Goal: Task Accomplishment & Management: Manage account settings

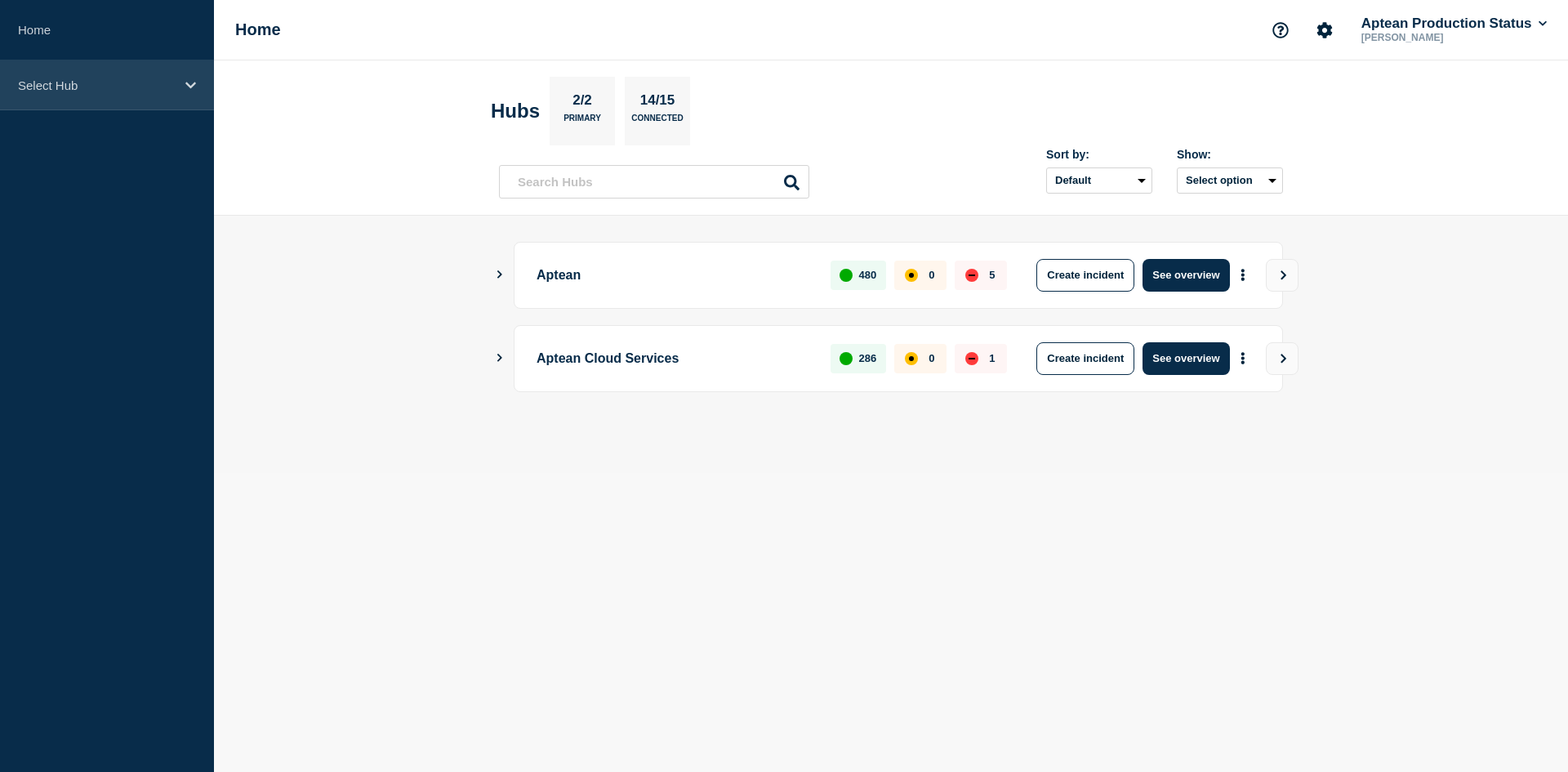
click at [133, 97] on div "Select Hub" at bounding box center [107, 85] width 214 height 50
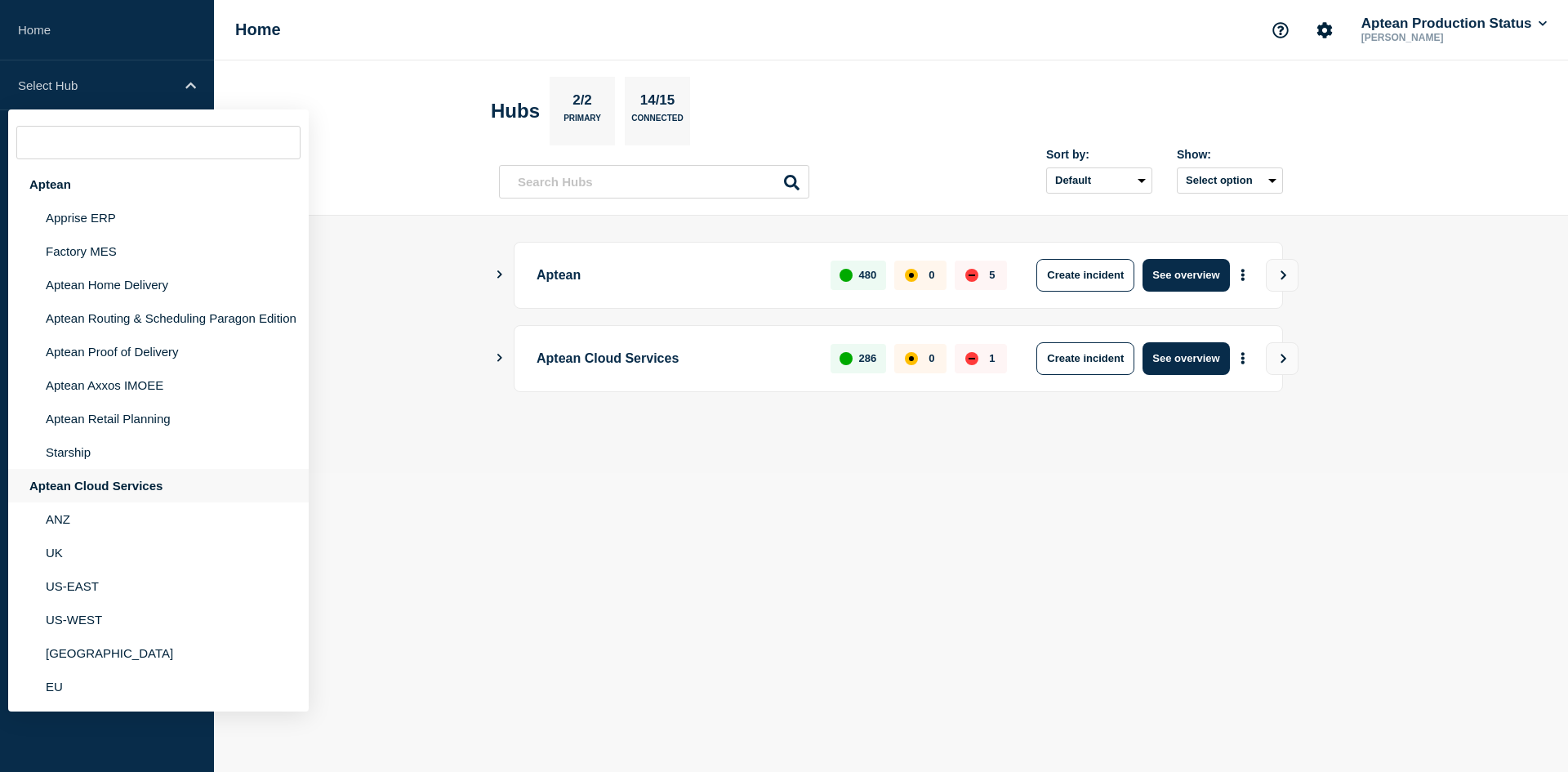
click at [134, 491] on div "Aptean Cloud Services" at bounding box center [159, 485] width 301 height 33
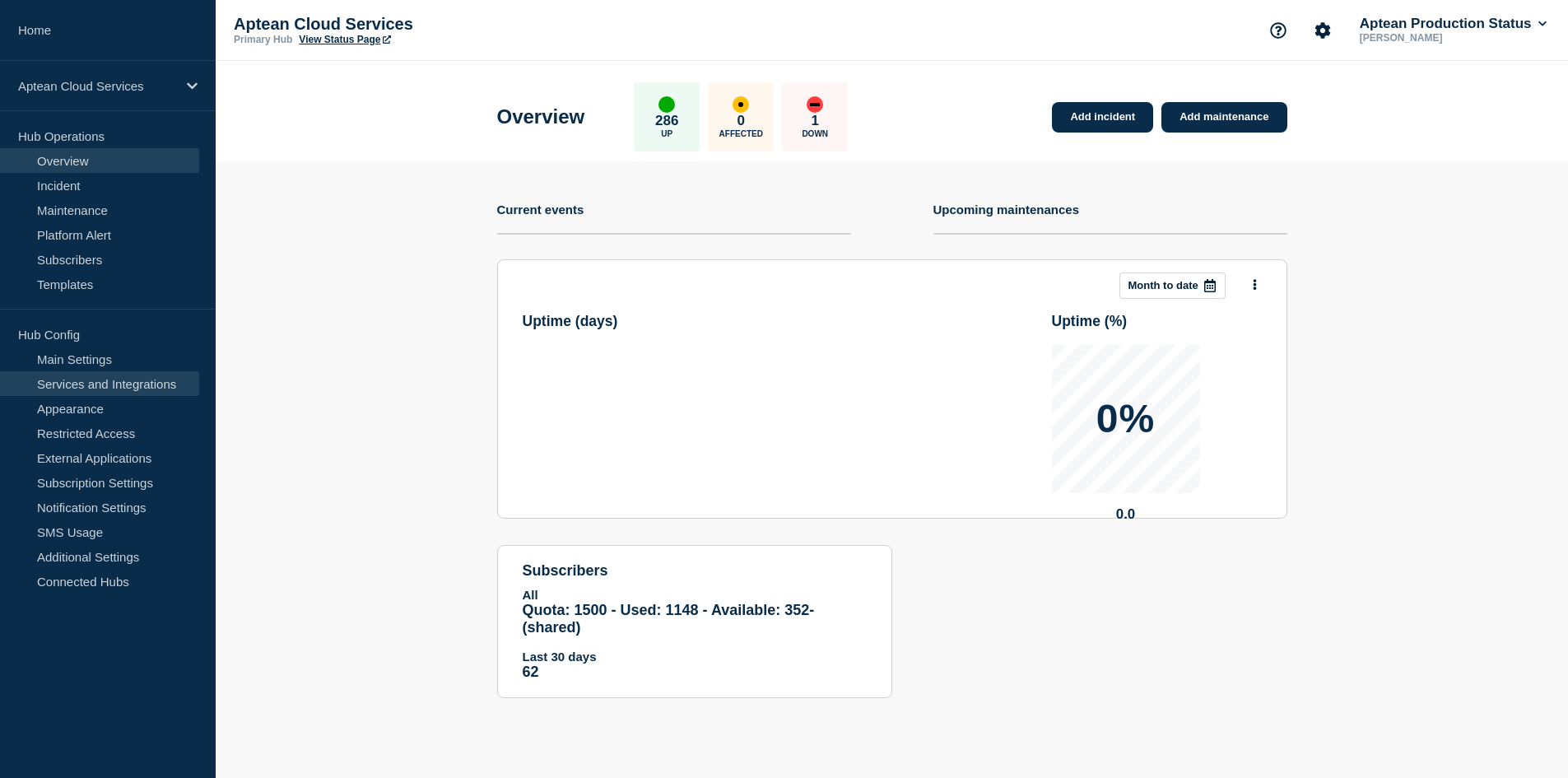
click at [120, 393] on link "Services and Integrations" at bounding box center [99, 383] width 199 height 25
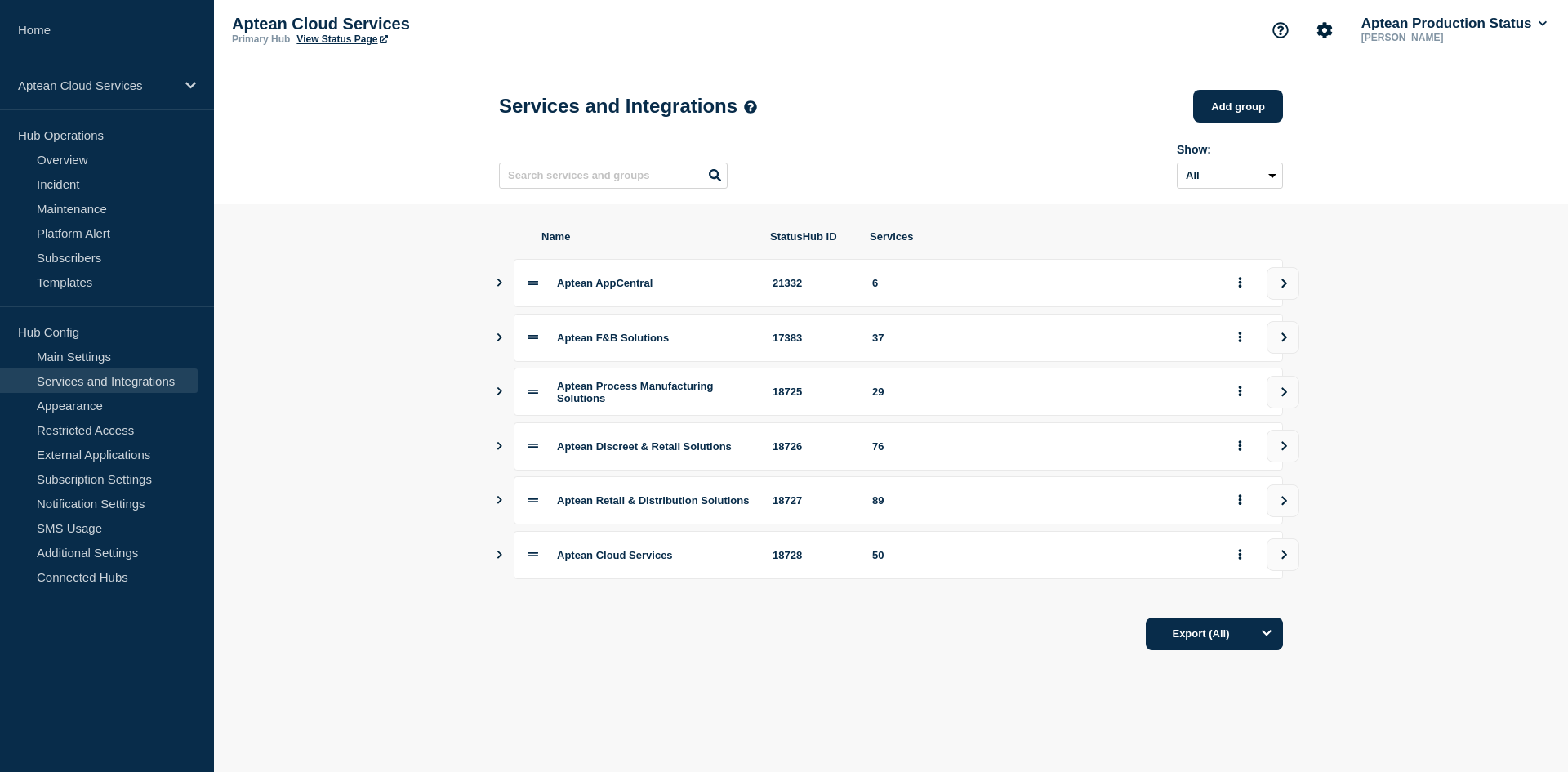
click at [495, 338] on section "Name StatusHub ID Services Aptean AppCentral 21332 6 Aptean F&B Solutions 17383…" at bounding box center [891, 440] width 1354 height 472
click at [497, 341] on icon "Show services" at bounding box center [499, 337] width 10 height 8
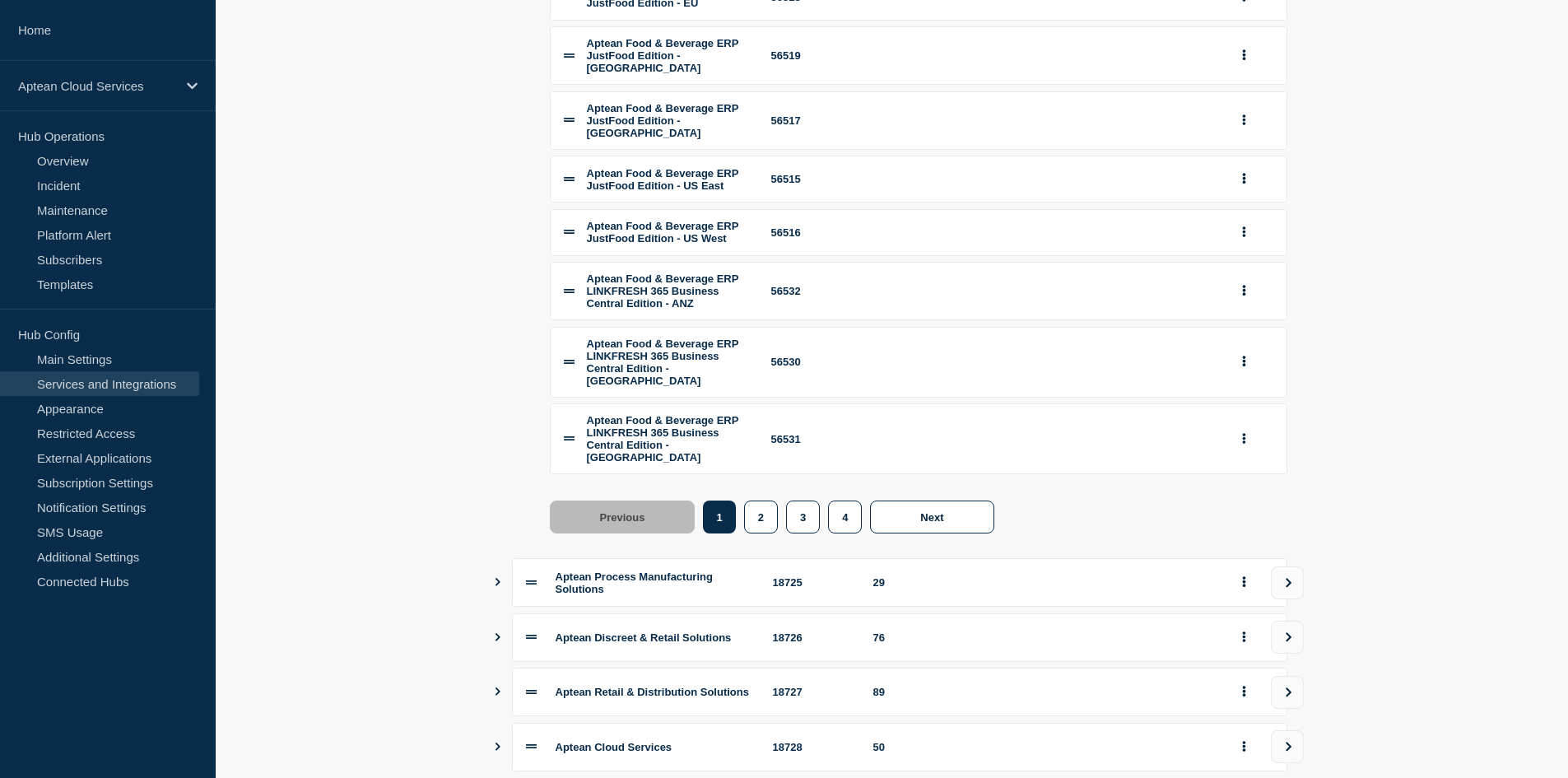
scroll to position [576, 0]
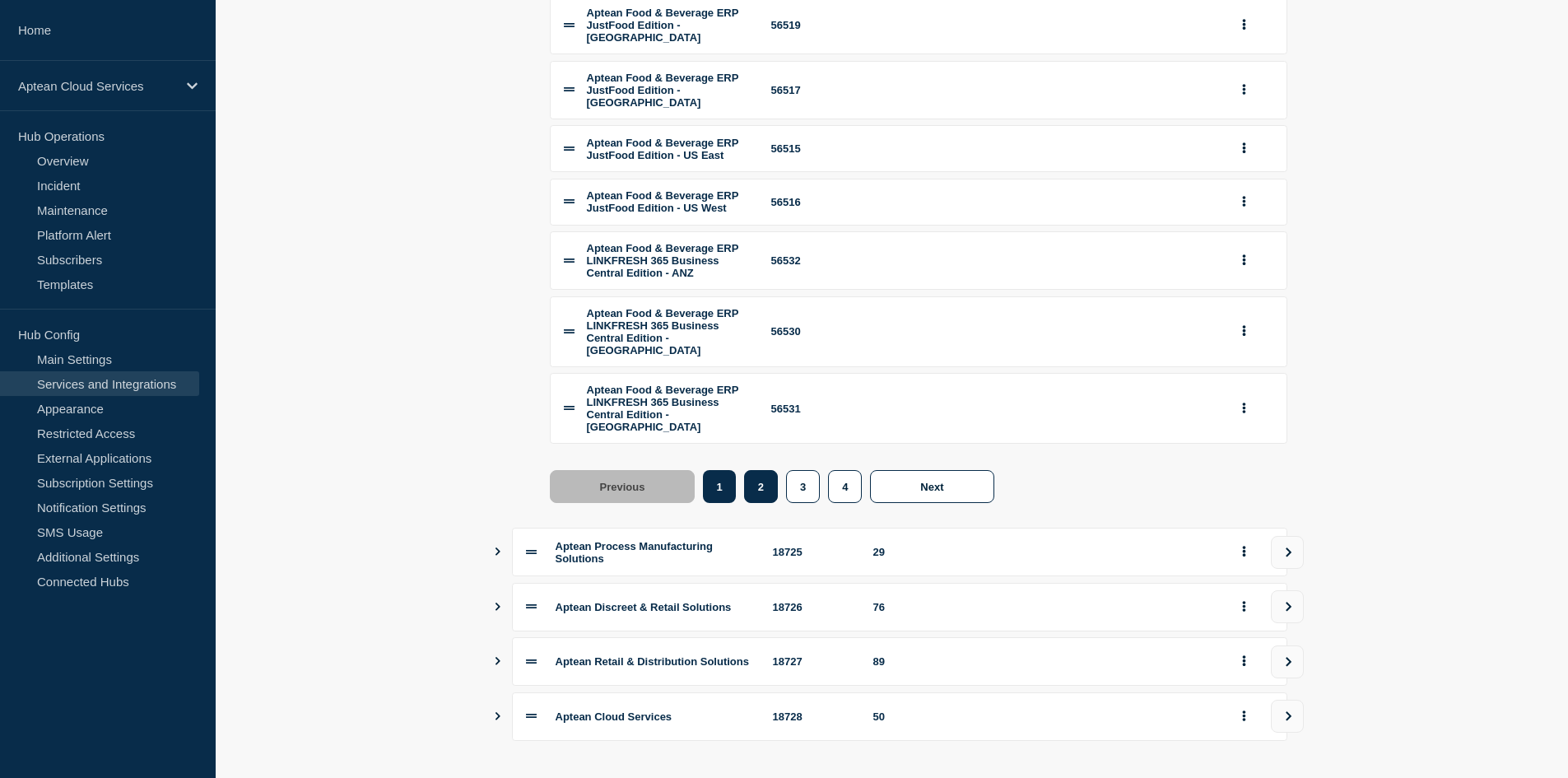
click at [755, 502] on button "2" at bounding box center [760, 486] width 33 height 33
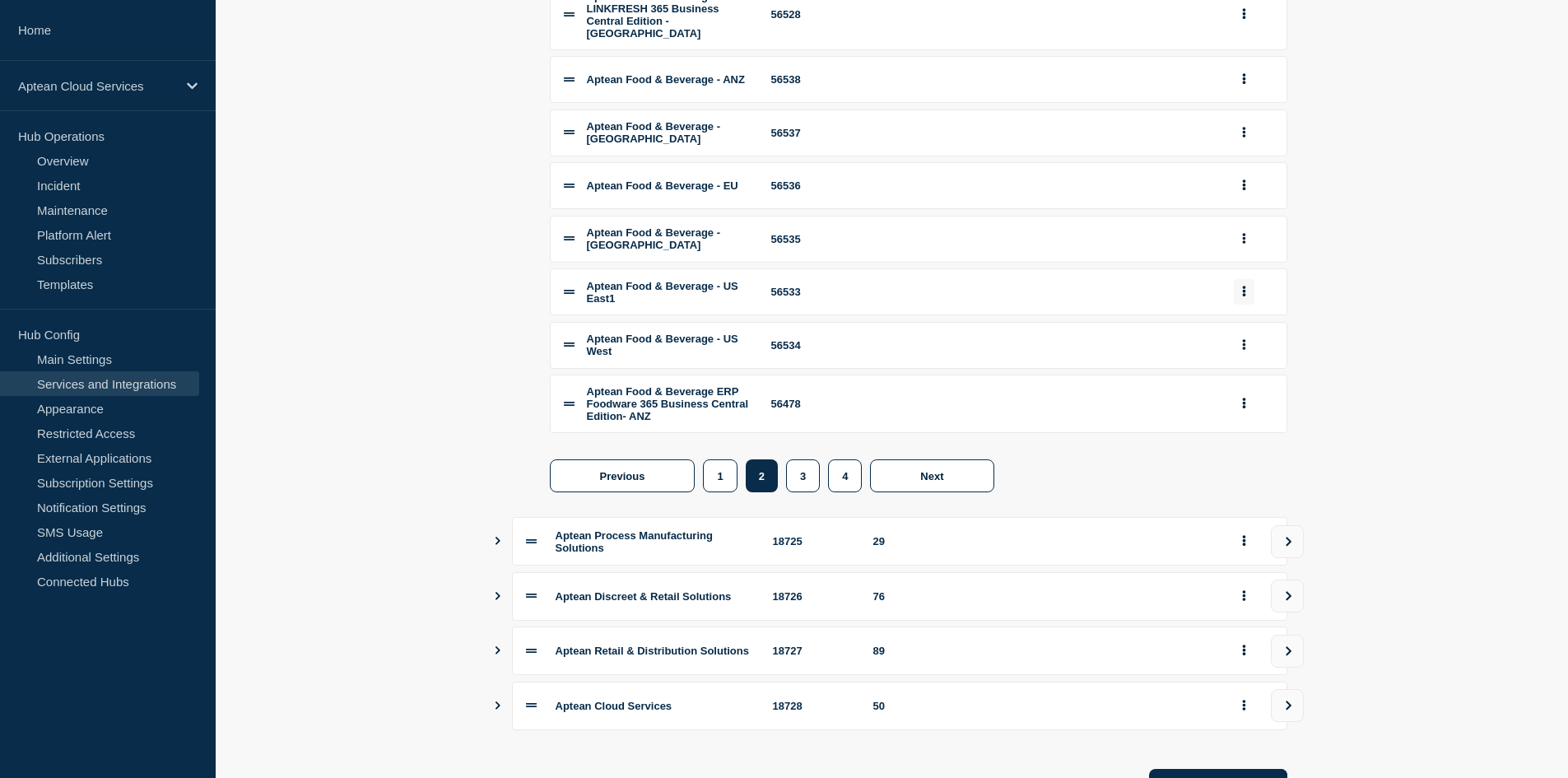
click at [1240, 305] on button "group actions" at bounding box center [1244, 292] width 21 height 26
click at [1241, 336] on button "Edit" at bounding box center [1253, 324] width 82 height 26
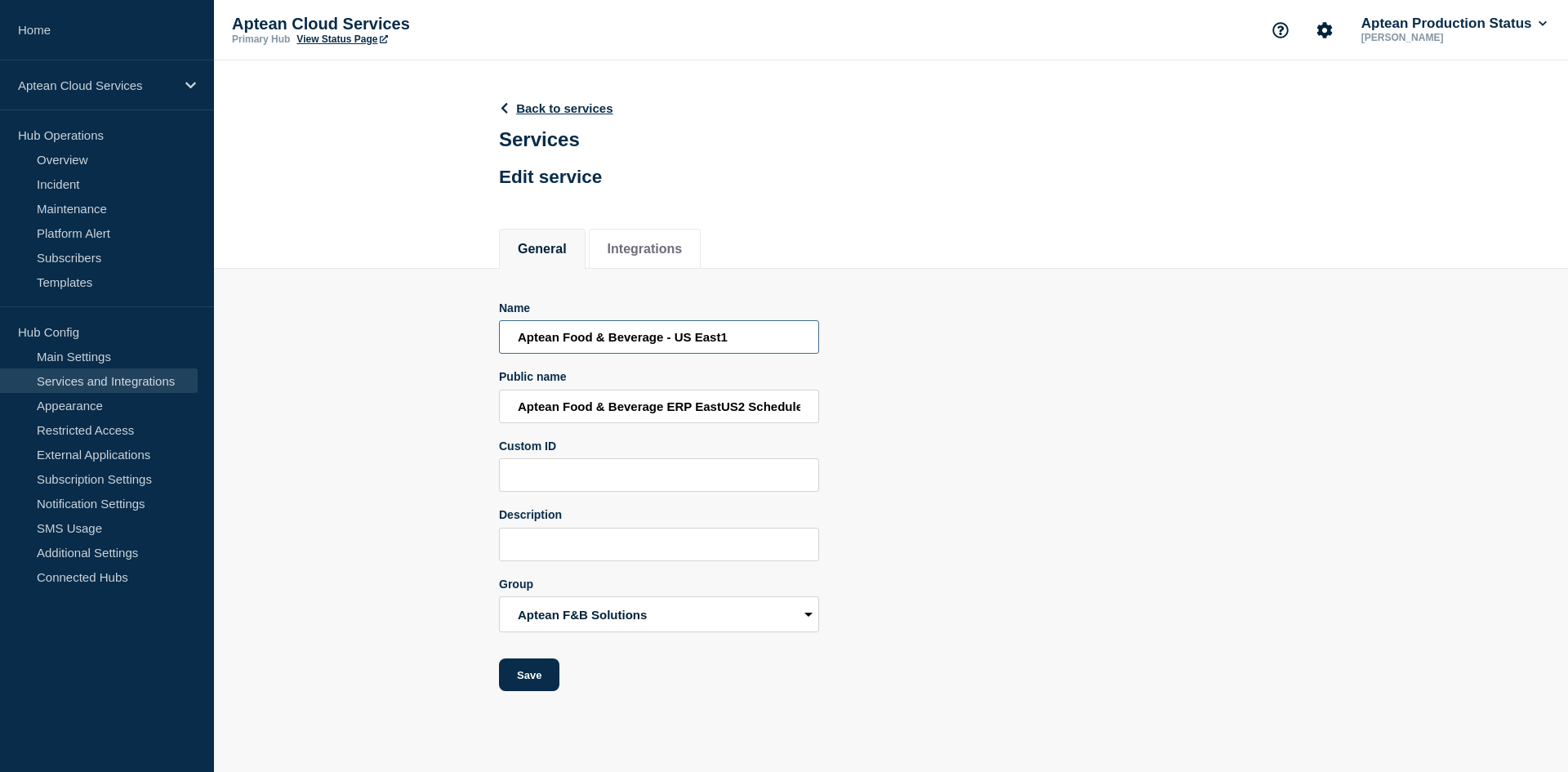
drag, startPoint x: 772, startPoint y: 347, endPoint x: 481, endPoint y: 372, distance: 292.1
click at [481, 372] on section "Name Aptean Food & Beverage - [GEOGRAPHIC_DATA] East1 Public name Aptean Food &…" at bounding box center [891, 480] width 1354 height 423
click at [544, 108] on link "Back to services" at bounding box center [556, 108] width 115 height 14
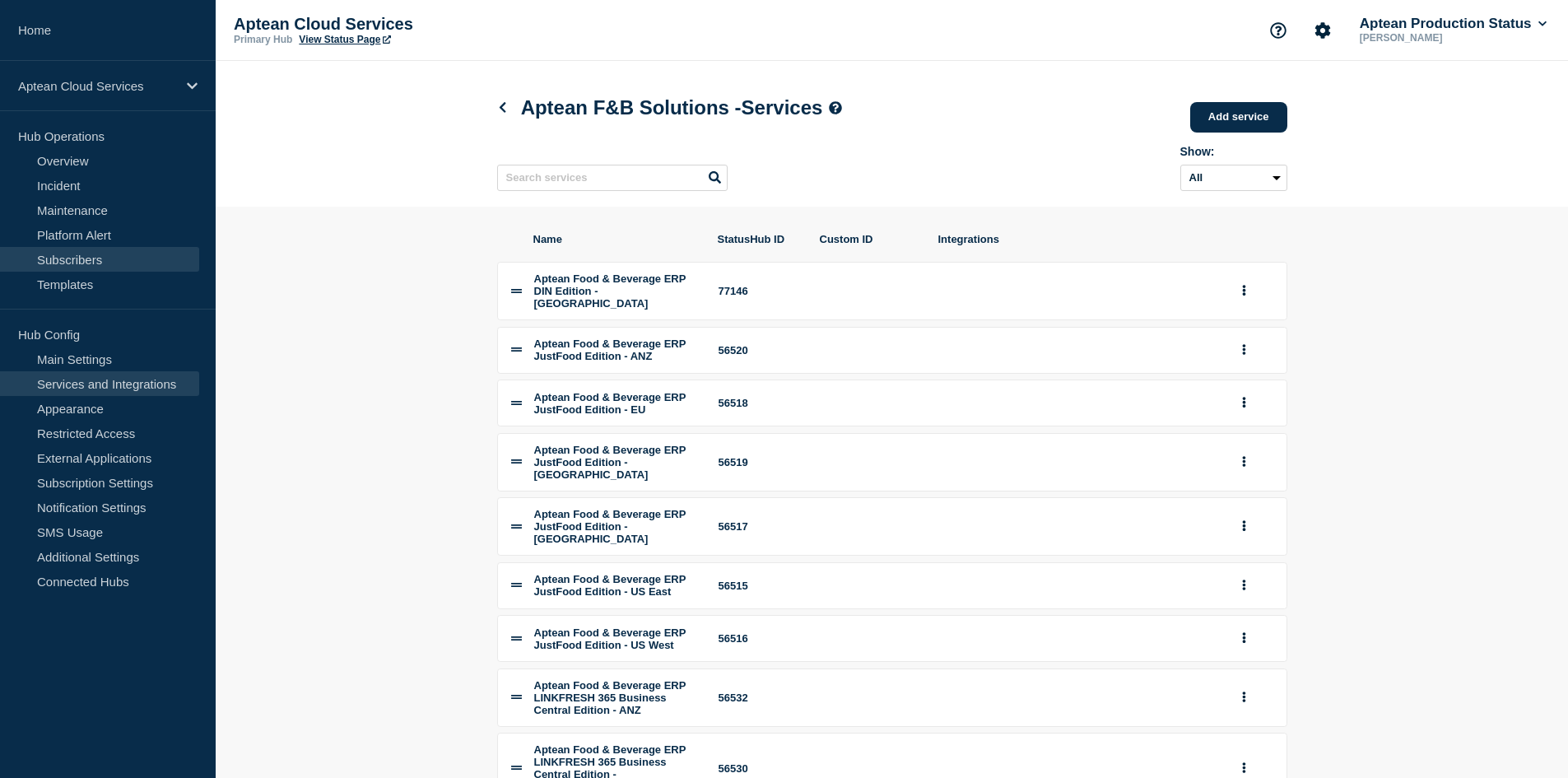
click at [98, 248] on link "Subscribers" at bounding box center [99, 258] width 199 height 25
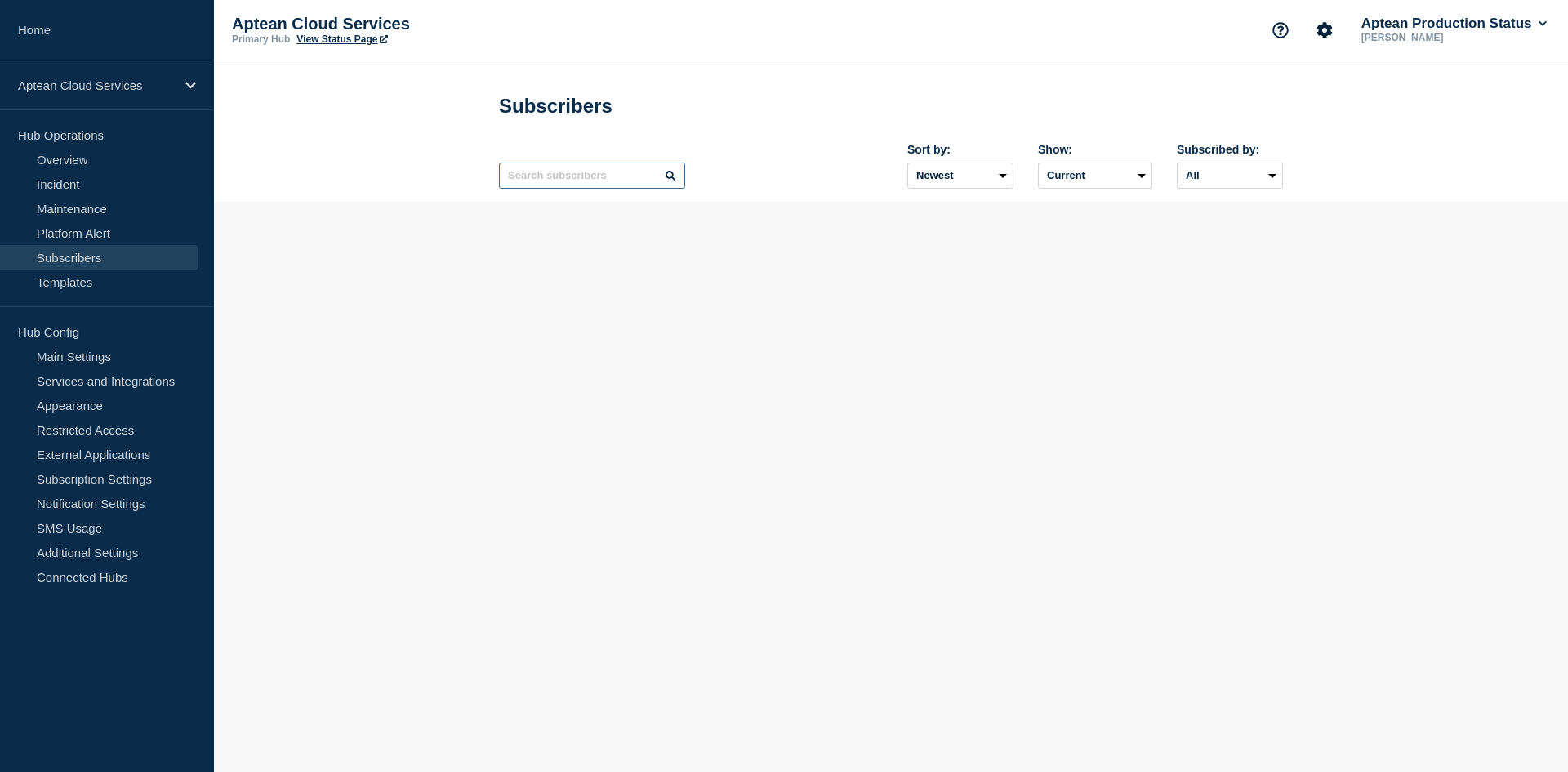
click at [640, 180] on input "text" at bounding box center [591, 175] width 186 height 26
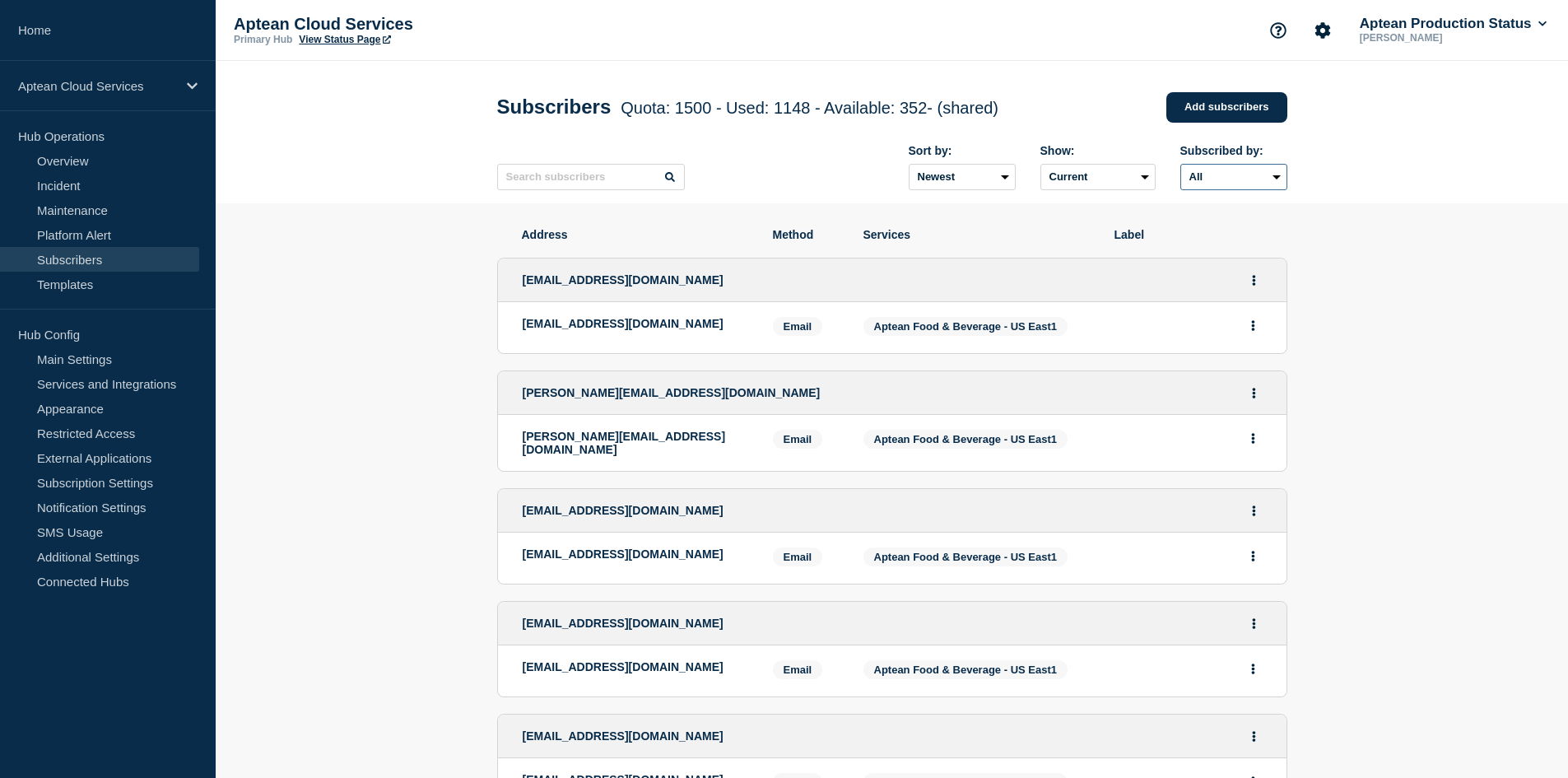
click at [1256, 174] on select "All Email SMS Teams" at bounding box center [1233, 176] width 107 height 27
click at [637, 183] on input "text" at bounding box center [591, 176] width 187 height 27
paste input "Aptean Food & Beverage - US East1"
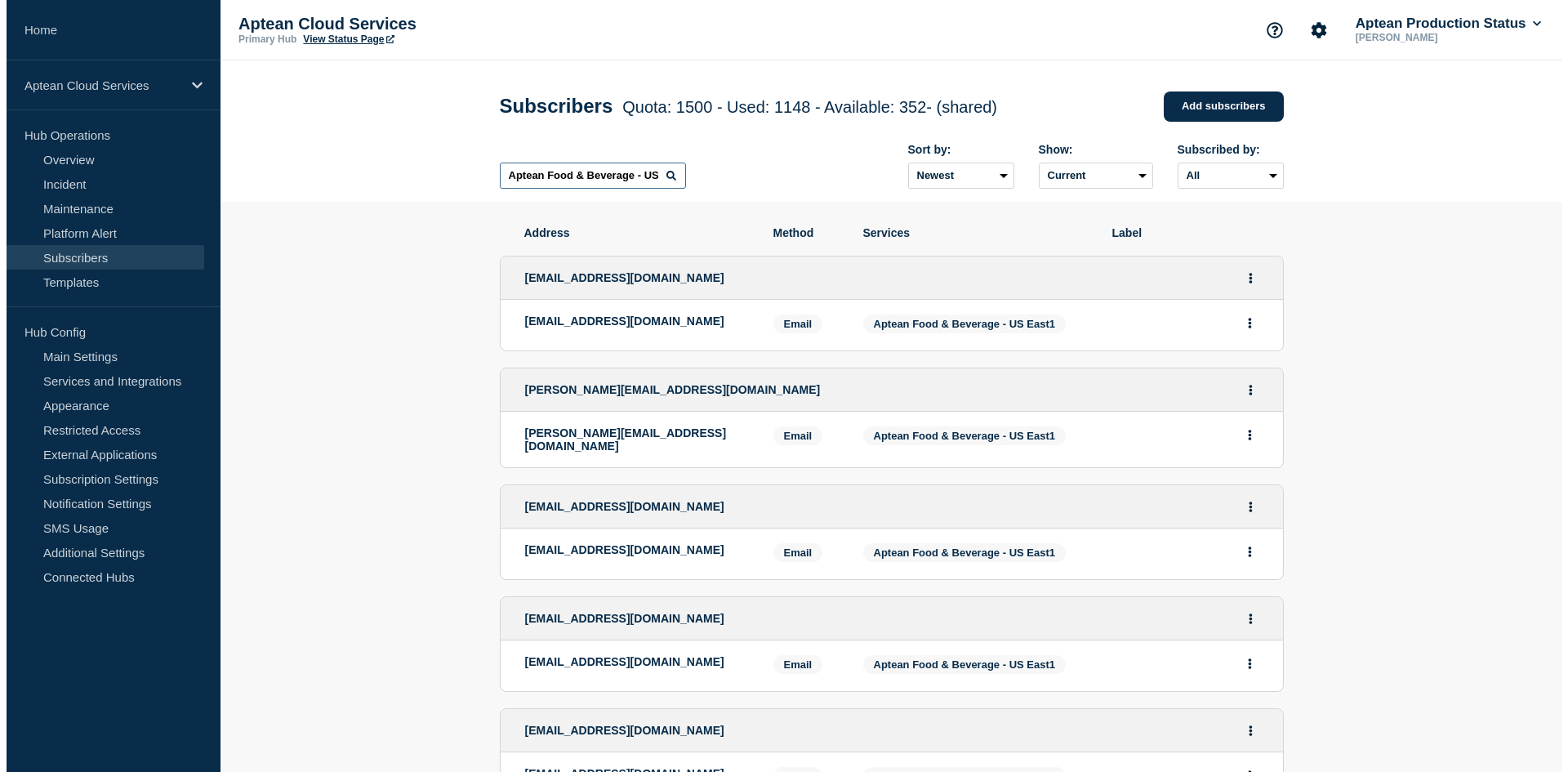
scroll to position [0, 31]
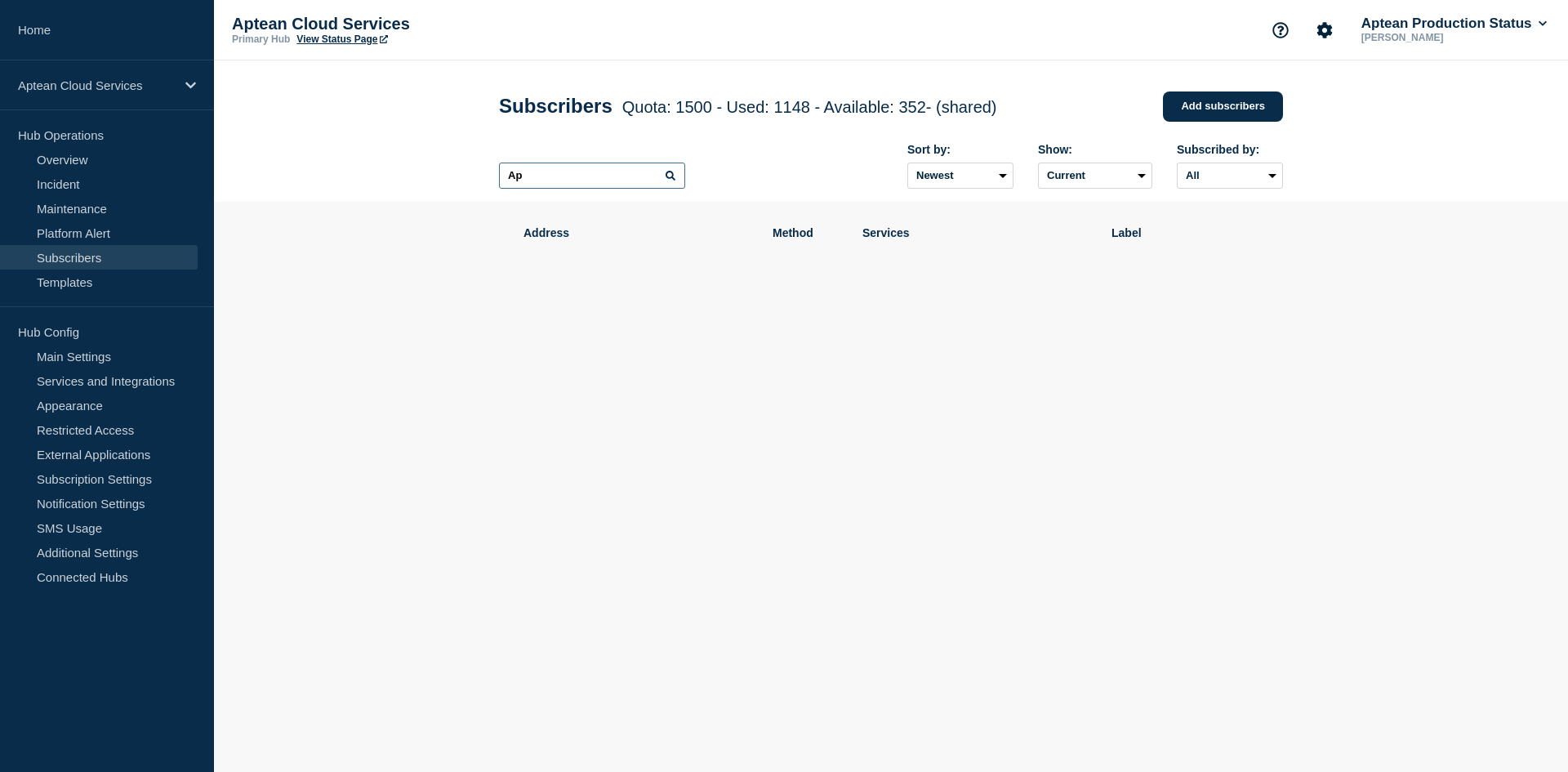
type input "A"
click at [632, 182] on input "text" at bounding box center [591, 175] width 186 height 26
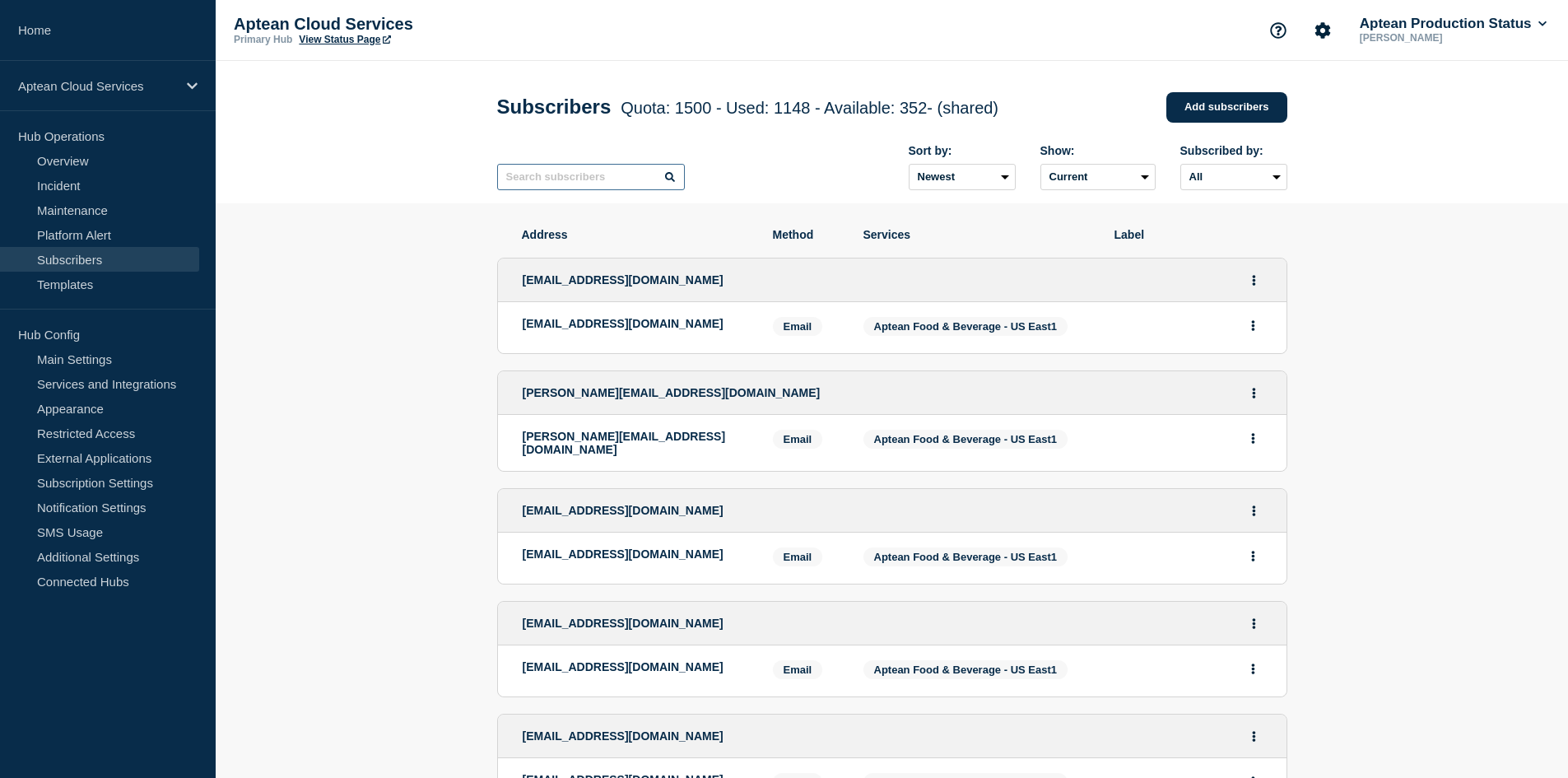
click at [567, 190] on input "text" at bounding box center [591, 176] width 187 height 27
paste input "[EMAIL_ADDRESS][DOMAIN_NAME]"
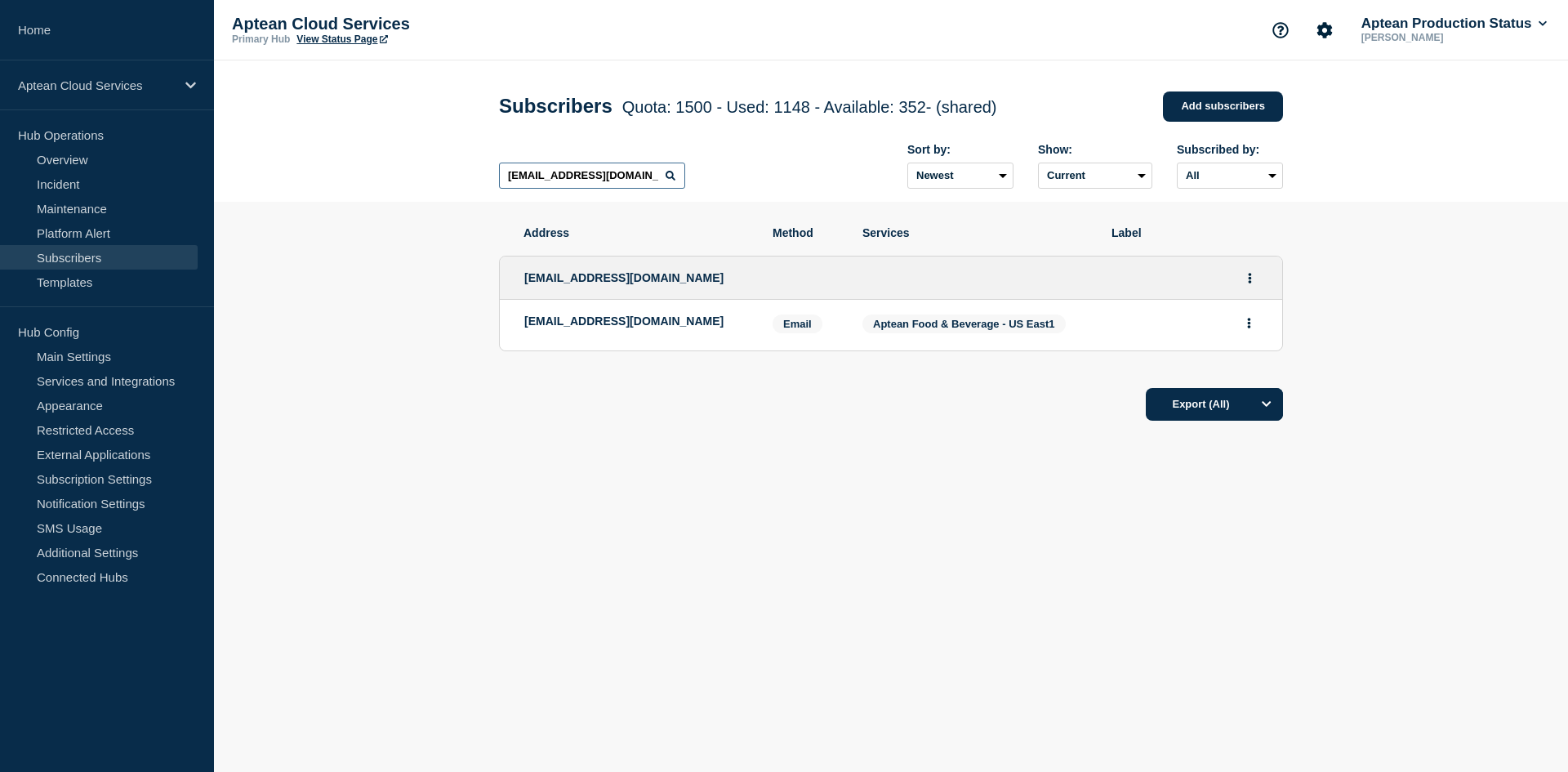
click at [635, 170] on input "[EMAIL_ADDRESS][DOMAIN_NAME]" at bounding box center [591, 175] width 186 height 26
paste input "[EMAIL_ADDRESS][DOMAIN_NAME]"
drag, startPoint x: 641, startPoint y: 182, endPoint x: 466, endPoint y: 201, distance: 176.0
click at [466, 201] on header "Subscribers Quota: 1500 - Used: 1148 - Available: 352 - (shared) Quota Used Ava…" at bounding box center [891, 131] width 1354 height 141
paste input "[PERSON_NAME][EMAIL_ADDRESS][DOMAIN_NAME]"
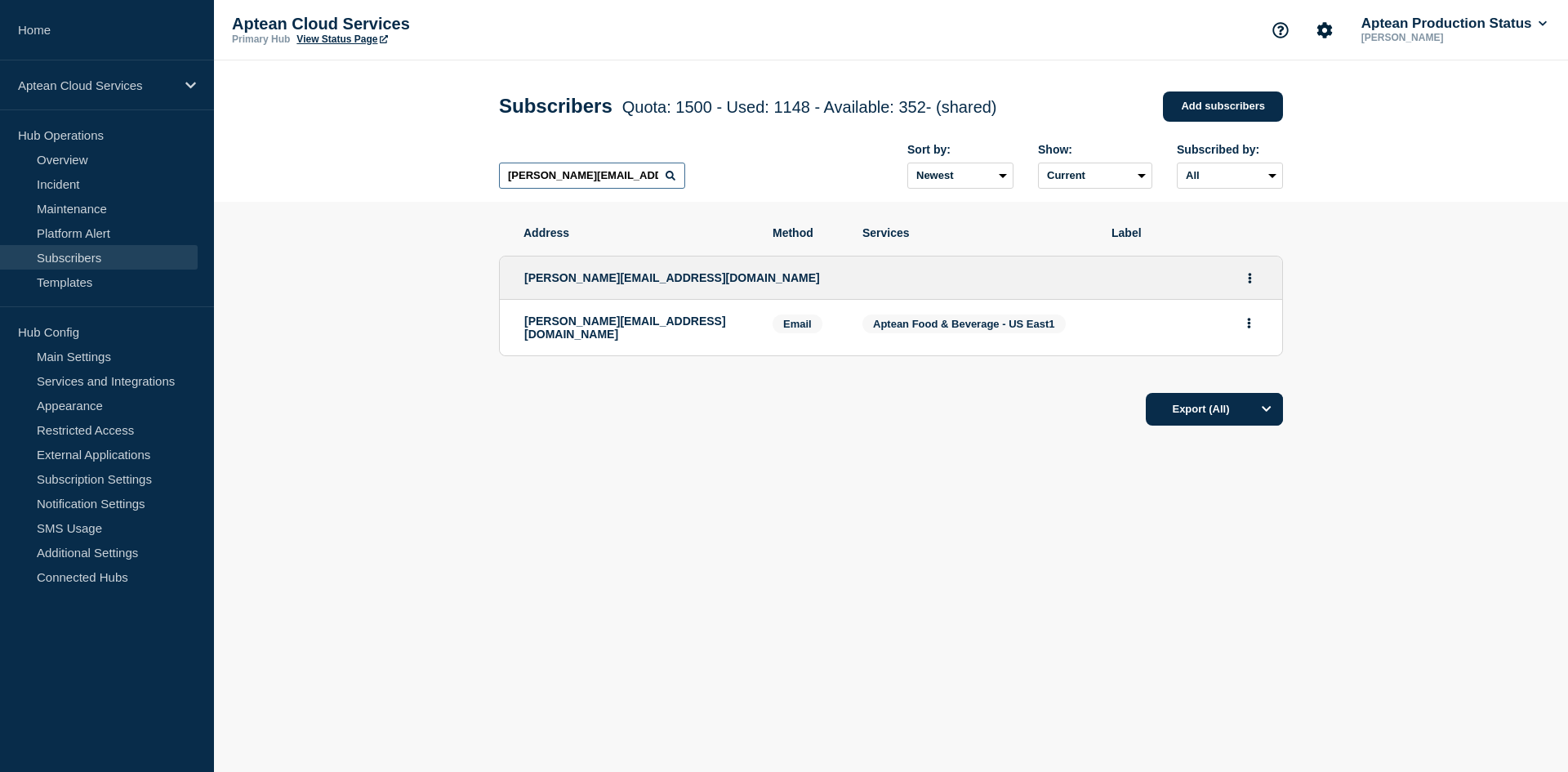
click at [573, 179] on input "[PERSON_NAME][EMAIL_ADDRESS][DOMAIN_NAME]" at bounding box center [591, 175] width 186 height 26
paste input "colinh@hsrealcomp"
click at [651, 184] on input "[EMAIL_ADDRESS][DOMAIN_NAME]" at bounding box center [591, 175] width 186 height 26
paste input "[PERSON_NAME]"
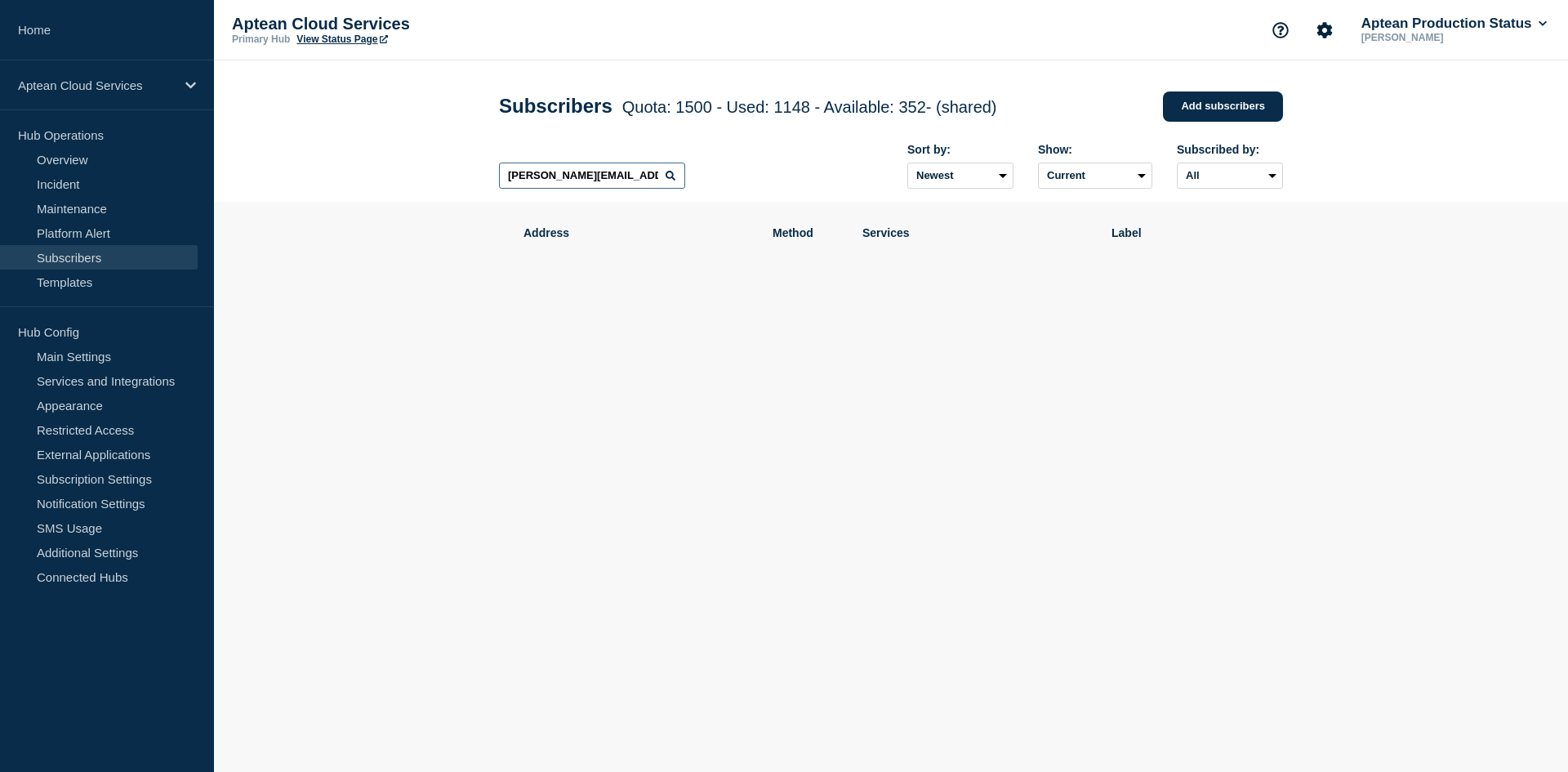
drag, startPoint x: 646, startPoint y: 173, endPoint x: 474, endPoint y: 178, distance: 172.1
click at [474, 178] on header "Subscribers Quota: 1500 - Used: 1148 - Available: 352 - (shared) Quota Used Ava…" at bounding box center [891, 131] width 1354 height 141
paste input "colinh@hsrealcomp"
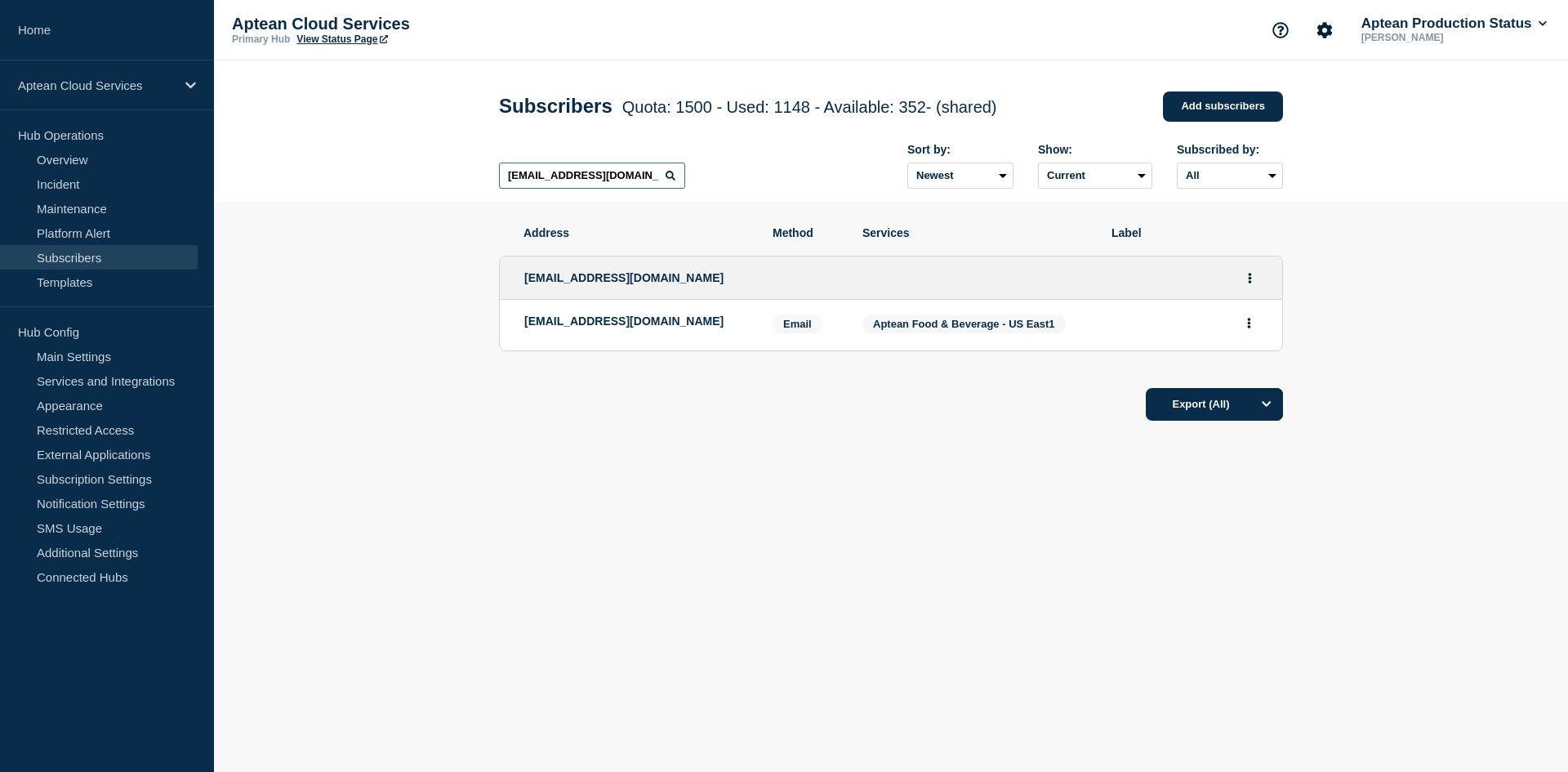
type input "[EMAIL_ADDRESS][DOMAIN_NAME]"
drag, startPoint x: 1058, startPoint y: 328, endPoint x: 861, endPoint y: 329, distance: 197.0
click at [861, 329] on li "[EMAIL_ADDRESS][DOMAIN_NAME] Email Email: [EMAIL_ADDRESS][DOMAIN_NAME] Services…" at bounding box center [890, 325] width 782 height 51
copy span "Aptean Food & Beverage - US East1"
click at [812, 468] on div "Address Method Services Label [EMAIL_ADDRESS][DOMAIN_NAME] [EMAIL_ADDRESS][DOMA…" at bounding box center [890, 373] width 784 height 343
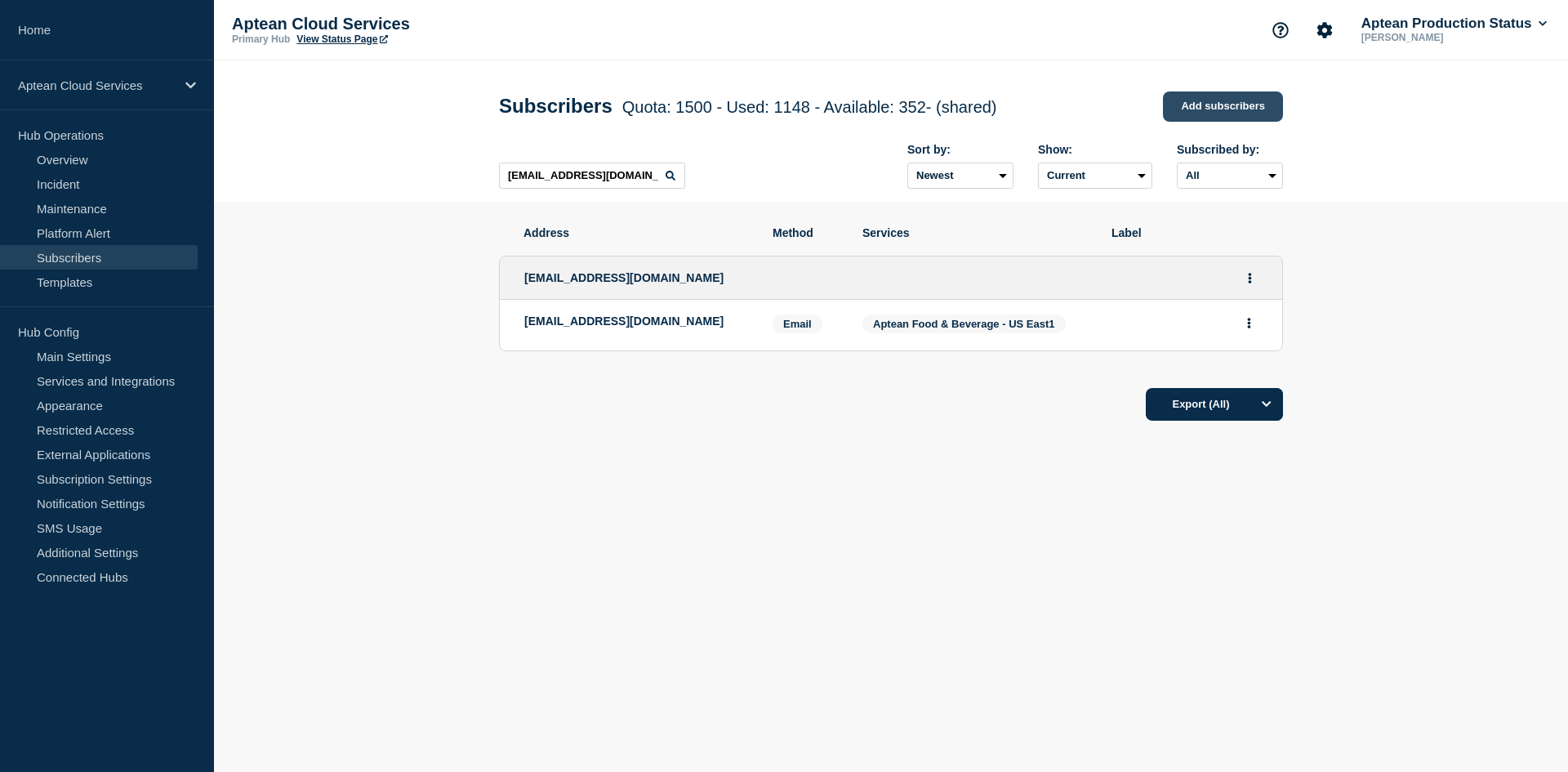
click at [1193, 102] on link "Add subscribers" at bounding box center [1222, 107] width 120 height 31
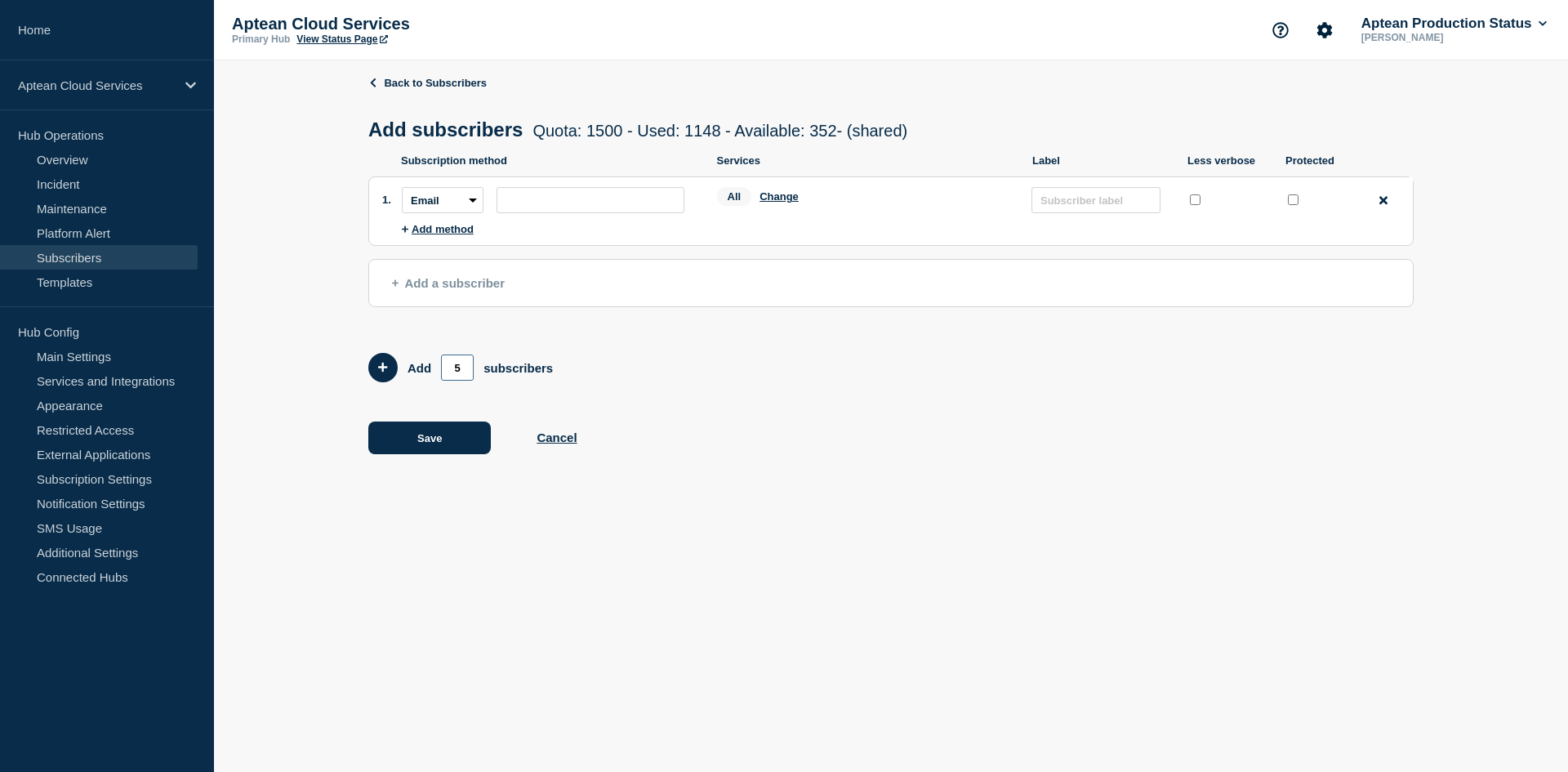
click at [466, 375] on input "5" at bounding box center [457, 367] width 32 height 26
type input "0"
click at [529, 200] on input "subscription-address" at bounding box center [590, 200] width 188 height 26
click at [452, 371] on input "Add members count" at bounding box center [457, 367] width 32 height 26
type input "10"
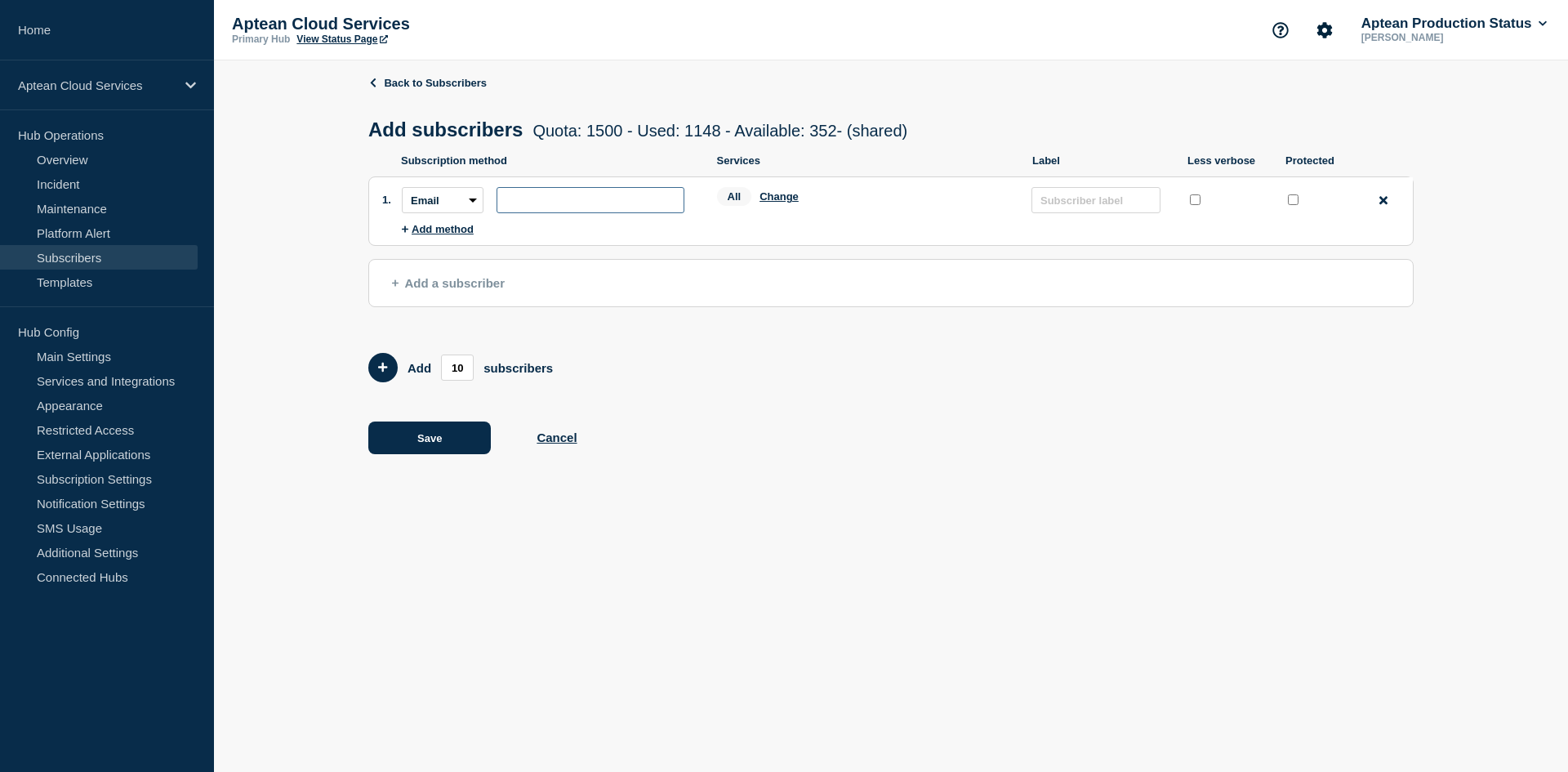
click at [516, 211] on input "subscription-address" at bounding box center [590, 200] width 188 height 26
click at [561, 209] on input "subscription-address" at bounding box center [590, 200] width 188 height 26
paste input "[PERSON_NAME][EMAIL_ADDRESS][DOMAIN_NAME]"
type input "[PERSON_NAME][EMAIL_ADDRESS][DOMAIN_NAME]"
click at [785, 201] on button "Change" at bounding box center [779, 196] width 39 height 12
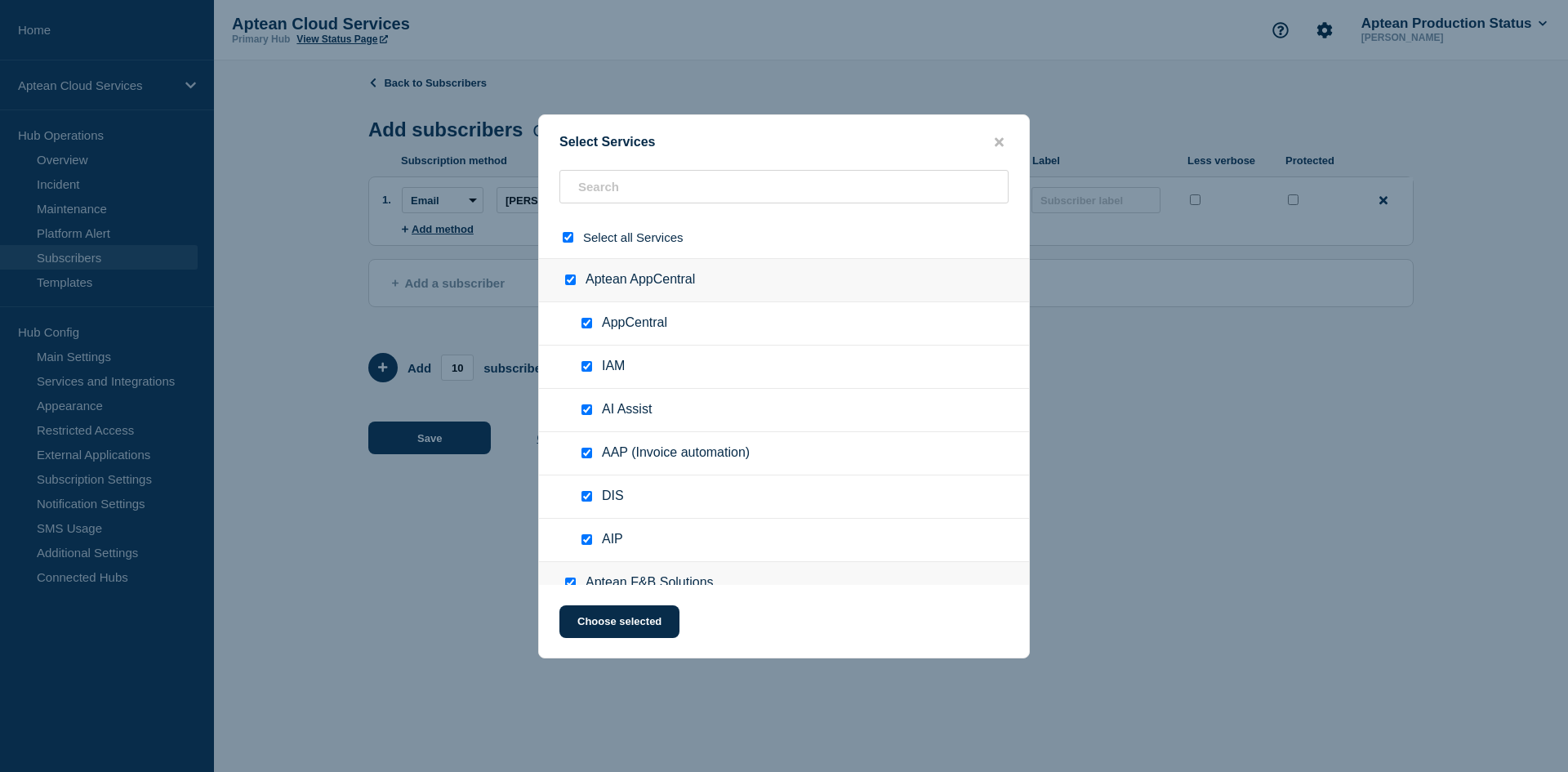
click at [573, 236] on div at bounding box center [572, 237] width 24 height 15
click at [567, 237] on input "select all checkbox" at bounding box center [567, 237] width 10 height 10
checkbox input "false"
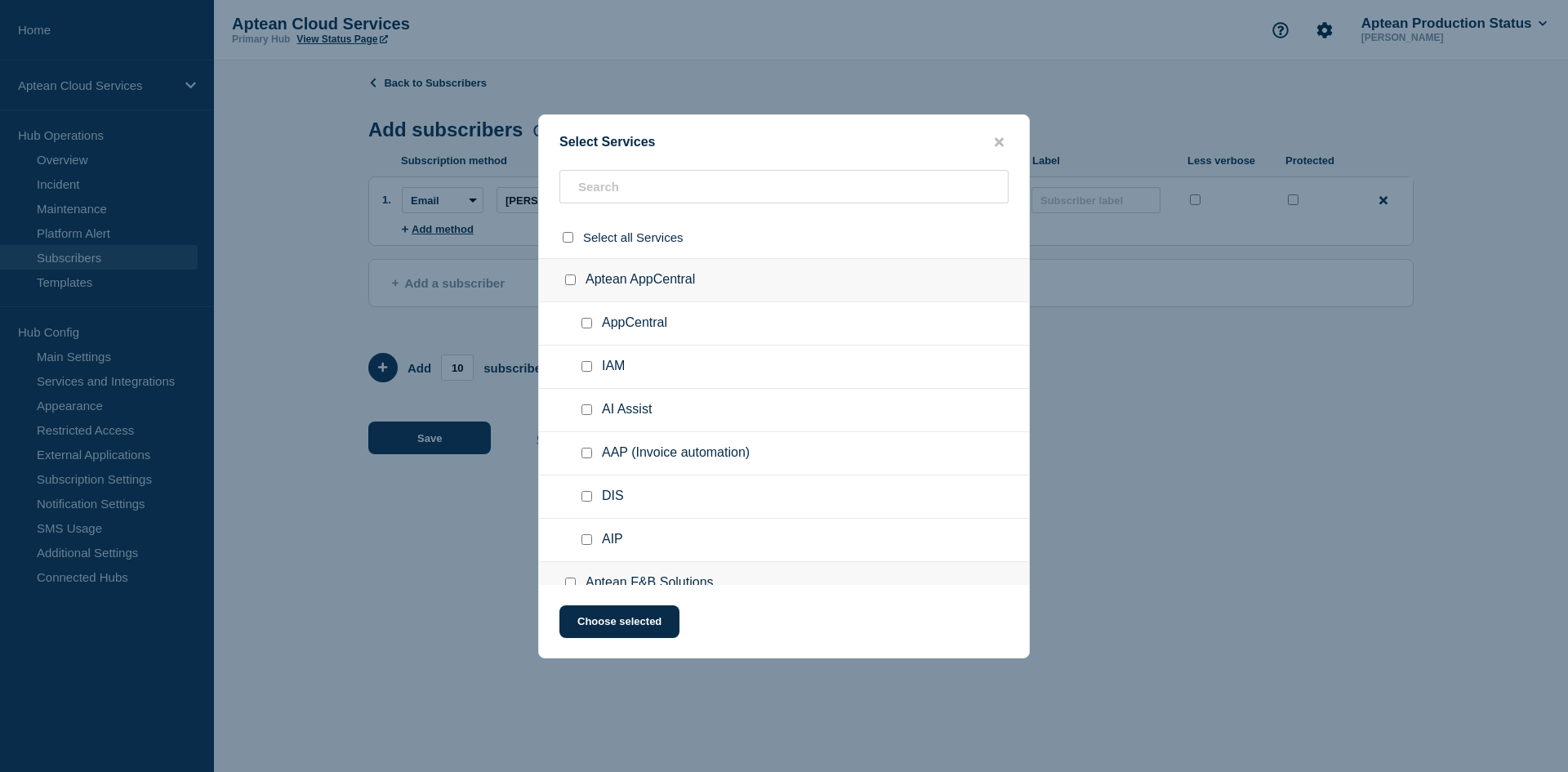
checkbox input "false"
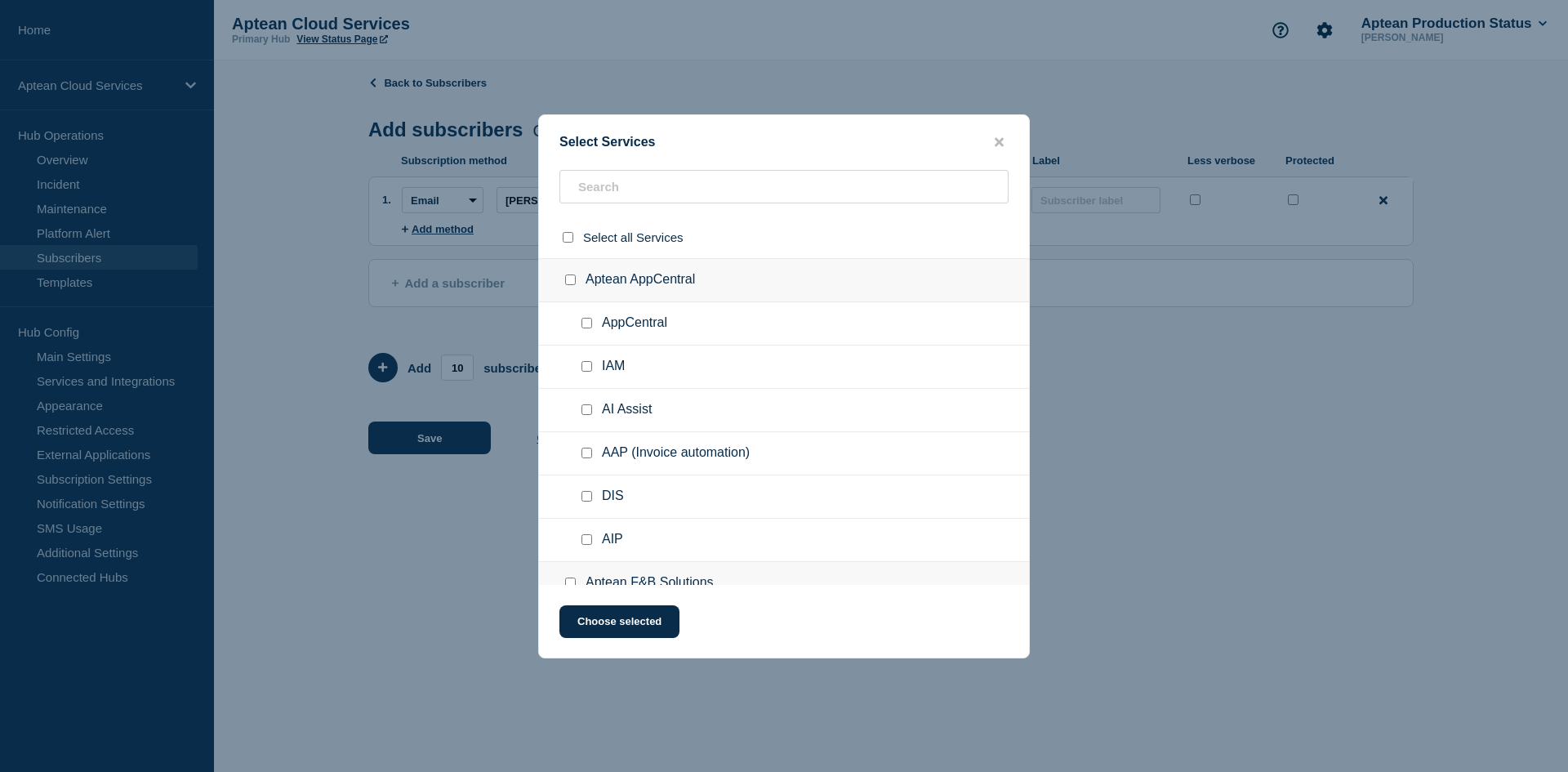
checkbox input "false"
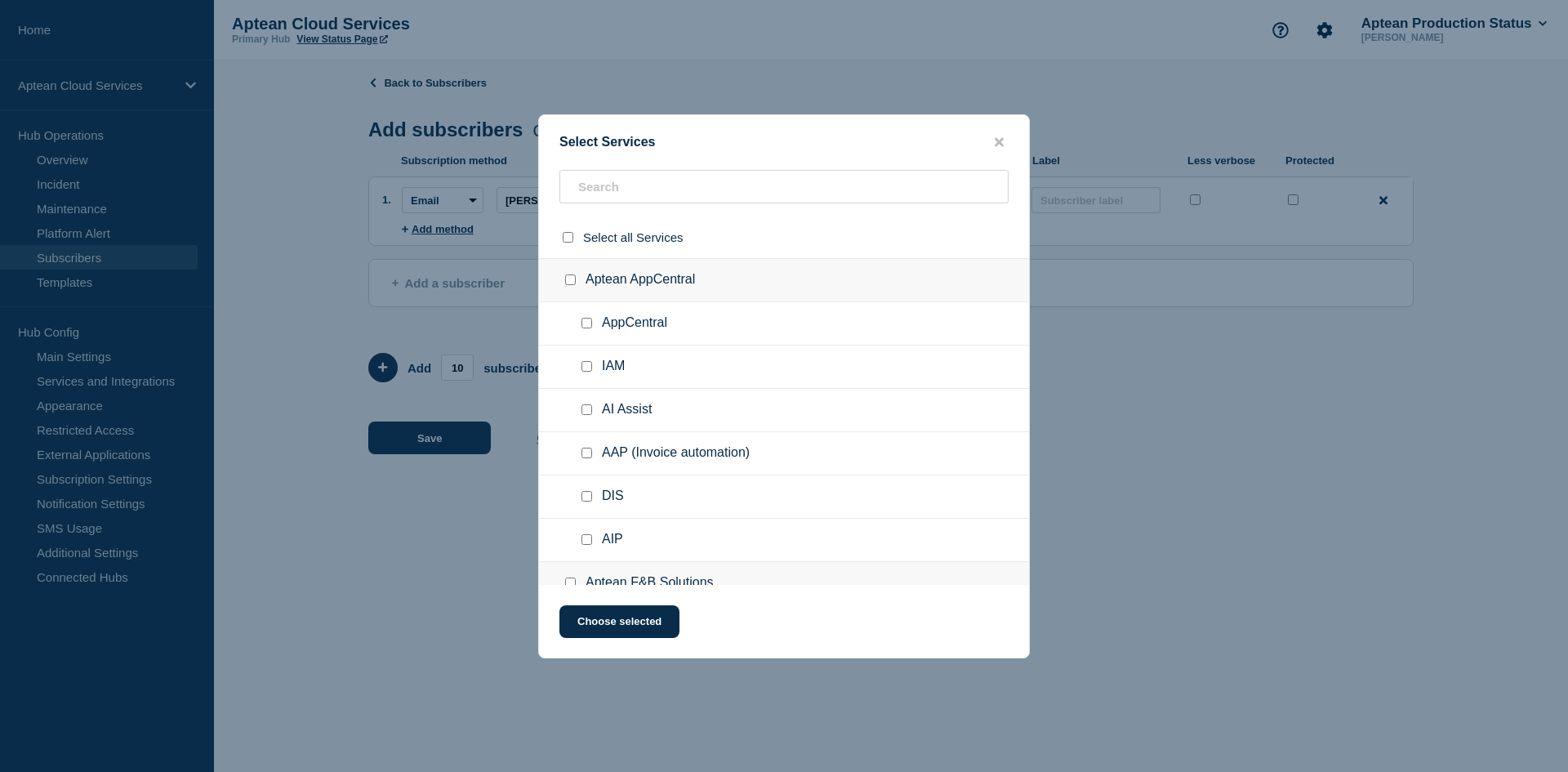
checkbox input "false"
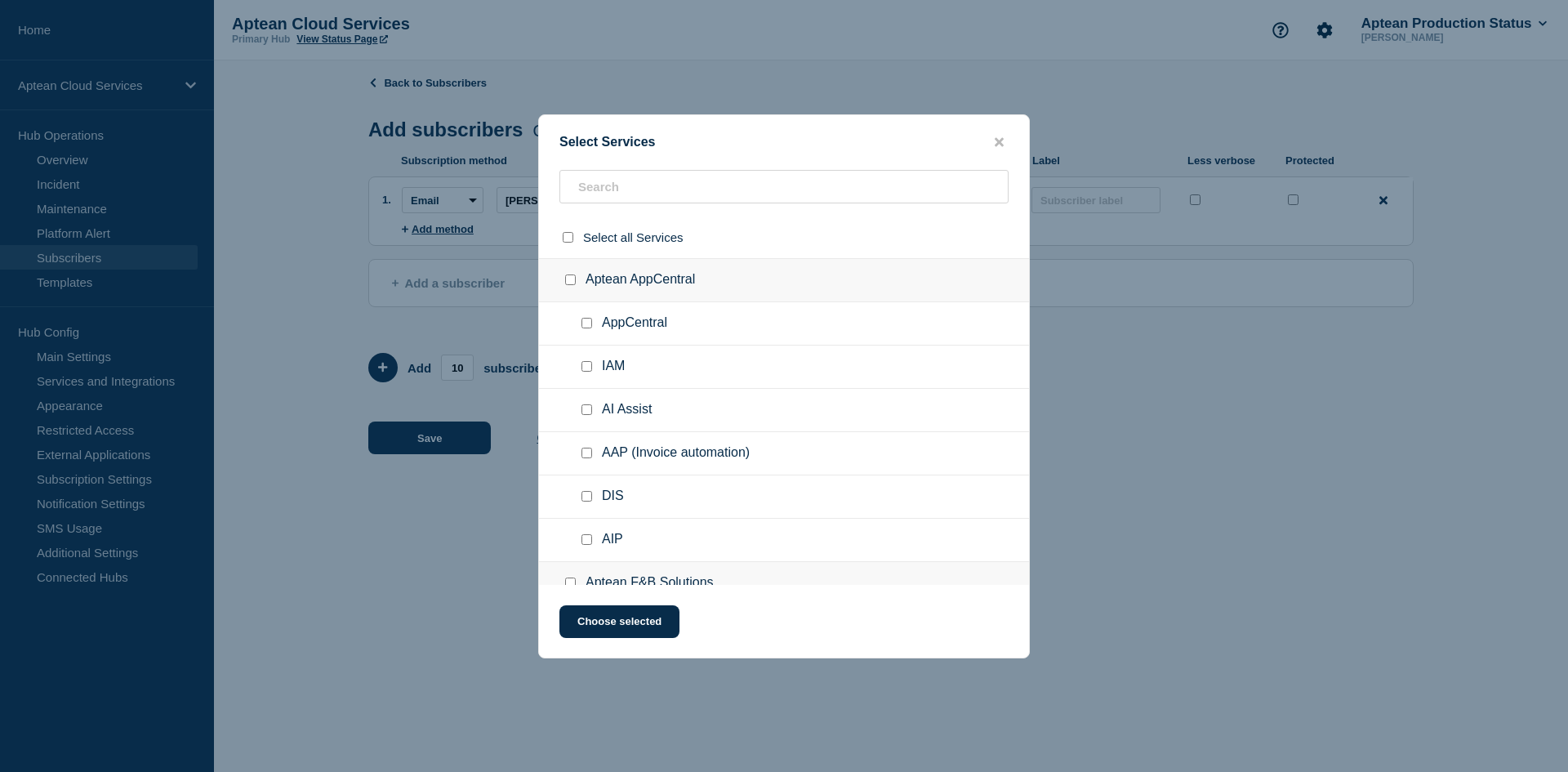
checkbox input "false"
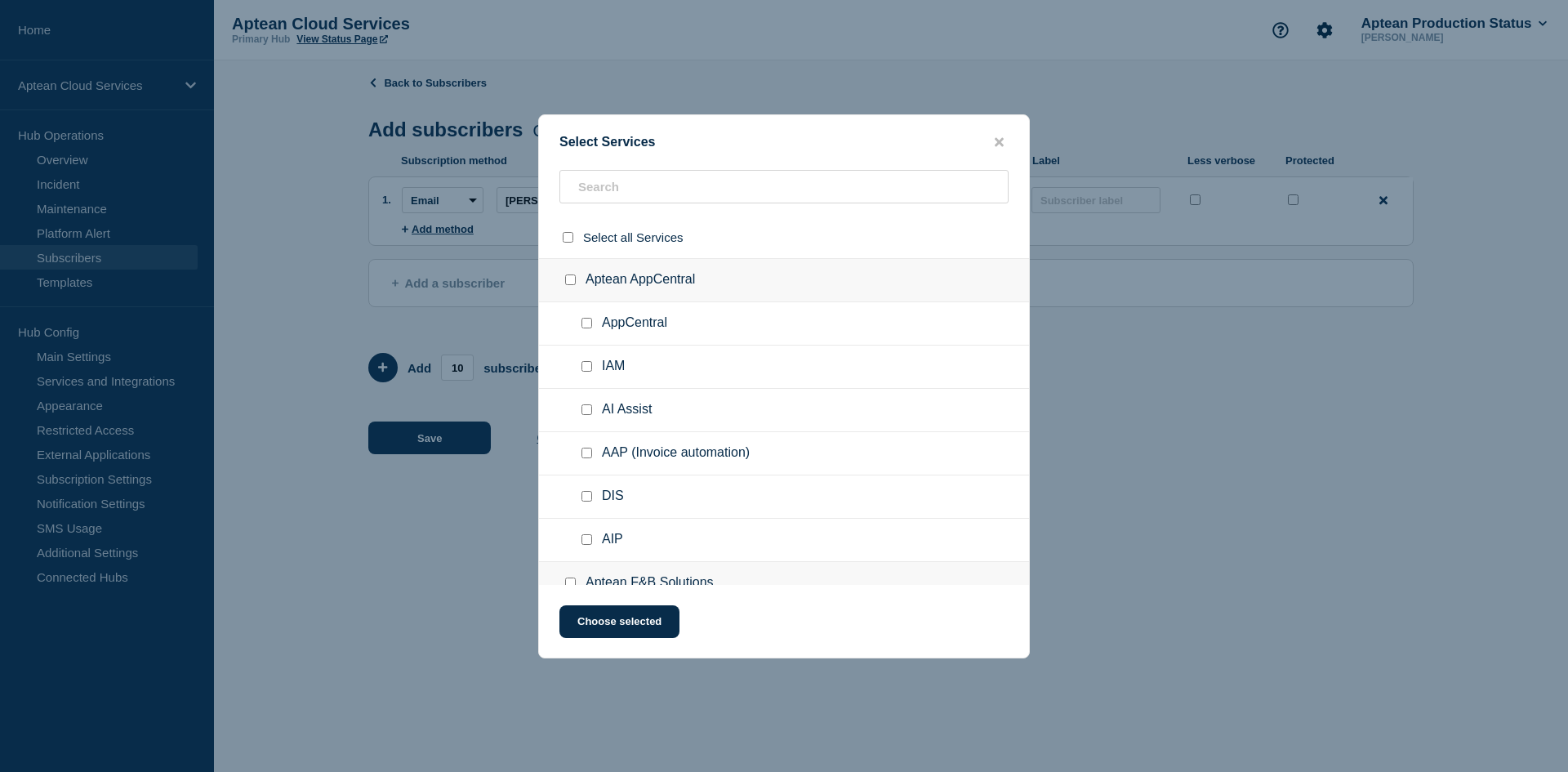
checkbox input "false"
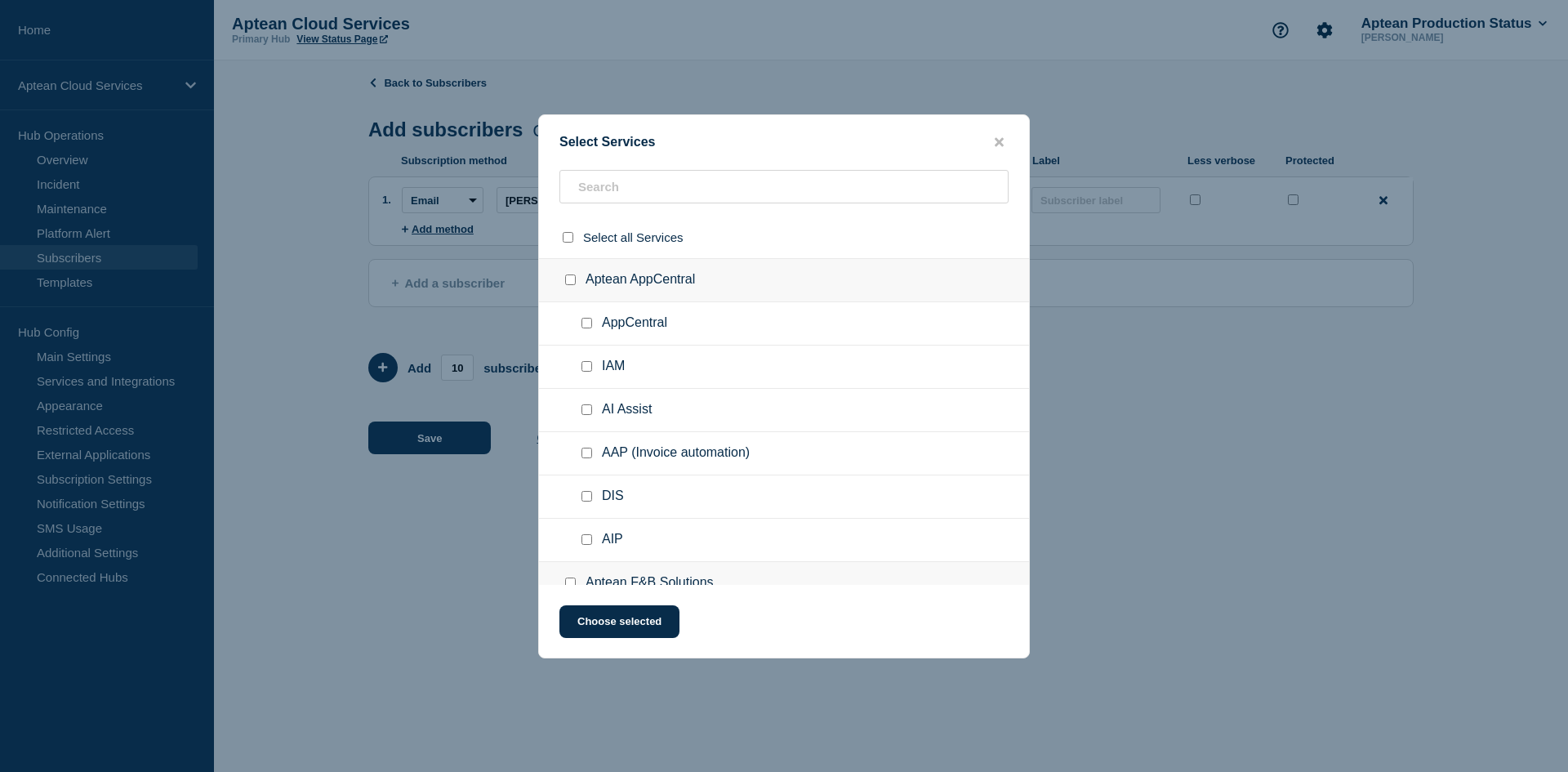
checkbox input "false"
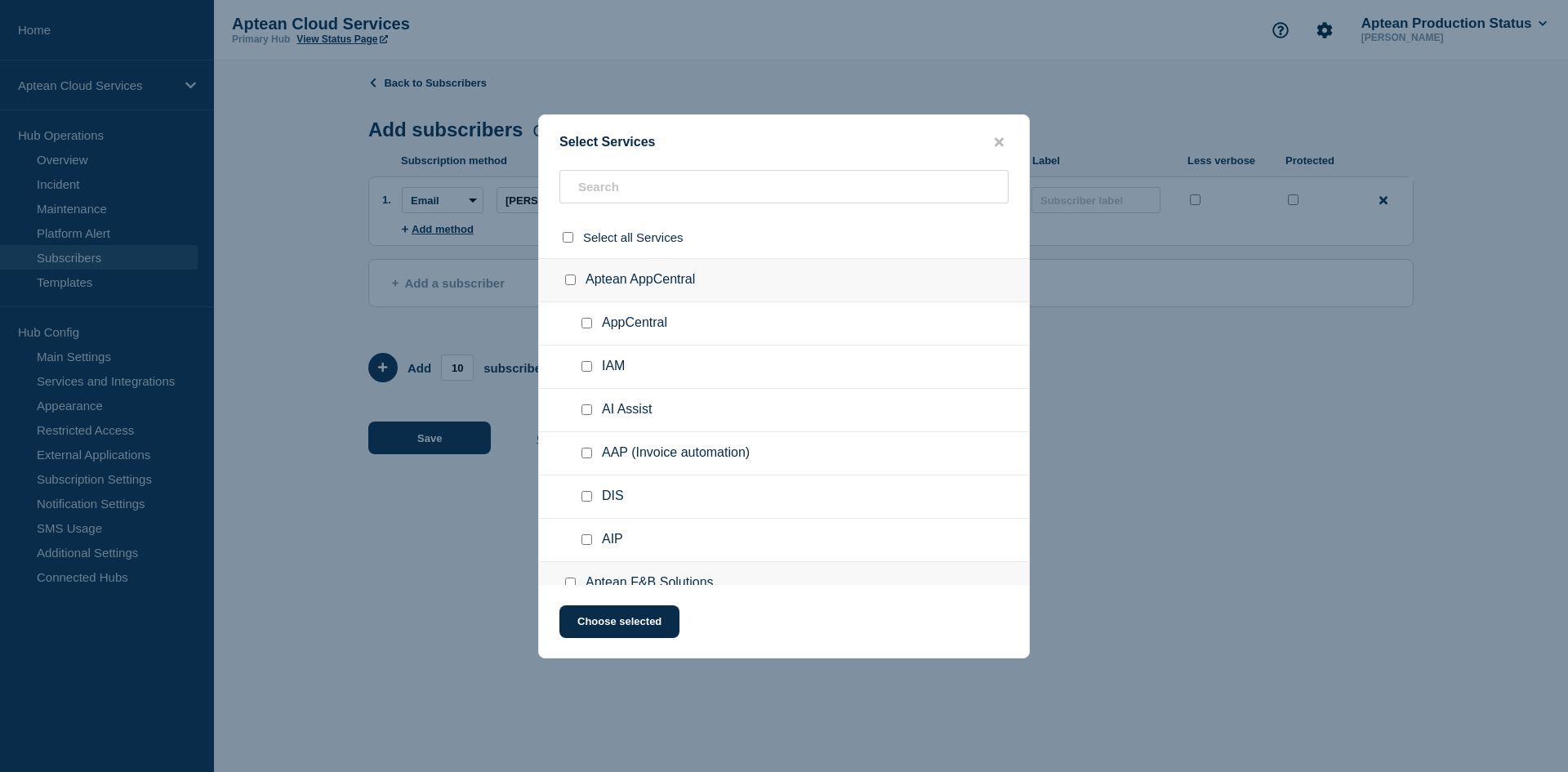
checkbox input "false"
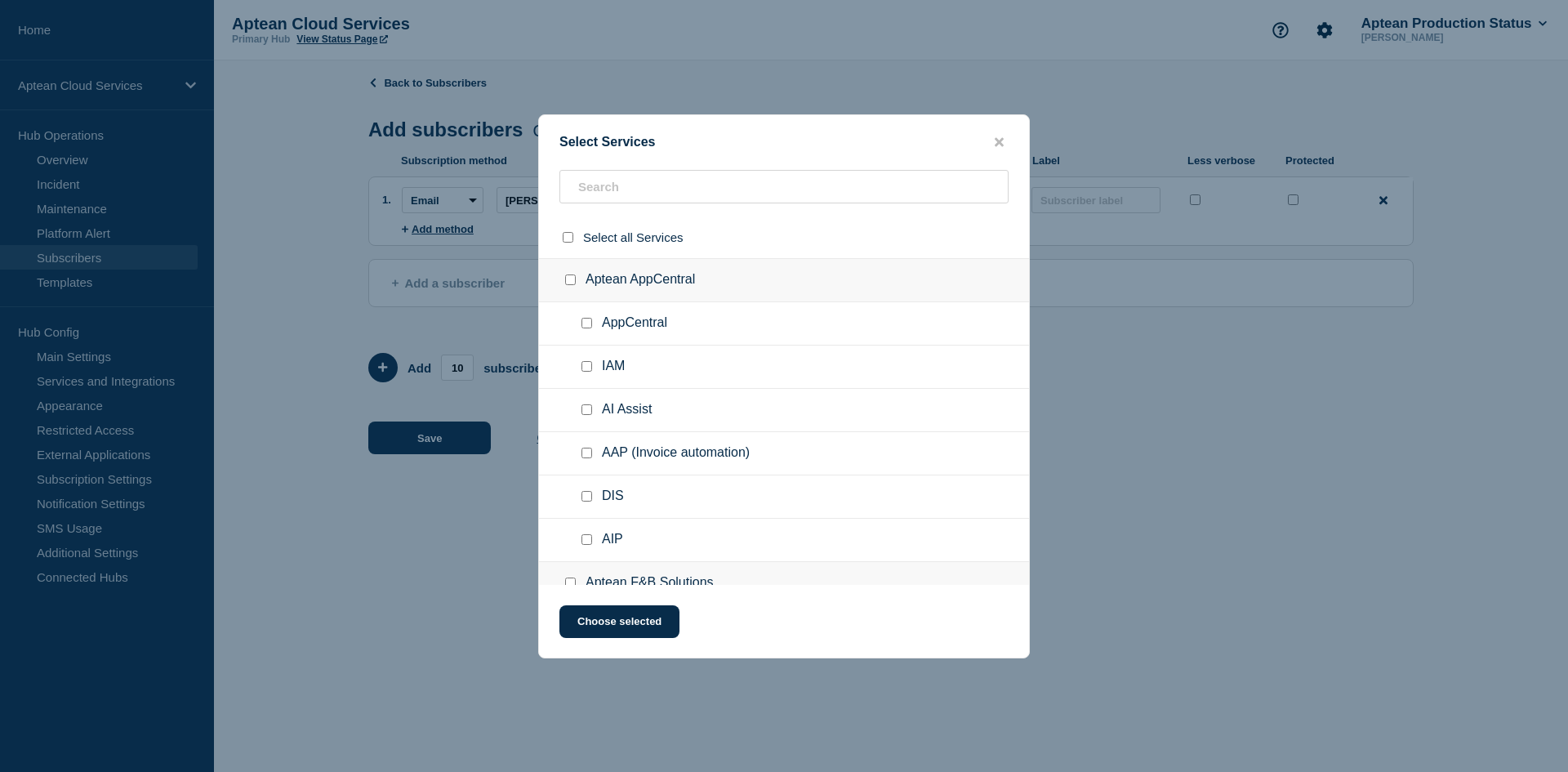
checkbox input "false"
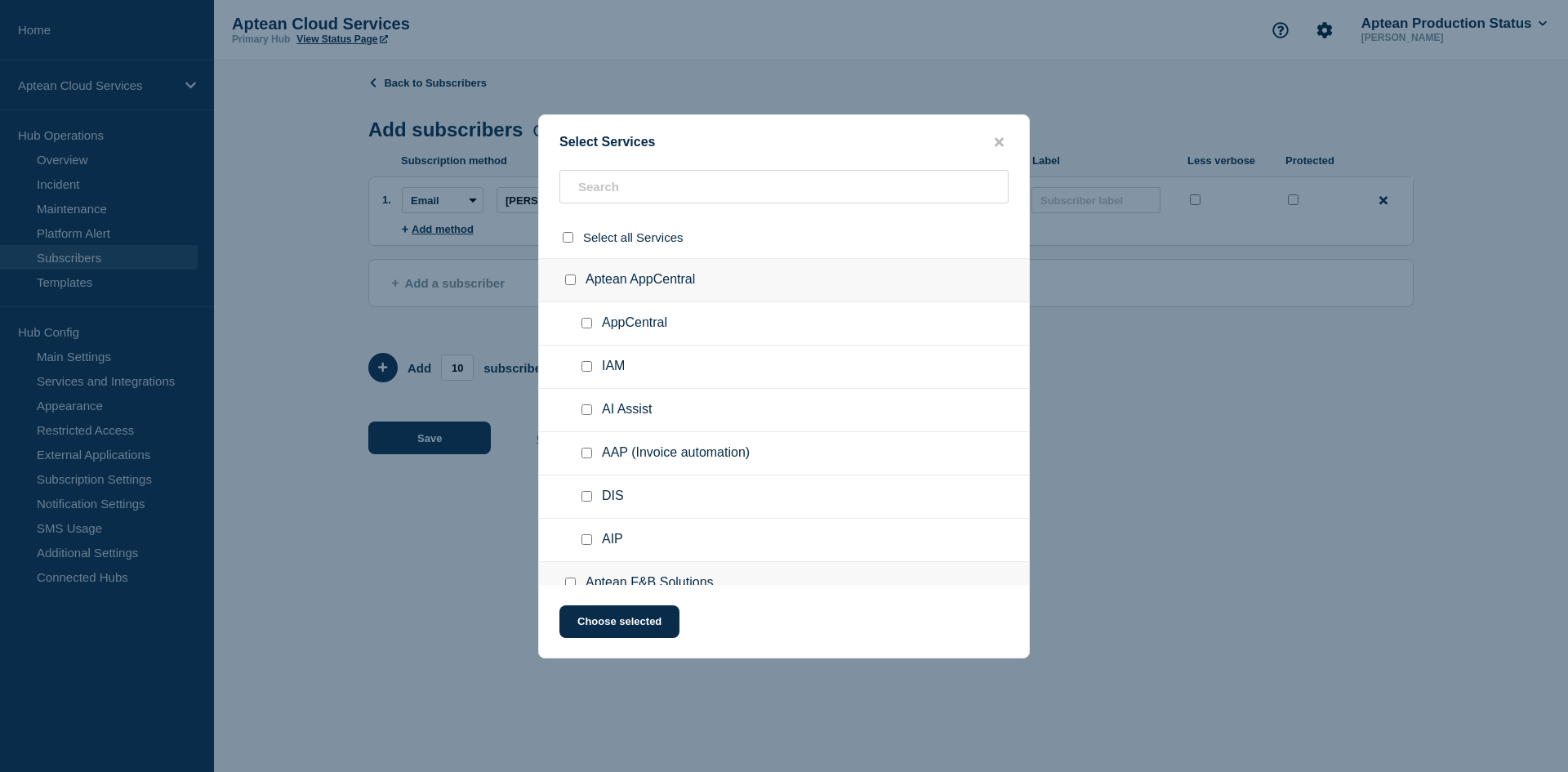
checkbox input "false"
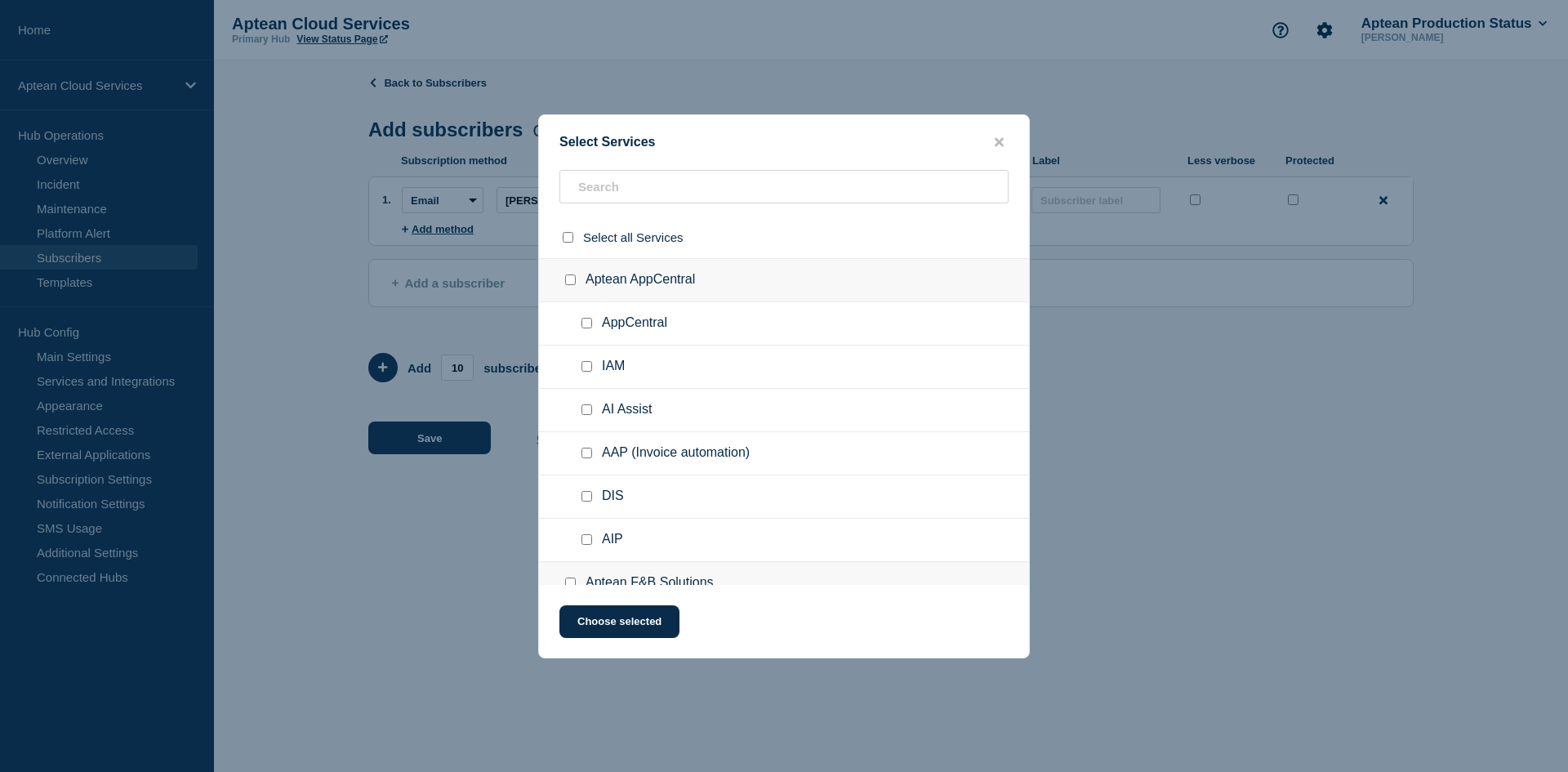
checkbox input "false"
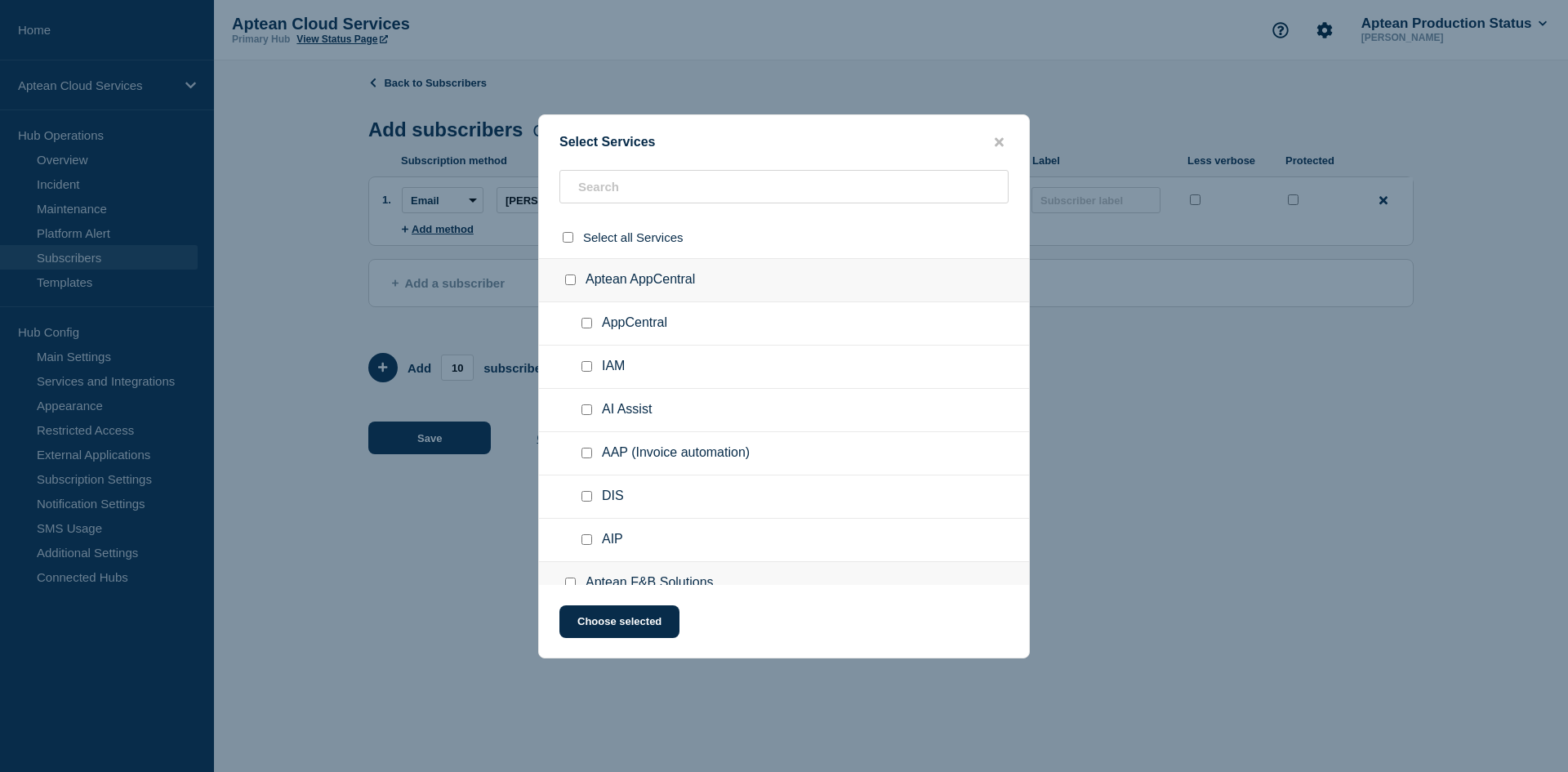
checkbox input "false"
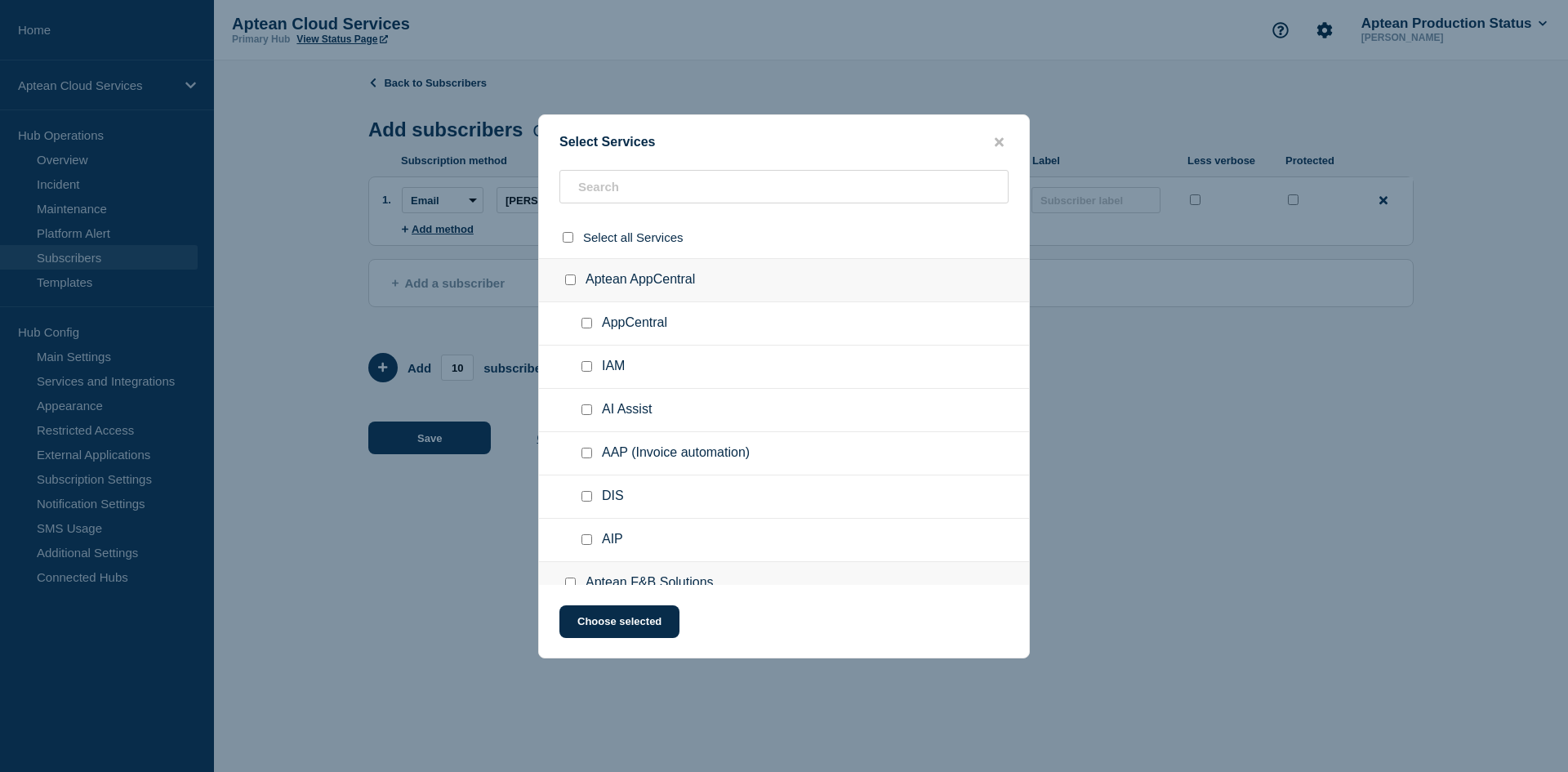
checkbox input "false"
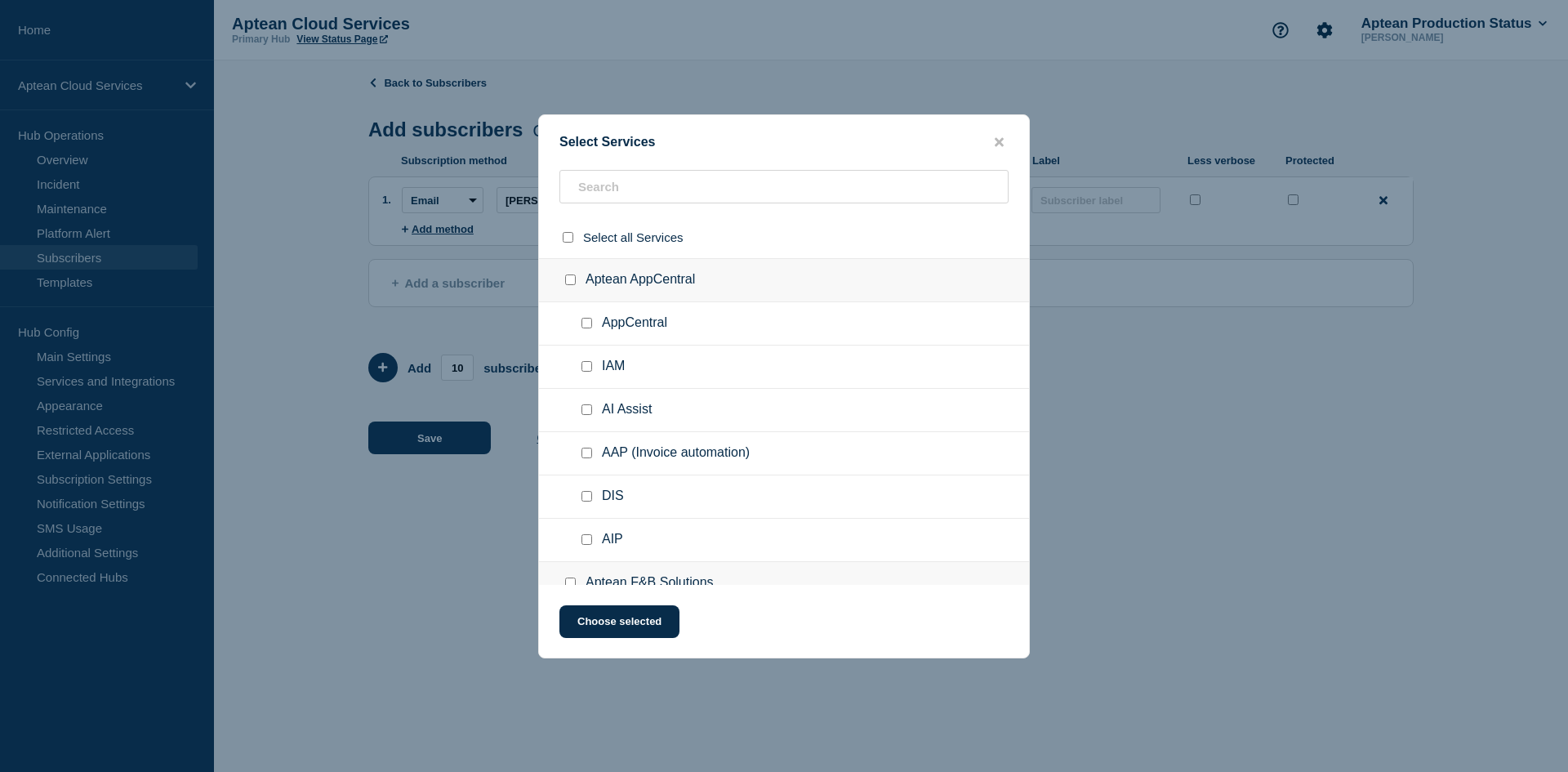
checkbox input "false"
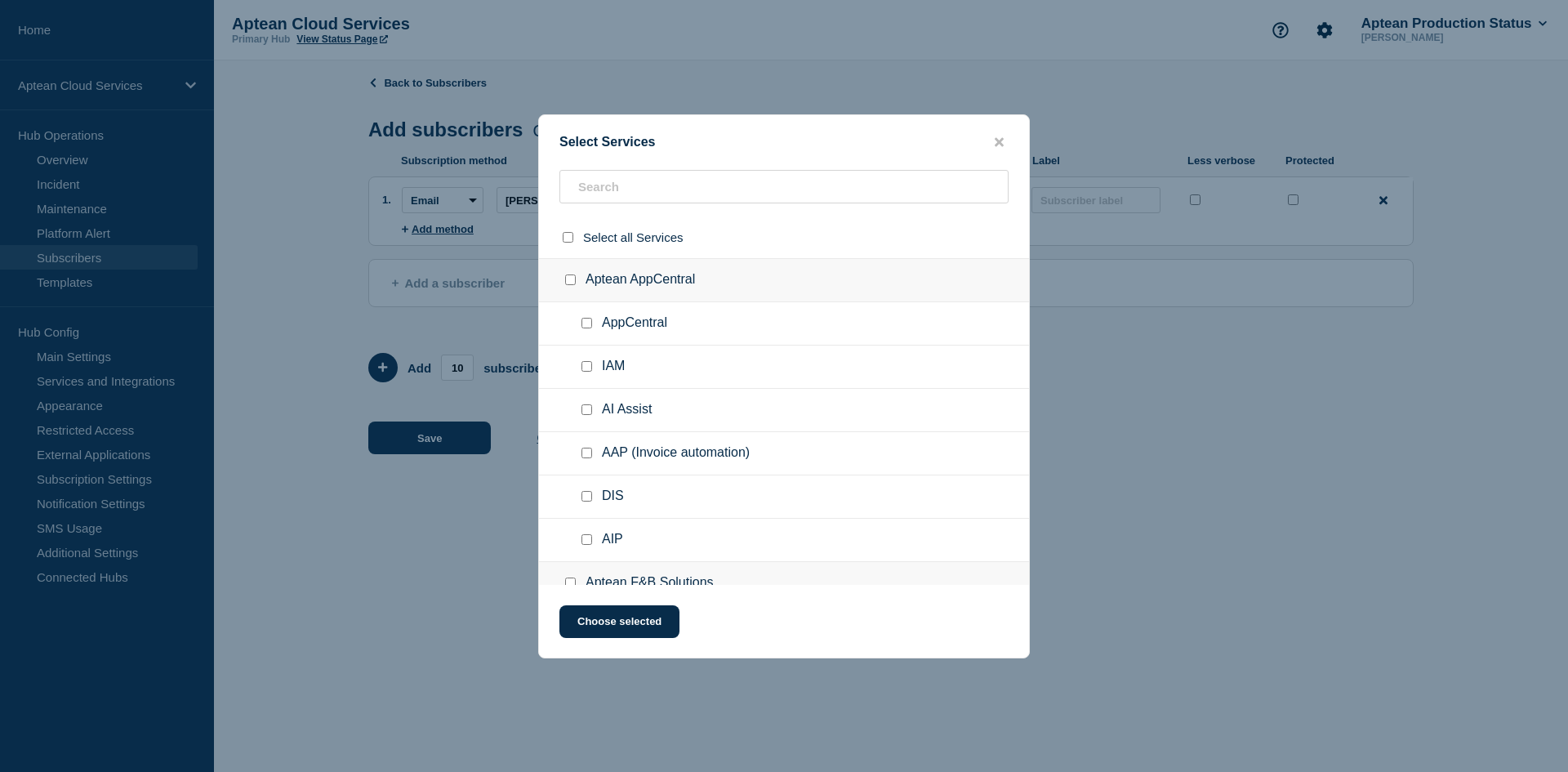
checkbox input "false"
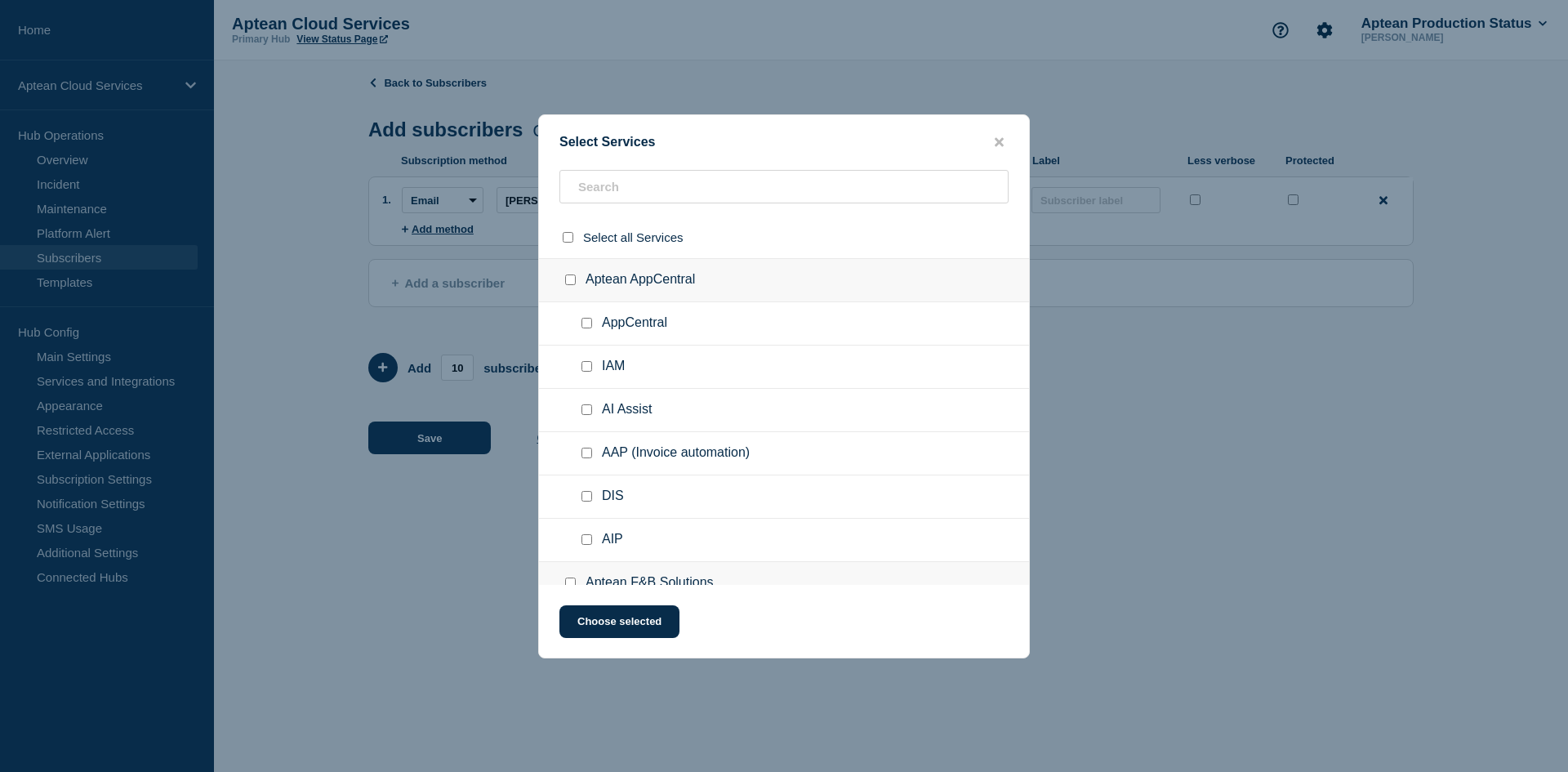
checkbox input "false"
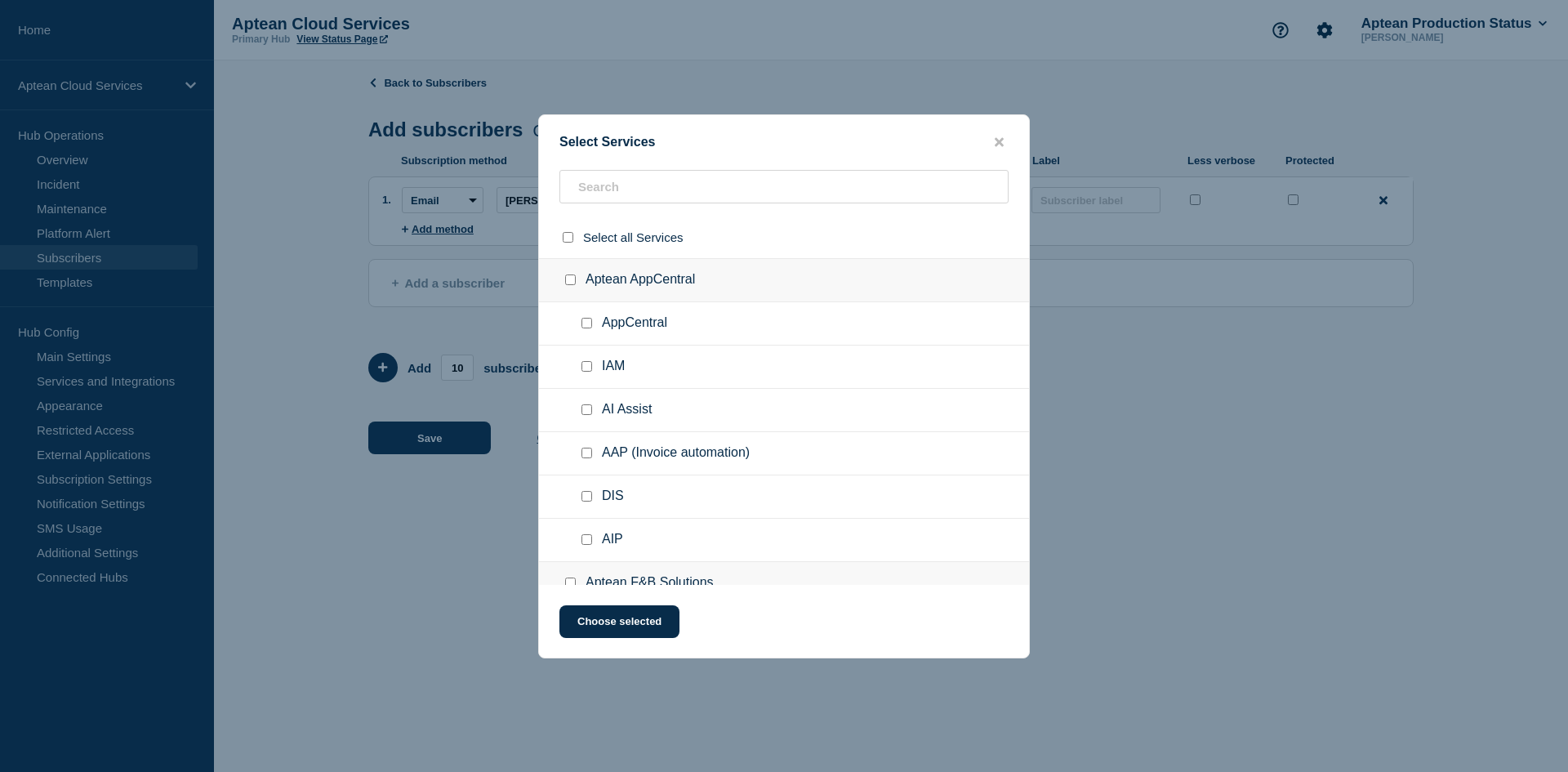
checkbox input "false"
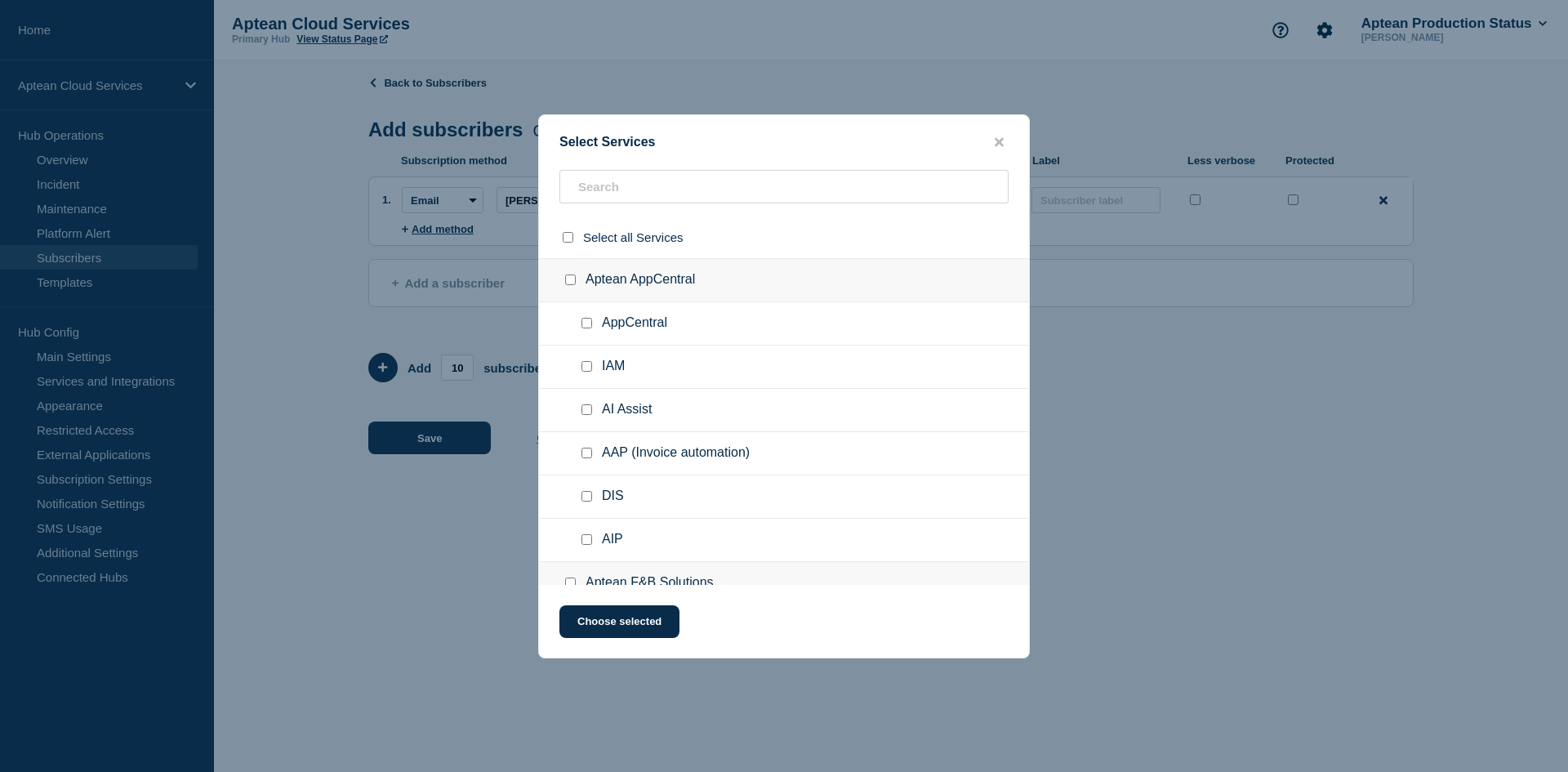
checkbox input "false"
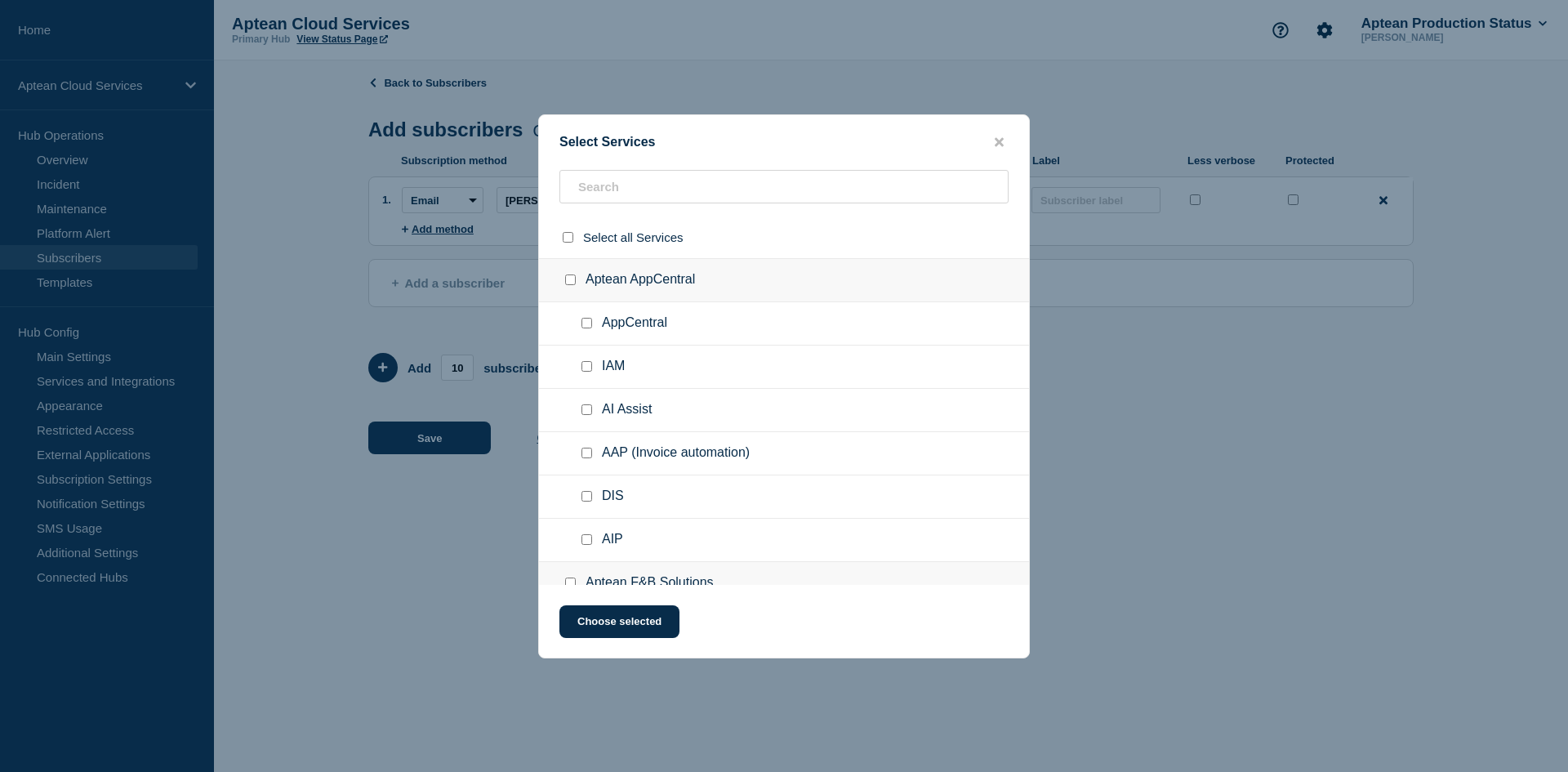
checkbox input "false"
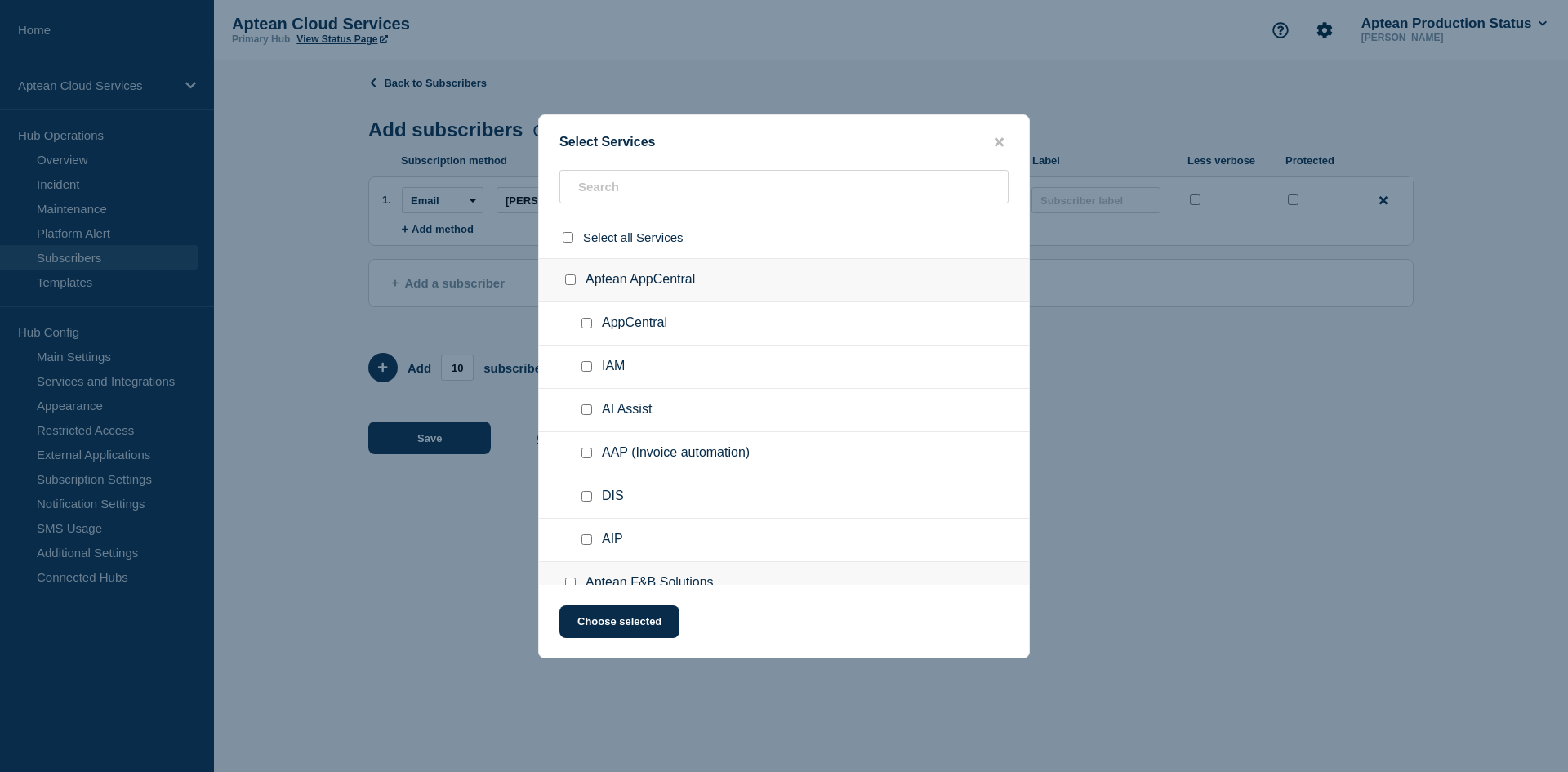
checkbox input "false"
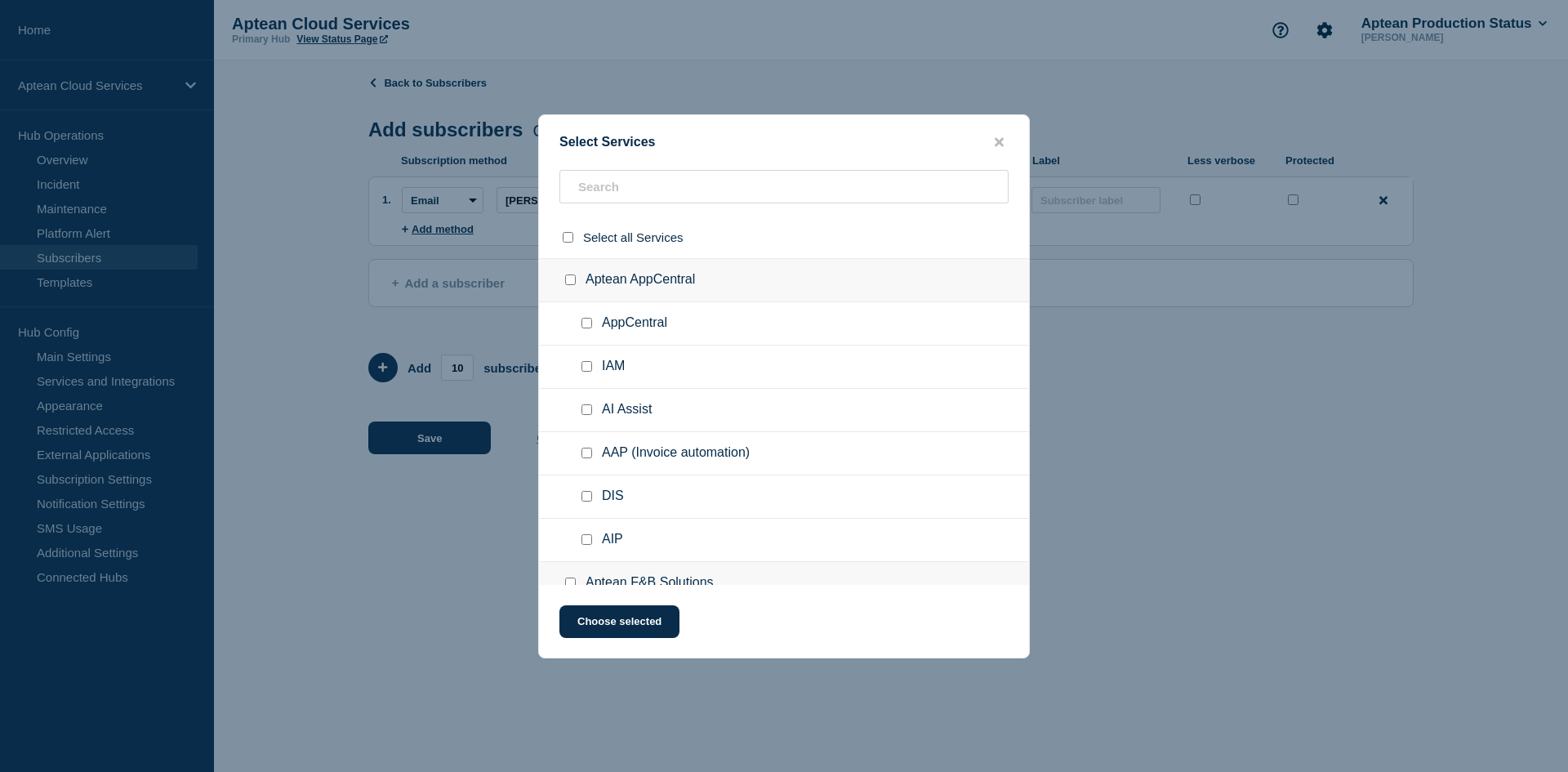
checkbox input "false"
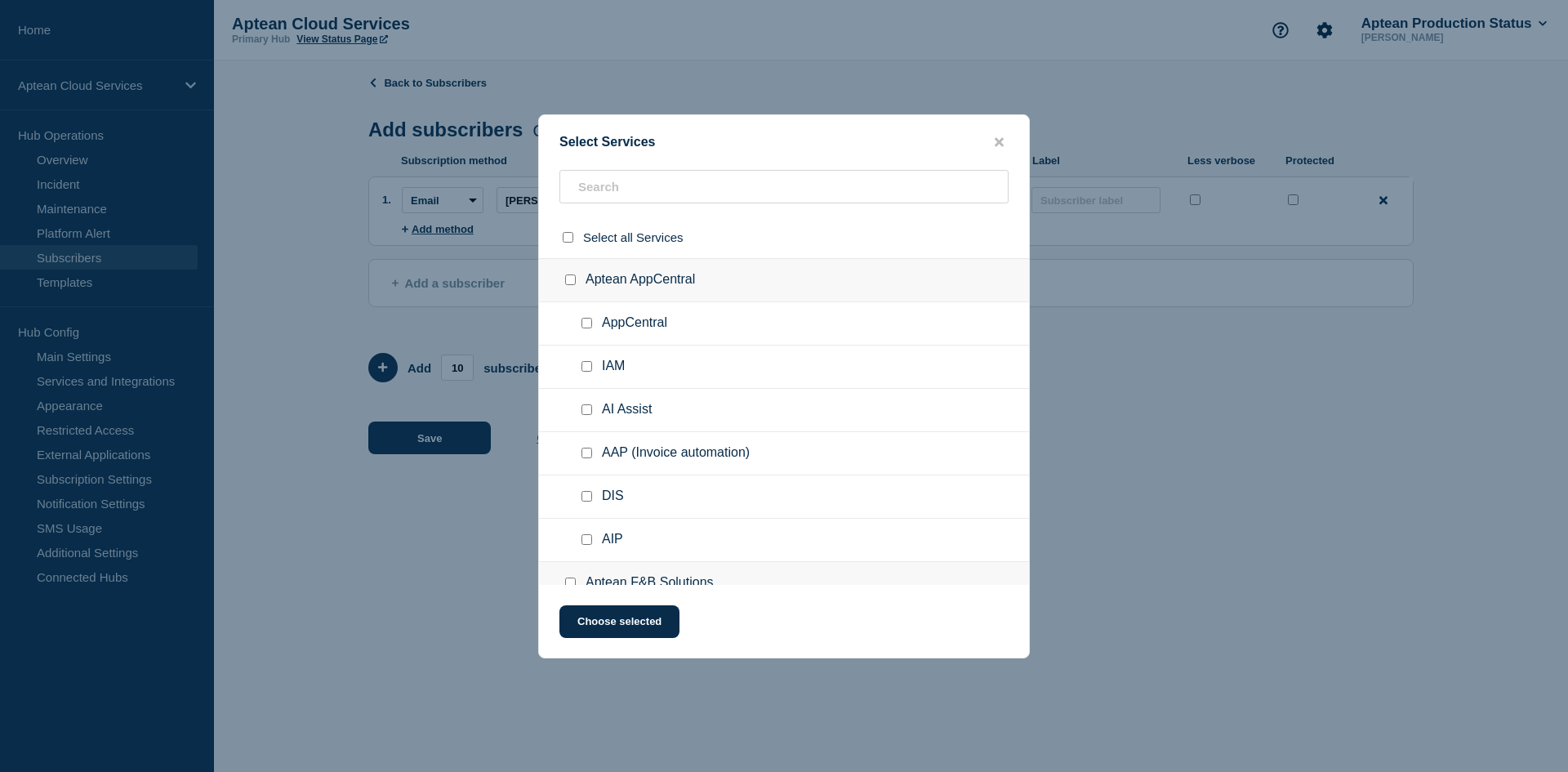
checkbox input "false"
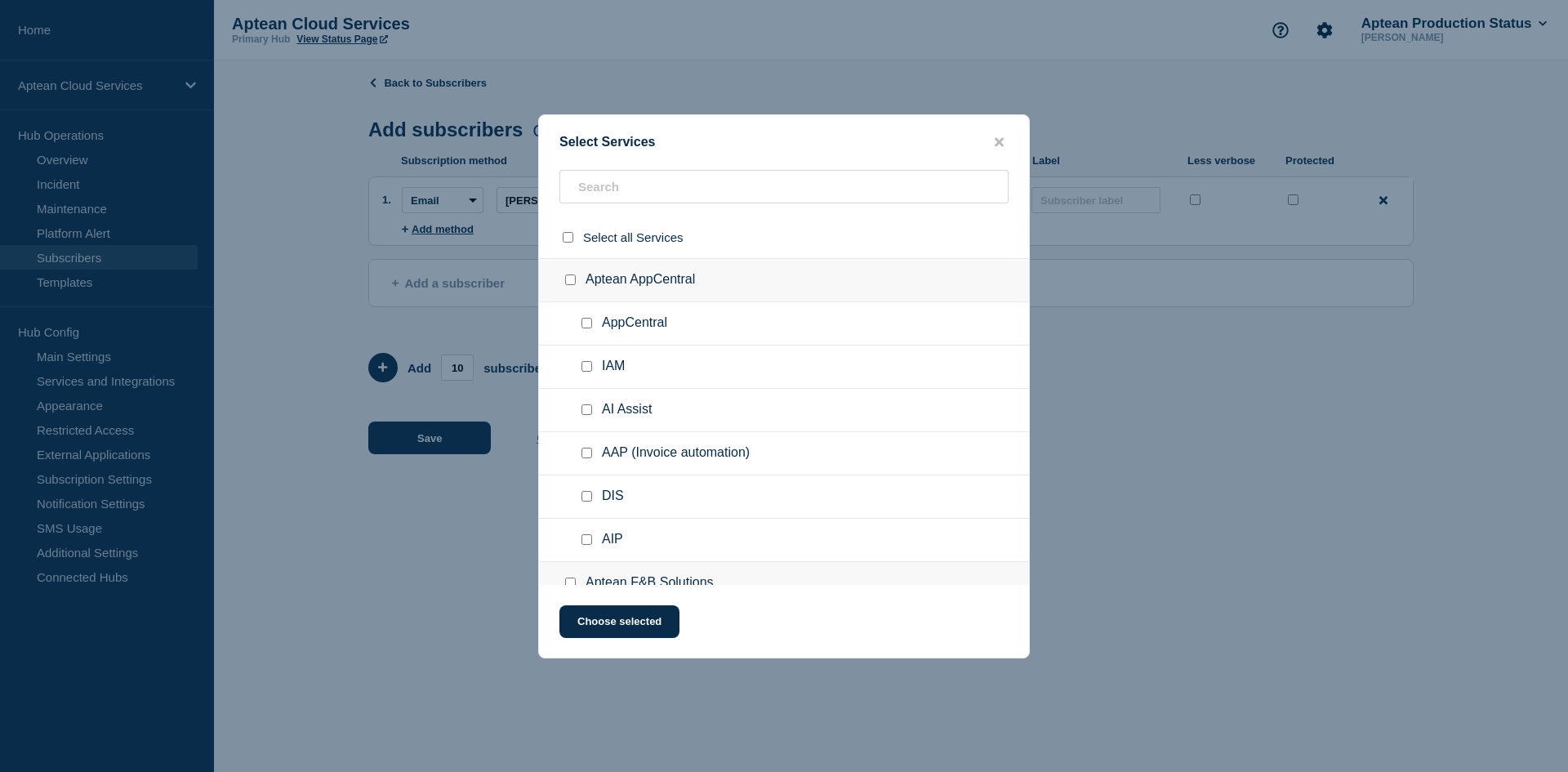
checkbox input "false"
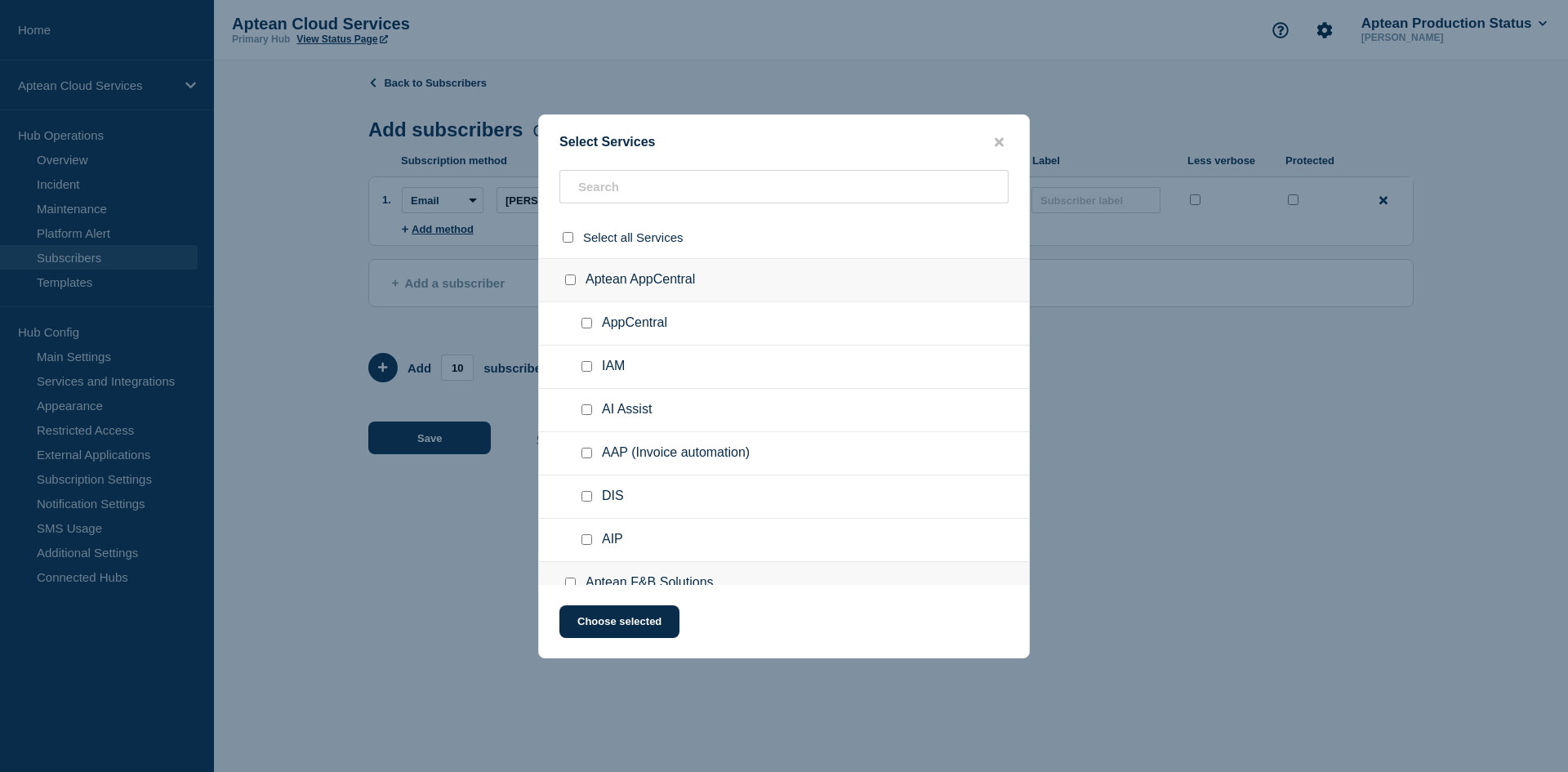
checkbox input "false"
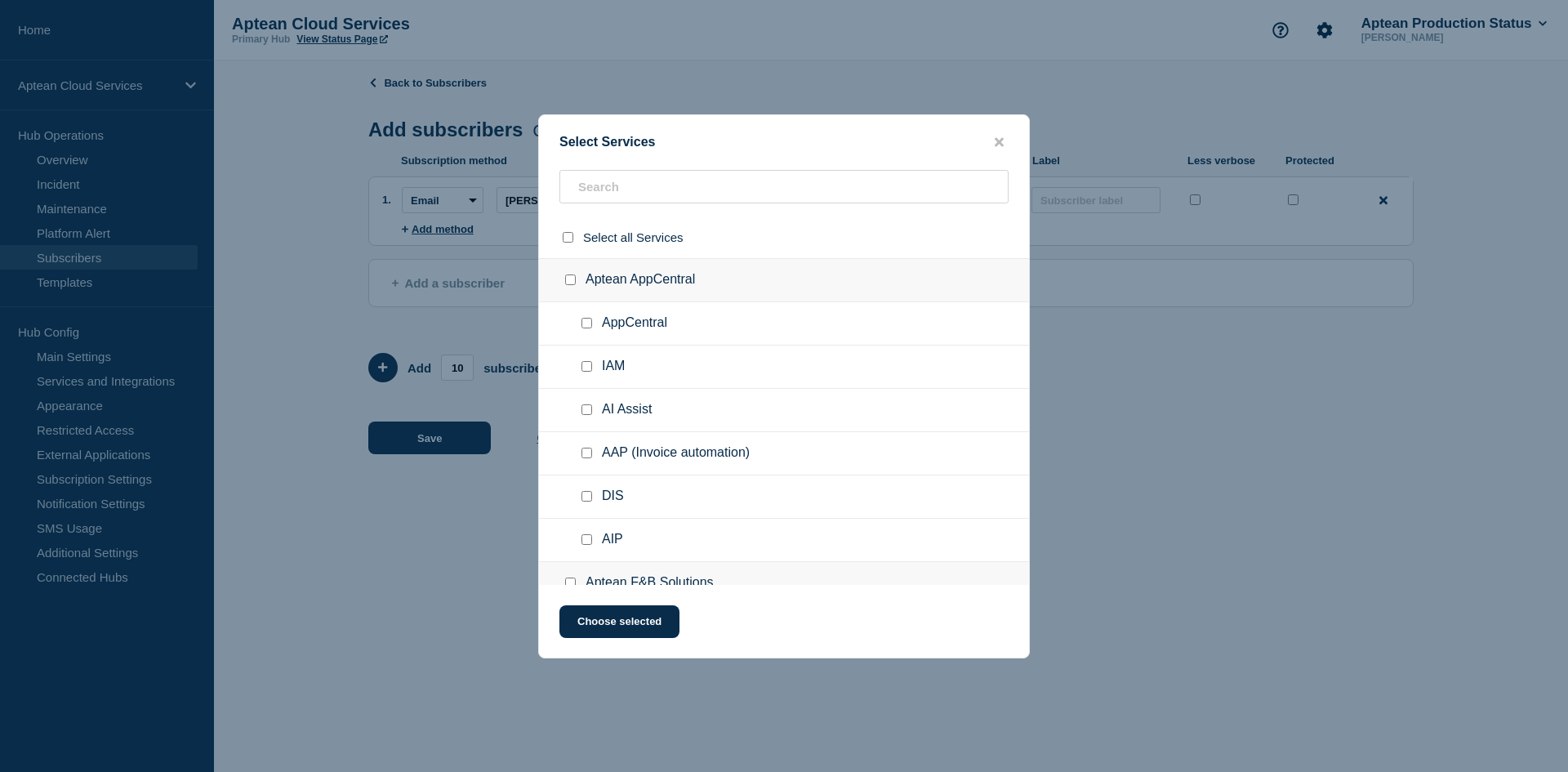
checkbox input "false"
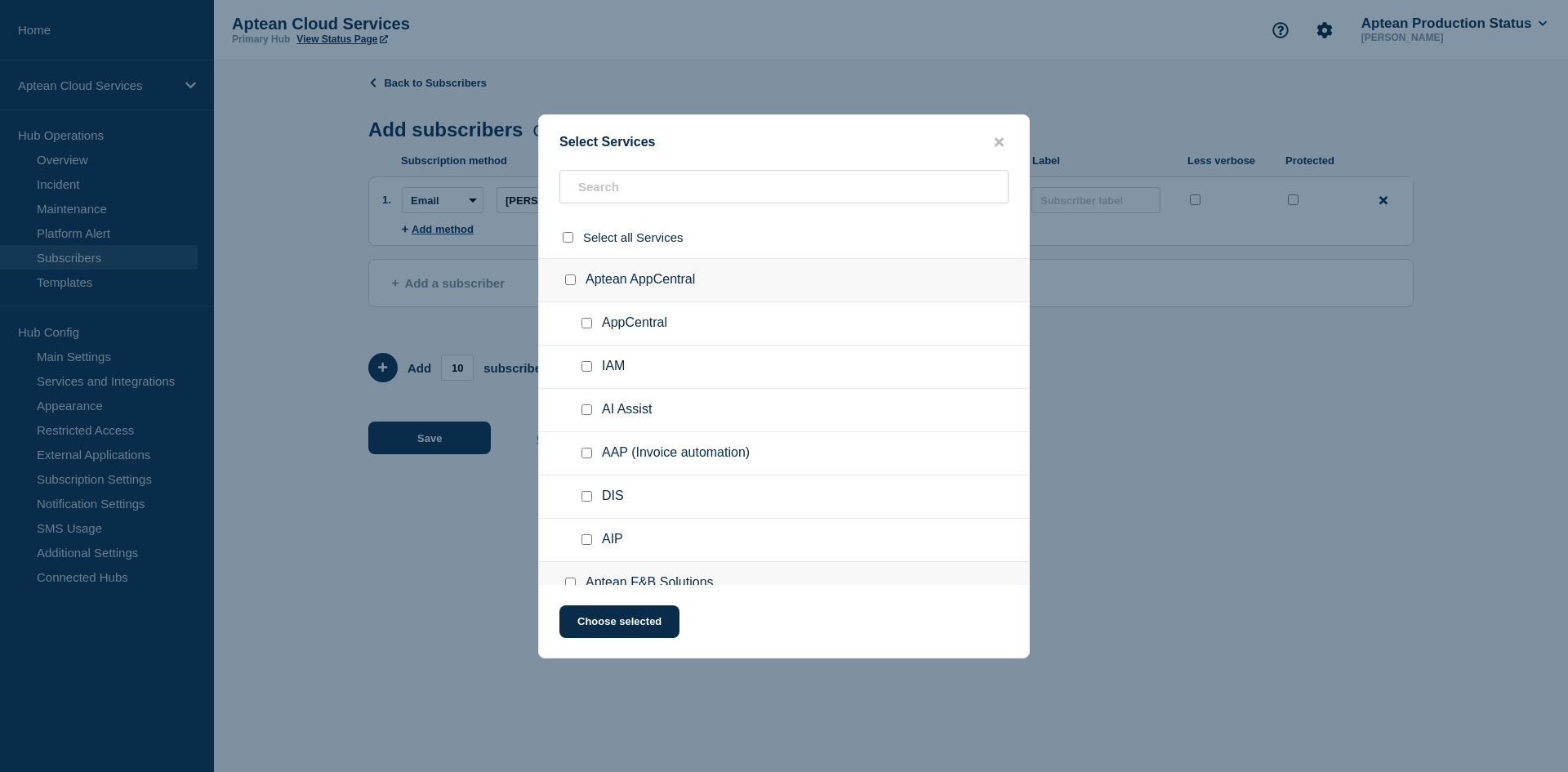
checkbox input "false"
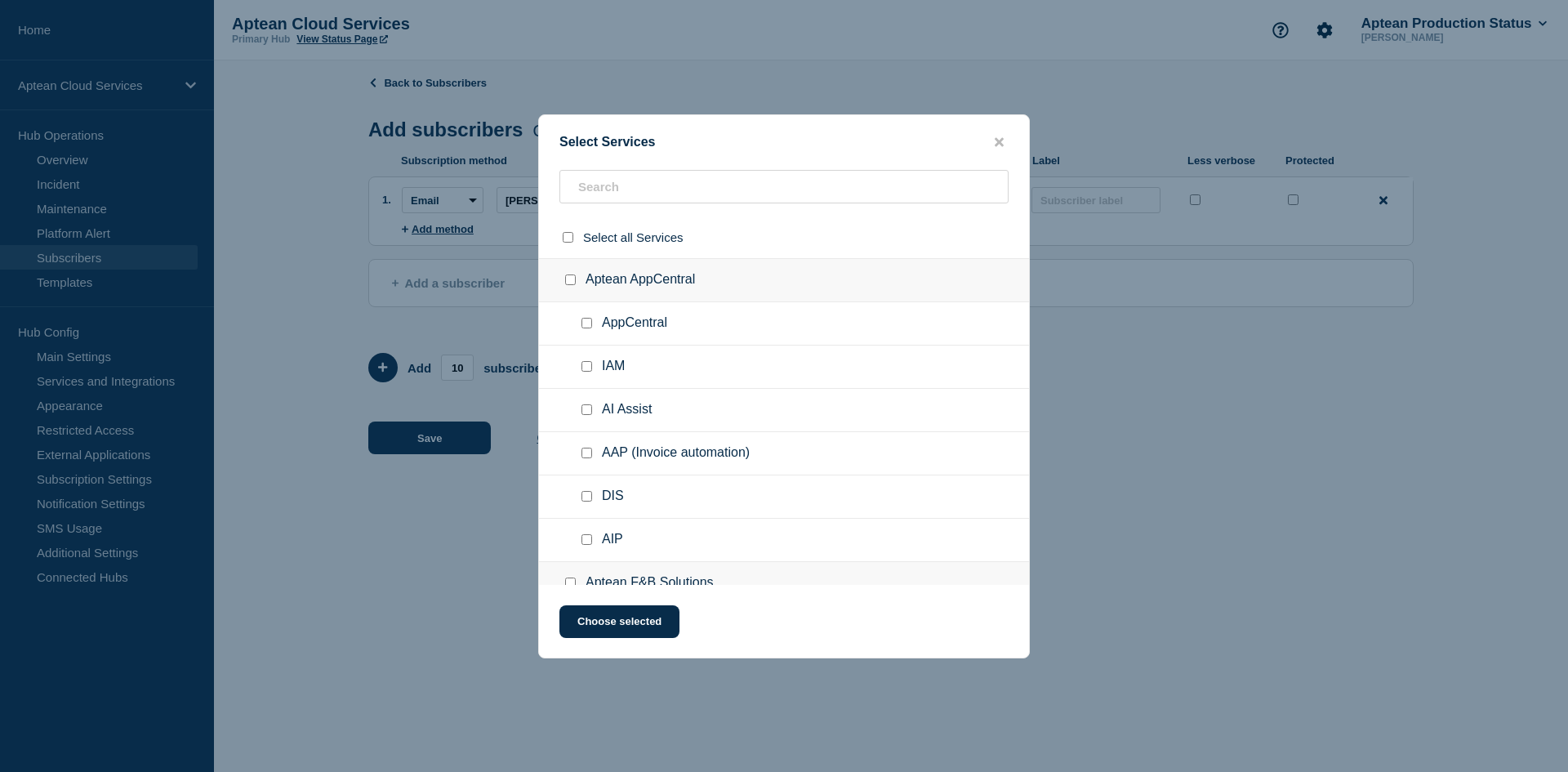
checkbox input "false"
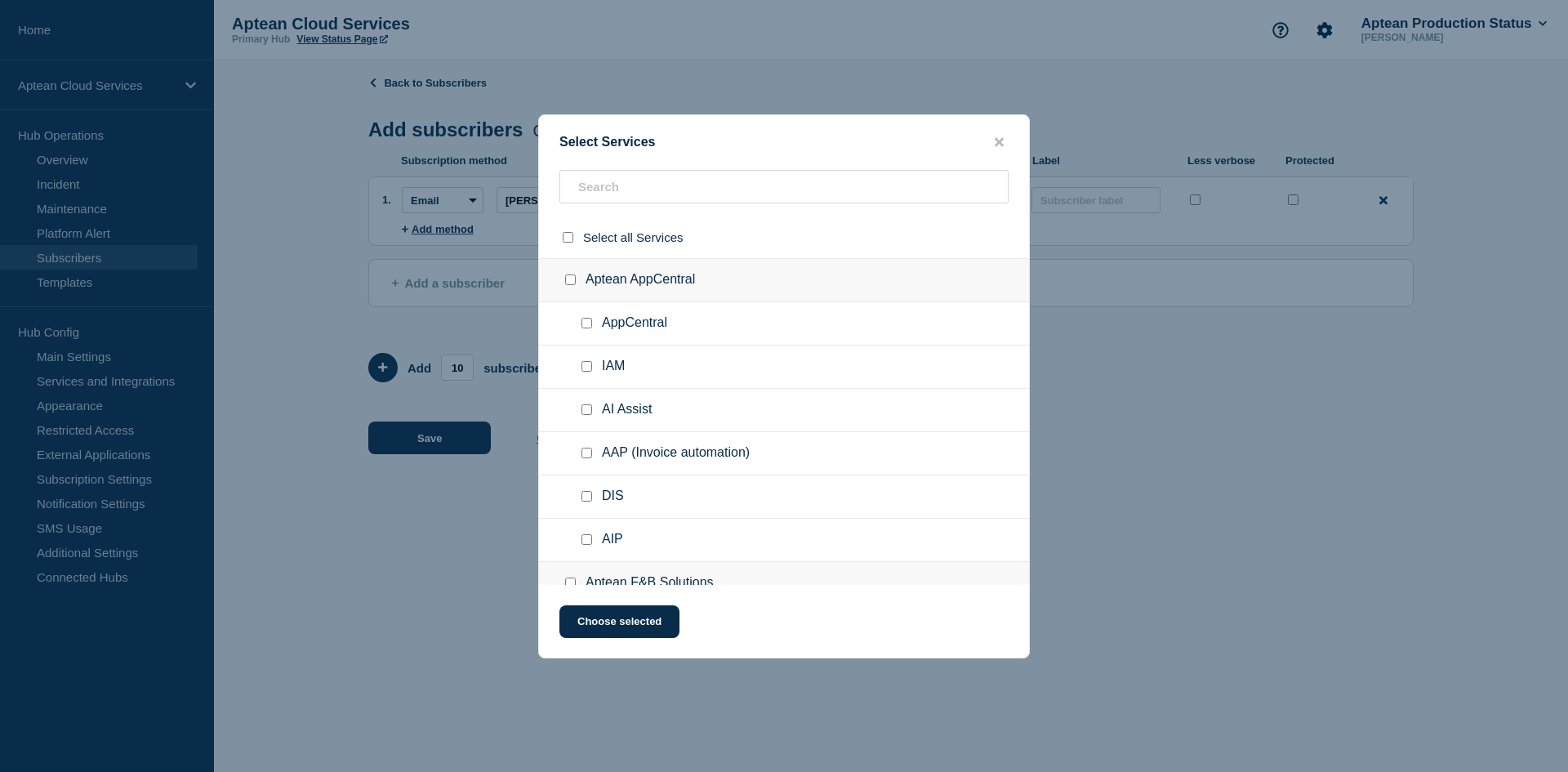
checkbox input "false"
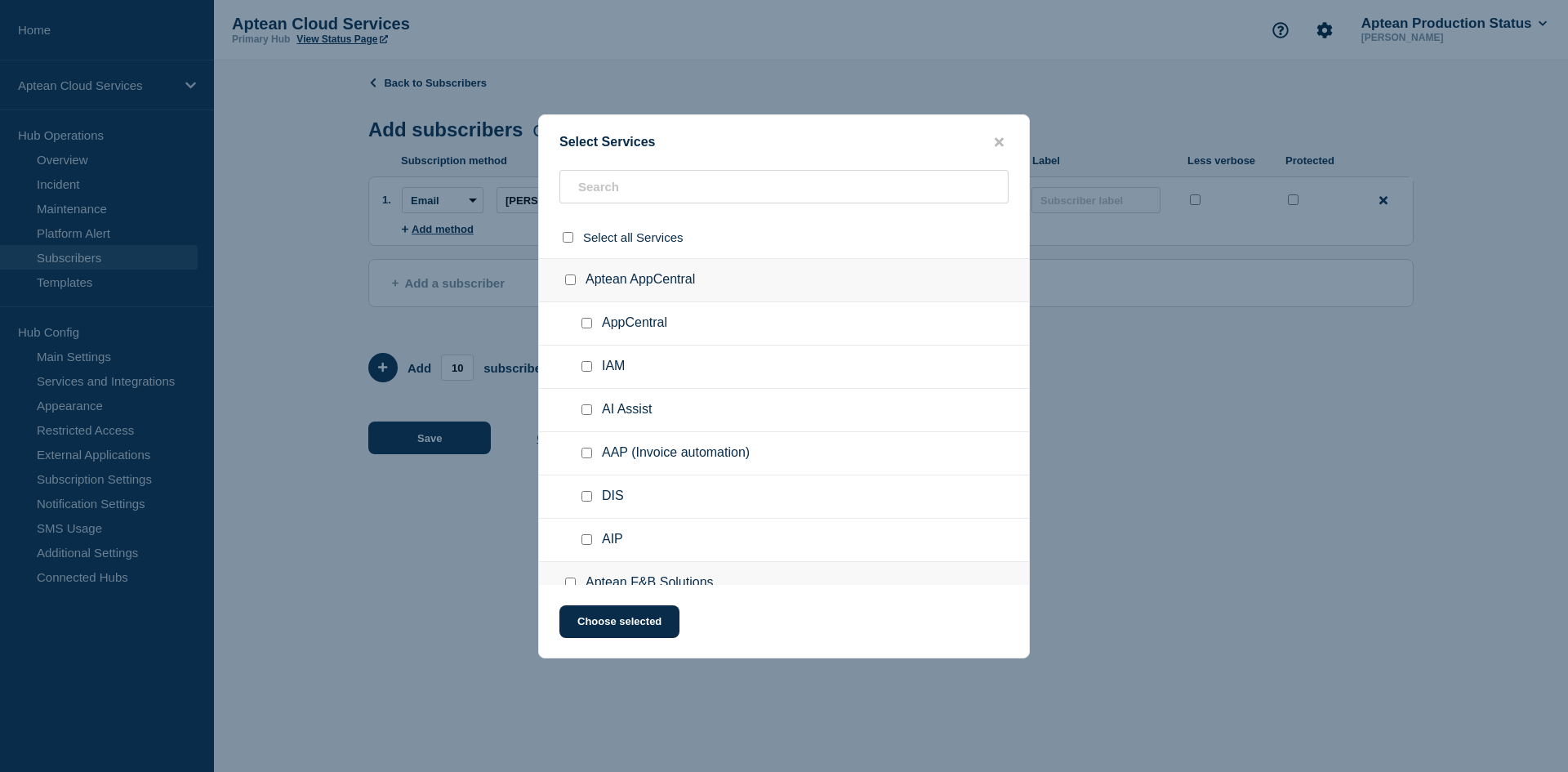
checkbox input "false"
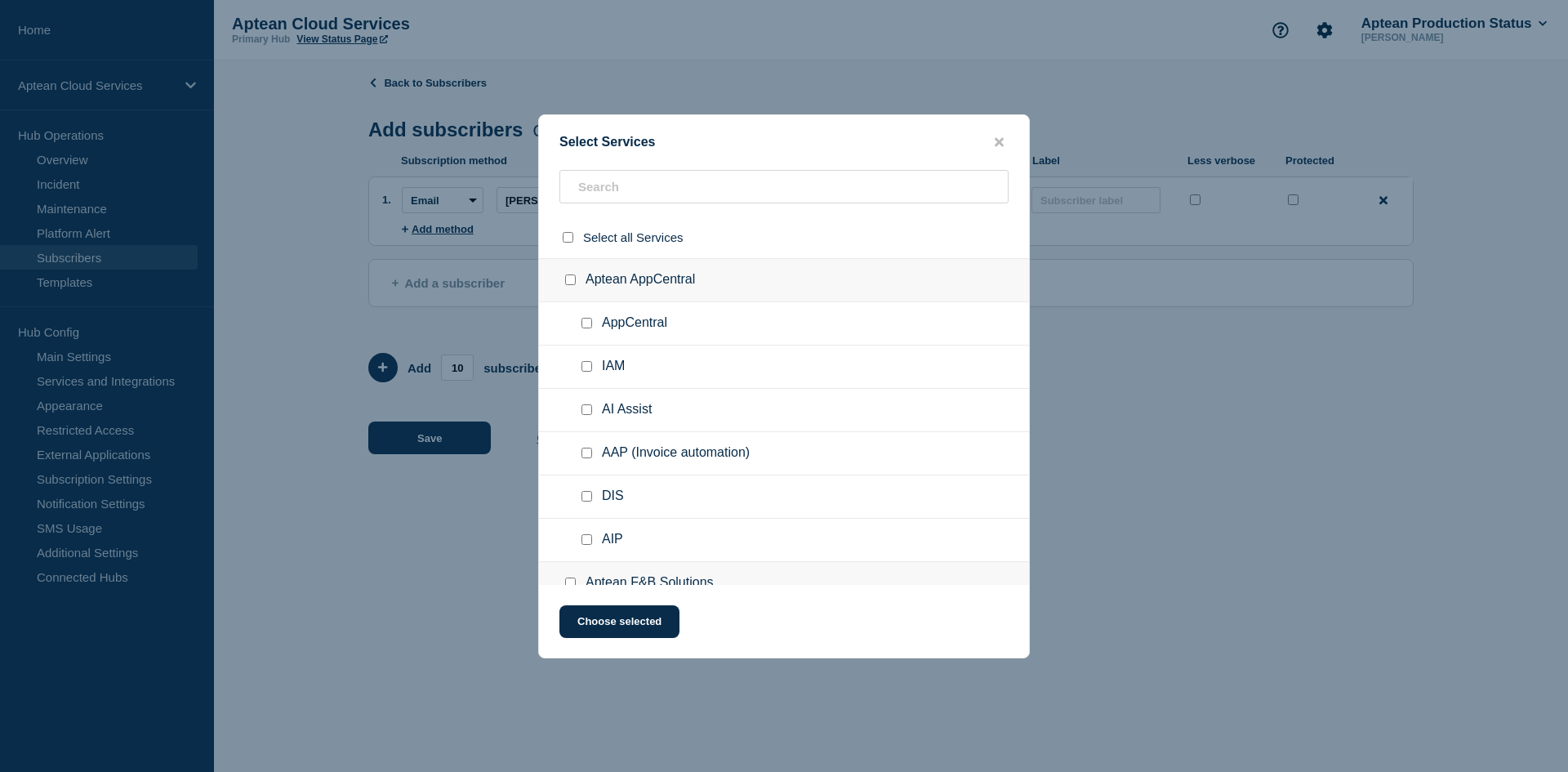
checkbox input "false"
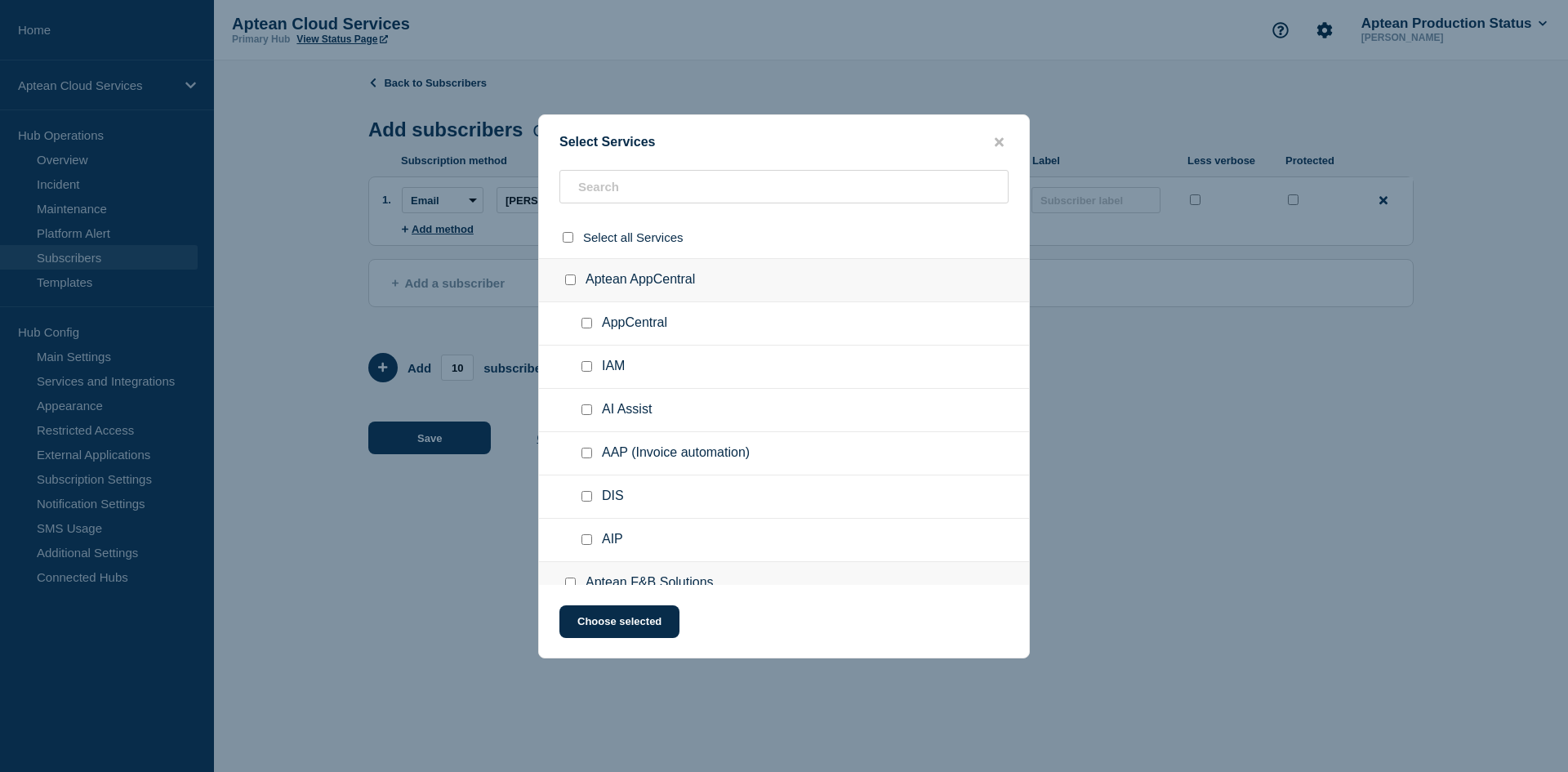
checkbox input "false"
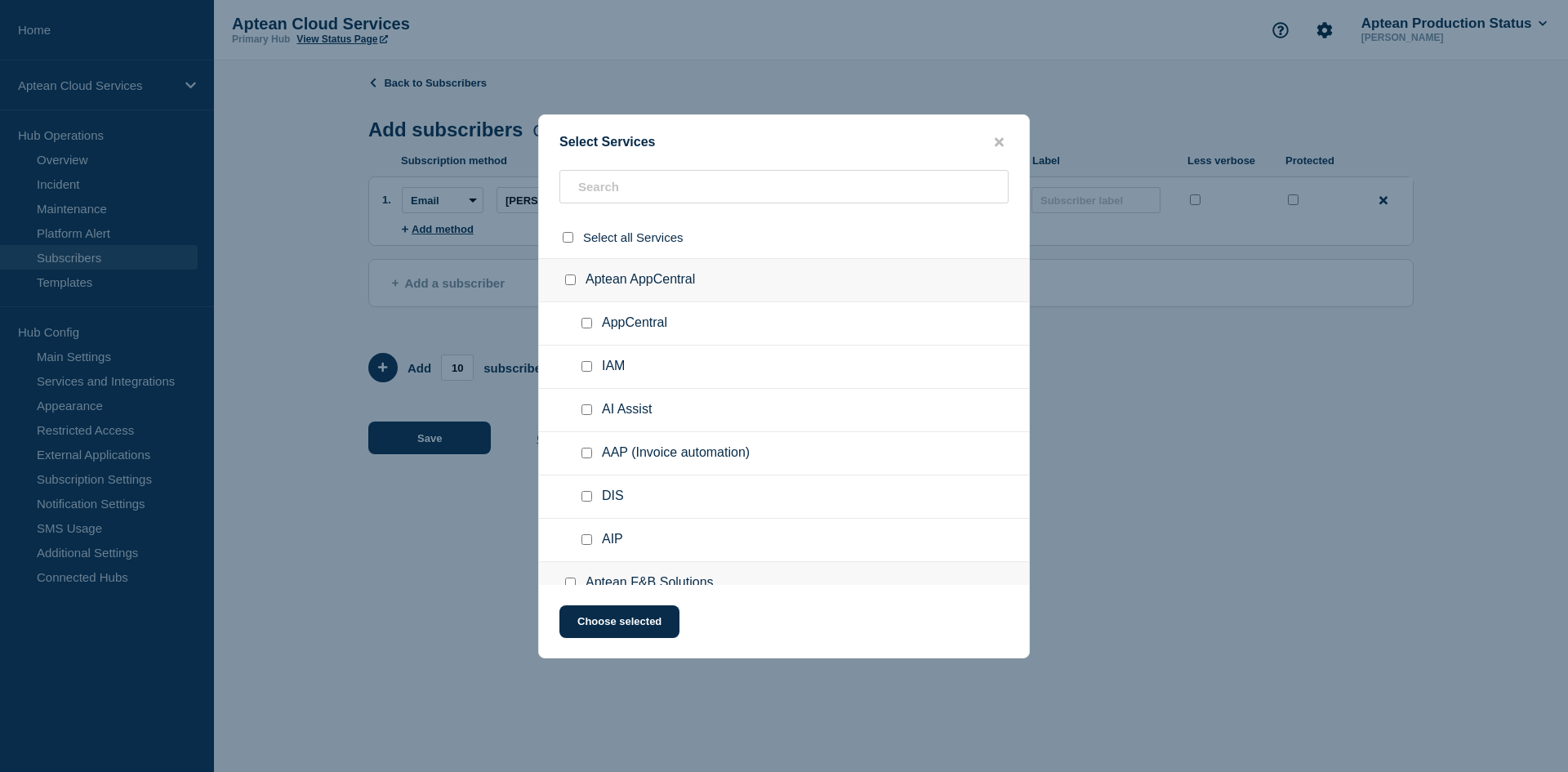
checkbox input "false"
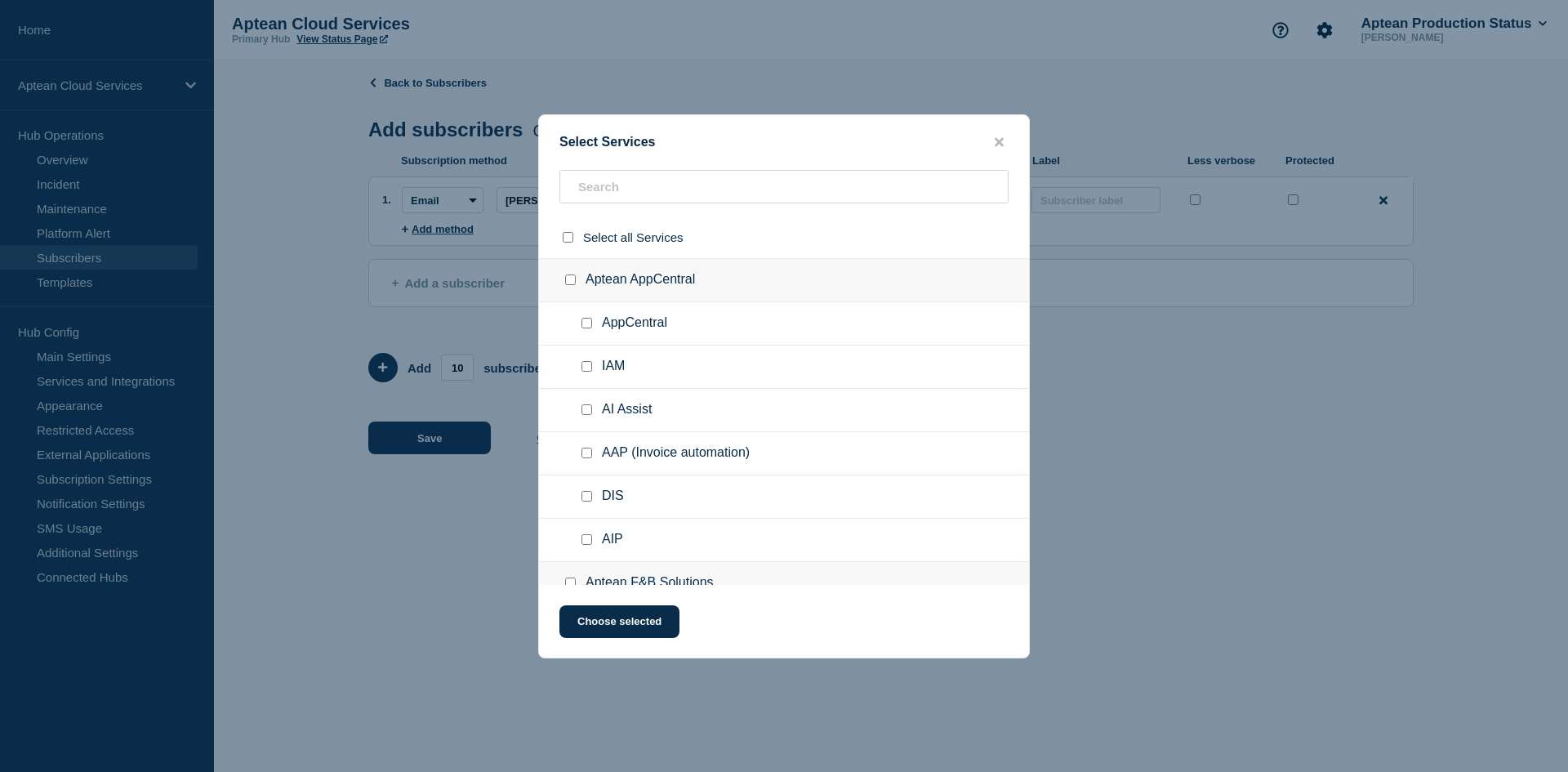
checkbox input "false"
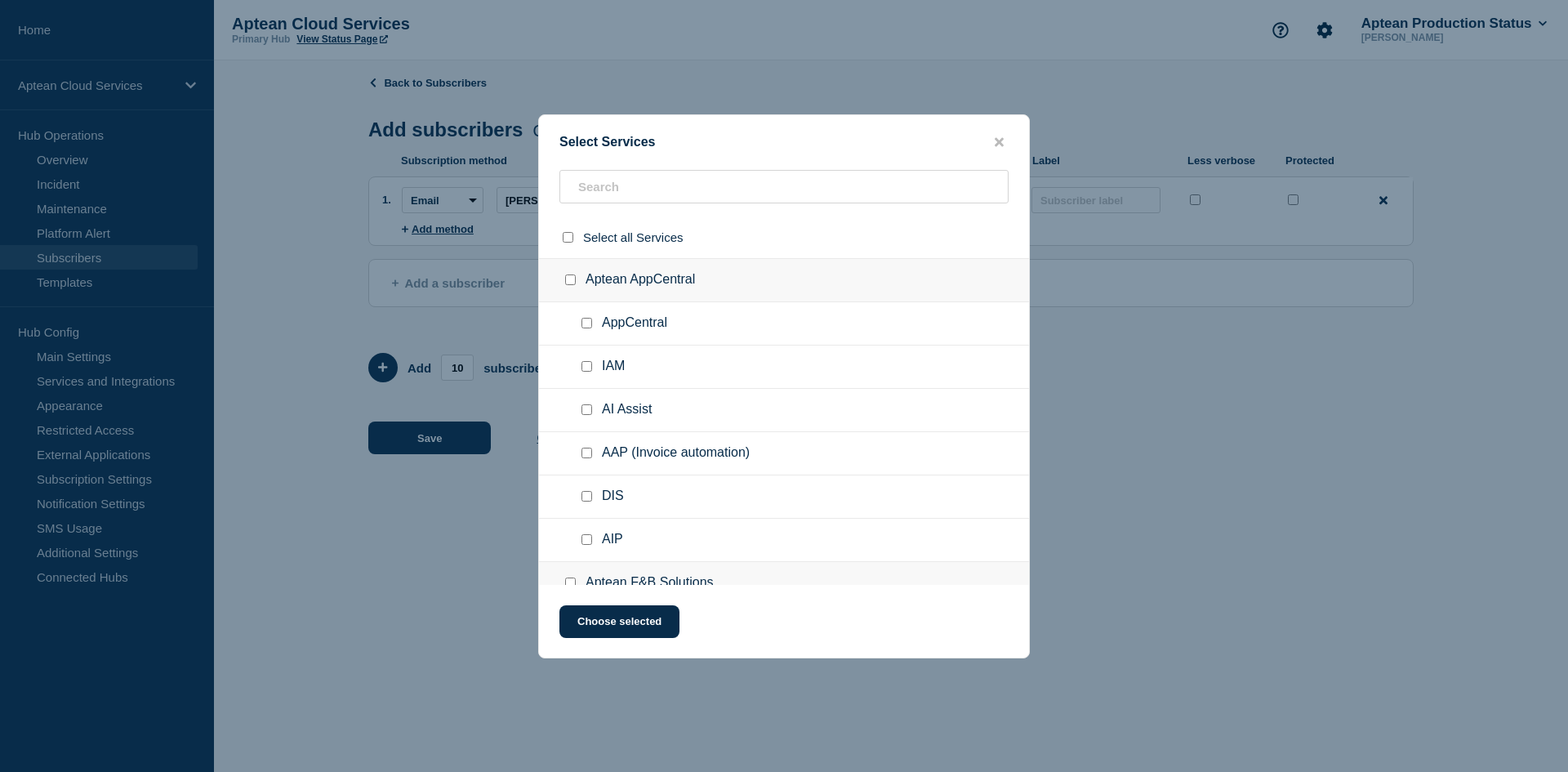
checkbox input "false"
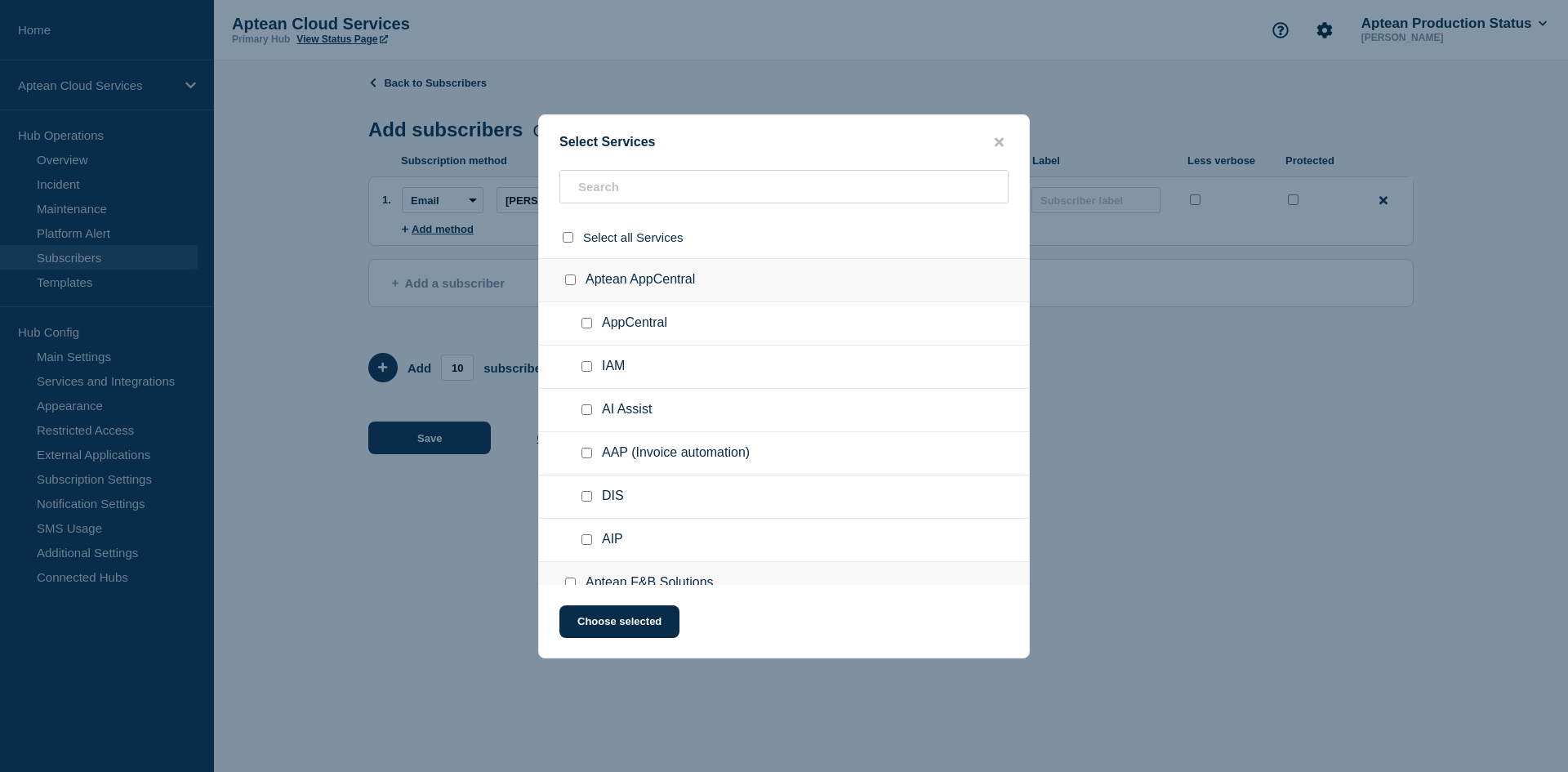
checkbox input "false"
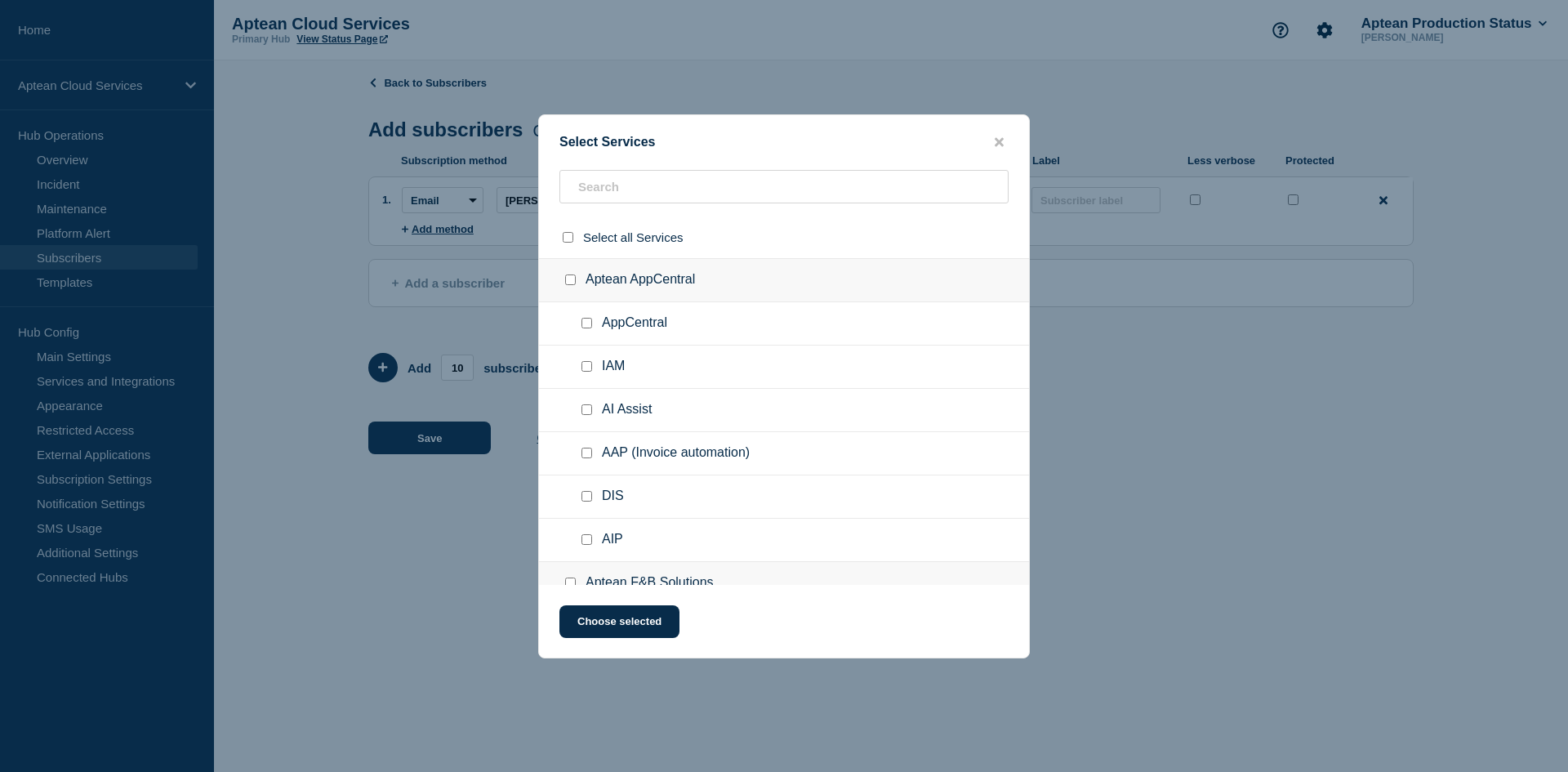
checkbox input "false"
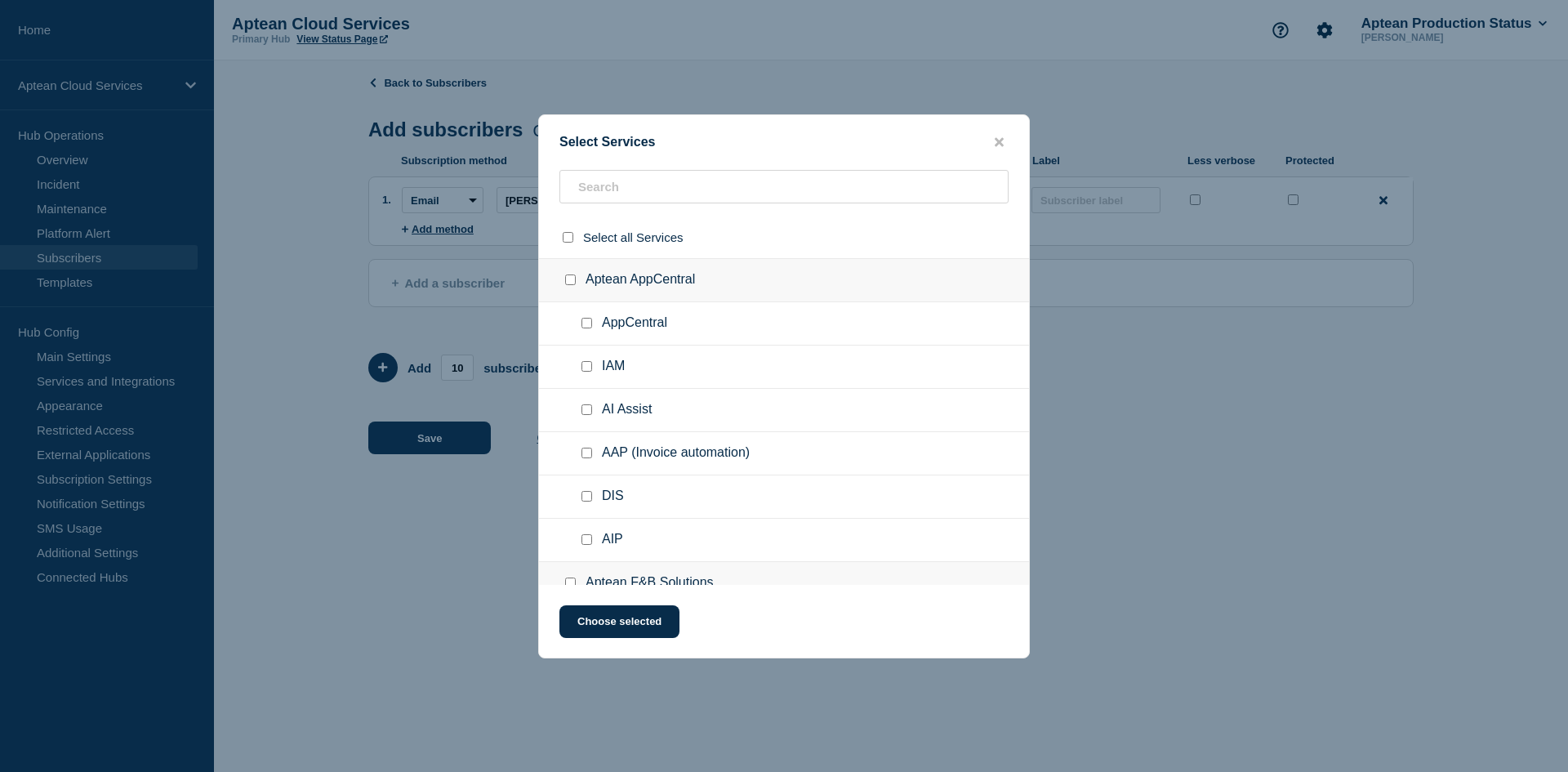
checkbox input "false"
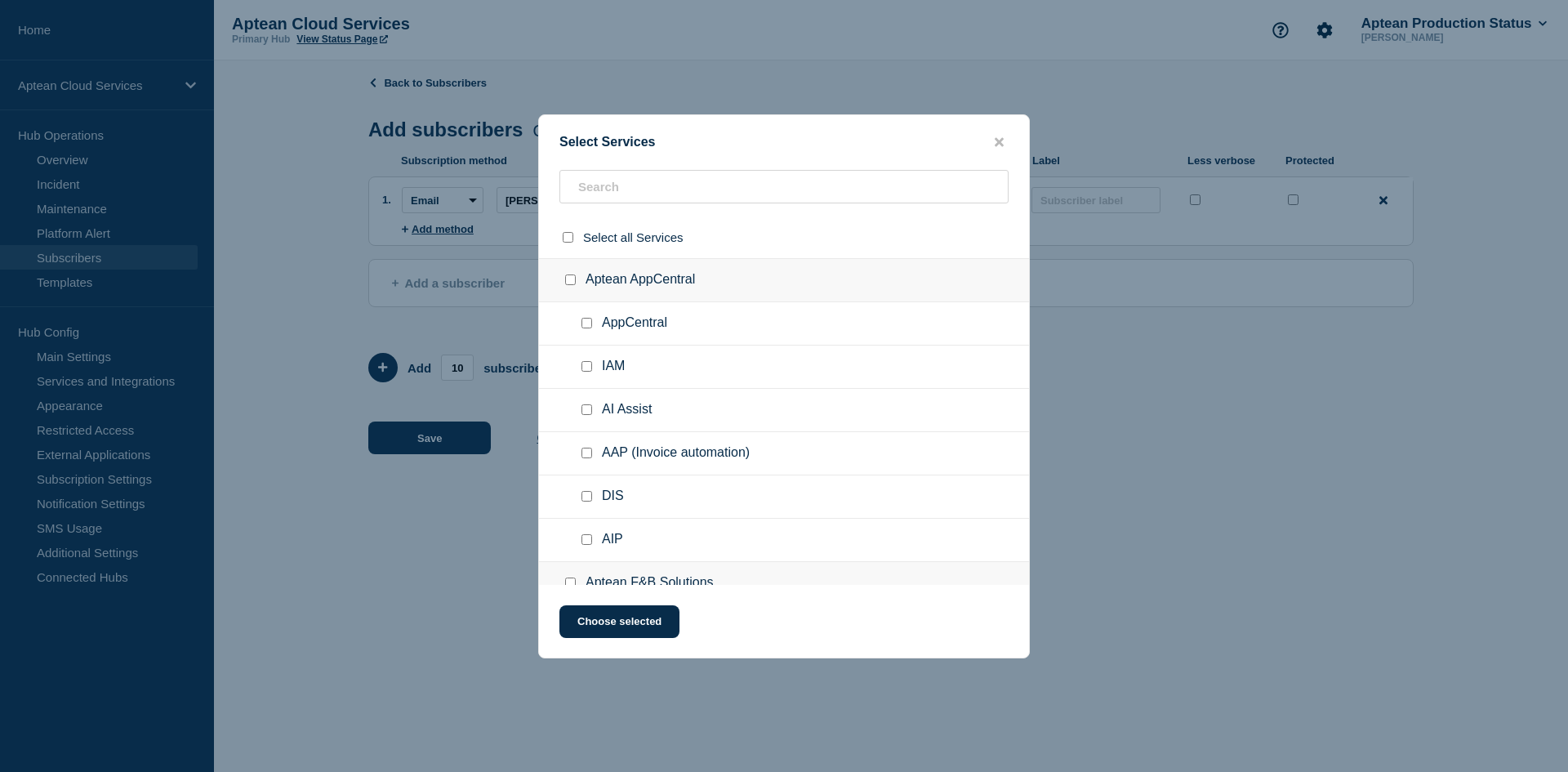
checkbox input "false"
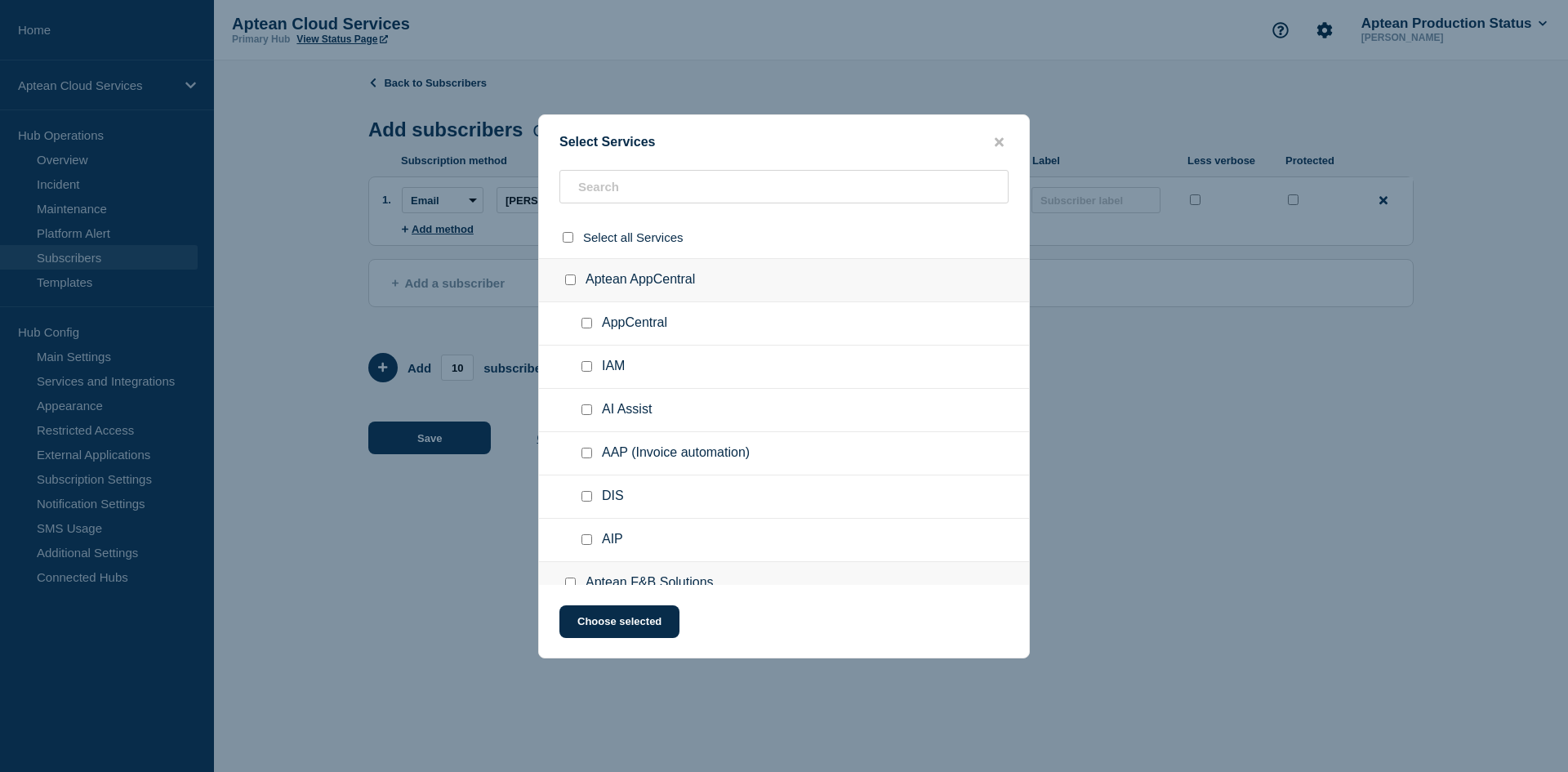
checkbox input "false"
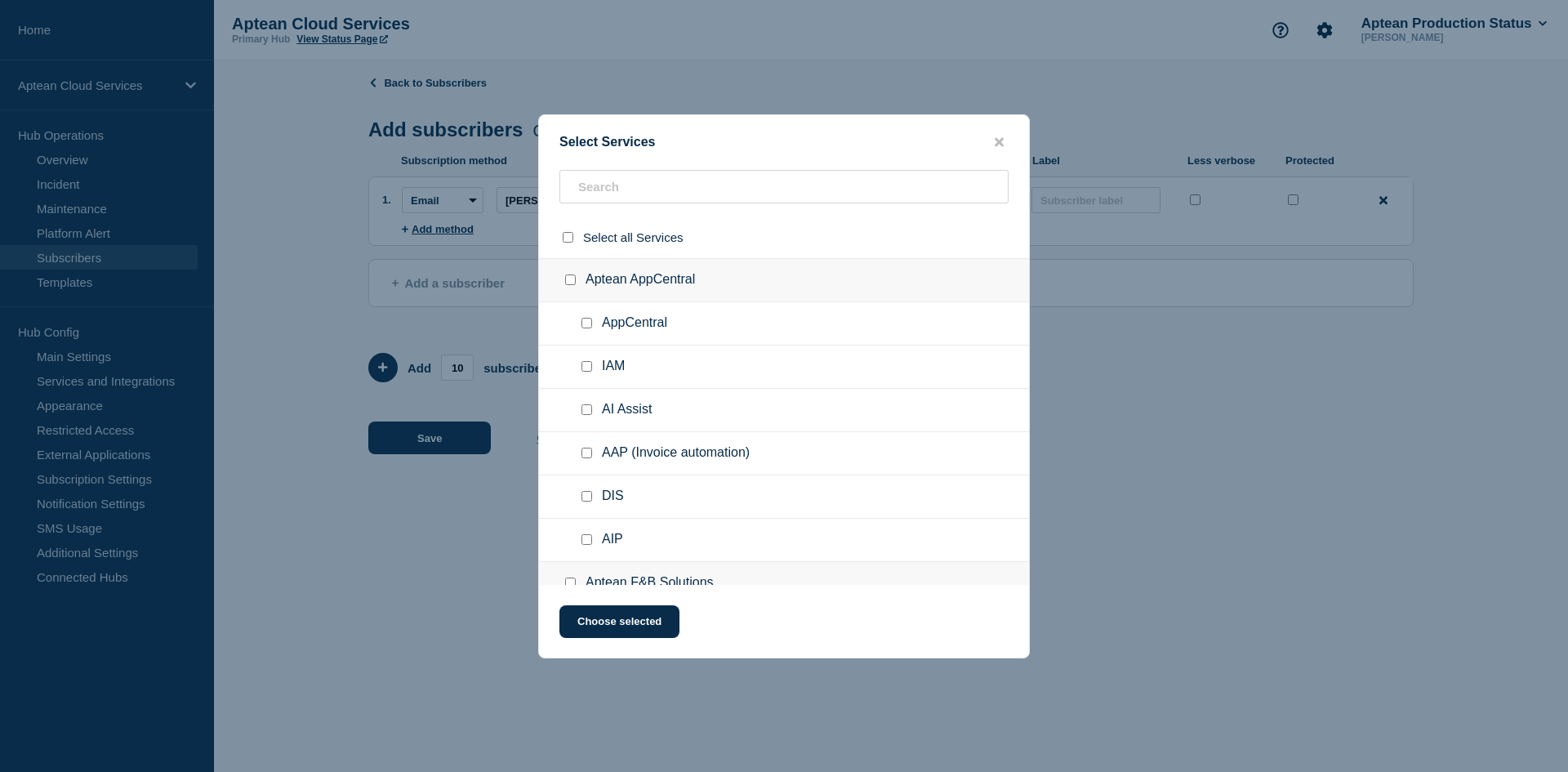
checkbox input "false"
click at [633, 182] on input "text" at bounding box center [784, 186] width 449 height 33
paste input "Aptean Food & Beverage - US East1"
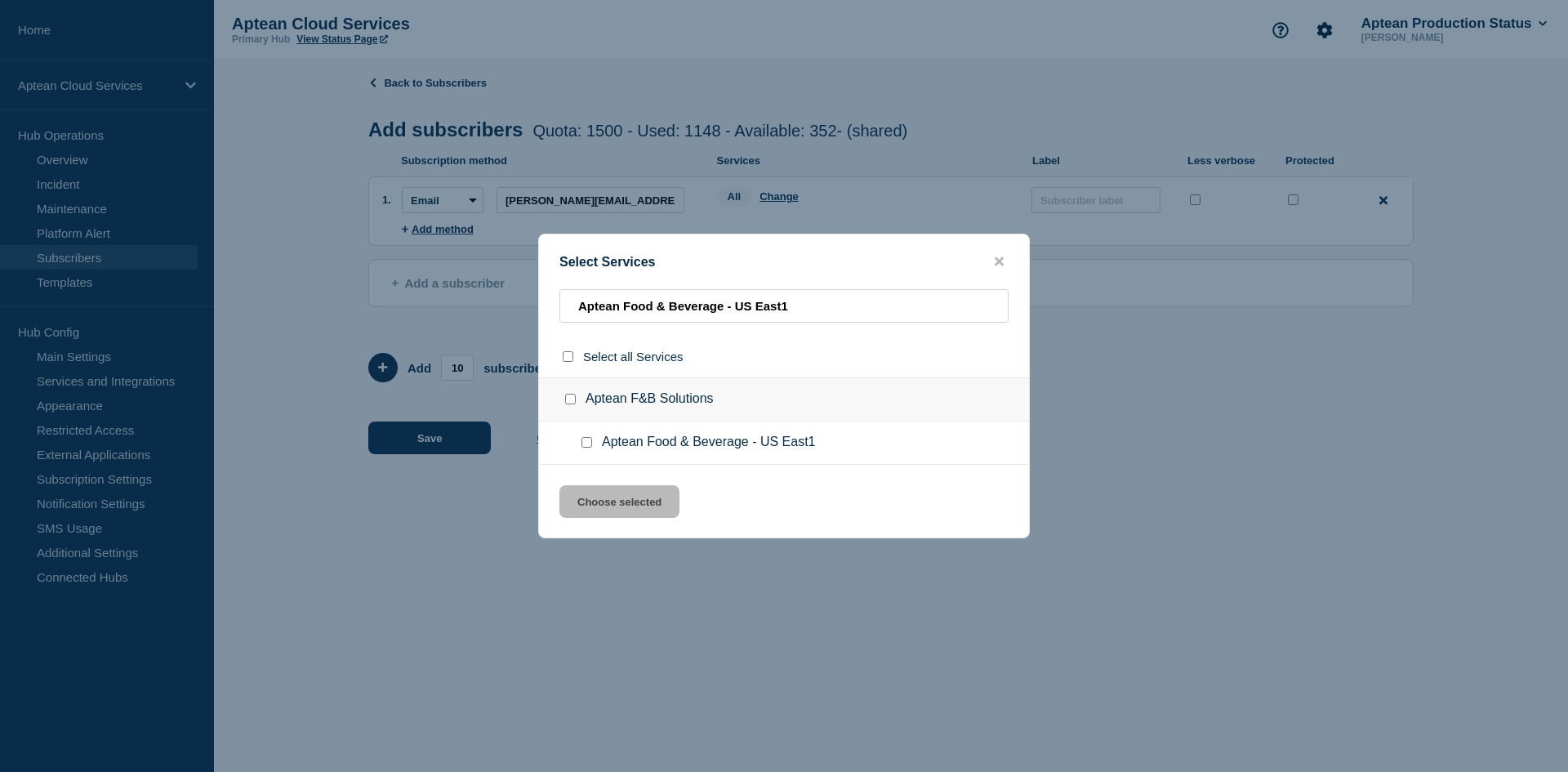
click at [590, 443] on input "Aptean Food & Beverage - US East1 checkbox" at bounding box center [587, 442] width 10 height 10
click at [632, 507] on button "Choose selected" at bounding box center [619, 501] width 120 height 32
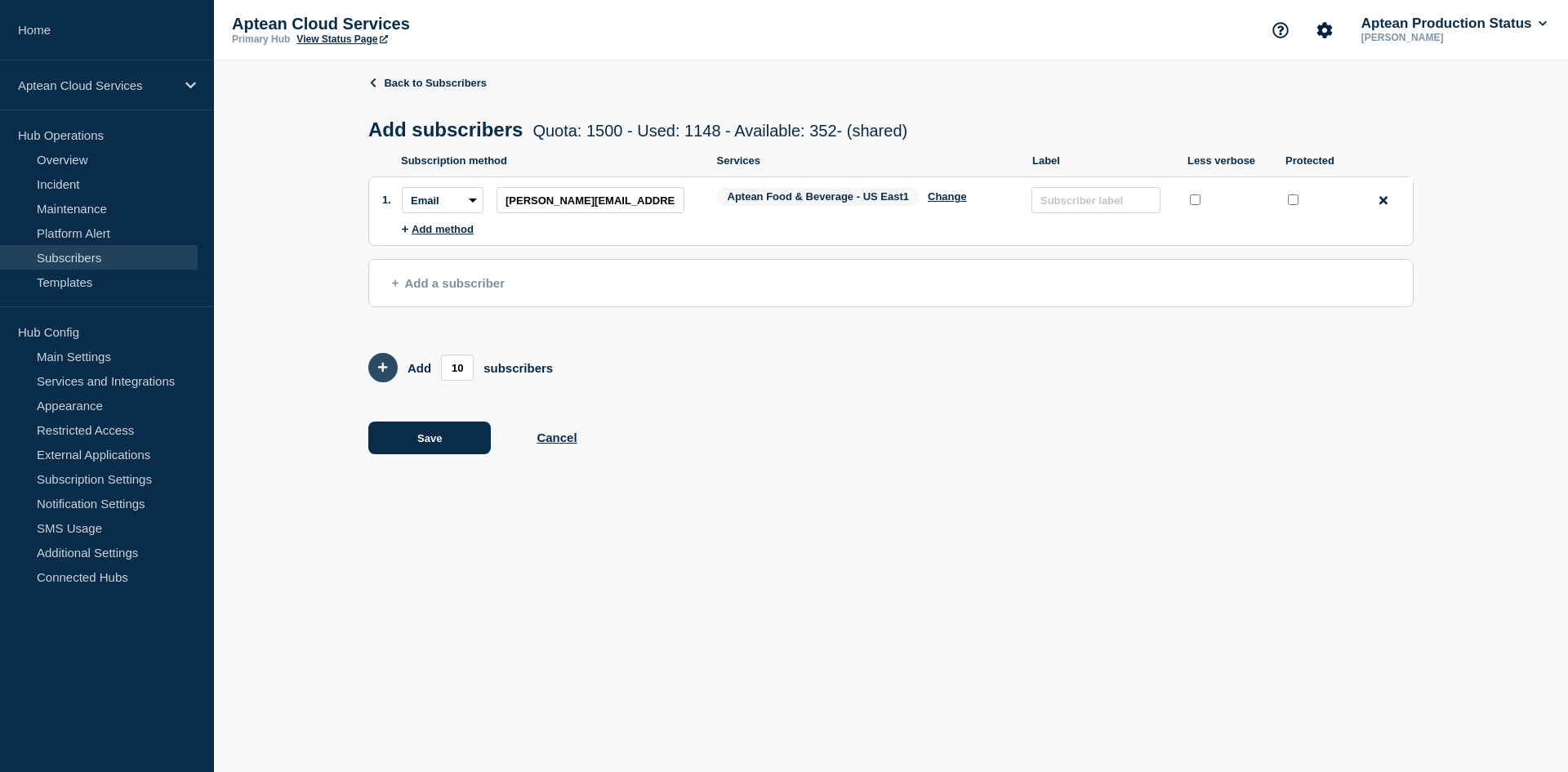
click at [387, 372] on icon "Add 10 team members" at bounding box center [383, 367] width 10 height 10
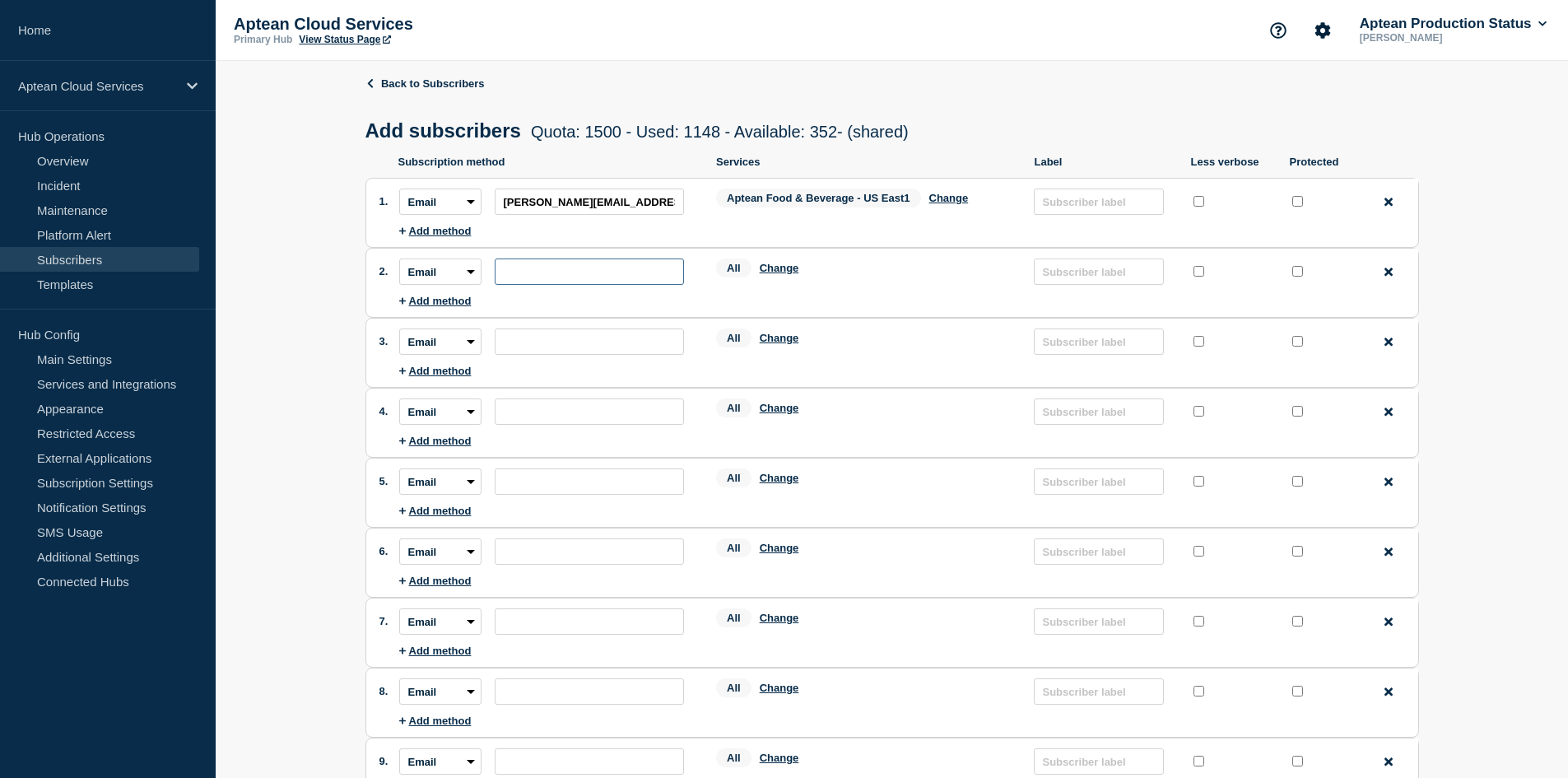
click at [562, 263] on input "subscription-address" at bounding box center [589, 271] width 189 height 27
click at [773, 271] on button "Change" at bounding box center [779, 268] width 39 height 12
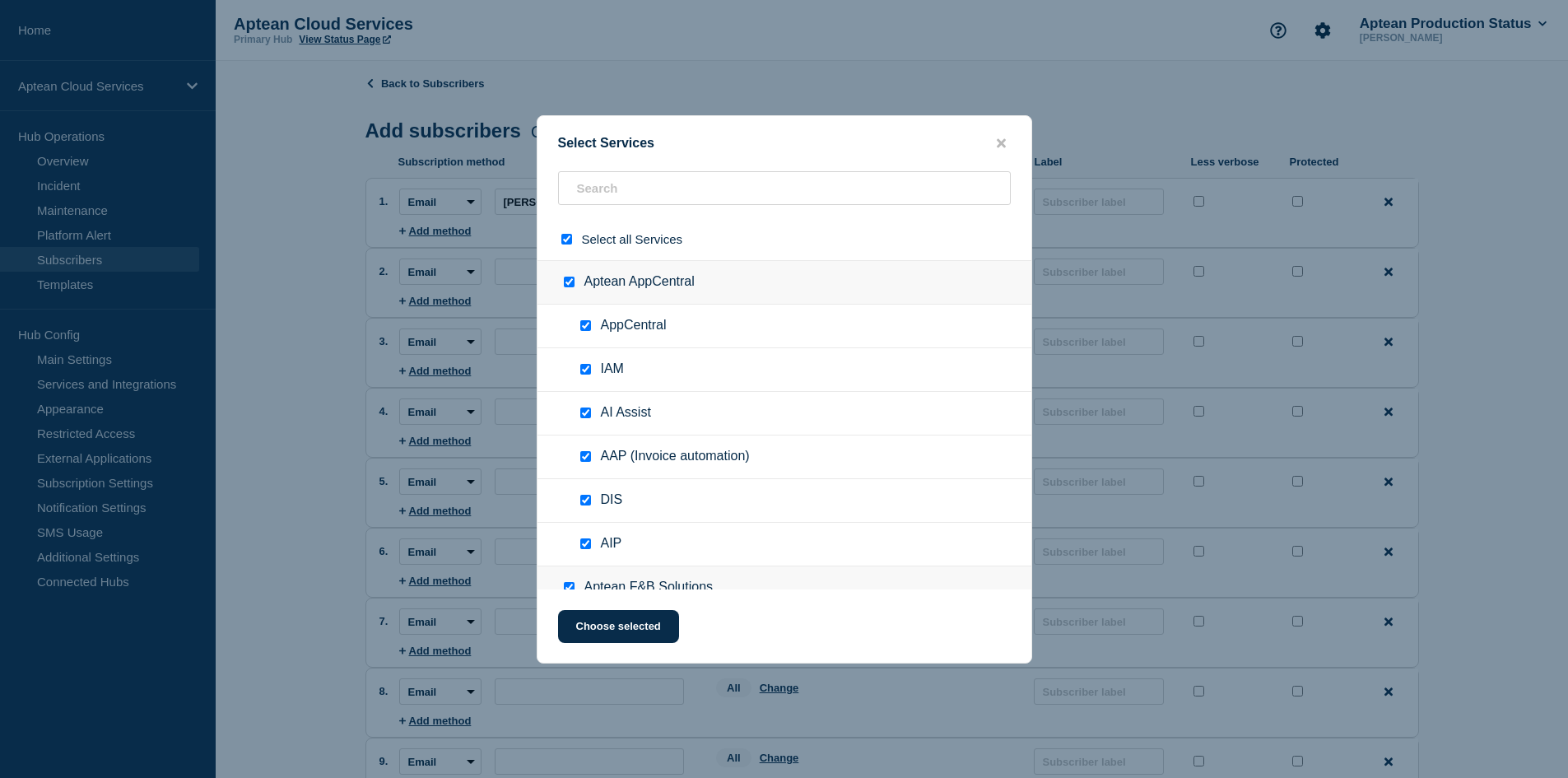
click at [565, 235] on input "select all checkbox" at bounding box center [567, 239] width 10 height 10
click at [591, 191] on input "text" at bounding box center [784, 187] width 453 height 33
paste input "Aptean Food & Beverage - US East1"
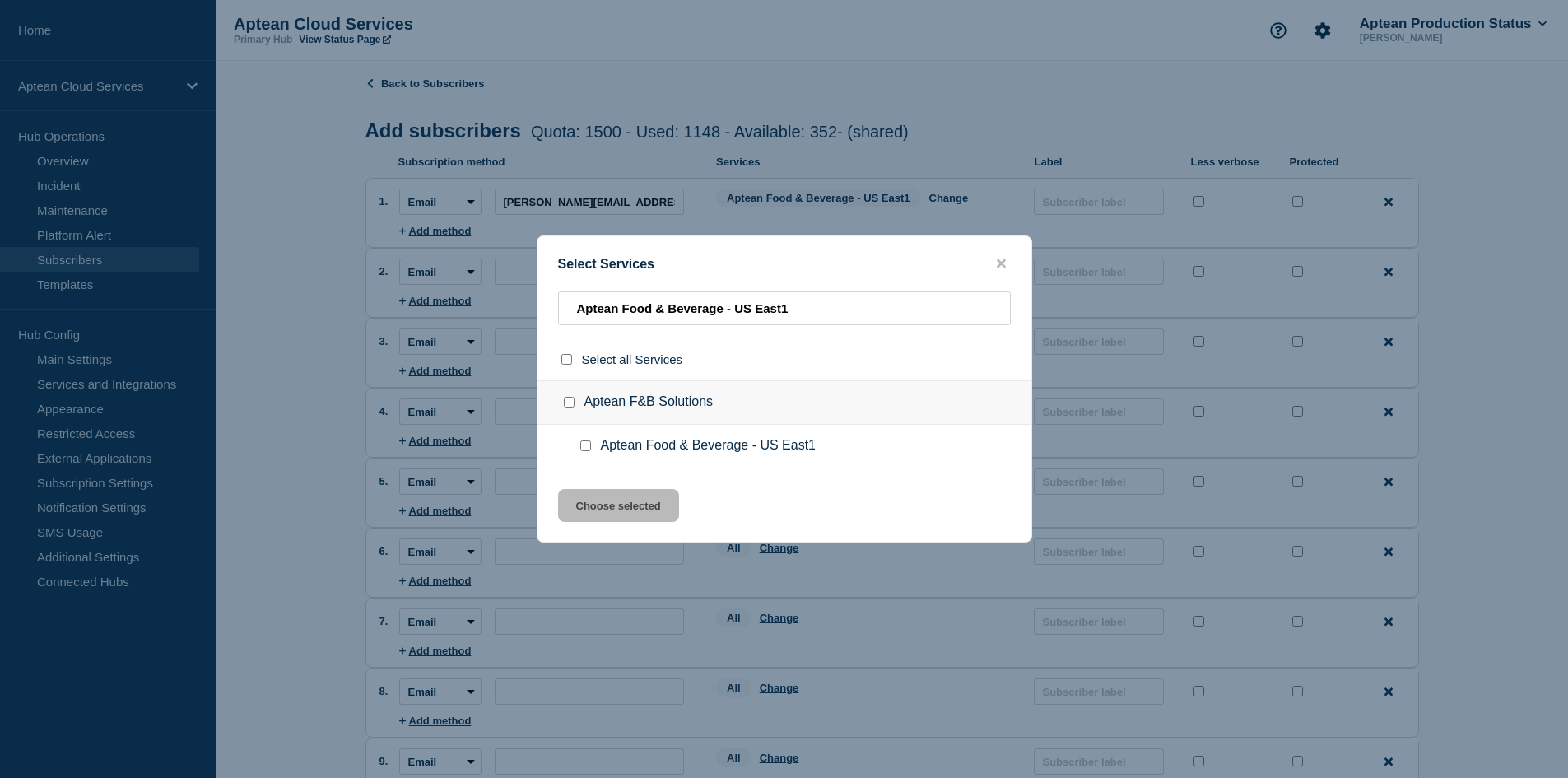
click at [588, 449] on input "Aptean Food & Beverage - US East1 checkbox" at bounding box center [585, 445] width 10 height 10
click at [624, 512] on button "Choose selected" at bounding box center [618, 505] width 121 height 33
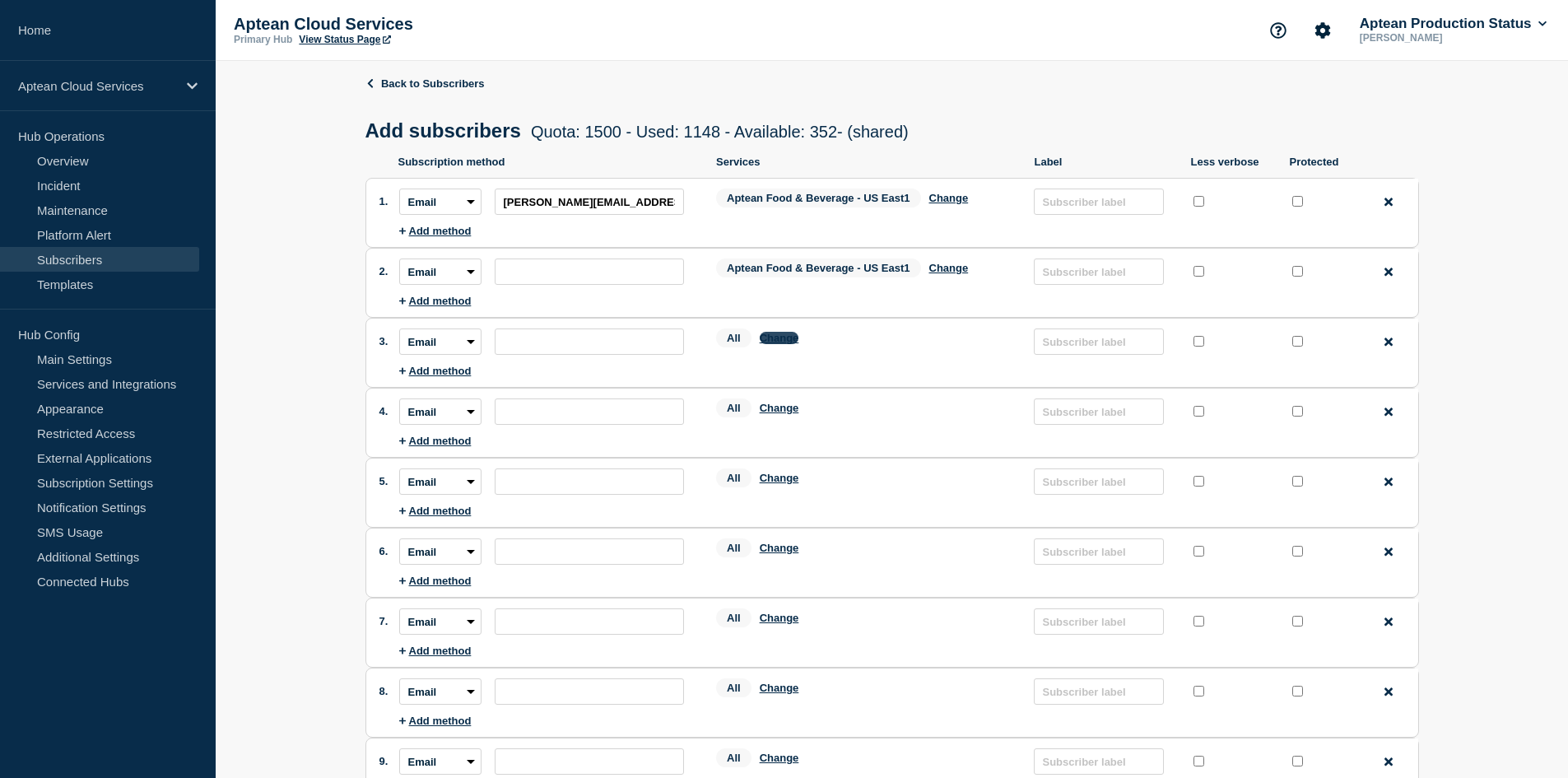
click at [785, 337] on button "Change" at bounding box center [779, 337] width 39 height 12
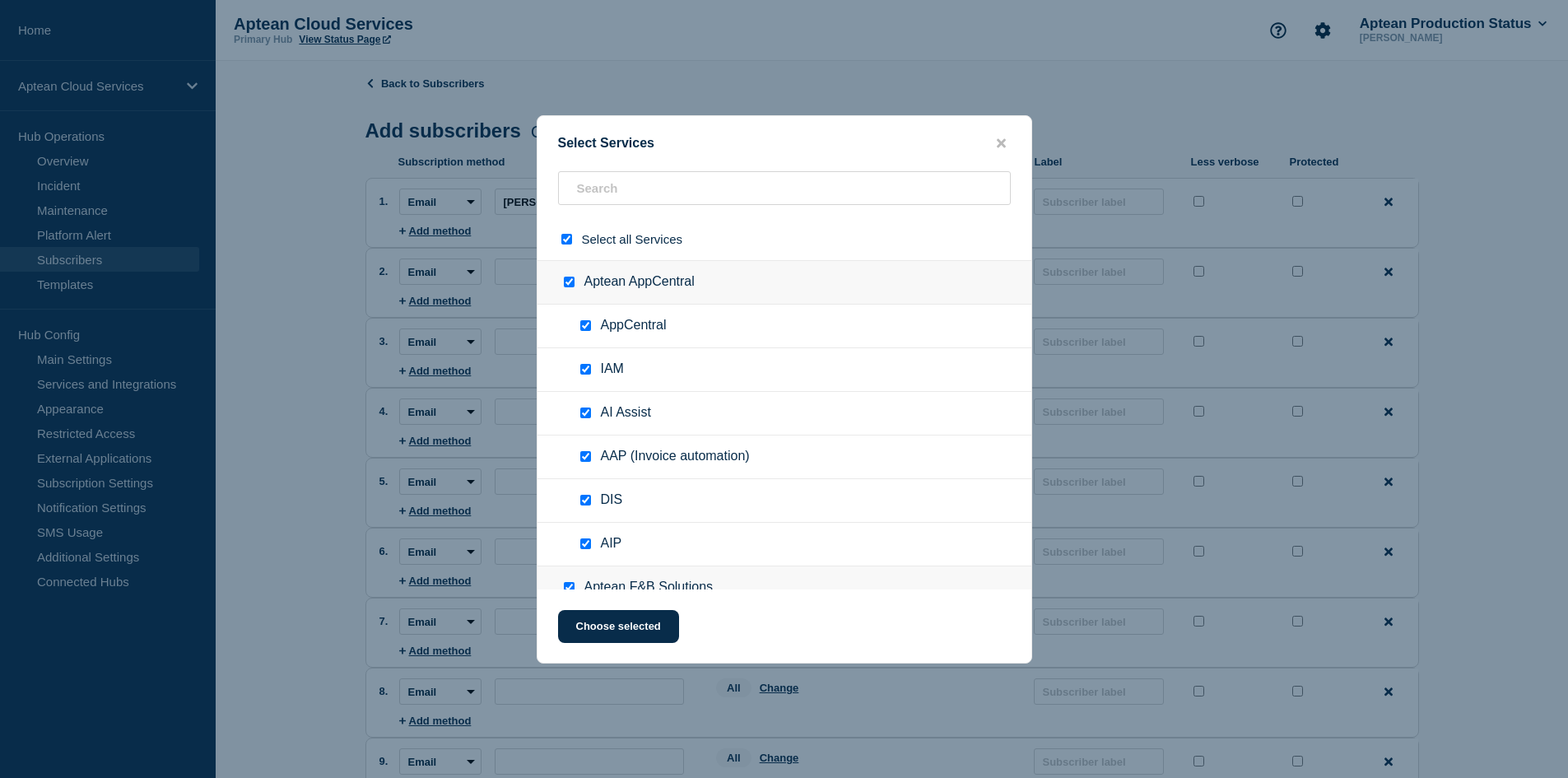
click at [564, 242] on input "select all checkbox" at bounding box center [567, 239] width 10 height 10
click at [660, 197] on input "text" at bounding box center [784, 187] width 453 height 33
paste input "Aptean Food & Beverage - US East1"
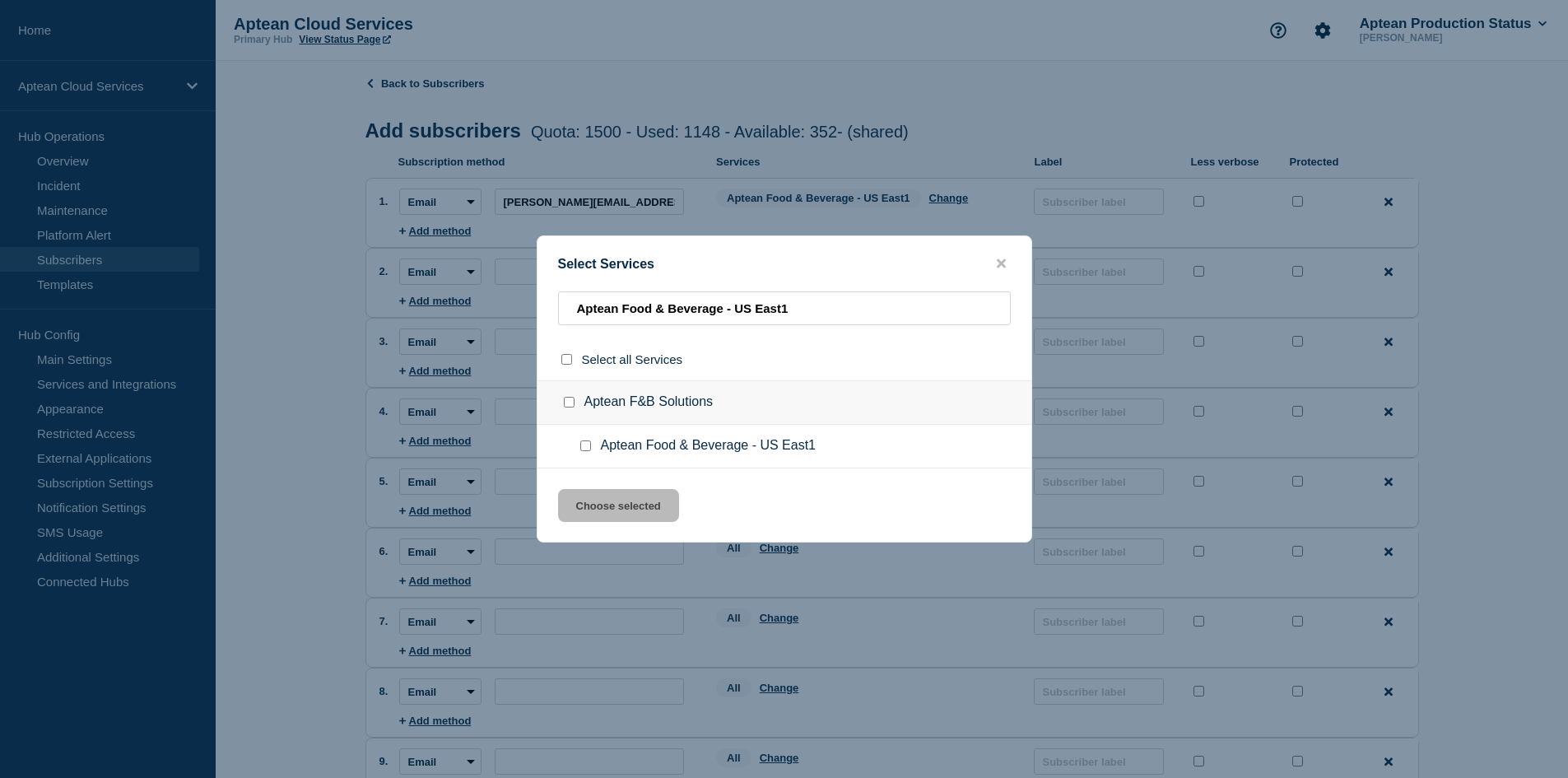
click at [579, 443] on div at bounding box center [589, 445] width 24 height 16
click at [587, 447] on input "Aptean Food & Beverage - US East1 checkbox" at bounding box center [585, 445] width 10 height 10
click at [622, 502] on button "Choose selected" at bounding box center [618, 505] width 121 height 33
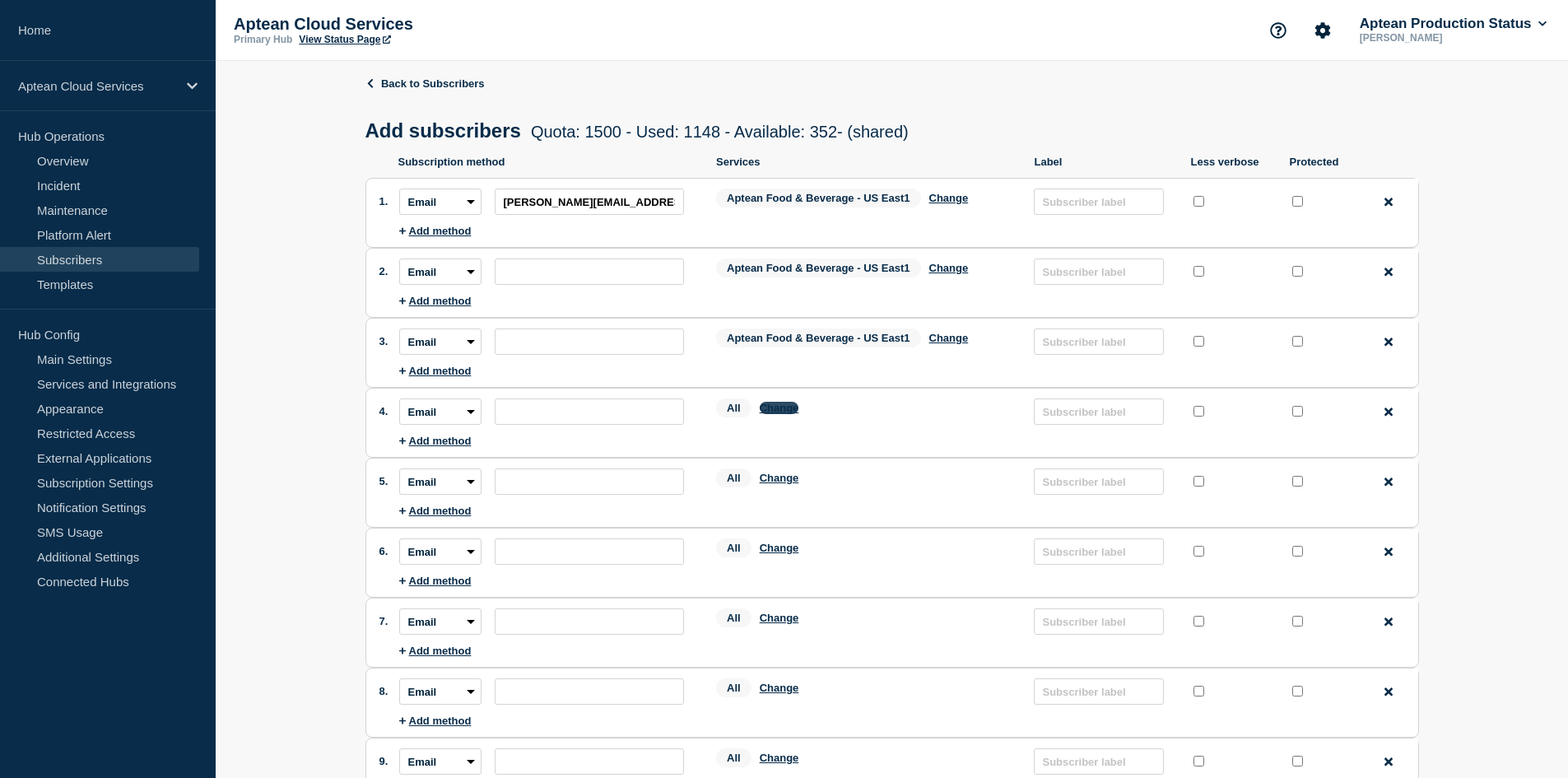
click at [780, 410] on button "Change" at bounding box center [779, 407] width 39 height 12
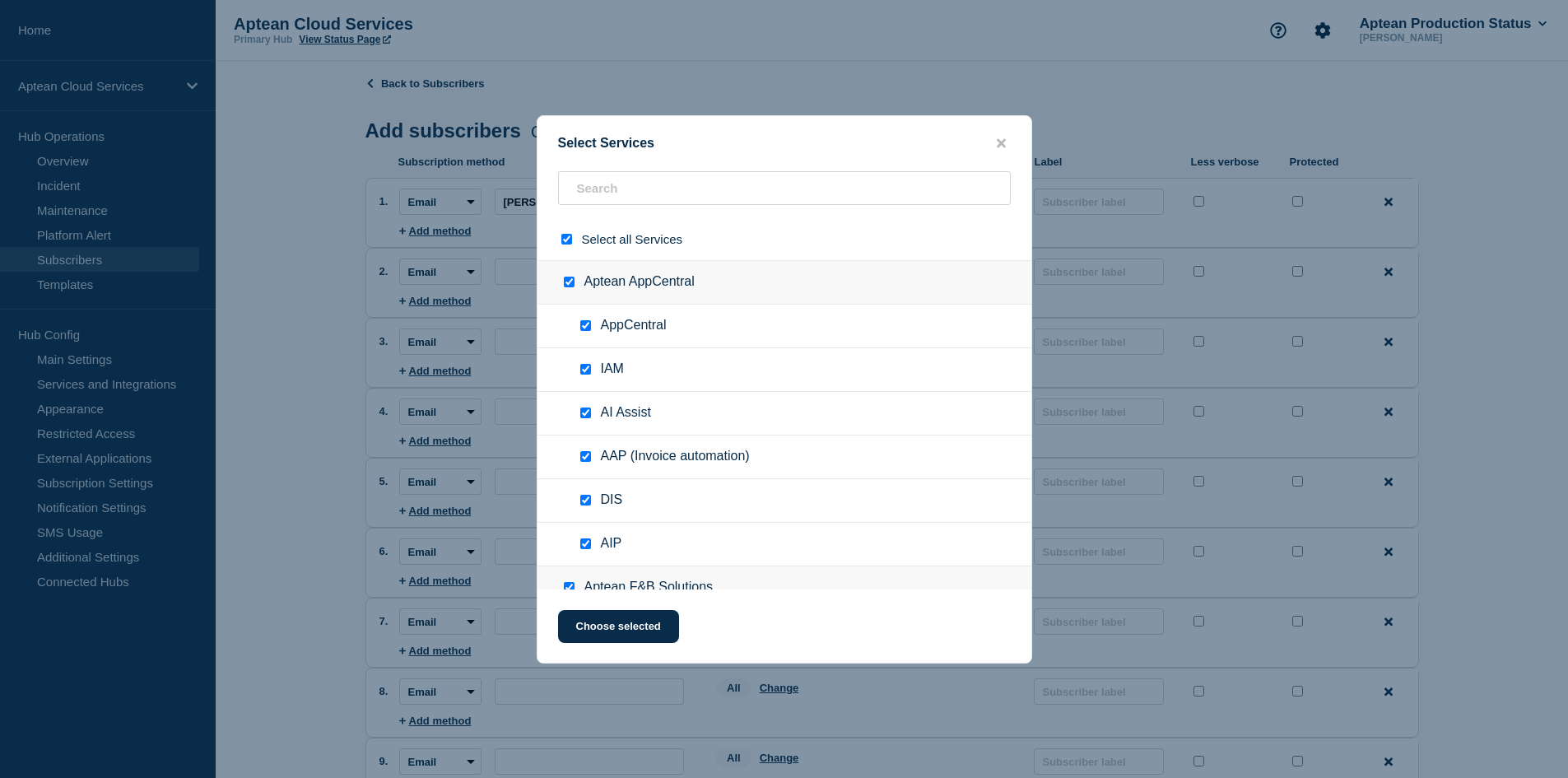
click at [565, 240] on input "select all checkbox" at bounding box center [567, 239] width 10 height 10
click at [597, 187] on input "text" at bounding box center [784, 187] width 453 height 33
paste input "Aptean Food & Beverage - US East1"
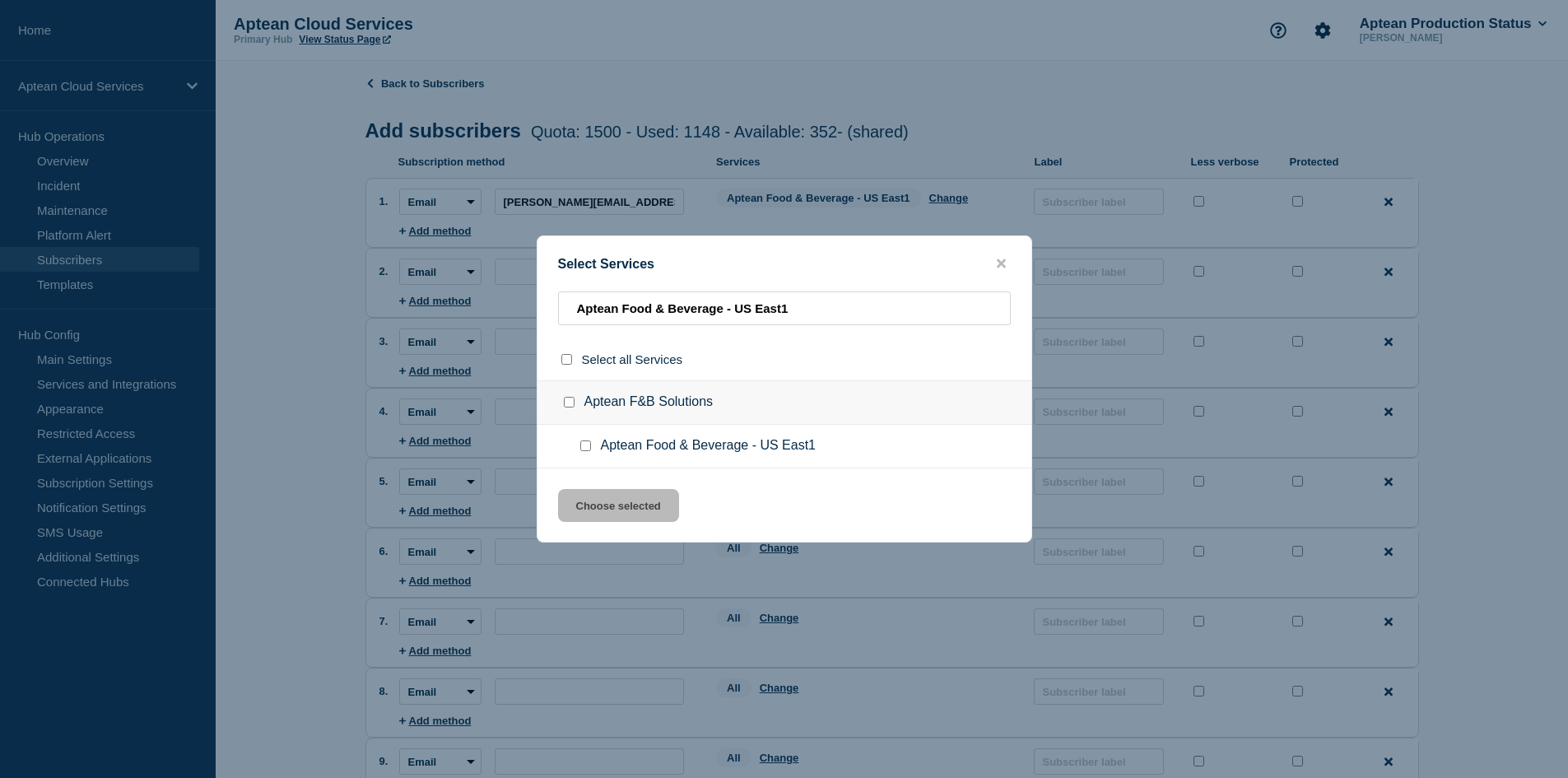
click at [585, 447] on input "Aptean Food & Beverage - US East1 checkbox" at bounding box center [585, 445] width 10 height 10
click at [613, 504] on button "Choose selected" at bounding box center [618, 505] width 121 height 33
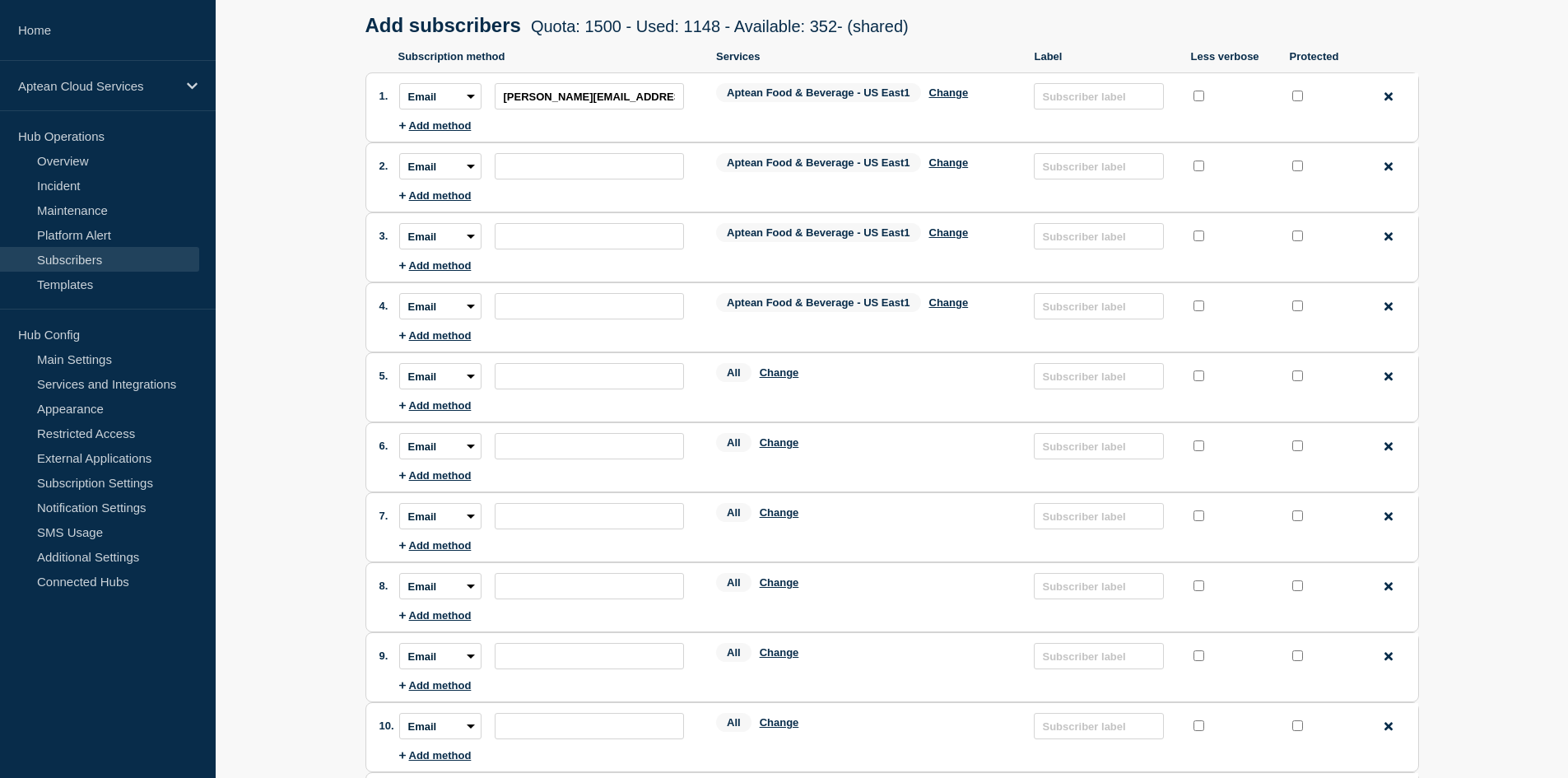
scroll to position [246, 0]
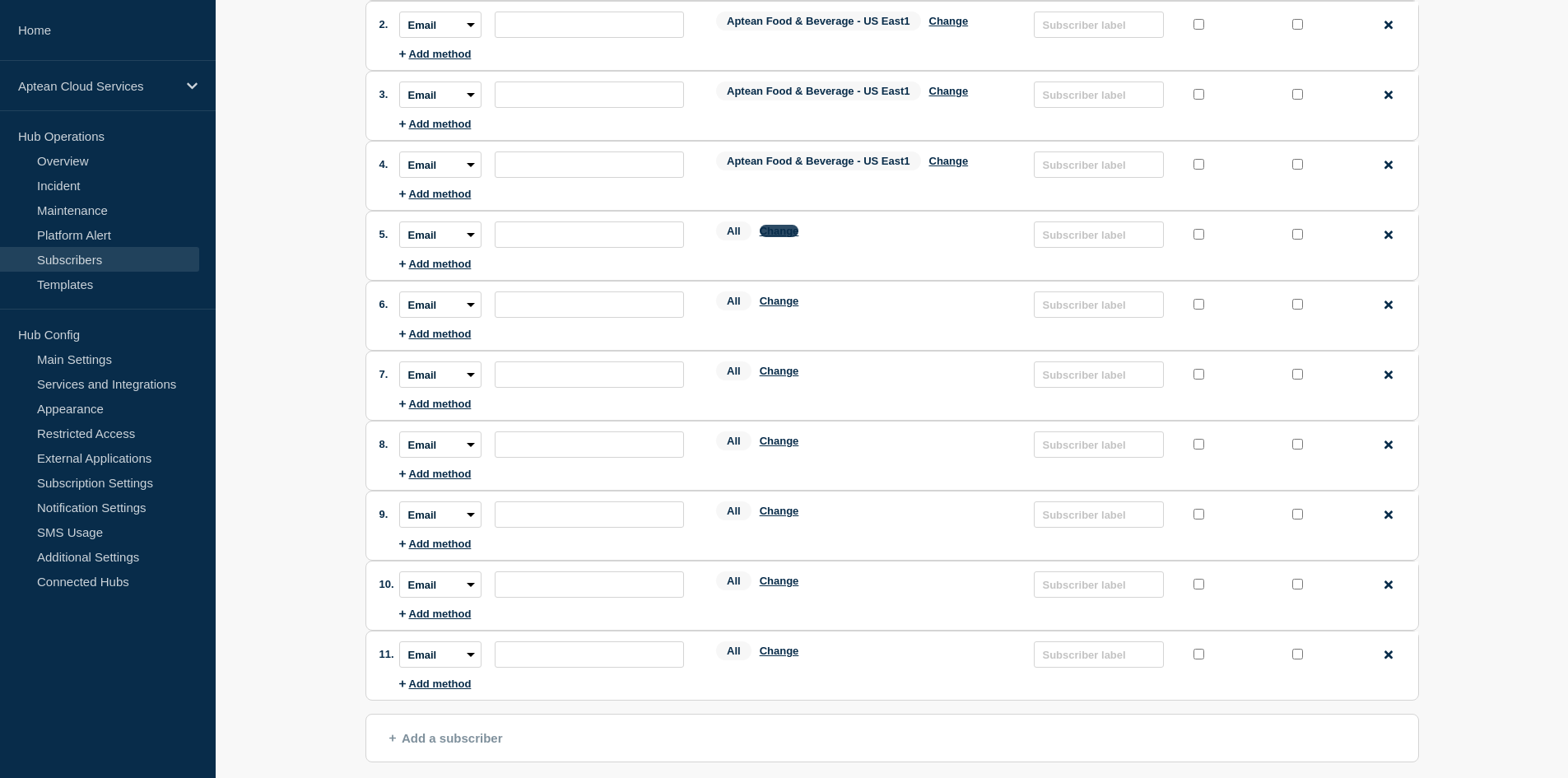
click at [775, 234] on button "Change" at bounding box center [779, 230] width 39 height 12
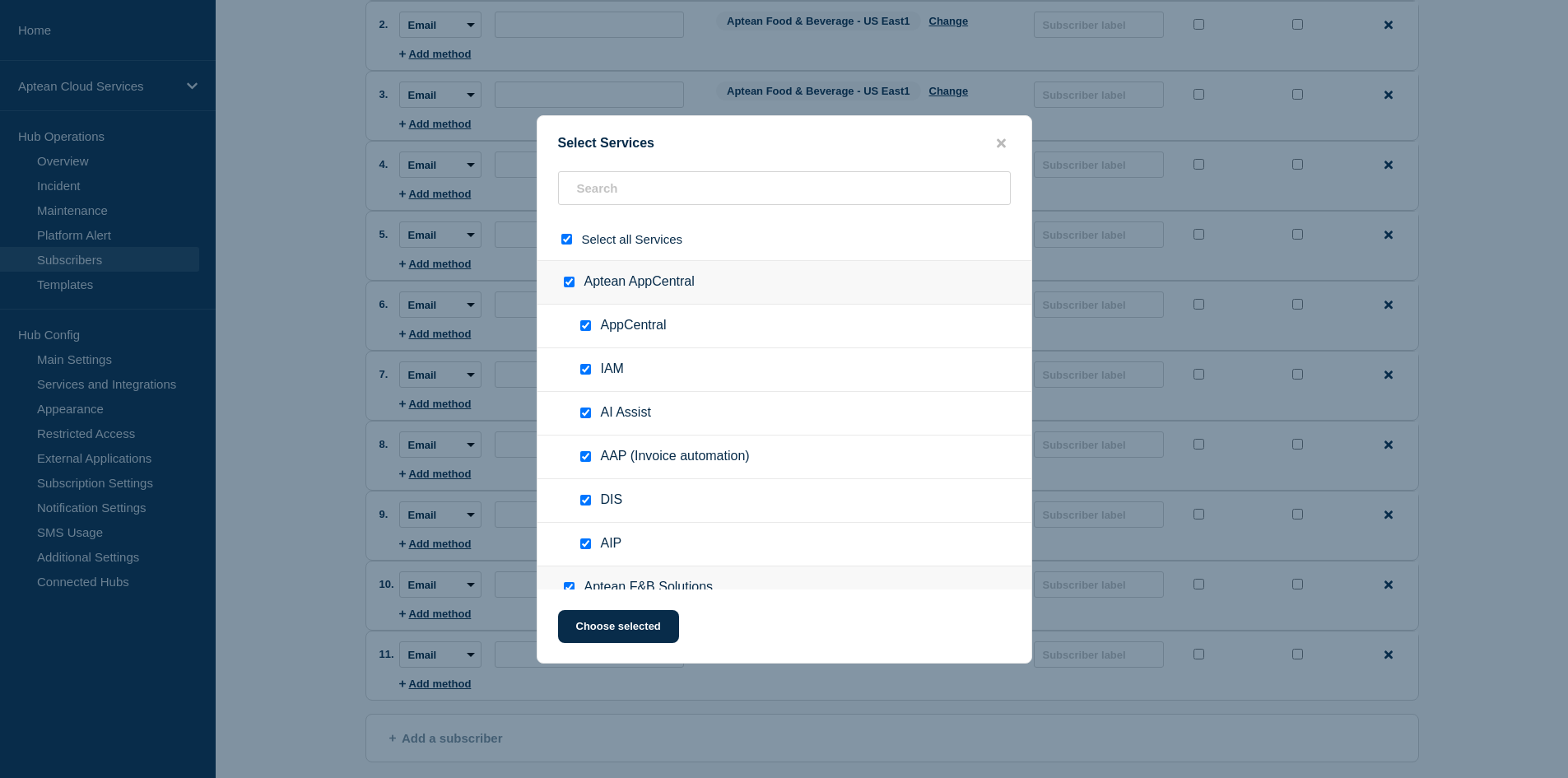
click at [562, 242] on input "select all checkbox" at bounding box center [567, 239] width 10 height 10
click at [621, 187] on input "text" at bounding box center [784, 187] width 453 height 33
paste input "Aptean Food & Beverage - US East1"
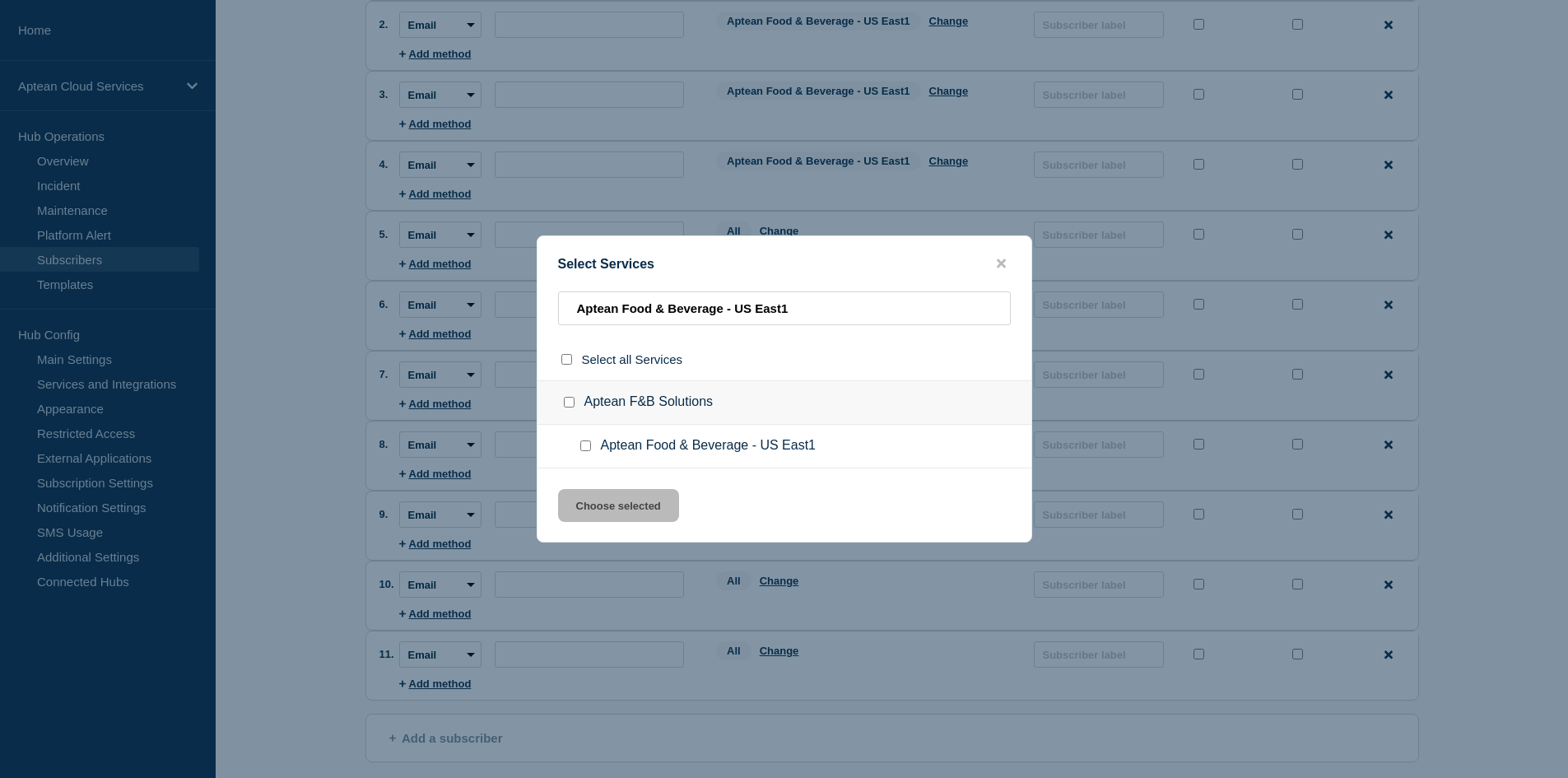
click at [586, 448] on input "Aptean Food & Beverage - US East1 checkbox" at bounding box center [585, 445] width 10 height 10
click at [619, 508] on button "Choose selected" at bounding box center [618, 505] width 121 height 33
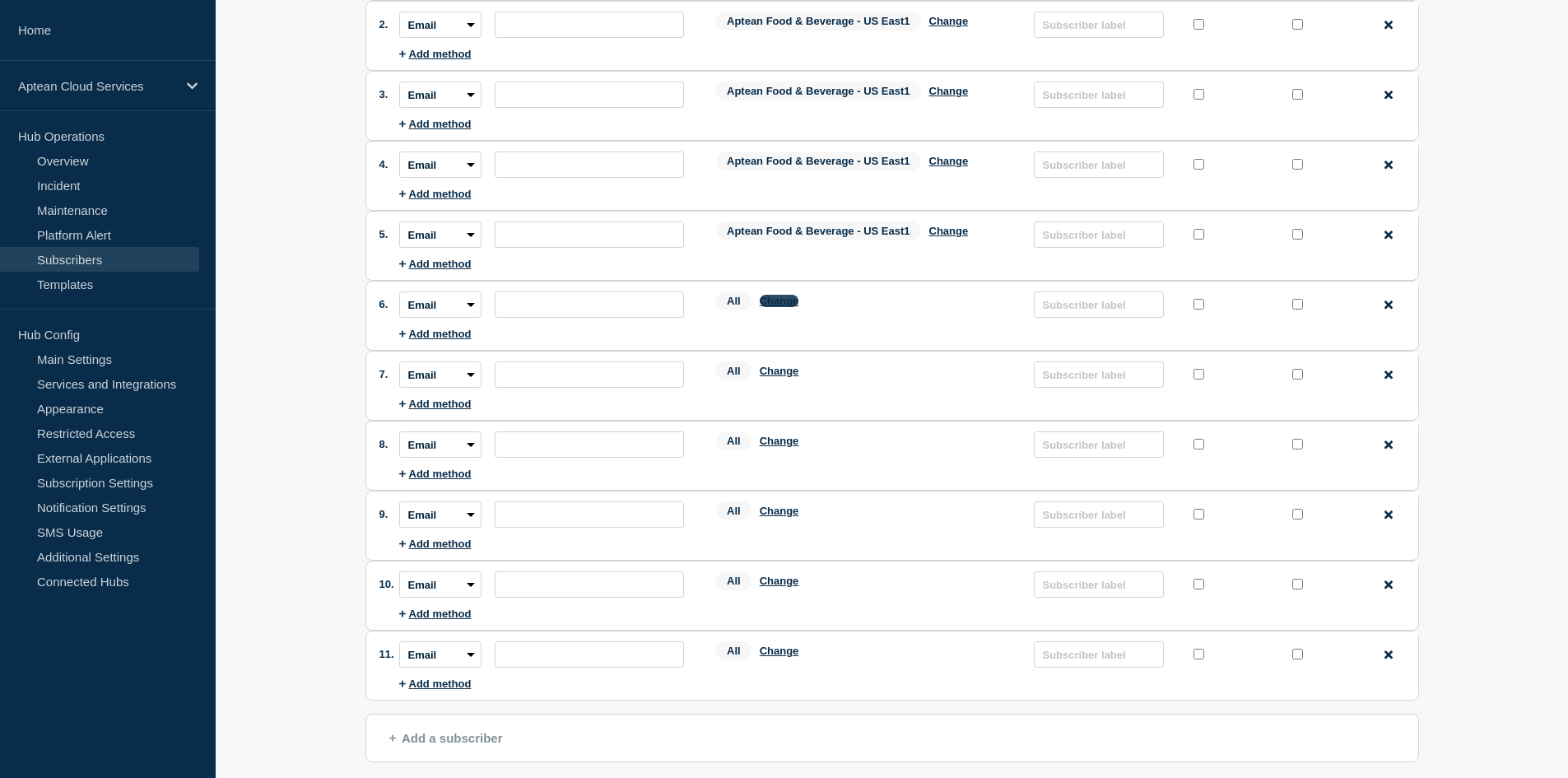
click at [776, 306] on button "Change" at bounding box center [779, 300] width 39 height 12
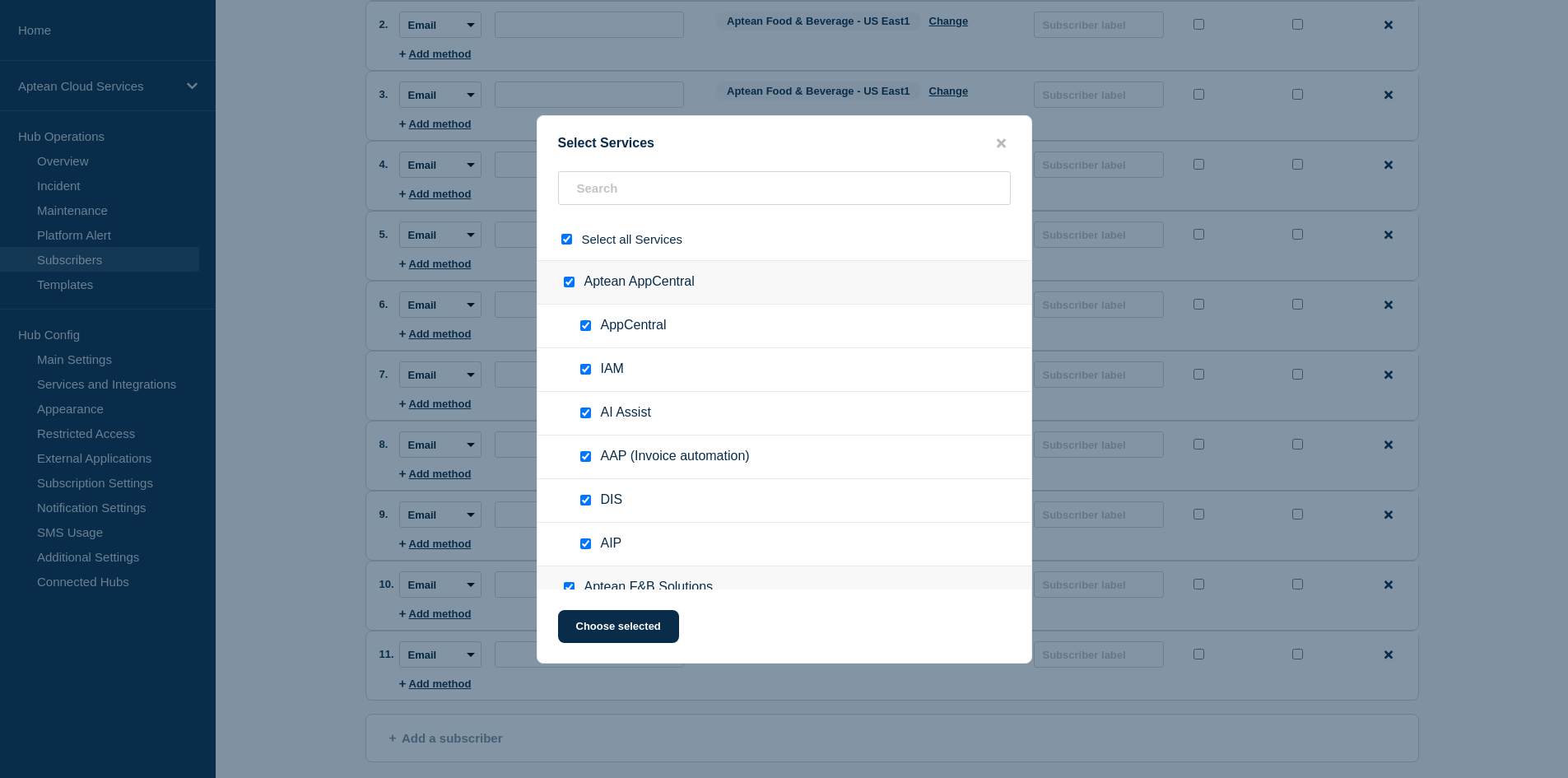
click at [567, 237] on input "select all checkbox" at bounding box center [567, 239] width 10 height 10
click at [609, 195] on input "text" at bounding box center [784, 187] width 453 height 33
paste input "Aptean Food & Beverage - US East1"
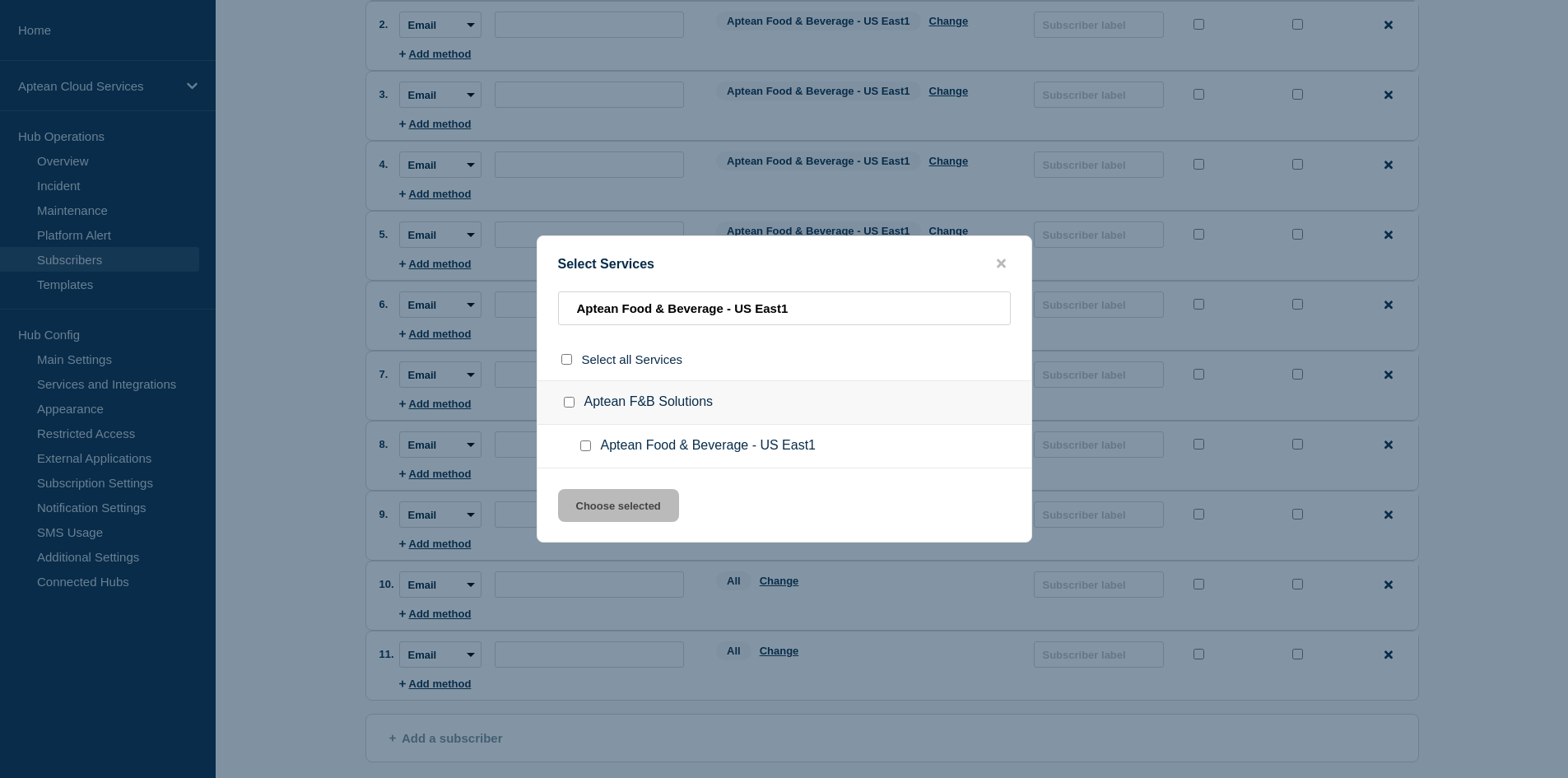
click at [596, 443] on div at bounding box center [589, 445] width 24 height 16
click at [582, 448] on input "Aptean Food & Beverage - US East1 checkbox" at bounding box center [585, 445] width 10 height 10
click at [626, 503] on button "Choose selected" at bounding box center [618, 505] width 121 height 33
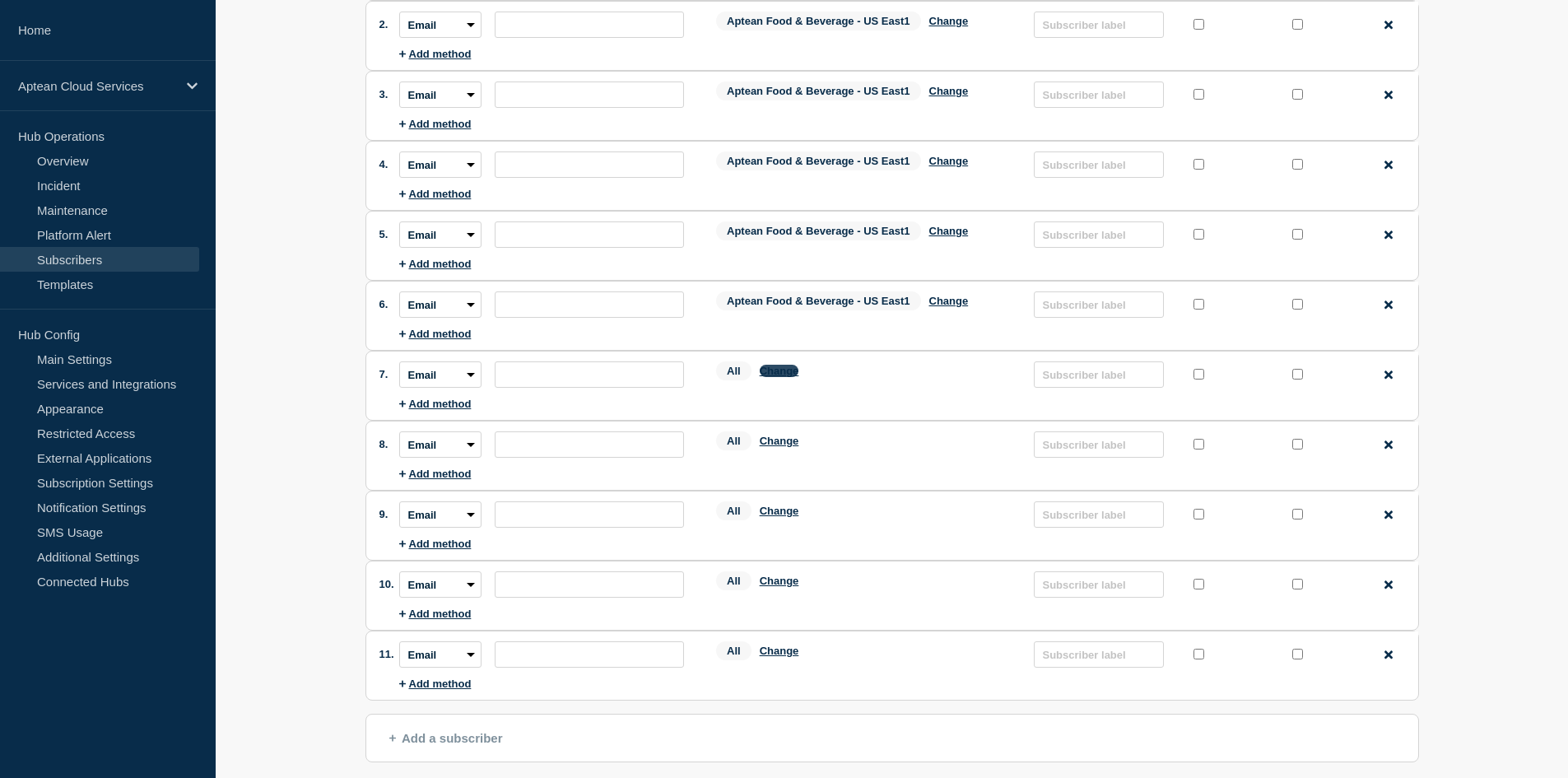
click at [780, 377] on button "Change" at bounding box center [779, 371] width 39 height 12
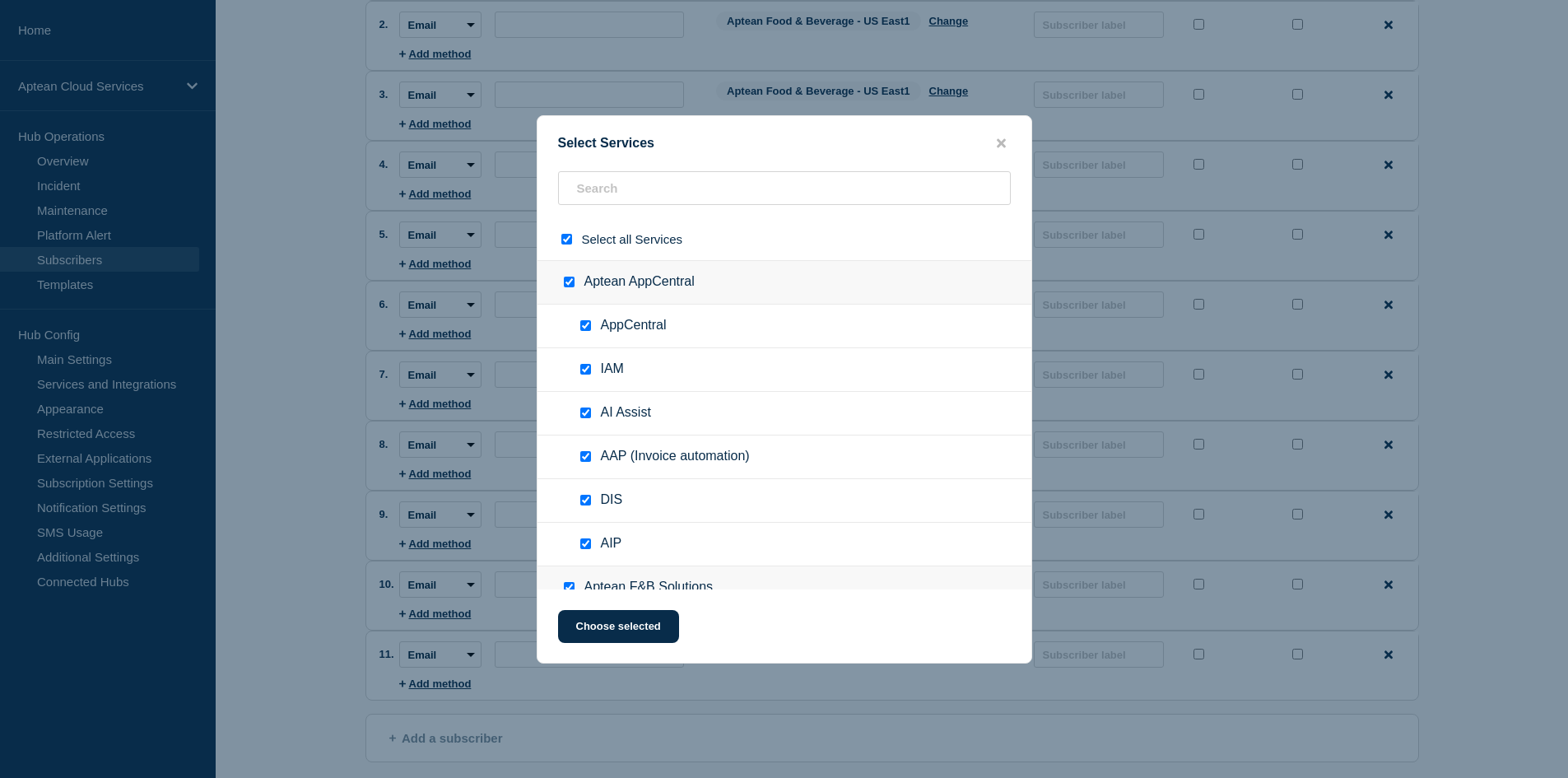
click at [566, 244] on input "select all checkbox" at bounding box center [567, 239] width 10 height 10
click at [647, 200] on input "text" at bounding box center [784, 187] width 453 height 33
paste input "Aptean Food & Beverage - US East1"
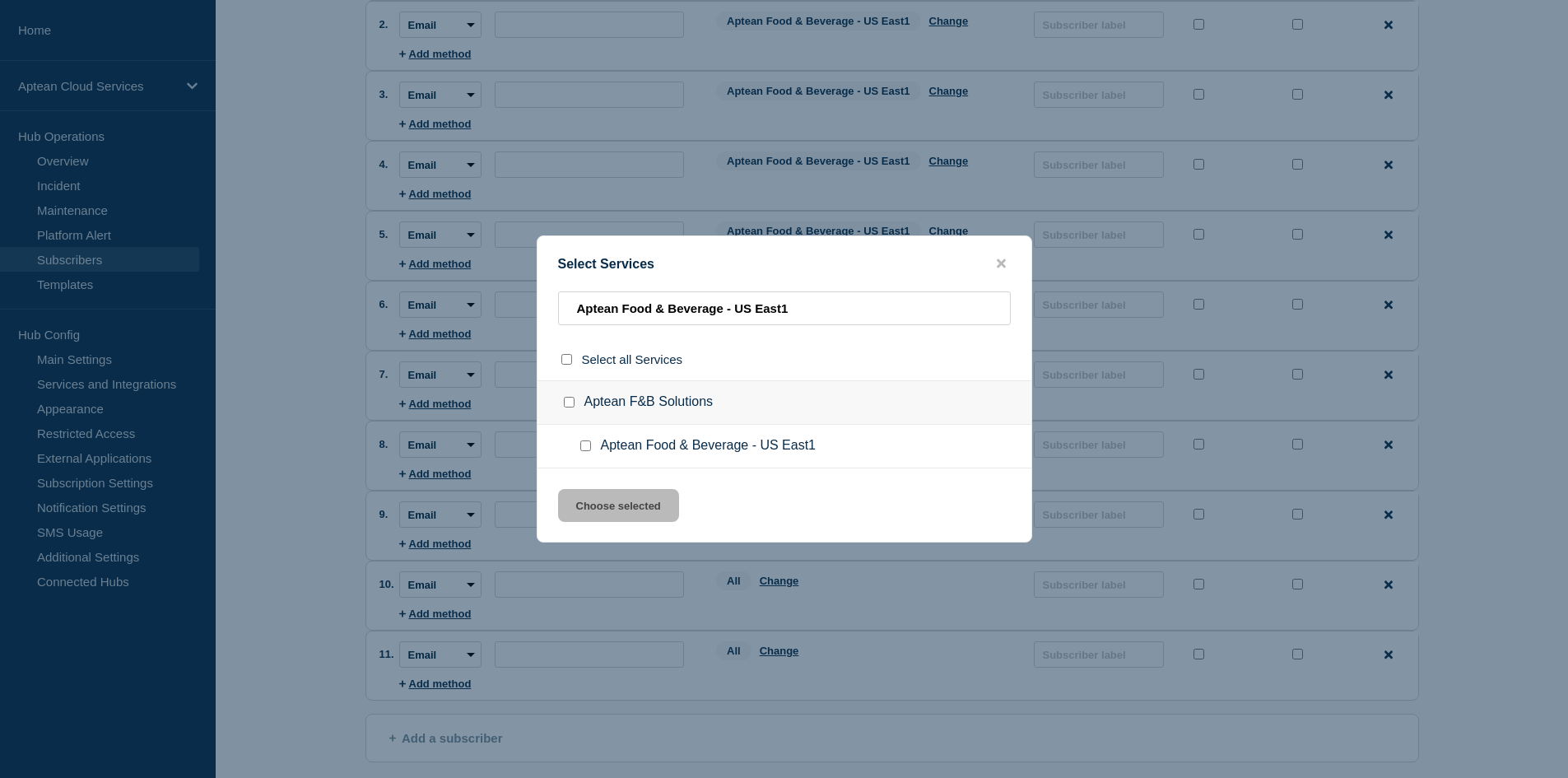
click at [591, 439] on div at bounding box center [589, 445] width 24 height 16
click at [585, 447] on input "Aptean Food & Beverage - US East1 checkbox" at bounding box center [585, 445] width 10 height 10
click at [619, 502] on button "Choose selected" at bounding box center [618, 505] width 121 height 33
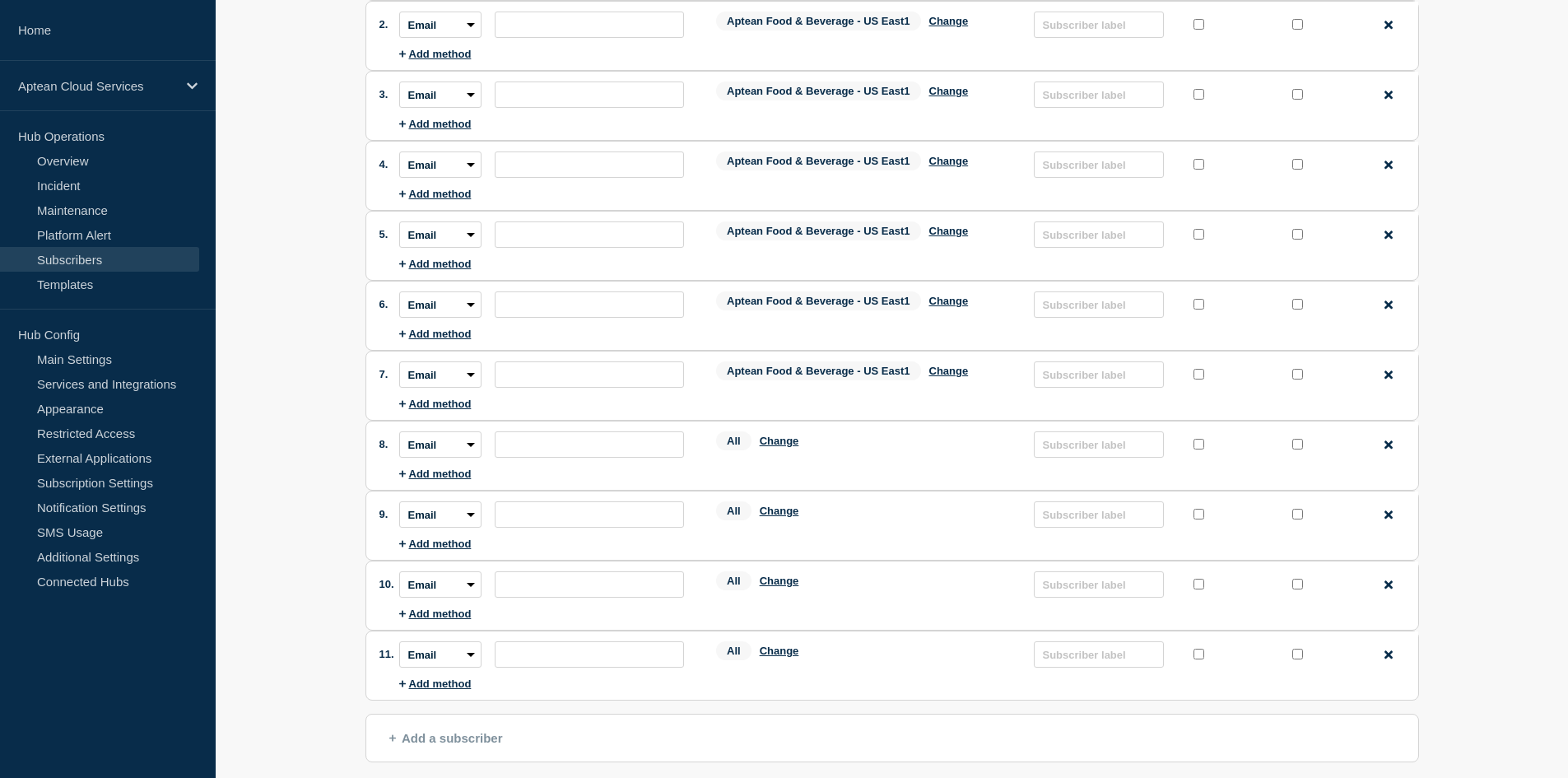
click at [787, 437] on div "All Change" at bounding box center [866, 444] width 301 height 26
click at [776, 447] on button "Change" at bounding box center [779, 441] width 39 height 12
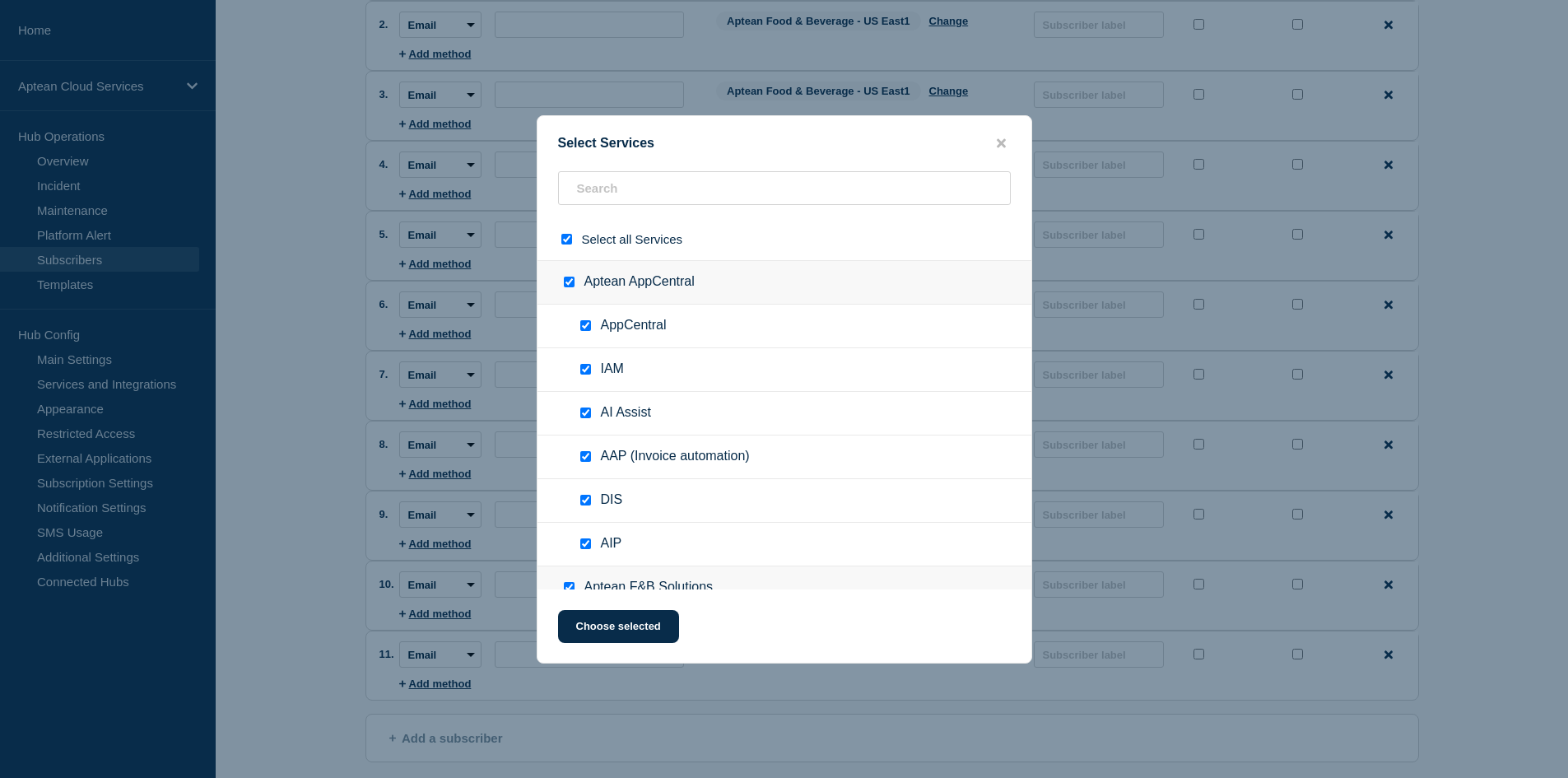
click at [562, 238] on input "select all checkbox" at bounding box center [567, 239] width 10 height 10
click at [630, 194] on input "text" at bounding box center [784, 187] width 453 height 33
paste input "Aptean Food & Beverage - US East1"
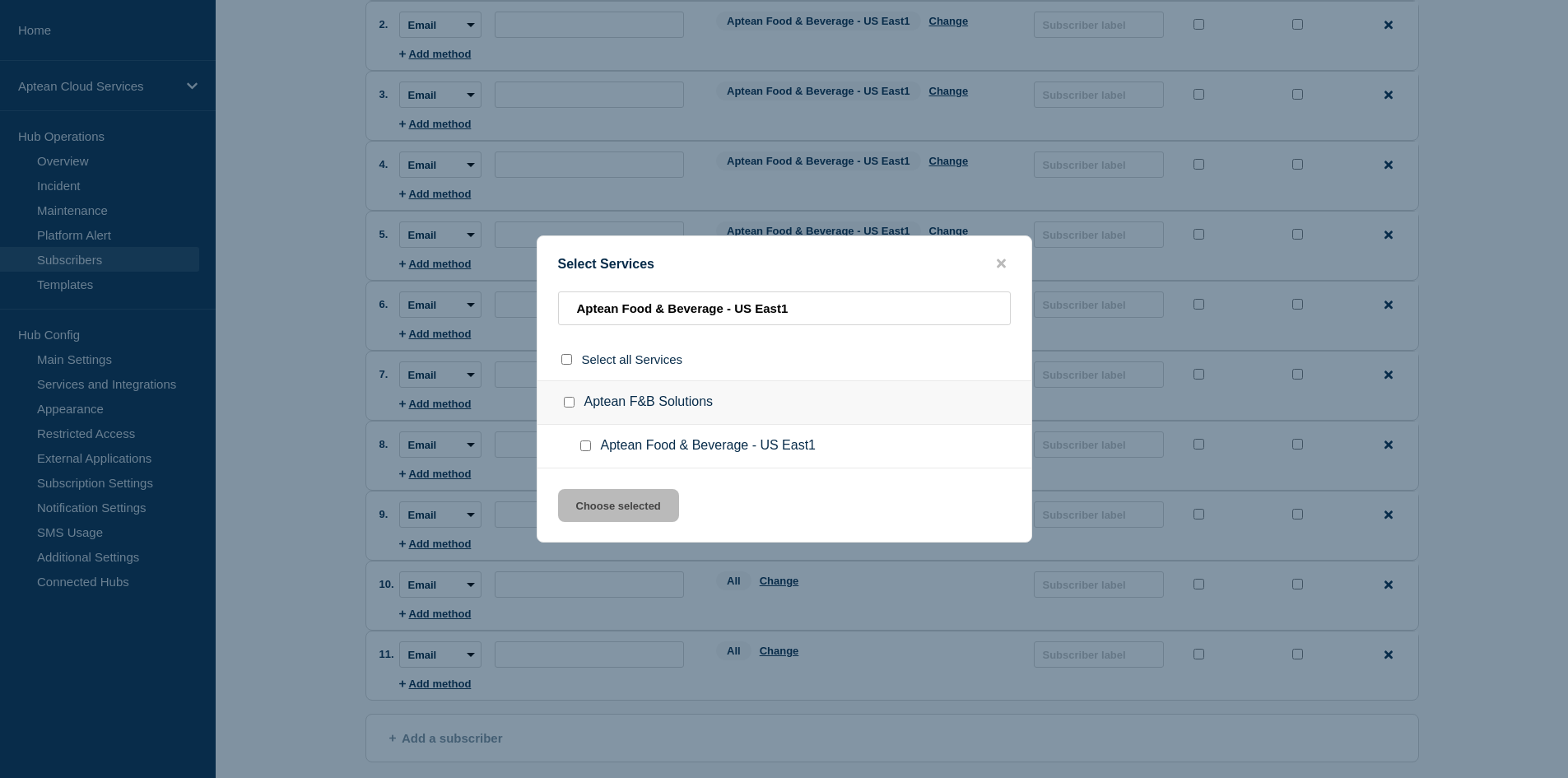
click at [682, 442] on span "Aptean Food & Beverage - US East1" at bounding box center [708, 445] width 215 height 16
click at [585, 451] on input "Aptean Food & Beverage - US East1 checkbox" at bounding box center [585, 445] width 10 height 10
click at [609, 518] on button "Choose selected" at bounding box center [618, 505] width 121 height 33
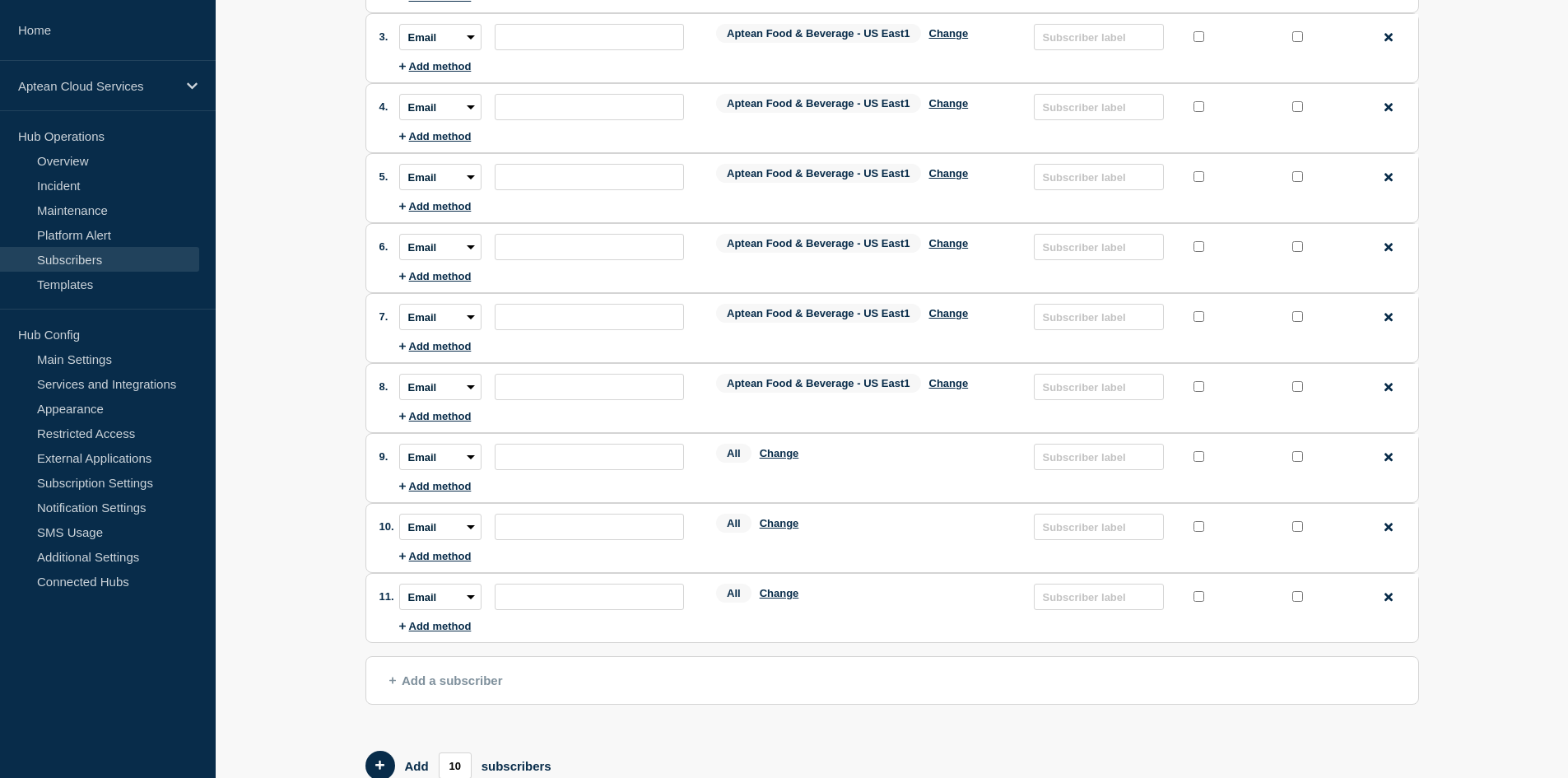
scroll to position [330, 0]
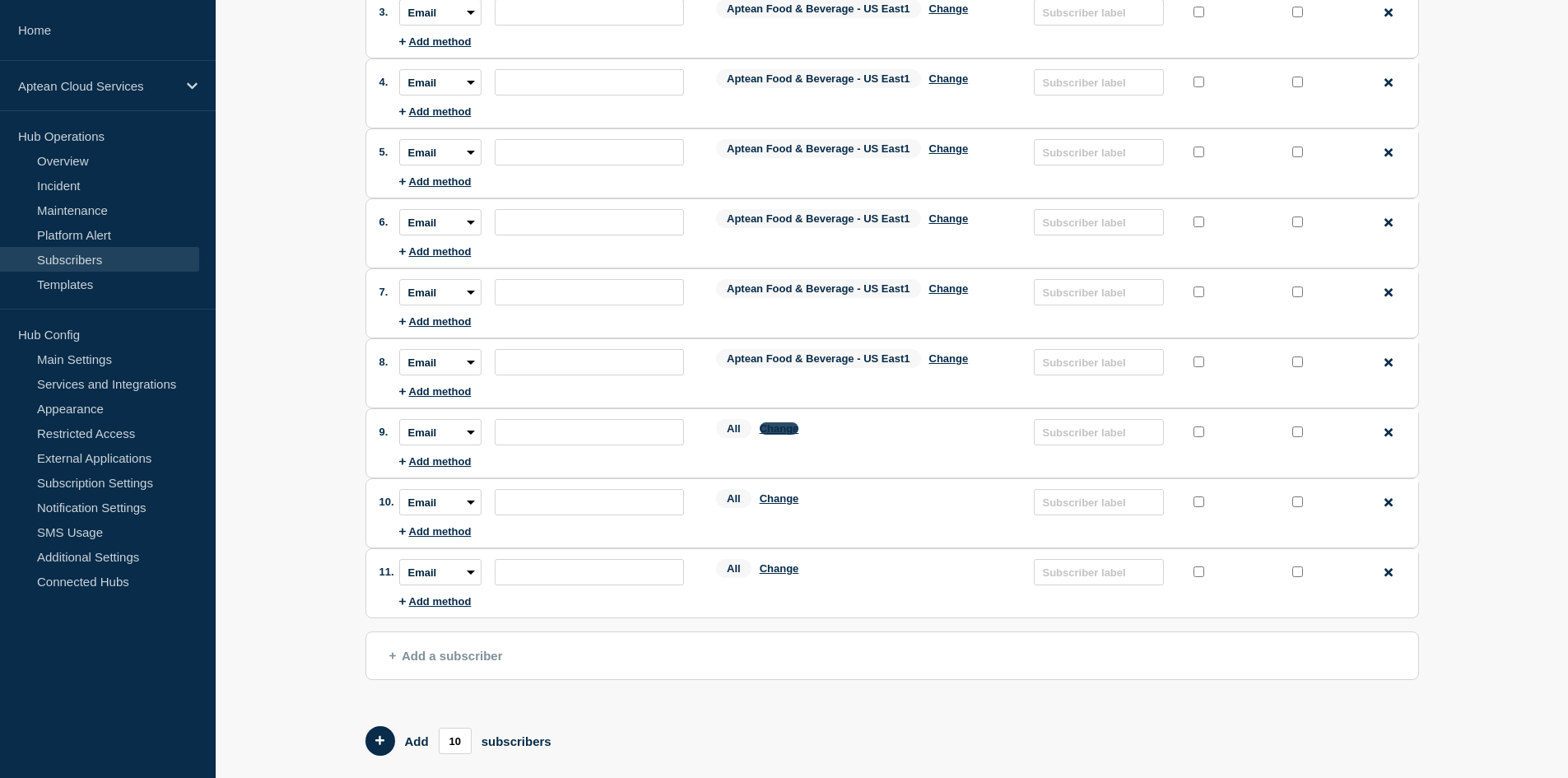
click at [782, 431] on button "Change" at bounding box center [779, 428] width 39 height 12
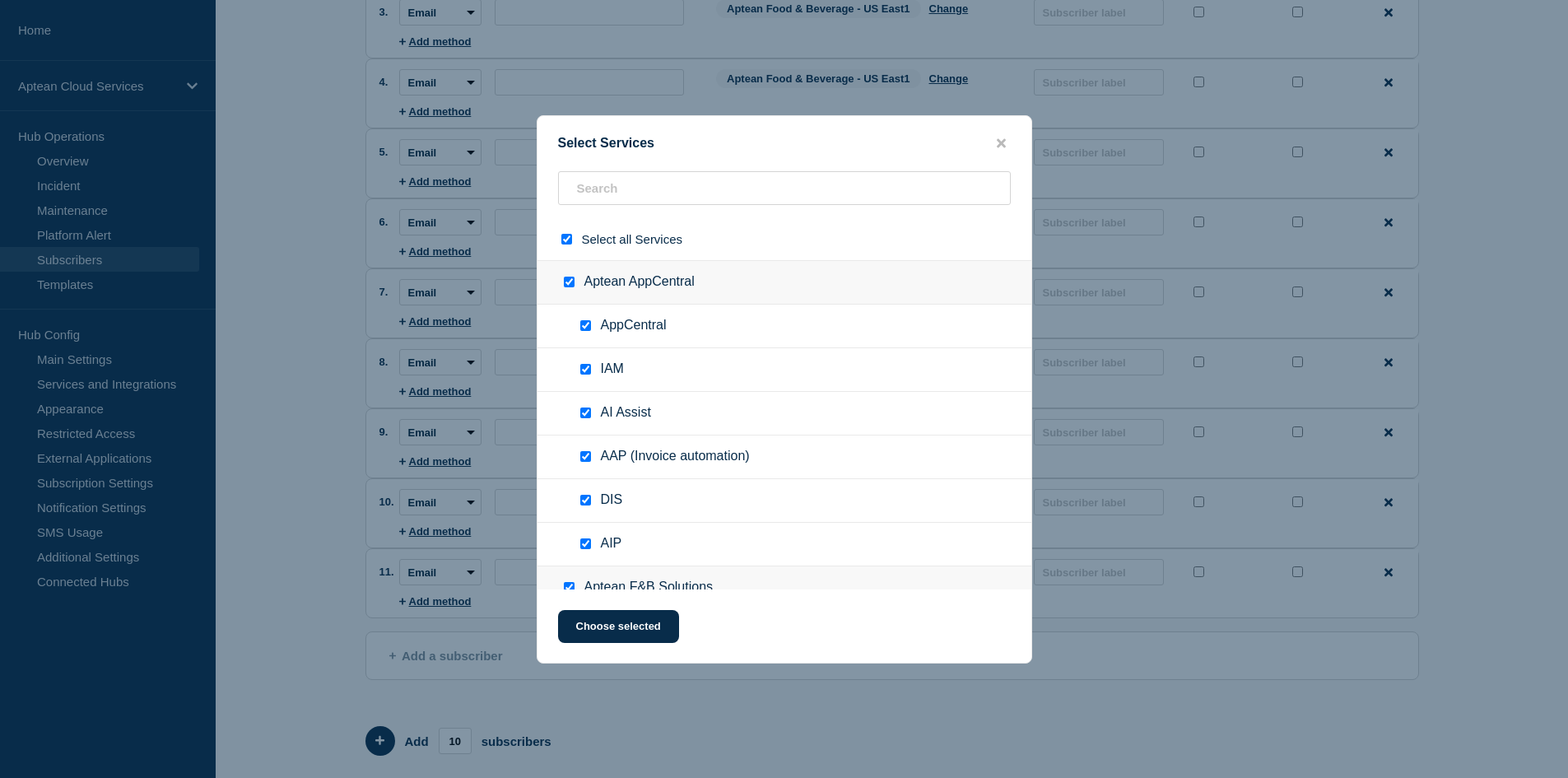
click at [569, 242] on input "select all checkbox" at bounding box center [567, 239] width 10 height 10
click at [641, 203] on input "text" at bounding box center [784, 187] width 453 height 33
paste input "Aptean Food & Beverage - US East1"
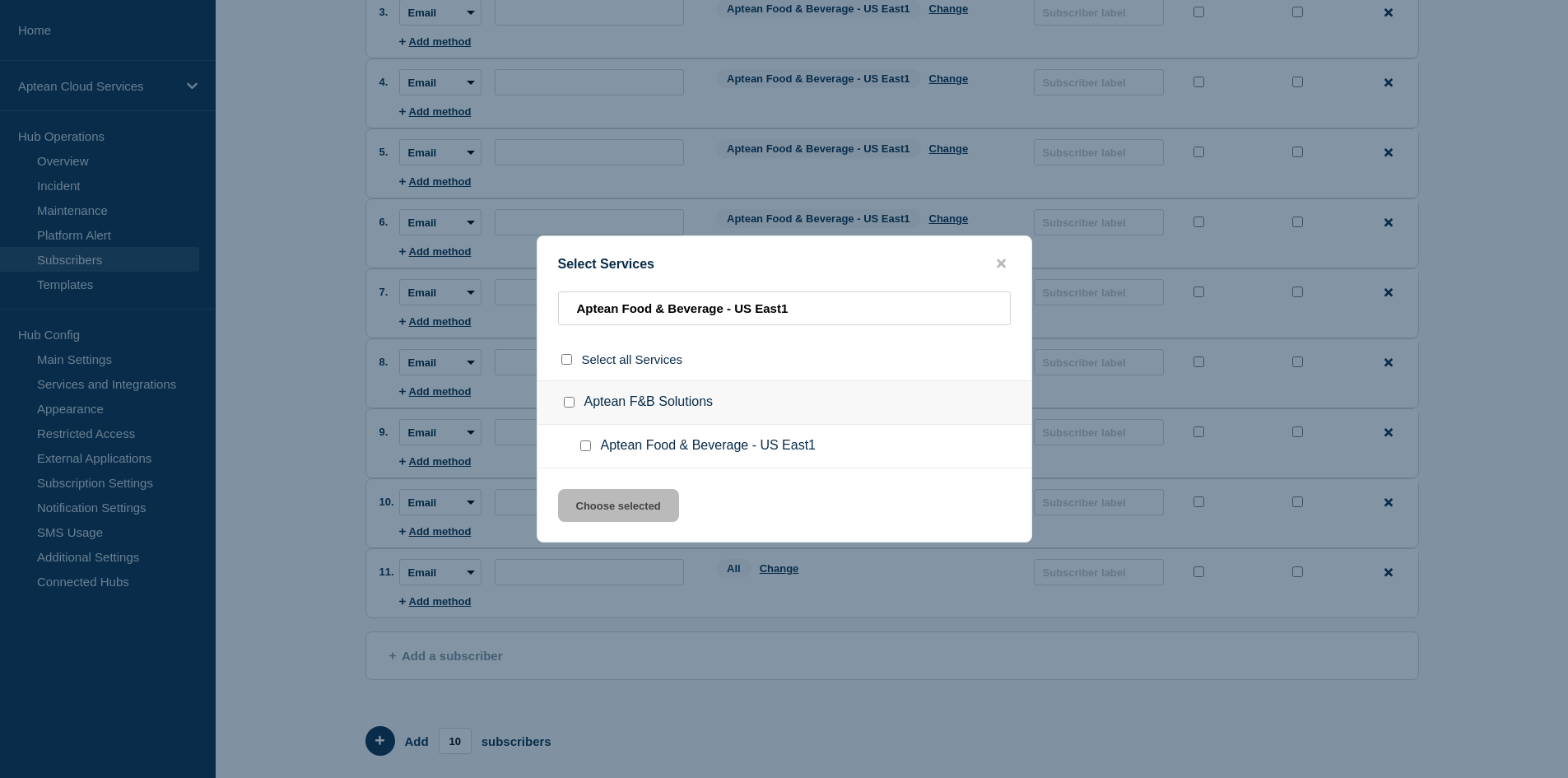
click at [590, 445] on input "Aptean Food & Beverage - US East1 checkbox" at bounding box center [585, 445] width 10 height 10
click at [605, 503] on button "Choose selected" at bounding box center [618, 505] width 121 height 33
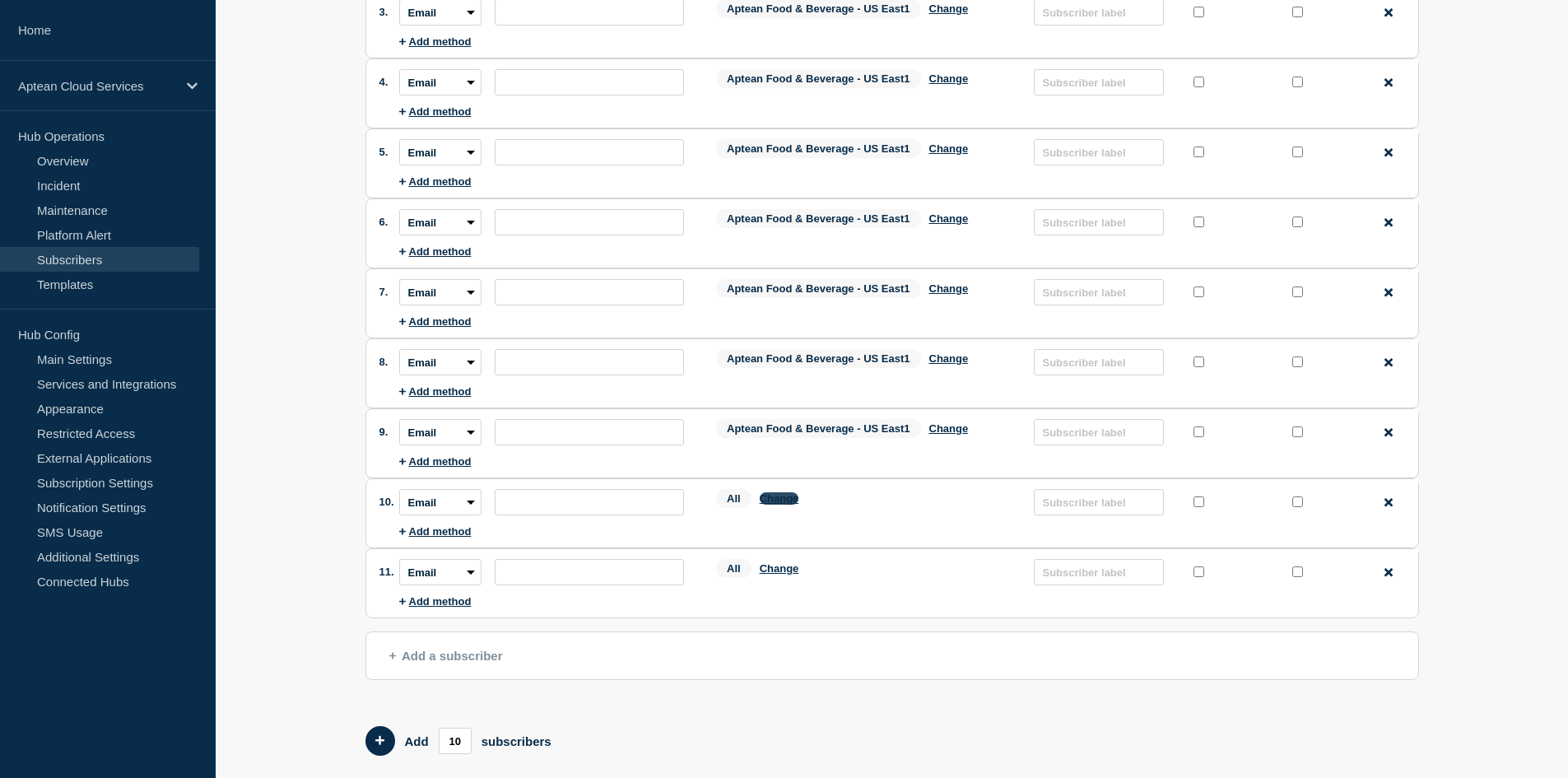
click at [784, 504] on button "Change" at bounding box center [779, 498] width 39 height 12
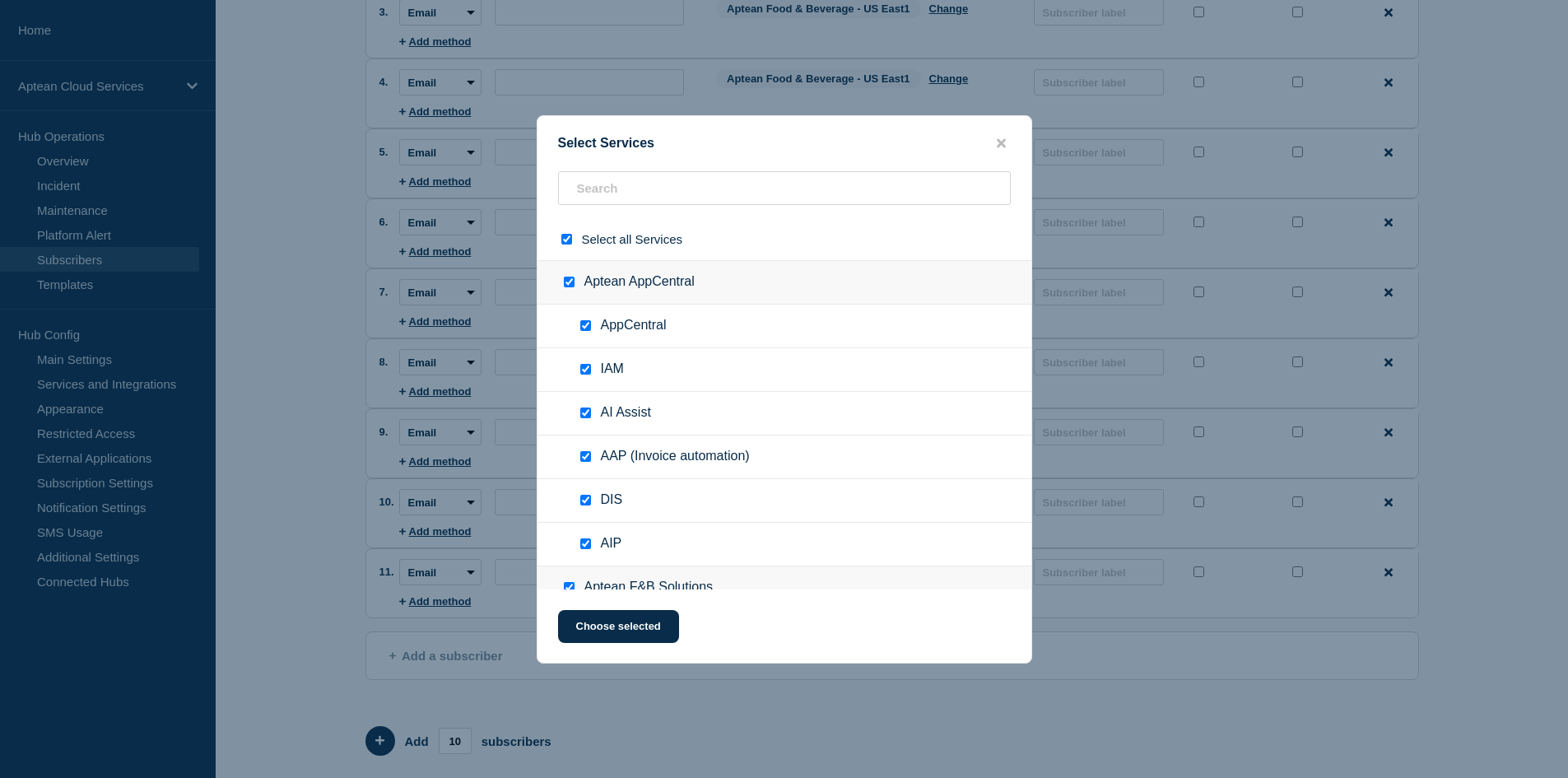
click at [572, 237] on div at bounding box center [570, 239] width 24 height 15
click at [681, 188] on input "text" at bounding box center [784, 187] width 453 height 33
click at [569, 238] on input "select all checkbox" at bounding box center [567, 239] width 10 height 10
click at [633, 194] on input "text" at bounding box center [784, 187] width 453 height 33
paste input "Aptean Food & Beverage - US East1"
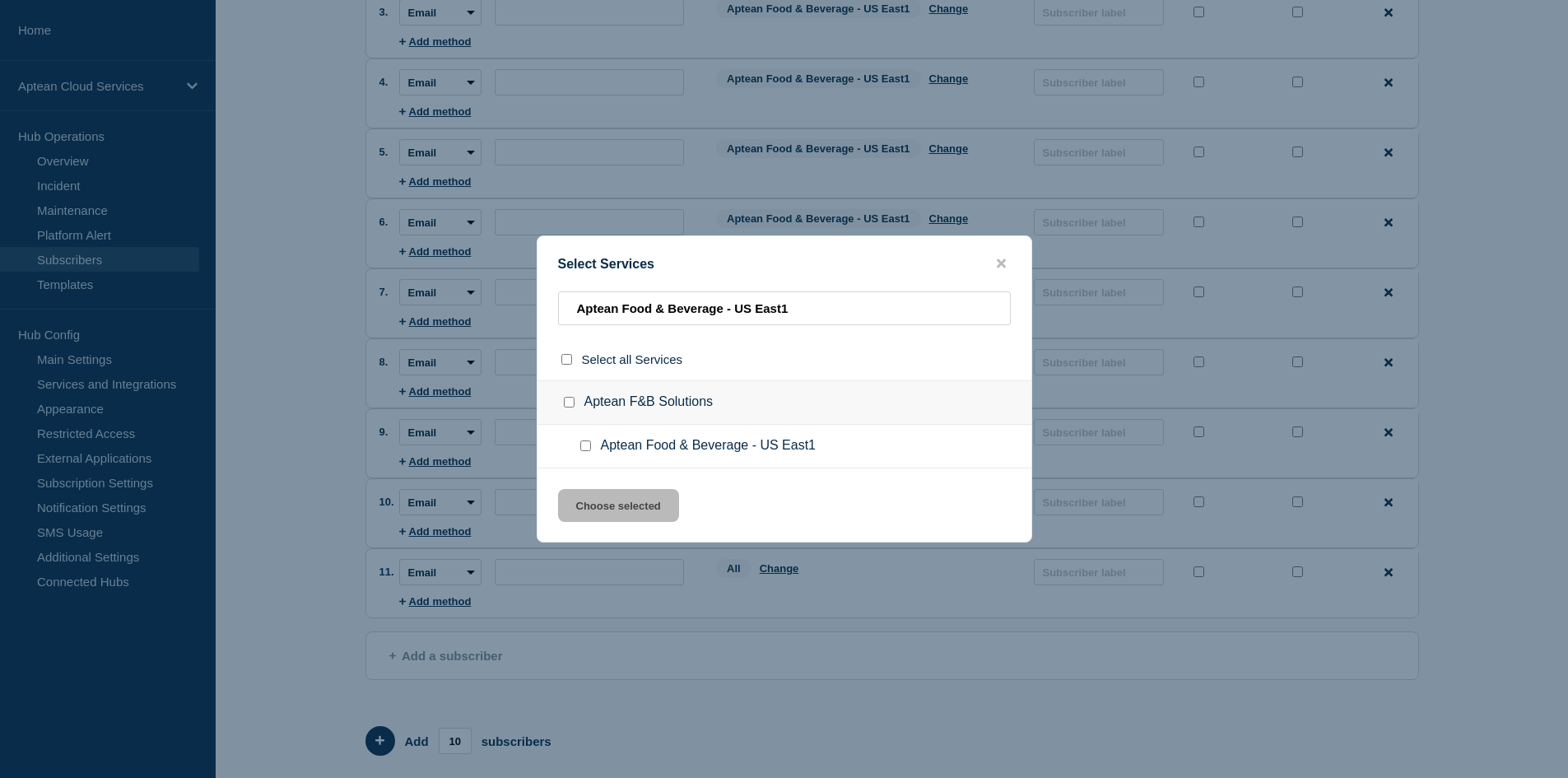
click at [581, 445] on input "Aptean Food & Beverage - US East1 checkbox" at bounding box center [585, 445] width 10 height 10
click at [599, 498] on button "Choose selected" at bounding box center [618, 505] width 121 height 33
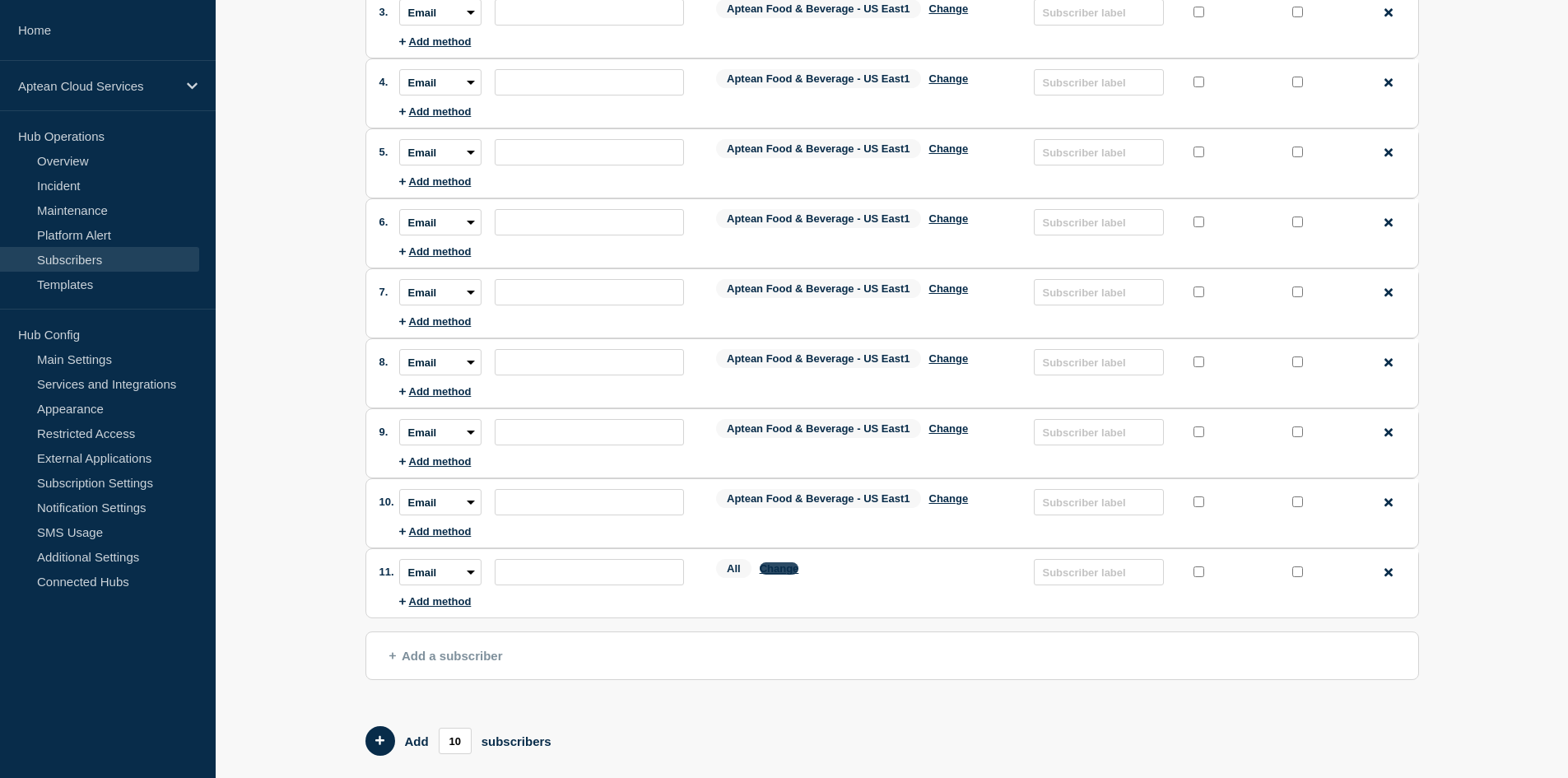
click at [786, 572] on button "Change" at bounding box center [779, 568] width 39 height 12
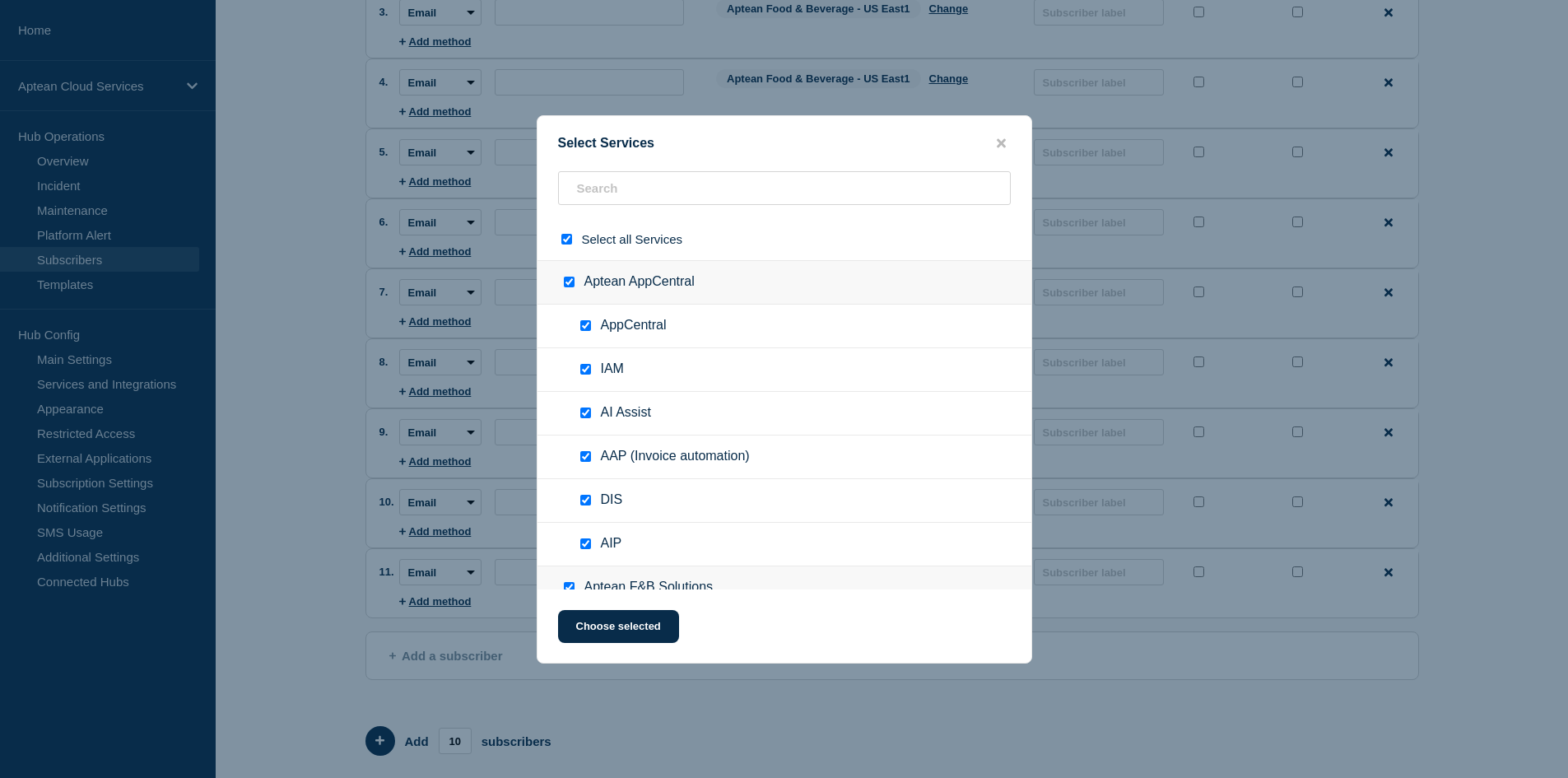
click at [565, 240] on input "select all checkbox" at bounding box center [567, 239] width 10 height 10
click at [633, 185] on input "text" at bounding box center [784, 187] width 453 height 33
paste input "Aptean Food & Beverage - US East1"
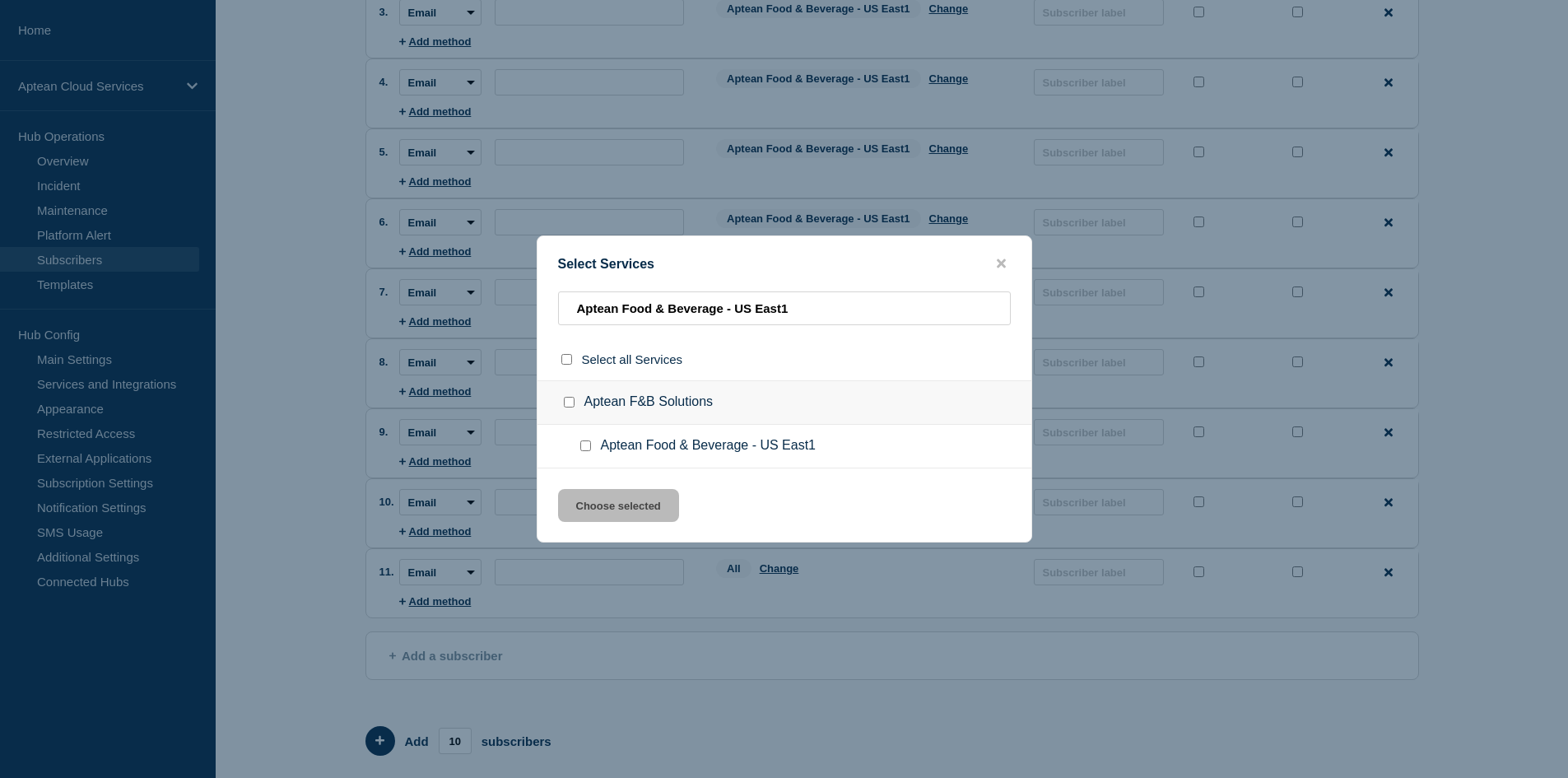
click at [591, 452] on div at bounding box center [589, 445] width 24 height 16
click at [585, 444] on input "Aptean Food & Beverage - US East1 checkbox" at bounding box center [585, 445] width 10 height 10
click at [597, 510] on button "Choose selected" at bounding box center [618, 505] width 121 height 33
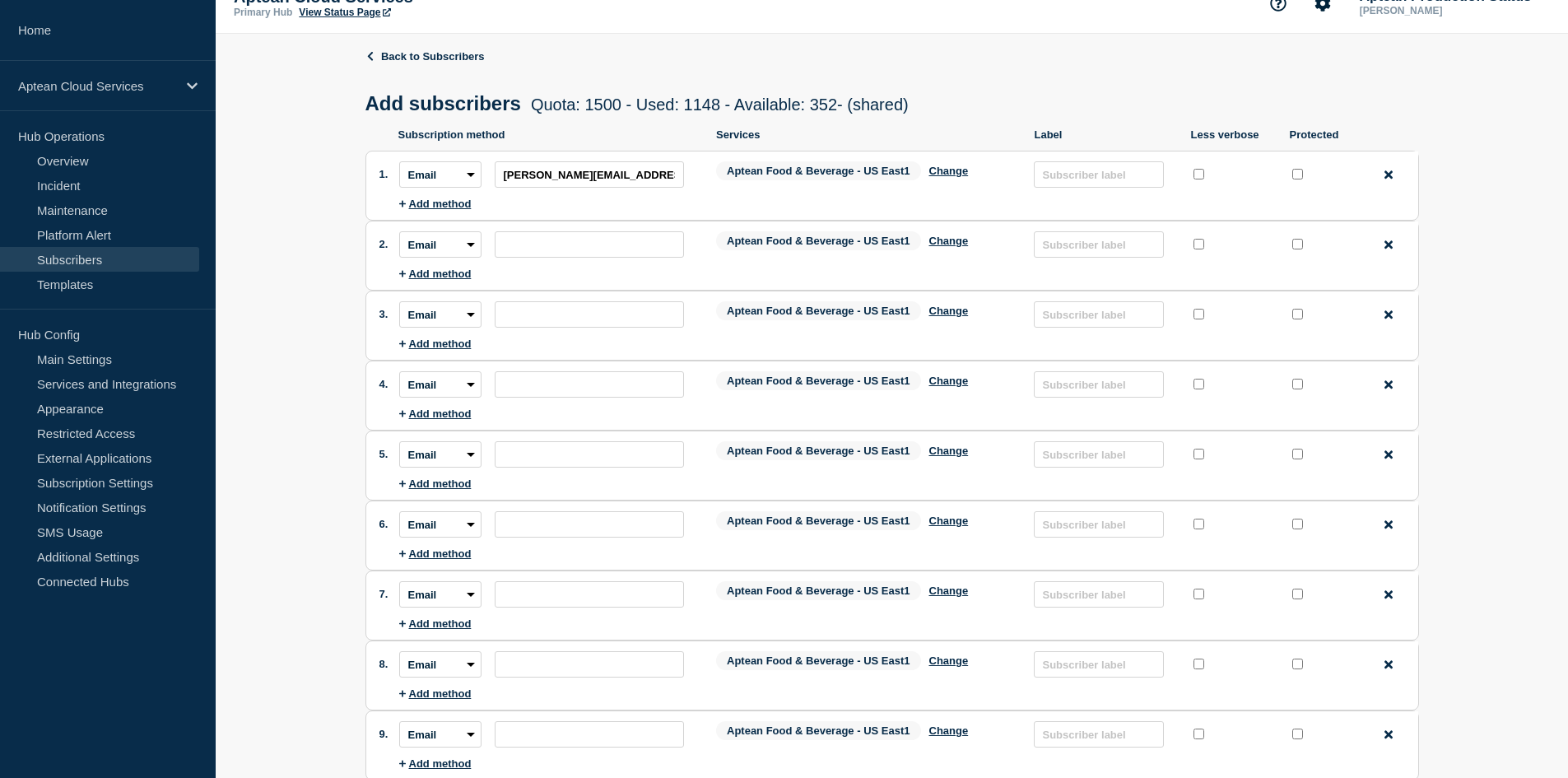
scroll to position [0, 0]
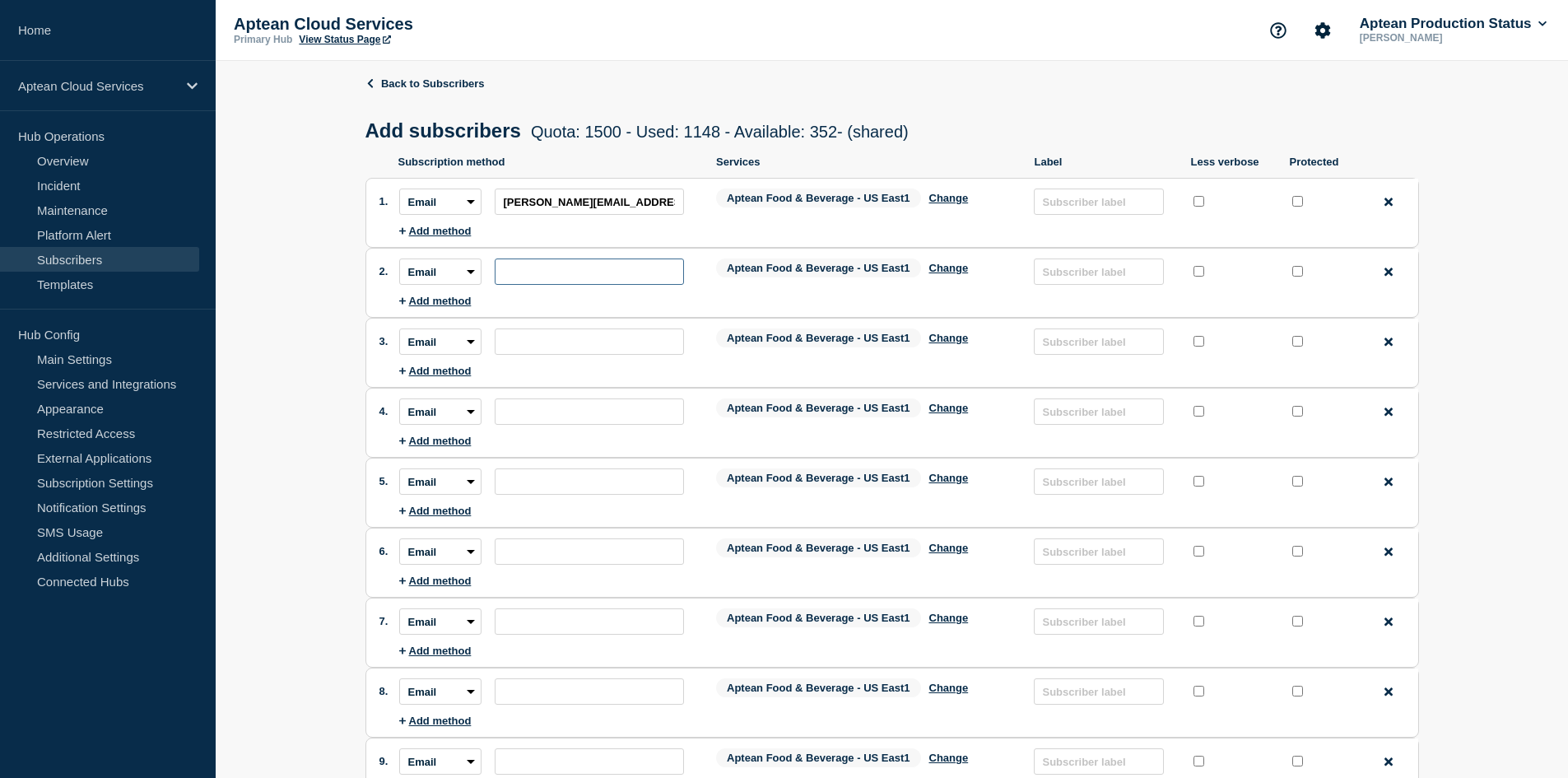
click at [515, 276] on input "subscription-address" at bounding box center [589, 271] width 189 height 27
paste input "[EMAIL_ADDRESS][PERSON_NAME][PERSON_NAME][DOMAIN_NAME]"
click at [582, 346] on input "subscription-address" at bounding box center [589, 341] width 189 height 27
paste input "[EMAIL_ADDRESS][DOMAIN_NAME]"
click at [554, 417] on input "subscription-address" at bounding box center [589, 411] width 189 height 27
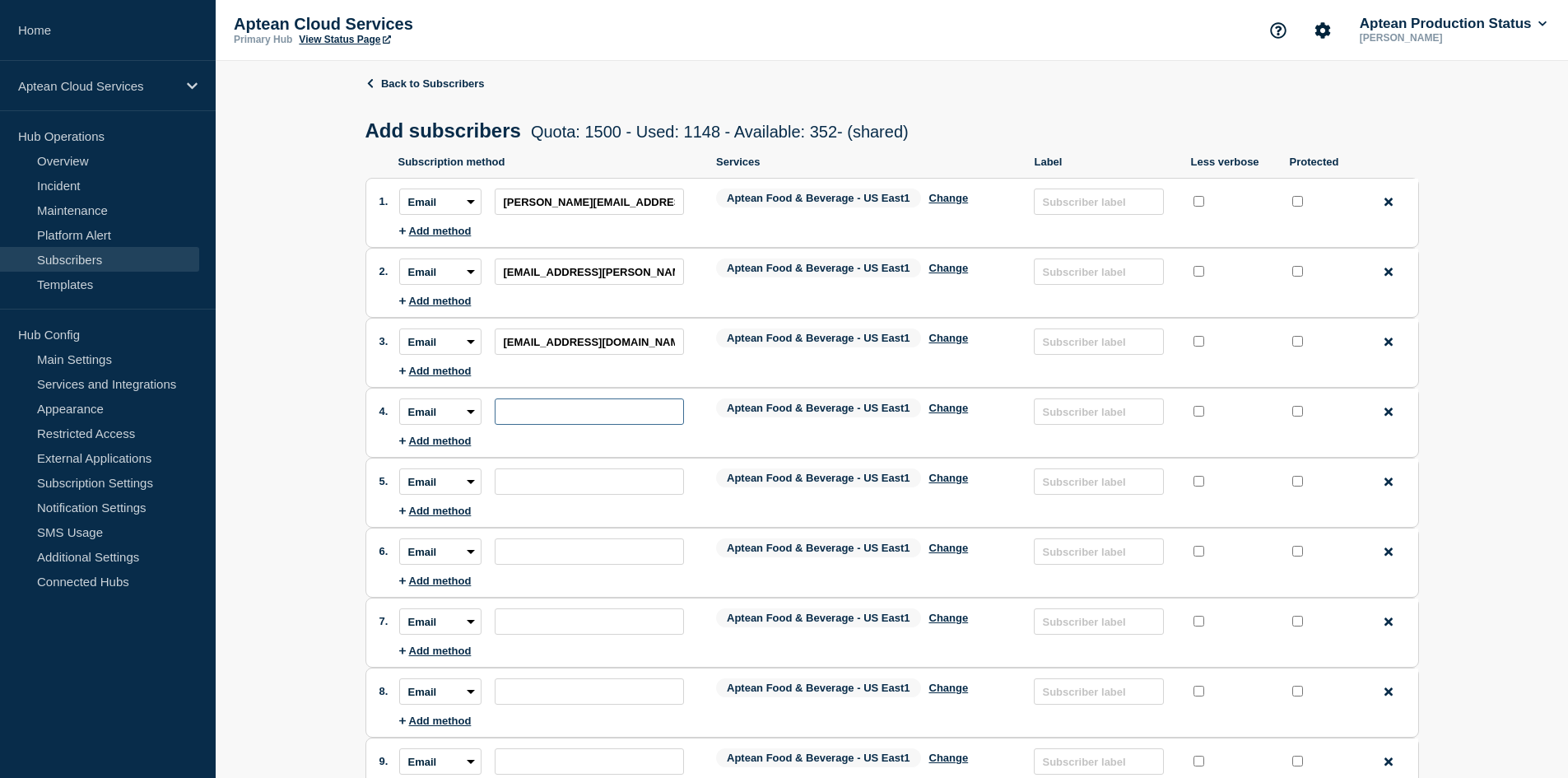
paste input "[EMAIL_ADDRESS][DOMAIN_NAME]"
click at [585, 489] on input "subscription-address" at bounding box center [589, 481] width 189 height 27
paste input "[EMAIL_ADDRESS][DOMAIN_NAME]"
click at [551, 558] on input "subscription-address" at bounding box center [589, 551] width 189 height 27
paste input "[EMAIL_ADDRESS][DOMAIN_NAME]"
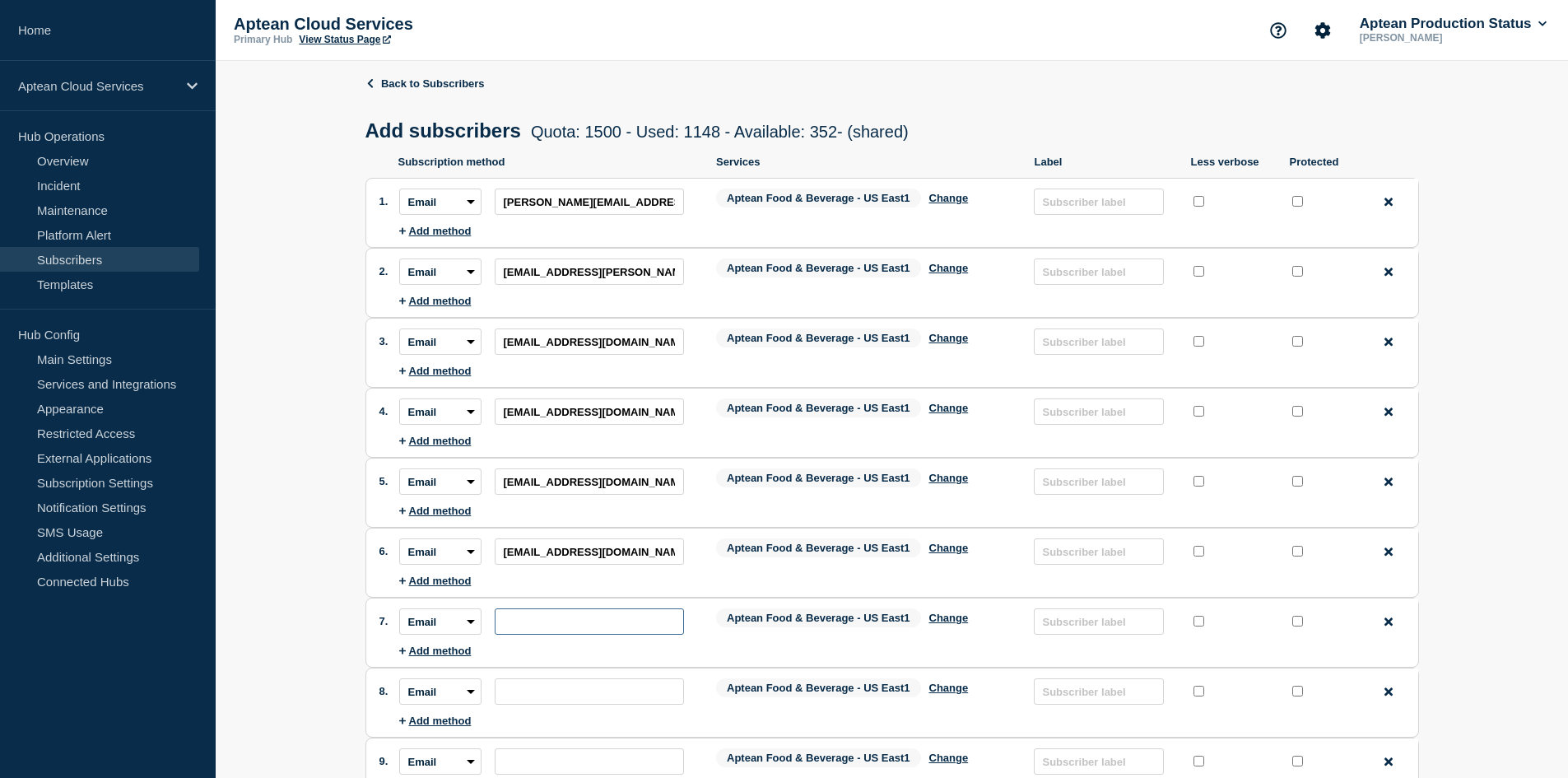
click at [543, 634] on input "subscription-address" at bounding box center [589, 621] width 189 height 27
paste input "[EMAIL_ADDRESS][DOMAIN_NAME]"
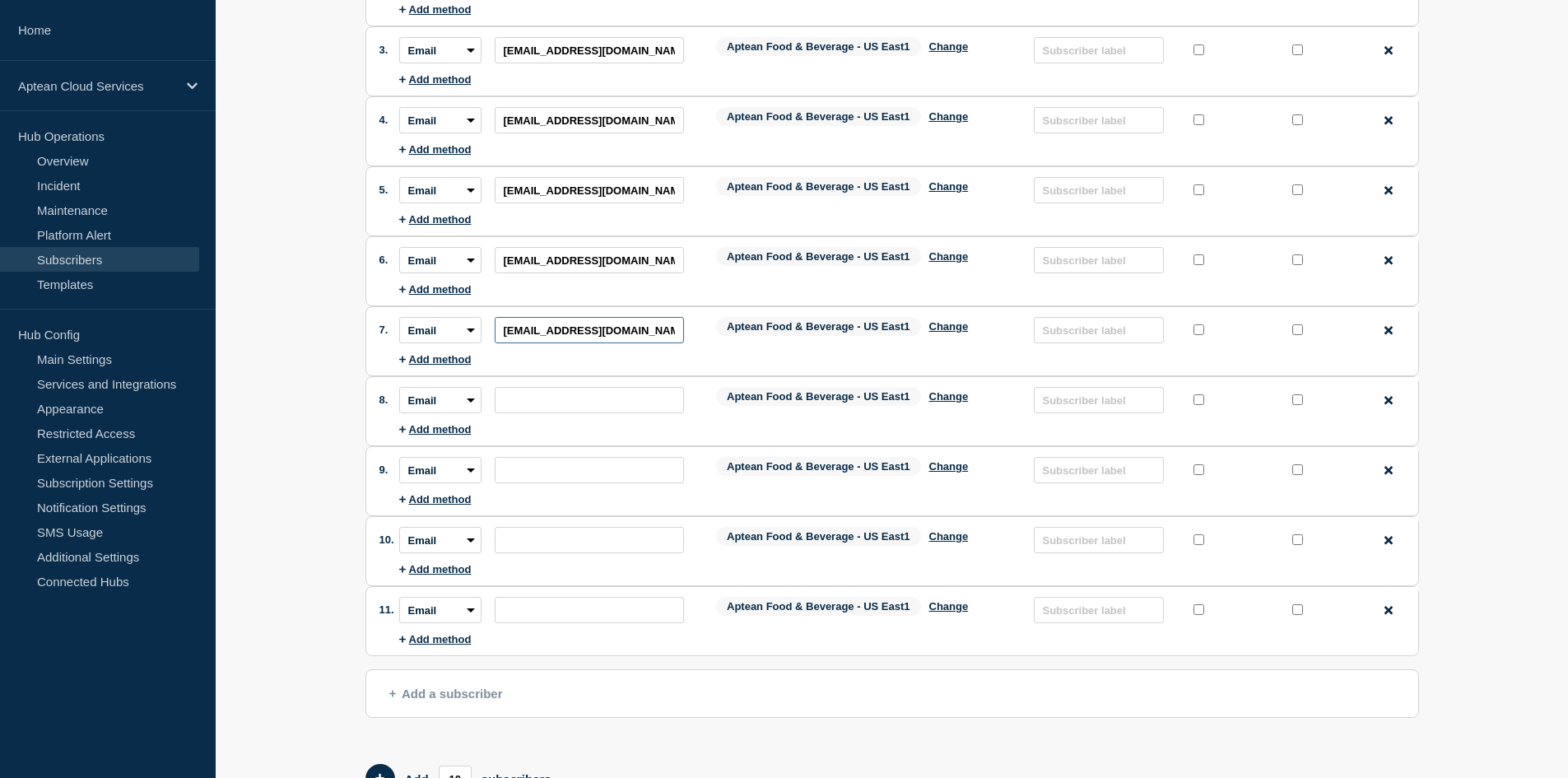
scroll to position [330, 0]
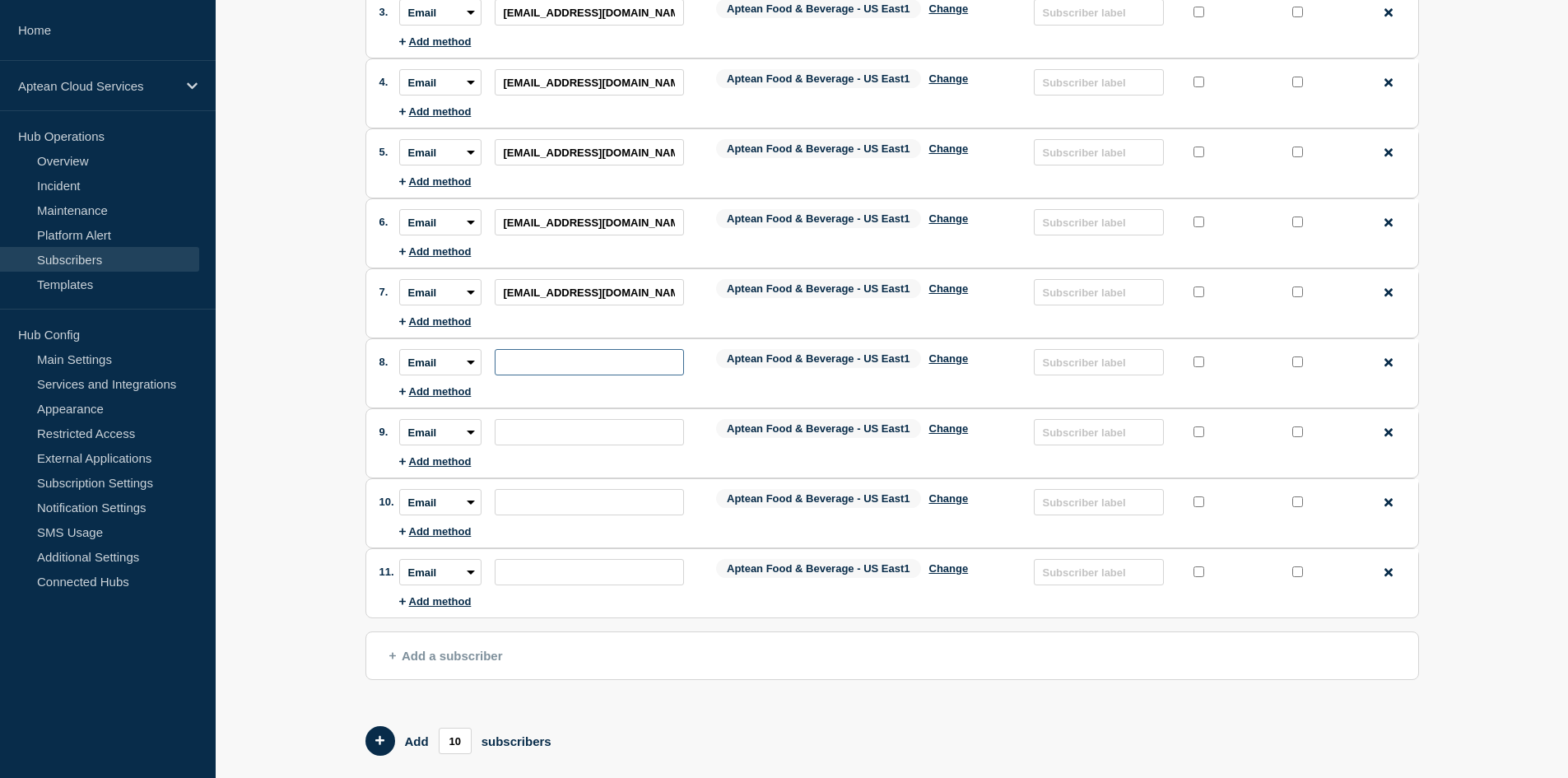
click at [571, 360] on input "subscription-address" at bounding box center [589, 362] width 189 height 27
paste input "[EMAIL_ADDRESS][DOMAIN_NAME]"
click at [555, 428] on input "subscription-address" at bounding box center [589, 431] width 189 height 27
paste input "[EMAIL_ADDRESS][DOMAIN_NAME]"
click at [544, 499] on input "subscription-address" at bounding box center [589, 502] width 189 height 27
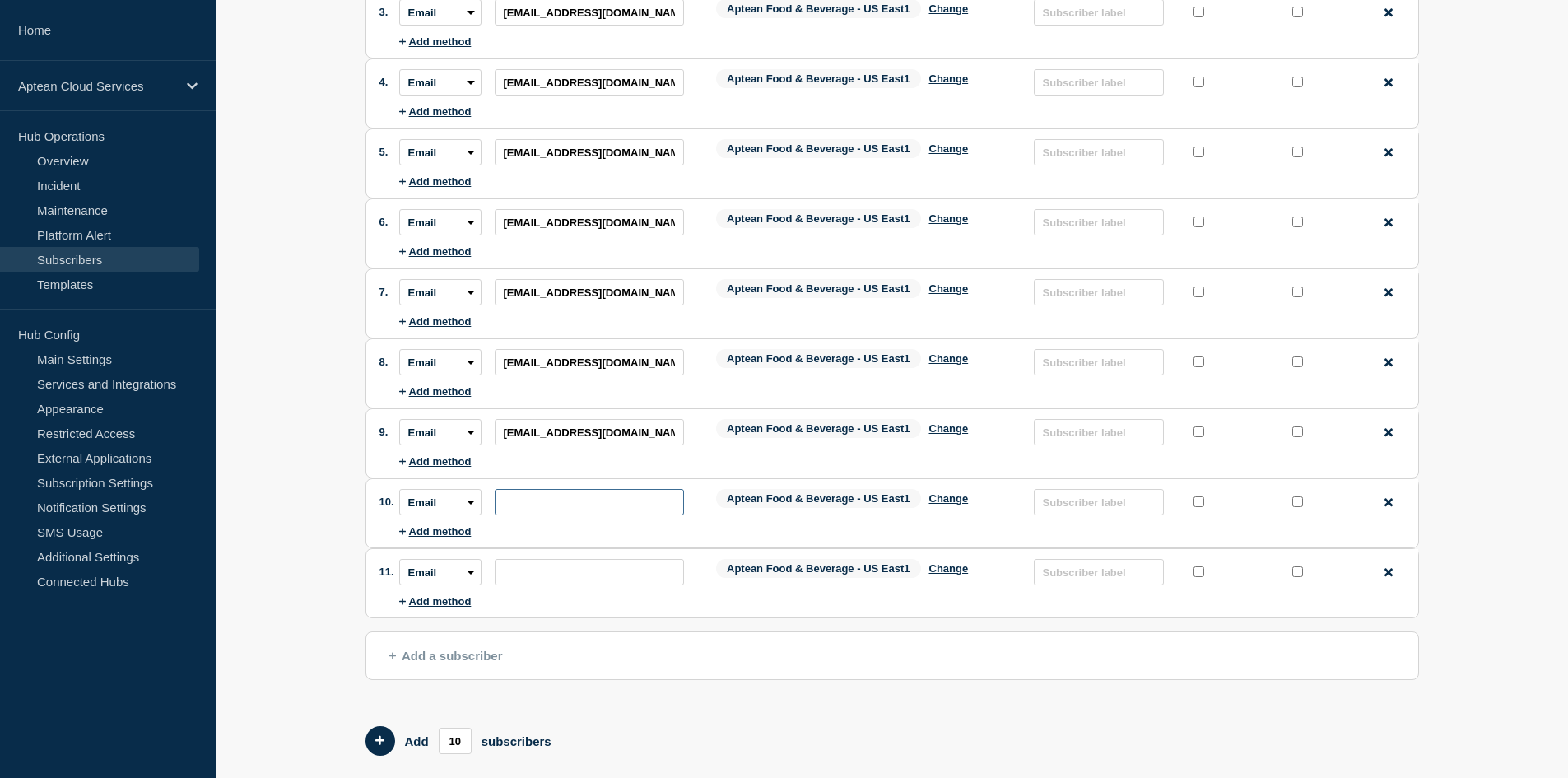
paste input "[EMAIL_ADDRESS][DOMAIN_NAME]"
click at [588, 579] on input "subscription-address" at bounding box center [589, 572] width 189 height 27
paste input "[EMAIL_ADDRESS][DOMAIN_NAME]"
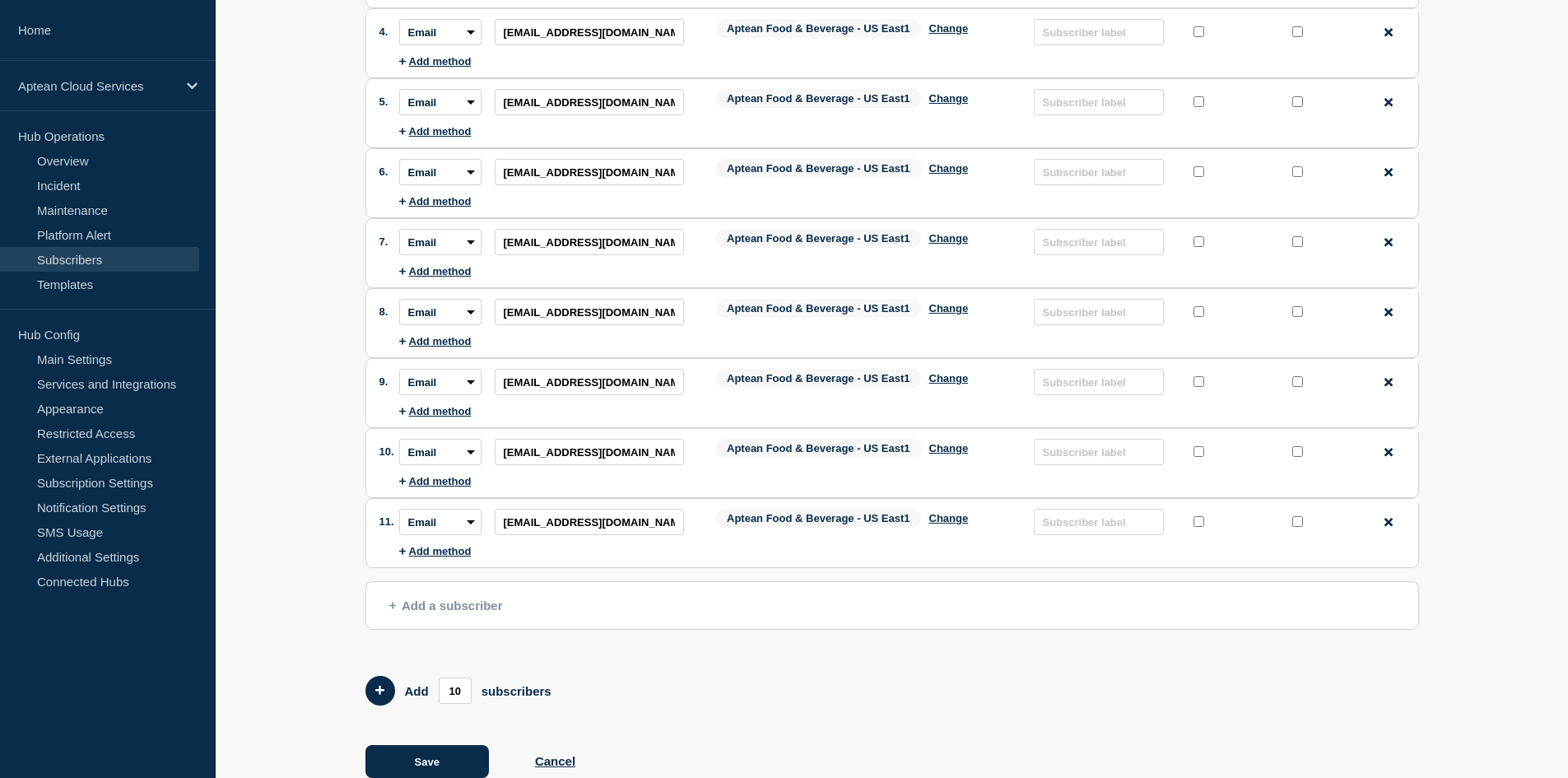
scroll to position [412, 0]
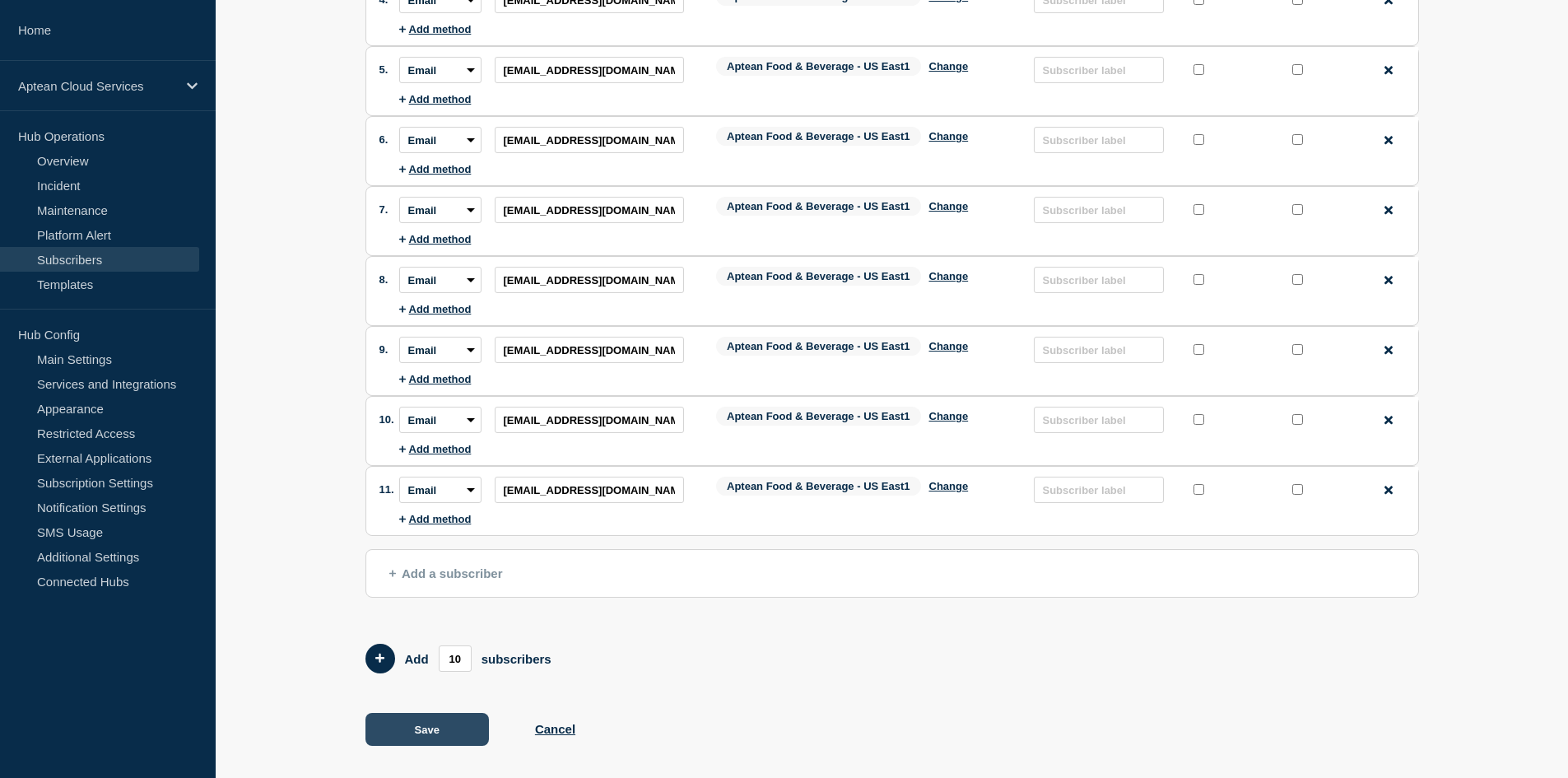
click at [428, 735] on button "Save" at bounding box center [427, 729] width 123 height 33
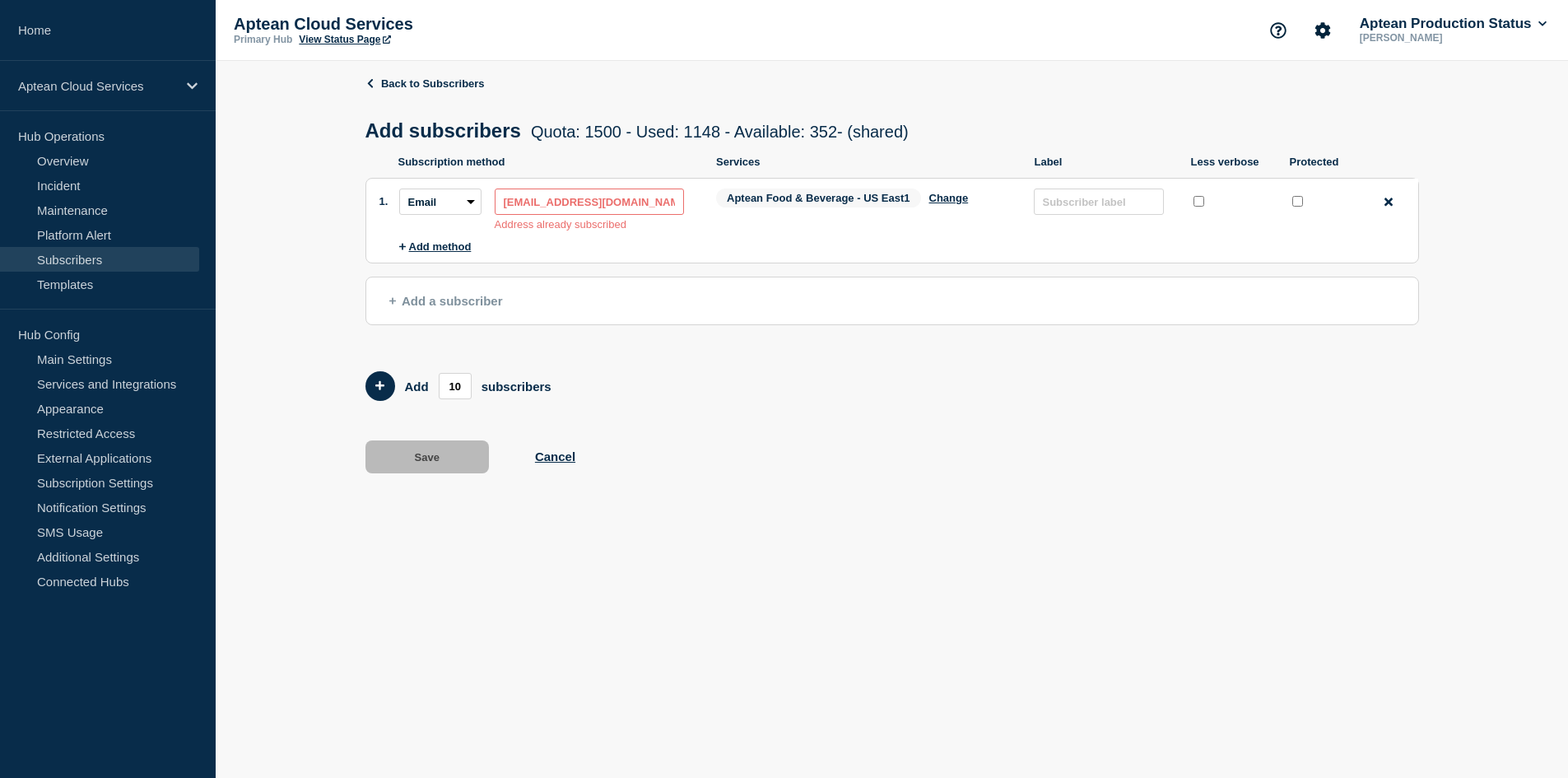
scroll to position [0, 0]
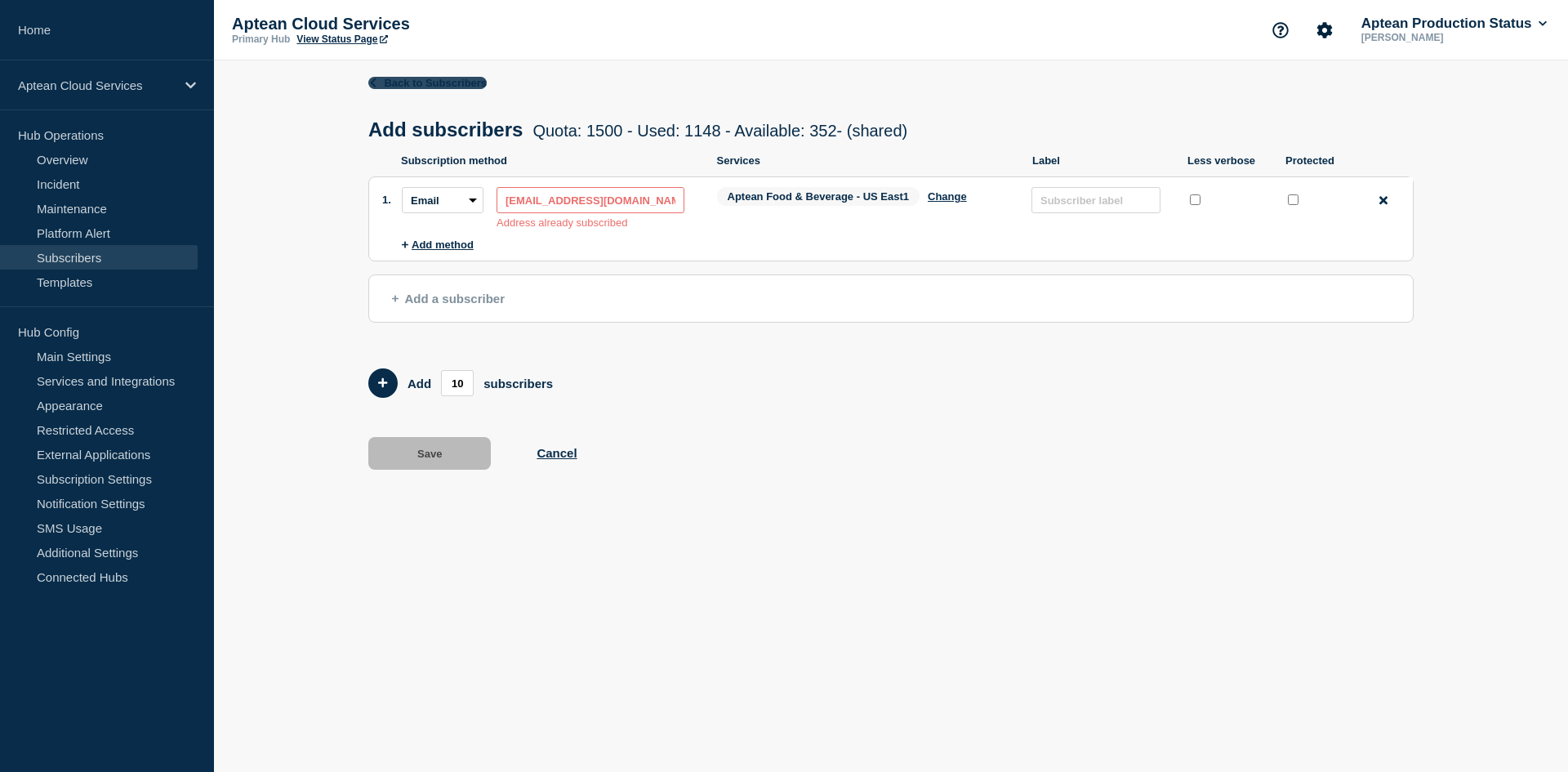
click at [381, 80] on link "Back to Subscribers" at bounding box center [427, 82] width 118 height 12
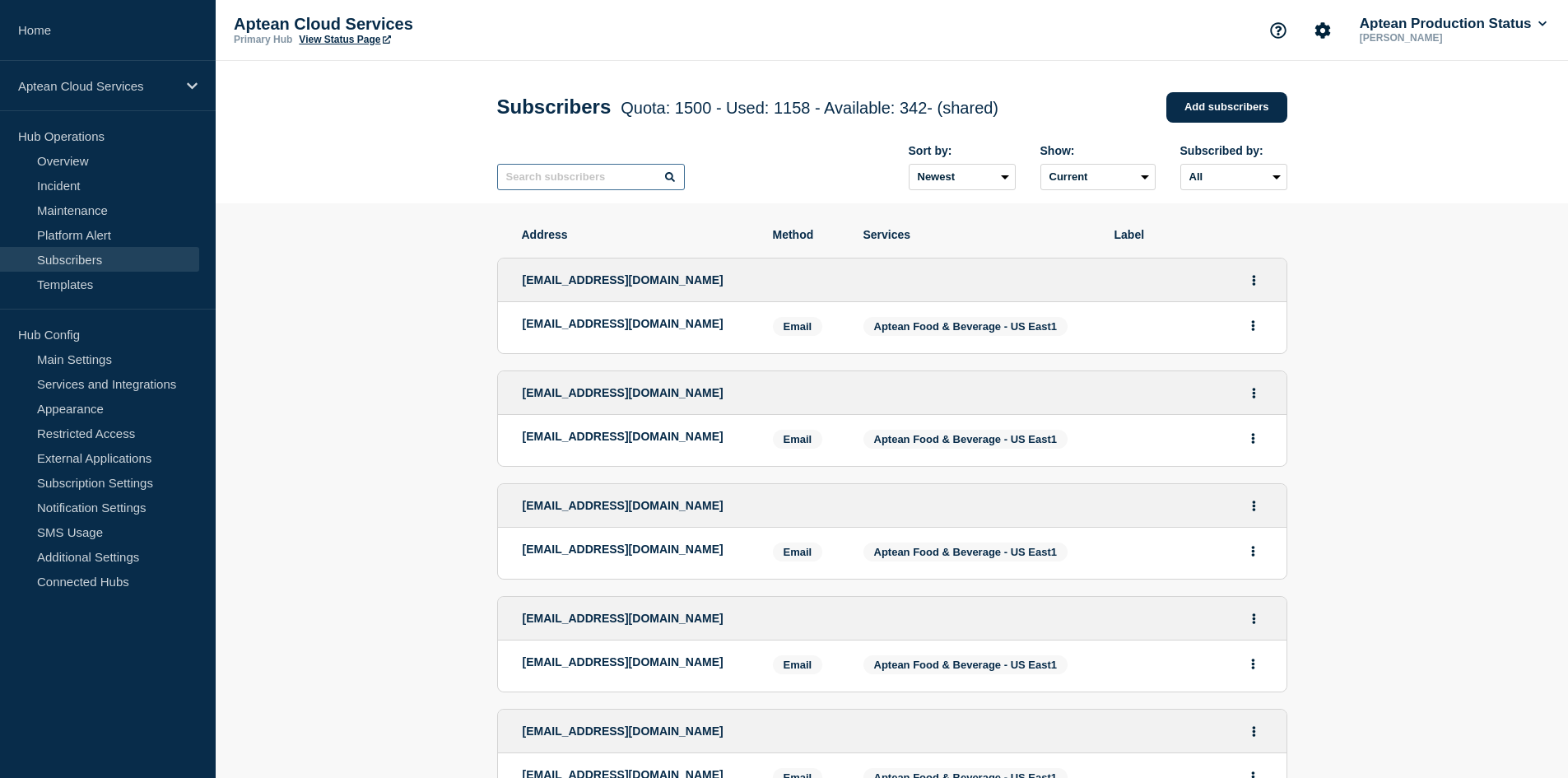
click at [536, 175] on input "text" at bounding box center [591, 176] width 187 height 27
paste input "[EMAIL_ADDRESS][DOMAIN_NAME]"
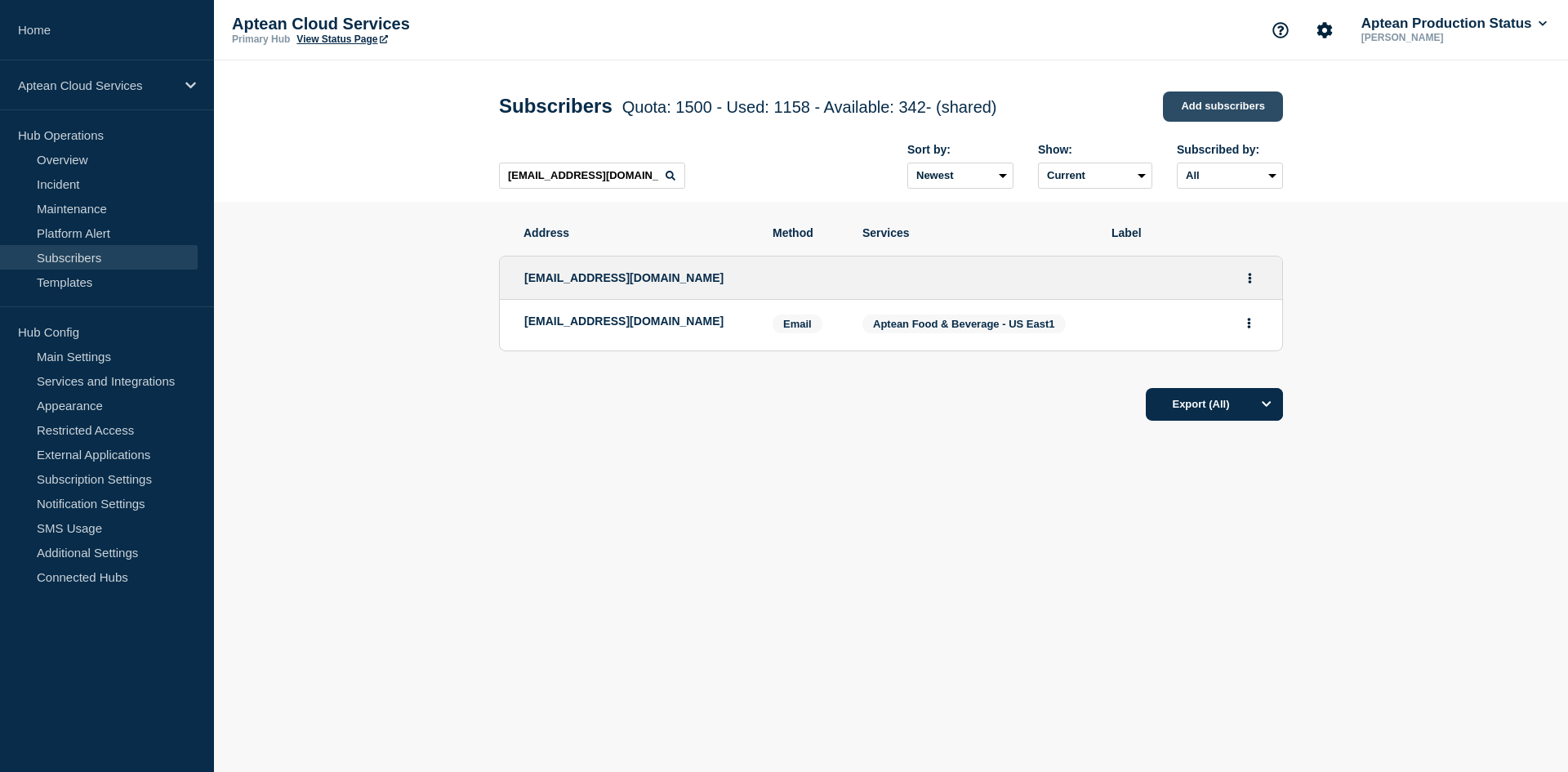
click at [1196, 101] on link "Add subscribers" at bounding box center [1222, 107] width 120 height 31
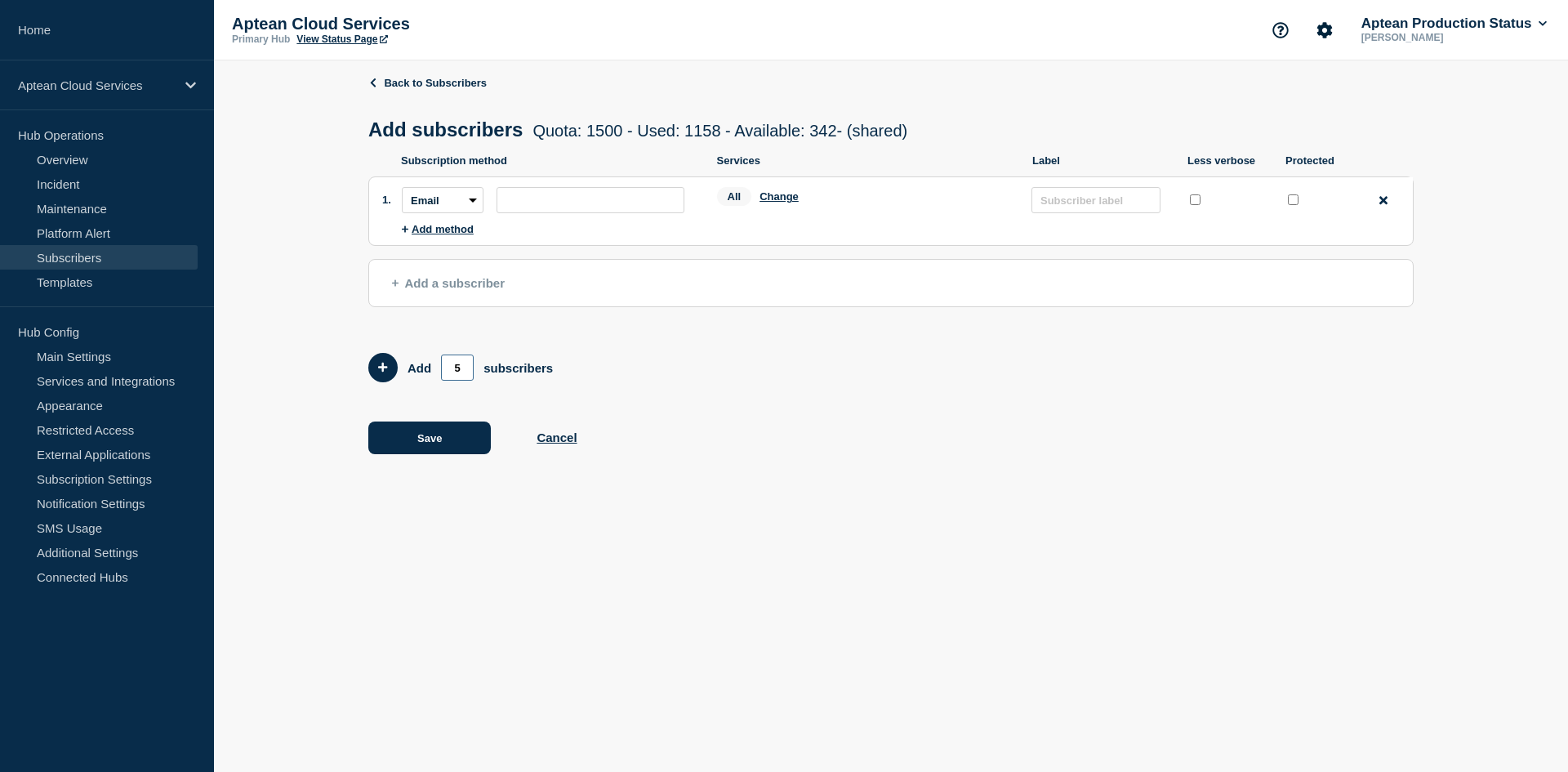
click at [457, 370] on input "5" at bounding box center [457, 367] width 32 height 26
click at [391, 370] on button "Add 20 team members" at bounding box center [383, 367] width 30 height 30
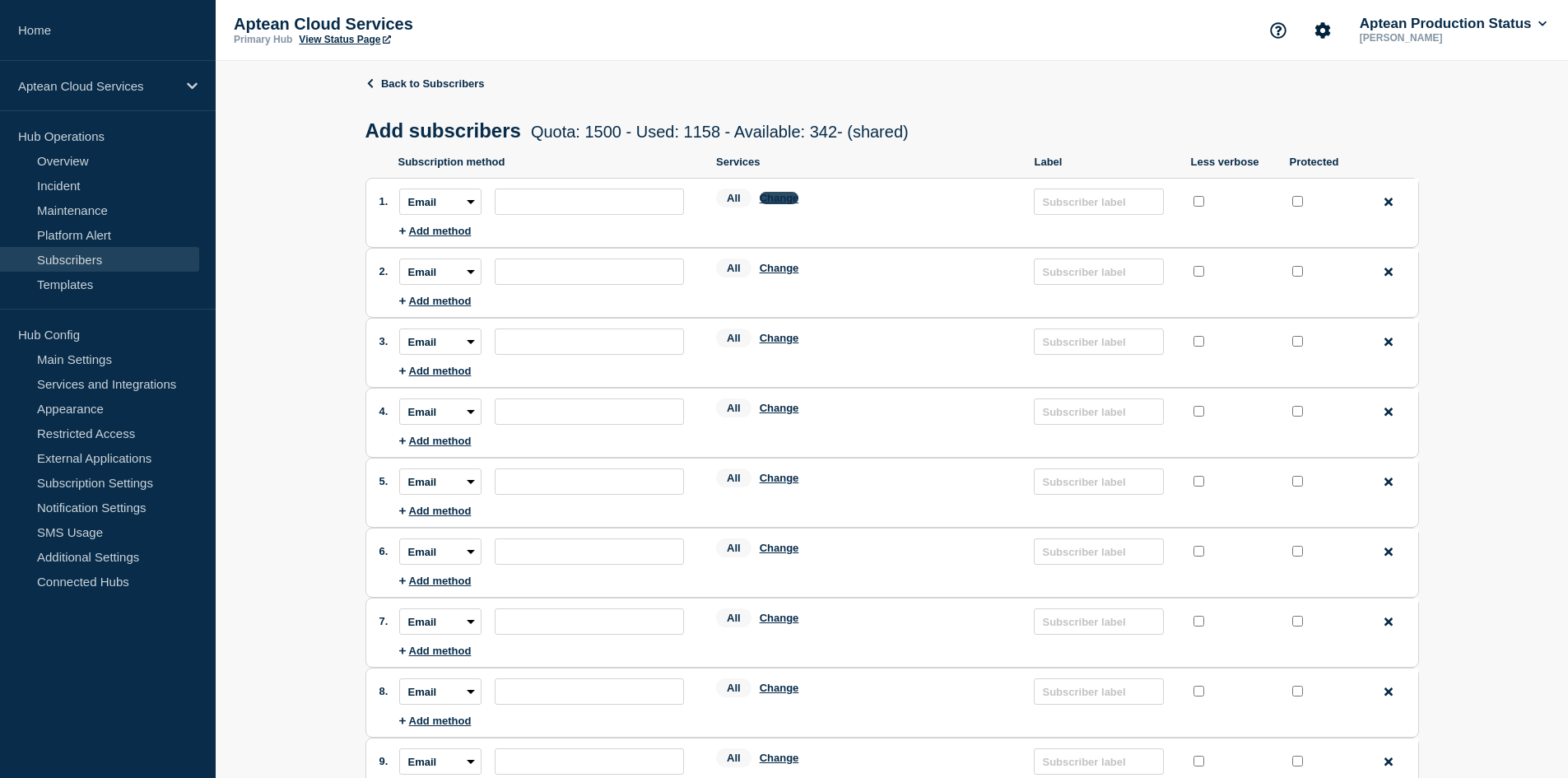
click at [782, 202] on button "Change" at bounding box center [779, 198] width 39 height 12
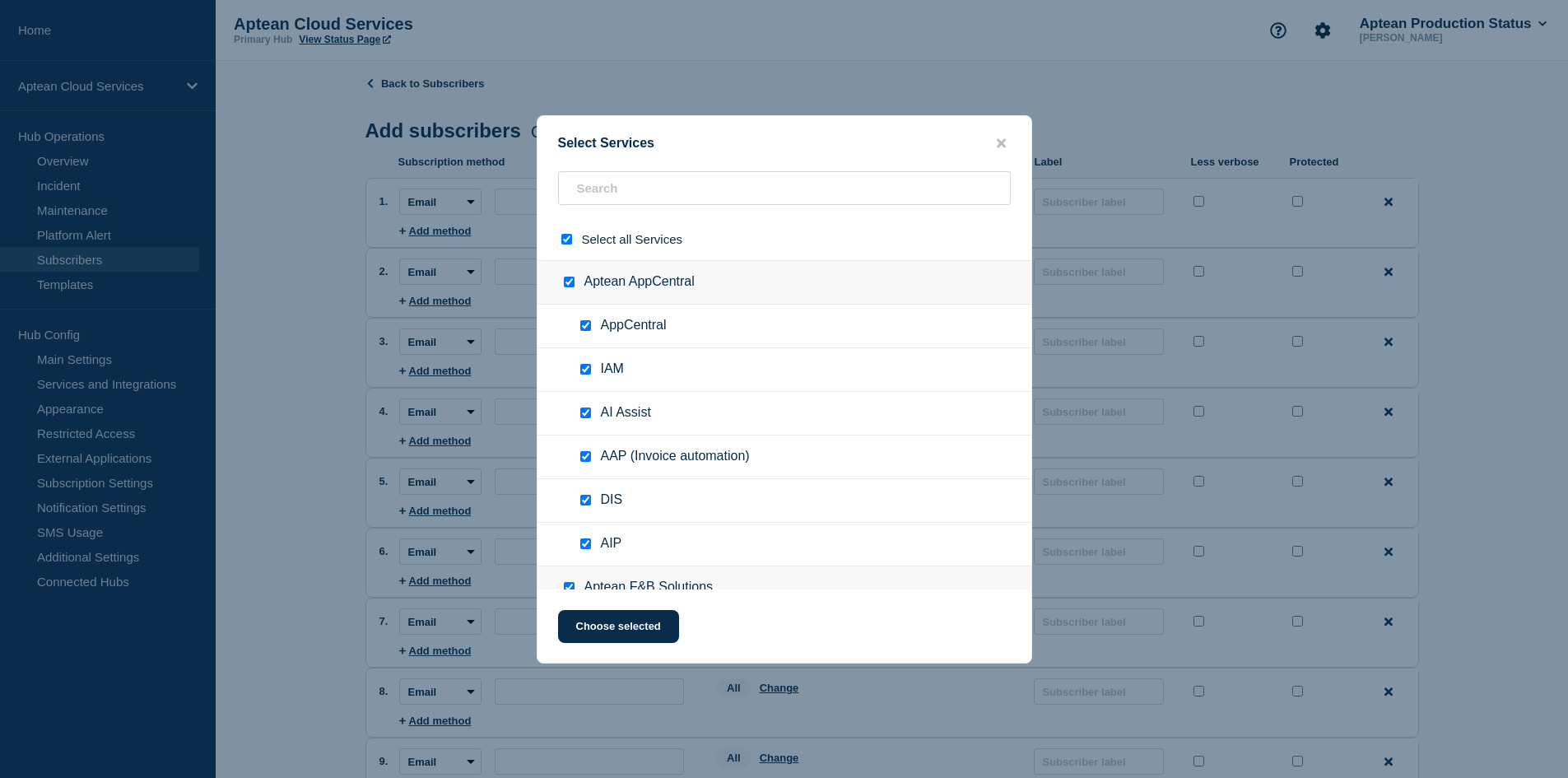
click at [568, 240] on input "select all checkbox" at bounding box center [567, 239] width 10 height 10
click at [599, 192] on input "text" at bounding box center [784, 187] width 453 height 33
paste input "Aptean Food & Beverage - US East1"
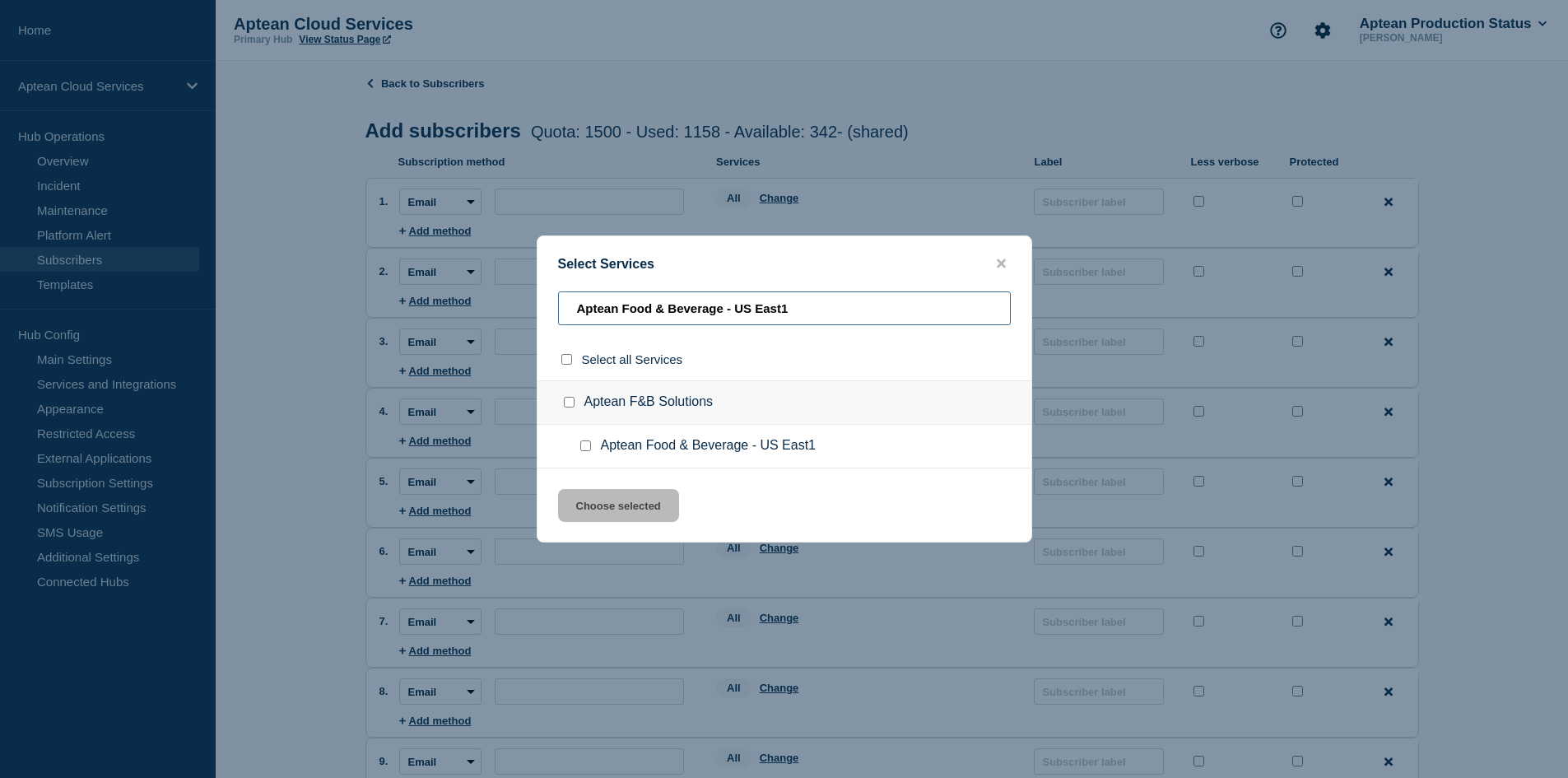
drag, startPoint x: 819, startPoint y: 300, endPoint x: 484, endPoint y: 300, distance: 335.0
click at [484, 300] on div "Select Services Aptean Food & Beverage - [GEOGRAPHIC_DATA] East1 Select all Ser…" at bounding box center [784, 389] width 1568 height 778
click at [590, 447] on input "Aptean Food & Beverage - US East1 checkbox" at bounding box center [585, 445] width 10 height 10
click at [603, 503] on button "Choose selected" at bounding box center [618, 505] width 121 height 33
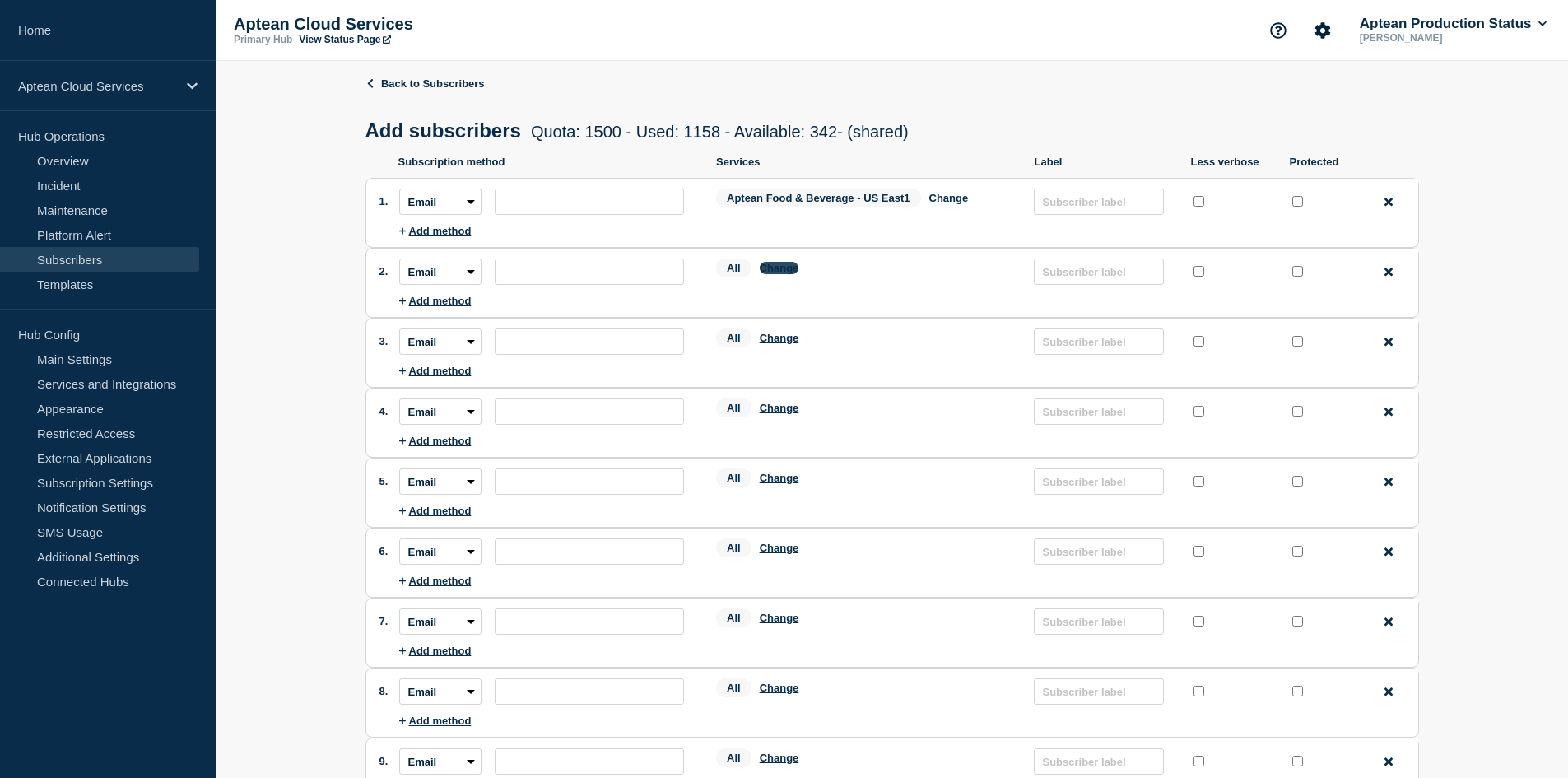
click at [787, 269] on button "Change" at bounding box center [779, 268] width 39 height 12
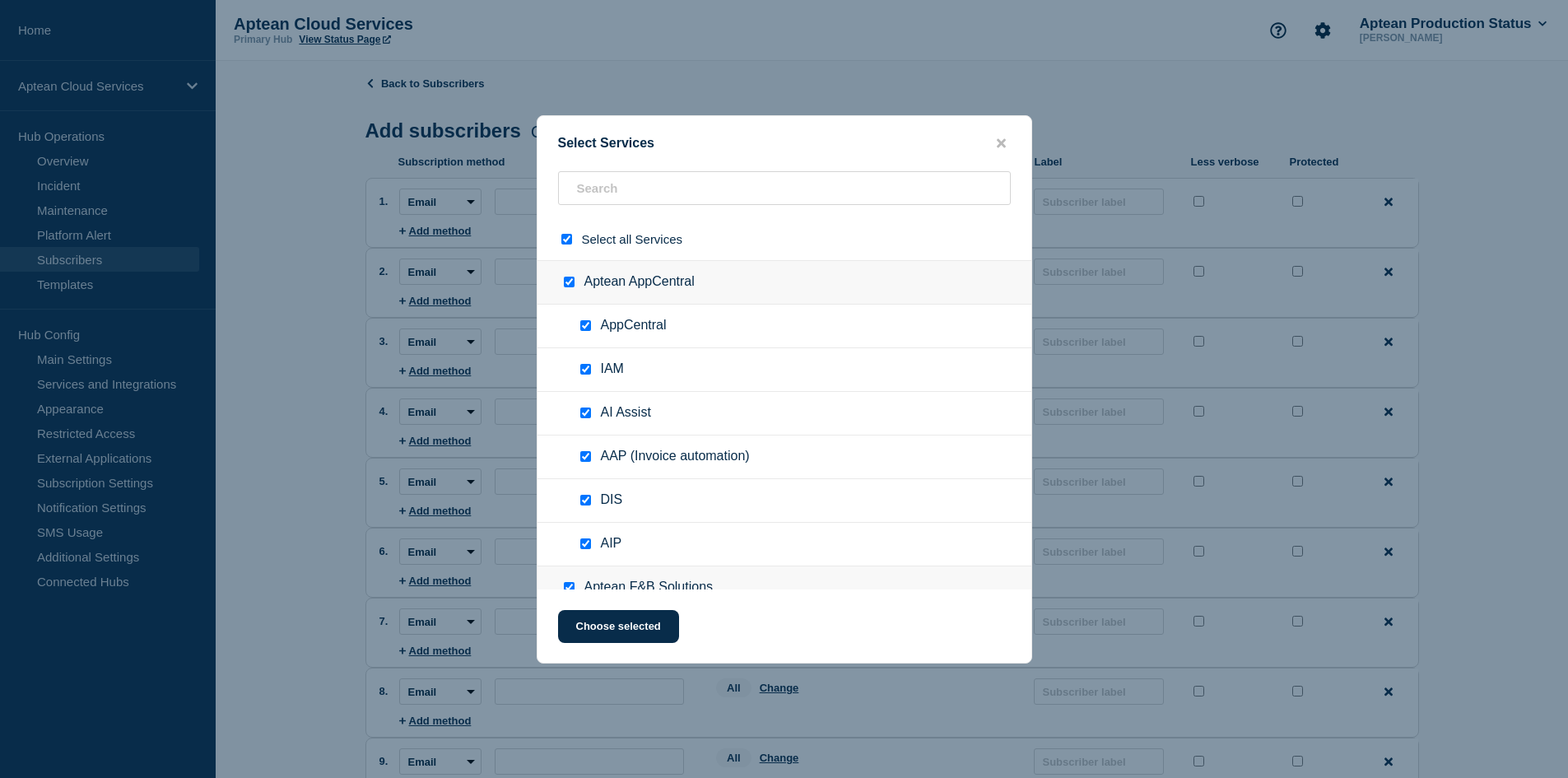
click at [567, 241] on input "select all checkbox" at bounding box center [567, 239] width 10 height 10
click at [634, 188] on input "text" at bounding box center [784, 187] width 453 height 33
paste input "Aptean Food & Beverage - US East1"
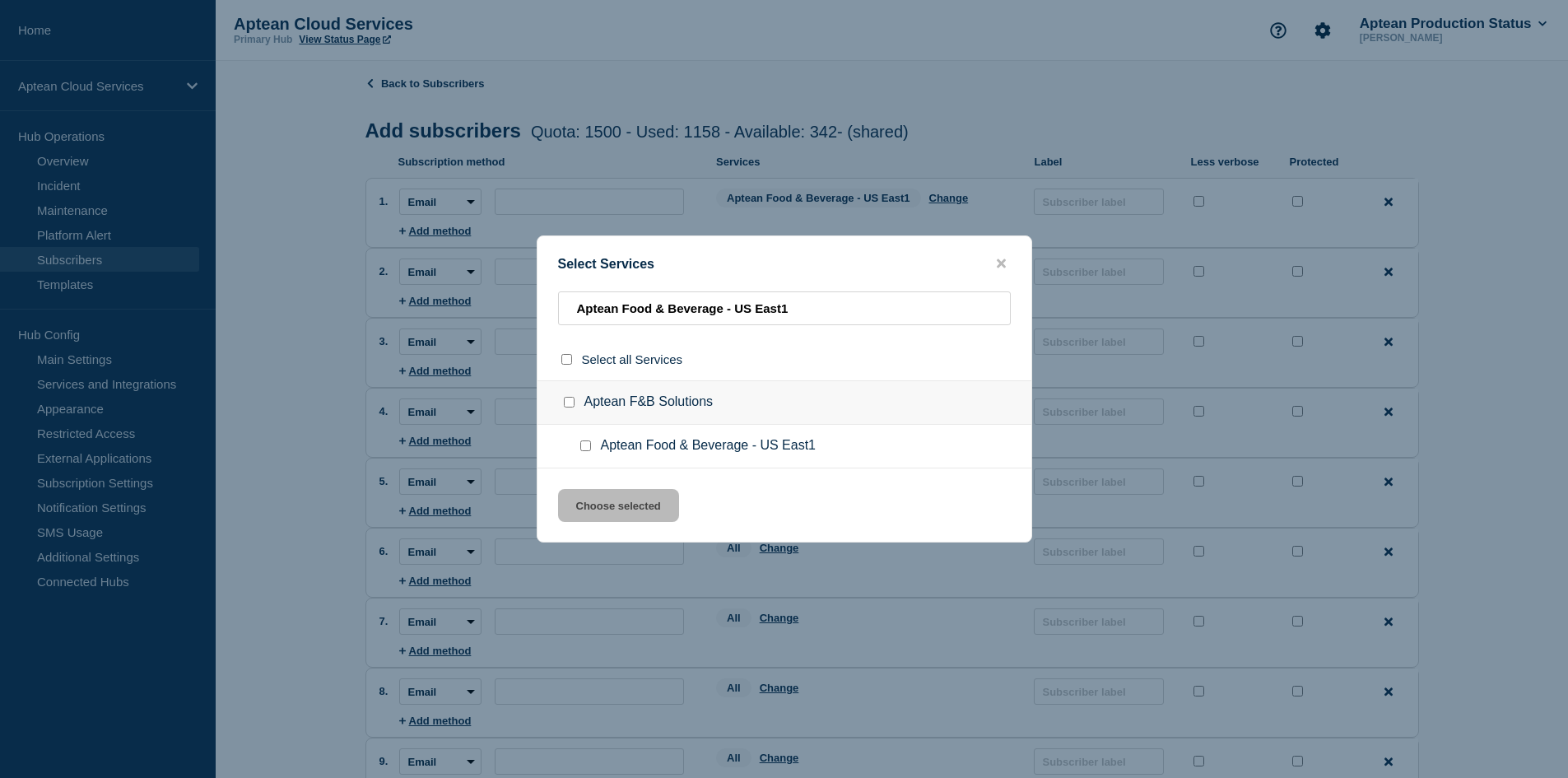
click at [591, 442] on div at bounding box center [589, 445] width 24 height 16
click at [591, 449] on div at bounding box center [589, 445] width 24 height 16
click at [585, 441] on div at bounding box center [589, 445] width 24 height 16
click at [580, 449] on input "Aptean Food & Beverage - US East1 checkbox" at bounding box center [585, 445] width 10 height 10
click at [598, 505] on button "Choose selected" at bounding box center [618, 505] width 121 height 33
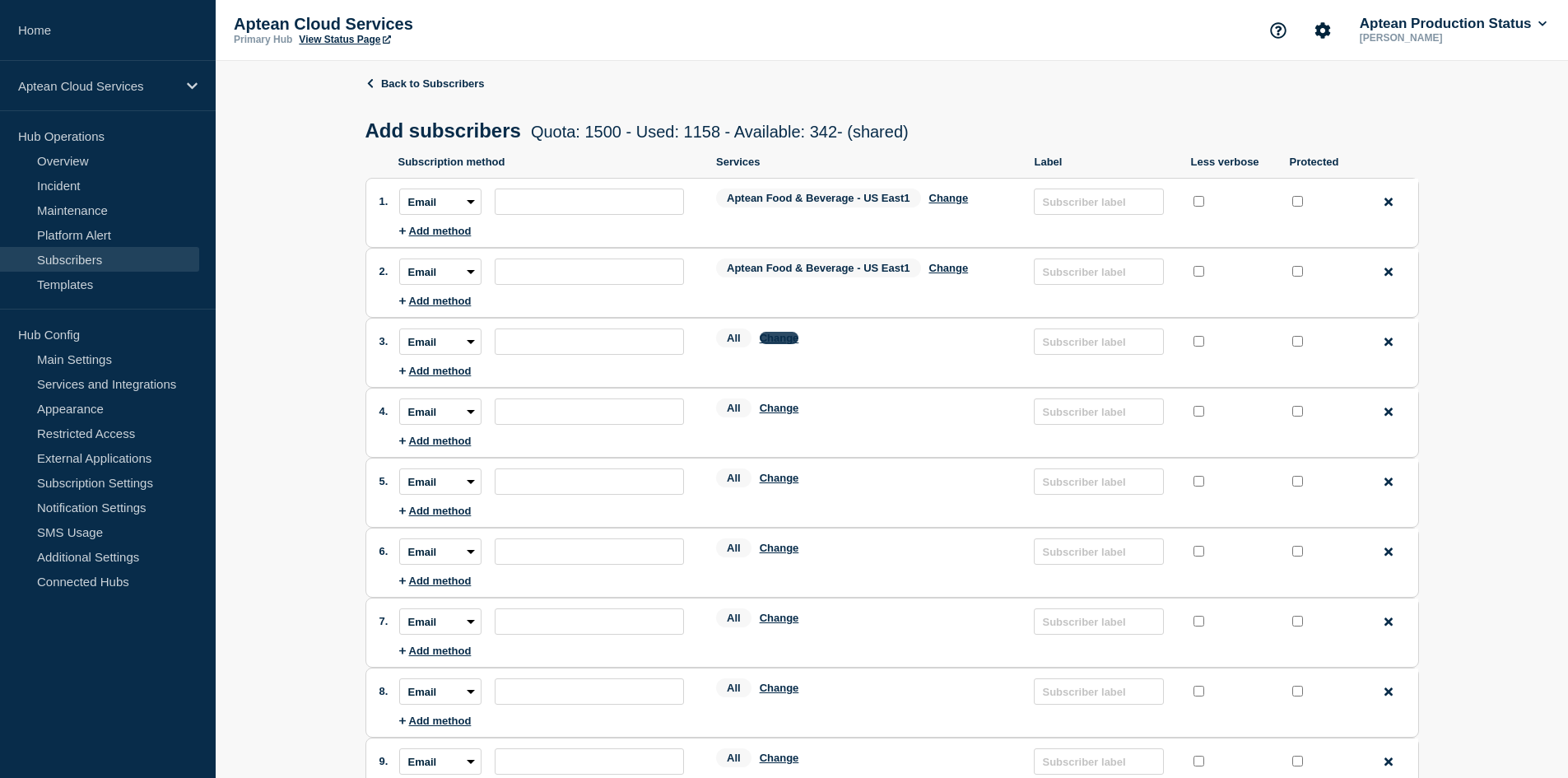
click at [783, 344] on button "Change" at bounding box center [779, 337] width 39 height 12
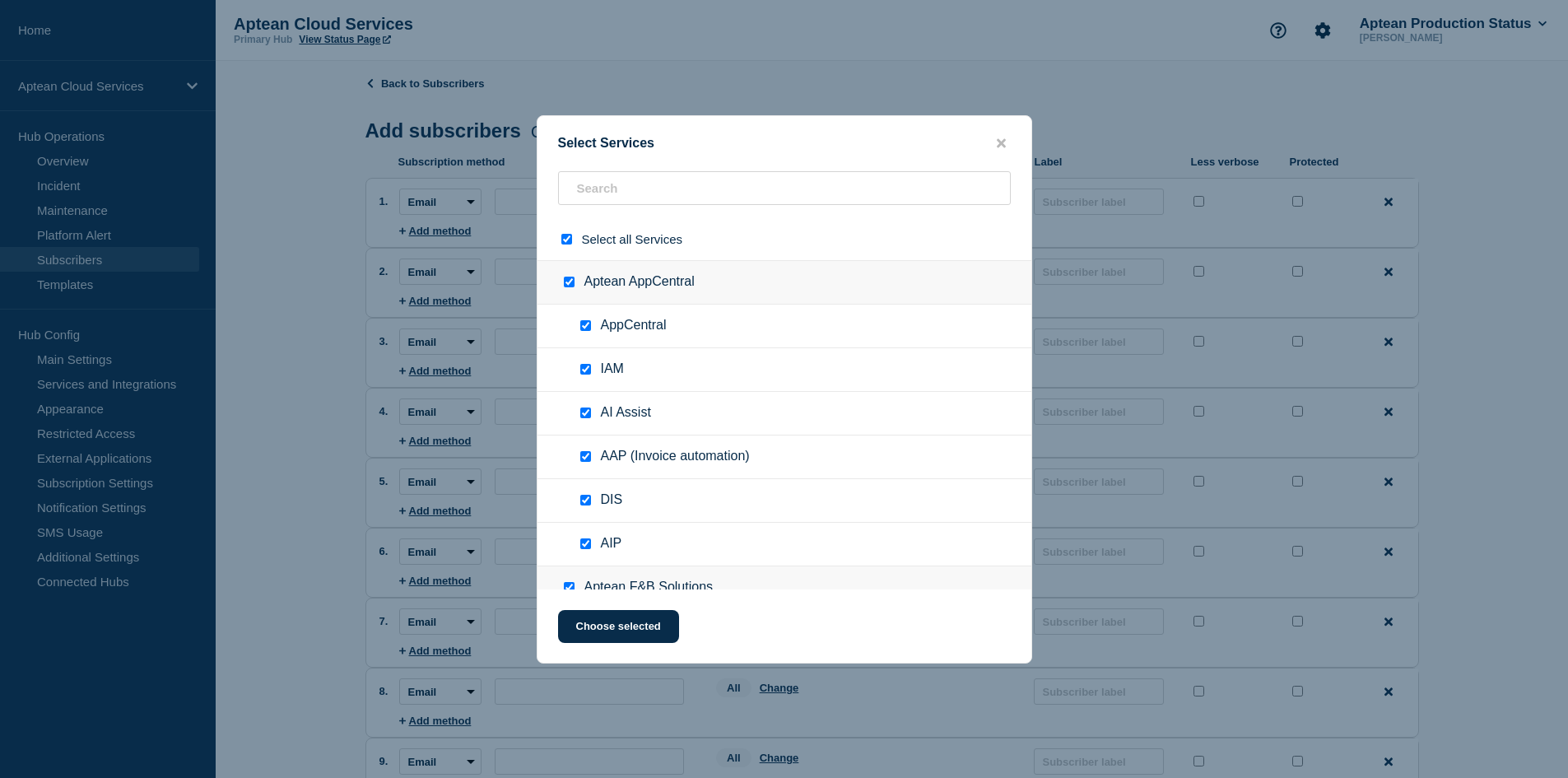
click at [568, 241] on input "select all checkbox" at bounding box center [567, 239] width 10 height 10
click at [614, 197] on input "text" at bounding box center [784, 187] width 453 height 33
paste input "Aptean Food & Beverage - US East1"
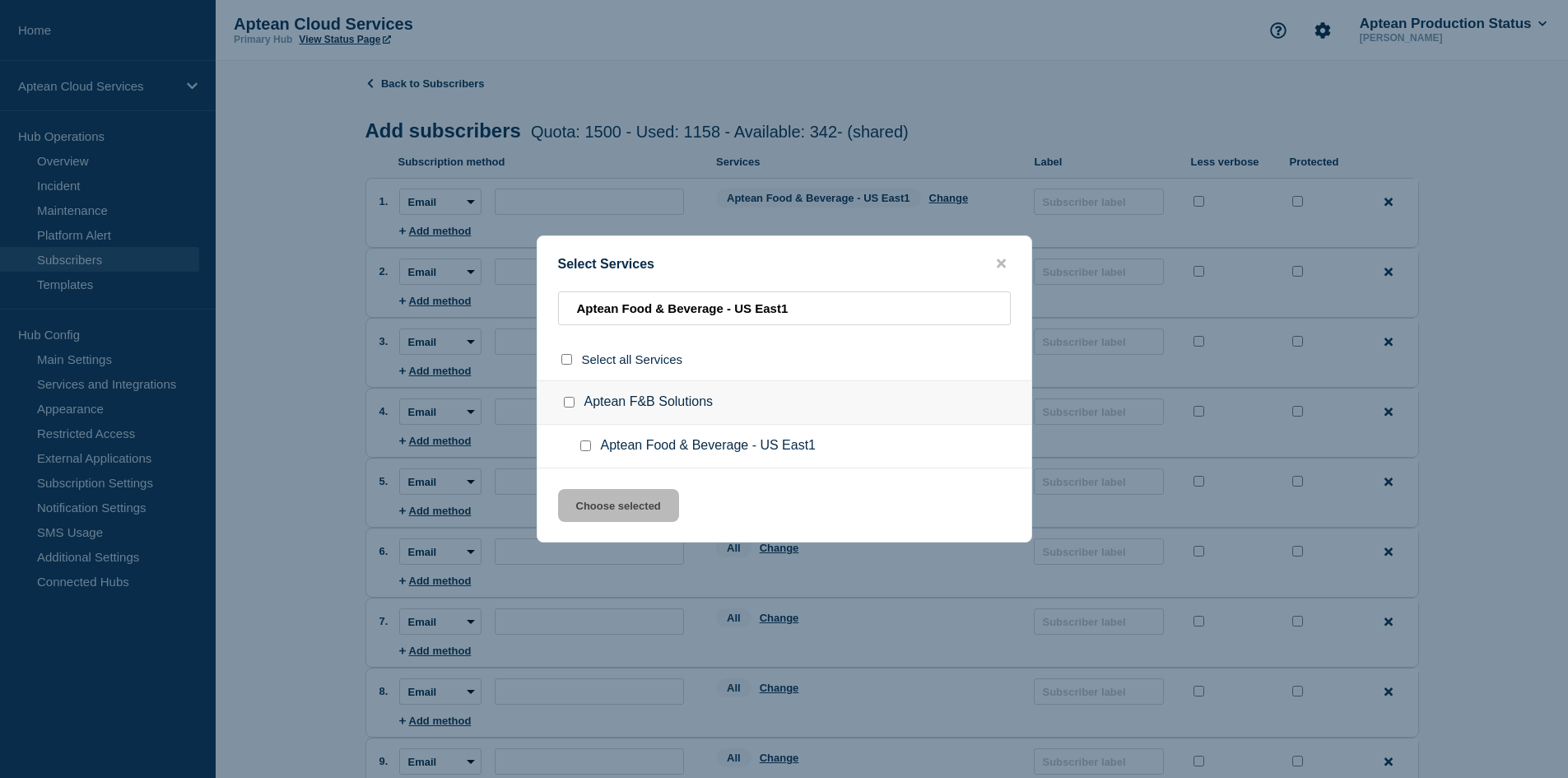
click at [587, 448] on input "Aptean Food & Beverage - US East1 checkbox" at bounding box center [585, 445] width 10 height 10
click at [597, 509] on button "Choose selected" at bounding box center [618, 505] width 121 height 33
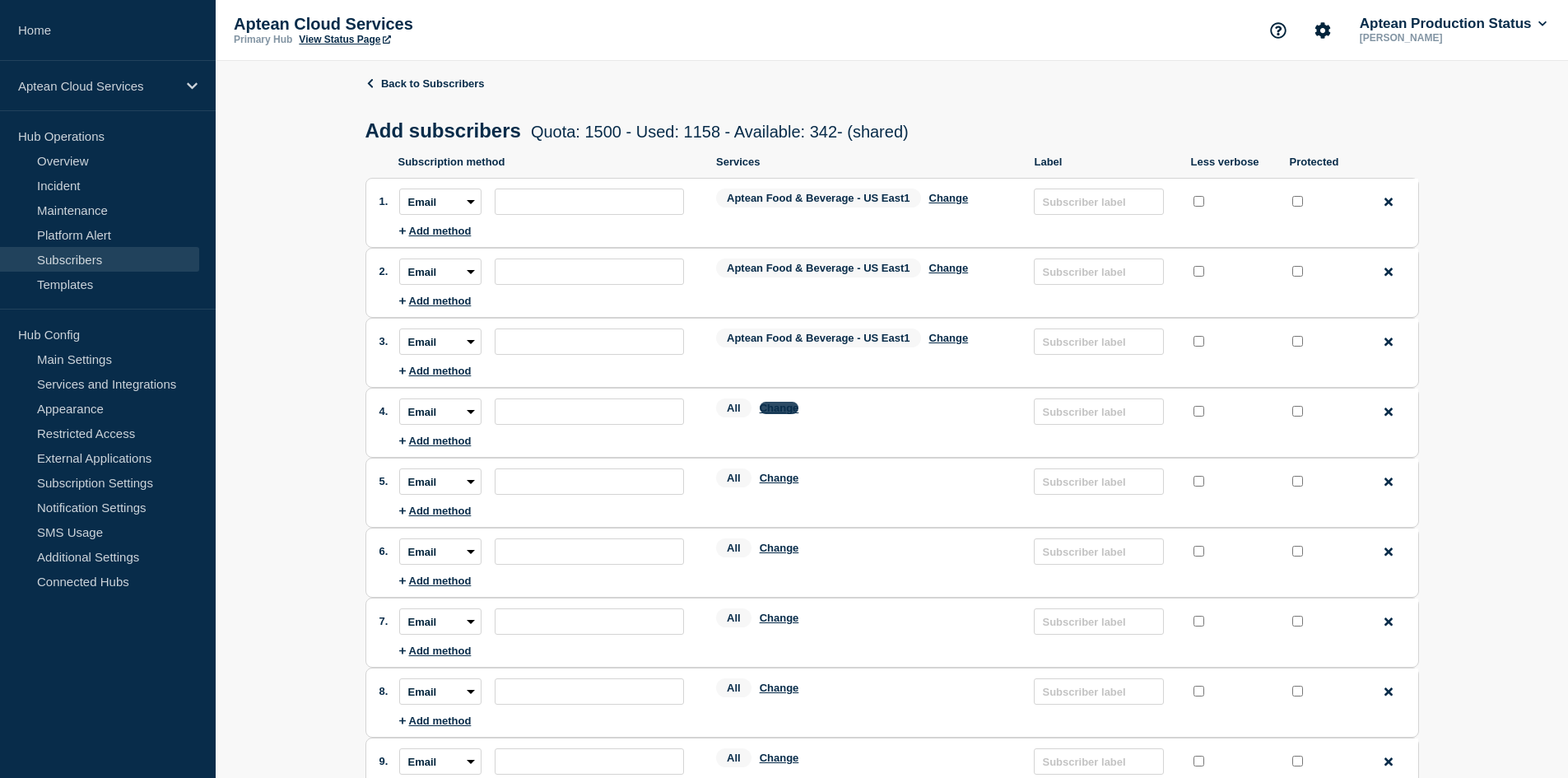
click at [791, 414] on button "Change" at bounding box center [779, 407] width 39 height 12
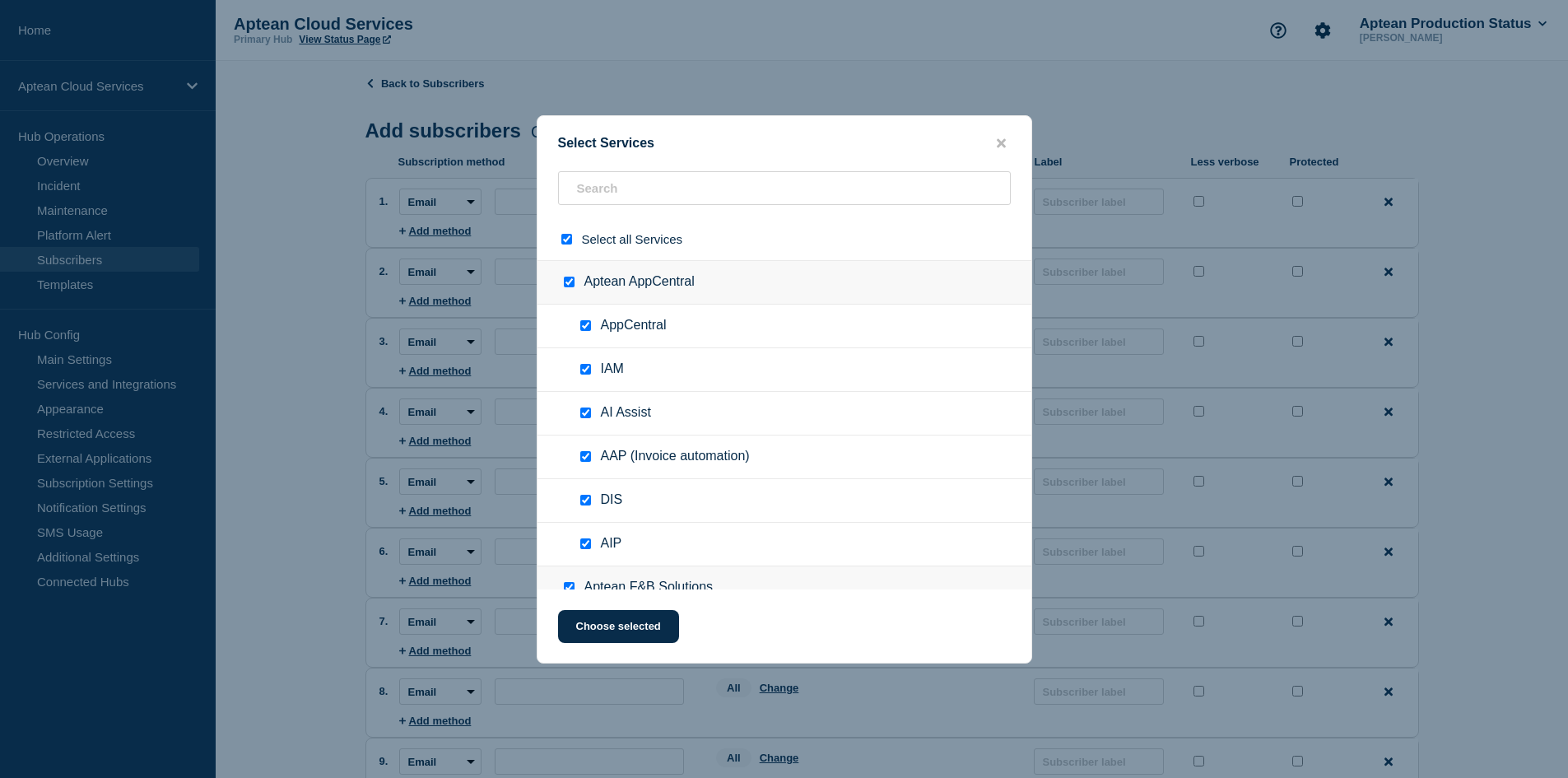
click at [564, 241] on input "select all checkbox" at bounding box center [567, 239] width 10 height 10
click at [587, 192] on input "text" at bounding box center [784, 187] width 453 height 33
paste input "Aptean Food & Beverage - US East1"
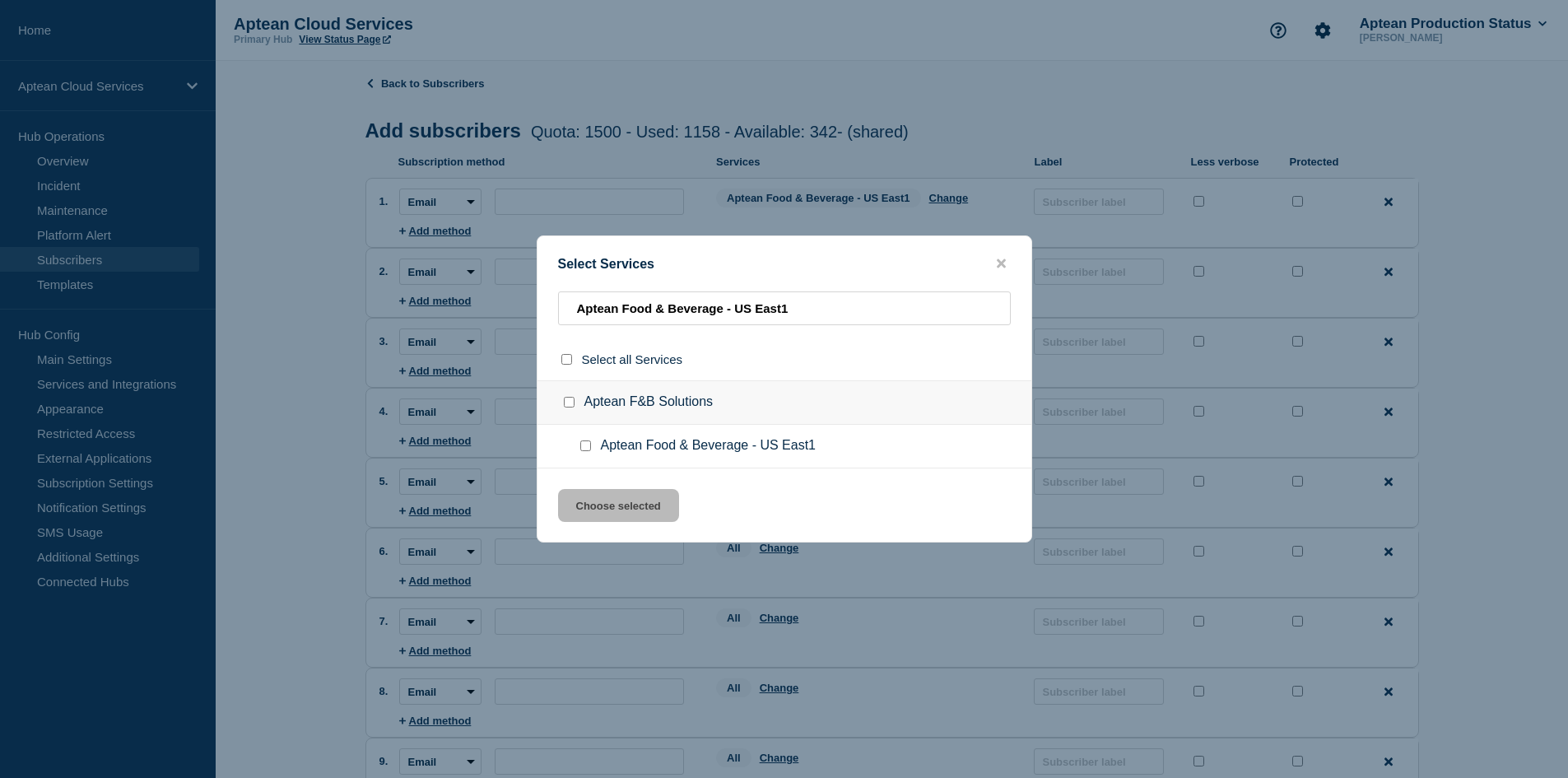
click at [588, 451] on input "Aptean Food & Beverage - US East1 checkbox" at bounding box center [585, 445] width 10 height 10
click at [603, 488] on div "Select Services Aptean Food & Beverage - [GEOGRAPHIC_DATA] East1 Select all Ser…" at bounding box center [784, 389] width 496 height 307
click at [605, 507] on button "Choose selected" at bounding box center [618, 505] width 121 height 33
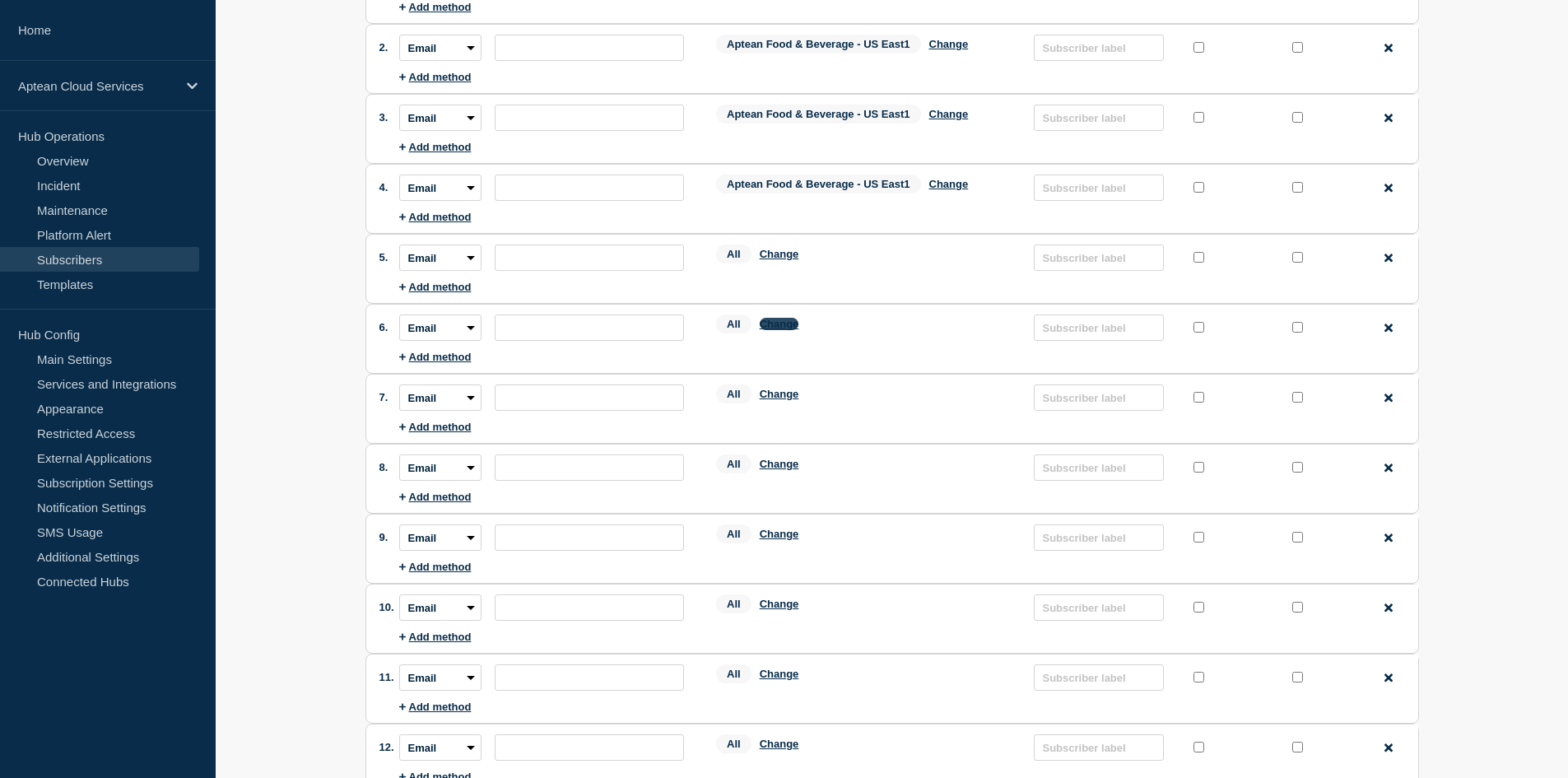
scroll to position [246, 0]
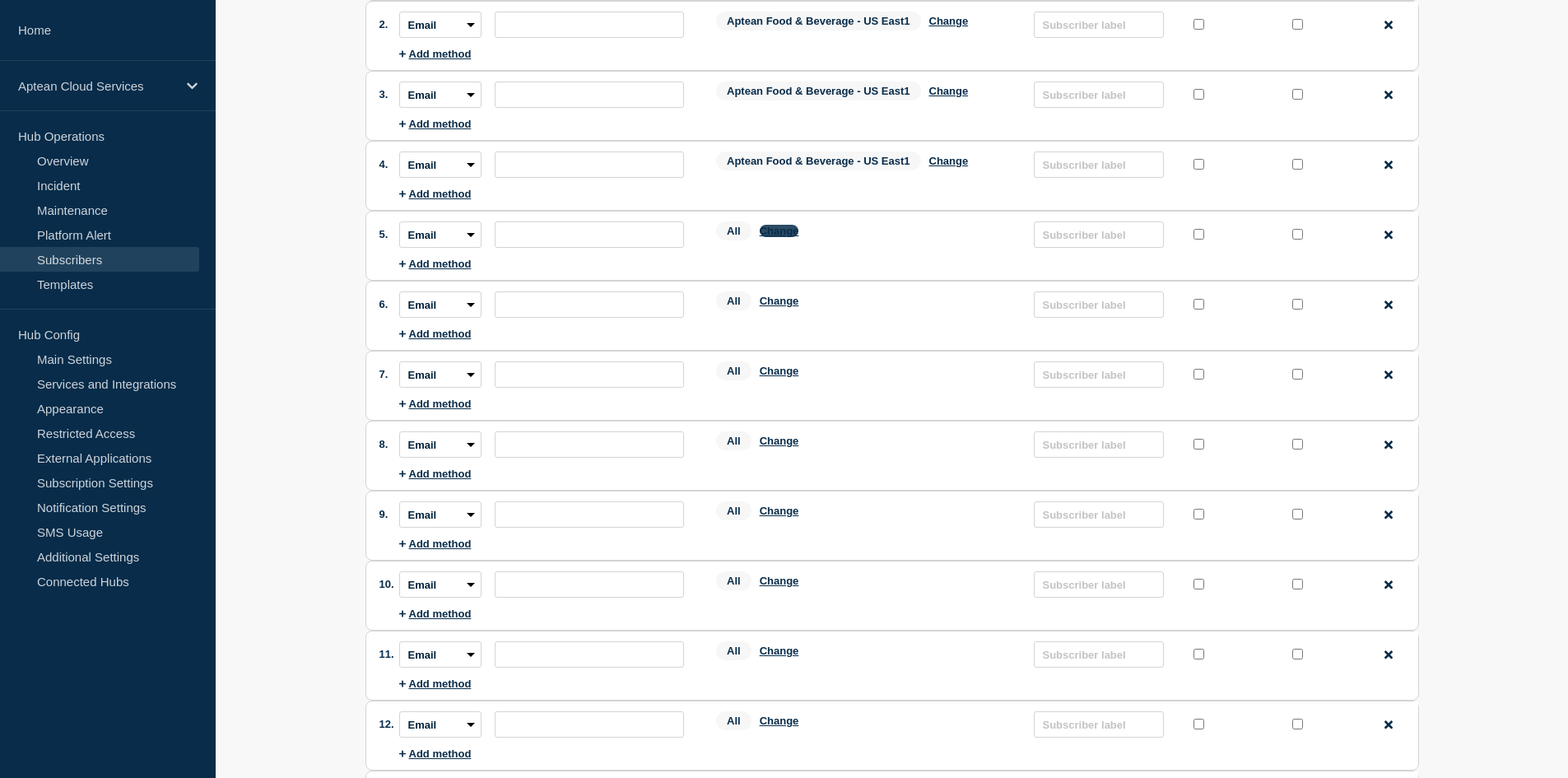
click at [783, 229] on button "Change" at bounding box center [779, 230] width 39 height 12
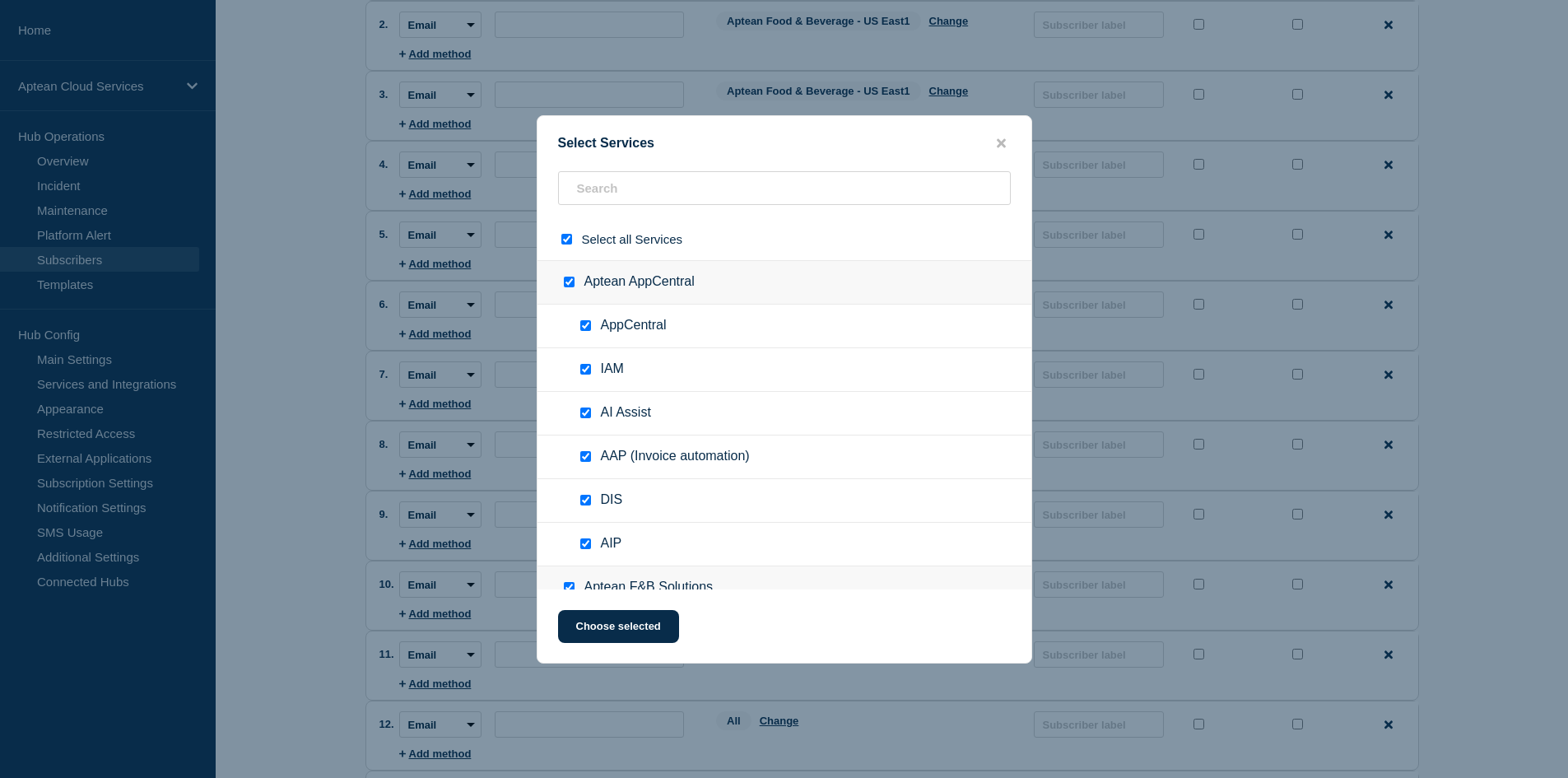
click at [566, 237] on input "select all checkbox" at bounding box center [567, 239] width 10 height 10
click at [615, 192] on input "text" at bounding box center [784, 187] width 453 height 33
paste input "Aptean Food & Beverage - US East1"
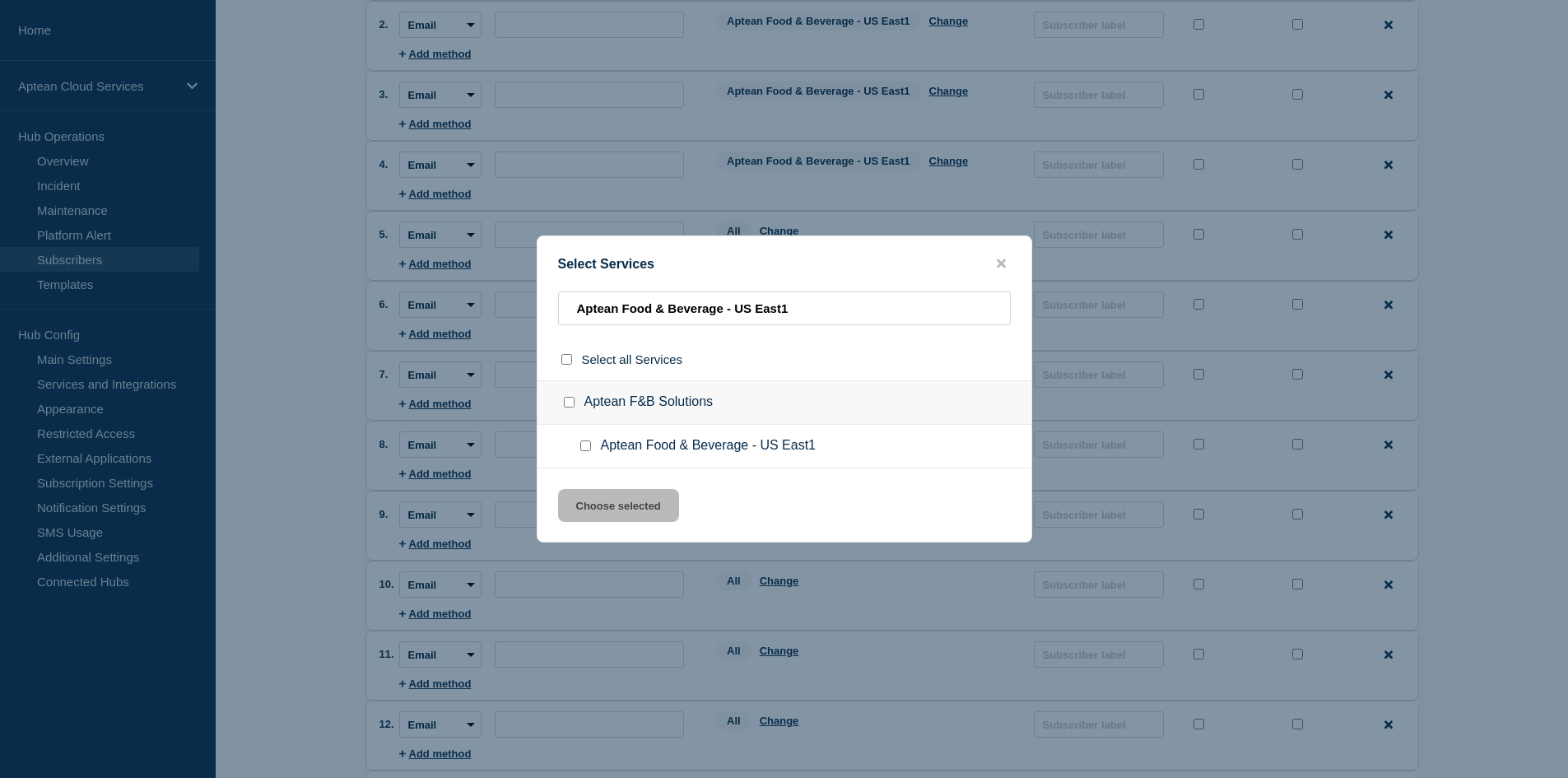
click at [587, 445] on input "Aptean Food & Beverage - US East1 checkbox" at bounding box center [585, 445] width 10 height 10
click at [622, 512] on button "Choose selected" at bounding box center [618, 505] width 121 height 33
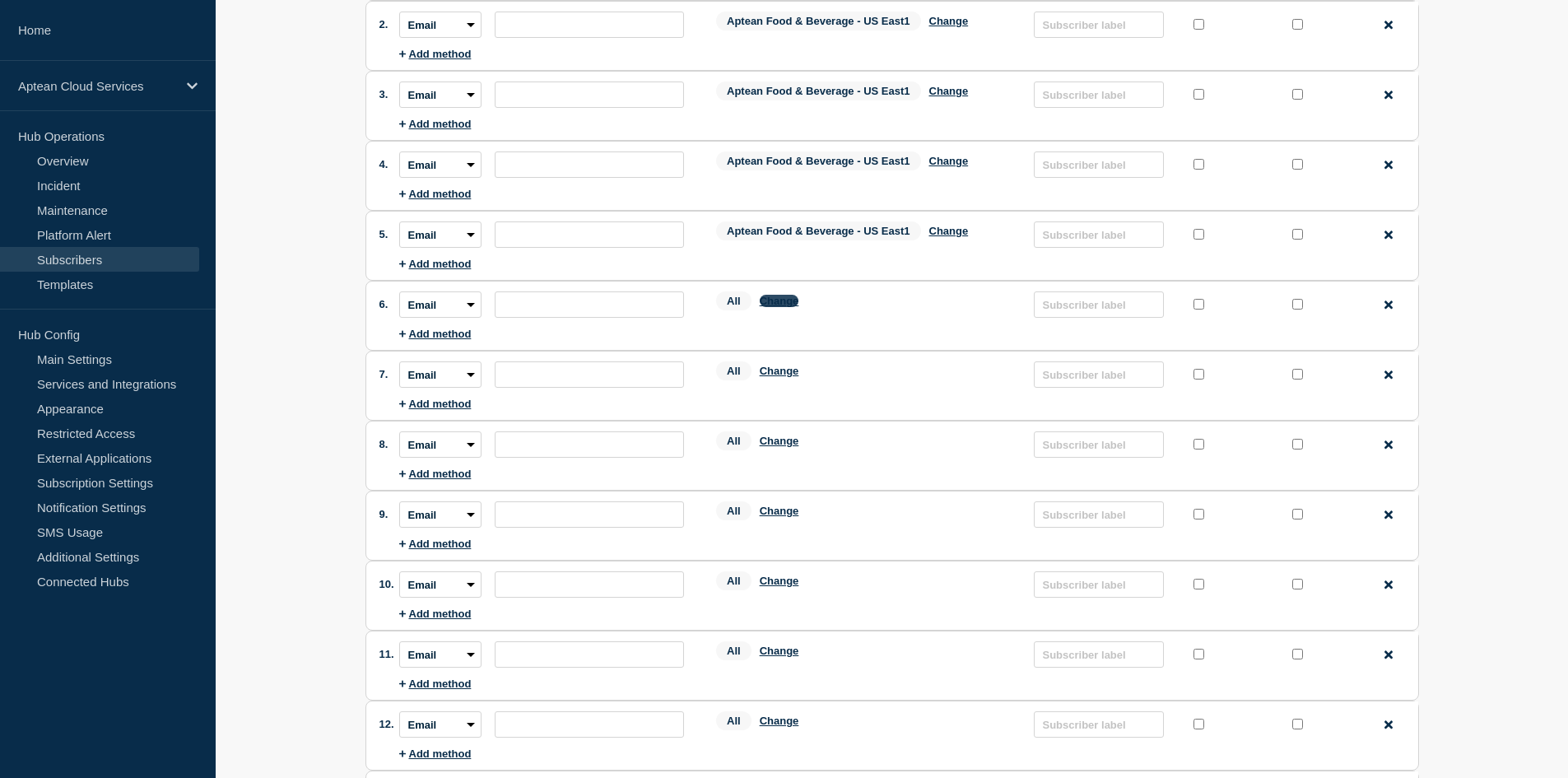
click at [782, 305] on button "Change" at bounding box center [779, 300] width 39 height 12
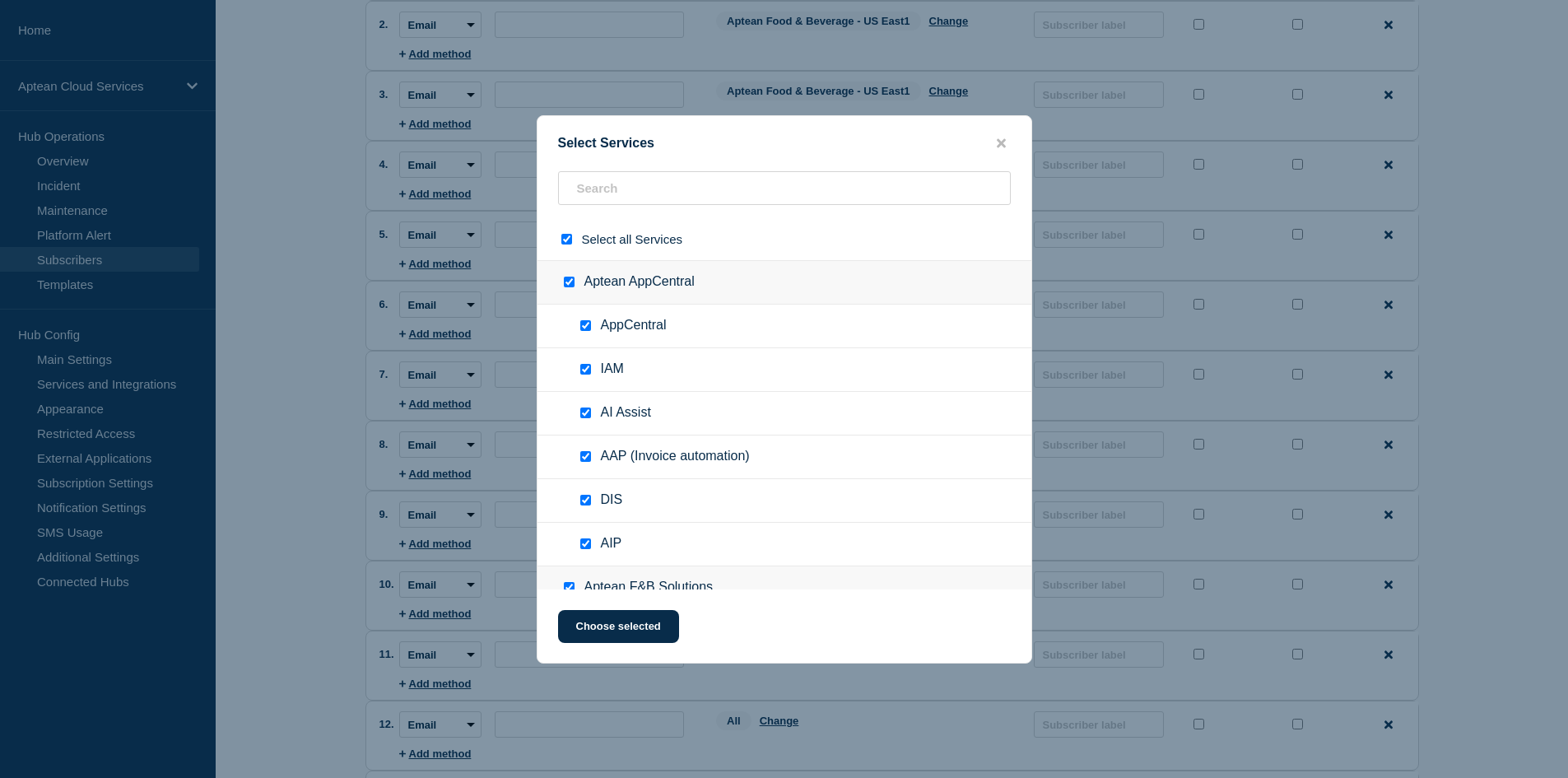
click at [563, 241] on input "select all checkbox" at bounding box center [567, 239] width 10 height 10
click at [609, 181] on input "text" at bounding box center [784, 187] width 453 height 33
paste input "Aptean Food & Beverage - US East1"
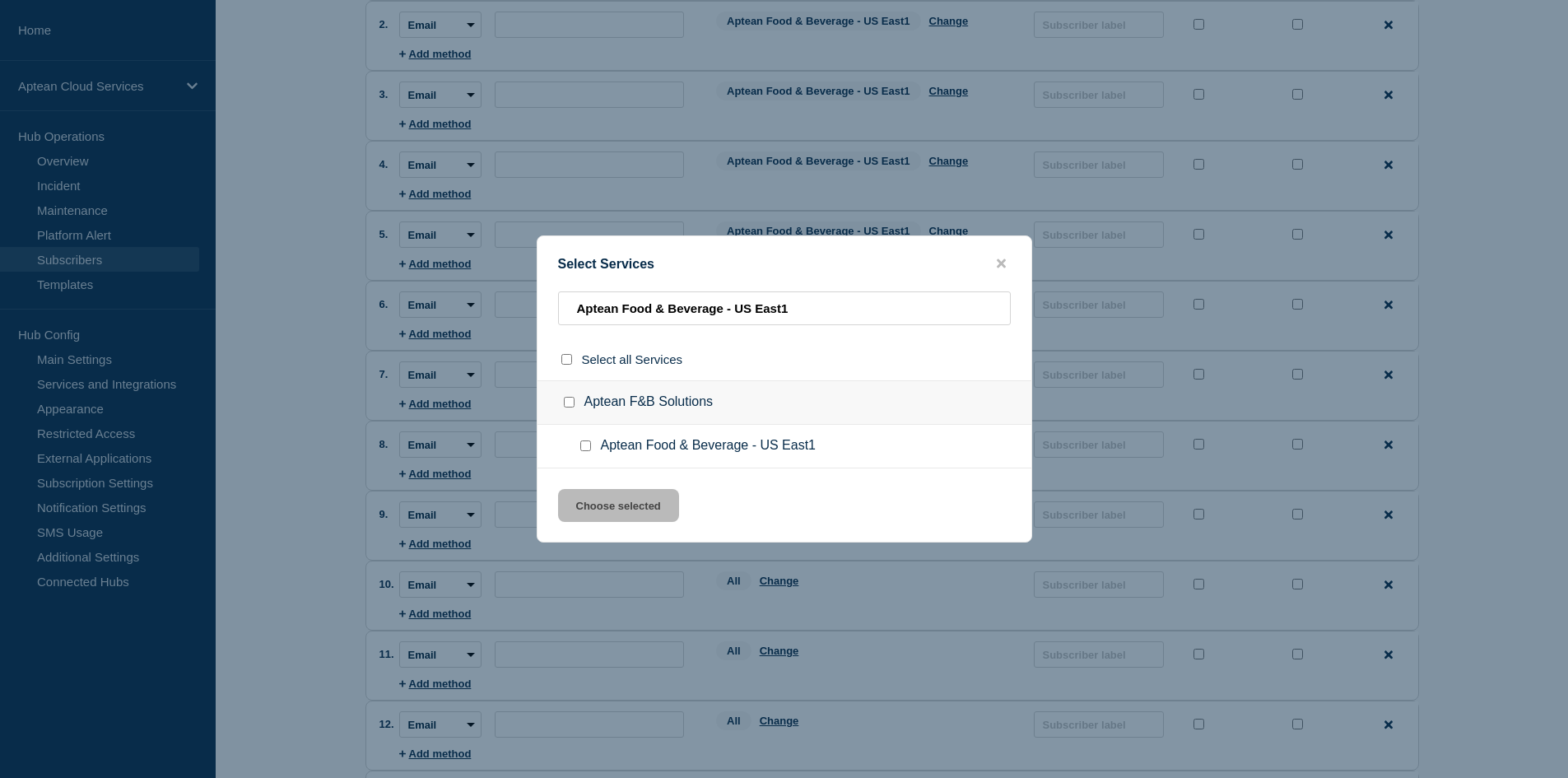
click at [588, 442] on input "Aptean Food & Beverage - US East1 checkbox" at bounding box center [585, 445] width 10 height 10
click at [615, 502] on button "Choose selected" at bounding box center [618, 505] width 121 height 33
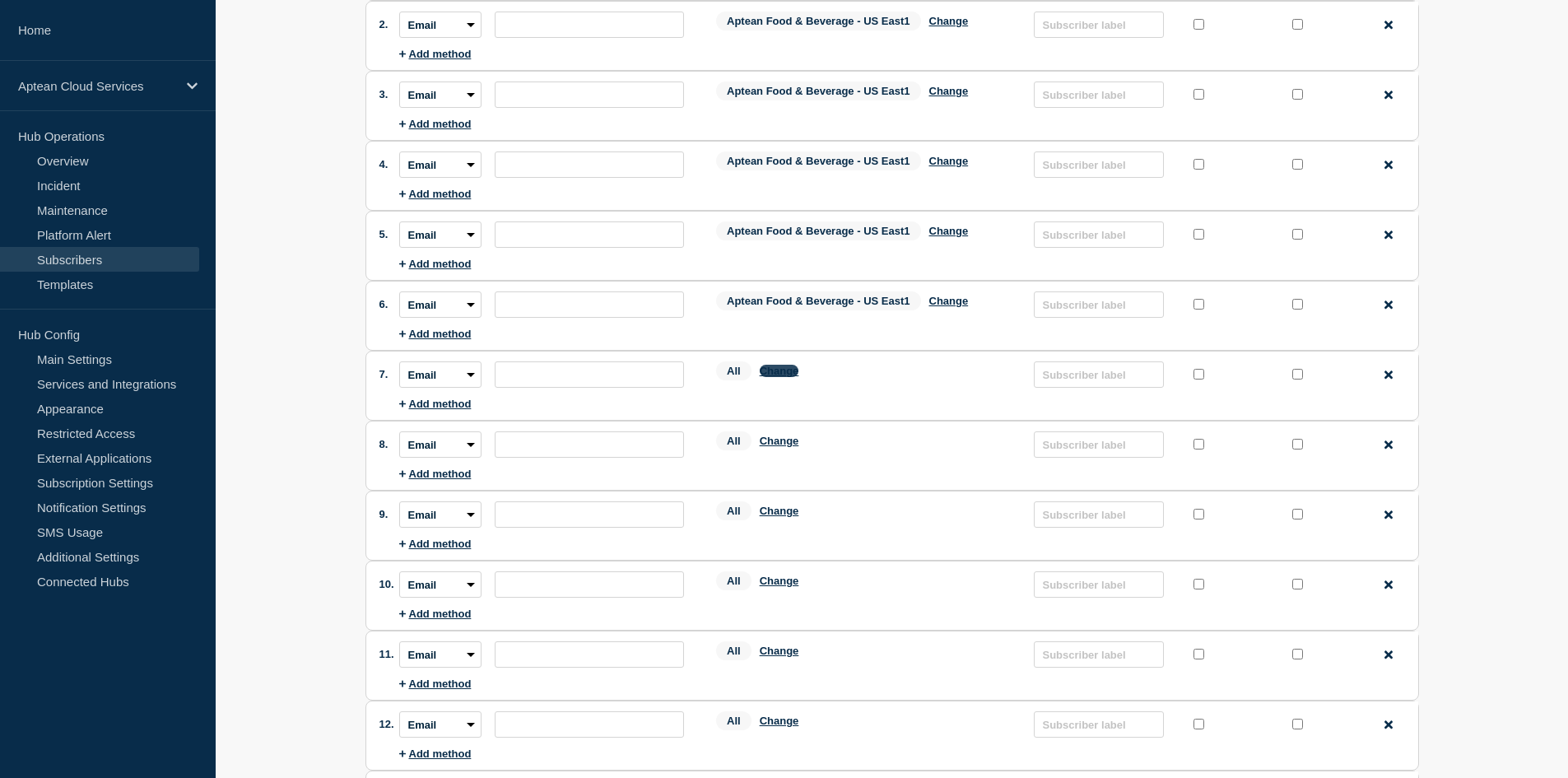
click at [794, 376] on button "Change" at bounding box center [779, 371] width 39 height 12
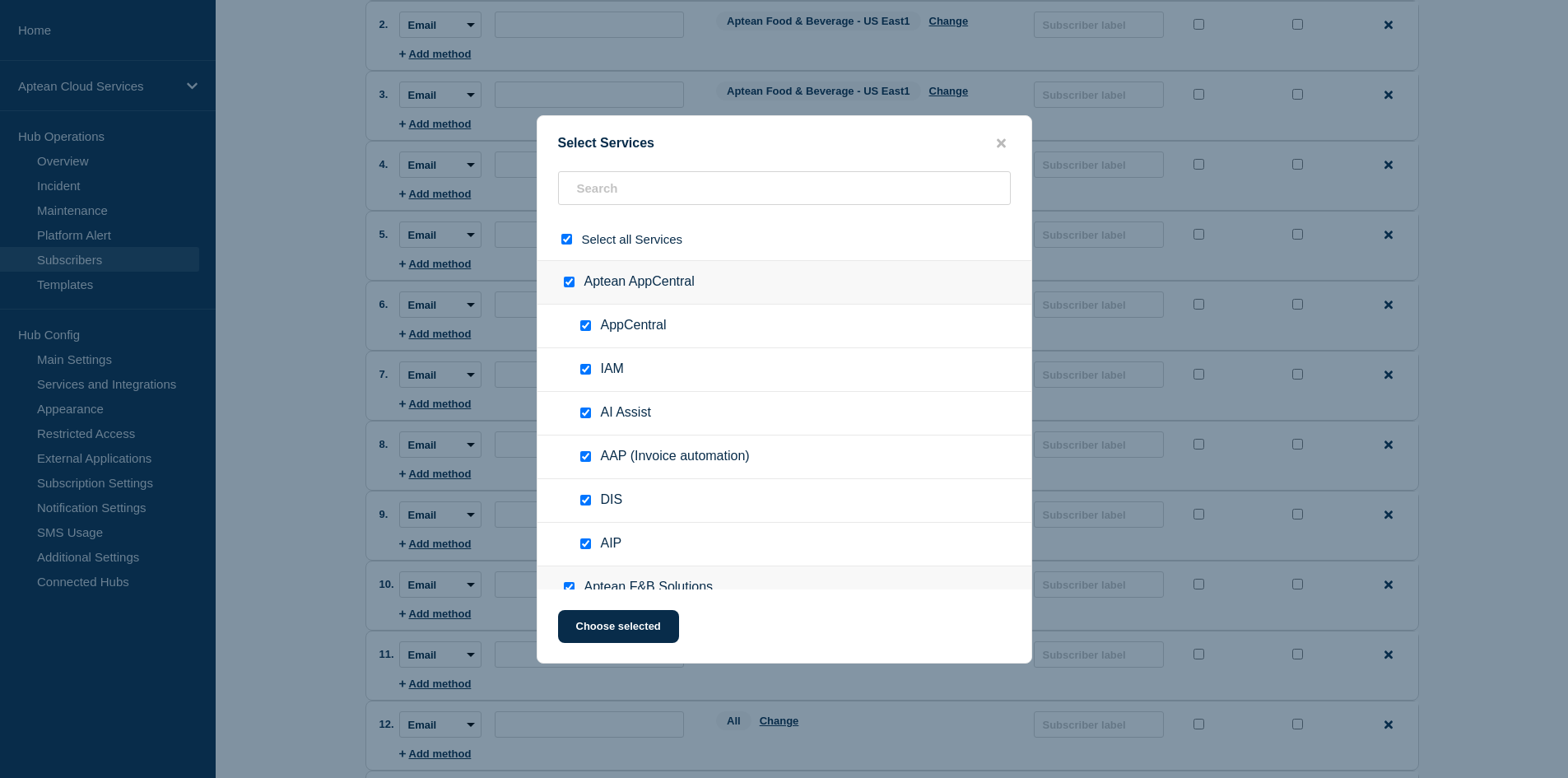
drag, startPoint x: 569, startPoint y: 240, endPoint x: 587, endPoint y: 198, distance: 45.7
click at [570, 240] on input "select all checkbox" at bounding box center [567, 239] width 10 height 10
click at [597, 183] on input "text" at bounding box center [784, 187] width 453 height 33
paste input "Aptean Food & Beverage - US East1"
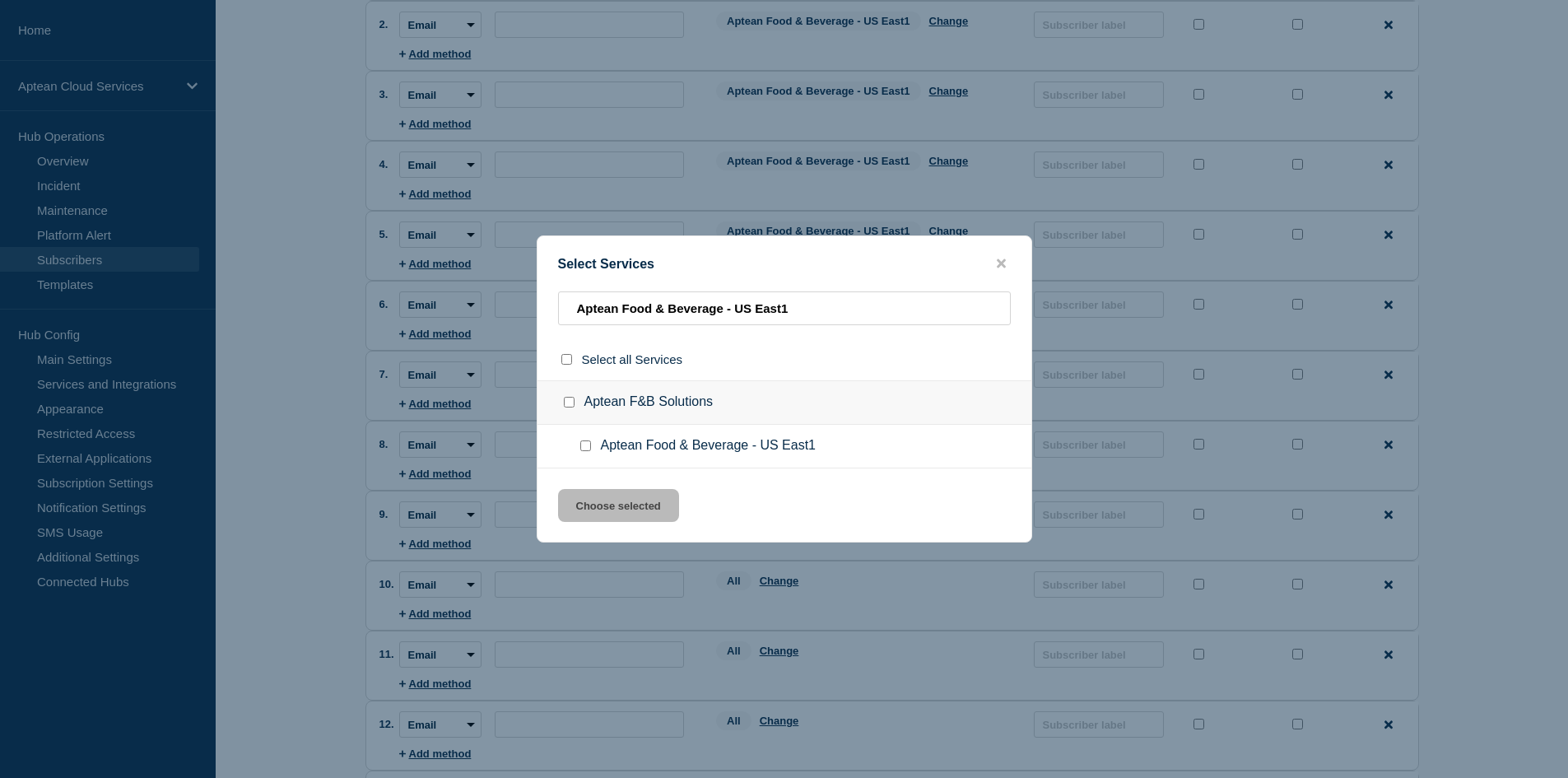
click at [592, 442] on div at bounding box center [589, 445] width 24 height 16
click at [590, 449] on input "Aptean Food & Beverage - US East1 checkbox" at bounding box center [585, 445] width 10 height 10
click at [591, 507] on button "Choose selected" at bounding box center [618, 505] width 121 height 33
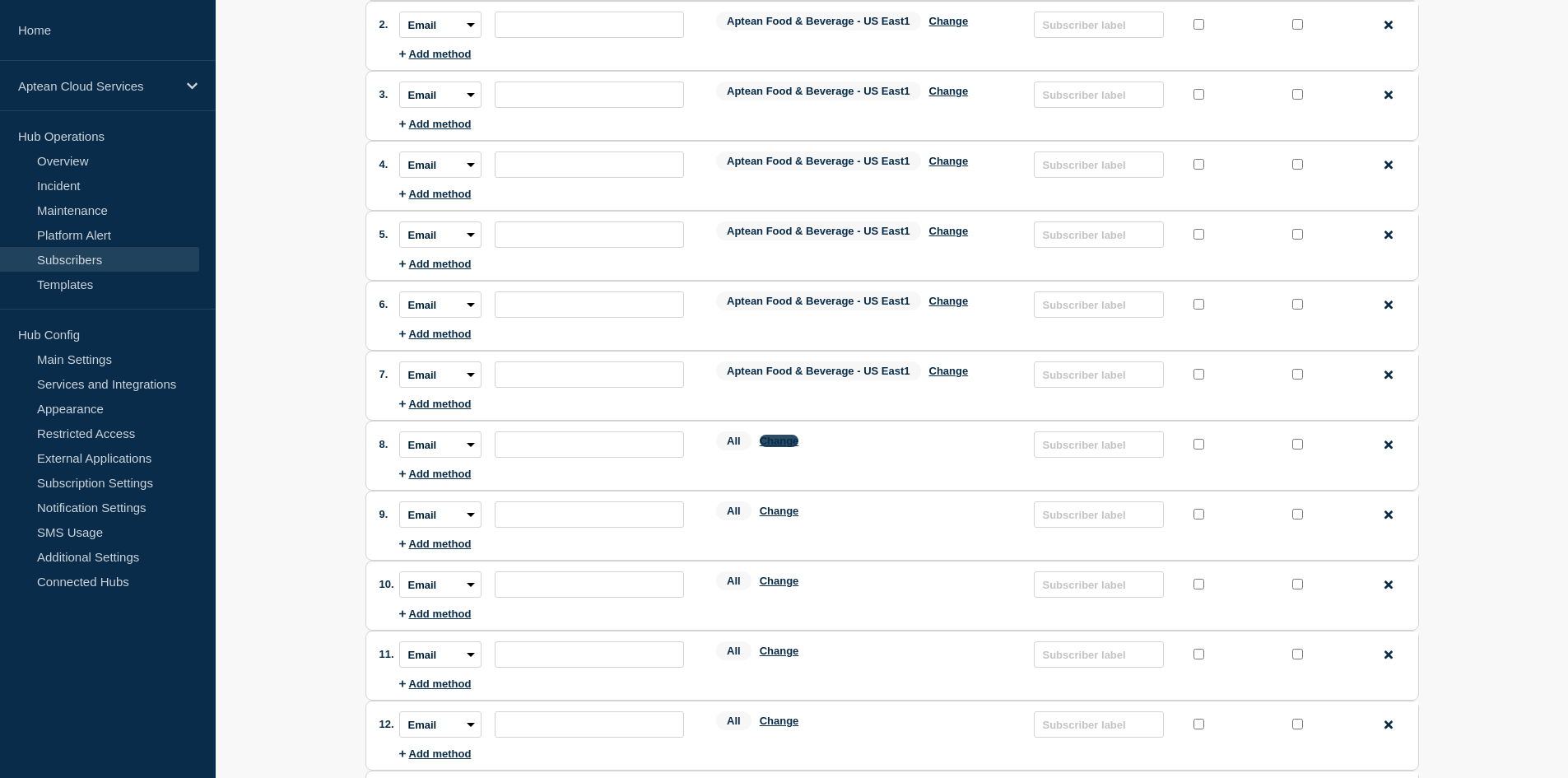
click at [775, 445] on button "Change" at bounding box center [779, 441] width 39 height 12
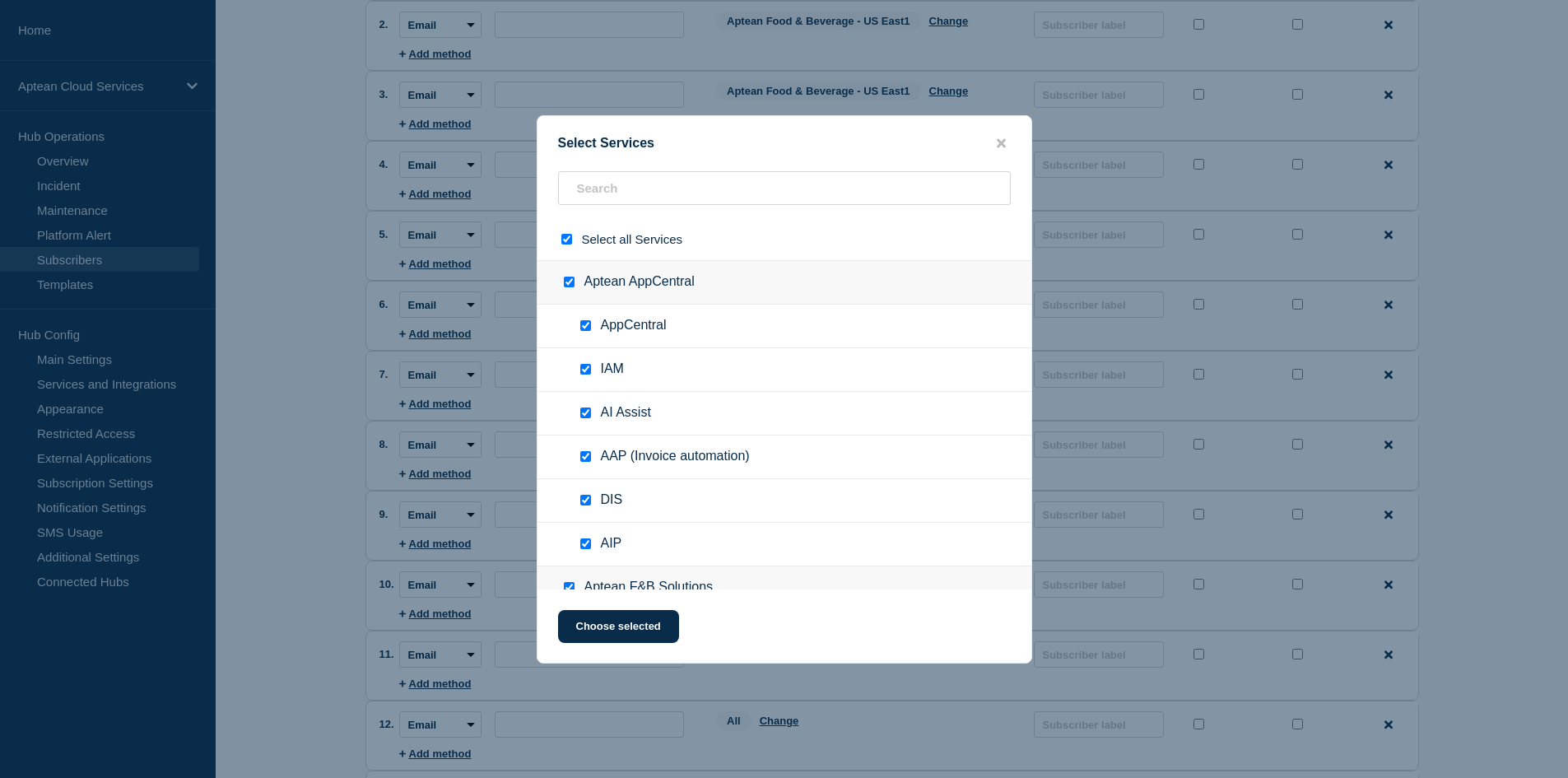
click at [569, 239] on input "select all checkbox" at bounding box center [567, 239] width 10 height 10
click at [621, 198] on input "text" at bounding box center [784, 187] width 453 height 33
paste input "Aptean Food & Beverage - US East1"
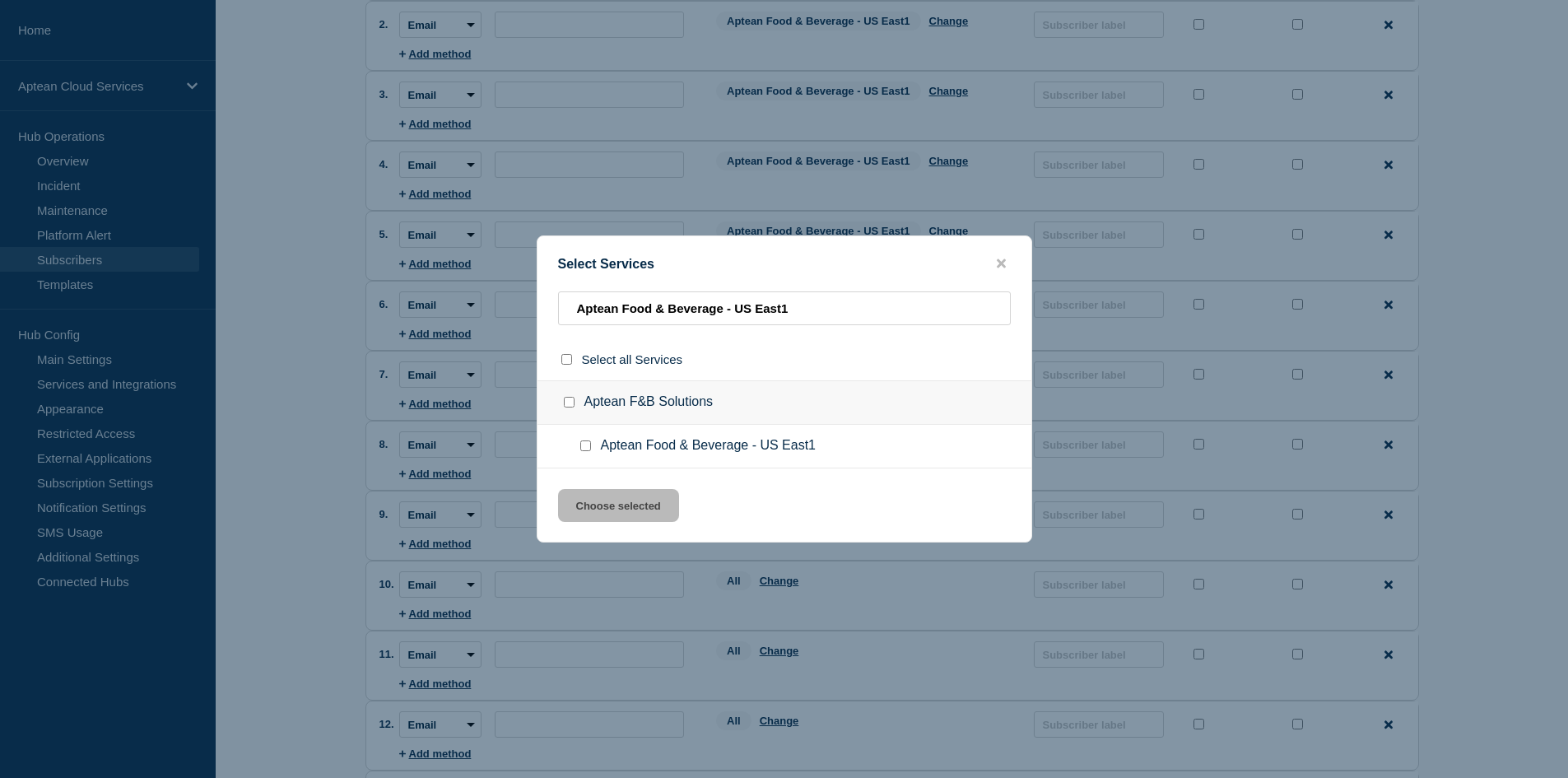
click at [585, 443] on input "Aptean Food & Beverage - US East1 checkbox" at bounding box center [585, 445] width 10 height 10
click at [621, 506] on button "Choose selected" at bounding box center [618, 505] width 121 height 33
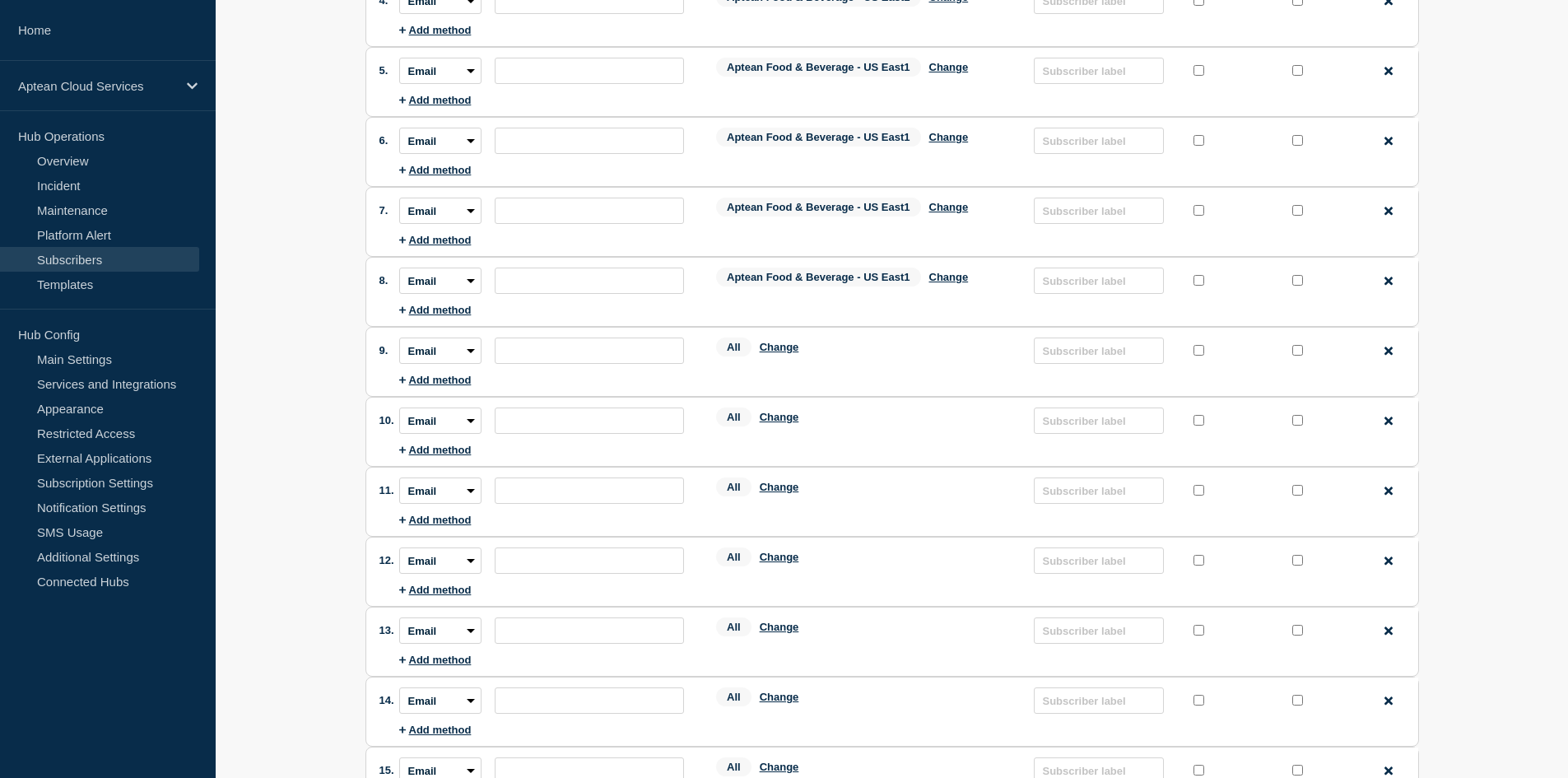
scroll to position [412, 0]
click at [783, 353] on button "Change" at bounding box center [779, 346] width 39 height 12
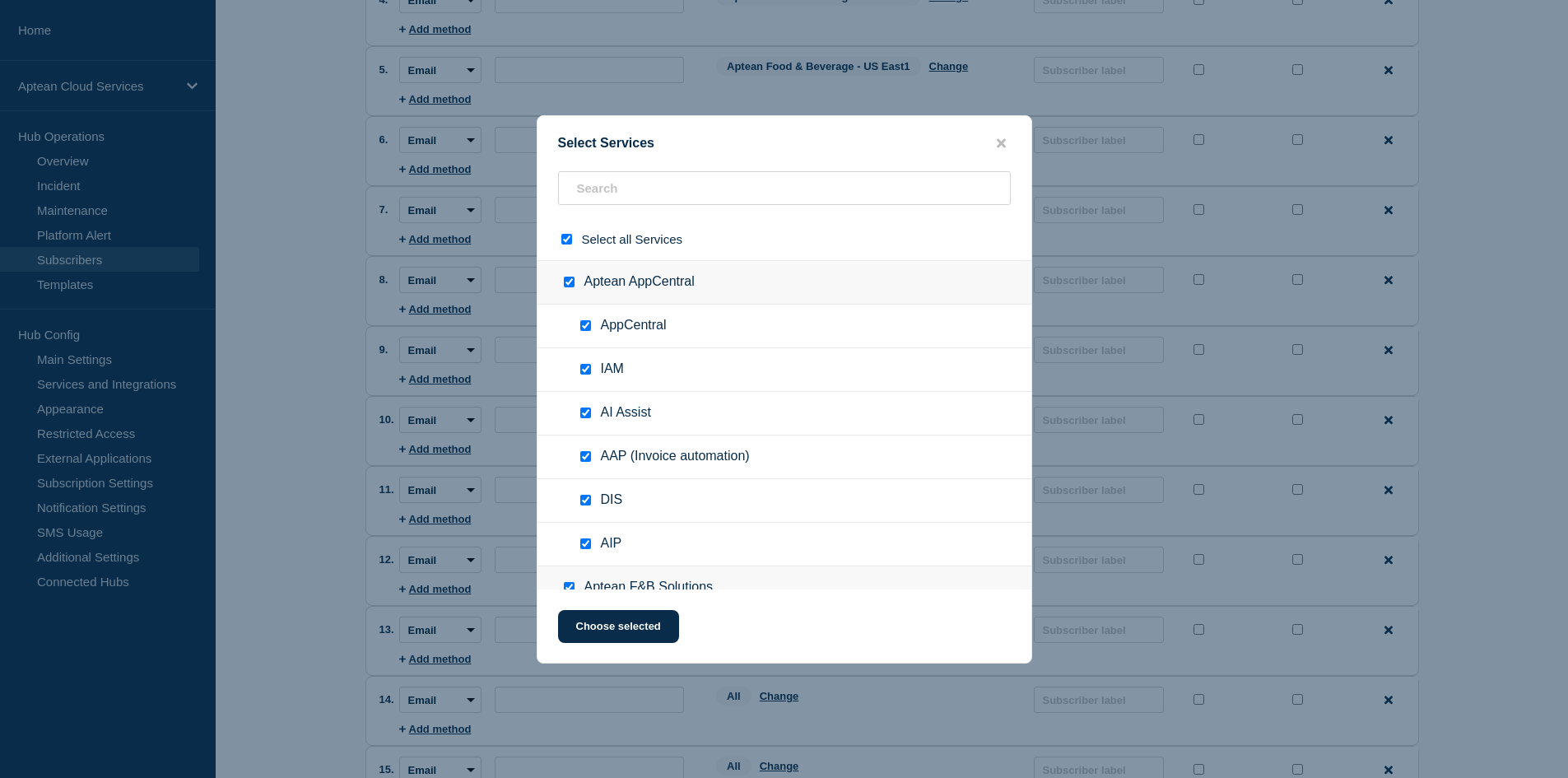
click at [567, 242] on input "select all checkbox" at bounding box center [567, 239] width 10 height 10
click at [606, 185] on input "text" at bounding box center [784, 187] width 453 height 33
paste input "Aptean Food & Beverage - US East1"
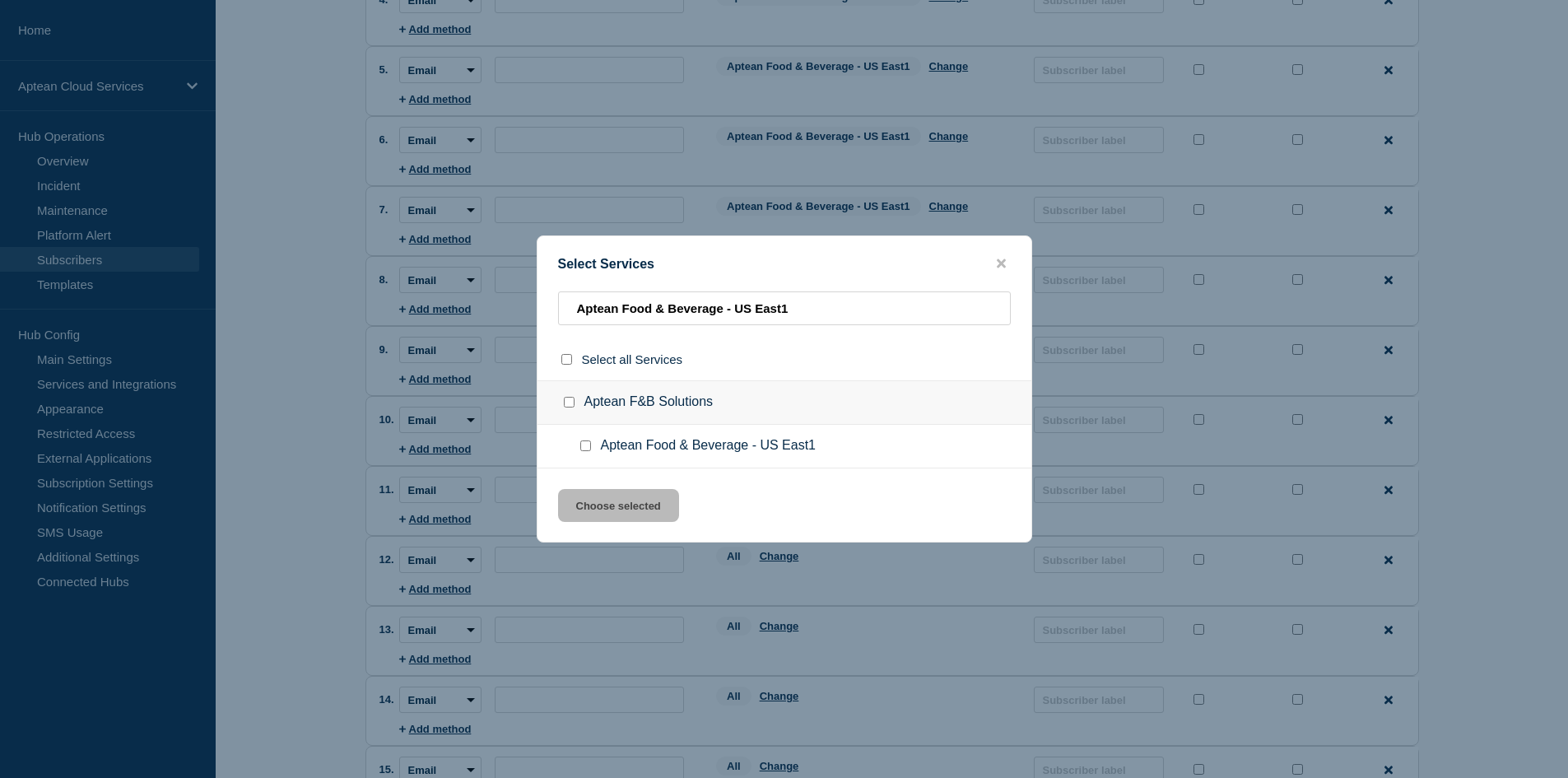
click at [584, 440] on div at bounding box center [589, 445] width 24 height 16
click at [587, 448] on input "Aptean Food & Beverage - US East1 checkbox" at bounding box center [585, 445] width 10 height 10
click at [609, 510] on button "Choose selected" at bounding box center [618, 505] width 121 height 33
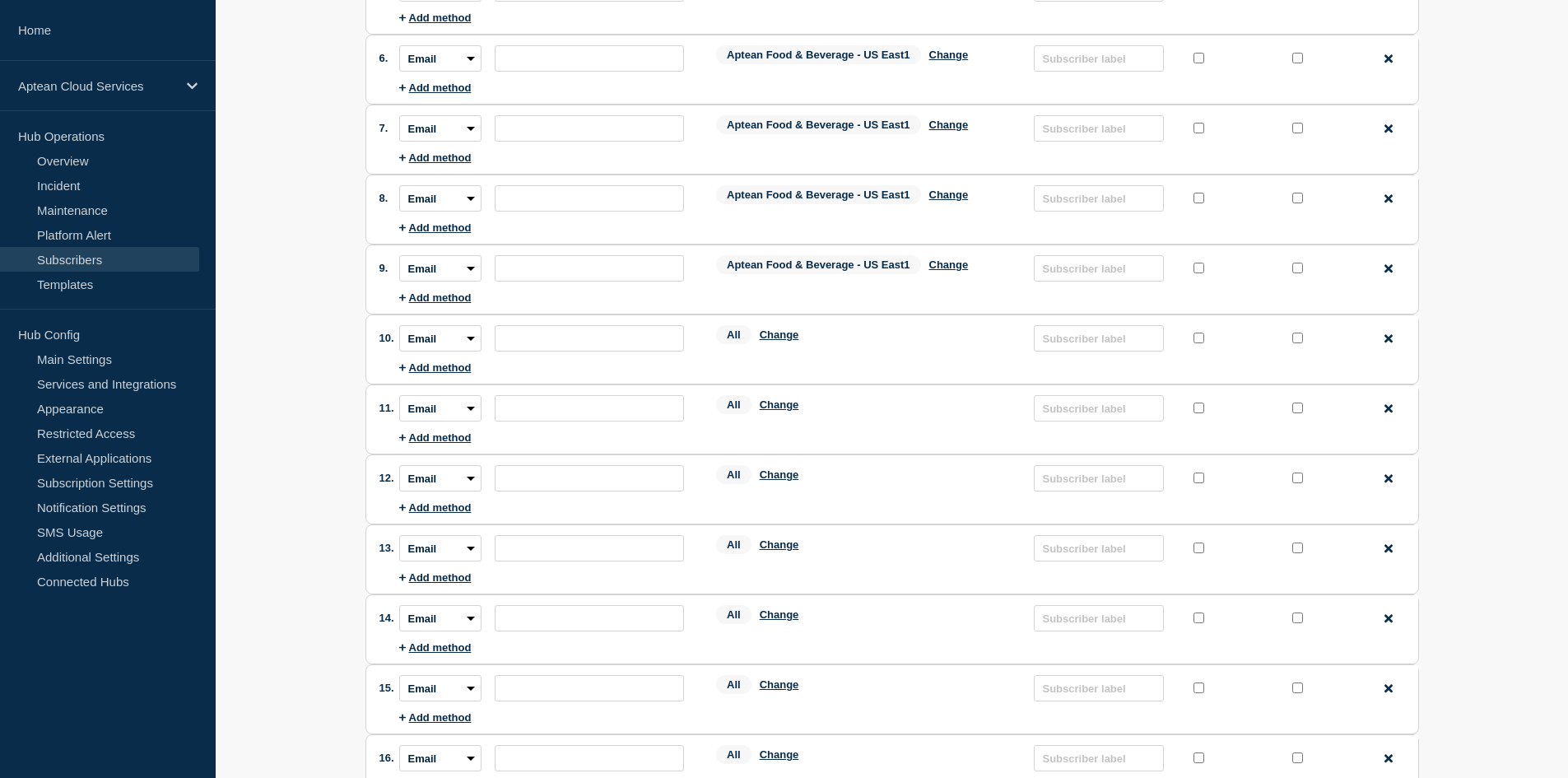
scroll to position [494, 0]
click at [784, 338] on button "Change" at bounding box center [779, 334] width 39 height 12
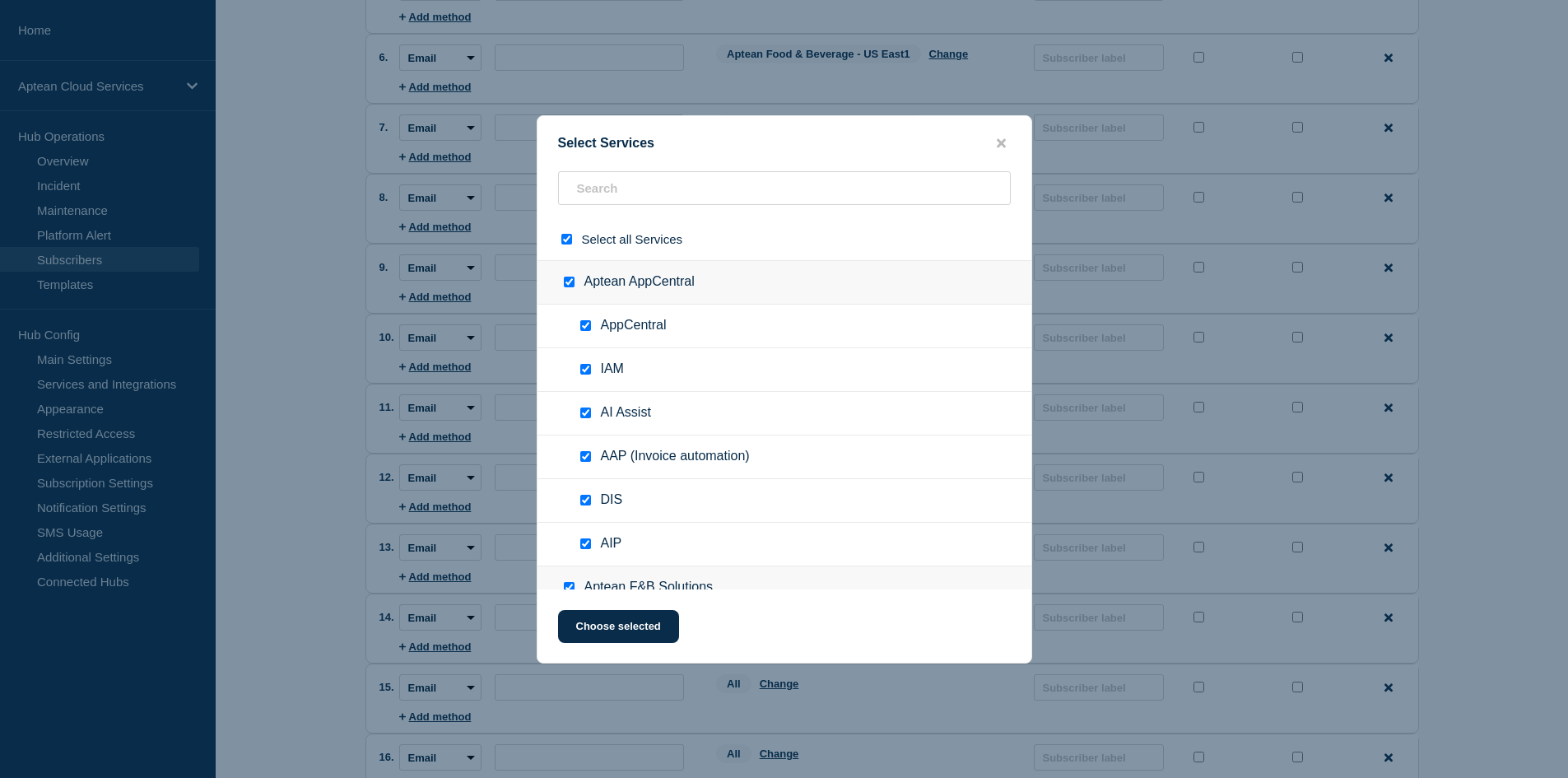
click at [565, 240] on input "select all checkbox" at bounding box center [567, 239] width 10 height 10
click at [670, 187] on input "text" at bounding box center [784, 187] width 453 height 33
paste input "Aptean Food & Beverage - US East1"
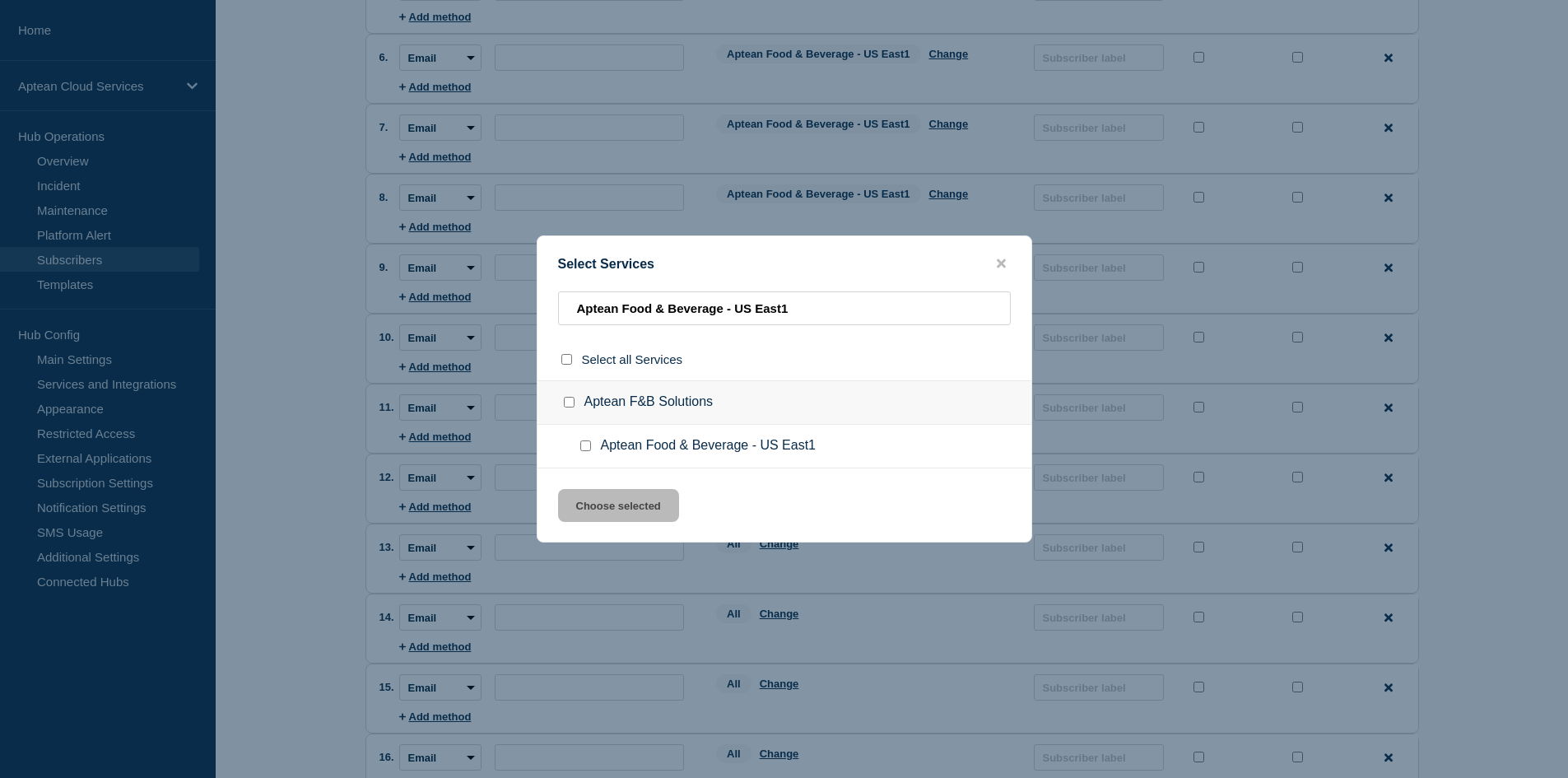
click at [582, 442] on input "Aptean Food & Beverage - US East1 checkbox" at bounding box center [585, 445] width 10 height 10
click at [599, 502] on button "Choose selected" at bounding box center [618, 505] width 121 height 33
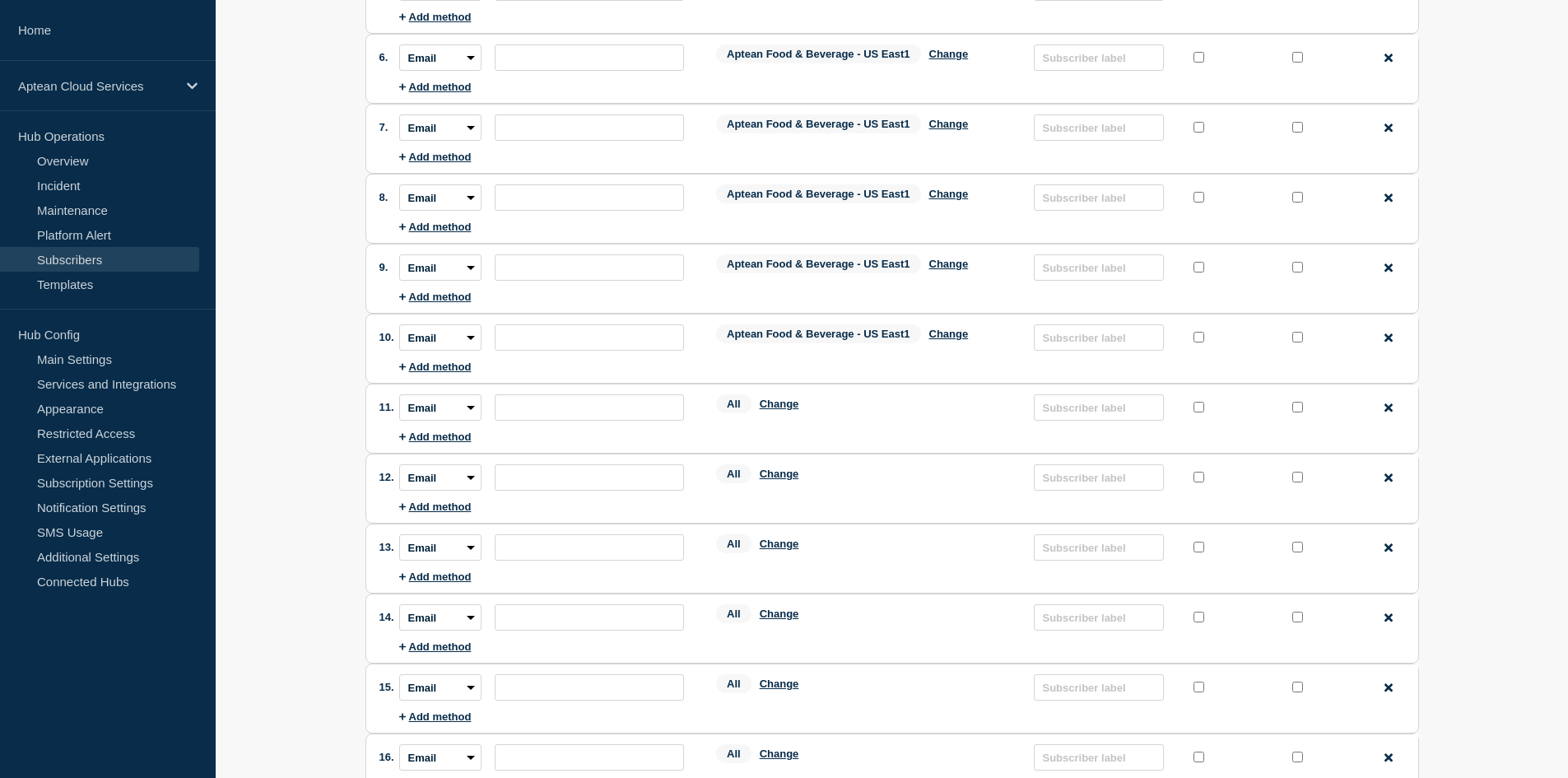
scroll to position [576, 0]
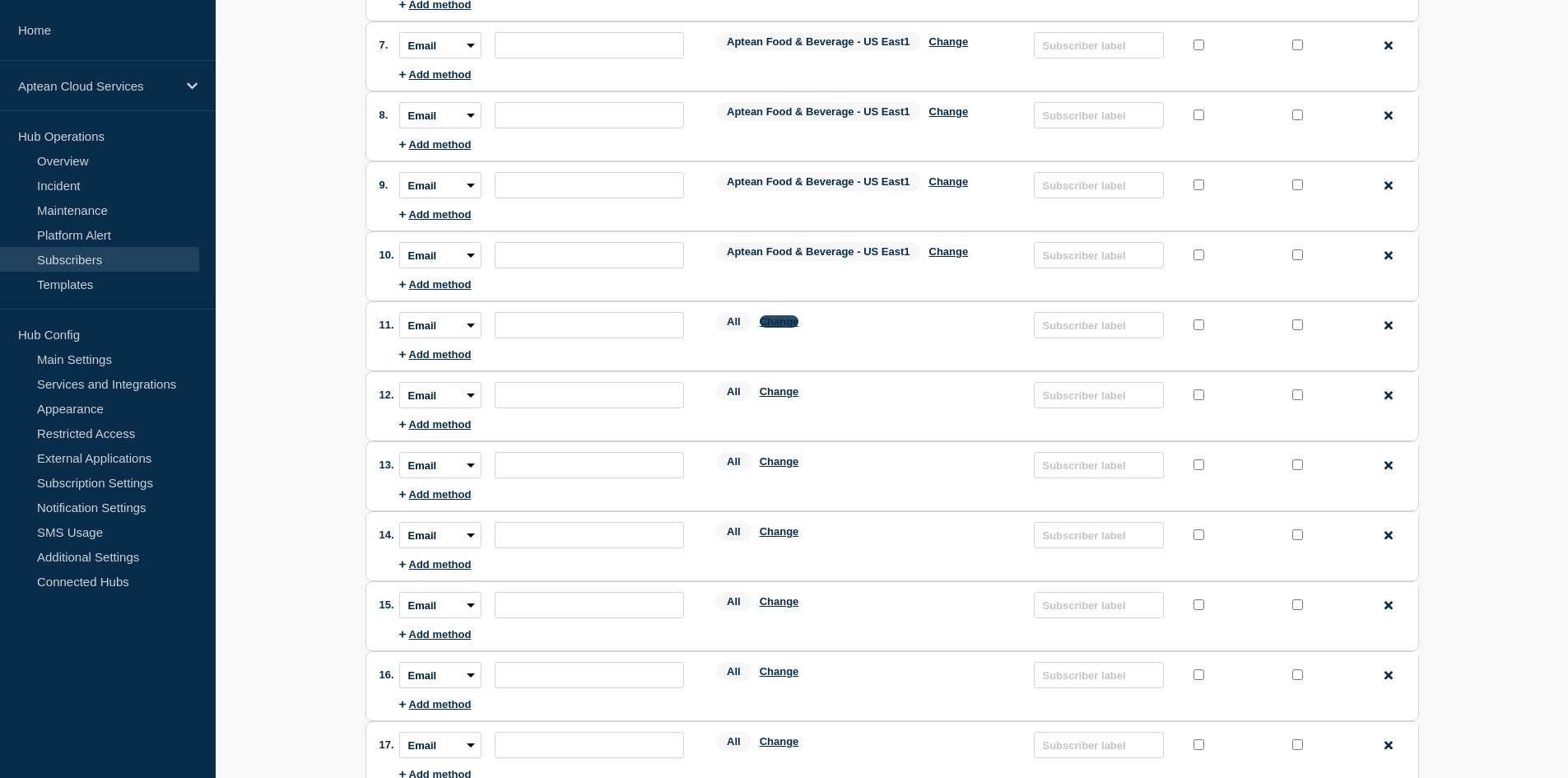
click at [779, 326] on button "Change" at bounding box center [779, 321] width 39 height 12
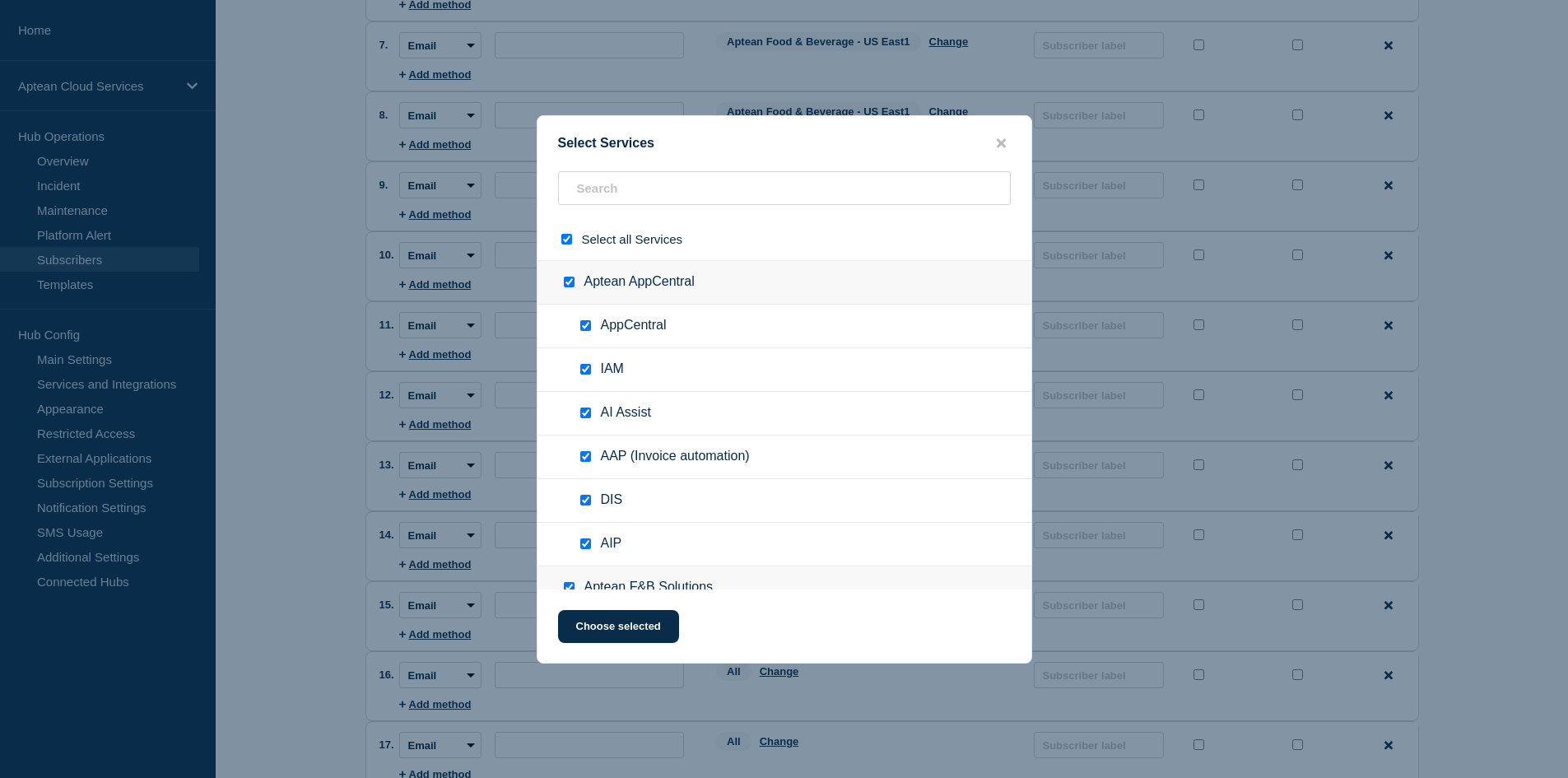
click at [566, 243] on input "select all checkbox" at bounding box center [567, 239] width 10 height 10
click at [618, 193] on input "text" at bounding box center [784, 187] width 453 height 33
paste input "Aptean Food & Beverage - US East1"
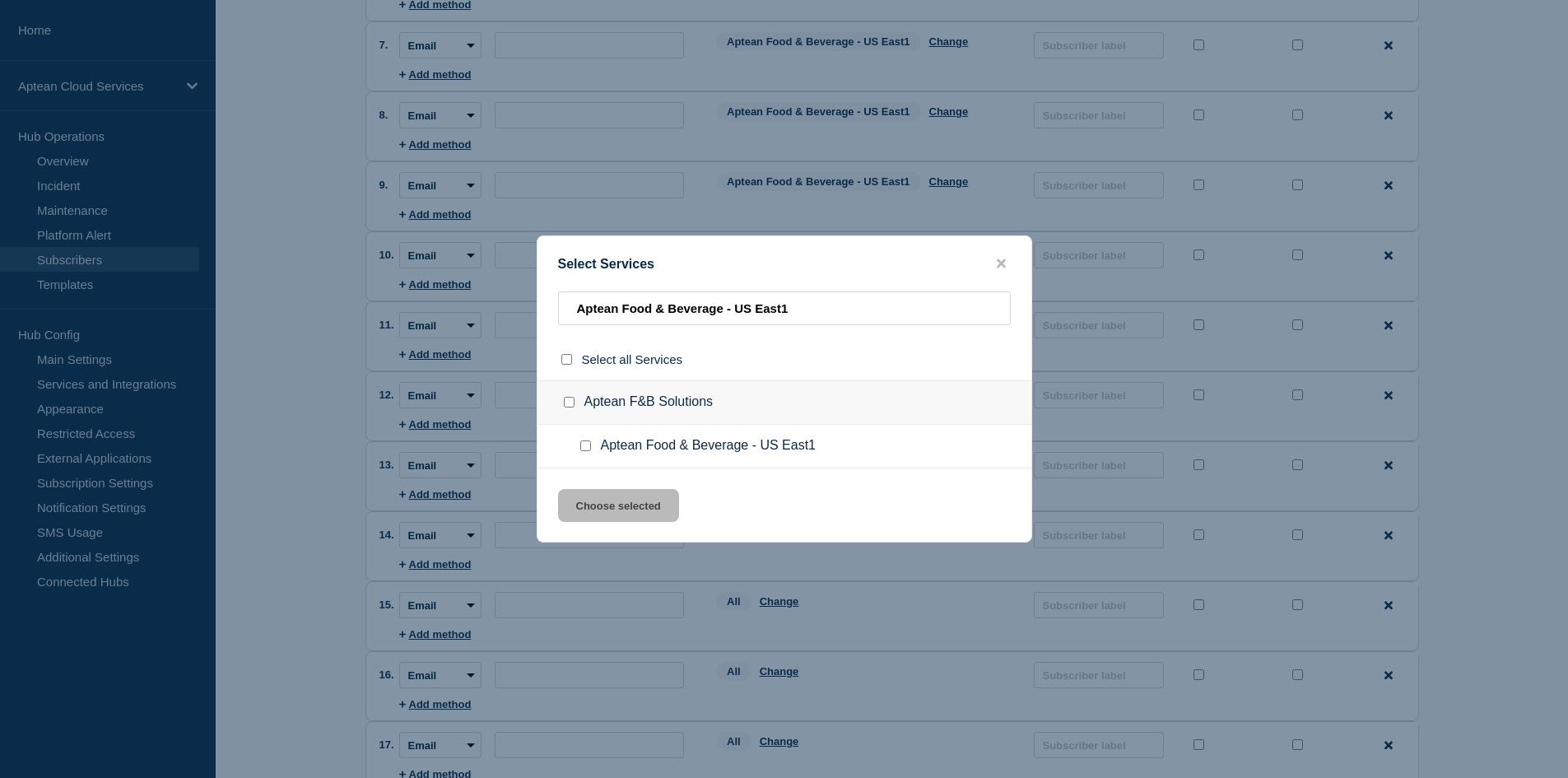
click at [595, 437] on ul "Aptean Food & Beverage - US East1" at bounding box center [784, 446] width 494 height 44
click at [590, 448] on input "Aptean Food & Beverage - US East1 checkbox" at bounding box center [585, 445] width 10 height 10
click at [614, 507] on button "Choose selected" at bounding box center [618, 505] width 121 height 33
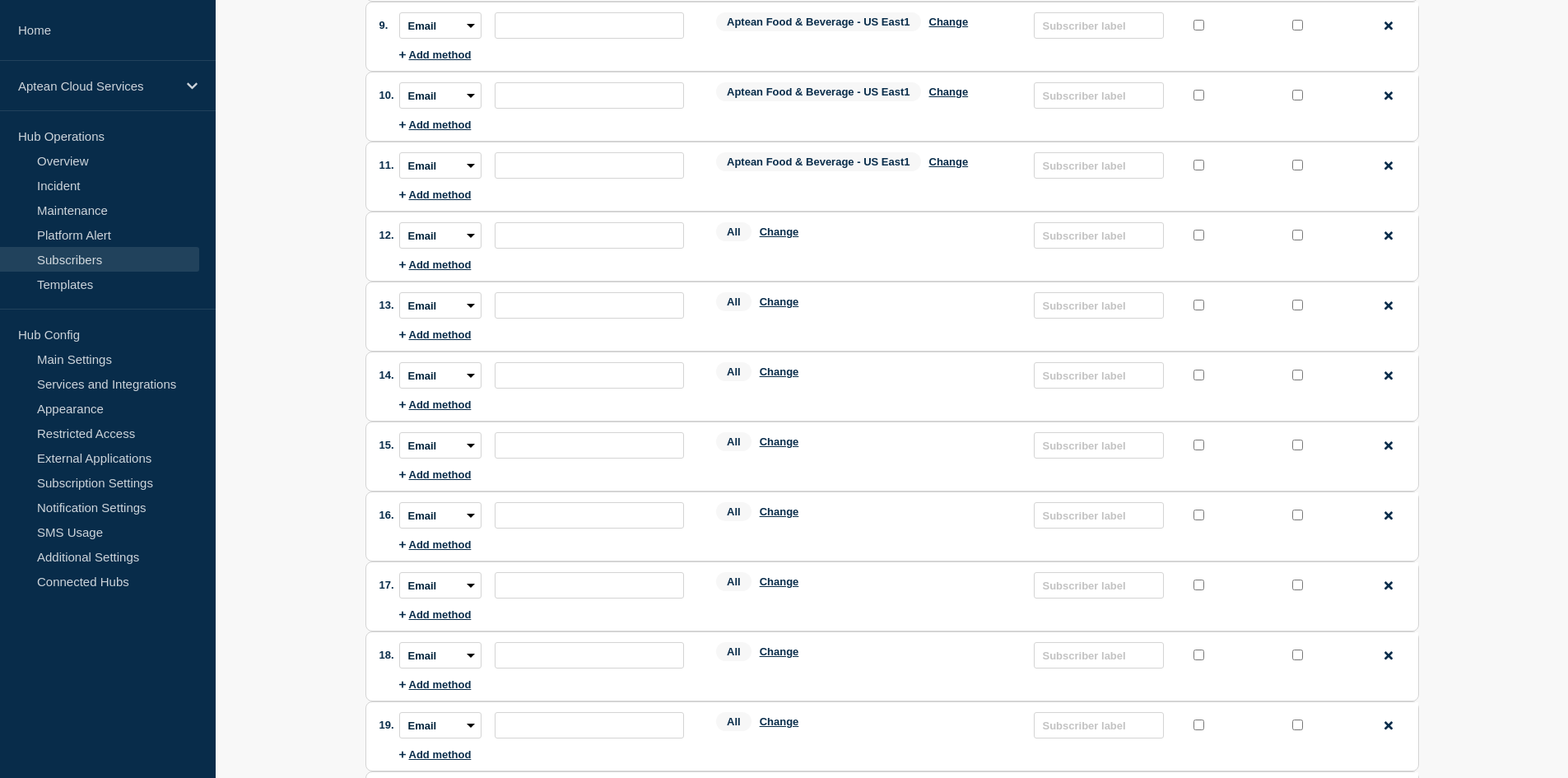
scroll to position [740, 0]
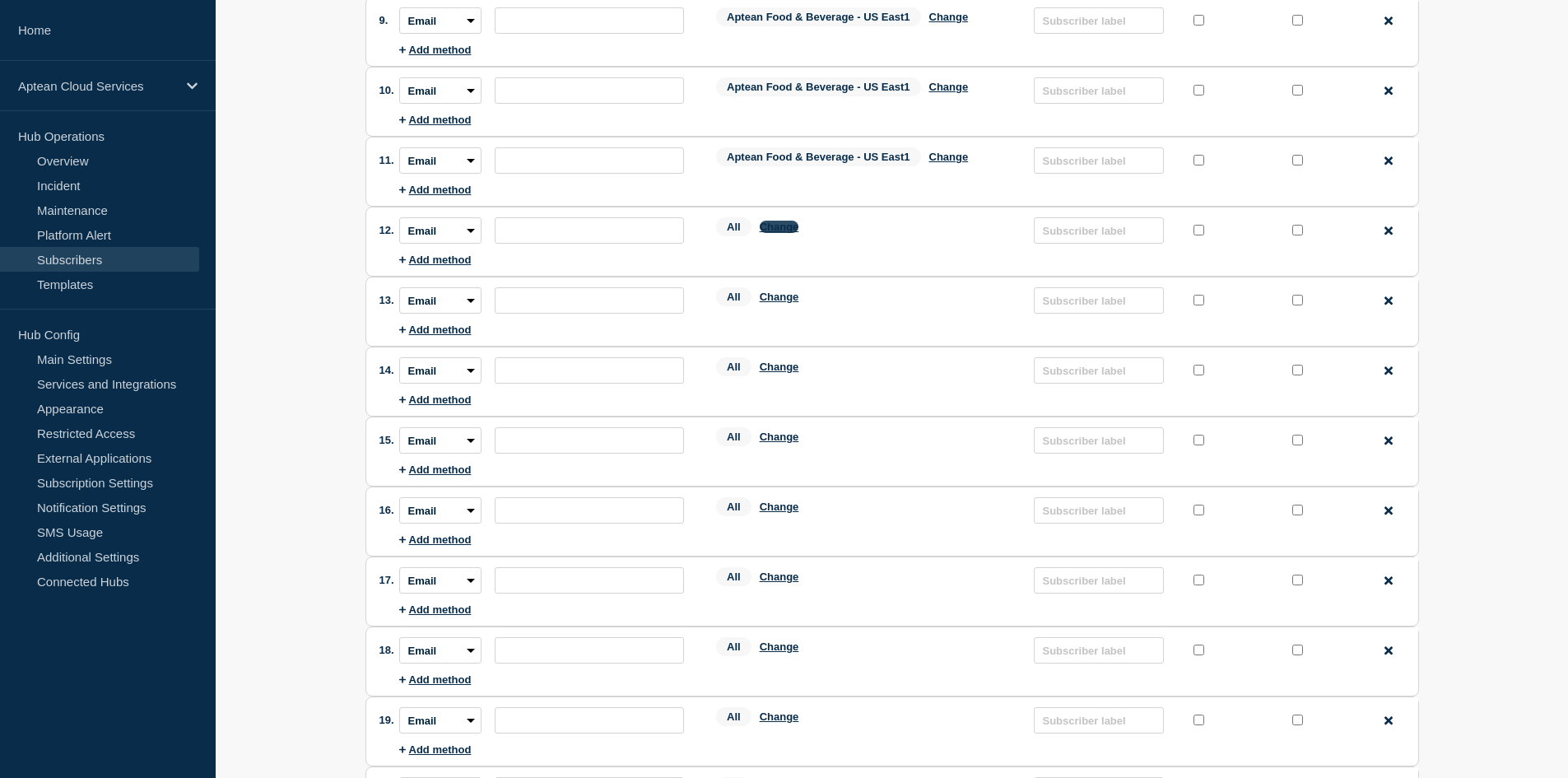
click at [782, 228] on button "Change" at bounding box center [779, 227] width 39 height 12
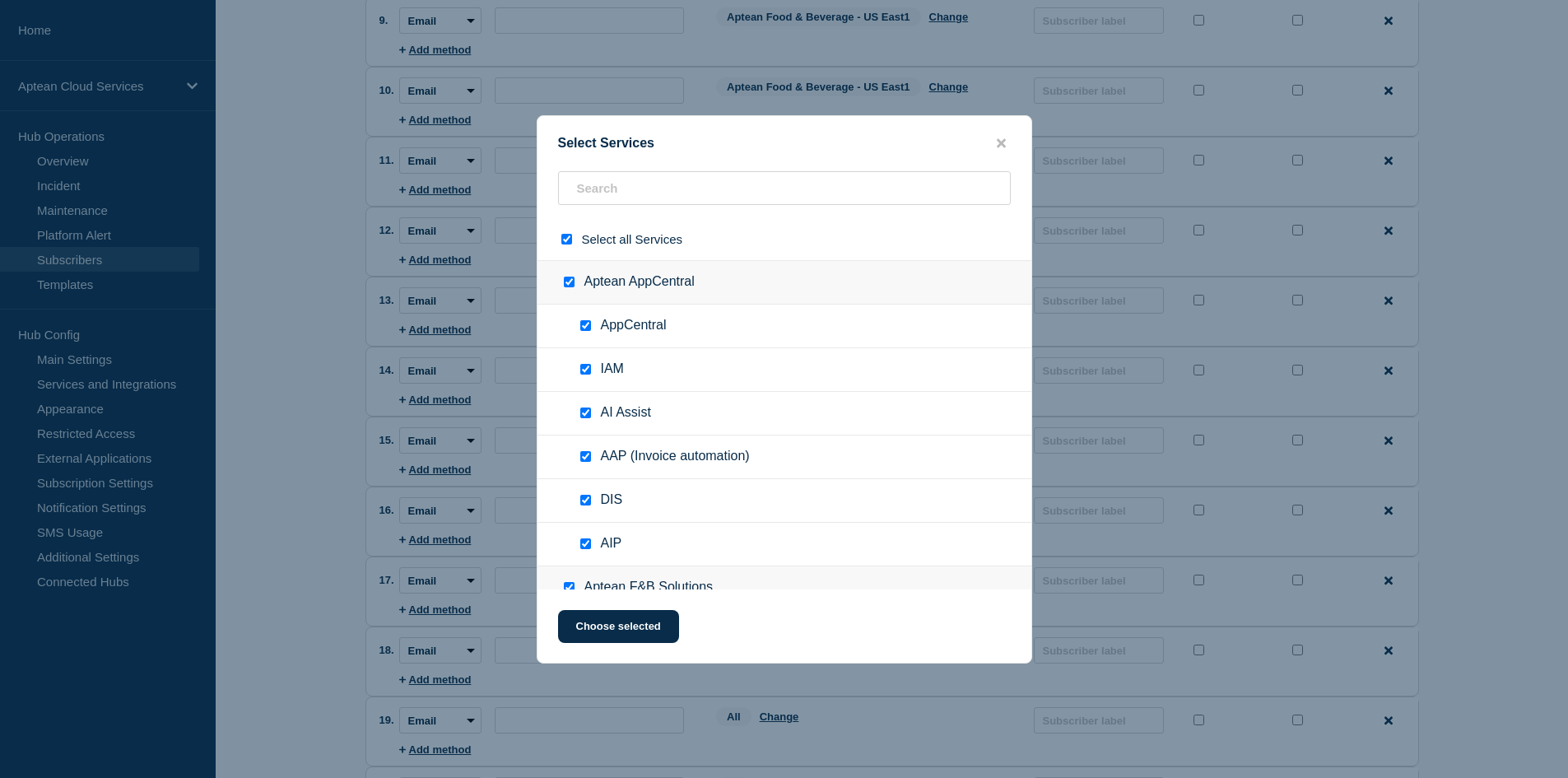
click at [567, 241] on input "select all checkbox" at bounding box center [567, 239] width 10 height 10
click at [621, 186] on input "text" at bounding box center [784, 187] width 453 height 33
paste input "Aptean Food & Beverage - US East1"
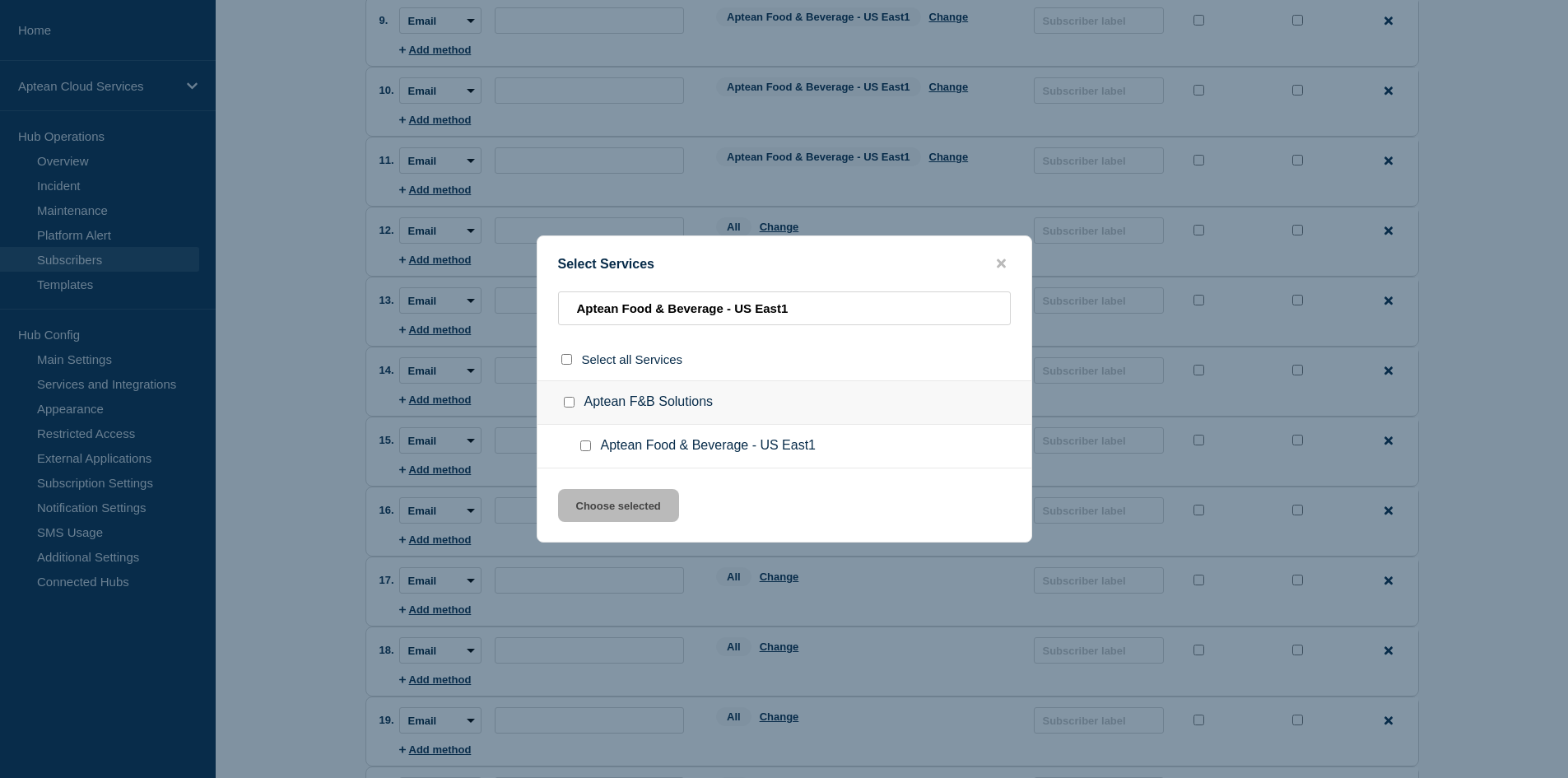
click at [583, 446] on input "Aptean Food & Beverage - US East1 checkbox" at bounding box center [585, 445] width 10 height 10
click at [612, 502] on button "Choose selected" at bounding box center [618, 505] width 121 height 33
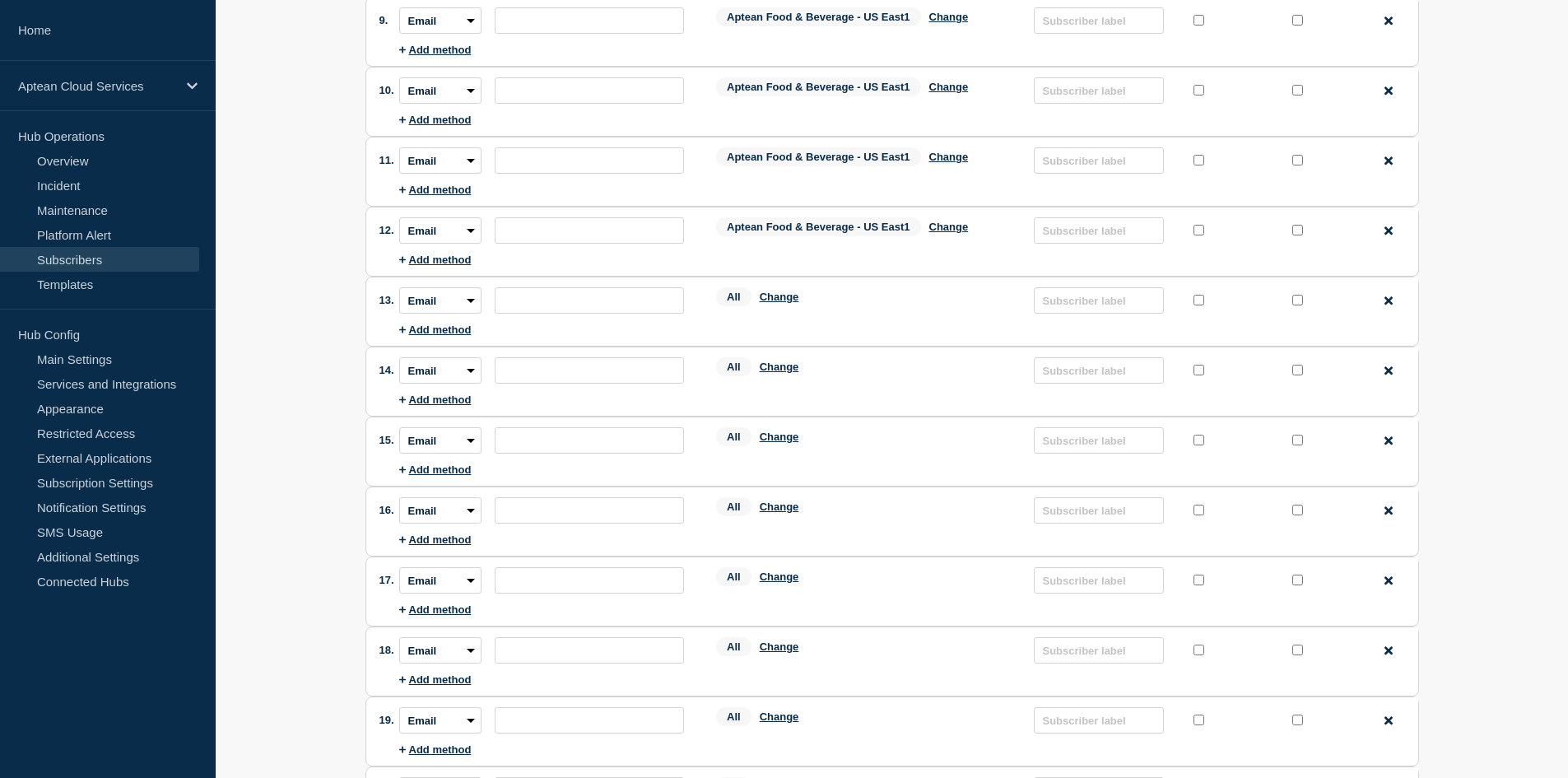
scroll to position [823, 0]
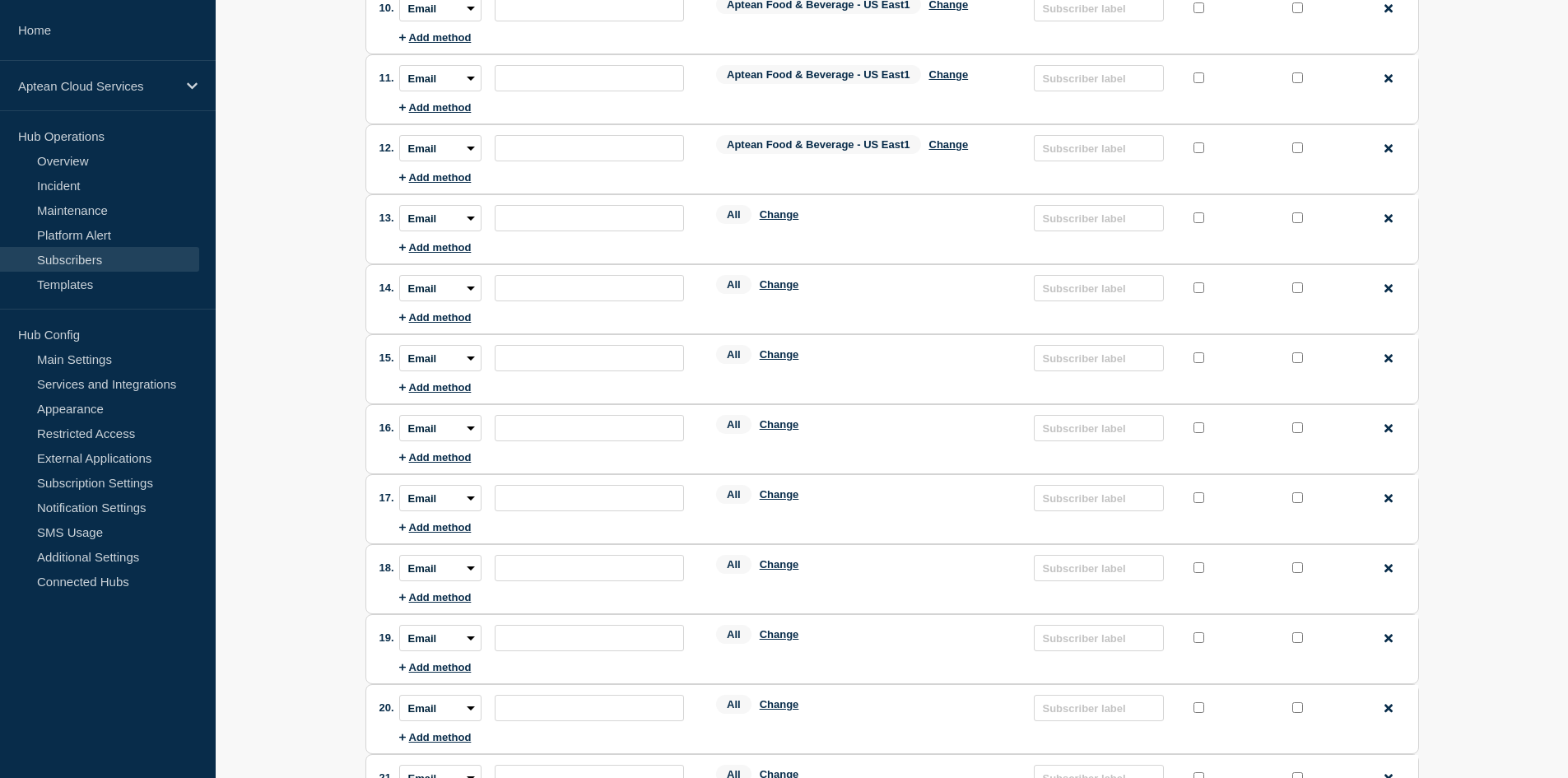
click at [779, 211] on div "All Change" at bounding box center [866, 217] width 301 height 26
click at [772, 216] on button "Change" at bounding box center [779, 214] width 39 height 12
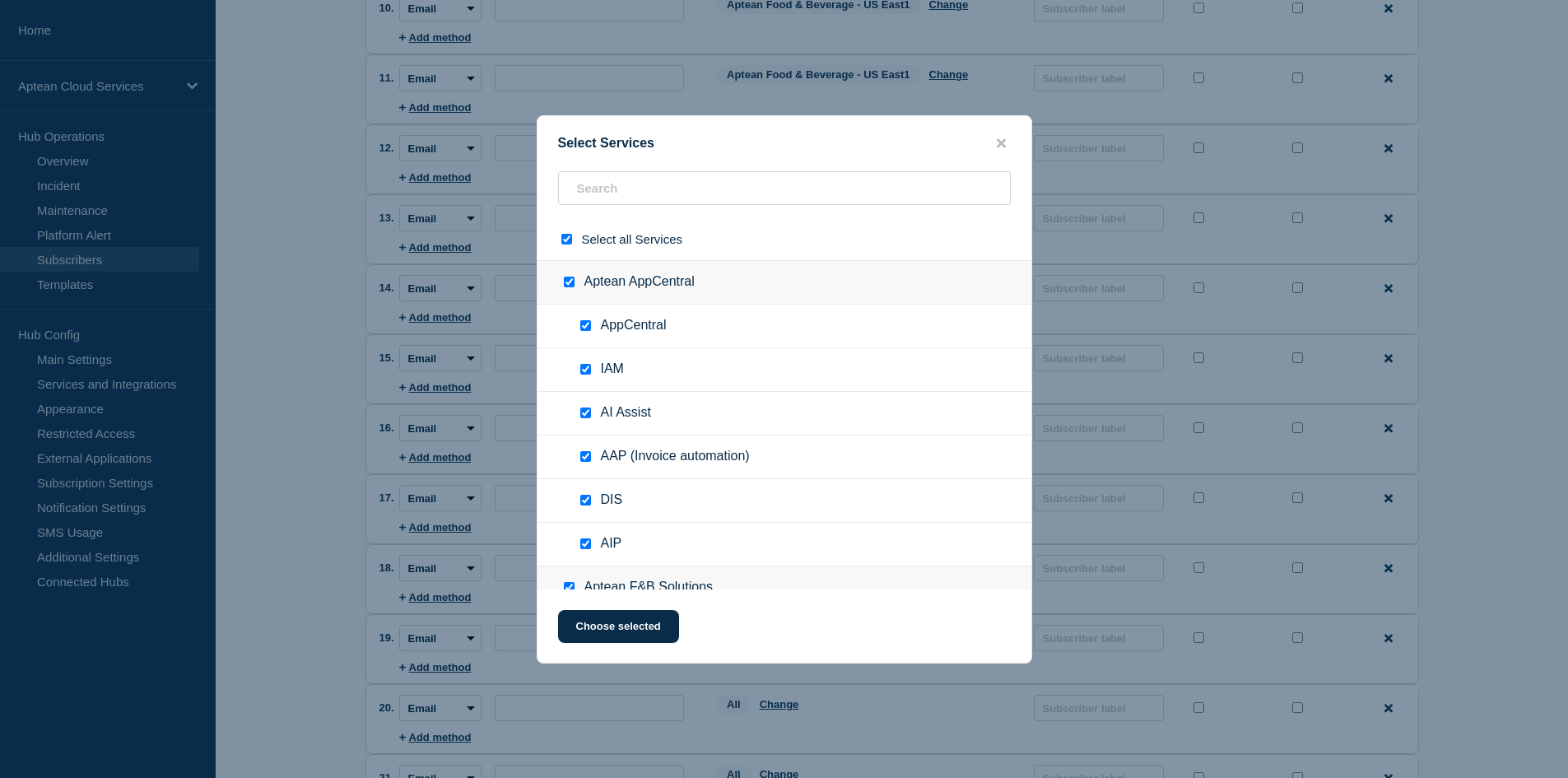
click at [570, 235] on input "select all checkbox" at bounding box center [567, 239] width 10 height 10
click at [624, 172] on input "text" at bounding box center [784, 187] width 453 height 33
paste input "Aptean Food & Beverage - US East1"
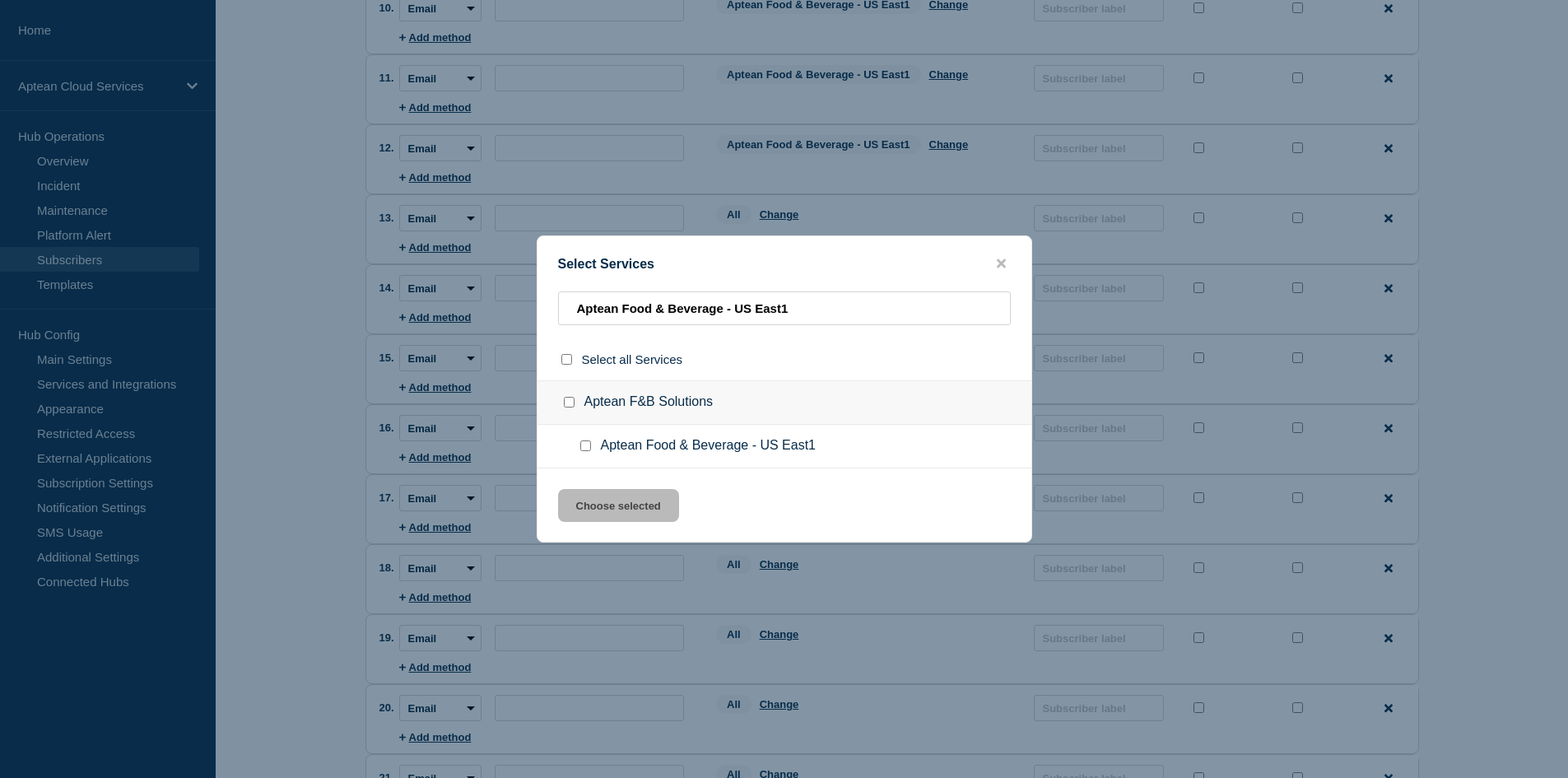
click at [588, 446] on input "Aptean Food & Beverage - US East1 checkbox" at bounding box center [585, 445] width 10 height 10
click at [583, 502] on button "Choose selected" at bounding box center [618, 505] width 121 height 33
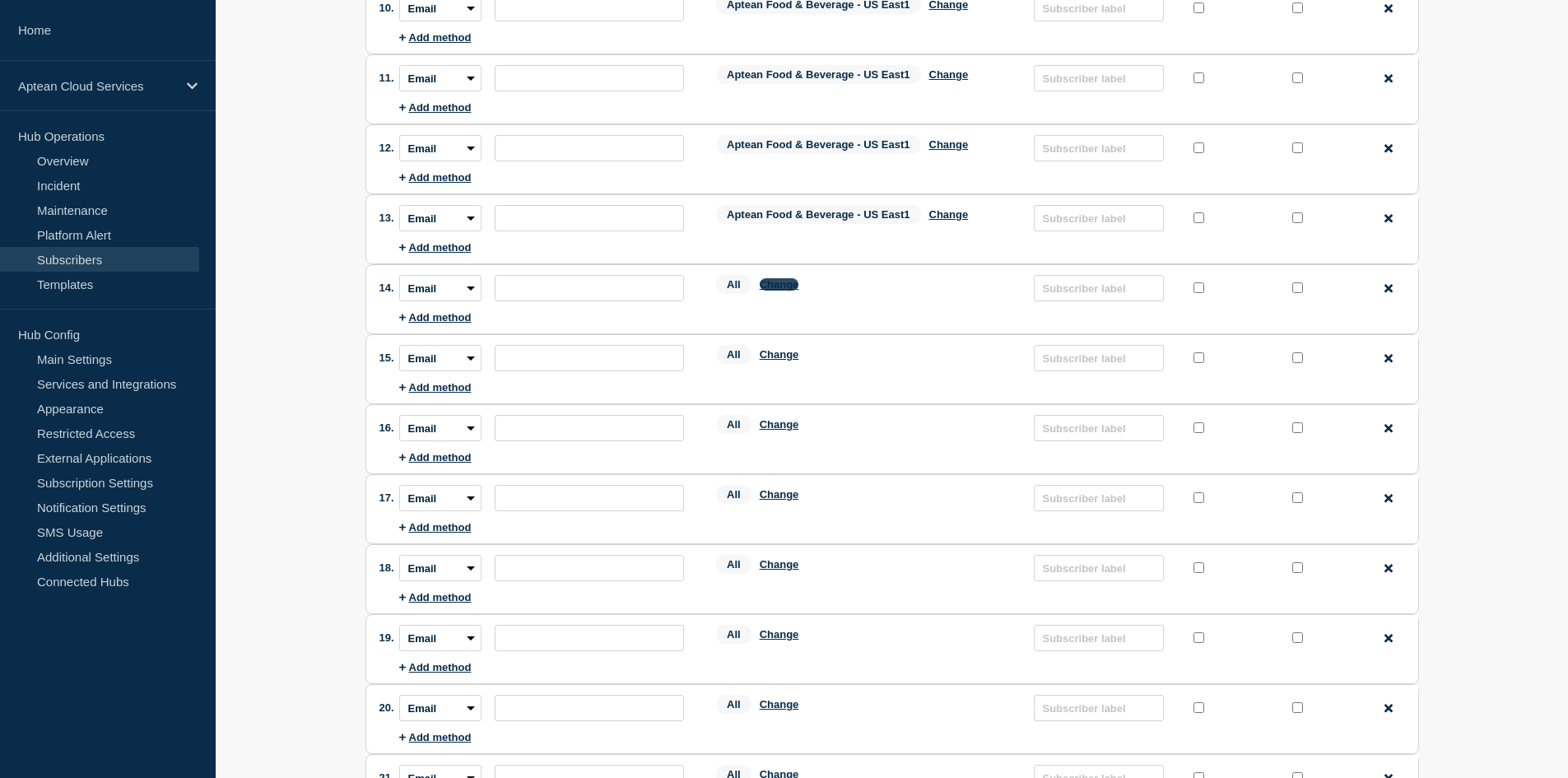
click at [792, 289] on button "Change" at bounding box center [779, 284] width 39 height 12
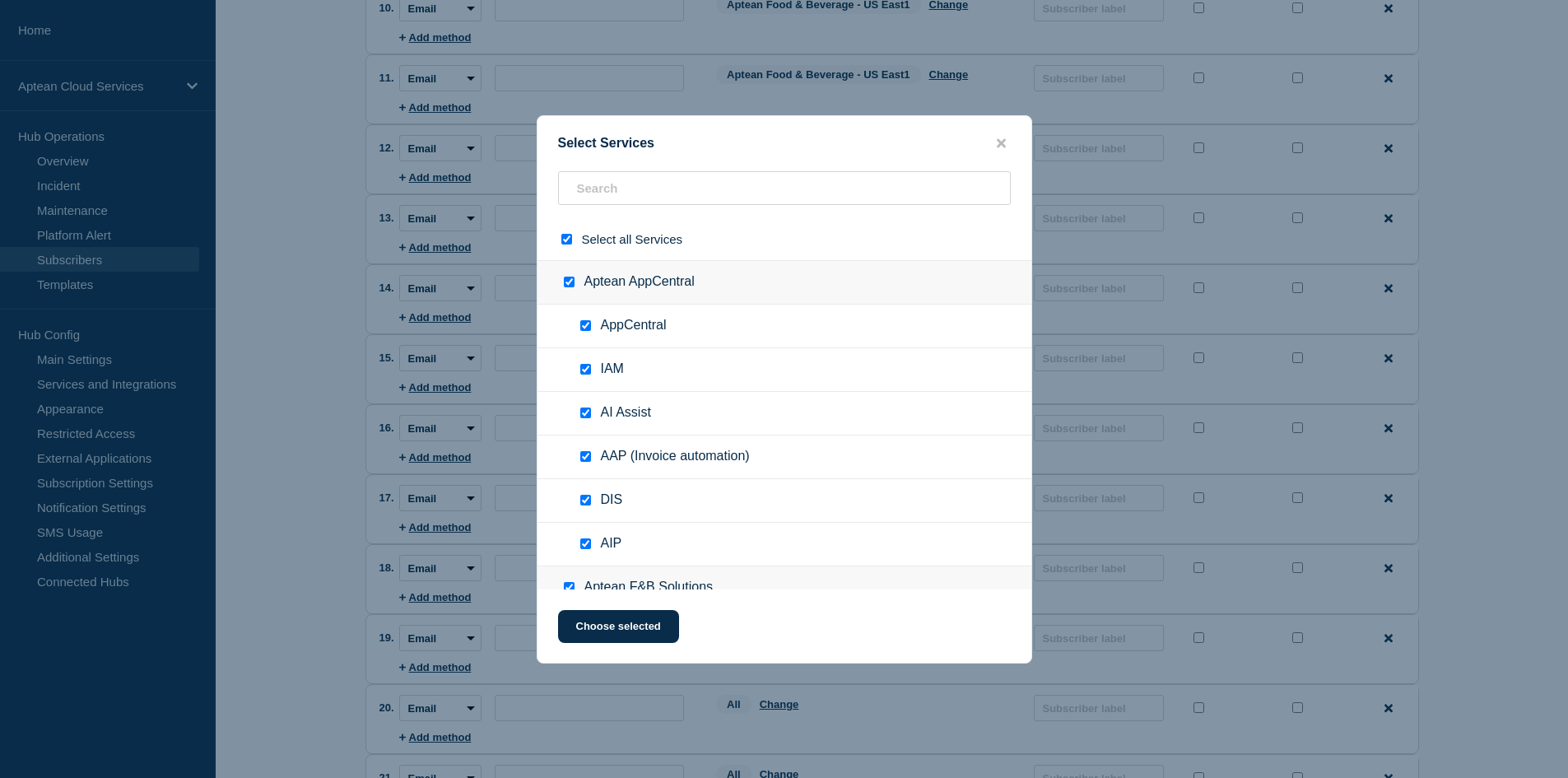
click at [566, 253] on div "Select all Services" at bounding box center [784, 239] width 494 height 42
click at [566, 234] on div at bounding box center [570, 239] width 24 height 15
click at [610, 204] on input "text" at bounding box center [784, 187] width 453 height 33
click at [561, 240] on input "select all checkbox" at bounding box center [567, 239] width 10 height 10
click at [608, 199] on input "text" at bounding box center [784, 187] width 453 height 33
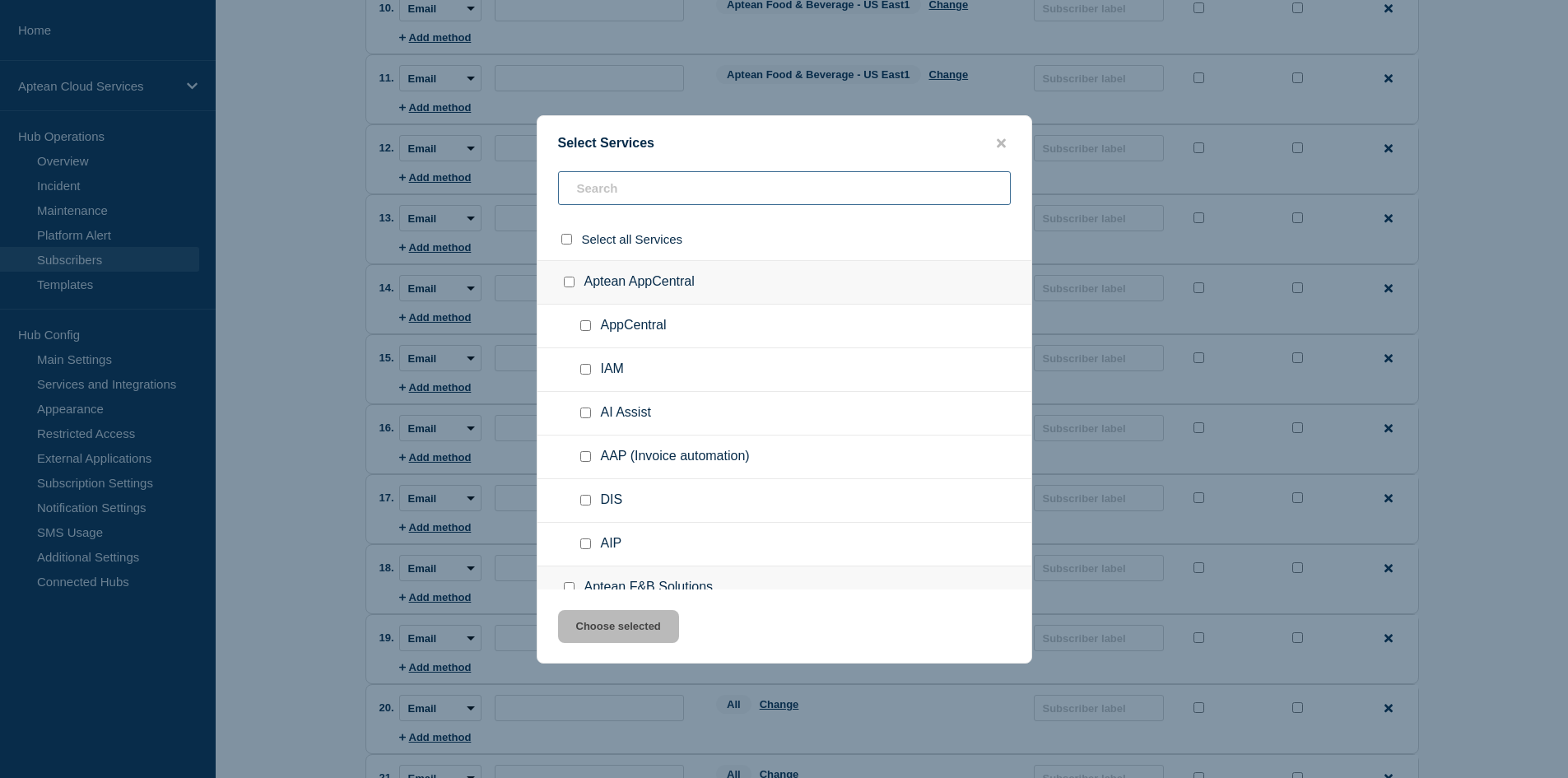
paste input "Aptean Food & Beverage - US East1"
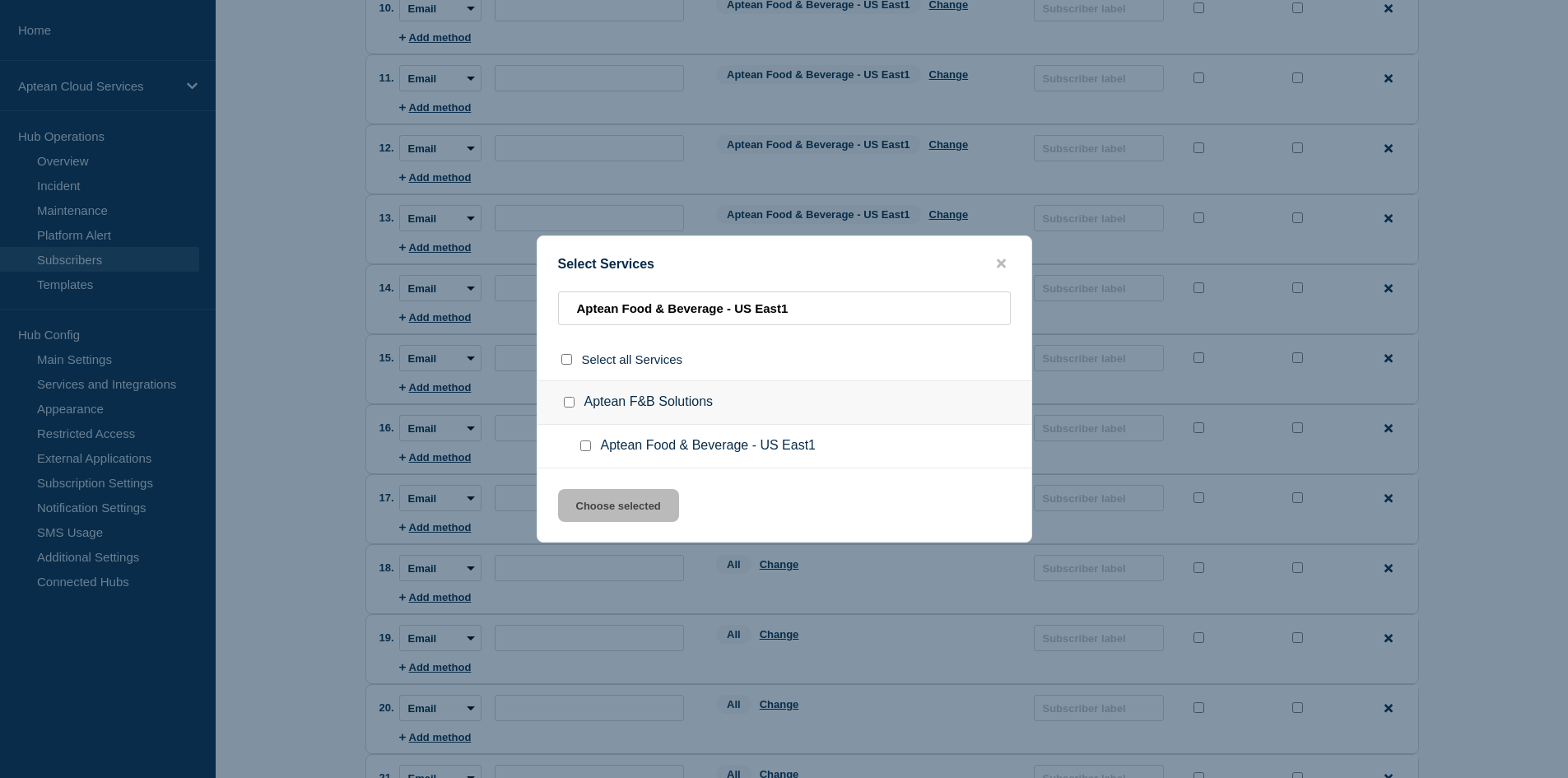
click at [586, 449] on input "Aptean Food & Beverage - US East1 checkbox" at bounding box center [585, 445] width 10 height 10
click at [618, 504] on button "Choose selected" at bounding box center [618, 505] width 121 height 33
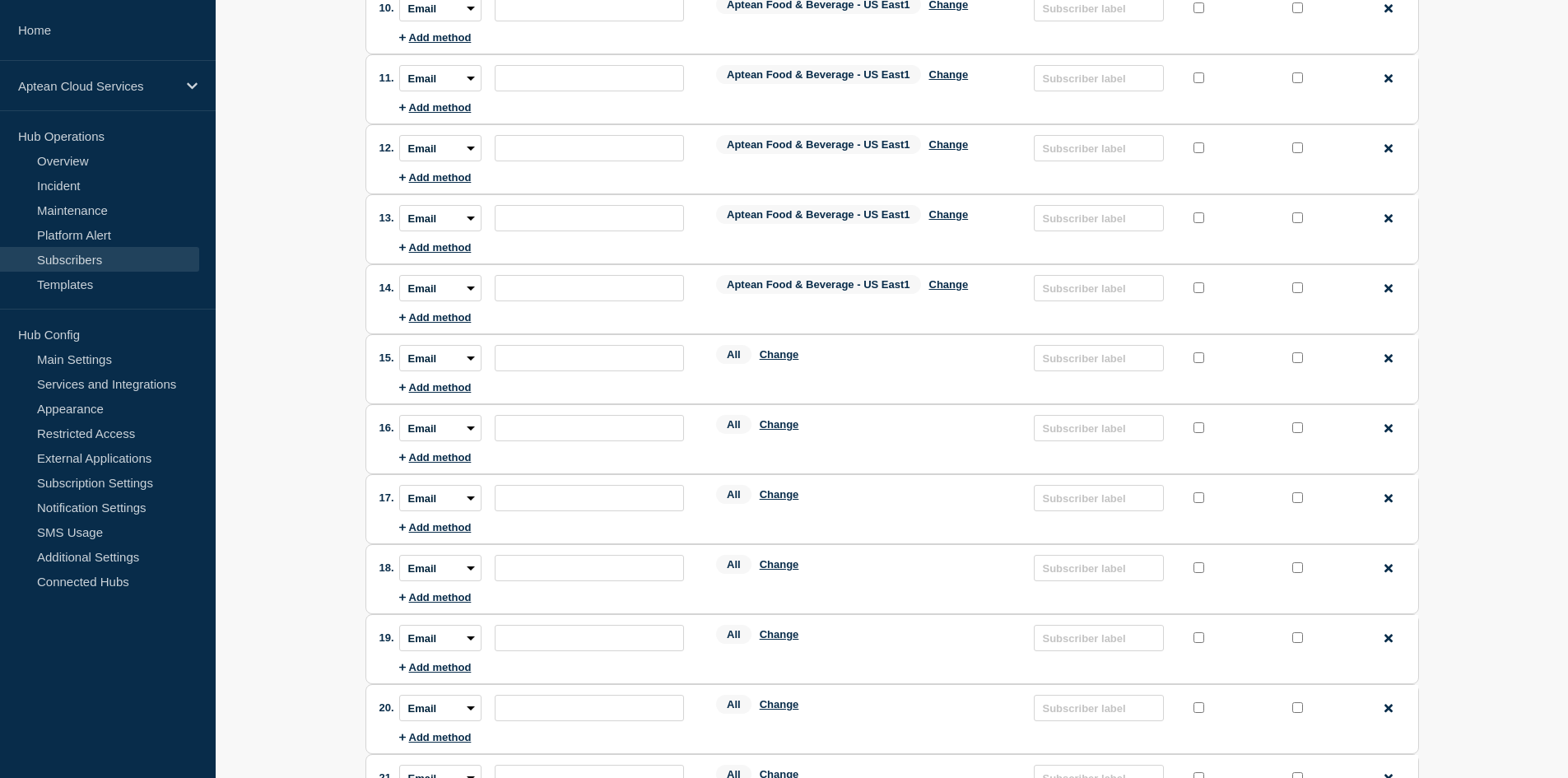
click at [785, 352] on div "All Change" at bounding box center [866, 358] width 301 height 26
click at [783, 356] on button "Change" at bounding box center [779, 354] width 39 height 12
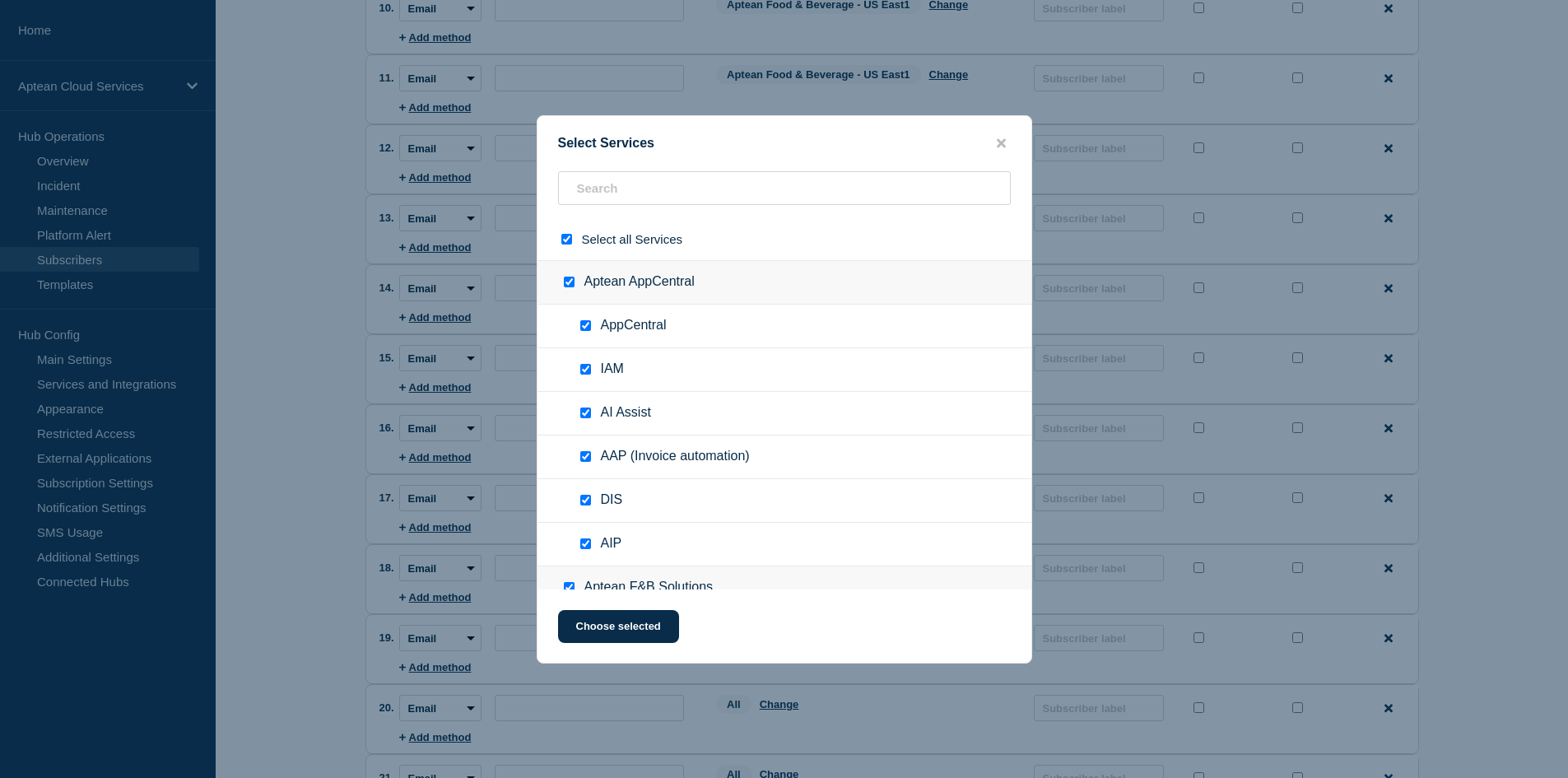
click at [567, 241] on input "select all checkbox" at bounding box center [567, 239] width 10 height 10
click at [605, 195] on input "text" at bounding box center [784, 187] width 453 height 33
paste input "Aptean Food & Beverage - US East1"
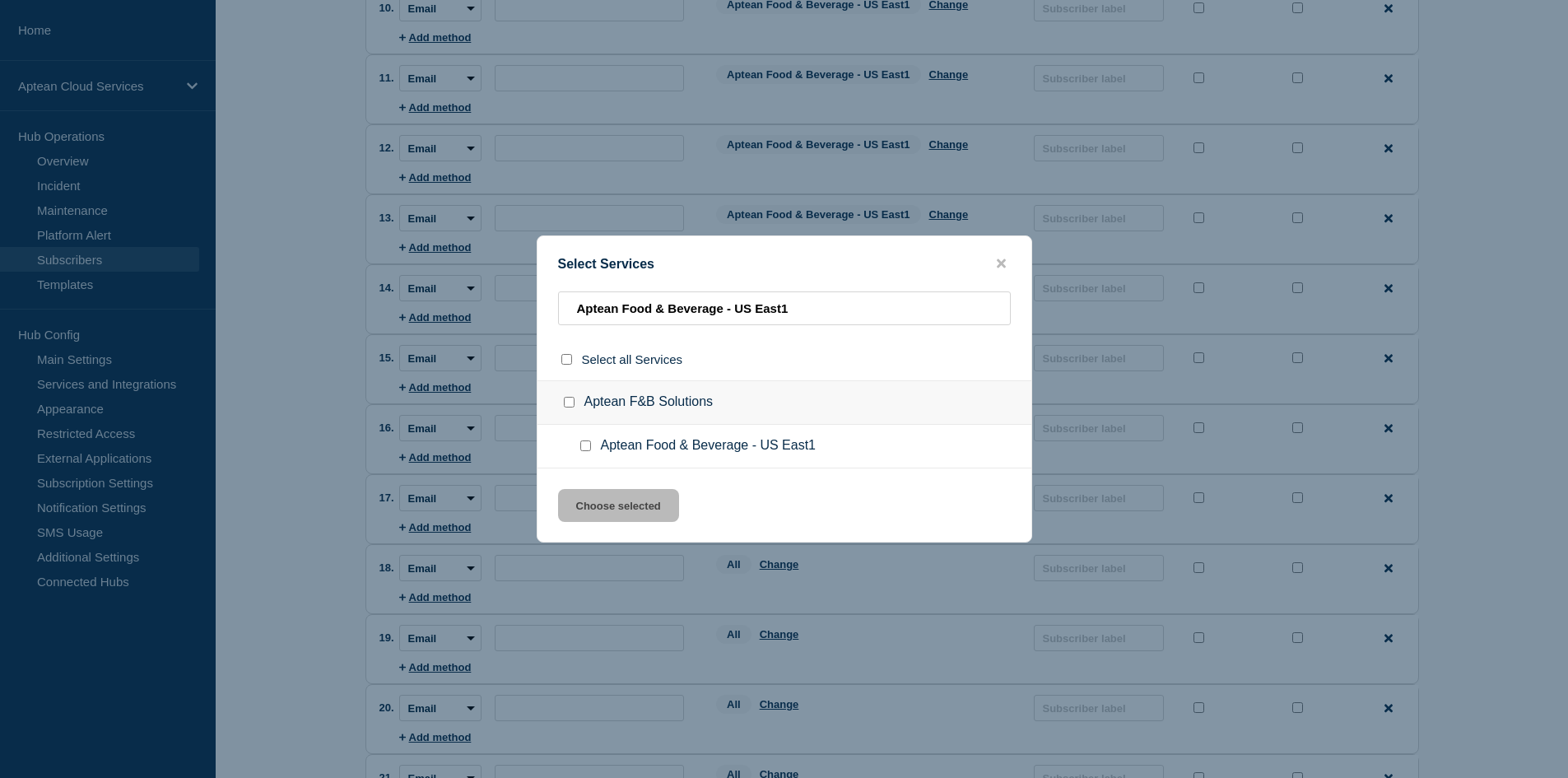
click at [586, 449] on input "Aptean Food & Beverage - US East1 checkbox" at bounding box center [585, 445] width 10 height 10
click at [601, 502] on button "Choose selected" at bounding box center [618, 505] width 121 height 33
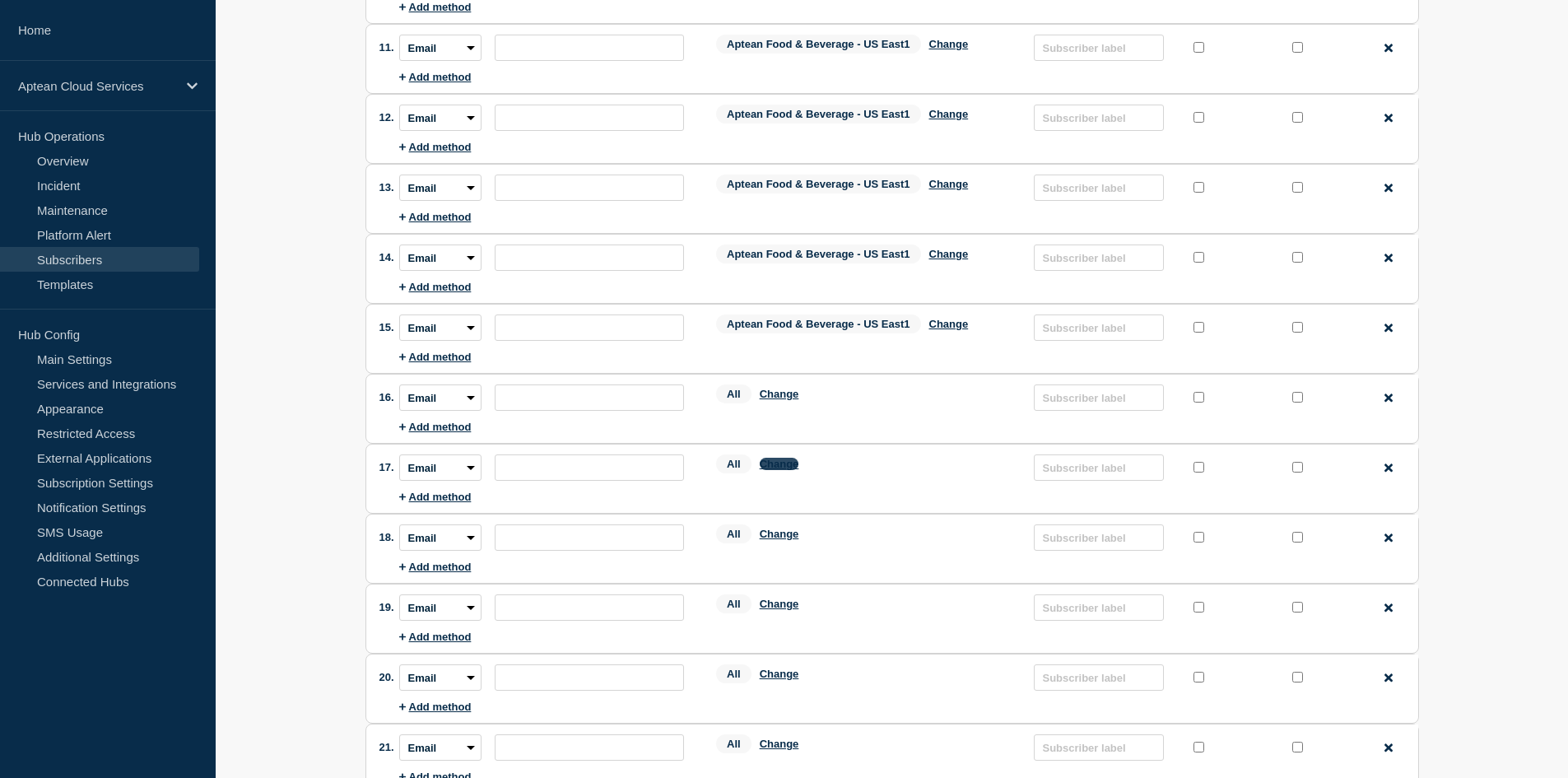
scroll to position [906, 0]
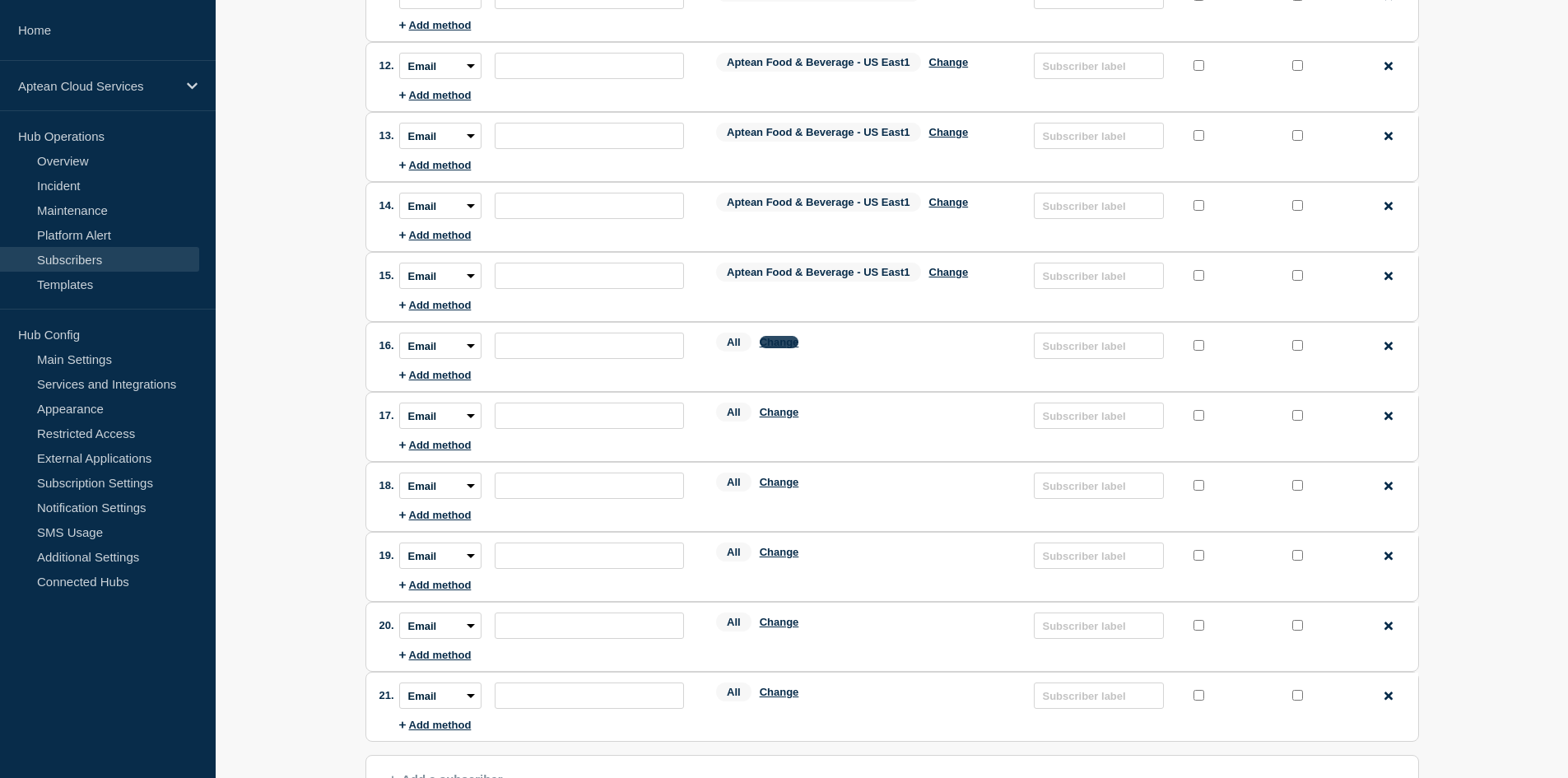
click at [772, 342] on button "Change" at bounding box center [779, 341] width 39 height 12
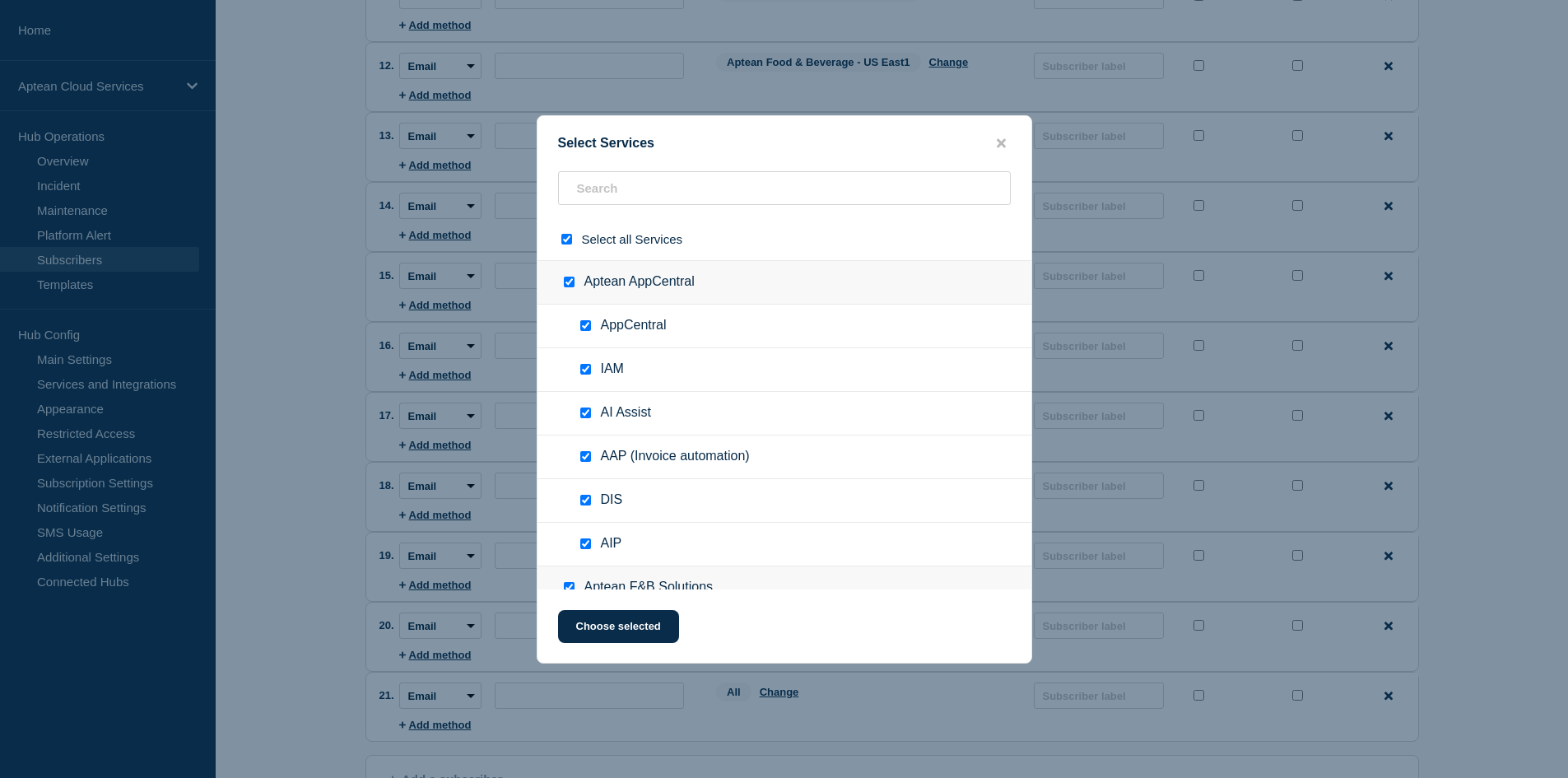
click at [570, 243] on input "select all checkbox" at bounding box center [567, 239] width 10 height 10
click at [627, 192] on input "text" at bounding box center [784, 187] width 453 height 33
paste input "Aptean Food & Beverage - US East1"
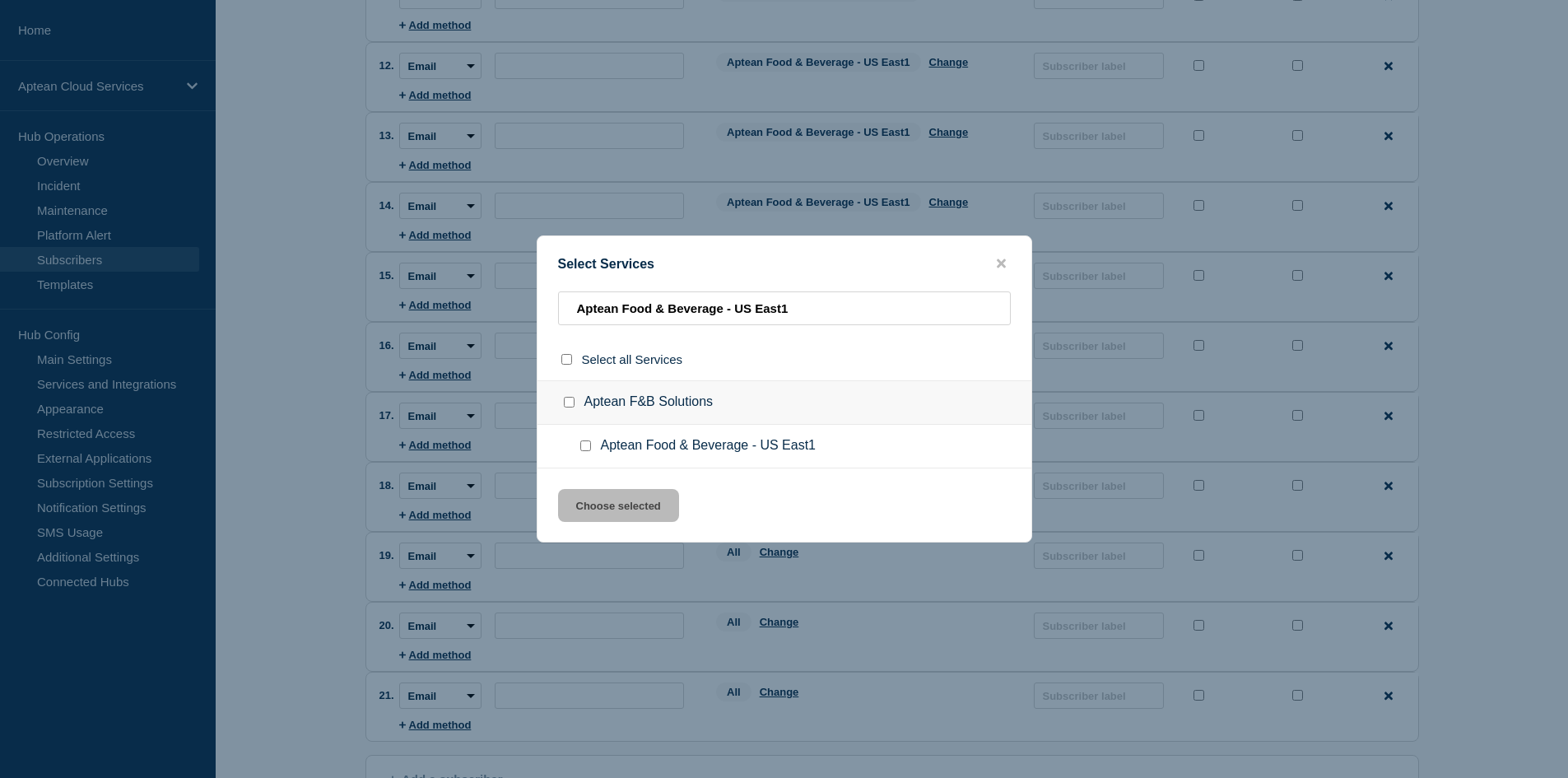
click at [587, 448] on input "Aptean Food & Beverage - US East1 checkbox" at bounding box center [585, 445] width 10 height 10
click at [601, 511] on button "Choose selected" at bounding box center [618, 505] width 121 height 33
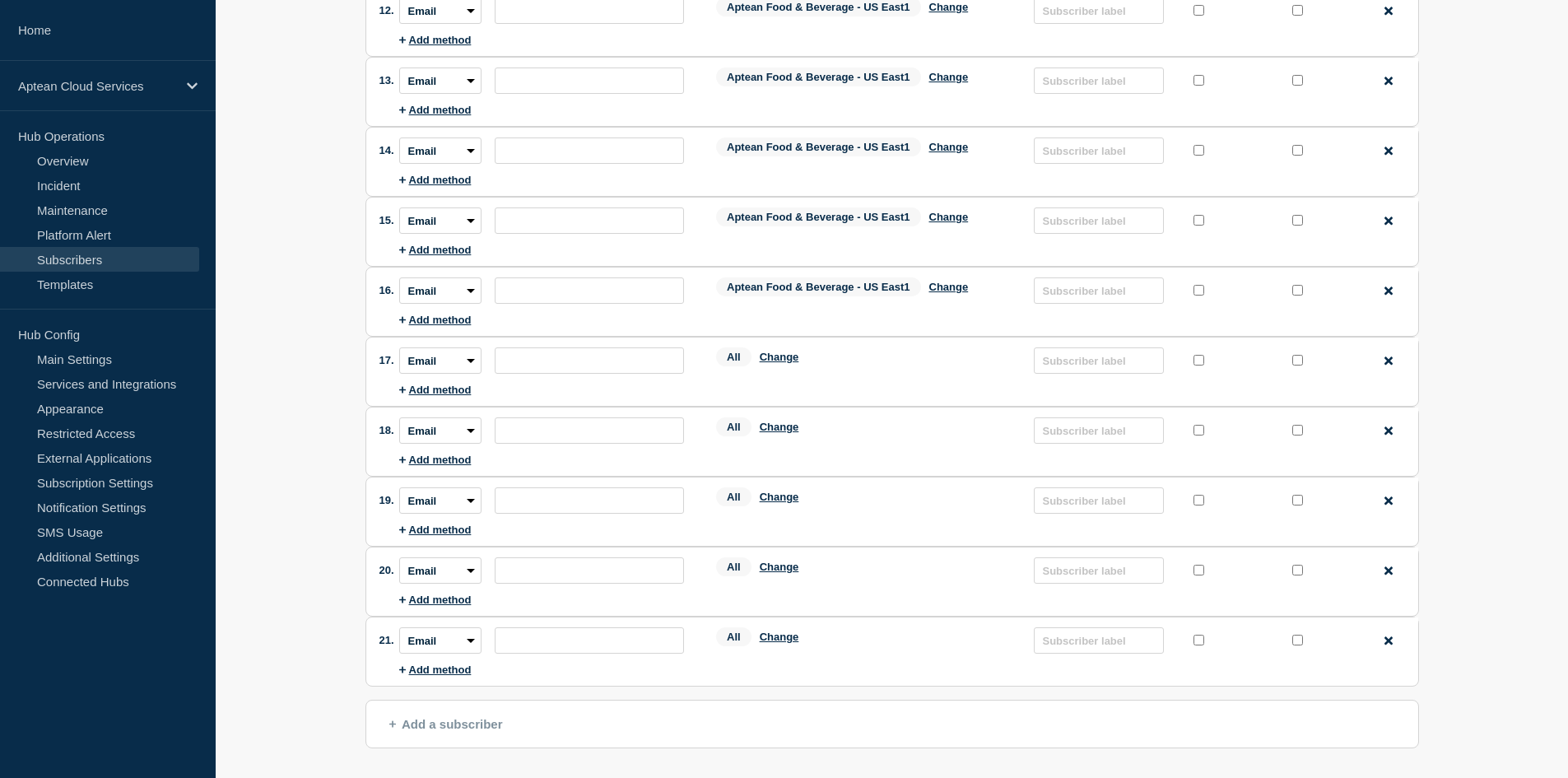
scroll to position [988, 0]
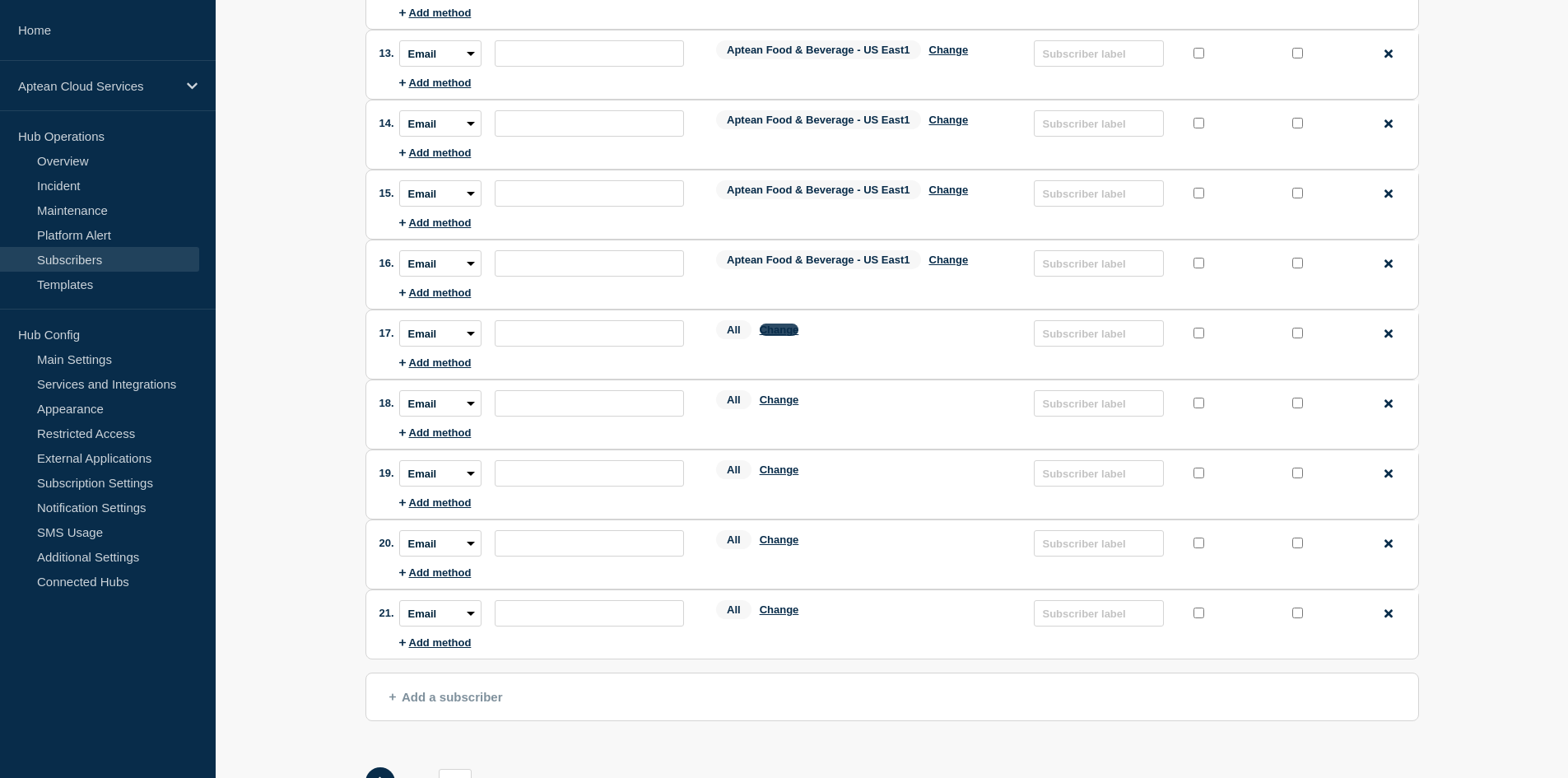
click at [778, 331] on button "Change" at bounding box center [779, 330] width 39 height 12
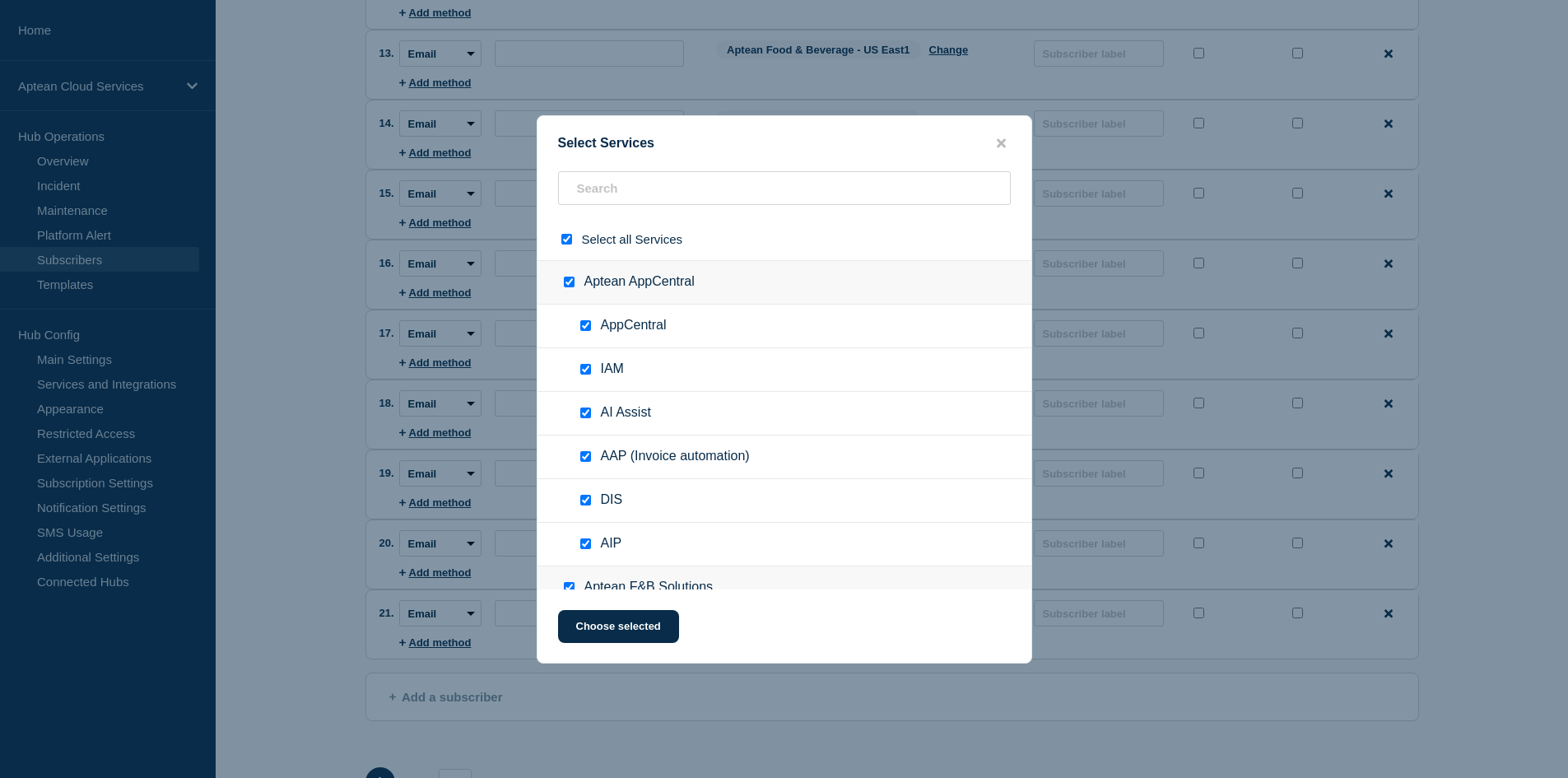
click at [565, 240] on input "select all checkbox" at bounding box center [567, 239] width 10 height 10
click at [651, 196] on input "text" at bounding box center [784, 187] width 453 height 33
paste input "Aptean Food & Beverage - US East1"
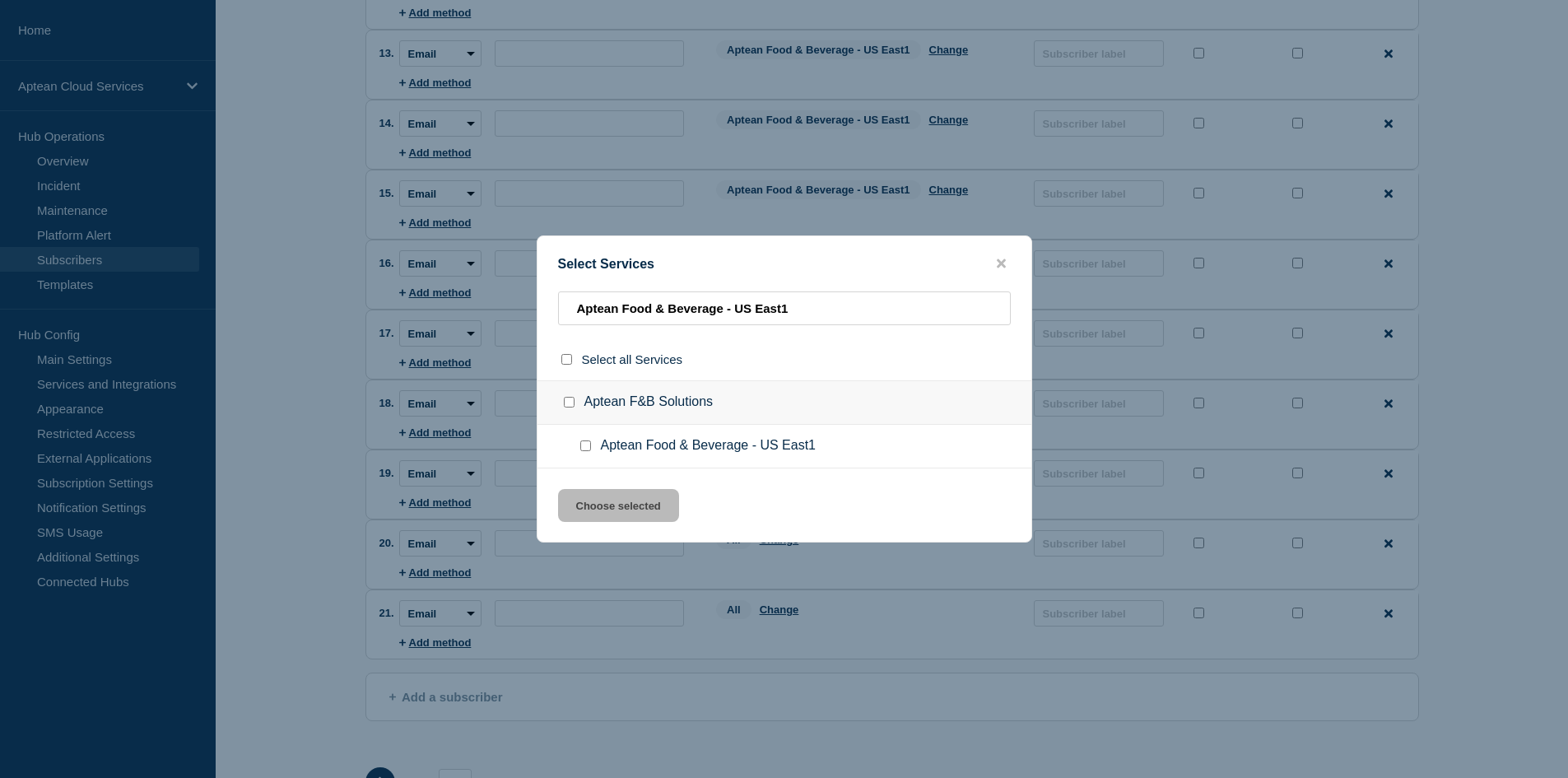
click at [584, 439] on div at bounding box center [589, 445] width 24 height 16
click at [584, 448] on input "Aptean Food & Beverage - US East1 checkbox" at bounding box center [585, 445] width 10 height 10
click at [621, 499] on button "Choose selected" at bounding box center [618, 505] width 121 height 33
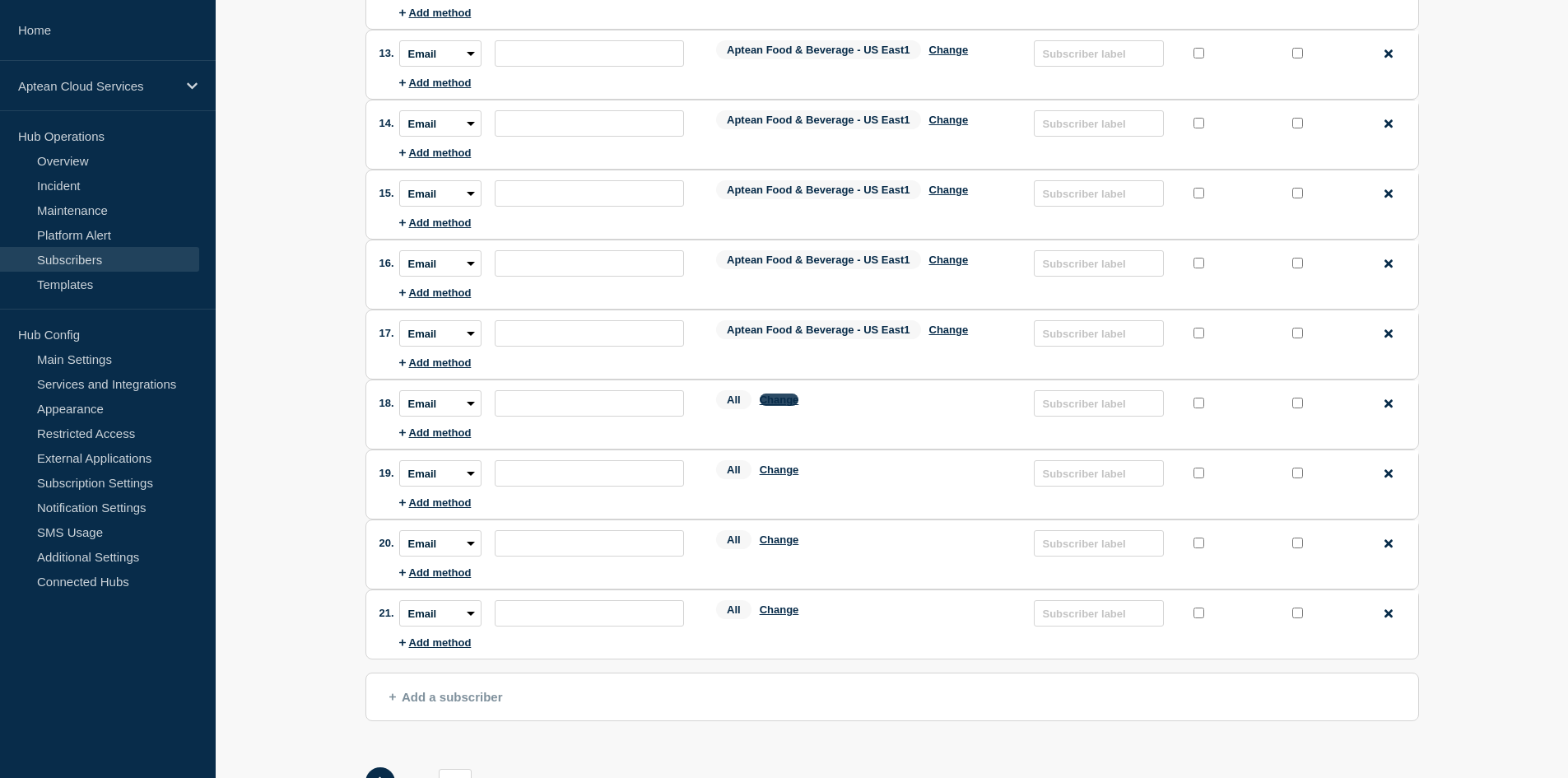
click at [786, 400] on button "Change" at bounding box center [779, 400] width 39 height 12
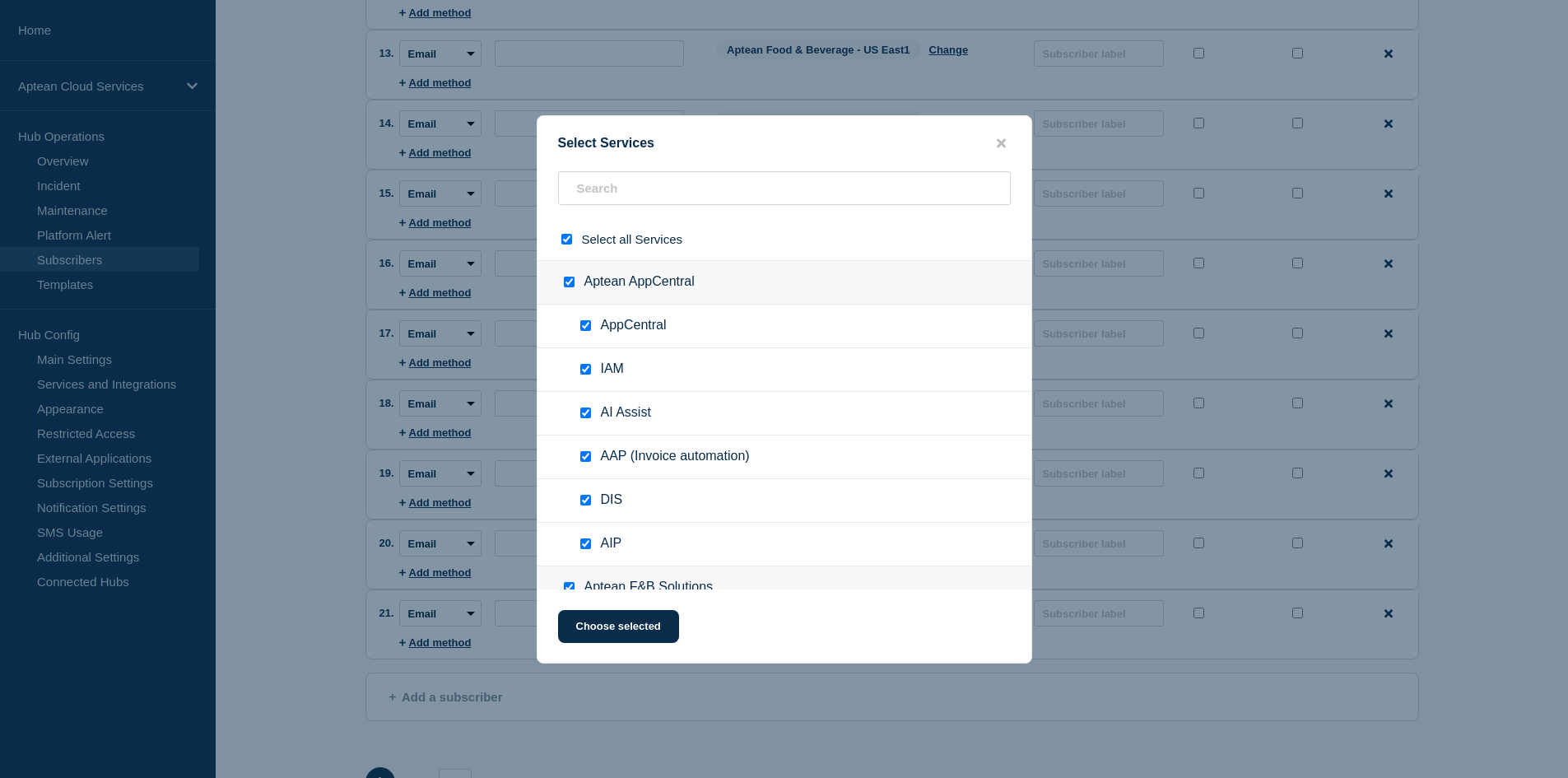
click at [566, 239] on input "select all checkbox" at bounding box center [567, 239] width 10 height 10
click at [610, 197] on input "text" at bounding box center [784, 187] width 453 height 33
paste input "Aptean Food & Beverage - US East1"
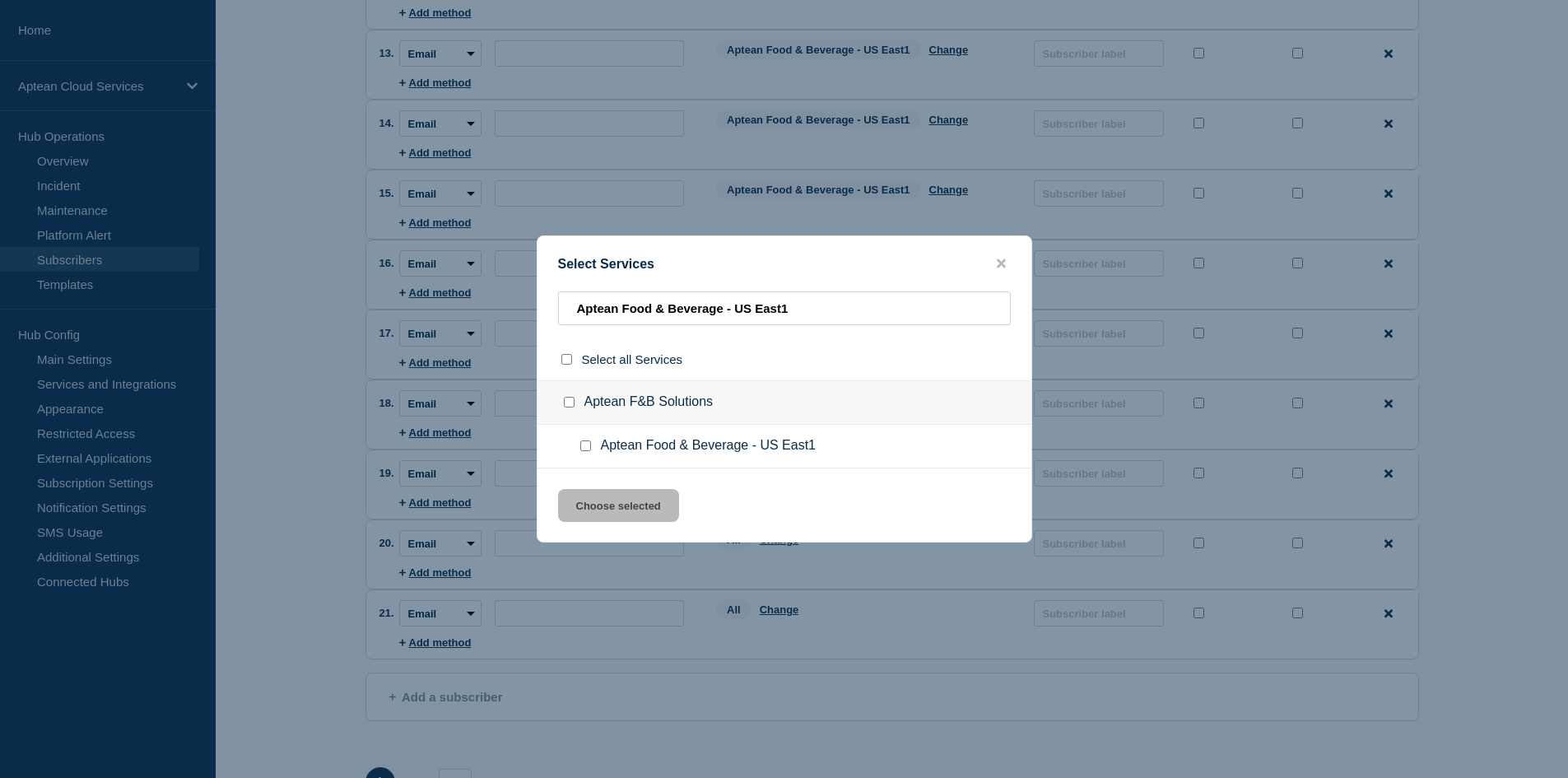
click at [585, 444] on input "Aptean Food & Beverage - US East1 checkbox" at bounding box center [585, 445] width 10 height 10
click at [615, 498] on button "Choose selected" at bounding box center [618, 505] width 121 height 33
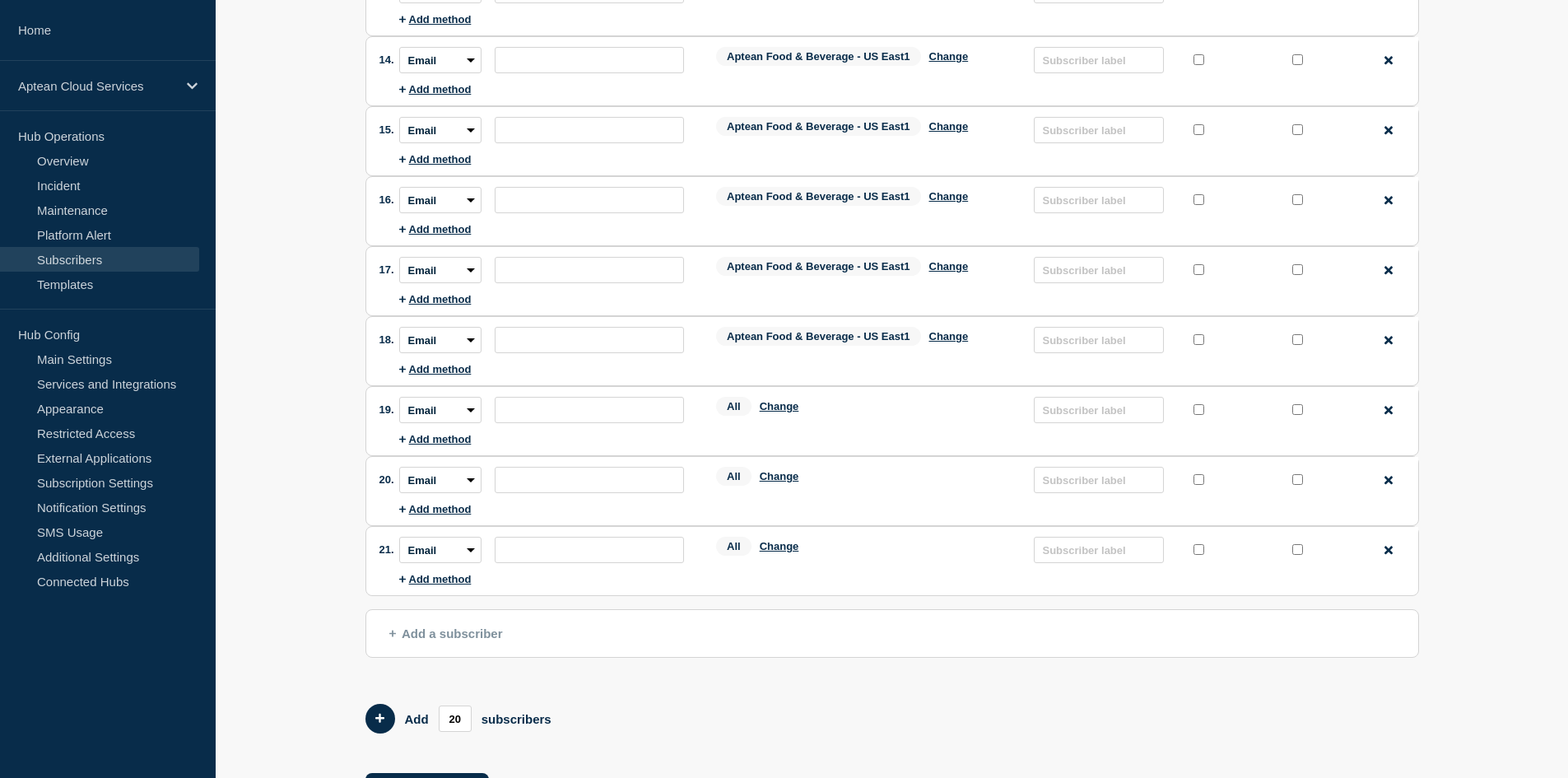
scroll to position [1070, 0]
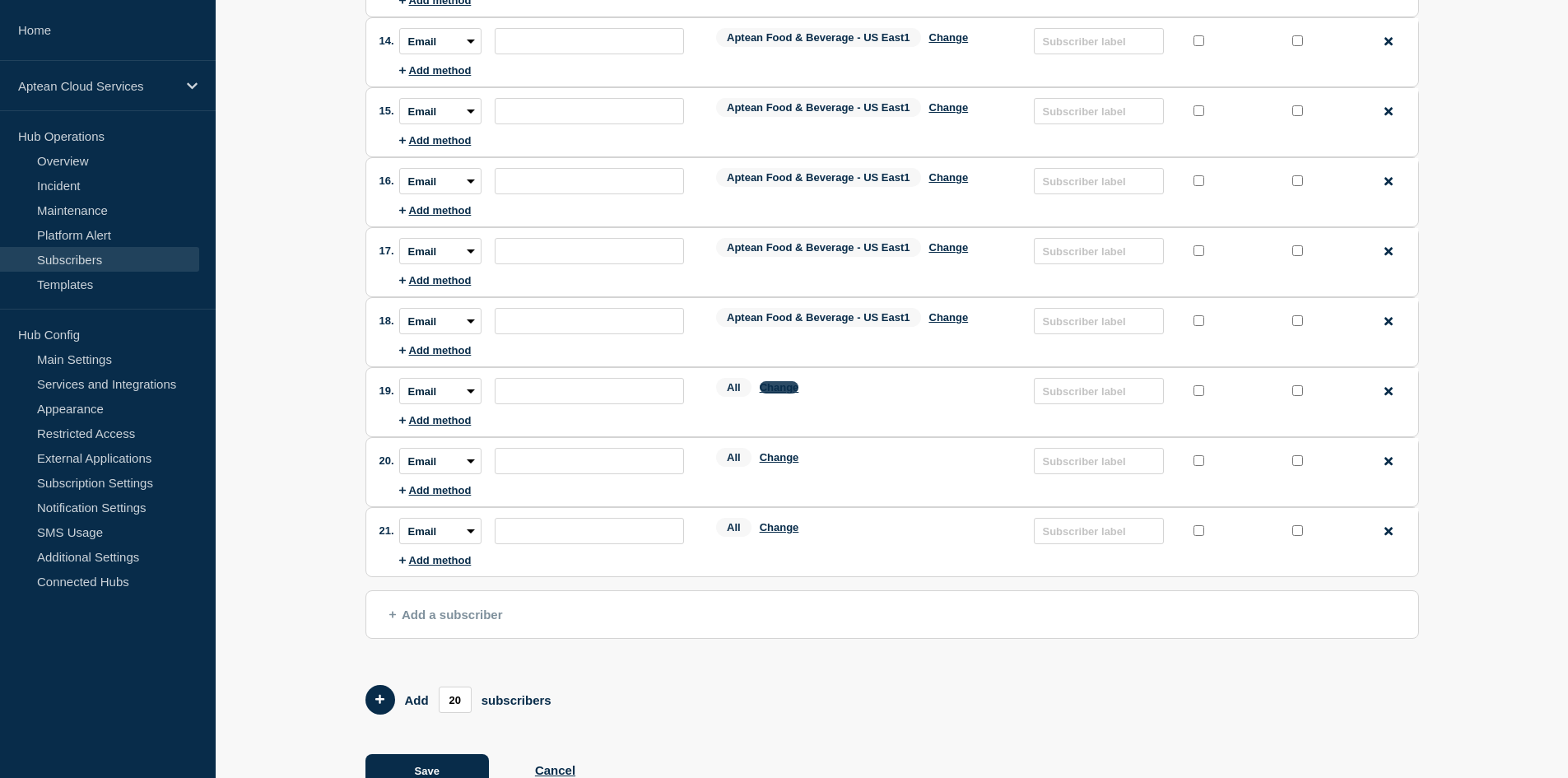
click at [777, 393] on button "Change" at bounding box center [779, 387] width 39 height 12
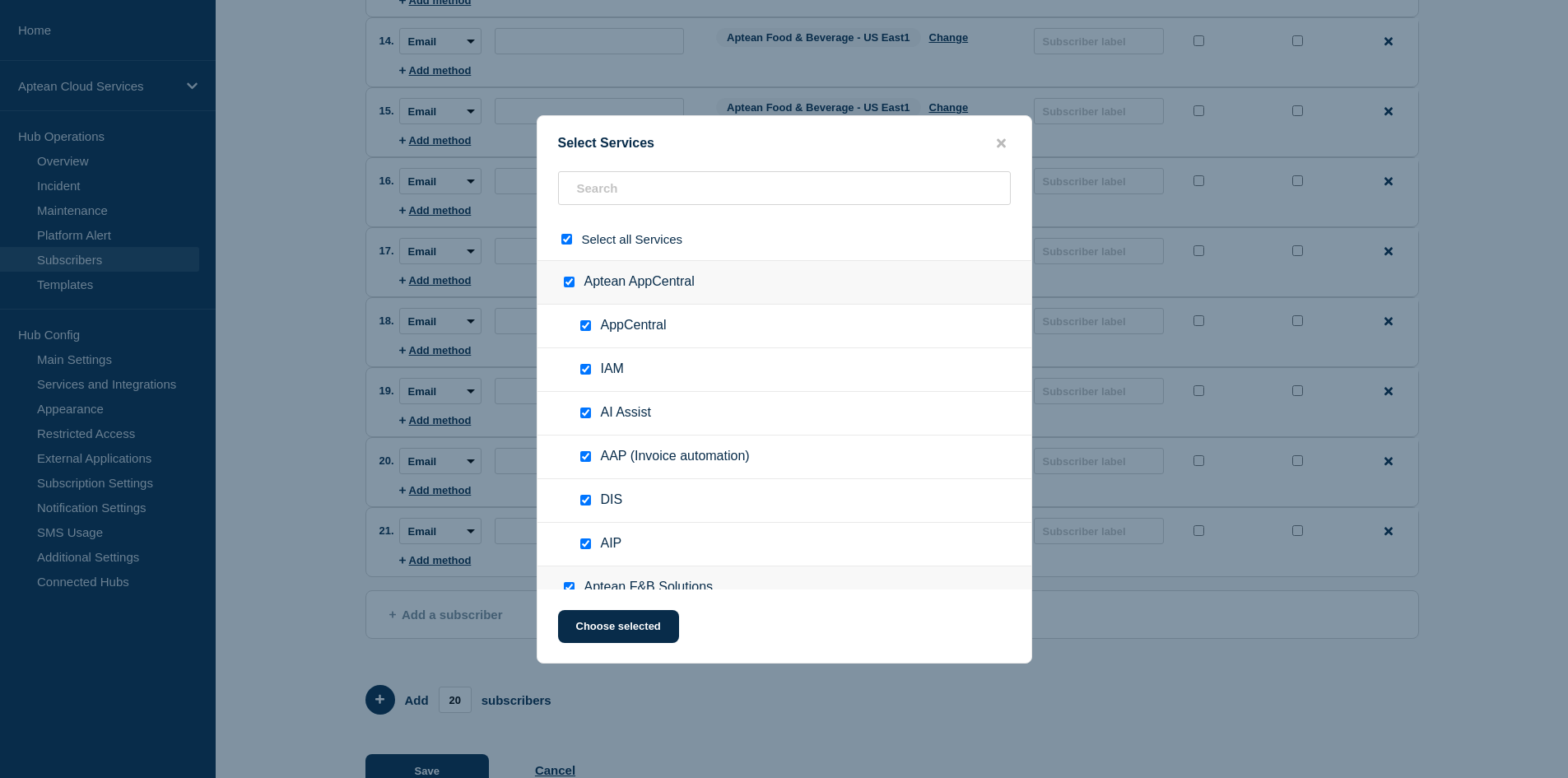
click at [566, 245] on input "select all checkbox" at bounding box center [567, 239] width 10 height 10
click at [603, 205] on input "text" at bounding box center [784, 187] width 453 height 33
paste input "Aptean Food & Beverage - US East1"
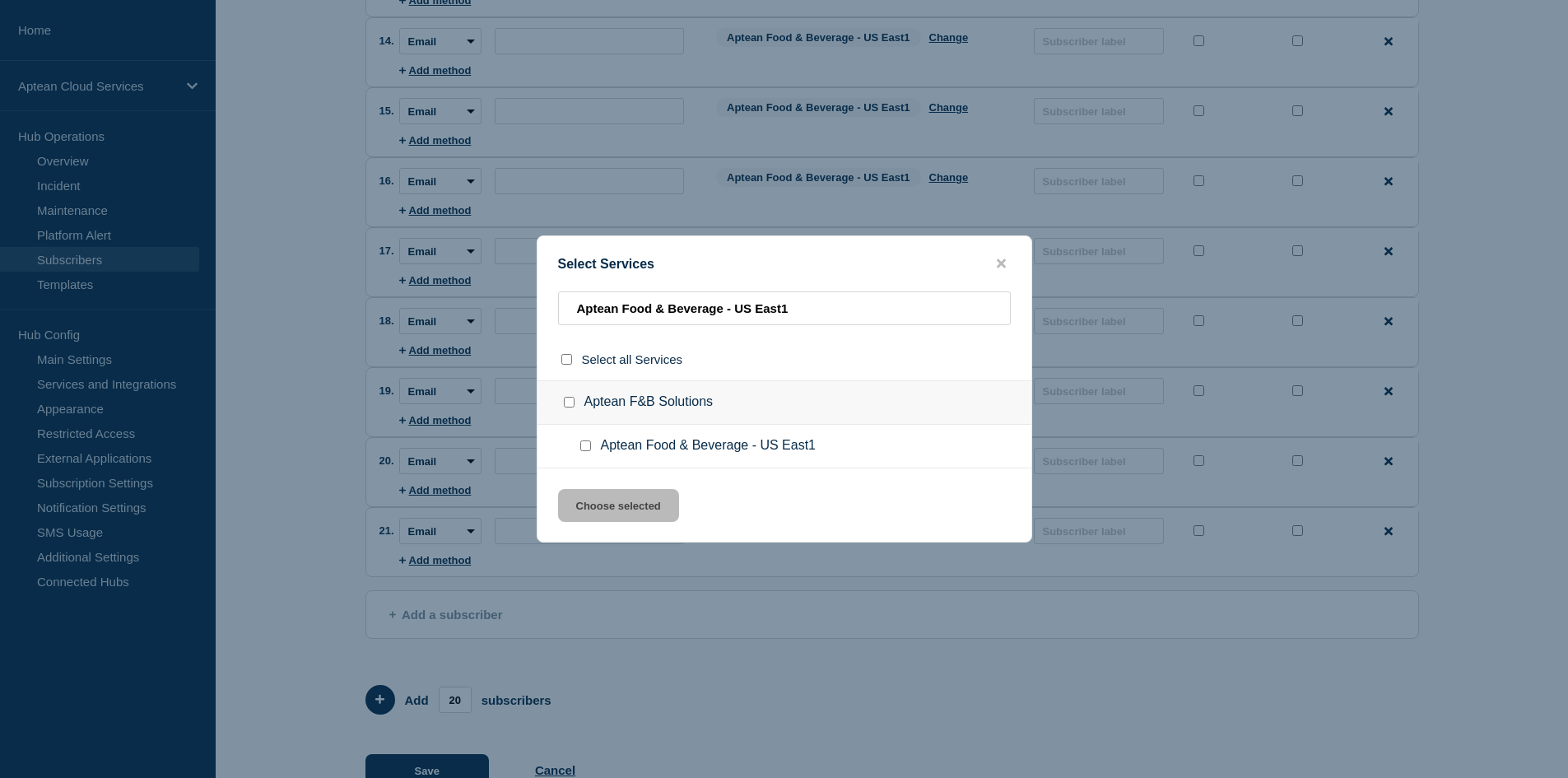
click at [587, 450] on input "Aptean Food & Beverage - US East1 checkbox" at bounding box center [585, 445] width 10 height 10
click at [609, 506] on button "Choose selected" at bounding box center [618, 505] width 121 height 33
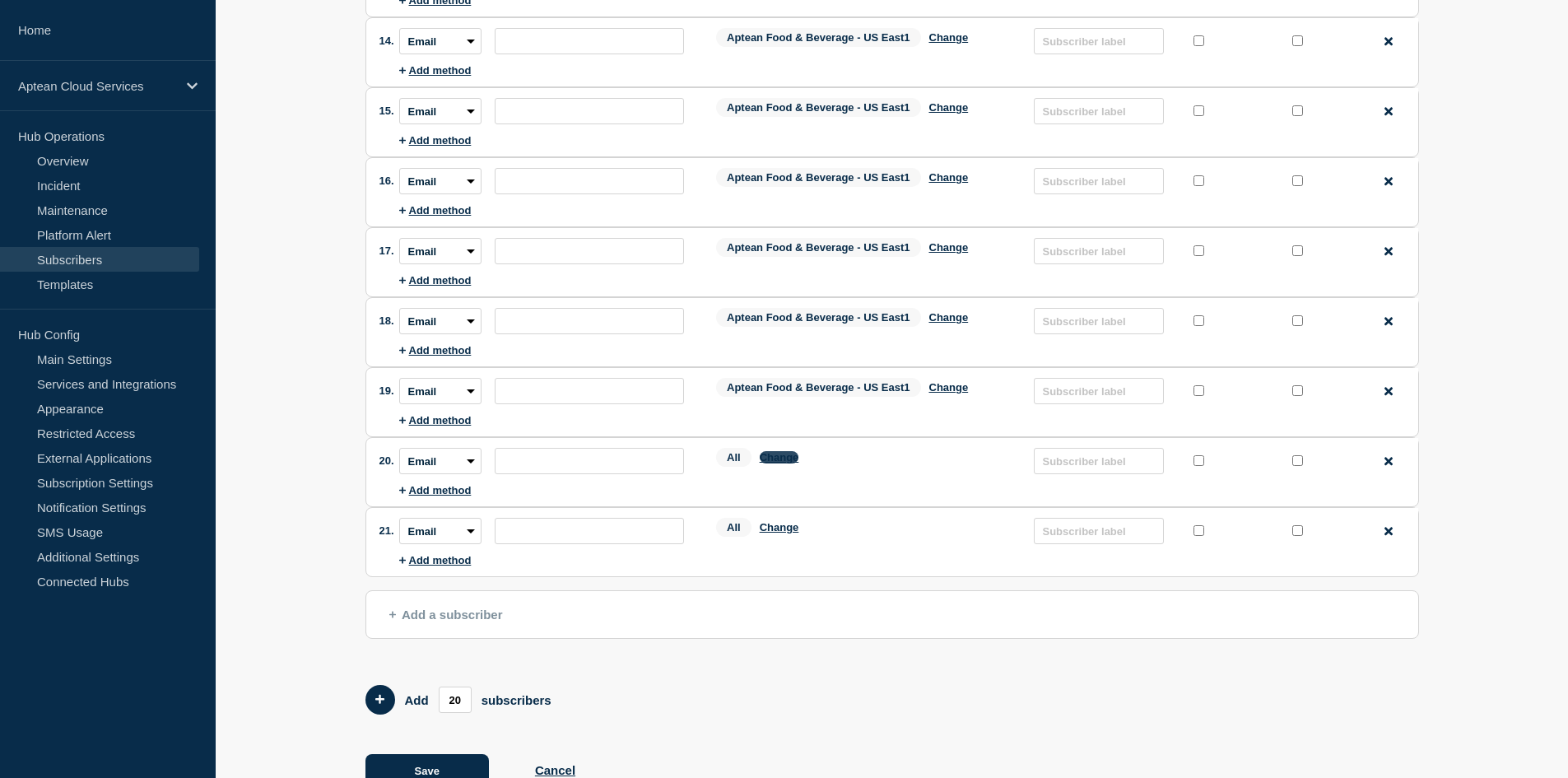
click at [790, 460] on button "Change" at bounding box center [779, 457] width 39 height 12
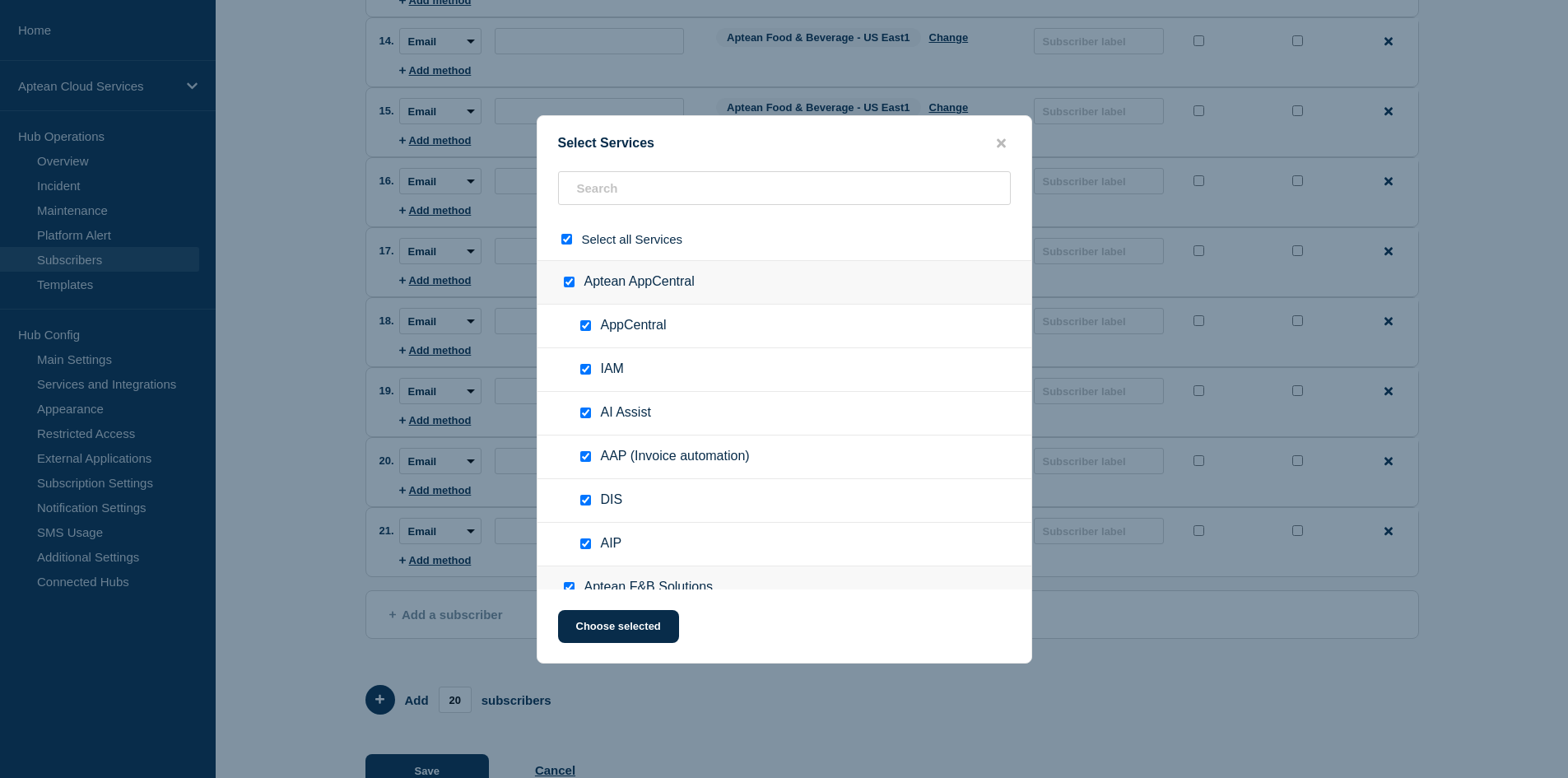
click at [566, 244] on input "select all checkbox" at bounding box center [567, 239] width 10 height 10
click at [638, 194] on input "text" at bounding box center [784, 187] width 453 height 33
paste input "Aptean Food & Beverage - US East1"
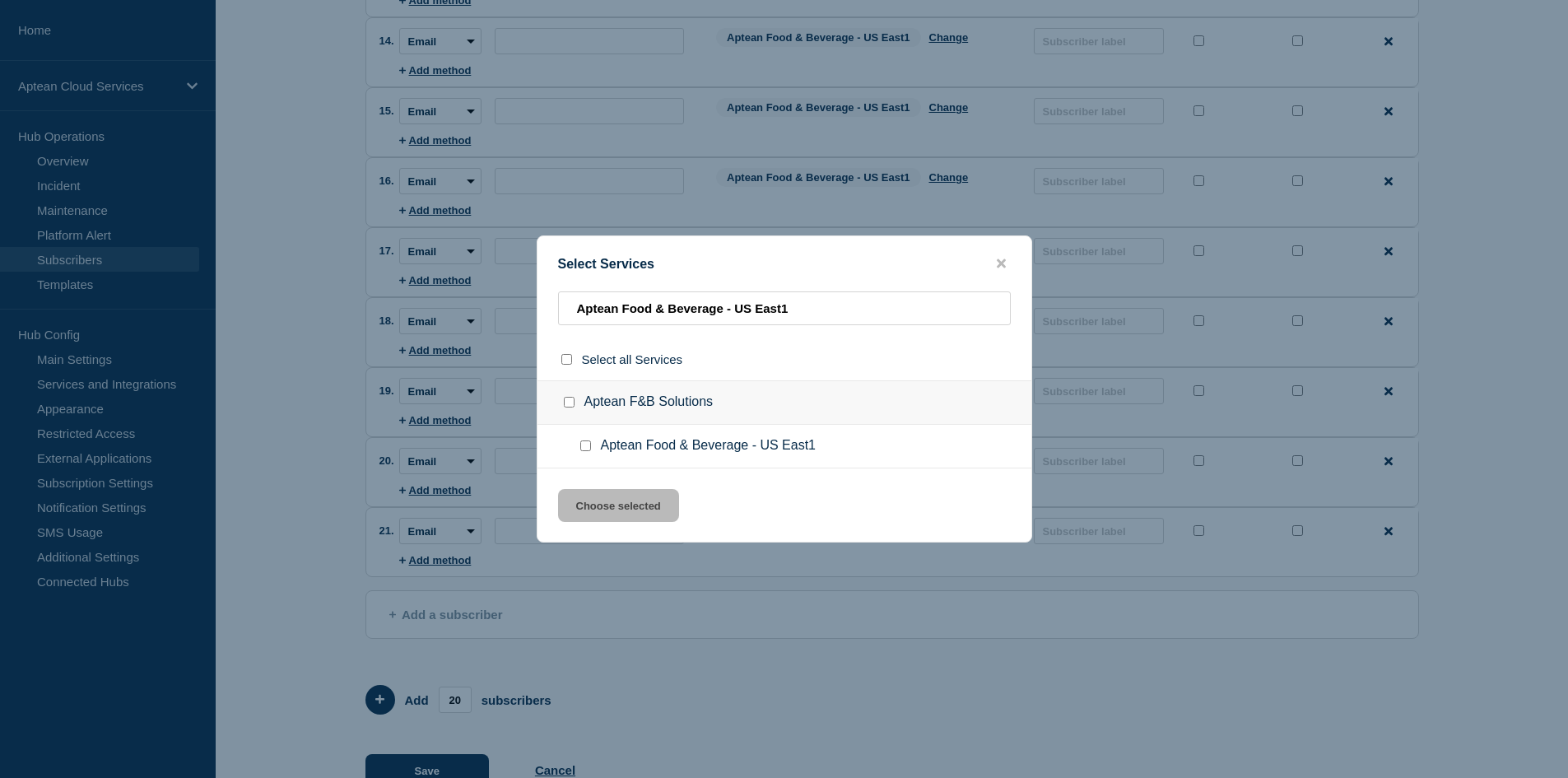
click at [588, 442] on input "Aptean Food & Beverage - US East1 checkbox" at bounding box center [585, 445] width 10 height 10
click at [638, 513] on button "Choose selected" at bounding box center [618, 505] width 121 height 33
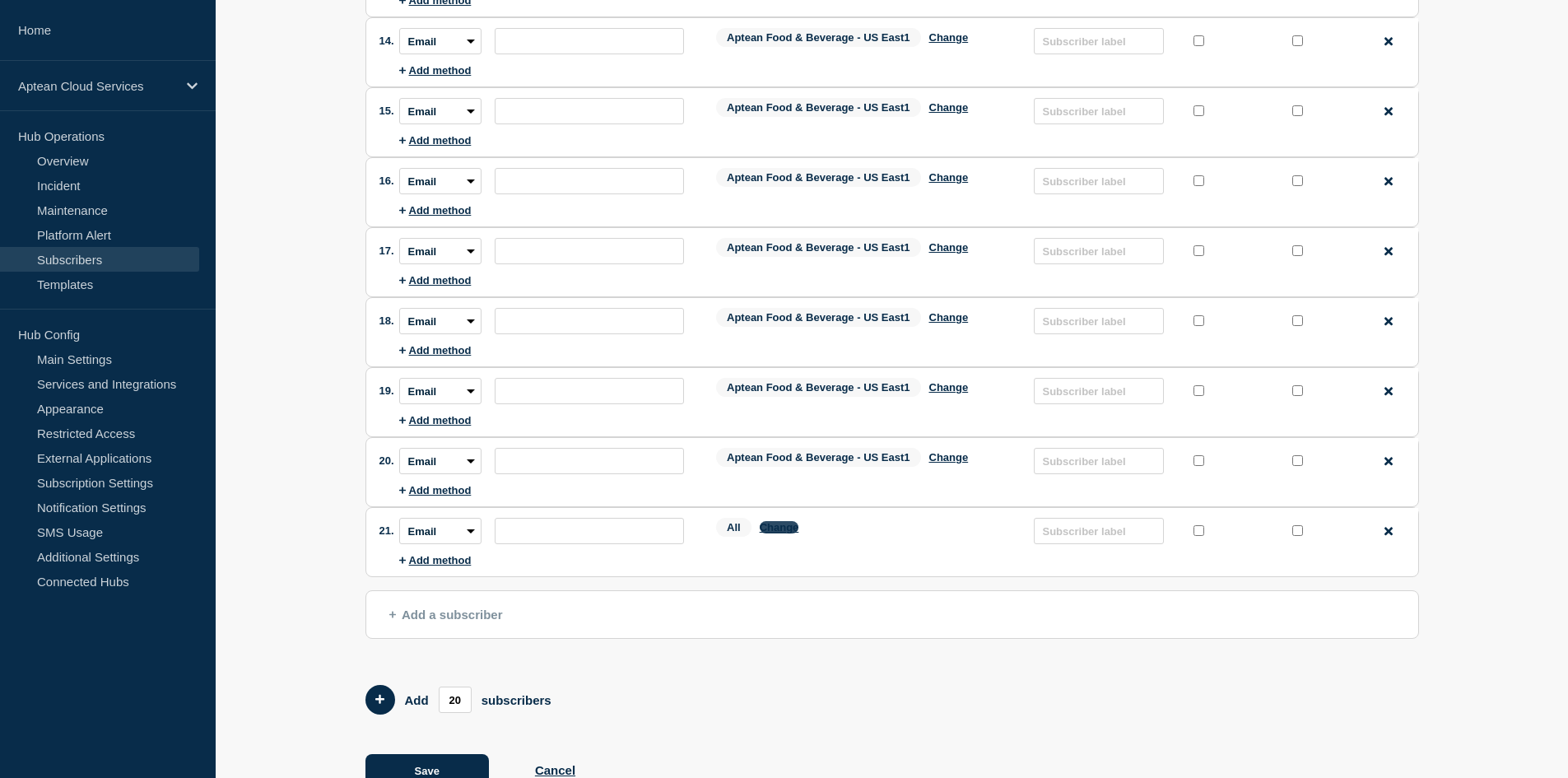
click at [796, 531] on button "Change" at bounding box center [779, 527] width 39 height 12
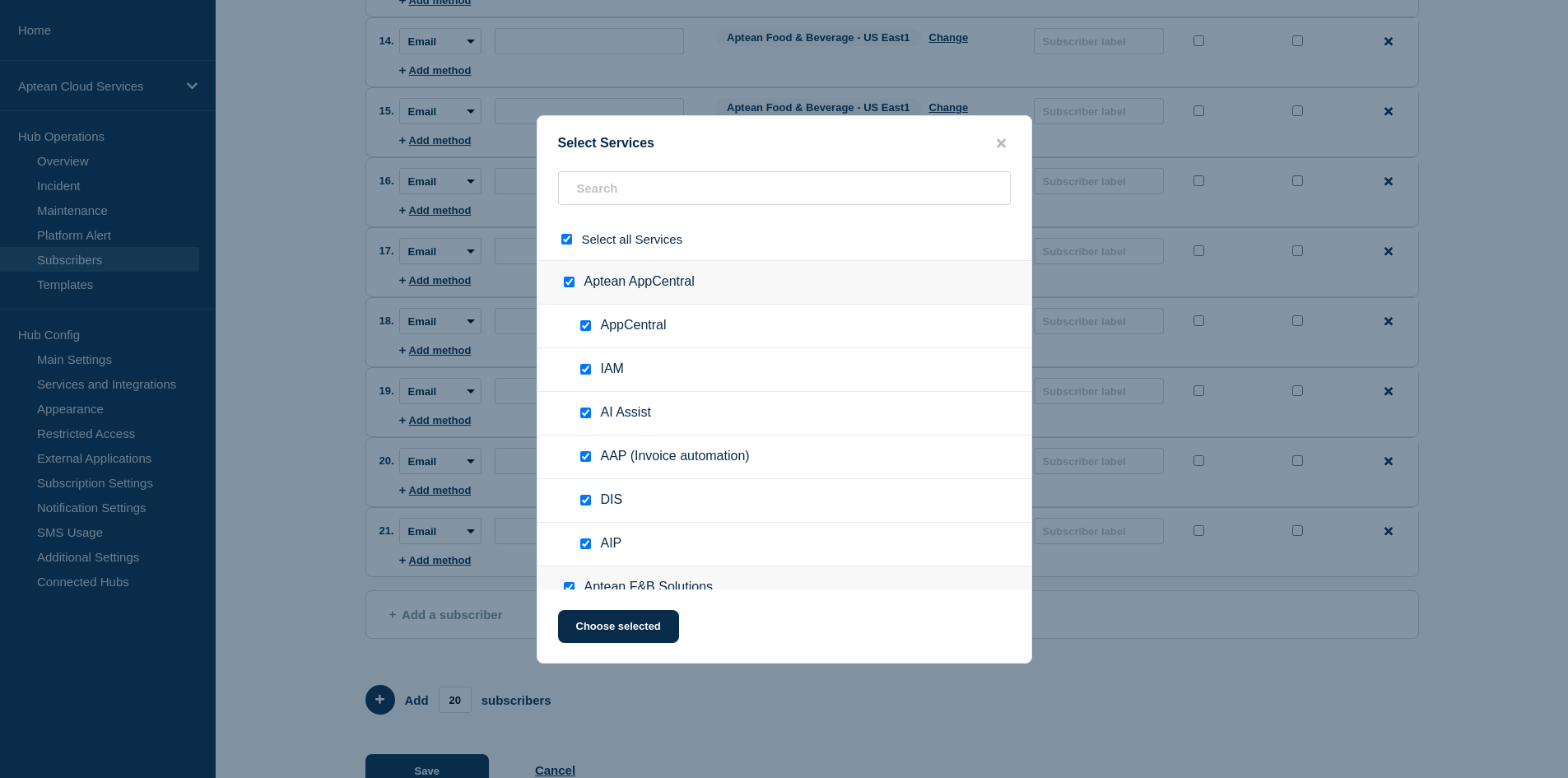
click at [570, 240] on input "select all checkbox" at bounding box center [567, 239] width 10 height 10
click at [608, 194] on input "text" at bounding box center [784, 187] width 453 height 33
paste input "Aptean Food & Beverage - US East1"
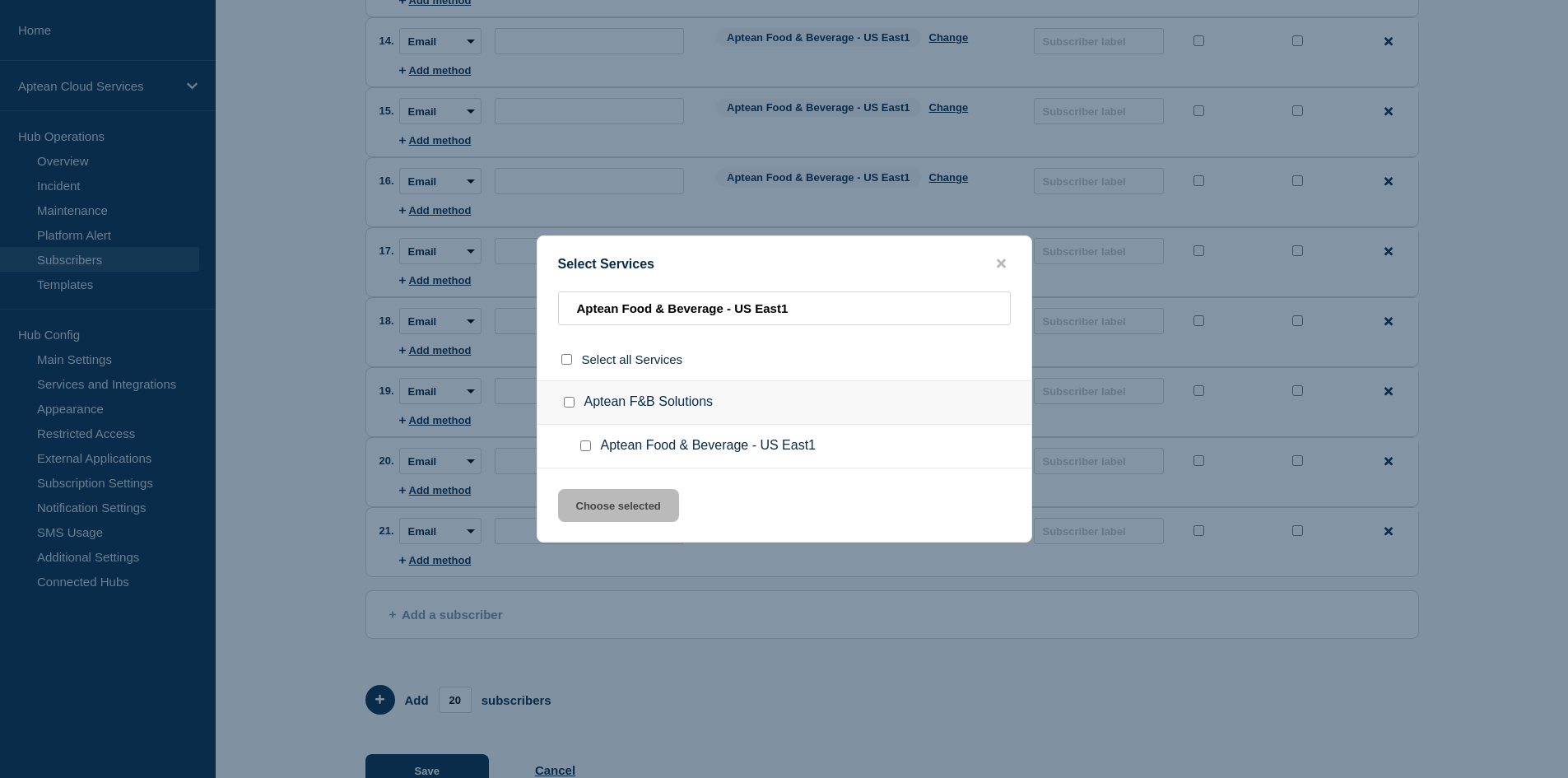
click at [591, 444] on div at bounding box center [589, 445] width 24 height 16
click at [591, 442] on div at bounding box center [589, 445] width 24 height 16
click at [587, 448] on input "Aptean Food & Beverage - US East1 checkbox" at bounding box center [585, 445] width 10 height 10
click at [604, 502] on button "Choose selected" at bounding box center [618, 505] width 121 height 33
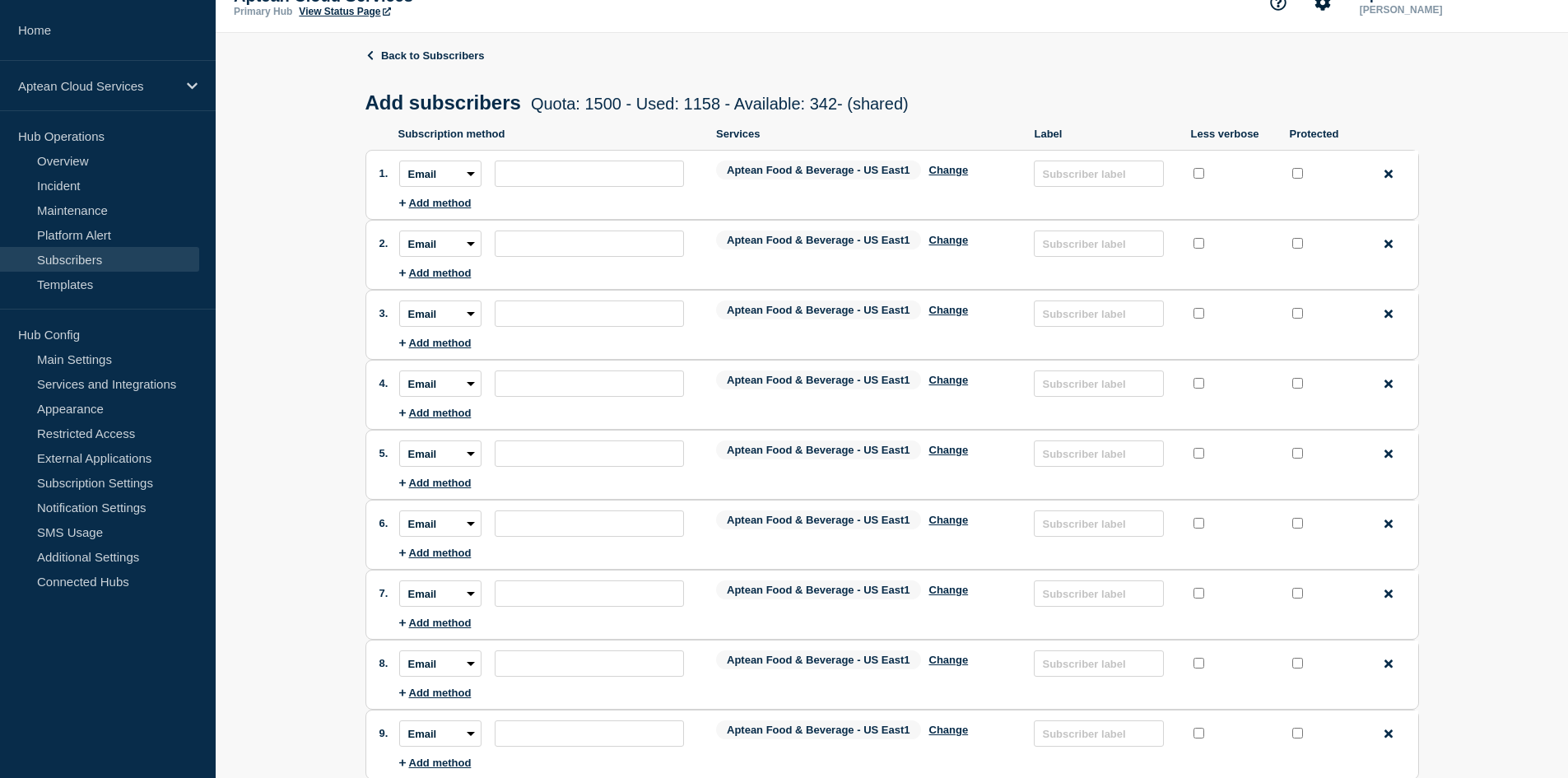
scroll to position [0, 0]
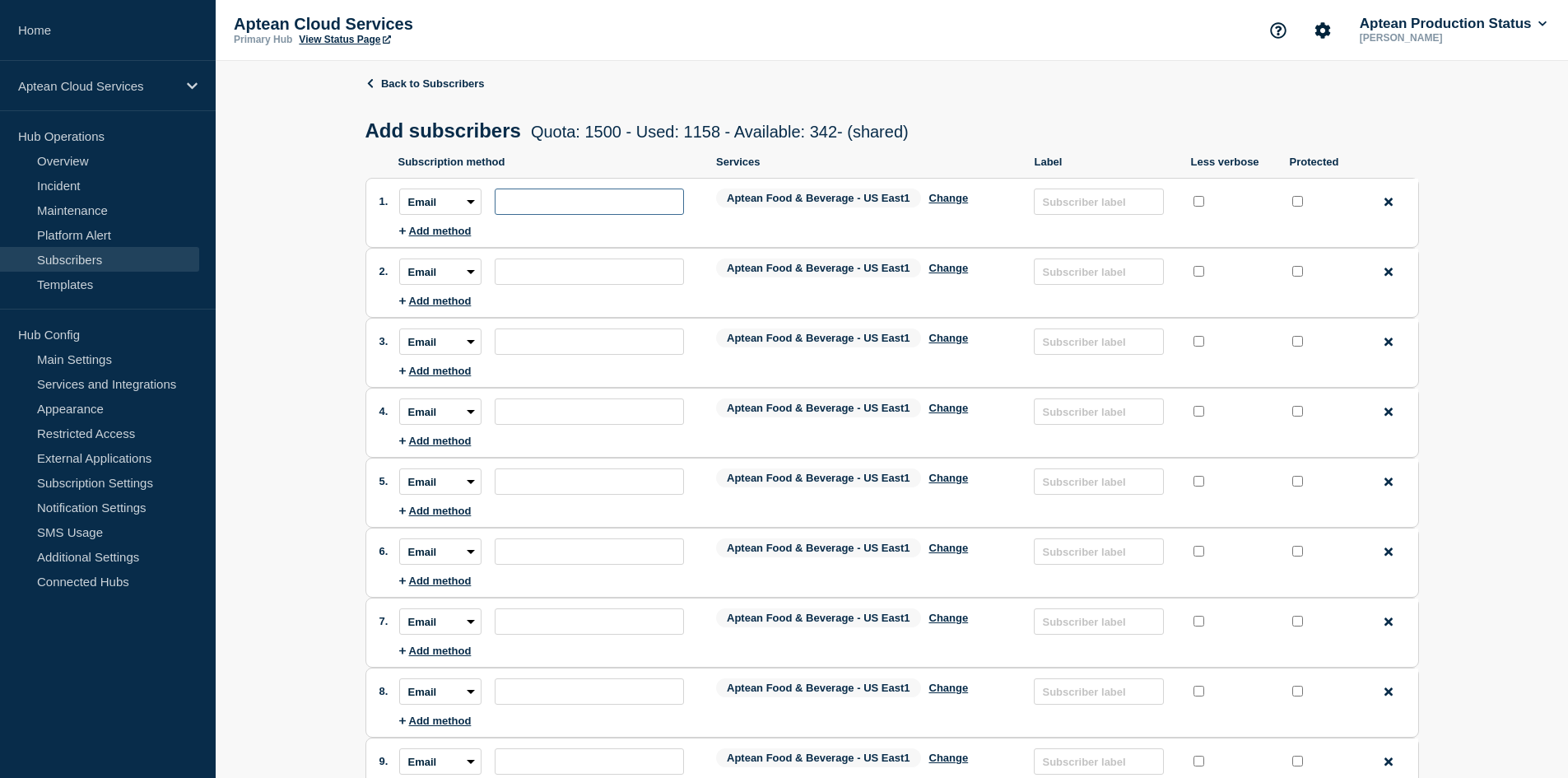
click at [538, 209] on input "subscription-address" at bounding box center [589, 201] width 189 height 27
paste input "[PERSON_NAME][EMAIL_ADDRESS][DOMAIN_NAME]"
click at [646, 274] on input "subscription-address" at bounding box center [589, 271] width 189 height 27
paste input "[EMAIL_ADDRESS][DOMAIN_NAME]"
click at [561, 347] on input "subscription-address" at bounding box center [589, 341] width 189 height 27
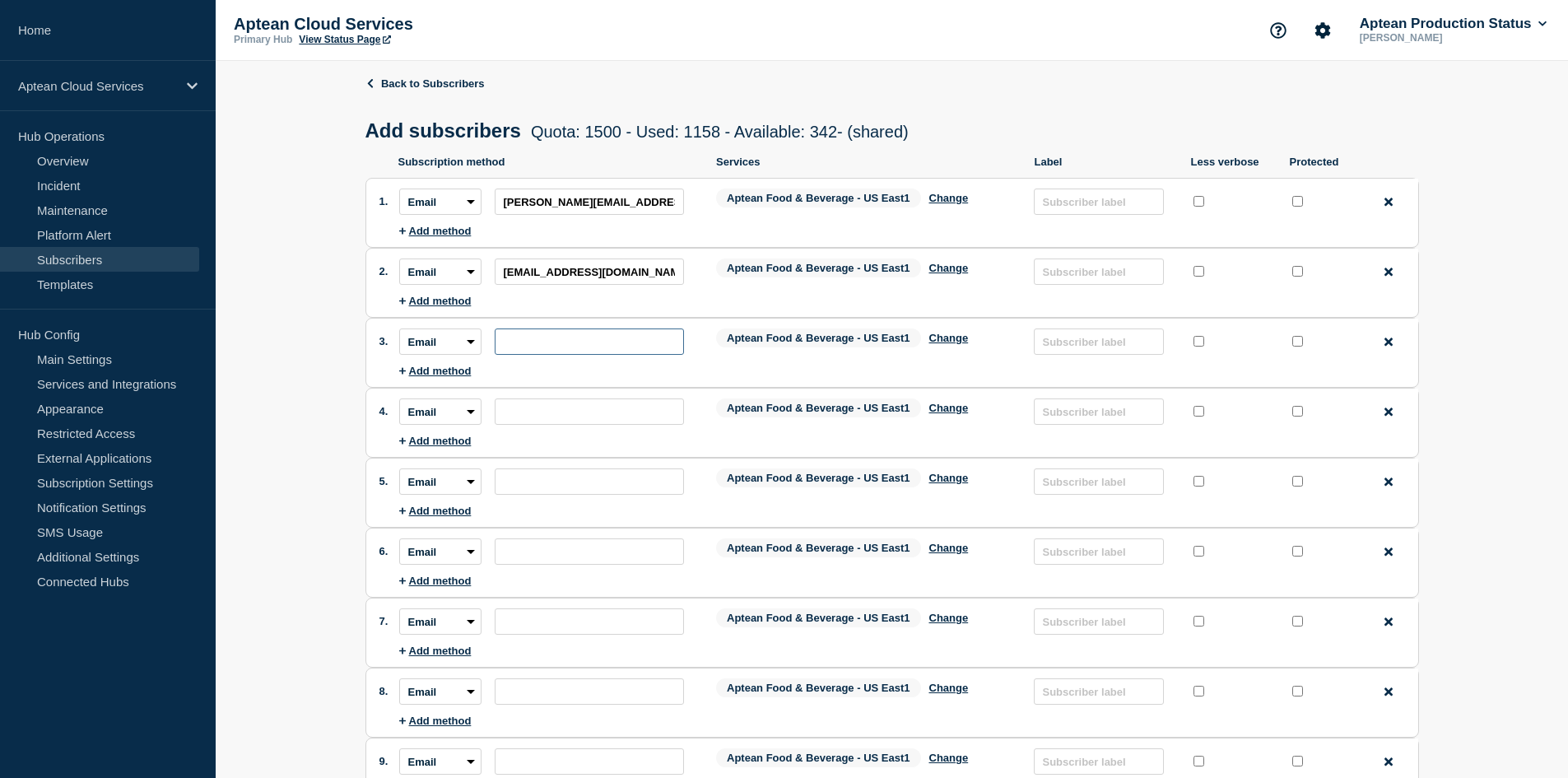
paste input "[EMAIL_ADDRESS][DOMAIN_NAME]"
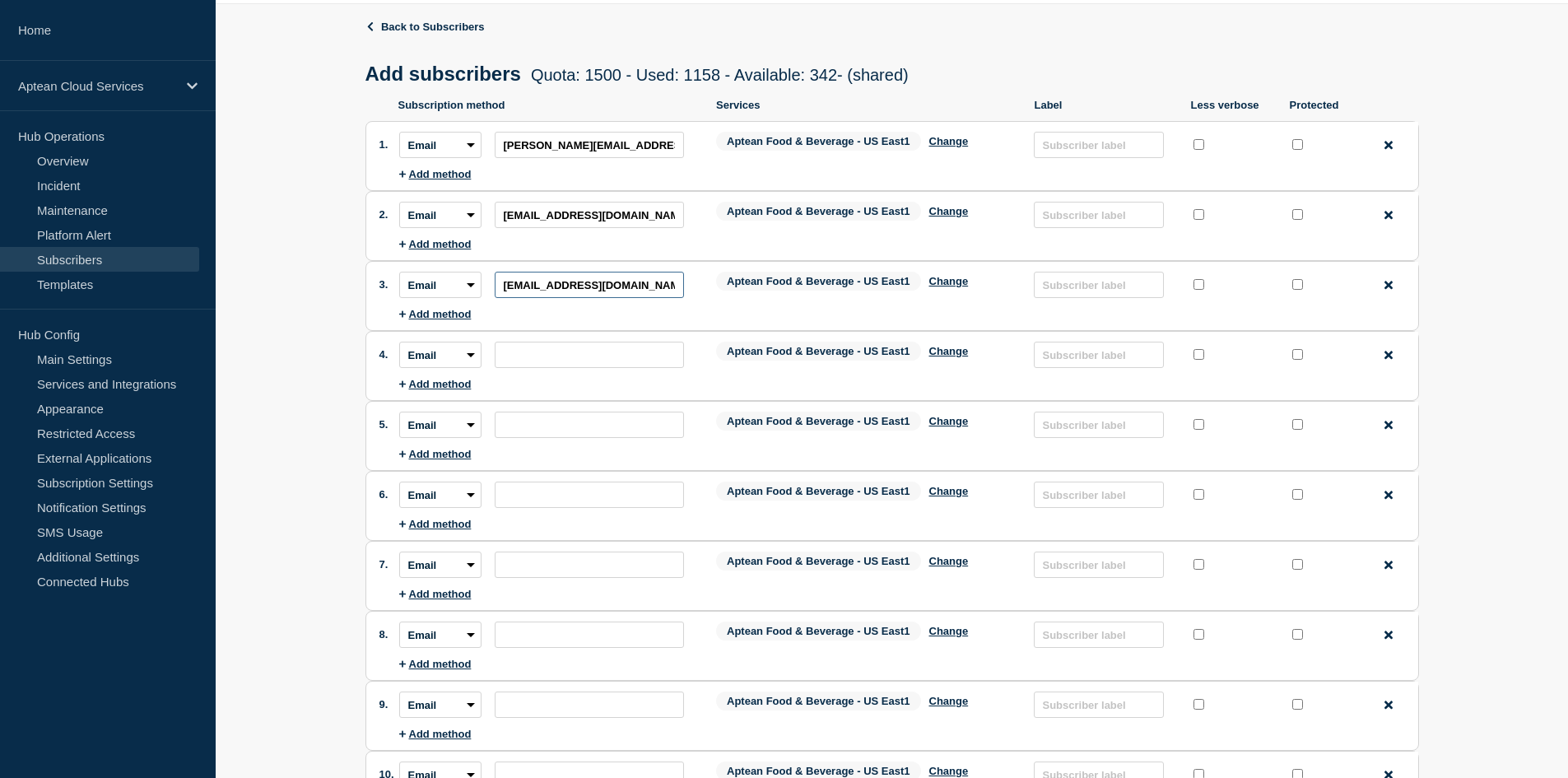
scroll to position [82, 0]
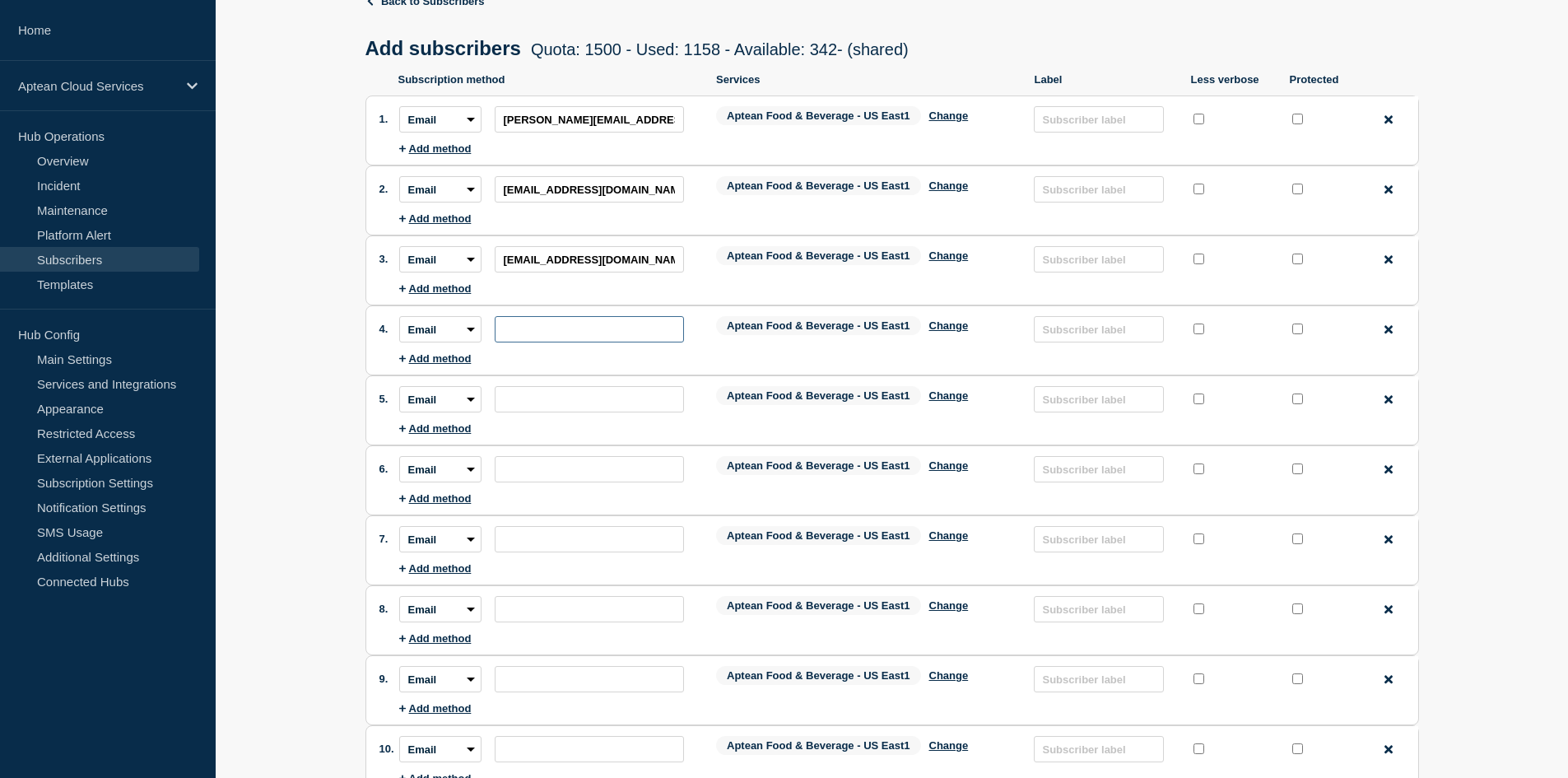
click at [586, 330] on input "subscription-address" at bounding box center [589, 329] width 189 height 27
paste input "[EMAIL_ADDRESS][DOMAIN_NAME]"
click at [554, 395] on input "subscription-address" at bounding box center [589, 399] width 189 height 27
paste input "[PERSON_NAME][EMAIL_ADDRESS][DOMAIN_NAME]"
click at [539, 471] on input "subscription-address" at bounding box center [589, 469] width 189 height 27
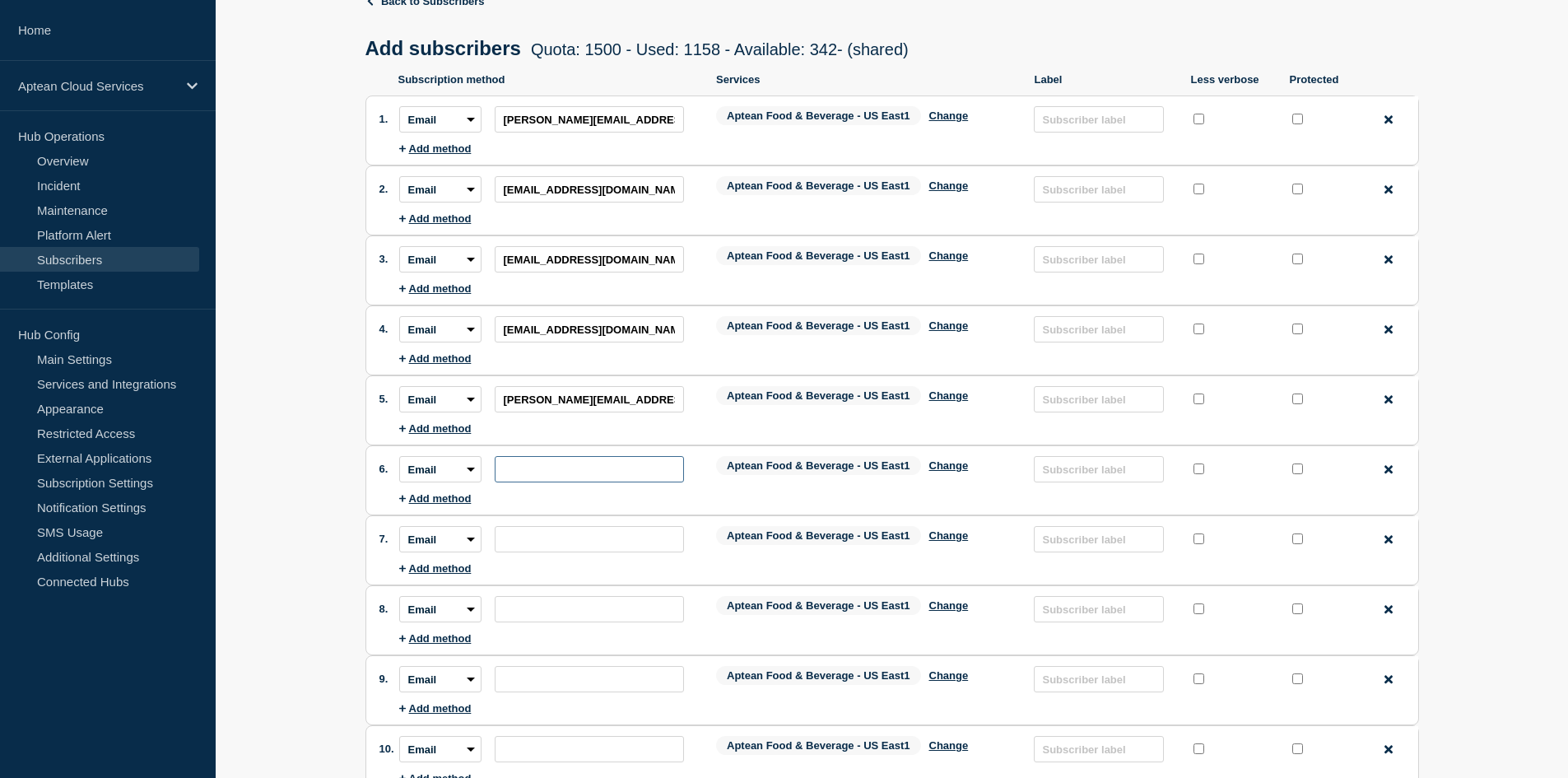
paste input "[EMAIL_ADDRESS][DOMAIN_NAME]"
click at [583, 533] on input "subscription-address" at bounding box center [589, 538] width 189 height 27
paste input "[EMAIL_ADDRESS][DOMAIN_NAME]"
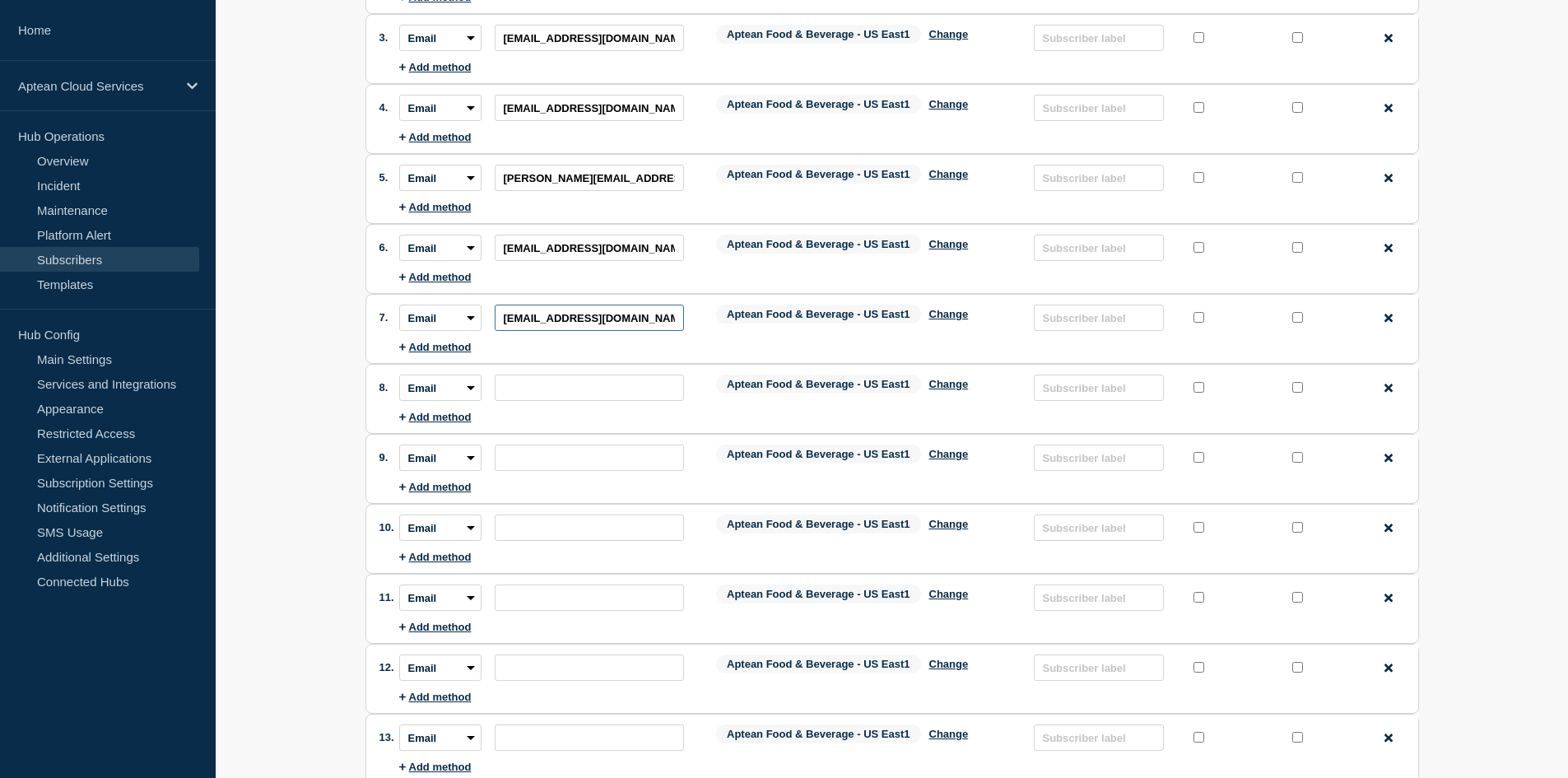
scroll to position [330, 0]
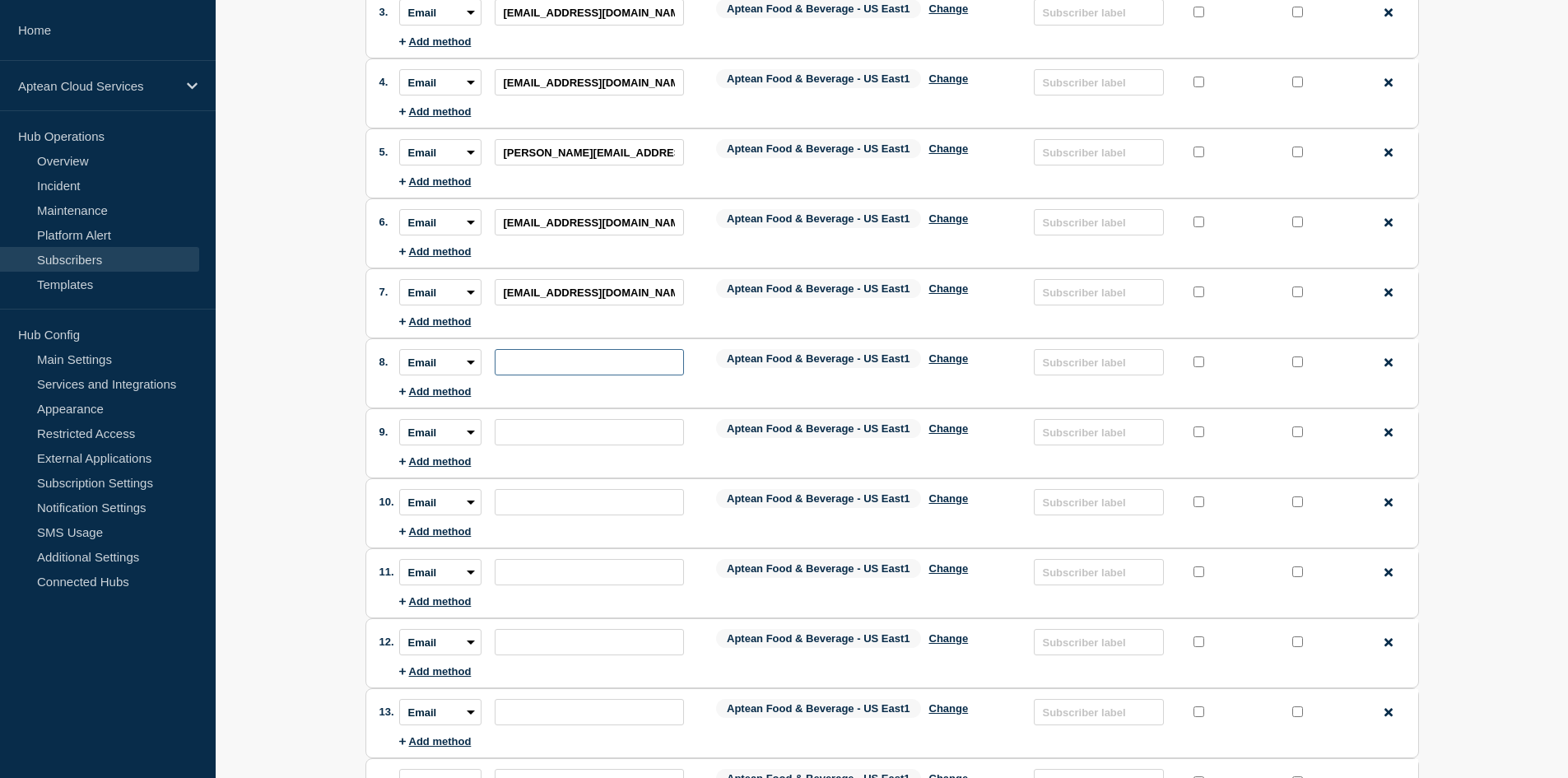
click at [616, 373] on input "subscription-address" at bounding box center [589, 362] width 189 height 27
paste input "[EMAIL_ADDRESS][PERSON_NAME][DOMAIN_NAME]"
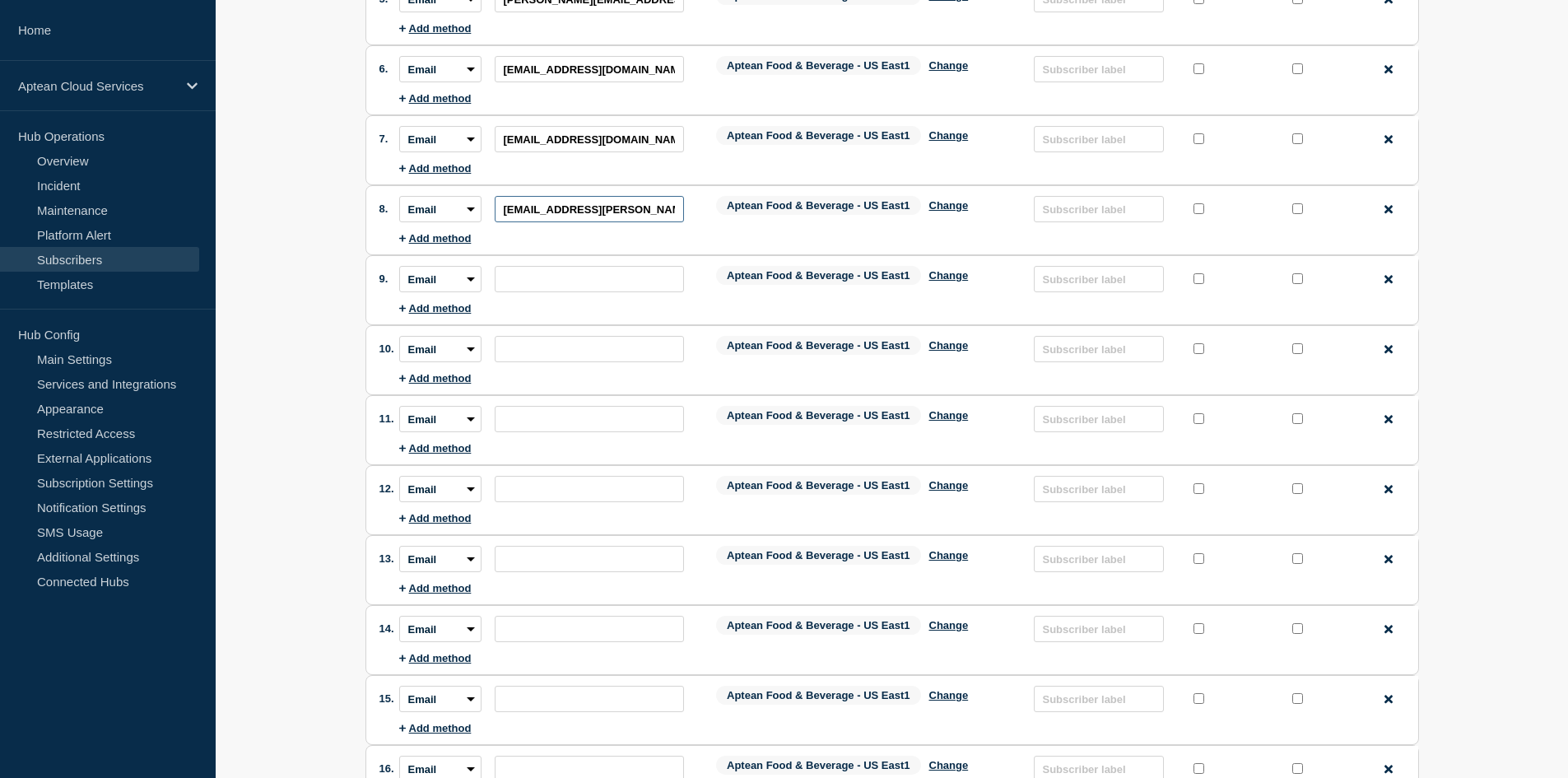
scroll to position [494, 0]
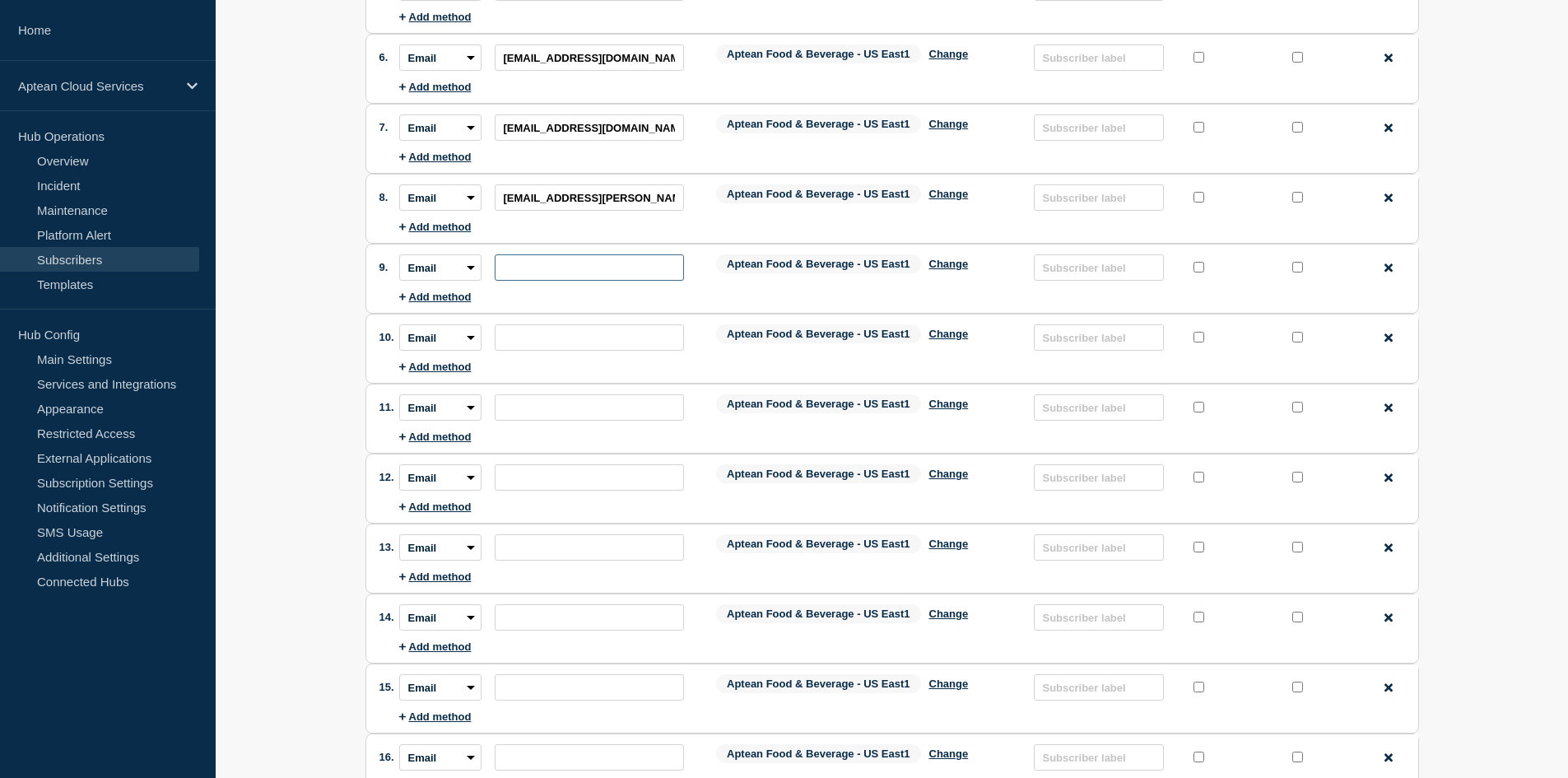
click at [529, 267] on input "subscription-address" at bounding box center [589, 267] width 189 height 27
paste input "[EMAIL_ADDRESS][DOMAIN_NAME]"
click at [561, 348] on input "subscription-address" at bounding box center [589, 337] width 189 height 27
paste input "[EMAIL_ADDRESS][DOMAIN_NAME]"
click at [598, 412] on input "subscription-address" at bounding box center [589, 407] width 189 height 27
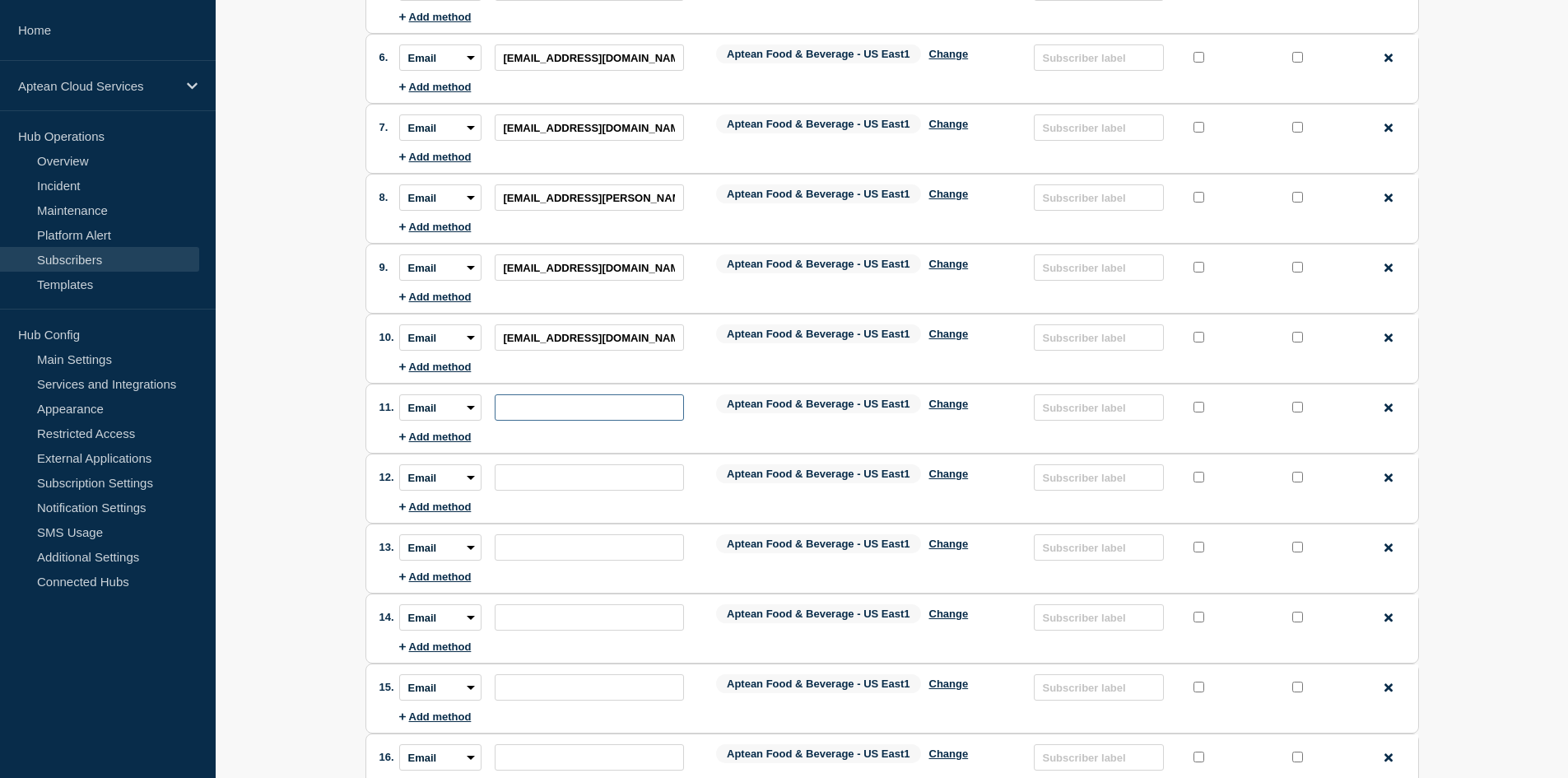
paste input "[EMAIL_ADDRESS][DOMAIN_NAME]"
click at [535, 488] on input "subscription-address" at bounding box center [589, 477] width 189 height 27
paste input "[EMAIL_ADDRESS][DOMAIN_NAME]"
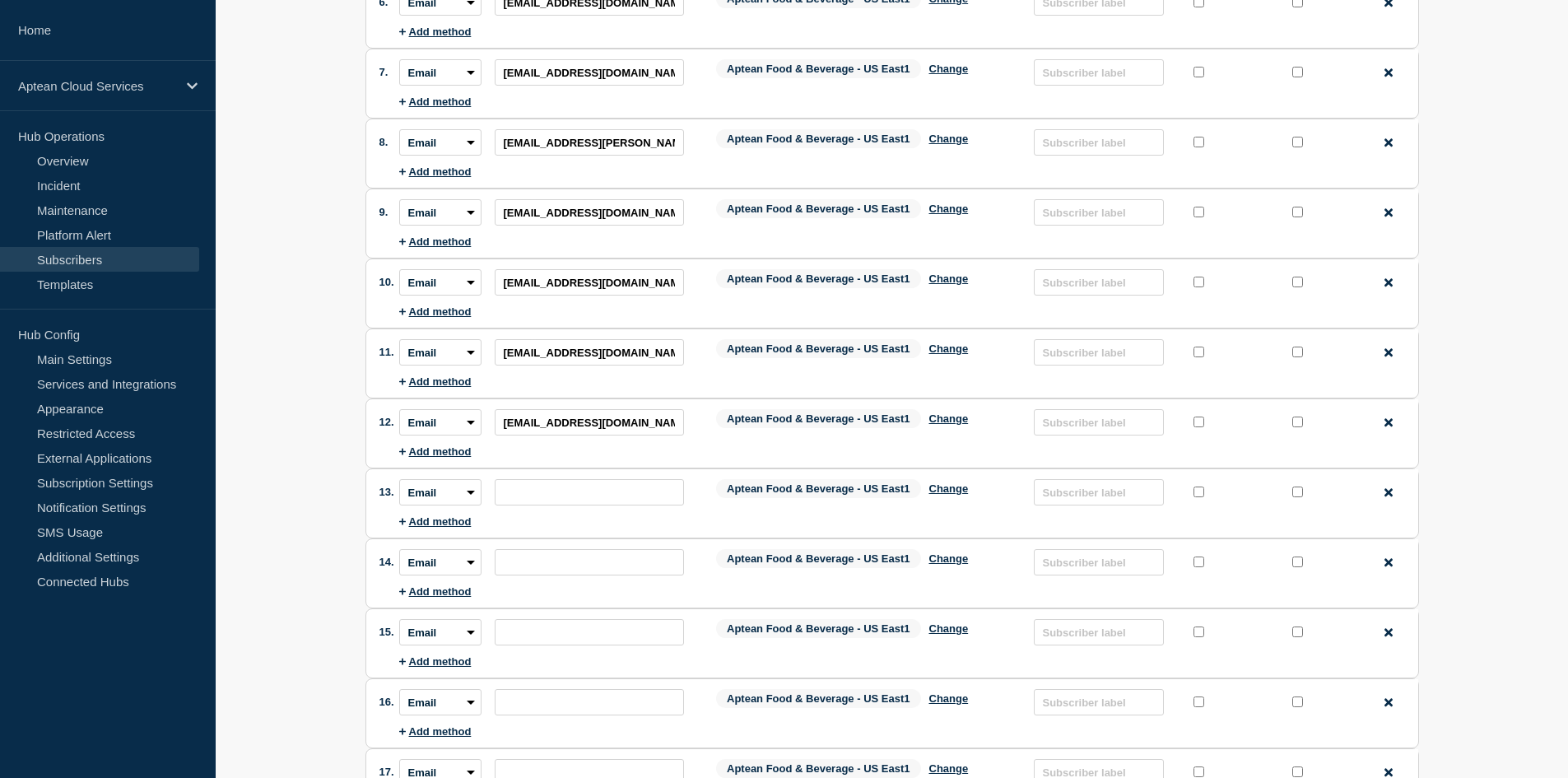
scroll to position [576, 0]
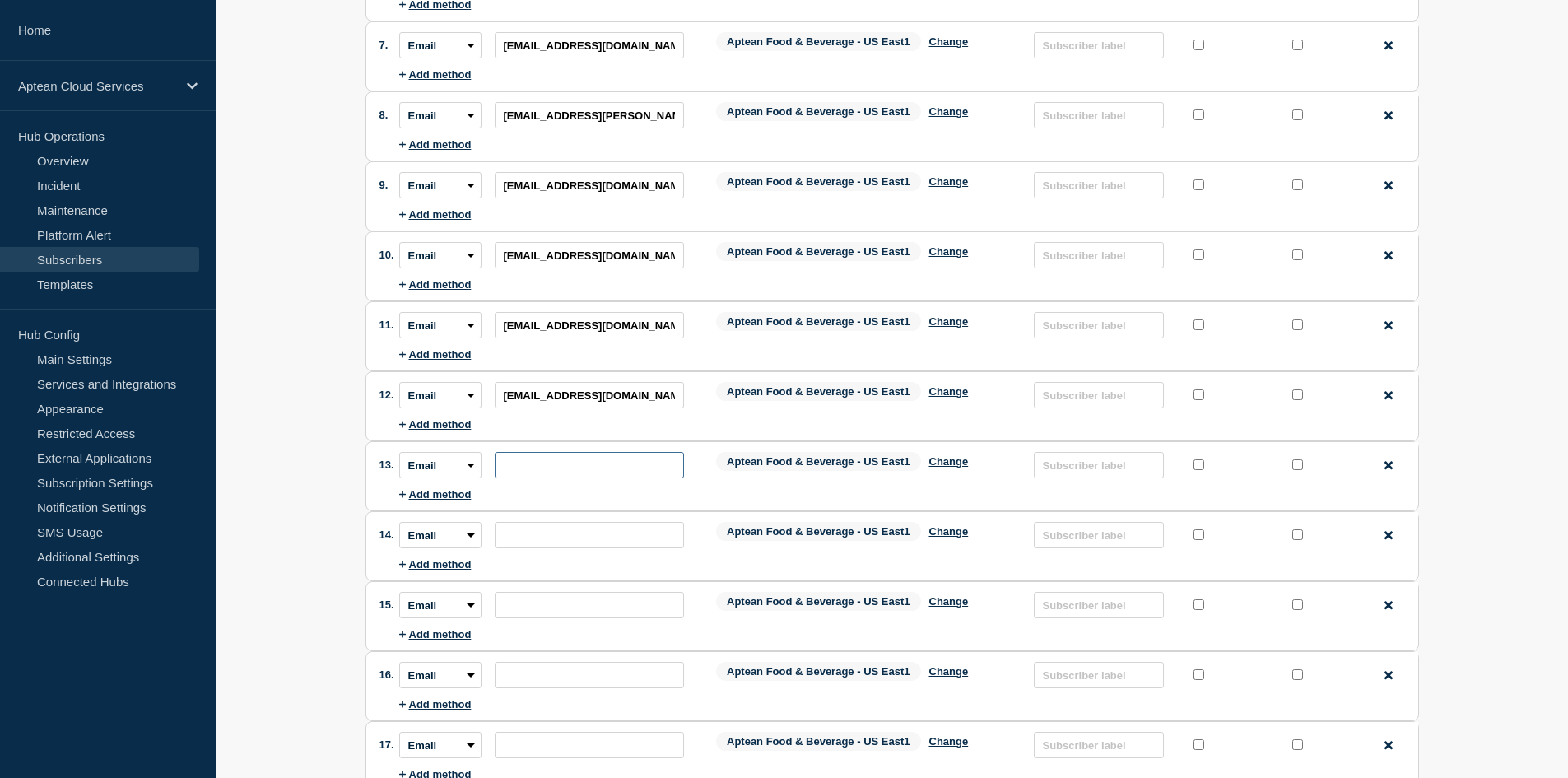
click at [513, 467] on input "subscription-address" at bounding box center [589, 465] width 189 height 27
paste input "[PERSON_NAME][EMAIL_ADDRESS][DOMAIN_NAME]"
click at [596, 543] on input "subscription-address" at bounding box center [589, 535] width 189 height 27
paste input "[PERSON_NAME][EMAIL_ADDRESS][DOMAIN_NAME]"
click at [562, 608] on input "subscription-address" at bounding box center [589, 604] width 189 height 27
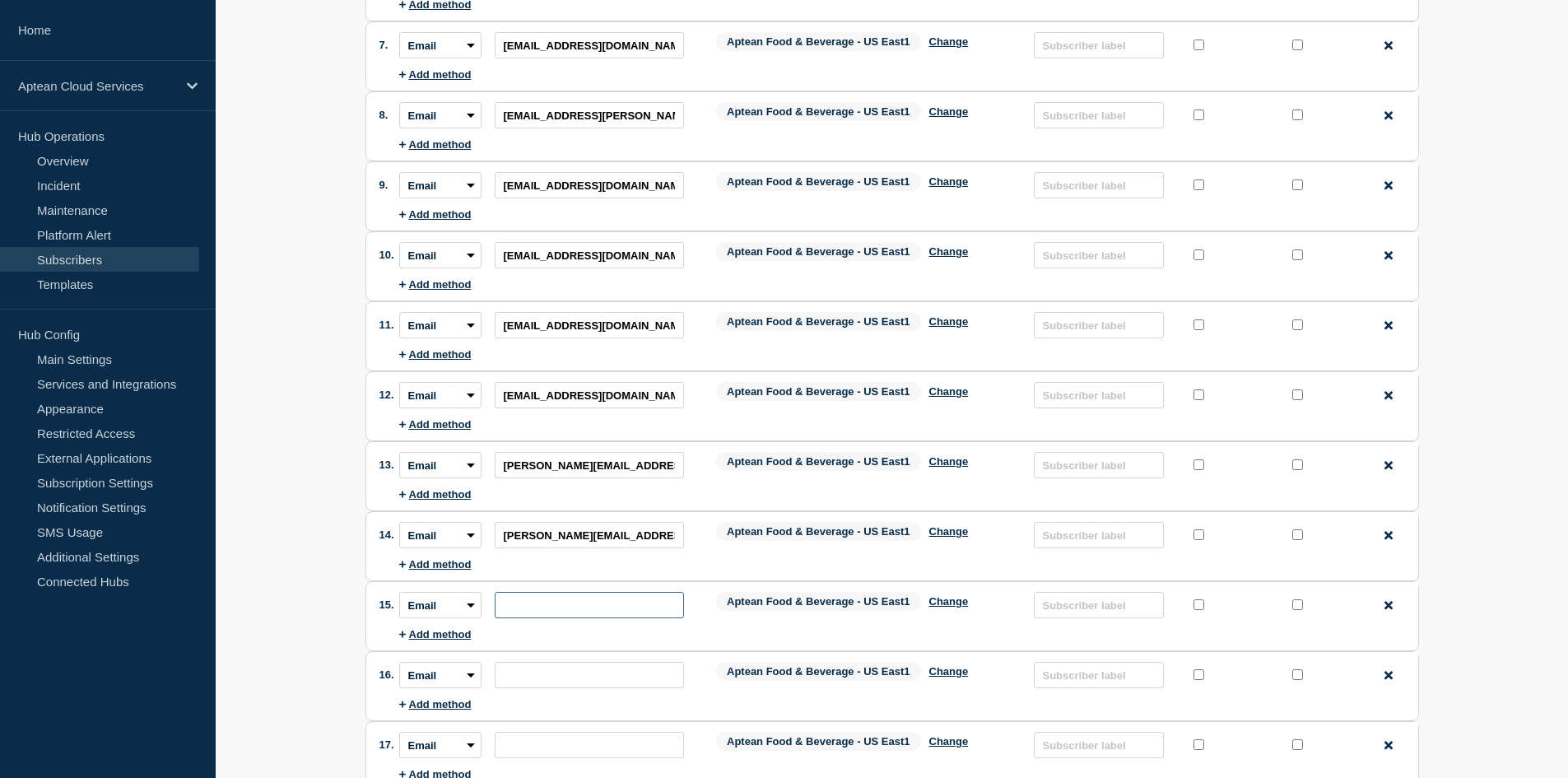
paste input "[PERSON_NAME][EMAIL_ADDRESS][DOMAIN_NAME]"
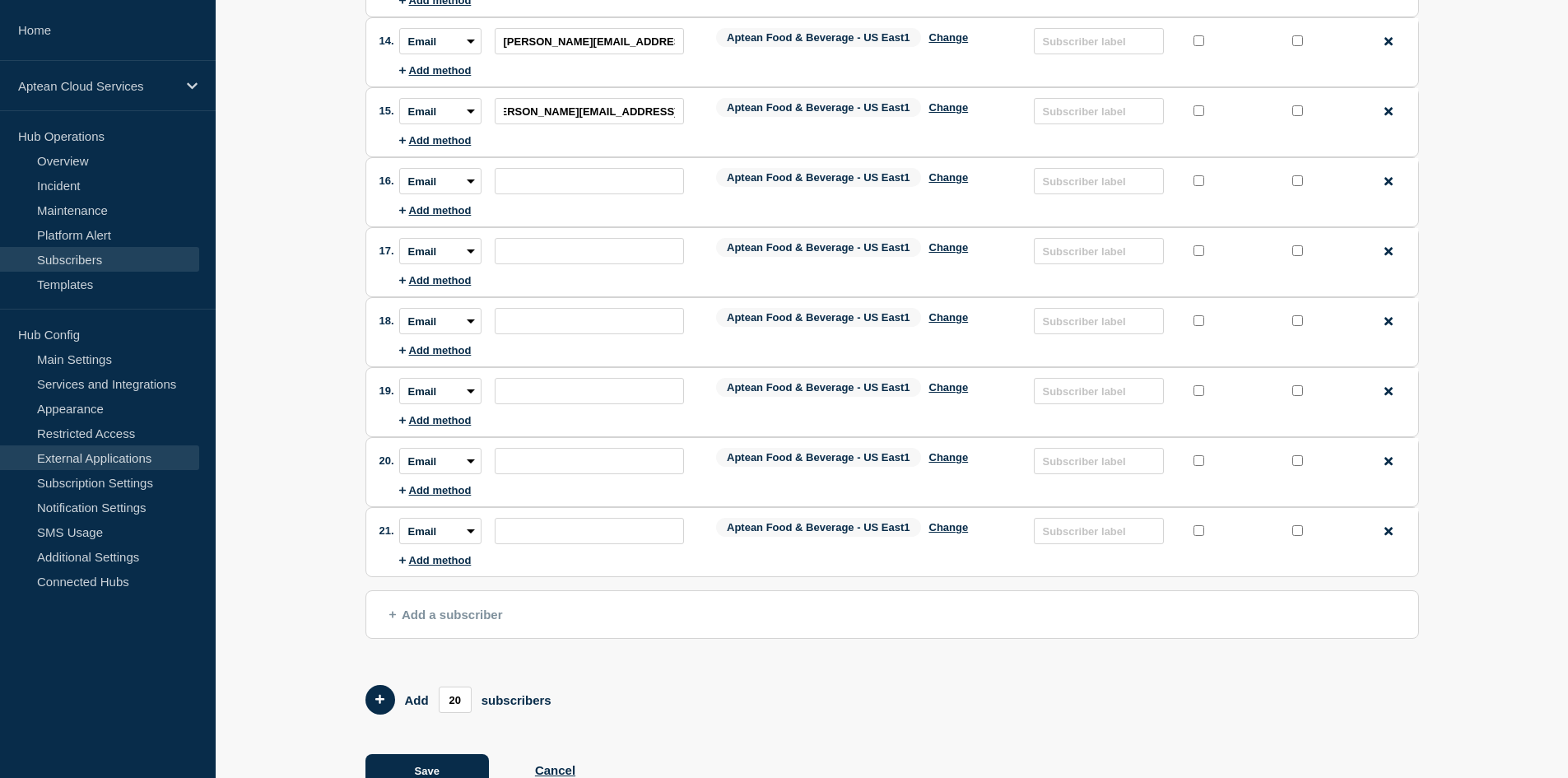
scroll to position [0, 0]
click at [589, 175] on input "subscription-address" at bounding box center [589, 181] width 189 height 27
paste input "[EMAIL_ADDRESS][DOMAIN_NAME]"
click at [508, 258] on input "subscription-address" at bounding box center [589, 251] width 189 height 27
paste input "[EMAIL_ADDRESS][DOMAIN_NAME]"
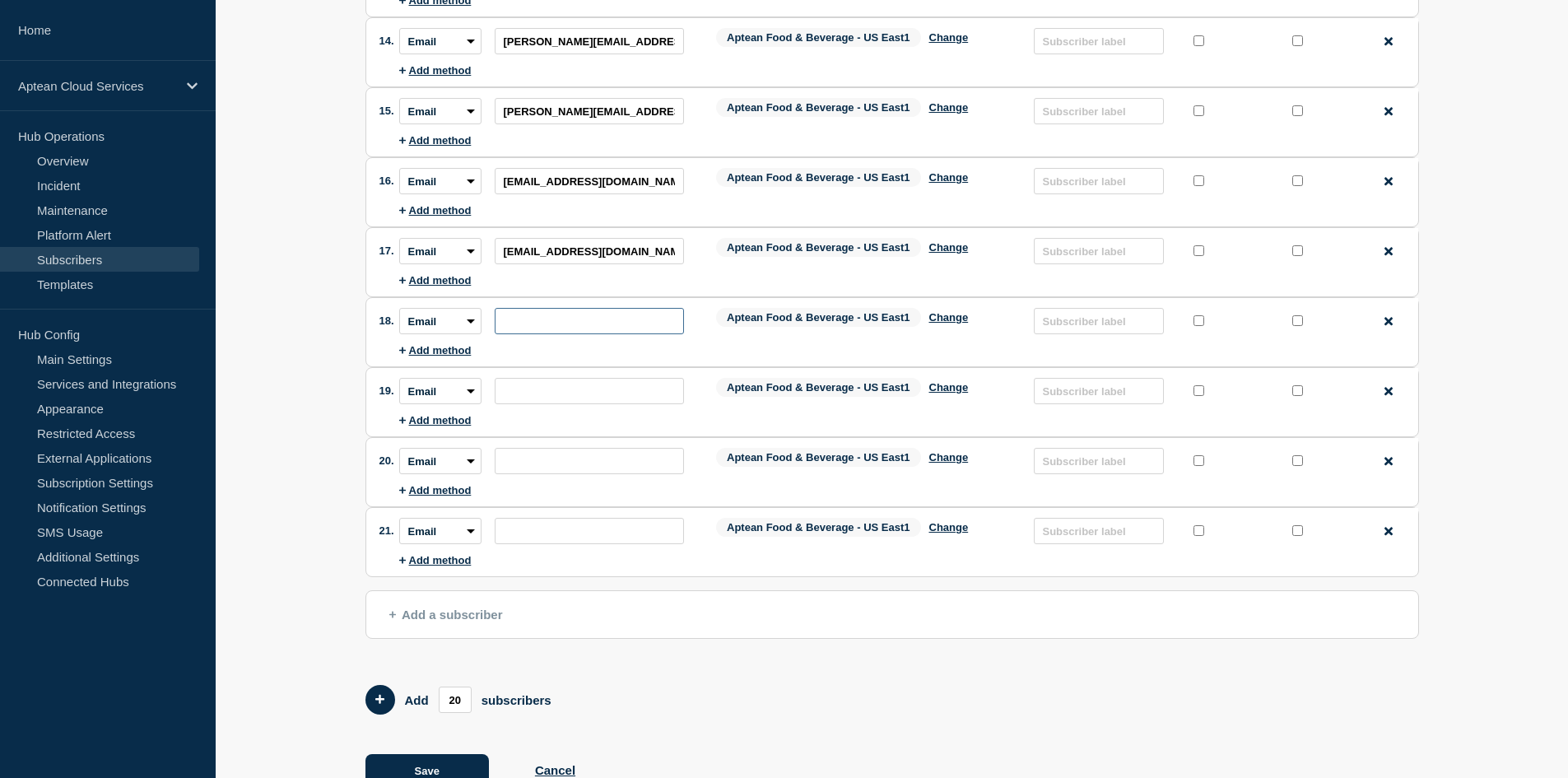
click at [533, 322] on input "subscription-address" at bounding box center [589, 321] width 189 height 27
paste input "[PERSON_NAME][EMAIL_ADDRESS][DOMAIN_NAME]"
click at [547, 392] on input "subscription-address" at bounding box center [589, 390] width 189 height 27
paste input "[EMAIL_ADDRESS][DOMAIN_NAME]"
click at [632, 472] on input "subscription-address" at bounding box center [589, 460] width 189 height 27
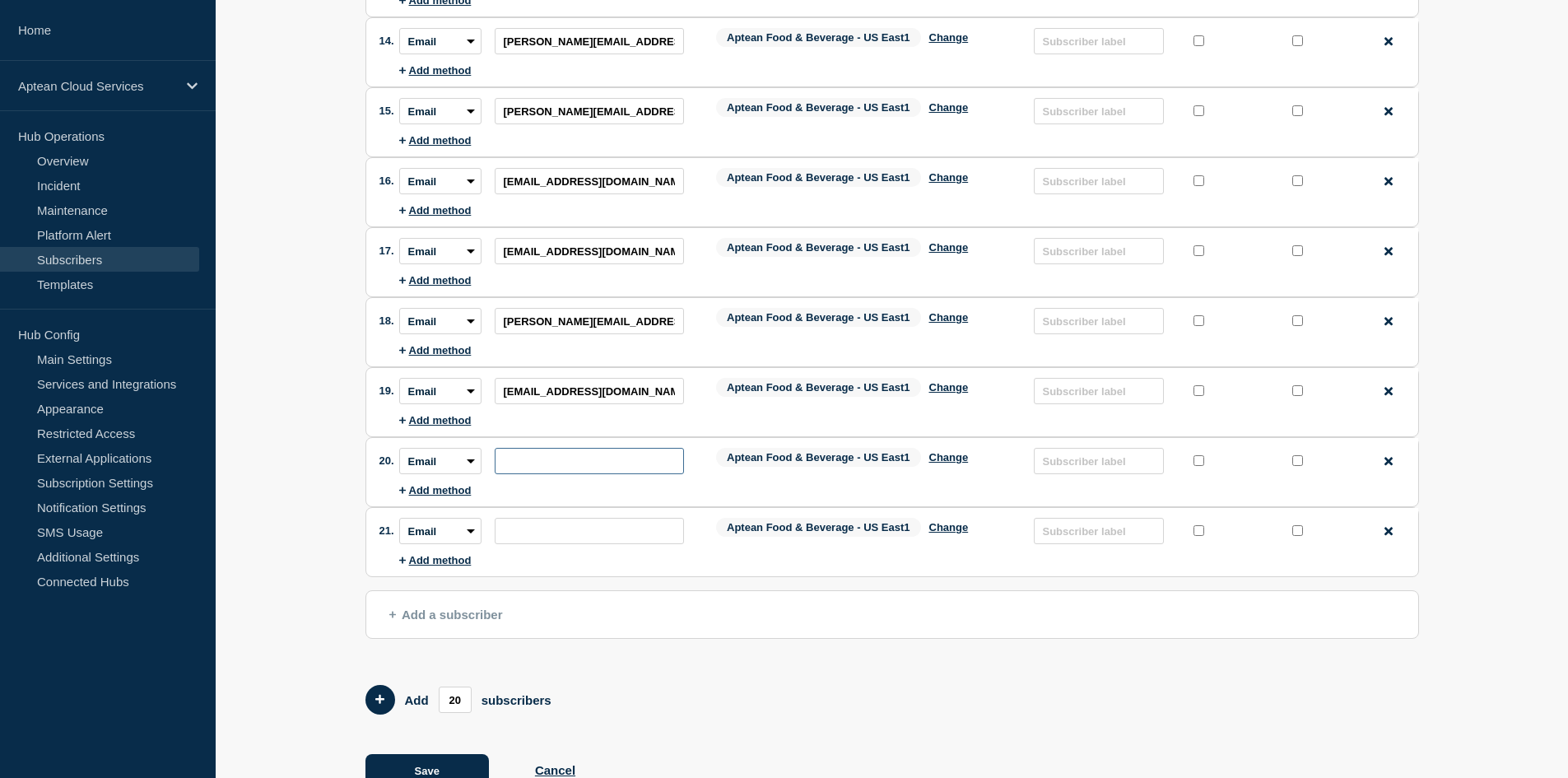
paste input "[PERSON_NAME][EMAIL_ADDRESS][DOMAIN_NAME]"
click at [567, 530] on input "subscription-address" at bounding box center [589, 531] width 189 height 27
paste input "[EMAIL_ADDRESS][DOMAIN_NAME]"
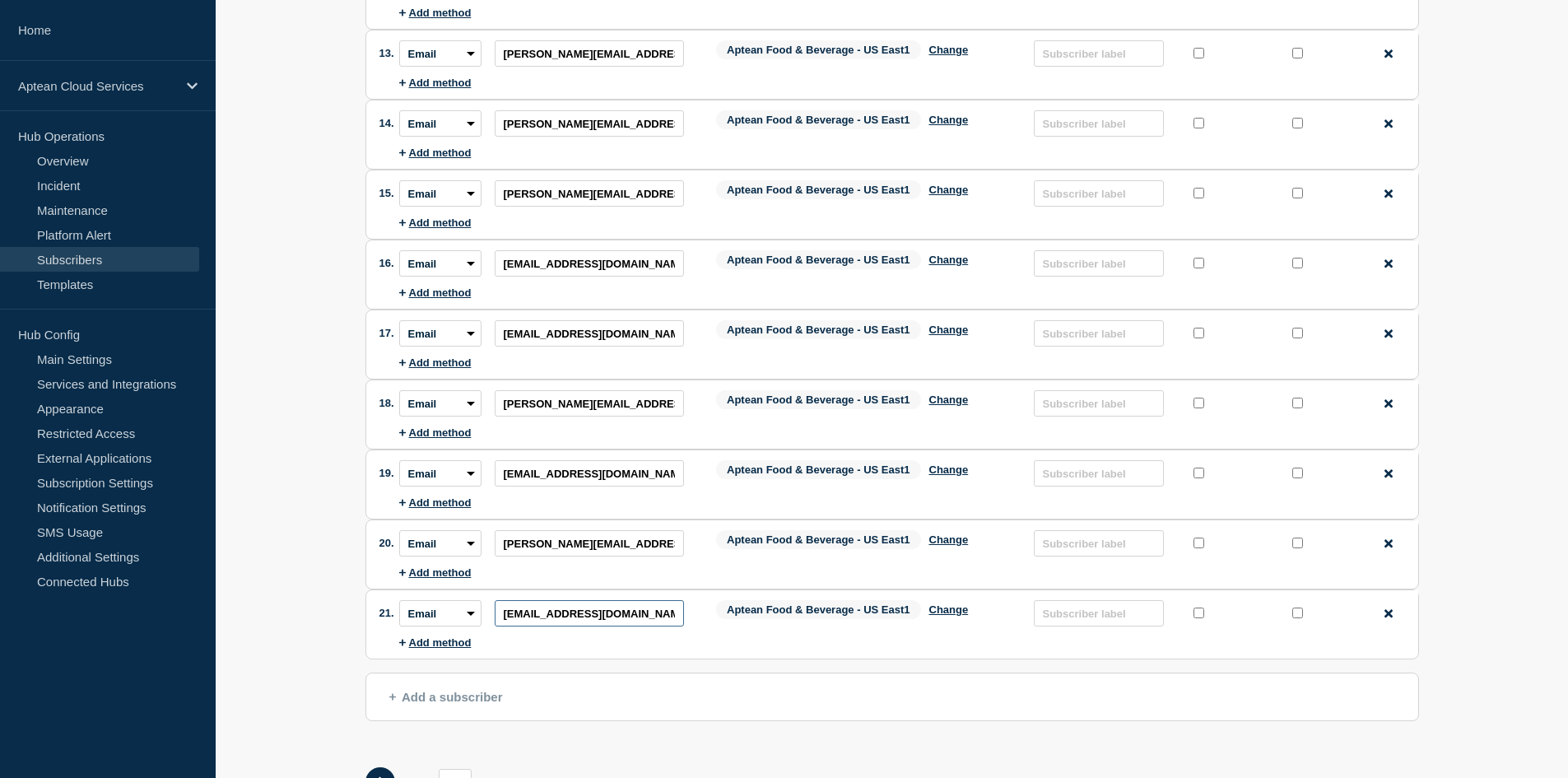
scroll to position [1122, 0]
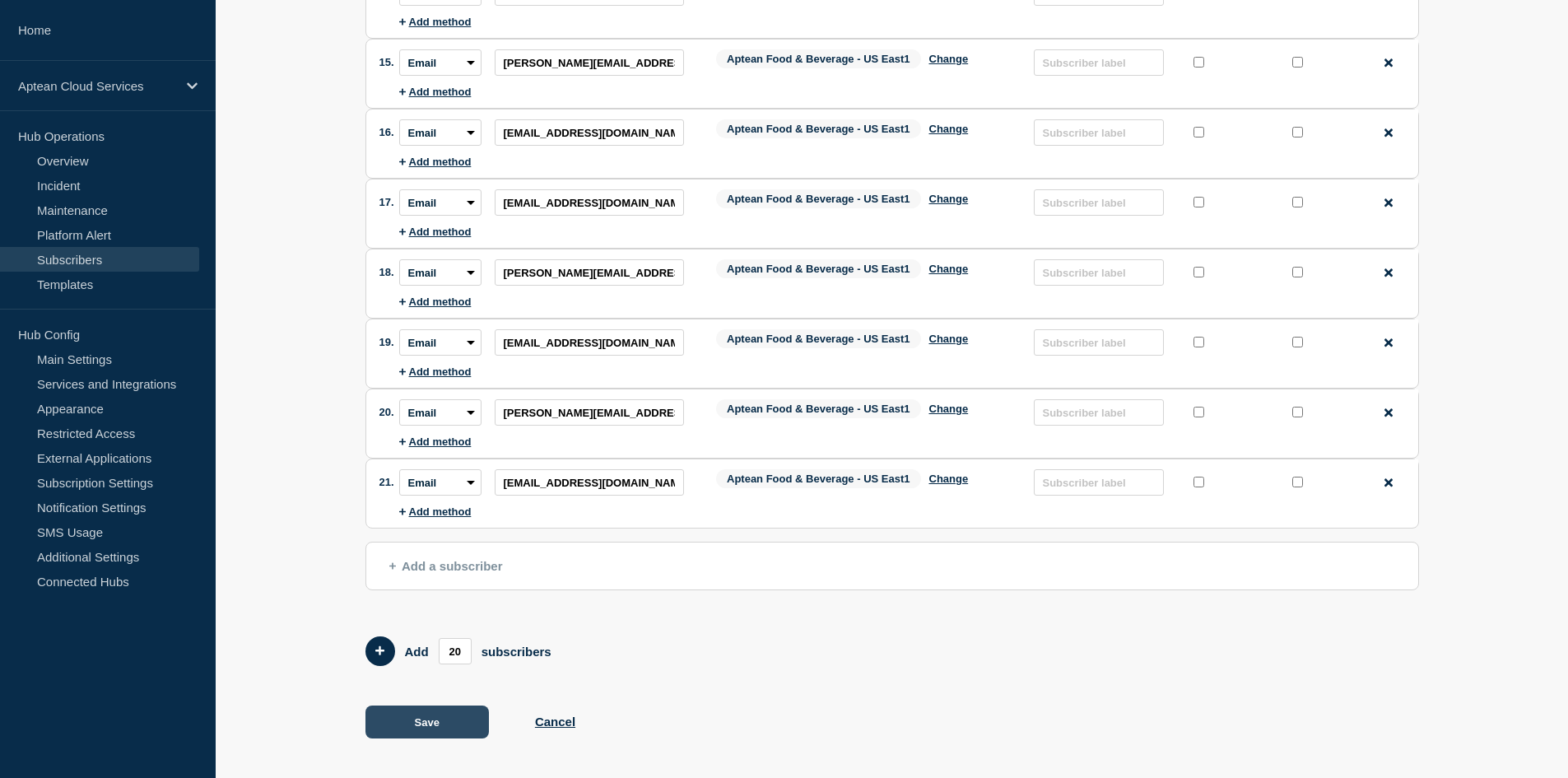
click at [432, 709] on button "Save" at bounding box center [427, 722] width 123 height 33
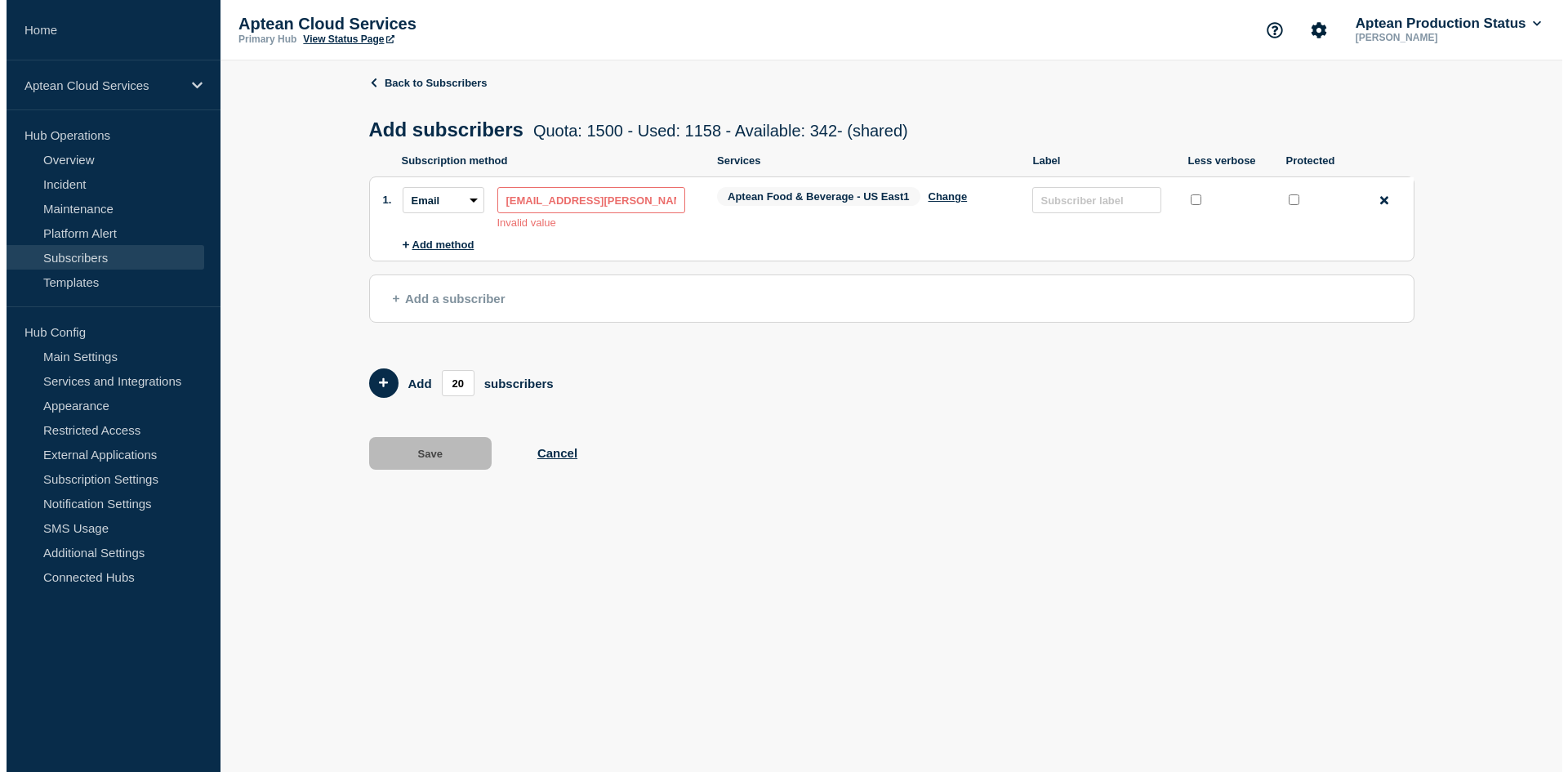
scroll to position [0, 0]
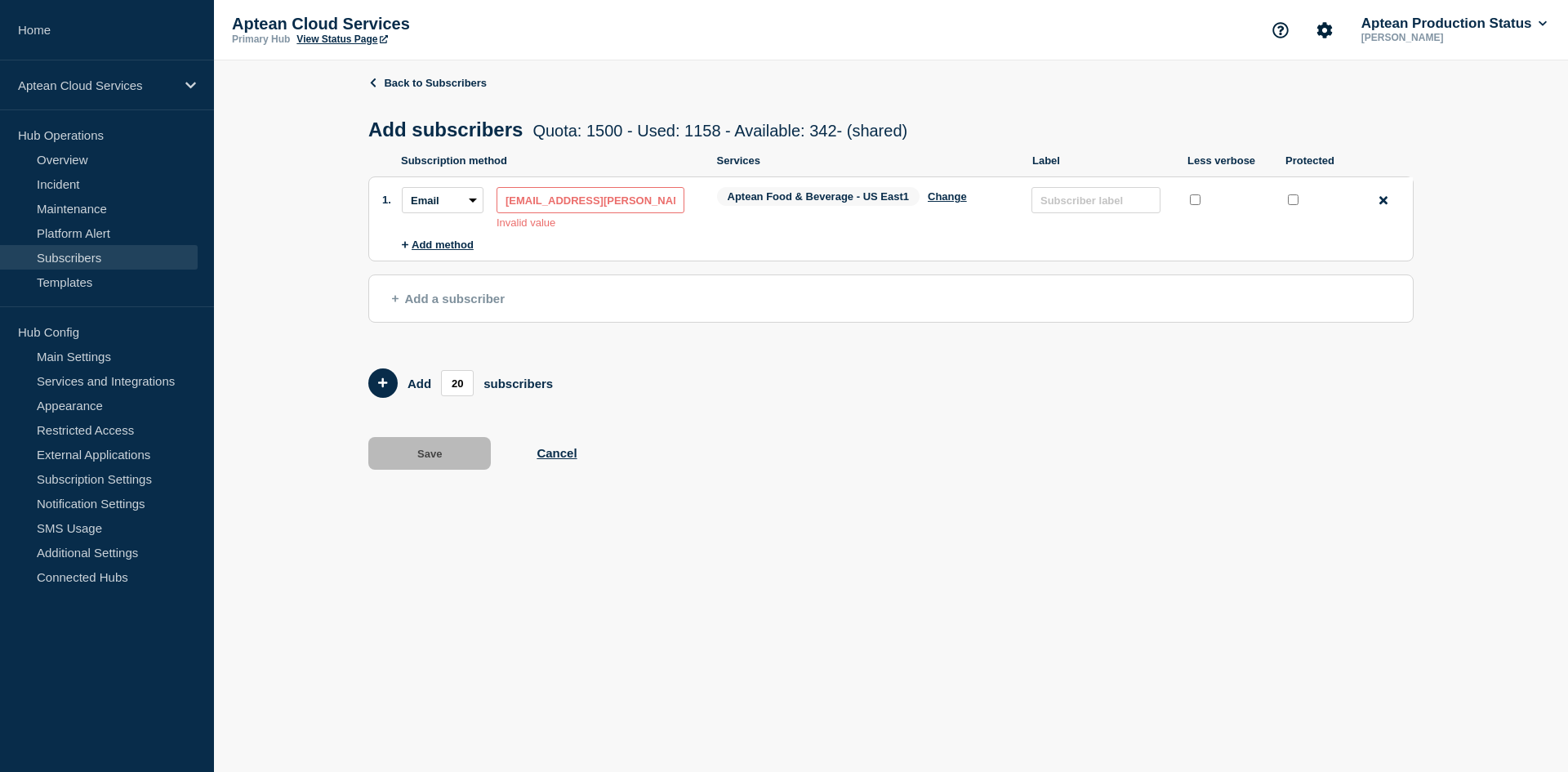
click at [677, 207] on input "[EMAIL_ADDRESS][PERSON_NAME][DOMAIN_NAME]" at bounding box center [590, 200] width 188 height 26
click at [506, 205] on input "[EMAIL_ADDRESS][PERSON_NAME][DOMAIN_NAME]" at bounding box center [590, 200] width 188 height 26
click at [671, 205] on input "[EMAIL_ADDRESS][PERSON_NAME][DOMAIN_NAME]" at bounding box center [590, 200] width 188 height 26
drag, startPoint x: 672, startPoint y: 201, endPoint x: 482, endPoint y: 217, distance: 190.7
click at [482, 217] on div "Subscription method: Email SMS Webhook Slack Teams Address: [EMAIL_ADDRESS][PER…" at bounding box center [546, 207] width 289 height 42
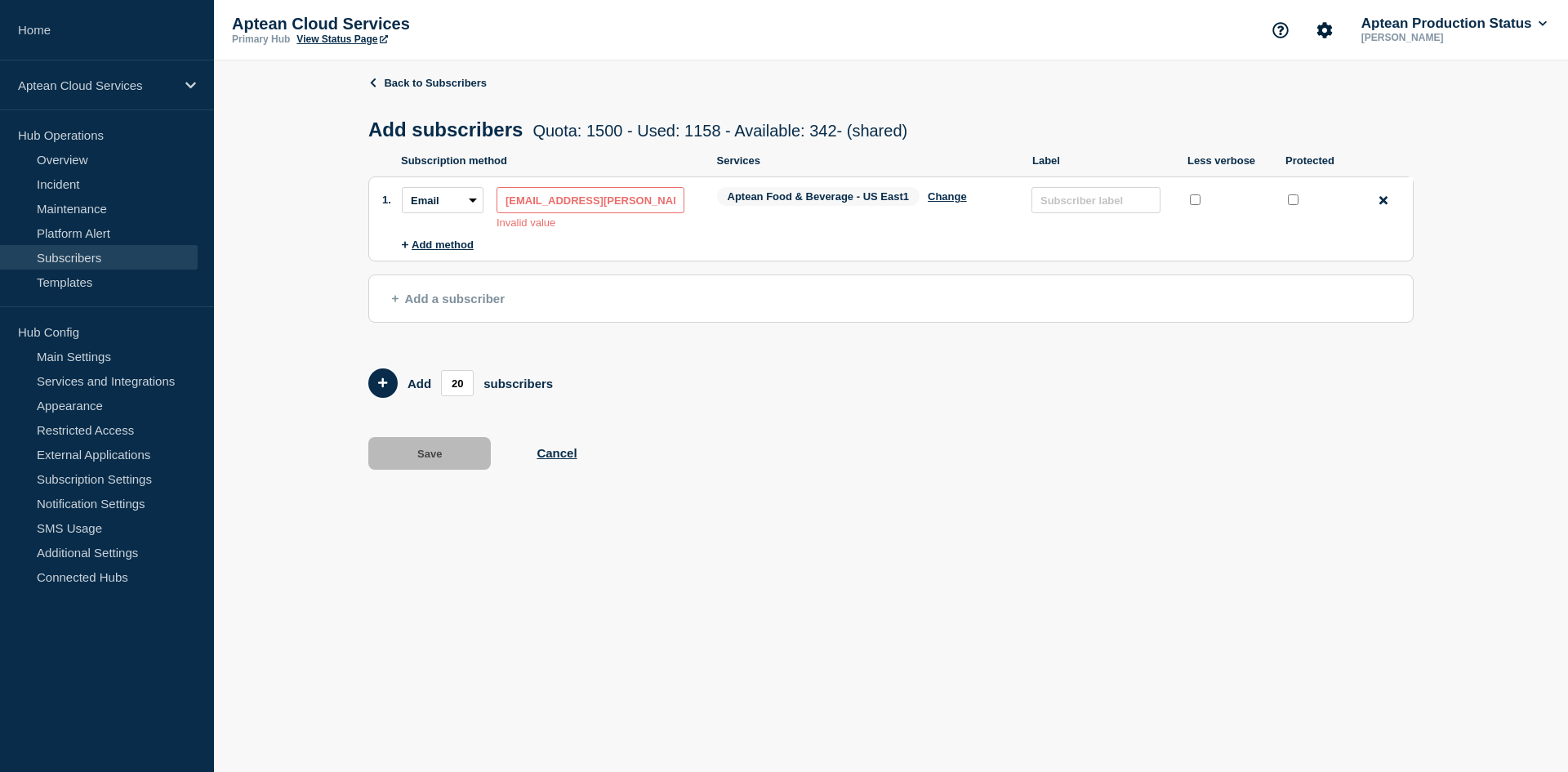
click at [678, 205] on input "[EMAIL_ADDRESS][PERSON_NAME][DOMAIN_NAME]" at bounding box center [590, 200] width 188 height 26
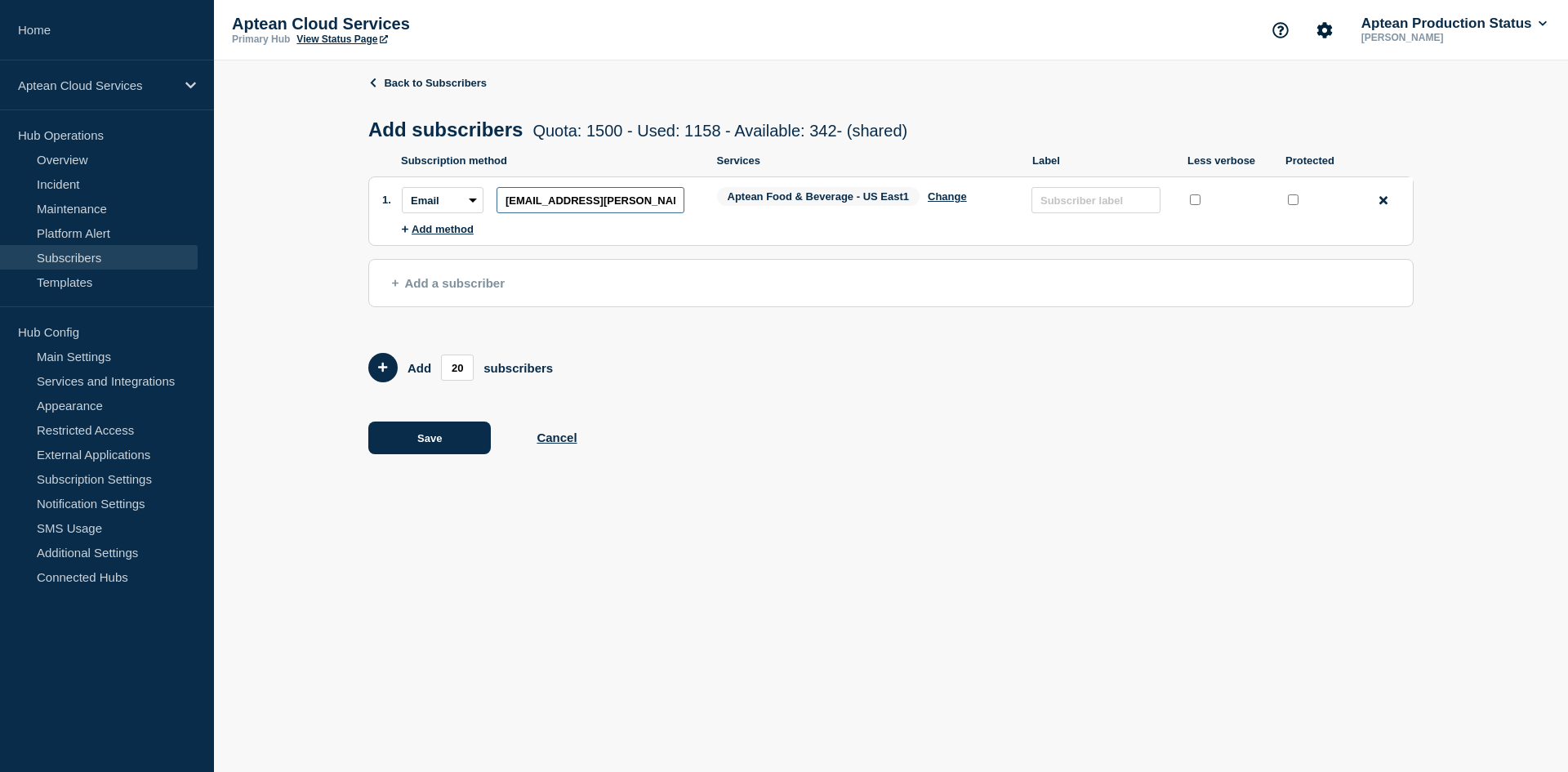
click at [677, 208] on input "[EMAIL_ADDRESS][PERSON_NAME][DOMAIN_NAME]" at bounding box center [590, 200] width 188 height 26
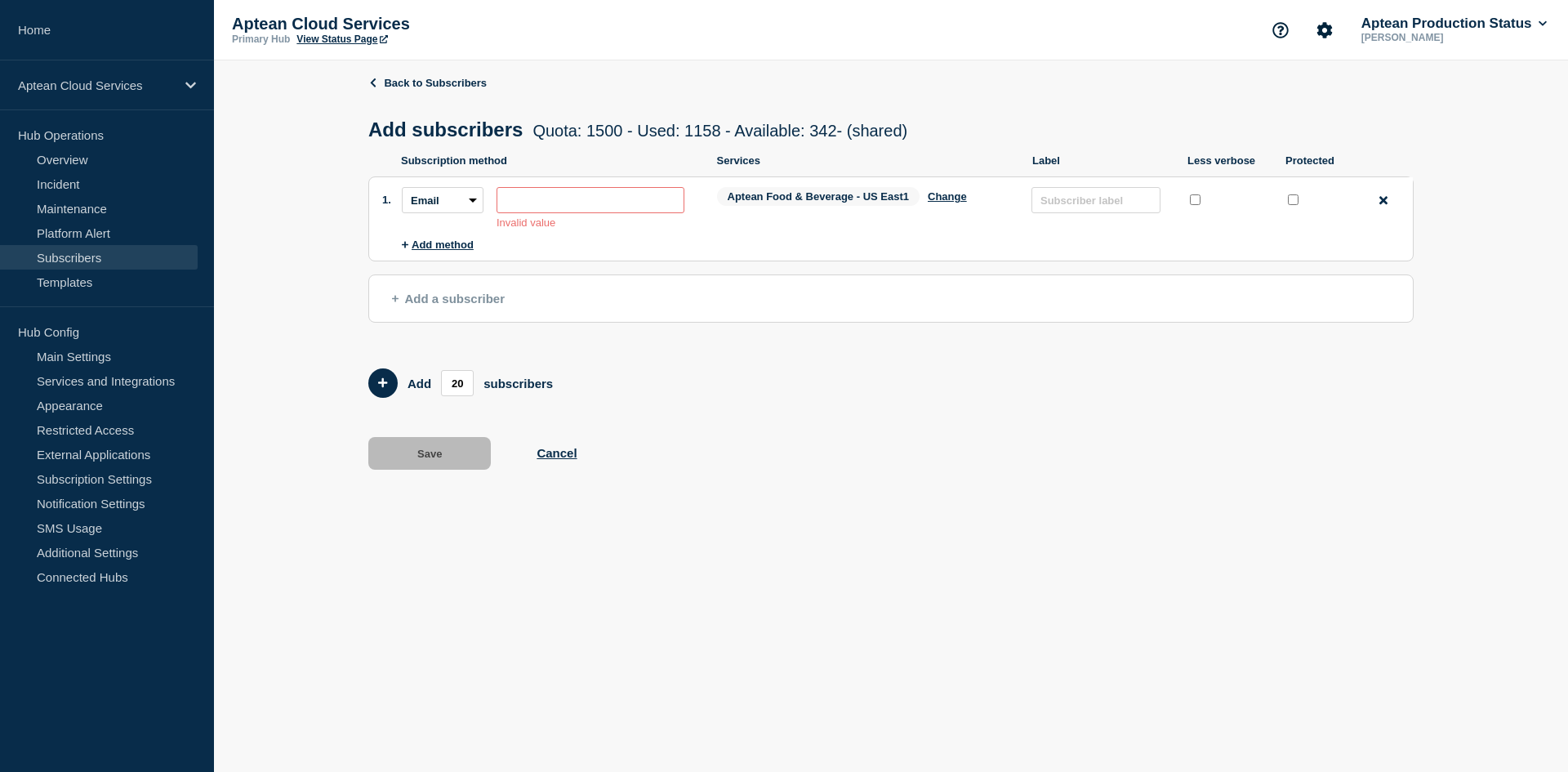
click at [548, 200] on input "subscription-address" at bounding box center [590, 200] width 188 height 26
paste input "[EMAIL_ADDRESS][DOMAIN_NAME]"
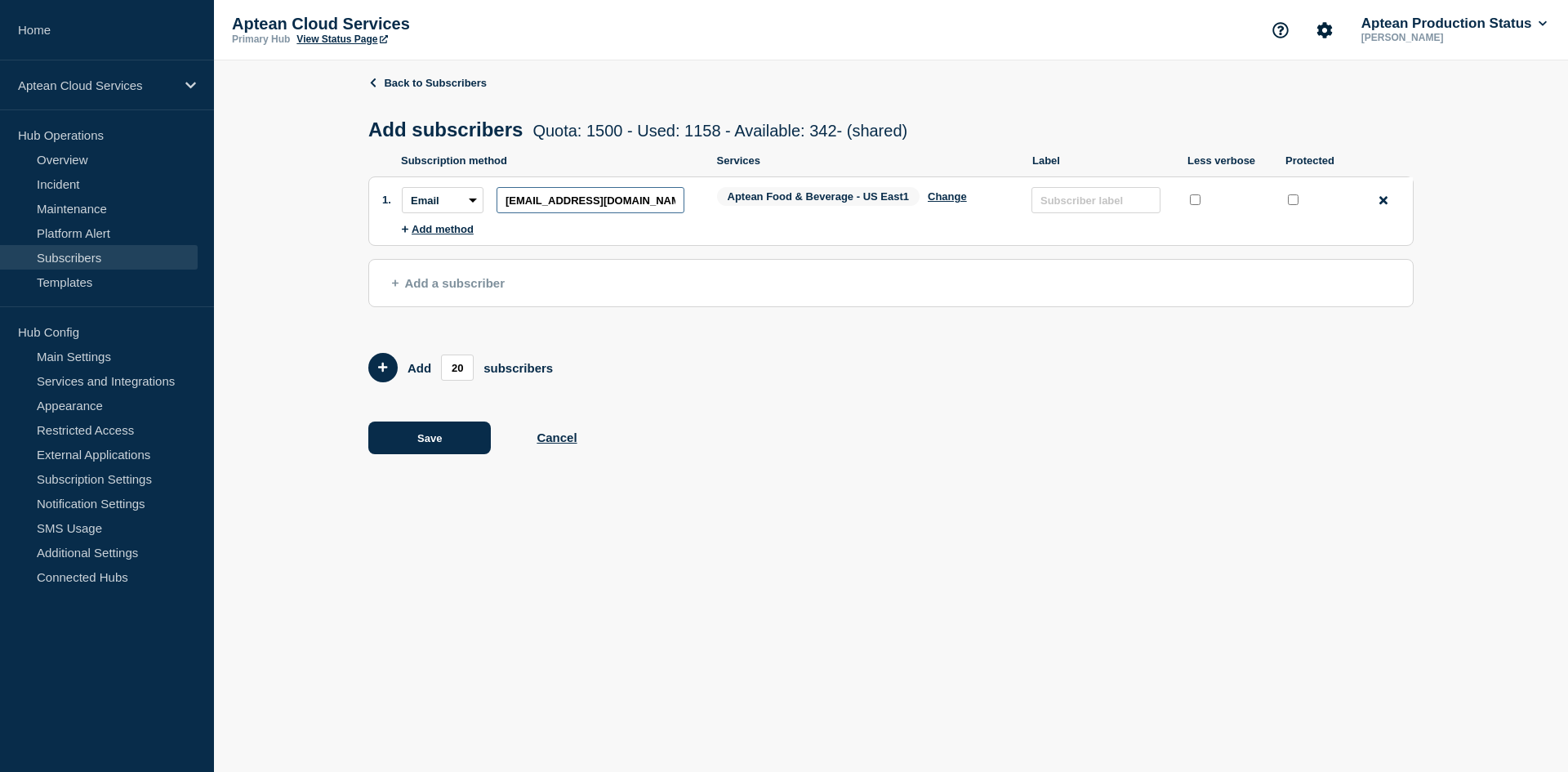
drag, startPoint x: 612, startPoint y: 206, endPoint x: 466, endPoint y: 222, distance: 146.9
click at [466, 222] on li "Subscription method: Email SMS Webhook Slack Teams Address: [EMAIL_ADDRESS][DOM…" at bounding box center [907, 200] width 1011 height 46
paste input "melissaquick@turf-equipment"
click at [387, 368] on icon "Add 20 team members" at bounding box center [383, 367] width 10 height 10
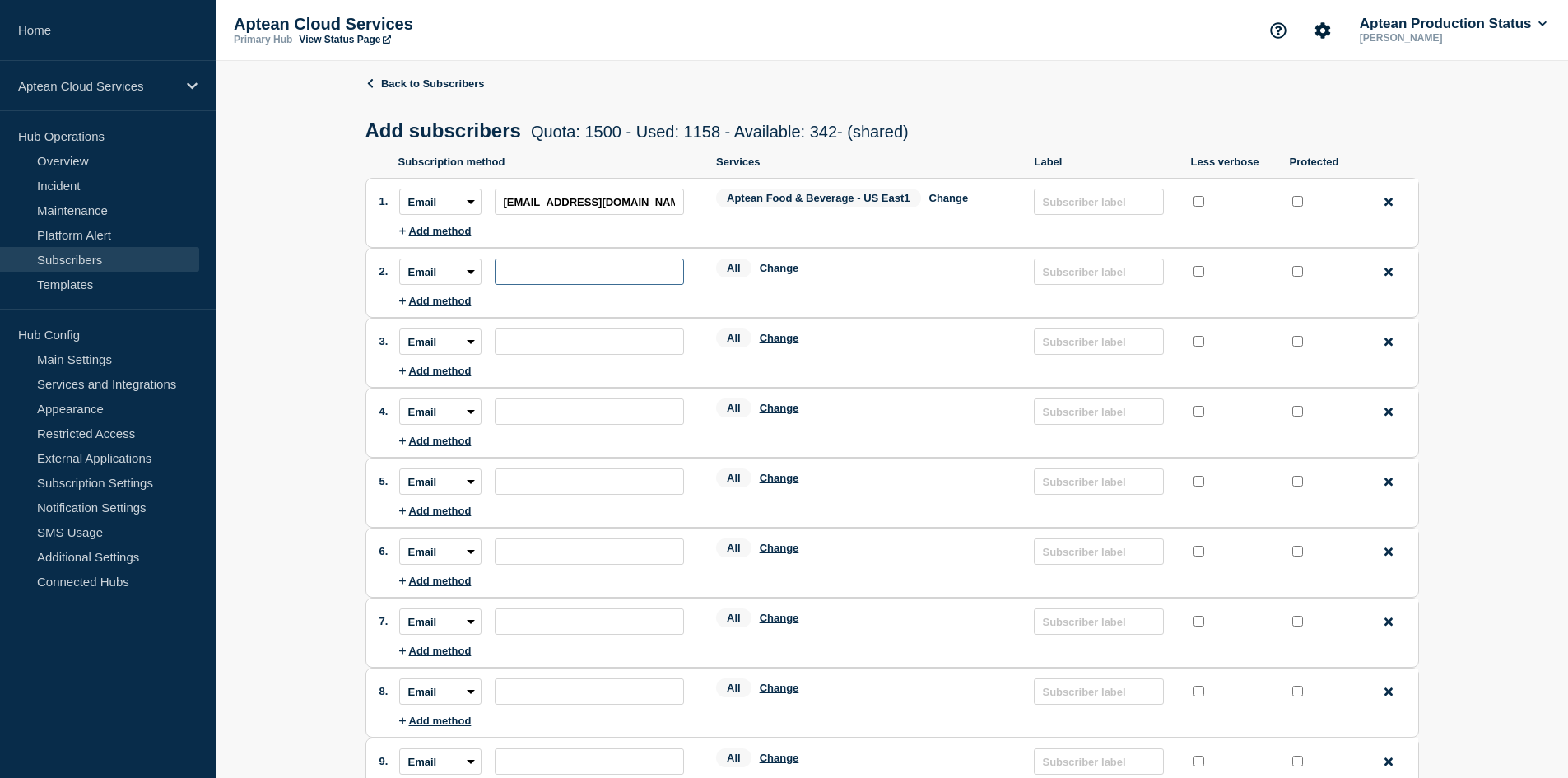
click at [543, 266] on input "subscription-address" at bounding box center [589, 271] width 189 height 27
paste input "[PERSON_NAME][DOMAIN_NAME][EMAIL_ADDRESS][DOMAIN_NAME]"
click at [597, 350] on input "subscription-address" at bounding box center [589, 341] width 189 height 27
paste input "[EMAIL_ADDRESS][DOMAIN_NAME]"
click at [543, 407] on input "subscription-address" at bounding box center [589, 411] width 189 height 27
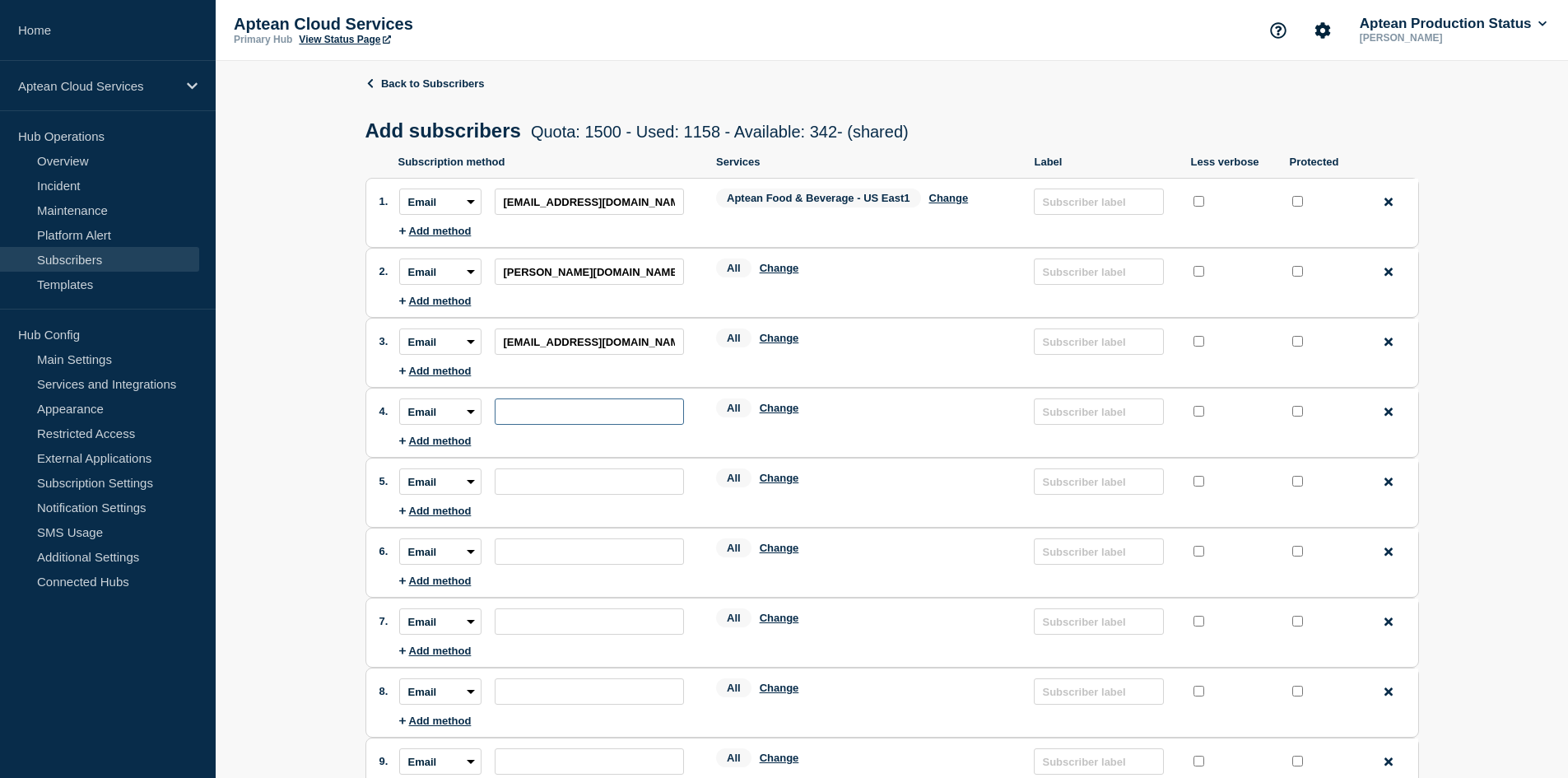
paste input "[PERSON_NAME][EMAIL_ADDRESS][DOMAIN_NAME]"
click at [550, 484] on input "subscription-address" at bounding box center [589, 481] width 189 height 27
paste input "[EMAIL_ADDRESS][DOMAIN_NAME]"
click at [512, 559] on input "subscription-address" at bounding box center [589, 551] width 189 height 27
paste input "[EMAIL_ADDRESS][DOMAIN_NAME]"
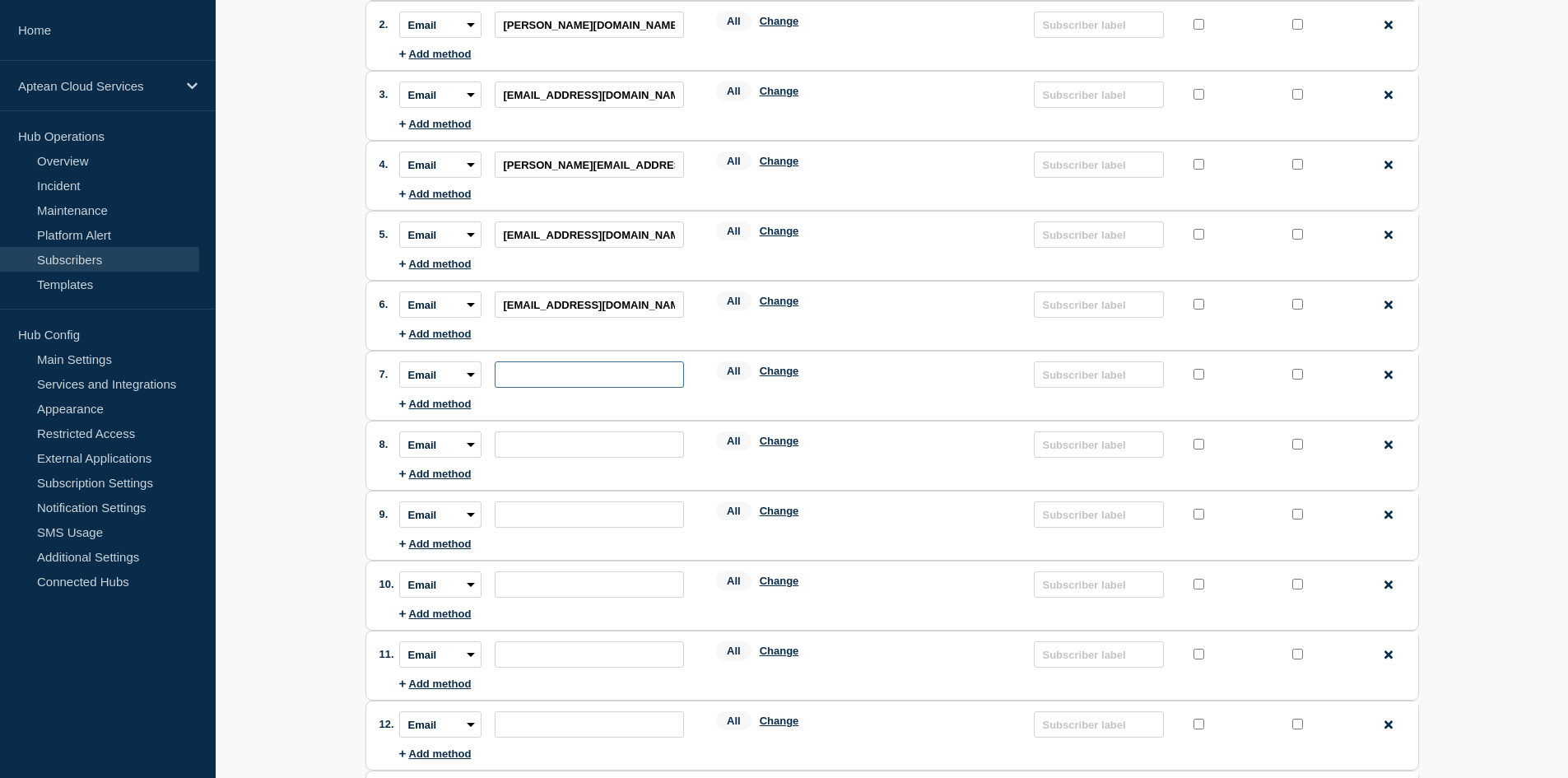
click at [552, 380] on input "subscription-address" at bounding box center [589, 374] width 189 height 27
paste input "[EMAIL_ADDRESS][DOMAIN_NAME]"
click at [566, 442] on input "subscription-address" at bounding box center [589, 444] width 189 height 27
paste input "[EMAIL_ADDRESS][DOMAIN_NAME]"
click at [603, 523] on input "subscription-address" at bounding box center [589, 514] width 189 height 27
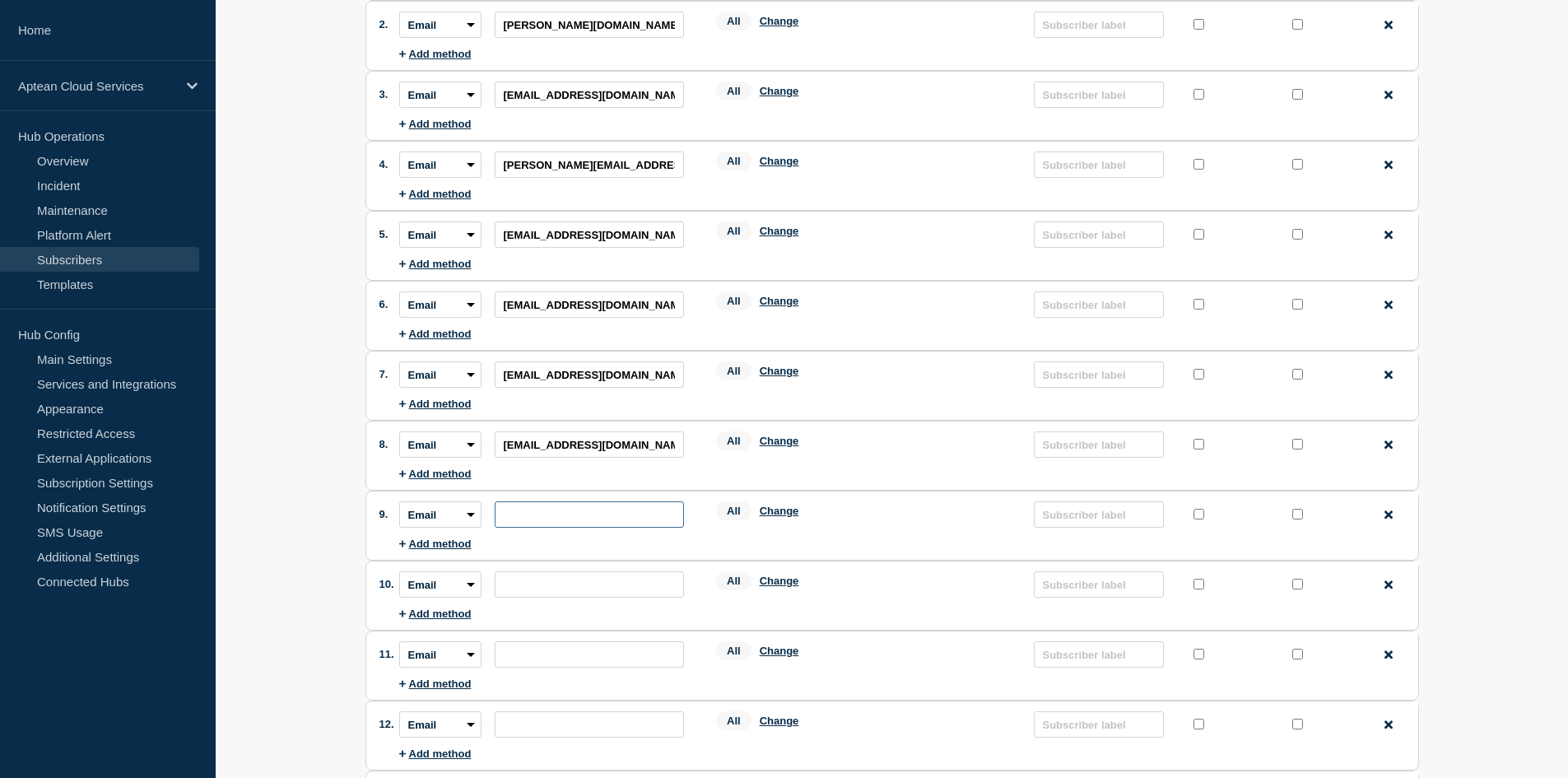
paste input "[EMAIL_ADDRESS][DOMAIN_NAME]"
click at [621, 581] on input "subscription-address" at bounding box center [589, 584] width 189 height 27
paste input "[EMAIL_ADDRESS][DOMAIN_NAME]"
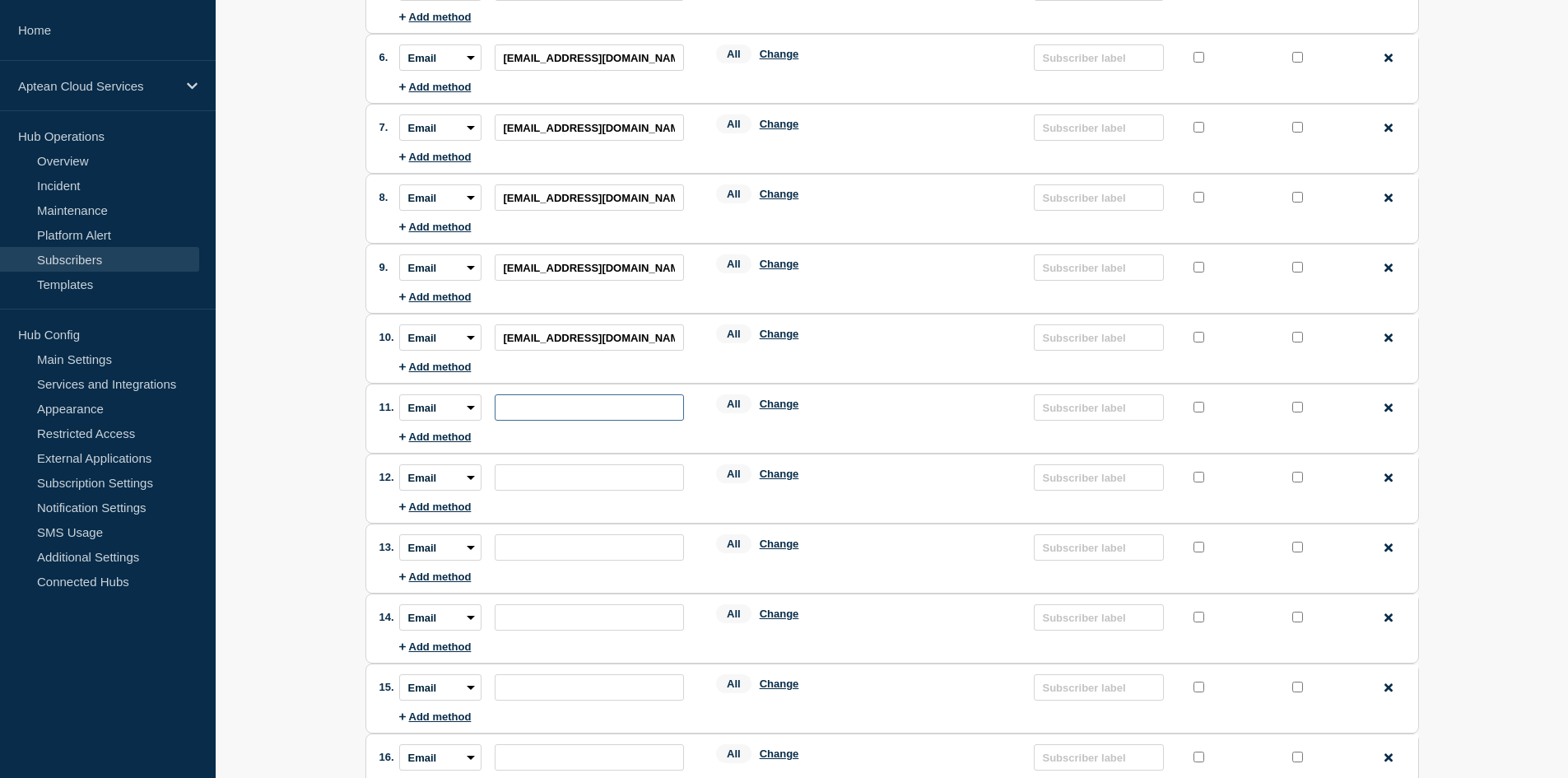
click at [529, 401] on input "subscription-address" at bounding box center [589, 407] width 189 height 27
paste input "[EMAIL_ADDRESS][DOMAIN_NAME]"
click at [536, 485] on input "subscription-address" at bounding box center [589, 477] width 189 height 27
paste input "[PERSON_NAME][EMAIL_ADDRESS][PERSON_NAME][DOMAIN_NAME]"
click at [525, 548] on input "subscription-address" at bounding box center [589, 547] width 189 height 27
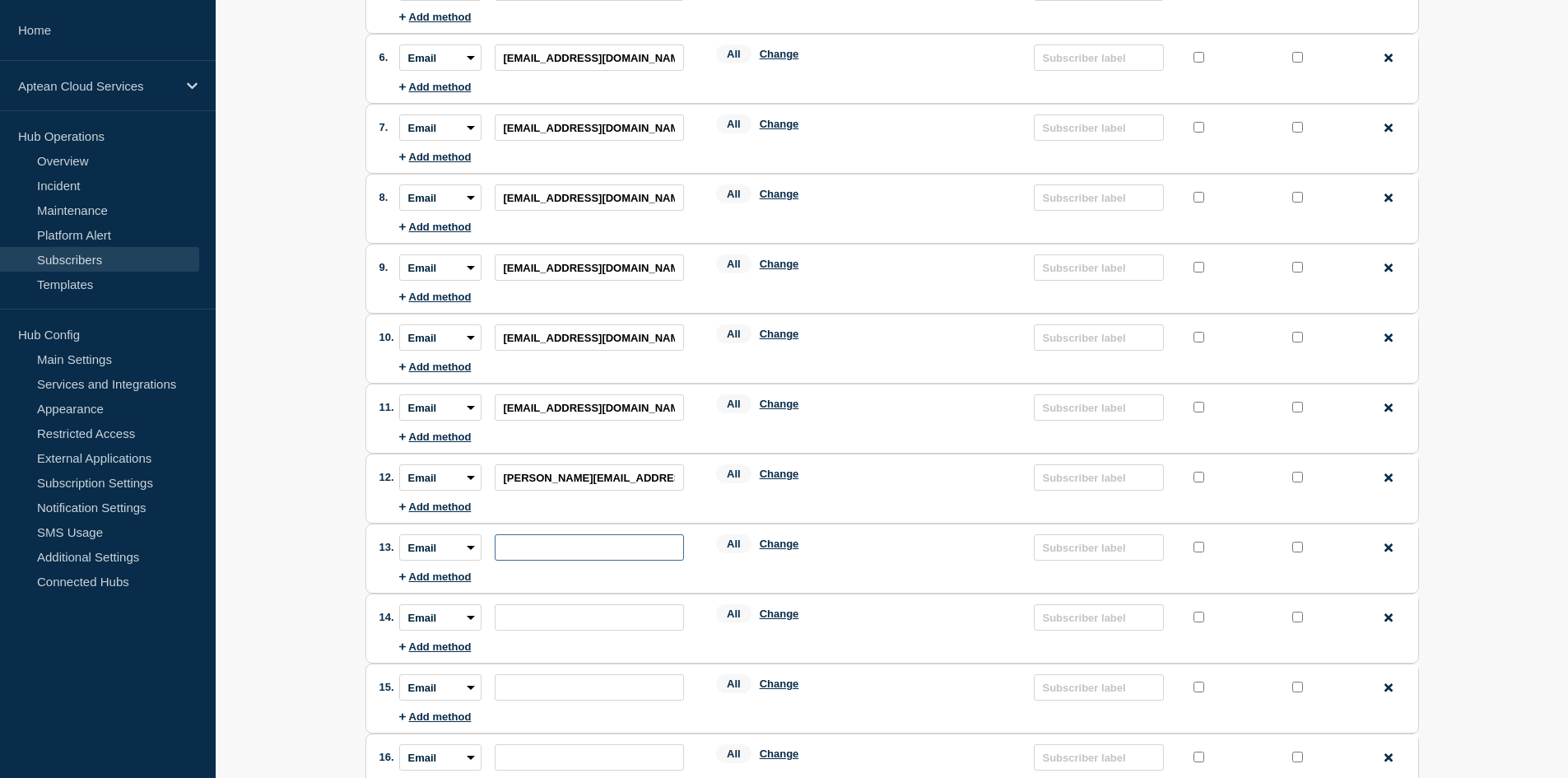
paste input "[PERSON_NAME][EMAIL_ADDRESS][PERSON_NAME][DOMAIN_NAME]"
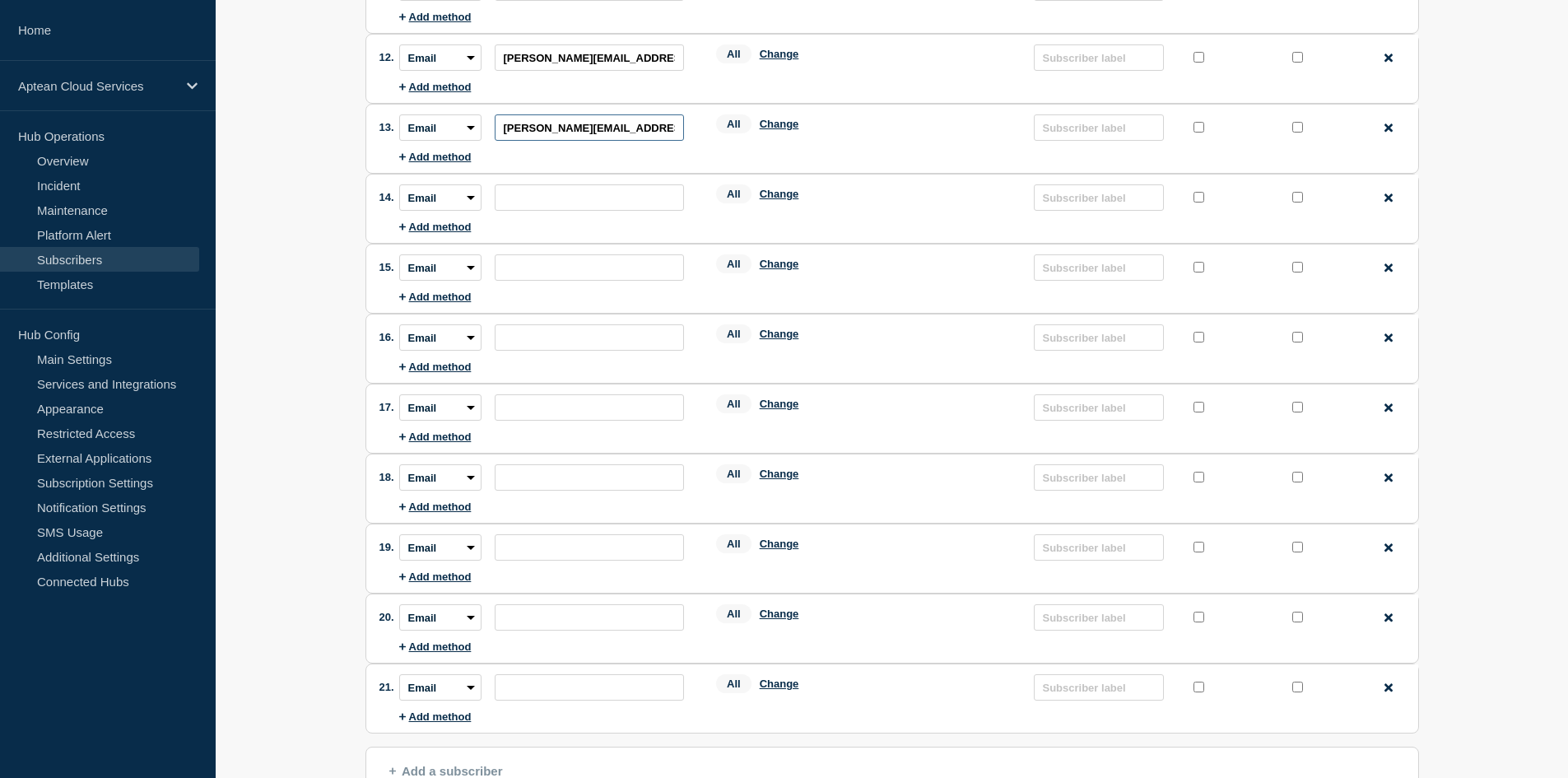
scroll to position [988, 0]
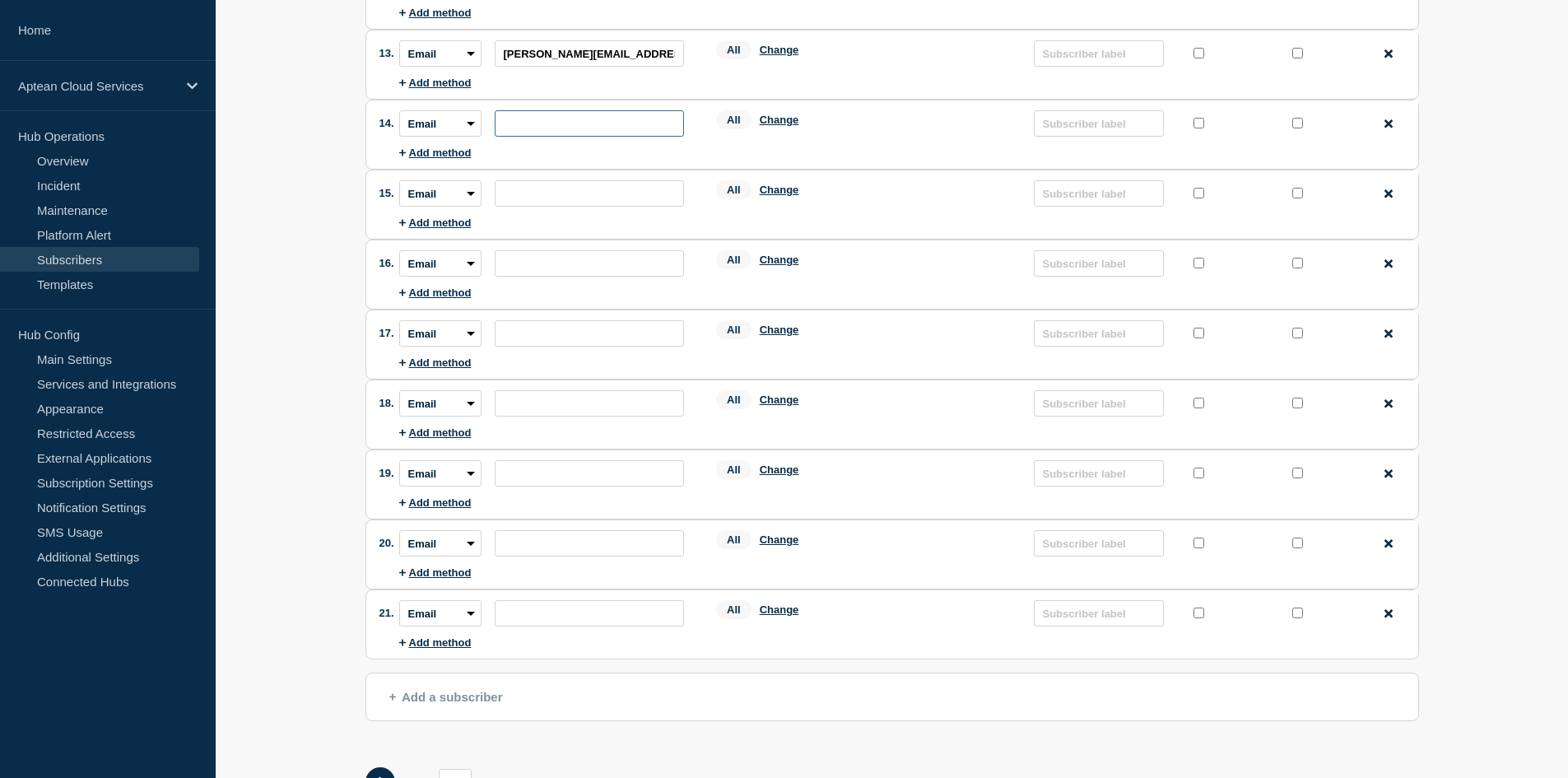
click at [558, 134] on input "subscription-address" at bounding box center [589, 123] width 189 height 27
paste input "[PERSON_NAME][EMAIL_ADDRESS][PERSON_NAME][DOMAIN_NAME]"
click at [603, 197] on input "subscription-address" at bounding box center [589, 193] width 189 height 27
paste input "[EMAIL_ADDRESS][PERSON_NAME][DOMAIN_NAME]"
click at [646, 267] on input "subscription-address" at bounding box center [589, 263] width 189 height 27
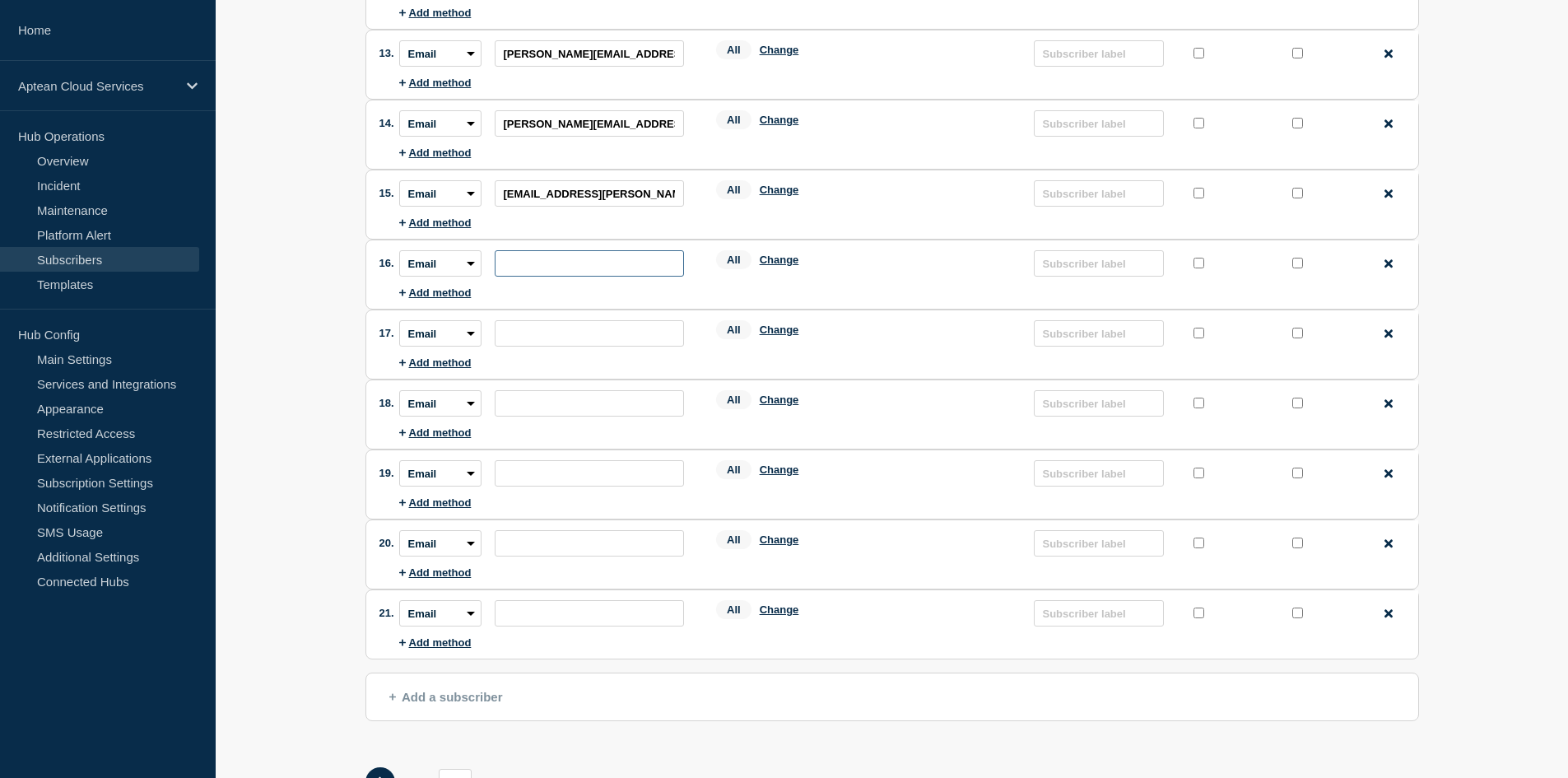
paste input "[PERSON_NAME][EMAIL_ADDRESS][PERSON_NAME][DOMAIN_NAME]"
click at [583, 337] on input "subscription-address" at bounding box center [589, 333] width 189 height 27
paste input "[PERSON_NAME][EMAIL_ADDRESS][PERSON_NAME][DOMAIN_NAME]"
click at [560, 408] on input "subscription-address" at bounding box center [589, 403] width 189 height 27
paste input "[PERSON_NAME][EMAIL_ADDRESS][PERSON_NAME][DOMAIN_NAME]"
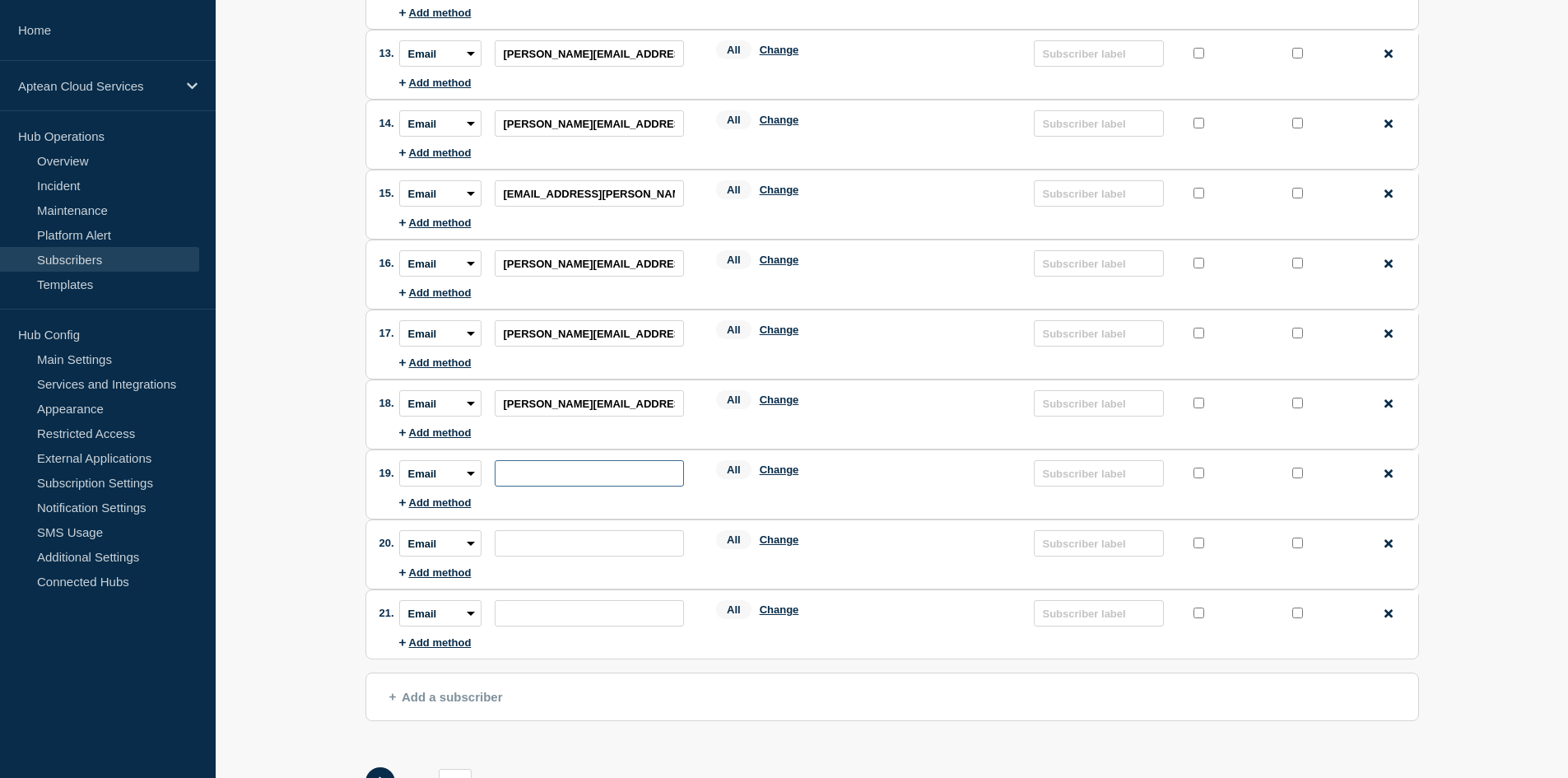
click at [570, 473] on input "subscription-address" at bounding box center [589, 472] width 189 height 27
paste input "[PERSON_NAME][EMAIL_ADDRESS][PERSON_NAME][DOMAIN_NAME]"
click at [591, 534] on input "subscription-address" at bounding box center [589, 543] width 189 height 27
paste input "[PERSON_NAME][EMAIL_ADDRESS][DOMAIN_NAME]"
click at [596, 613] on input "subscription-address" at bounding box center [589, 613] width 189 height 27
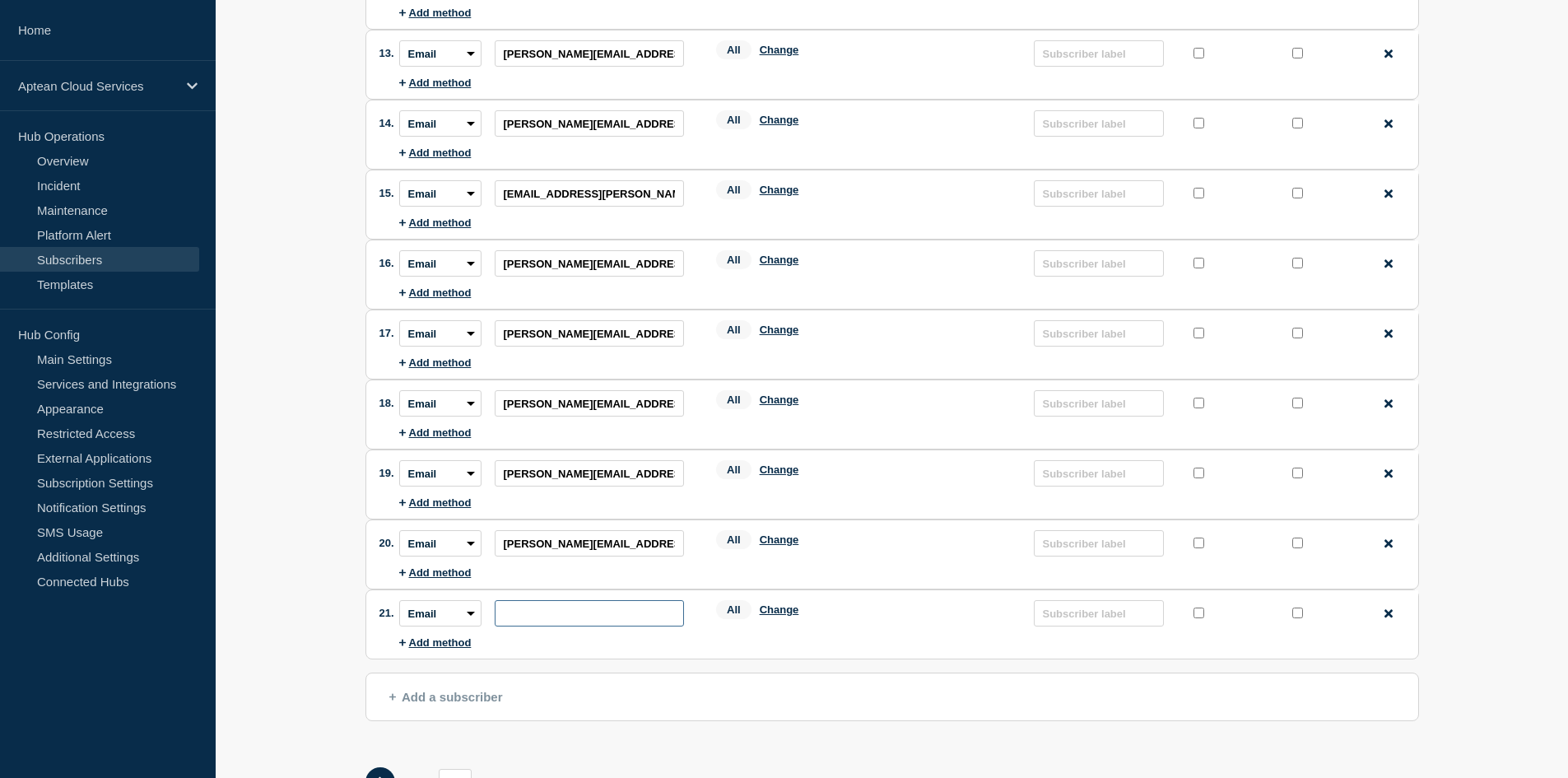
paste input "[EMAIL_ADDRESS][PERSON_NAME][DOMAIN_NAME]"
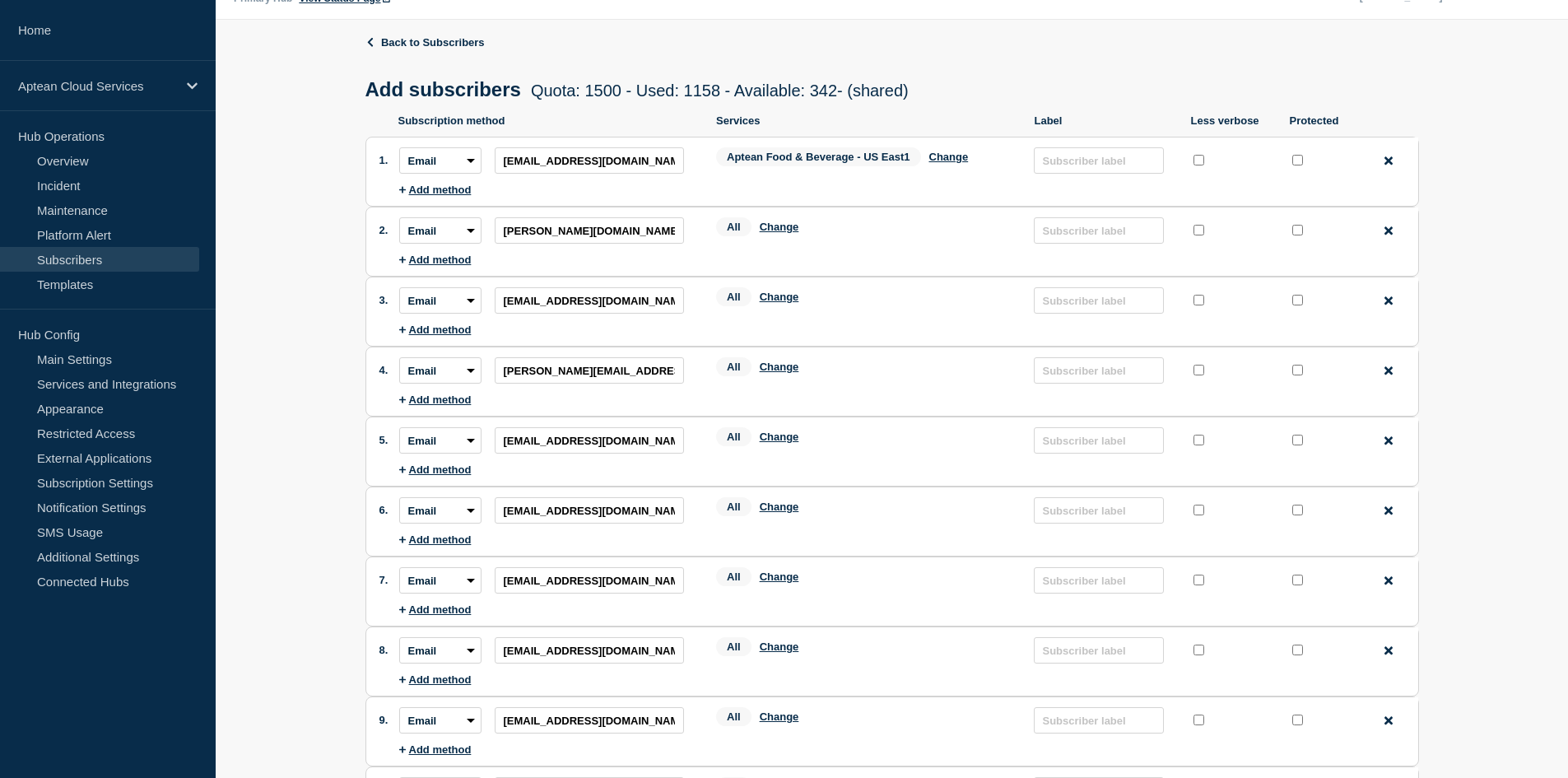
scroll to position [0, 0]
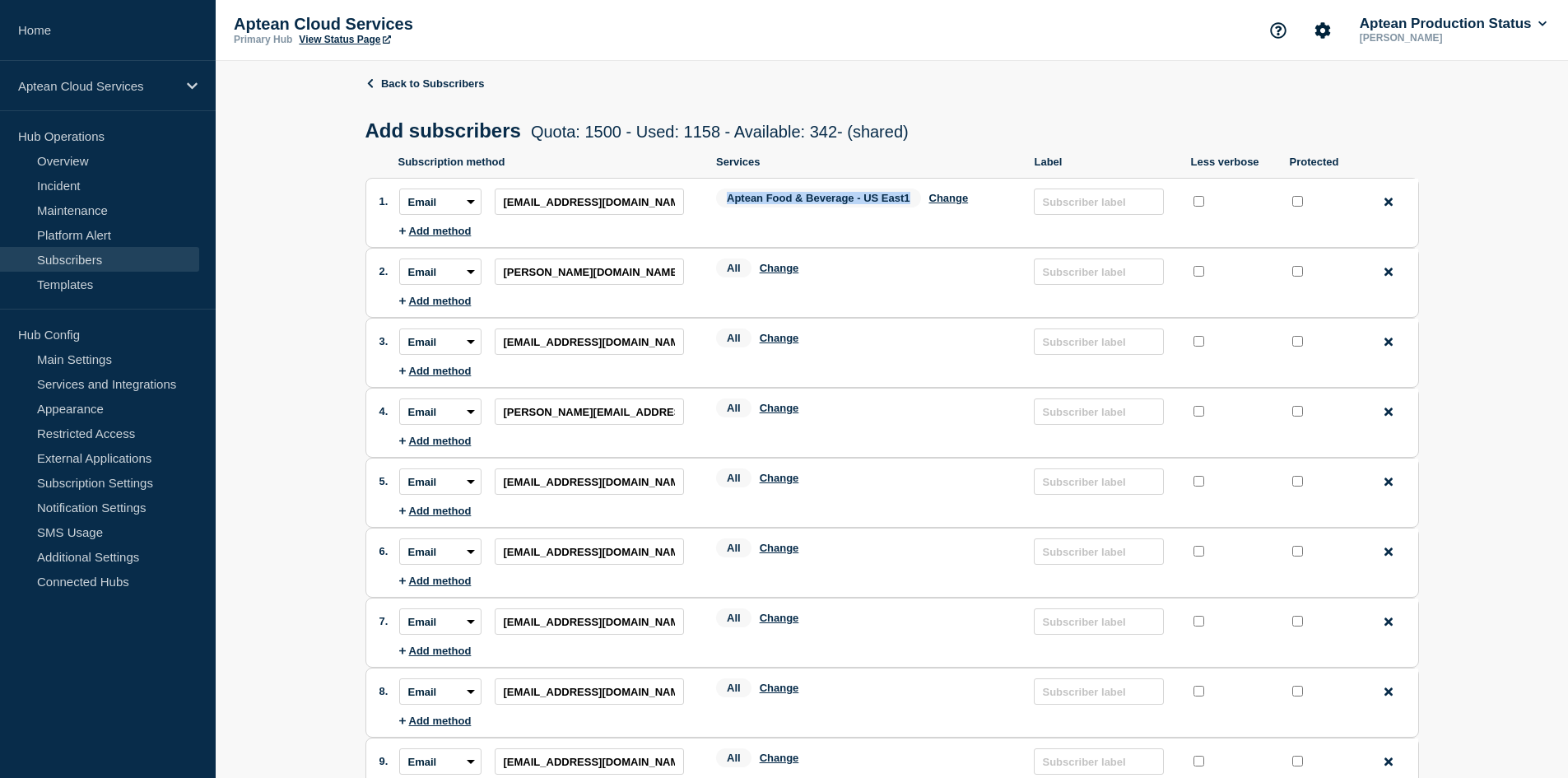
drag, startPoint x: 722, startPoint y: 203, endPoint x: 922, endPoint y: 205, distance: 200.0
click at [922, 205] on div "Aptean Food & Beverage - [GEOGRAPHIC_DATA] East1 Change" at bounding box center [866, 201] width 301 height 26
copy span "Aptean Food & Beverage - US East1"
click at [776, 270] on button "Change" at bounding box center [779, 268] width 39 height 12
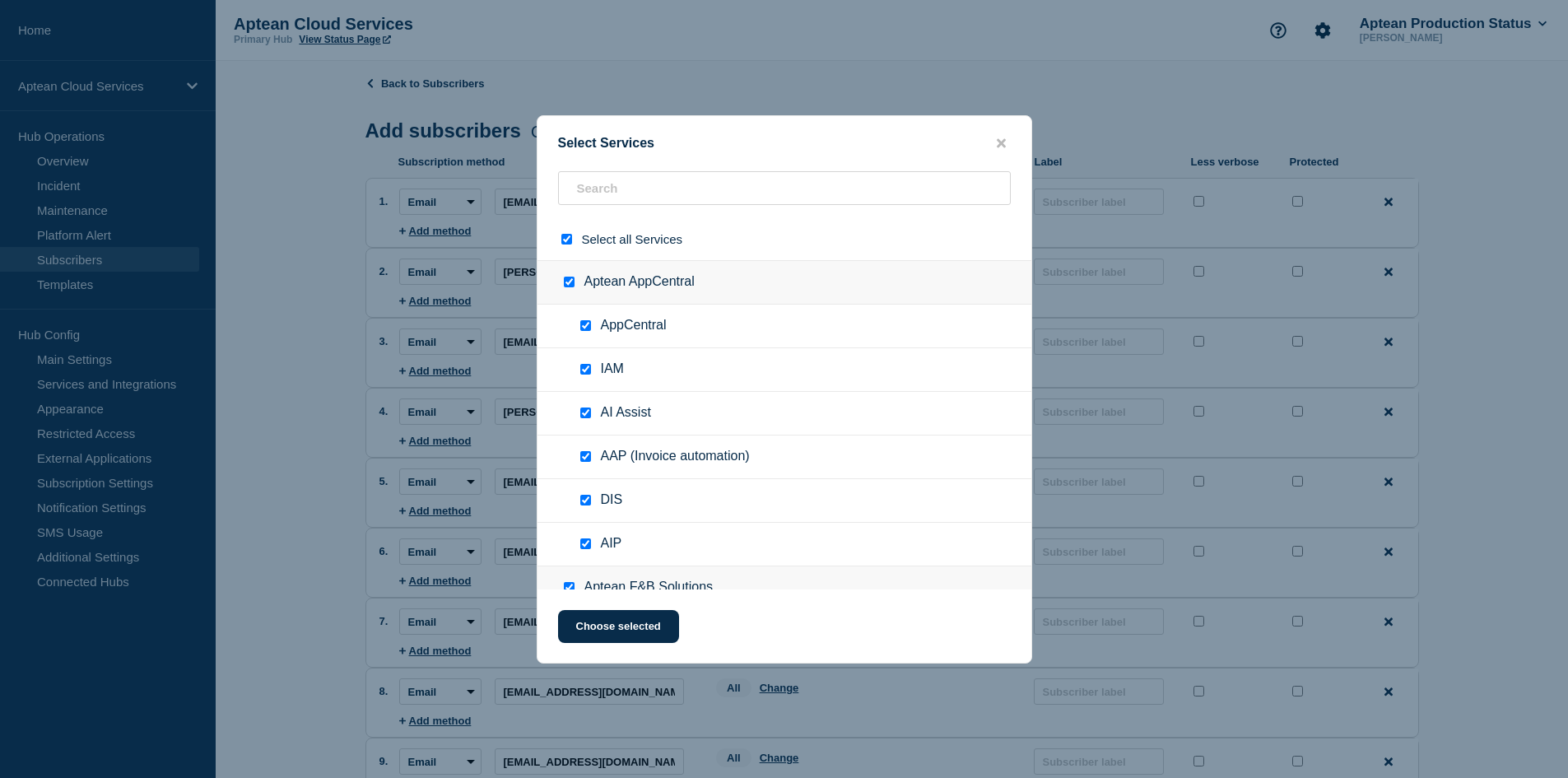
click at [570, 240] on input "select all checkbox" at bounding box center [567, 239] width 10 height 10
click at [636, 196] on input "text" at bounding box center [784, 187] width 453 height 33
paste input "Aptean Food & Beverage - US East1"
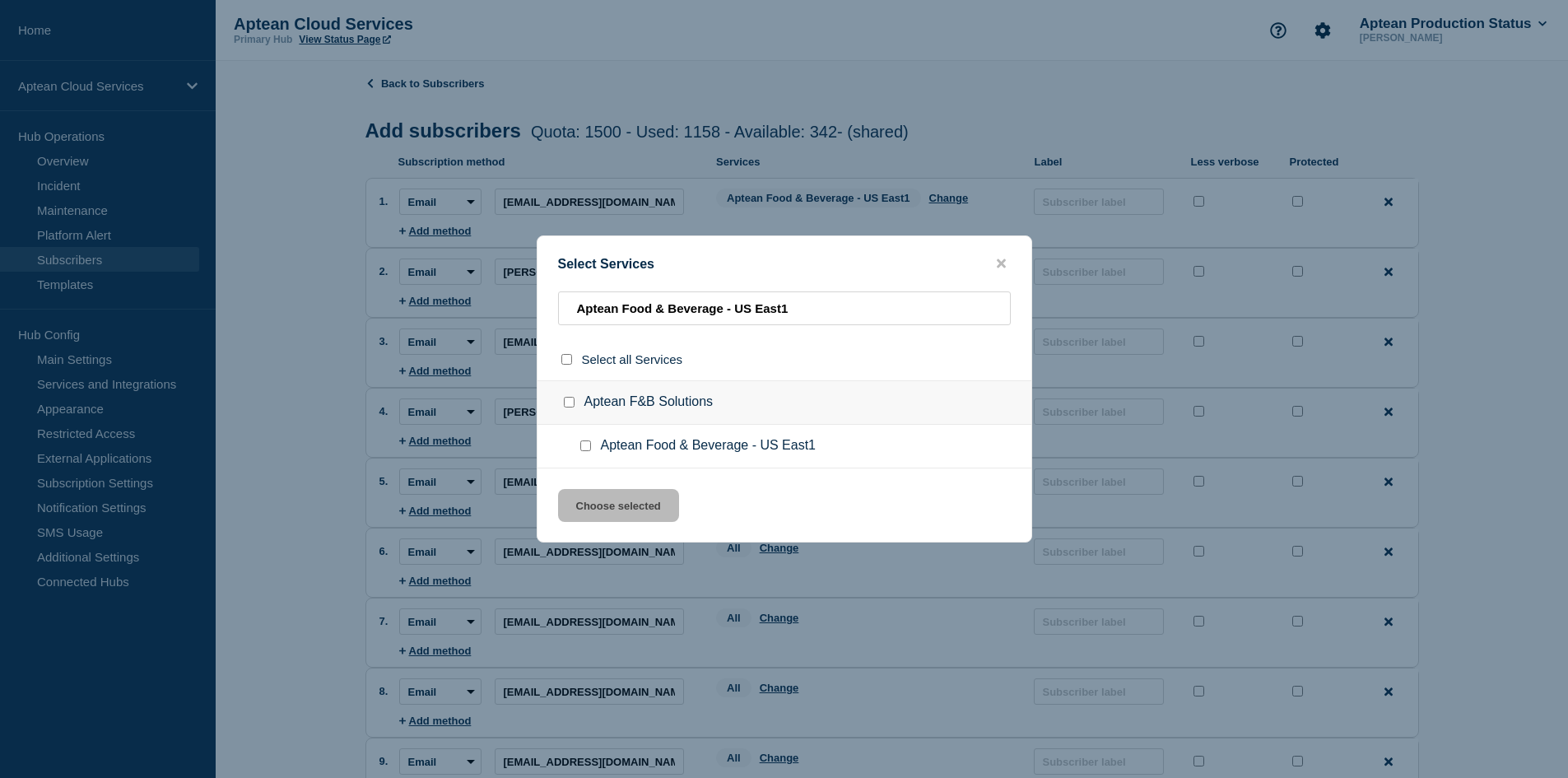
click at [591, 447] on div at bounding box center [589, 445] width 24 height 16
click at [583, 448] on input "Aptean Food & Beverage - US East1 checkbox" at bounding box center [585, 445] width 10 height 10
click at [609, 508] on button "Choose selected" at bounding box center [618, 505] width 121 height 33
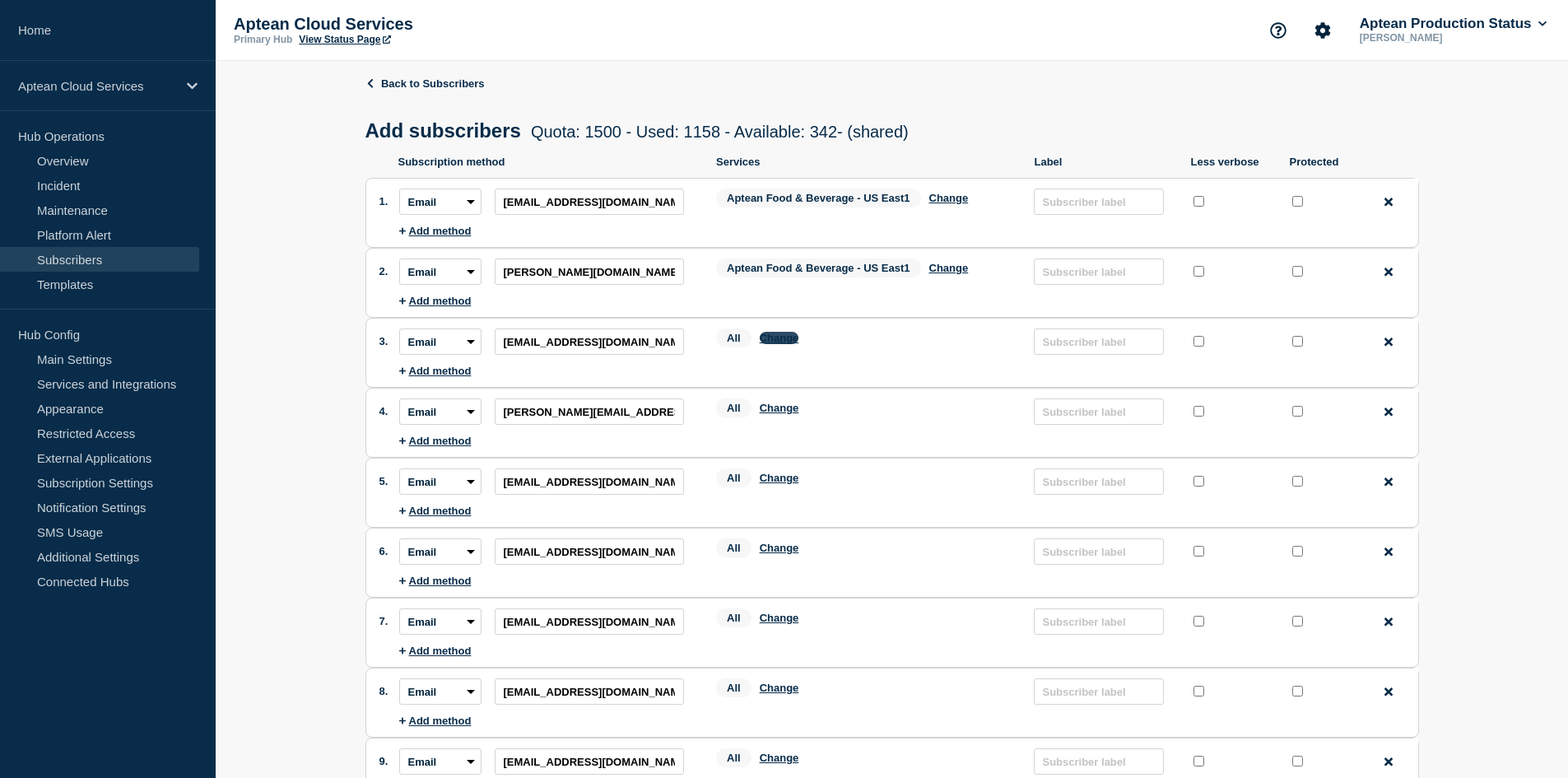
click at [791, 343] on button "Change" at bounding box center [779, 337] width 39 height 12
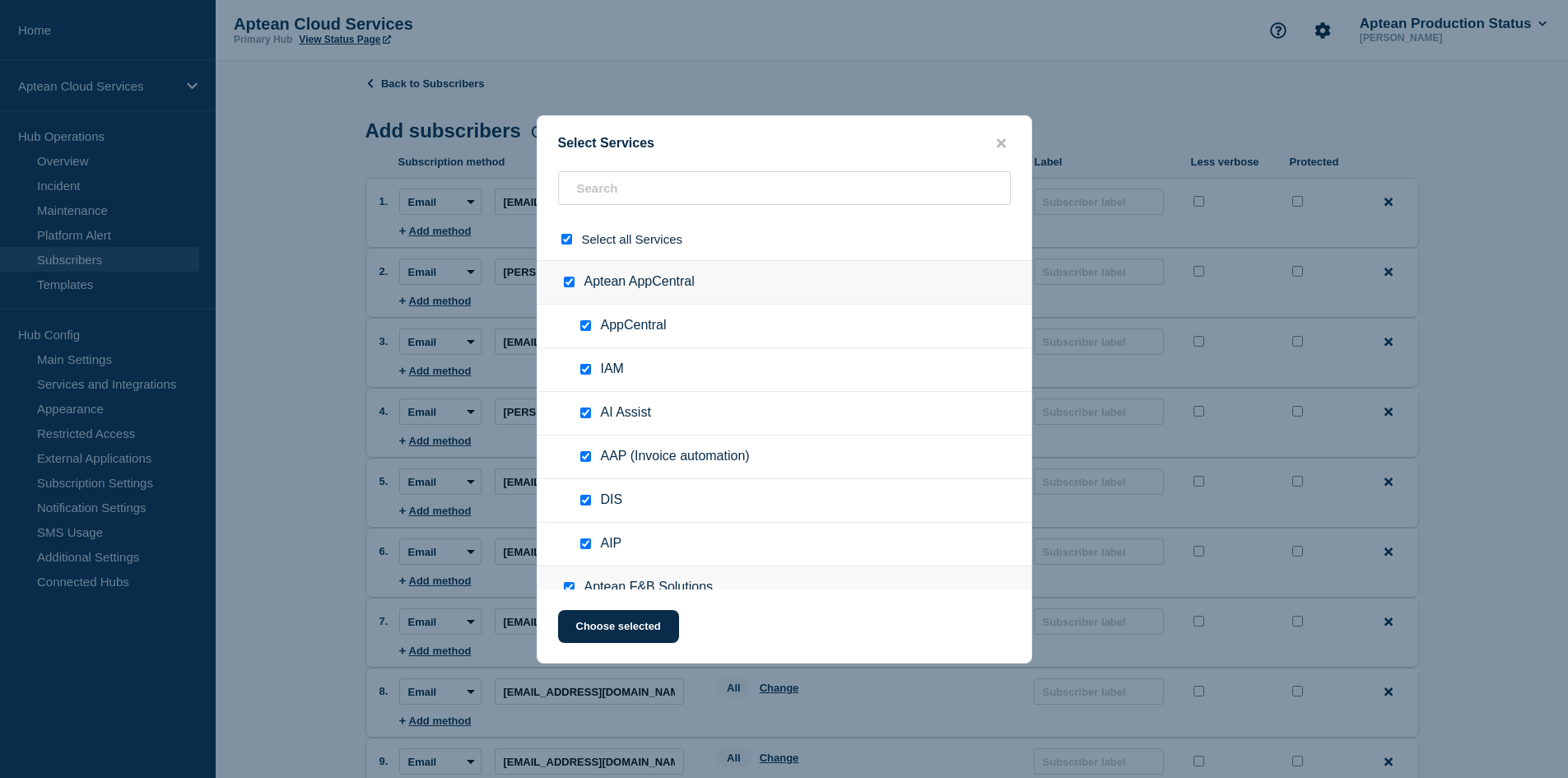
click at [566, 245] on input "select all checkbox" at bounding box center [567, 239] width 10 height 10
click at [627, 194] on input "text" at bounding box center [784, 187] width 453 height 33
paste input "Aptean Food & Beverage - US East1"
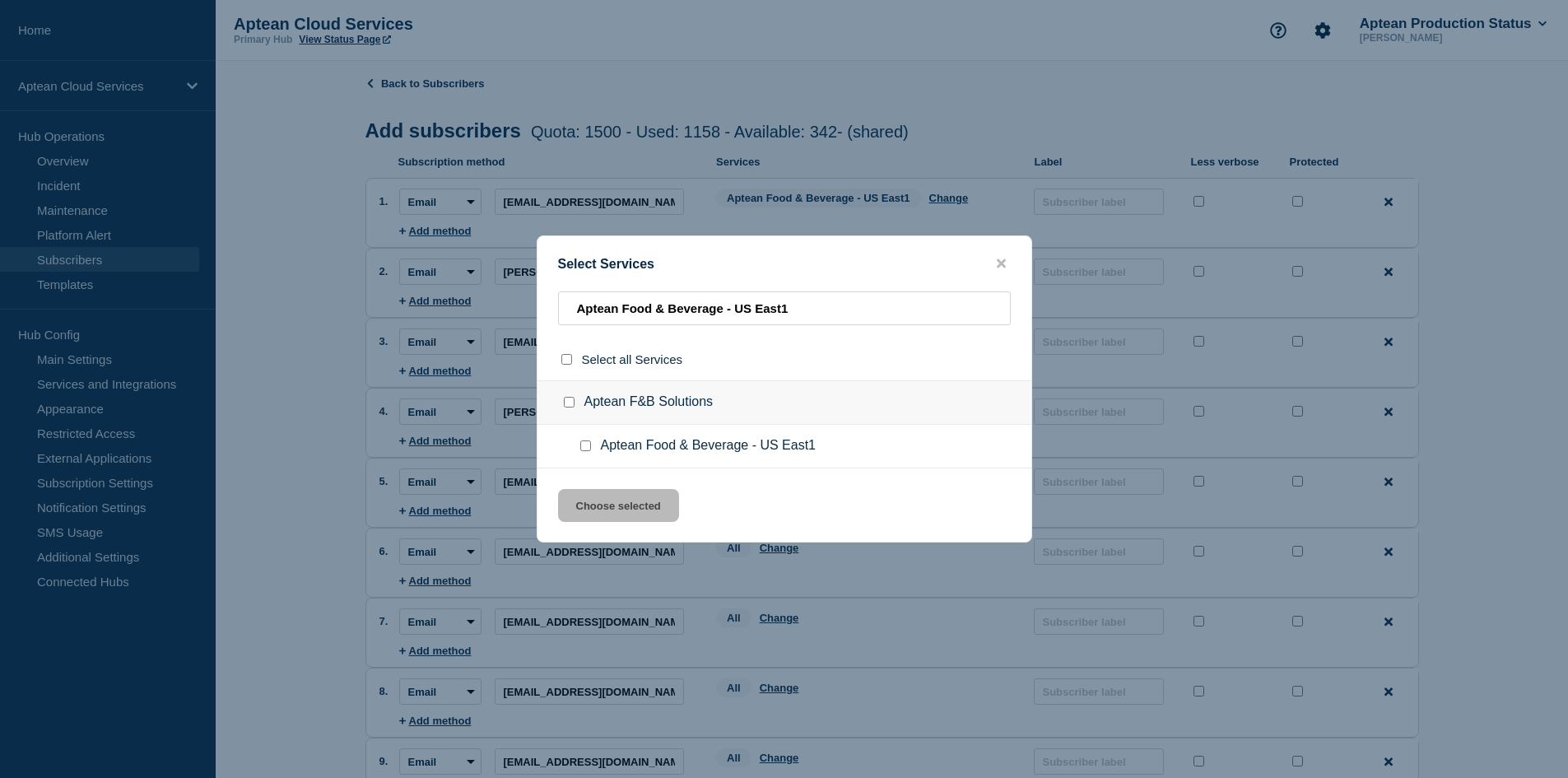
click at [592, 442] on div at bounding box center [589, 445] width 24 height 16
click at [581, 445] on input "Aptean Food & Beverage - US East1 checkbox" at bounding box center [585, 445] width 10 height 10
click at [619, 505] on button "Choose selected" at bounding box center [618, 505] width 121 height 33
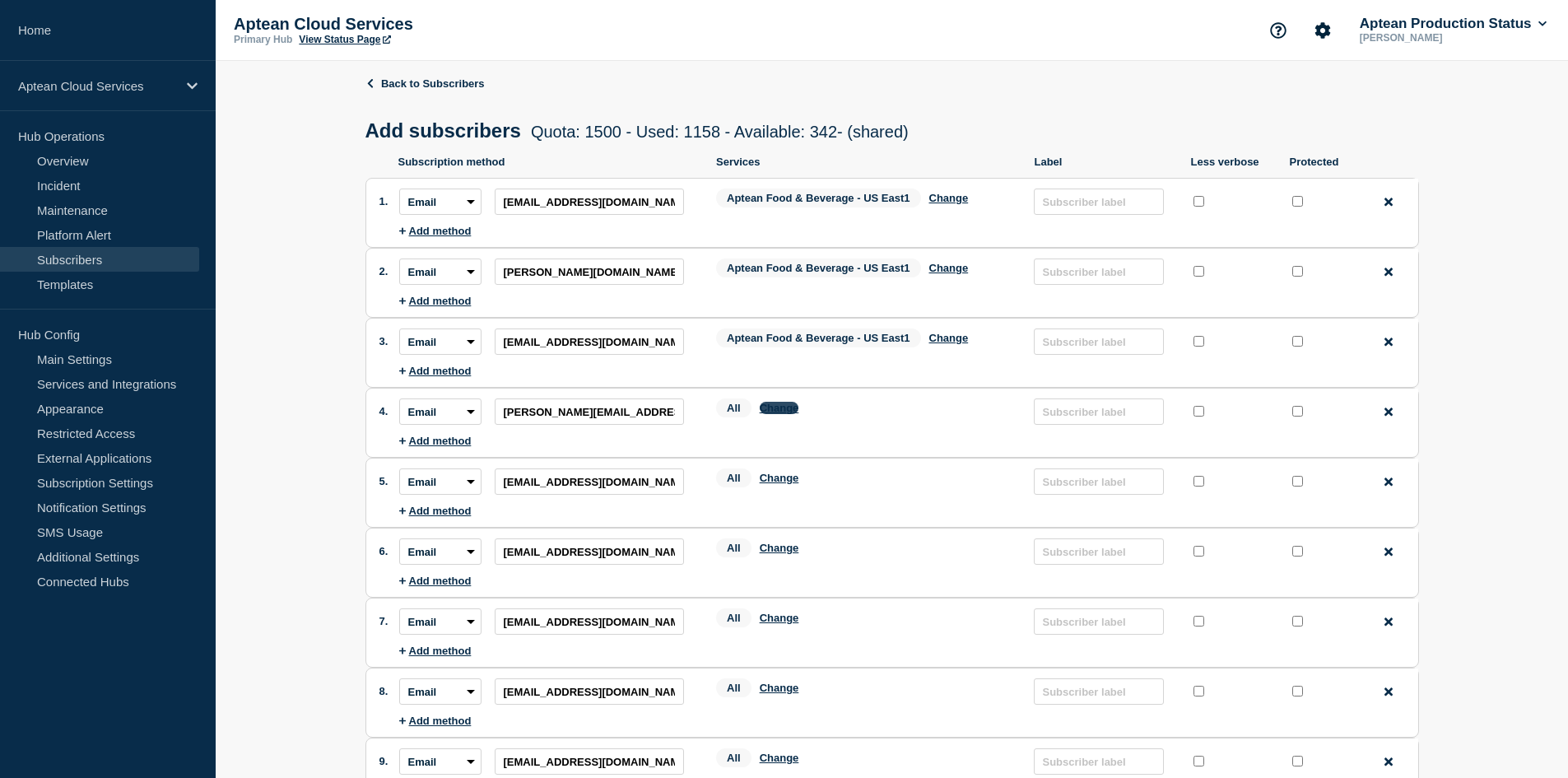
click at [788, 412] on button "Change" at bounding box center [779, 407] width 39 height 12
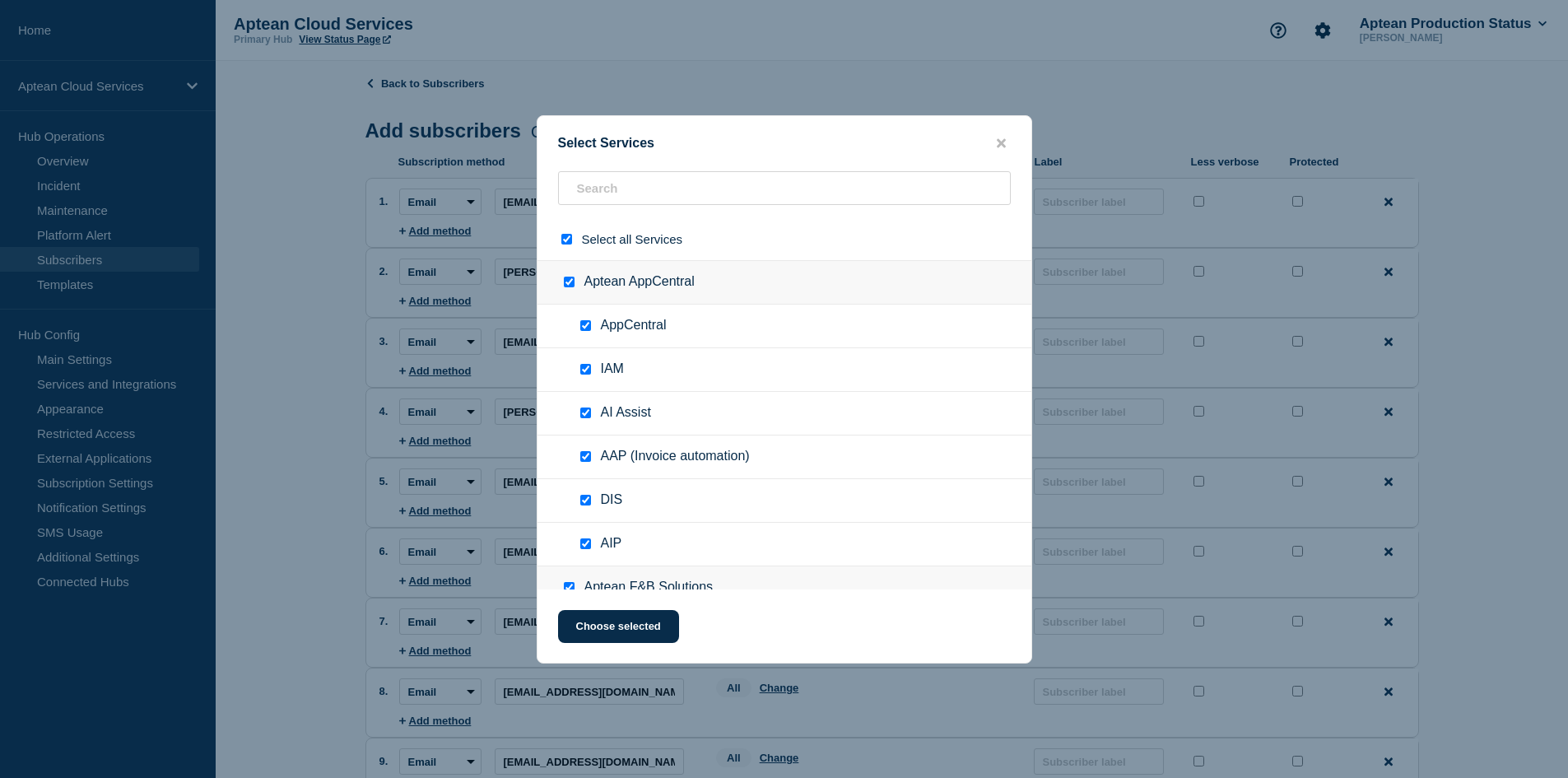
click at [567, 242] on input "select all checkbox" at bounding box center [567, 239] width 10 height 10
click at [628, 195] on input "text" at bounding box center [784, 187] width 453 height 33
paste input "Aptean Food & Beverage - US East1"
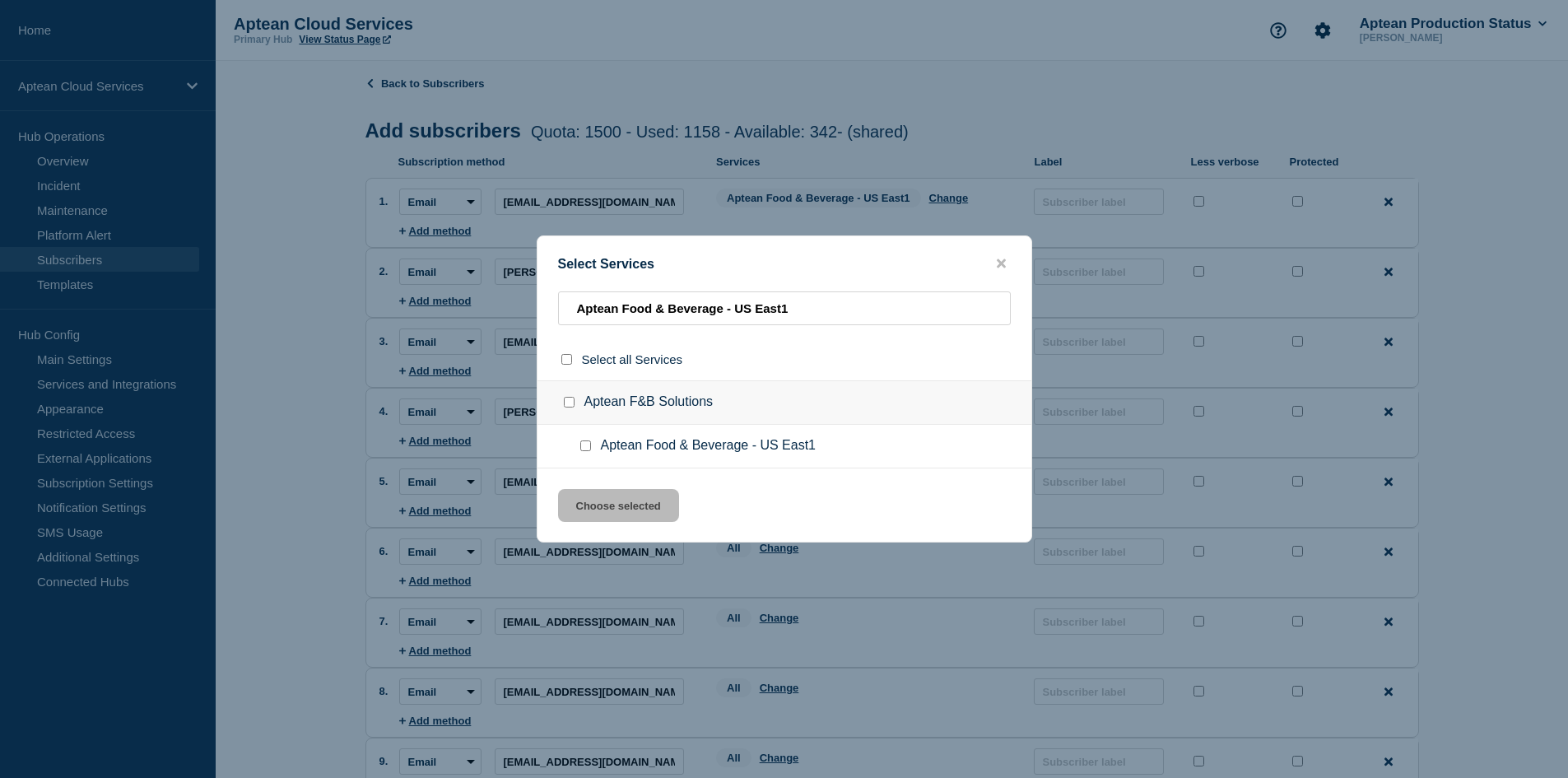
click at [581, 443] on input "Aptean Food & Beverage - US East1 checkbox" at bounding box center [585, 445] width 10 height 10
click at [613, 507] on button "Choose selected" at bounding box center [618, 505] width 121 height 33
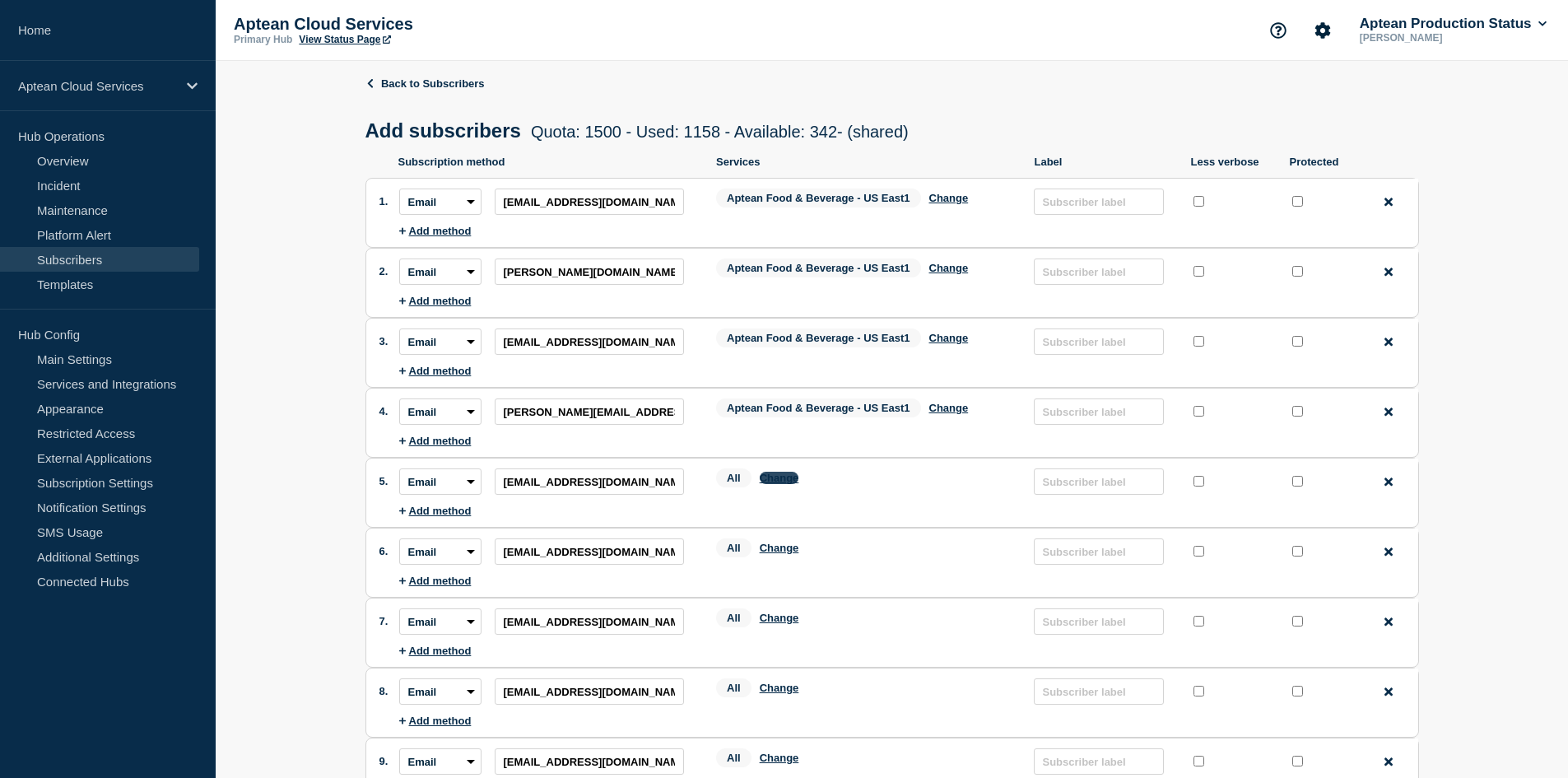
click at [783, 482] on button "Change" at bounding box center [779, 478] width 39 height 12
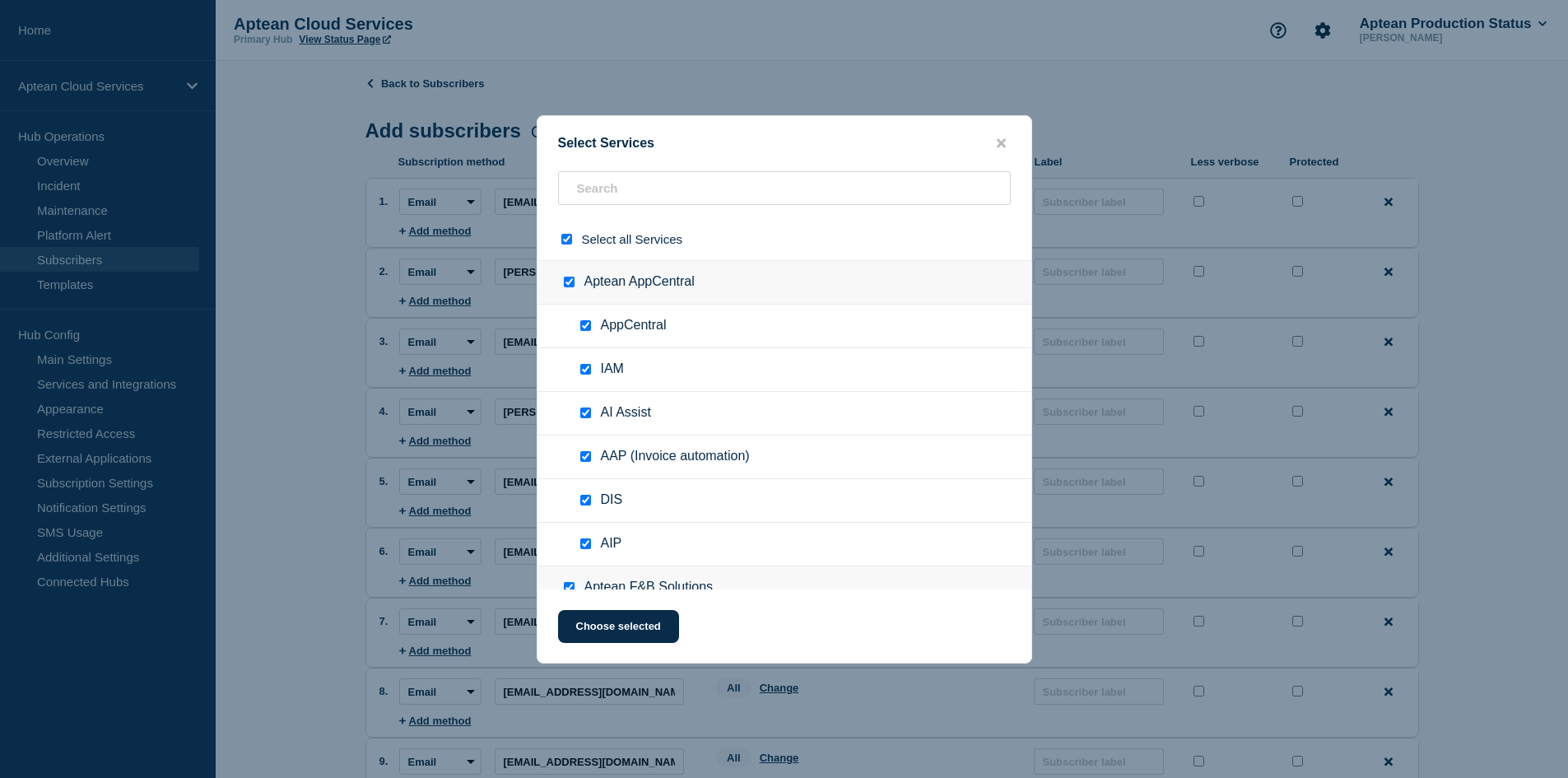
click at [570, 243] on input "select all checkbox" at bounding box center [567, 239] width 10 height 10
click at [618, 187] on input "text" at bounding box center [784, 187] width 453 height 33
paste input "Aptean Food & Beverage - US East1"
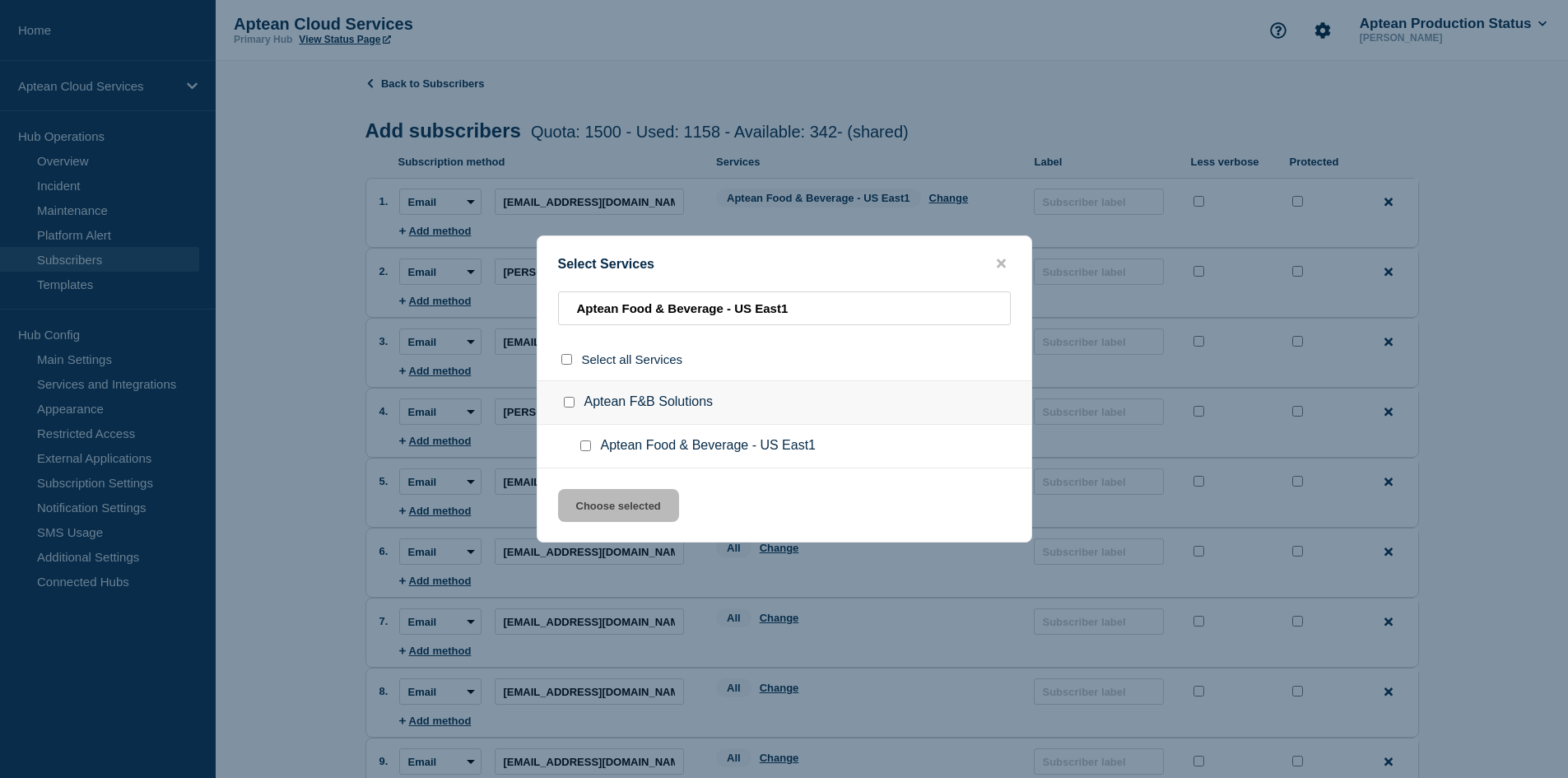
click at [591, 447] on div at bounding box center [589, 445] width 24 height 16
click at [588, 449] on input "Aptean Food & Beverage - US East1 checkbox" at bounding box center [585, 445] width 10 height 10
click at [597, 499] on button "Choose selected" at bounding box center [618, 505] width 121 height 33
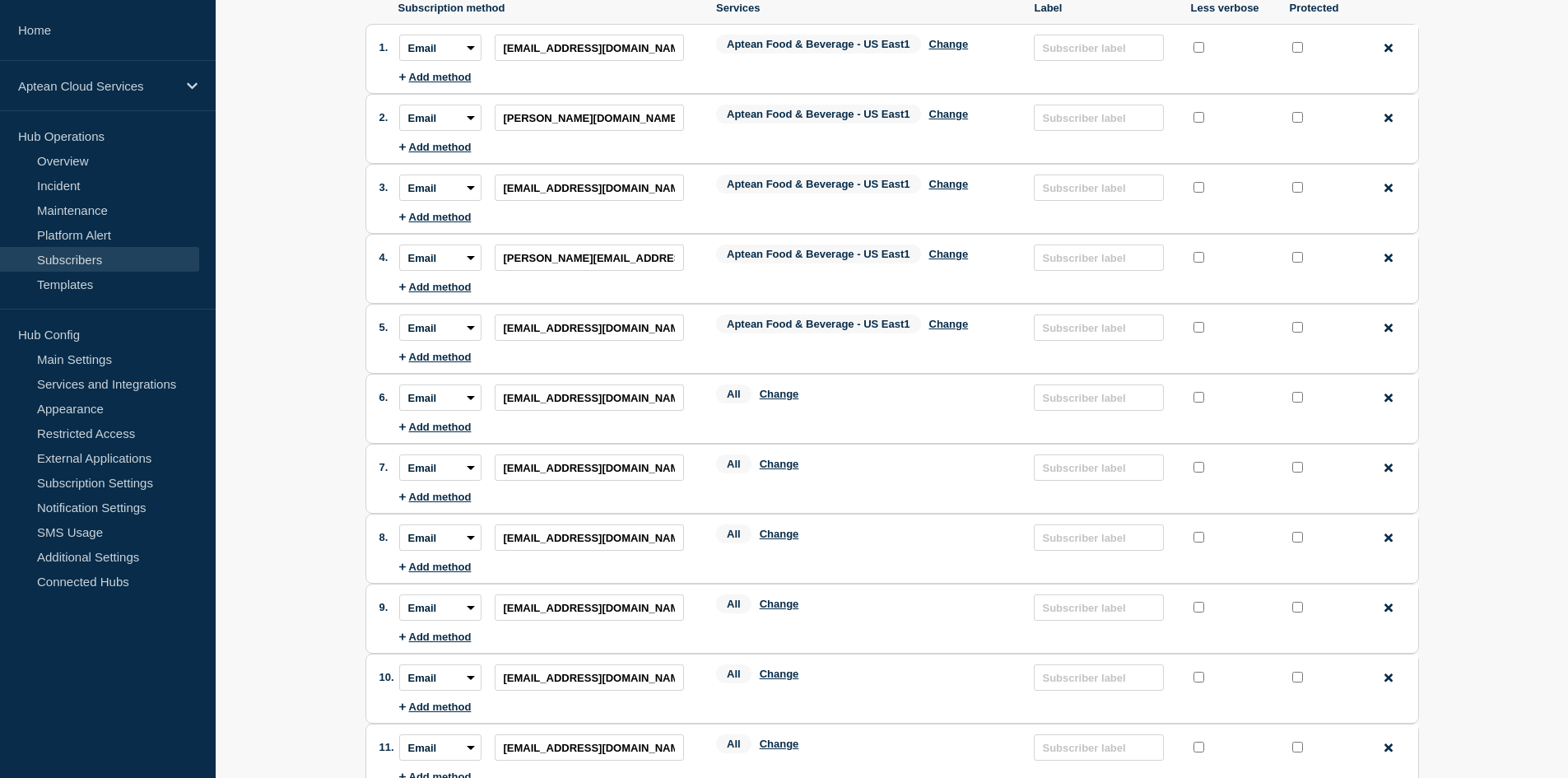
scroll to position [164, 0]
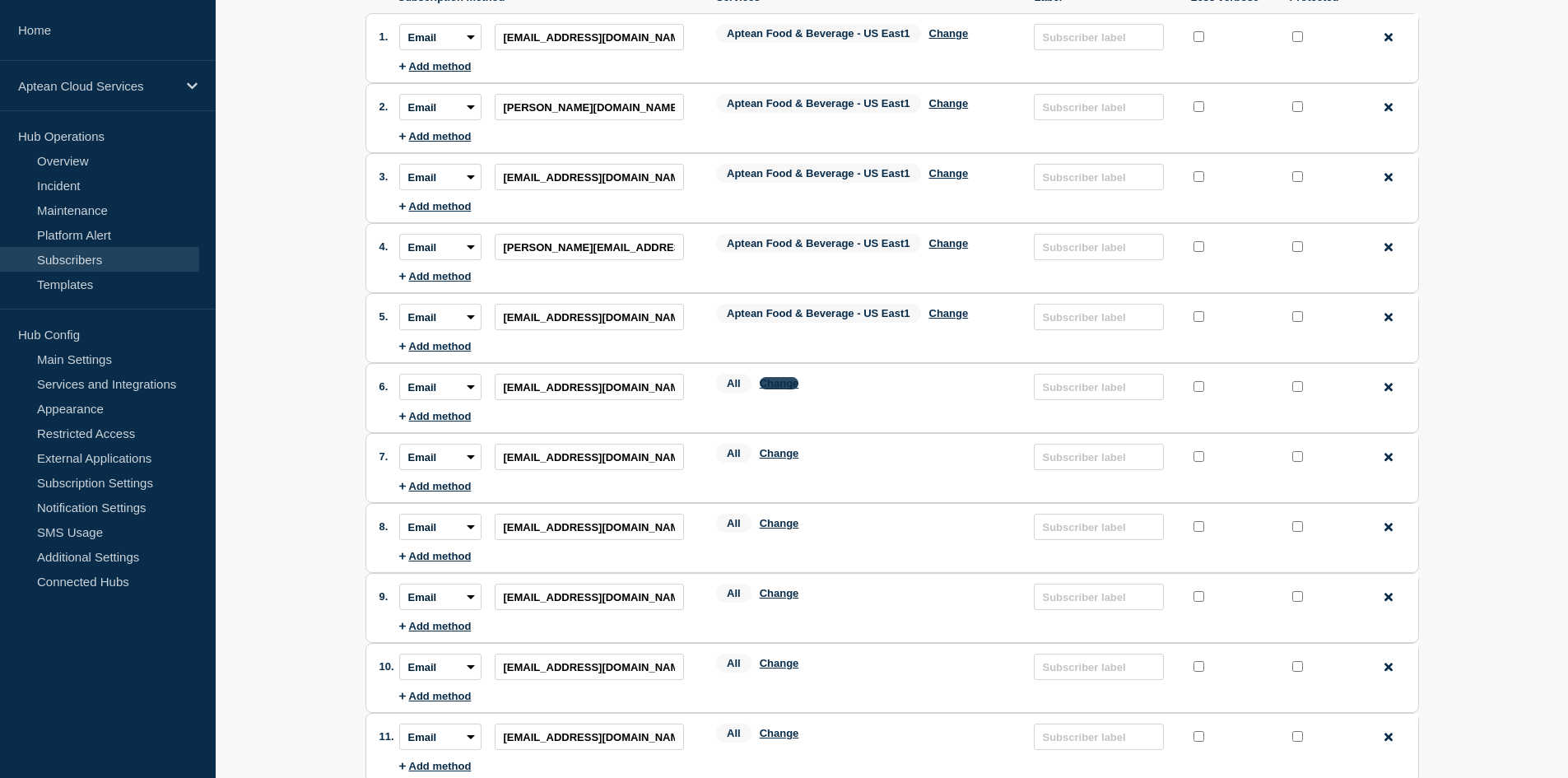
click at [771, 385] on button "Change" at bounding box center [779, 383] width 39 height 12
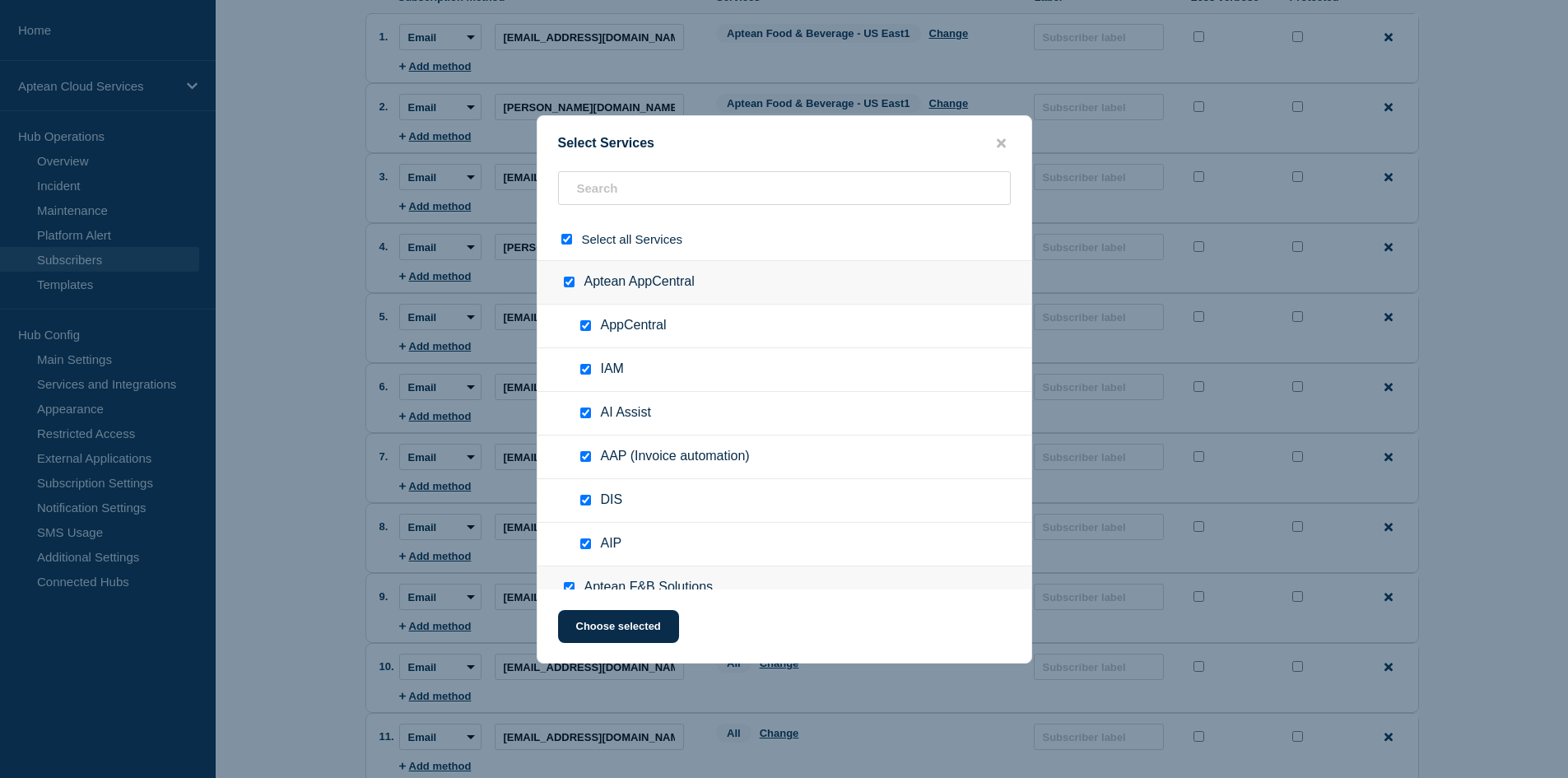
click at [561, 232] on div at bounding box center [570, 239] width 24 height 15
click at [567, 240] on input "select all checkbox" at bounding box center [567, 239] width 10 height 10
click at [630, 193] on input "text" at bounding box center [784, 187] width 453 height 33
paste input "Aptean Food & Beverage - US East1"
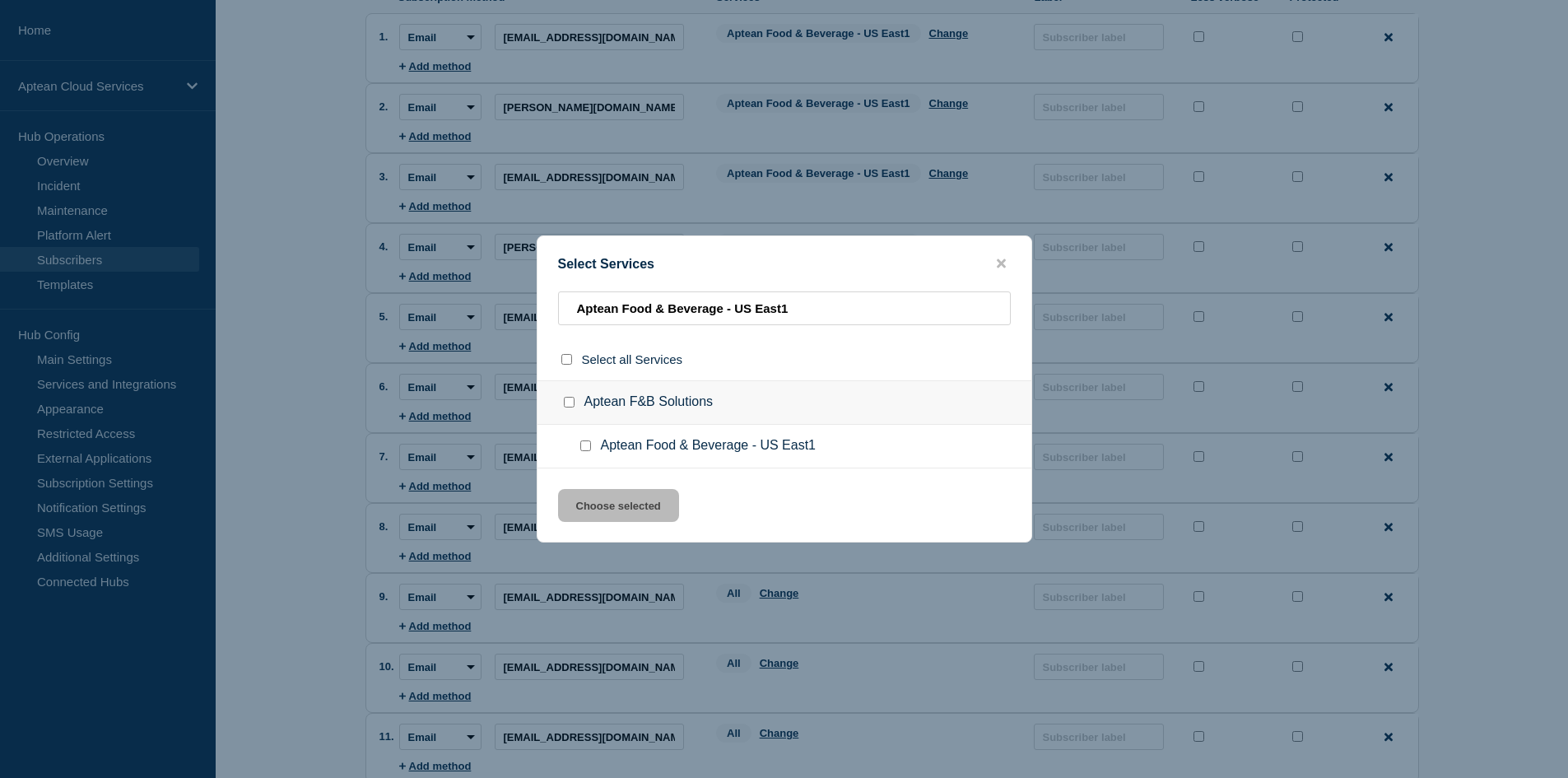
click at [590, 449] on input "Aptean Food & Beverage - US East1 checkbox" at bounding box center [585, 445] width 10 height 10
click at [597, 505] on button "Choose selected" at bounding box center [618, 505] width 121 height 33
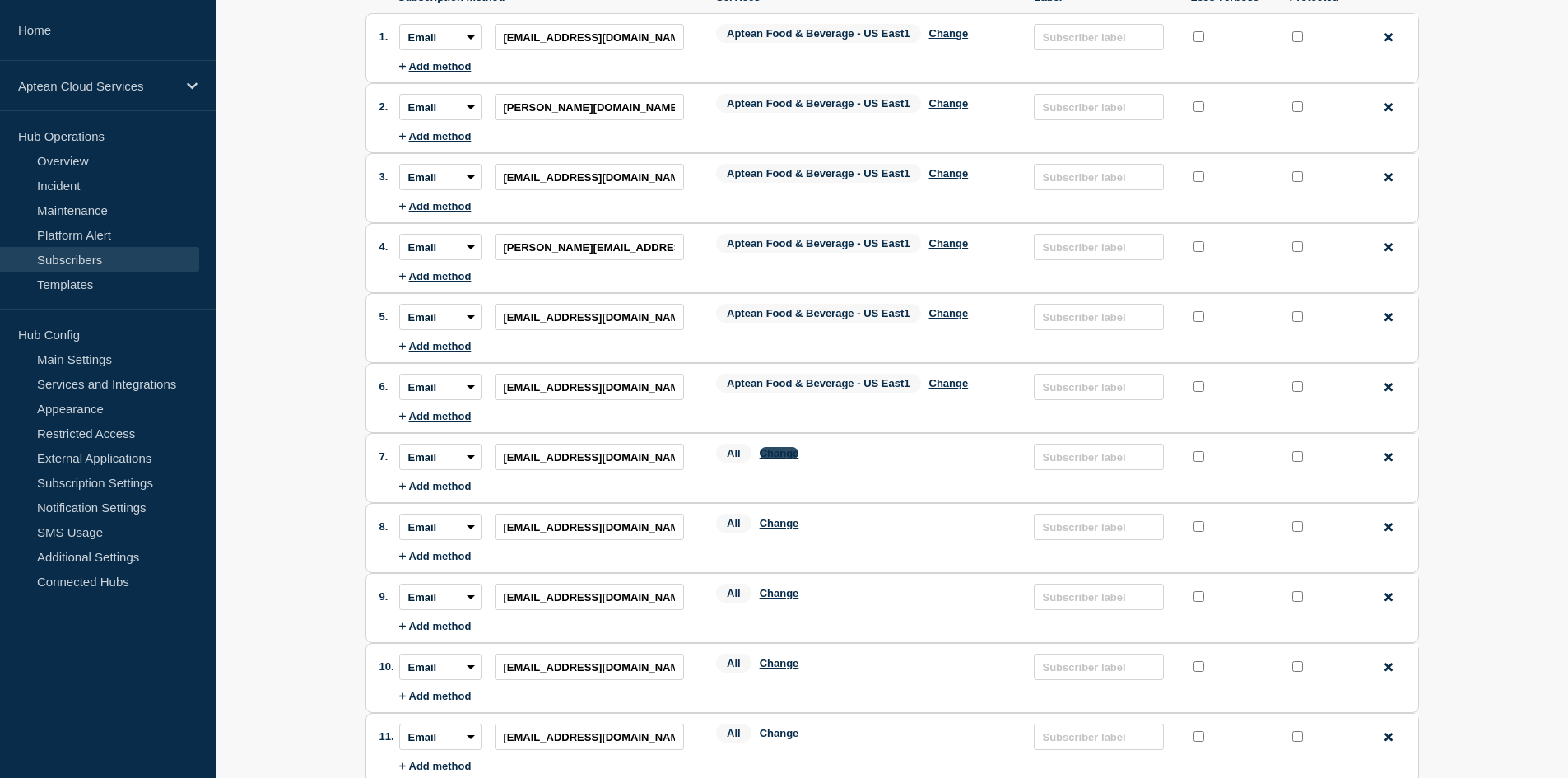
click at [781, 454] on button "Change" at bounding box center [779, 453] width 39 height 12
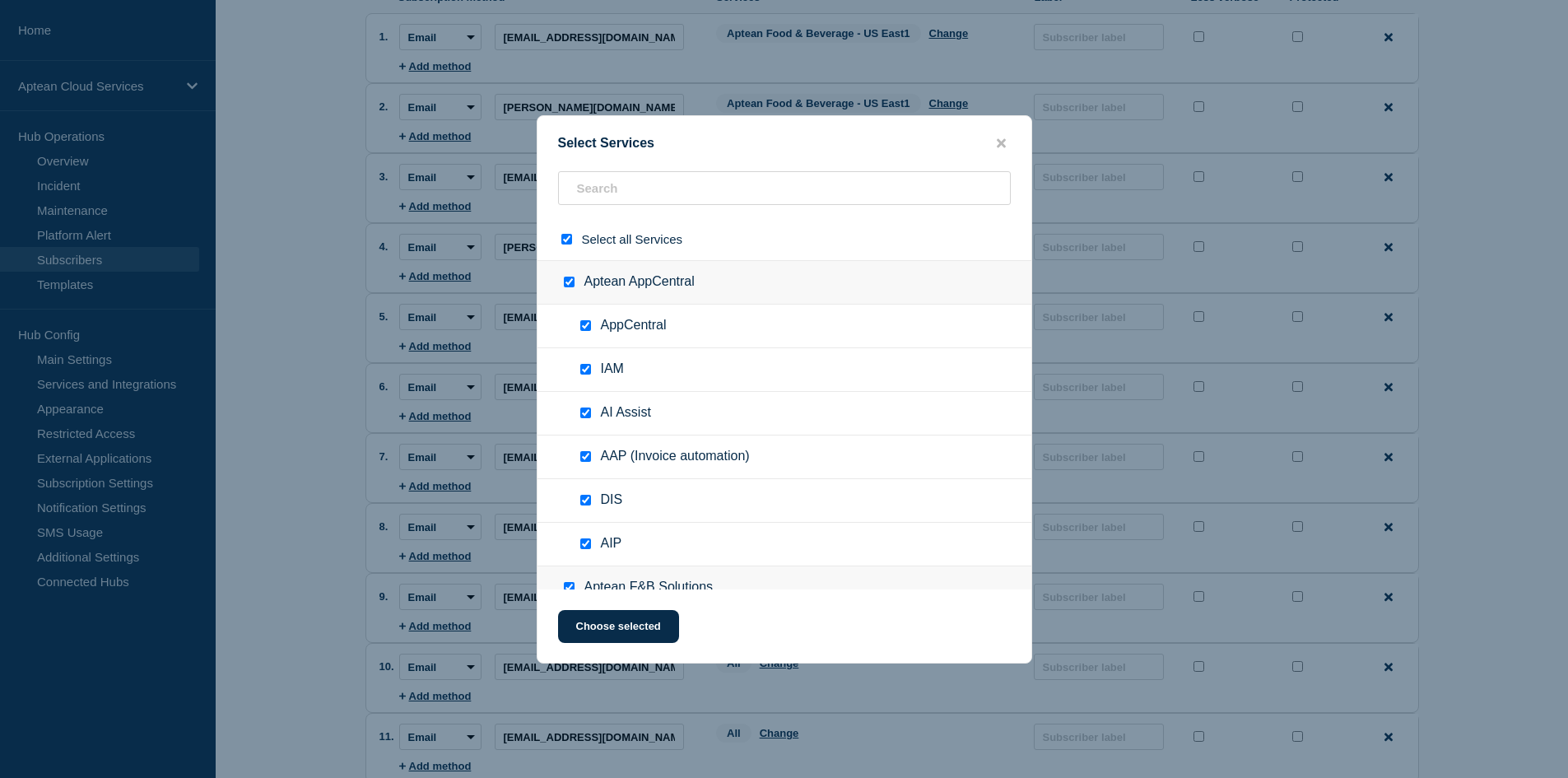
click at [561, 235] on input "select all checkbox" at bounding box center [567, 239] width 10 height 10
click at [597, 213] on div at bounding box center [784, 194] width 494 height 47
click at [623, 195] on input "text" at bounding box center [784, 187] width 453 height 33
paste input "Aptean Food & Beverage - US East1"
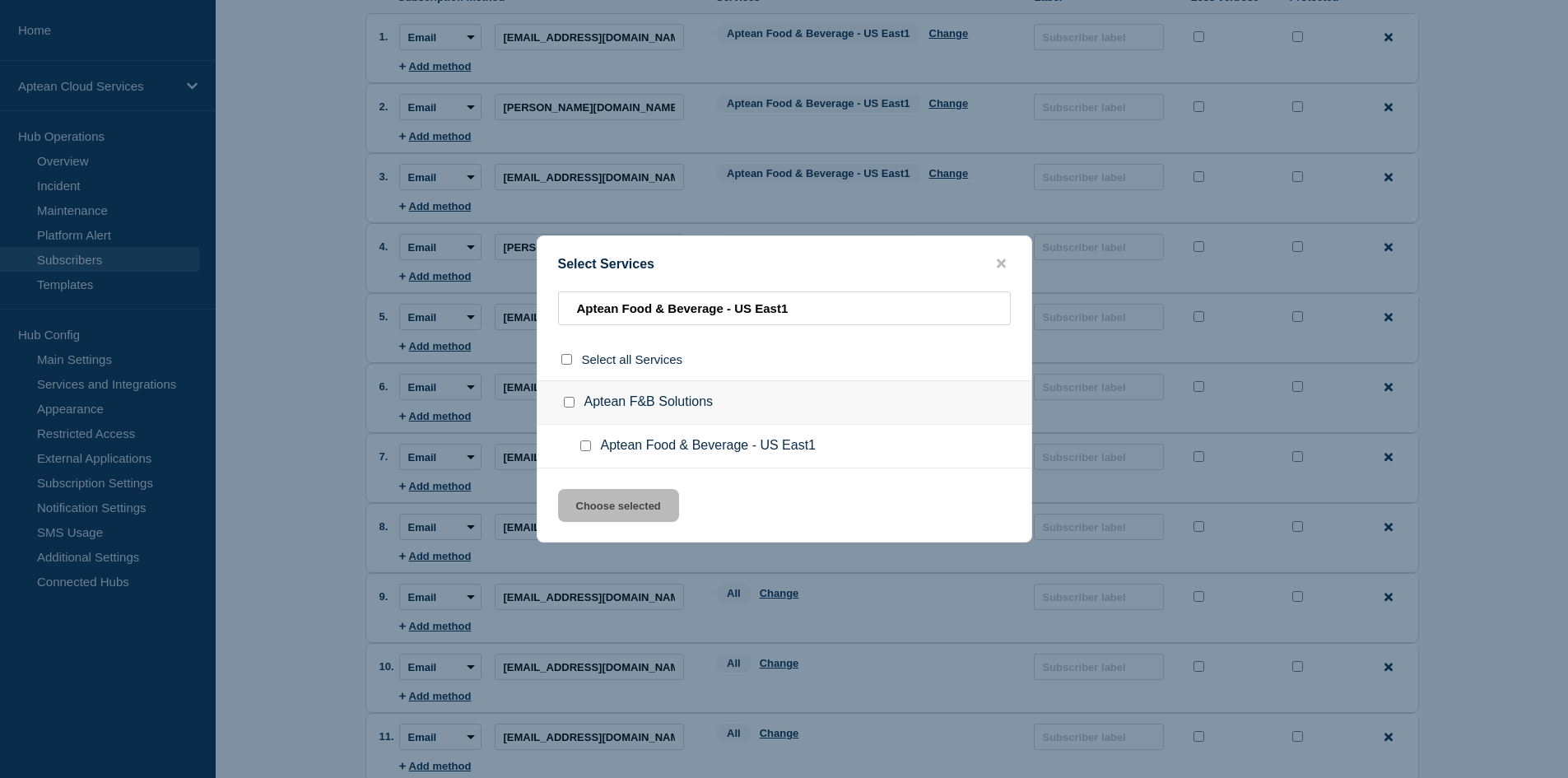
click at [587, 448] on input "Aptean Food & Beverage - US East1 checkbox" at bounding box center [585, 445] width 10 height 10
click at [607, 502] on button "Choose selected" at bounding box center [618, 505] width 121 height 33
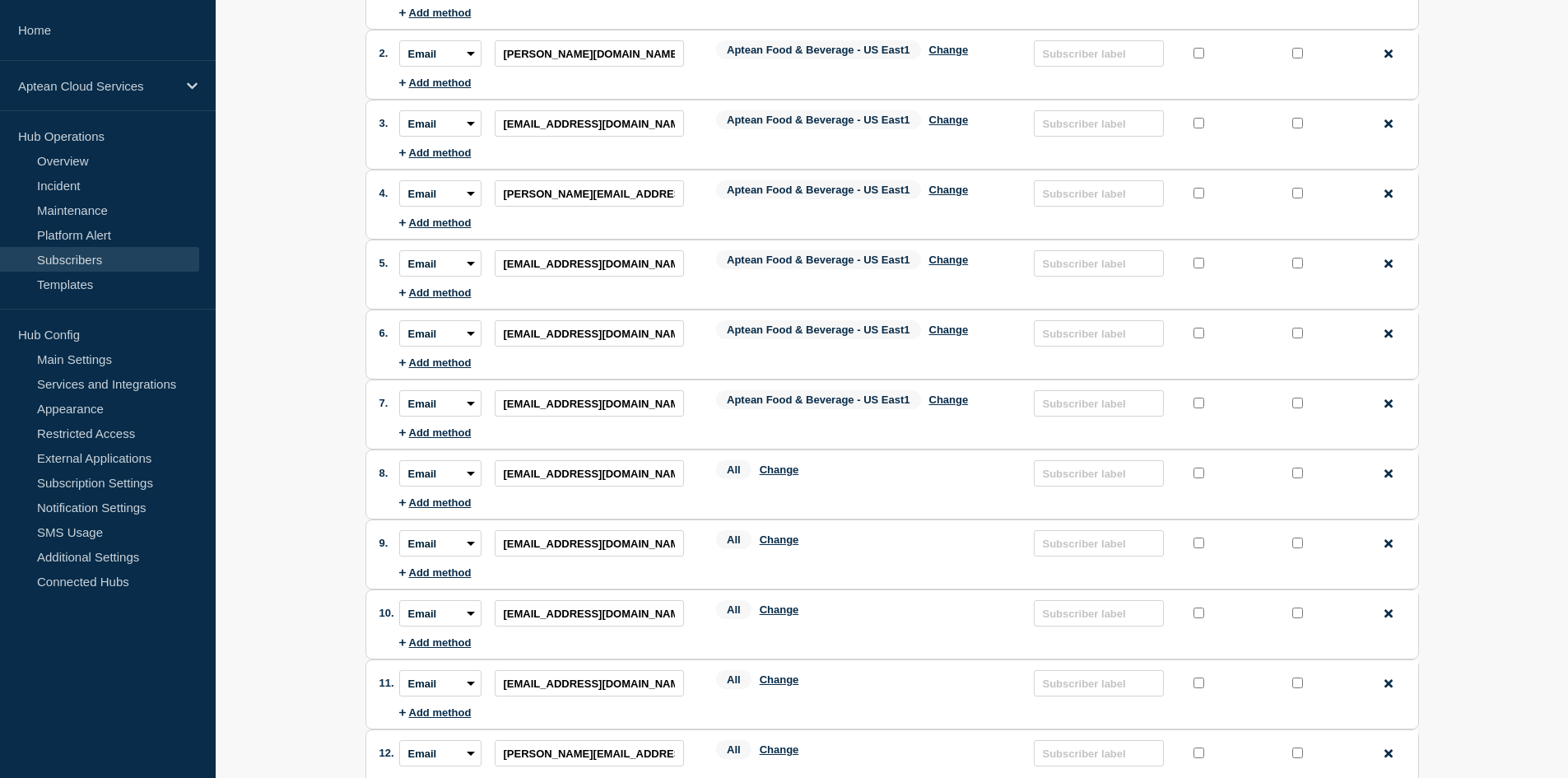
scroll to position [246, 0]
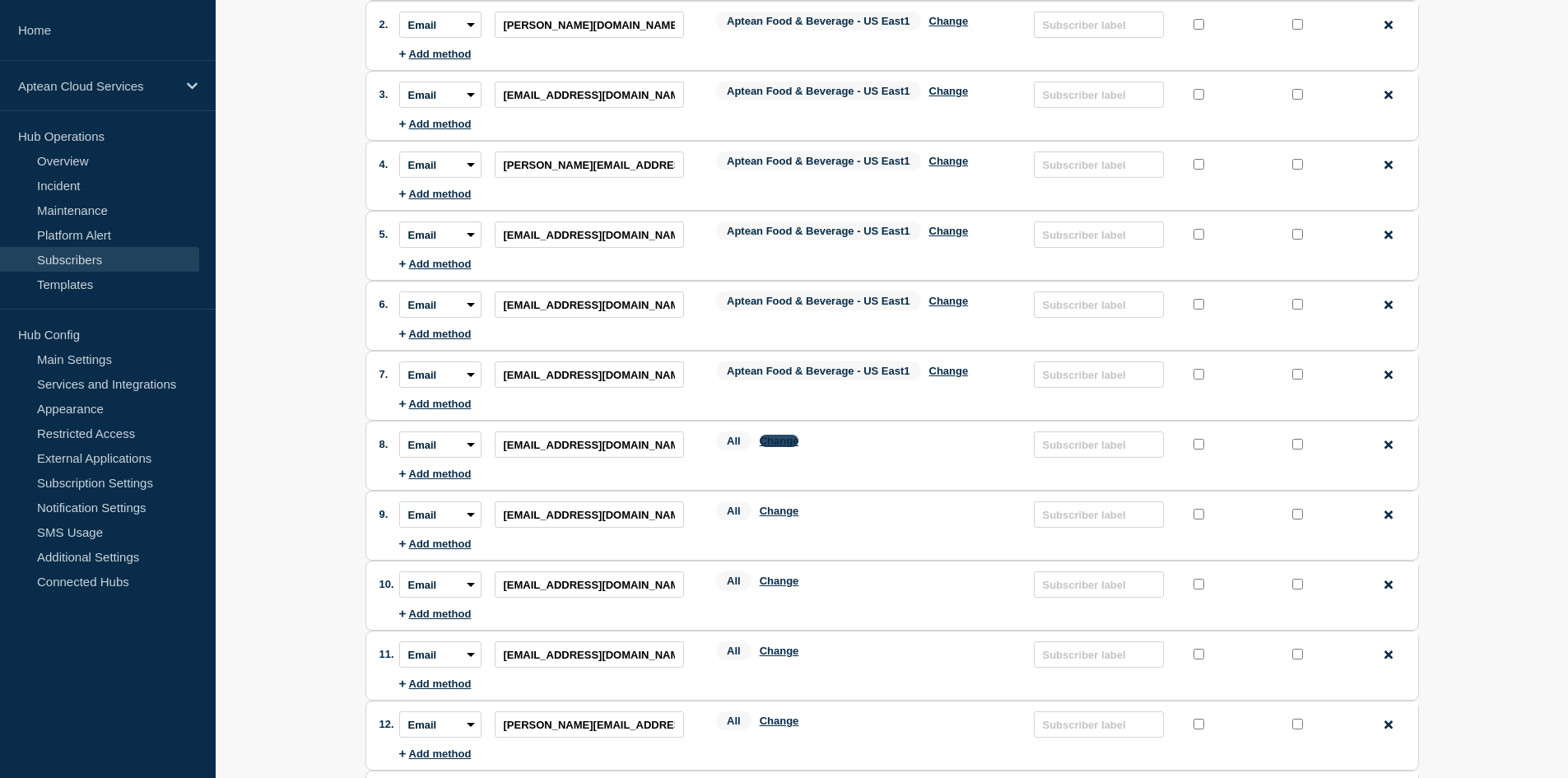
click at [772, 444] on button "Change" at bounding box center [779, 441] width 39 height 12
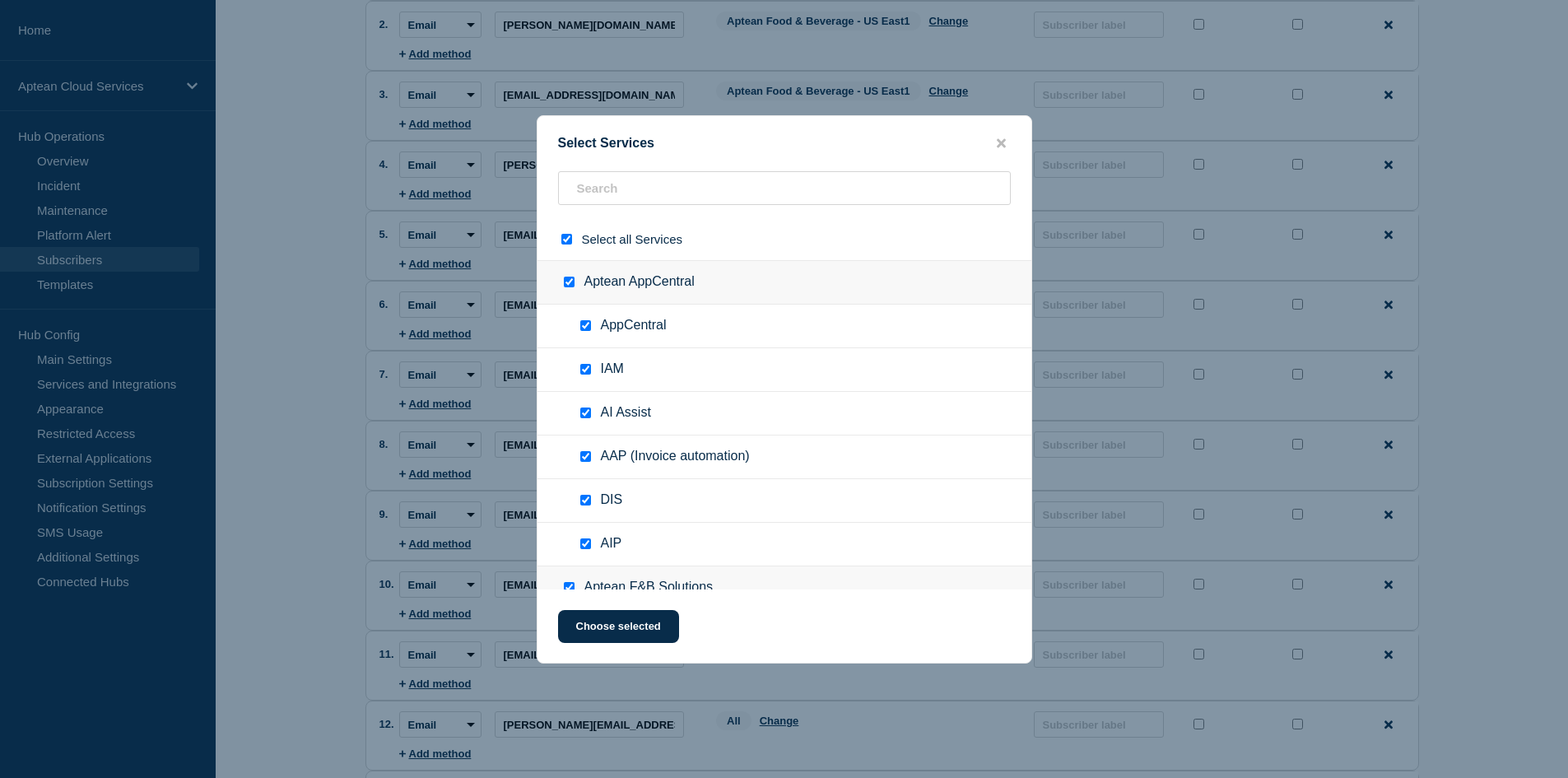
click at [568, 242] on input "select all checkbox" at bounding box center [567, 239] width 10 height 10
click at [627, 184] on input "text" at bounding box center [784, 187] width 453 height 33
paste
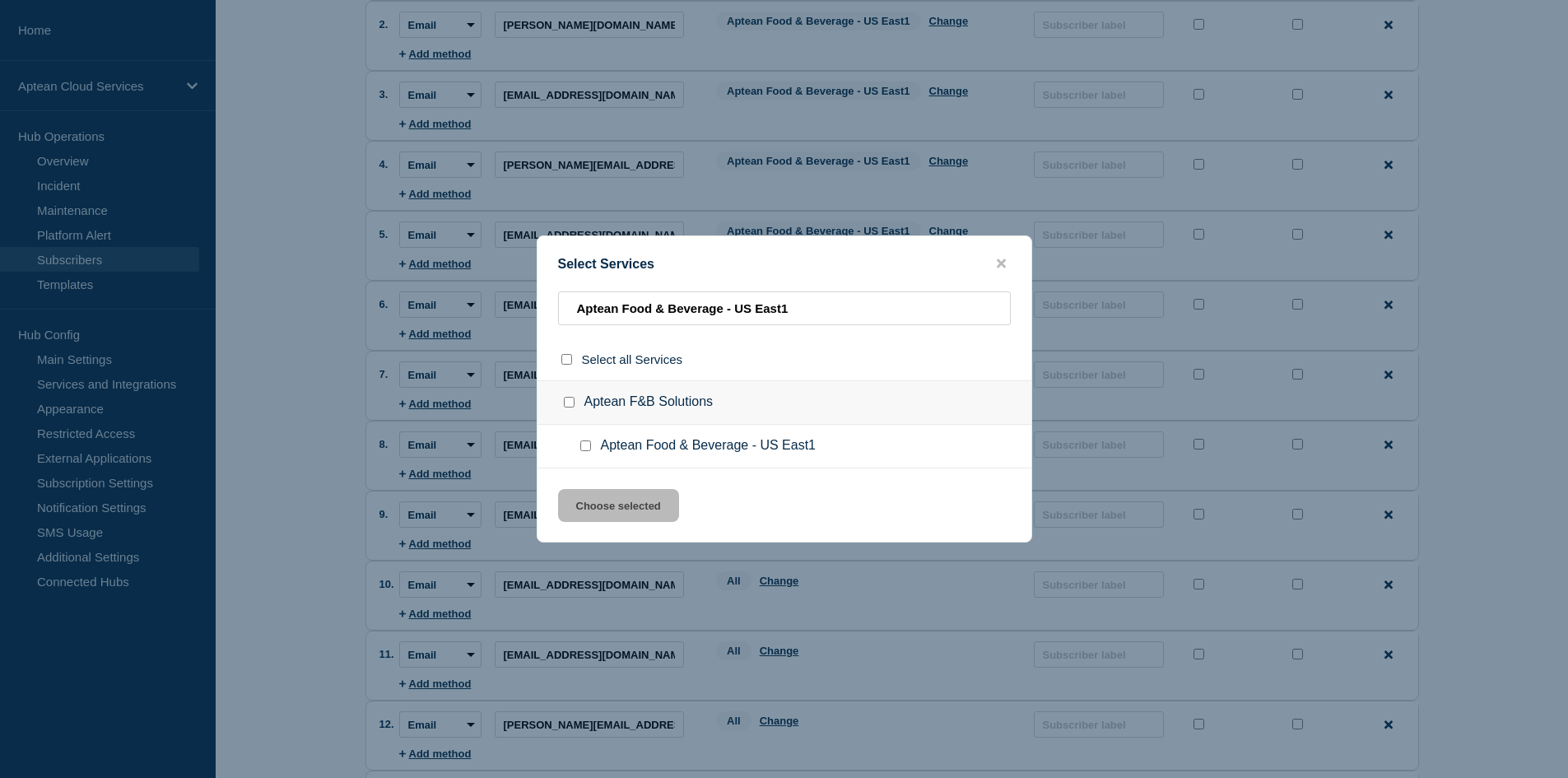
click at [588, 442] on input "Aptean Food & Beverage - US East1 checkbox" at bounding box center [585, 445] width 10 height 10
click at [596, 503] on button "Choose selected" at bounding box center [618, 505] width 121 height 33
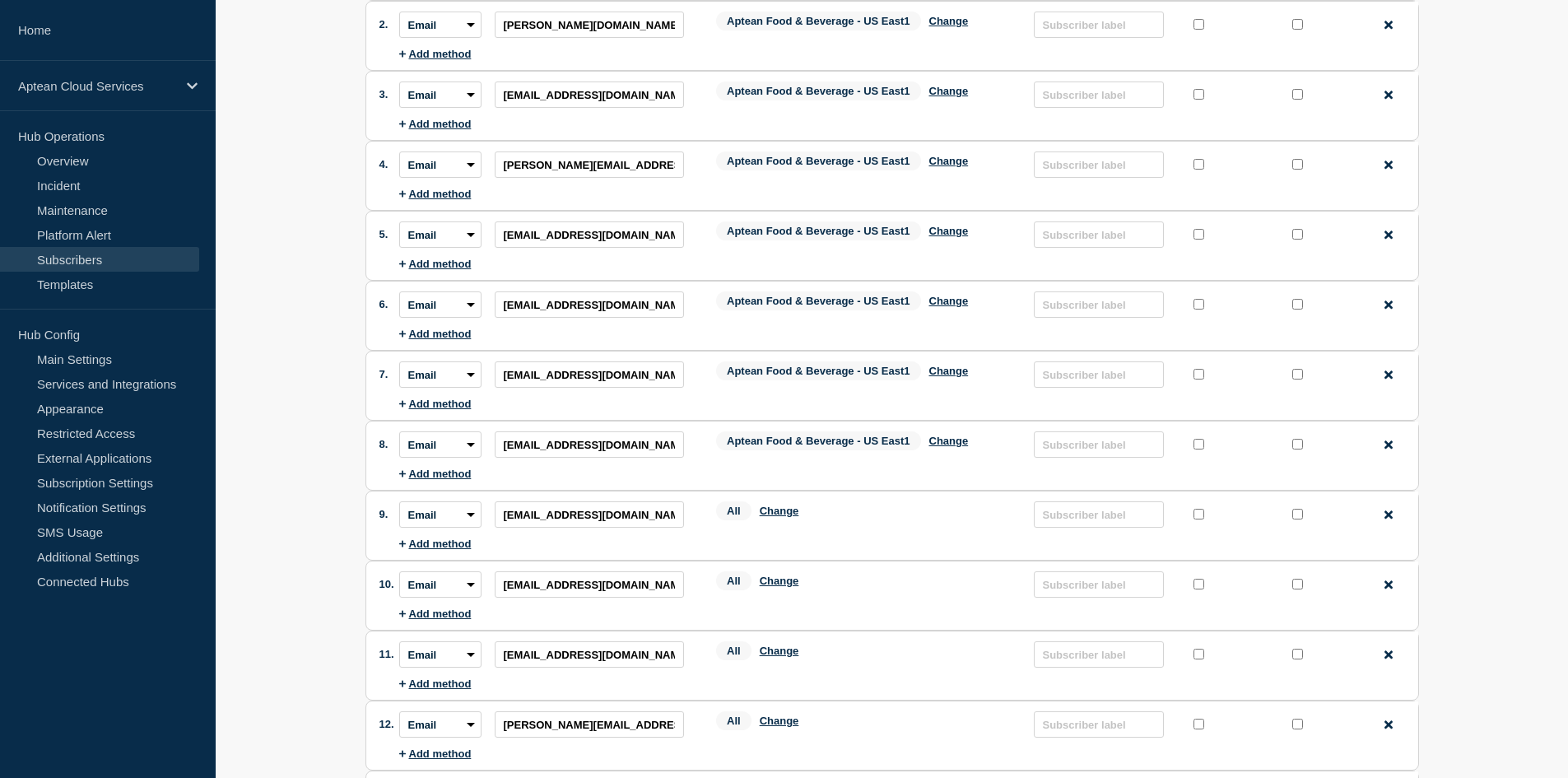
scroll to position [412, 0]
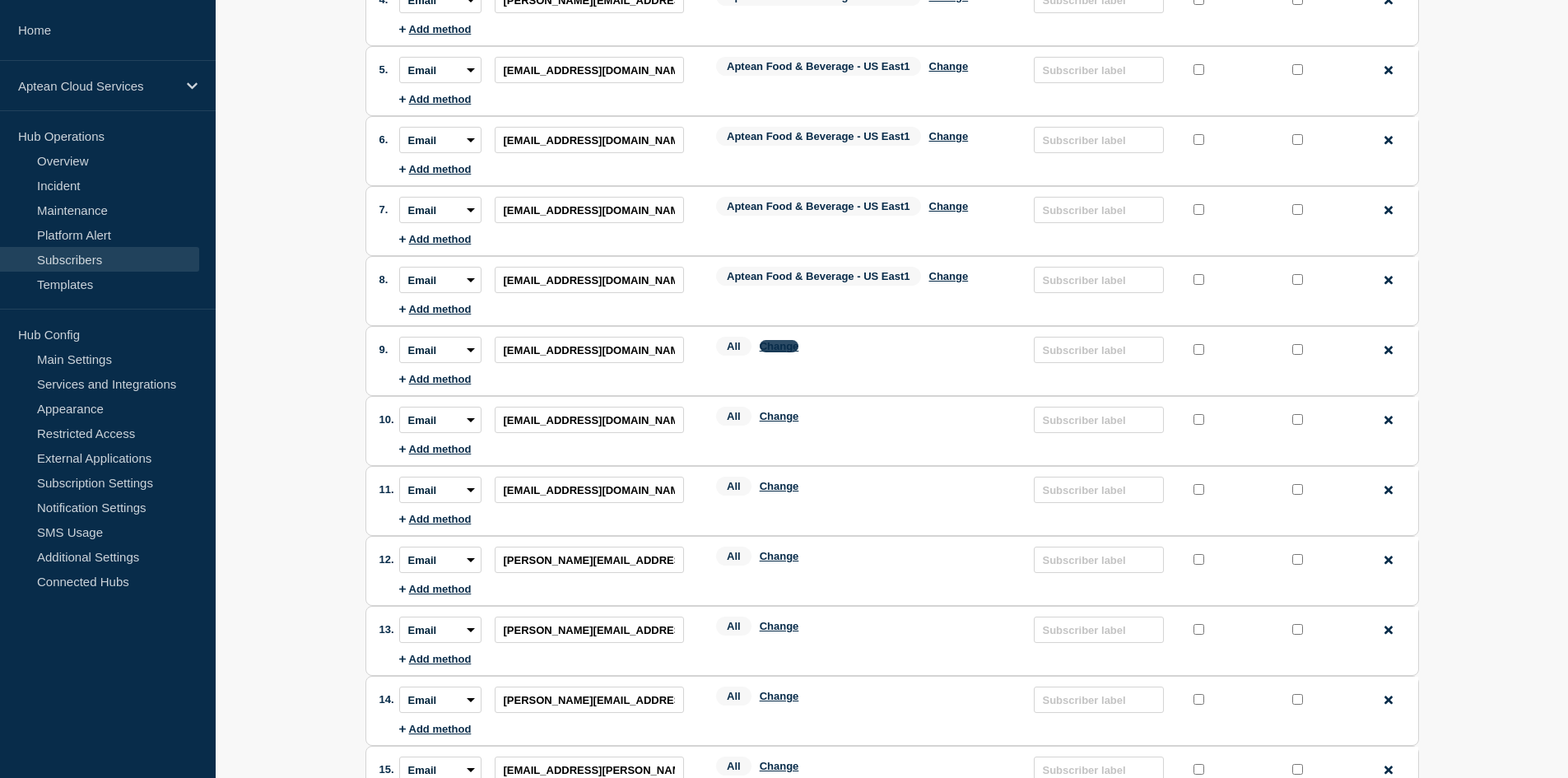
click at [767, 348] on button "Change" at bounding box center [779, 346] width 39 height 12
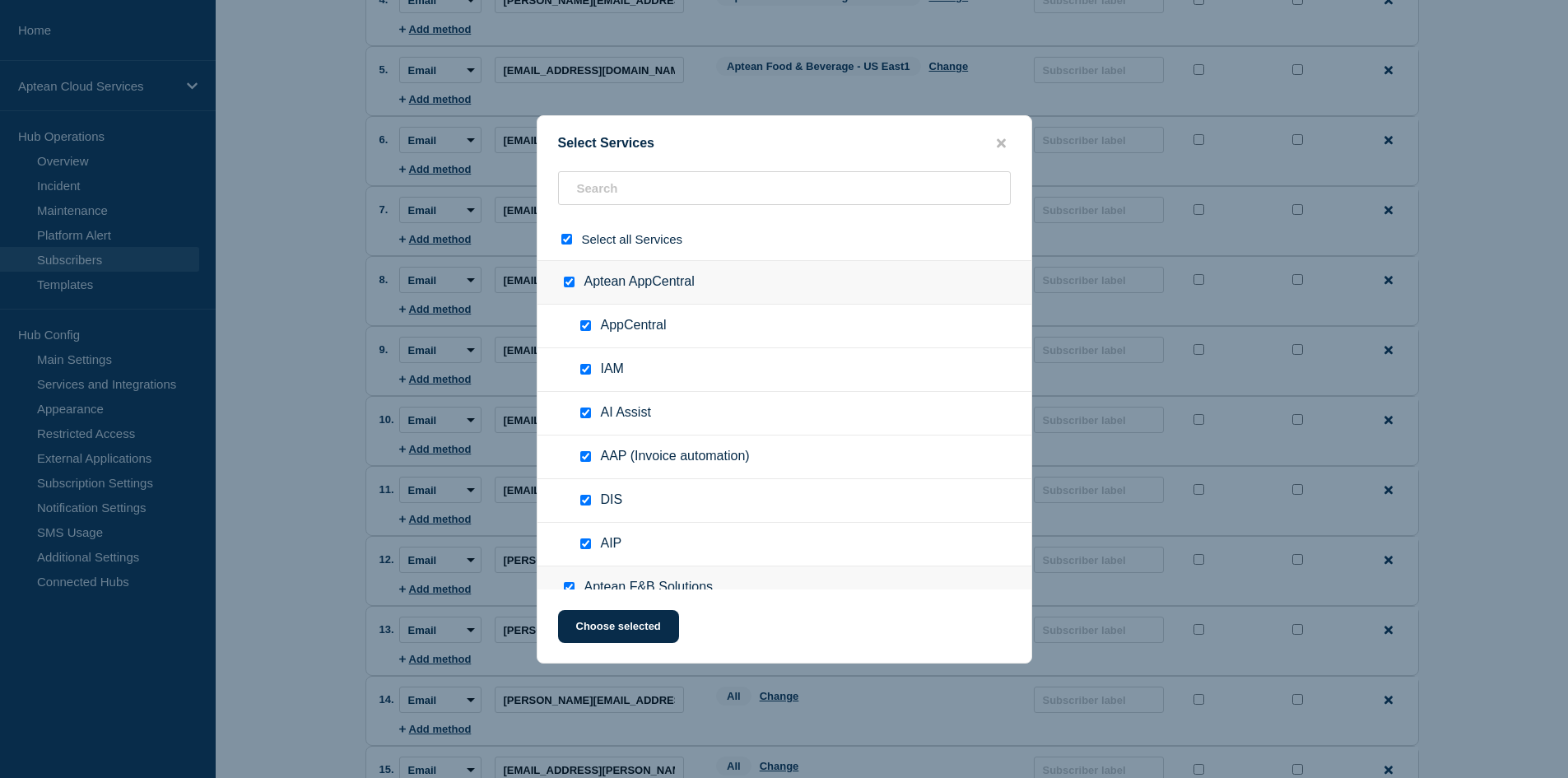
click at [565, 236] on input "select all checkbox" at bounding box center [567, 239] width 10 height 10
click at [638, 196] on input "text" at bounding box center [784, 187] width 453 height 33
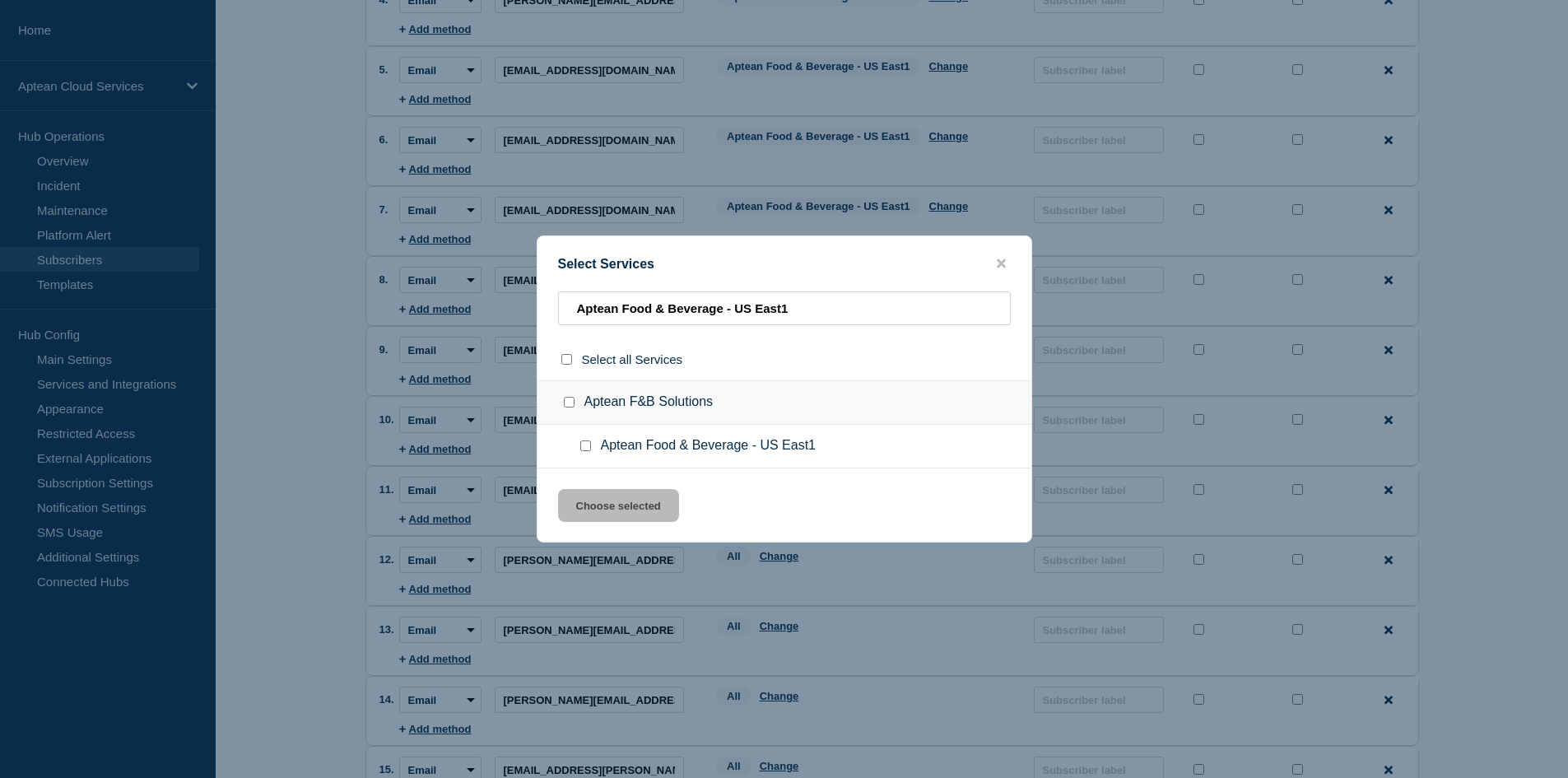
click at [585, 444] on input "Aptean Food & Beverage - US East1 checkbox" at bounding box center [585, 445] width 10 height 10
click at [636, 491] on button "Choose selected" at bounding box center [618, 505] width 121 height 33
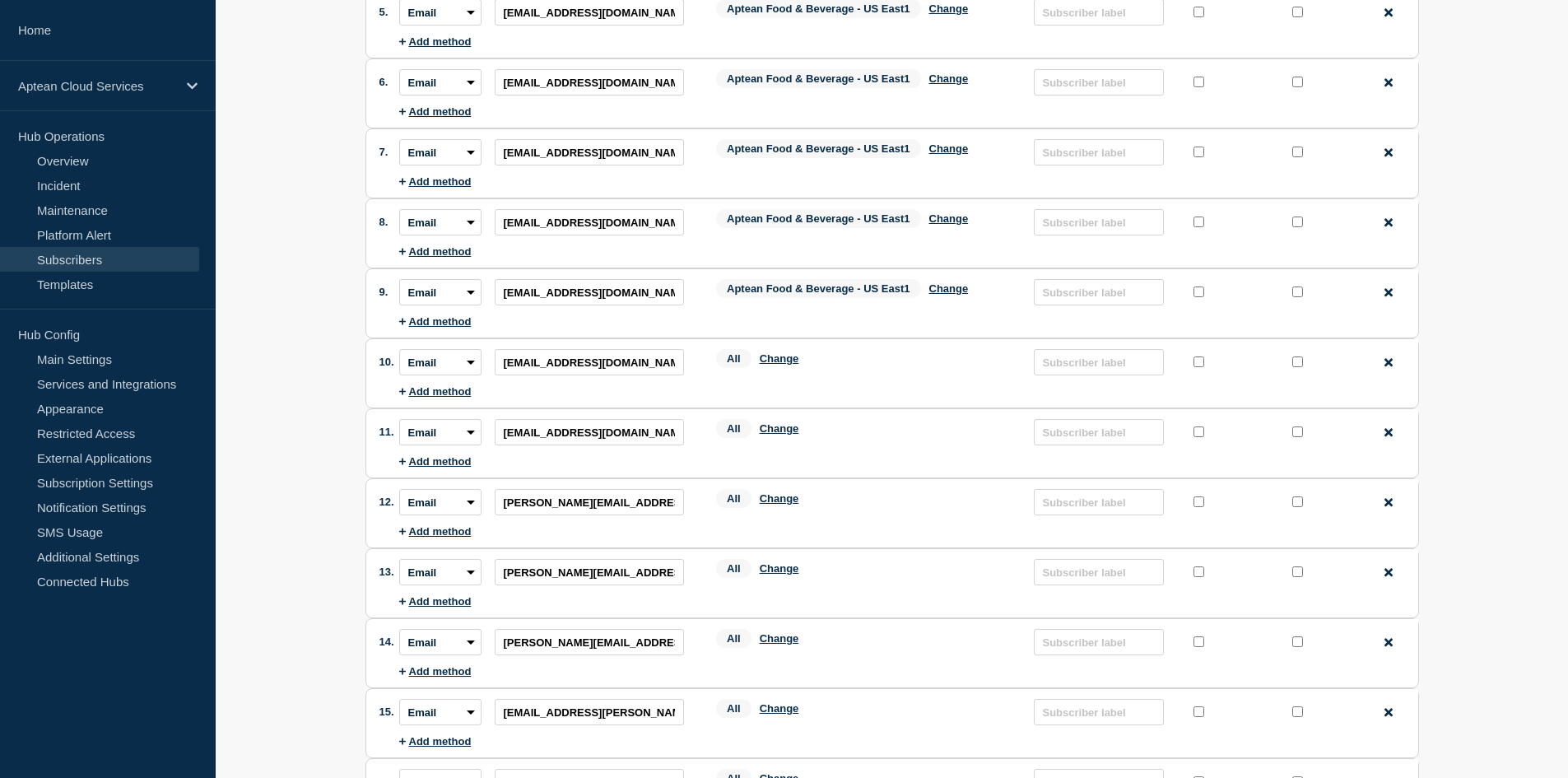
scroll to position [494, 0]
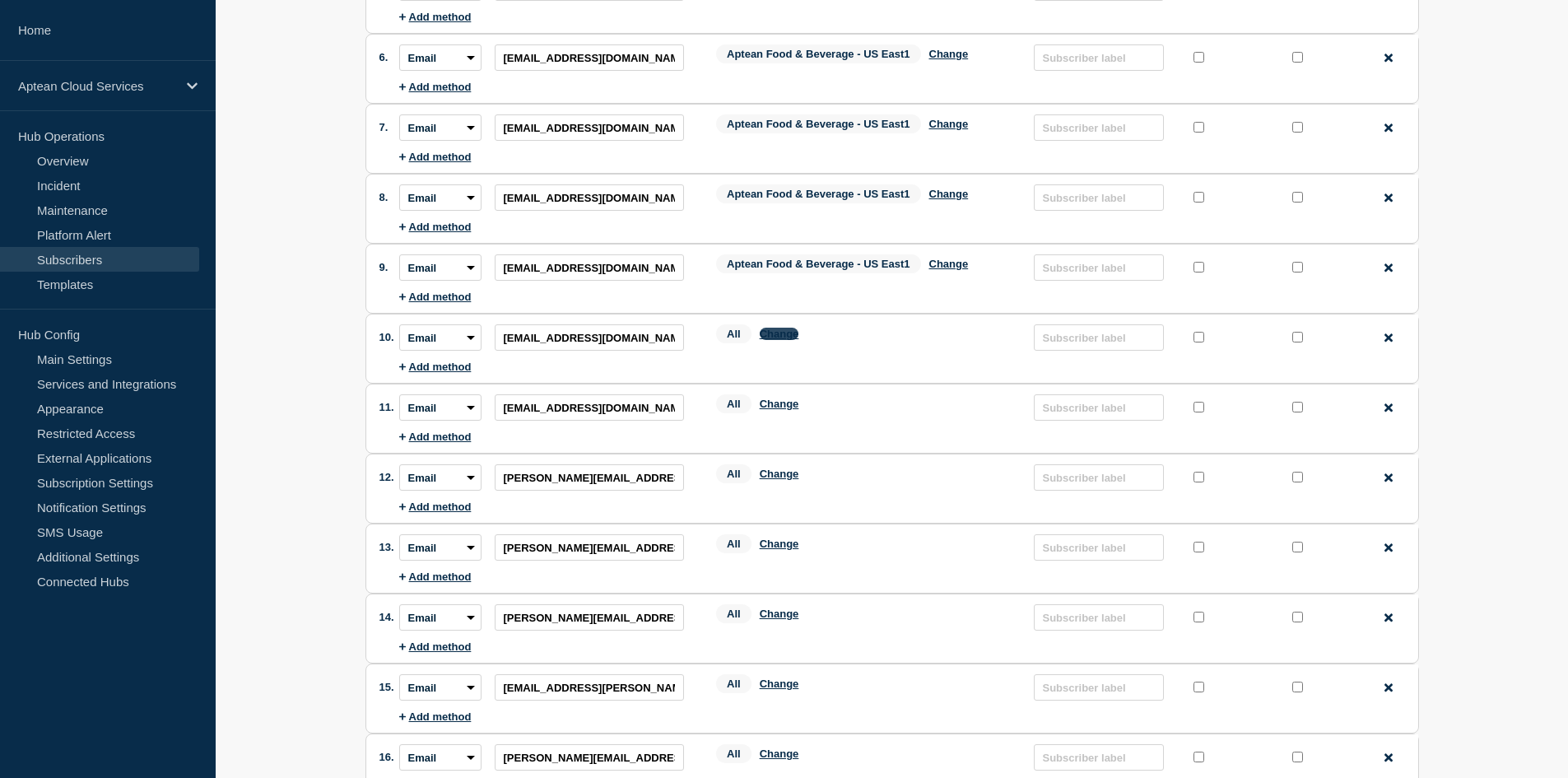
click at [784, 340] on button "Change" at bounding box center [779, 334] width 39 height 12
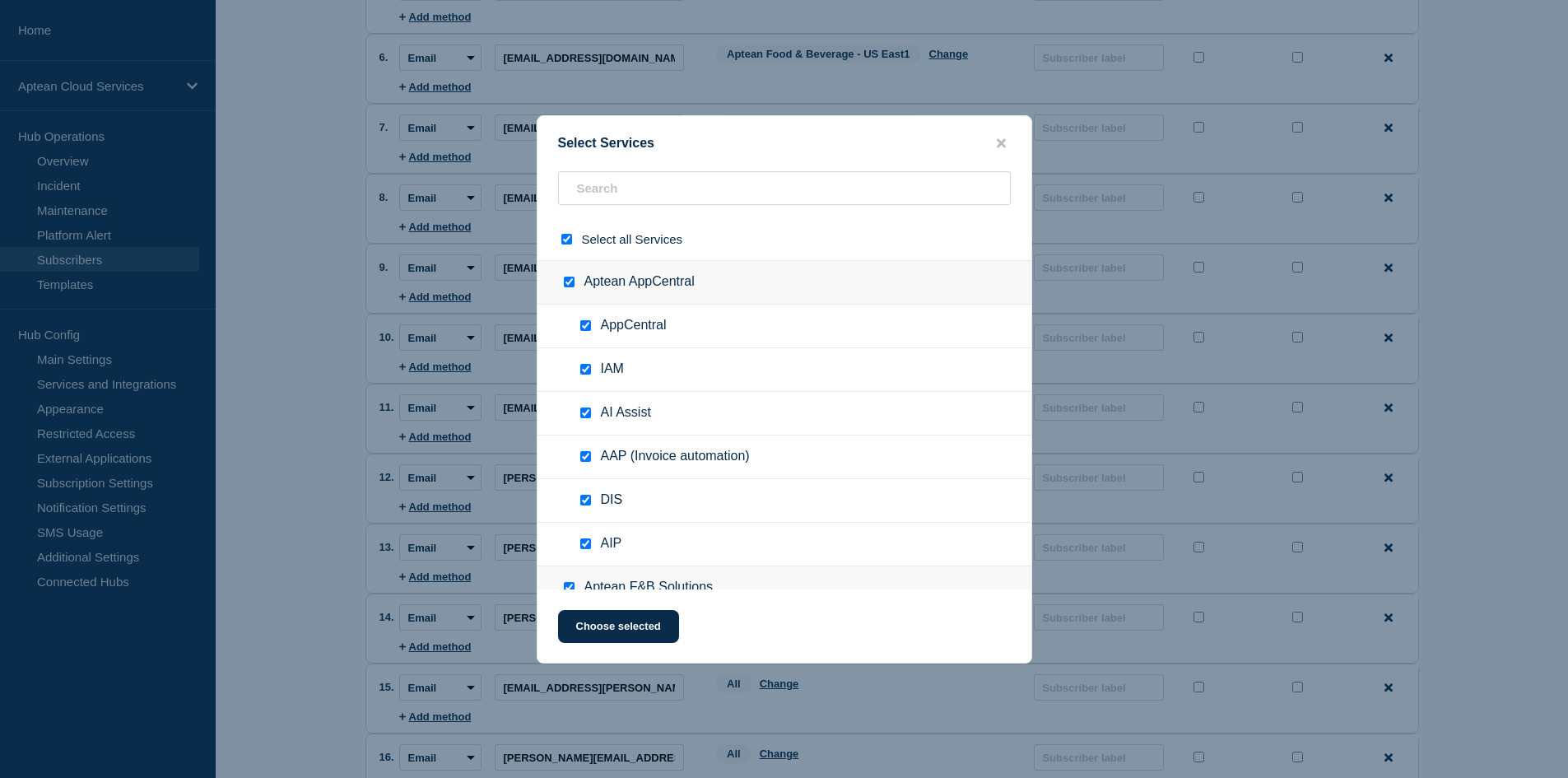
click at [567, 242] on input "select all checkbox" at bounding box center [567, 239] width 10 height 10
click at [634, 196] on input "text" at bounding box center [784, 187] width 453 height 33
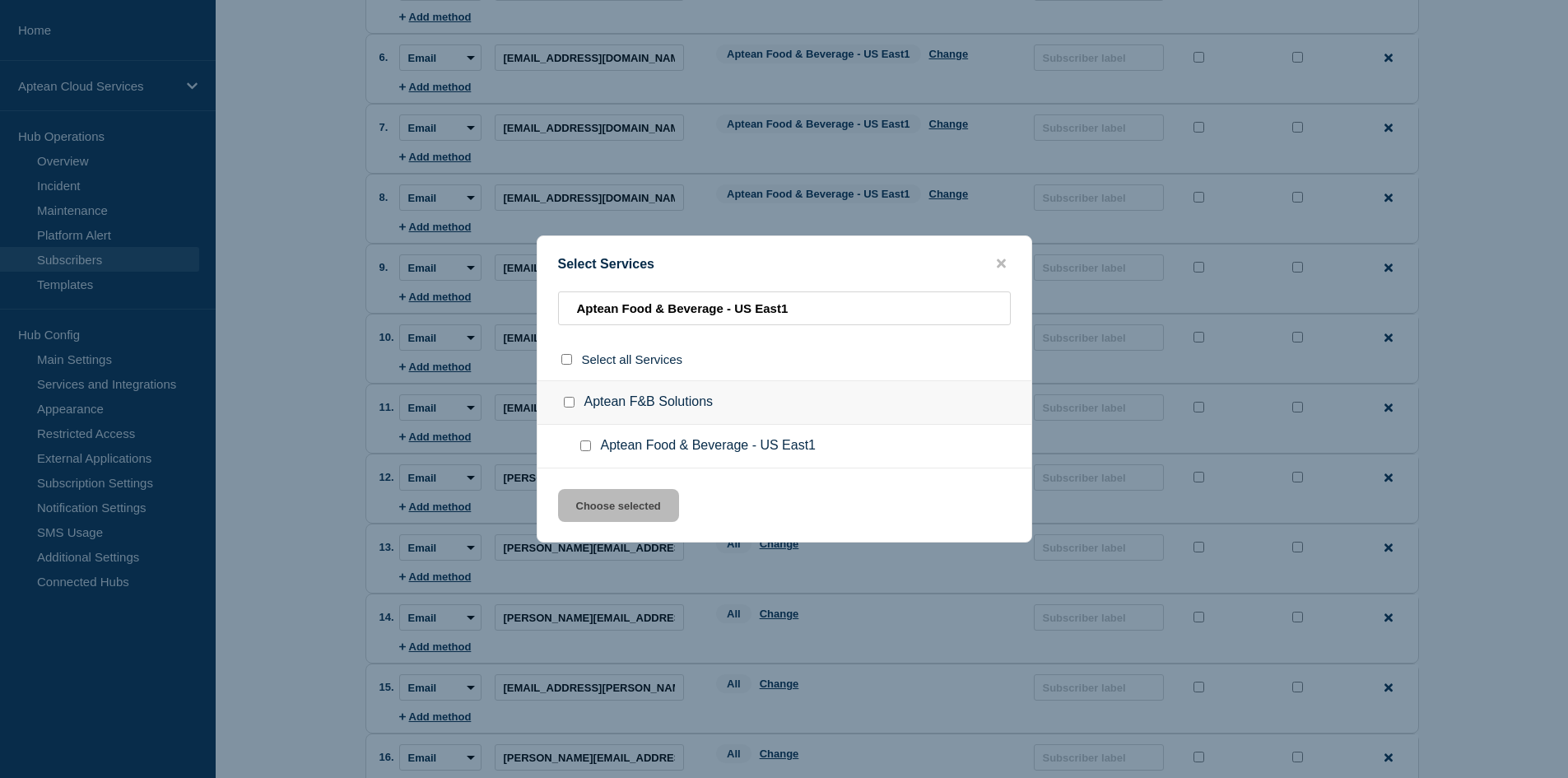
click at [579, 453] on div at bounding box center [589, 445] width 24 height 16
click at [580, 448] on input "Aptean Food & Beverage - US East1 checkbox" at bounding box center [585, 445] width 10 height 10
click at [602, 501] on button "Choose selected" at bounding box center [618, 505] width 121 height 33
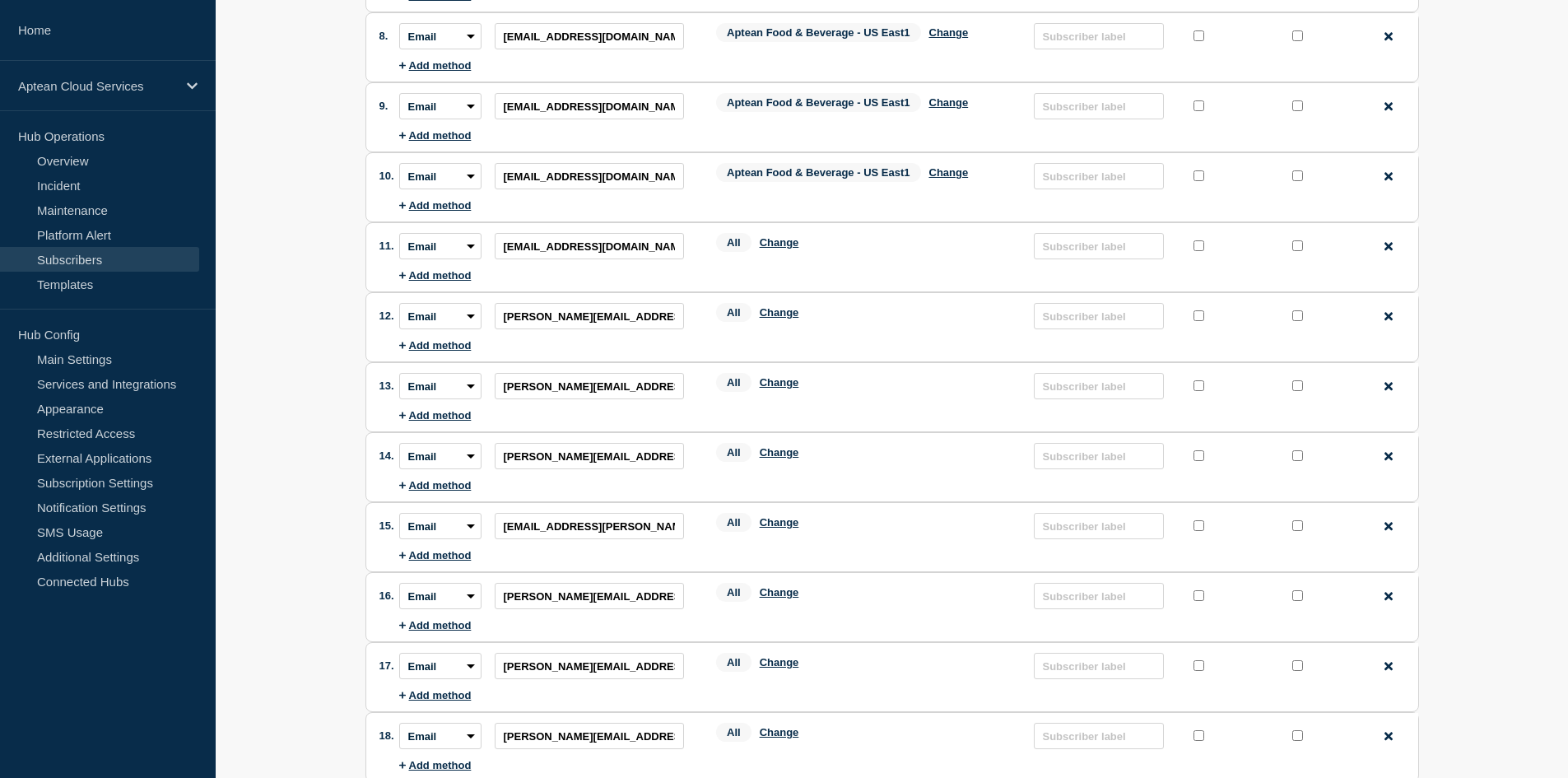
scroll to position [658, 0]
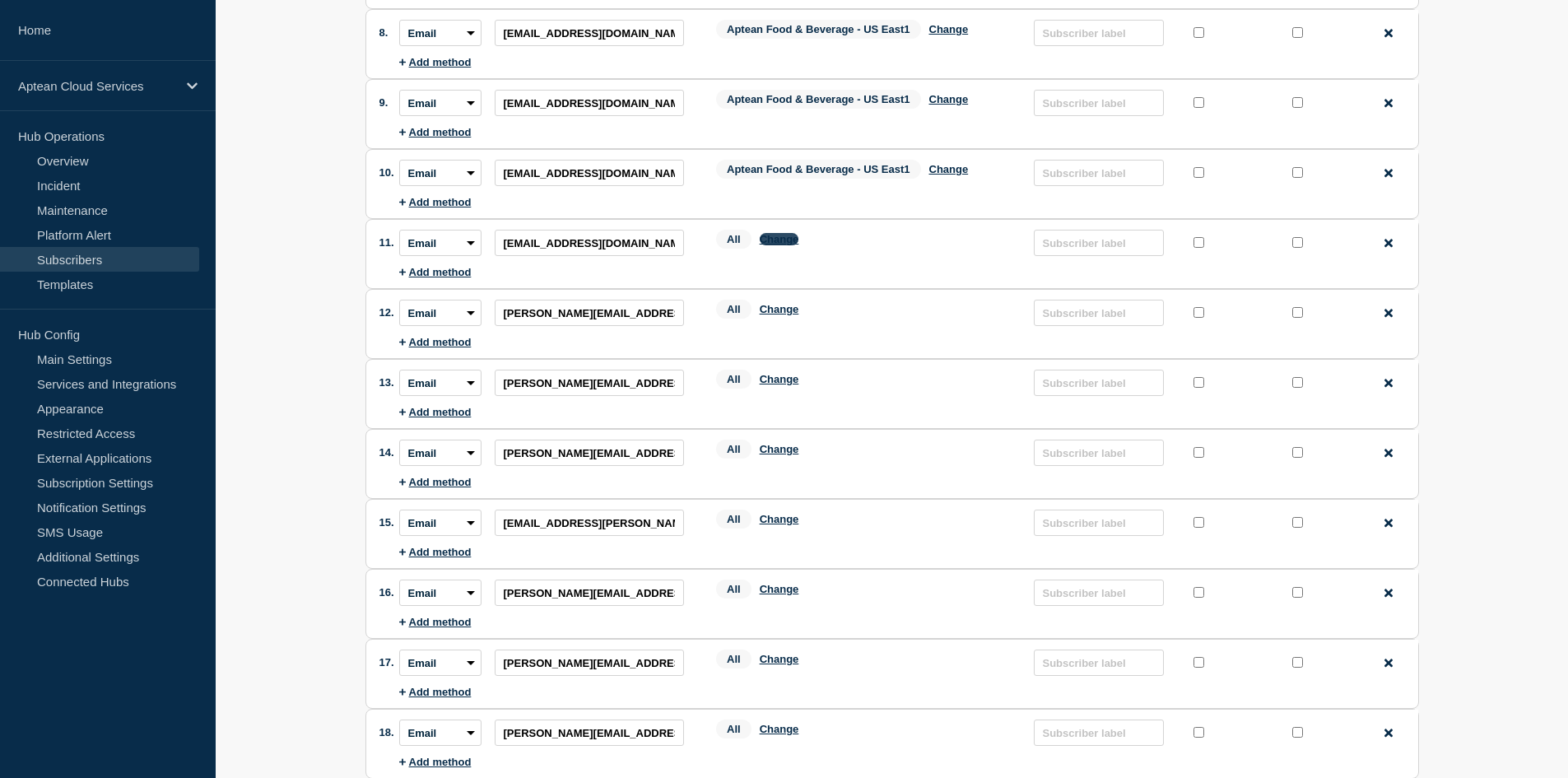
click at [792, 240] on button "Change" at bounding box center [779, 239] width 39 height 12
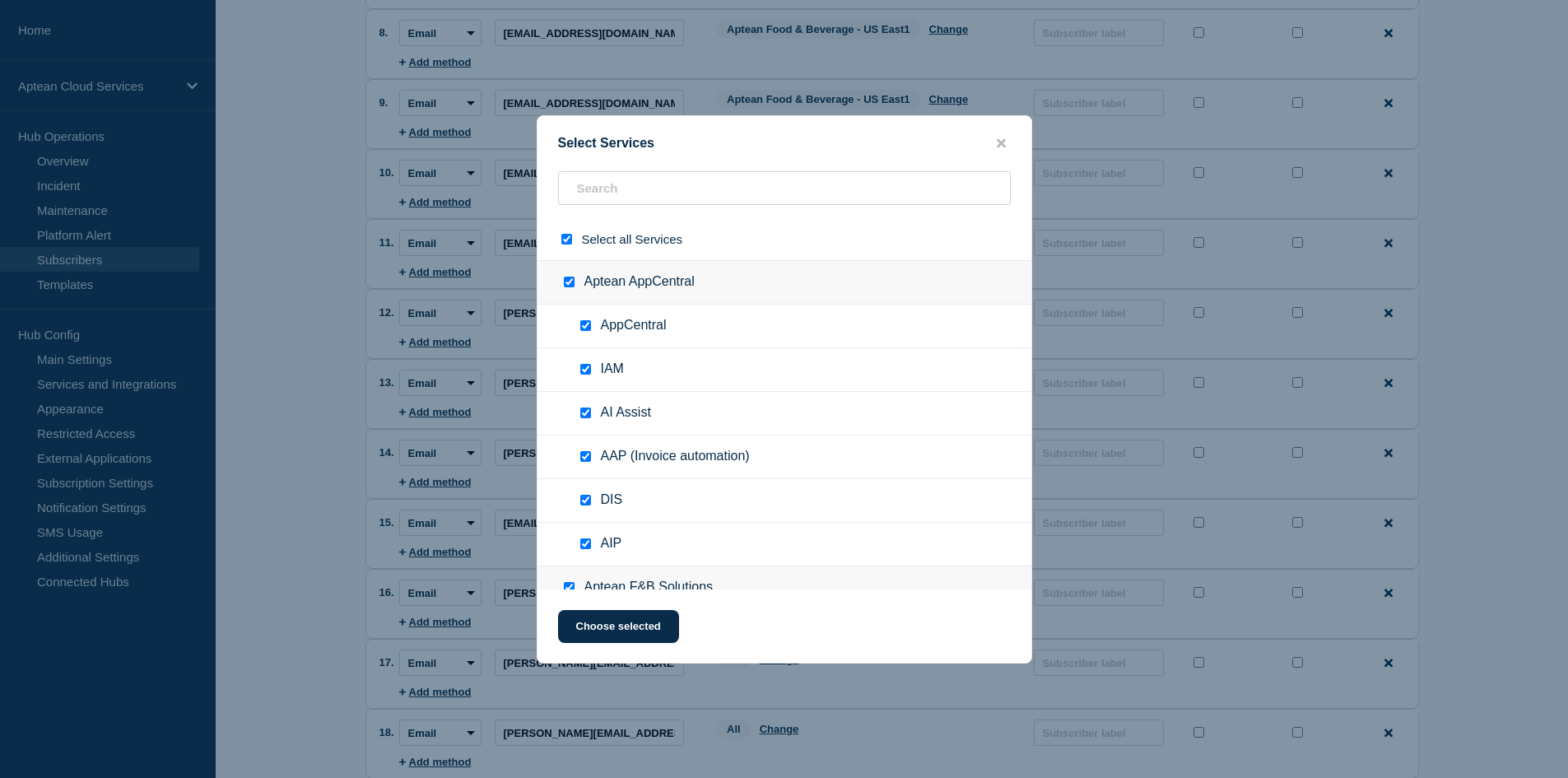
click at [566, 240] on input "select all checkbox" at bounding box center [567, 239] width 10 height 10
click at [614, 181] on input "text" at bounding box center [784, 187] width 453 height 33
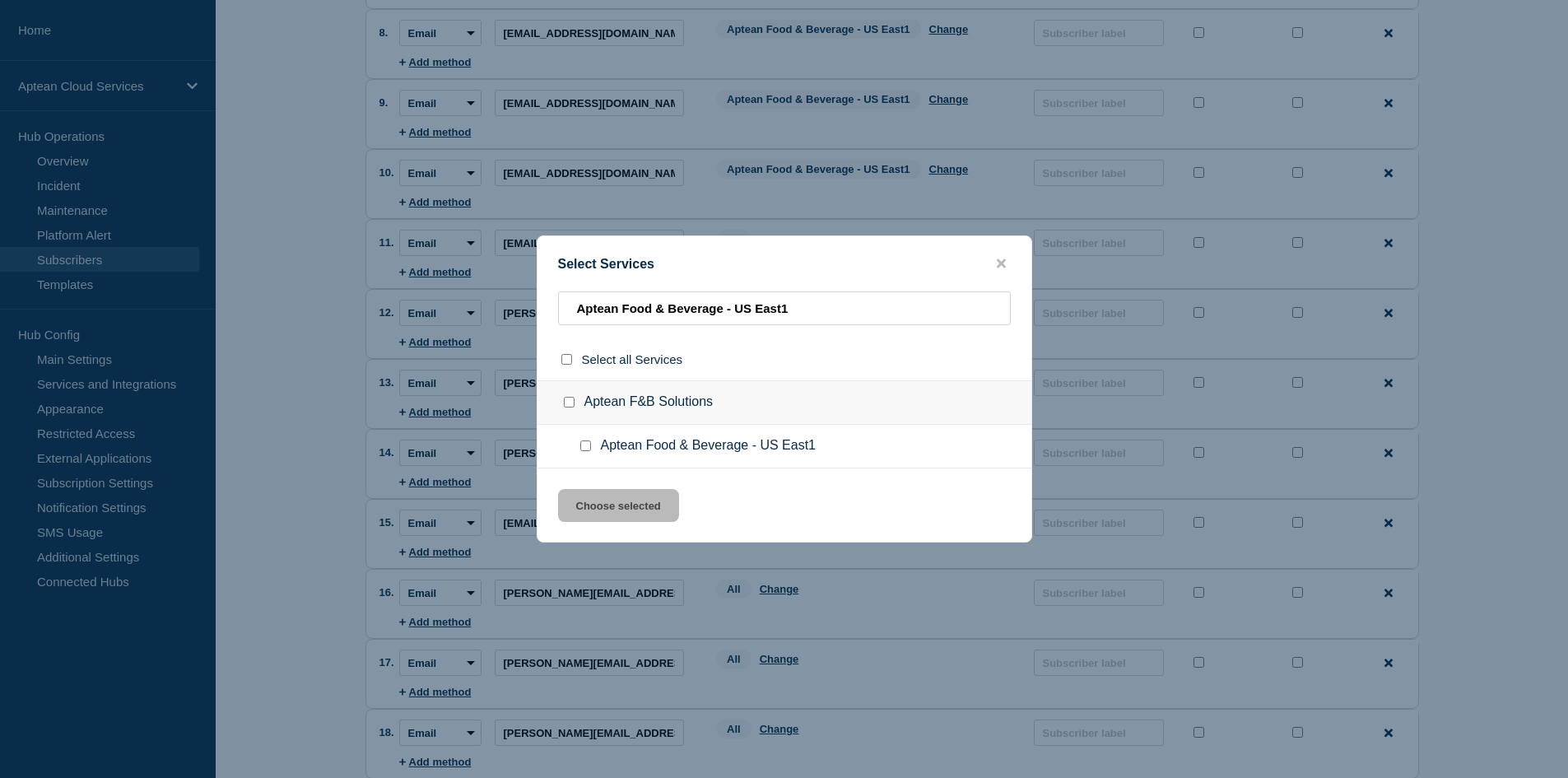
click at [588, 446] on input "Aptean Food & Beverage - US East1 checkbox" at bounding box center [585, 445] width 10 height 10
click at [606, 508] on button "Choose selected" at bounding box center [618, 505] width 121 height 33
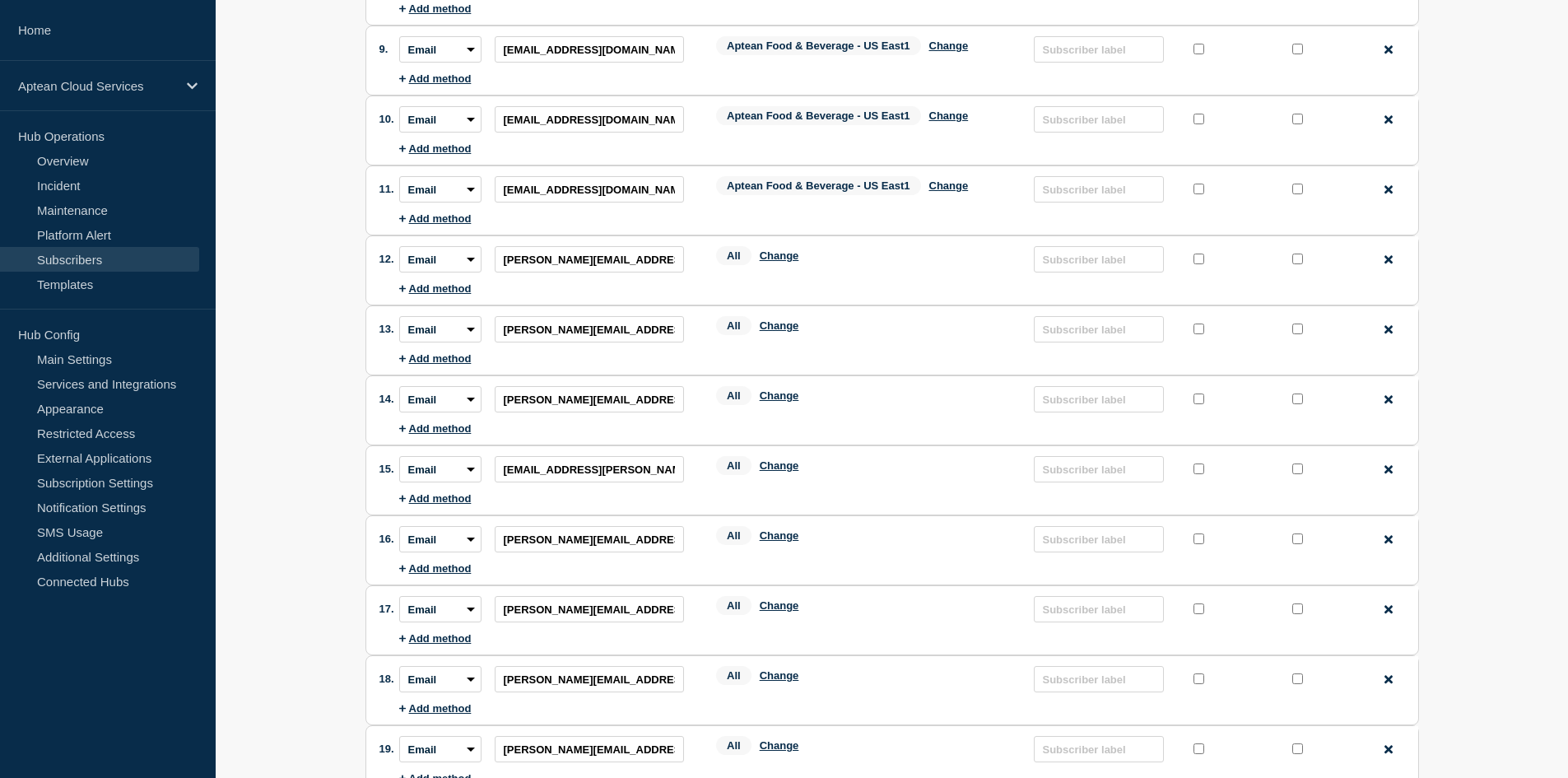
scroll to position [740, 0]
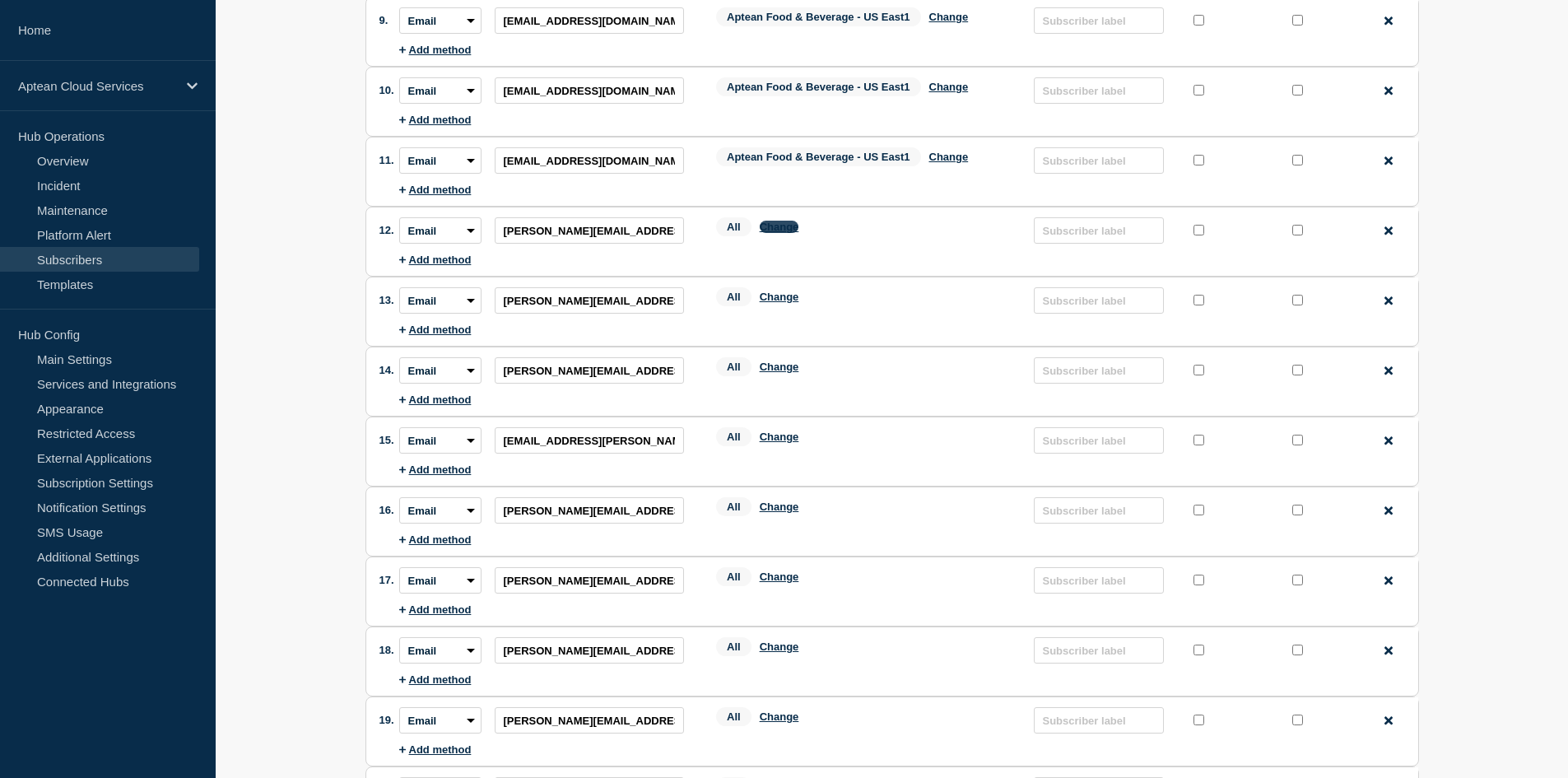
click at [780, 233] on button "Change" at bounding box center [779, 227] width 39 height 12
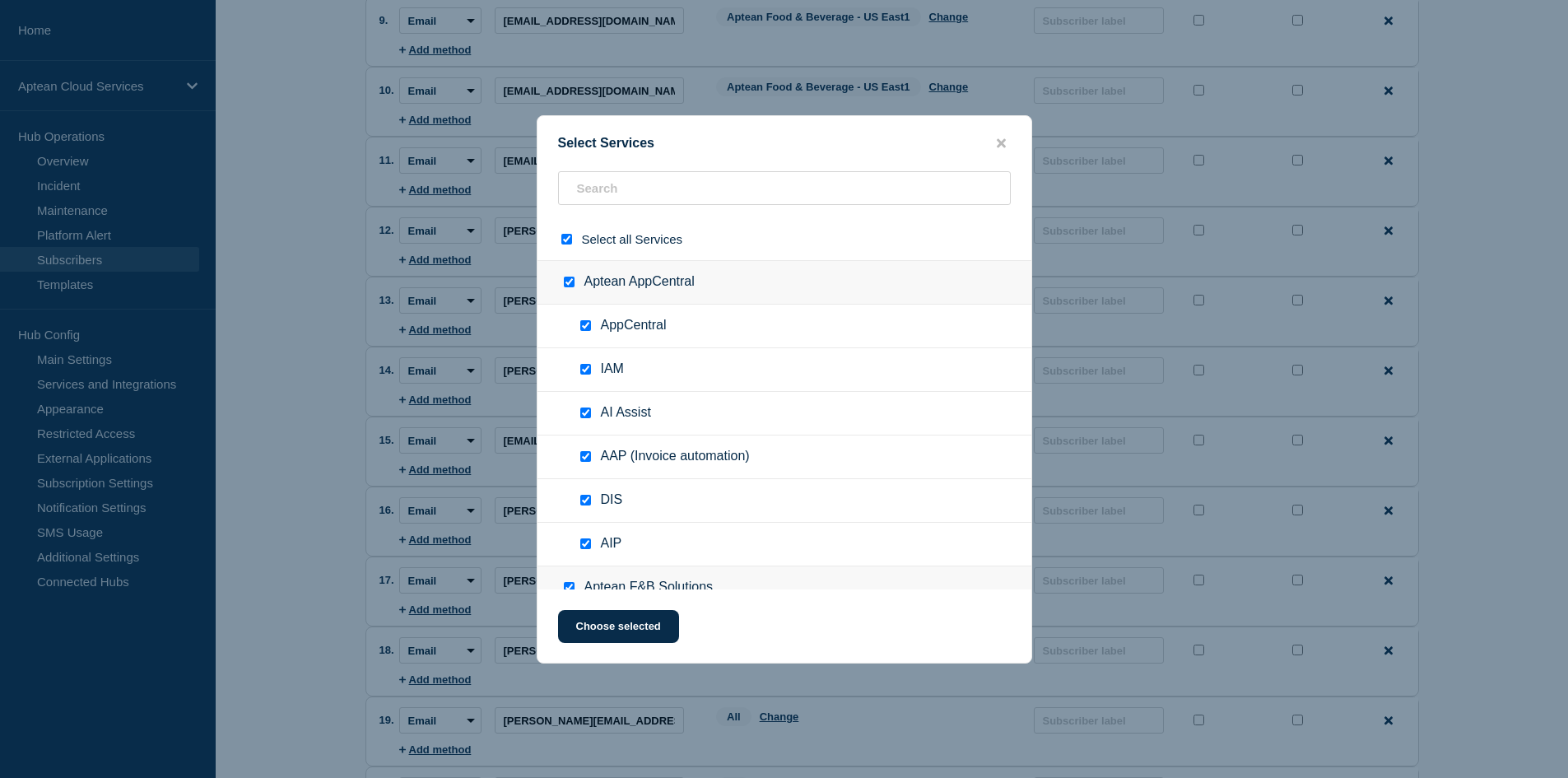
click at [562, 242] on input "select all checkbox" at bounding box center [567, 239] width 10 height 10
click at [612, 197] on input "text" at bounding box center [784, 187] width 453 height 33
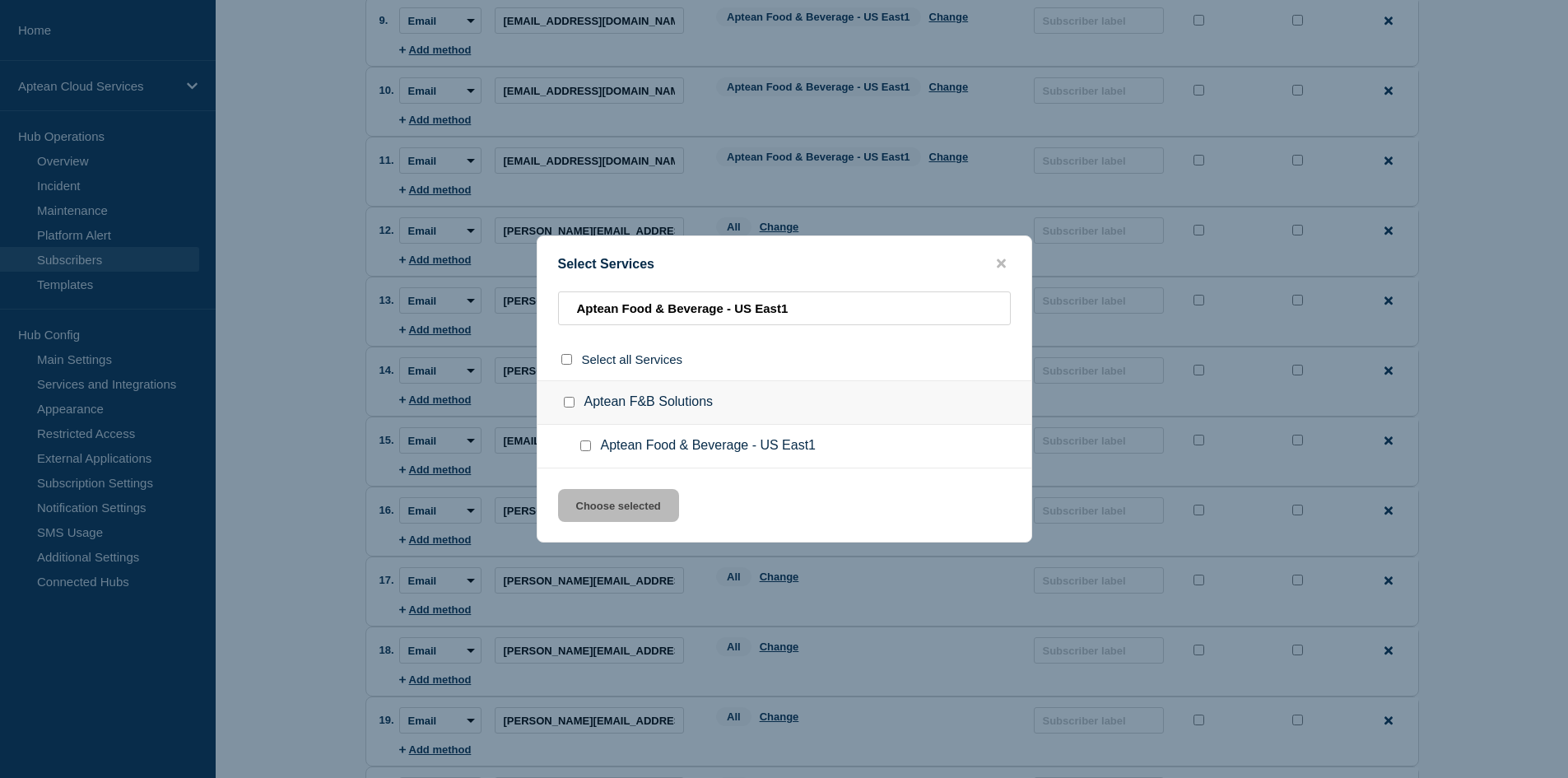
click at [581, 454] on div at bounding box center [589, 445] width 24 height 16
click at [587, 446] on input "Aptean Food & Beverage - US East1 checkbox" at bounding box center [585, 445] width 10 height 10
click at [626, 502] on button "Choose selected" at bounding box center [618, 505] width 121 height 33
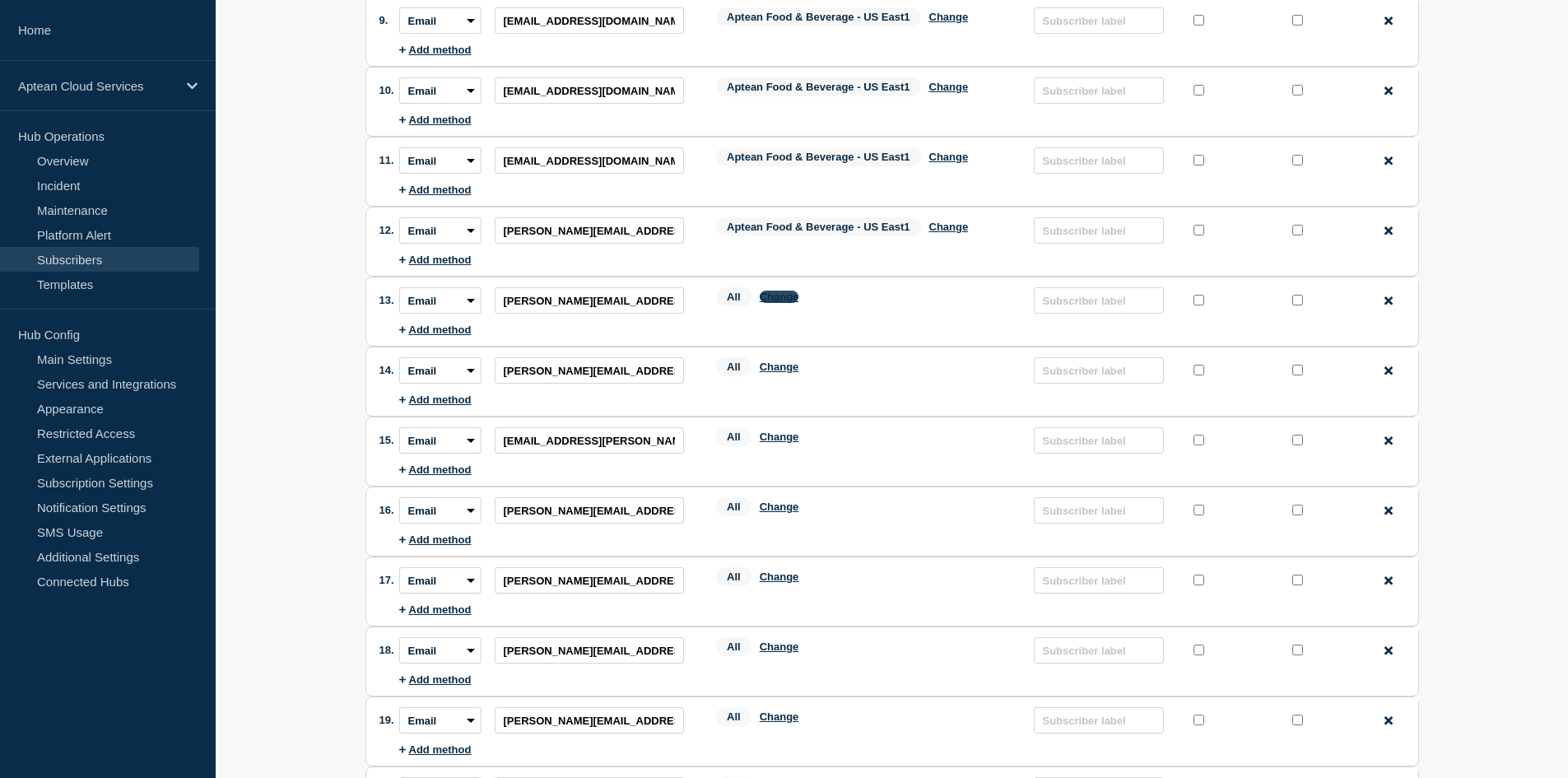
click at [780, 294] on button "Change" at bounding box center [779, 296] width 39 height 12
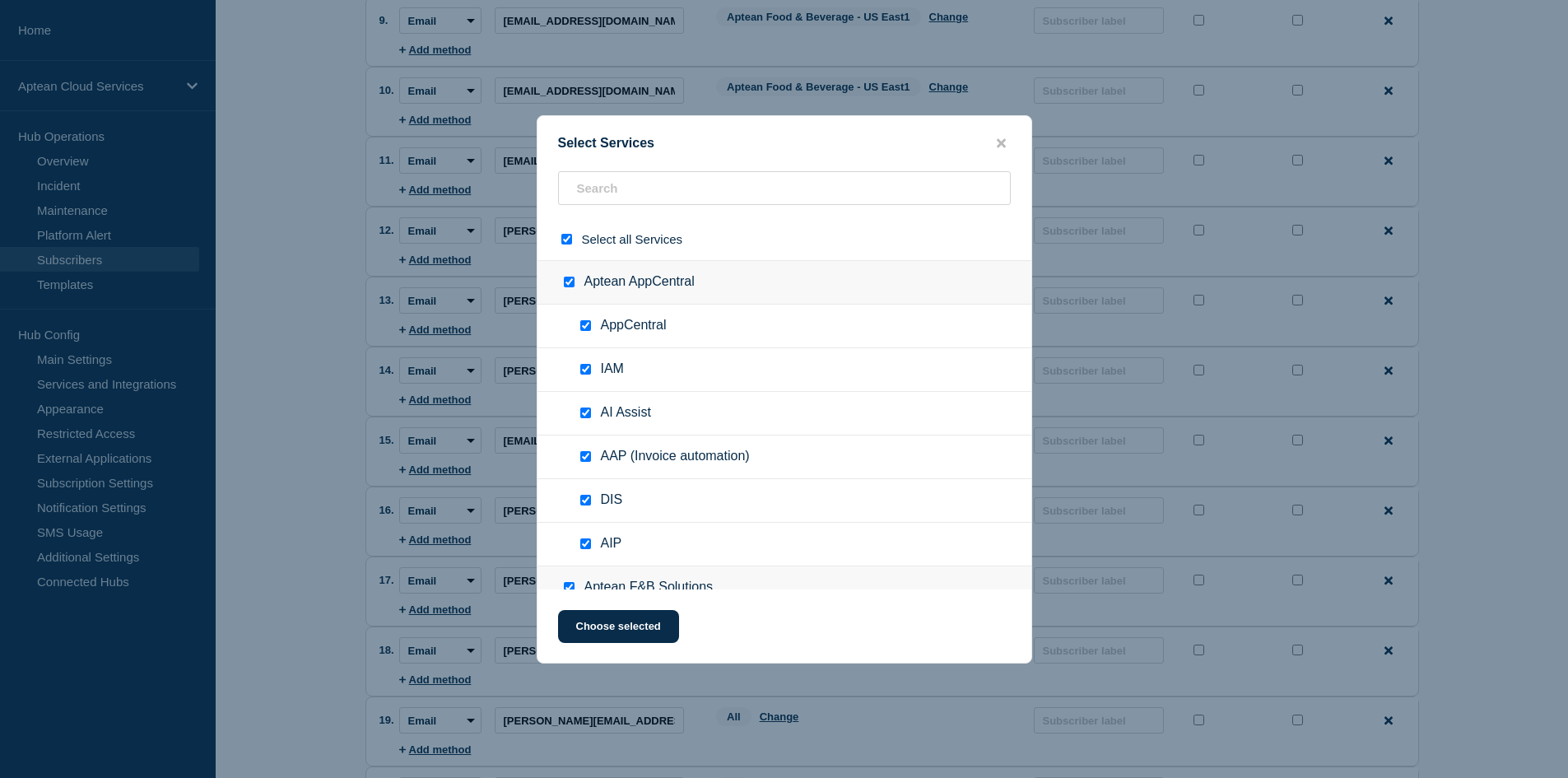
click at [566, 240] on input "select all checkbox" at bounding box center [567, 239] width 10 height 10
click at [613, 189] on input "text" at bounding box center [784, 187] width 453 height 33
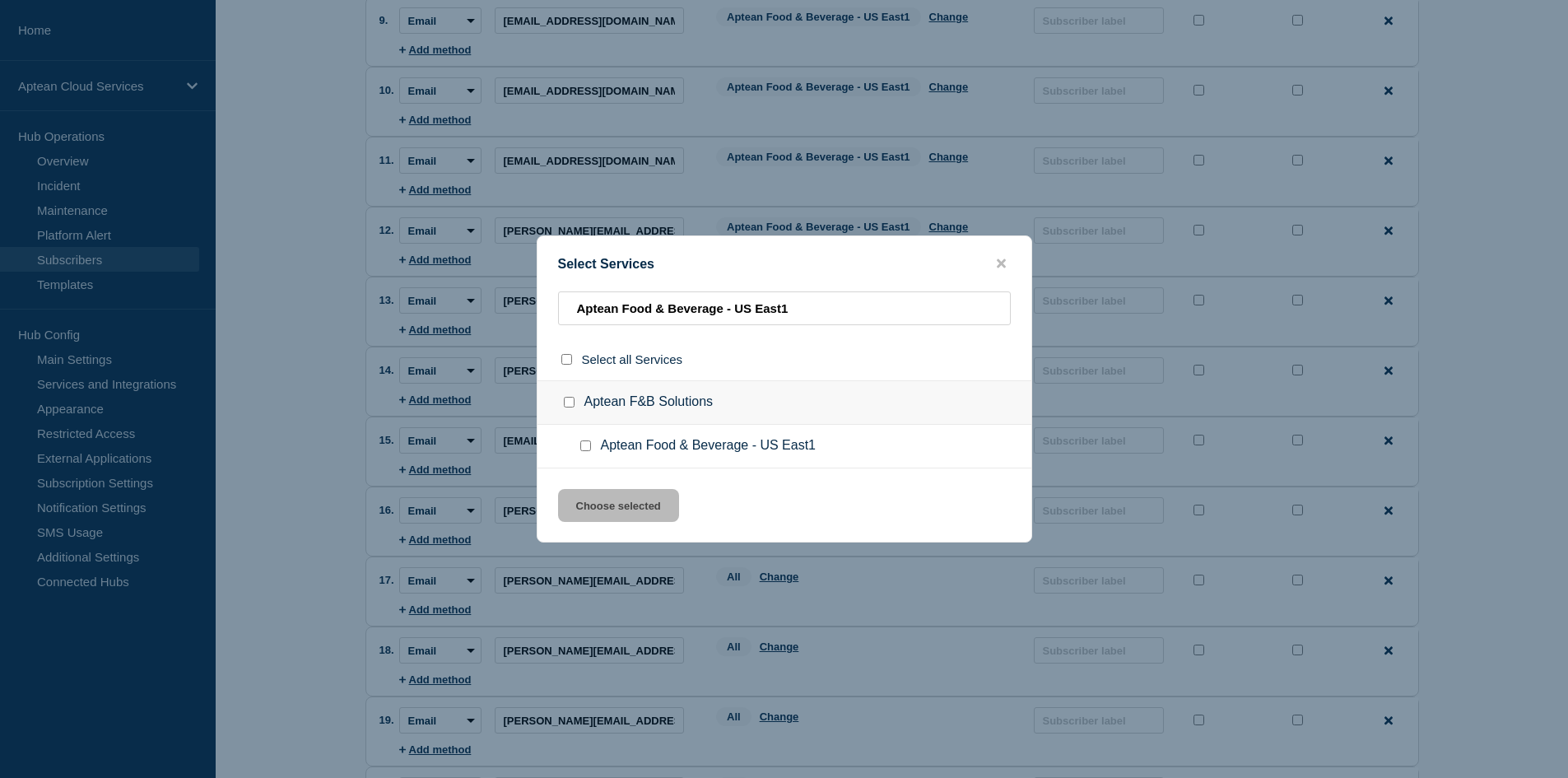
click at [591, 453] on div at bounding box center [589, 445] width 24 height 16
click at [587, 447] on input "Aptean Food & Beverage - US East1 checkbox" at bounding box center [585, 445] width 10 height 10
click at [611, 508] on button "Choose selected" at bounding box center [618, 505] width 121 height 33
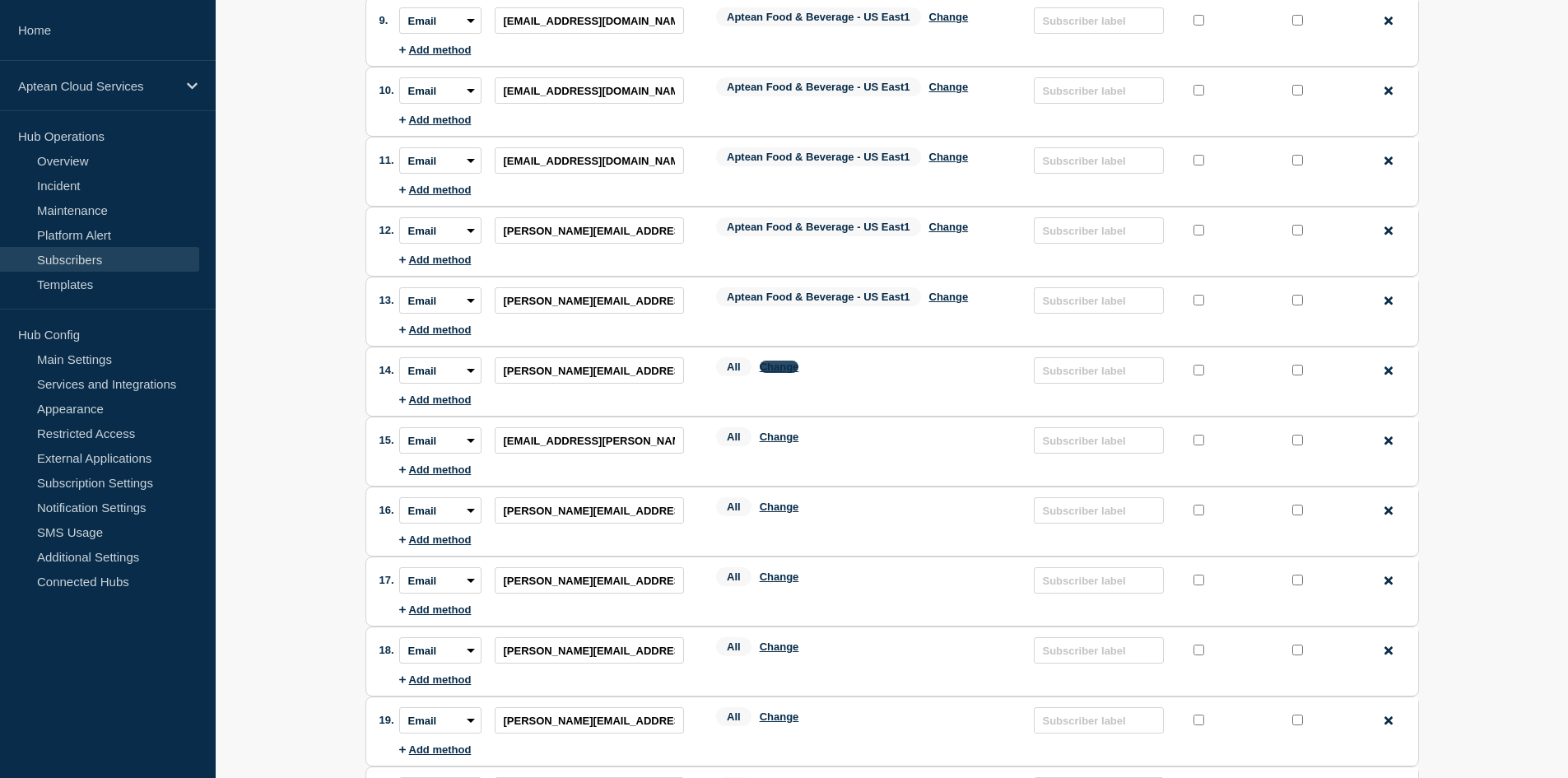
click at [787, 373] on button "Change" at bounding box center [779, 366] width 39 height 12
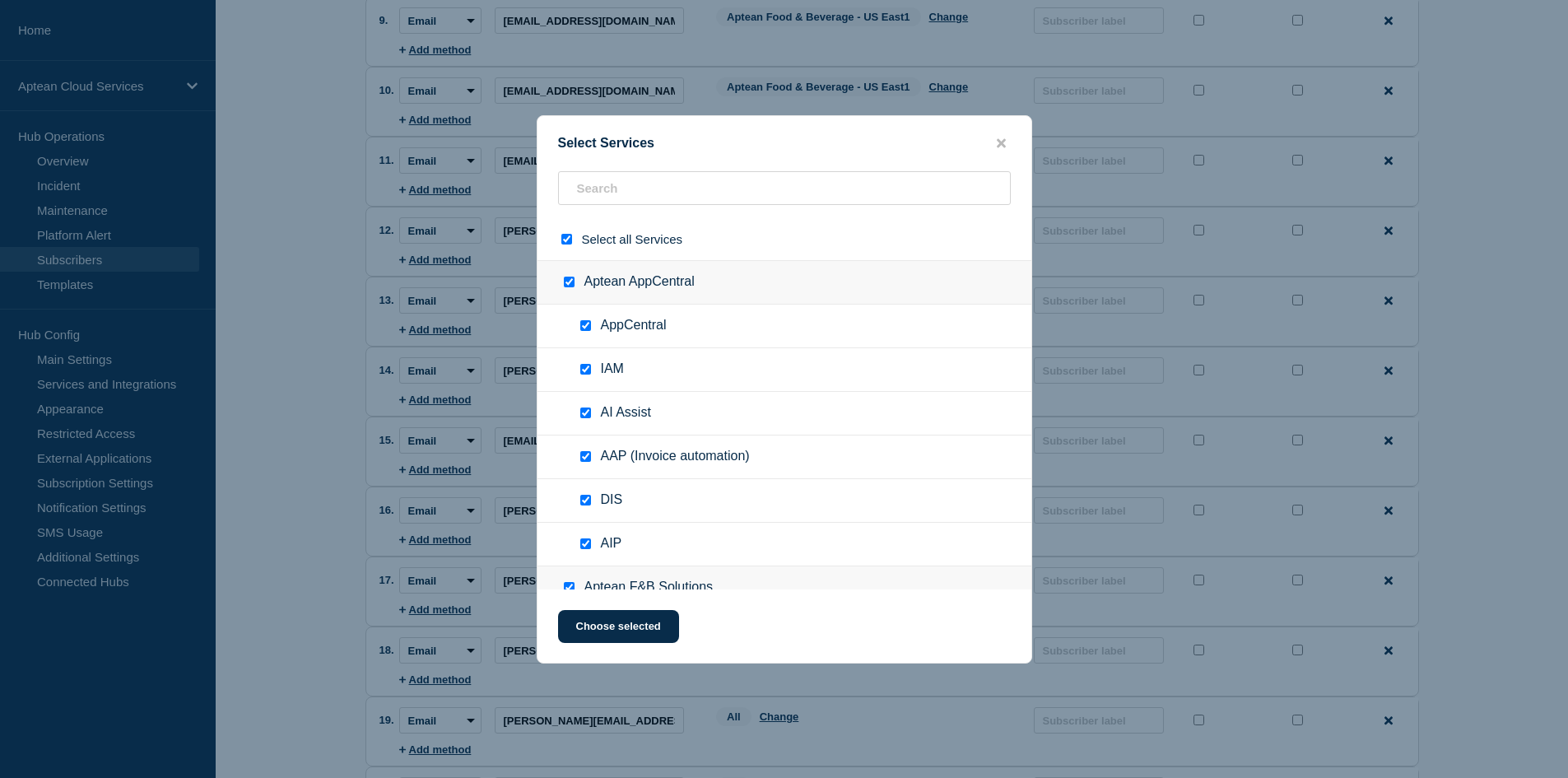
click at [567, 241] on input "select all checkbox" at bounding box center [567, 239] width 10 height 10
click at [627, 193] on input "text" at bounding box center [784, 187] width 453 height 33
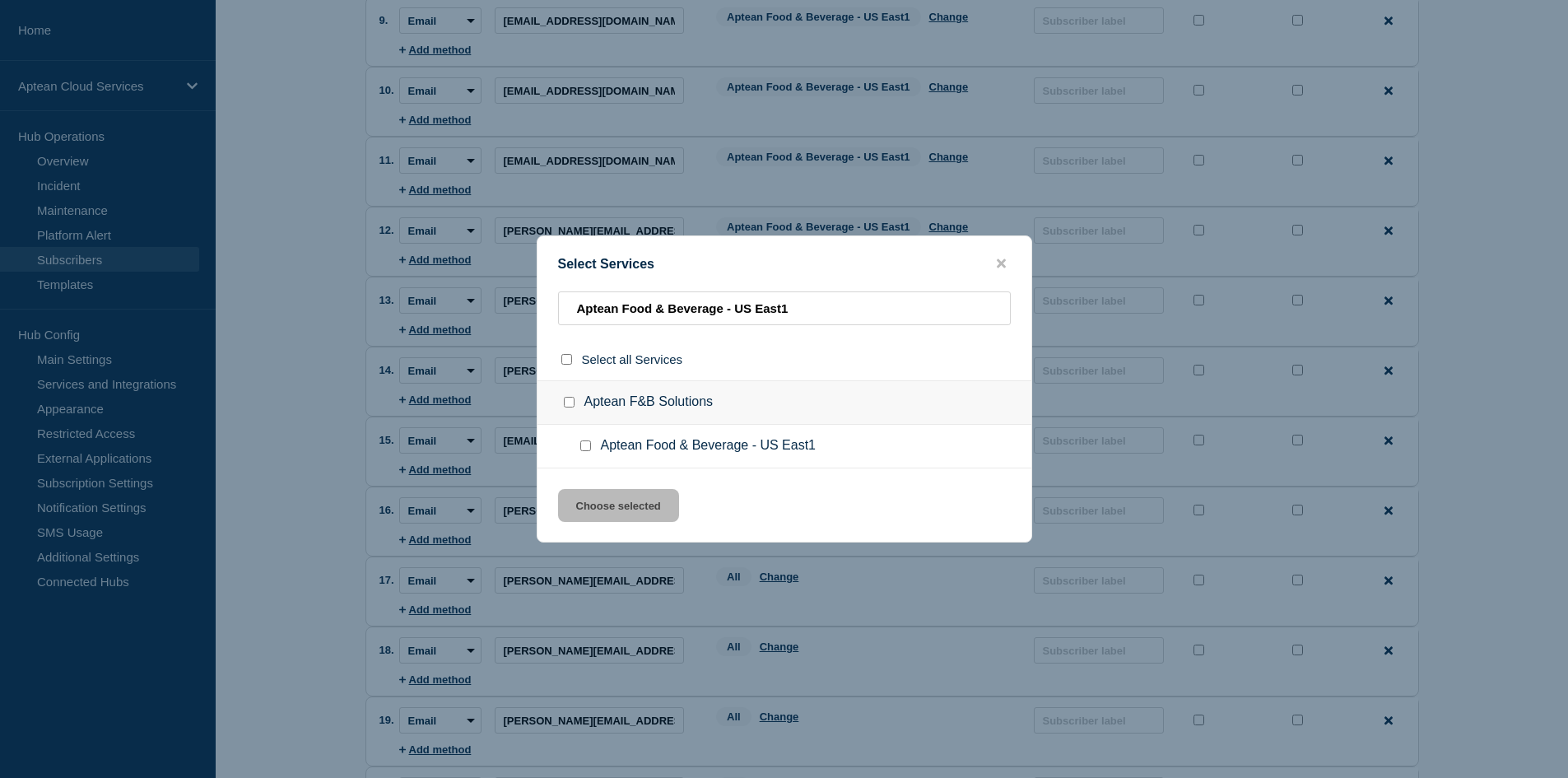
click at [585, 448] on input "Aptean Food & Beverage - US East1 checkbox" at bounding box center [585, 445] width 10 height 10
click at [621, 507] on button "Choose selected" at bounding box center [618, 505] width 121 height 33
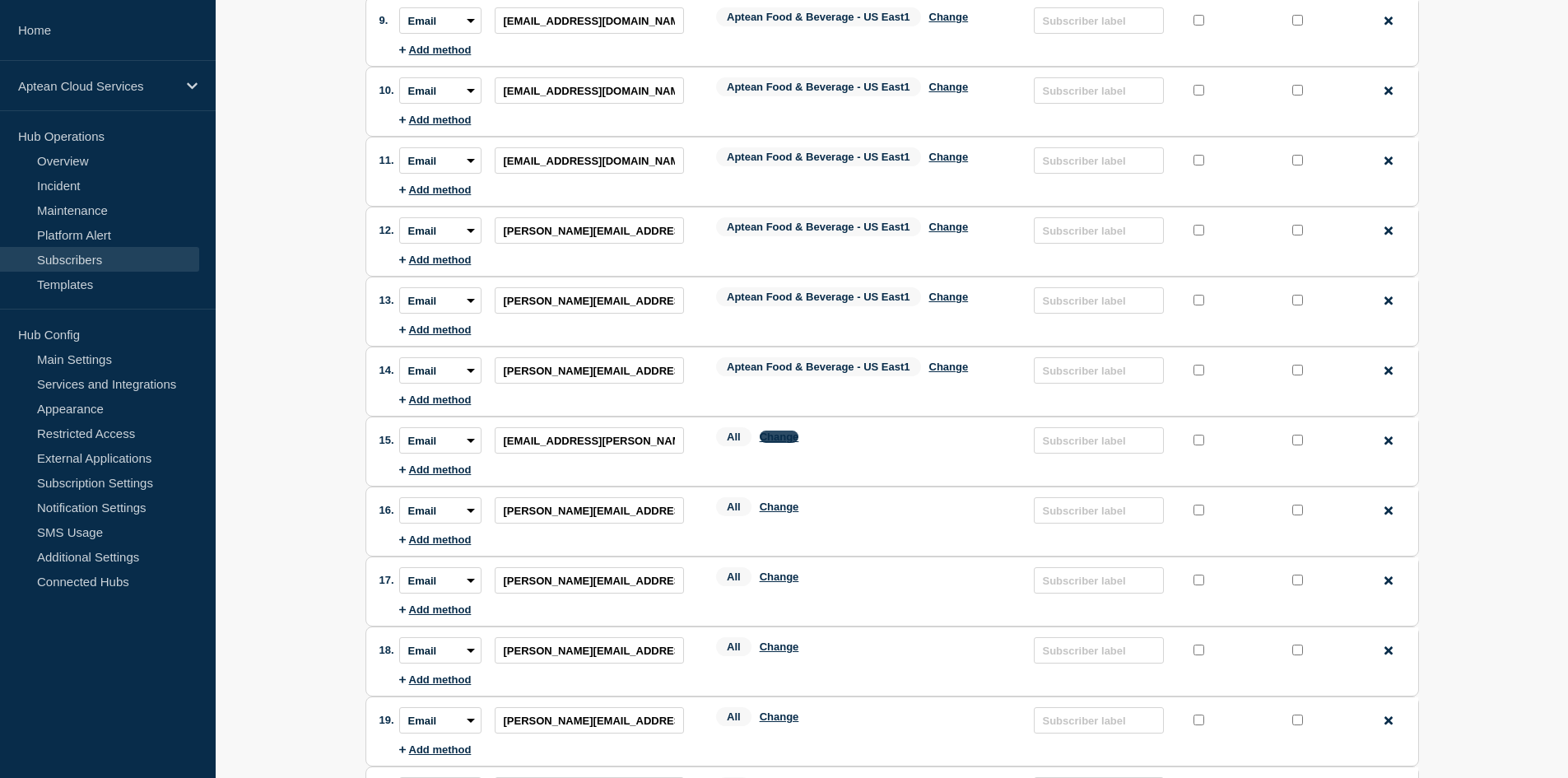
click at [780, 442] on button "Change" at bounding box center [779, 437] width 39 height 12
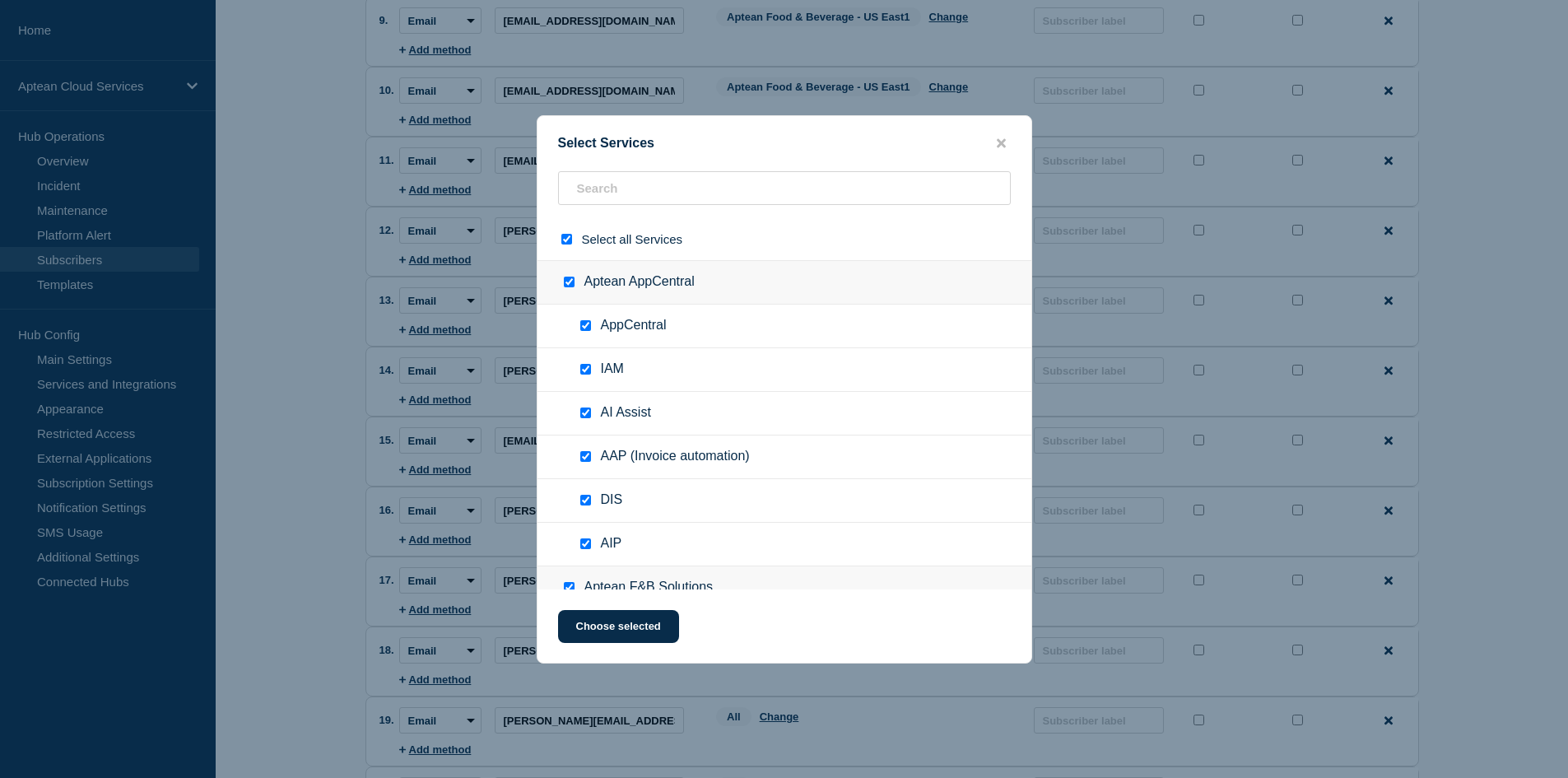
click at [569, 241] on input "select all checkbox" at bounding box center [567, 239] width 10 height 10
click at [615, 202] on input "text" at bounding box center [784, 187] width 453 height 33
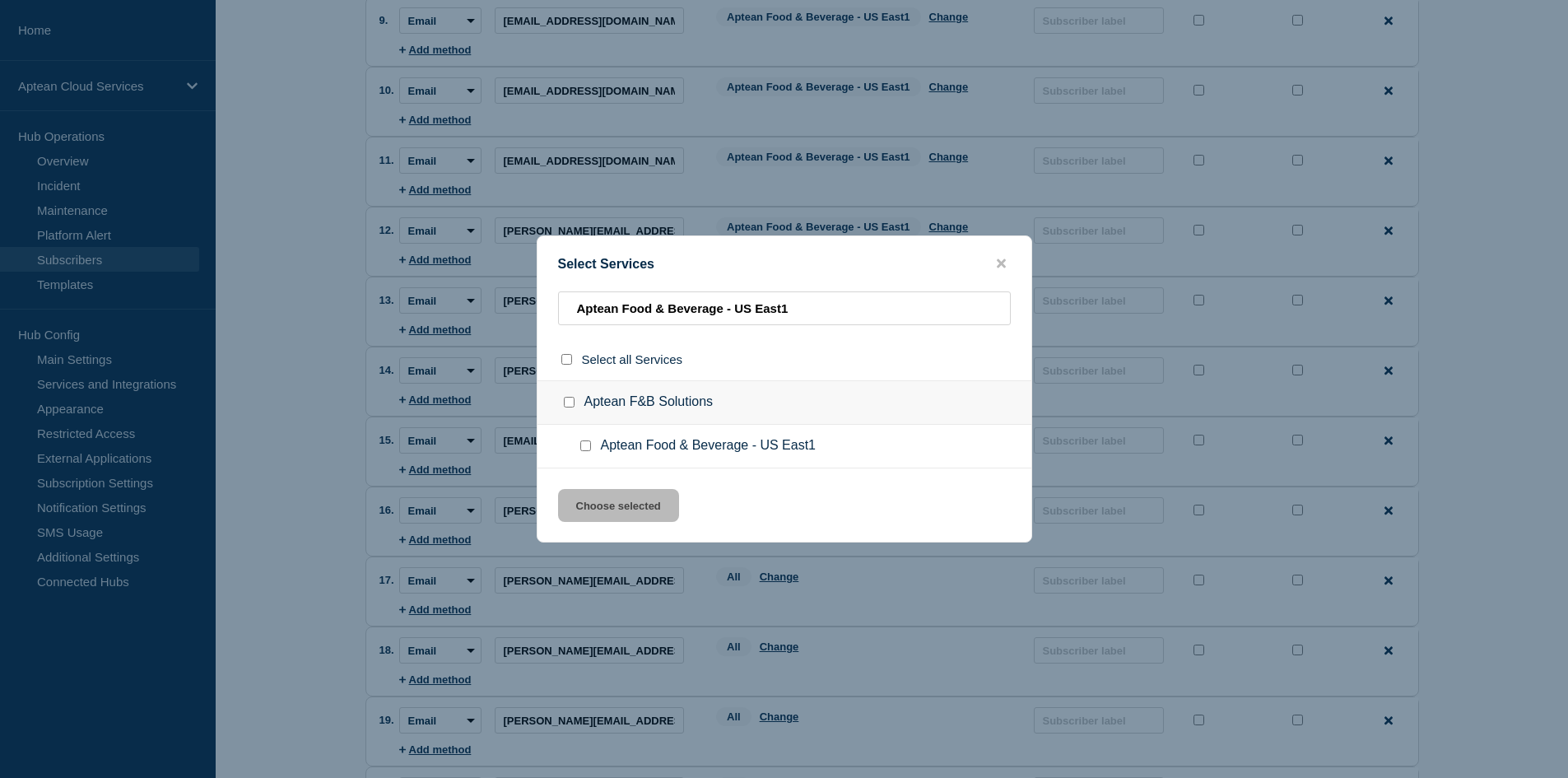
click at [586, 444] on input "Aptean Food & Beverage - US East1 checkbox" at bounding box center [585, 445] width 10 height 10
click at [605, 509] on button "Choose selected" at bounding box center [618, 505] width 121 height 33
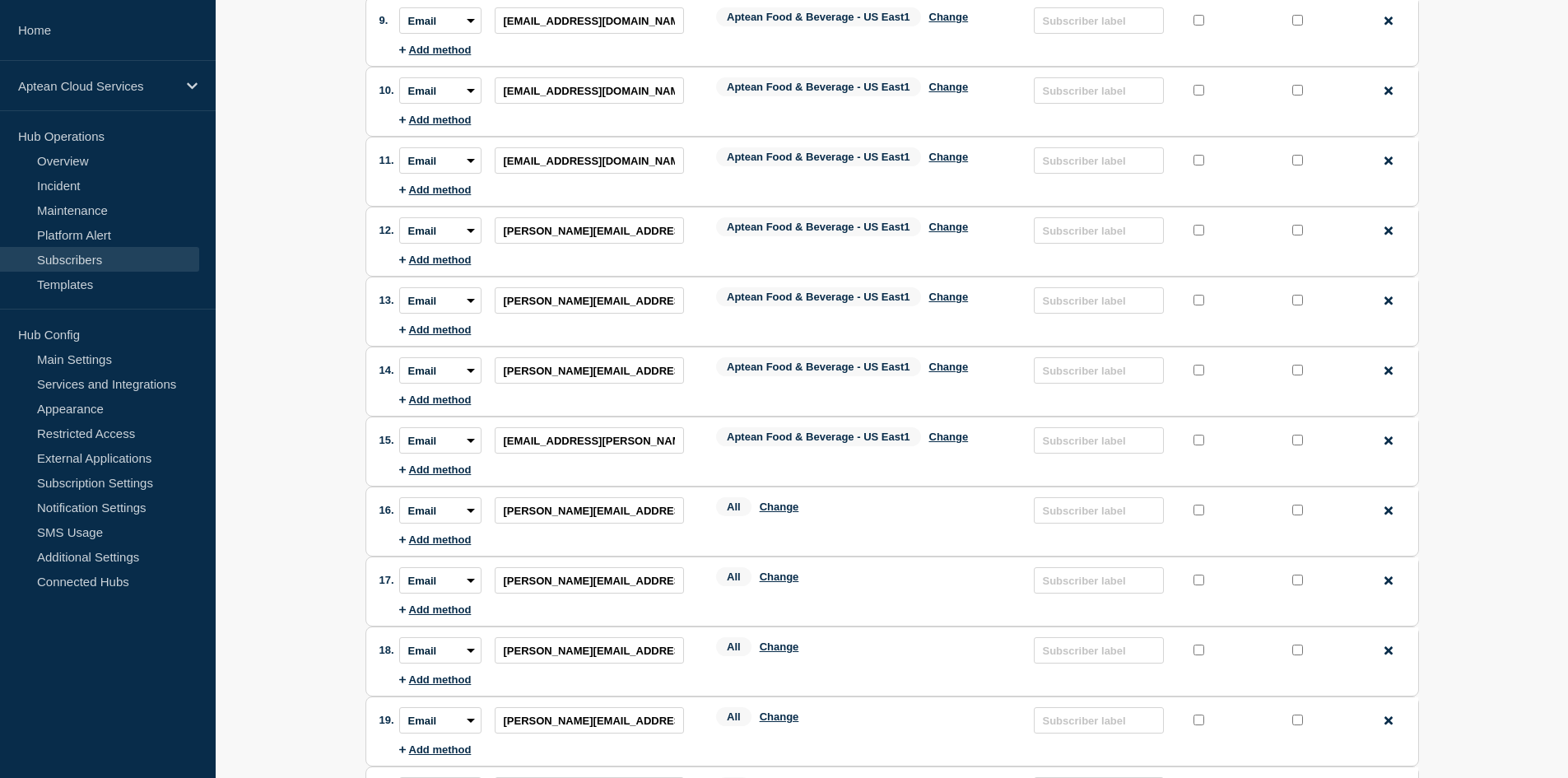
scroll to position [823, 0]
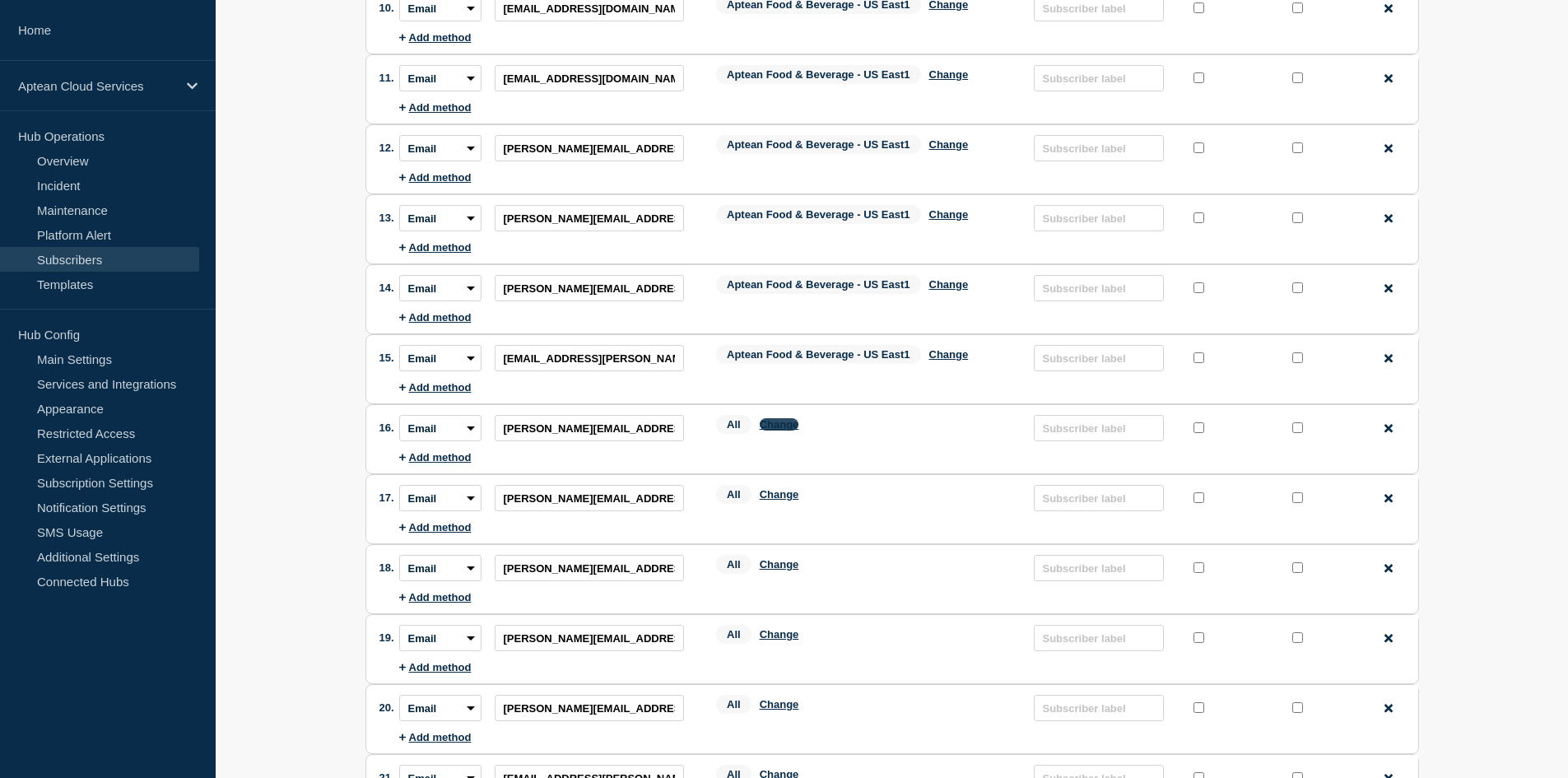
click at [784, 431] on button "Change" at bounding box center [779, 424] width 39 height 12
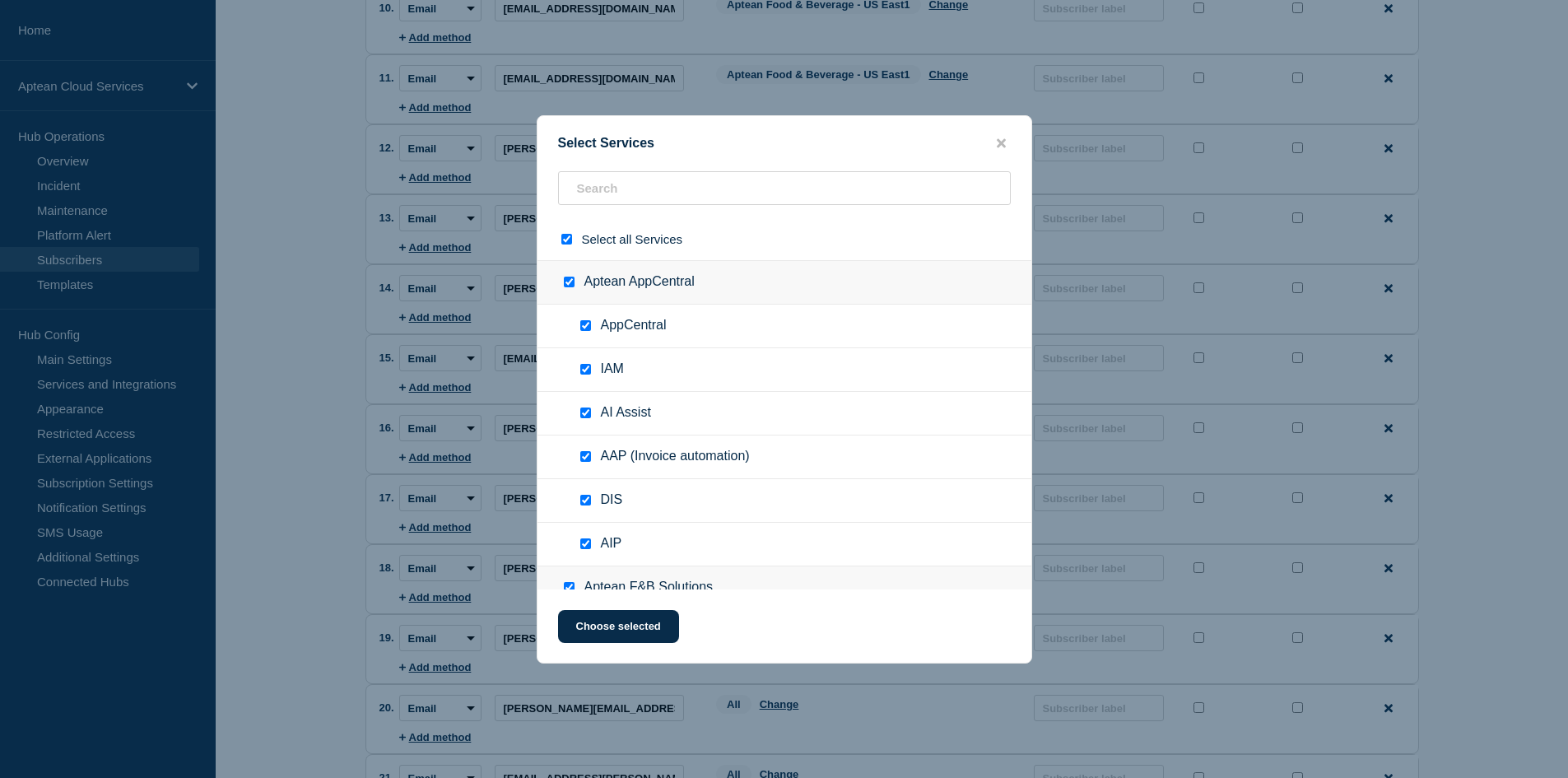
click at [570, 246] on div at bounding box center [570, 239] width 24 height 15
click at [571, 241] on input "select all checkbox" at bounding box center [567, 239] width 10 height 10
click at [651, 184] on input "text" at bounding box center [784, 187] width 453 height 33
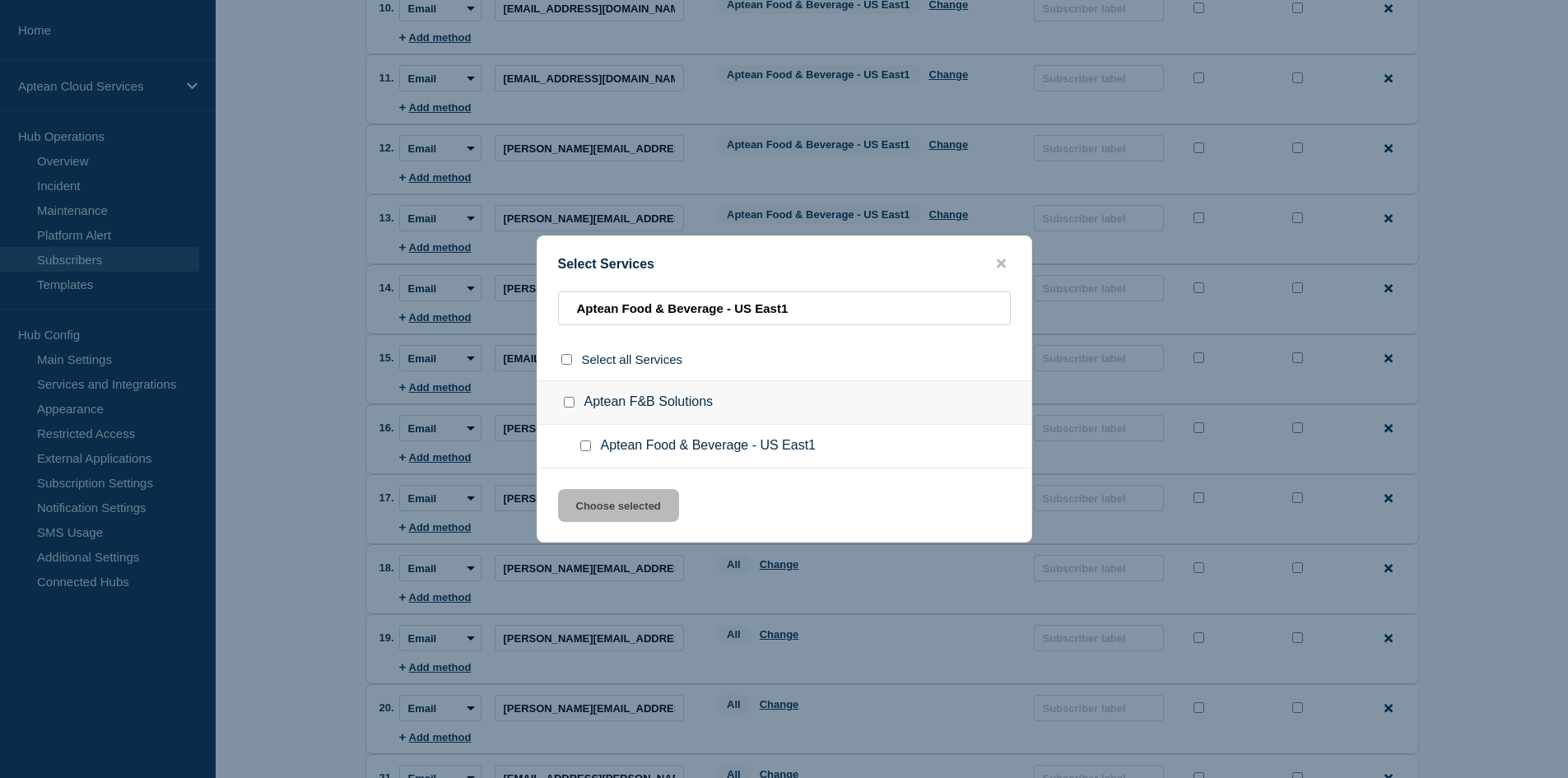
click at [585, 446] on input "Aptean Food & Beverage - US East1 checkbox" at bounding box center [585, 445] width 10 height 10
click at [604, 502] on button "Choose selected" at bounding box center [618, 505] width 121 height 33
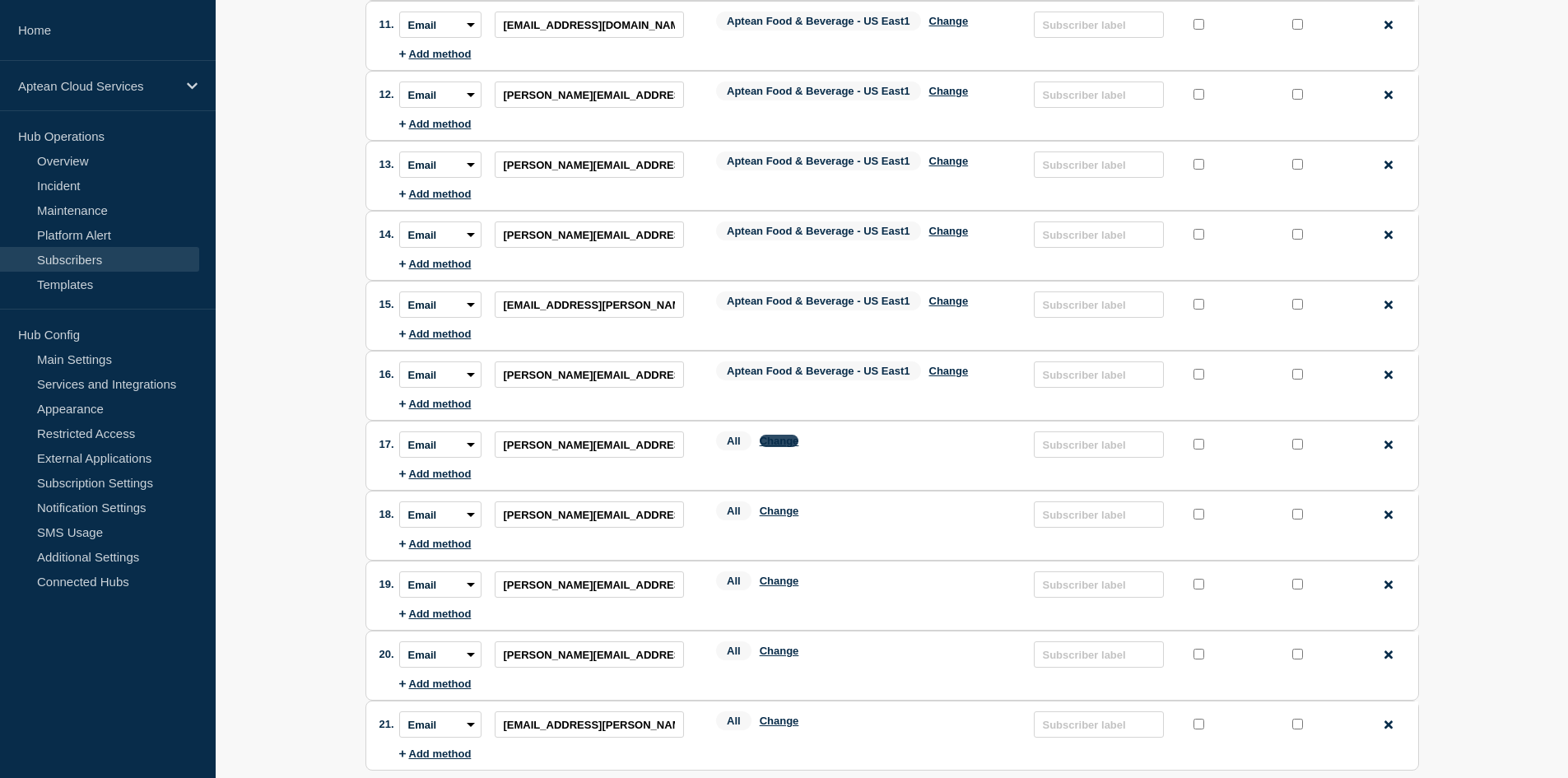
scroll to position [906, 0]
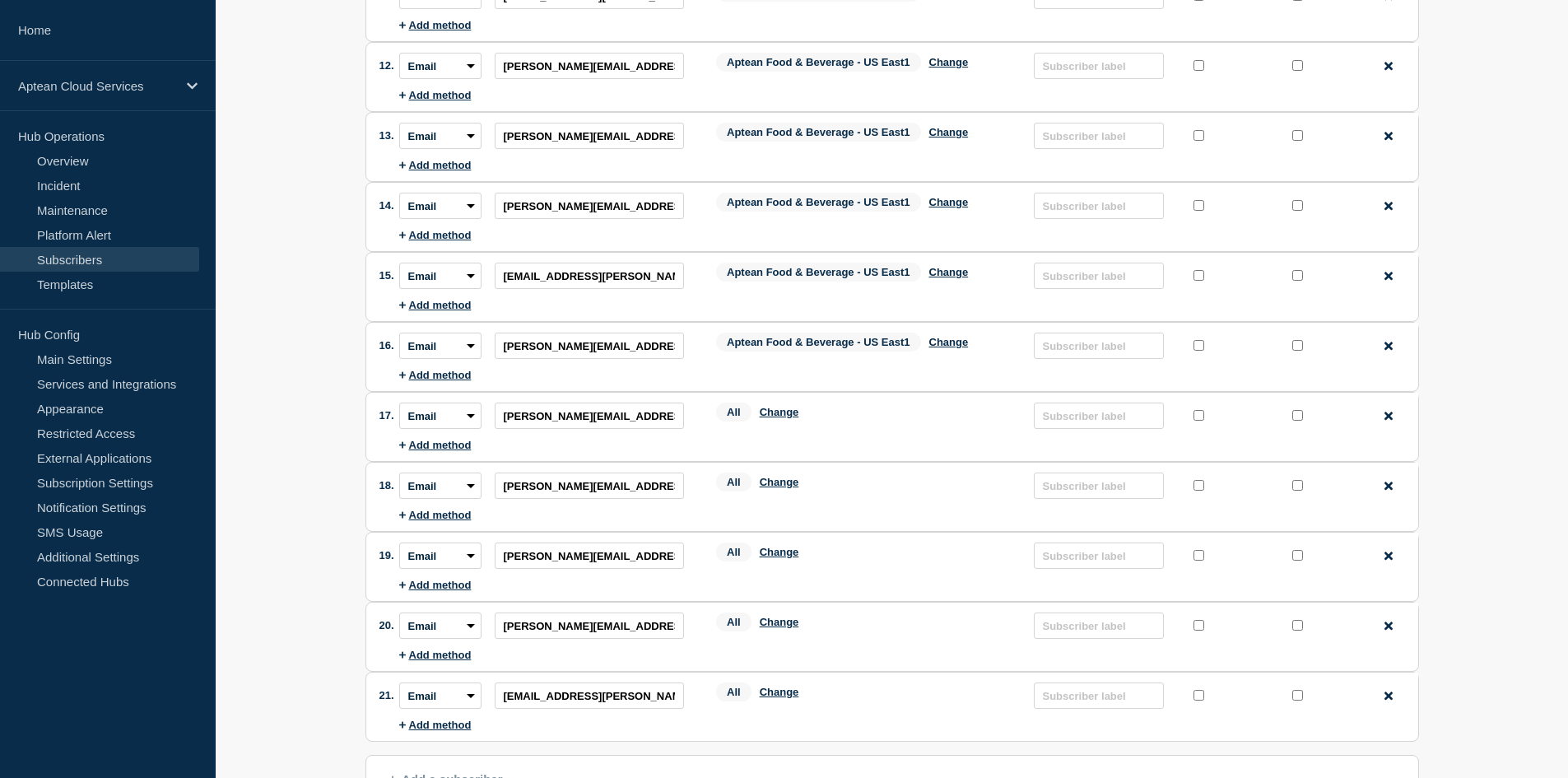
click at [785, 409] on div "All Change" at bounding box center [866, 415] width 301 height 26
click at [777, 413] on button "Change" at bounding box center [779, 412] width 39 height 12
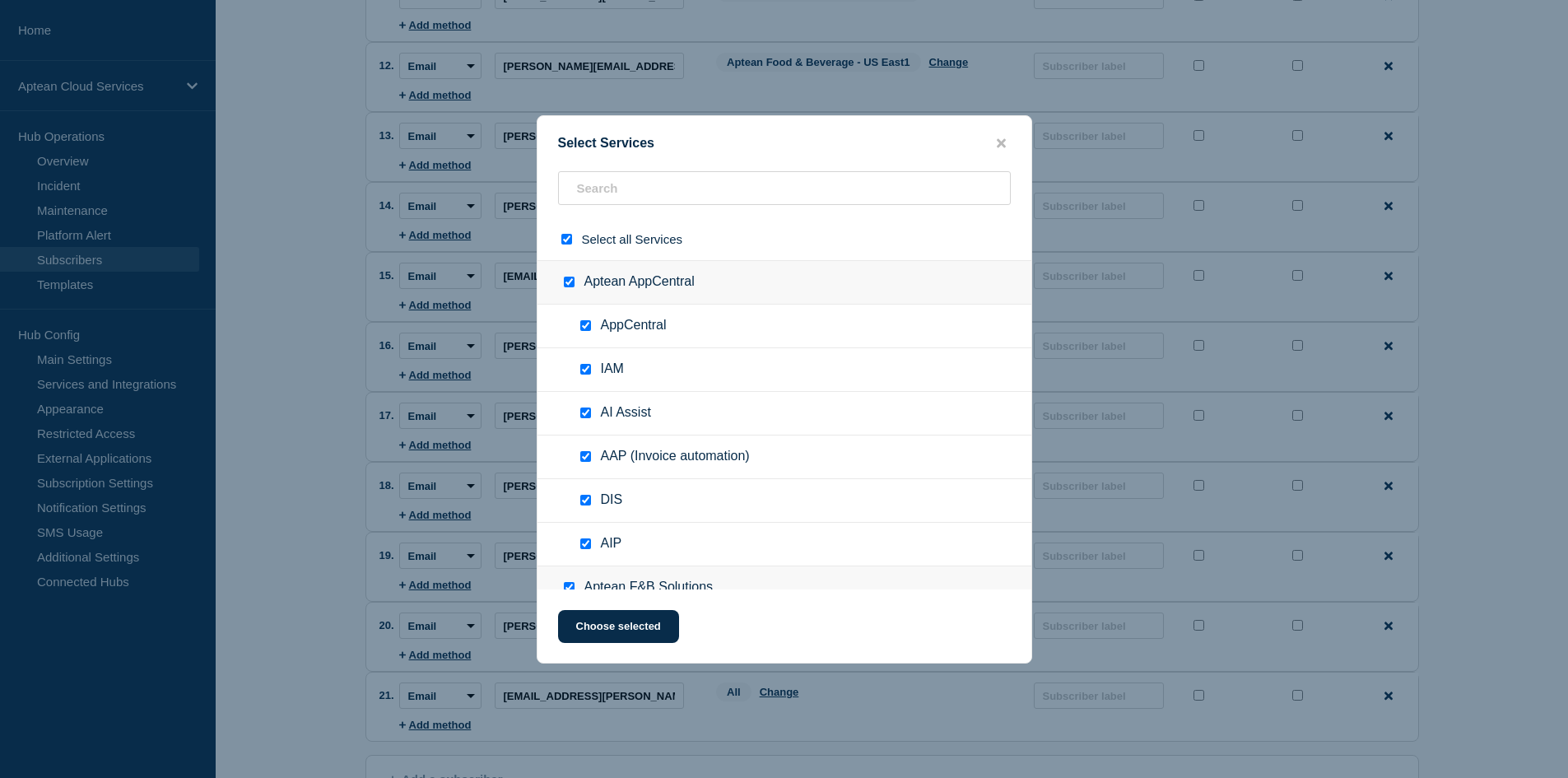
click at [566, 241] on input "select all checkbox" at bounding box center [567, 239] width 10 height 10
click at [635, 192] on input "text" at bounding box center [784, 187] width 453 height 33
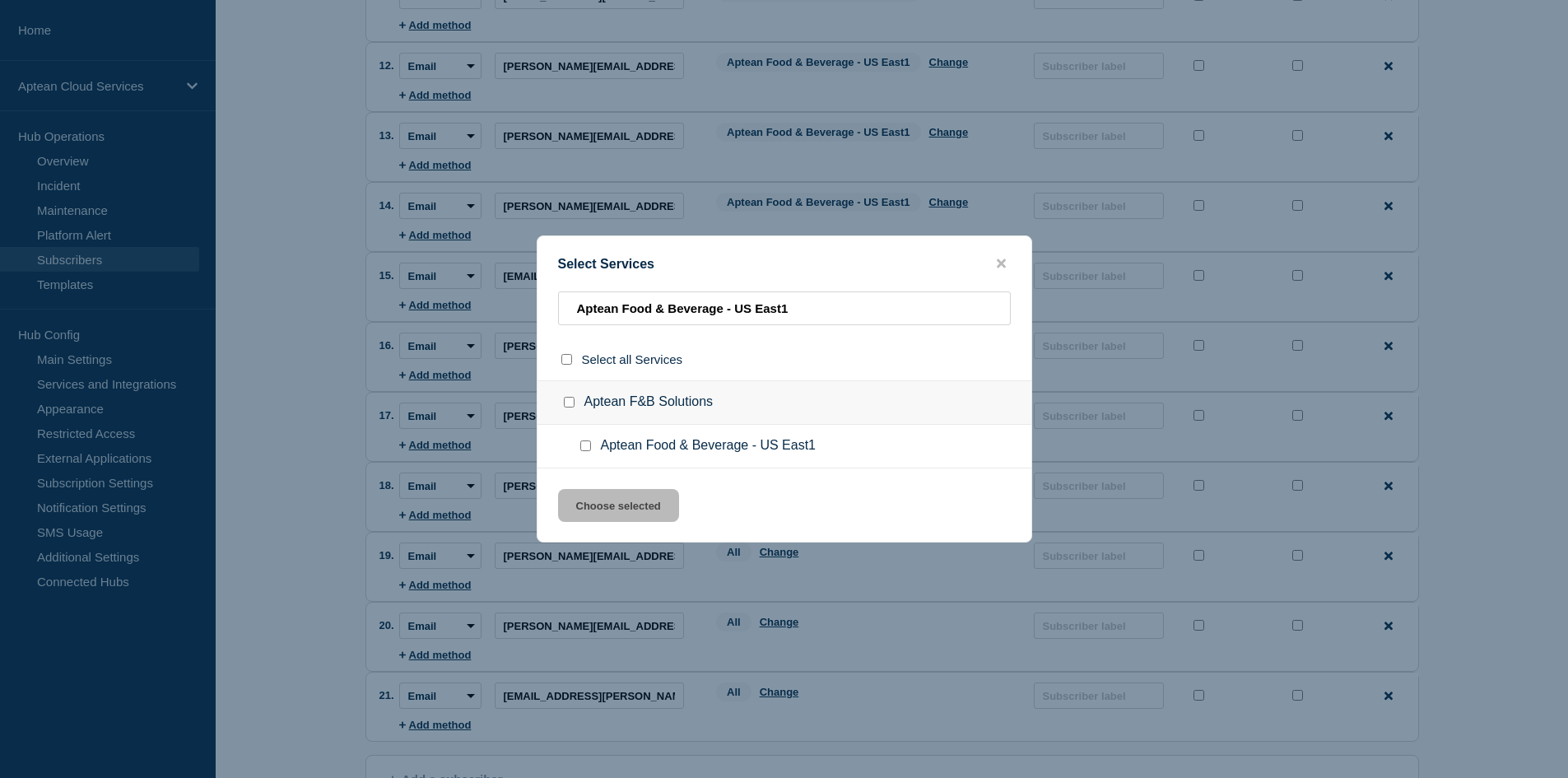
click at [582, 446] on input "Aptean Food & Beverage - US East1 checkbox" at bounding box center [585, 445] width 10 height 10
click at [607, 510] on button "Choose selected" at bounding box center [618, 505] width 121 height 33
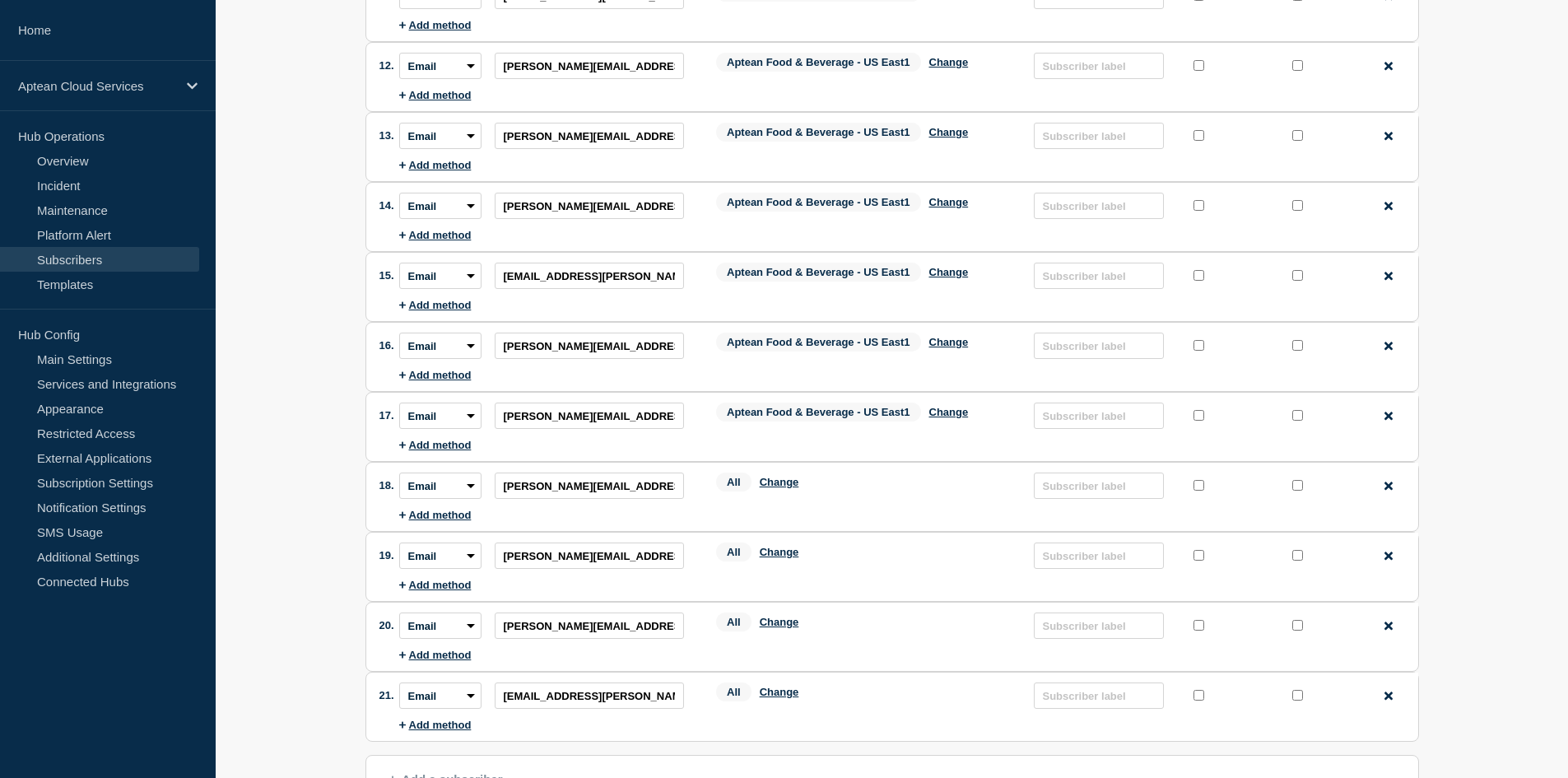
scroll to position [1070, 0]
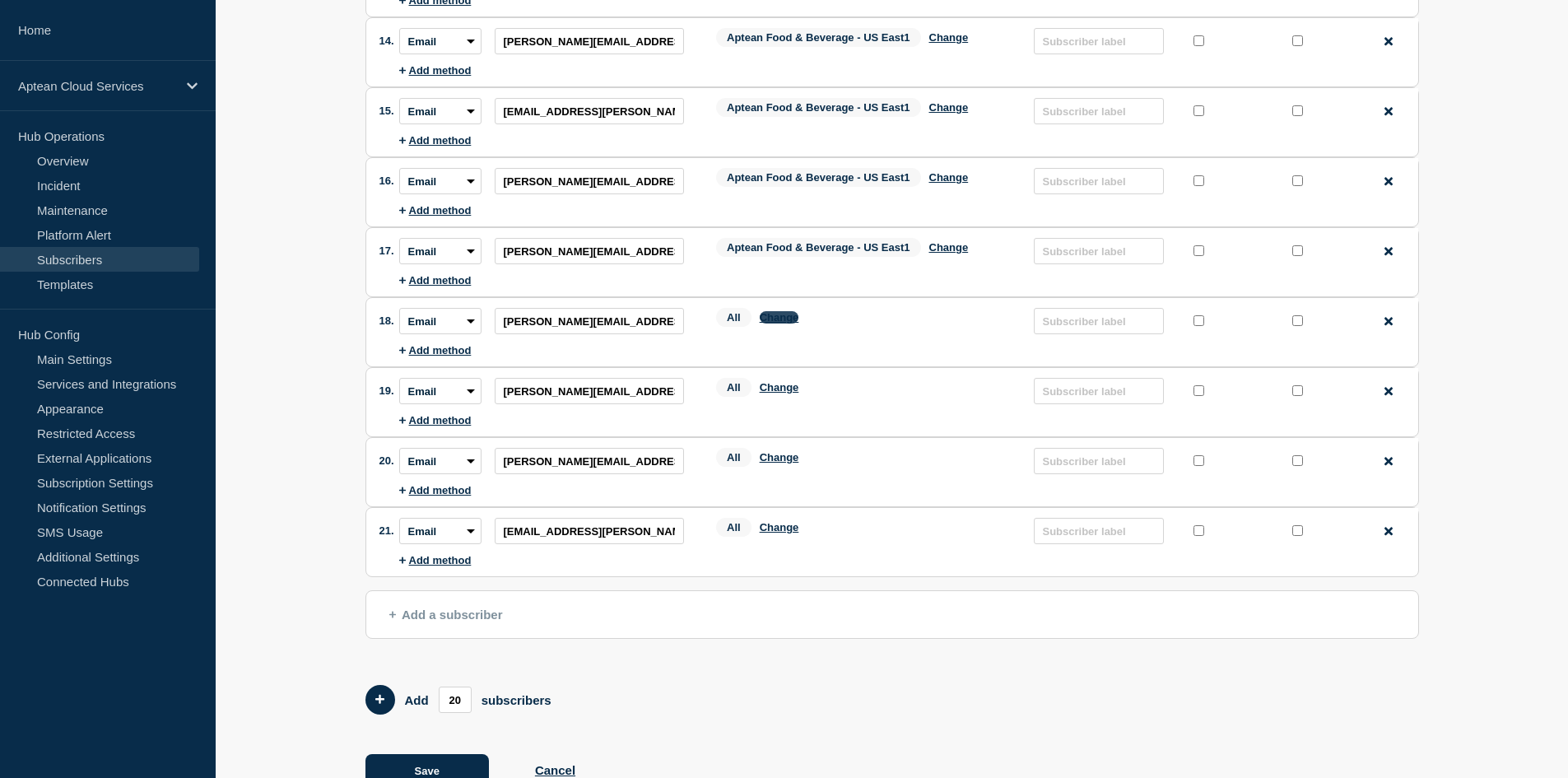
click at [779, 324] on button "Change" at bounding box center [779, 317] width 39 height 12
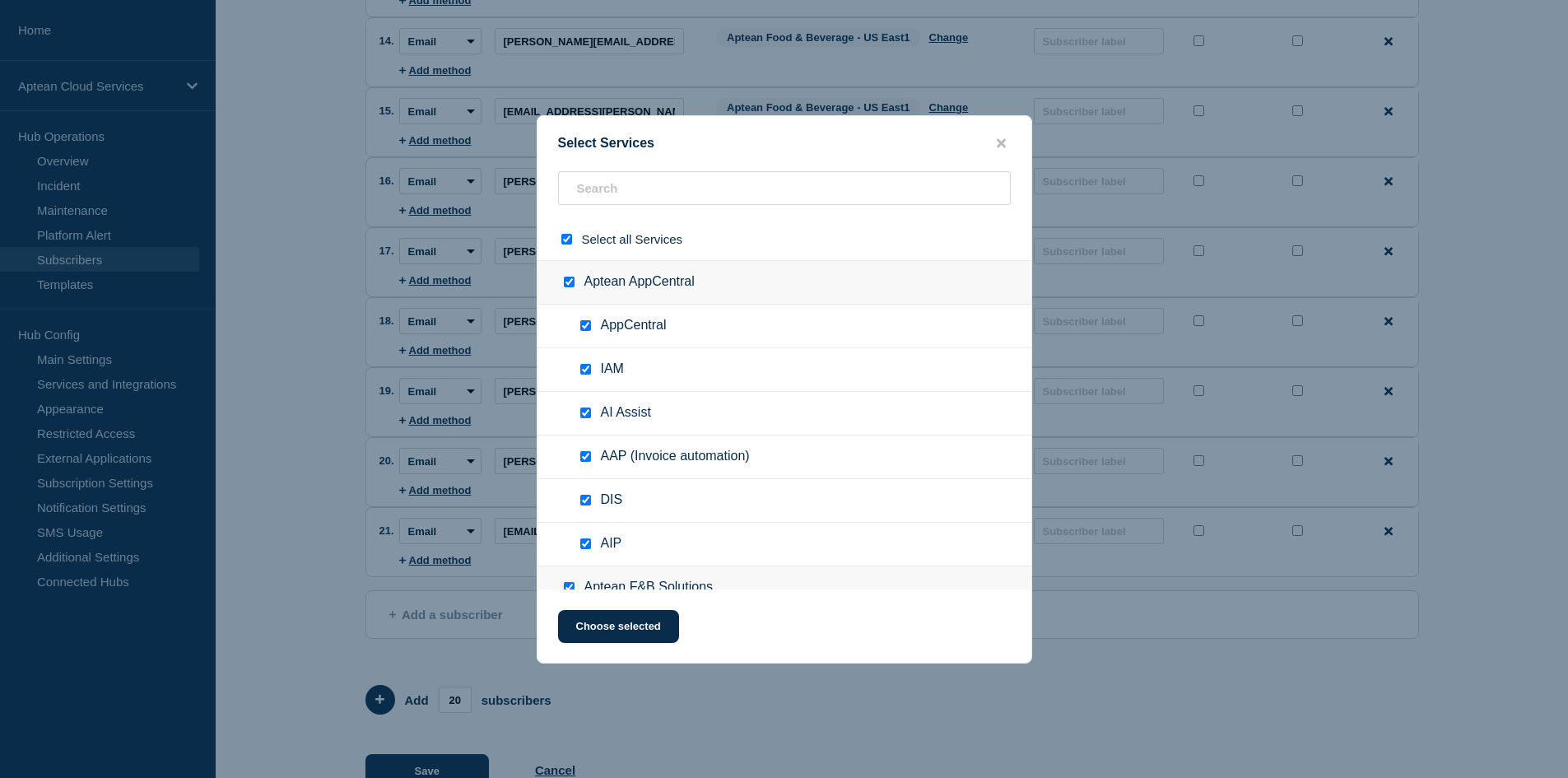
click at [569, 240] on input "select all checkbox" at bounding box center [567, 239] width 10 height 10
click at [650, 187] on input "text" at bounding box center [784, 187] width 453 height 33
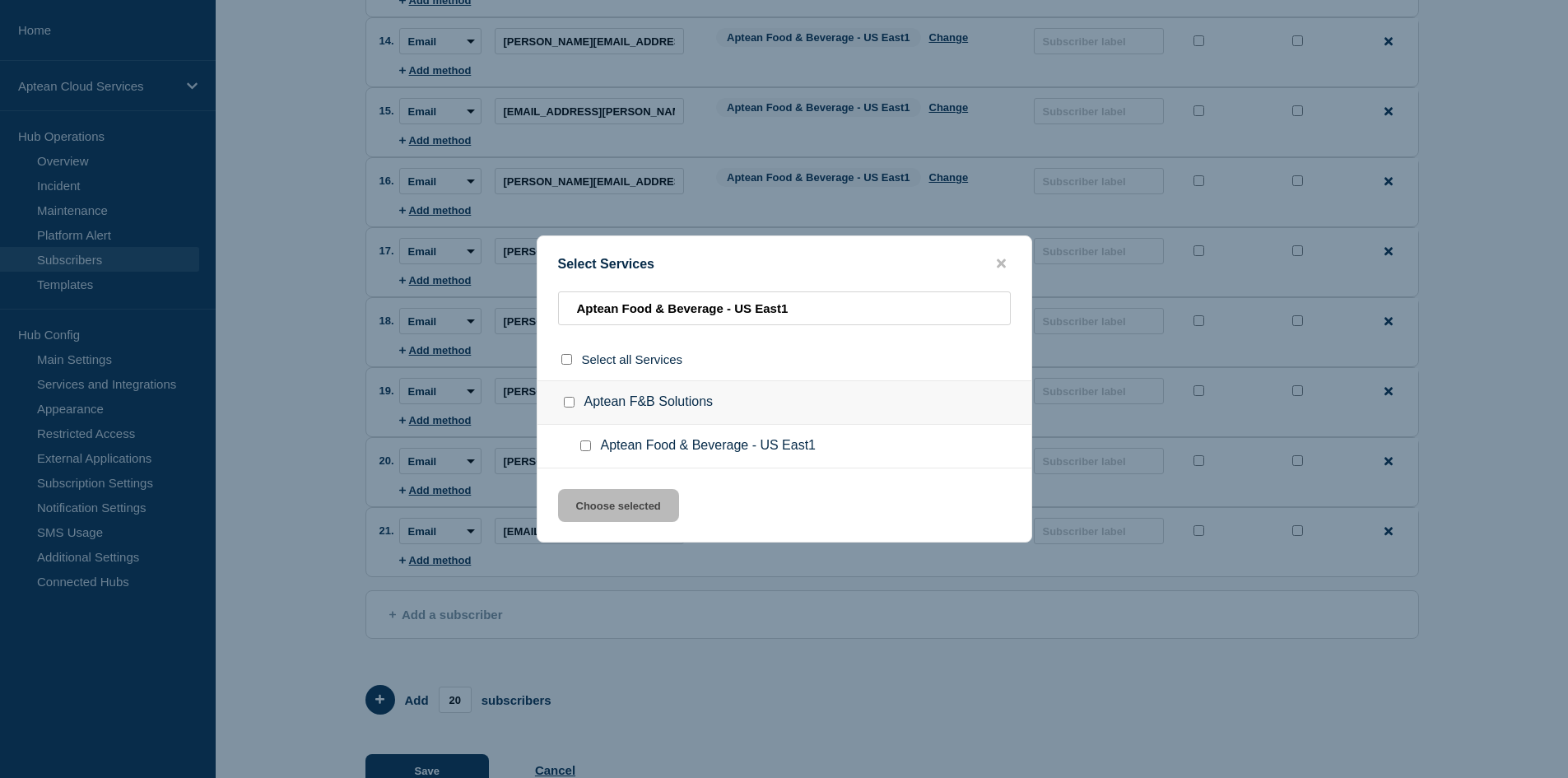
click at [587, 443] on input "Aptean Food & Beverage - US East1 checkbox" at bounding box center [585, 445] width 10 height 10
click at [607, 499] on button "Choose selected" at bounding box center [618, 505] width 121 height 33
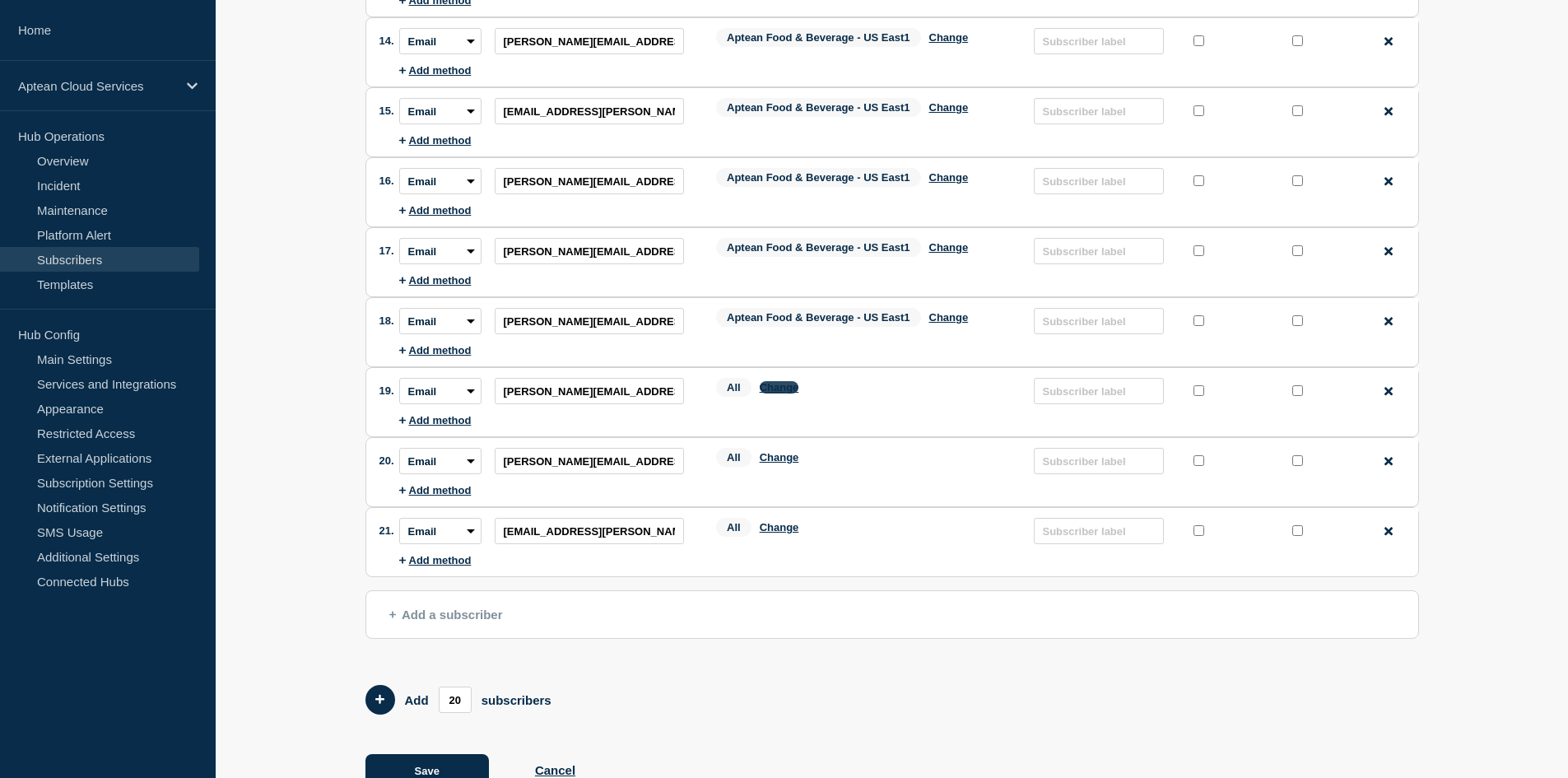
click at [784, 393] on button "Change" at bounding box center [779, 387] width 39 height 12
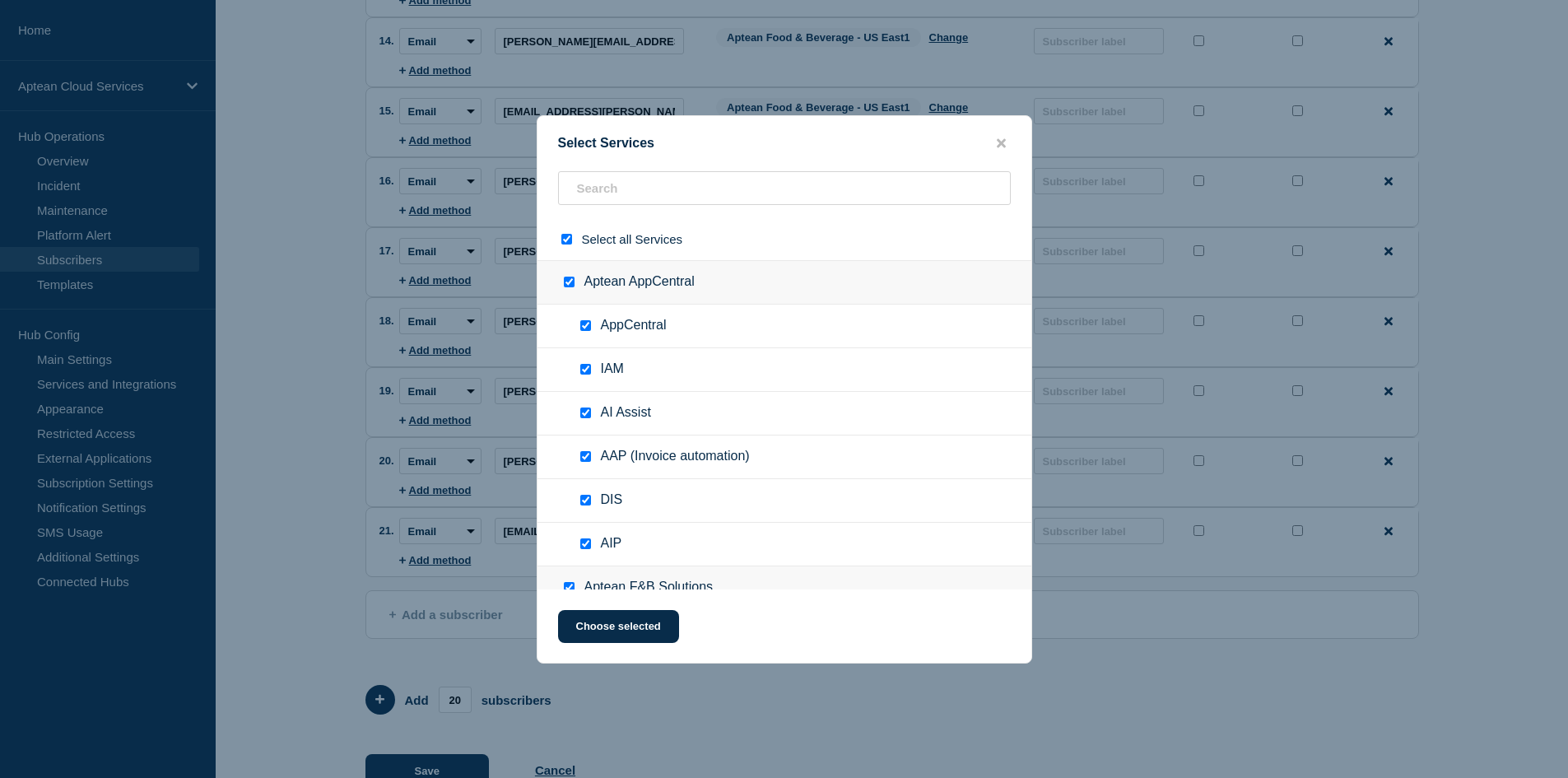
click at [566, 238] on input "select all checkbox" at bounding box center [567, 239] width 10 height 10
click at [610, 193] on input "text" at bounding box center [784, 187] width 453 height 33
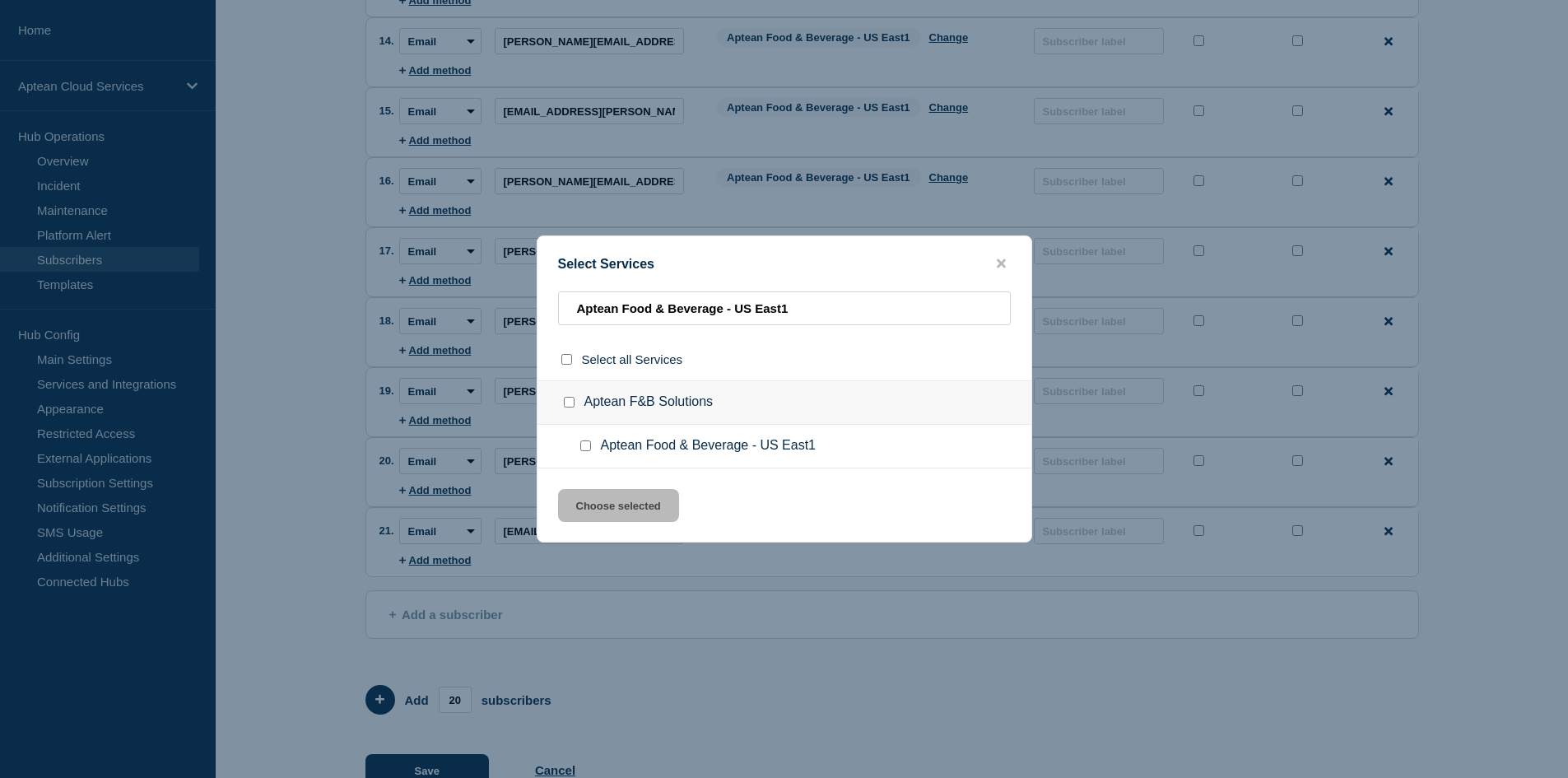
click at [589, 447] on input "Aptean Food & Beverage - US East1 checkbox" at bounding box center [585, 445] width 10 height 10
click at [633, 505] on button "Choose selected" at bounding box center [618, 505] width 121 height 33
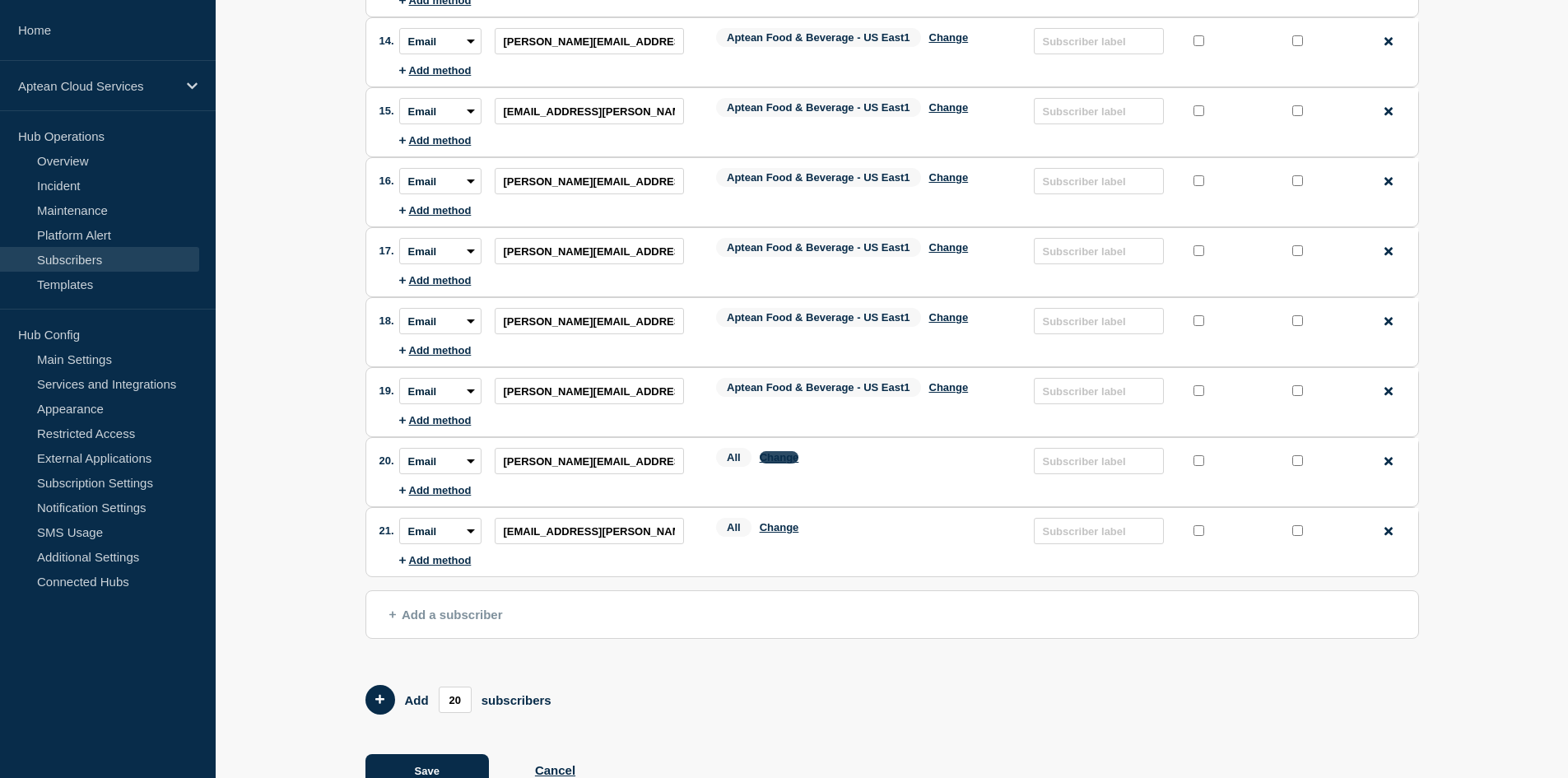
click at [776, 462] on button "Change" at bounding box center [779, 457] width 39 height 12
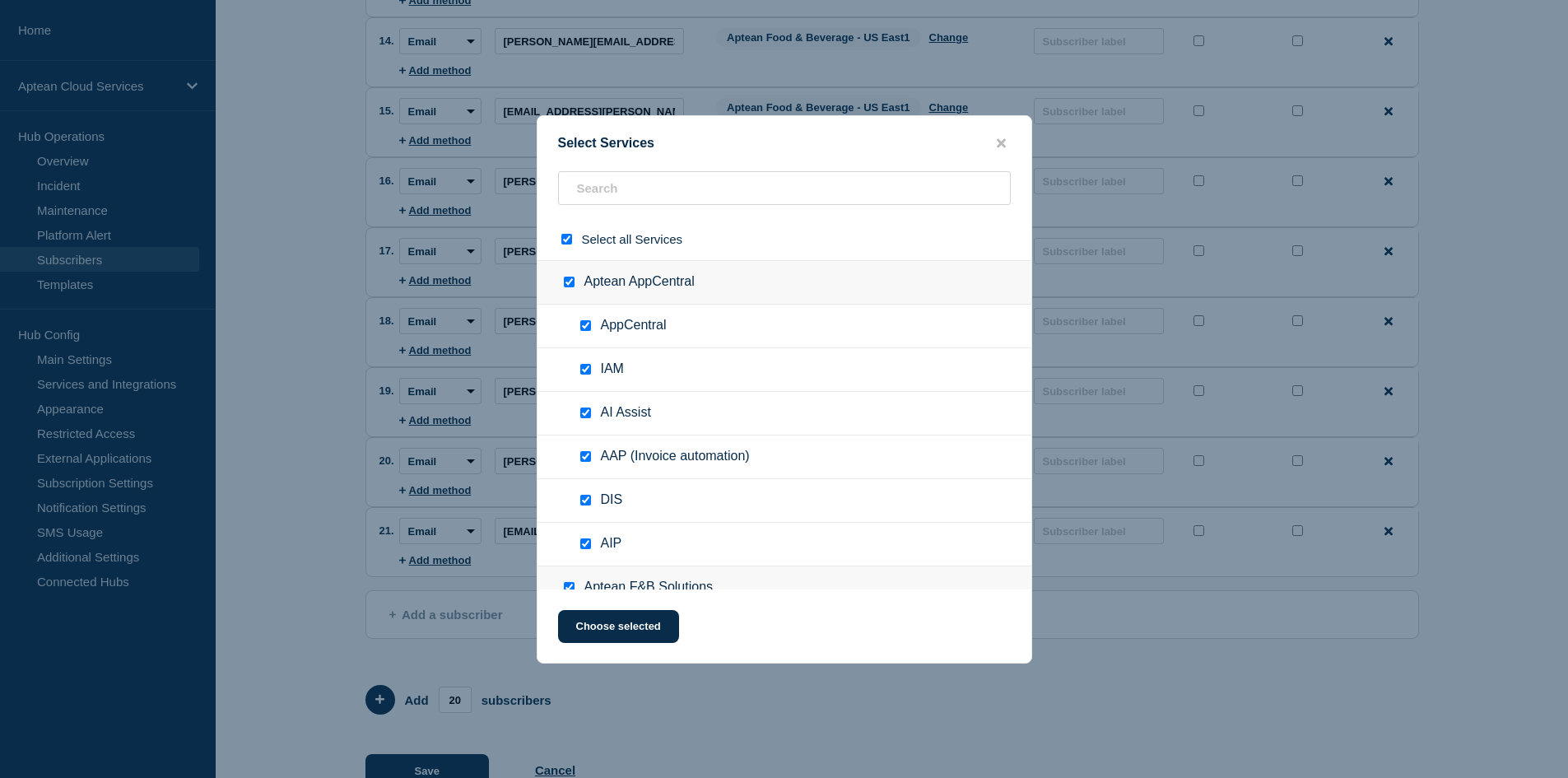
click at [573, 241] on div at bounding box center [570, 239] width 24 height 15
drag, startPoint x: 566, startPoint y: 239, endPoint x: 599, endPoint y: 211, distance: 43.3
click at [566, 238] on input "select all checkbox" at bounding box center [567, 239] width 10 height 10
click at [649, 179] on input "text" at bounding box center [784, 187] width 453 height 33
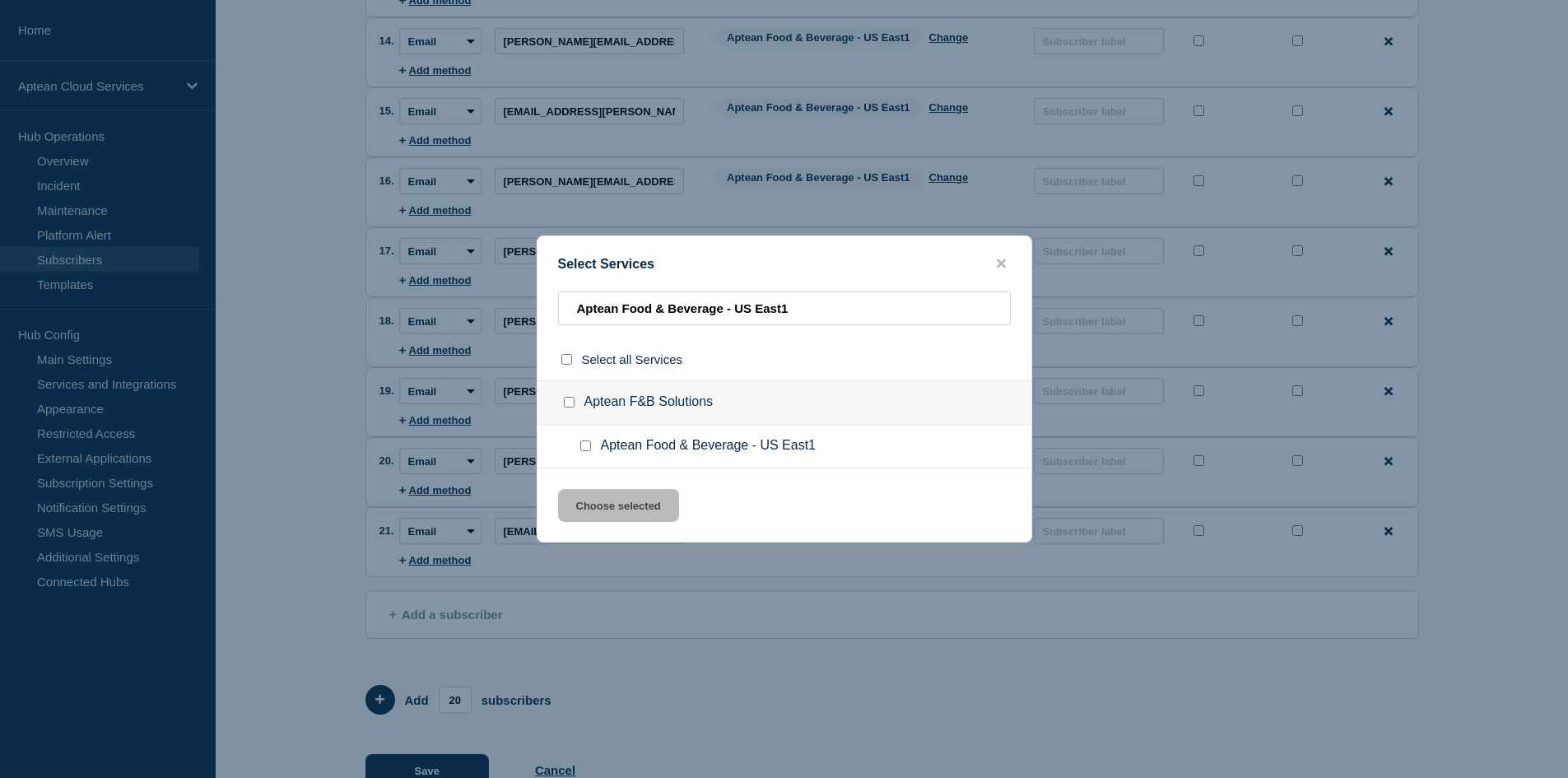
click at [581, 444] on input "Aptean Food & Beverage - US East1 checkbox" at bounding box center [585, 445] width 10 height 10
click at [599, 509] on button "Choose selected" at bounding box center [618, 505] width 121 height 33
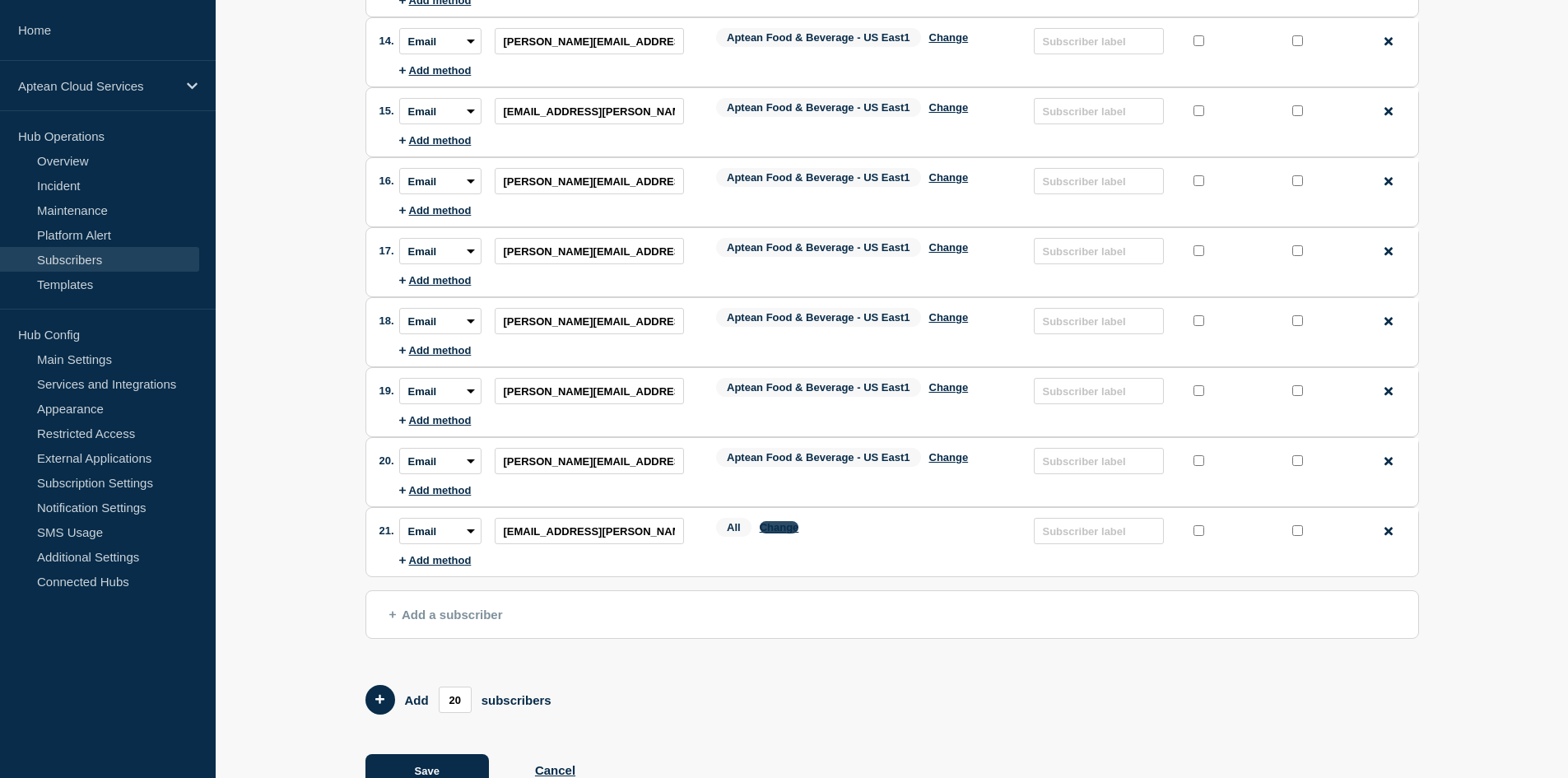
click at [772, 533] on button "Change" at bounding box center [779, 527] width 39 height 12
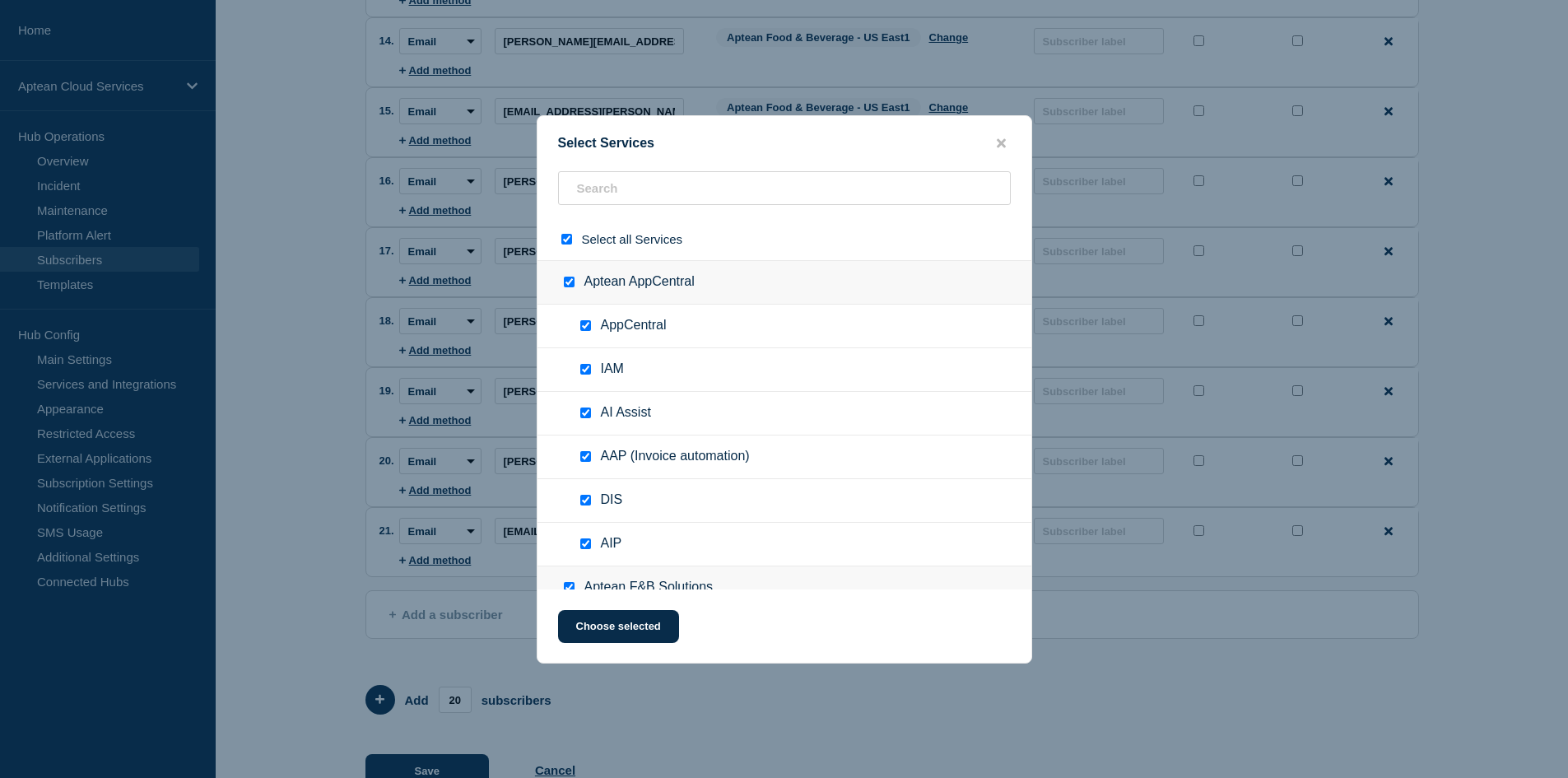
click at [570, 240] on input "select all checkbox" at bounding box center [567, 239] width 10 height 10
click at [633, 192] on input "text" at bounding box center [784, 187] width 453 height 33
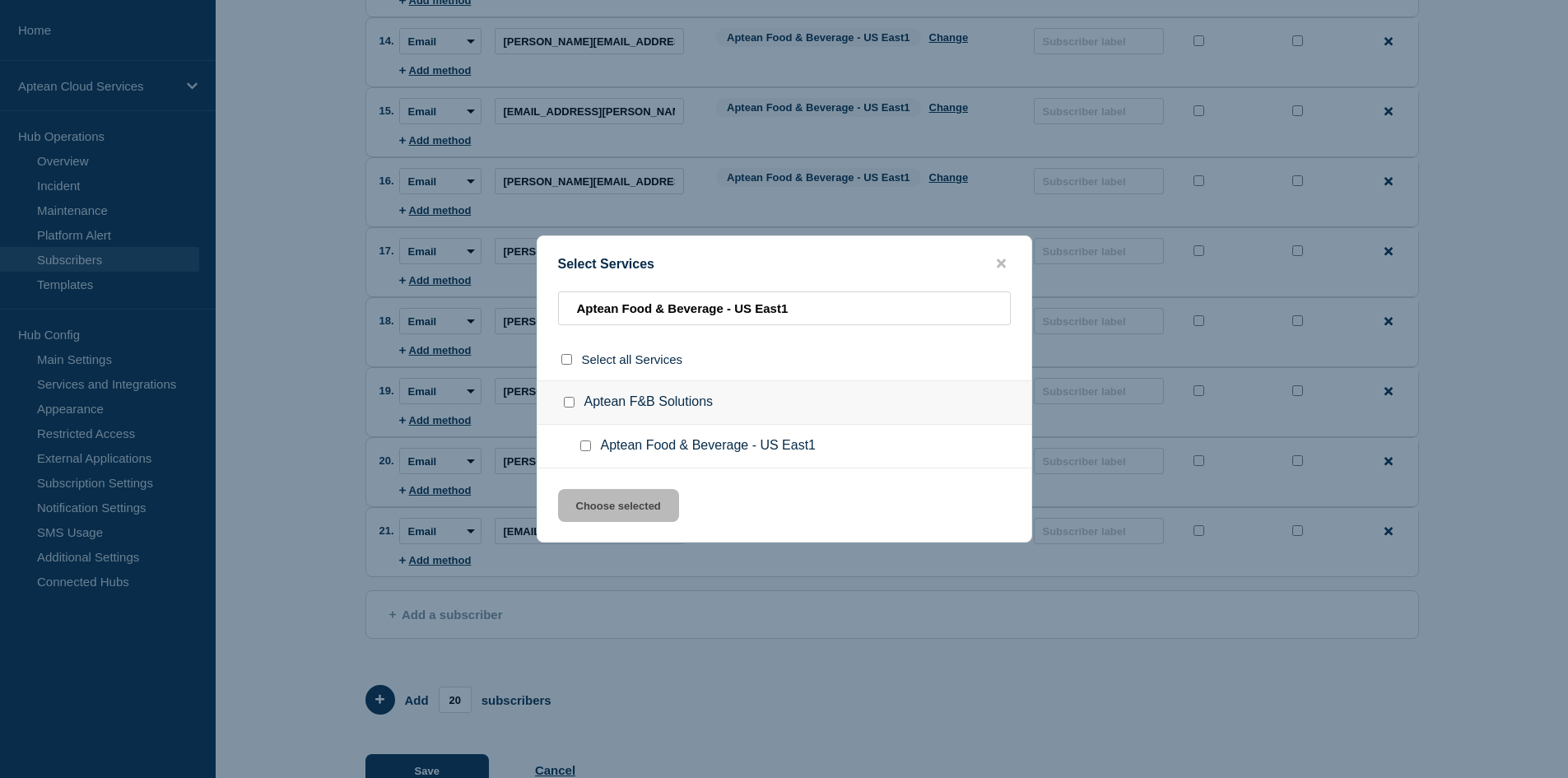
click at [591, 450] on div at bounding box center [589, 445] width 24 height 16
click at [589, 445] on input "Aptean Food & Beverage - US East1 checkbox" at bounding box center [585, 445] width 10 height 10
click at [594, 506] on button "Choose selected" at bounding box center [618, 505] width 121 height 33
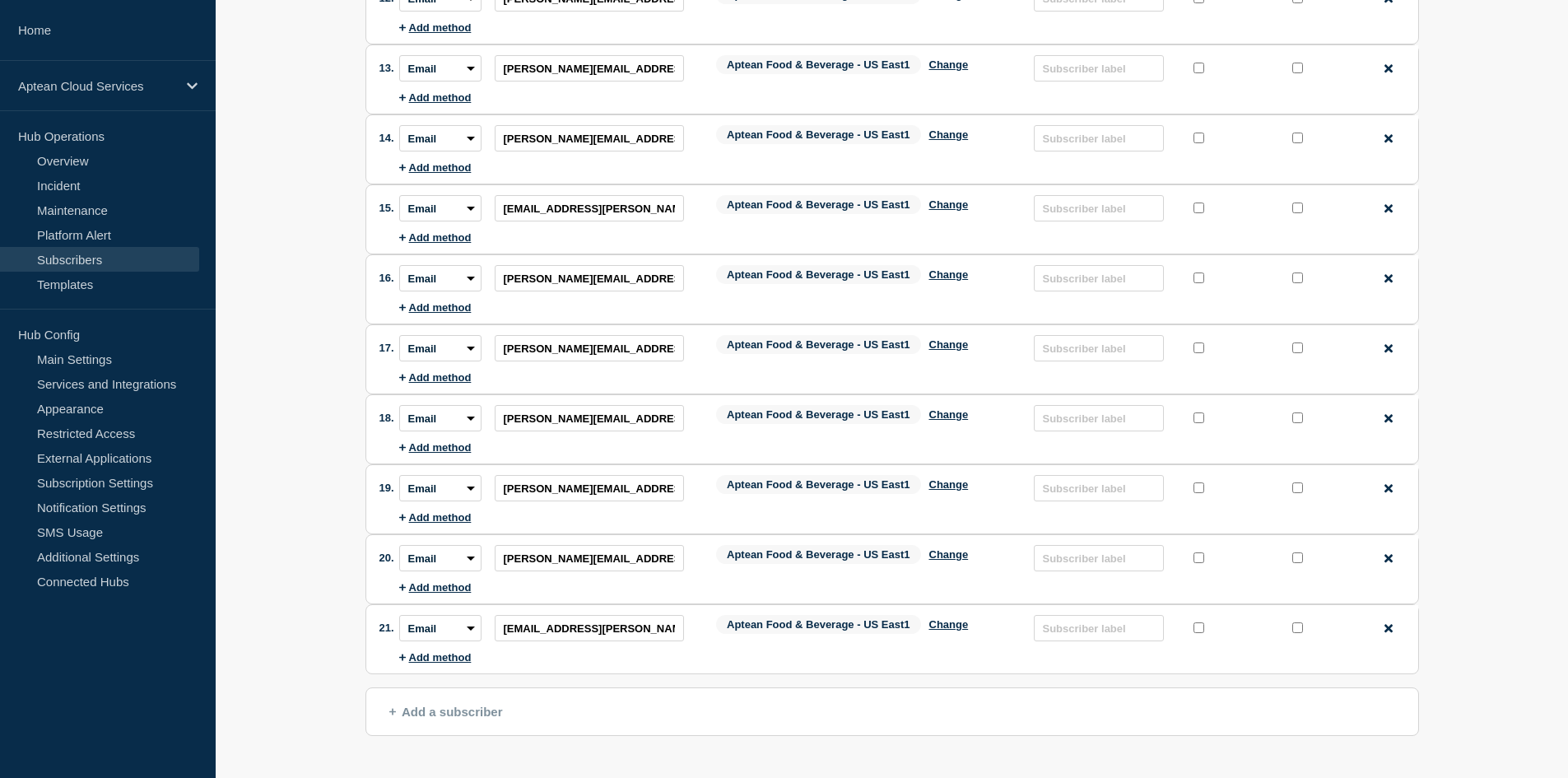
scroll to position [1122, 0]
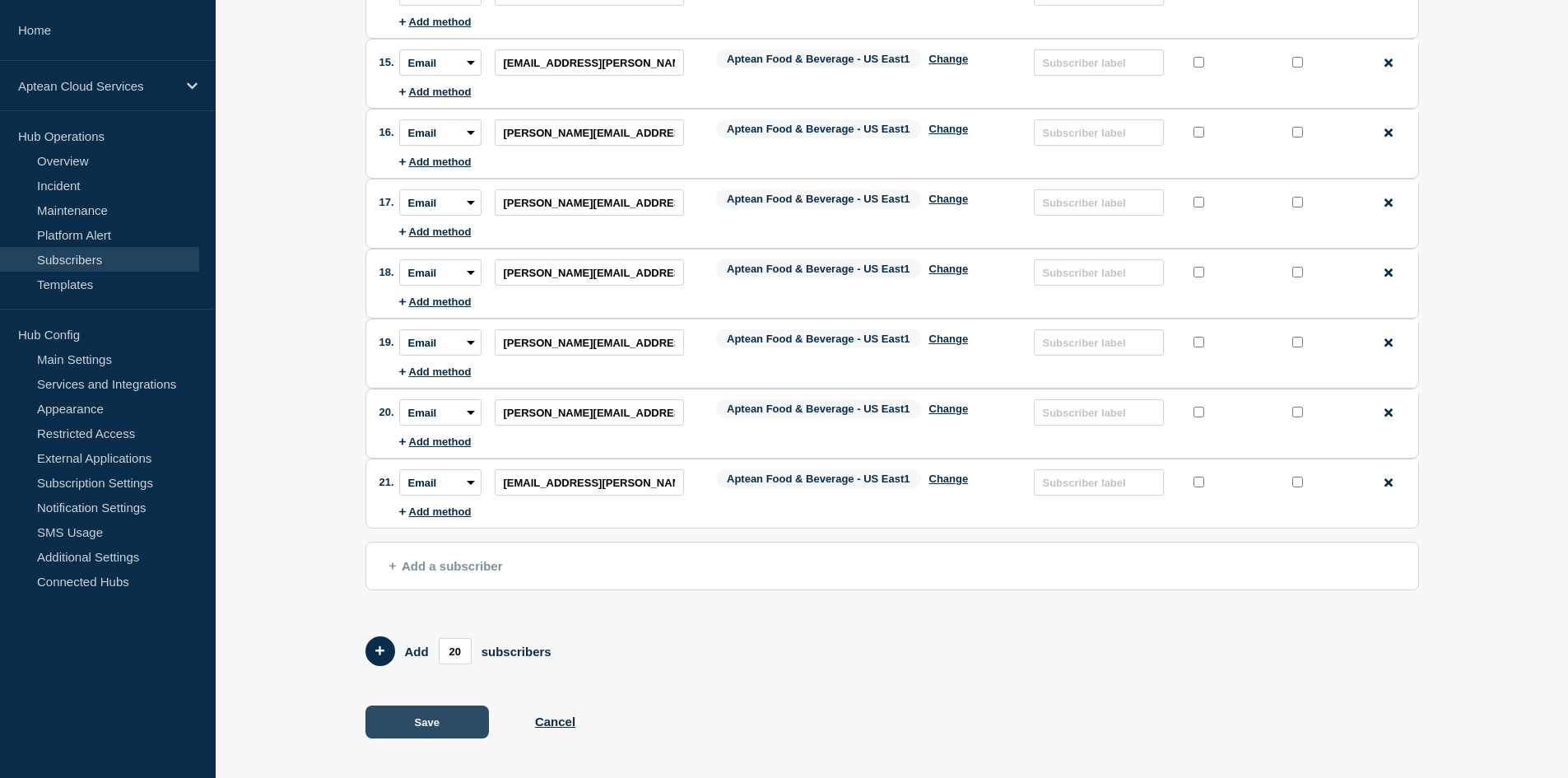
click at [459, 710] on button "Save" at bounding box center [427, 722] width 123 height 33
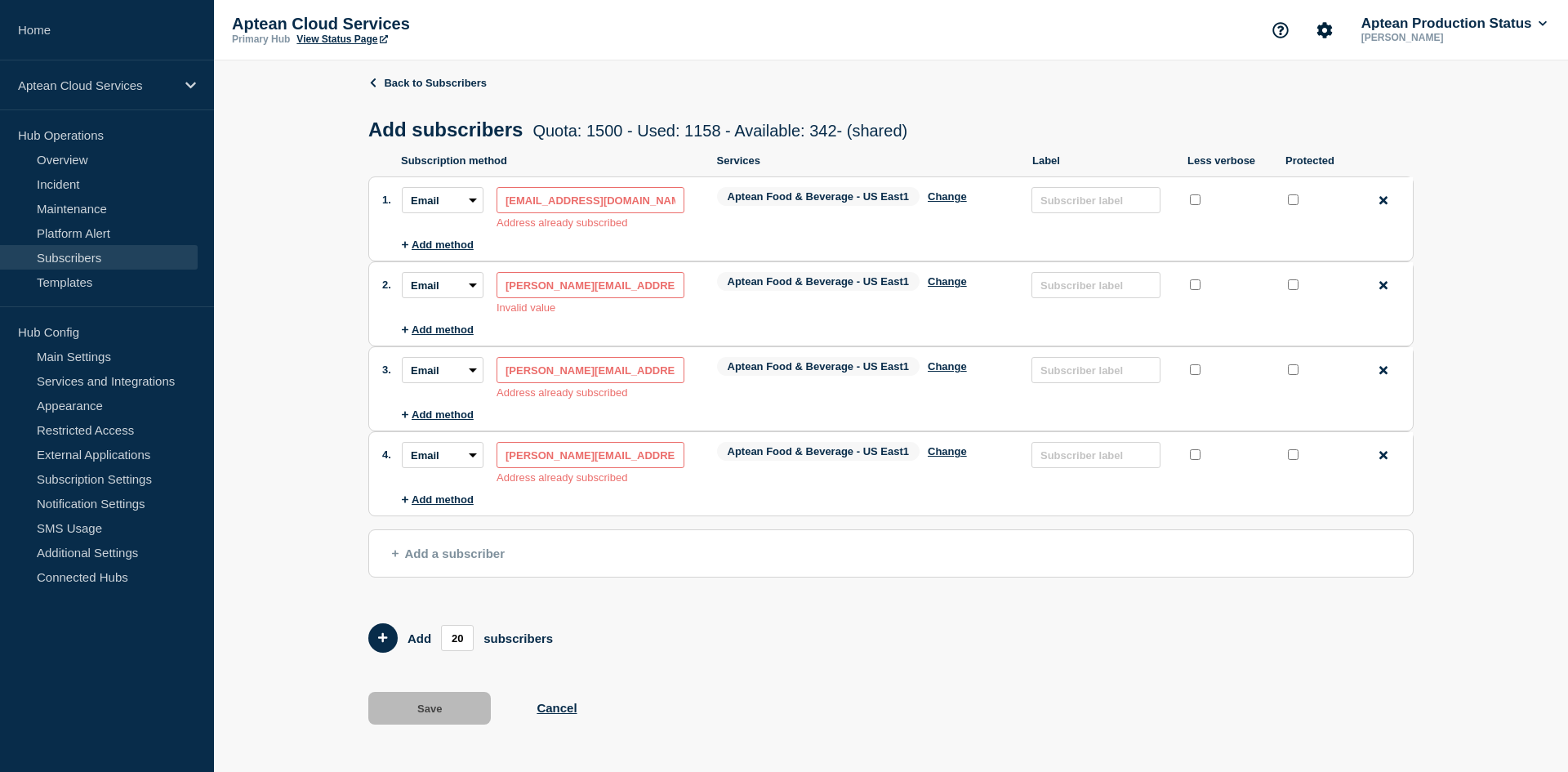
drag, startPoint x: 646, startPoint y: 202, endPoint x: 498, endPoint y: 222, distance: 149.3
click at [498, 222] on div "Address: [EMAIL_ADDRESS][DOMAIN_NAME] Address already subscribed" at bounding box center [590, 207] width 188 height 42
drag, startPoint x: 648, startPoint y: 292, endPoint x: 492, endPoint y: 306, distance: 156.6
click at [492, 306] on div "Subscription method: Email SMS Webhook Slack Teams Address: [PERSON_NAME][EMAIL…" at bounding box center [546, 292] width 289 height 42
click at [961, 283] on button "Change" at bounding box center [947, 281] width 39 height 12
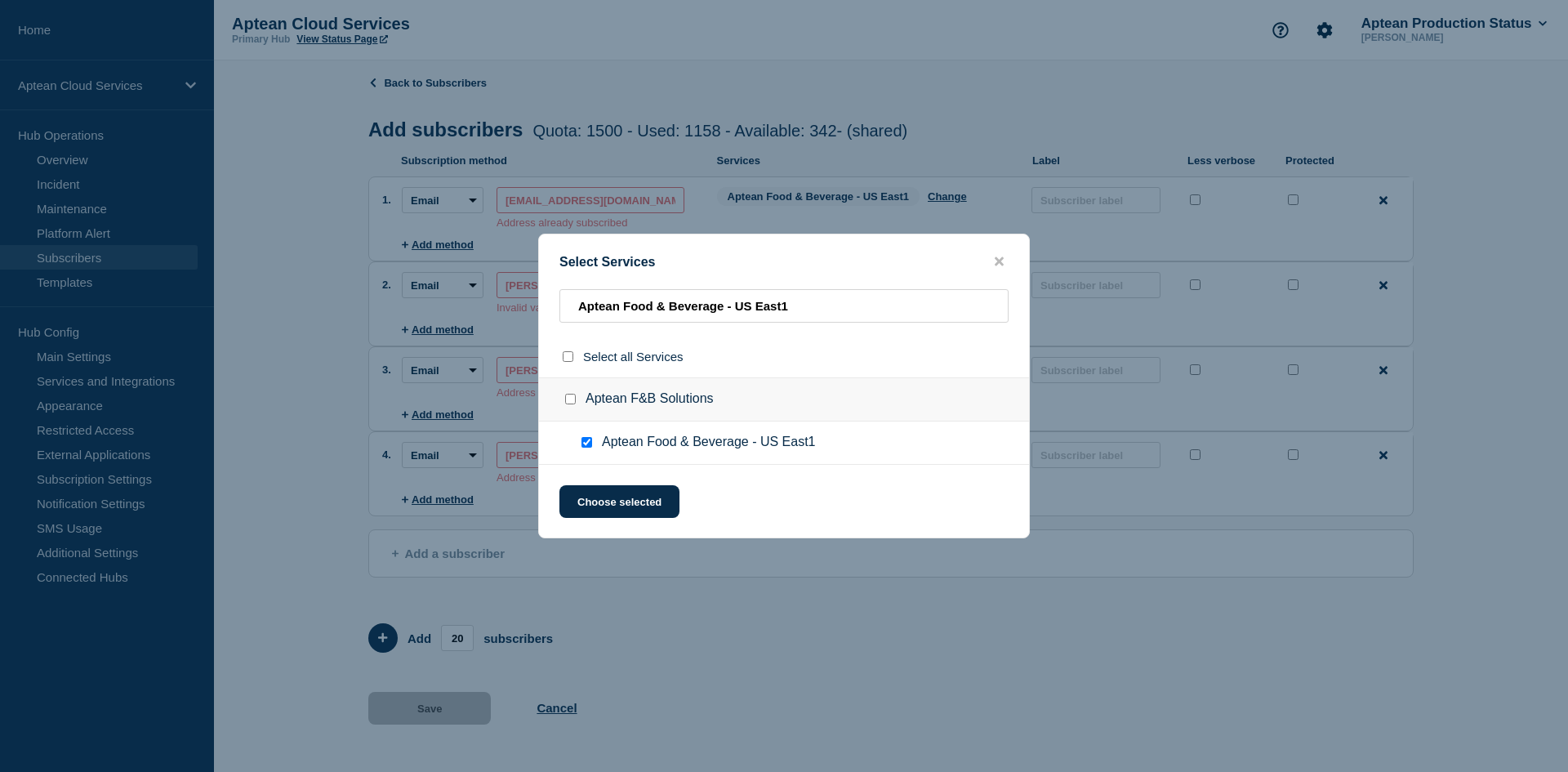
click at [584, 443] on input "Aptean Food & Beverage - US East1 checkbox" at bounding box center [587, 442] width 10 height 10
click at [619, 516] on button "Choose selected" at bounding box center [619, 501] width 120 height 32
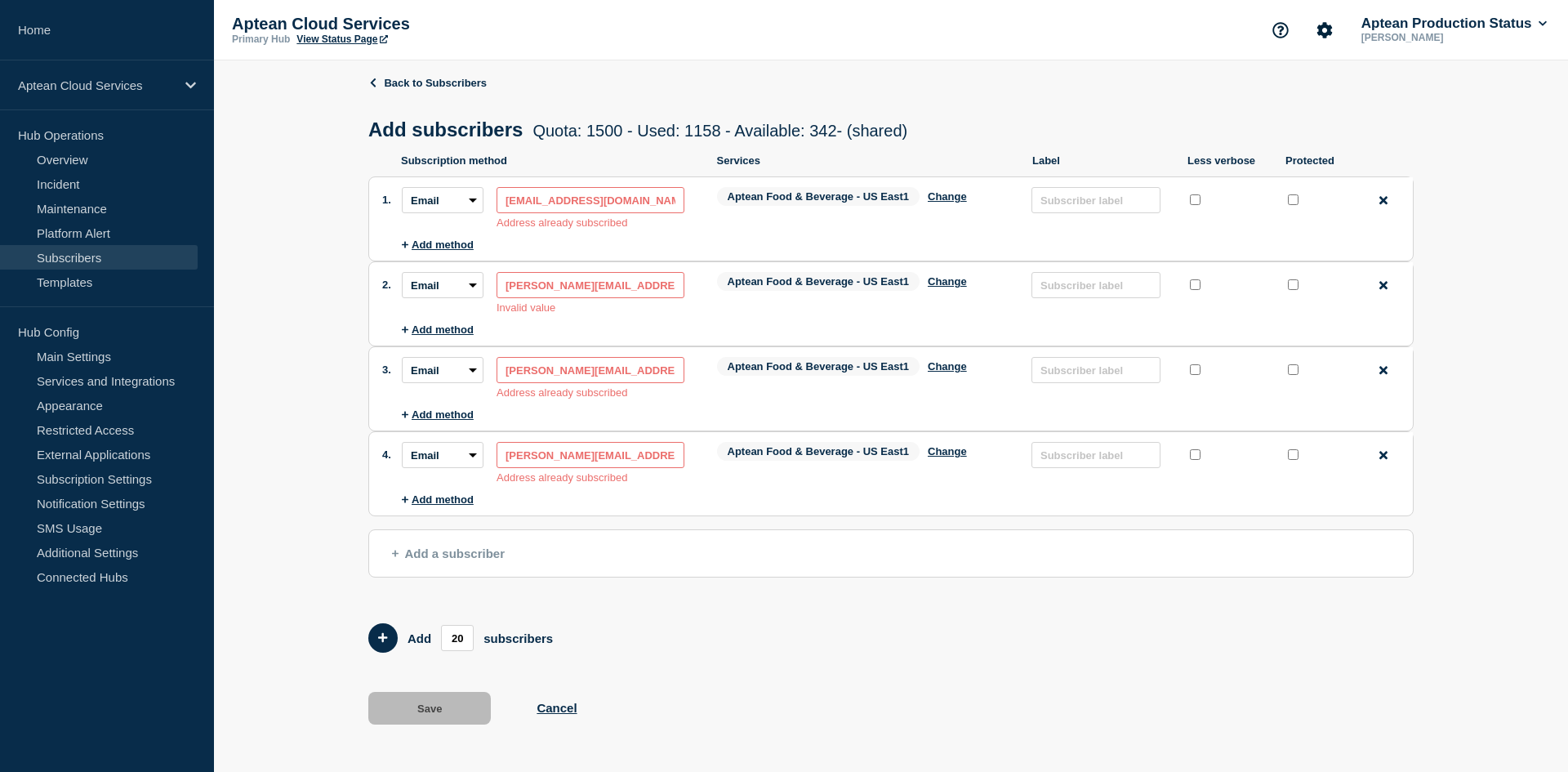
drag, startPoint x: 664, startPoint y: 374, endPoint x: 493, endPoint y: 372, distance: 171.0
click at [493, 372] on div "Subscription method: Email SMS Webhook Slack Teams Address: [PERSON_NAME][EMAIL…" at bounding box center [546, 377] width 289 height 42
drag, startPoint x: 630, startPoint y: 457, endPoint x: 499, endPoint y: 470, distance: 131.6
click at [499, 468] on input "[PERSON_NAME][EMAIL_ADDRESS][DOMAIN_NAME]" at bounding box center [590, 454] width 188 height 26
drag, startPoint x: 635, startPoint y: 287, endPoint x: 505, endPoint y: 306, distance: 131.4
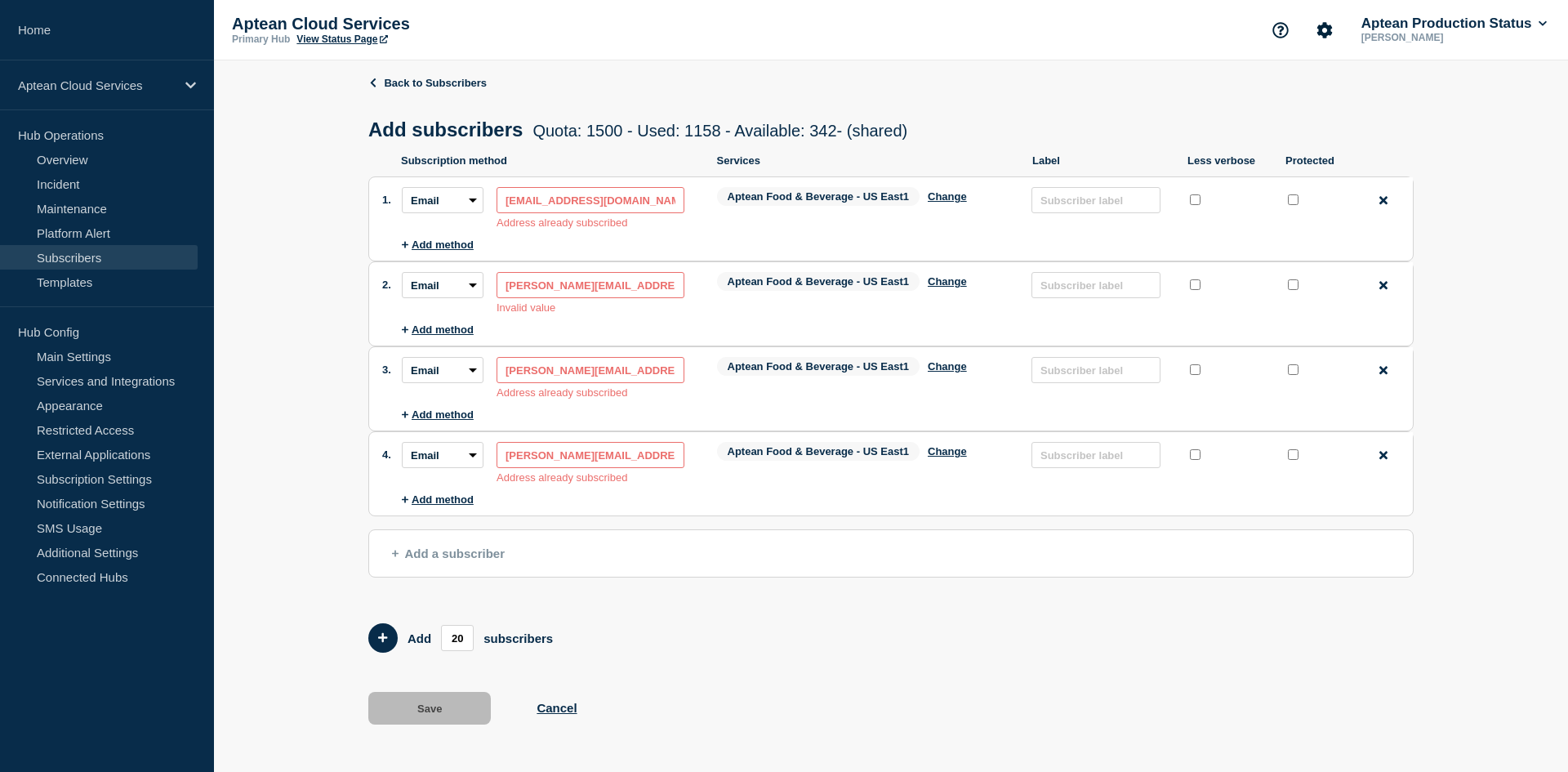
click at [505, 306] on div "Address: [PERSON_NAME][EMAIL_ADDRESS][PERSON_NAME][DOMAIN_NAME] Invalid value" at bounding box center [590, 292] width 188 height 42
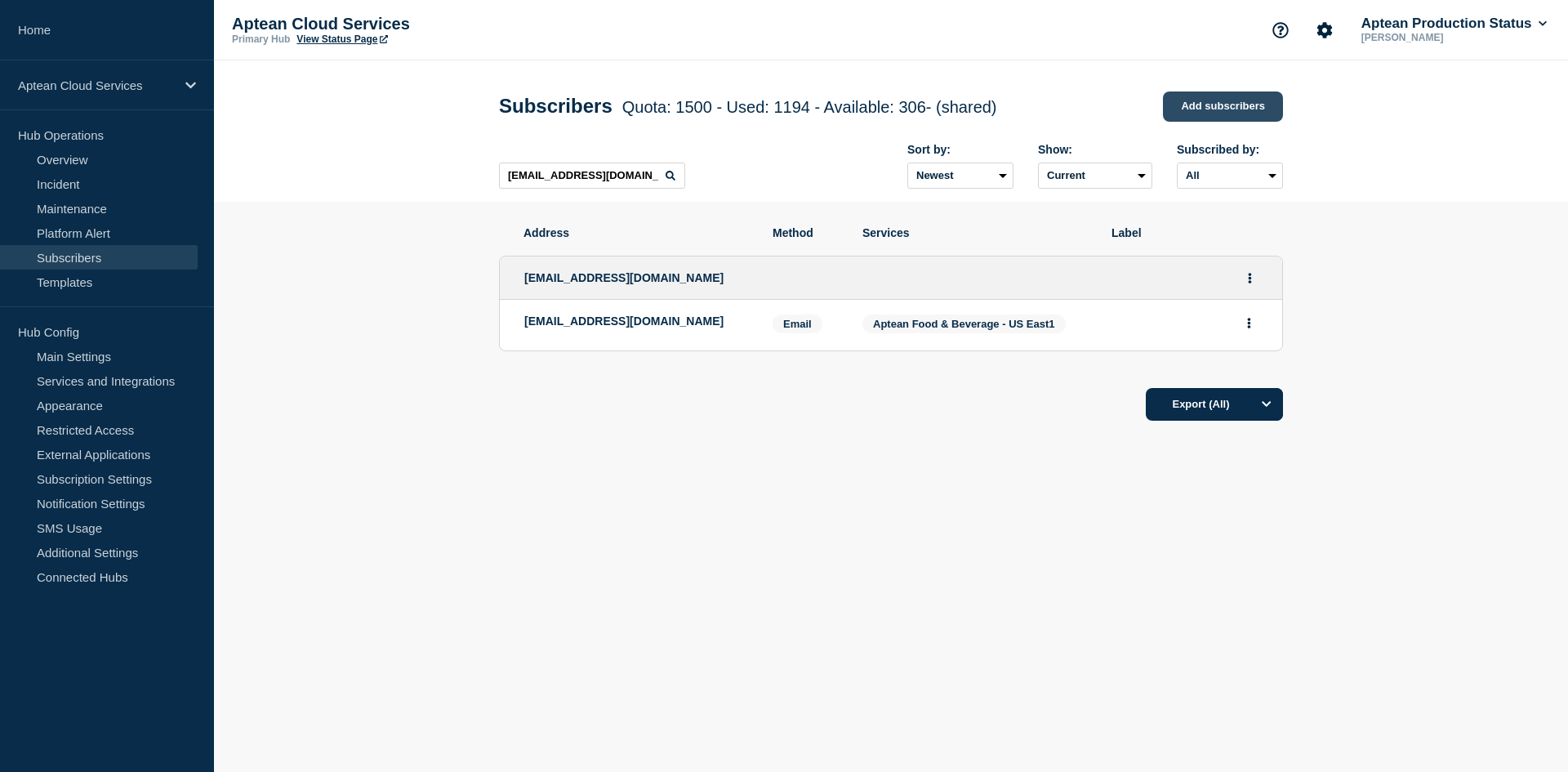
click at [1225, 108] on link "Add subscribers" at bounding box center [1222, 107] width 120 height 31
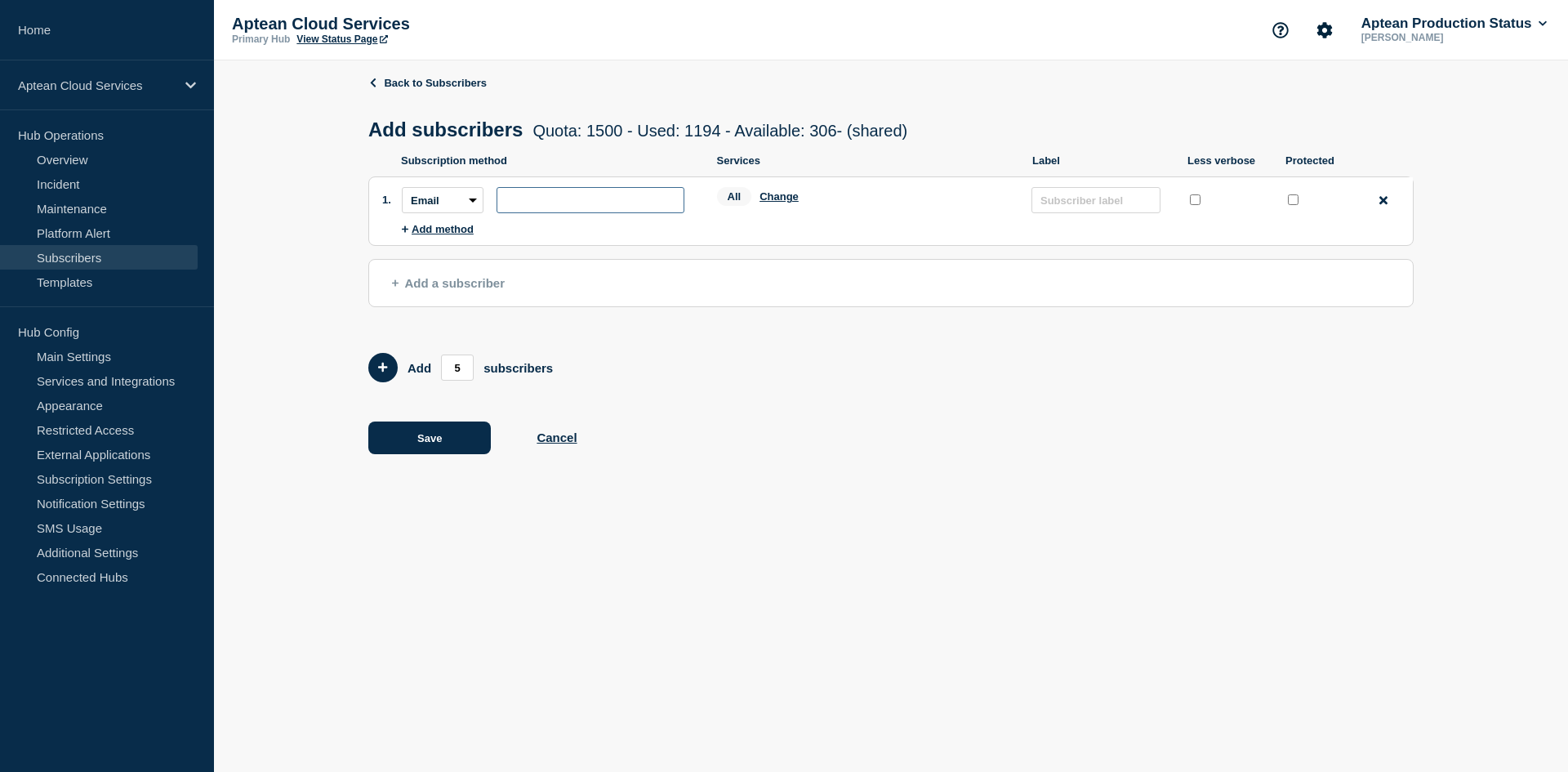
click at [539, 201] on input "subscription-address" at bounding box center [590, 200] width 188 height 26
click at [785, 197] on button "Change" at bounding box center [779, 196] width 39 height 12
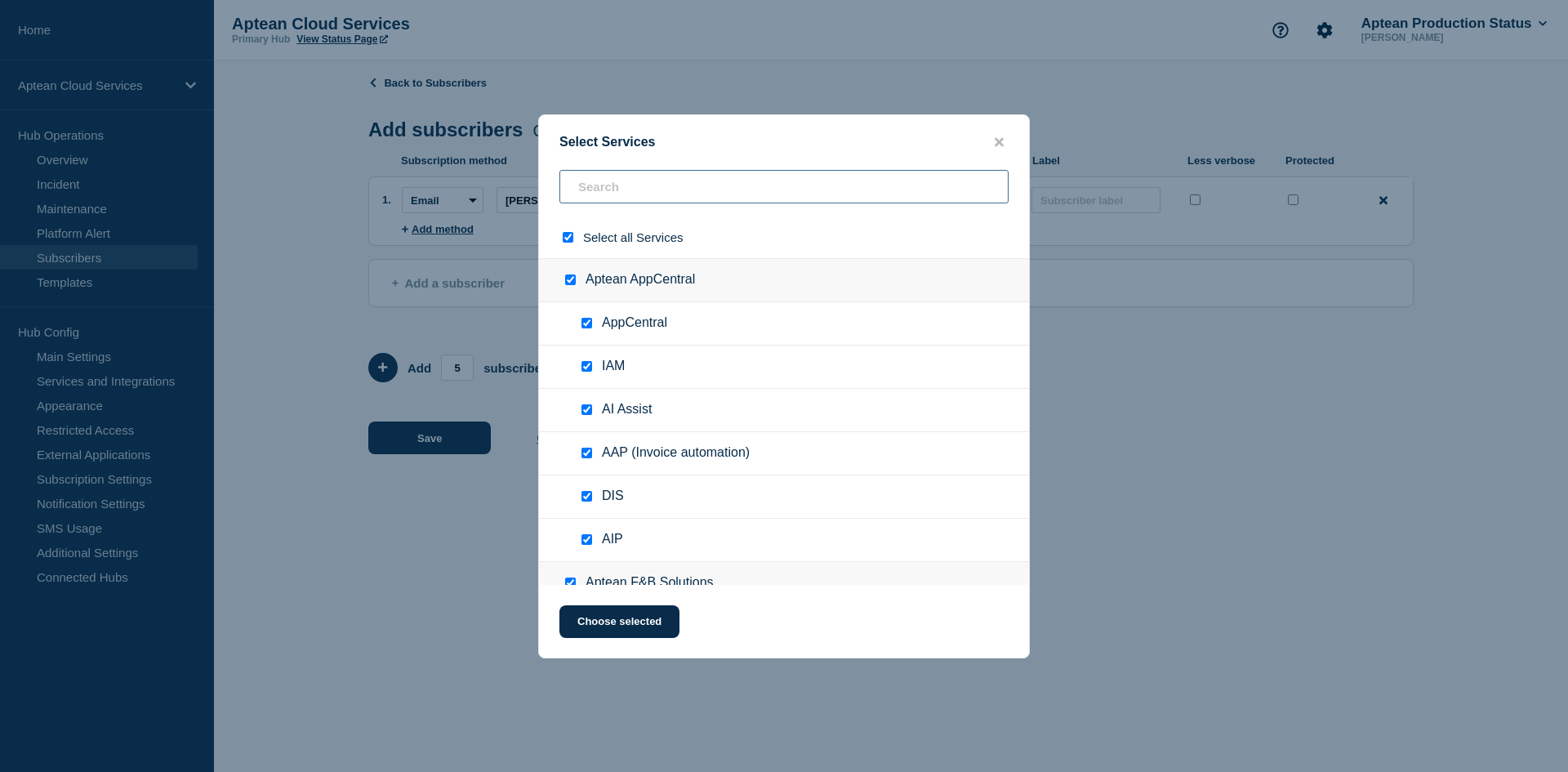
click at [606, 196] on input "text" at bounding box center [784, 186] width 449 height 33
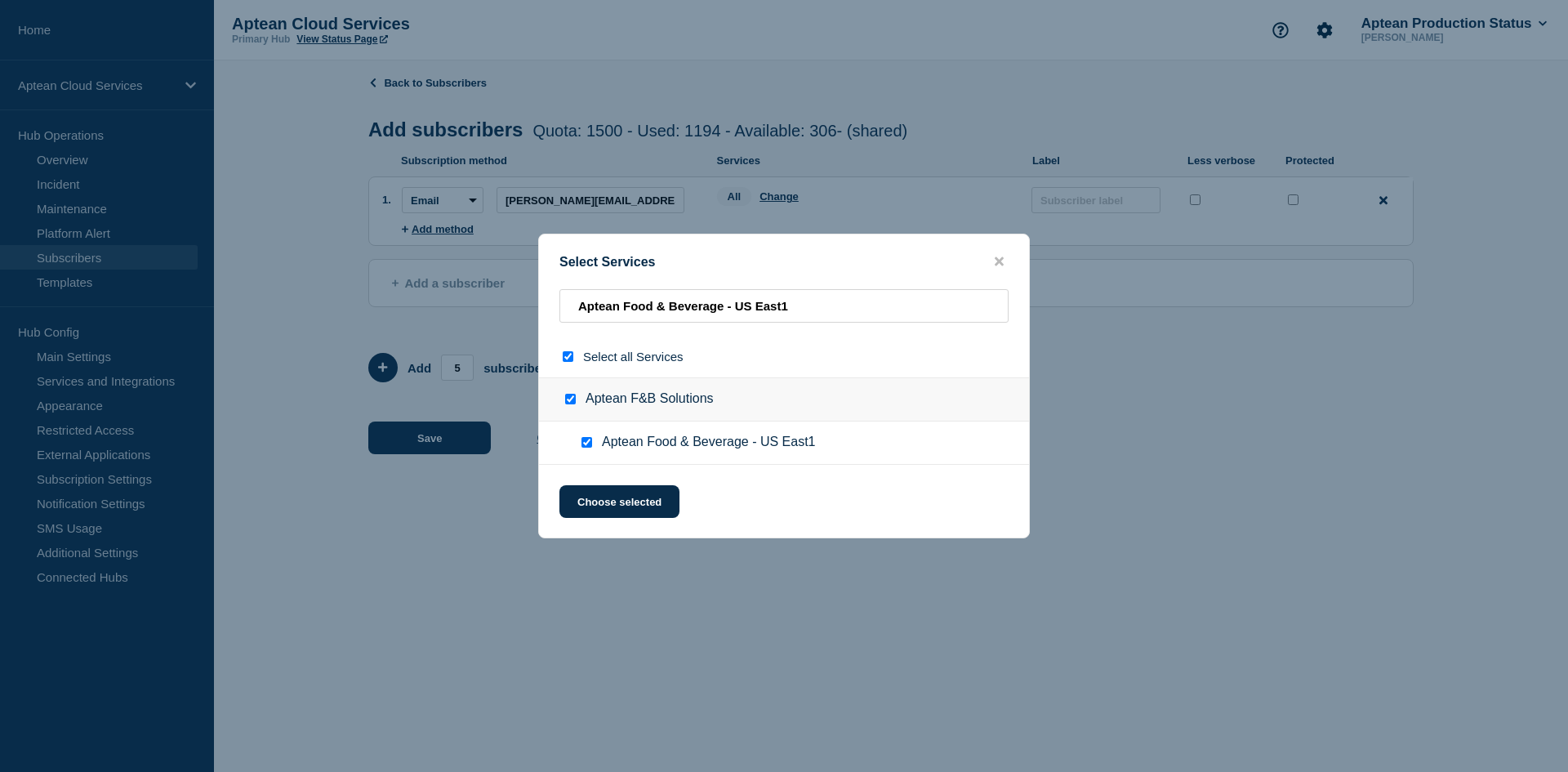
click at [566, 354] on input "select all checkbox" at bounding box center [567, 356] width 10 height 10
click at [589, 447] on input "Aptean Food & Beverage - US East1 checkbox" at bounding box center [587, 442] width 10 height 10
click at [638, 500] on button "Choose selected" at bounding box center [619, 501] width 120 height 32
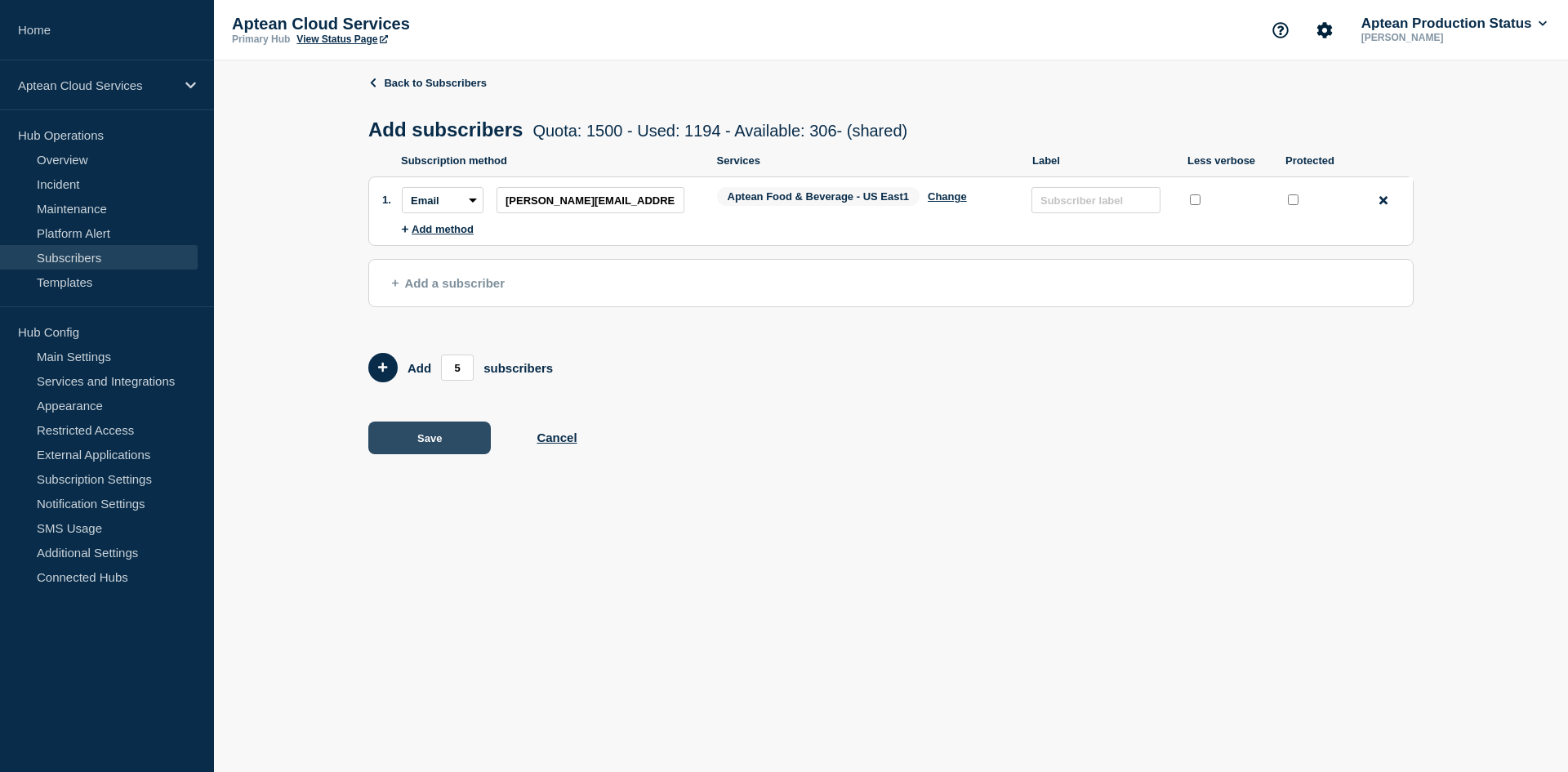
click at [431, 443] on button "Save" at bounding box center [430, 437] width 122 height 32
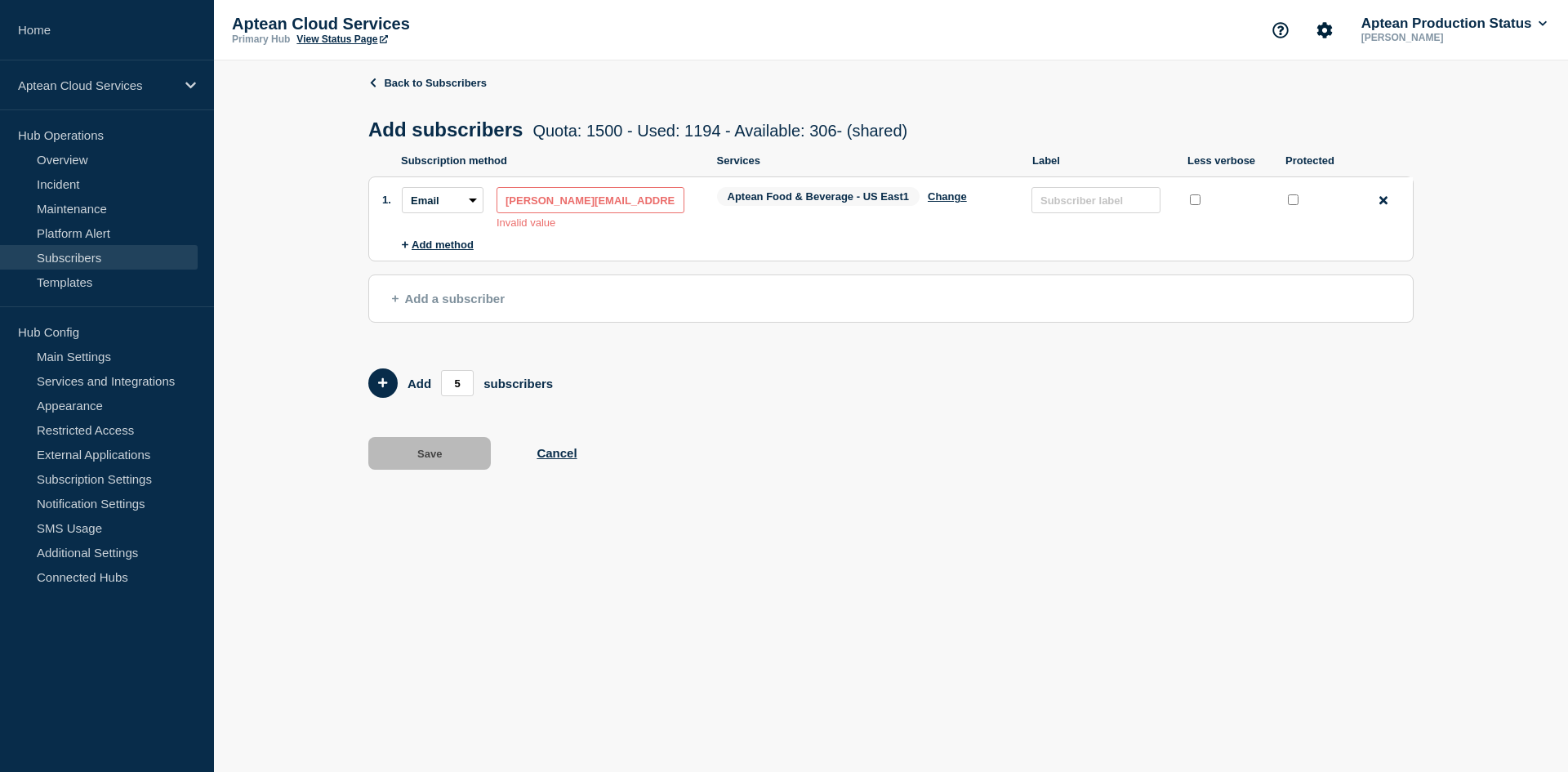
click at [634, 212] on input "[PERSON_NAME][EMAIL_ADDRESS][PERSON_NAME][DOMAIN_NAME]" at bounding box center [590, 200] width 188 height 26
drag, startPoint x: 635, startPoint y: 201, endPoint x: 500, endPoint y: 217, distance: 135.9
click at [500, 213] on input "[PERSON_NAME][EMAIL_ADDRESS][PERSON_NAME][DOMAIN_NAME]" at bounding box center [590, 200] width 188 height 26
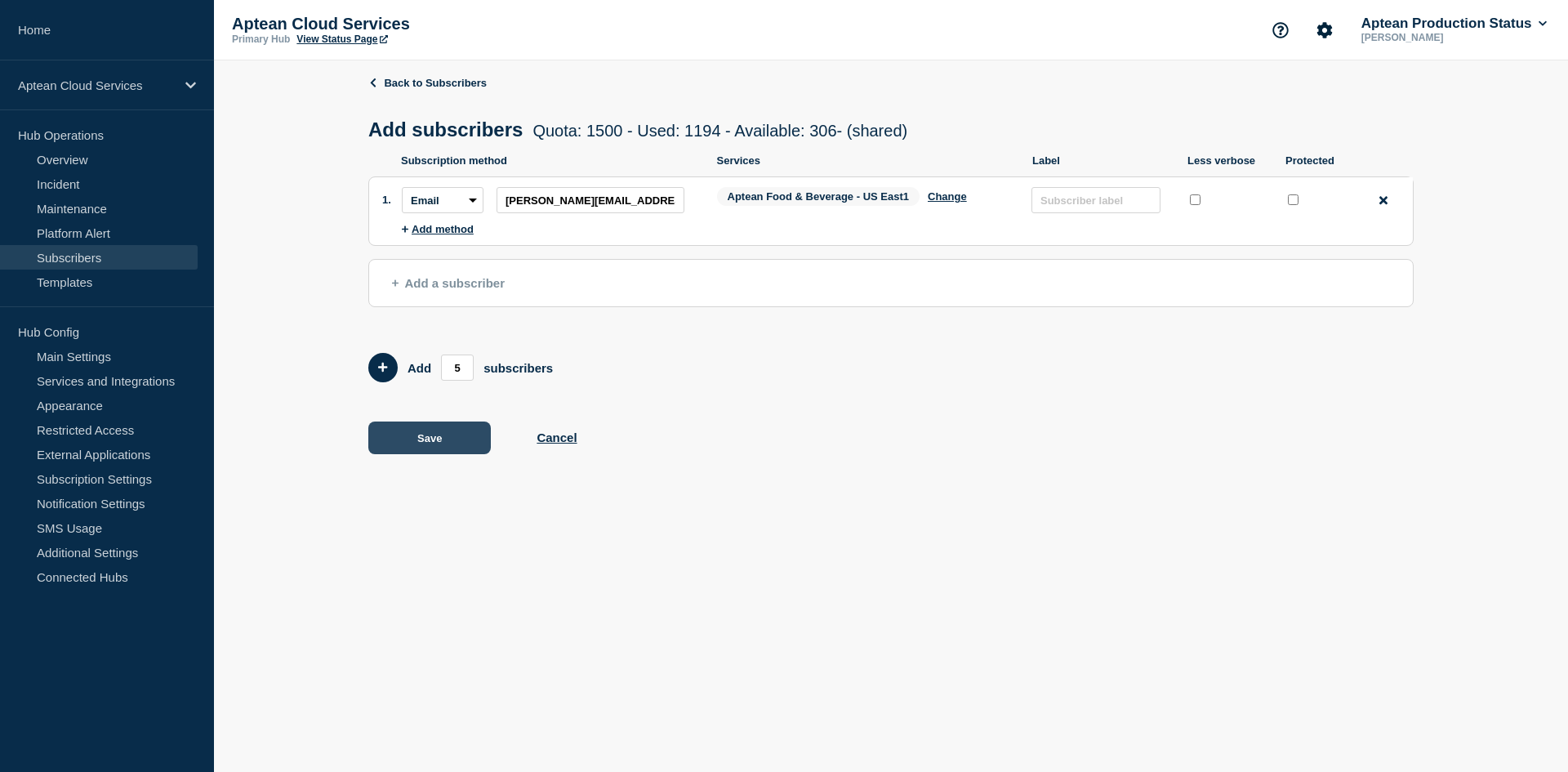
click at [448, 444] on button "Save" at bounding box center [430, 437] width 122 height 32
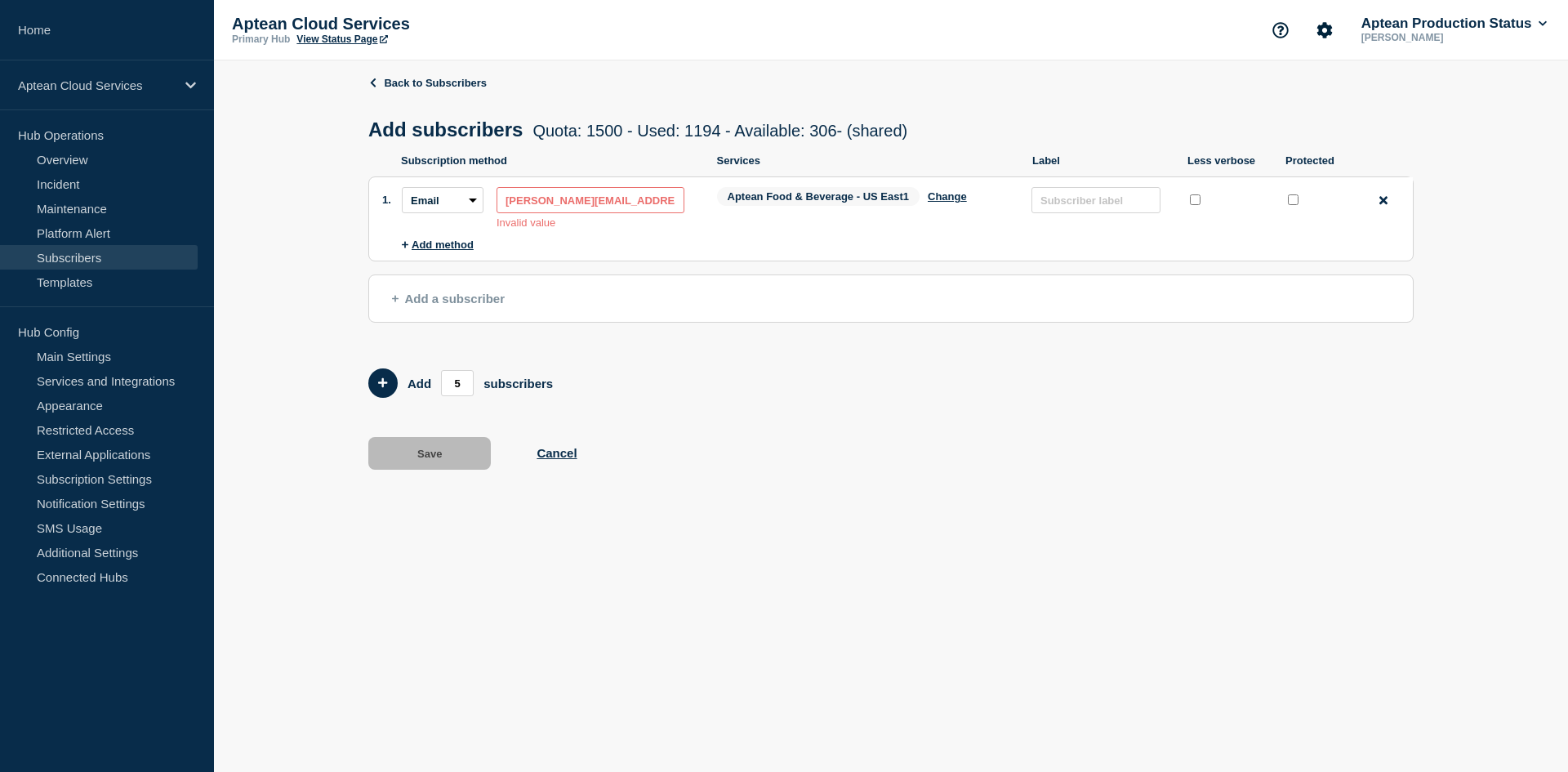
click at [530, 213] on input "[PERSON_NAME][EMAIL_ADDRESS][PERSON_NAME][DOMAIN_NAME]" at bounding box center [590, 200] width 188 height 26
click at [503, 203] on input "[PERSON_NAME][EMAIL_ADDRESS][PERSON_NAME][DOMAIN_NAME]" at bounding box center [590, 200] width 188 height 26
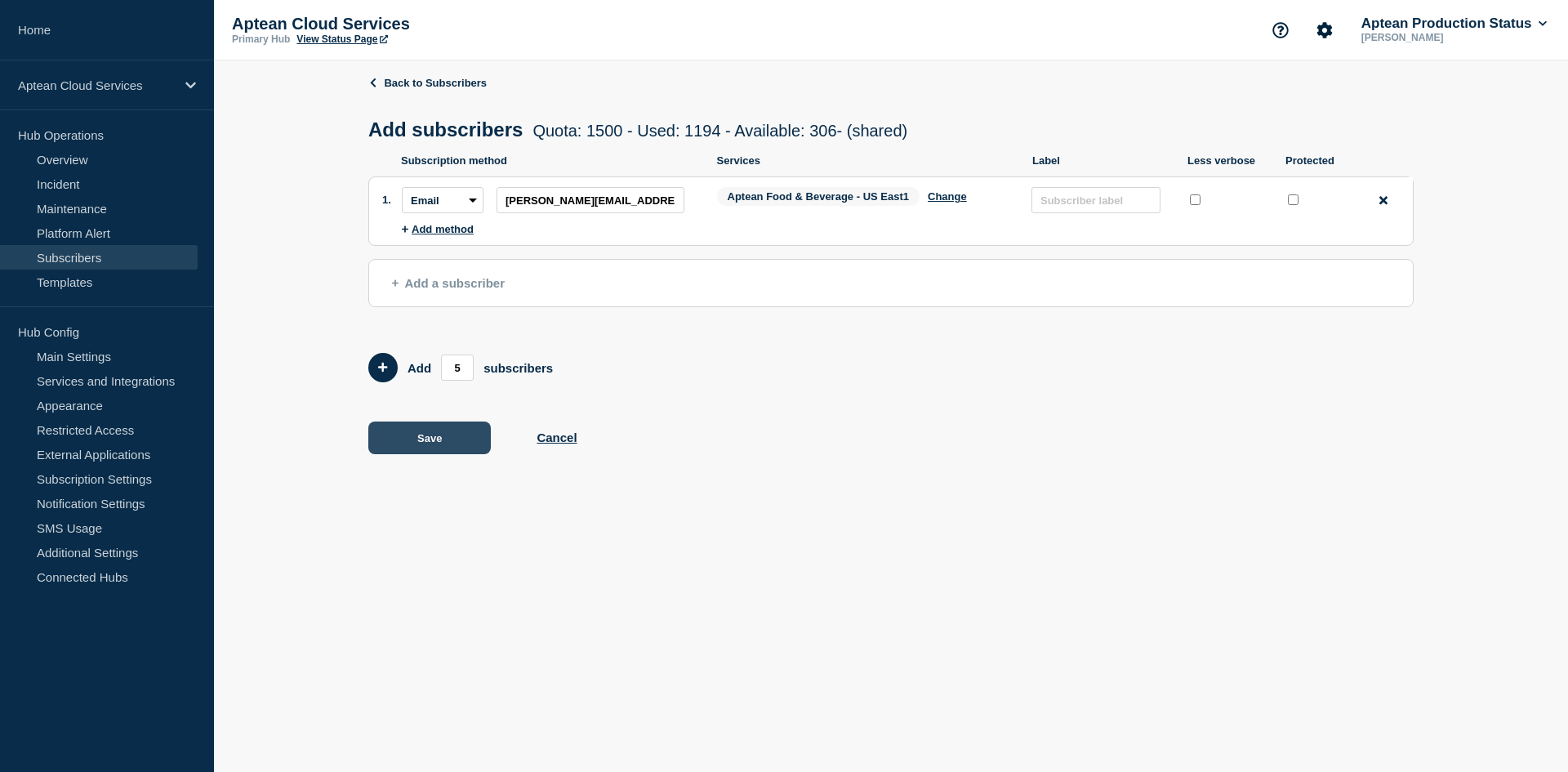
click at [464, 437] on button "Save" at bounding box center [430, 437] width 122 height 32
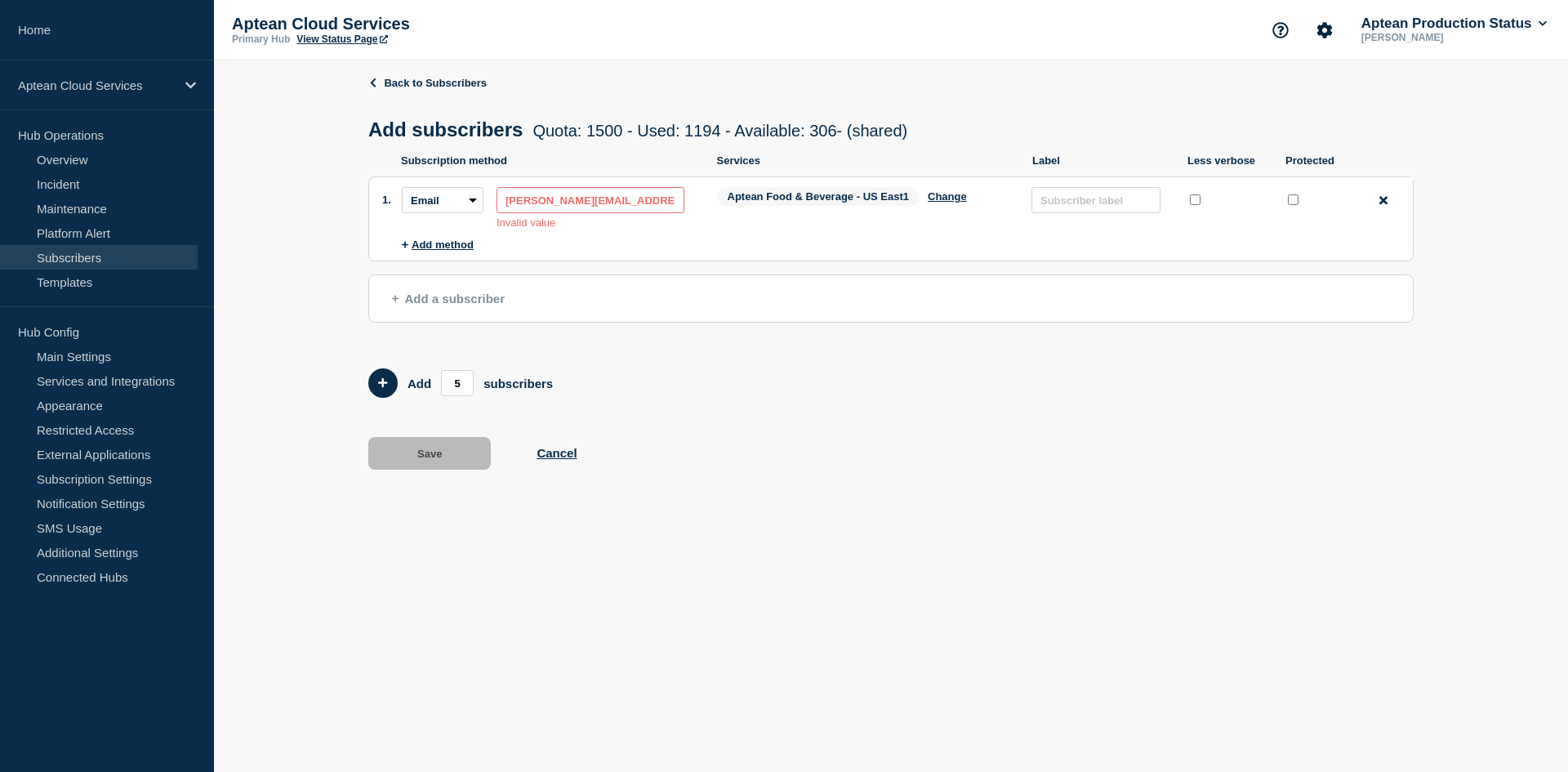
click at [103, 261] on link "Subscribers" at bounding box center [99, 256] width 198 height 25
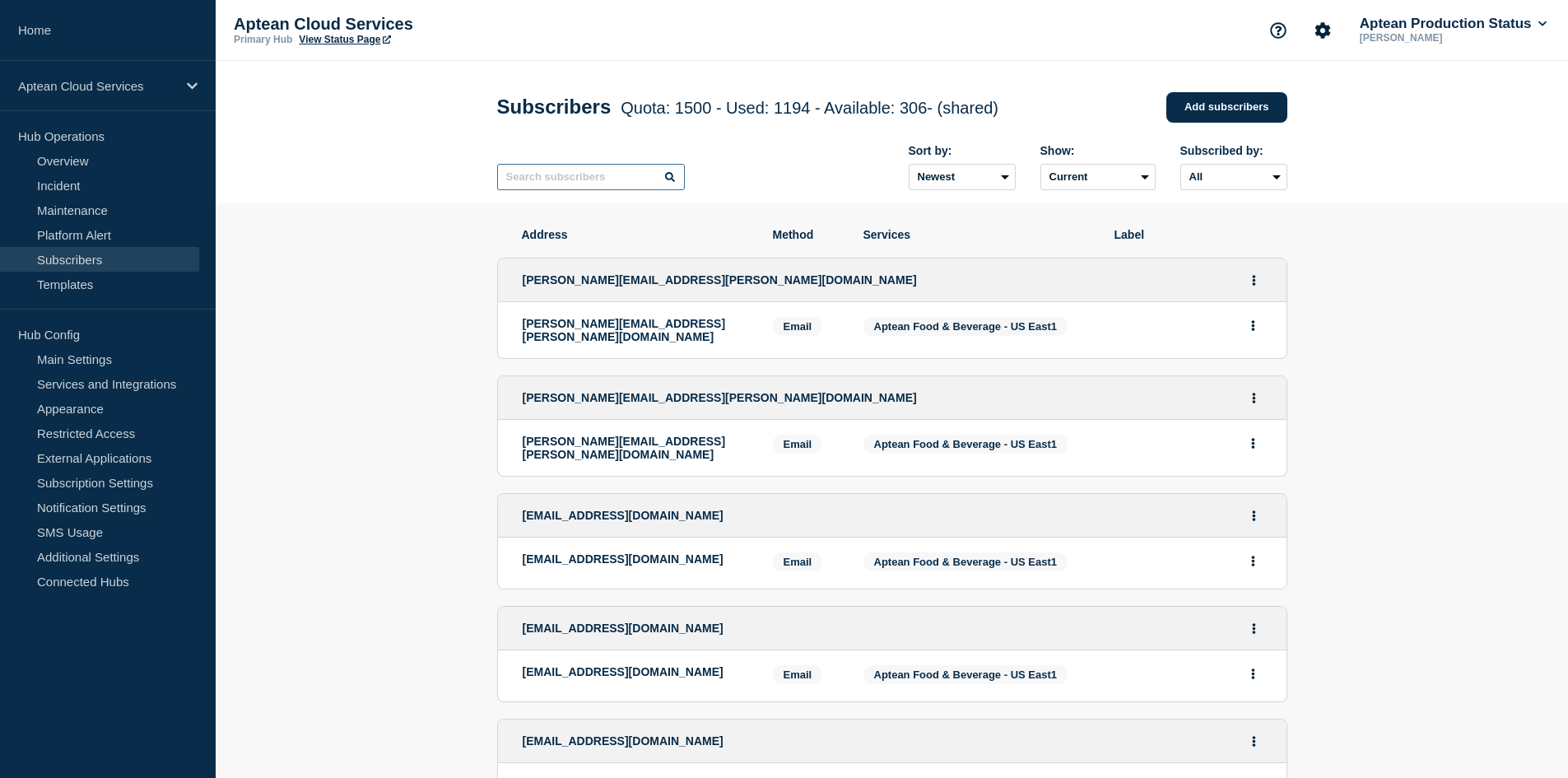
click at [595, 173] on input "text" at bounding box center [591, 176] width 187 height 27
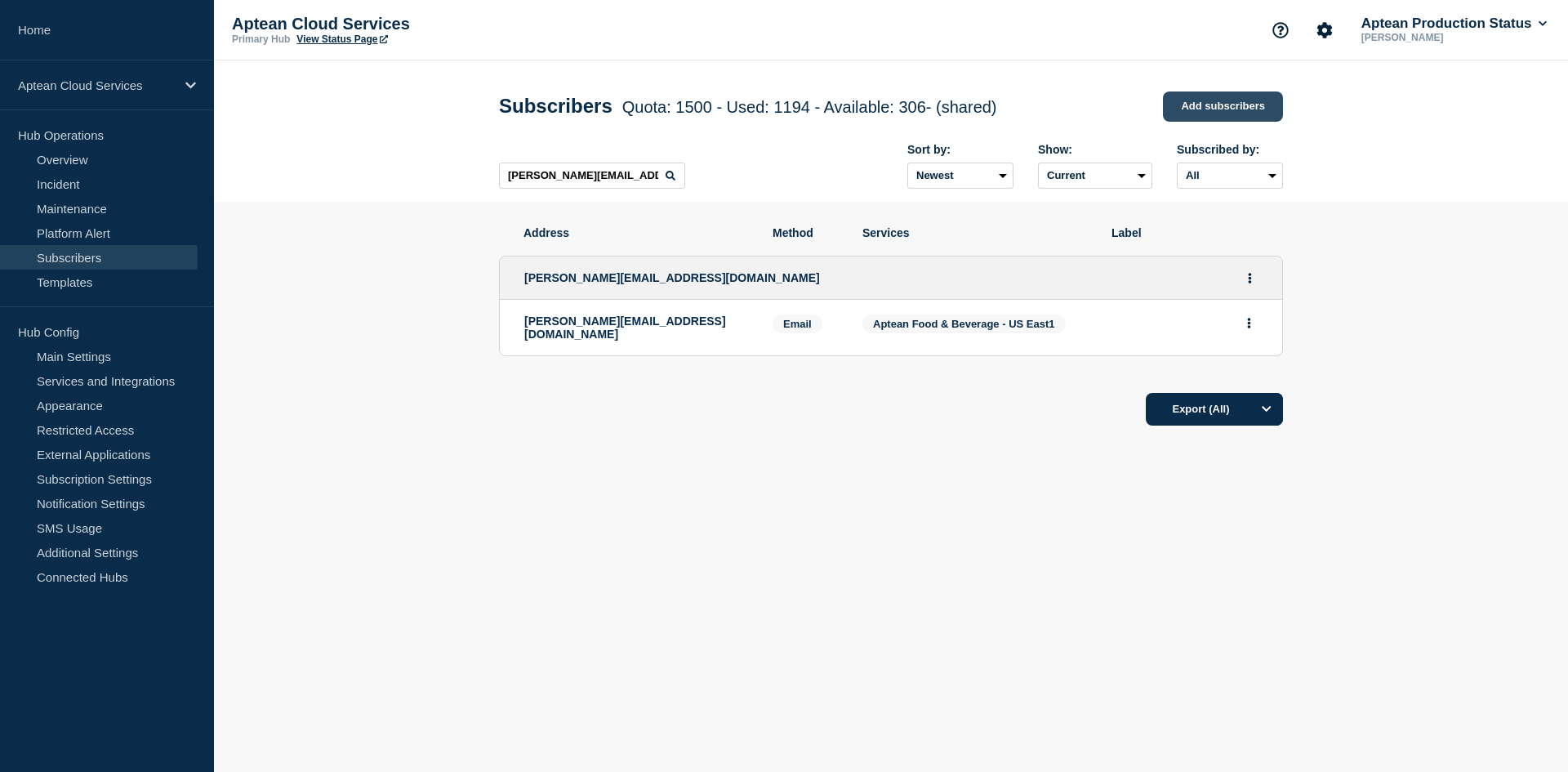
click at [1202, 104] on link "Add subscribers" at bounding box center [1222, 107] width 120 height 31
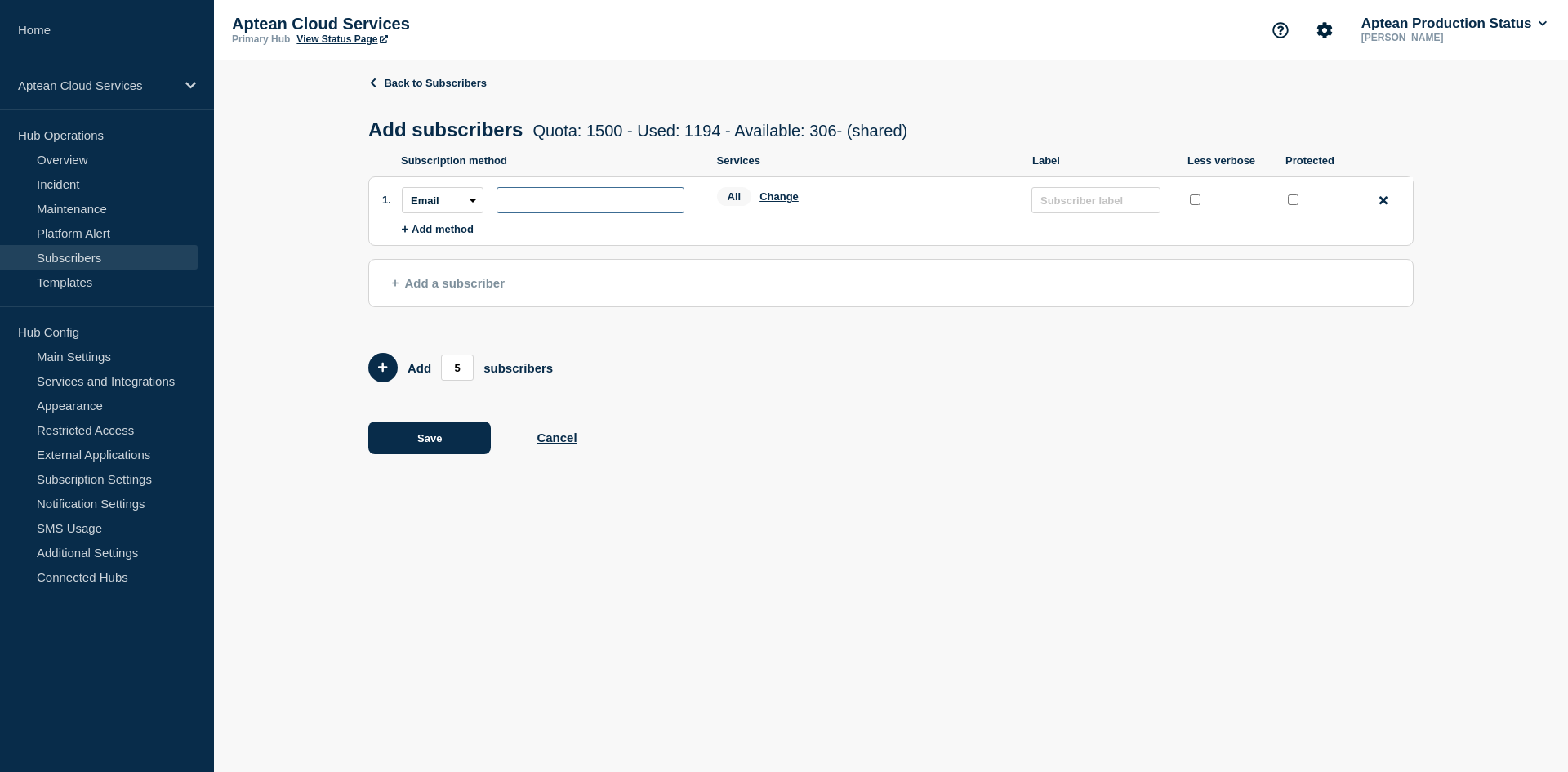
click at [567, 213] on input "subscription-address" at bounding box center [590, 200] width 188 height 26
drag, startPoint x: 632, startPoint y: 202, endPoint x: 494, endPoint y: 206, distance: 138.1
click at [494, 206] on div "Subscription method: Email SMS Webhook Slack Teams Address: [EMAIL_ADDRESS][PER…" at bounding box center [546, 200] width 289 height 26
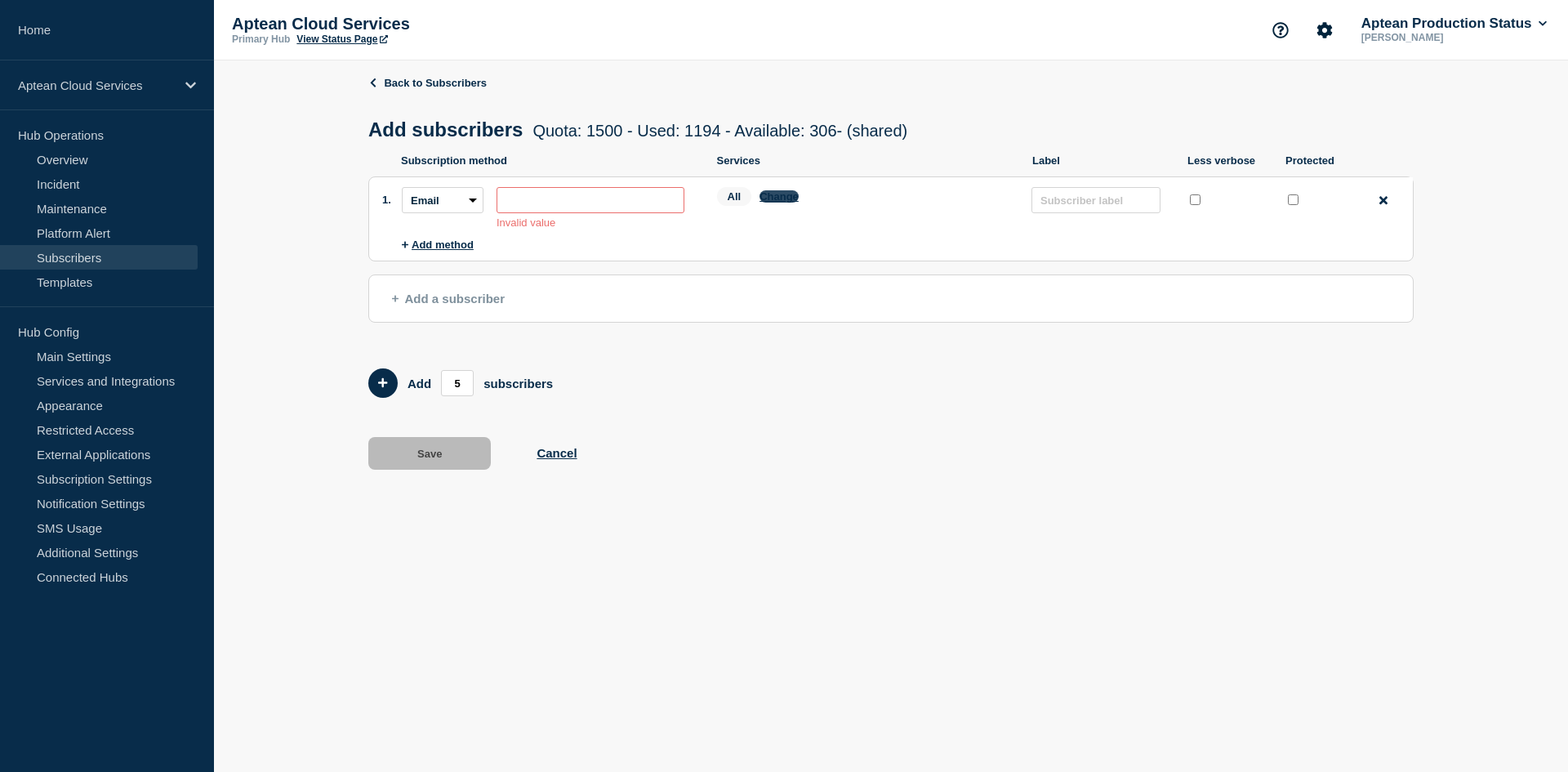
click at [772, 202] on button "Change" at bounding box center [779, 196] width 39 height 12
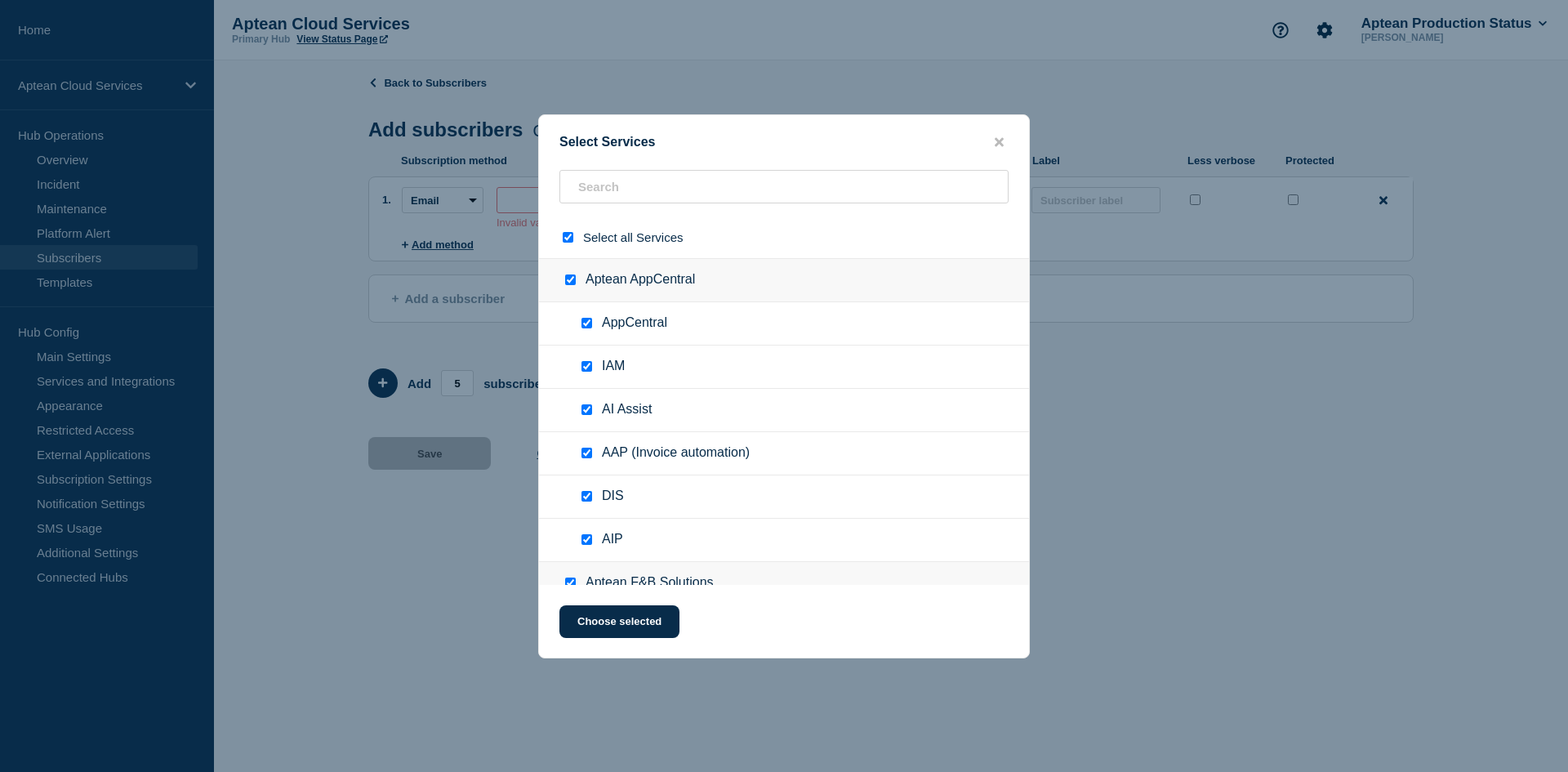
click at [561, 236] on div at bounding box center [572, 237] width 24 height 15
click at [567, 239] on input "select all checkbox" at bounding box center [567, 237] width 10 height 10
click at [636, 190] on input "text" at bounding box center [784, 186] width 449 height 33
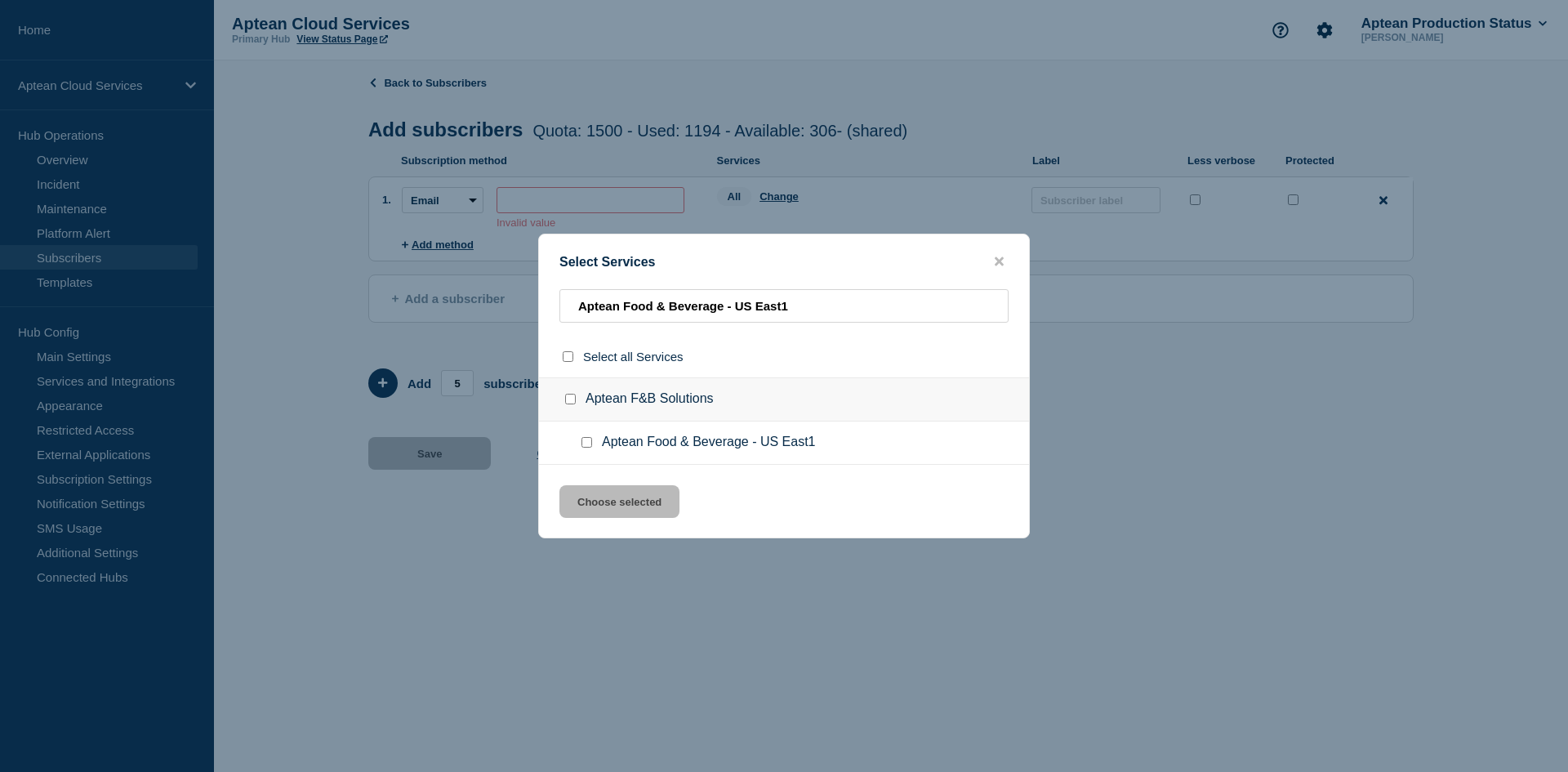
click at [584, 443] on input "Aptean Food & Beverage - US East1 checkbox" at bounding box center [587, 442] width 10 height 10
click at [622, 495] on button "Choose selected" at bounding box center [619, 501] width 120 height 32
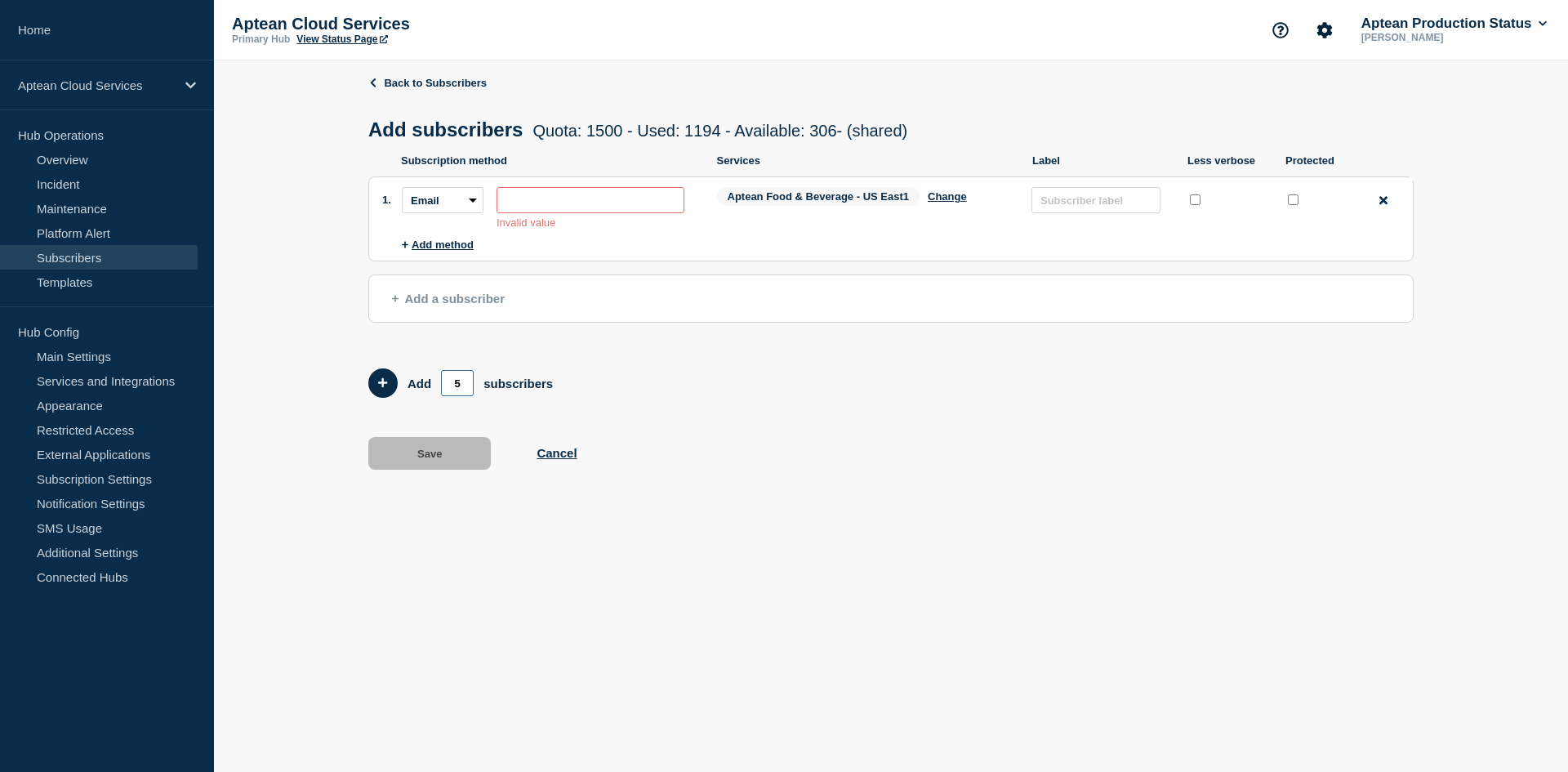
click at [462, 389] on input "5" at bounding box center [457, 383] width 32 height 26
click at [391, 374] on button "Add 20 team members" at bounding box center [383, 383] width 30 height 30
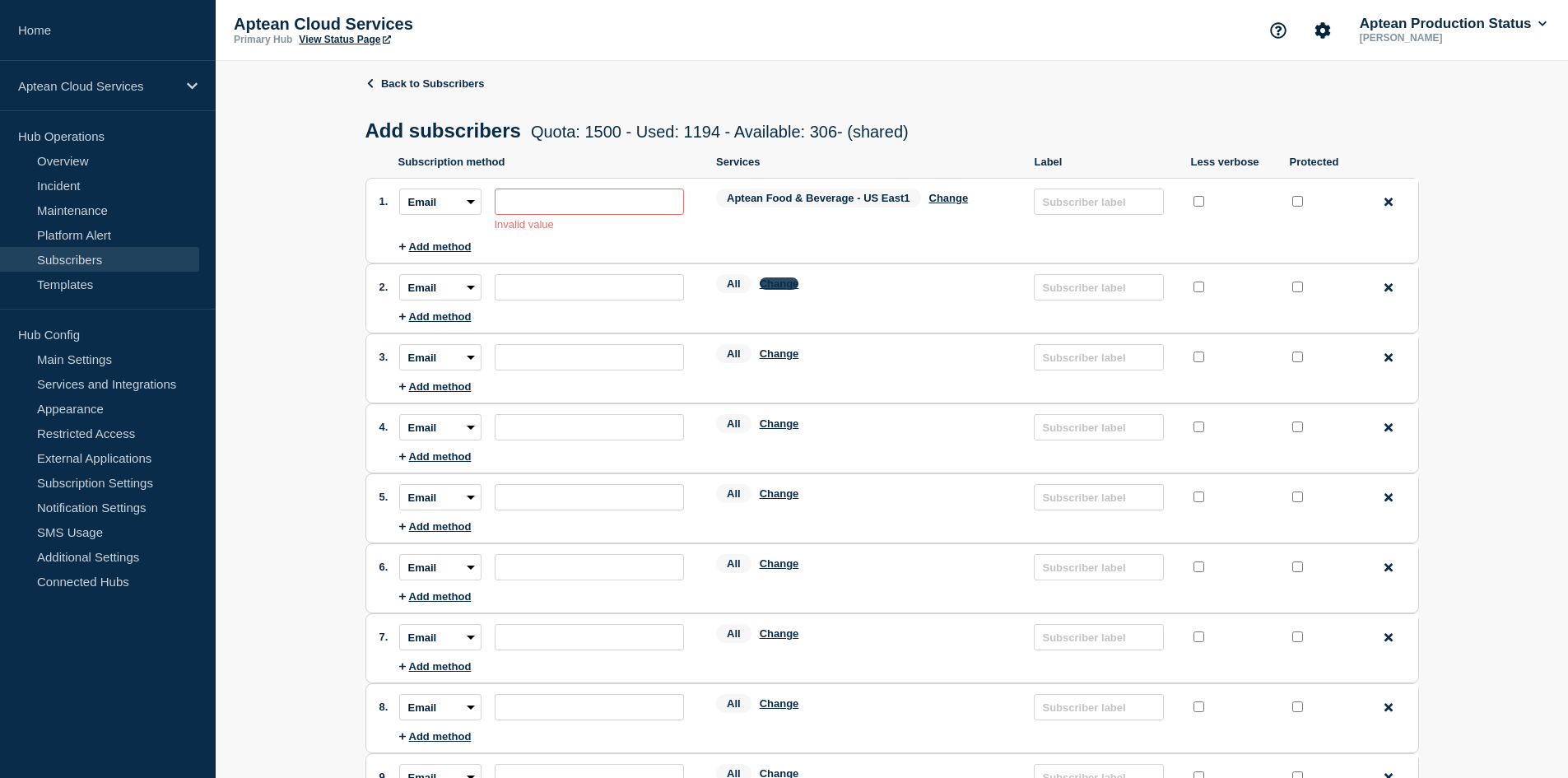
click at [791, 287] on button "Change" at bounding box center [779, 283] width 39 height 12
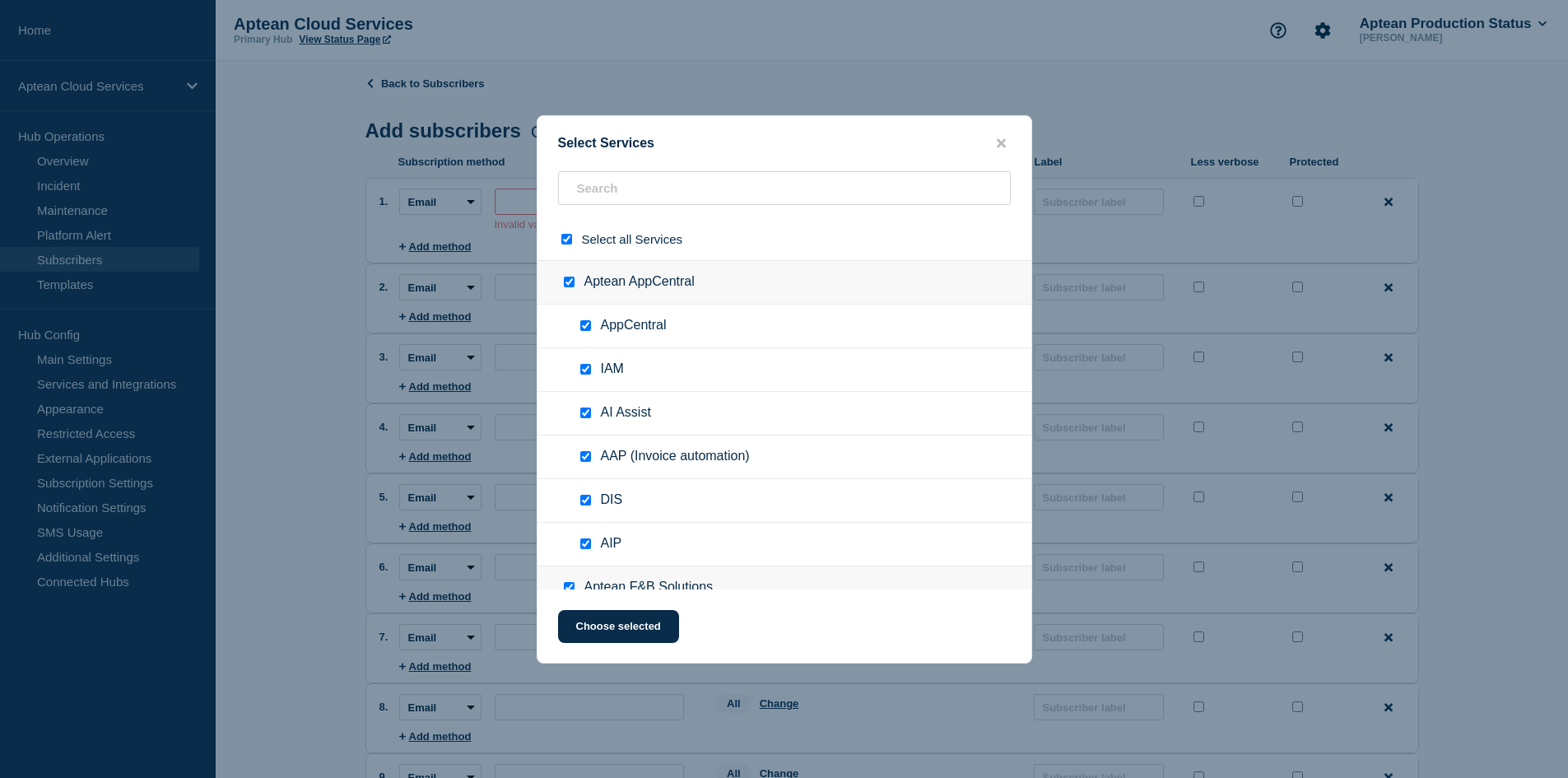
click at [563, 245] on input "select all checkbox" at bounding box center [567, 239] width 10 height 10
click at [636, 196] on input "text" at bounding box center [784, 187] width 453 height 33
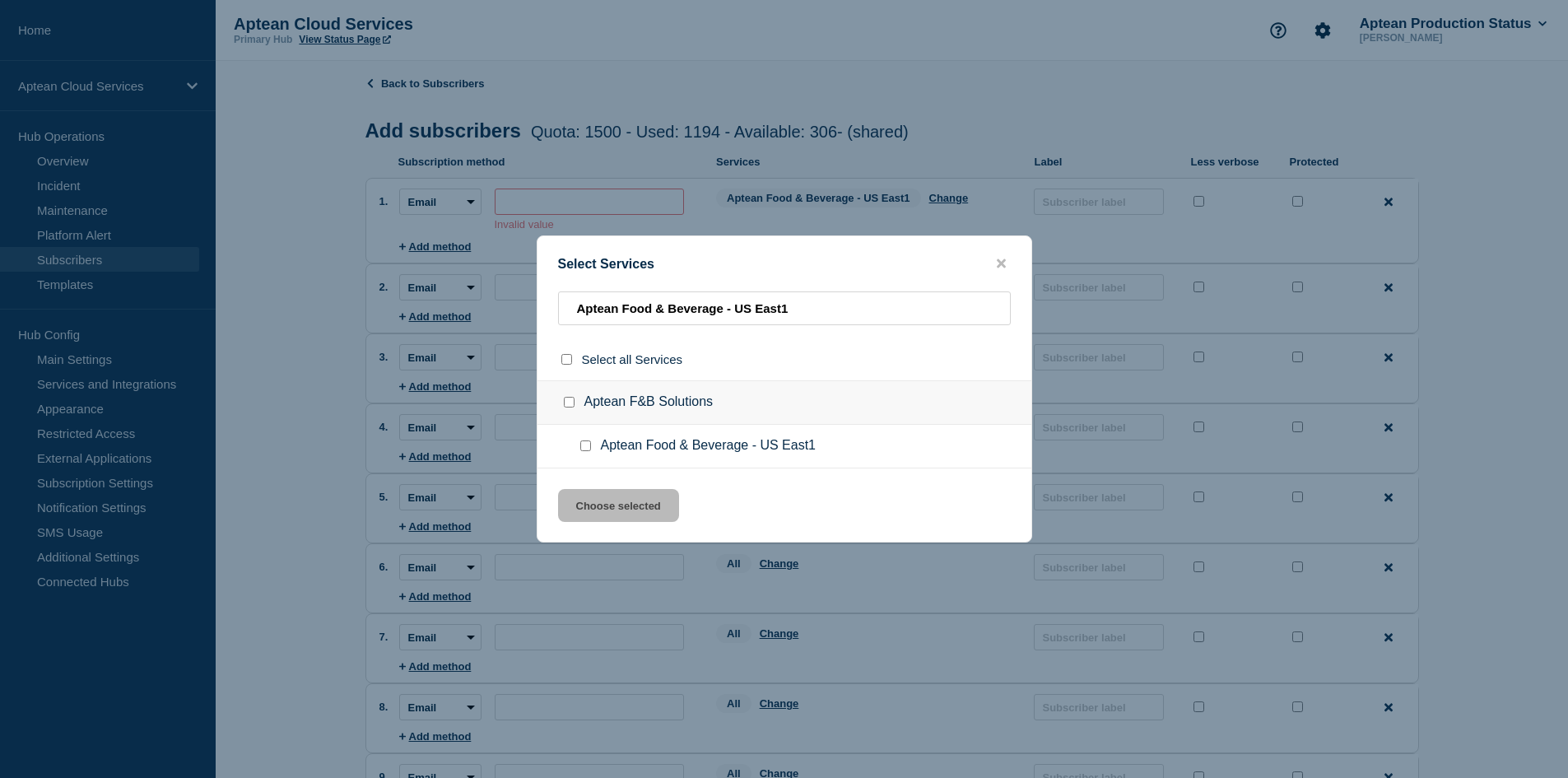
click at [582, 443] on input "Aptean Food & Beverage - US East1 checkbox" at bounding box center [585, 445] width 10 height 10
click at [628, 501] on button "Choose selected" at bounding box center [618, 505] width 121 height 33
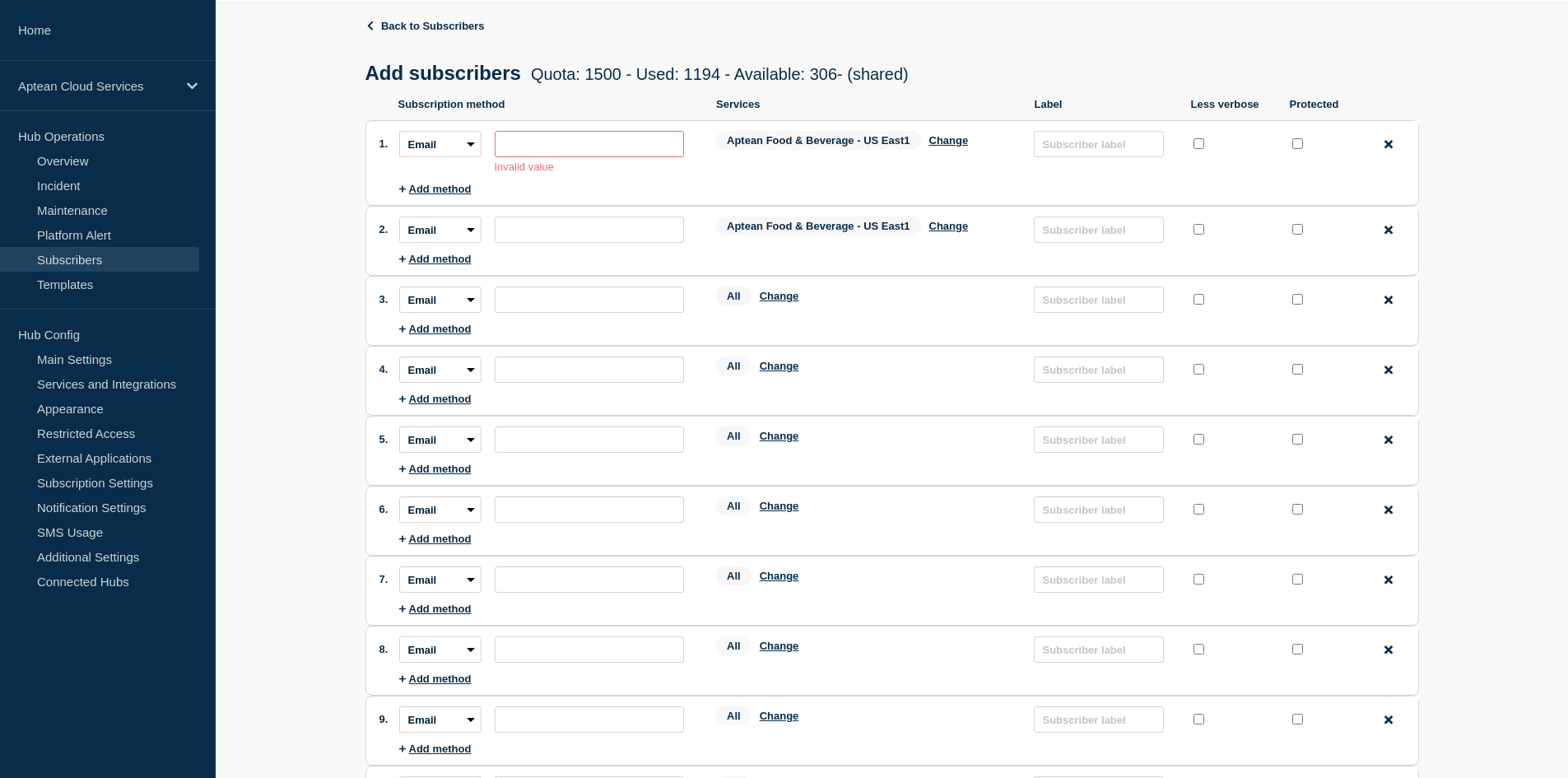
scroll to position [82, 0]
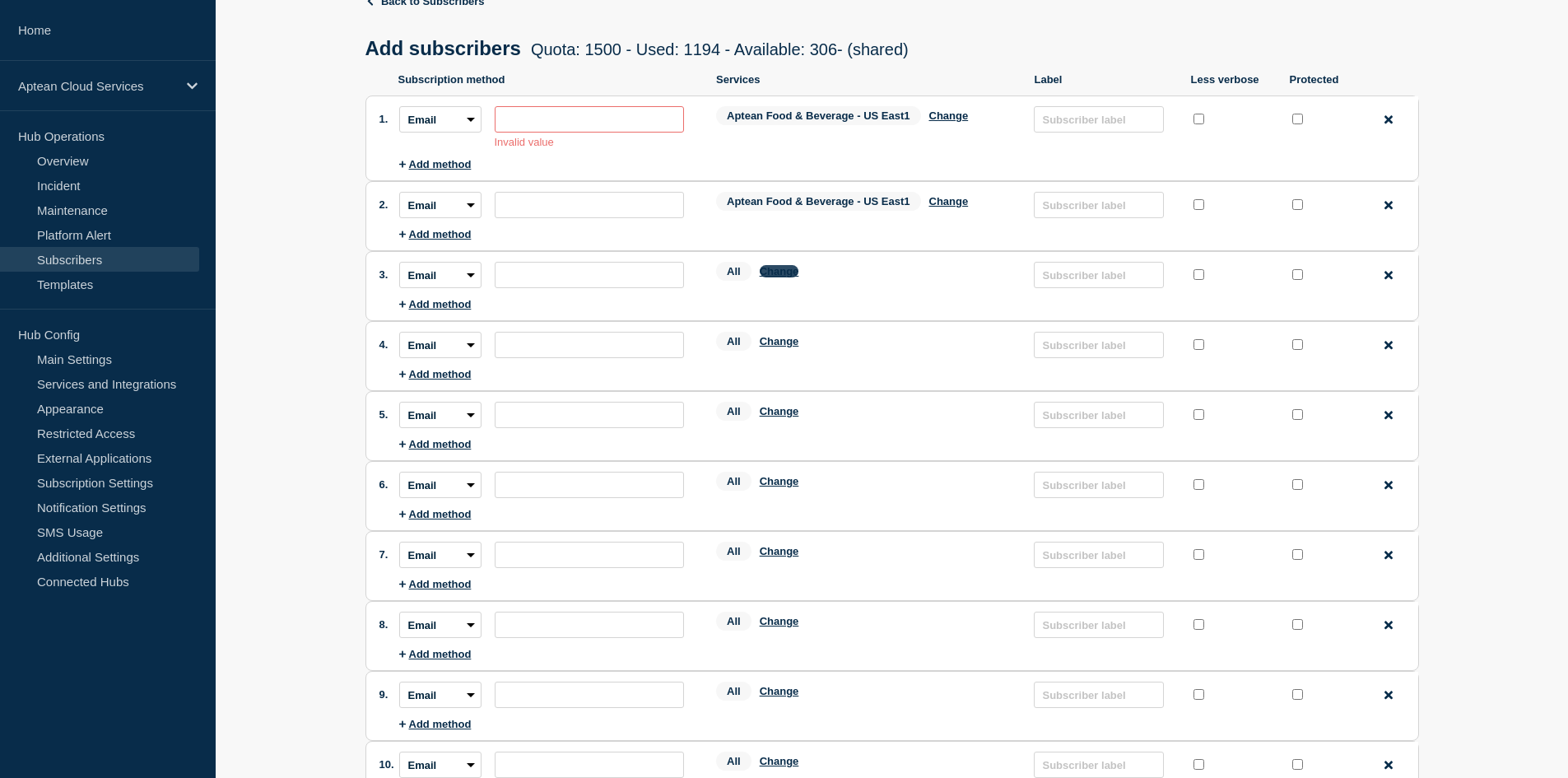
click at [793, 272] on button "Change" at bounding box center [779, 271] width 39 height 12
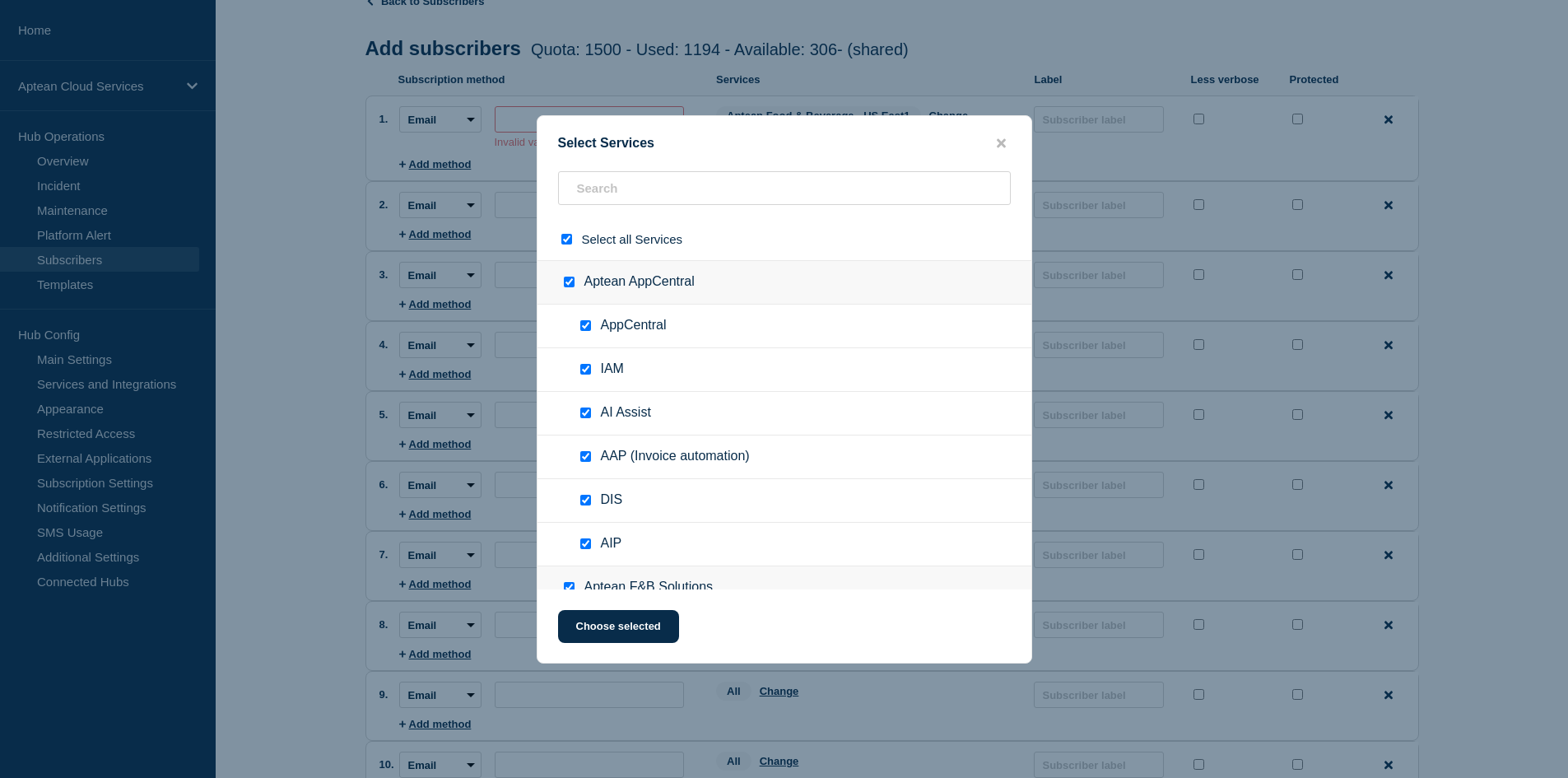
click at [565, 240] on input "select all checkbox" at bounding box center [567, 239] width 10 height 10
click at [605, 191] on input "text" at bounding box center [784, 187] width 453 height 33
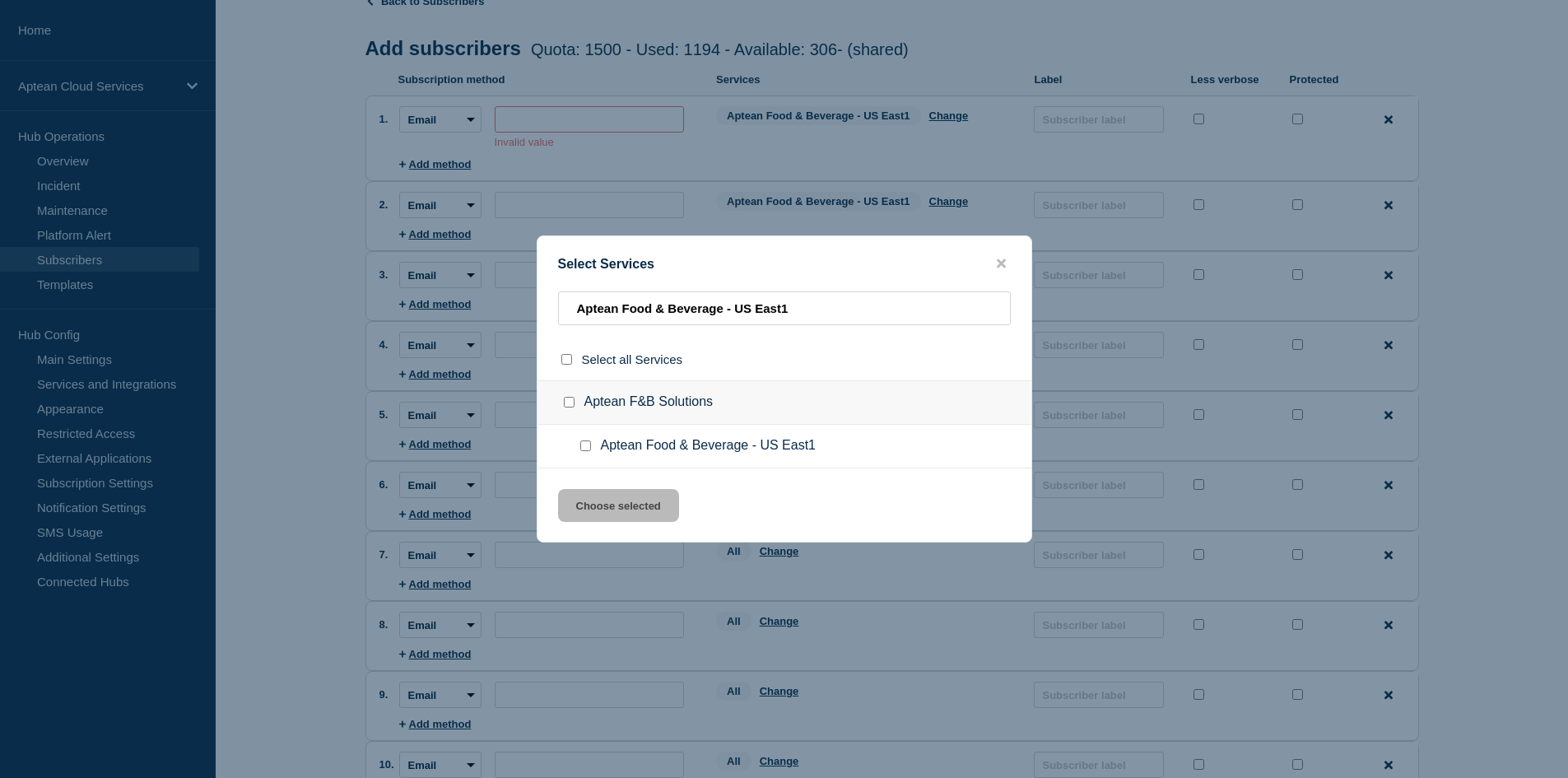
click at [580, 442] on input "Aptean Food & Beverage - US East1 checkbox" at bounding box center [585, 445] width 10 height 10
click at [606, 494] on button "Choose selected" at bounding box center [618, 505] width 121 height 33
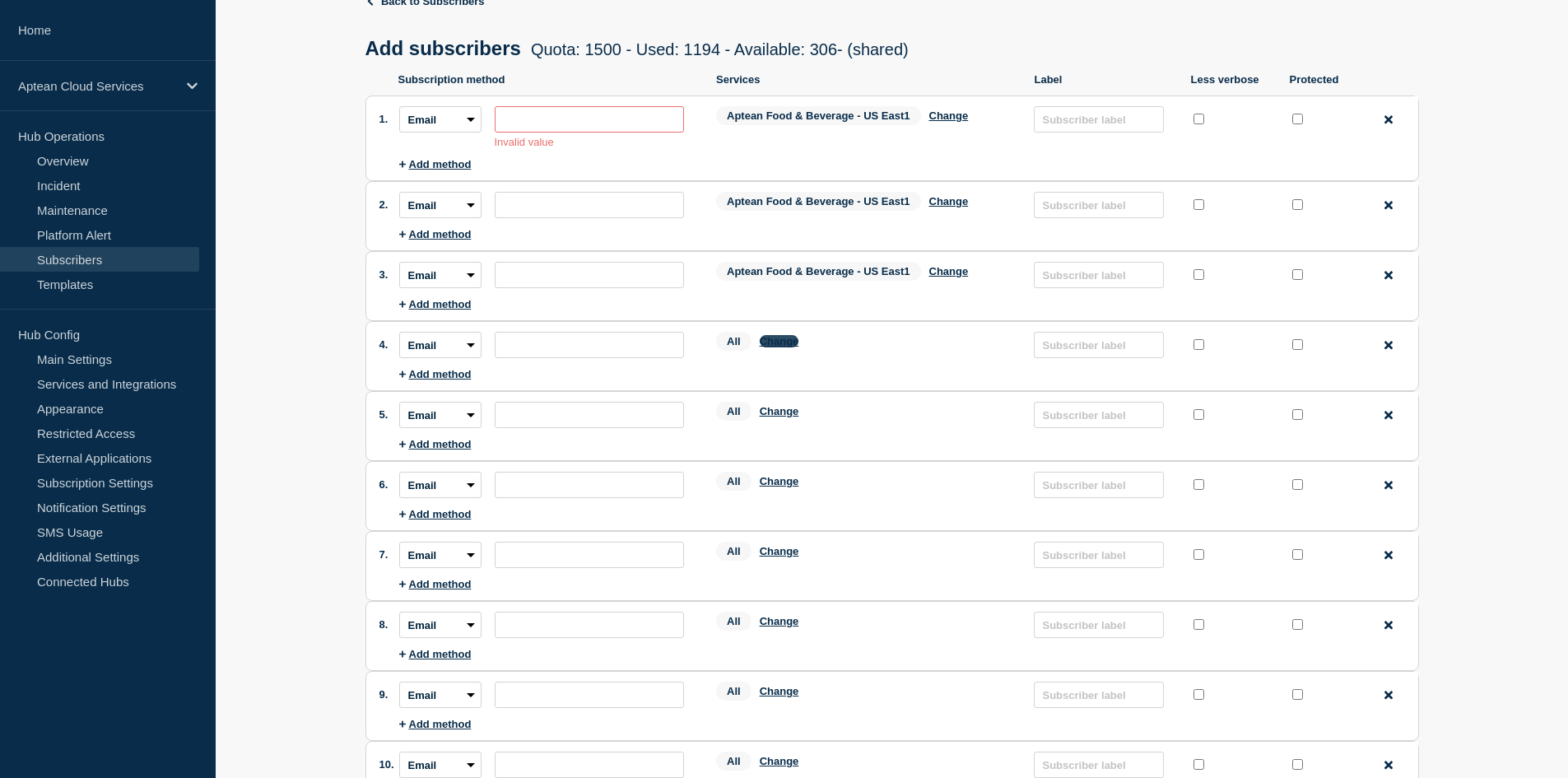
click at [788, 347] on button "Change" at bounding box center [779, 341] width 39 height 12
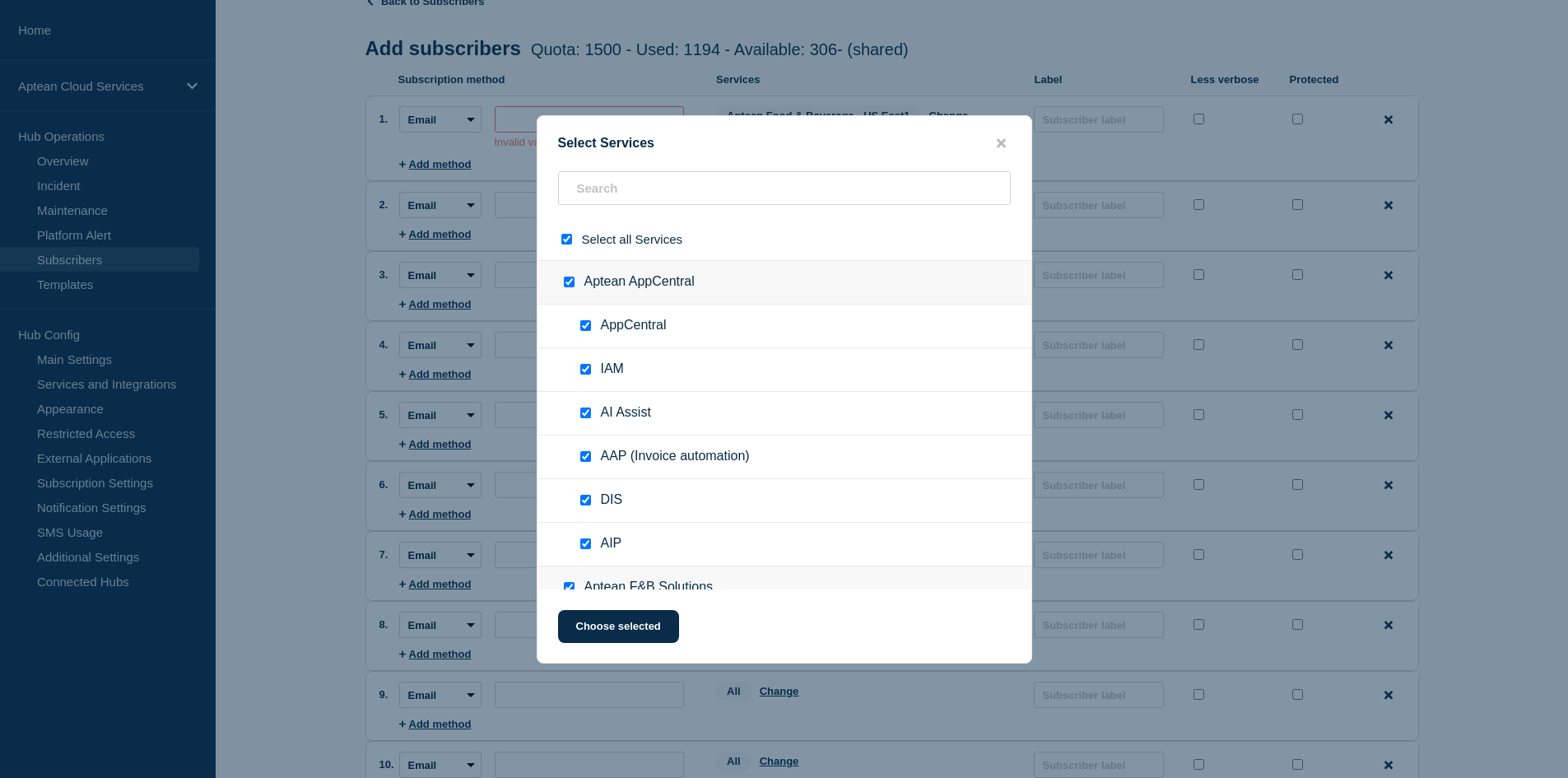
click at [567, 241] on input "select all checkbox" at bounding box center [567, 239] width 10 height 10
click at [620, 183] on input "text" at bounding box center [784, 187] width 453 height 33
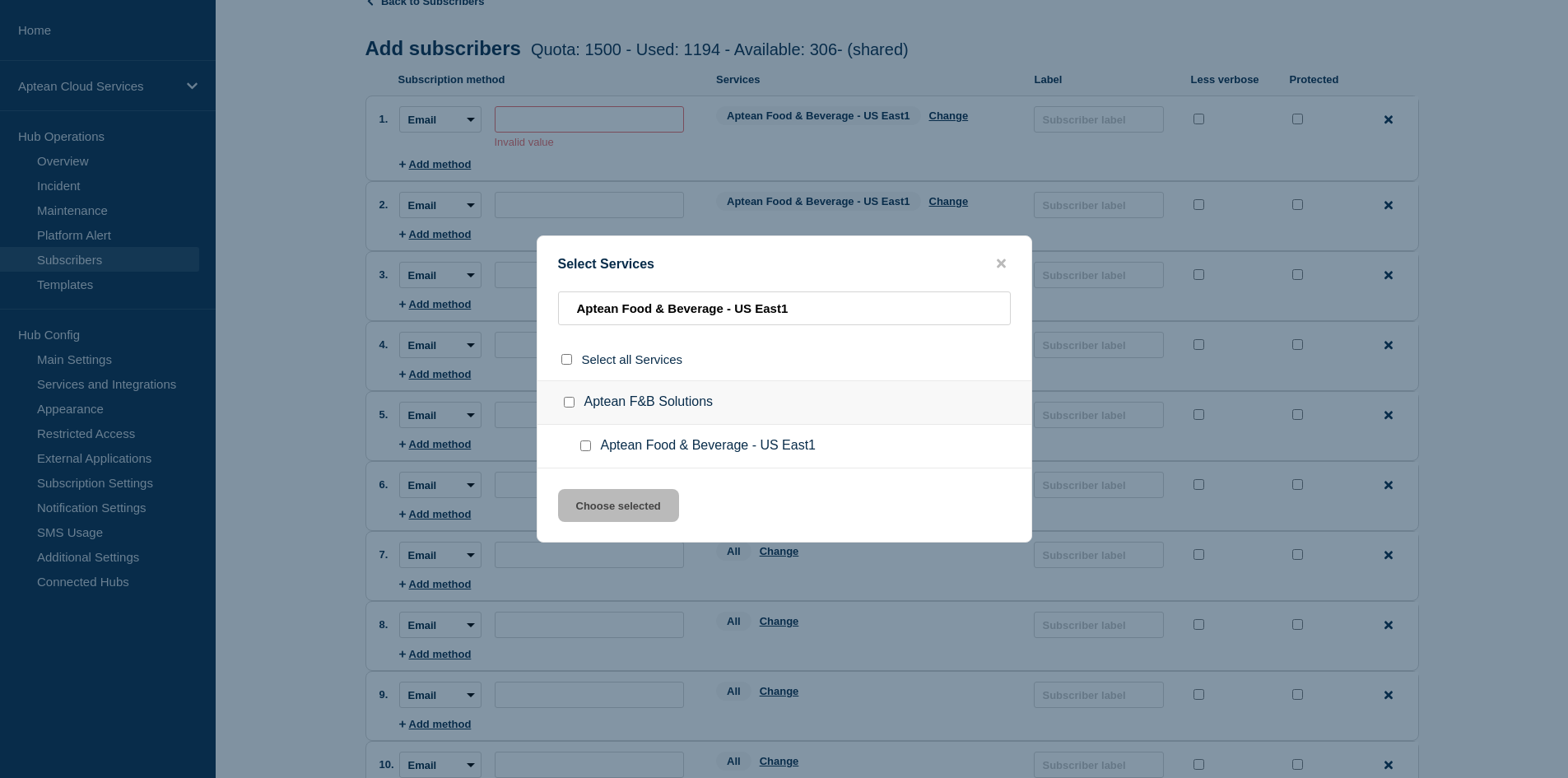
click at [586, 448] on input "Aptean Food & Beverage - US East1 checkbox" at bounding box center [585, 445] width 10 height 10
click at [616, 516] on button "Choose selected" at bounding box center [618, 505] width 121 height 33
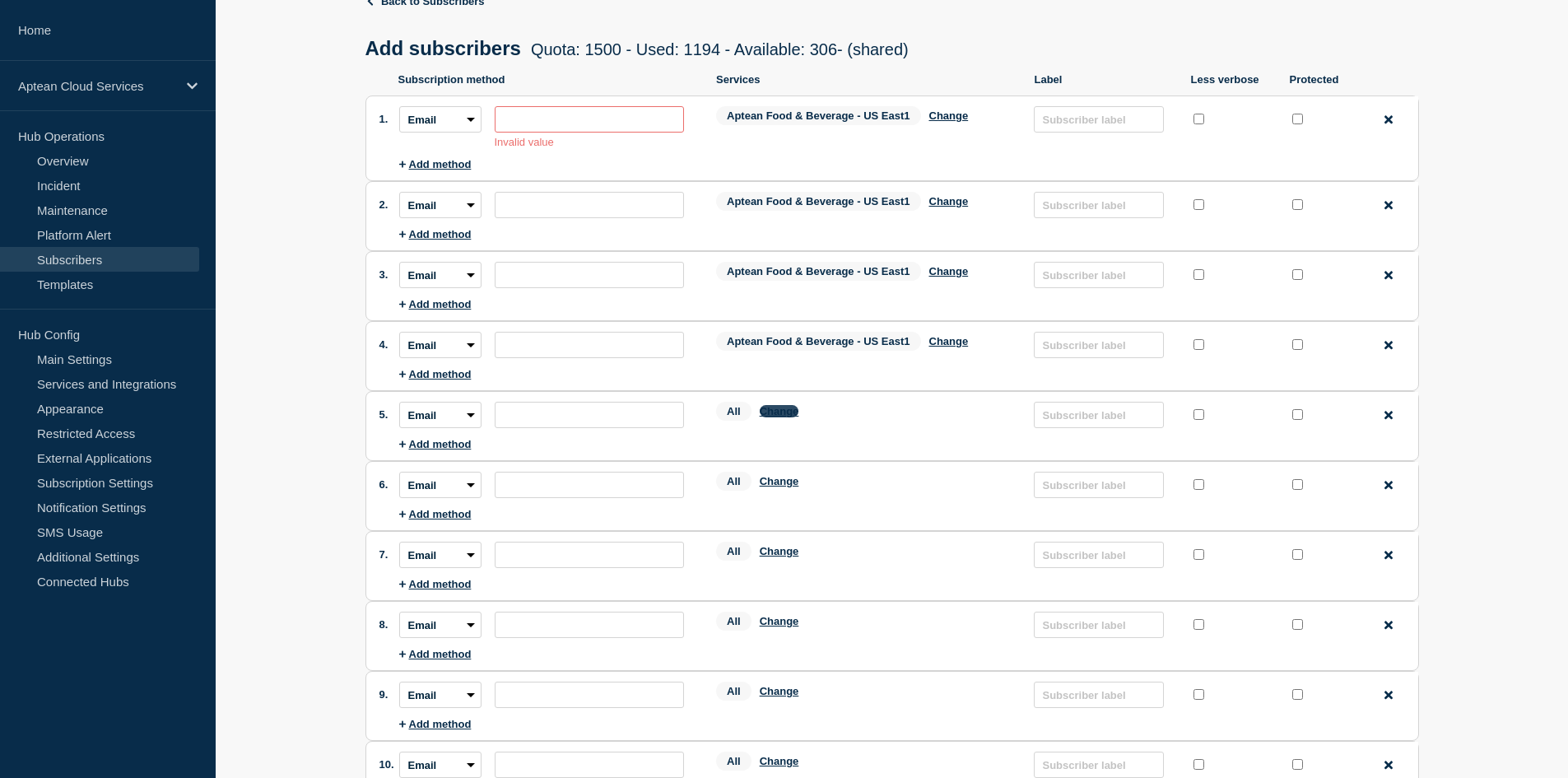
click at [781, 417] on button "Change" at bounding box center [779, 411] width 39 height 12
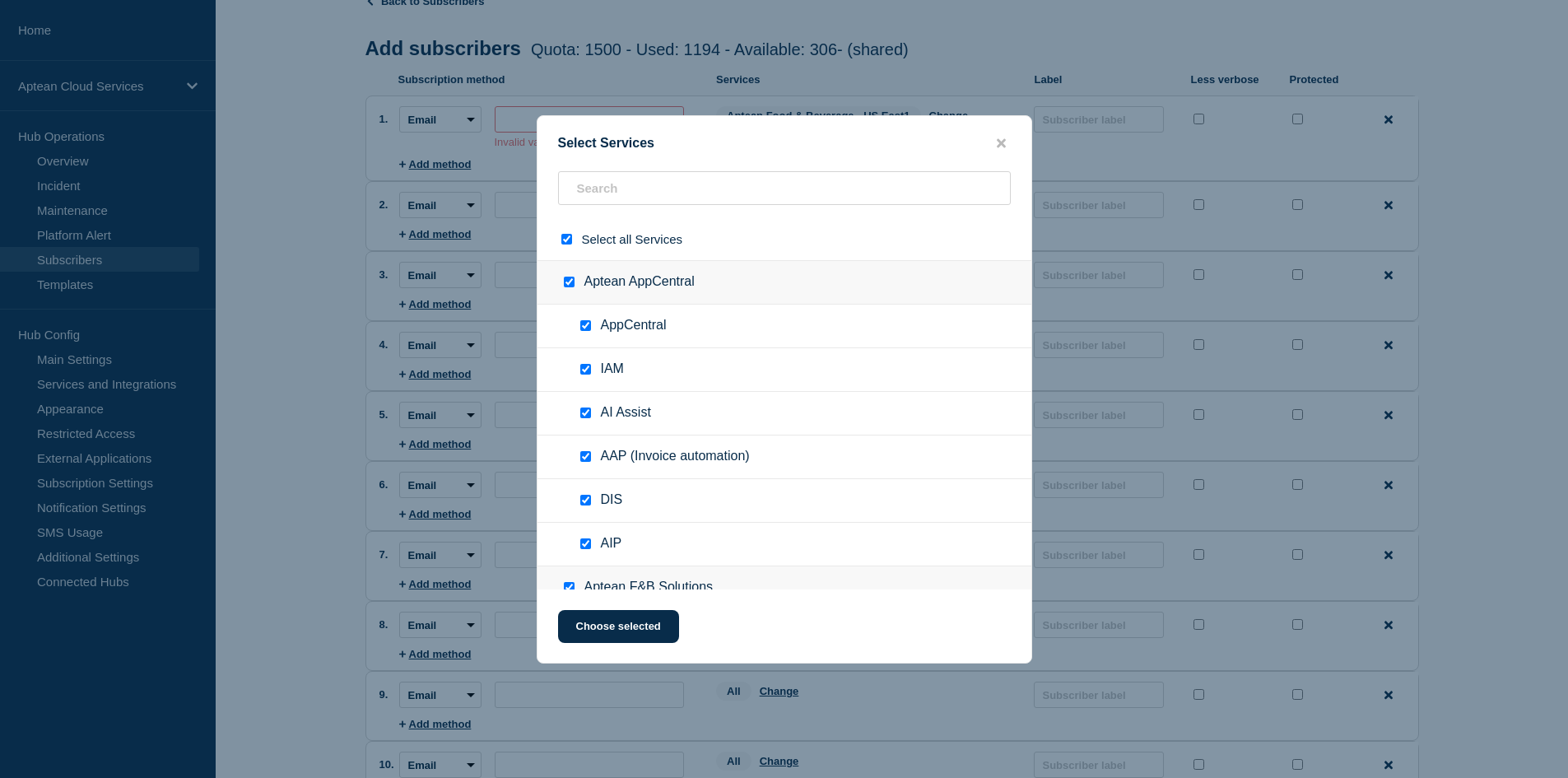
click at [567, 244] on input "select all checkbox" at bounding box center [567, 239] width 10 height 10
click at [627, 188] on input "text" at bounding box center [784, 187] width 453 height 33
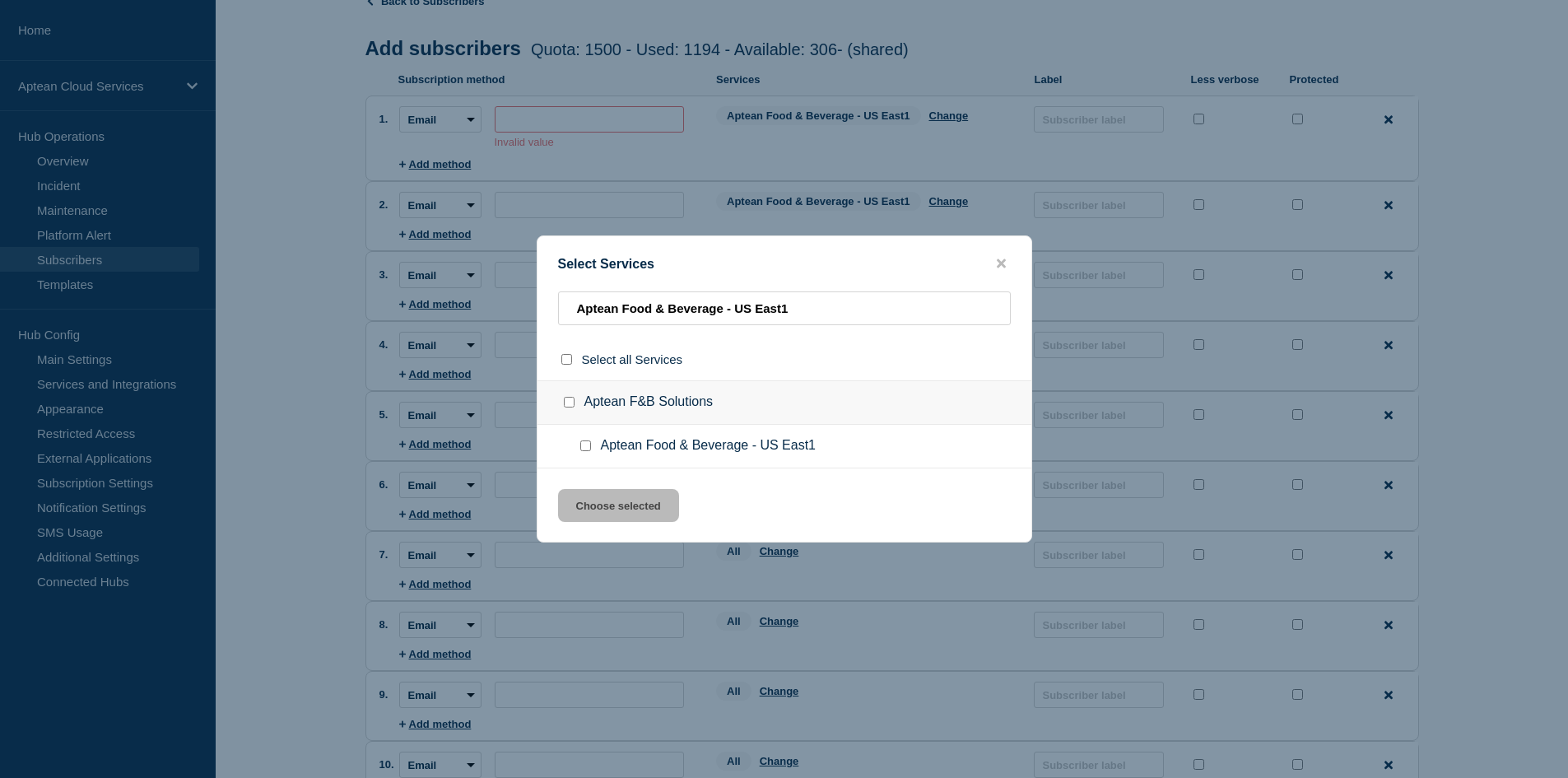
click at [588, 447] on input "Aptean Food & Beverage - US East1 checkbox" at bounding box center [585, 445] width 10 height 10
click at [614, 502] on button "Choose selected" at bounding box center [618, 505] width 121 height 33
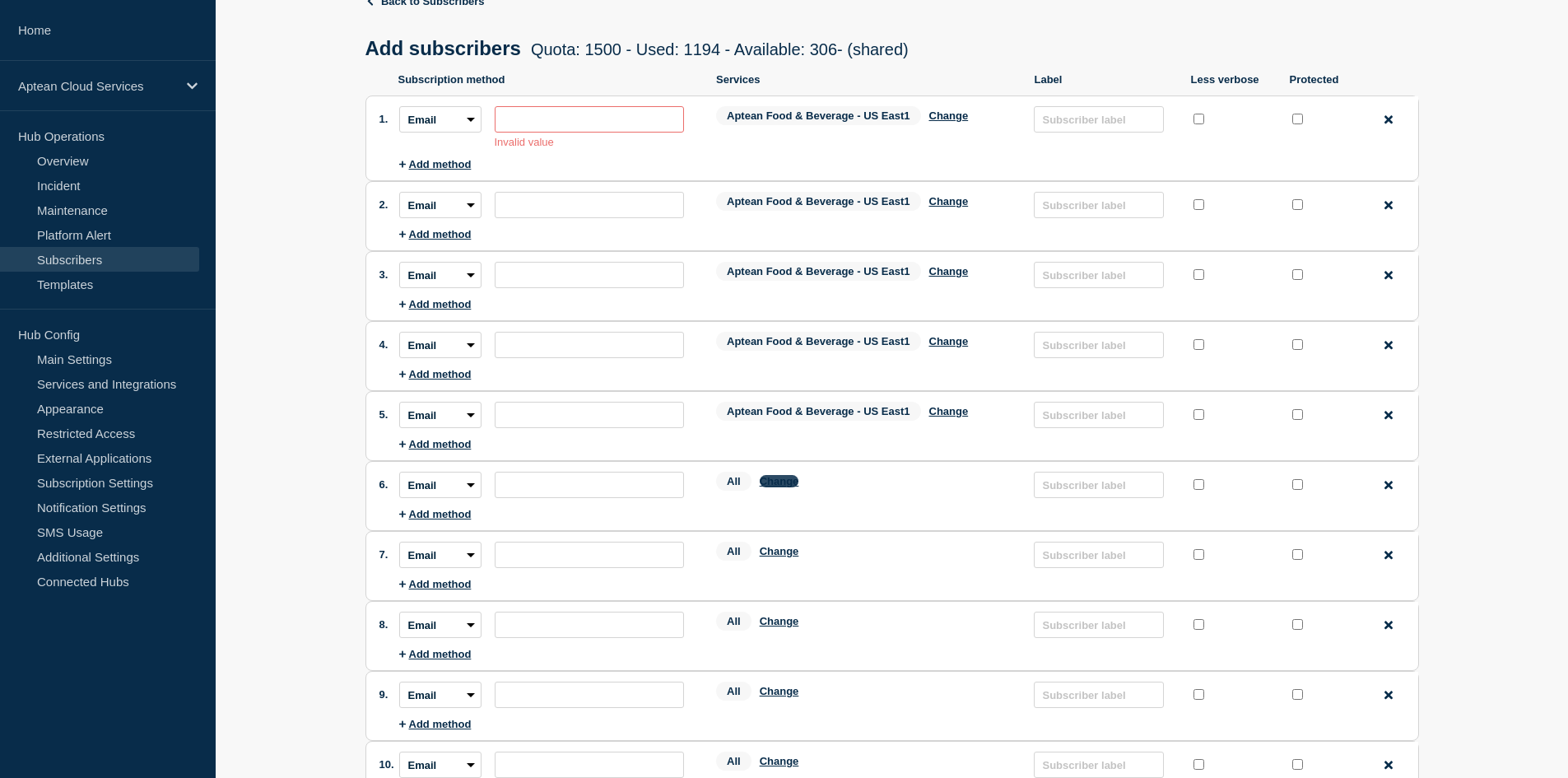
click at [787, 484] on button "Change" at bounding box center [779, 481] width 39 height 12
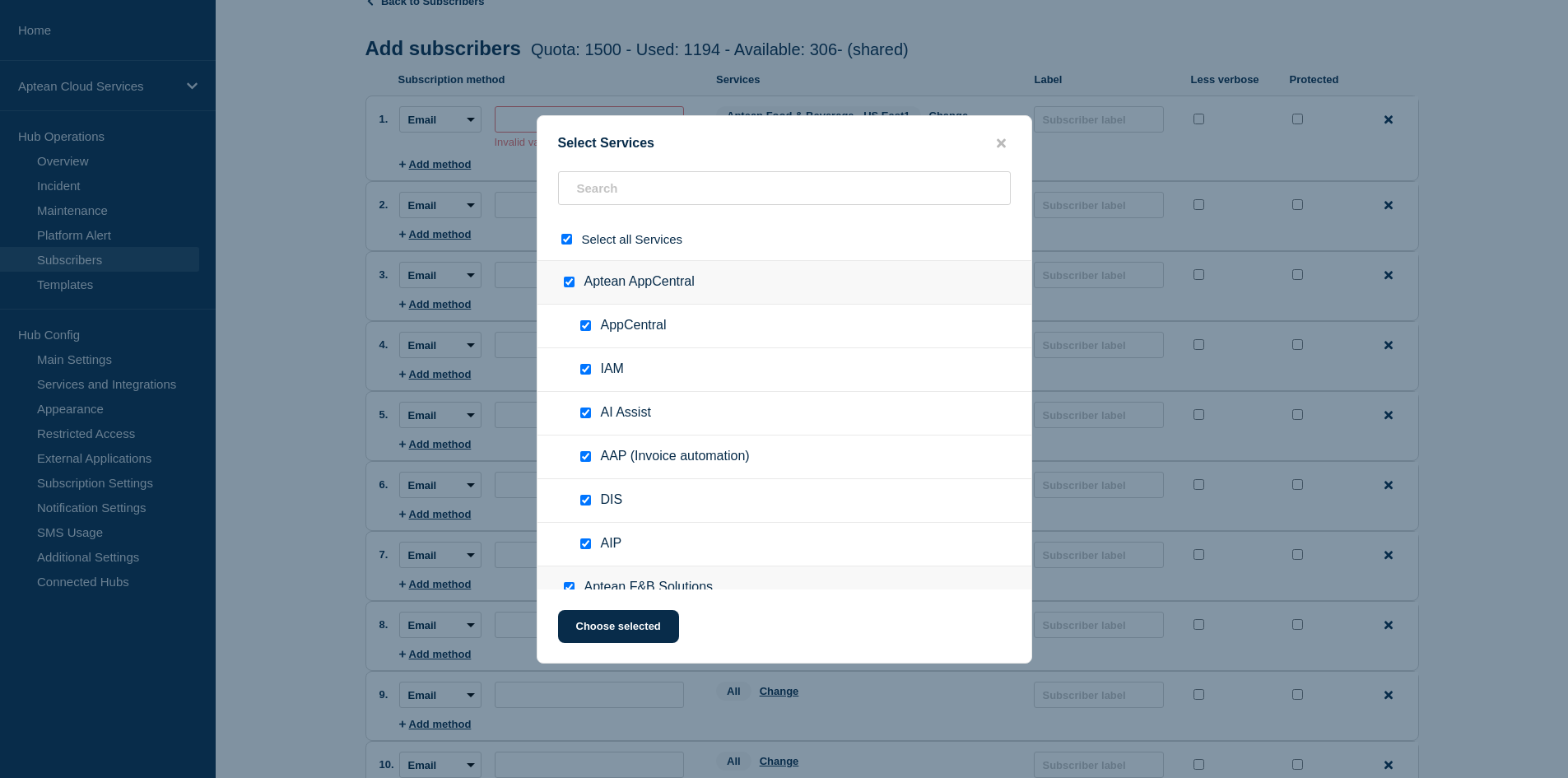
click at [571, 236] on input "select all checkbox" at bounding box center [567, 239] width 10 height 10
click at [609, 189] on input "text" at bounding box center [784, 187] width 453 height 33
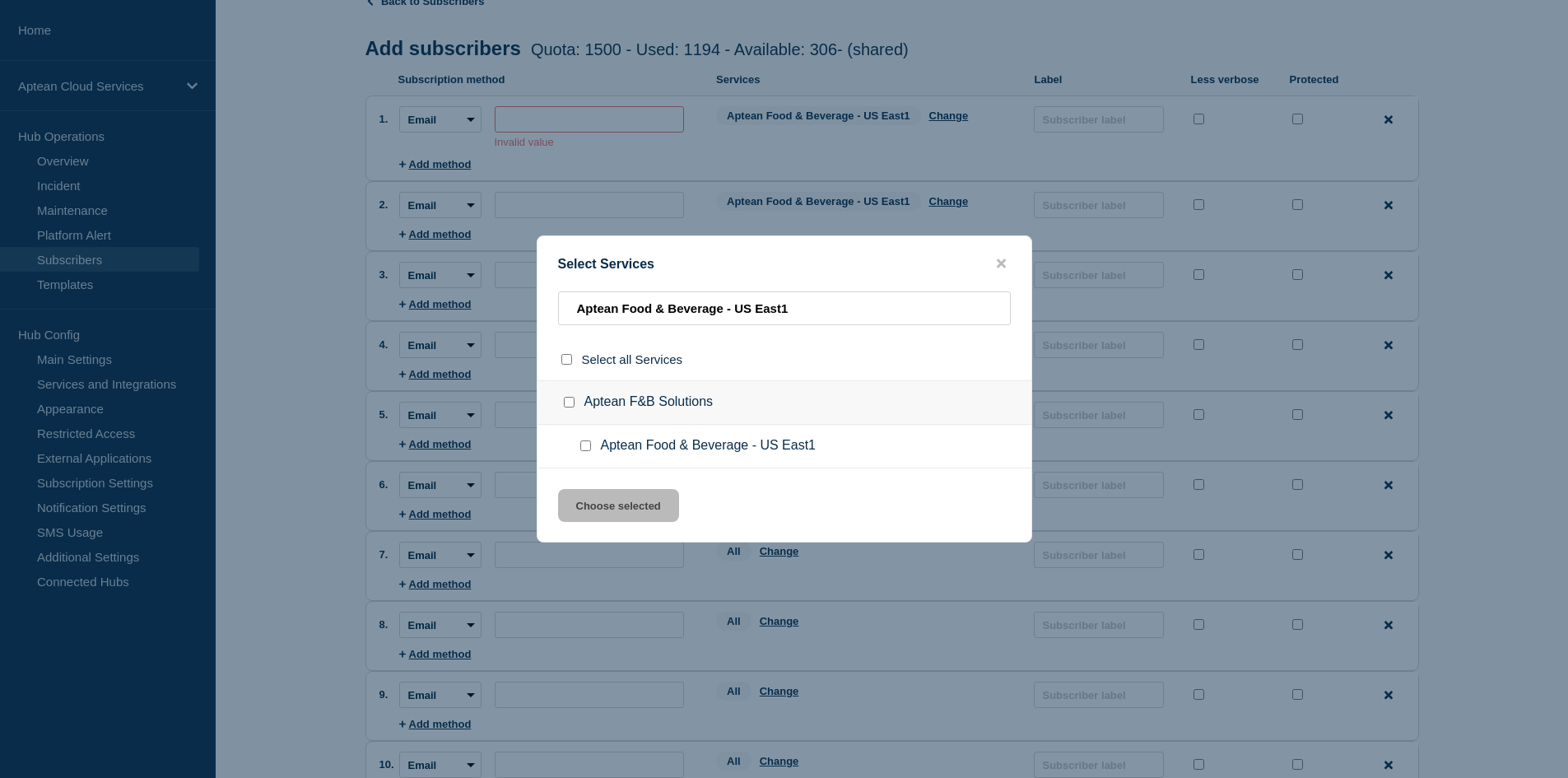
click at [584, 447] on input "Aptean Food & Beverage - US East1 checkbox" at bounding box center [585, 445] width 10 height 10
click at [646, 507] on button "Choose selected" at bounding box center [618, 505] width 121 height 33
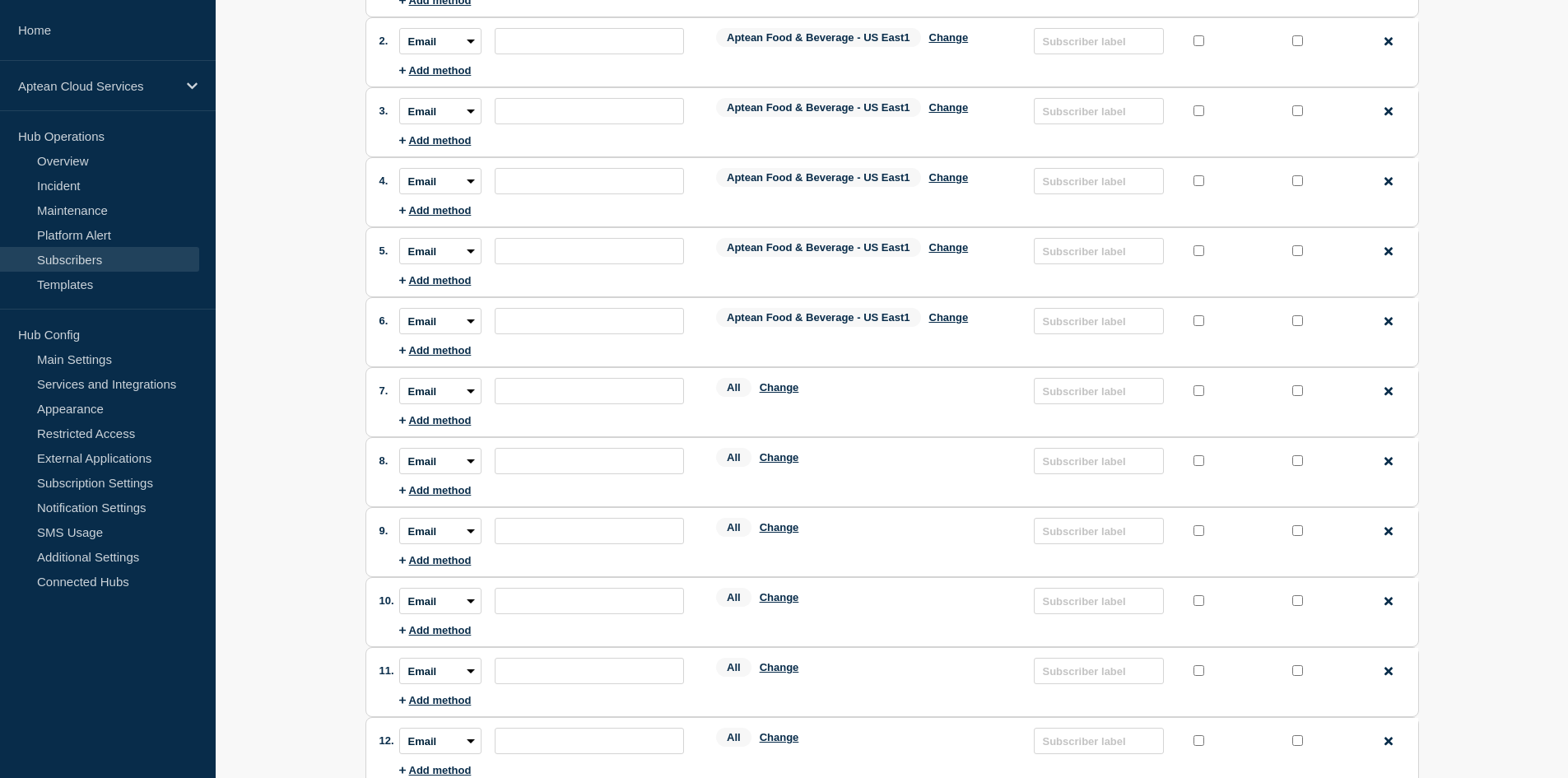
scroll to position [246, 0]
click at [794, 392] on button "Change" at bounding box center [779, 386] width 39 height 12
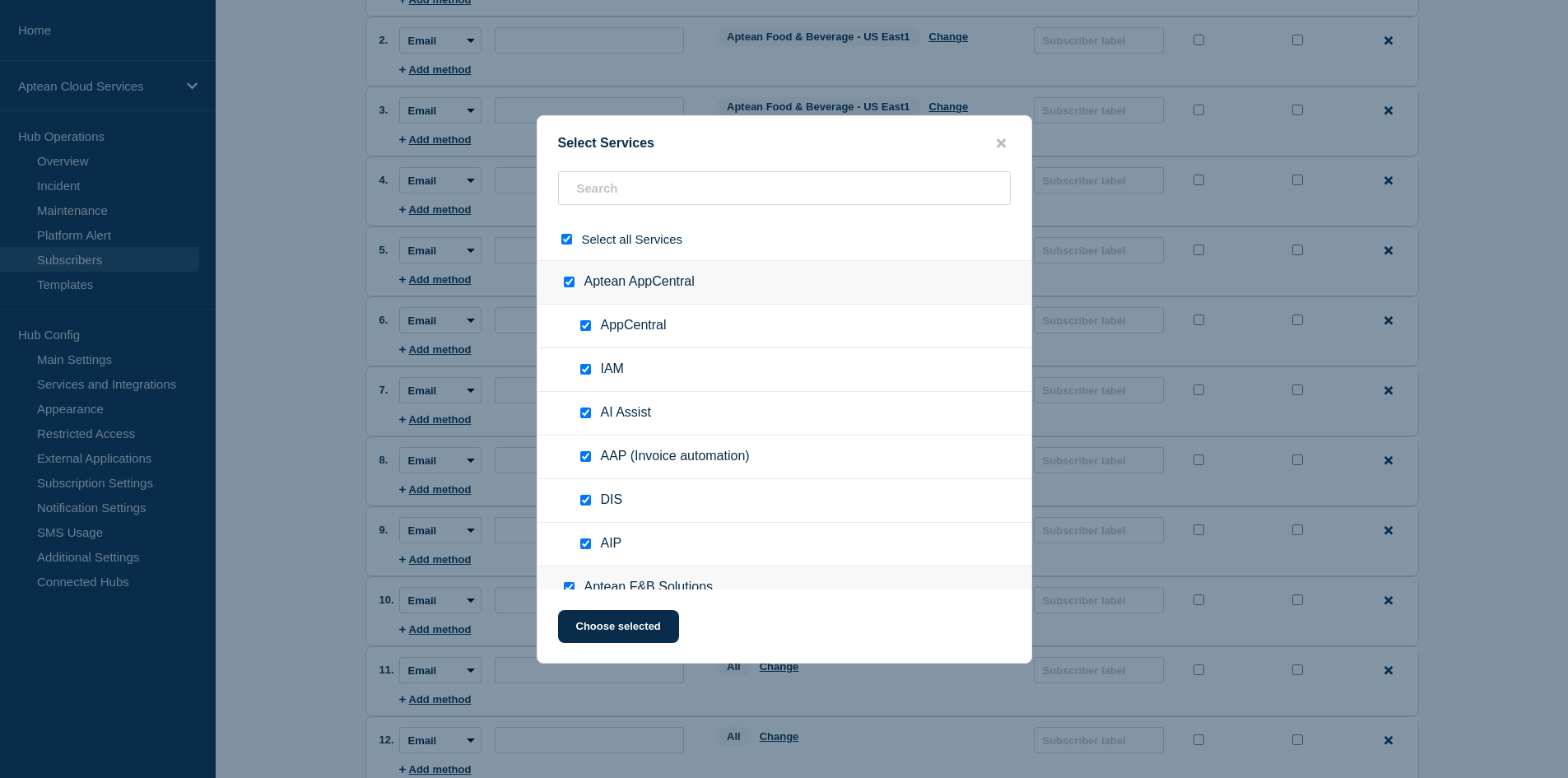
click at [567, 236] on input "select all checkbox" at bounding box center [567, 239] width 10 height 10
click at [584, 192] on input "text" at bounding box center [784, 187] width 453 height 33
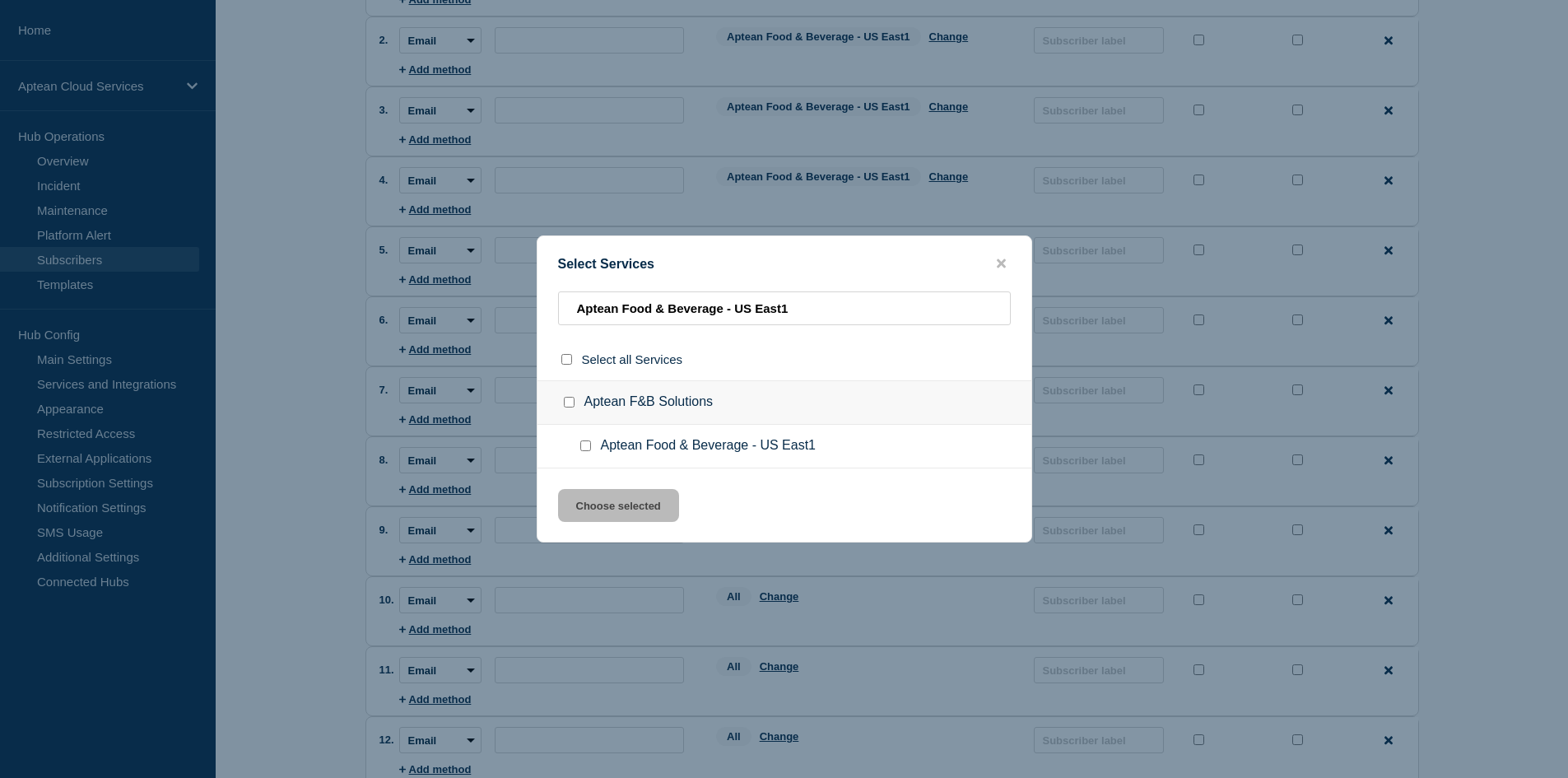
click at [588, 447] on input "Aptean Food & Beverage - US East1 checkbox" at bounding box center [585, 445] width 10 height 10
click at [586, 494] on button "Choose selected" at bounding box center [618, 505] width 121 height 33
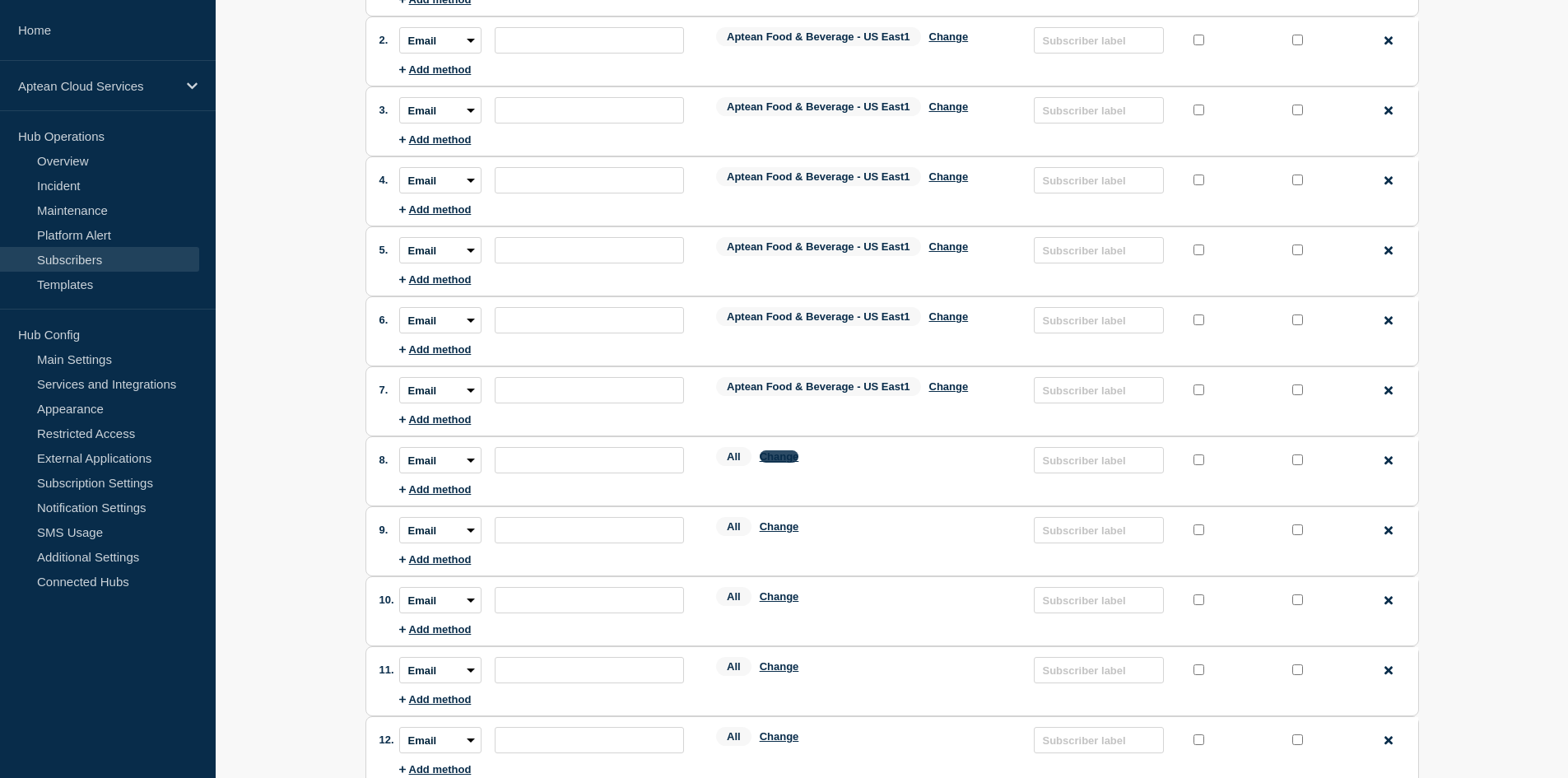
click at [780, 457] on button "Change" at bounding box center [779, 456] width 39 height 12
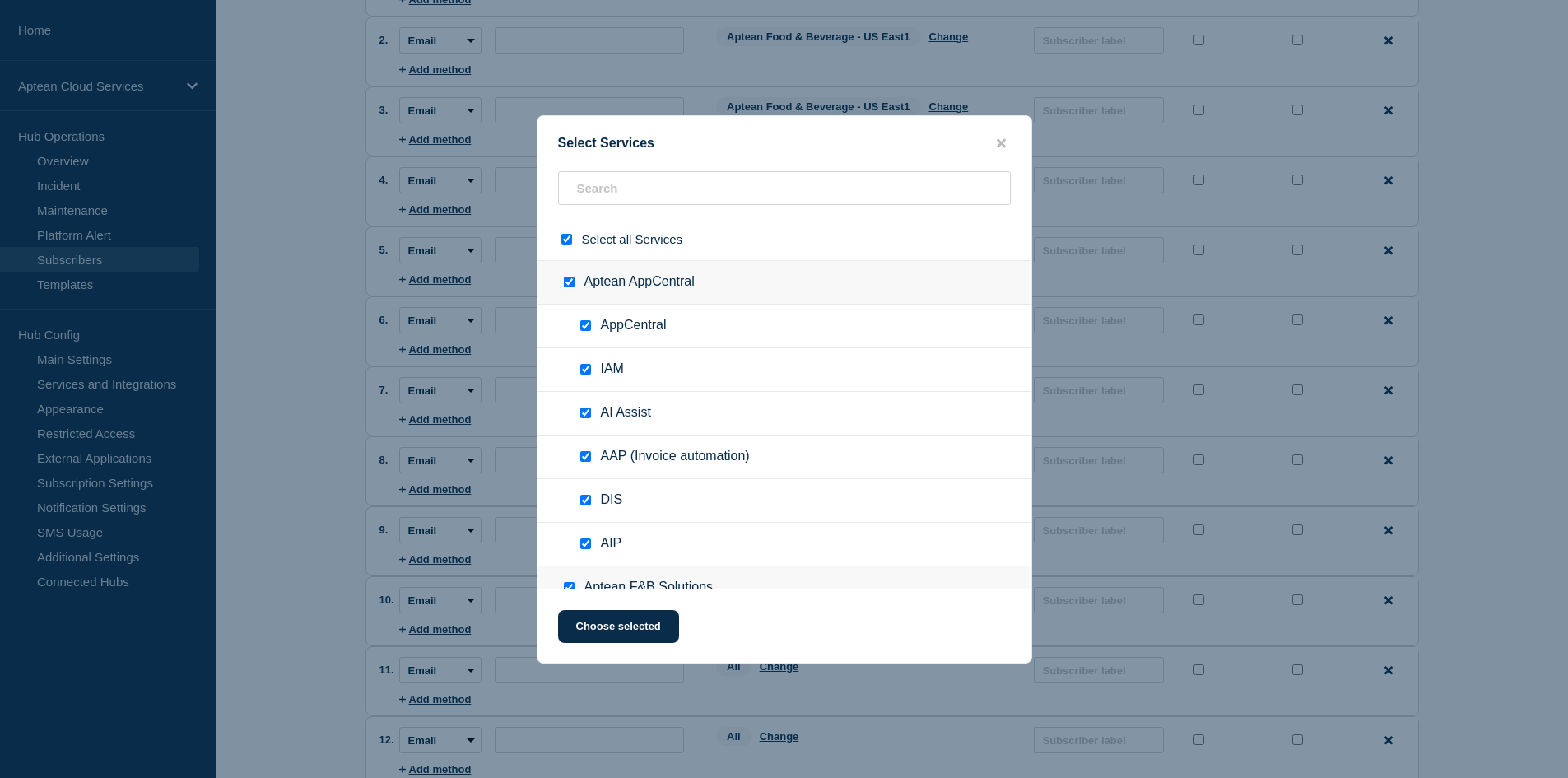
click at [565, 239] on input "select all checkbox" at bounding box center [567, 239] width 10 height 10
click at [590, 181] on input "text" at bounding box center [784, 187] width 453 height 33
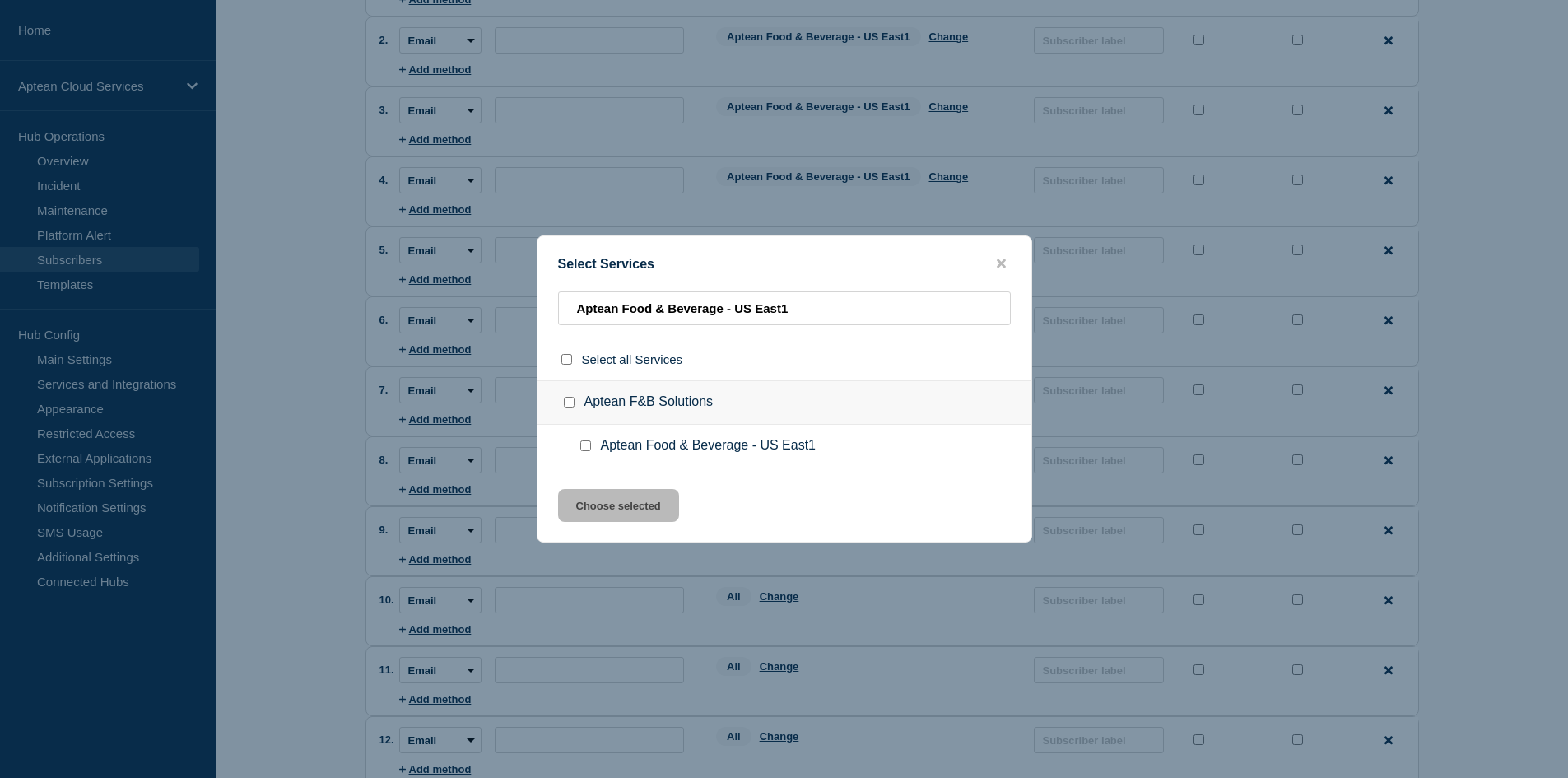
click at [588, 450] on input "Aptean Food & Beverage - US East1 checkbox" at bounding box center [585, 445] width 10 height 10
click at [628, 502] on button "Choose selected" at bounding box center [618, 505] width 121 height 33
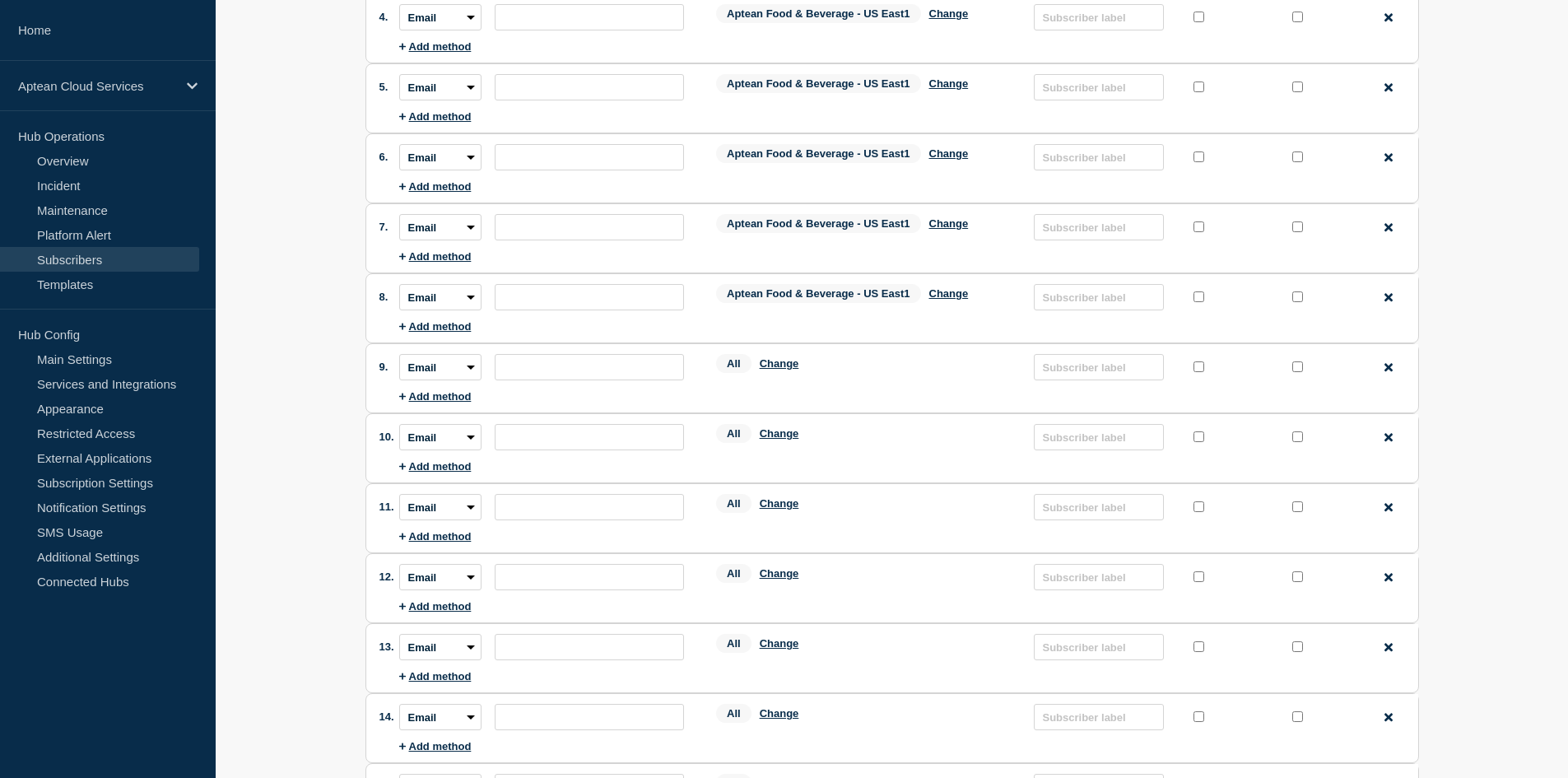
scroll to position [412, 0]
click at [785, 366] on button "Change" at bounding box center [779, 361] width 39 height 12
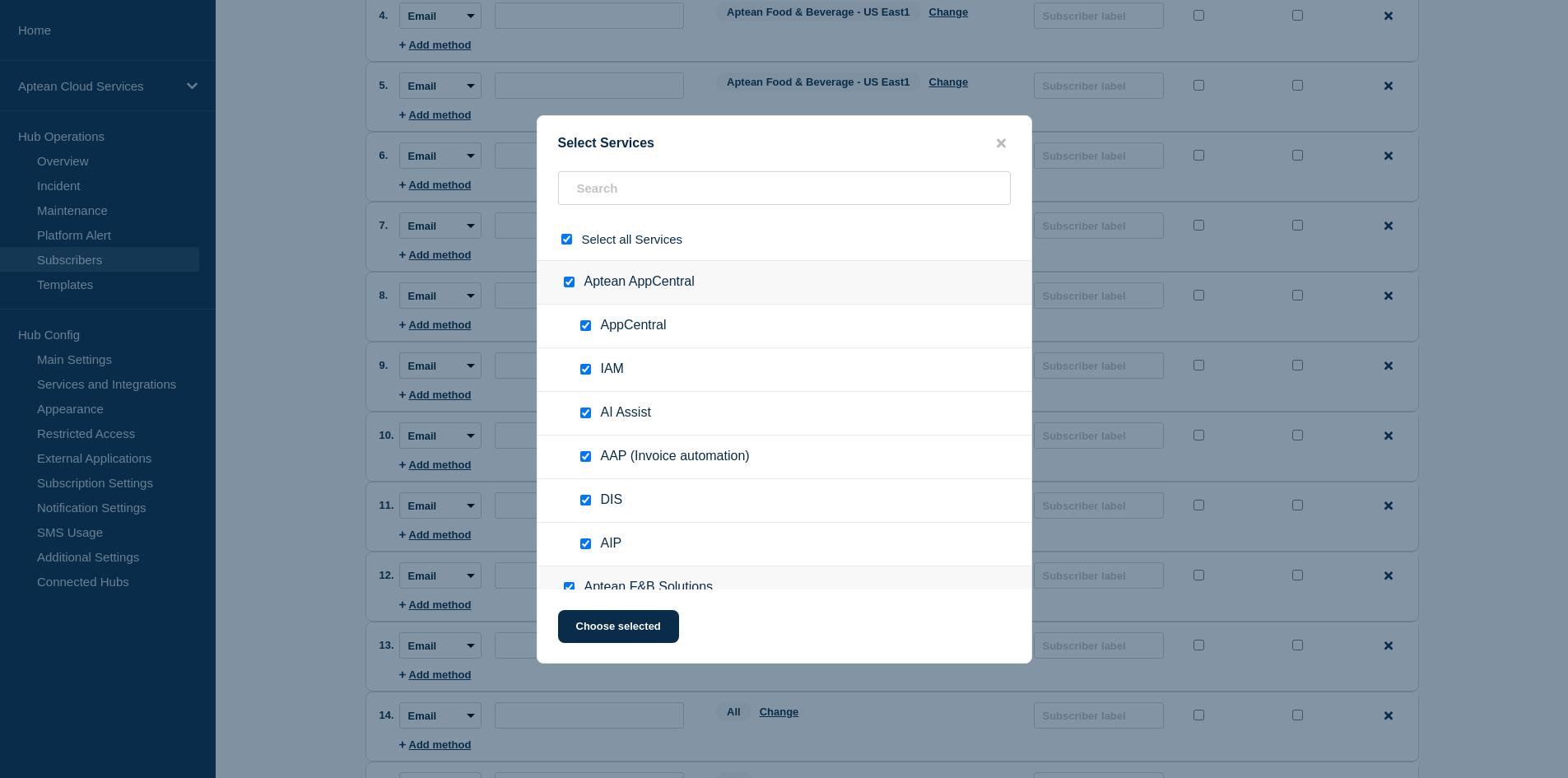
drag, startPoint x: 570, startPoint y: 238, endPoint x: 599, endPoint y: 189, distance: 56.9
click at [570, 236] on input "select all checkbox" at bounding box center [567, 239] width 10 height 10
click at [609, 176] on input "text" at bounding box center [784, 187] width 453 height 33
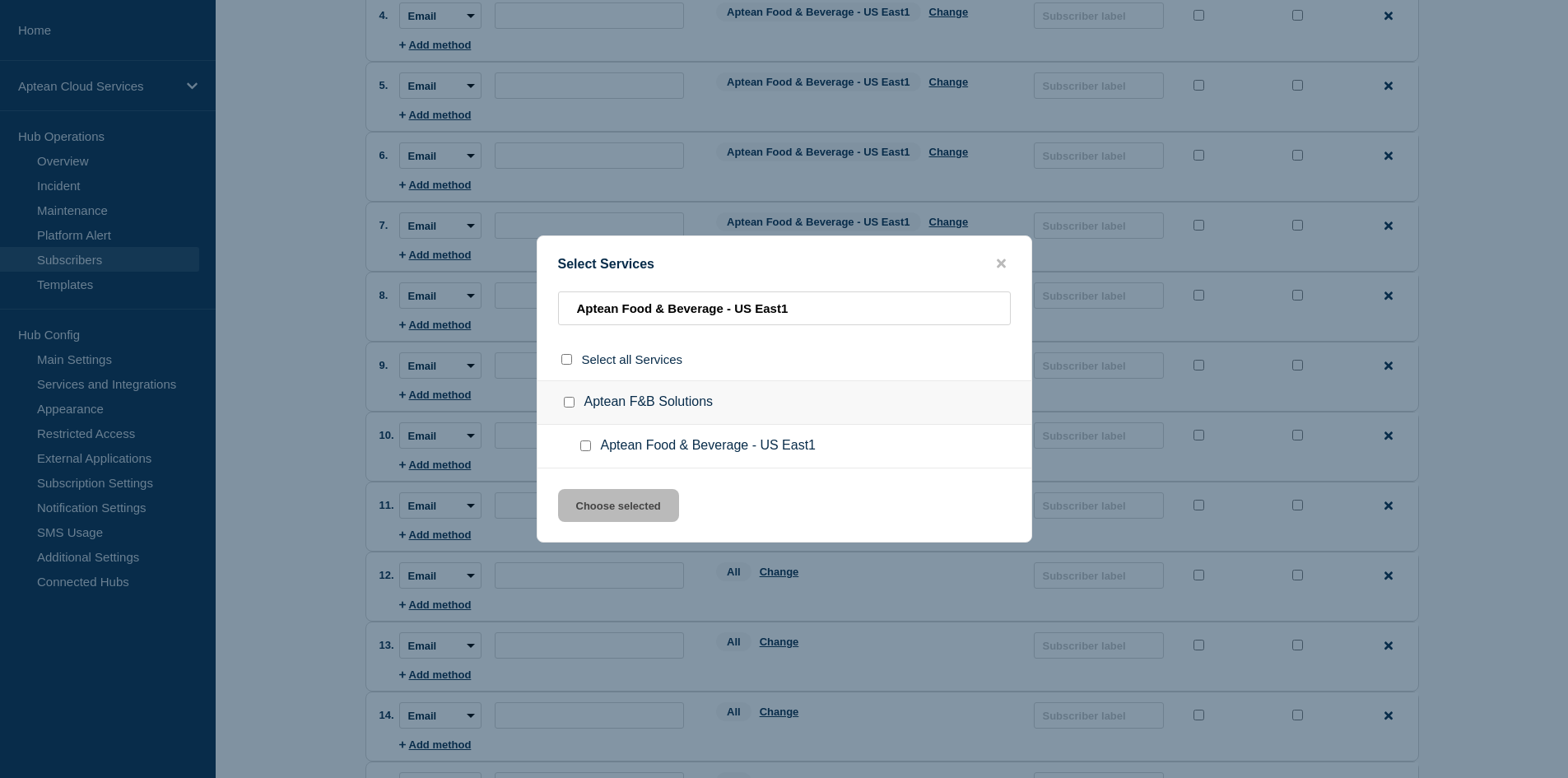
click at [585, 446] on input "Aptean Food & Beverage - US East1 checkbox" at bounding box center [585, 445] width 10 height 10
click at [604, 490] on button "Choose selected" at bounding box center [618, 505] width 121 height 33
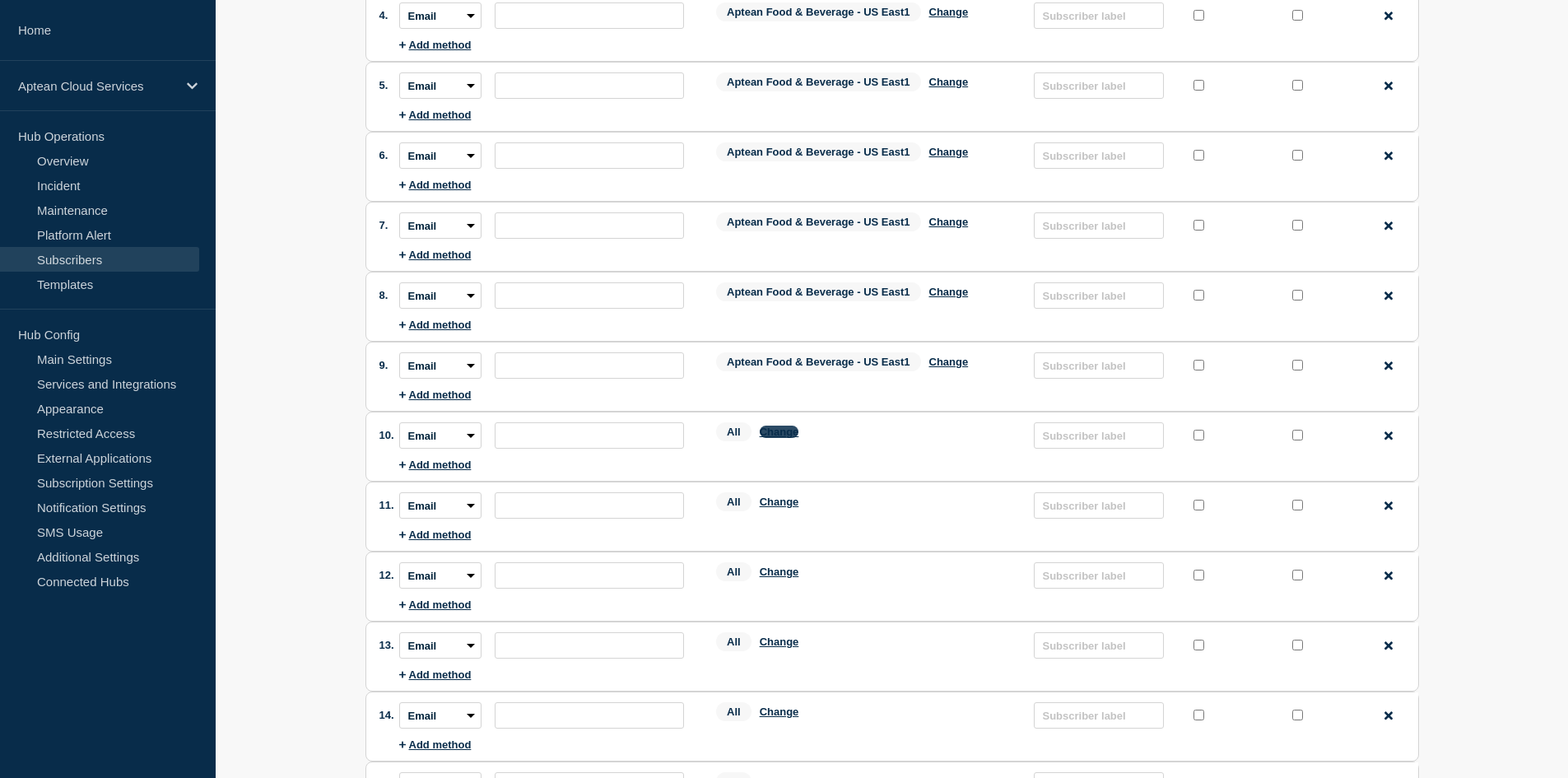
click at [787, 435] on button "Change" at bounding box center [779, 431] width 39 height 12
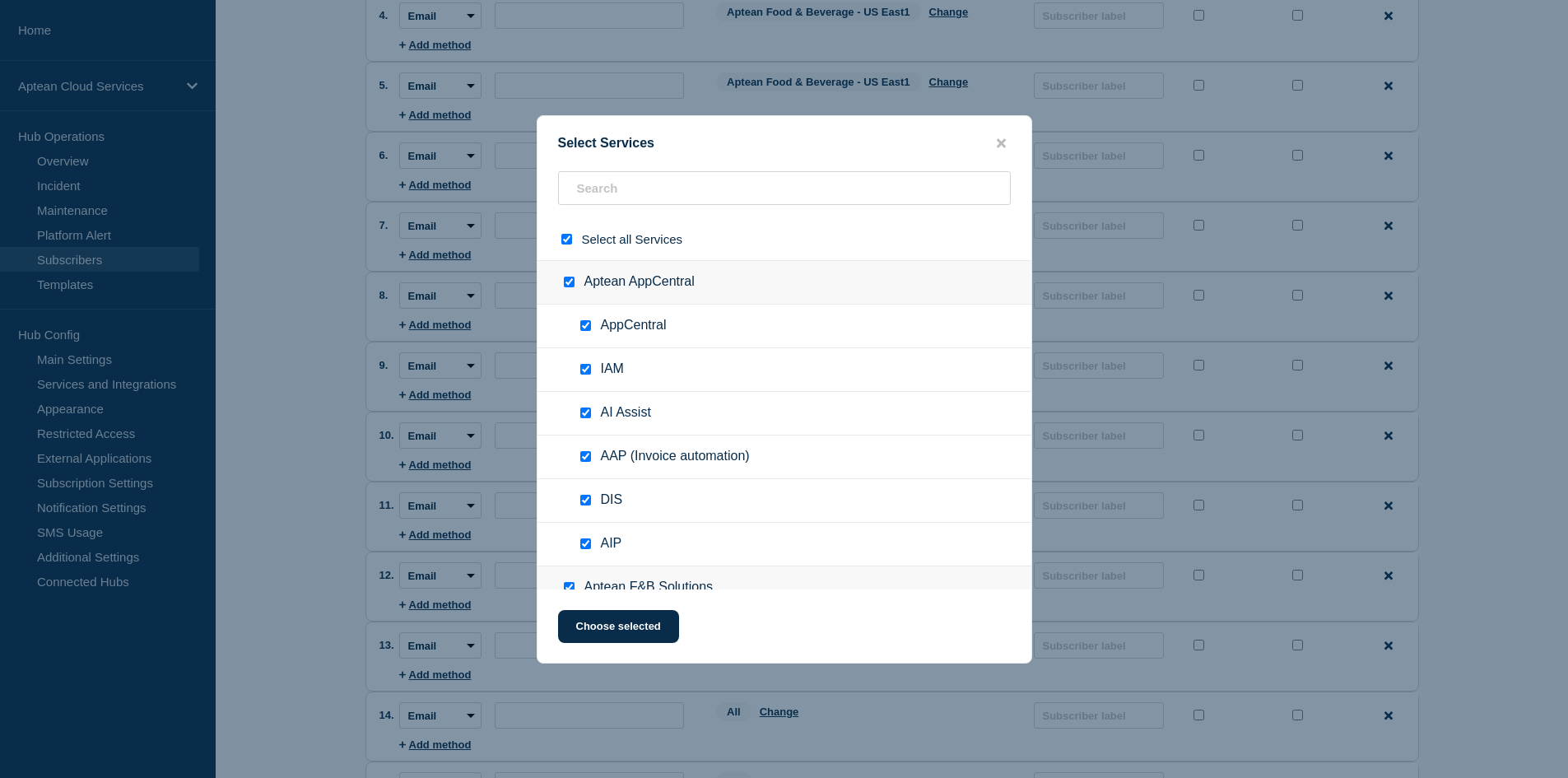
click at [566, 235] on input "select all checkbox" at bounding box center [567, 239] width 10 height 10
click at [585, 193] on input "text" at bounding box center [784, 187] width 453 height 33
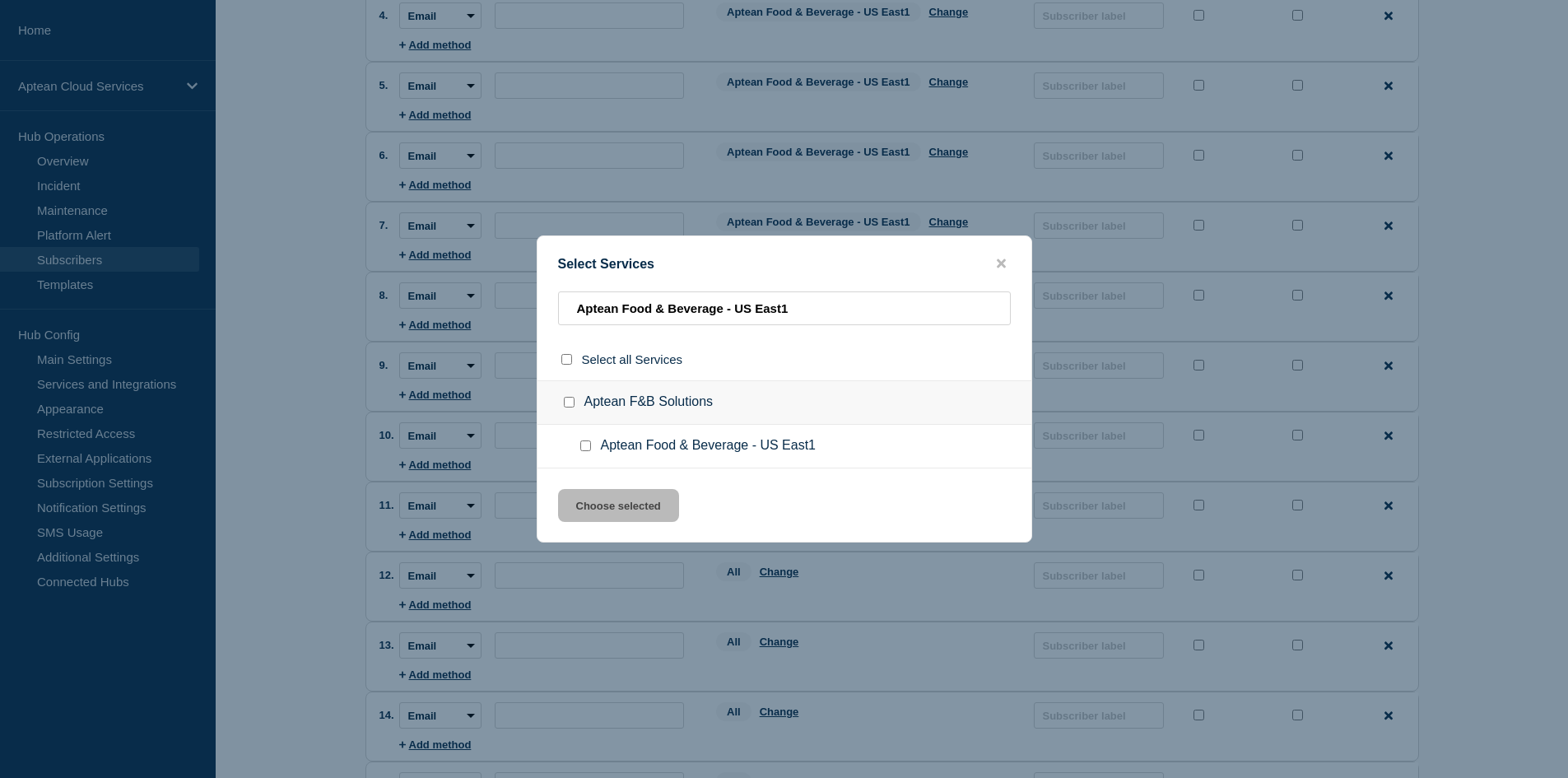
click at [589, 453] on div at bounding box center [589, 445] width 24 height 16
click at [584, 446] on input "Aptean Food & Beverage - US East1 checkbox" at bounding box center [585, 445] width 10 height 10
click at [625, 507] on button "Choose selected" at bounding box center [618, 505] width 121 height 33
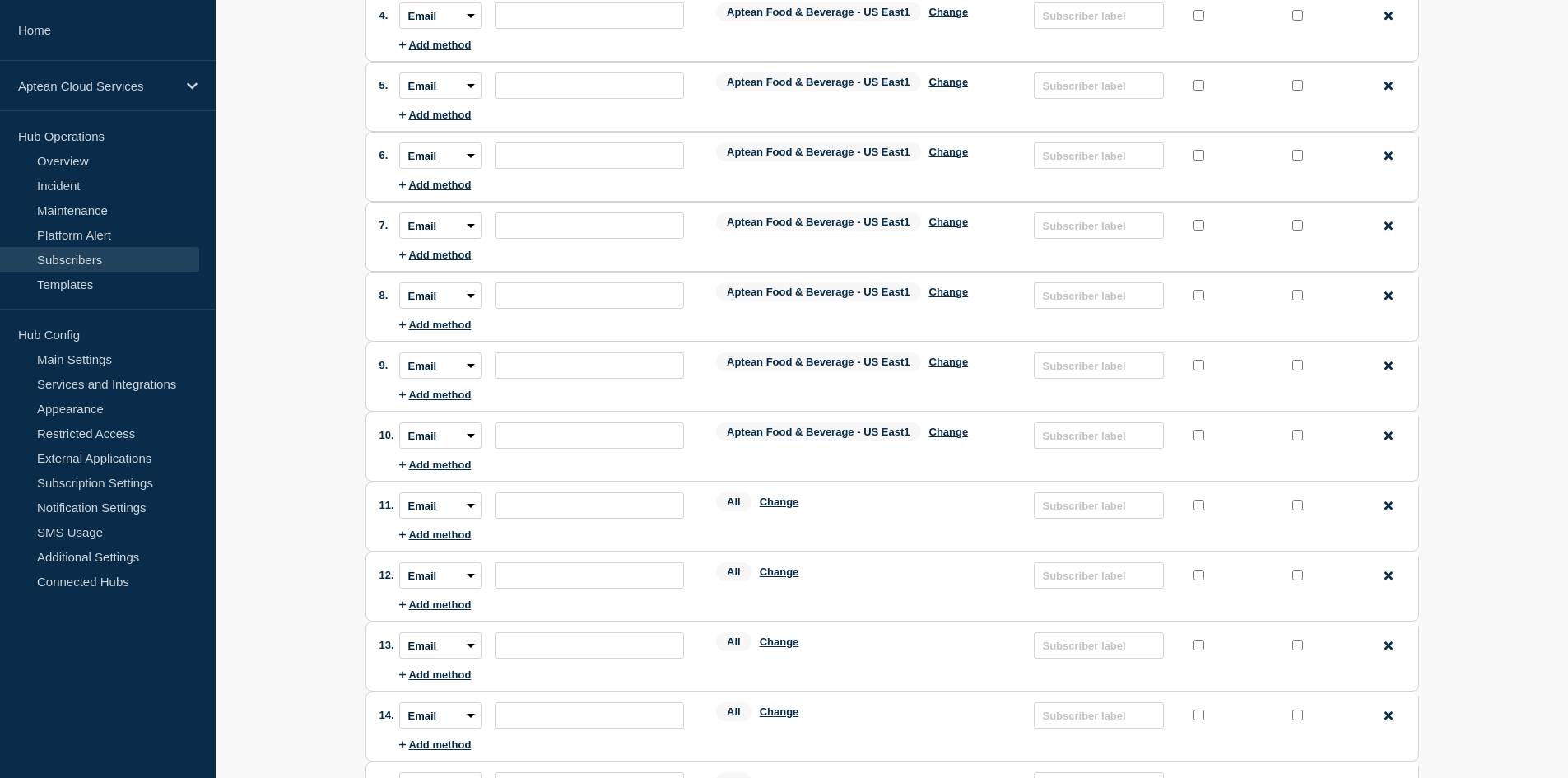
scroll to position [494, 0]
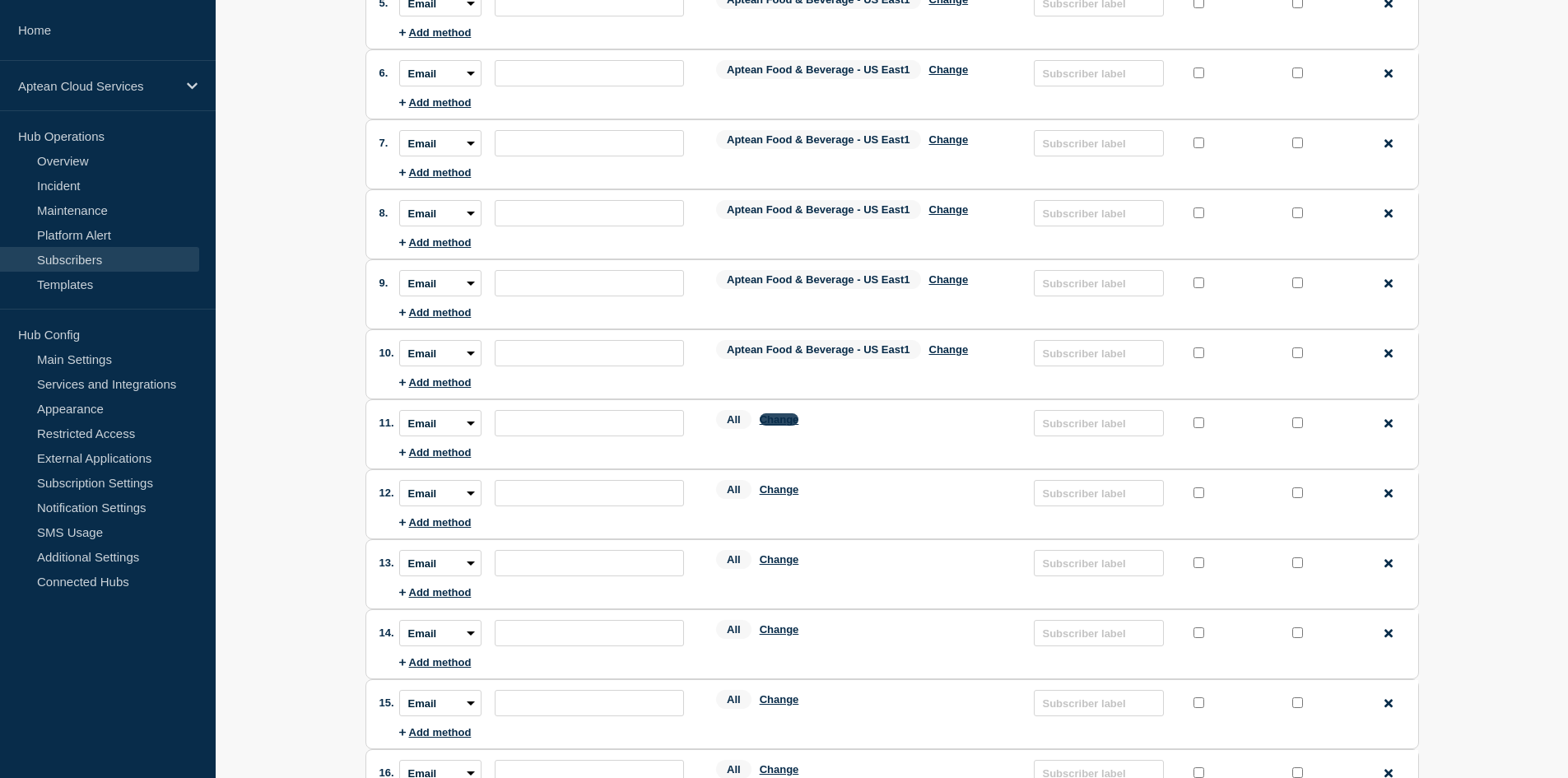
click at [788, 425] on button "Change" at bounding box center [779, 419] width 39 height 12
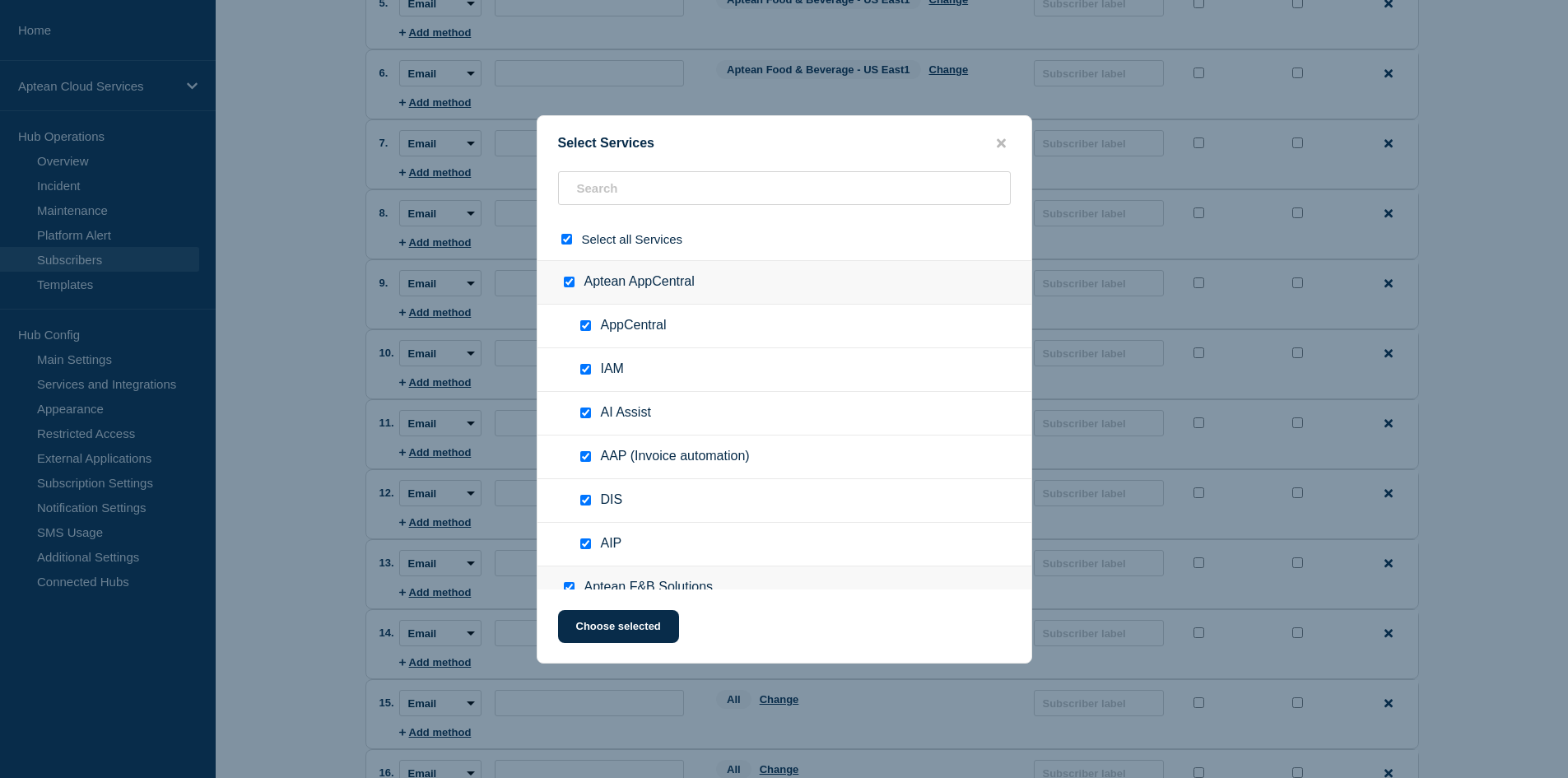
click at [561, 231] on div "Select all Services" at bounding box center [784, 239] width 494 height 42
click at [568, 241] on input "select all checkbox" at bounding box center [567, 239] width 10 height 10
click at [635, 187] on input "text" at bounding box center [784, 187] width 453 height 33
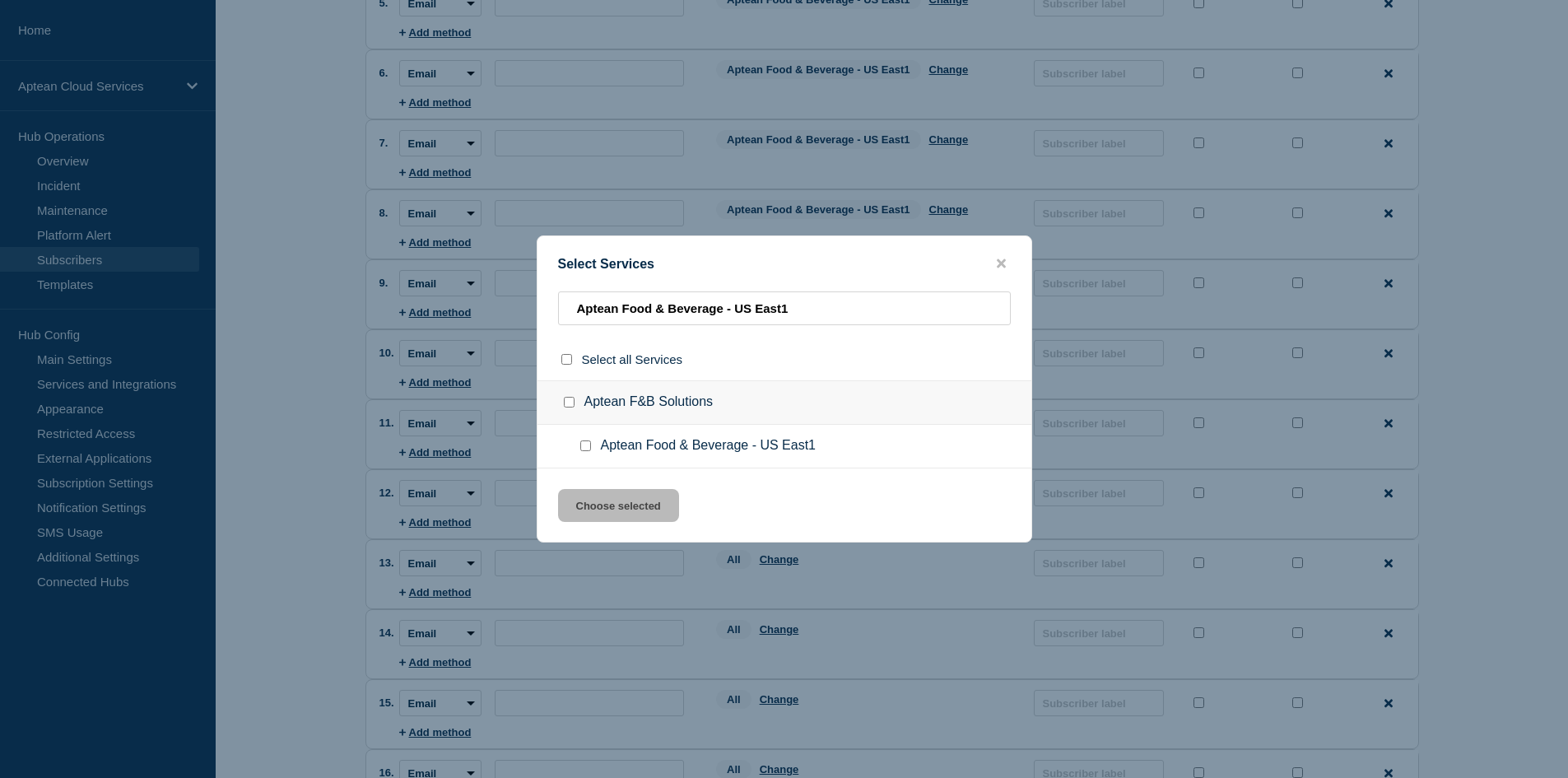
click at [582, 451] on input "Aptean Food & Beverage - US East1 checkbox" at bounding box center [585, 445] width 10 height 10
click at [599, 498] on button "Choose selected" at bounding box center [618, 505] width 121 height 33
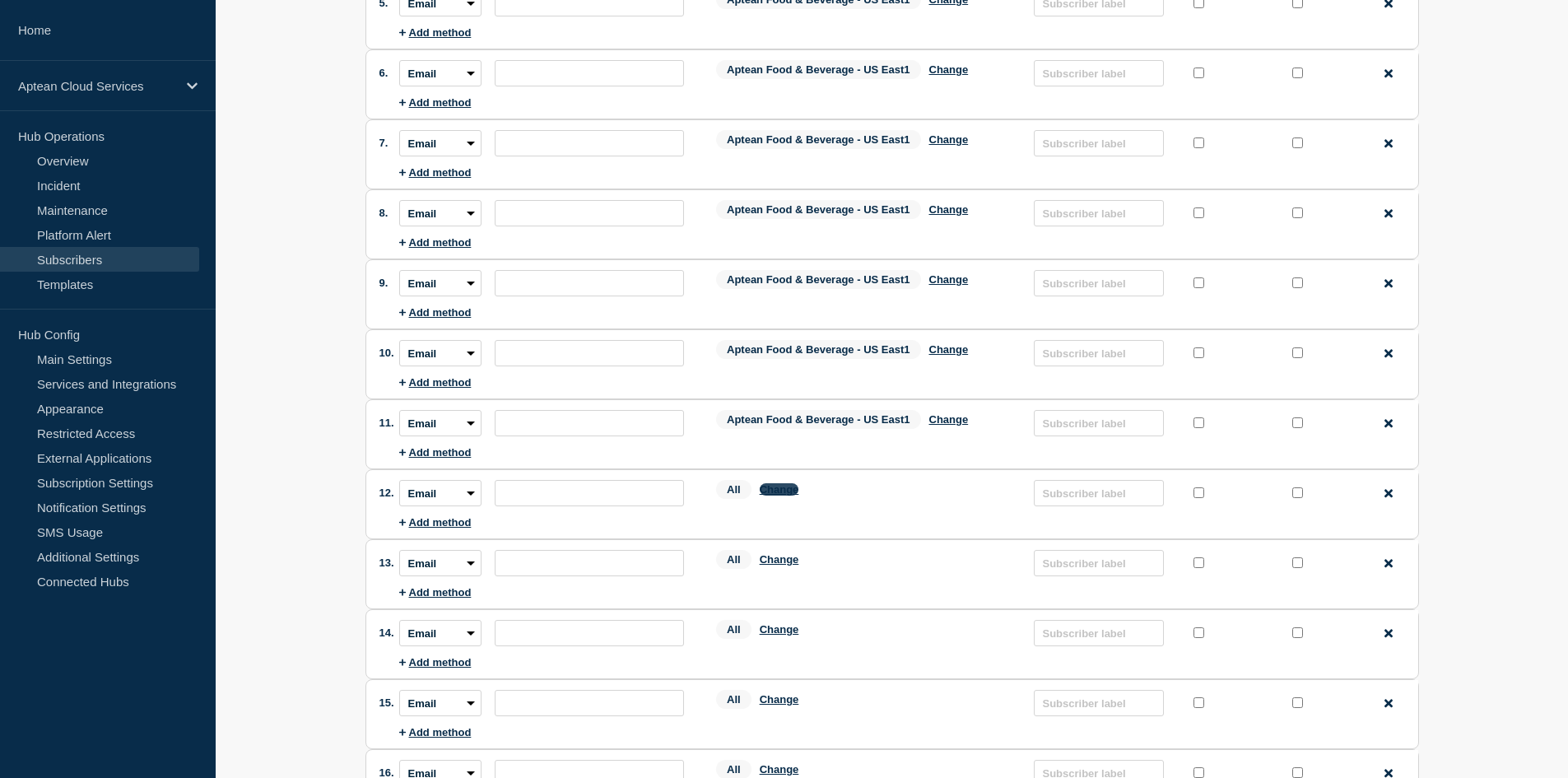
click at [790, 491] on button "Change" at bounding box center [779, 489] width 39 height 12
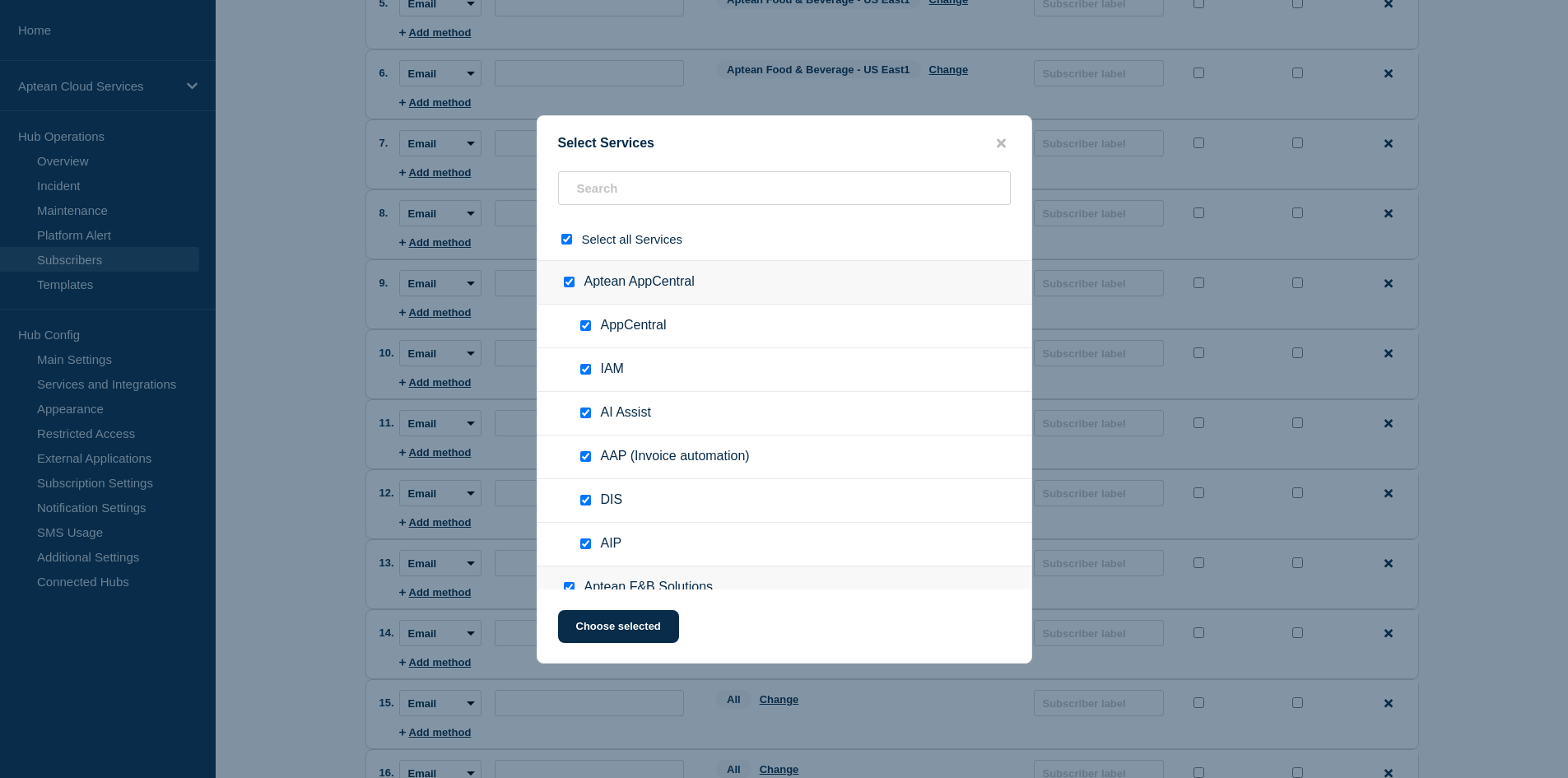
click at [571, 243] on input "select all checkbox" at bounding box center [567, 239] width 10 height 10
click at [584, 192] on input "text" at bounding box center [784, 187] width 453 height 33
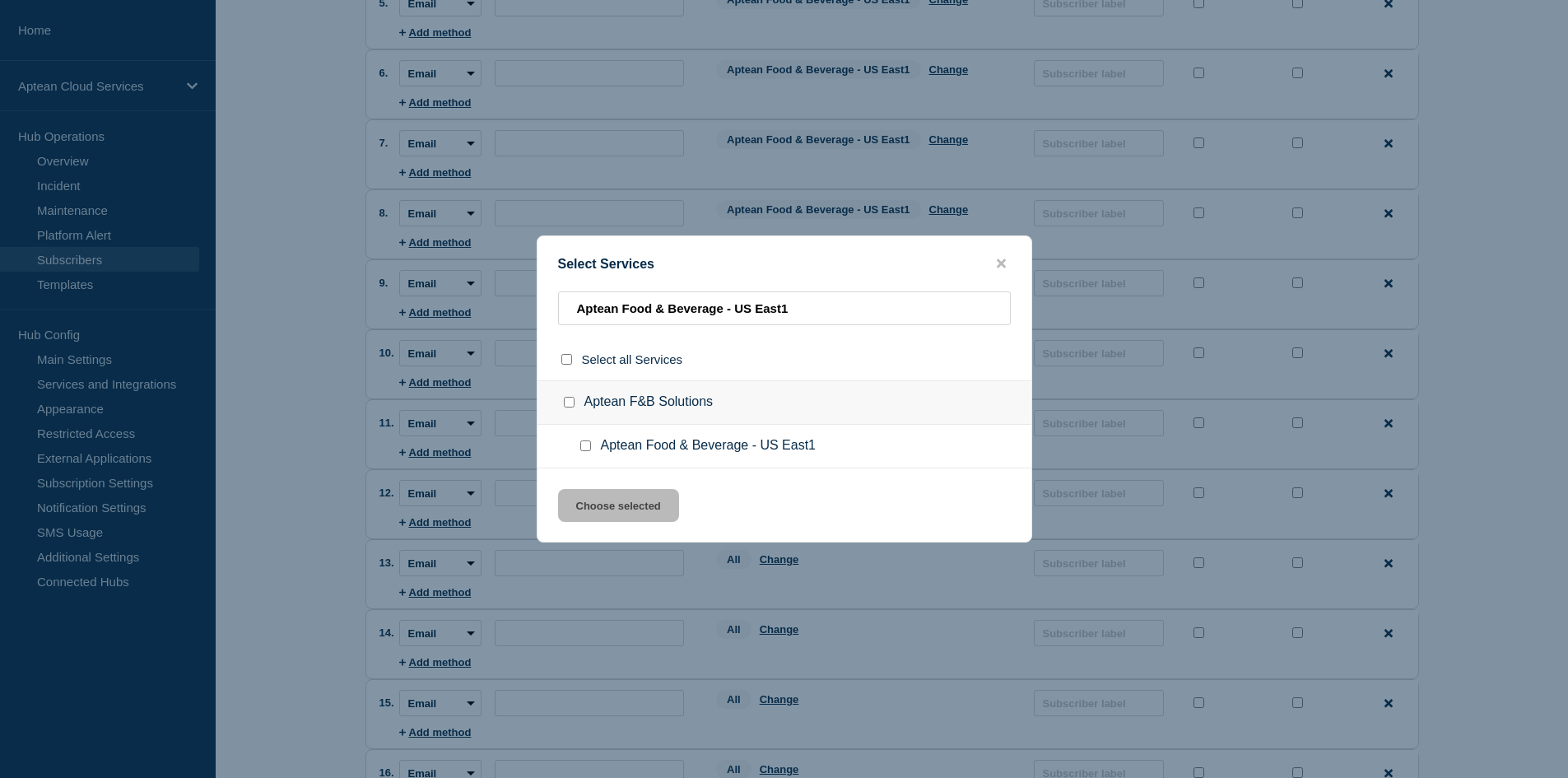
click at [583, 447] on input "Aptean Food & Beverage - US East1 checkbox" at bounding box center [585, 445] width 10 height 10
click at [638, 500] on button "Choose selected" at bounding box center [618, 505] width 121 height 33
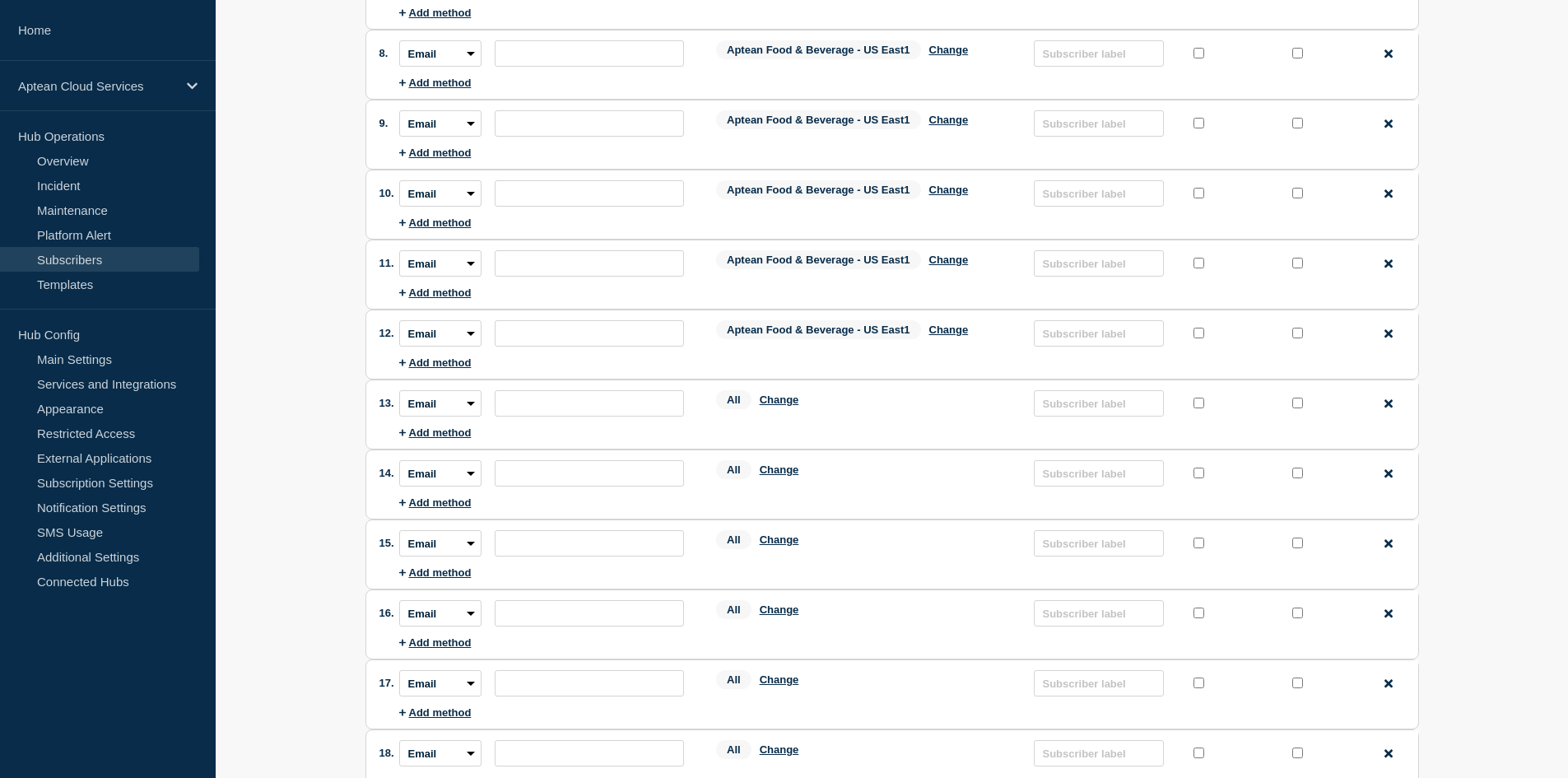
scroll to position [658, 0]
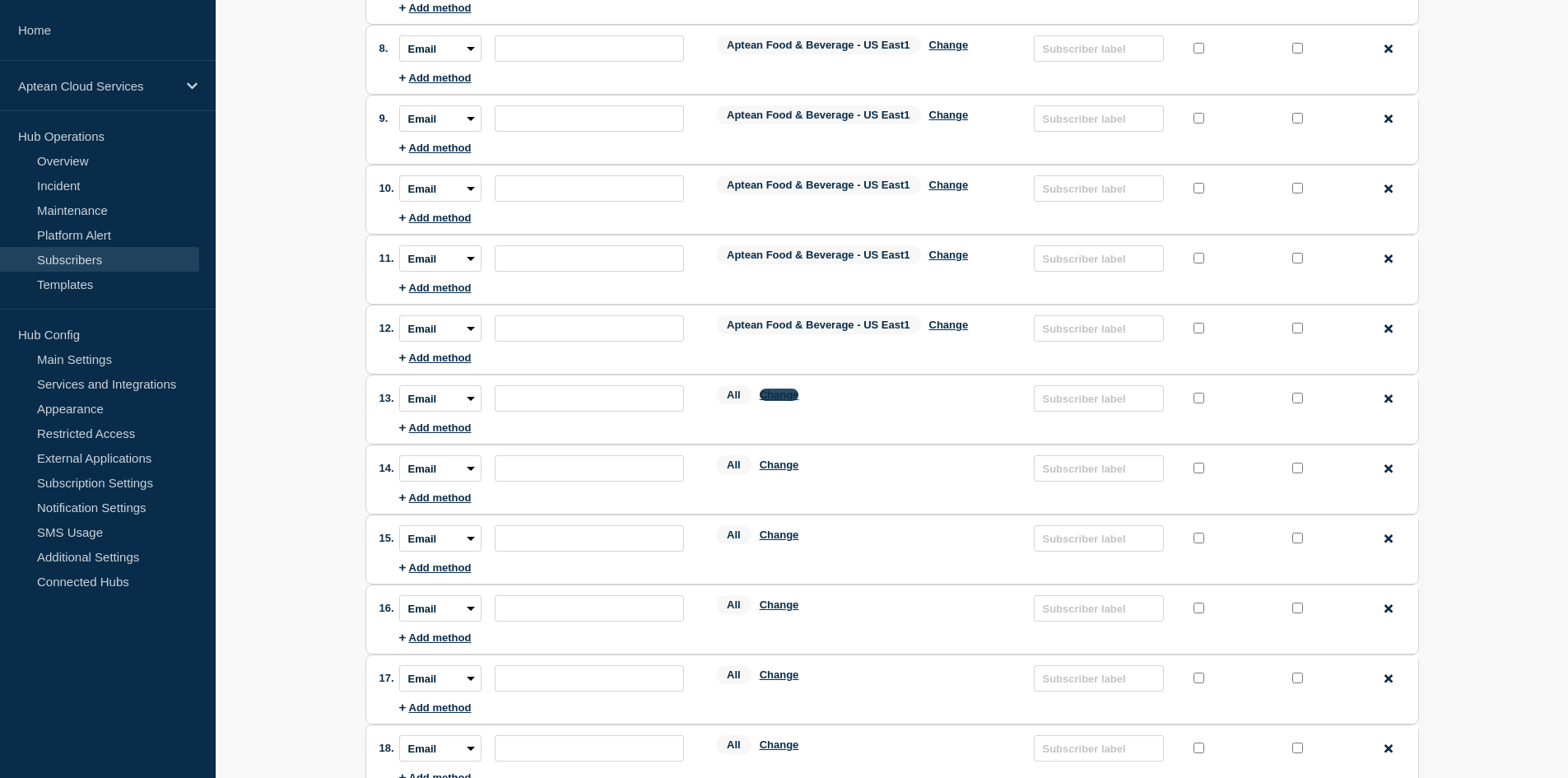
click at [788, 401] on button "Change" at bounding box center [779, 395] width 39 height 12
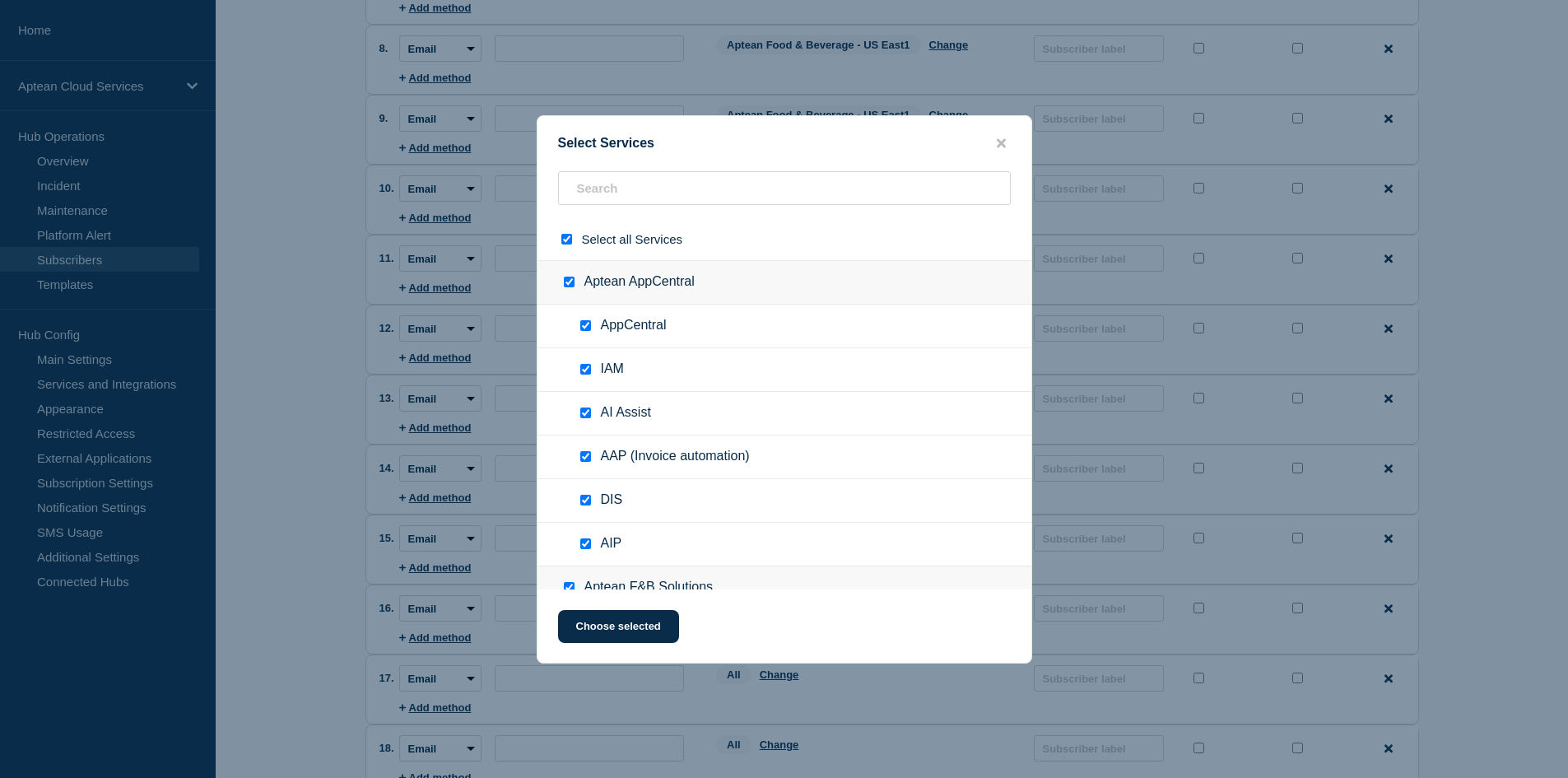
click at [571, 241] on input "select all checkbox" at bounding box center [567, 239] width 10 height 10
click at [593, 194] on input "text" at bounding box center [784, 187] width 453 height 33
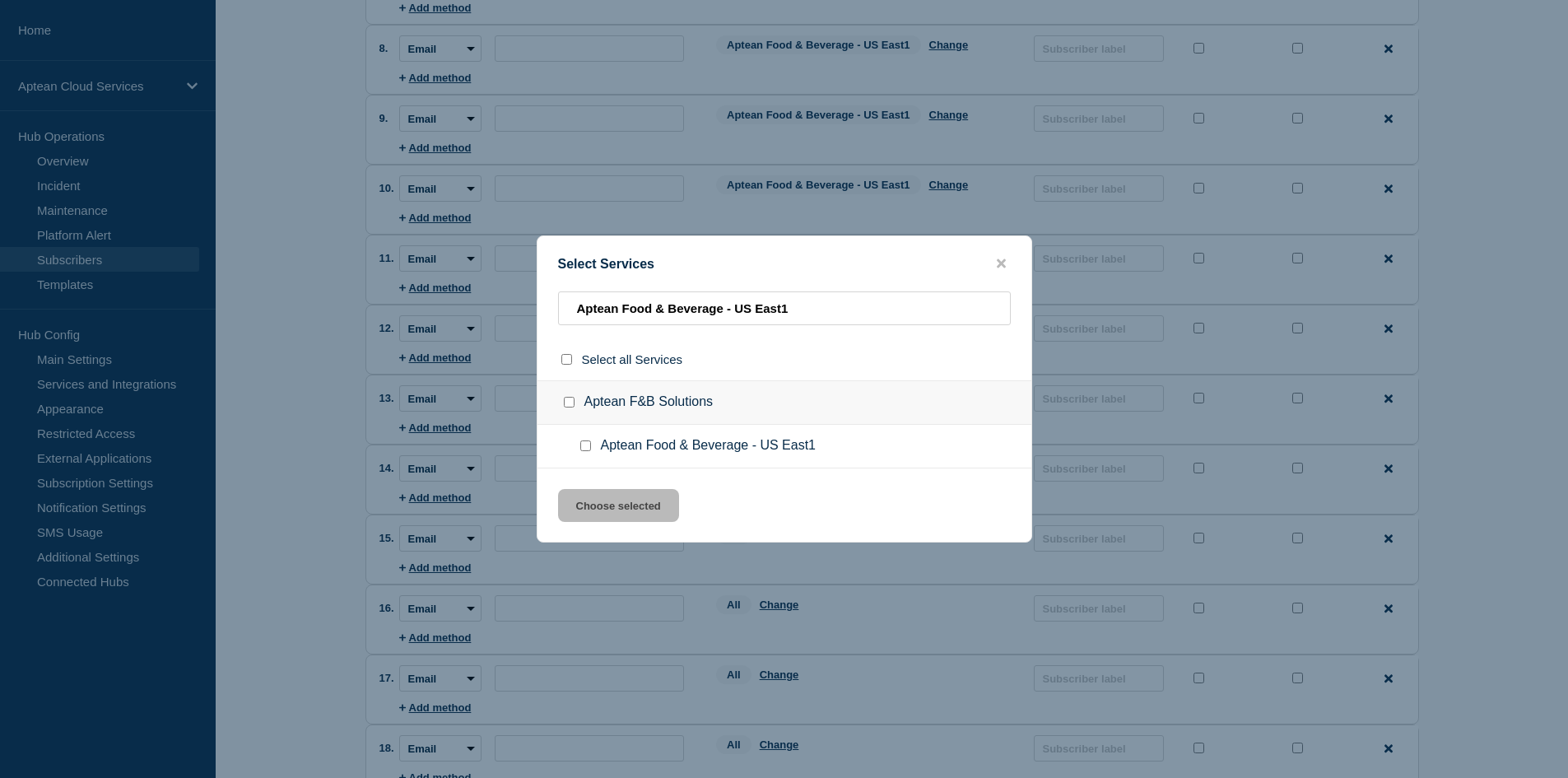
click at [588, 442] on input "Aptean Food & Beverage - US East1 checkbox" at bounding box center [585, 445] width 10 height 10
click at [620, 508] on button "Choose selected" at bounding box center [618, 505] width 121 height 33
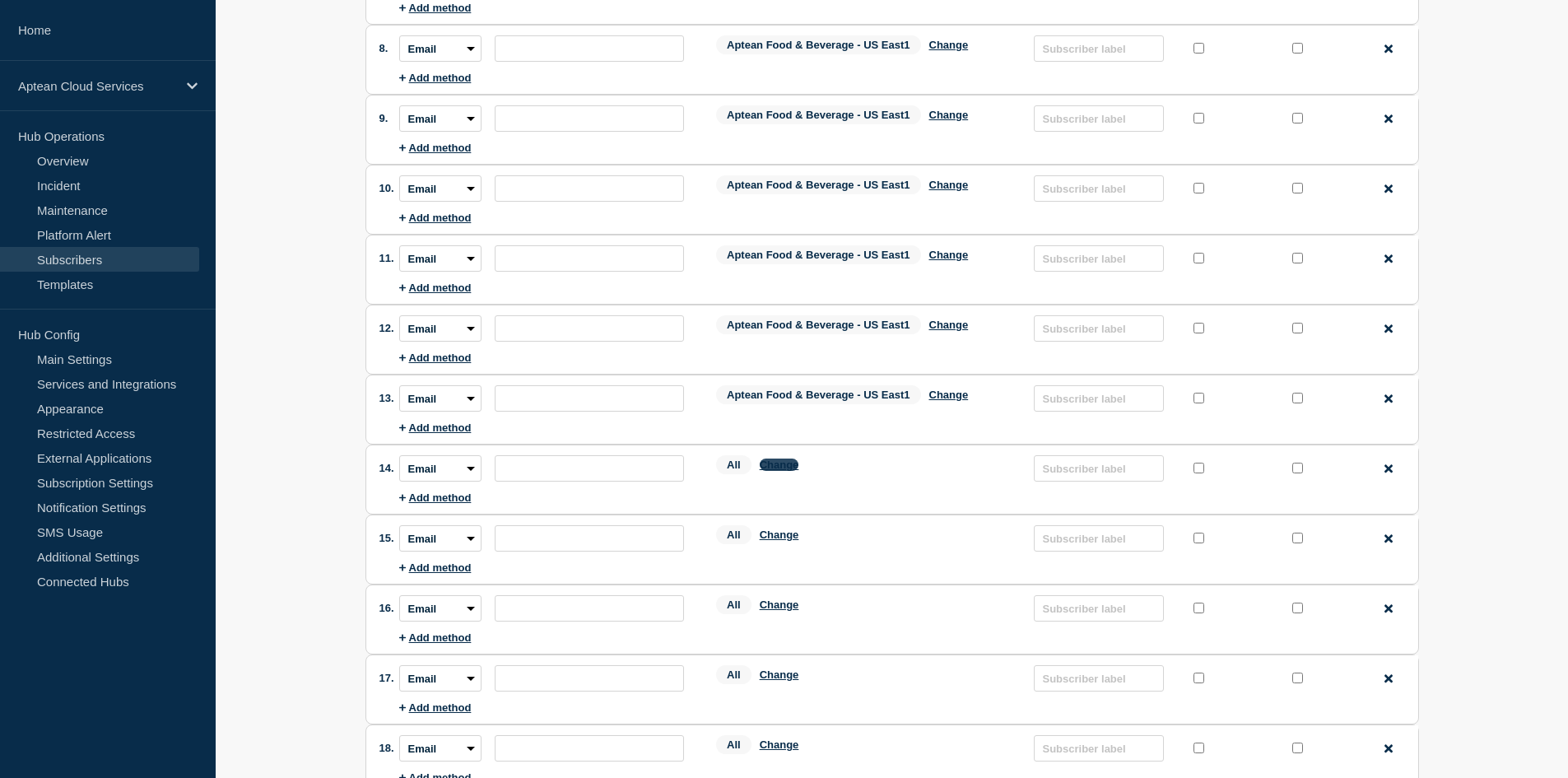
click at [795, 470] on button "Change" at bounding box center [779, 465] width 39 height 12
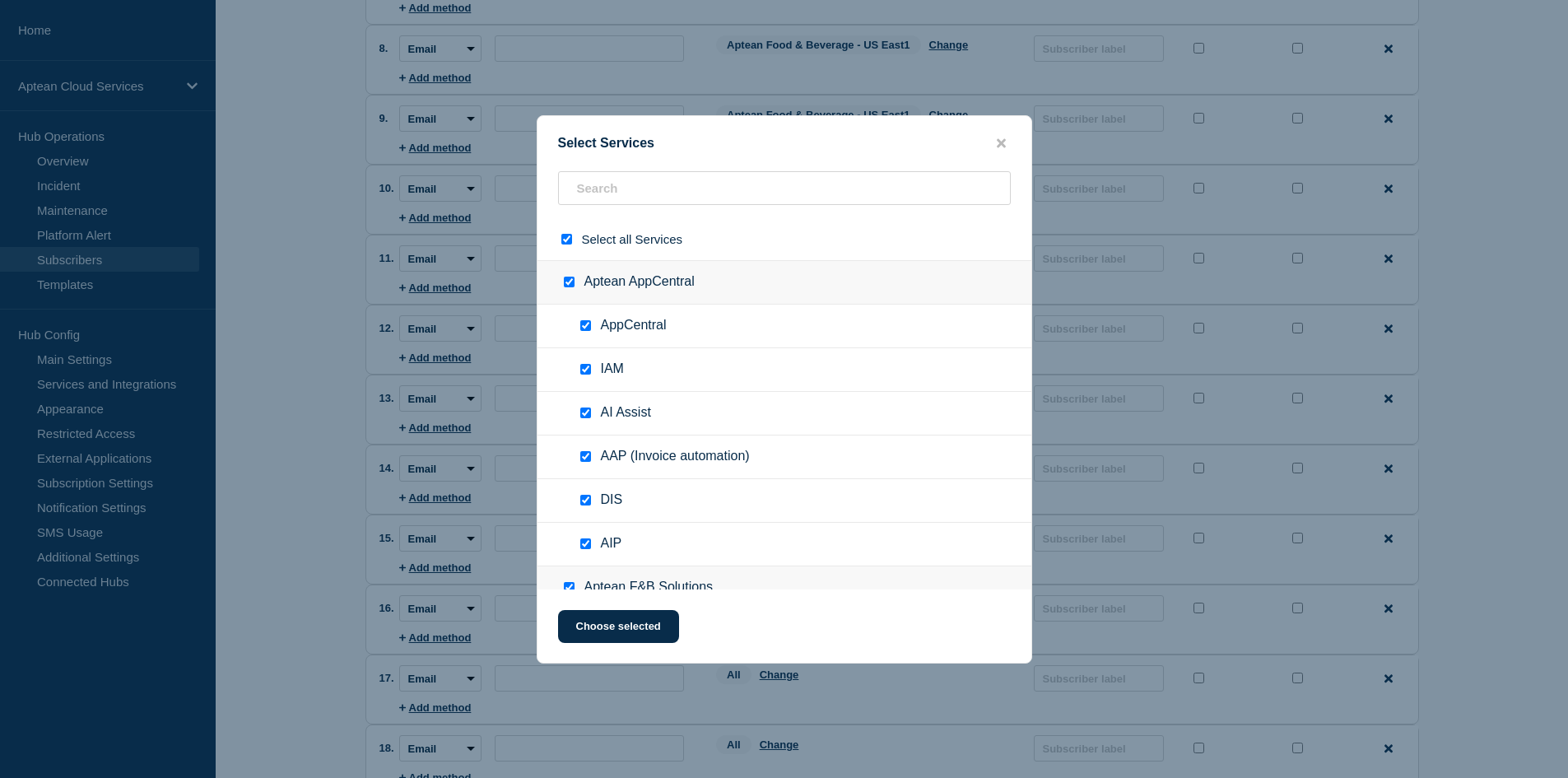
click at [562, 241] on input "select all checkbox" at bounding box center [567, 239] width 10 height 10
click at [620, 187] on input "text" at bounding box center [784, 187] width 453 height 33
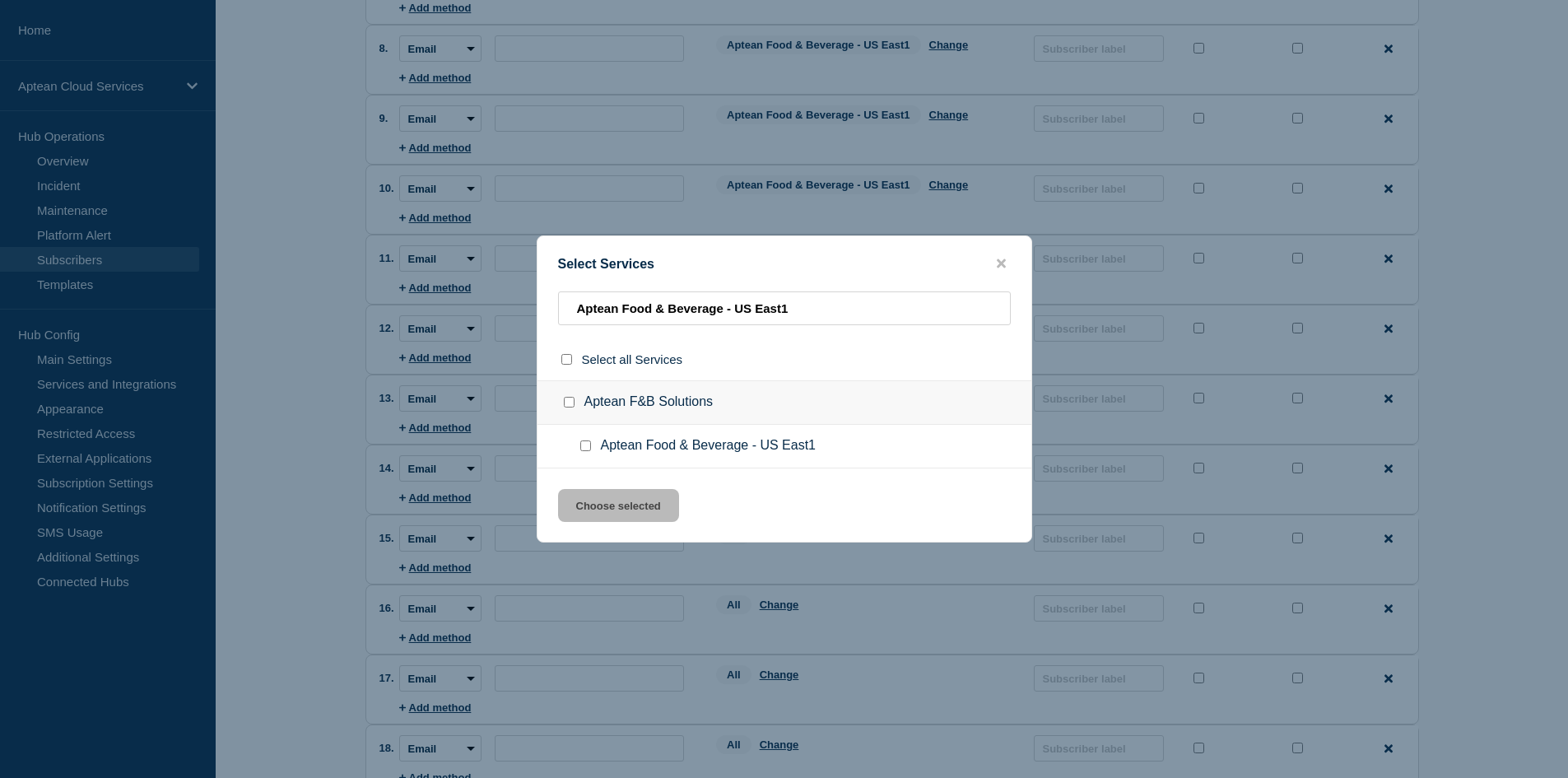
click at [585, 448] on input "Aptean Food & Beverage - US East1 checkbox" at bounding box center [585, 445] width 10 height 10
click at [608, 503] on button "Choose selected" at bounding box center [618, 505] width 121 height 33
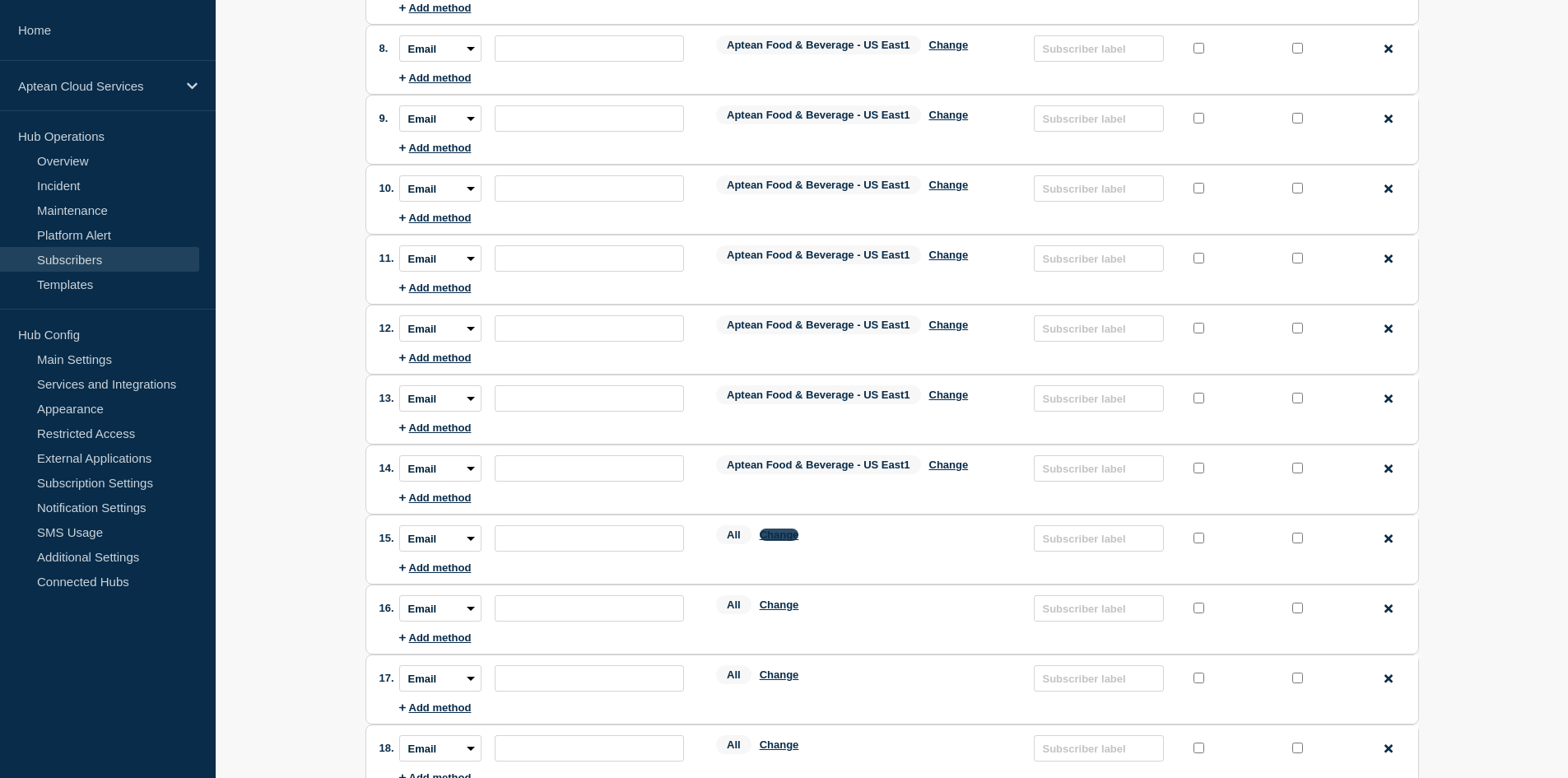
click at [793, 540] on button "Change" at bounding box center [779, 534] width 39 height 12
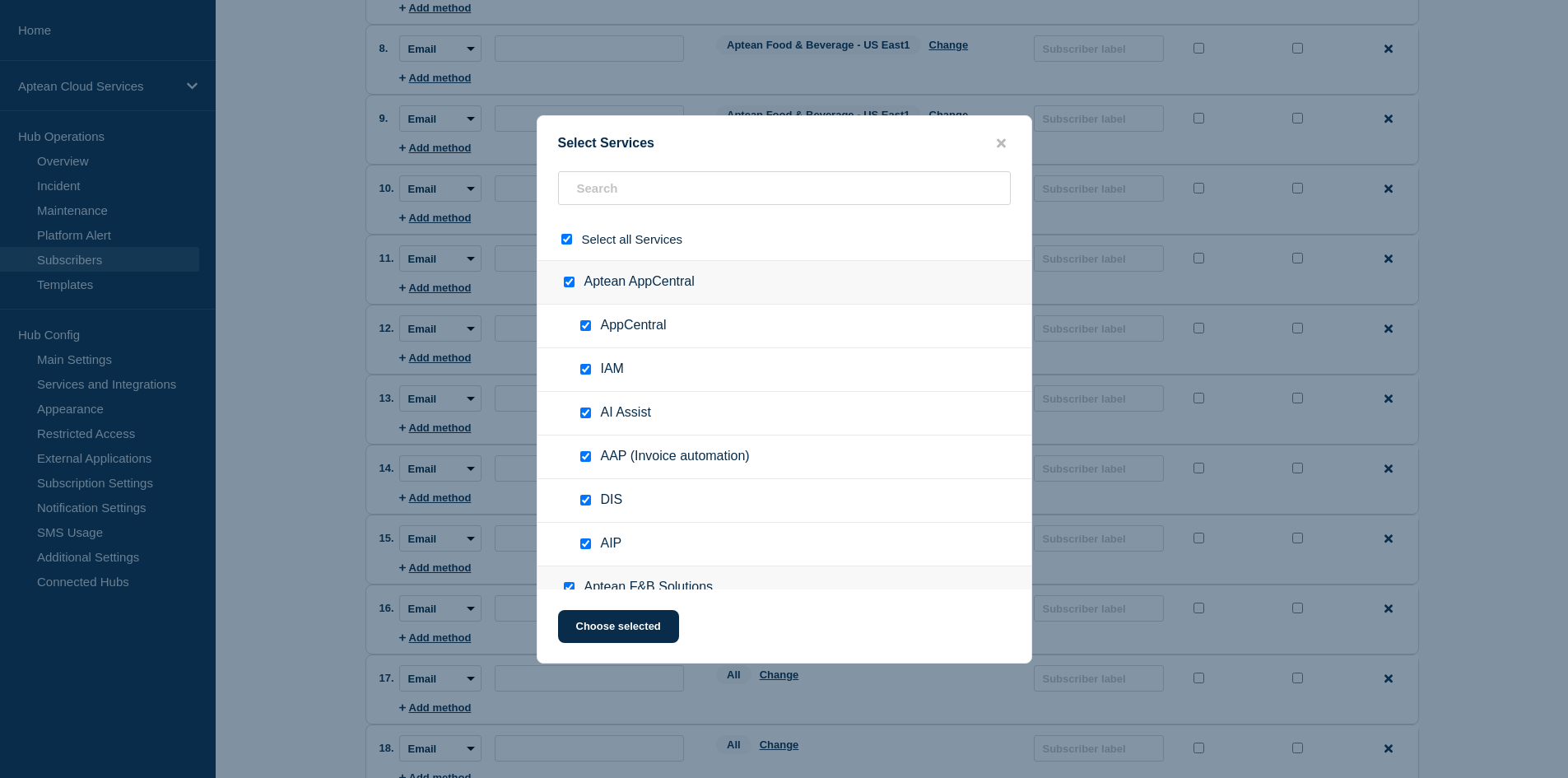
click at [568, 241] on input "select all checkbox" at bounding box center [567, 239] width 10 height 10
click at [606, 193] on input "text" at bounding box center [784, 187] width 453 height 33
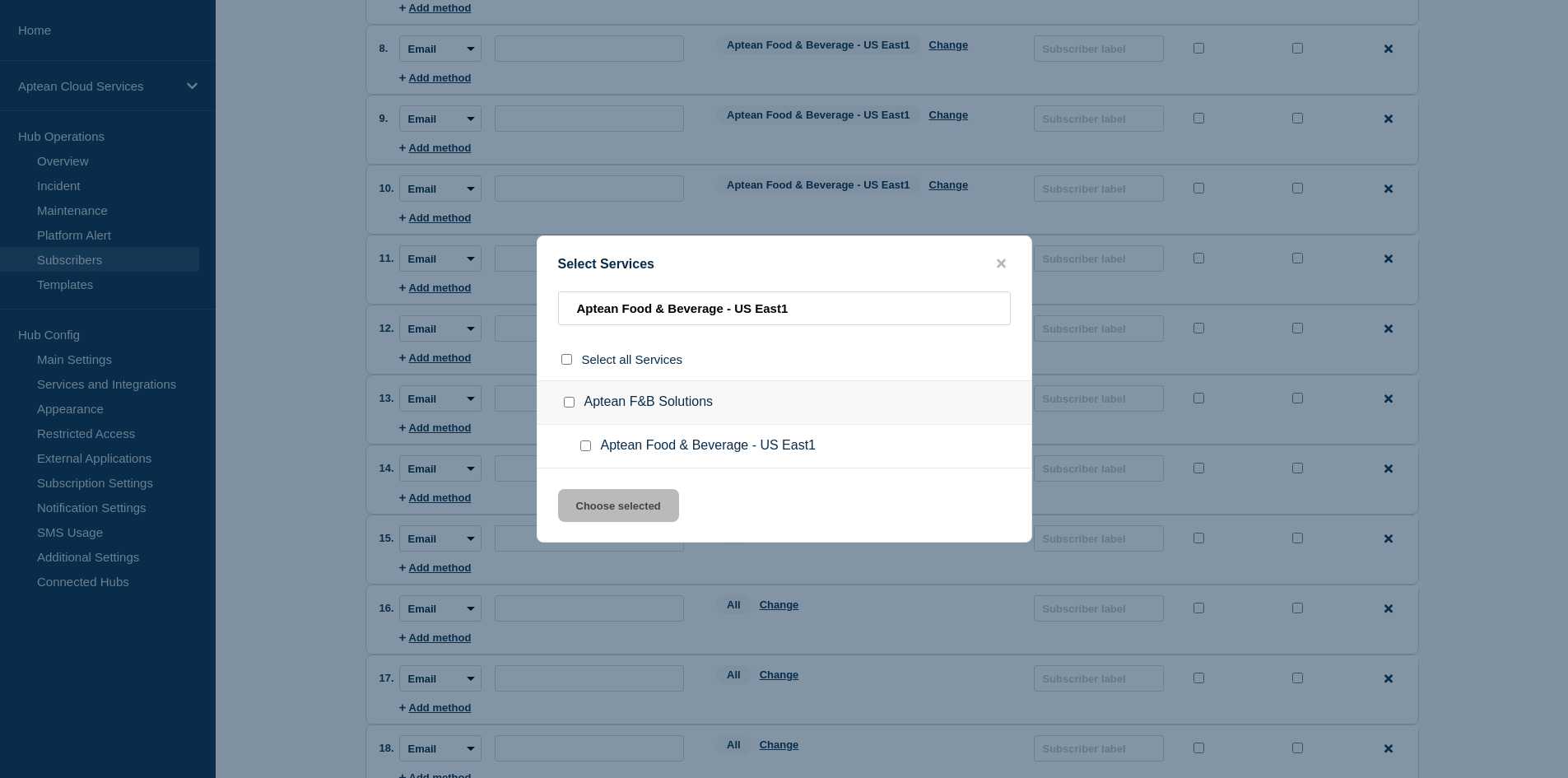
click at [593, 449] on div at bounding box center [589, 445] width 24 height 16
click at [585, 447] on input "Aptean Food & Beverage - US East1 checkbox" at bounding box center [585, 445] width 10 height 10
click at [598, 504] on button "Choose selected" at bounding box center [618, 505] width 121 height 33
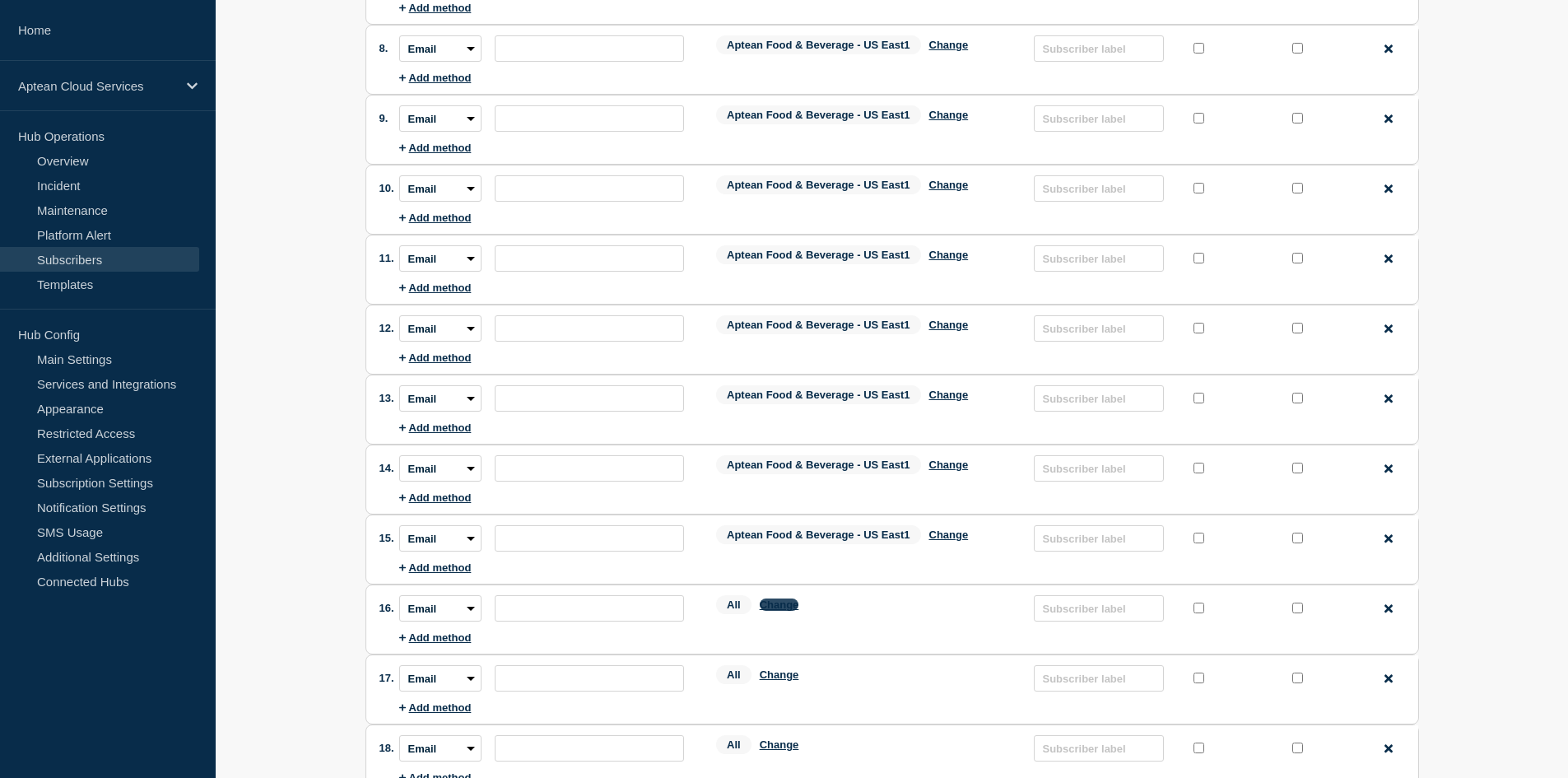
click at [788, 607] on button "Change" at bounding box center [779, 604] width 39 height 12
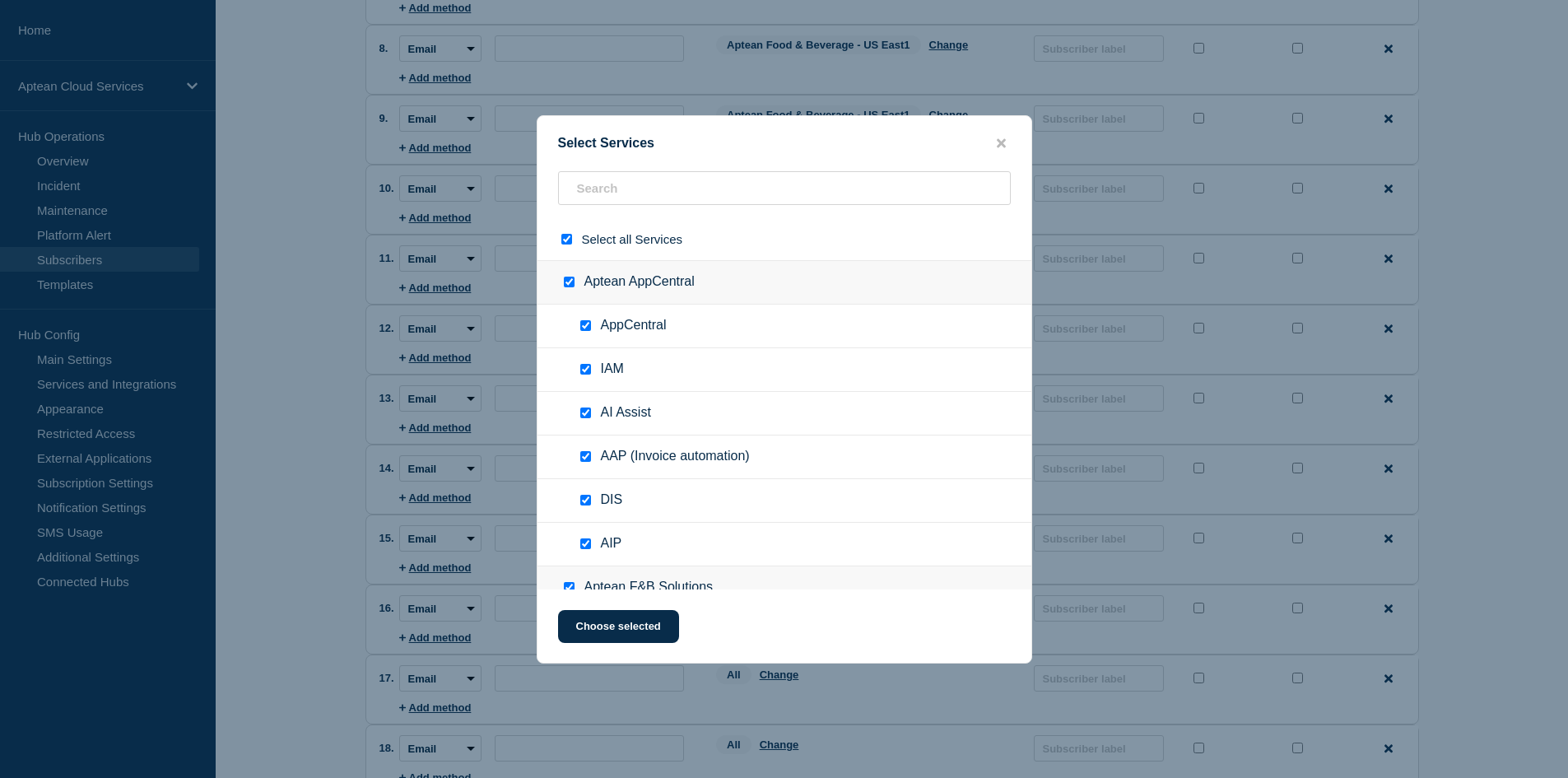
click at [567, 237] on input "select all checkbox" at bounding box center [567, 239] width 10 height 10
click at [612, 190] on input "text" at bounding box center [784, 187] width 453 height 33
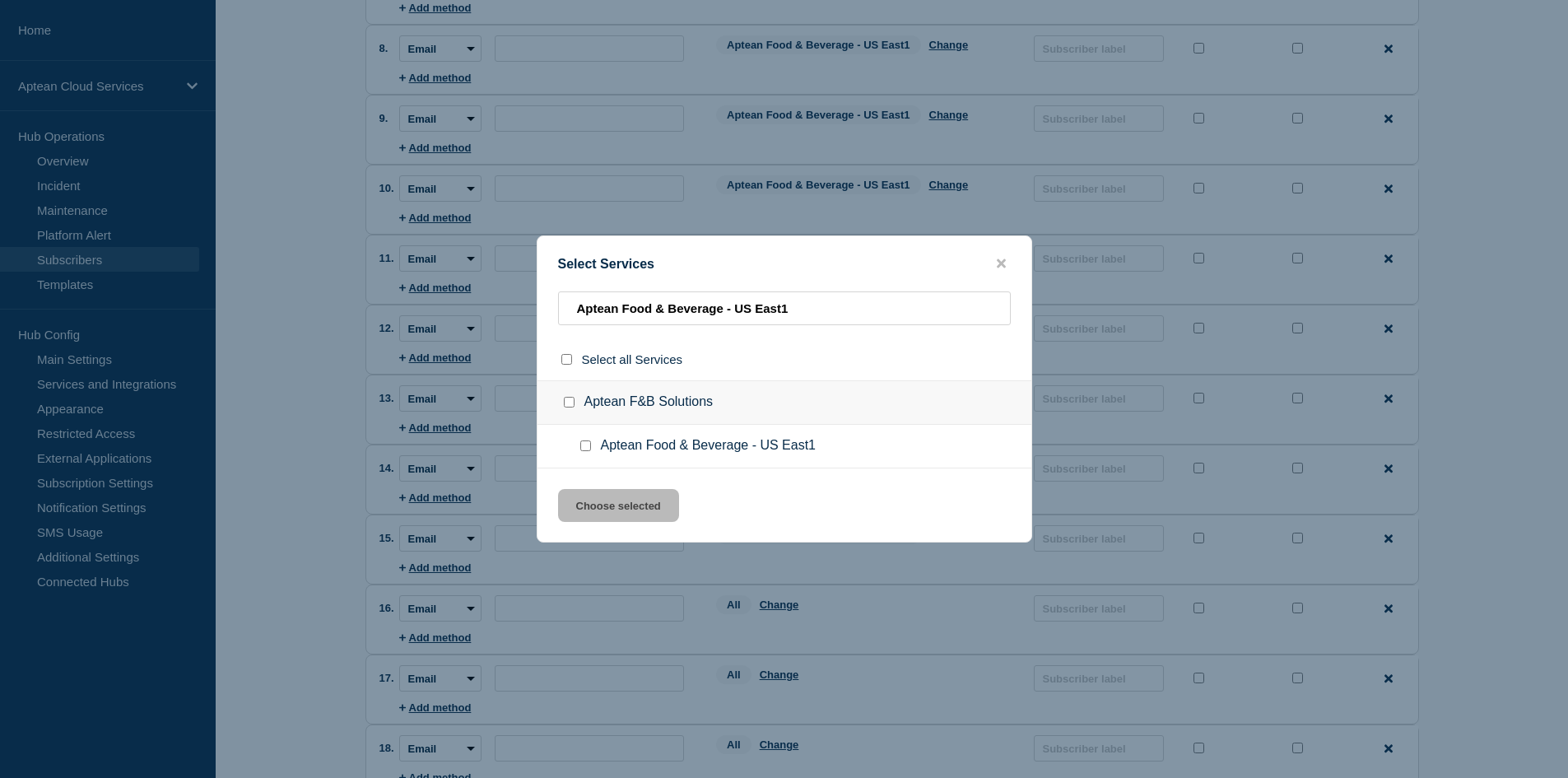
click at [580, 448] on input "Aptean Food & Beverage - US East1 checkbox" at bounding box center [585, 445] width 10 height 10
click at [612, 495] on button "Choose selected" at bounding box center [618, 505] width 121 height 33
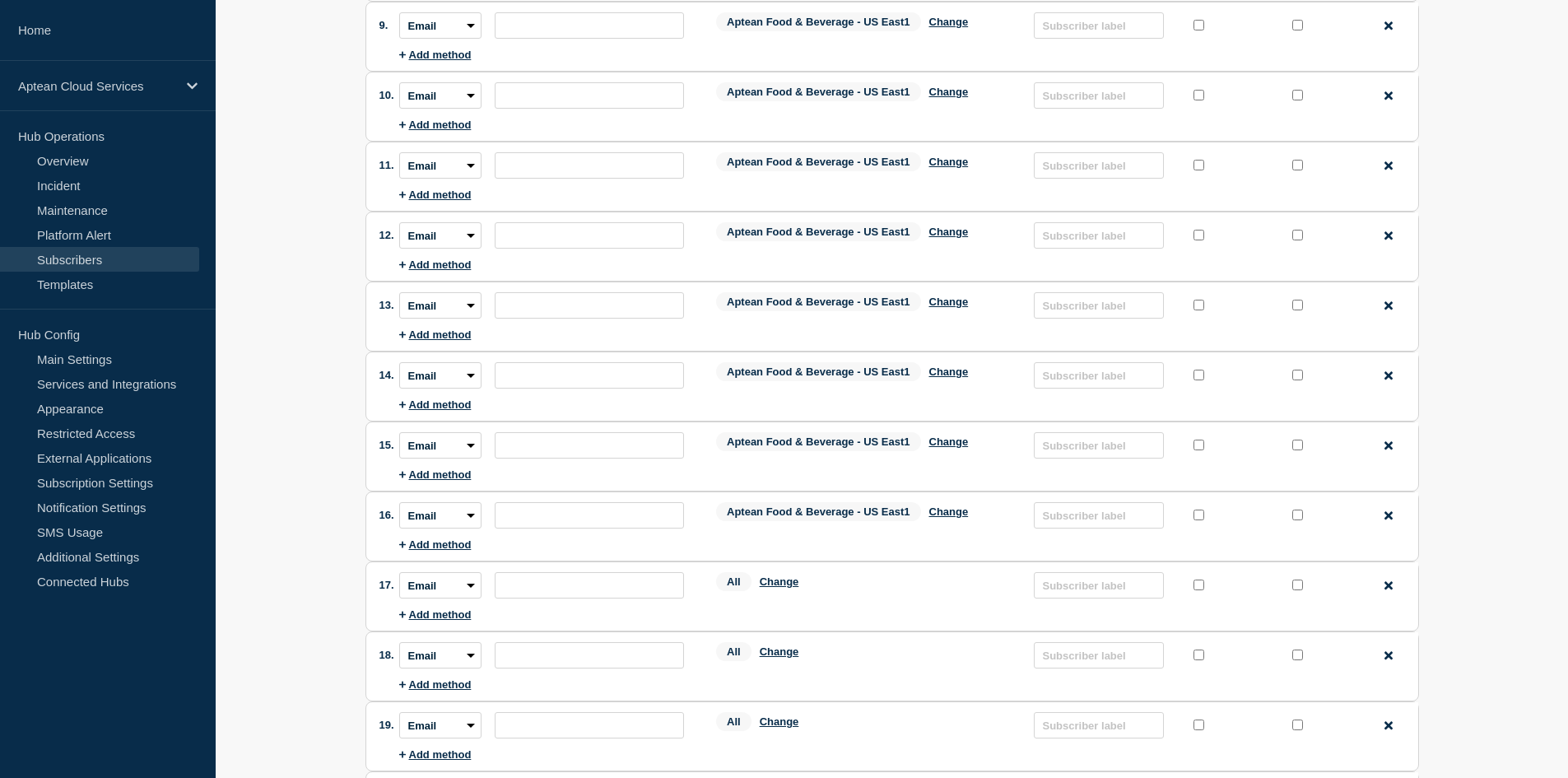
scroll to position [823, 0]
click at [784, 516] on button "Change" at bounding box center [779, 509] width 39 height 12
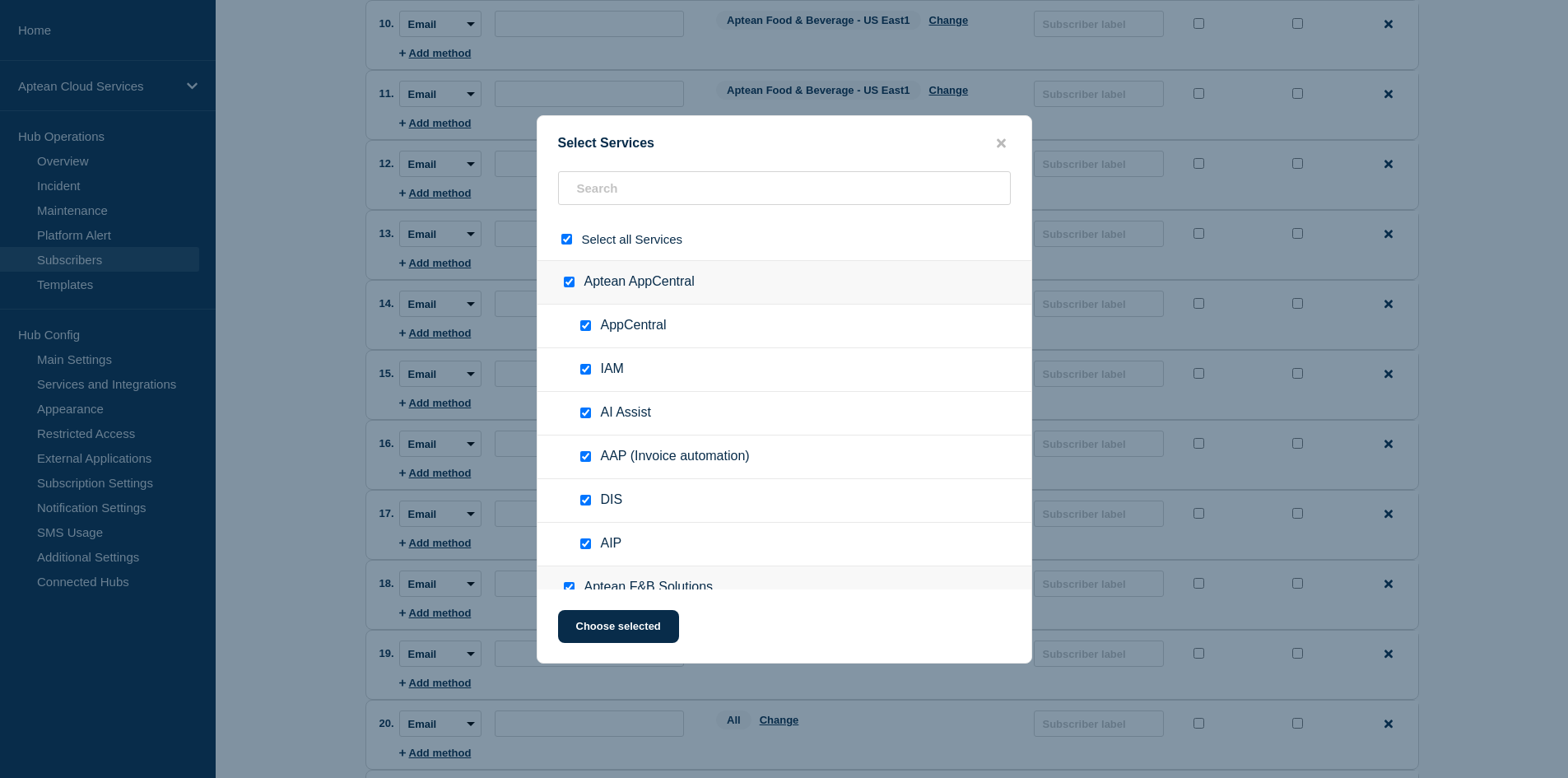
click at [566, 239] on input "select all checkbox" at bounding box center [567, 239] width 10 height 10
click at [617, 186] on input "text" at bounding box center [784, 187] width 453 height 33
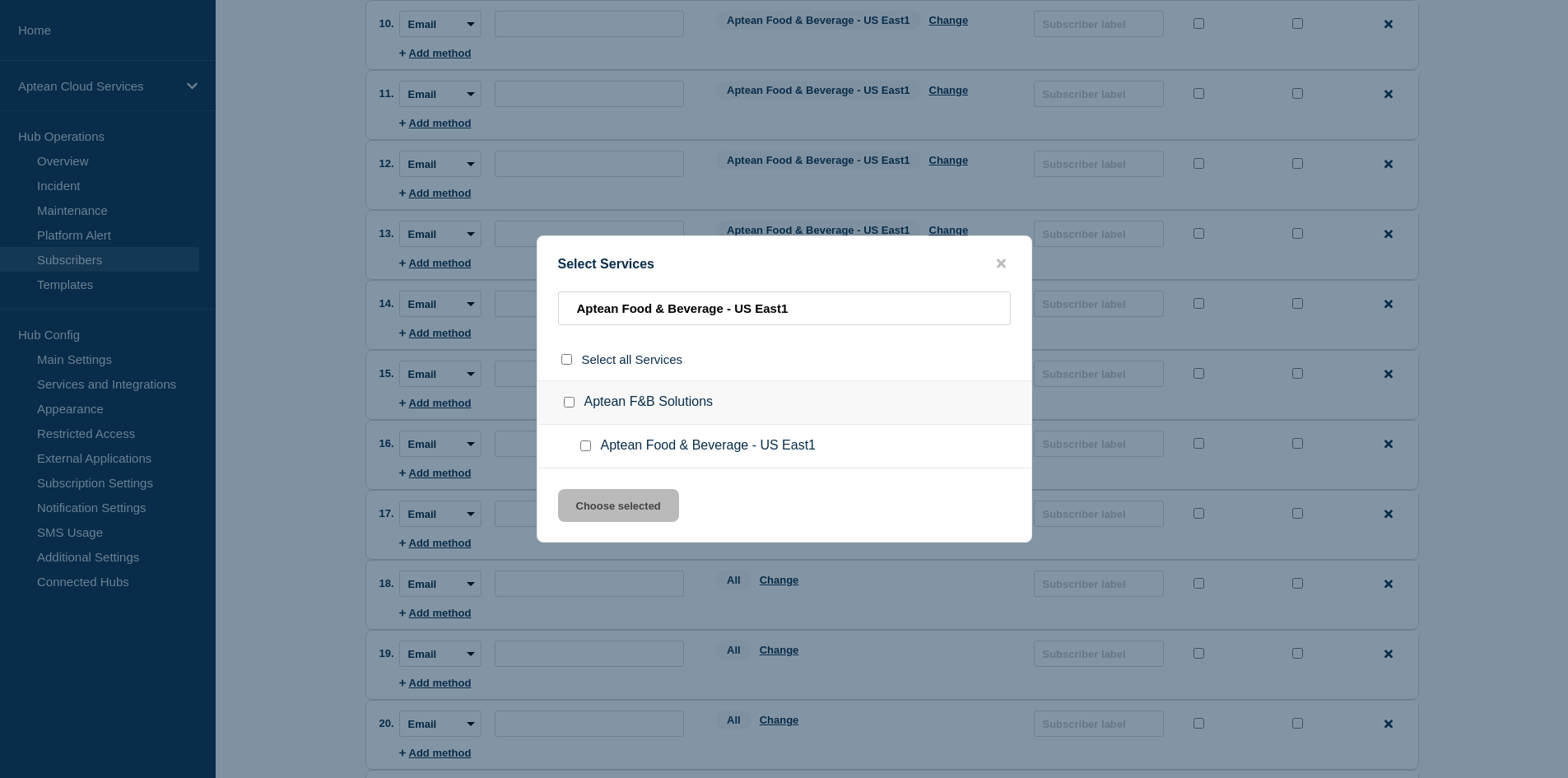
click at [587, 445] on input "Aptean Food & Beverage - US East1 checkbox" at bounding box center [585, 445] width 10 height 10
click at [611, 502] on button "Choose selected" at bounding box center [618, 505] width 121 height 33
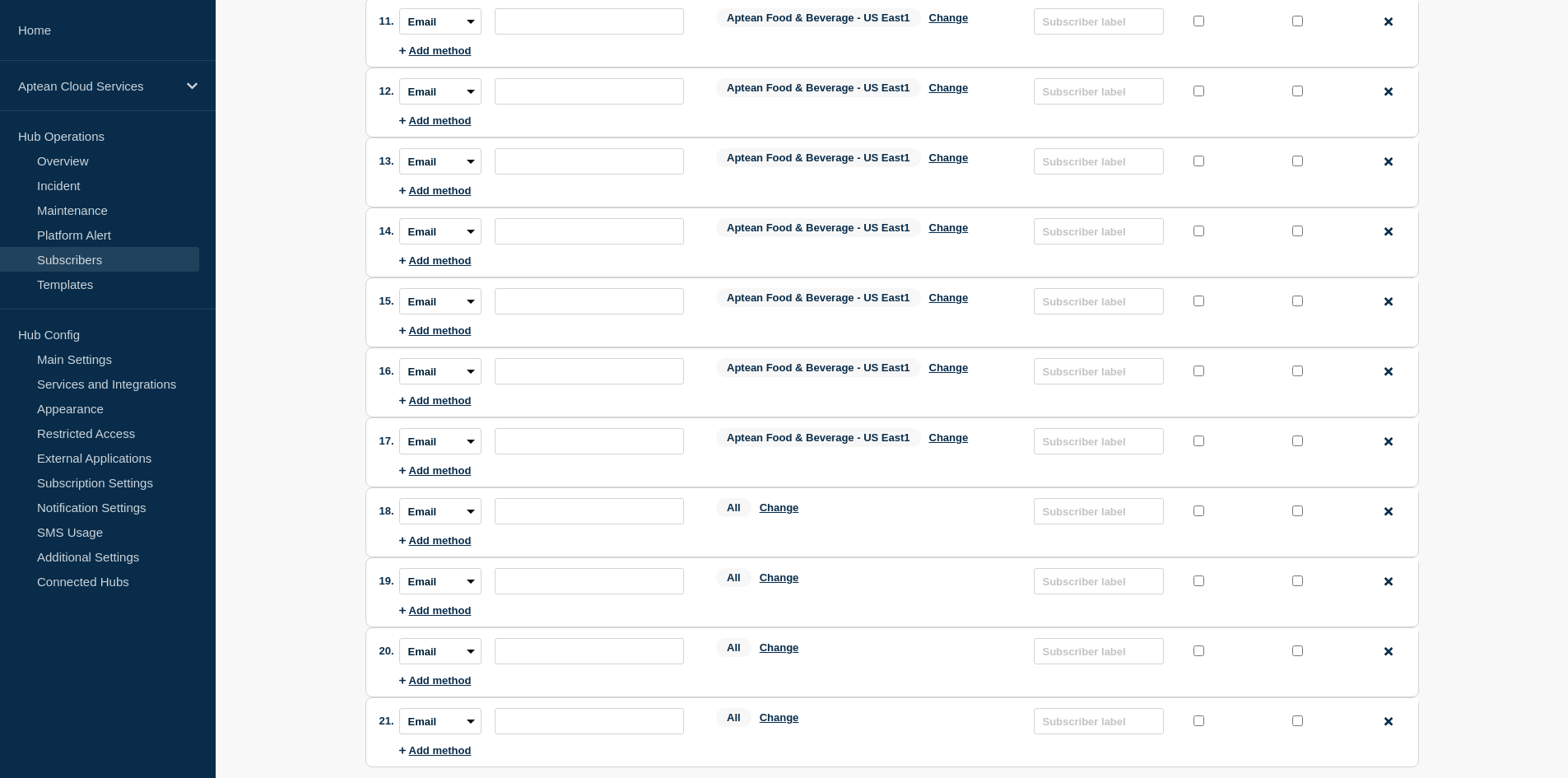
scroll to position [988, 0]
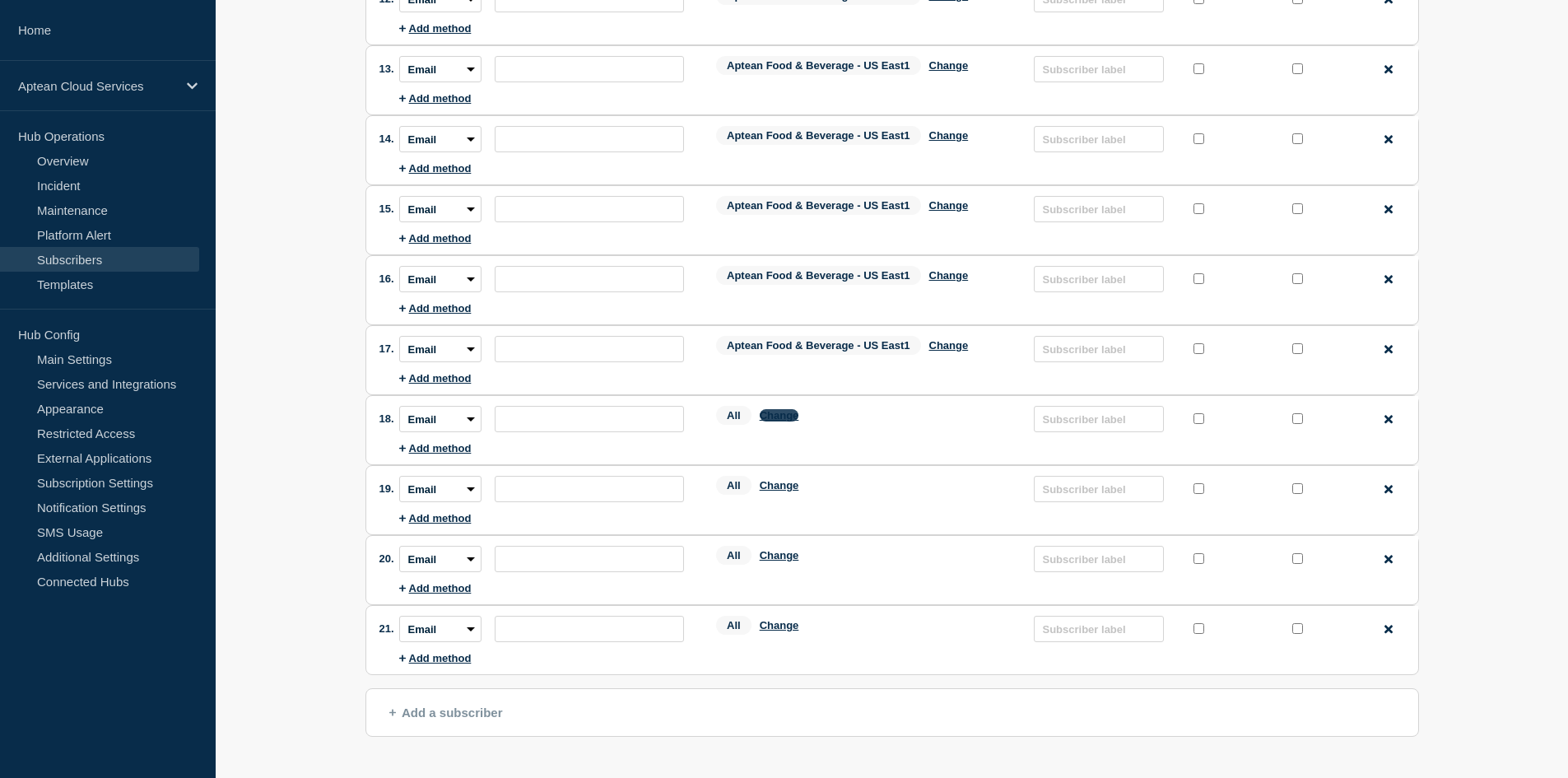
click at [778, 421] on button "Change" at bounding box center [779, 415] width 39 height 12
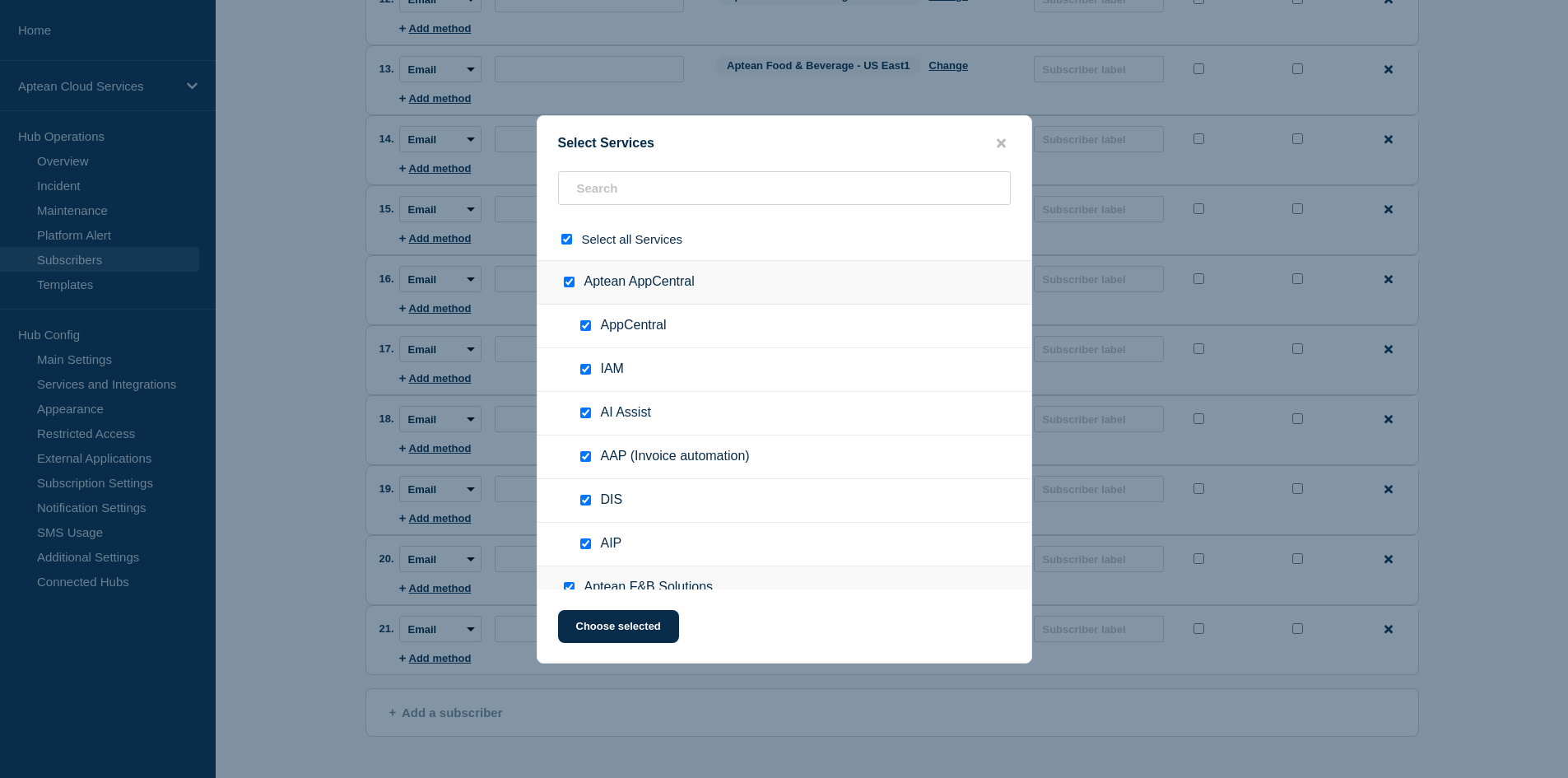
click at [562, 241] on input "select all checkbox" at bounding box center [567, 239] width 10 height 10
click at [630, 186] on input "text" at bounding box center [784, 187] width 453 height 33
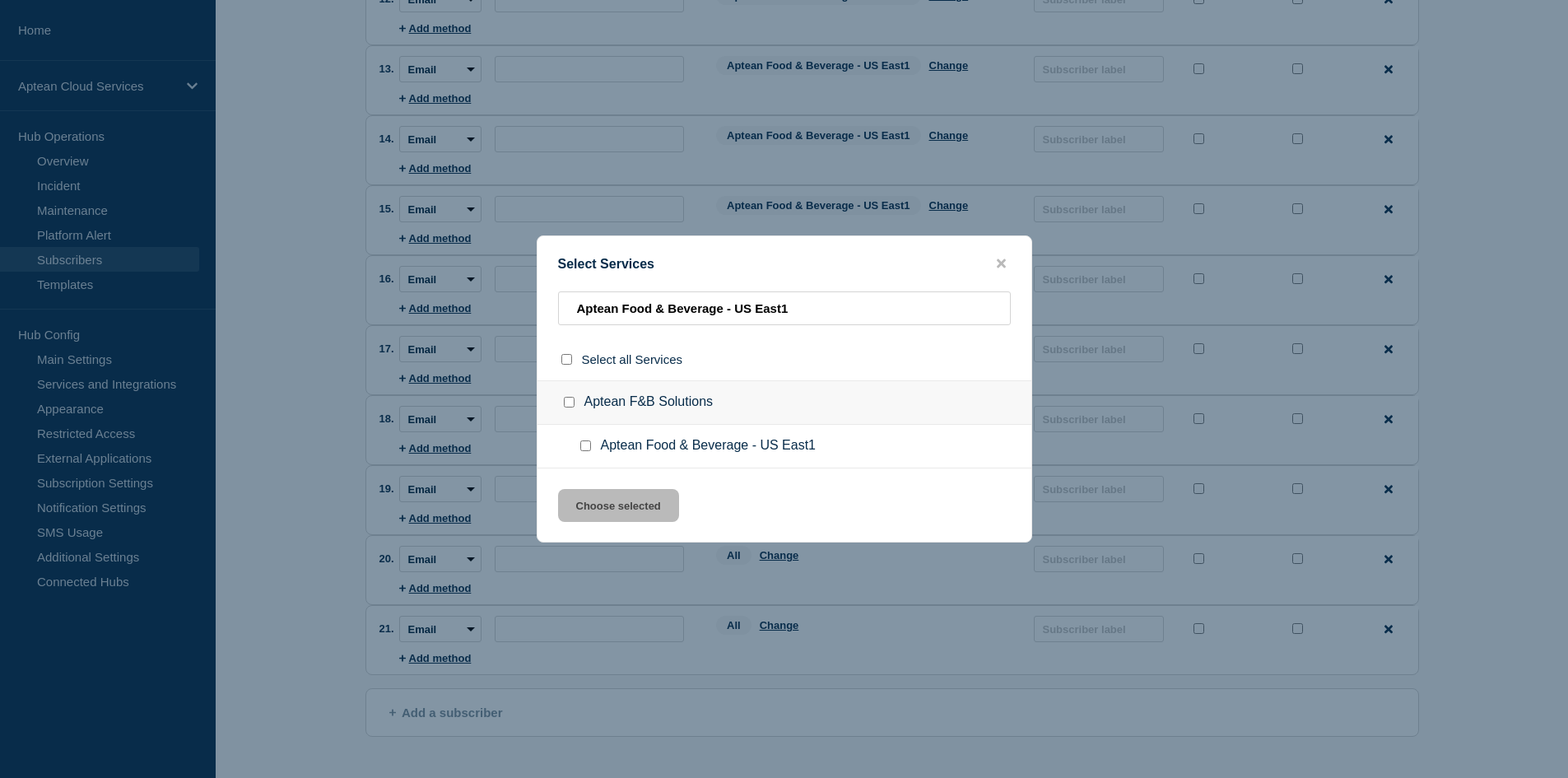
click at [584, 444] on input "Aptean Food & Beverage - US East1 checkbox" at bounding box center [585, 445] width 10 height 10
click at [592, 498] on button "Choose selected" at bounding box center [618, 505] width 121 height 33
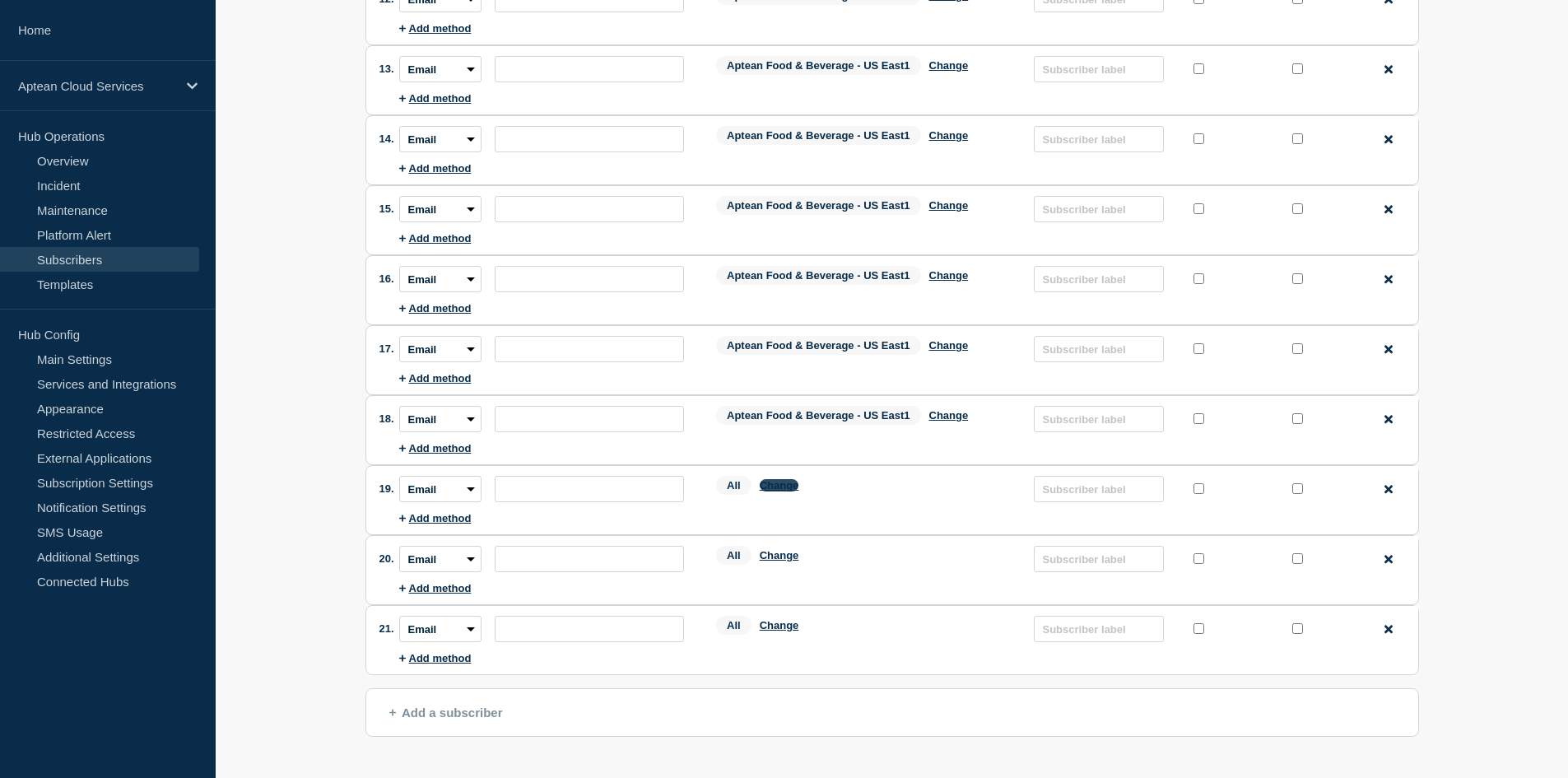
click at [777, 486] on button "Change" at bounding box center [779, 485] width 39 height 12
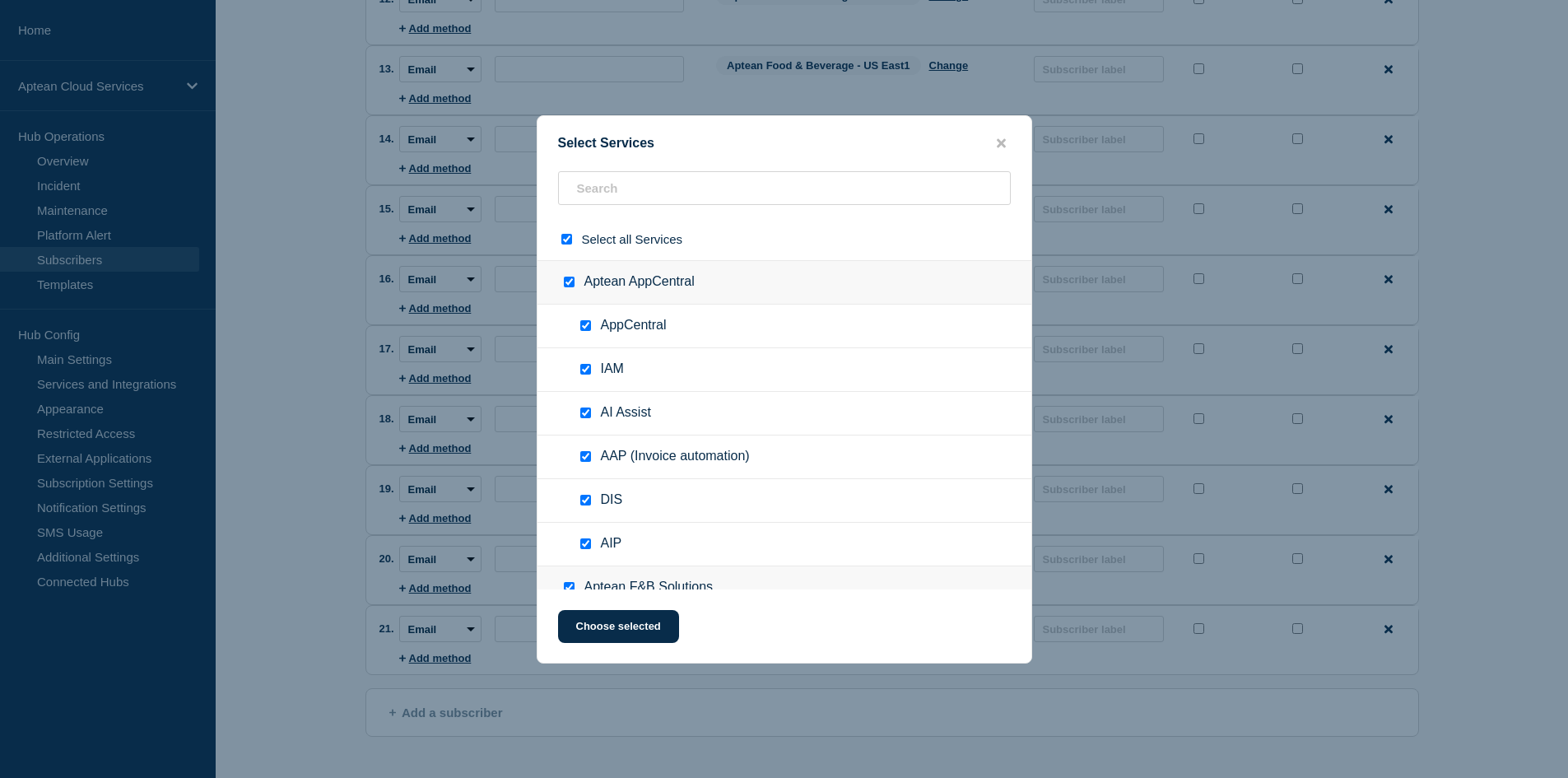
click at [567, 240] on input "select all checkbox" at bounding box center [567, 239] width 10 height 10
click at [626, 173] on input "text" at bounding box center [784, 187] width 453 height 33
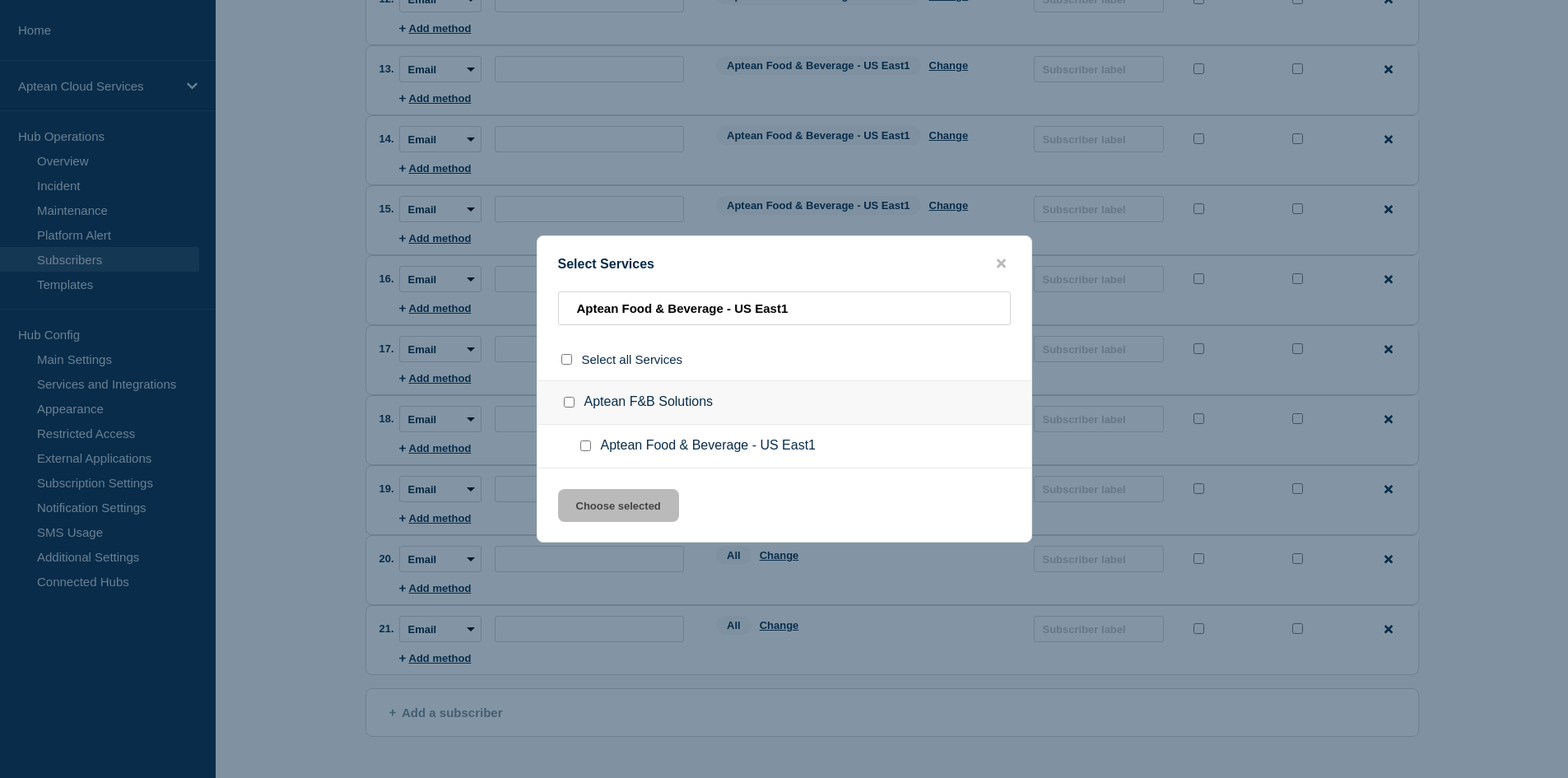
click at [585, 447] on input "Aptean Food & Beverage - US East1 checkbox" at bounding box center [585, 445] width 10 height 10
click at [614, 510] on button "Choose selected" at bounding box center [618, 505] width 121 height 33
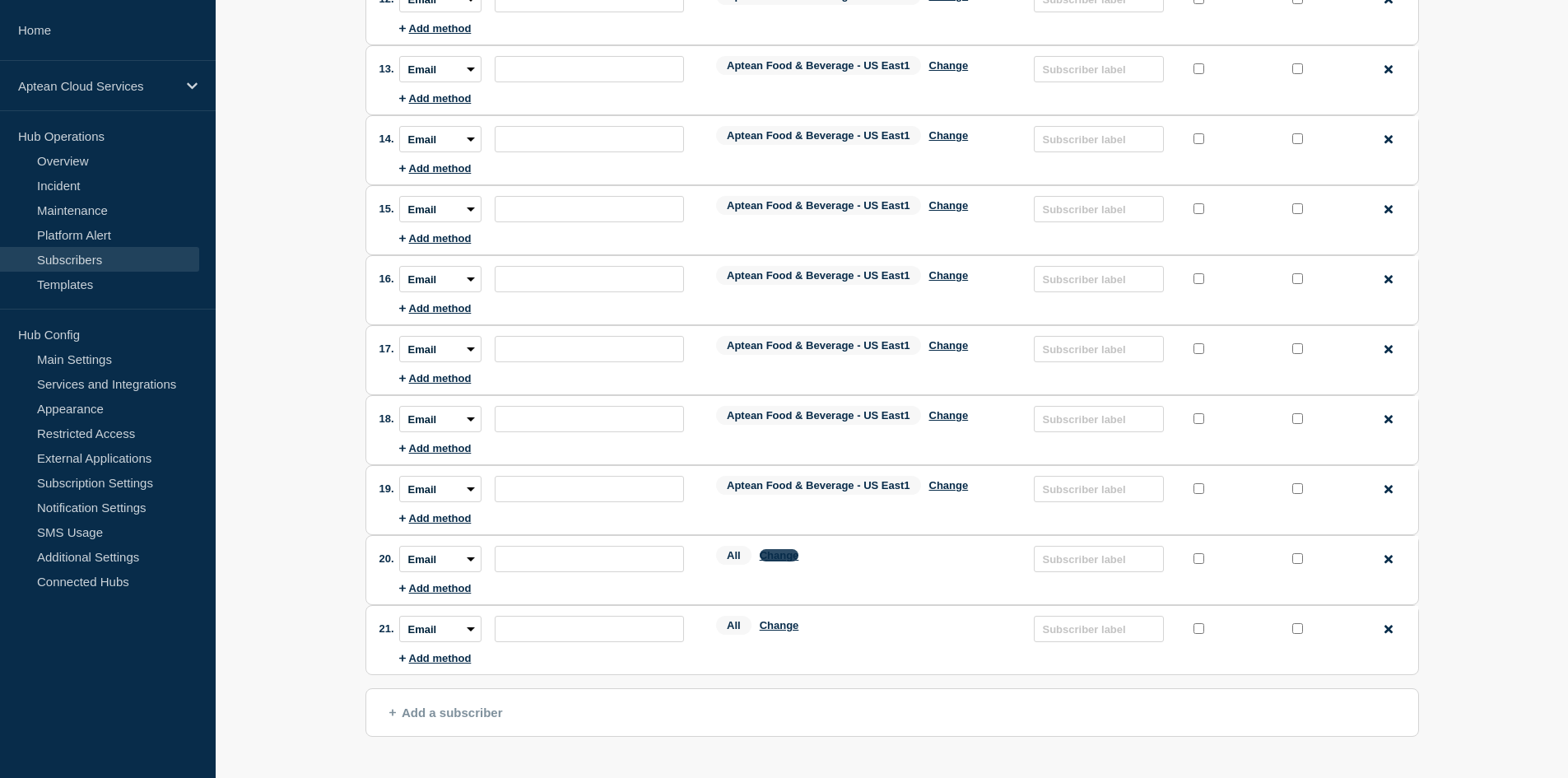
click at [781, 561] on button "Change" at bounding box center [779, 555] width 39 height 12
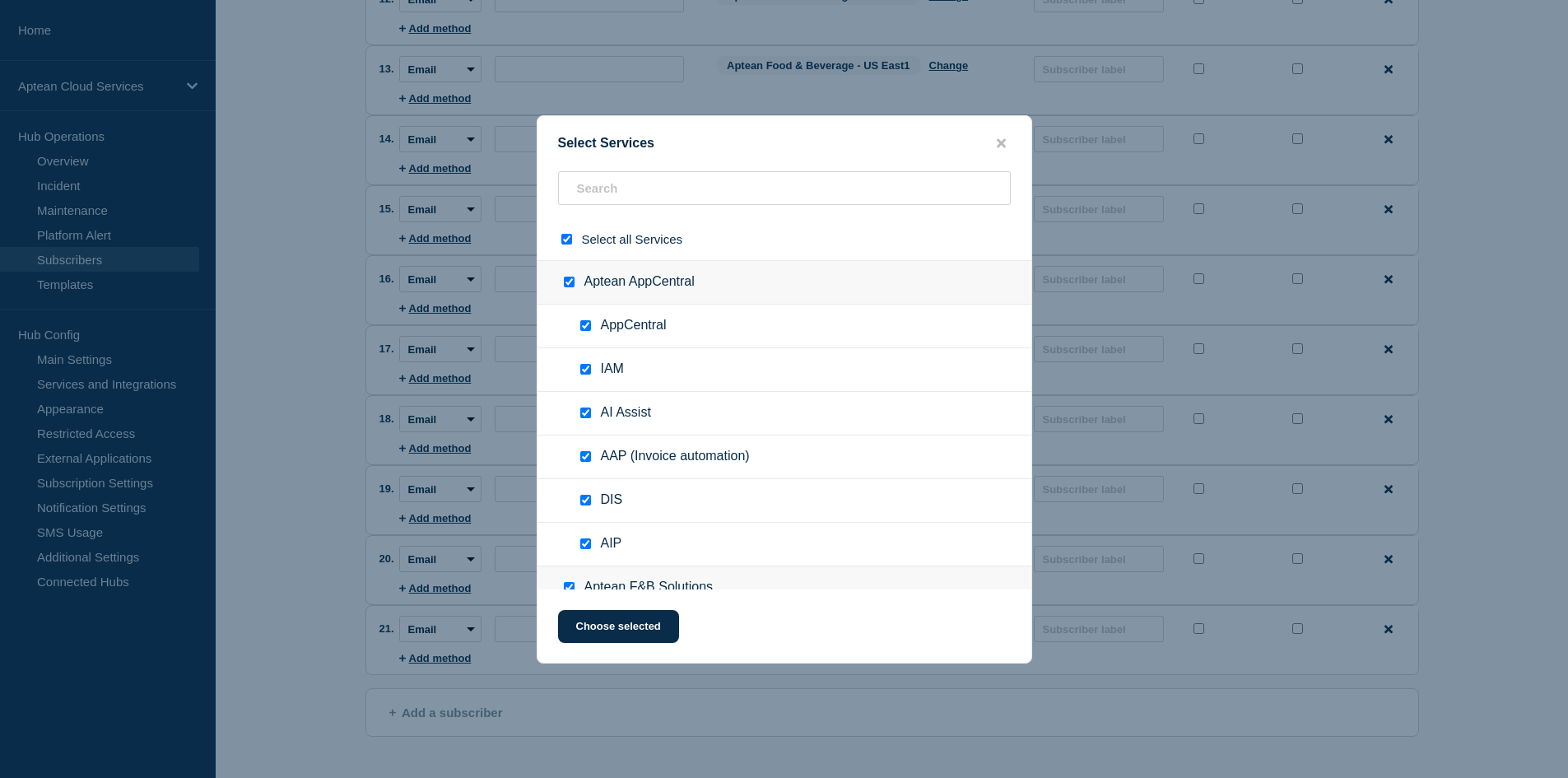
drag, startPoint x: 568, startPoint y: 242, endPoint x: 583, endPoint y: 220, distance: 26.6
click at [569, 240] on input "select all checkbox" at bounding box center [567, 239] width 10 height 10
click at [630, 177] on input "text" at bounding box center [784, 187] width 453 height 33
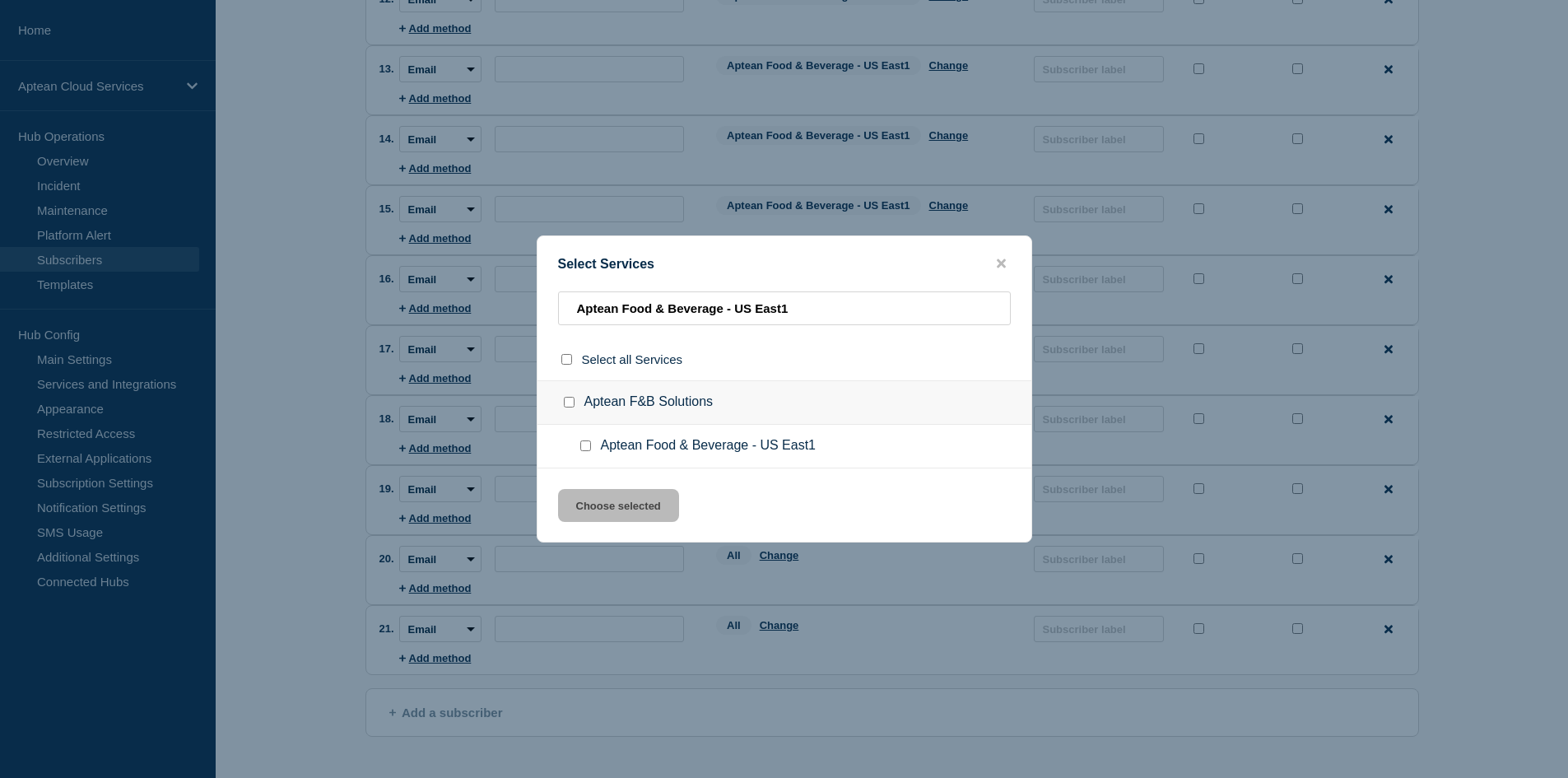
click at [587, 447] on input "Aptean Food & Beverage - US East1 checkbox" at bounding box center [585, 445] width 10 height 10
click at [601, 514] on button "Choose selected" at bounding box center [618, 505] width 121 height 33
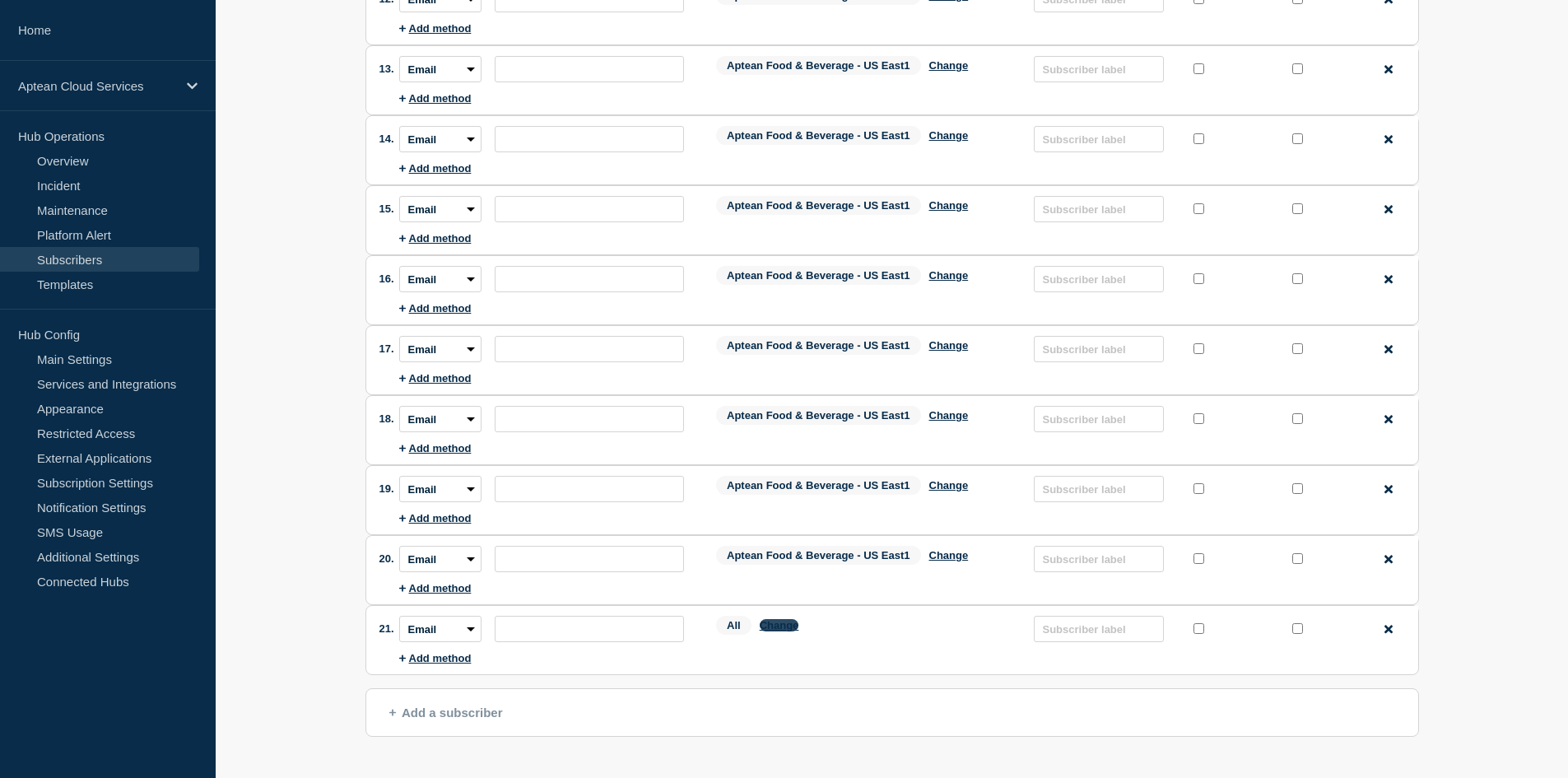
click at [780, 625] on button "Change" at bounding box center [779, 625] width 39 height 12
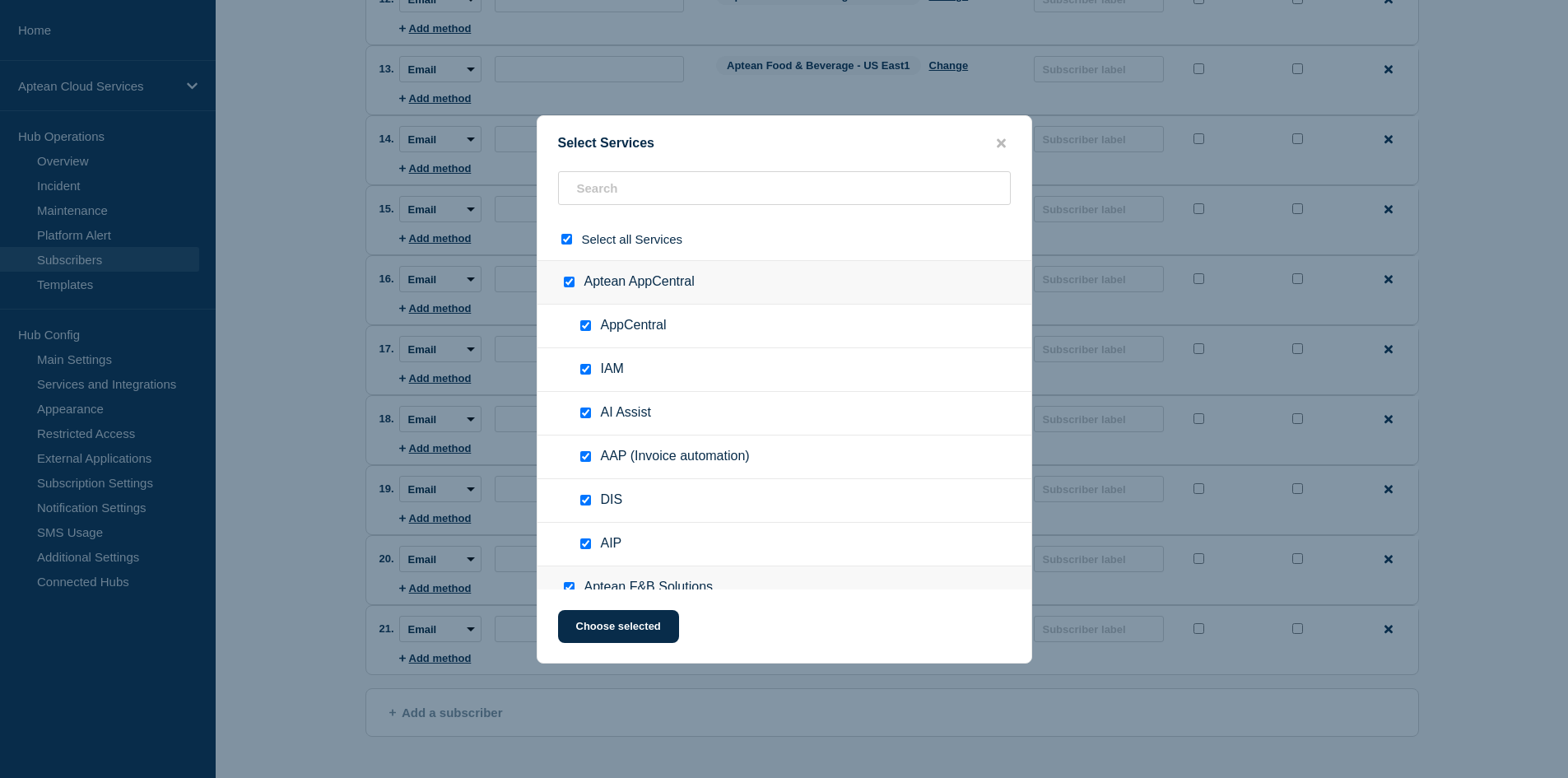
click at [566, 245] on input "select all checkbox" at bounding box center [567, 239] width 10 height 10
click at [599, 192] on input "text" at bounding box center [784, 187] width 453 height 33
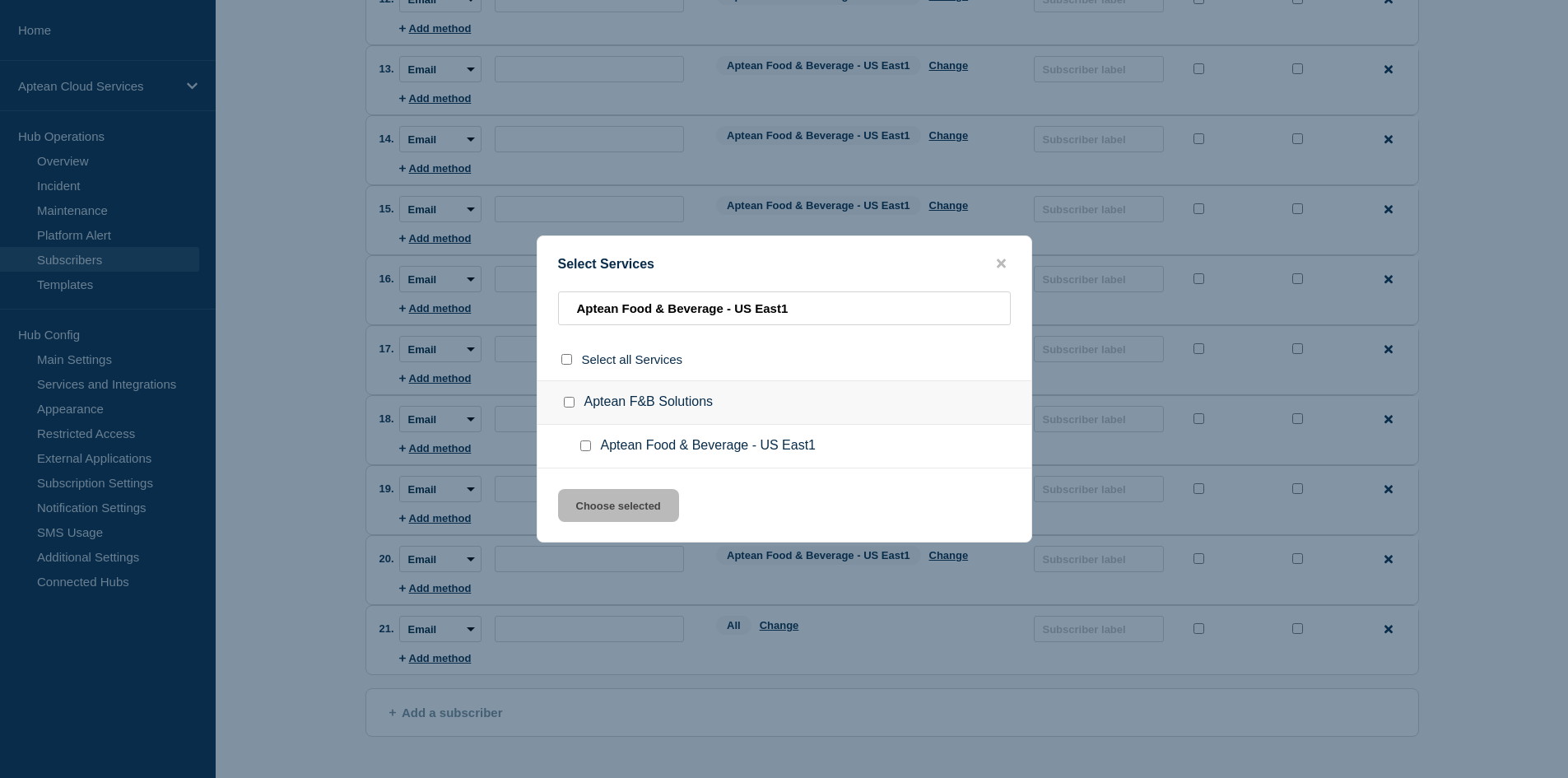
click at [587, 444] on input "Aptean Food & Beverage - US East1 checkbox" at bounding box center [585, 445] width 10 height 10
click at [590, 502] on button "Choose selected" at bounding box center [618, 505] width 121 height 33
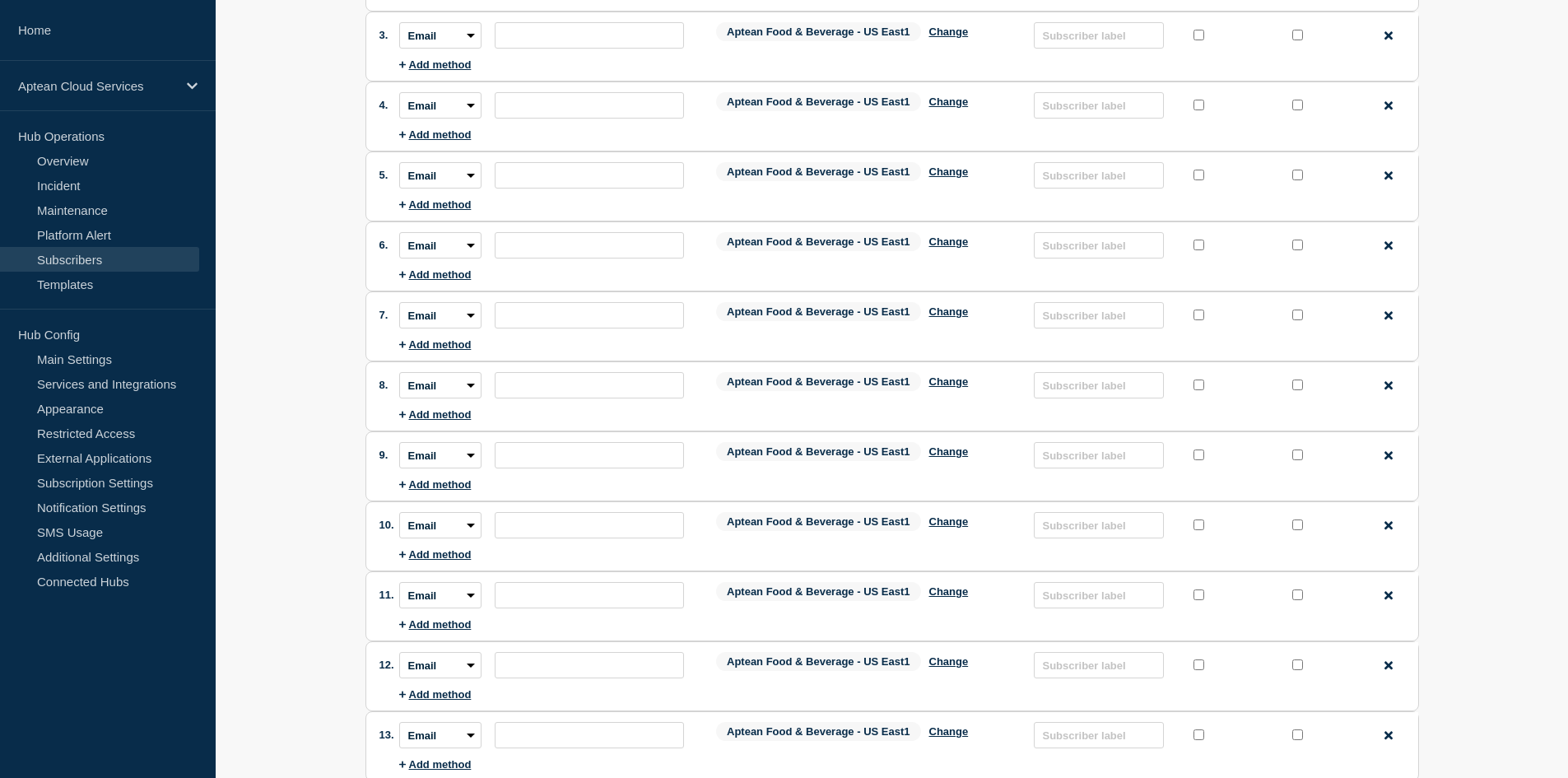
scroll to position [164, 0]
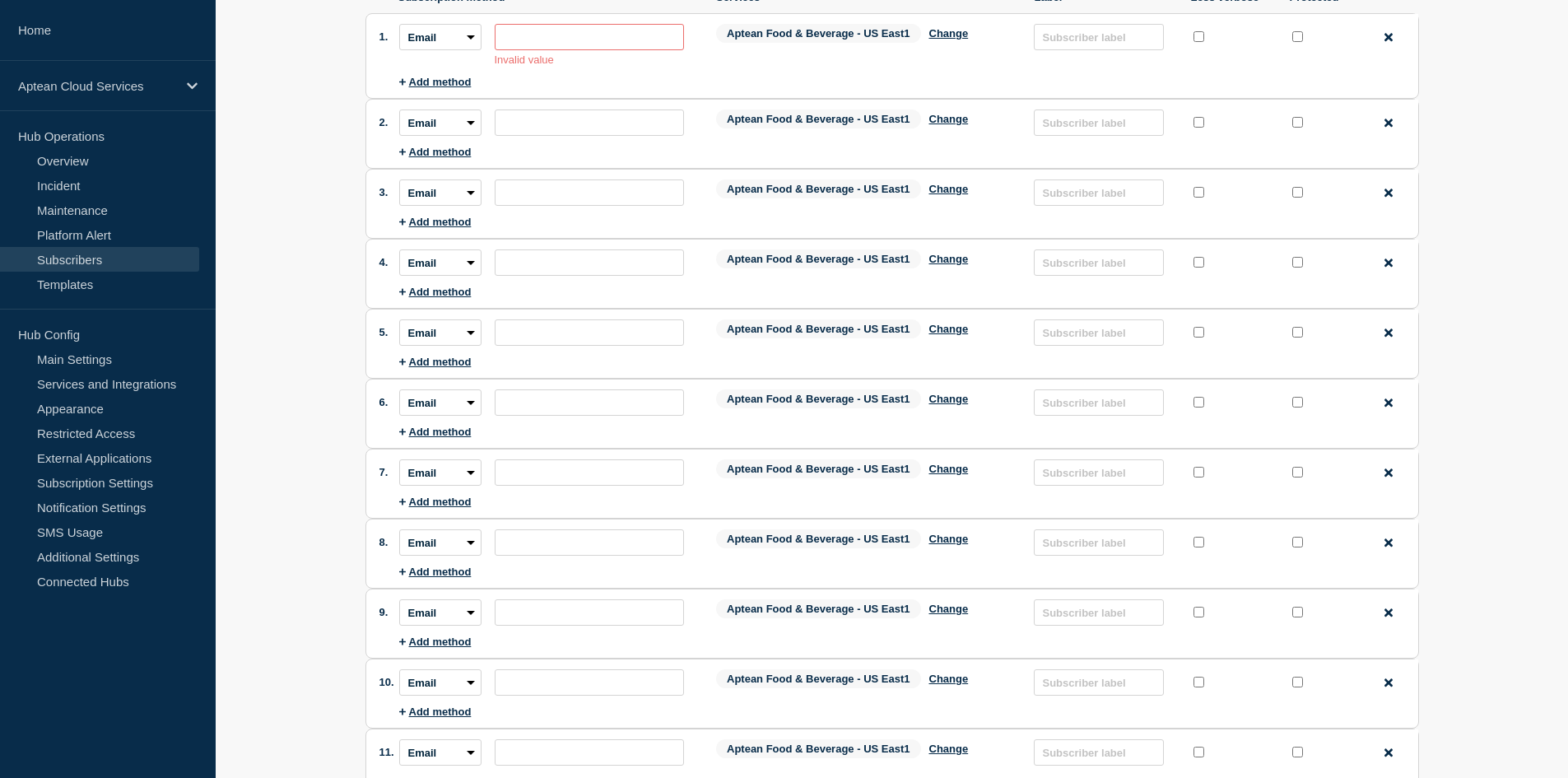
click at [644, 34] on input "subscription-address" at bounding box center [589, 37] width 189 height 27
click at [516, 34] on input "subscription-address" at bounding box center [589, 37] width 189 height 27
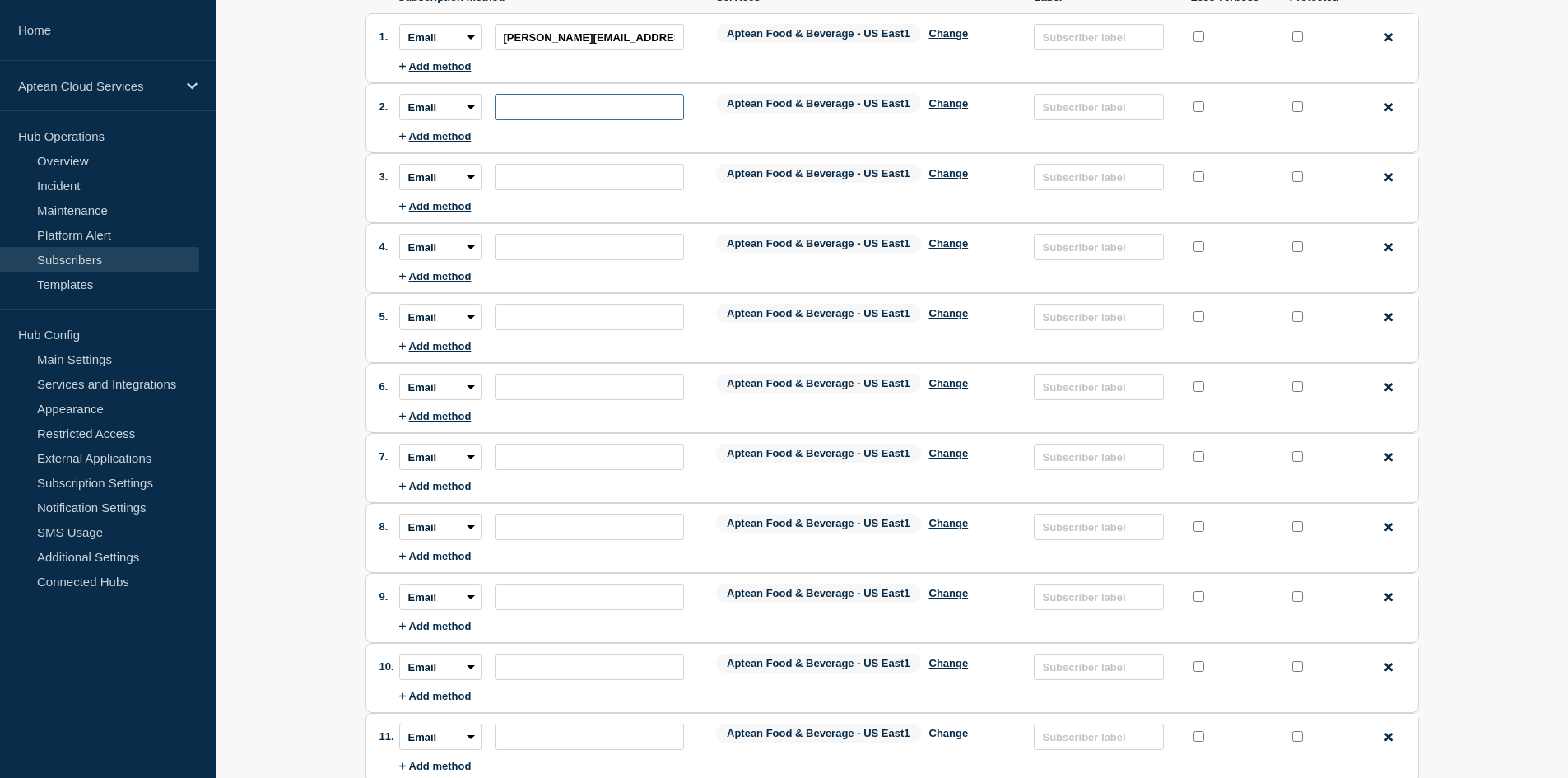
click at [602, 99] on input "subscription-address" at bounding box center [589, 107] width 189 height 27
click at [615, 190] on input "subscription-address" at bounding box center [589, 176] width 189 height 27
click at [517, 246] on input "subscription-address" at bounding box center [589, 246] width 189 height 27
click at [541, 329] on input "subscription-address" at bounding box center [589, 317] width 189 height 27
click at [603, 385] on input "subscription-address" at bounding box center [589, 387] width 189 height 27
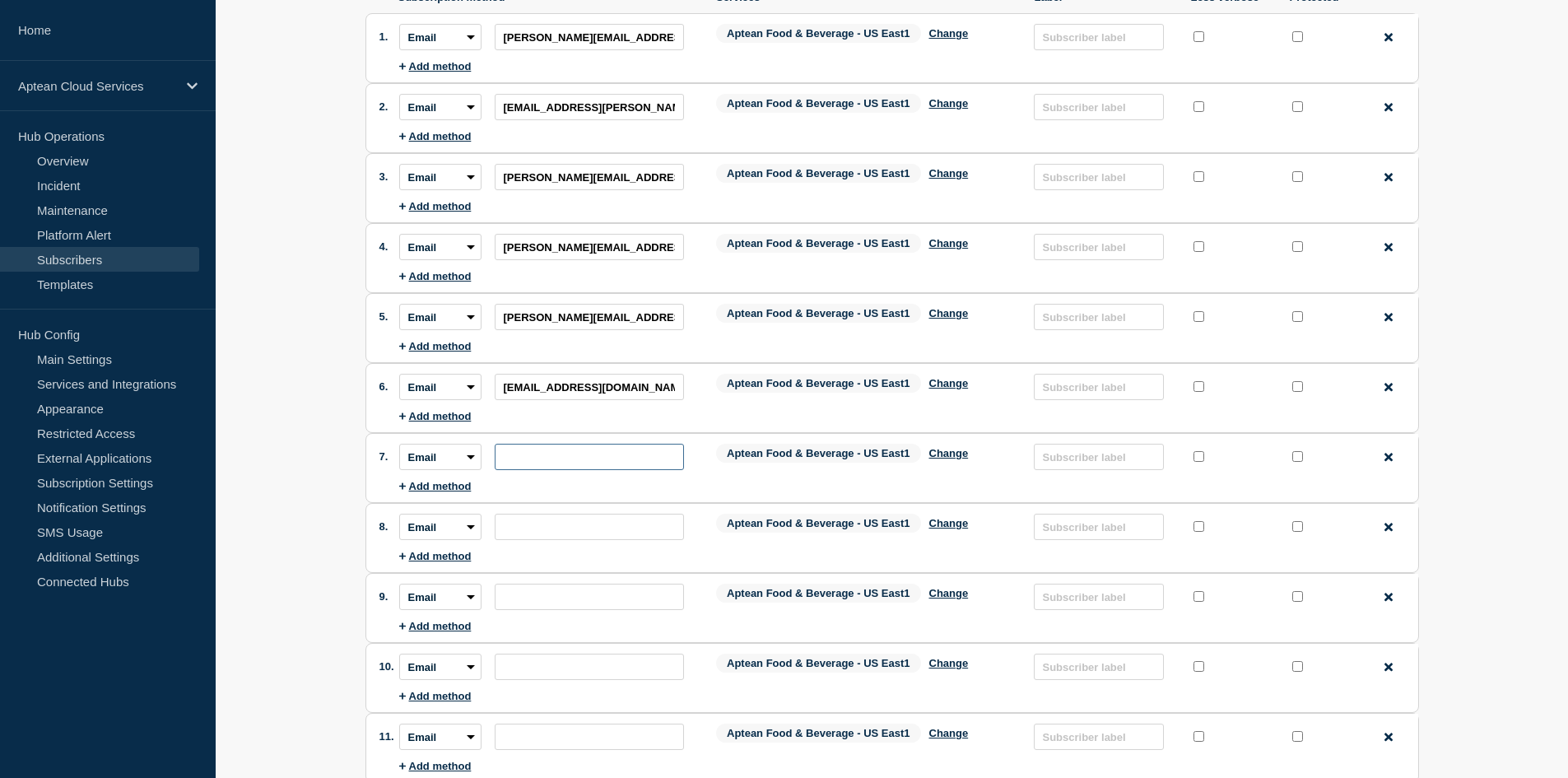
click at [570, 455] on input "subscription-address" at bounding box center [589, 456] width 189 height 27
click at [566, 526] on input "subscription-address" at bounding box center [589, 526] width 189 height 27
click at [595, 603] on input "subscription-address" at bounding box center [589, 597] width 189 height 27
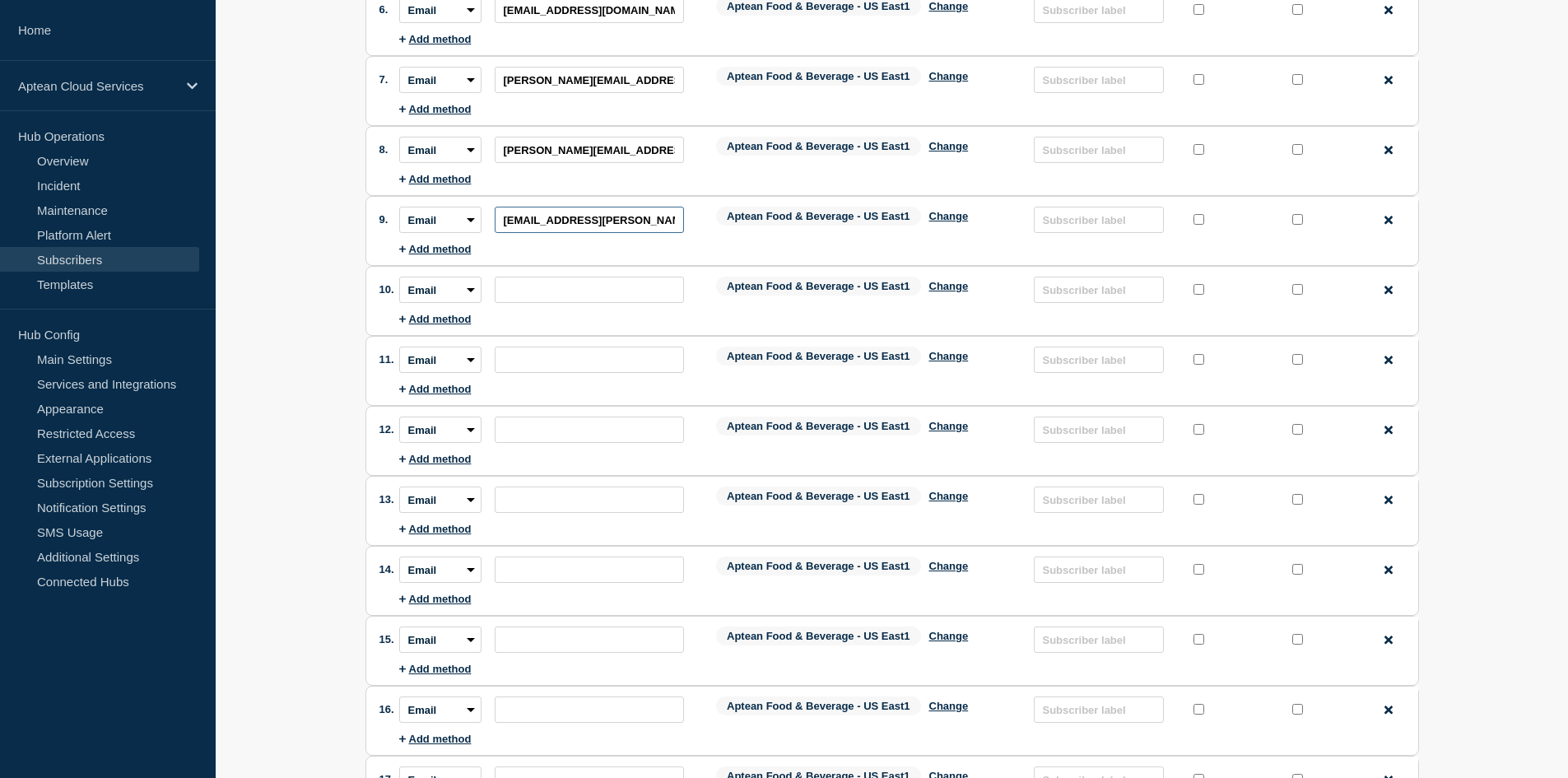
scroll to position [576, 0]
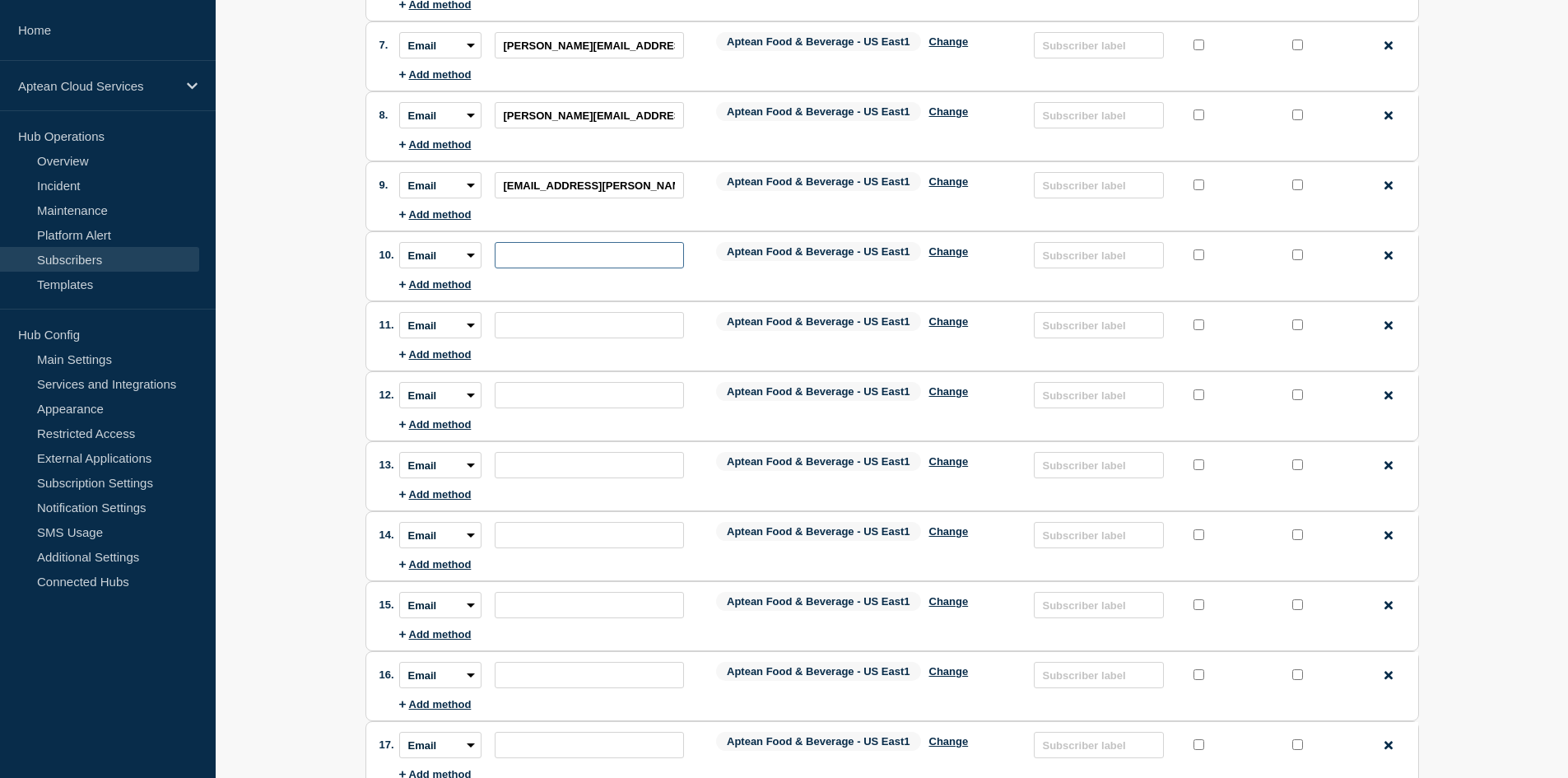
click at [549, 259] on input "subscription-address" at bounding box center [589, 255] width 189 height 27
click at [581, 333] on input "subscription-address" at bounding box center [589, 324] width 189 height 27
click at [525, 394] on input "subscription-address" at bounding box center [589, 395] width 189 height 27
click at [517, 466] on input "subscription-address" at bounding box center [589, 465] width 189 height 27
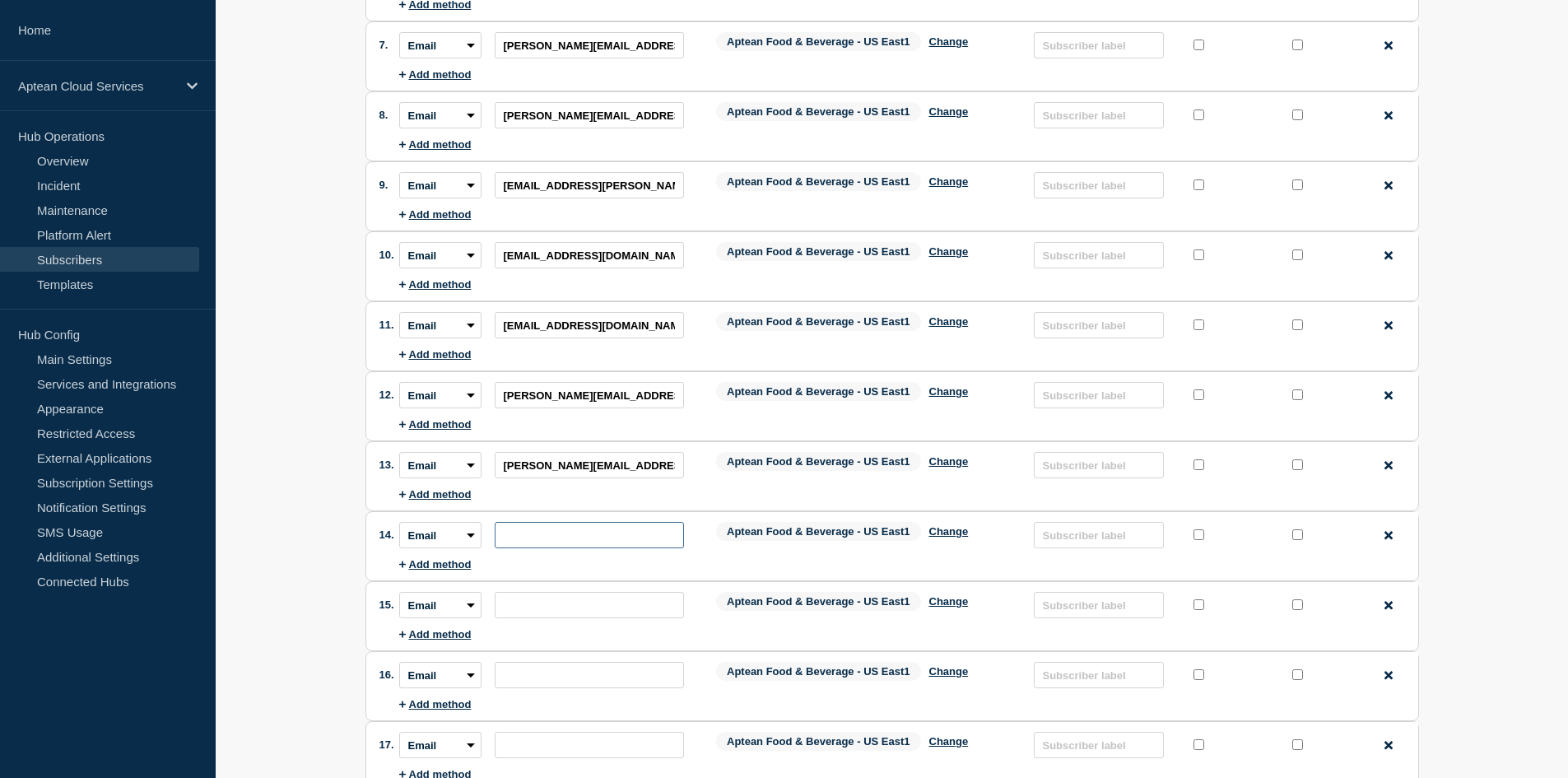
click at [603, 531] on input "subscription-address" at bounding box center [589, 535] width 189 height 27
click at [550, 606] on input "subscription-address" at bounding box center [589, 604] width 189 height 27
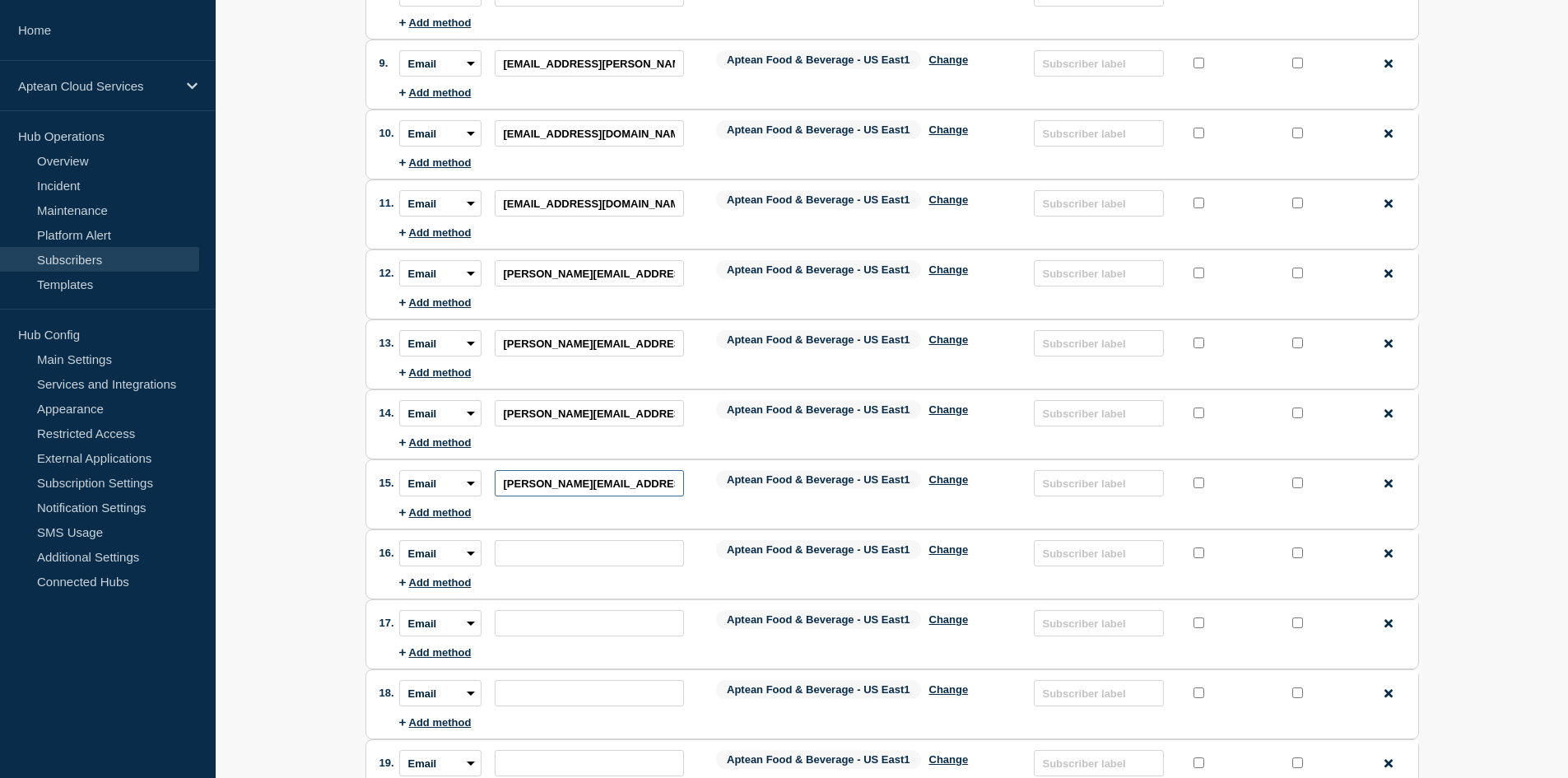
scroll to position [906, 0]
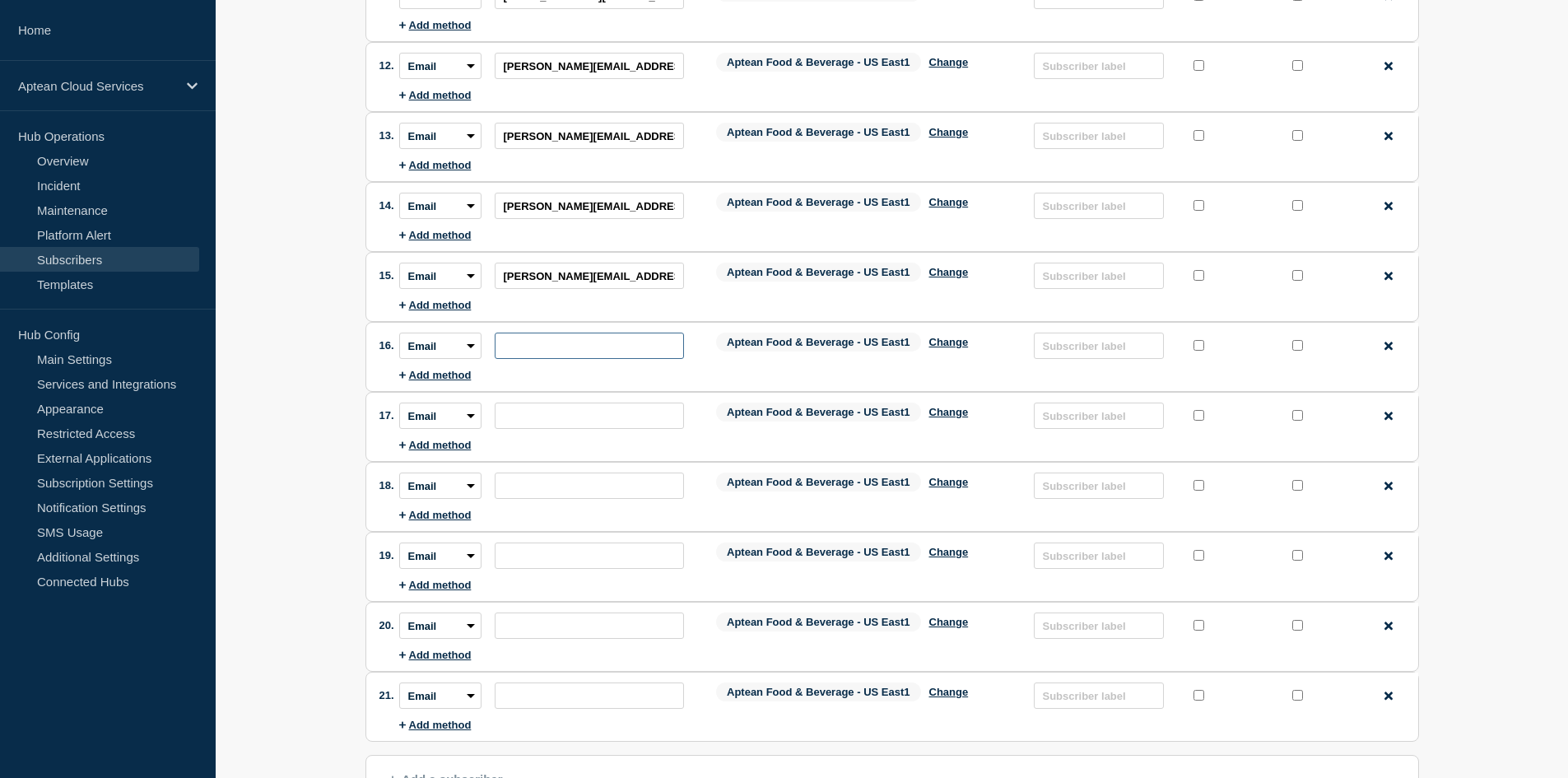
click at [568, 355] on input "subscription-address" at bounding box center [589, 345] width 189 height 27
click at [549, 425] on input "subscription-address" at bounding box center [589, 415] width 189 height 27
click at [591, 485] on input "subscription-address" at bounding box center [589, 485] width 189 height 27
click at [561, 561] on input "subscription-address" at bounding box center [589, 555] width 189 height 27
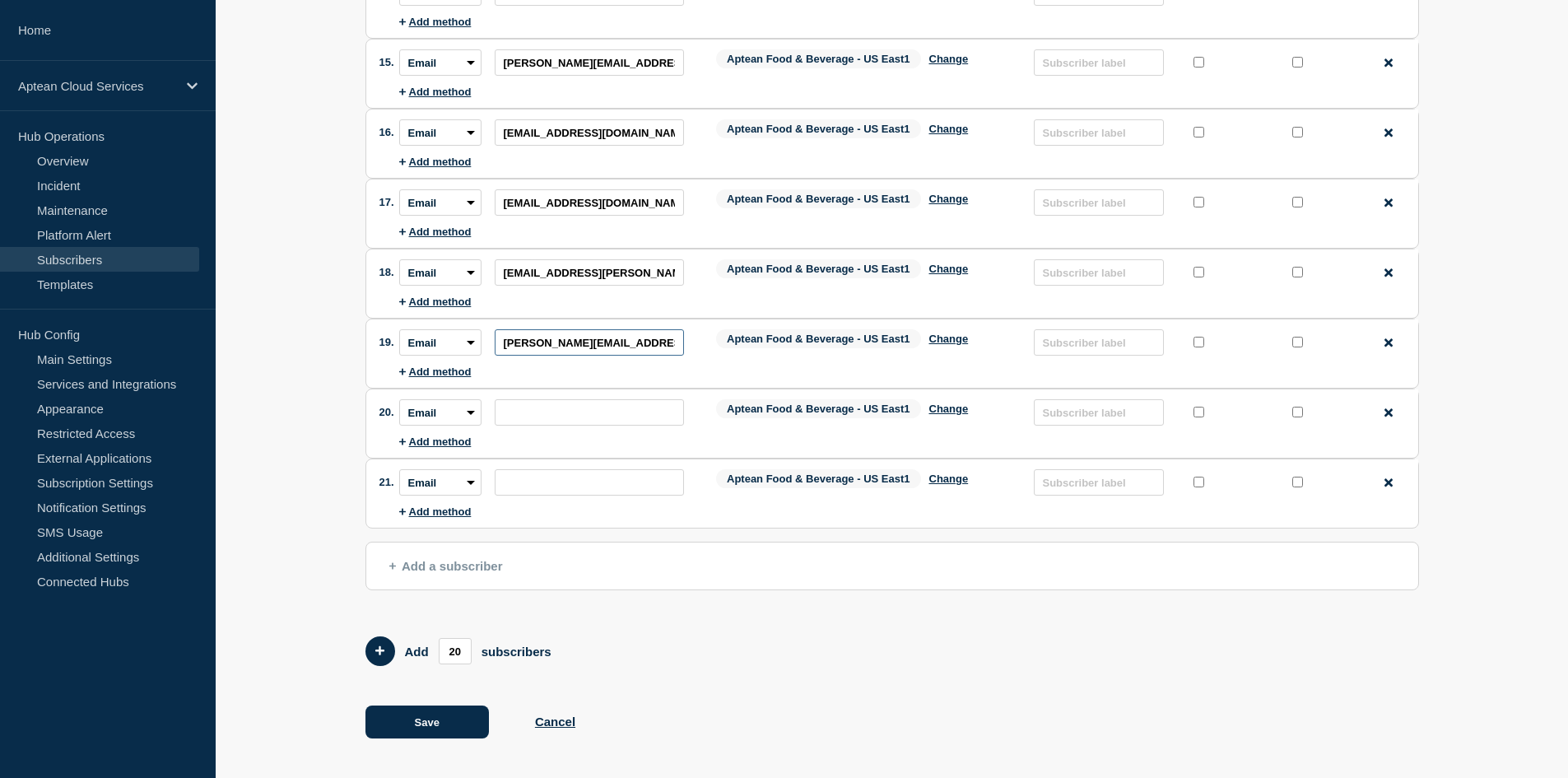
scroll to position [1122, 0]
click at [593, 417] on input "subscription-address" at bounding box center [589, 412] width 189 height 27
click at [597, 480] on input "subscription-address" at bounding box center [589, 482] width 189 height 27
drag, startPoint x: 464, startPoint y: 648, endPoint x: 437, endPoint y: 648, distance: 27.0
click at [438, 648] on input "20" at bounding box center [454, 650] width 33 height 27
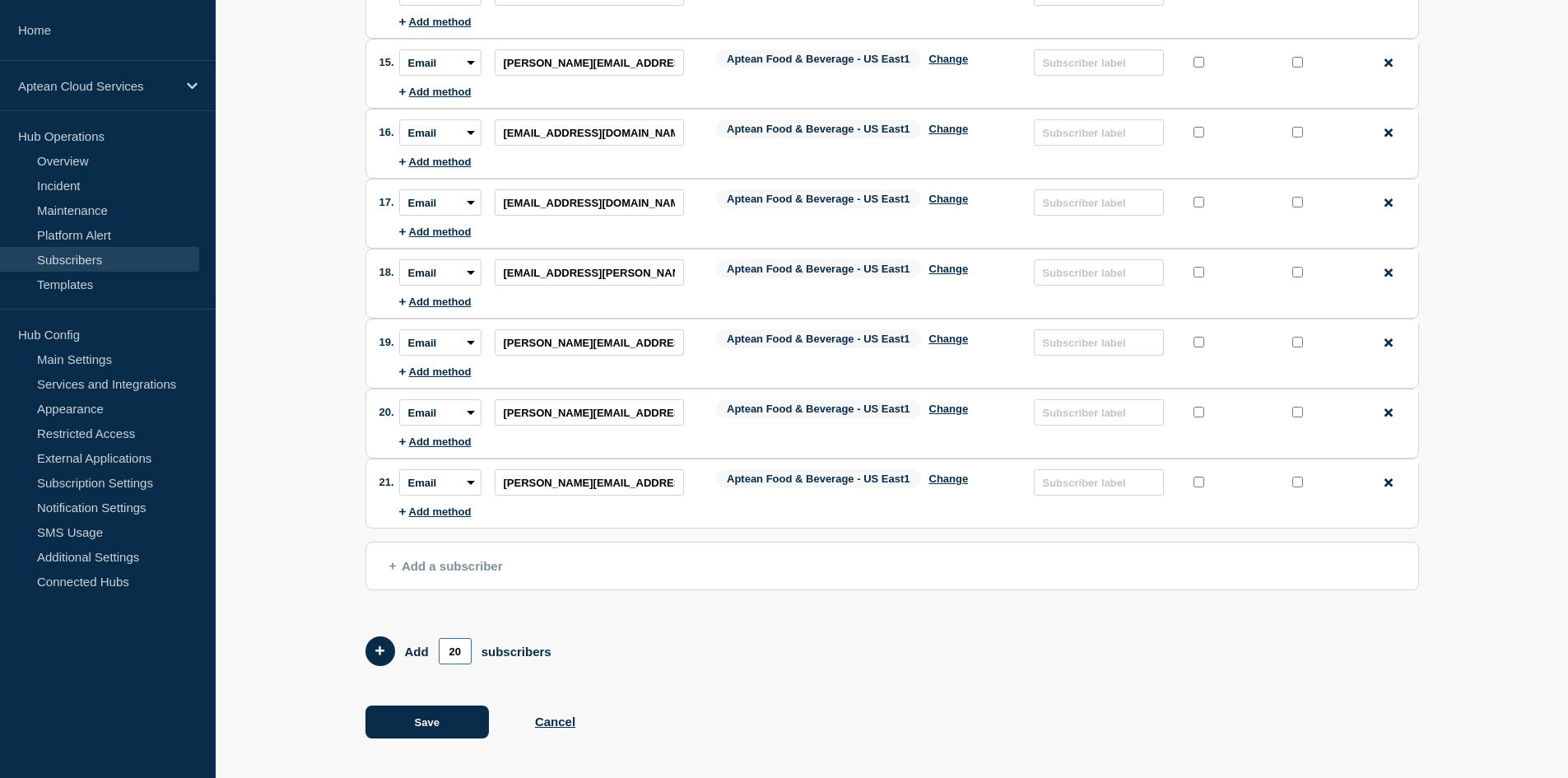
click at [466, 654] on input "20" at bounding box center [454, 650] width 33 height 27
drag, startPoint x: 466, startPoint y: 654, endPoint x: 437, endPoint y: 650, distance: 29.3
click at [437, 650] on form "Add 20 subscribers" at bounding box center [892, 650] width 1054 height 30
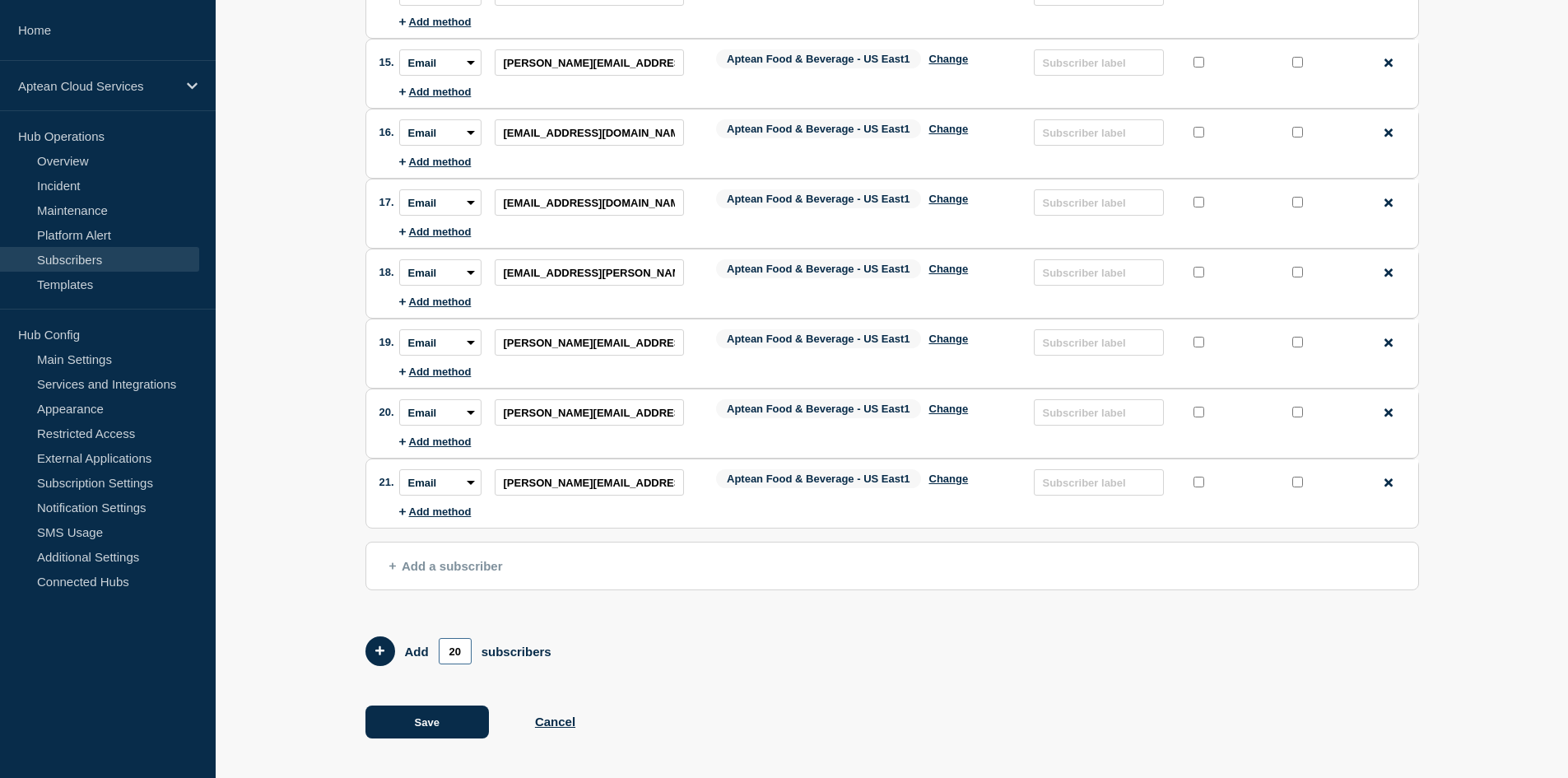
click at [454, 650] on input "20" at bounding box center [454, 650] width 33 height 27
click at [439, 717] on button "Save" at bounding box center [427, 722] width 123 height 33
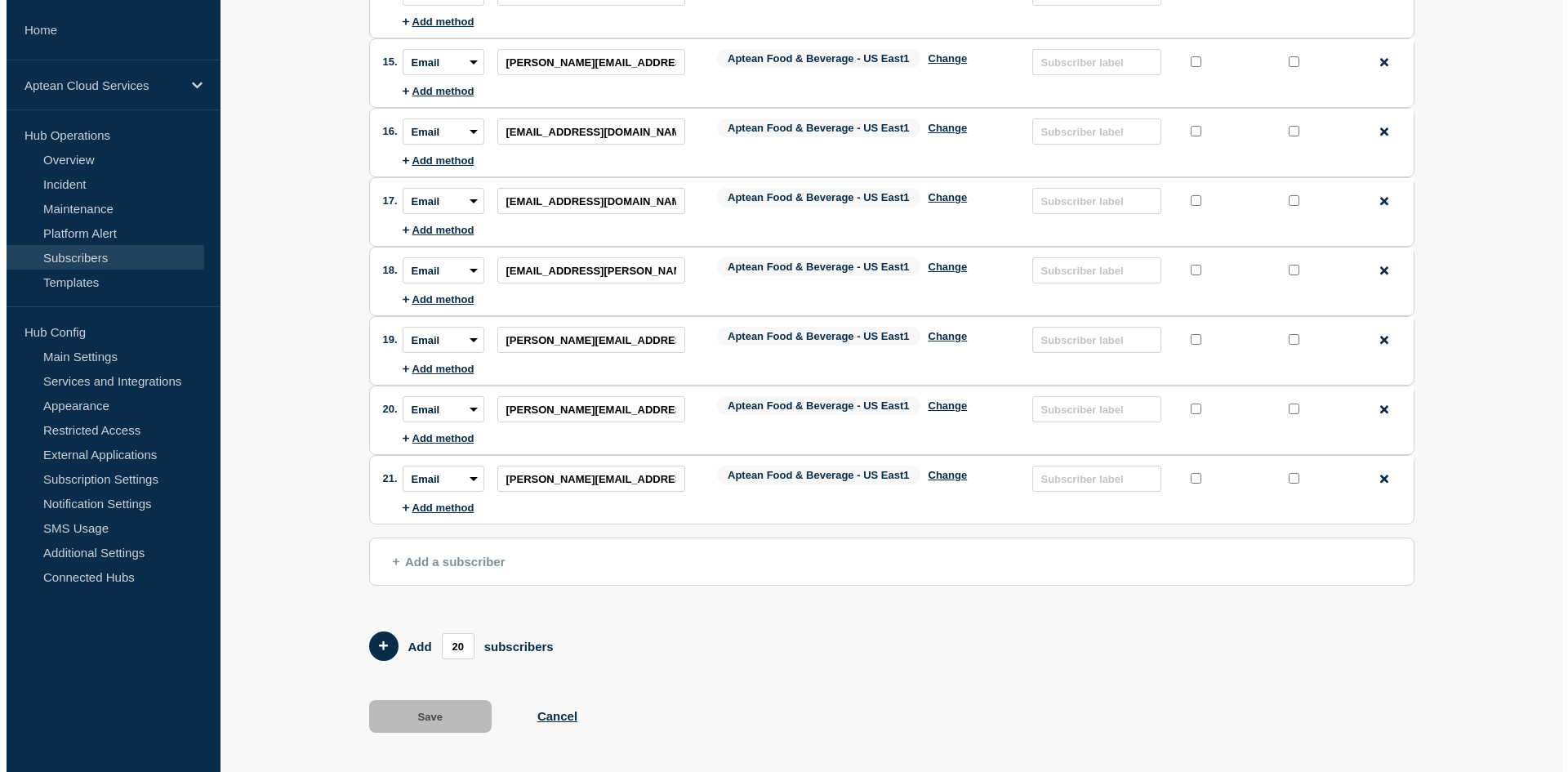
scroll to position [0, 0]
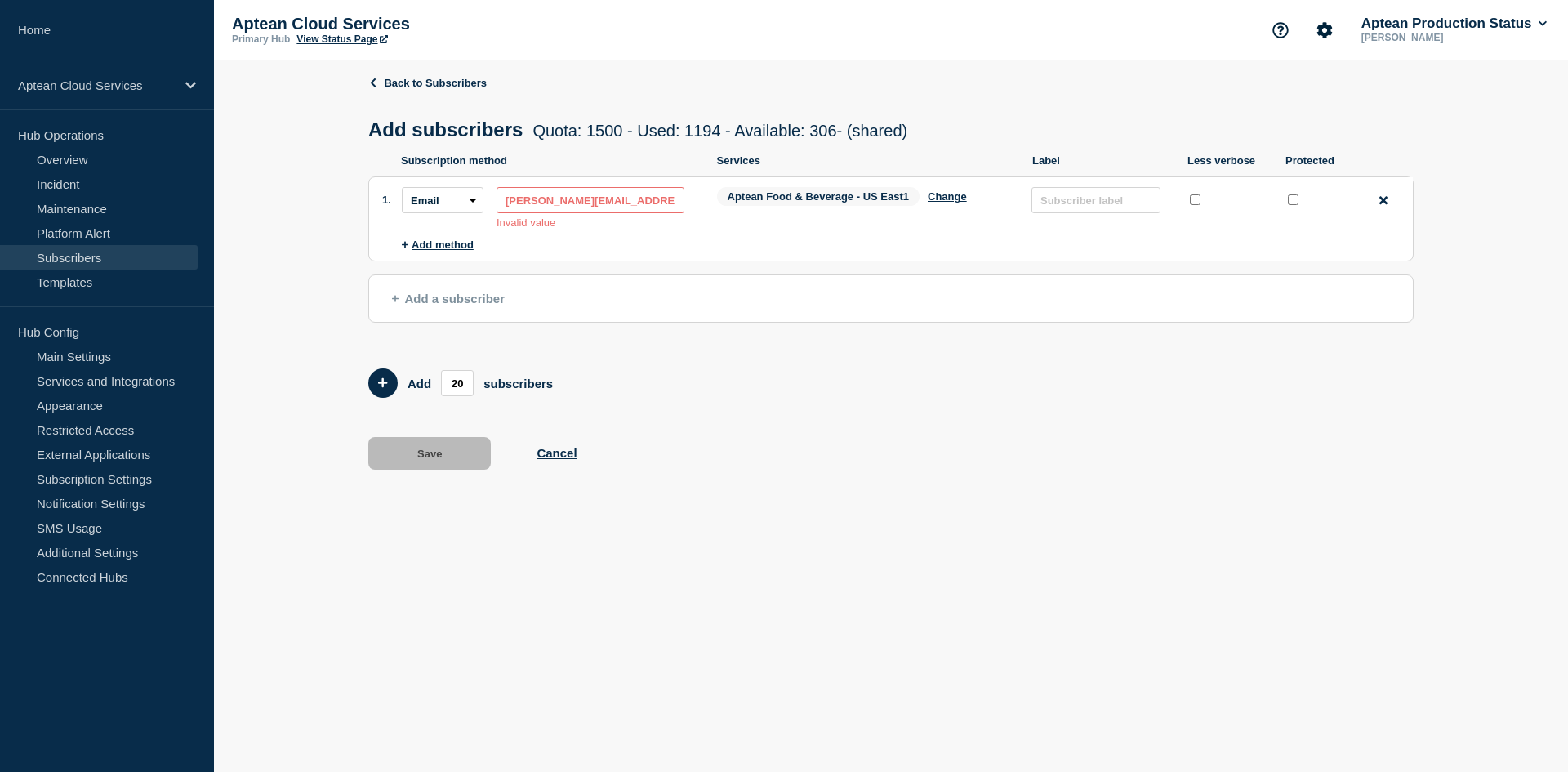
drag, startPoint x: 653, startPoint y: 203, endPoint x: 487, endPoint y: 195, distance: 166.2
click at [487, 195] on div "Subscription method: Email SMS Webhook Slack Teams Address: [PERSON_NAME][EMAIL…" at bounding box center [546, 207] width 289 height 42
click at [379, 78] on link "Back to Subscribers" at bounding box center [427, 82] width 118 height 12
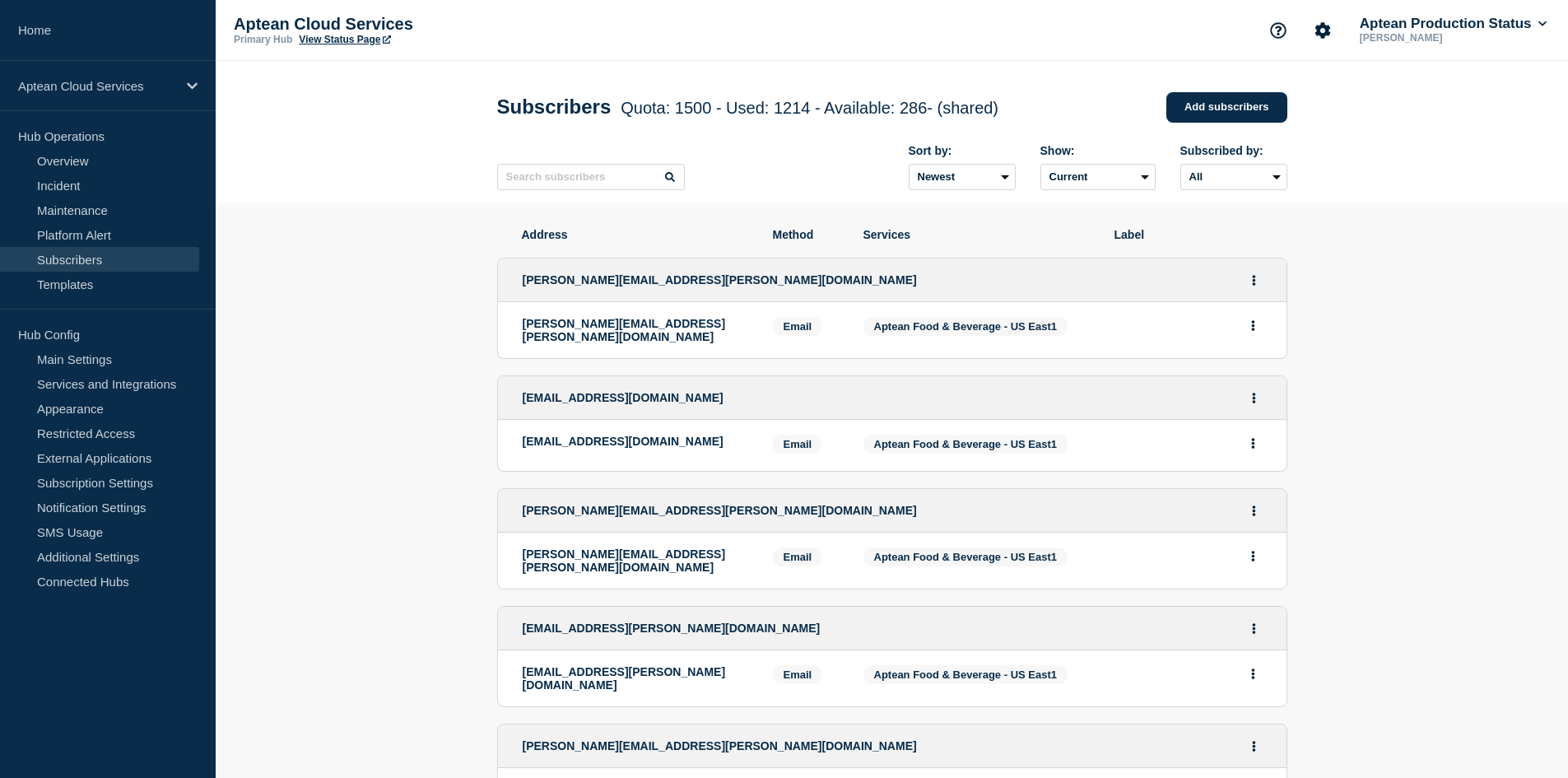
click at [1225, 91] on div "Subscribers Quota: 1500 - Used: 1214 - Available: 286 - (shared) Quota Used Ava…" at bounding box center [892, 107] width 790 height 50
click at [1215, 102] on link "Add subscribers" at bounding box center [1226, 108] width 121 height 31
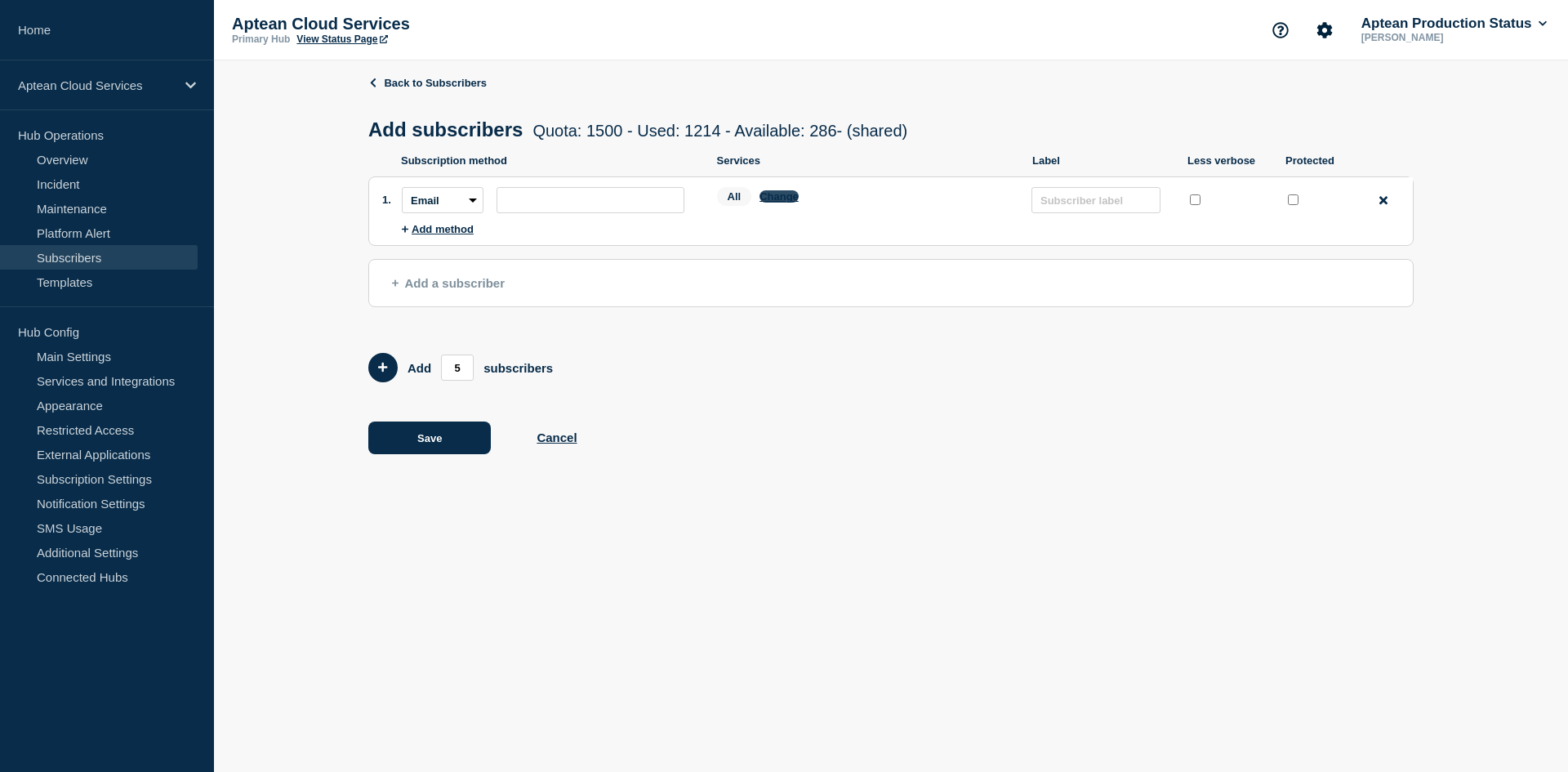
click at [791, 202] on button "Change" at bounding box center [779, 196] width 39 height 12
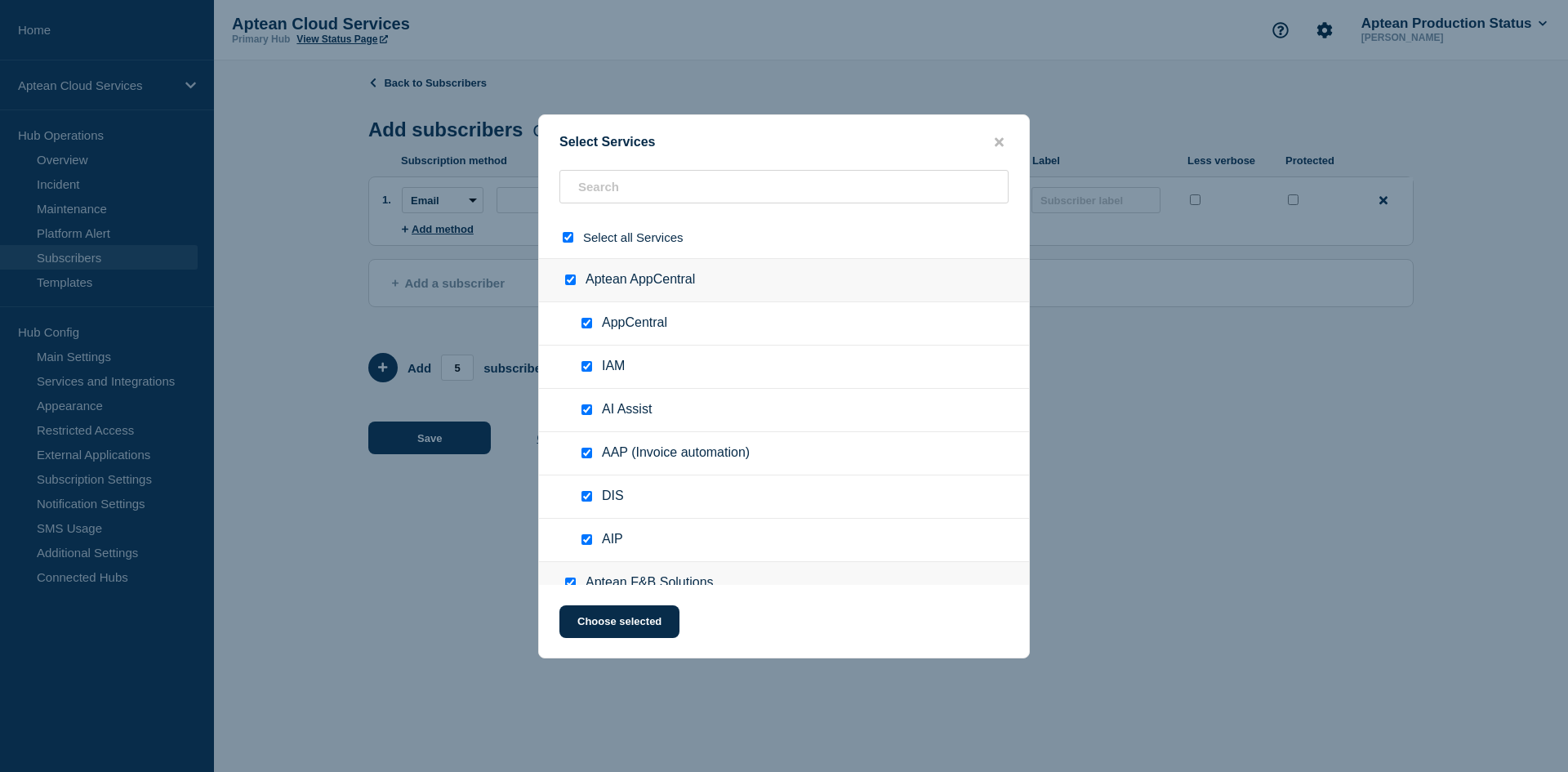
click at [573, 234] on div at bounding box center [572, 237] width 24 height 15
click at [566, 243] on input "select all checkbox" at bounding box center [567, 237] width 10 height 10
click at [623, 196] on input "text" at bounding box center [784, 186] width 449 height 33
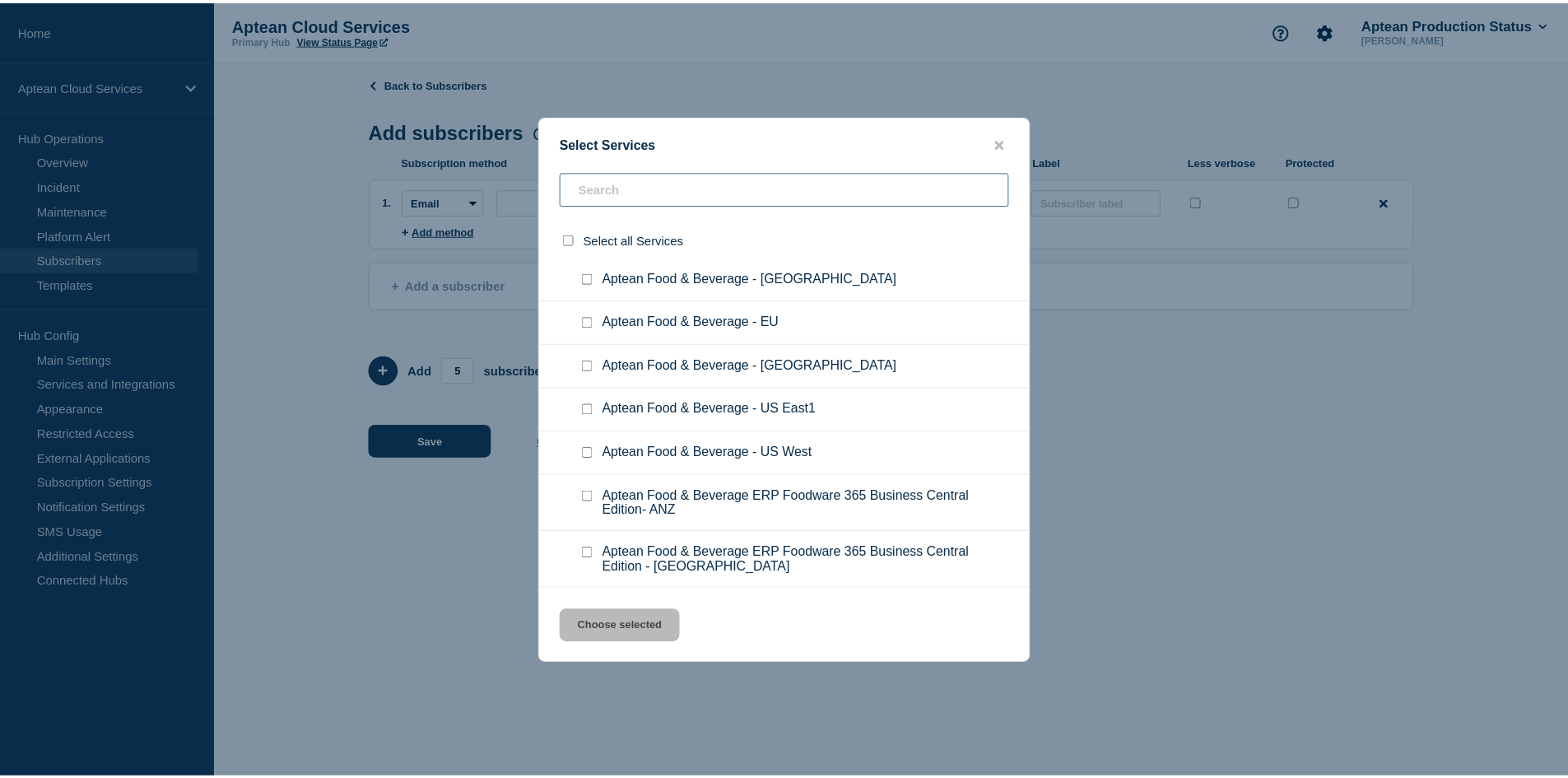
scroll to position [1070, 0]
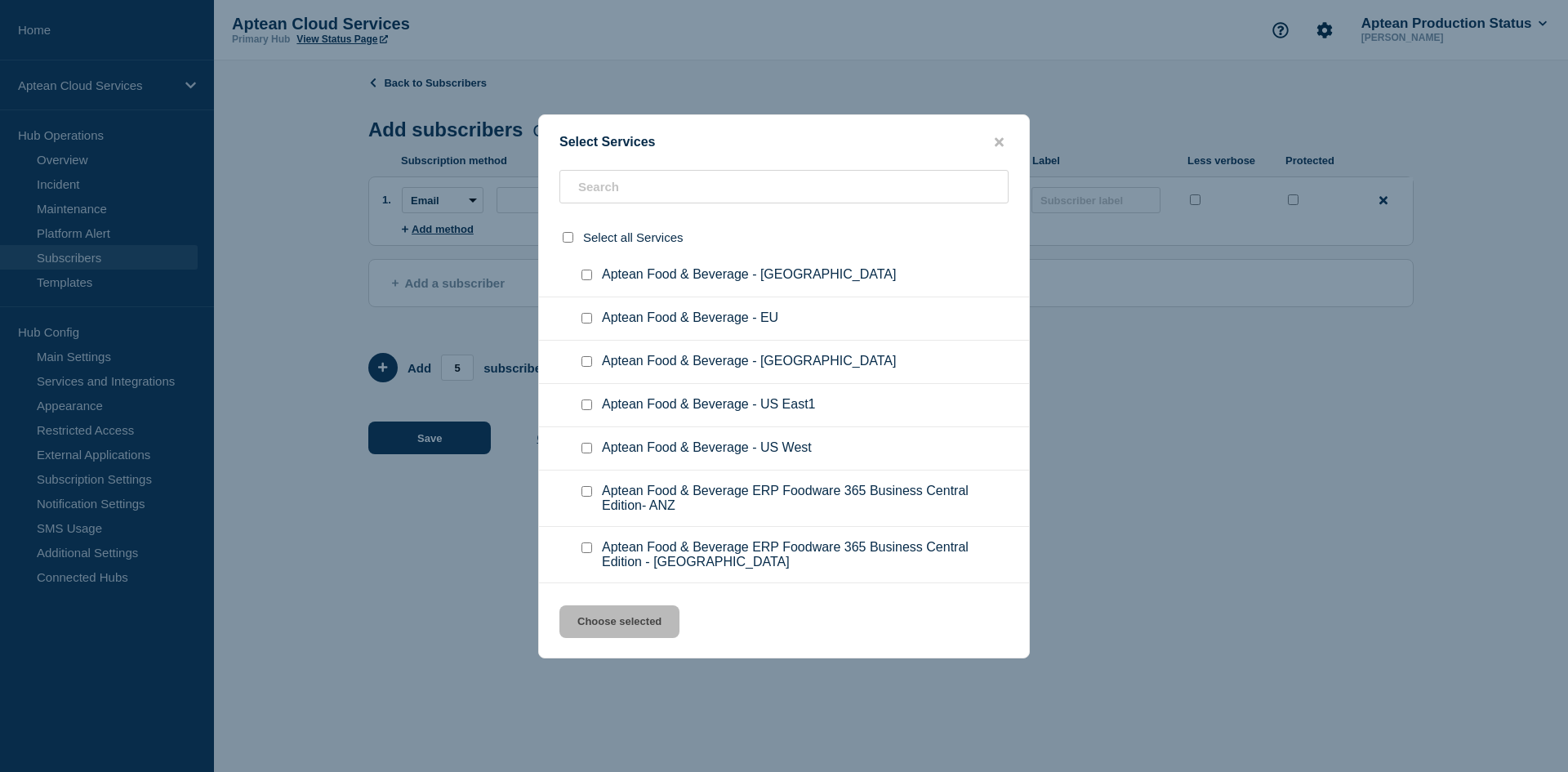
click at [589, 399] on input "Aptean Food & Beverage - US East1 checkbox" at bounding box center [587, 404] width 10 height 10
drag, startPoint x: 824, startPoint y: 379, endPoint x: 601, endPoint y: 379, distance: 223.0
click at [601, 384] on ul "Aptean Food & Beverage - US East1" at bounding box center [784, 405] width 490 height 43
copy ul "Aptean Food & Beverage - US East1"
click at [619, 609] on button "Choose selected" at bounding box center [619, 621] width 120 height 32
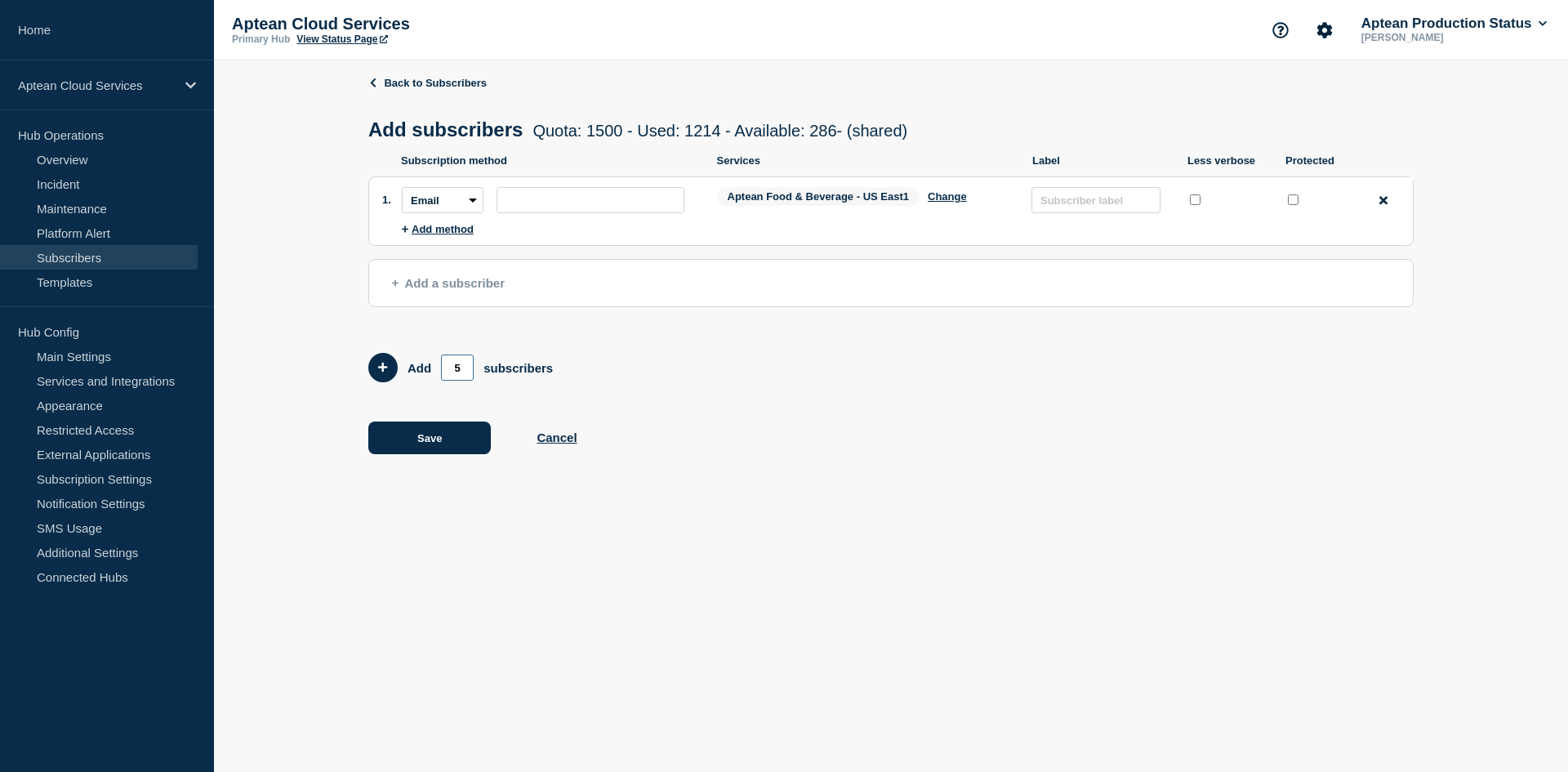
drag, startPoint x: 468, startPoint y: 373, endPoint x: 421, endPoint y: 381, distance: 47.7
click at [421, 381] on form "Add 5 subscribers" at bounding box center [891, 367] width 1046 height 30
click at [386, 372] on icon "Add 7 team members" at bounding box center [383, 367] width 10 height 10
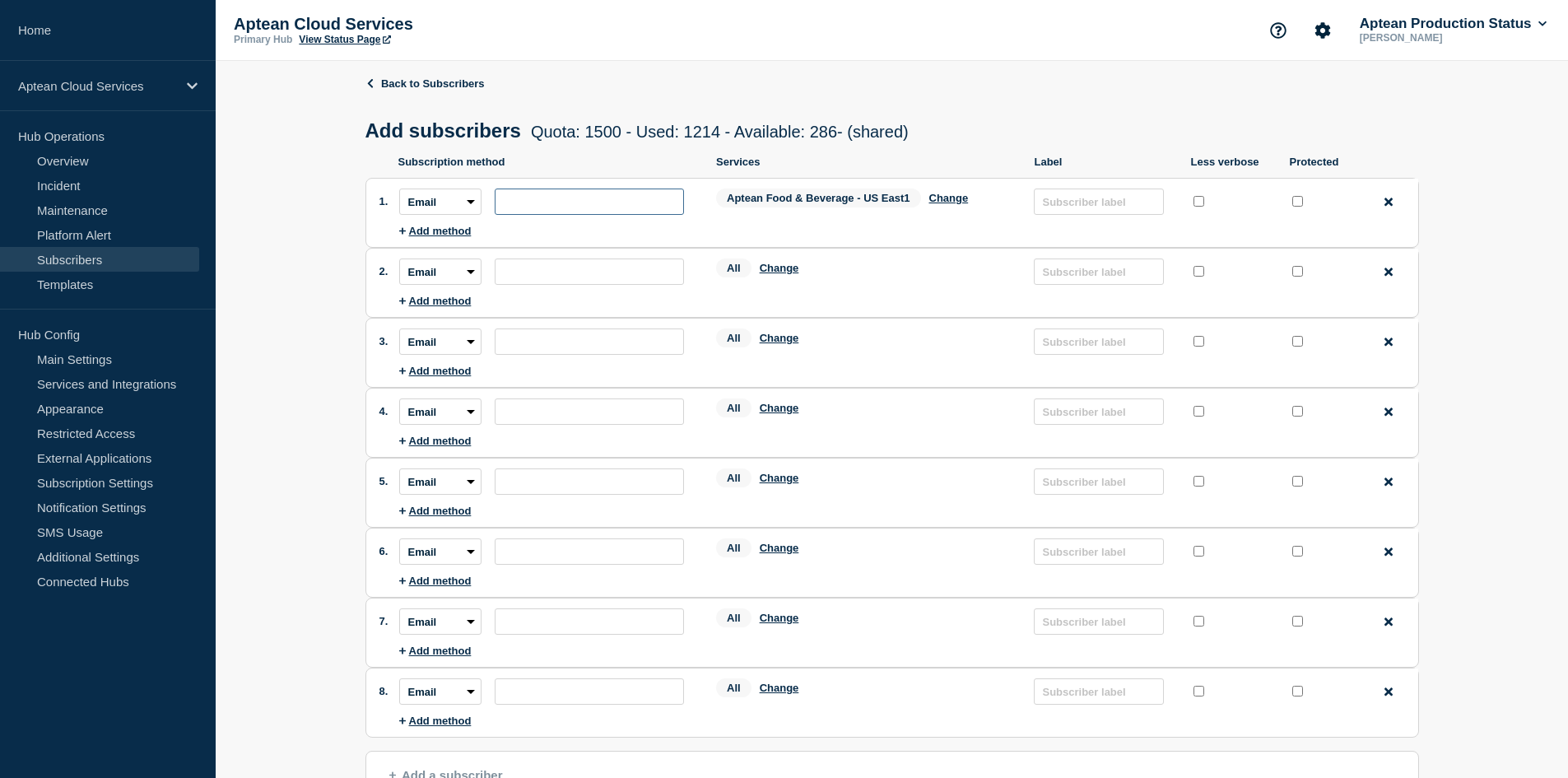
click at [576, 199] on input "subscription-address" at bounding box center [589, 201] width 189 height 27
click at [789, 274] on button "Change" at bounding box center [779, 268] width 39 height 12
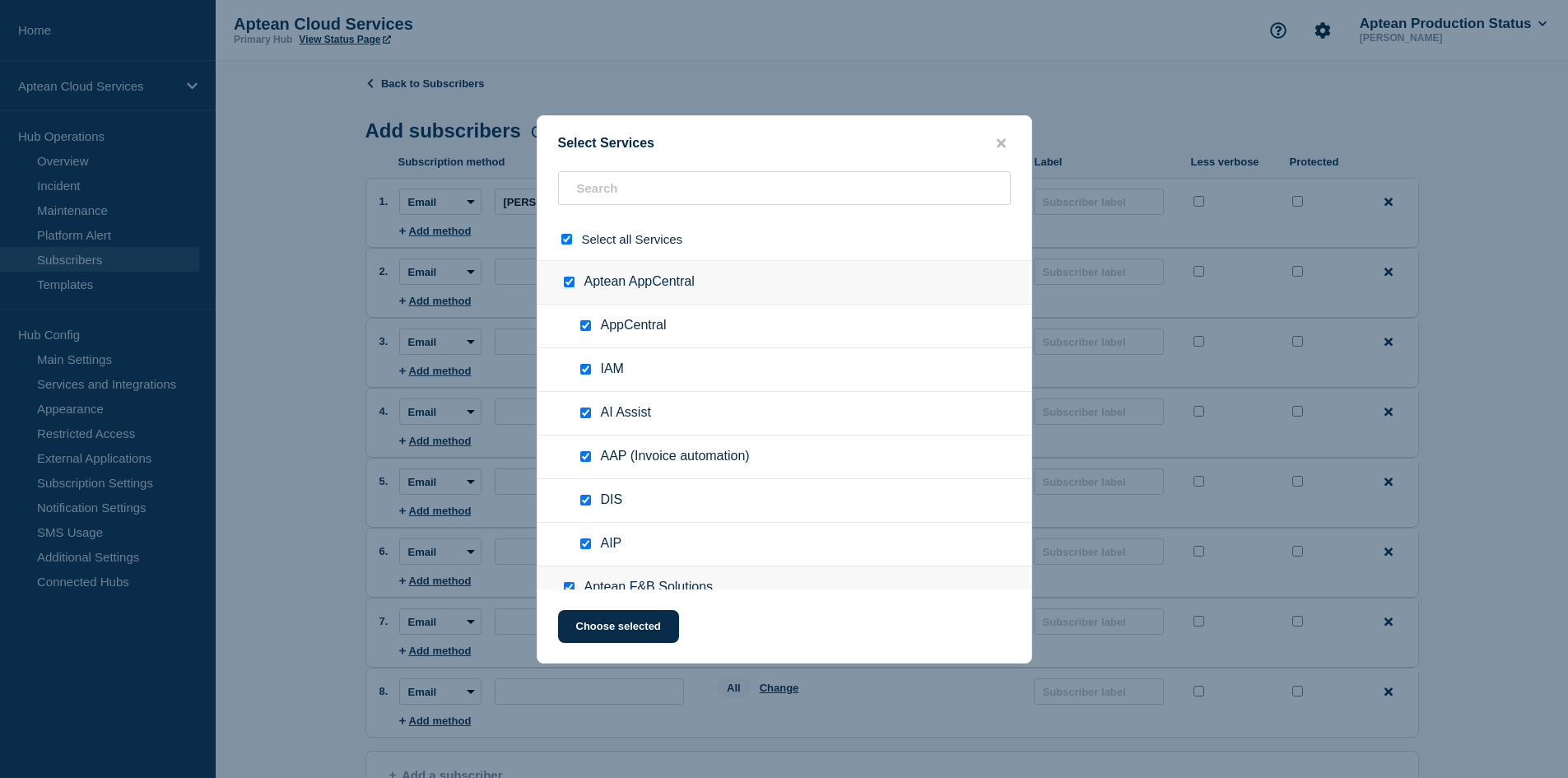
click at [567, 236] on input "select all checkbox" at bounding box center [567, 239] width 10 height 10
click at [617, 189] on input "text" at bounding box center [784, 187] width 453 height 33
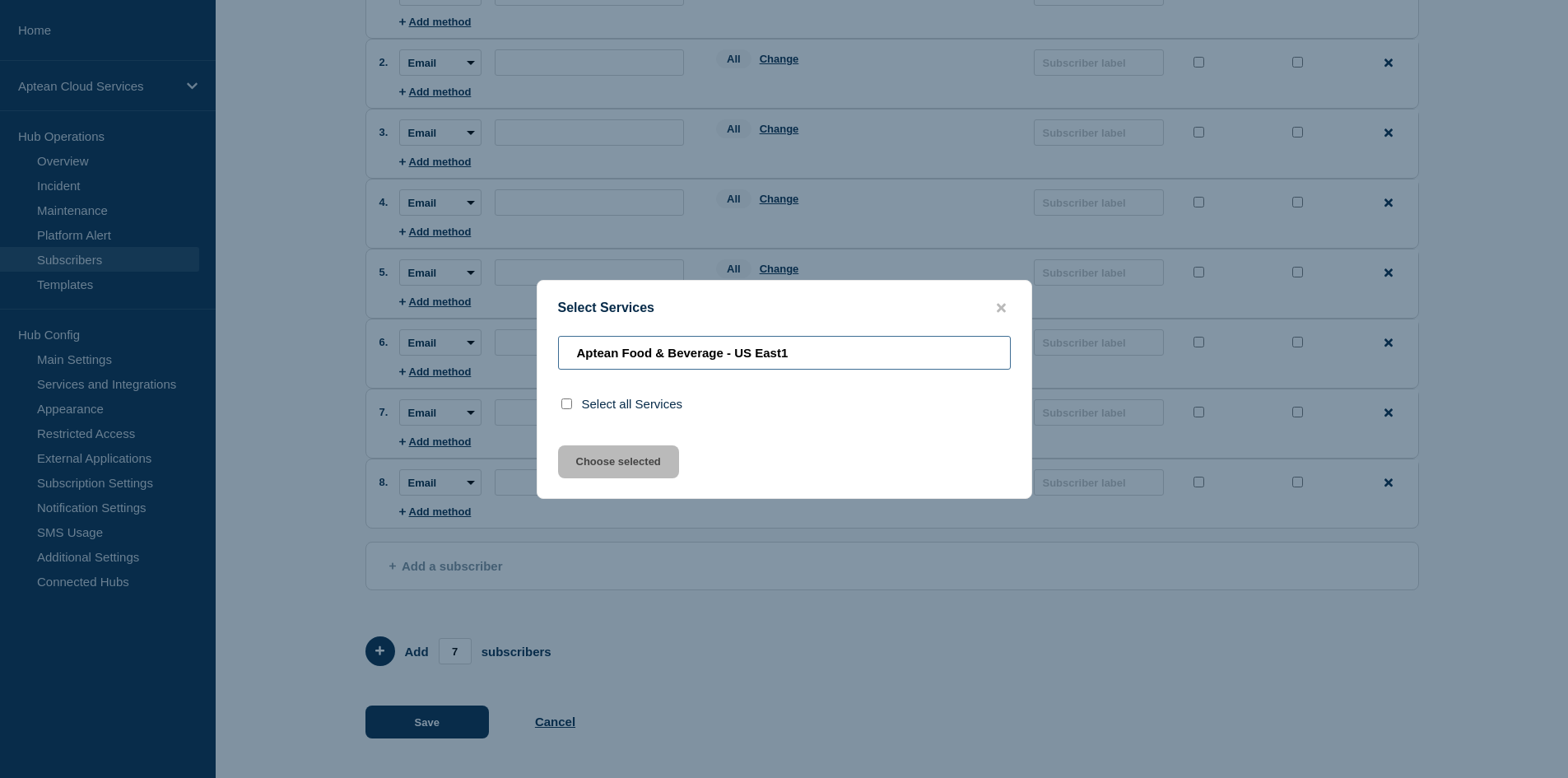
scroll to position [213, 0]
click at [569, 407] on input "select all checkbox" at bounding box center [567, 403] width 10 height 10
click at [998, 308] on icon "close button" at bounding box center [1001, 307] width 9 height 13
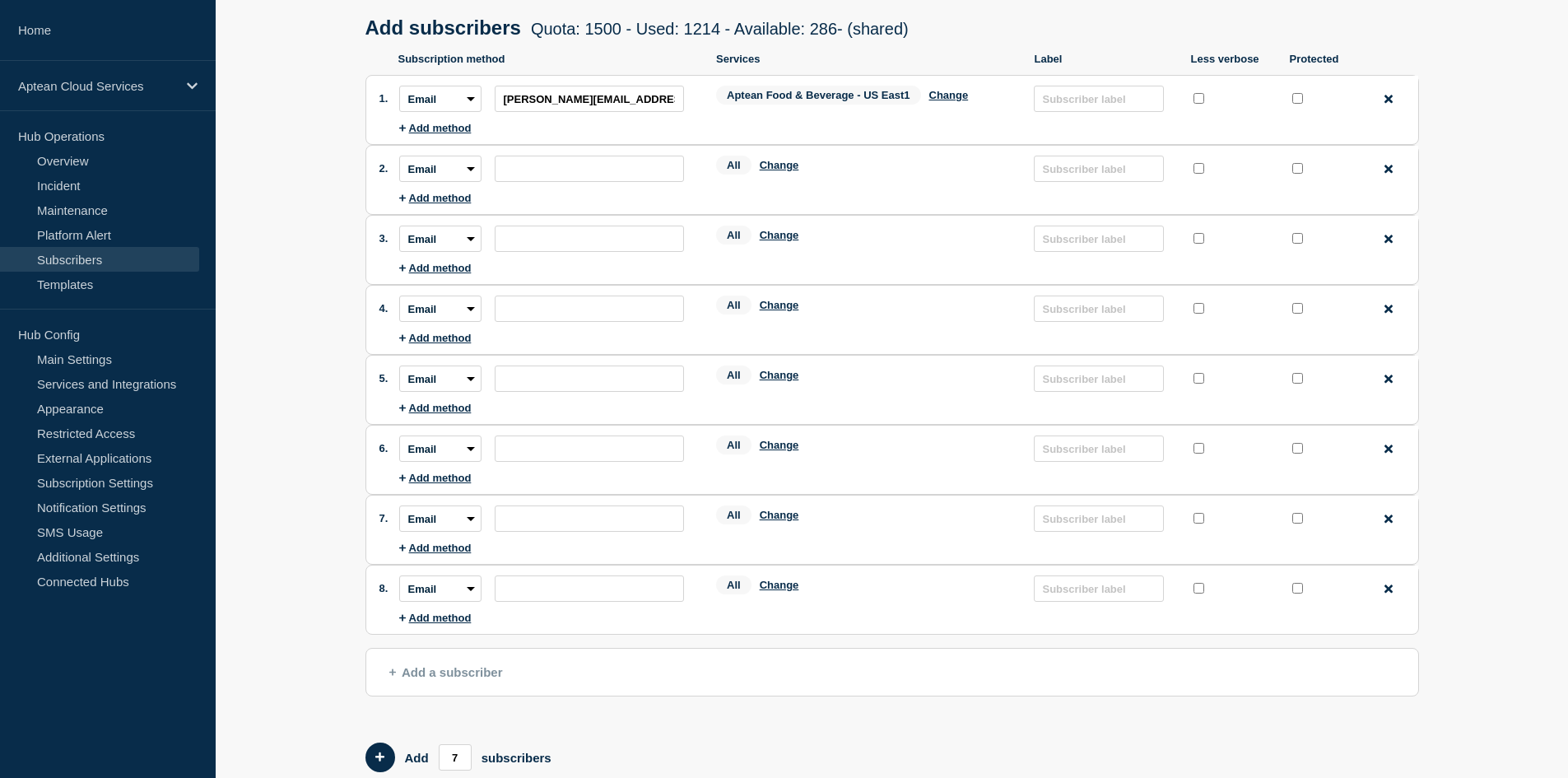
scroll to position [0, 0]
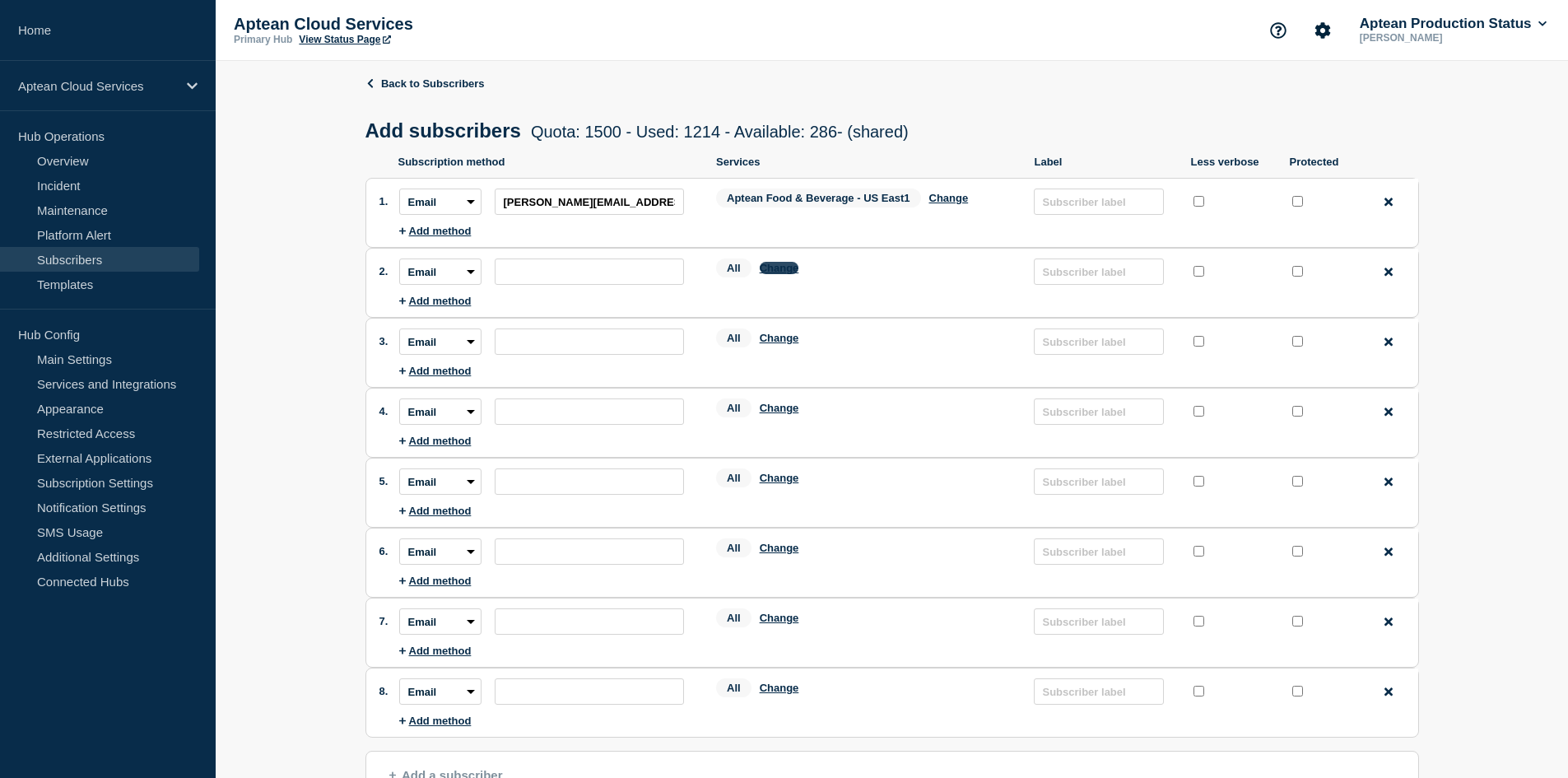
click at [780, 271] on button "Change" at bounding box center [779, 268] width 39 height 12
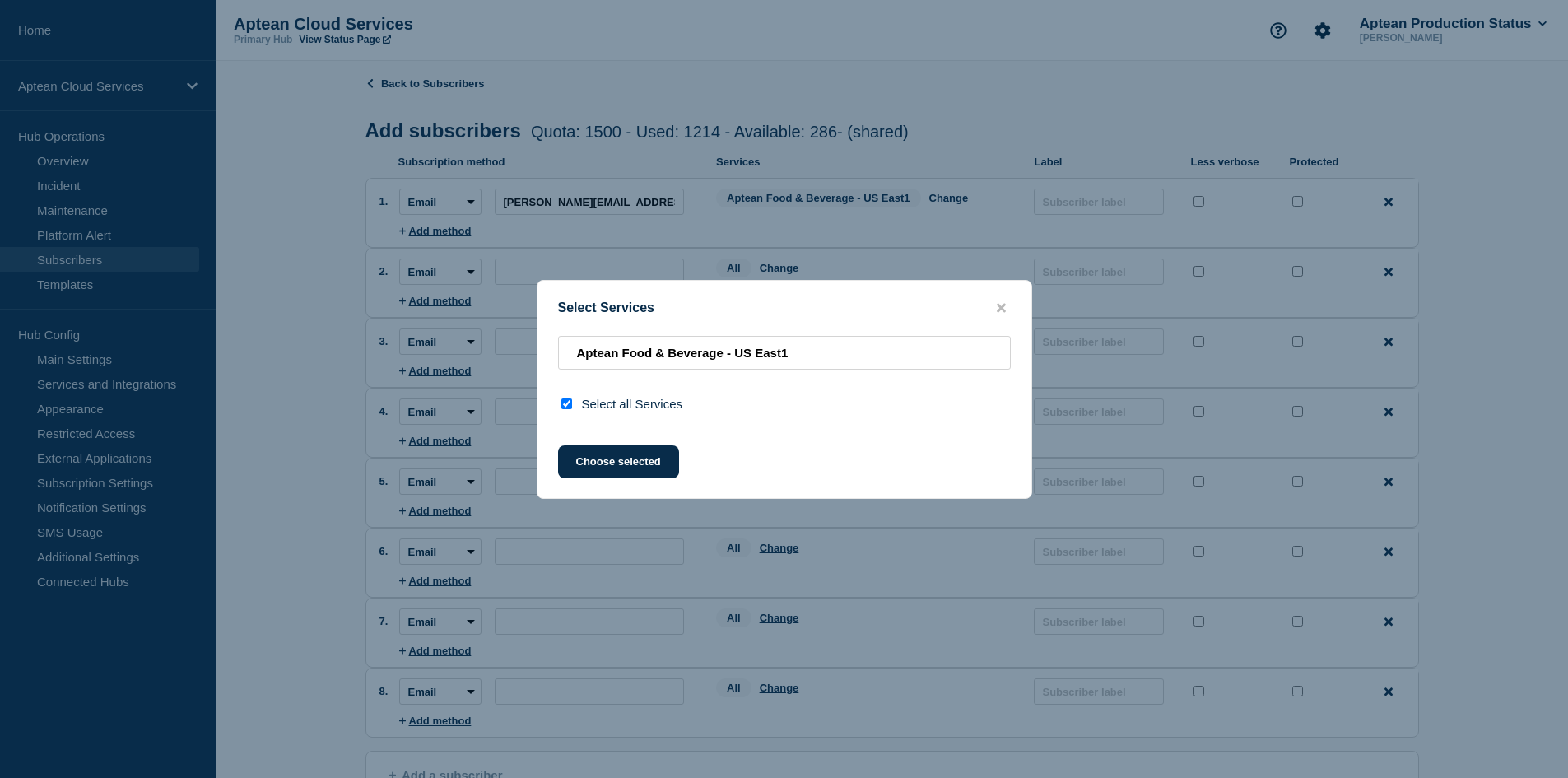
click at [574, 405] on div at bounding box center [570, 403] width 24 height 15
click at [564, 406] on input "select all checkbox" at bounding box center [567, 403] width 10 height 10
click at [1001, 310] on icon "close button" at bounding box center [1001, 307] width 9 height 13
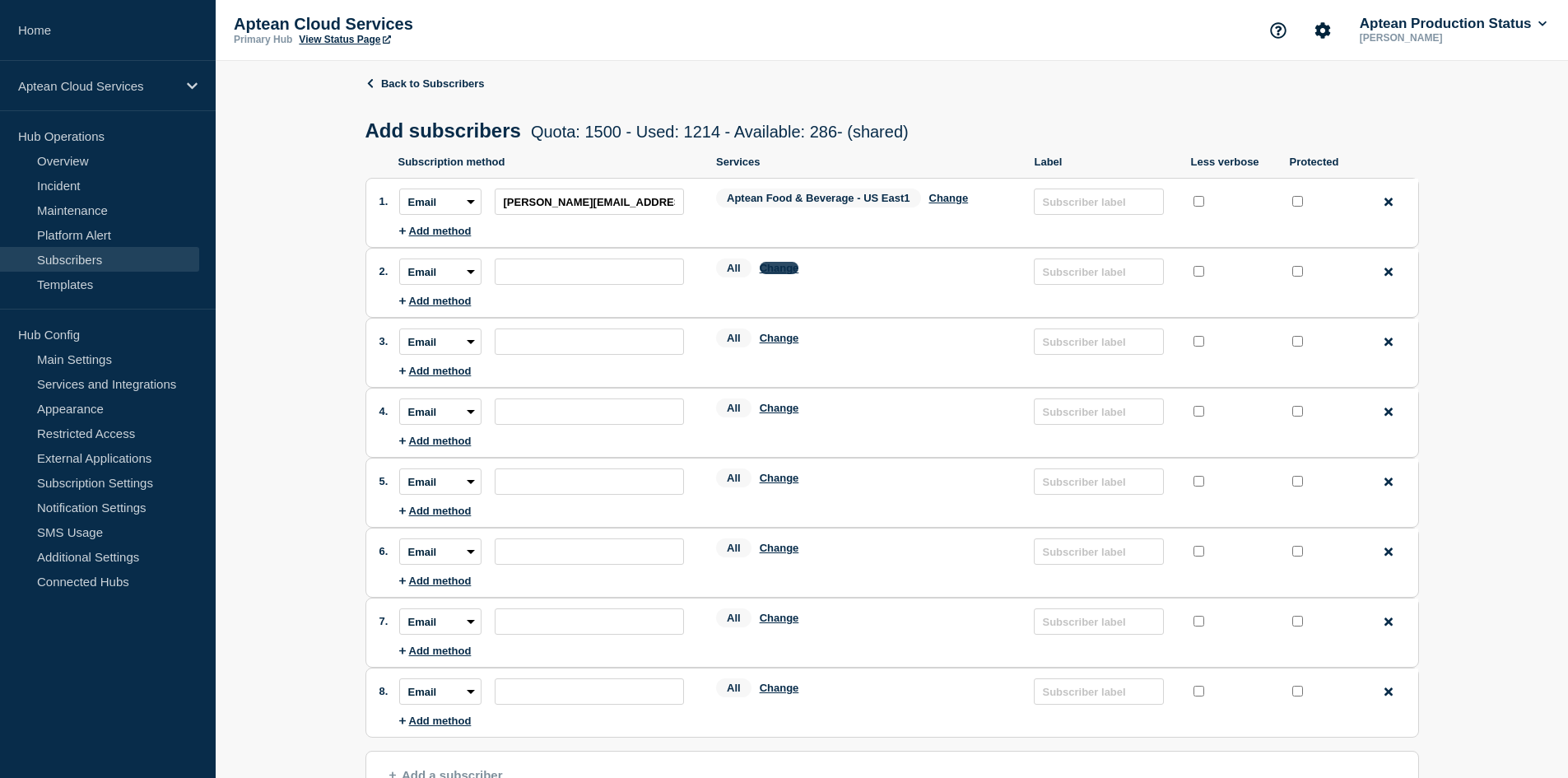
click at [783, 271] on button "Change" at bounding box center [779, 268] width 39 height 12
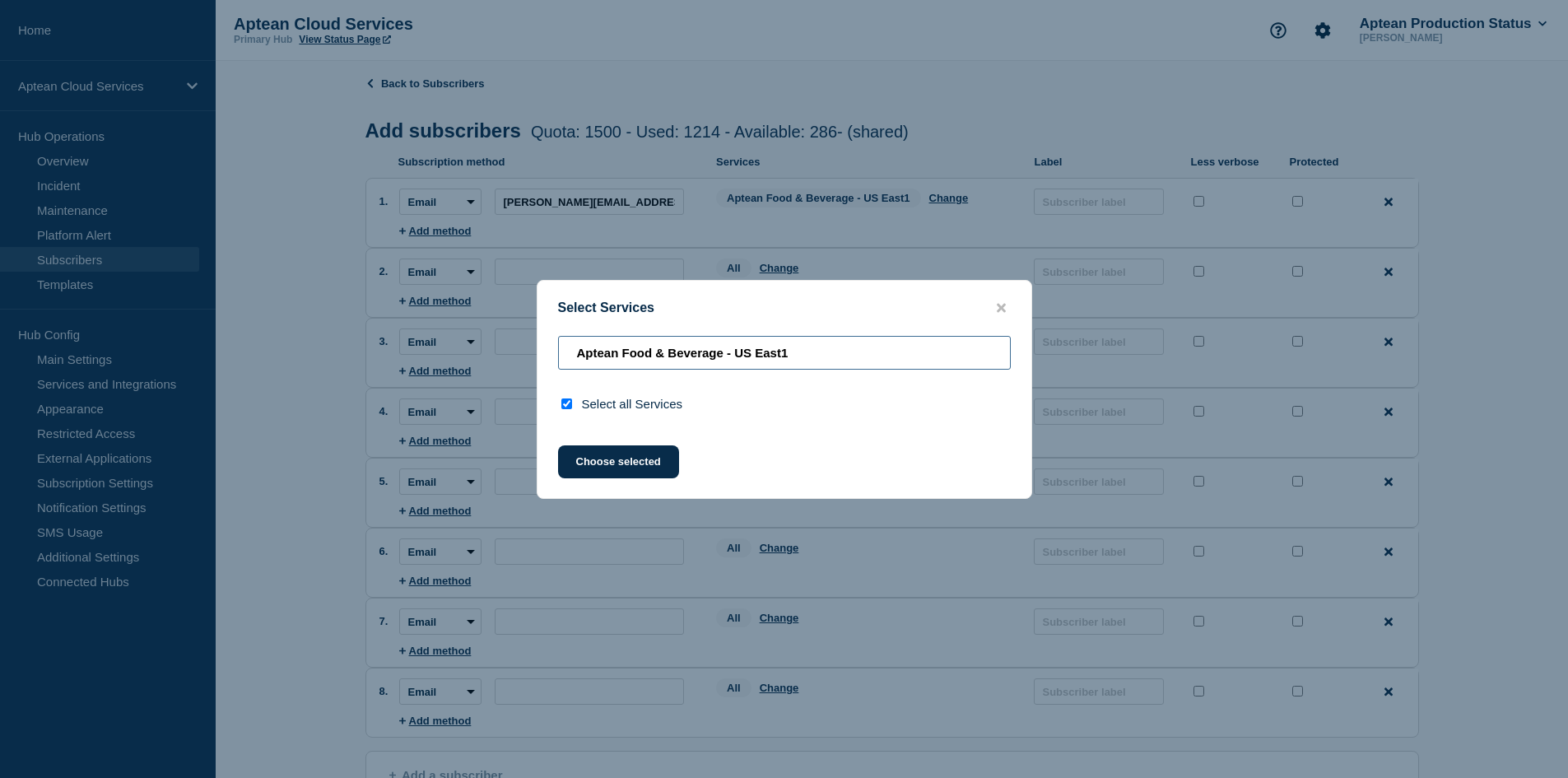
drag, startPoint x: 824, startPoint y: 353, endPoint x: 557, endPoint y: 360, distance: 267.1
click at [558, 361] on input "Aptean Food & Beverage - US East1" at bounding box center [784, 352] width 453 height 33
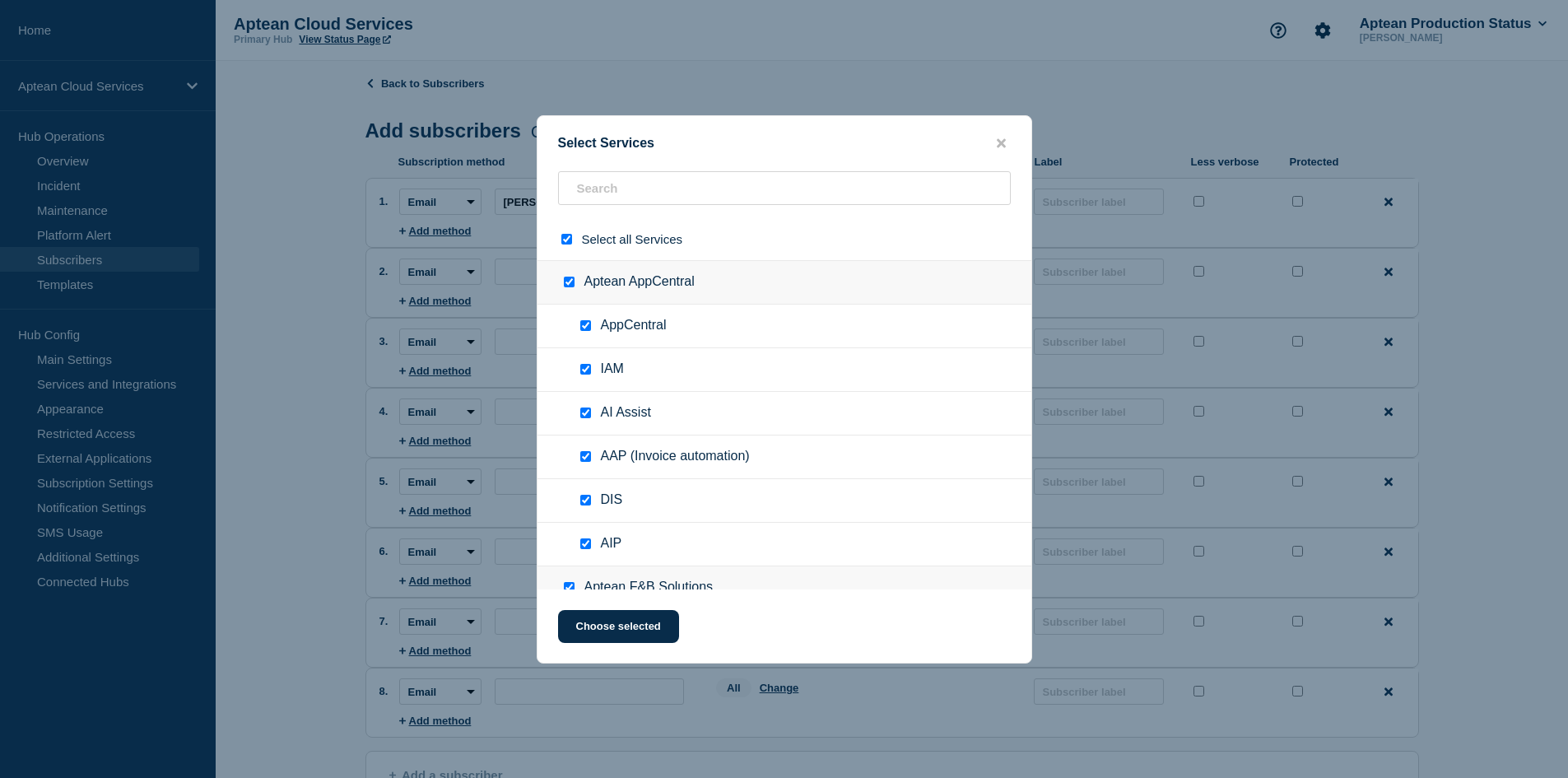
click at [558, 236] on div at bounding box center [570, 239] width 24 height 15
click at [567, 238] on input "select all checkbox" at bounding box center [567, 239] width 10 height 10
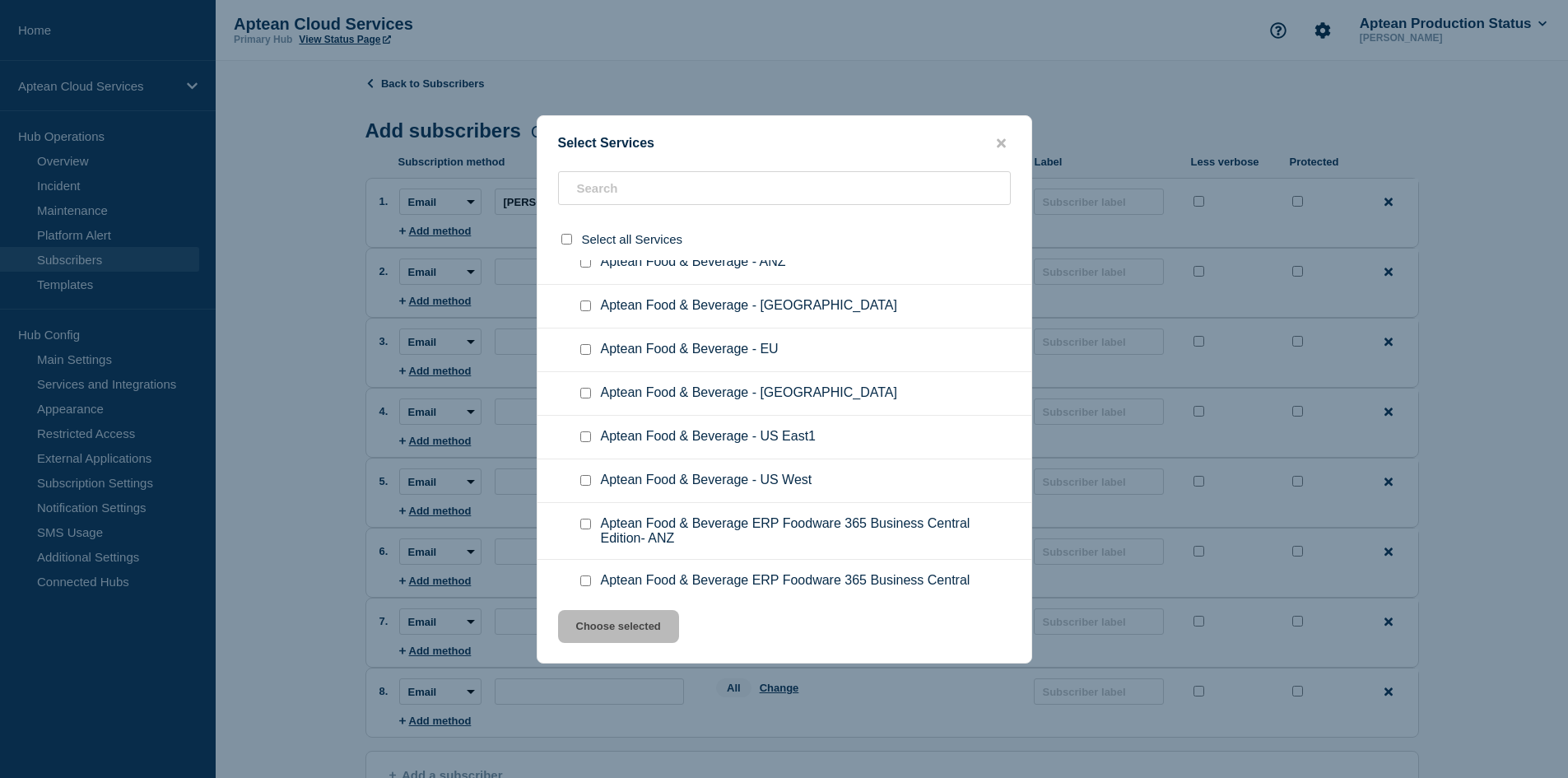
scroll to position [1070, 0]
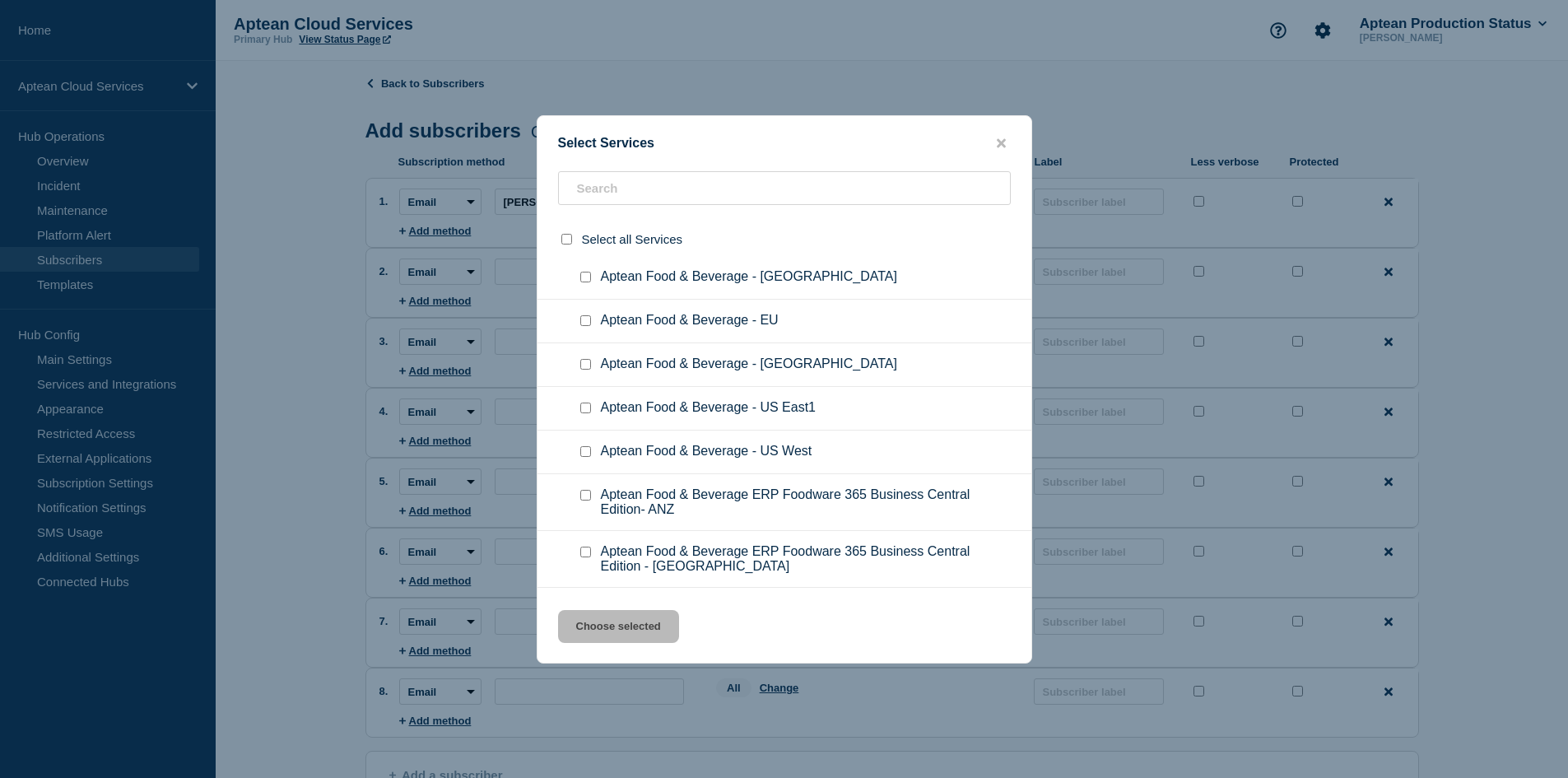
click at [589, 402] on input "Aptean Food & Beverage - US East1 checkbox" at bounding box center [585, 407] width 10 height 10
click at [624, 627] on button "Choose selected" at bounding box center [618, 626] width 121 height 33
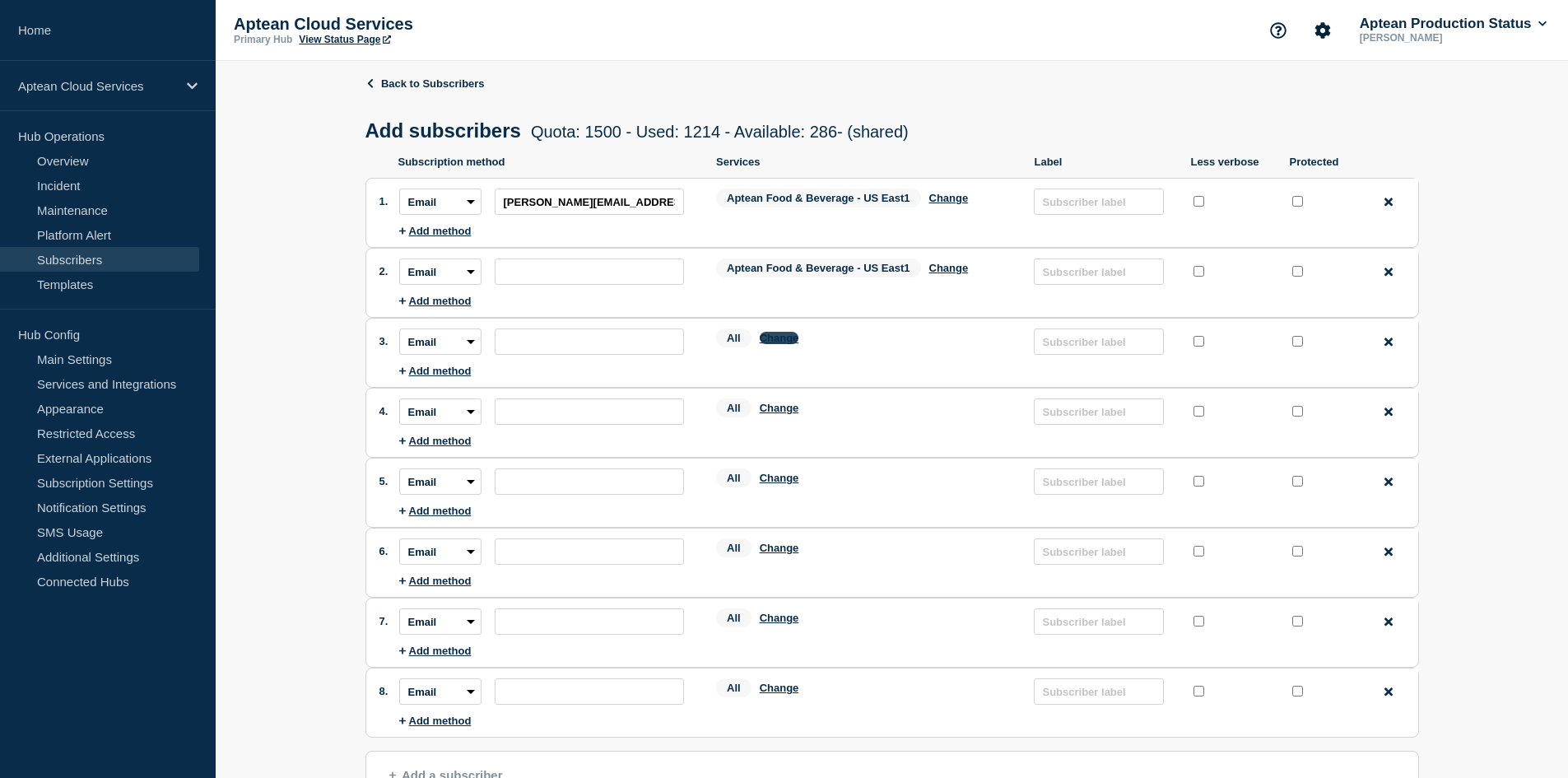
click at [785, 341] on button "Change" at bounding box center [779, 337] width 39 height 12
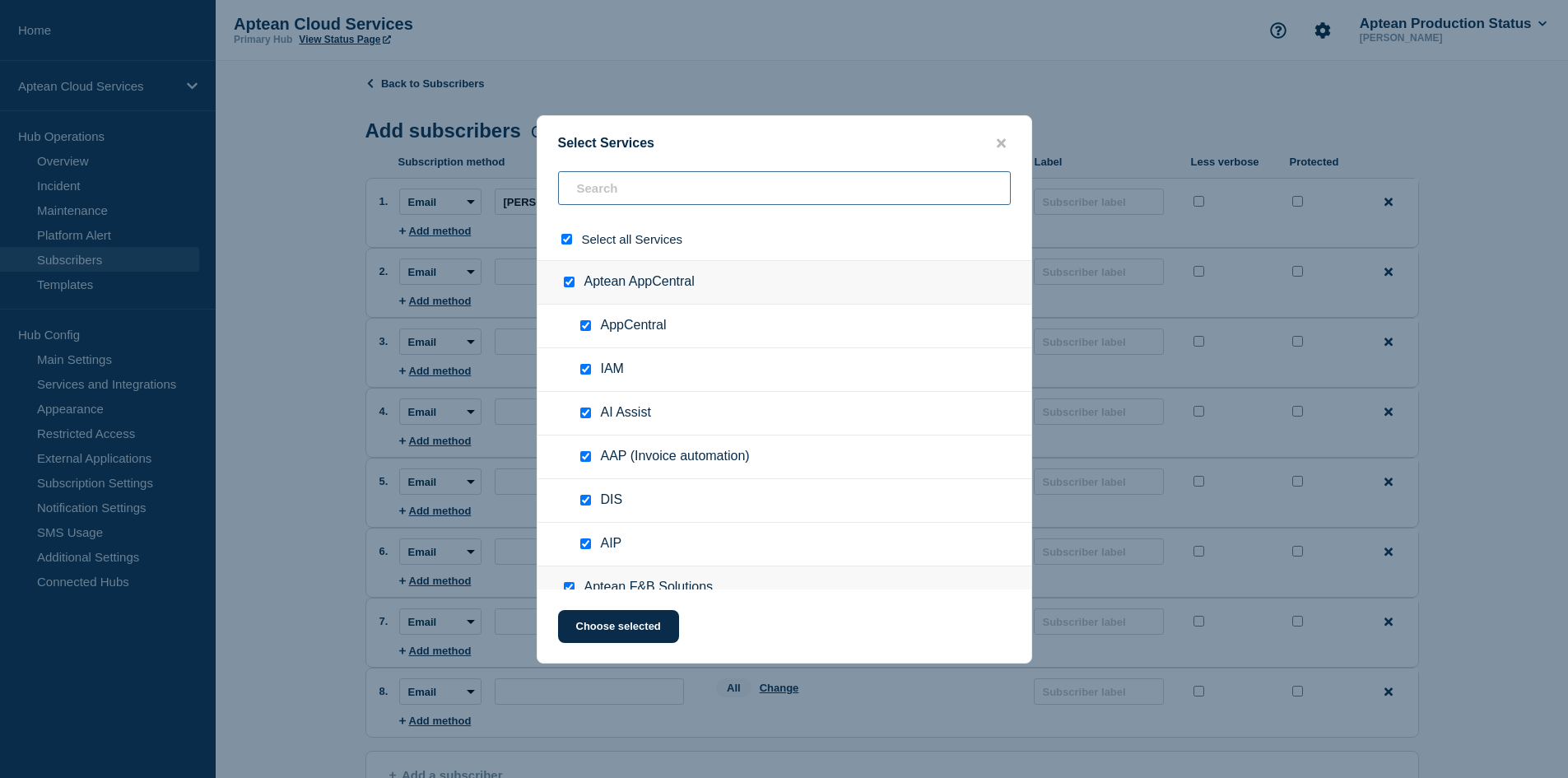
click at [606, 187] on input "text" at bounding box center [784, 187] width 453 height 33
click at [566, 244] on input "select all checkbox" at bounding box center [567, 239] width 10 height 10
click at [610, 188] on input "text" at bounding box center [784, 187] width 453 height 33
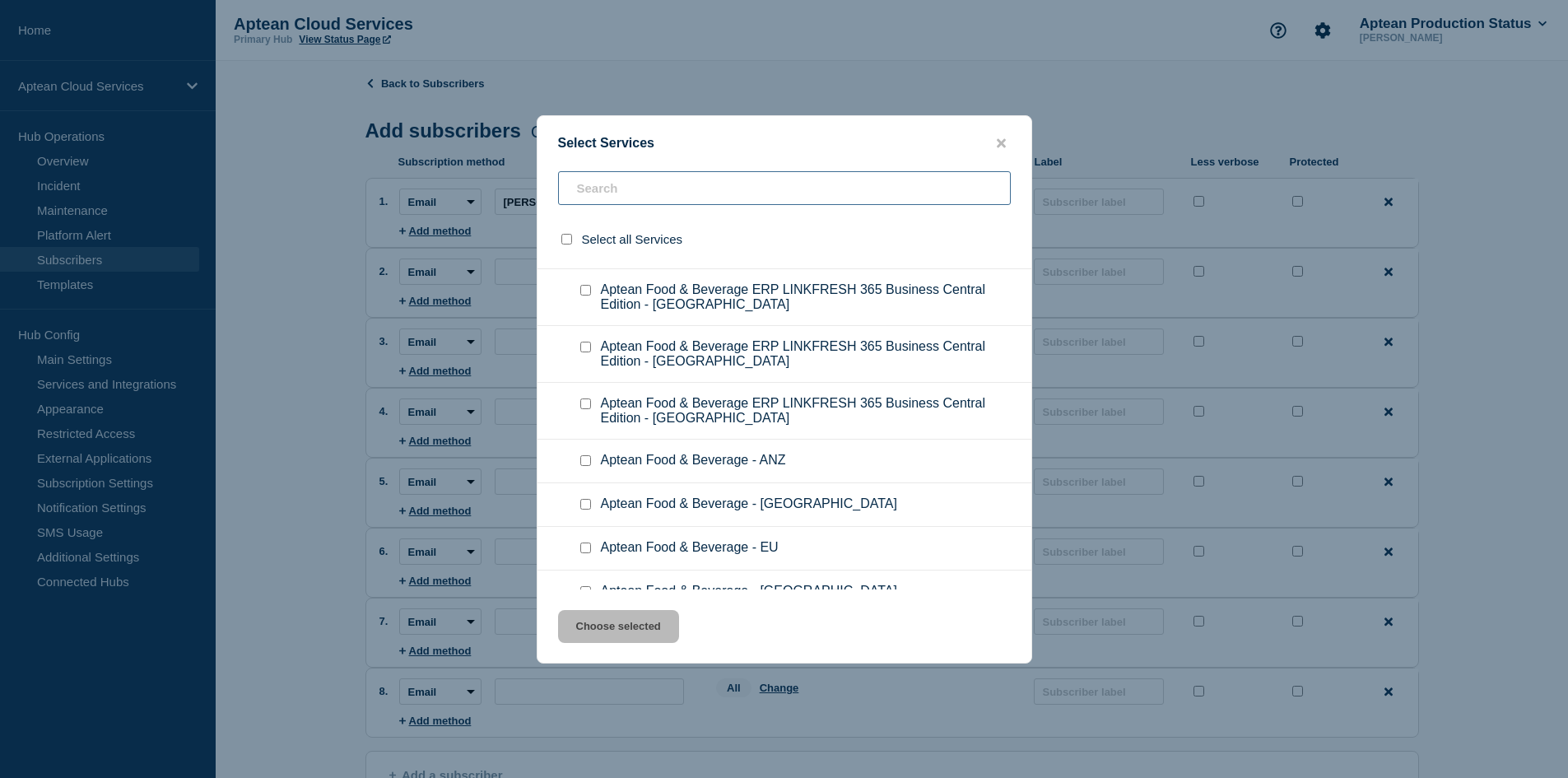
scroll to position [988, 0]
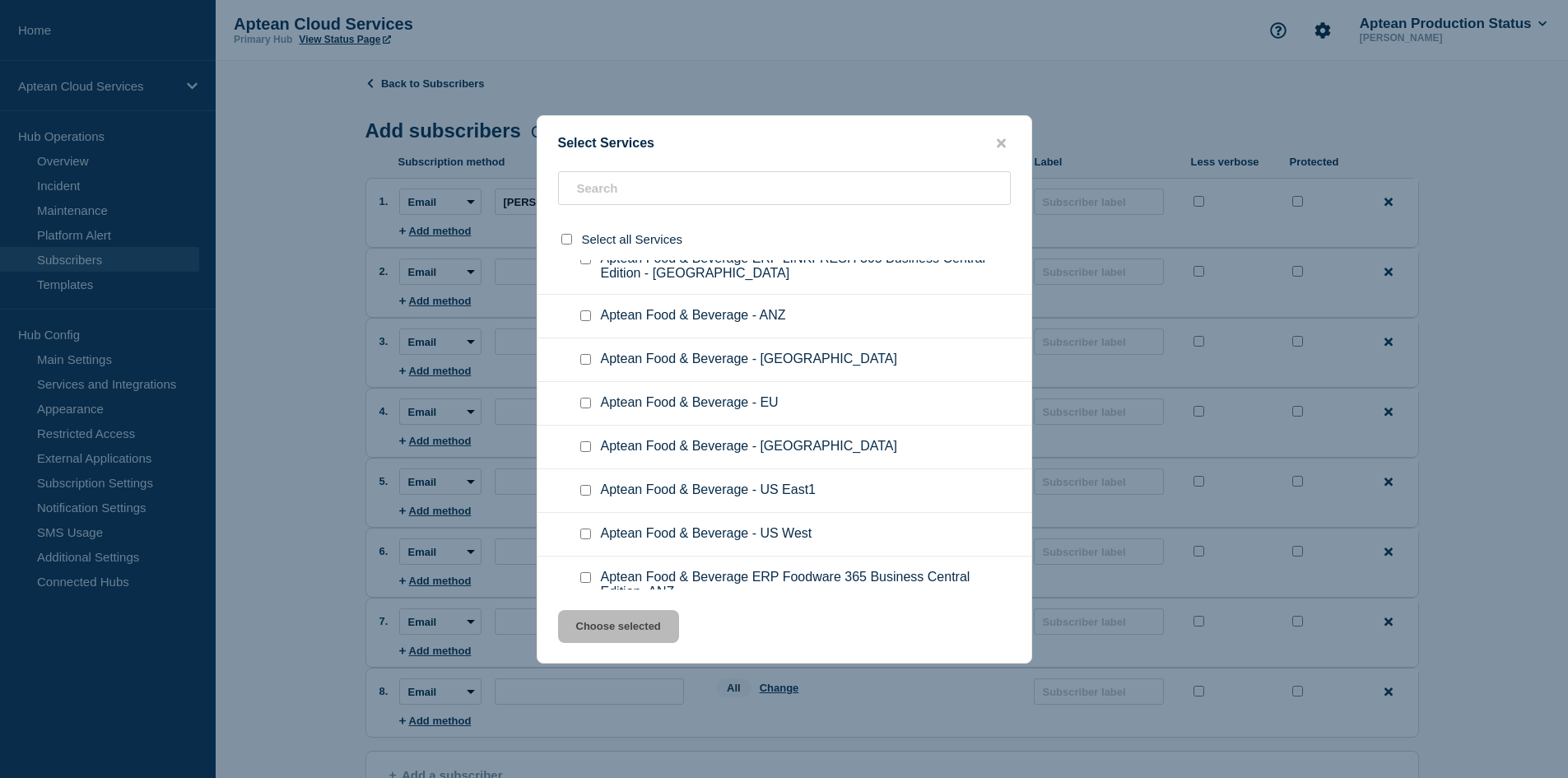
click at [585, 484] on input "Aptean Food & Beverage - US East1 checkbox" at bounding box center [585, 490] width 10 height 10
click at [611, 623] on button "Choose selected" at bounding box center [618, 626] width 121 height 33
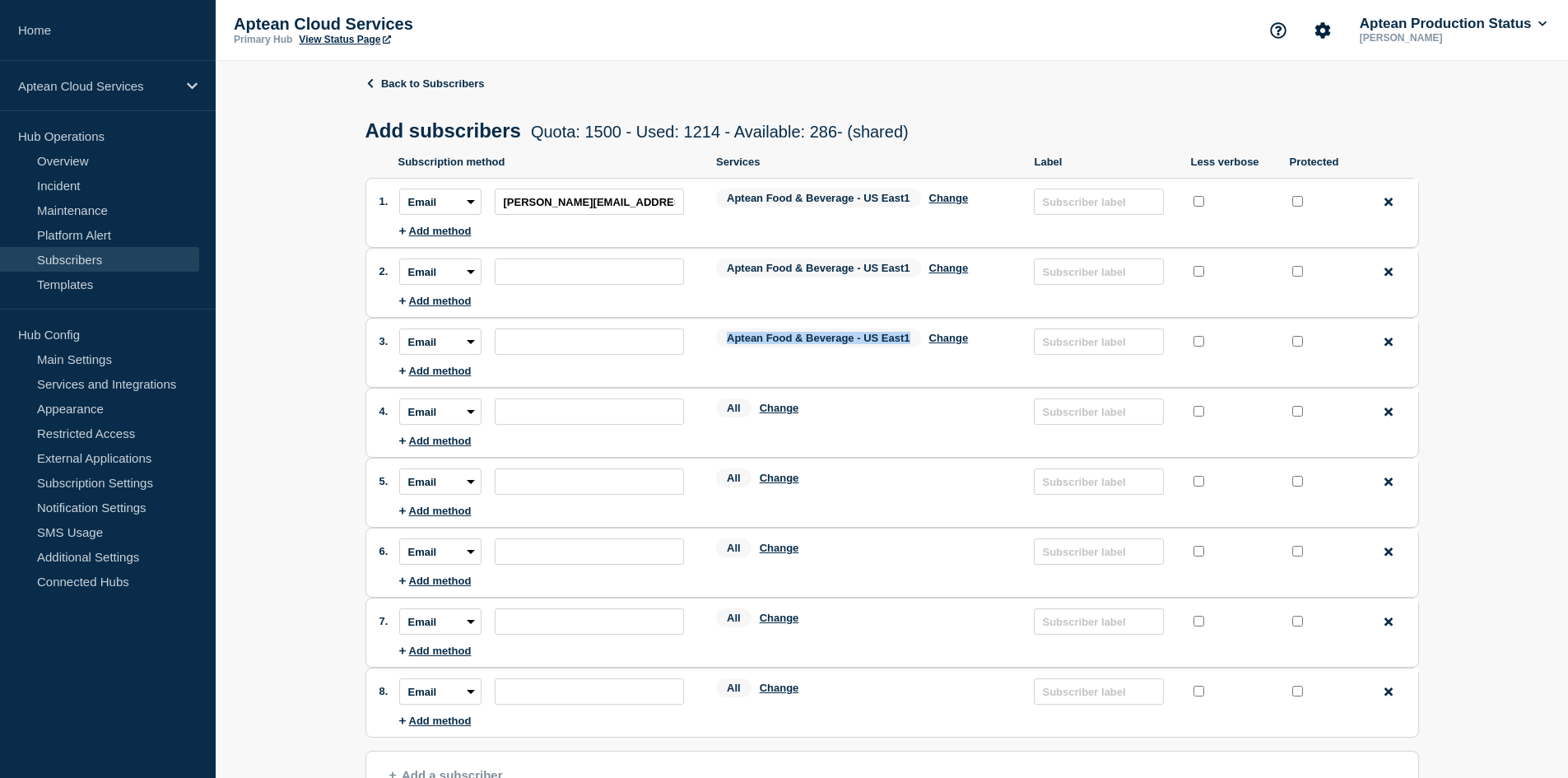
drag, startPoint x: 913, startPoint y: 344, endPoint x: 718, endPoint y: 344, distance: 195.0
click at [718, 344] on span "Aptean Food & Beverage - US East1" at bounding box center [817, 338] width 205 height 19
copy span "Aptean Food & Beverage - US East1"
click at [787, 407] on button "Change" at bounding box center [779, 407] width 39 height 12
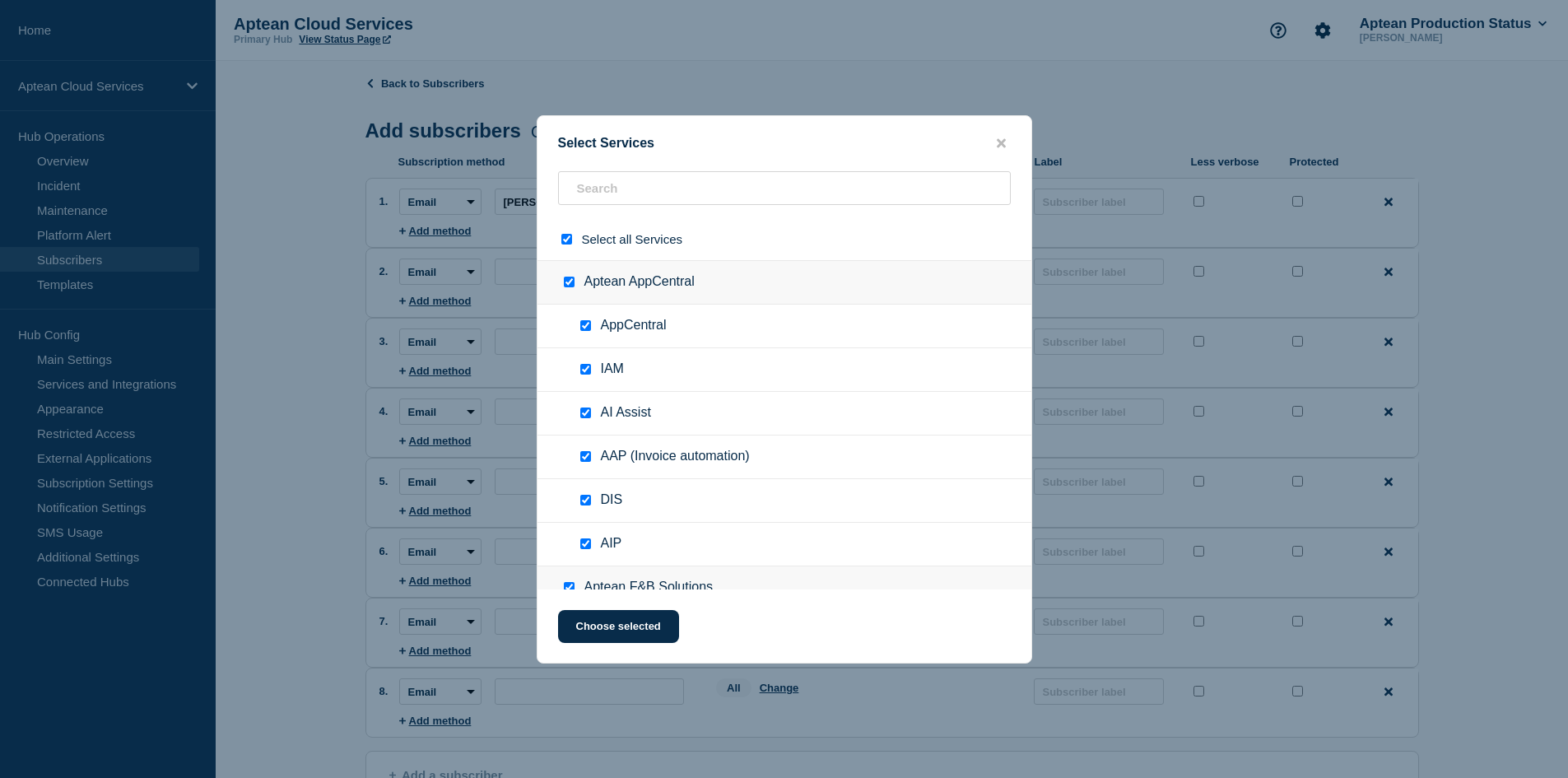
click at [570, 245] on input "select all checkbox" at bounding box center [567, 239] width 10 height 10
click at [643, 197] on input "text" at bounding box center [784, 187] width 453 height 33
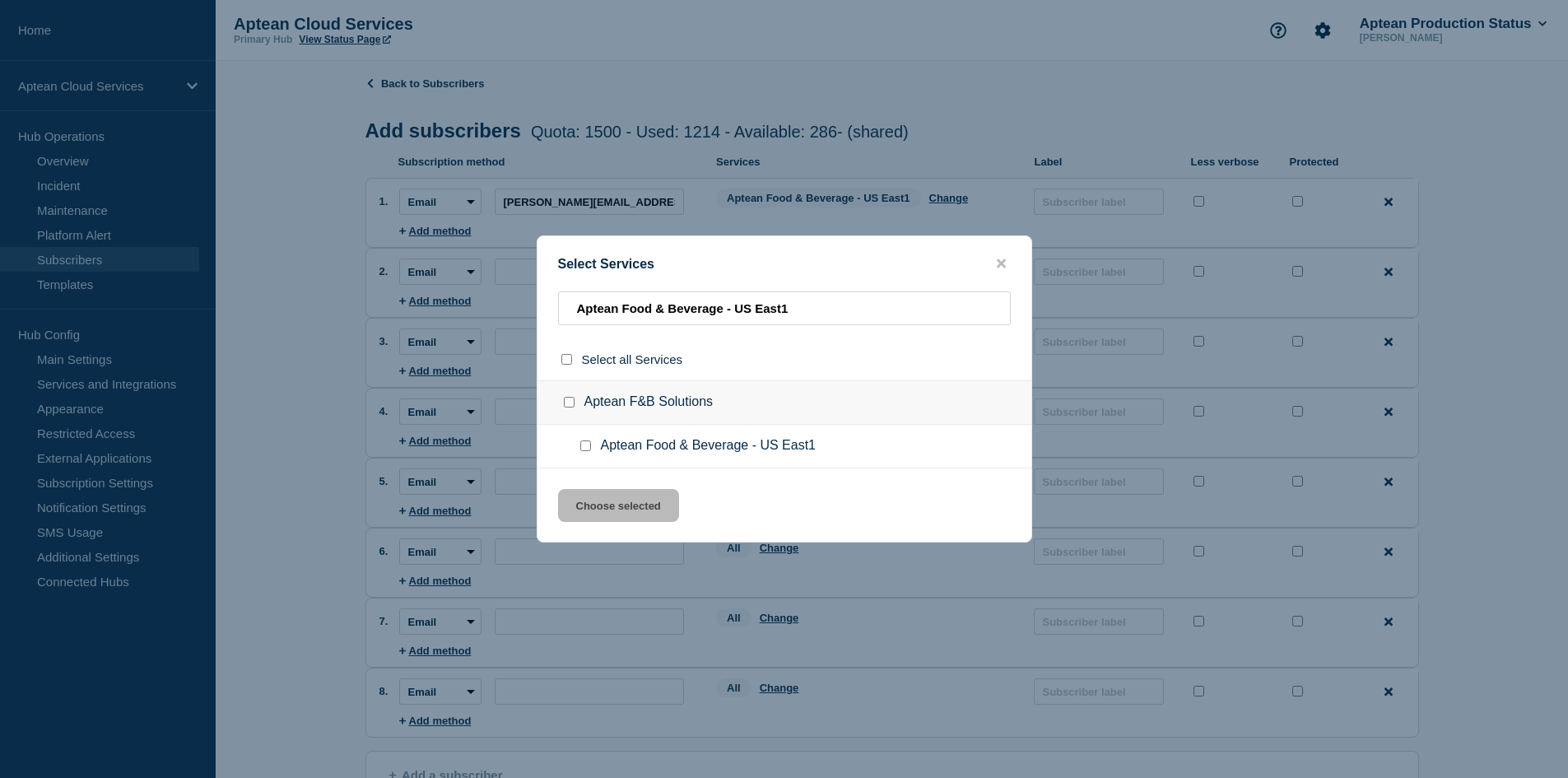
click at [577, 448] on div at bounding box center [589, 445] width 24 height 16
click at [587, 444] on input "Aptean Food & Beverage - US East1 checkbox" at bounding box center [585, 445] width 10 height 10
click at [590, 501] on button "Choose selected" at bounding box center [618, 505] width 121 height 33
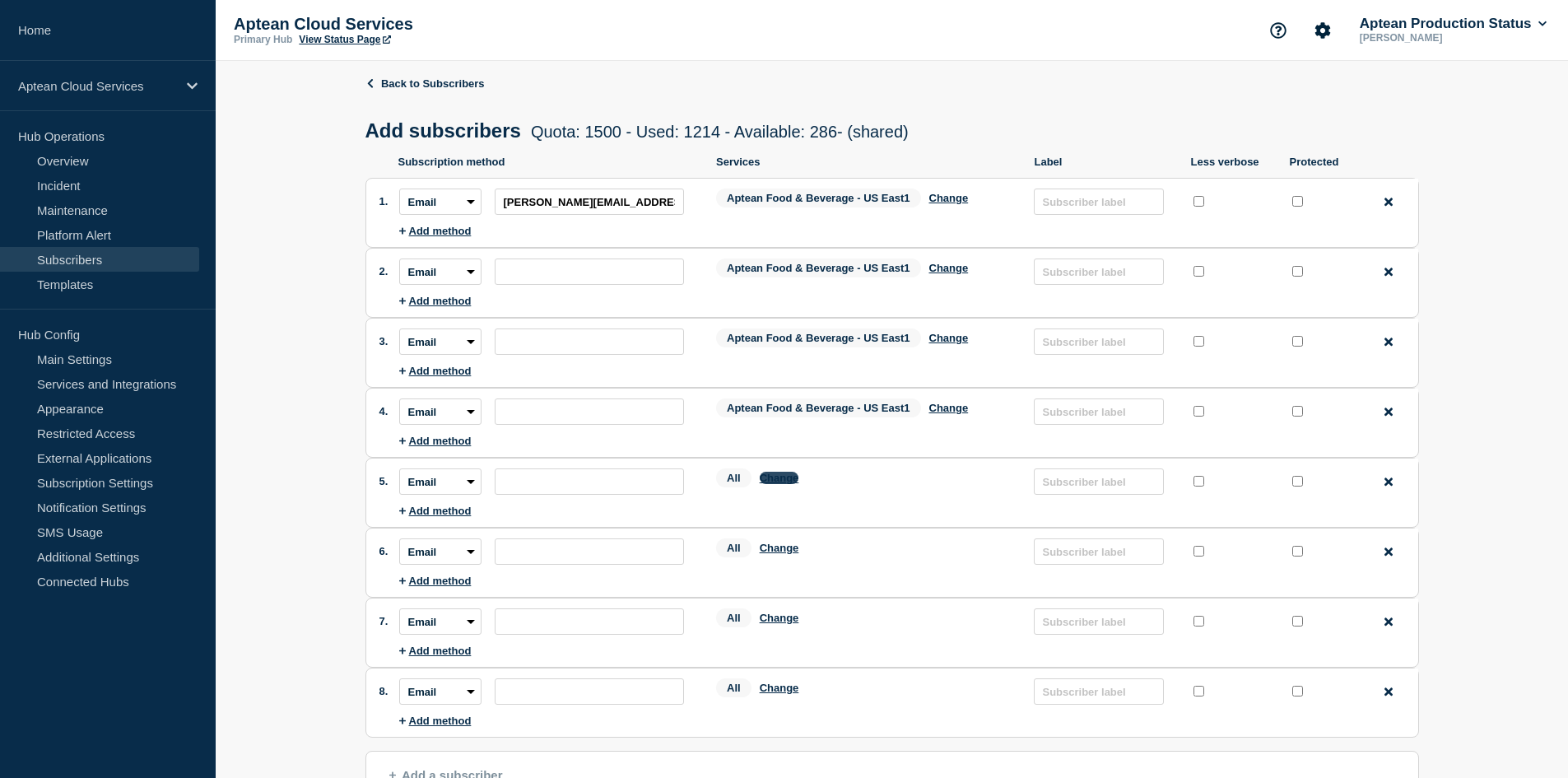
click at [786, 484] on button "Change" at bounding box center [779, 478] width 39 height 12
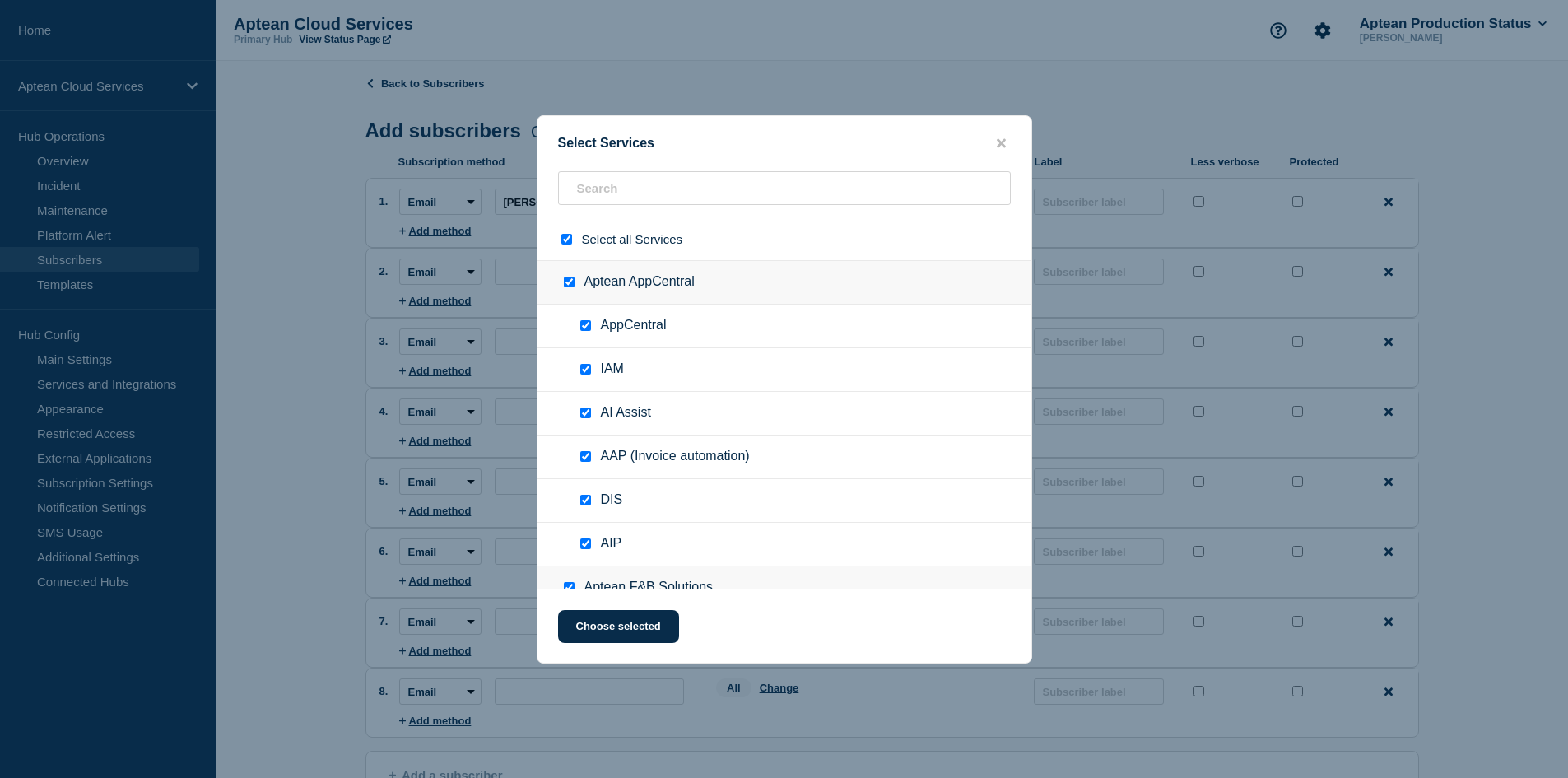
click at [564, 241] on input "select all checkbox" at bounding box center [567, 239] width 10 height 10
click at [624, 198] on input "text" at bounding box center [784, 187] width 453 height 33
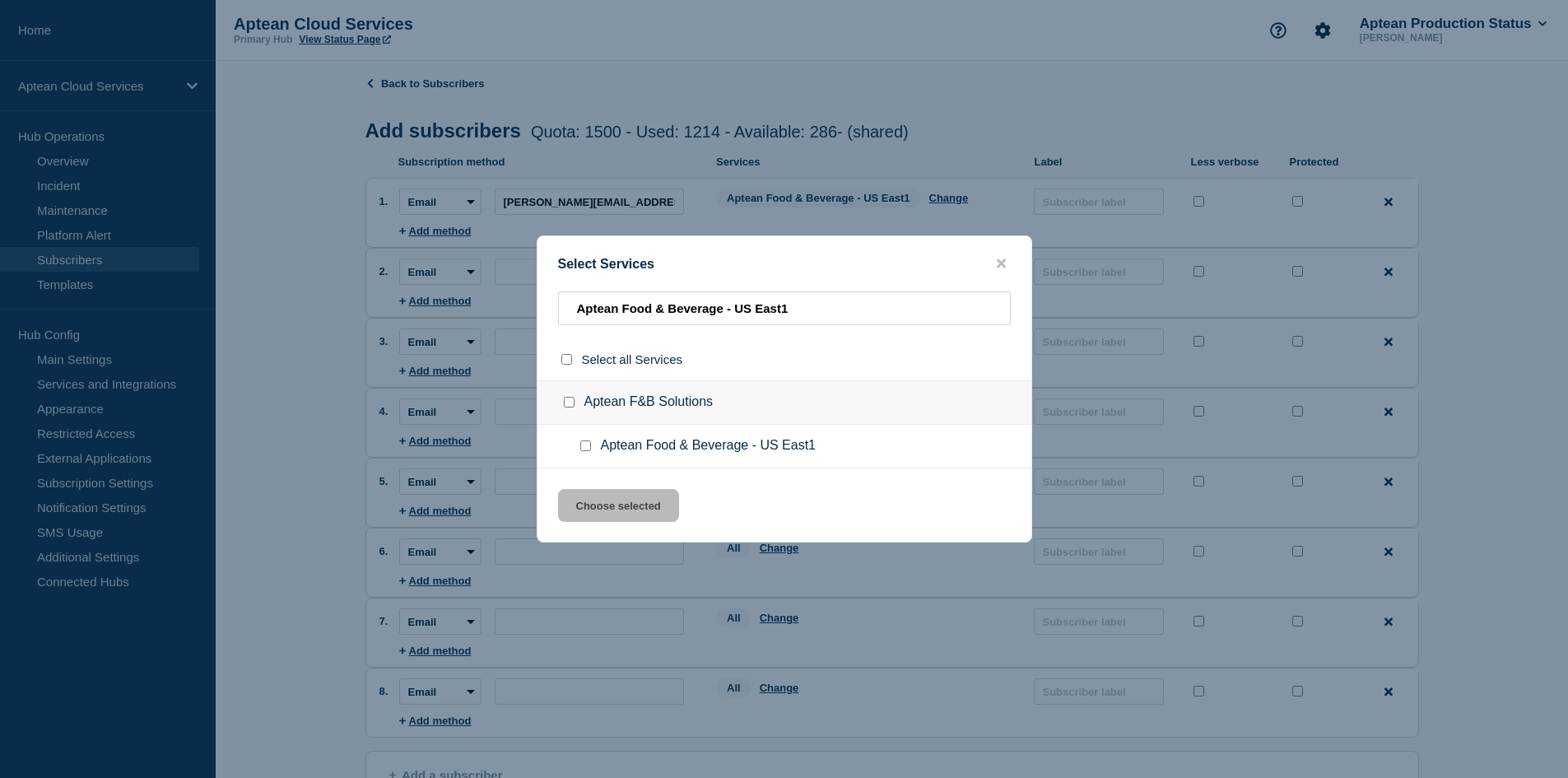
click at [582, 447] on input "Aptean Food & Beverage - US East1 checkbox" at bounding box center [585, 445] width 10 height 10
click at [610, 500] on button "Choose selected" at bounding box center [618, 505] width 121 height 33
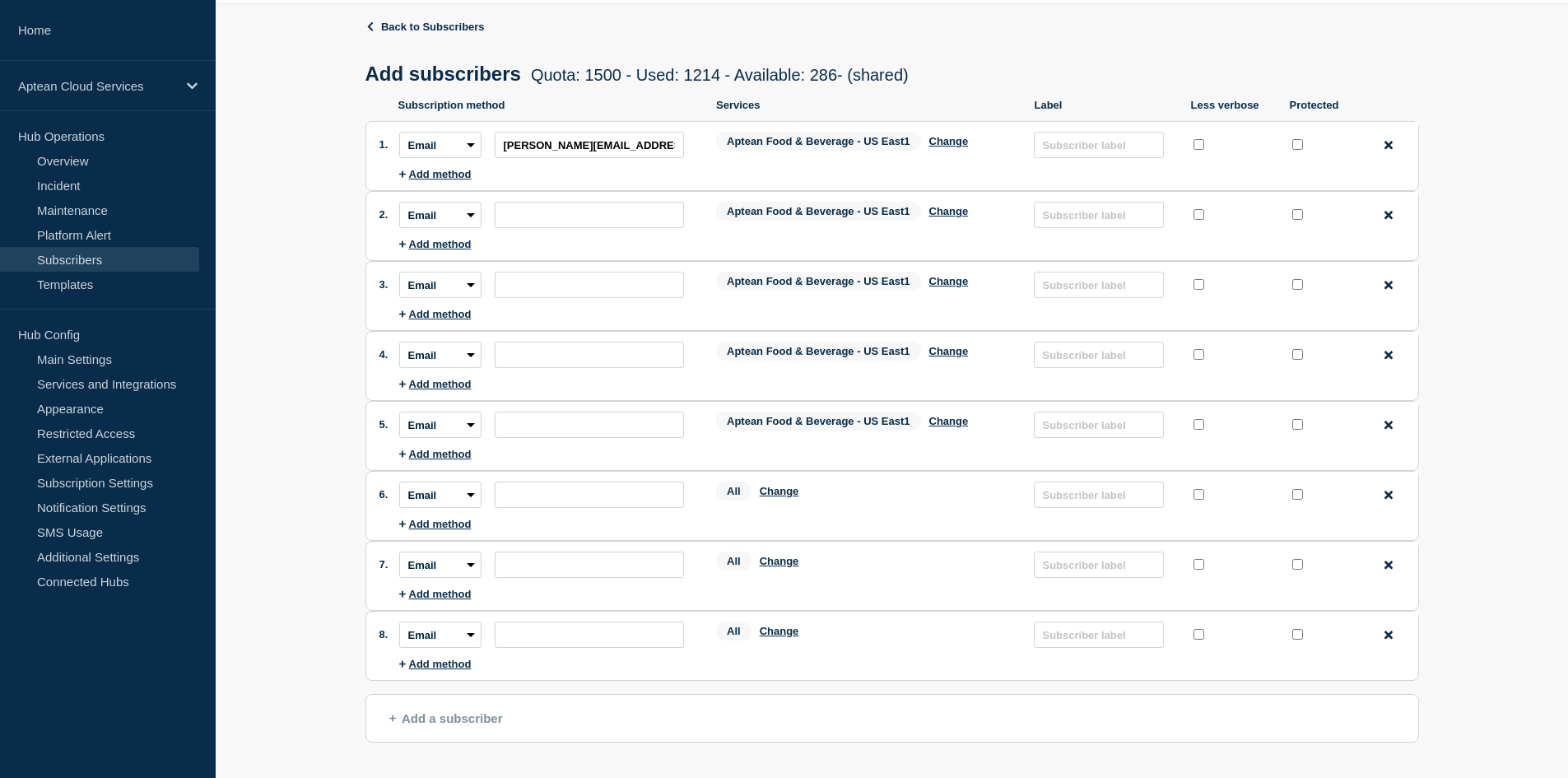
scroll to position [82, 0]
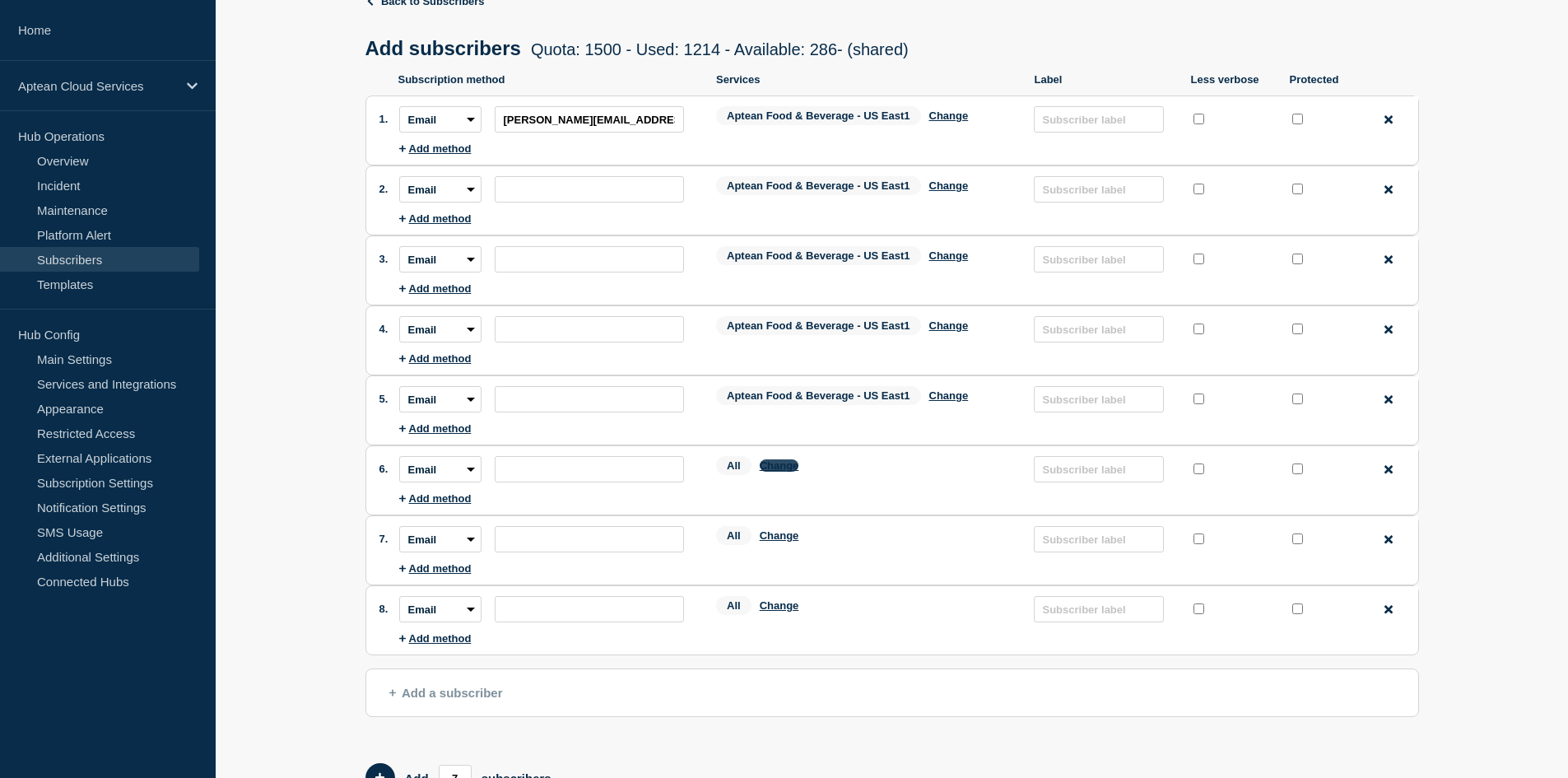
click at [776, 468] on button "Change" at bounding box center [779, 465] width 39 height 12
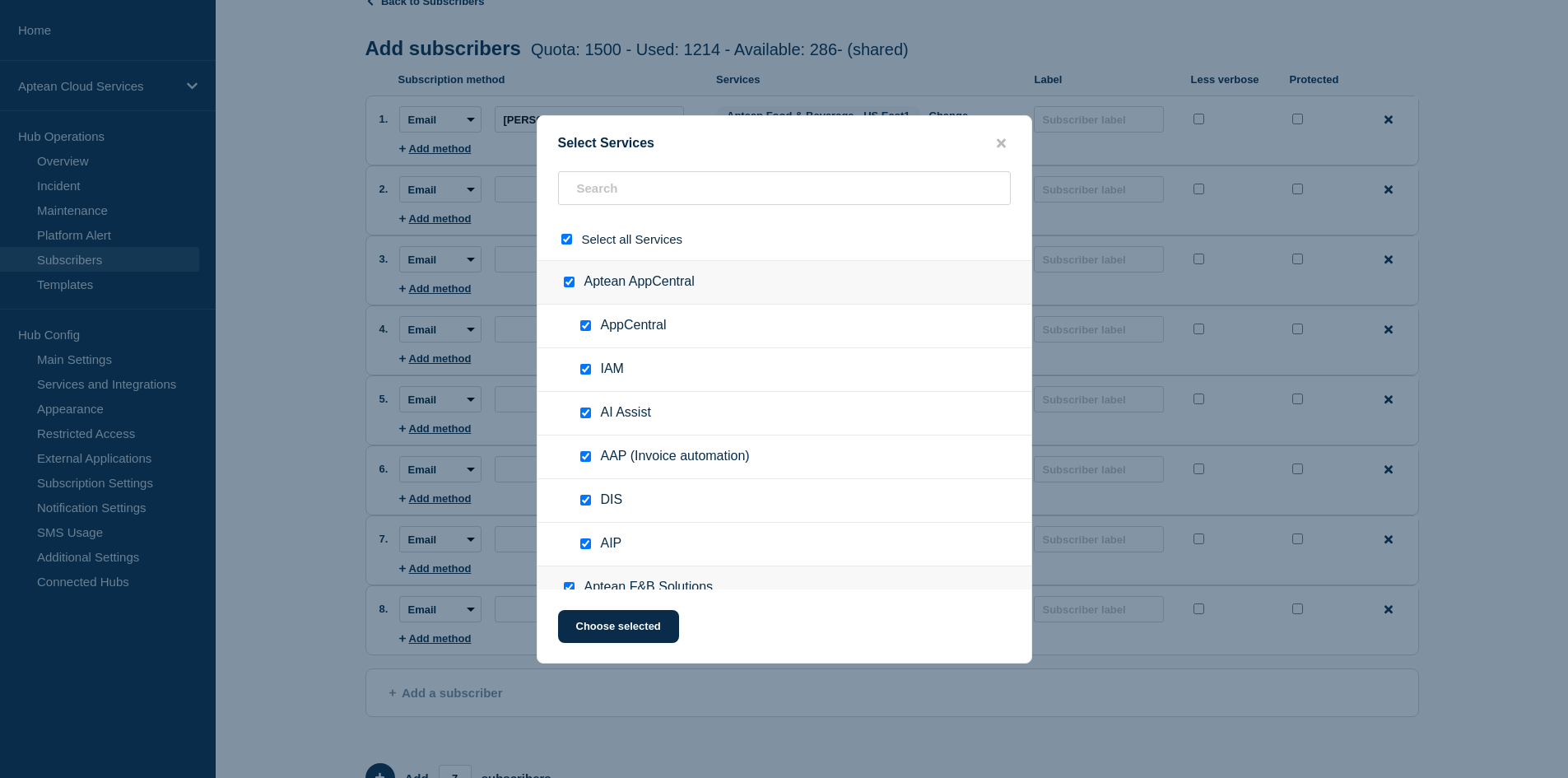
drag, startPoint x: 564, startPoint y: 240, endPoint x: 591, endPoint y: 201, distance: 47.4
click at [568, 233] on div at bounding box center [570, 239] width 24 height 15
click at [611, 181] on input "text" at bounding box center [784, 187] width 453 height 33
click at [563, 243] on input "select all checkbox" at bounding box center [567, 239] width 10 height 10
drag, startPoint x: 607, startPoint y: 210, endPoint x: 628, endPoint y: 197, distance: 24.7
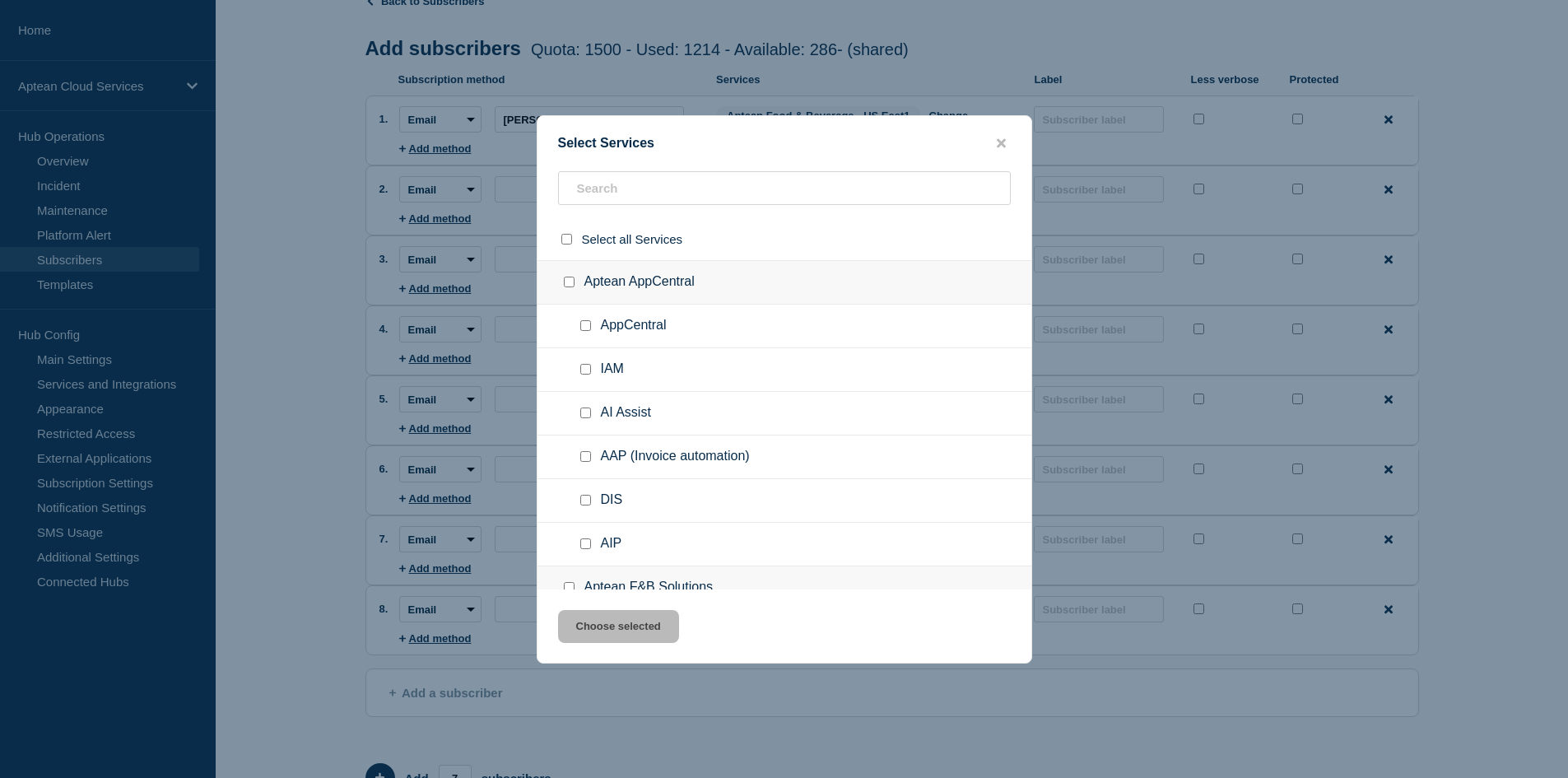
click at [609, 209] on div at bounding box center [784, 194] width 494 height 47
click at [628, 196] on input "text" at bounding box center [784, 187] width 453 height 33
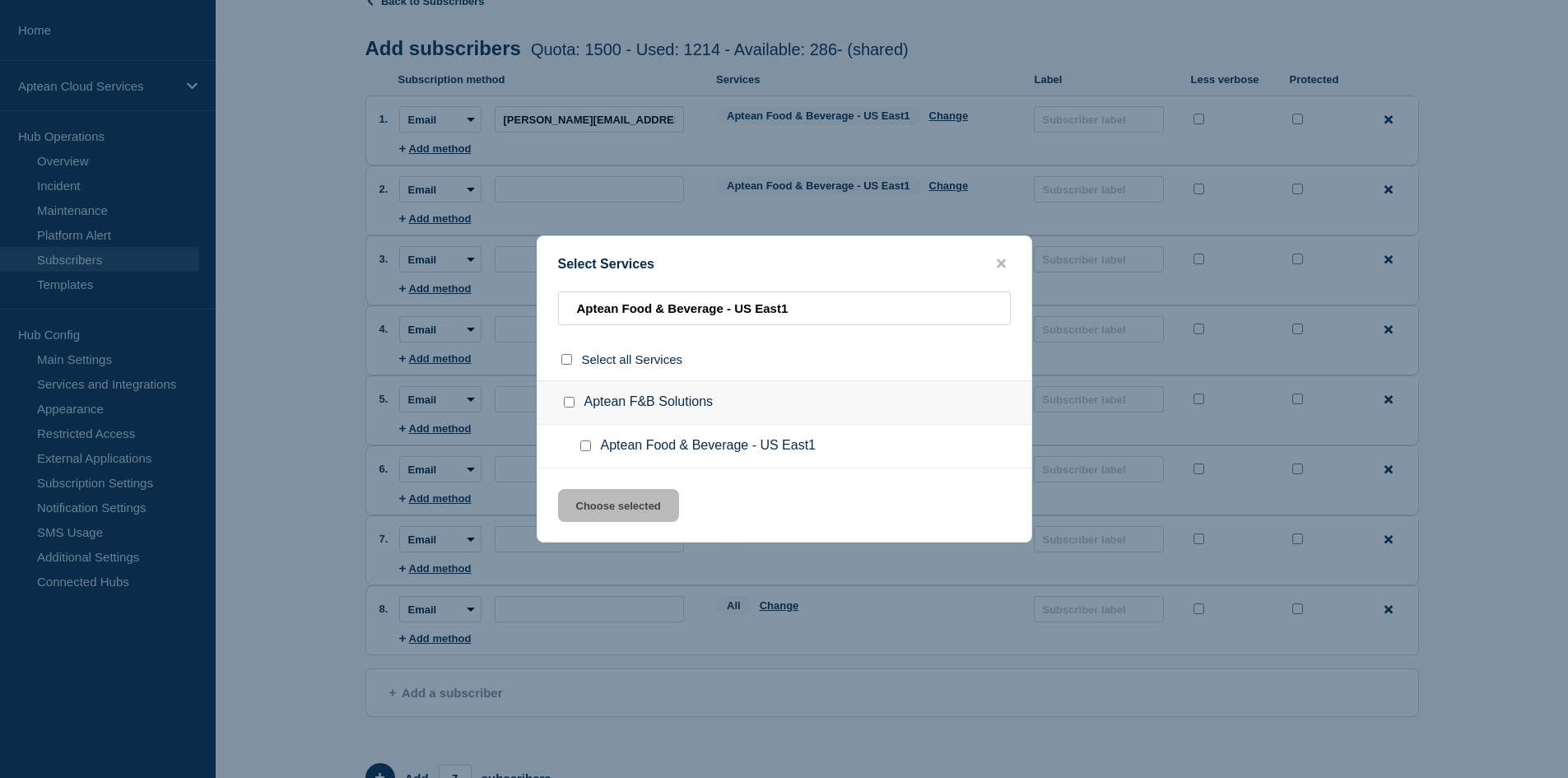
click at [591, 437] on ul "Aptean Food & Beverage - US East1" at bounding box center [784, 446] width 494 height 44
click at [584, 448] on input "Aptean Food & Beverage - US East1 checkbox" at bounding box center [585, 445] width 10 height 10
click at [604, 500] on button "Choose selected" at bounding box center [618, 505] width 121 height 33
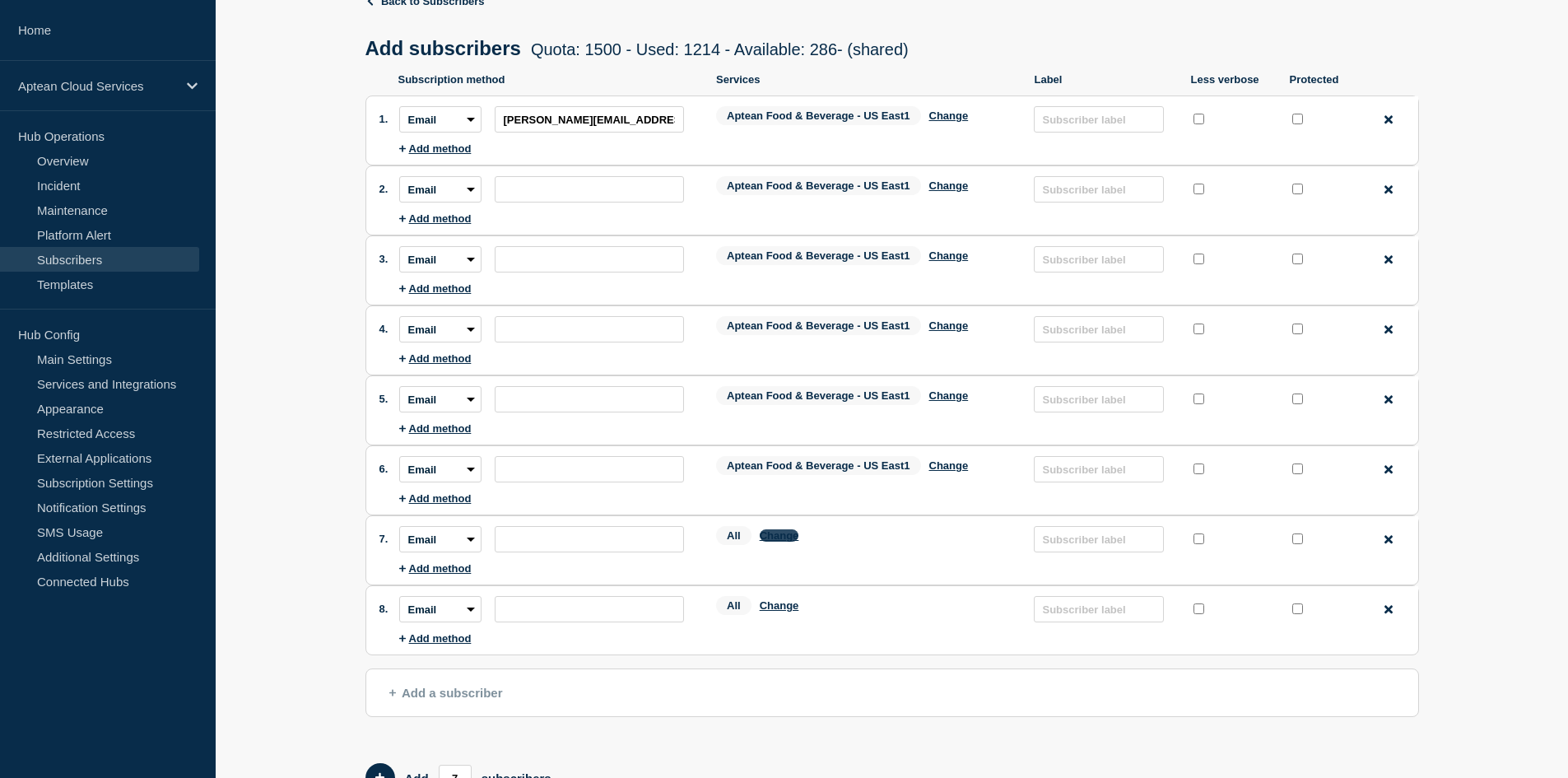
click at [775, 539] on button "Change" at bounding box center [779, 535] width 39 height 12
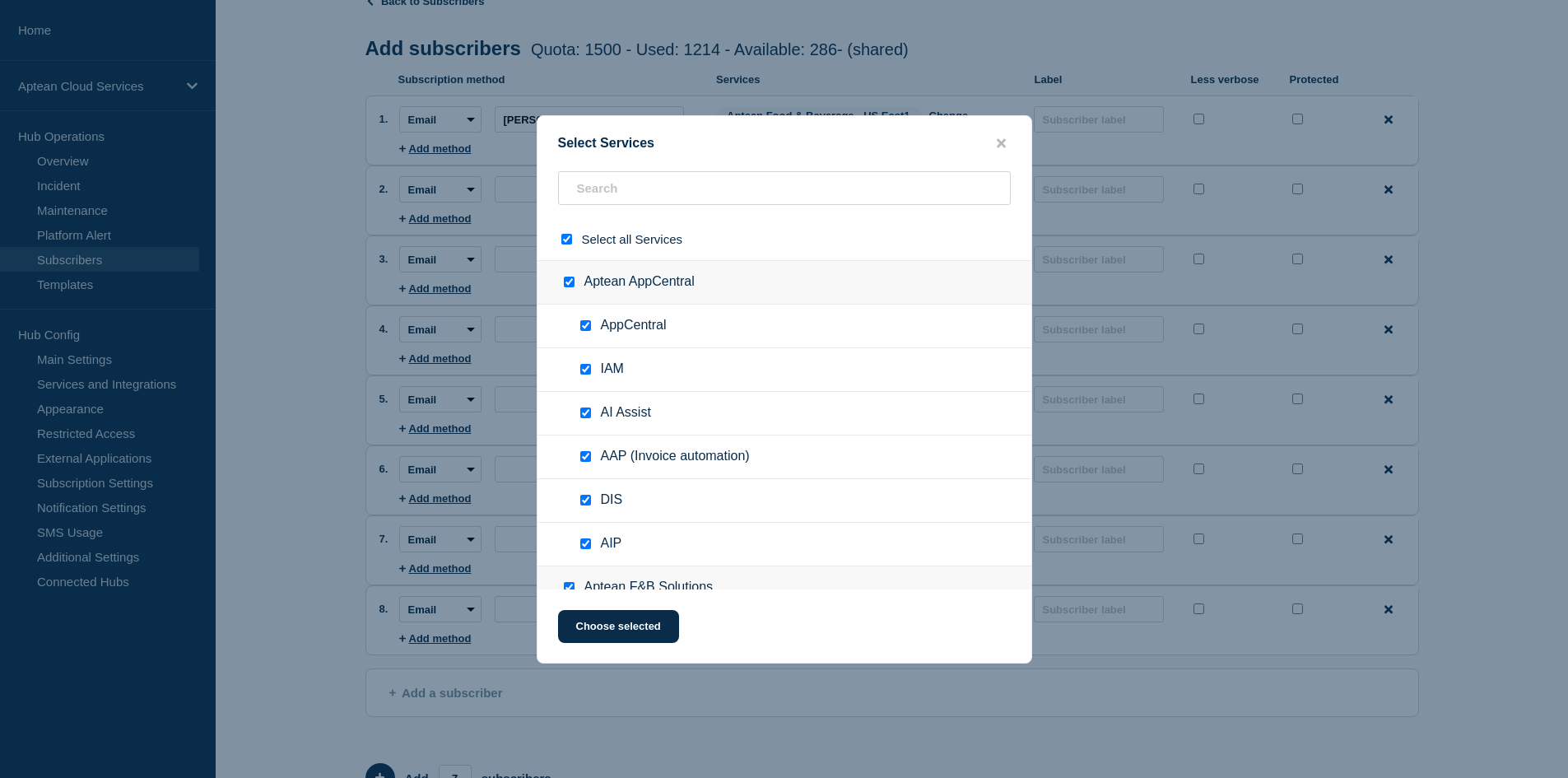
click at [564, 240] on input "select all checkbox" at bounding box center [567, 239] width 10 height 10
click at [610, 199] on input "text" at bounding box center [784, 187] width 453 height 33
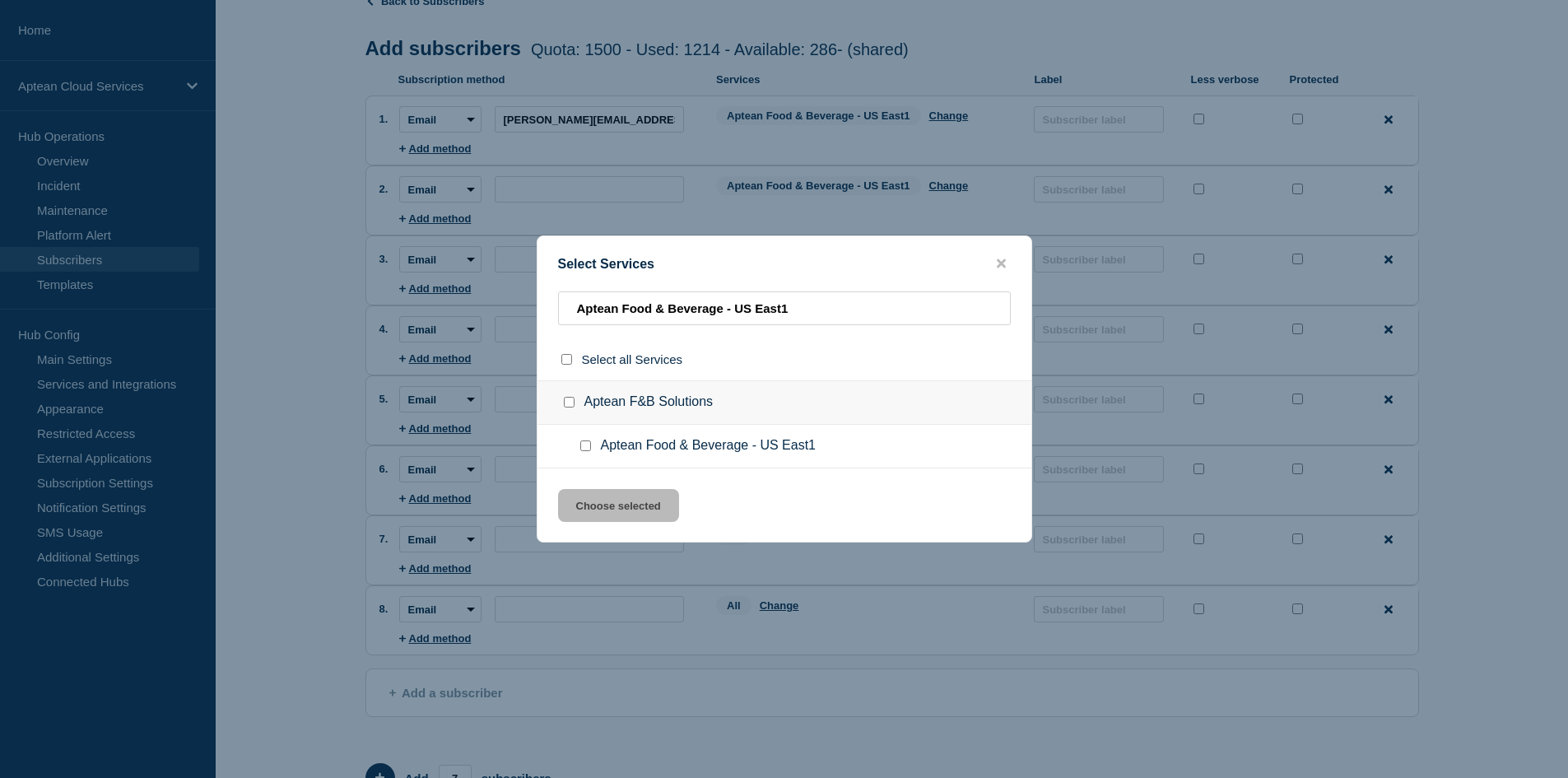
click at [588, 451] on input "Aptean Food & Beverage - US East1 checkbox" at bounding box center [585, 445] width 10 height 10
click at [628, 502] on button "Choose selected" at bounding box center [618, 505] width 121 height 33
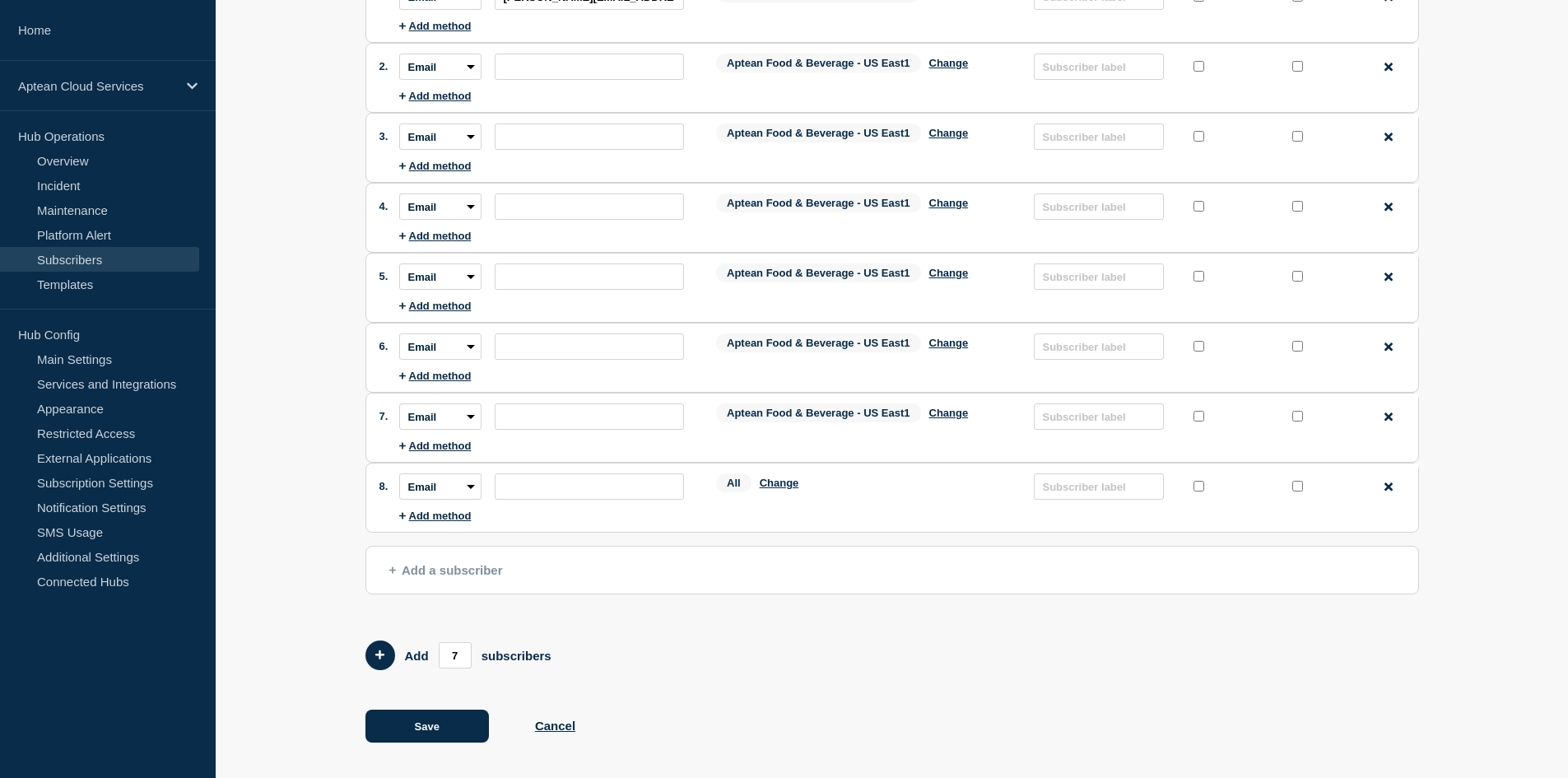
scroll to position [213, 0]
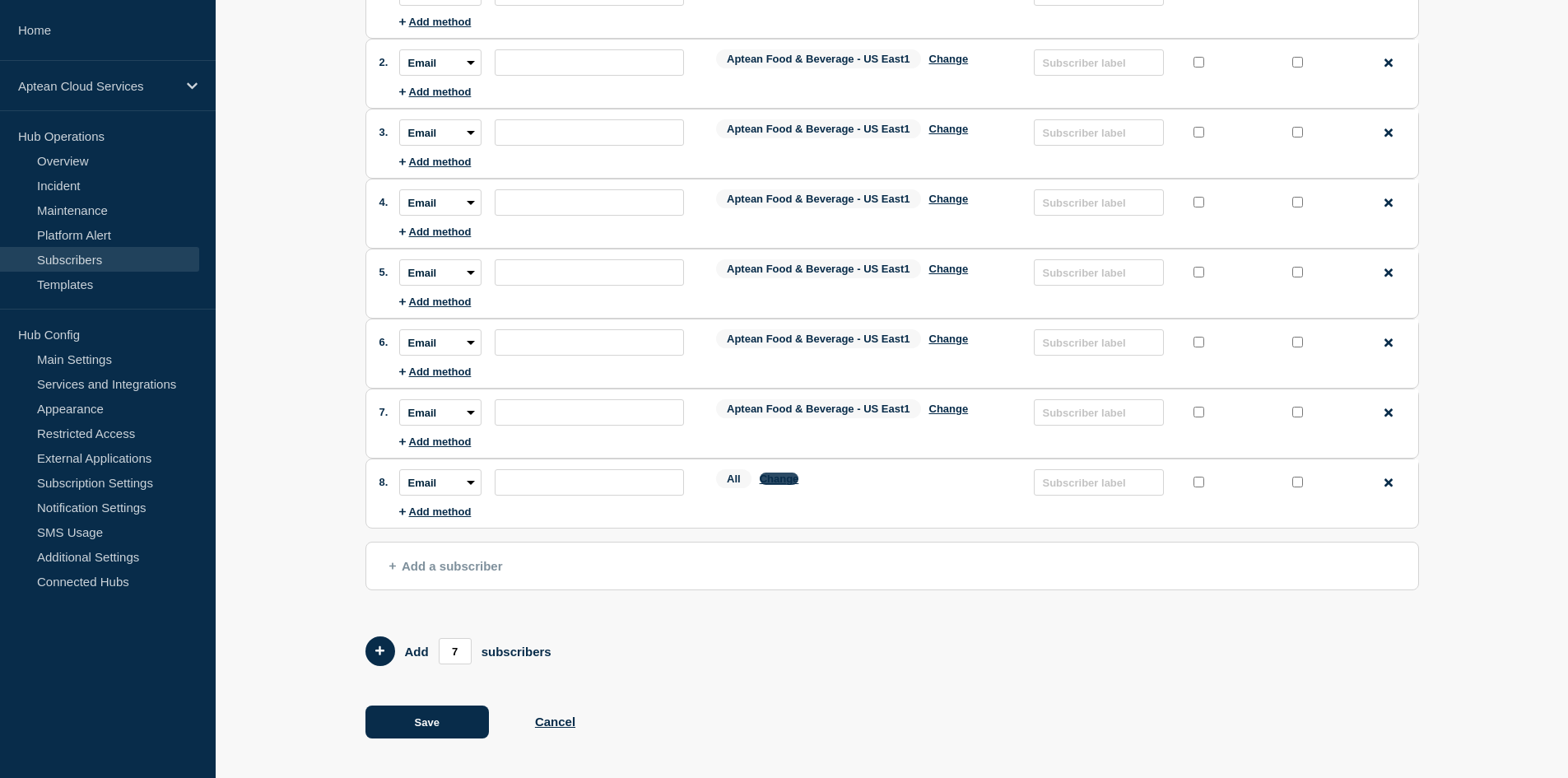
click at [784, 476] on button "Change" at bounding box center [779, 478] width 39 height 12
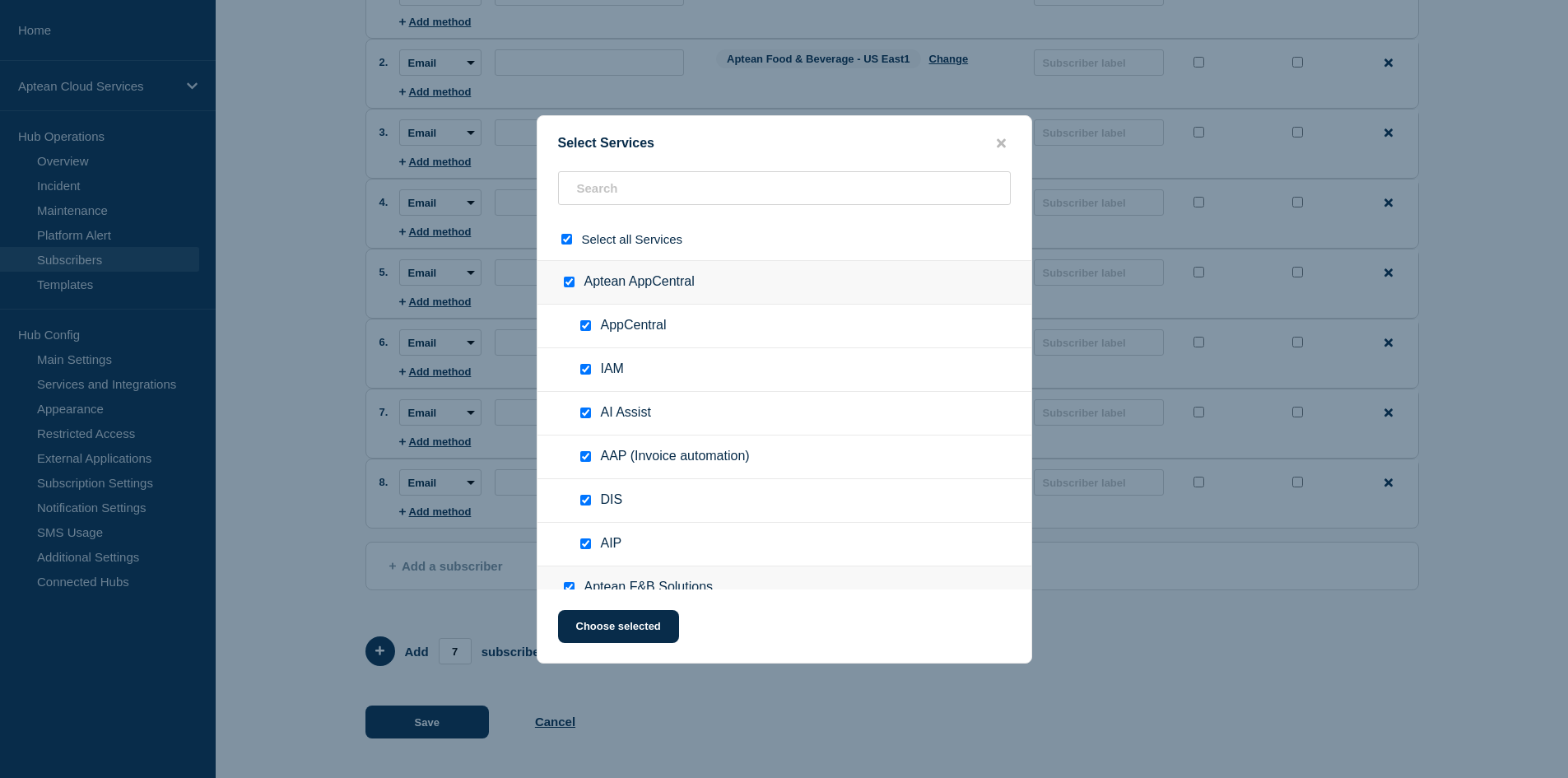
click at [566, 239] on input "select all checkbox" at bounding box center [567, 239] width 10 height 10
click at [629, 181] on input "text" at bounding box center [784, 187] width 453 height 33
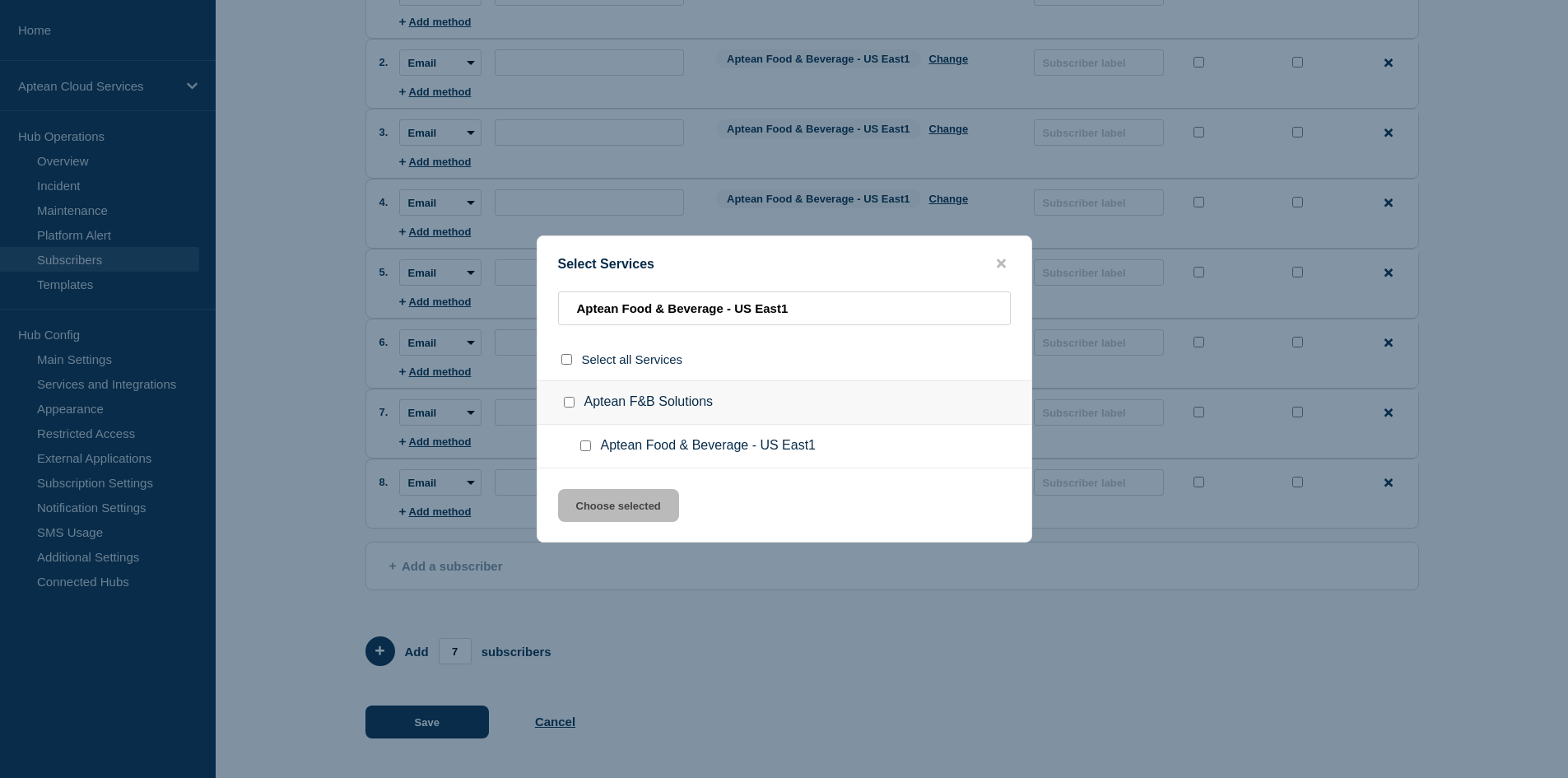
click at [588, 443] on input "Aptean Food & Beverage - US East1 checkbox" at bounding box center [585, 445] width 10 height 10
click at [607, 496] on button "Choose selected" at bounding box center [618, 505] width 121 height 33
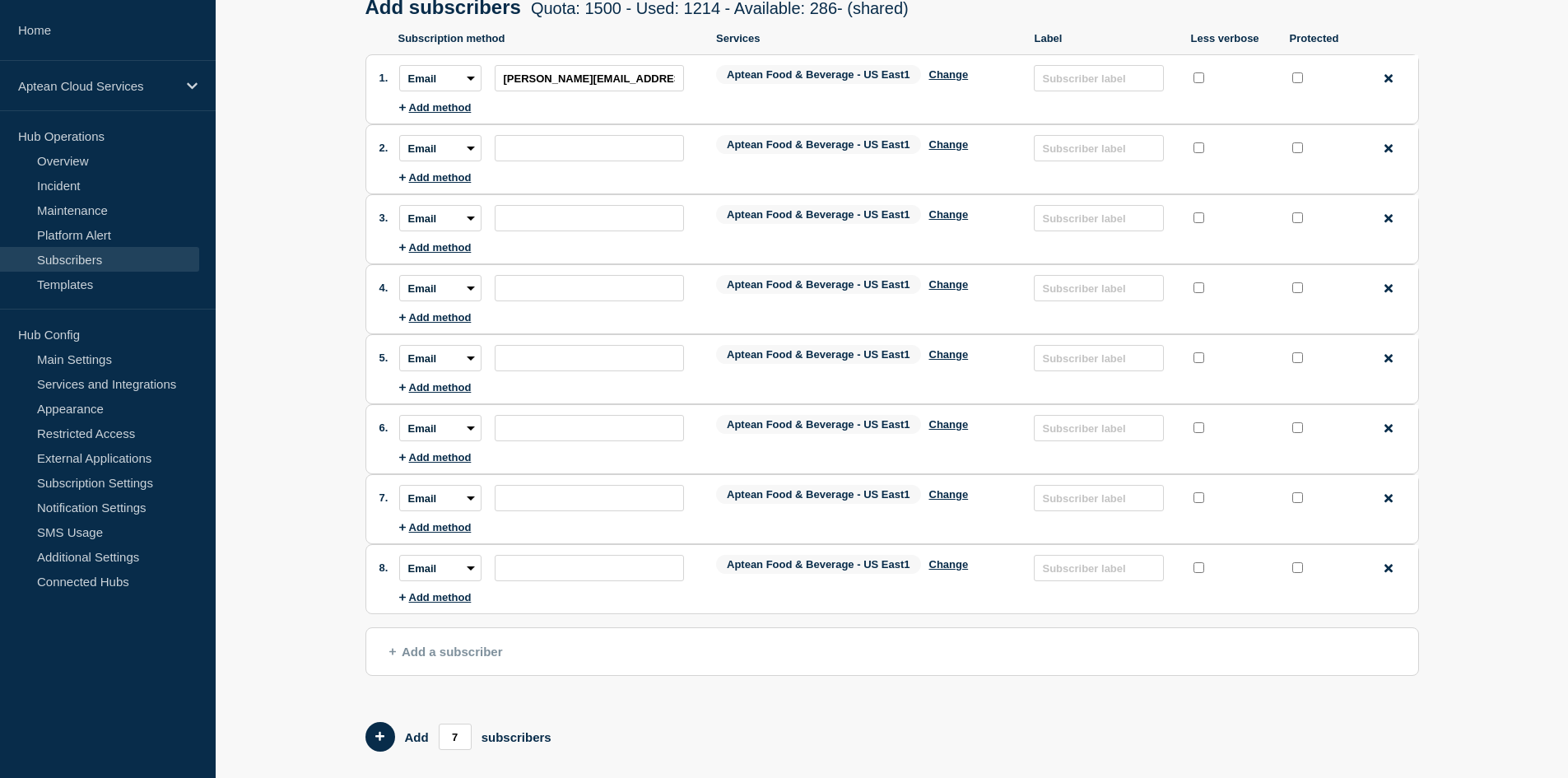
scroll to position [0, 0]
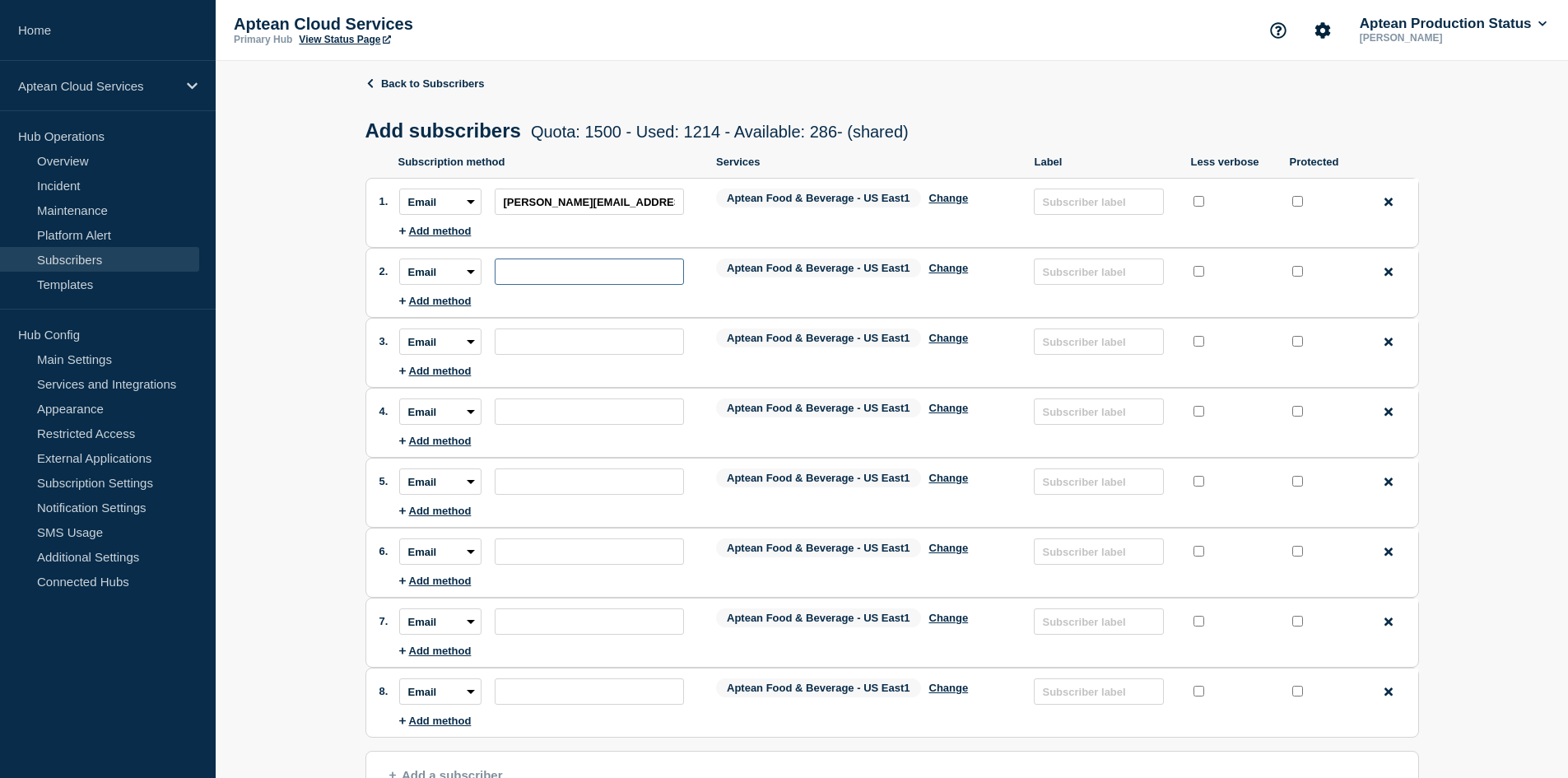
click at [531, 273] on input "subscription-address" at bounding box center [589, 271] width 189 height 27
click at [546, 352] on input "subscription-address" at bounding box center [589, 341] width 189 height 27
click at [575, 407] on input "subscription-address" at bounding box center [589, 411] width 189 height 27
click at [604, 484] on input "subscription-address" at bounding box center [589, 481] width 189 height 27
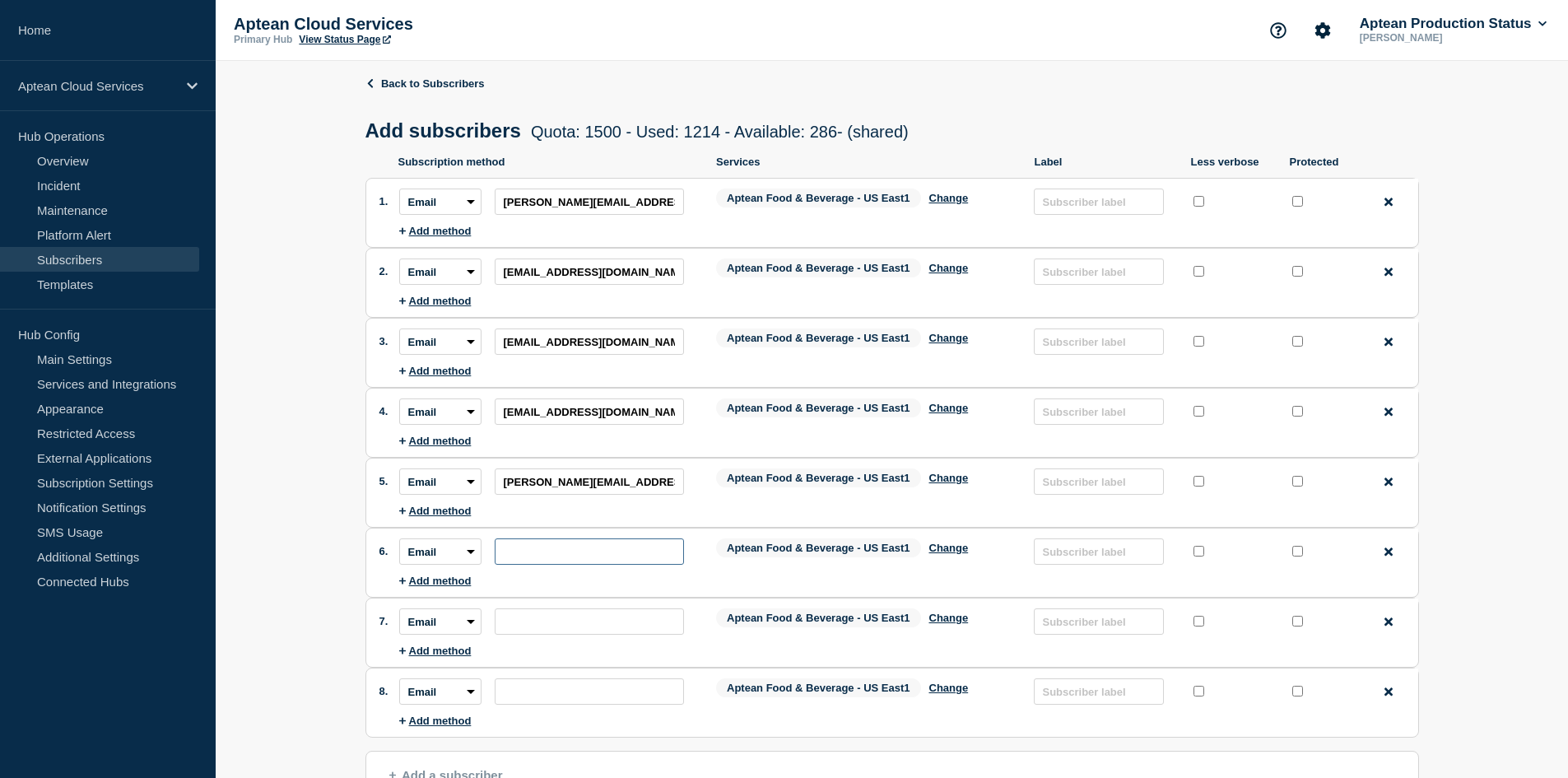
click at [514, 549] on input "subscription-address" at bounding box center [589, 551] width 189 height 27
click at [579, 625] on input "subscription-address" at bounding box center [589, 621] width 189 height 27
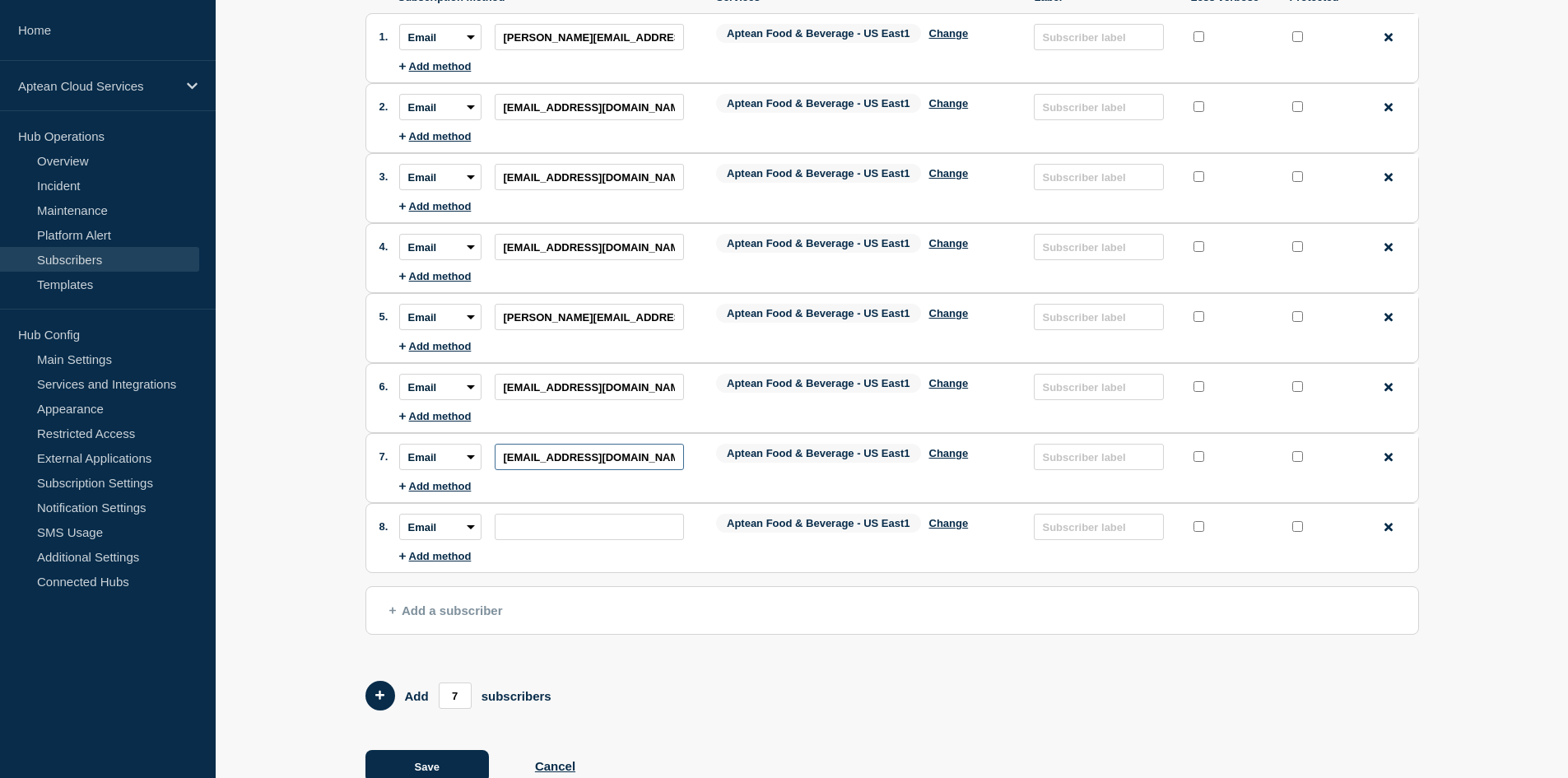
scroll to position [213, 0]
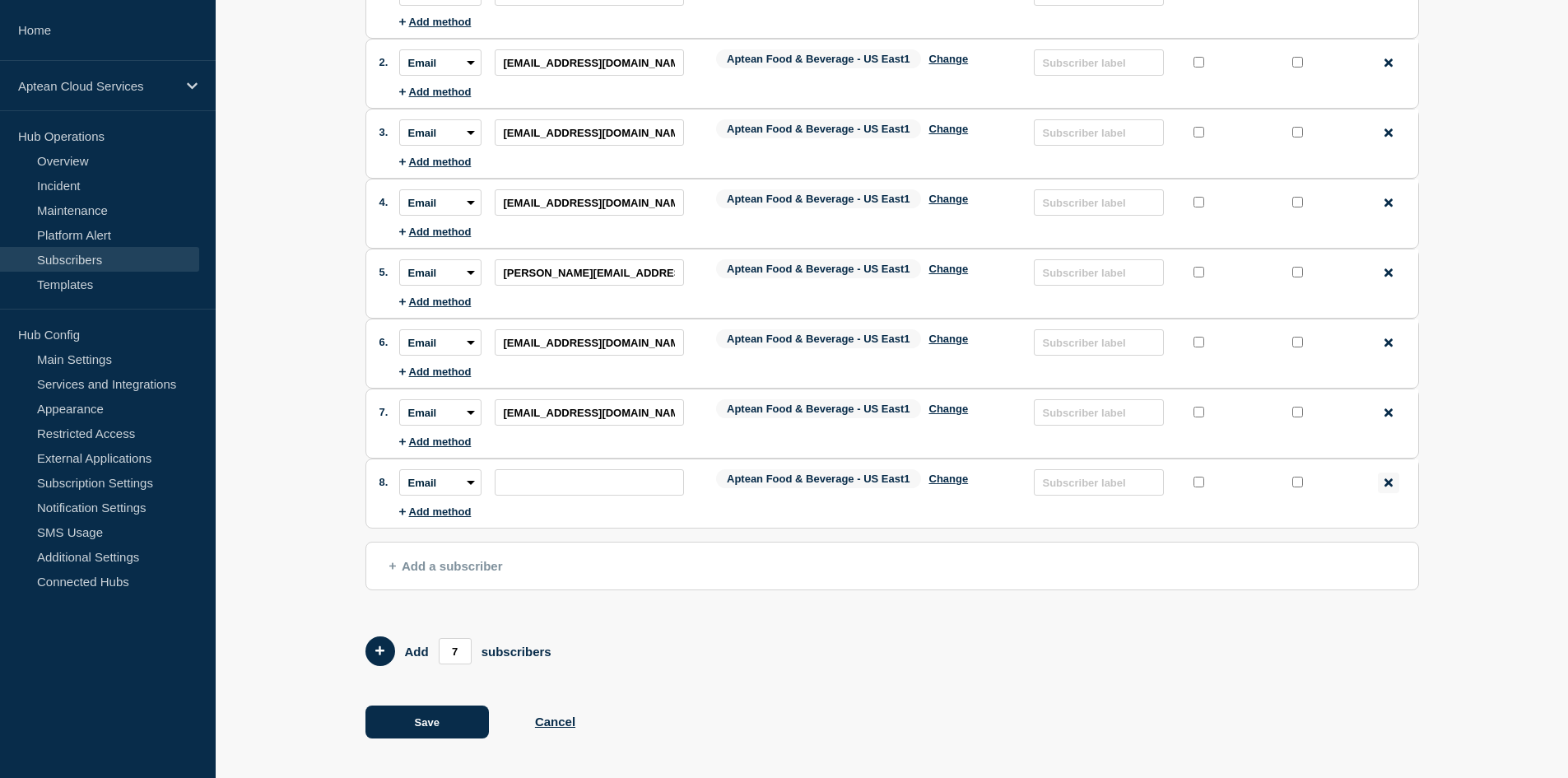
click at [1384, 479] on icon at bounding box center [1388, 483] width 9 height 12
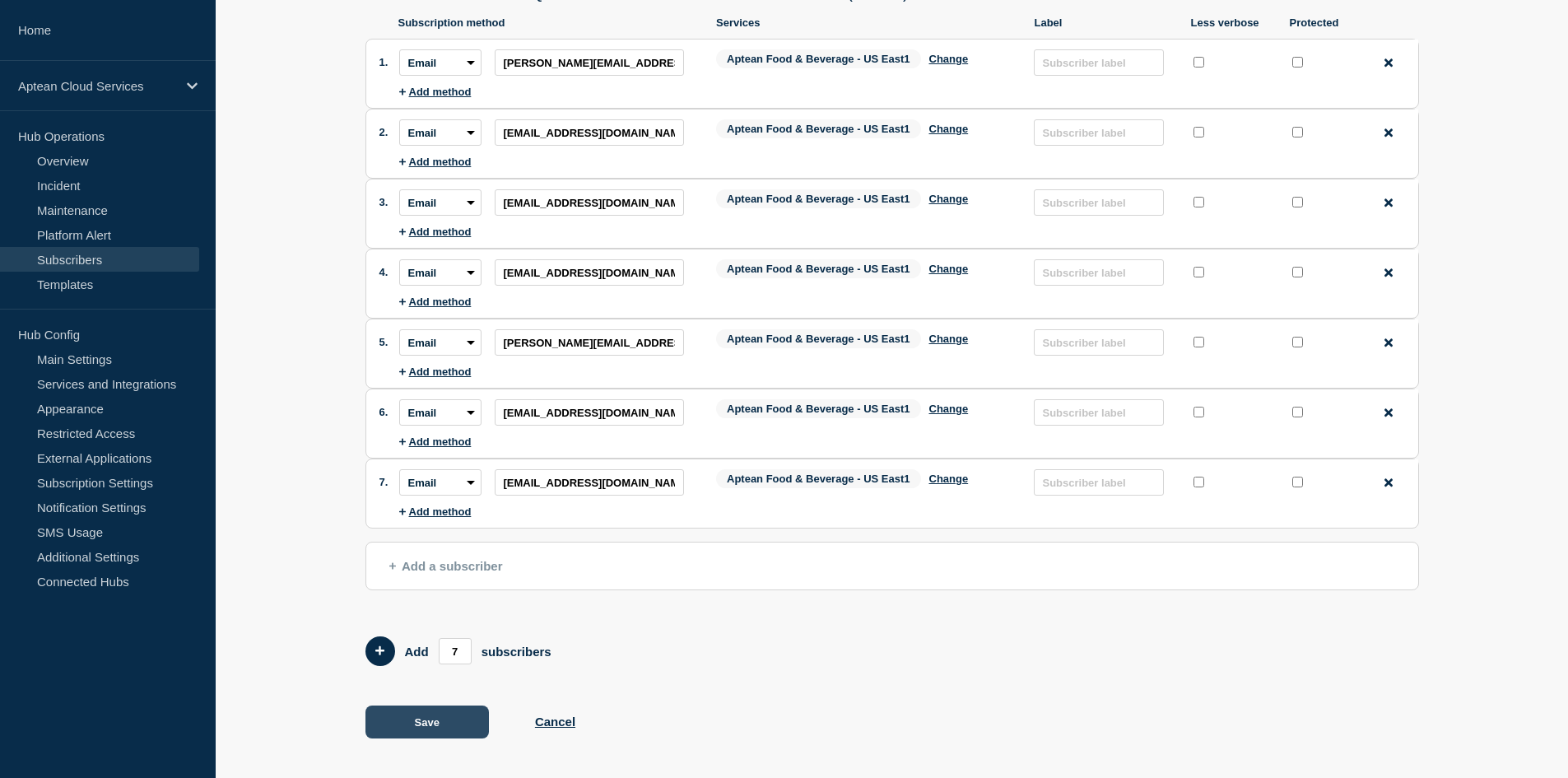
click at [444, 720] on button "Save" at bounding box center [427, 722] width 123 height 33
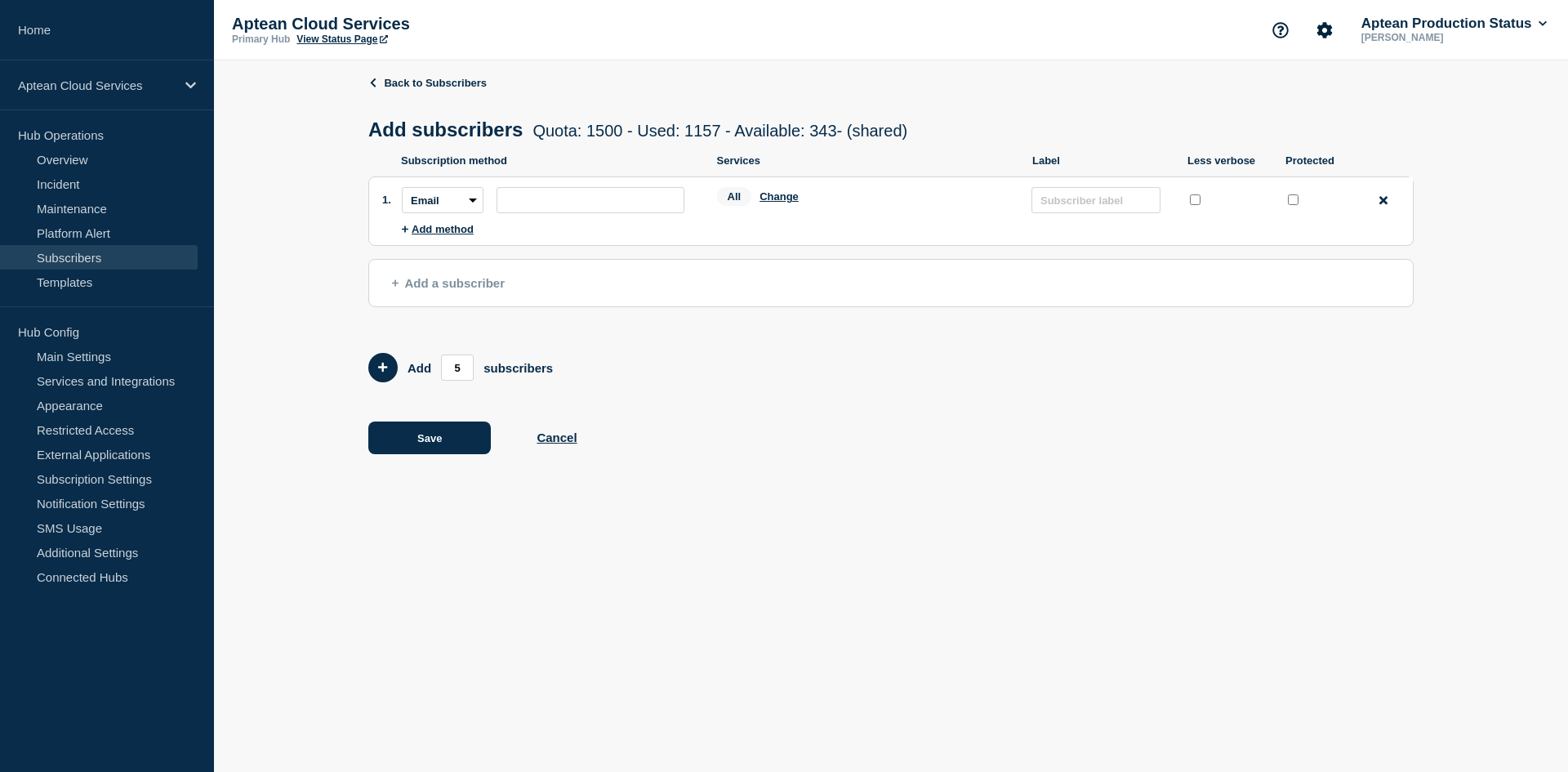
click at [95, 253] on link "Subscribers" at bounding box center [99, 256] width 198 height 25
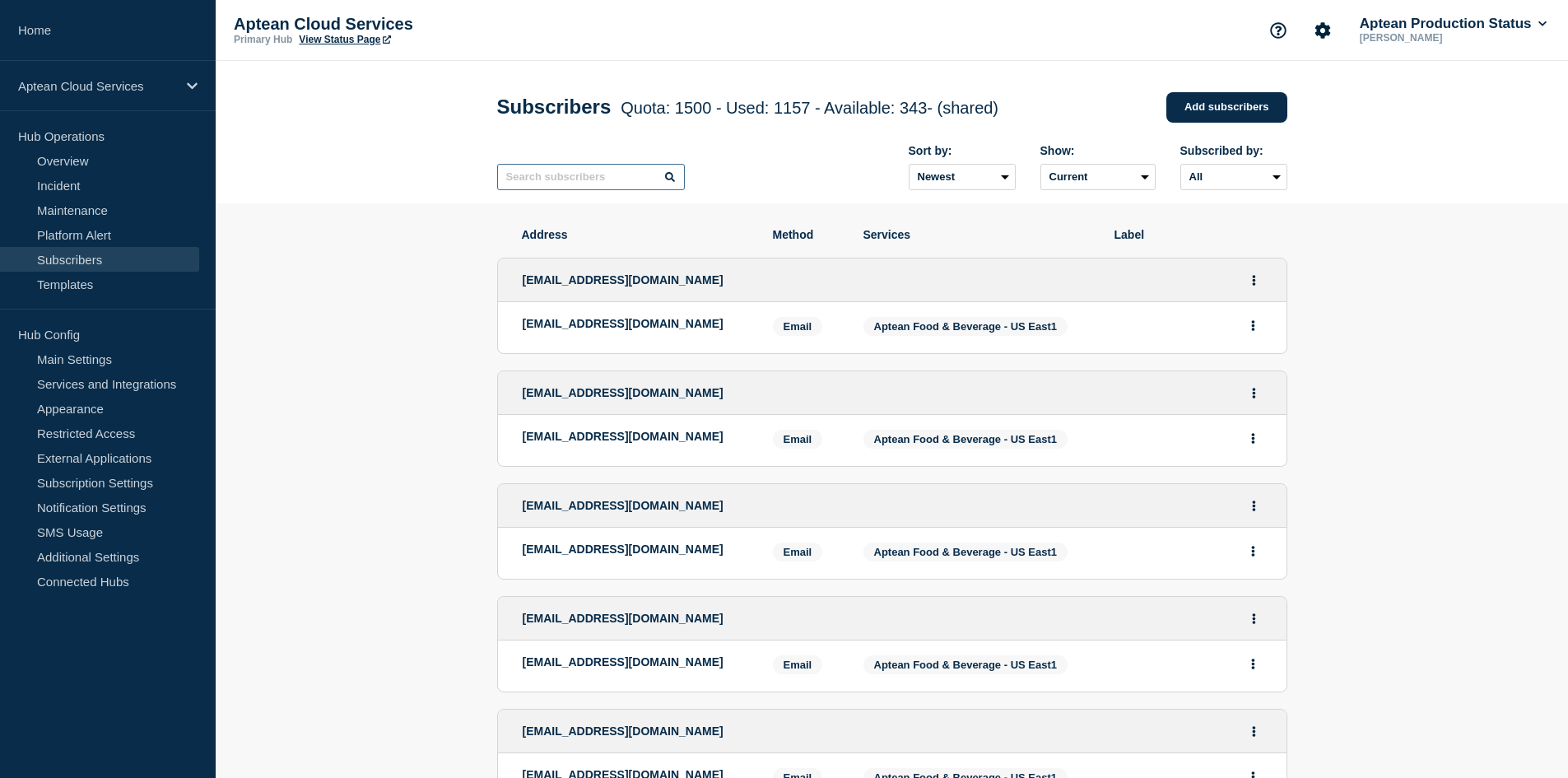
click at [538, 182] on input "text" at bounding box center [591, 176] width 187 height 27
paste input "[EMAIL_ADDRESS][DOMAIN_NAME]"
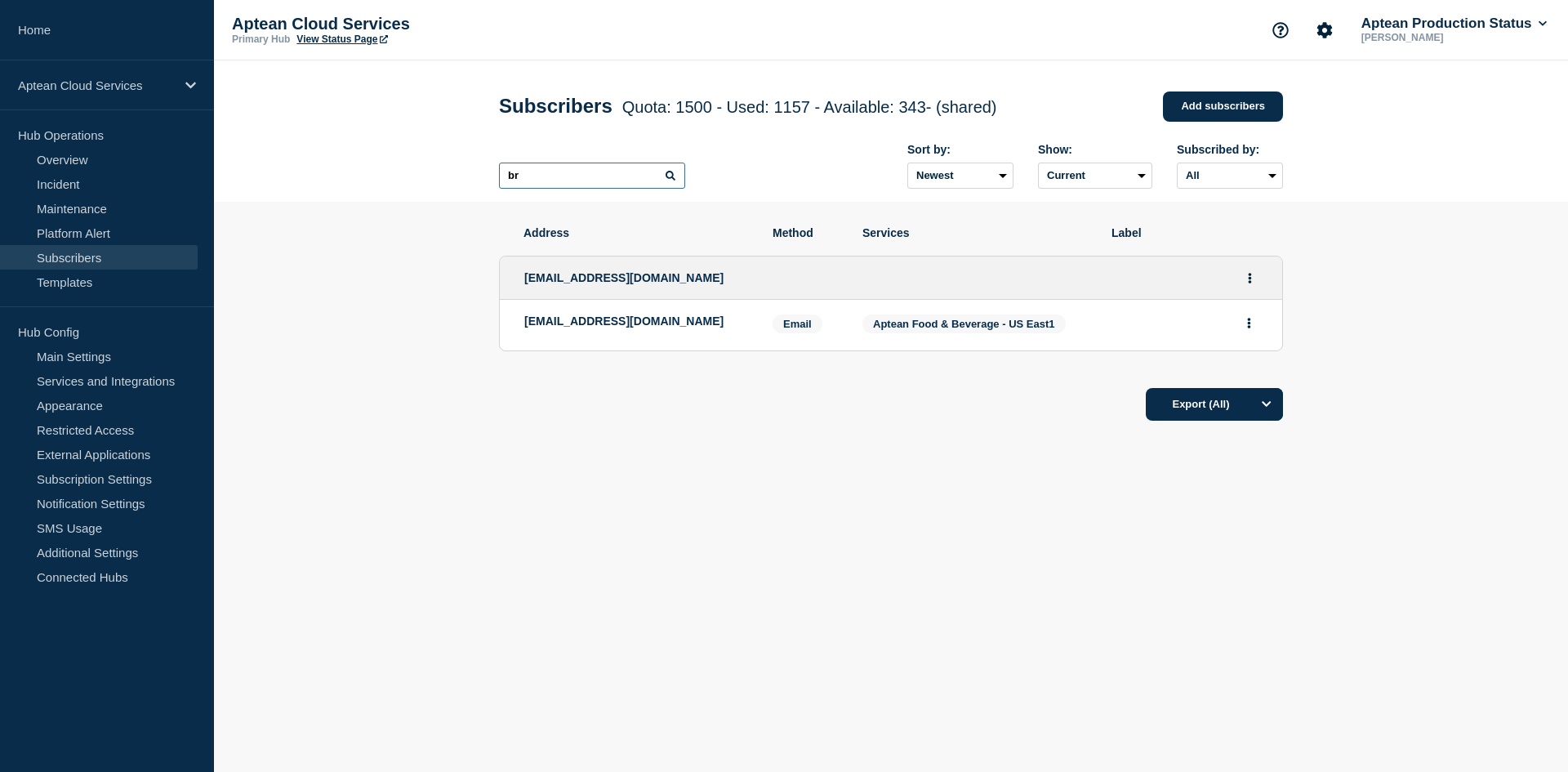
type input "b"
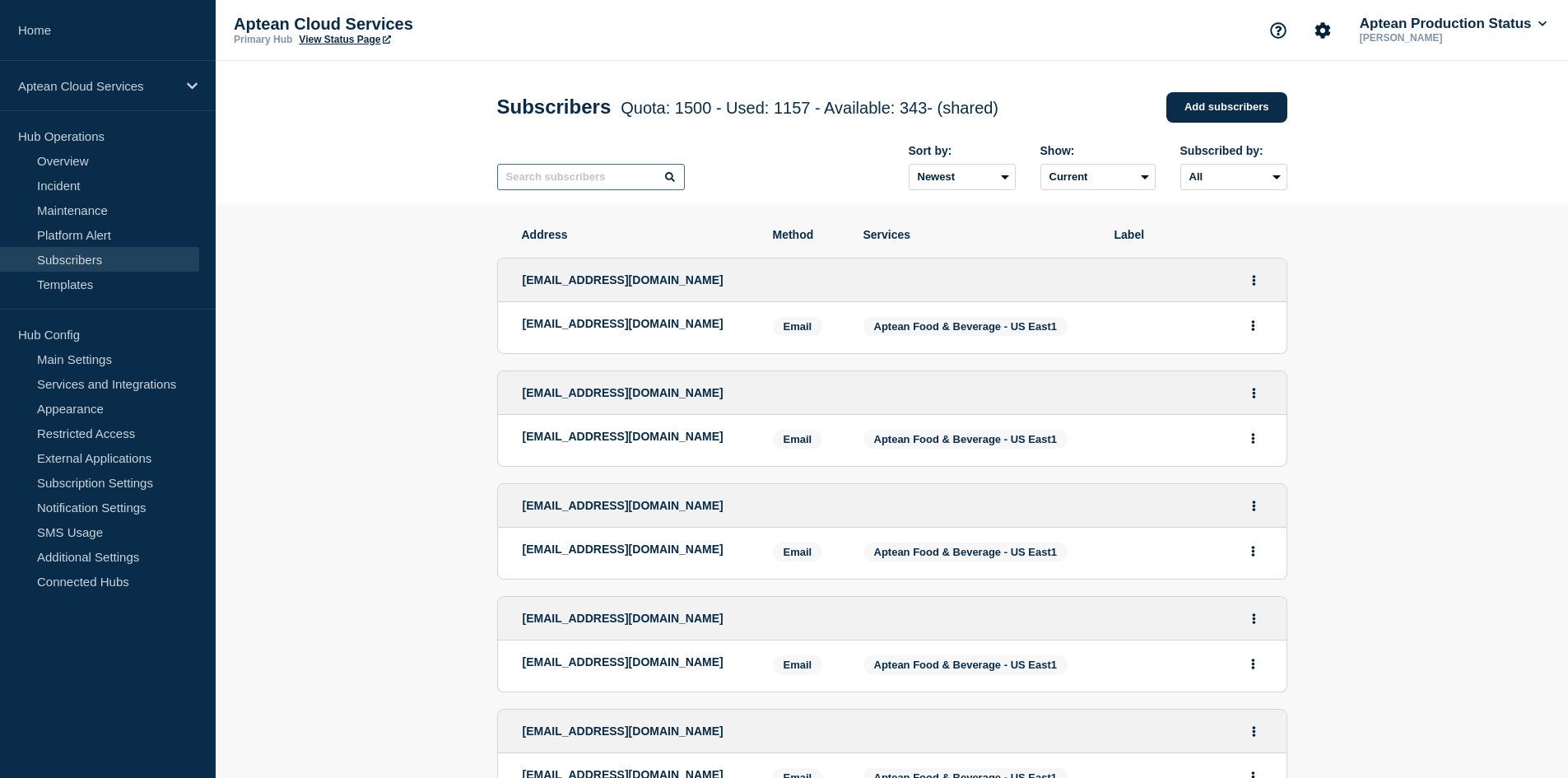
paste input "michael.barnes@kencogroup.com"
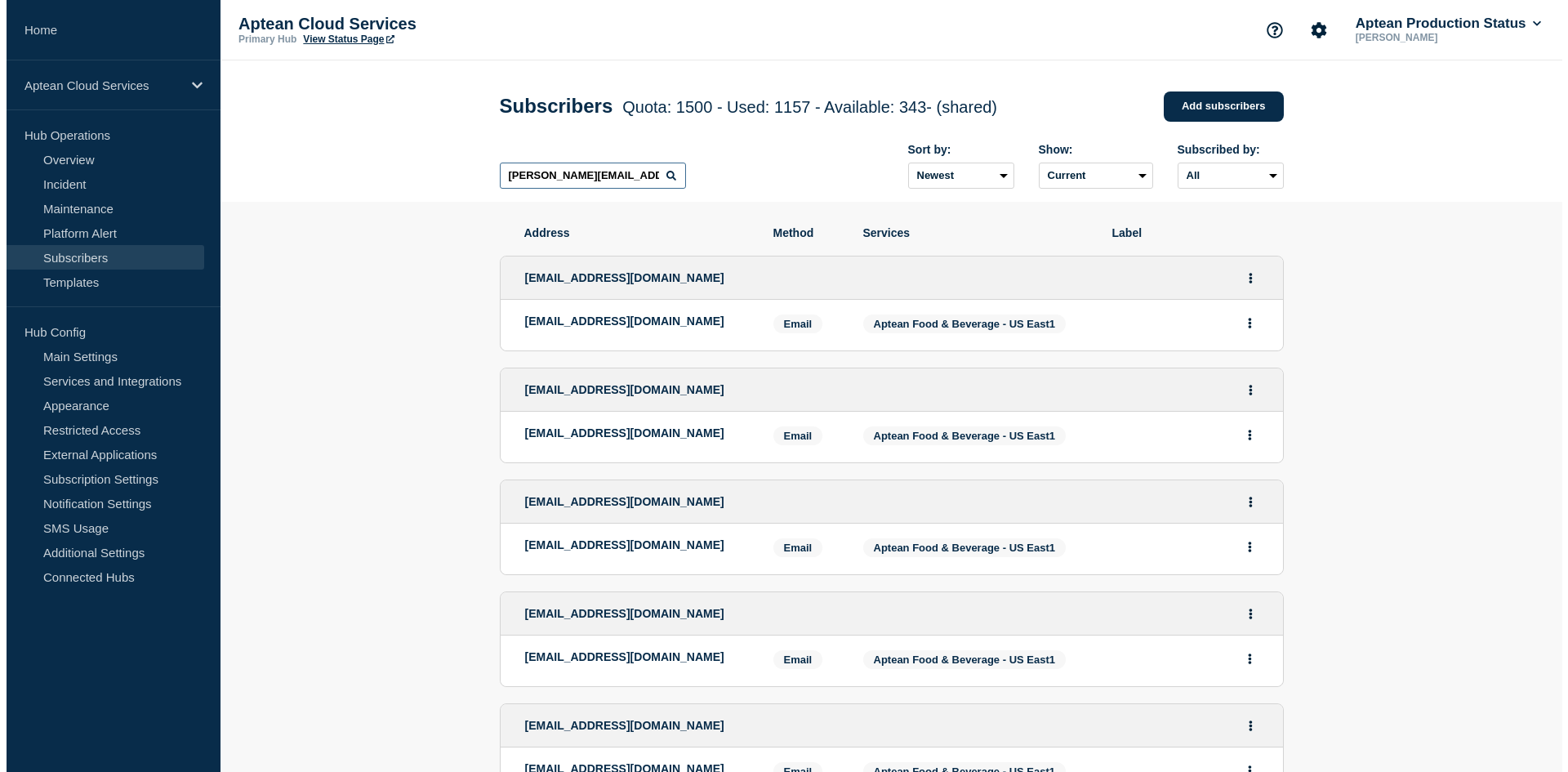
scroll to position [0, 23]
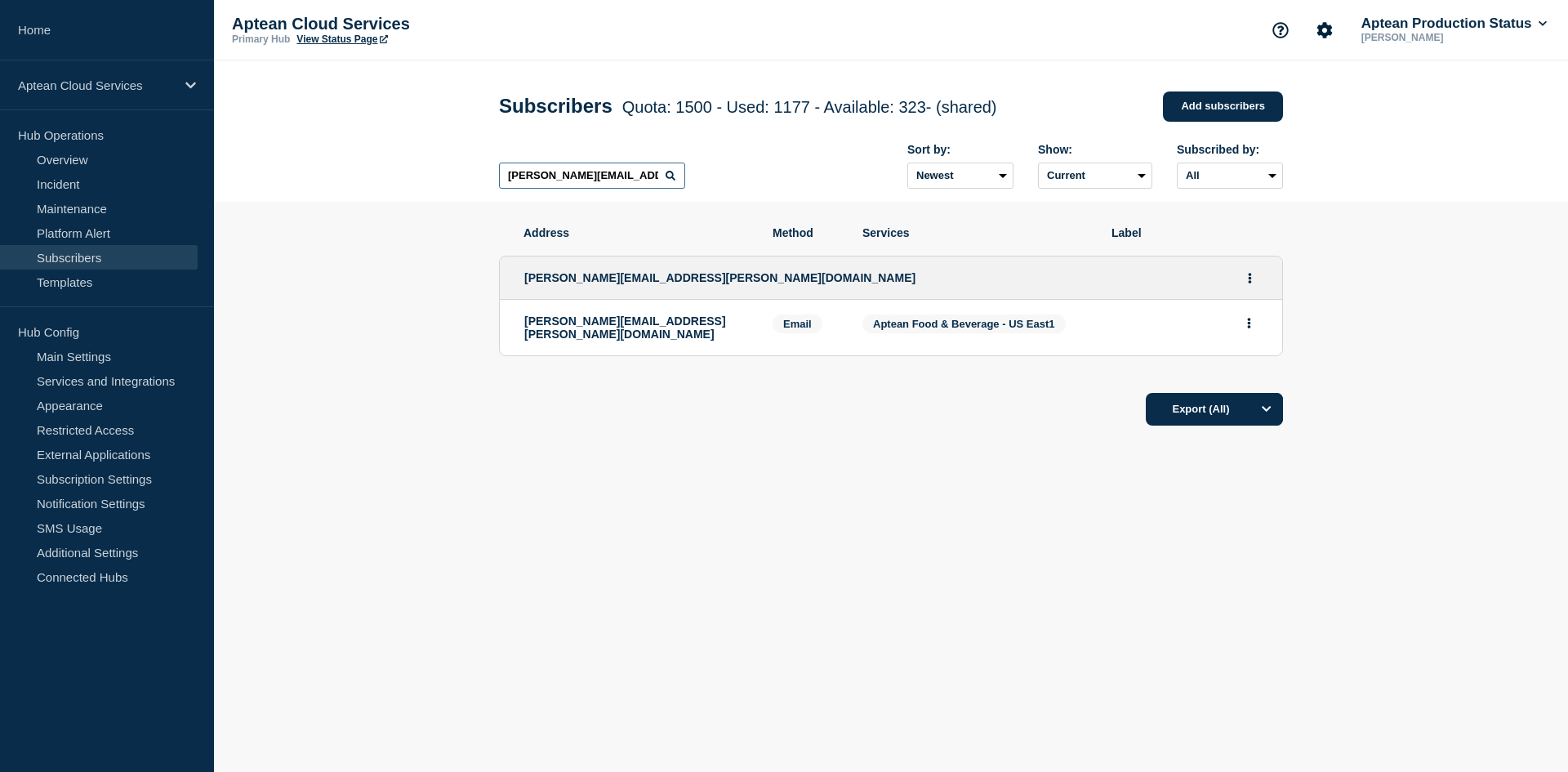
click at [601, 178] on input "michael.barnes@kencogroup.com" at bounding box center [591, 175] width 186 height 26
paste input "tduck@tri-liftnc"
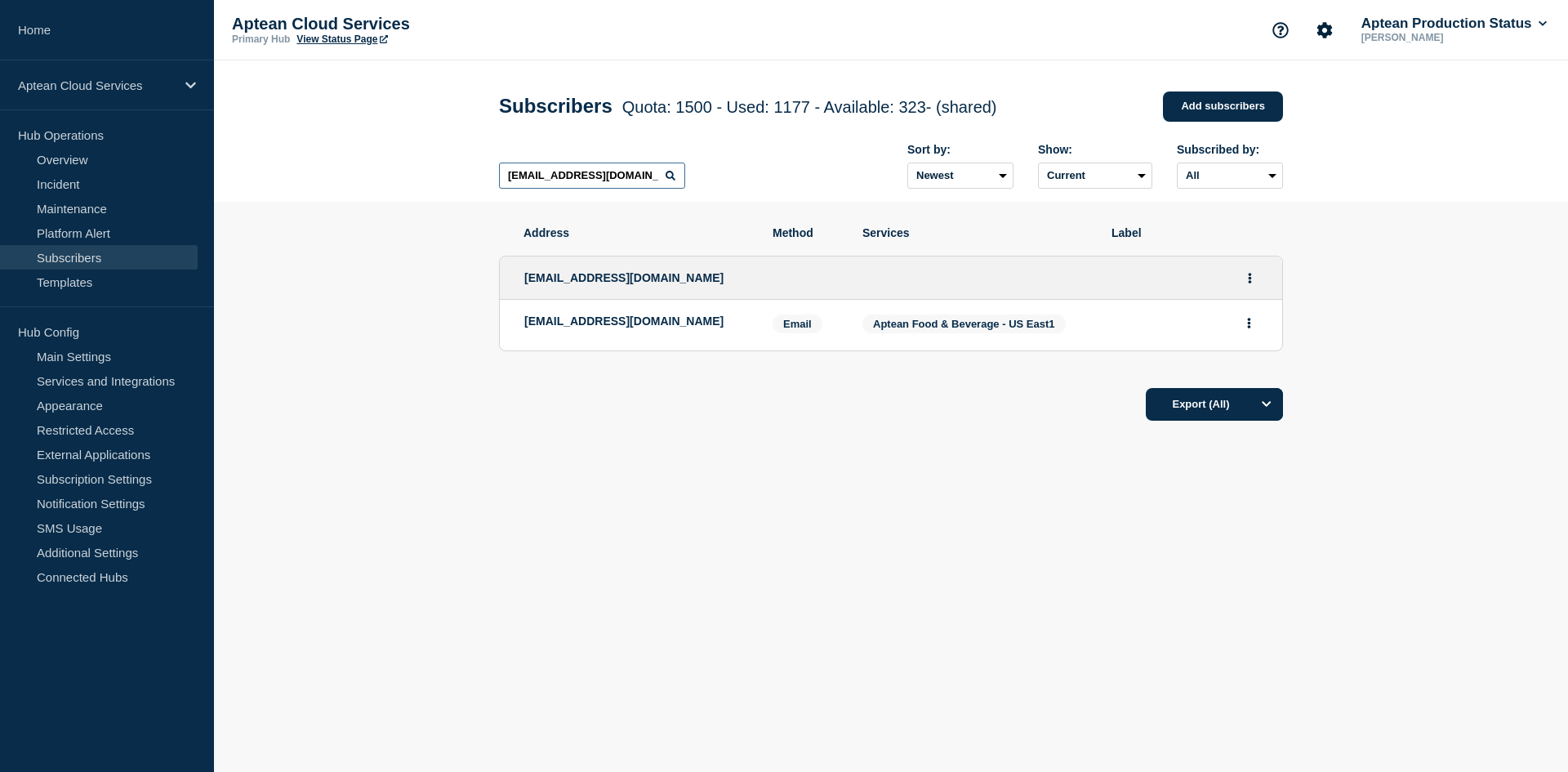
paste input "melissaquick@turf-equipment"
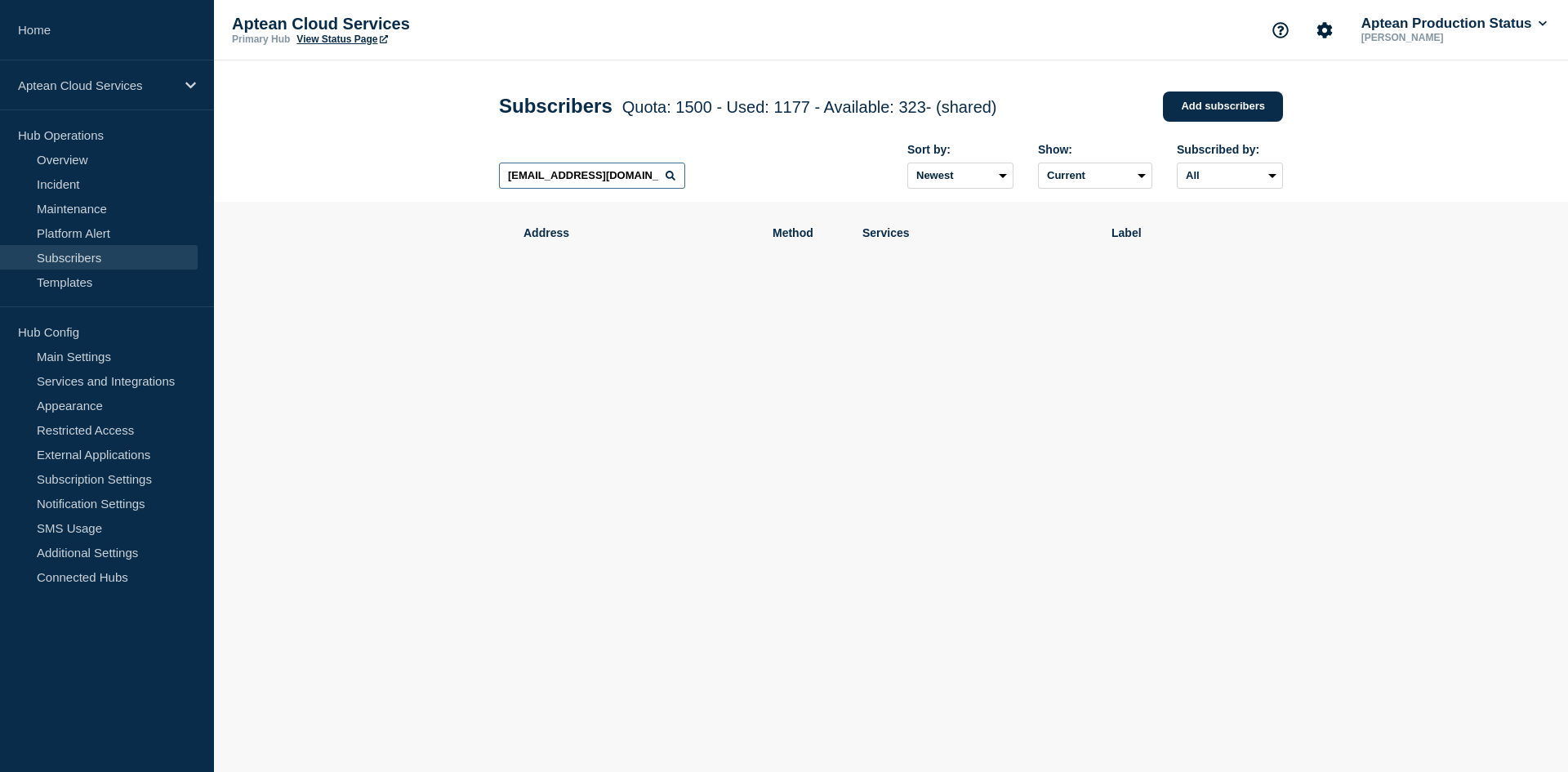
click at [647, 186] on input "[EMAIL_ADDRESS][DOMAIN_NAME]" at bounding box center [591, 175] width 186 height 26
paste input "jim.day@ukrops"
drag, startPoint x: 619, startPoint y: 184, endPoint x: 500, endPoint y: 189, distance: 119.1
click at [500, 189] on input "[PERSON_NAME][DOMAIN_NAME][EMAIL_ADDRESS][DOMAIN_NAME]" at bounding box center [591, 175] width 186 height 26
paste input "oris.kolff@aptean"
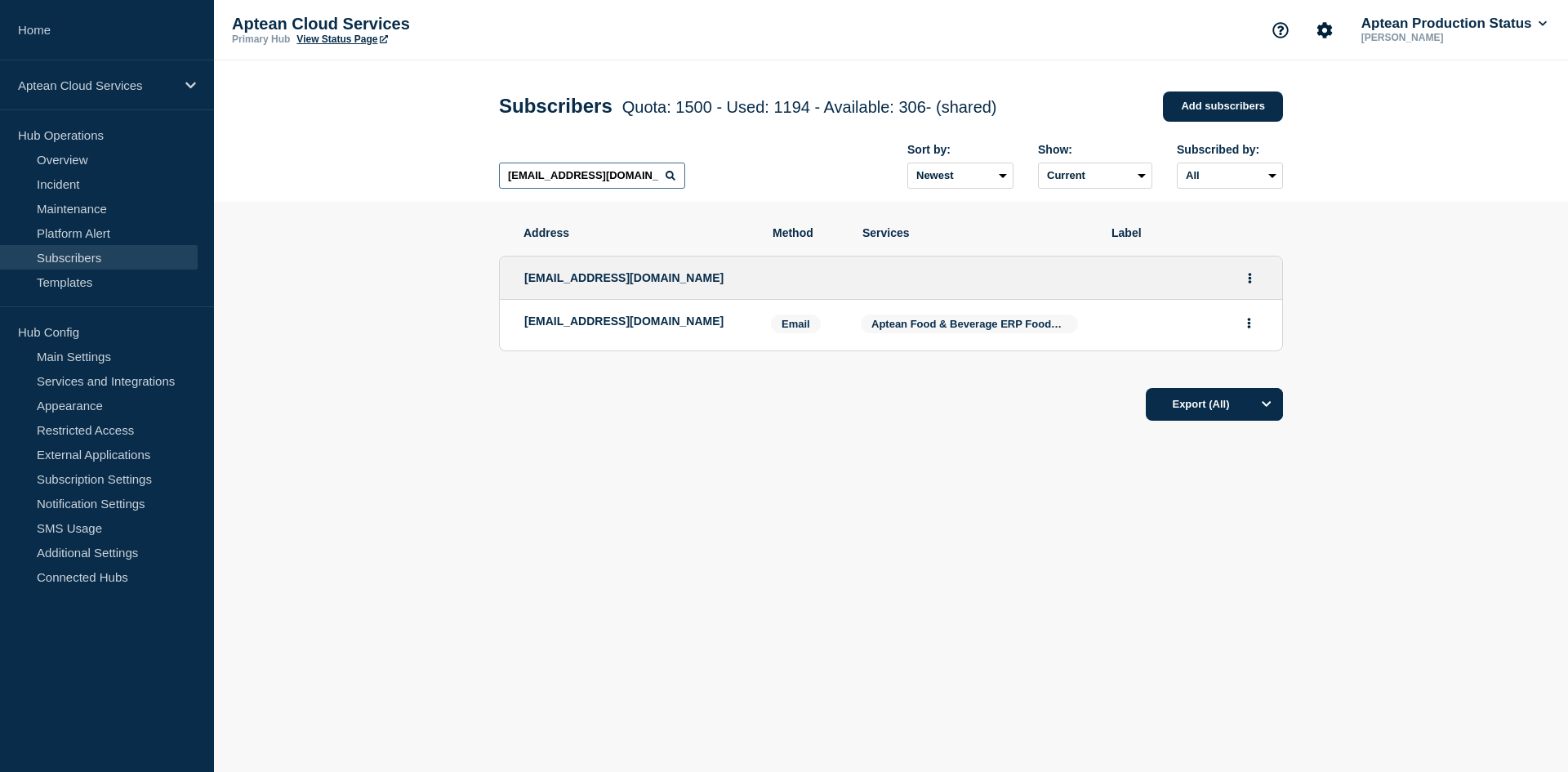
type input "[EMAIL_ADDRESS][DOMAIN_NAME]"
click at [1059, 327] on span "Aptean Food & Beverage ERP Foodware 365 Business Central Edition - [GEOGRAPHIC_…" at bounding box center [1109, 324] width 477 height 12
click at [1013, 330] on span "Aptean Food & Beverage ERP Foodware 365 Business Central Edition - [GEOGRAPHIC_…" at bounding box center [1109, 324] width 477 height 12
click at [1249, 324] on icon "Actions" at bounding box center [1249, 323] width 3 height 10
click at [800, 359] on ul "joris.kolff@aptean.com joris.kolff@aptean.com Email Email: joris.kolff@aptean.c…" at bounding box center [890, 303] width 784 height 128
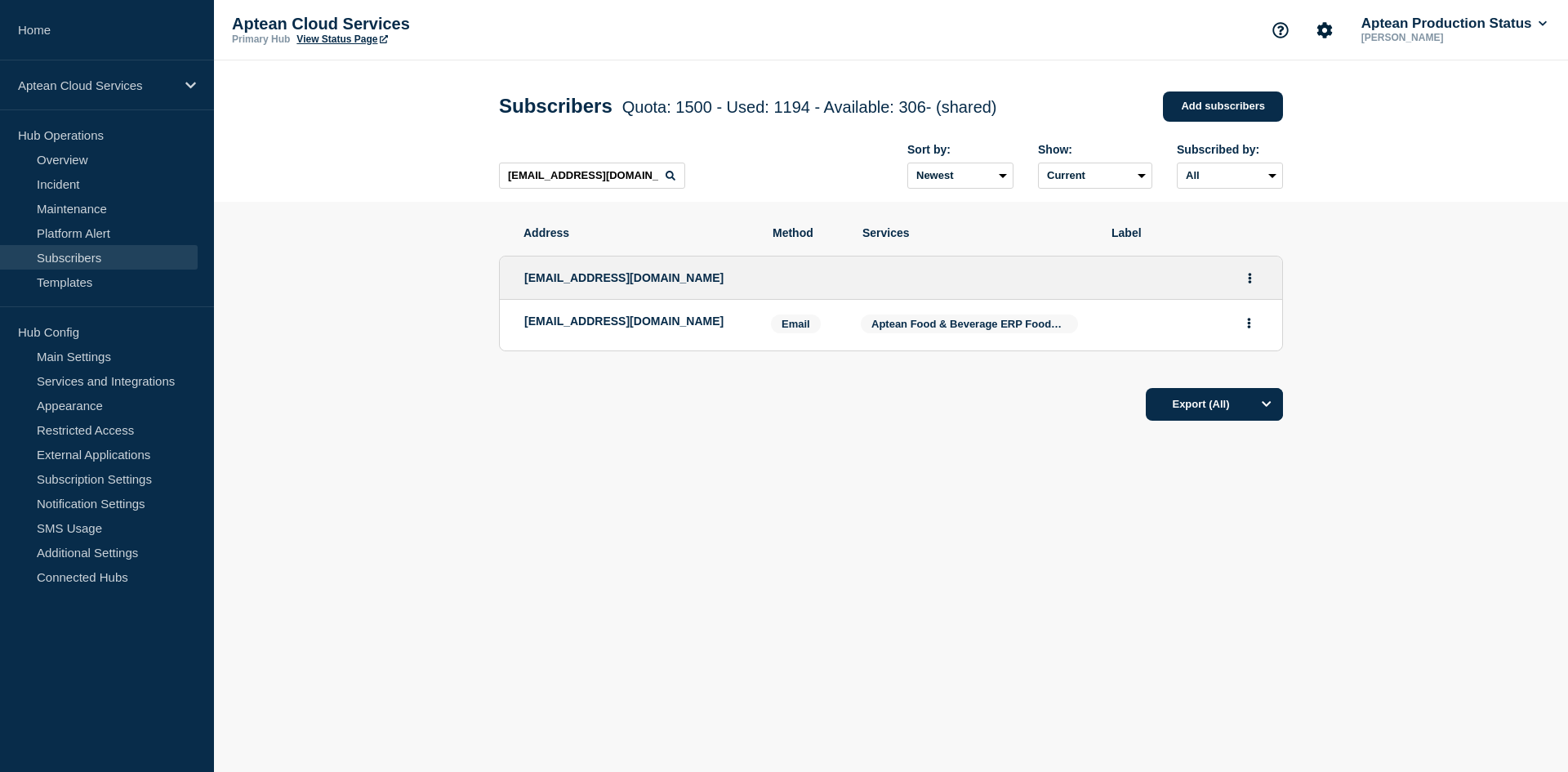
click at [898, 322] on span "Aptean Food & Beverage ERP Foodware 365 Business Central Edition - [GEOGRAPHIC_…" at bounding box center [1109, 324] width 477 height 12
click at [901, 330] on span "Aptean Food & Beverage ERP Foodware 365 Business Central Edition - [GEOGRAPHIC_…" at bounding box center [1109, 324] width 477 height 12
copy div "Aptean Food & Beverage ERP Foodware 365 Business Central Edition - [GEOGRAPHIC_…"
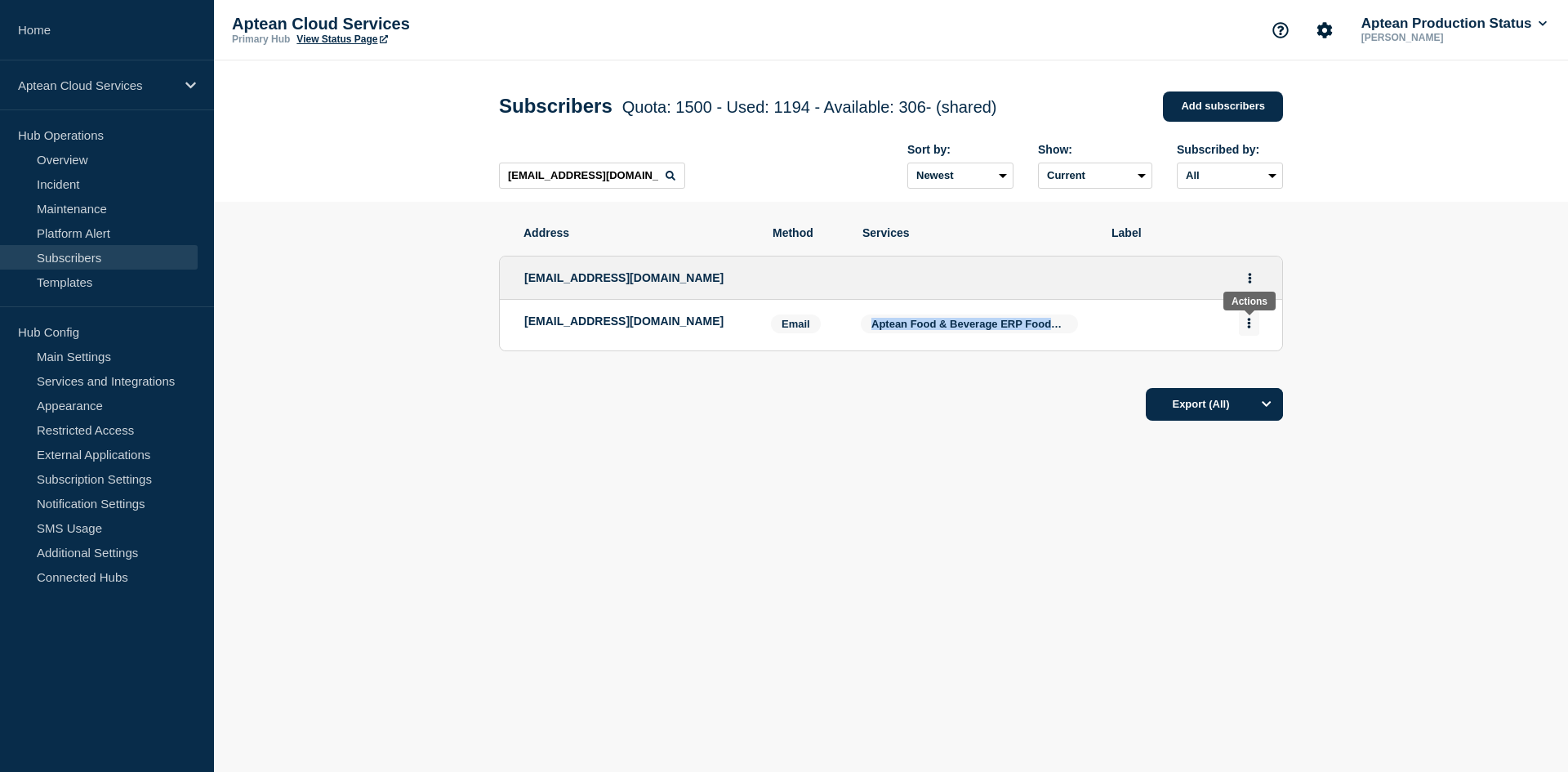
click at [1255, 325] on button "Actions" at bounding box center [1249, 323] width 20 height 25
click at [1249, 278] on icon "Actions" at bounding box center [1250, 278] width 3 height 10
click at [1249, 326] on link "Edit" at bounding box center [1244, 324] width 18 height 12
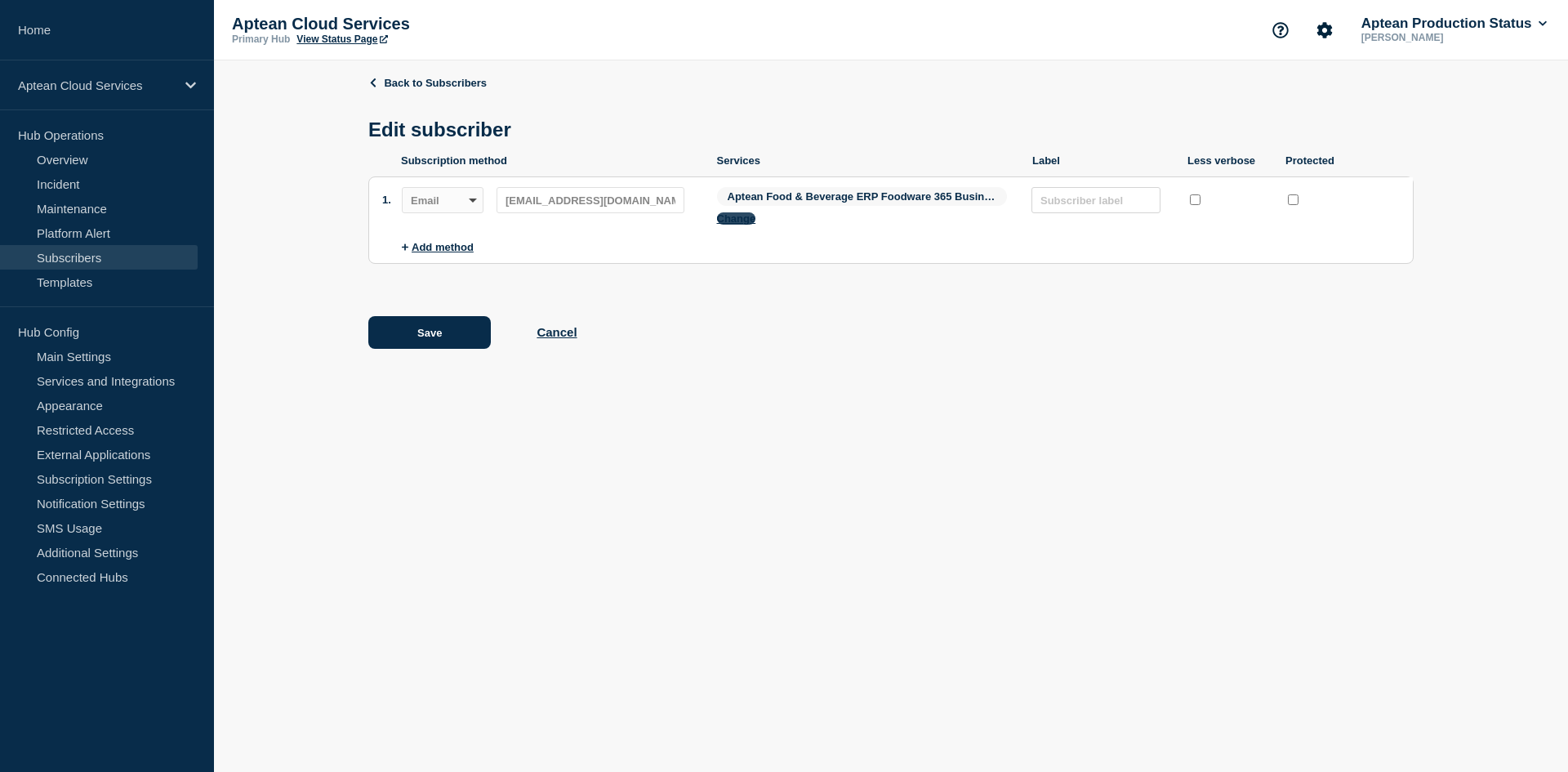
click at [745, 224] on button "Change" at bounding box center [736, 218] width 39 height 12
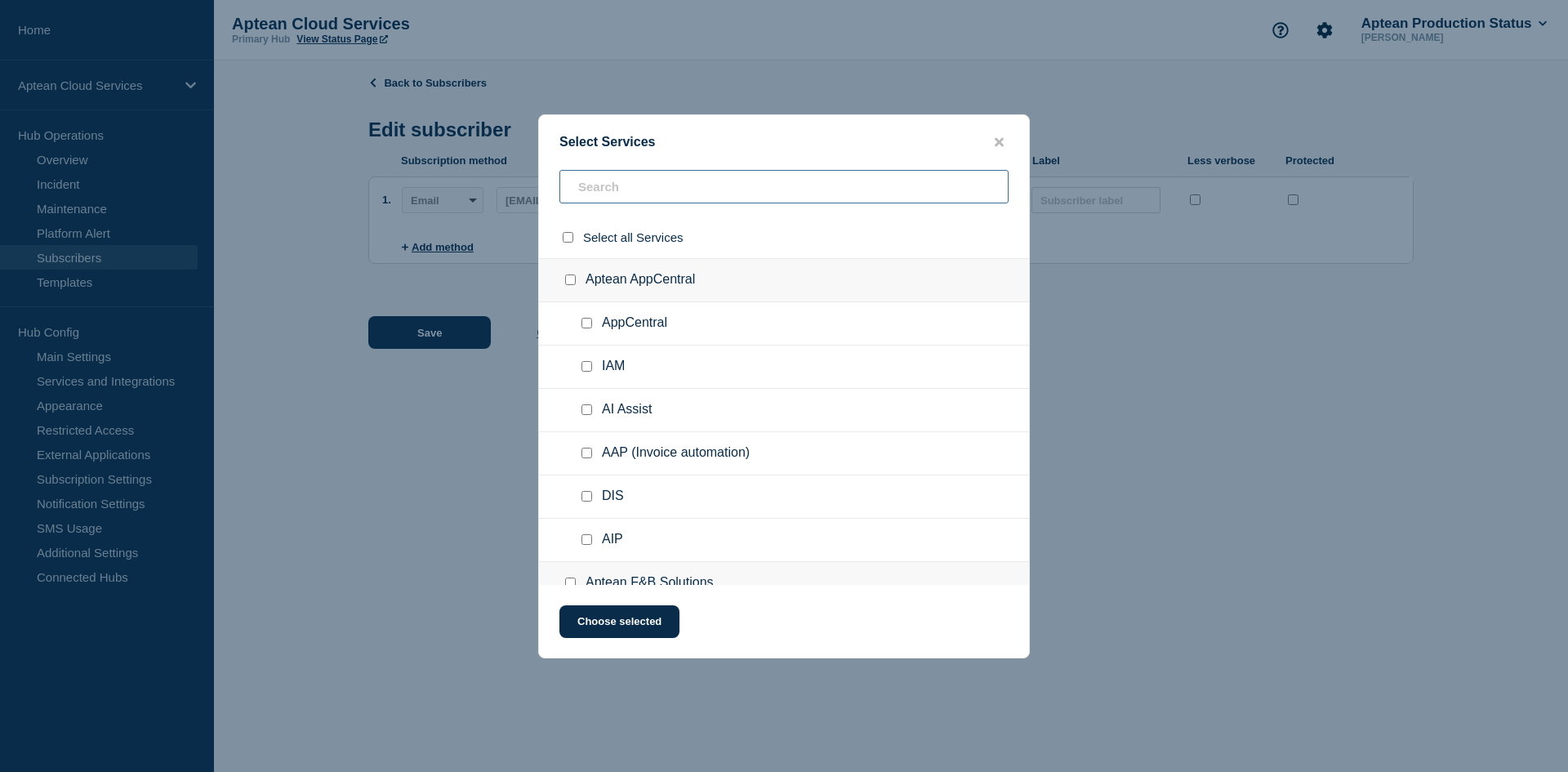
click at [638, 191] on input "text" at bounding box center [784, 186] width 449 height 33
paste input "Aptean Food & Beverage ERP Foodware 365 Business Central Edition - [GEOGRAPHIC_…"
type input "Aptean Food & Beverage ERP Foodware 365 Business Central Edition - [GEOGRAPHIC_…"
paste input "Aptean Food & Beverage - US East1"
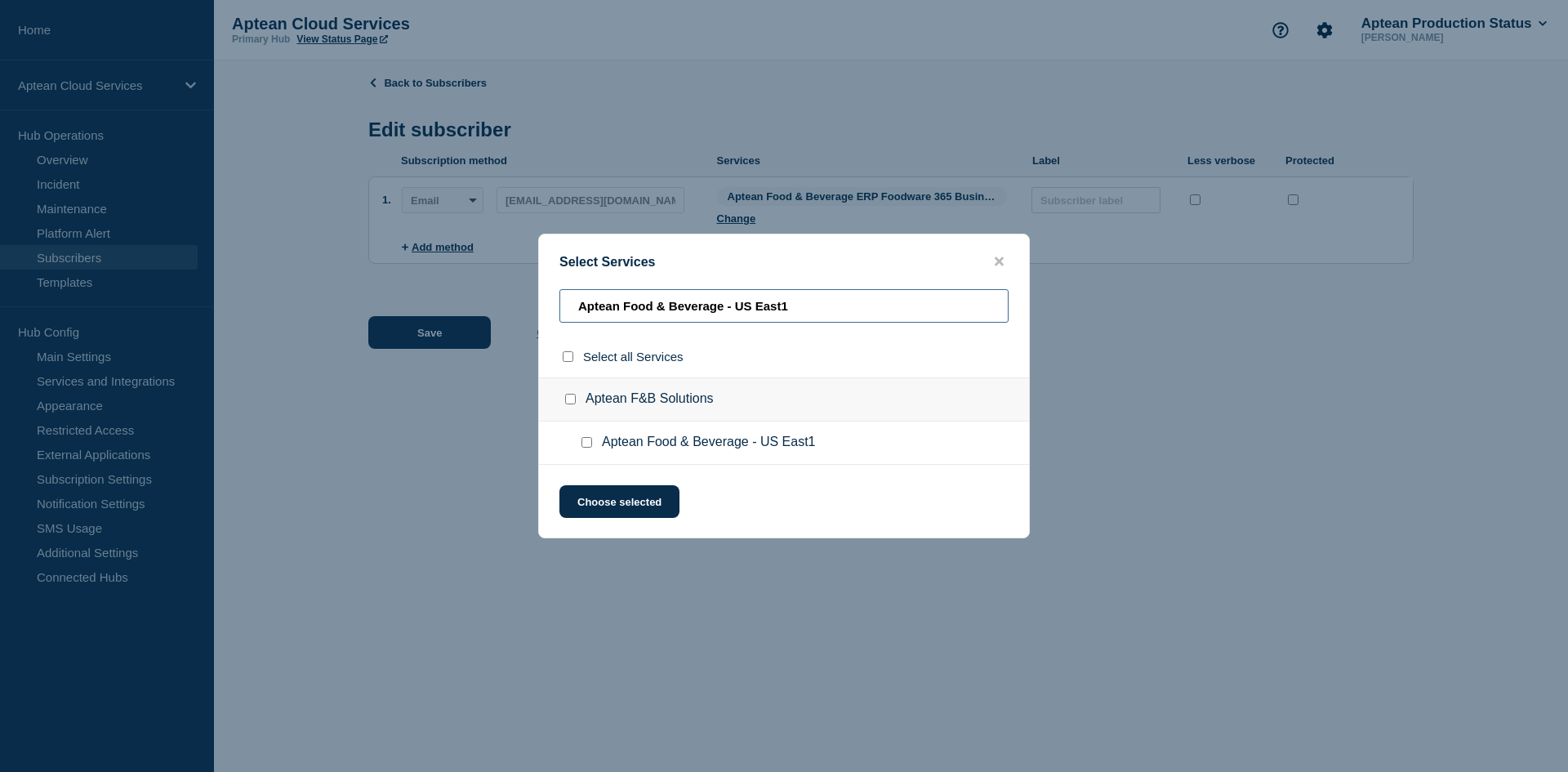
type input "Aptean Food & Beverage - US East1"
click at [584, 444] on input "Aptean Food & Beverage - US East1 checkbox" at bounding box center [587, 442] width 10 height 10
checkbox input "true"
click at [625, 500] on button "Choose selected" at bounding box center [619, 501] width 120 height 32
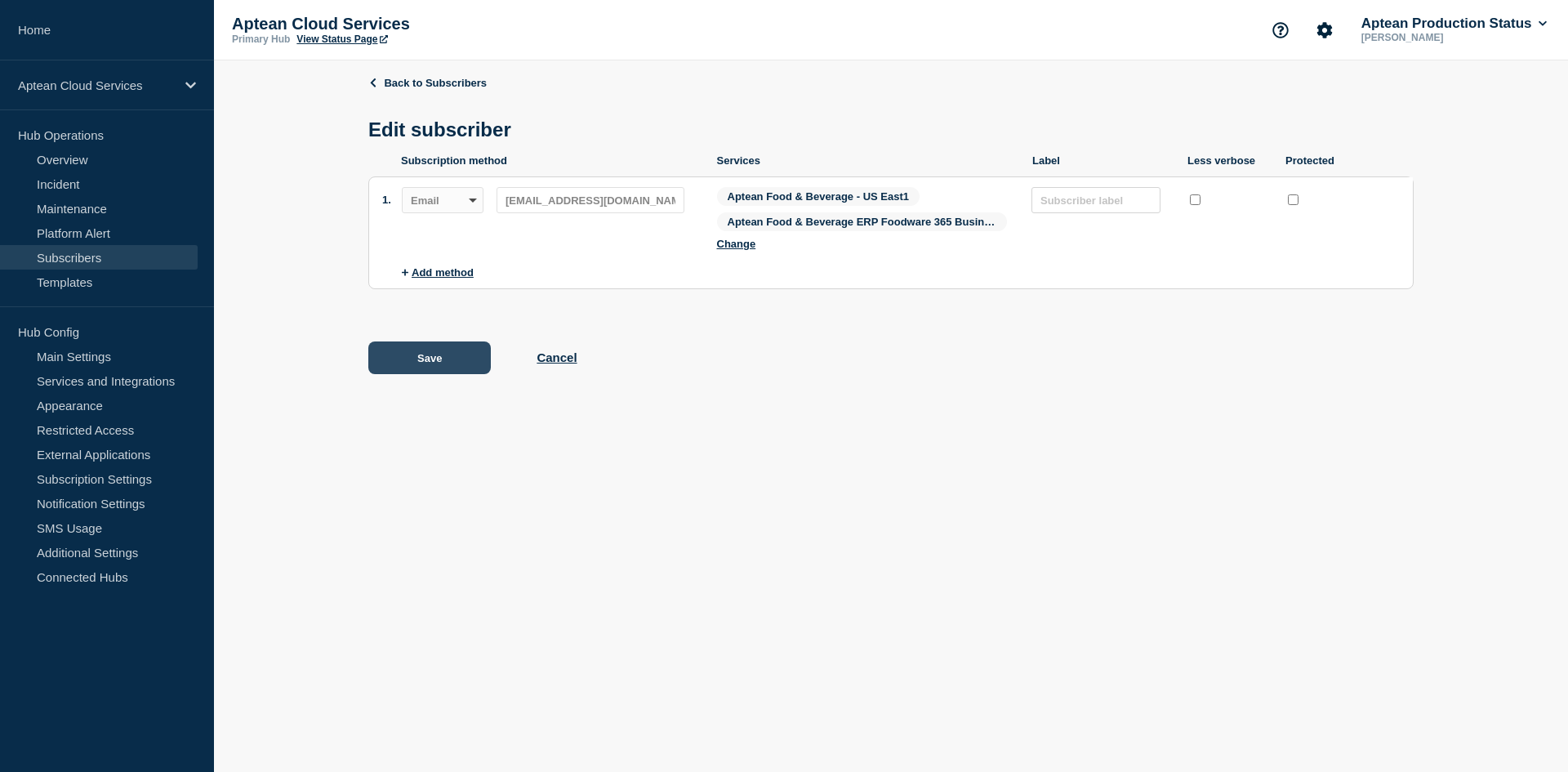
click at [406, 358] on button "Save" at bounding box center [430, 358] width 122 height 32
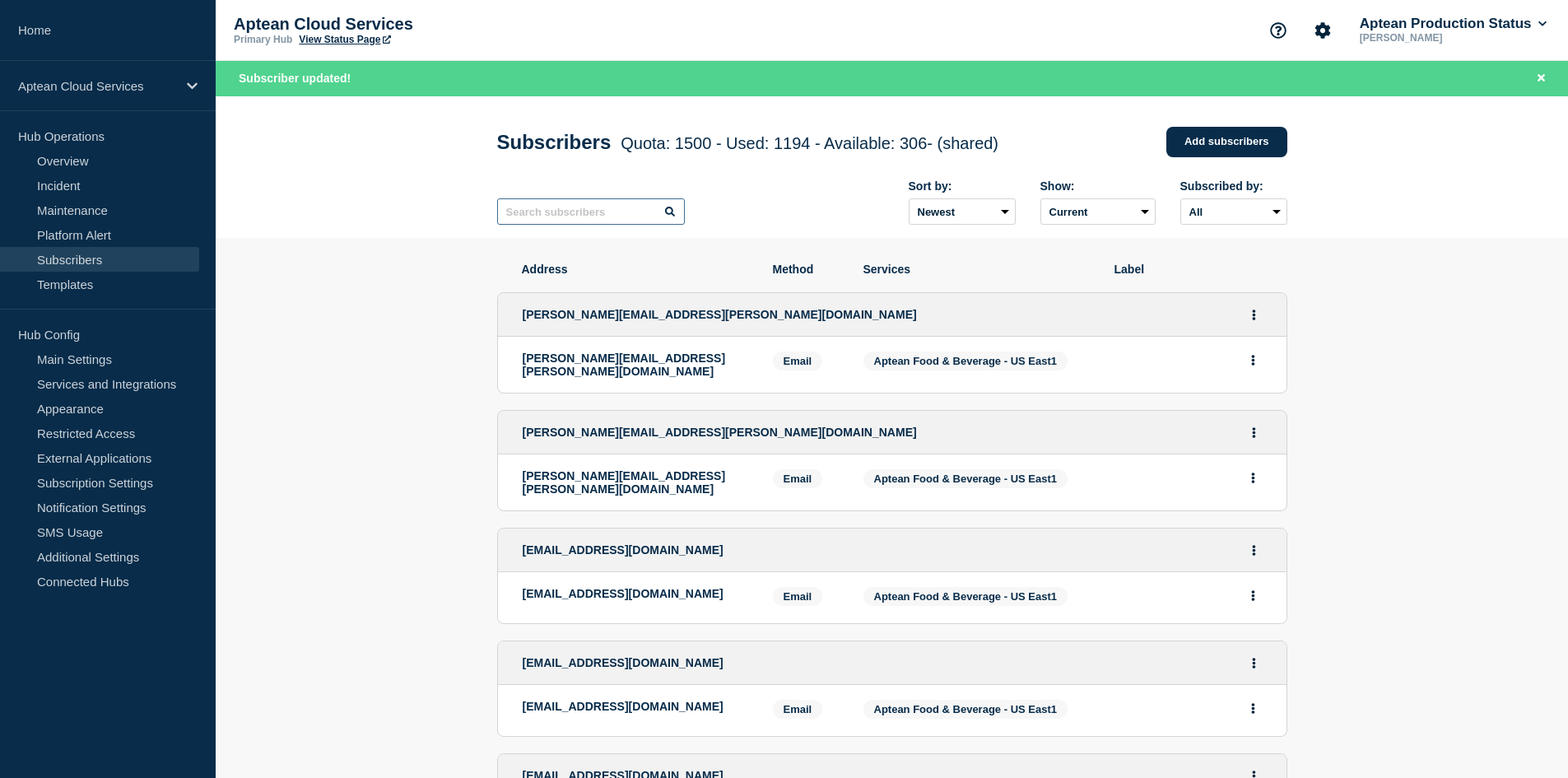
click at [615, 214] on input "text" at bounding box center [591, 211] width 187 height 27
paste input "[PERSON_NAME][EMAIL_ADDRESS][PERSON_NAME][DOMAIN_NAME]"
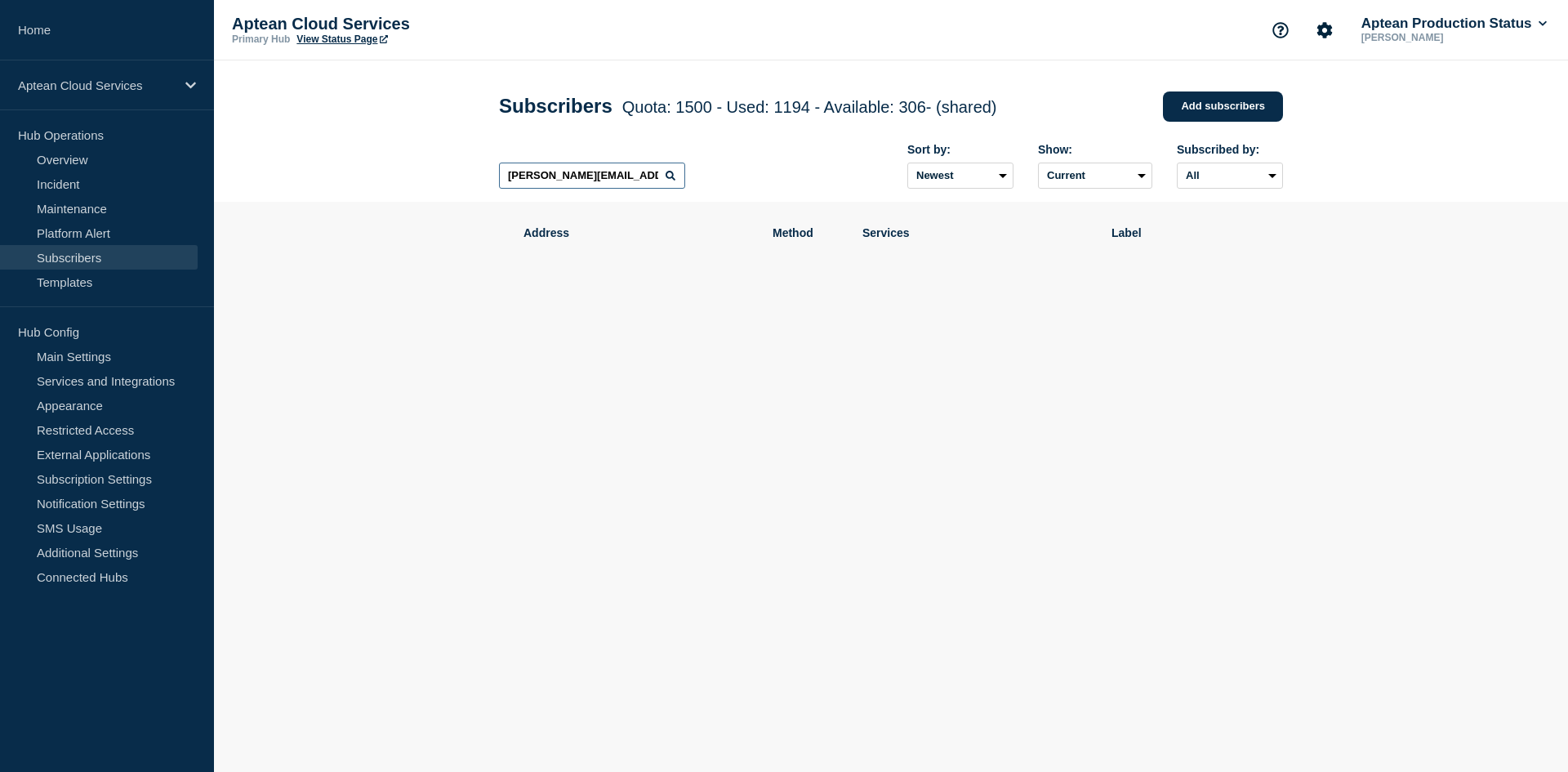
drag, startPoint x: 644, startPoint y: 172, endPoint x: 445, endPoint y: 203, distance: 201.4
click at [445, 201] on header "Subscribers Quota: 1500 - Used: 1194 - Available: 306 - (shared) Quota Used Ava…" at bounding box center [891, 131] width 1354 height 141
paste input "paul.lundquist"
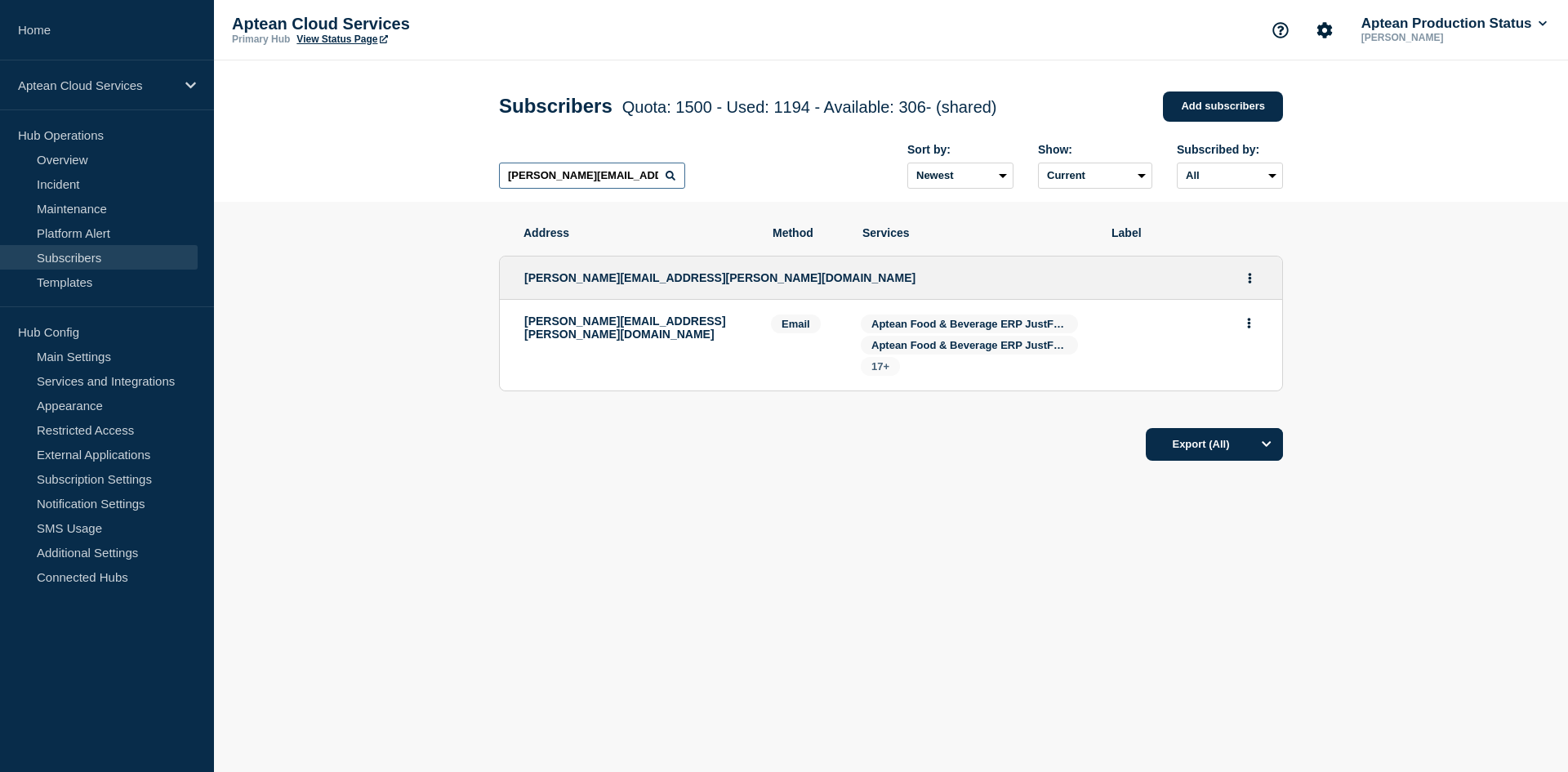
type input "[PERSON_NAME][EMAIL_ADDRESS][PERSON_NAME][DOMAIN_NAME]"
click at [877, 370] on span "17+" at bounding box center [880, 366] width 18 height 12
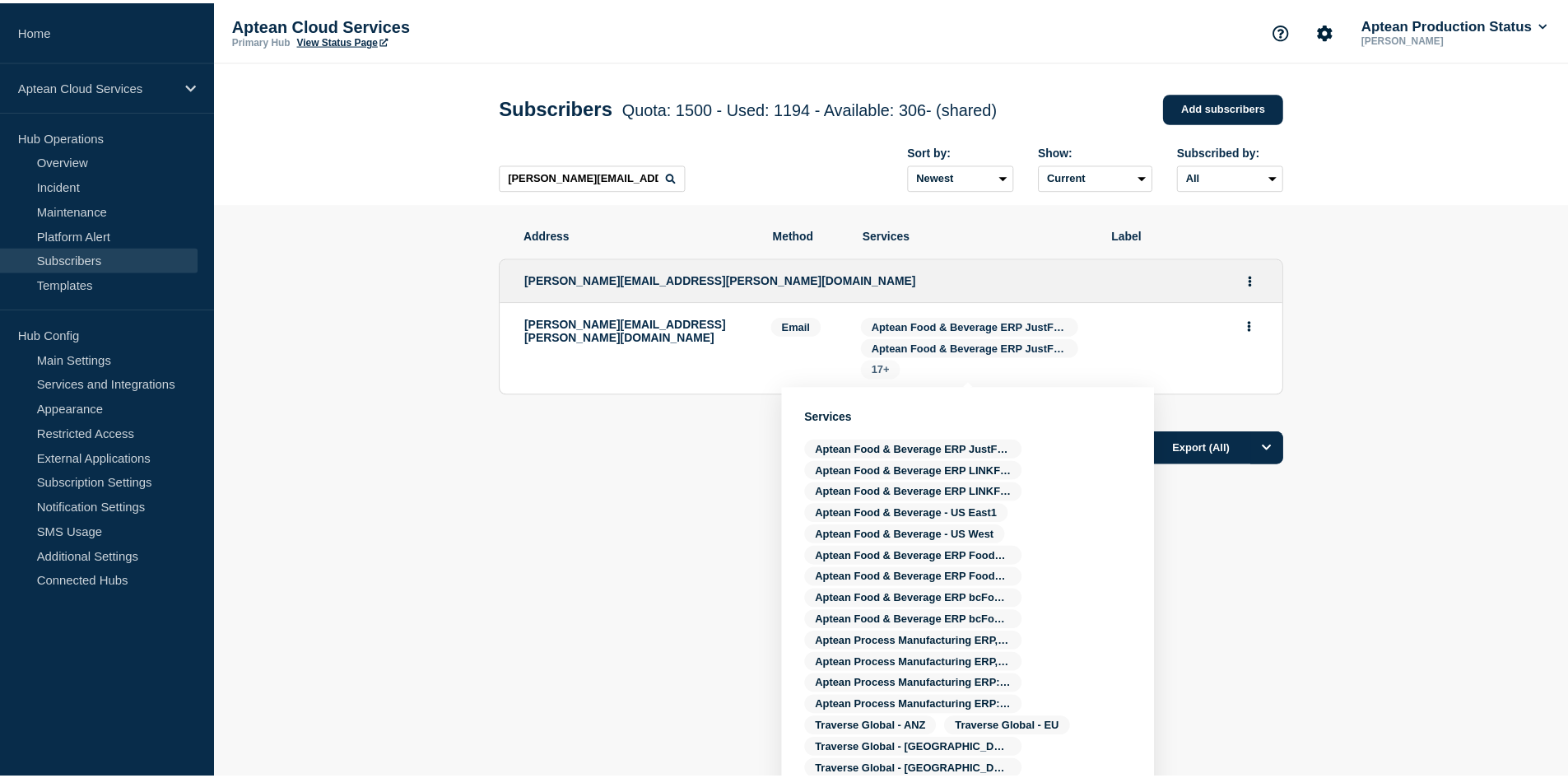
scroll to position [30, 0]
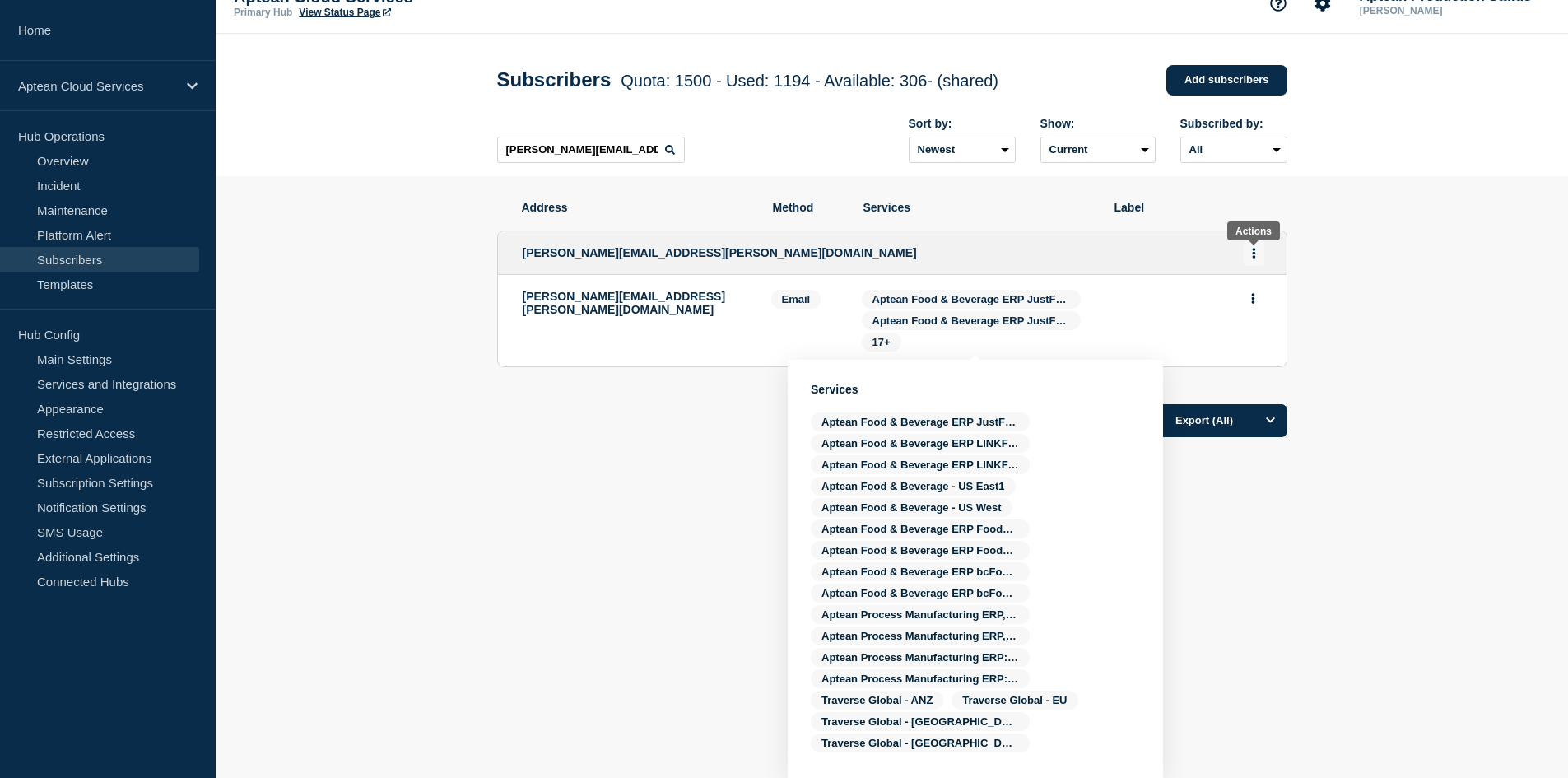
click at [1258, 259] on button "Actions" at bounding box center [1254, 253] width 21 height 26
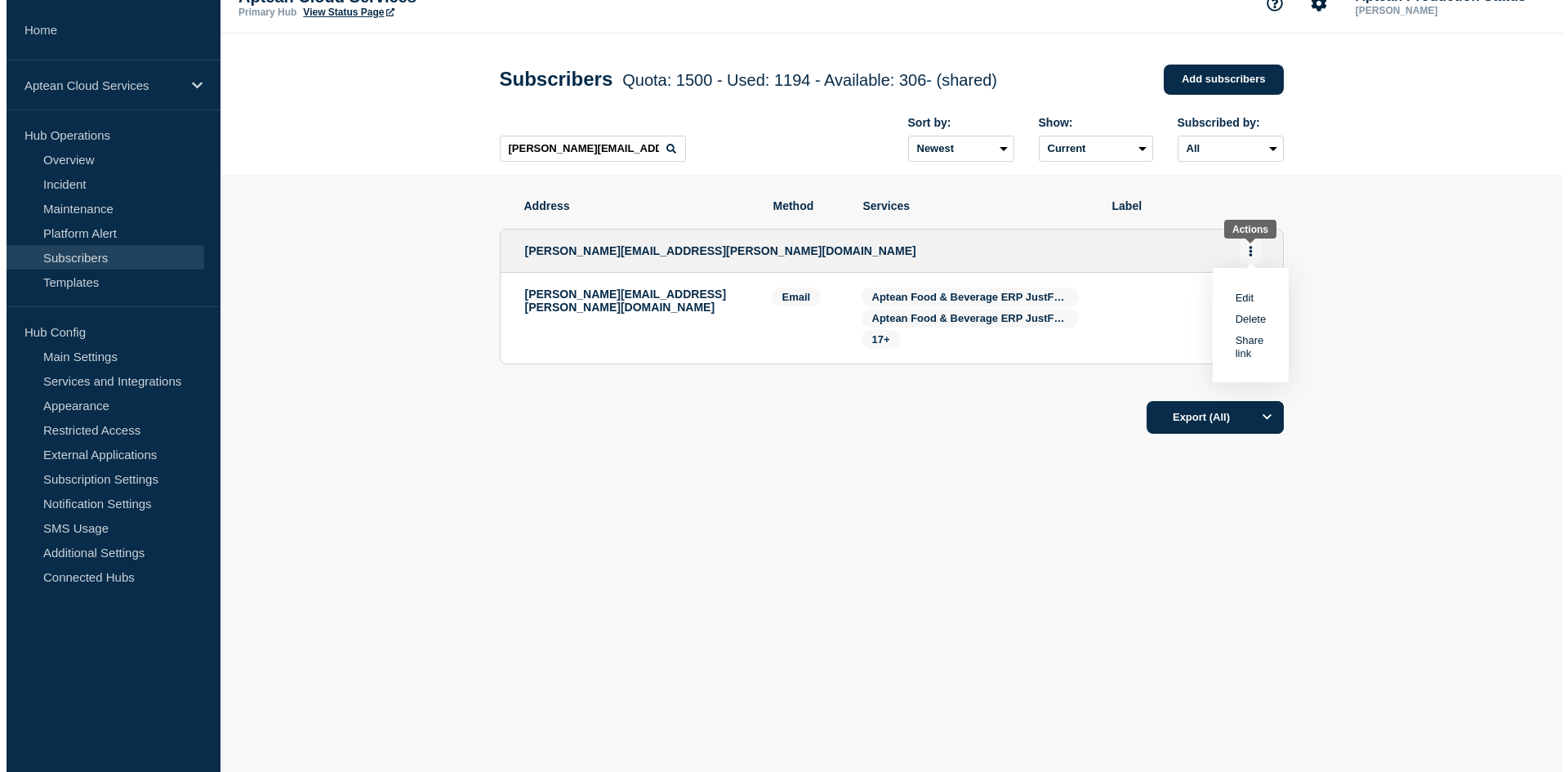
scroll to position [0, 0]
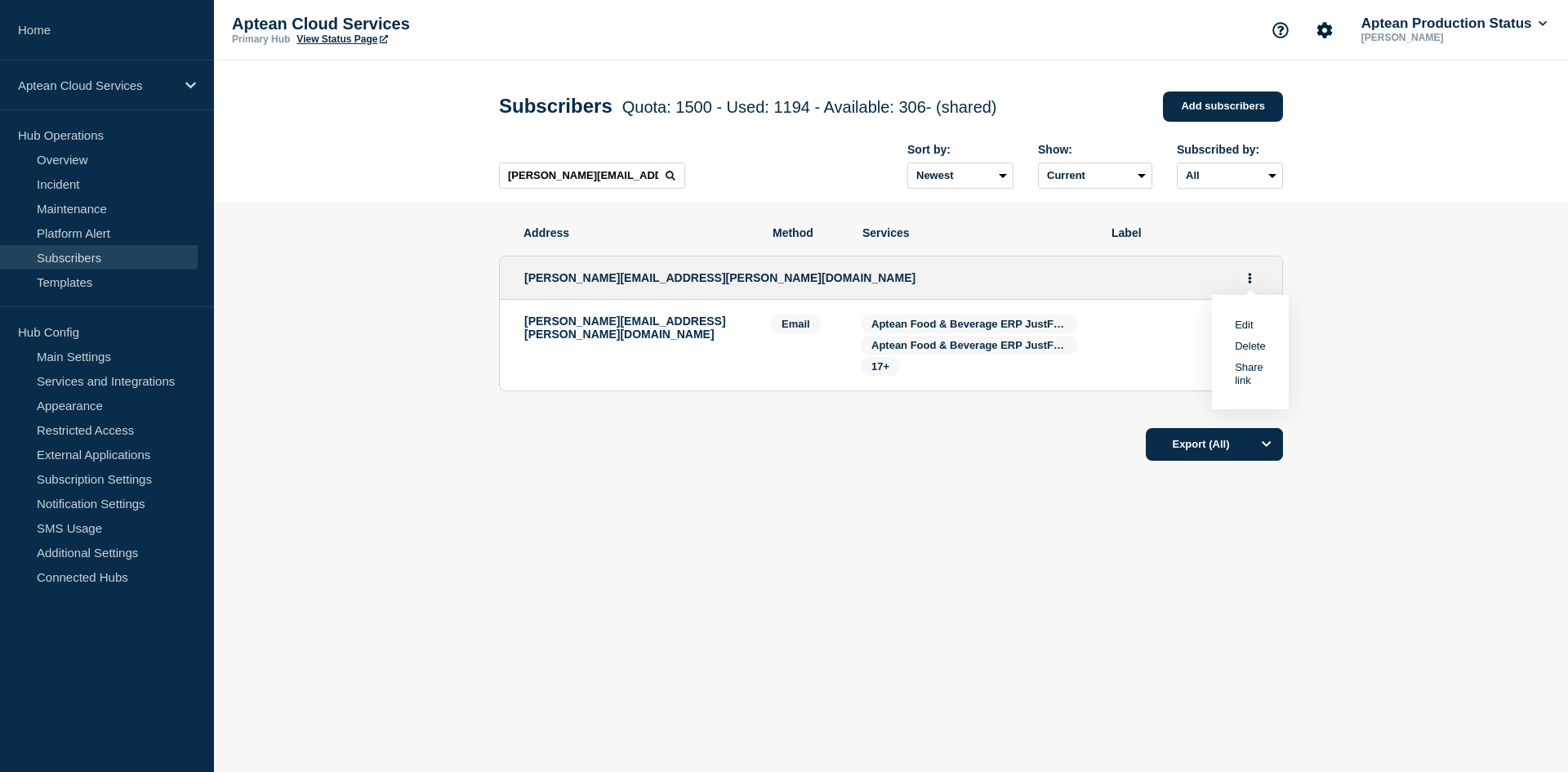
click at [1240, 324] on link "Edit" at bounding box center [1244, 324] width 18 height 12
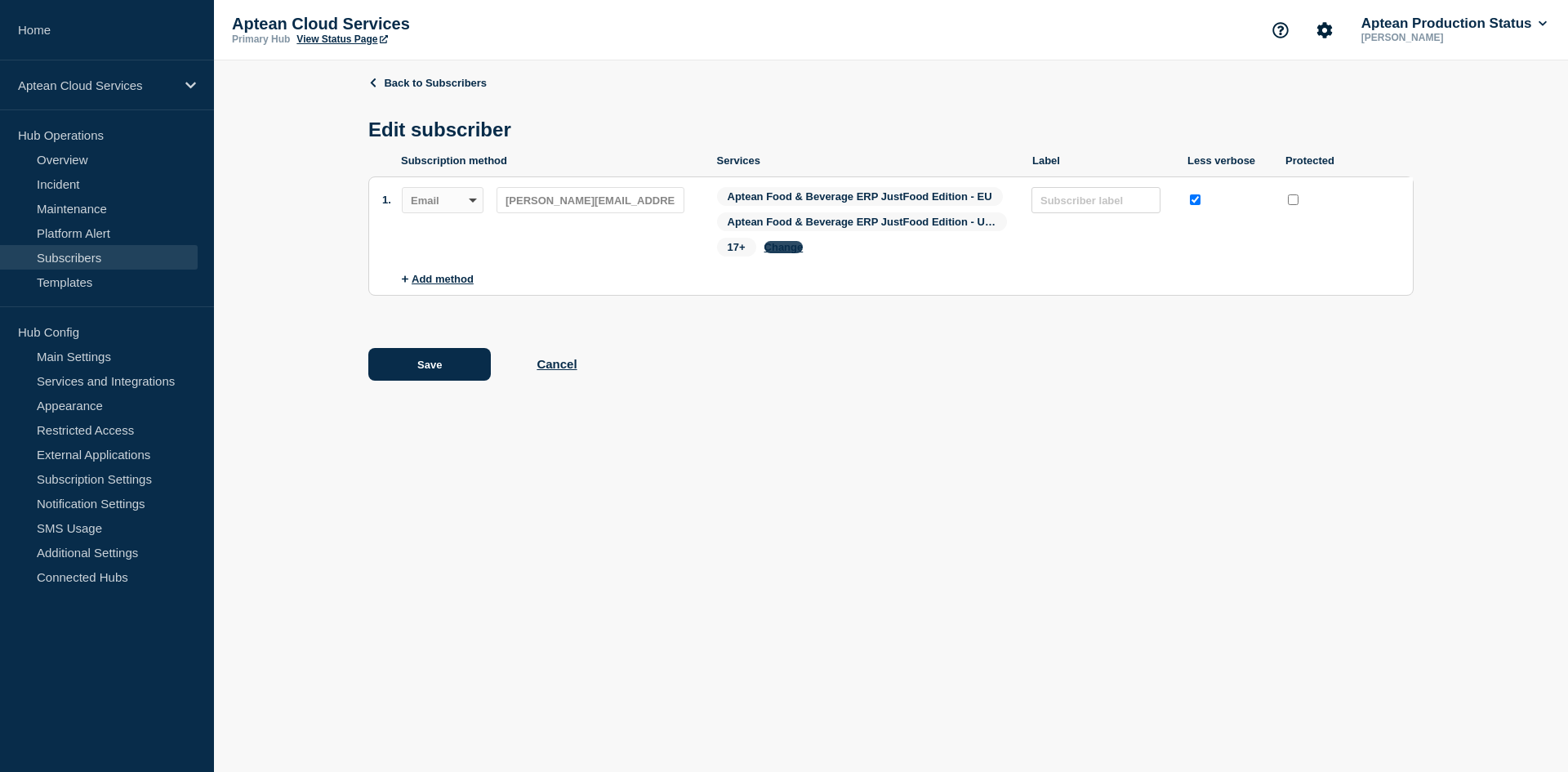
click at [784, 252] on button "Change" at bounding box center [784, 247] width 39 height 12
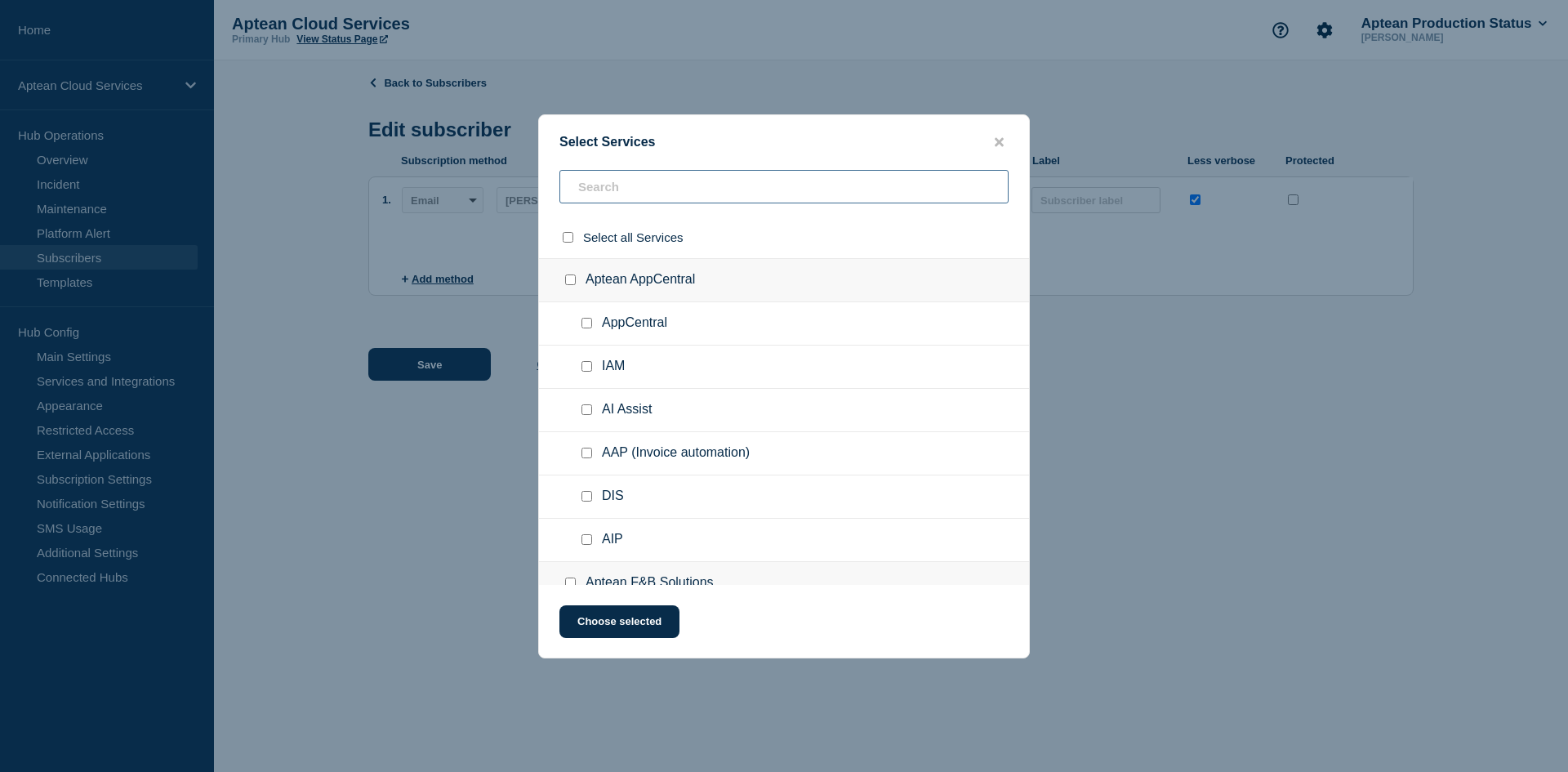
click at [595, 189] on input "text" at bounding box center [784, 186] width 449 height 33
paste input "Aptean Food & Beverage - US East1"
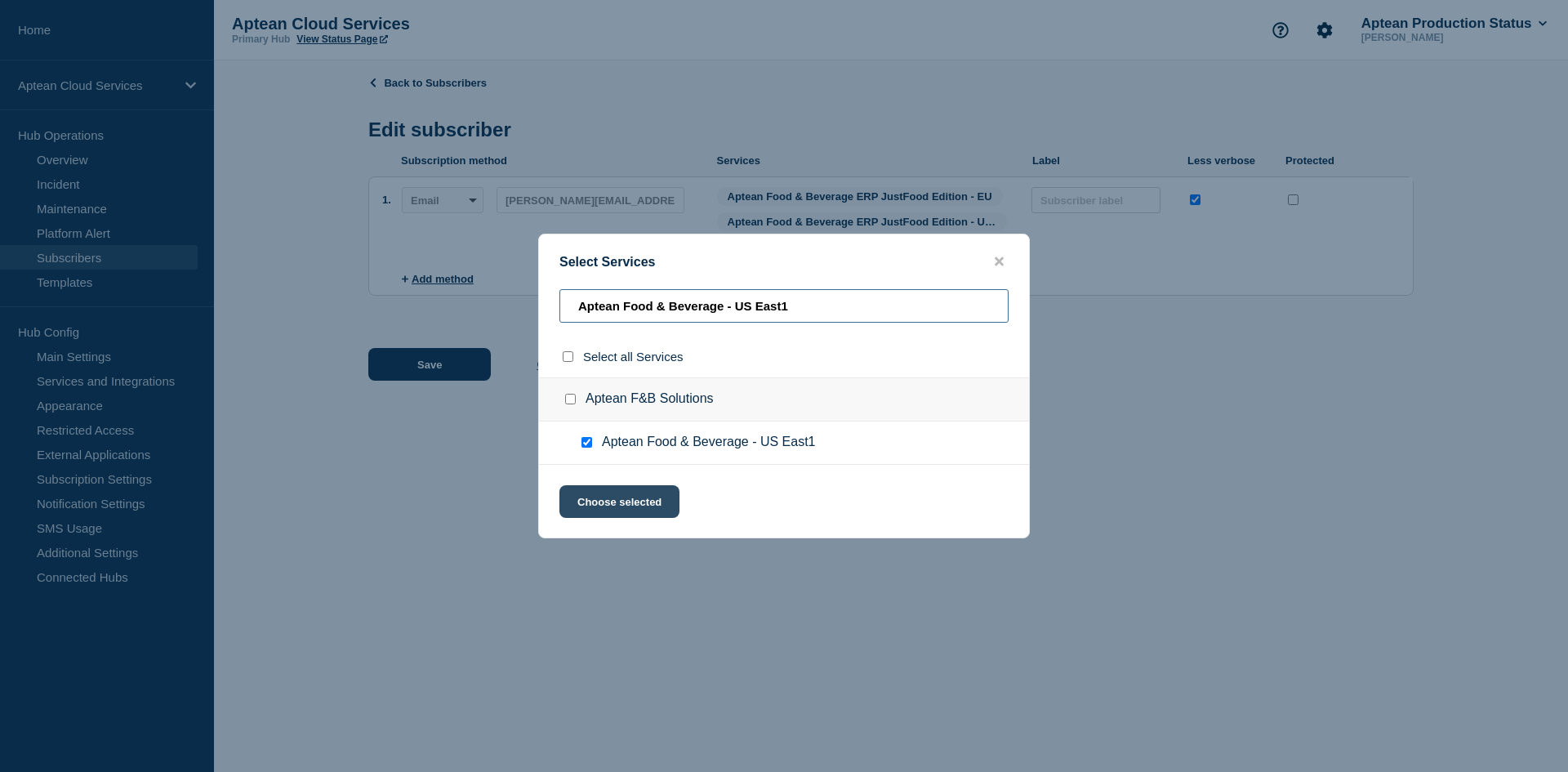
type input "Aptean Food & Beverage - US East1"
click at [587, 498] on button "Choose selected" at bounding box center [619, 501] width 120 height 32
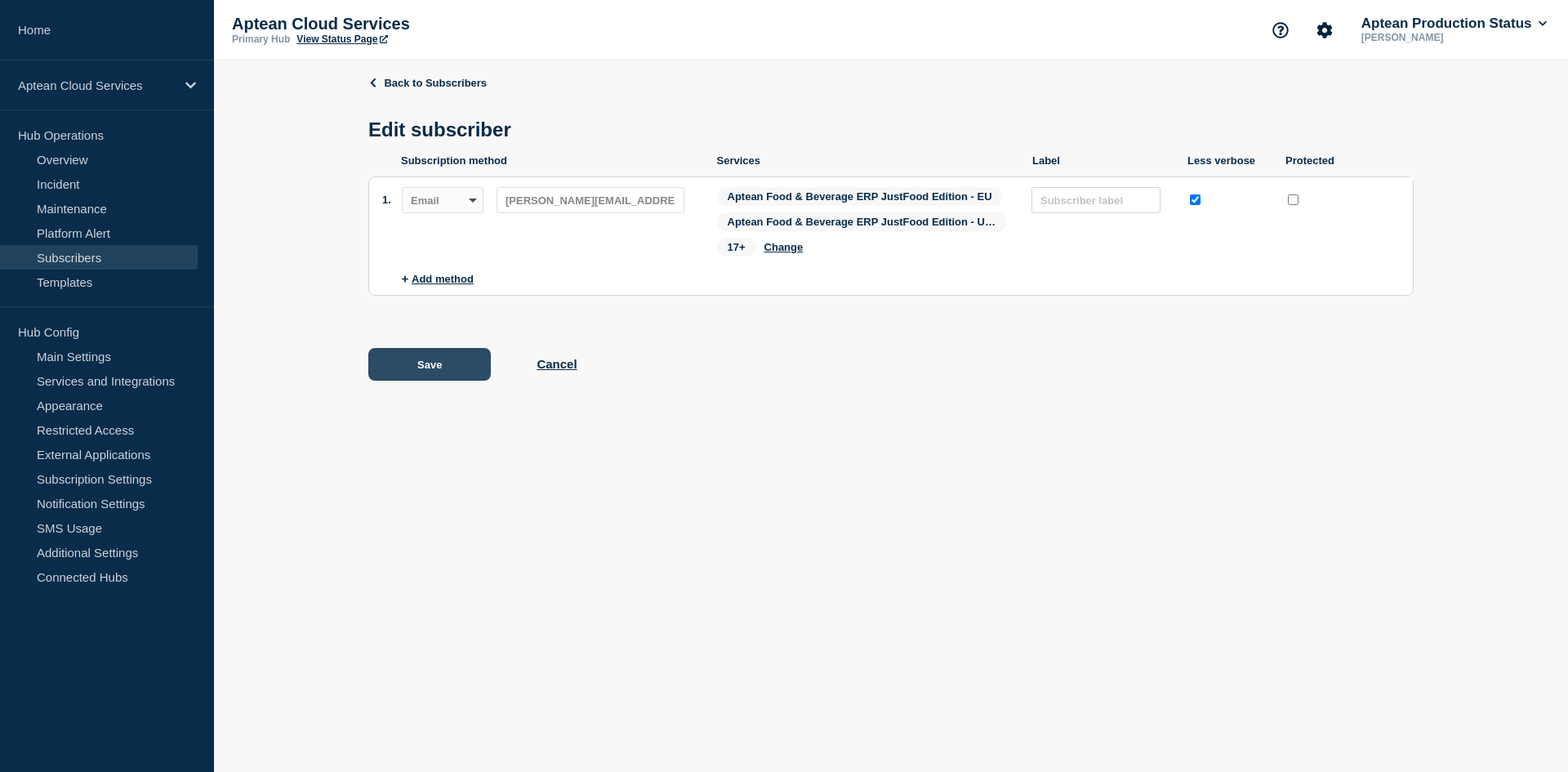
click at [408, 369] on button "Save" at bounding box center [430, 364] width 122 height 32
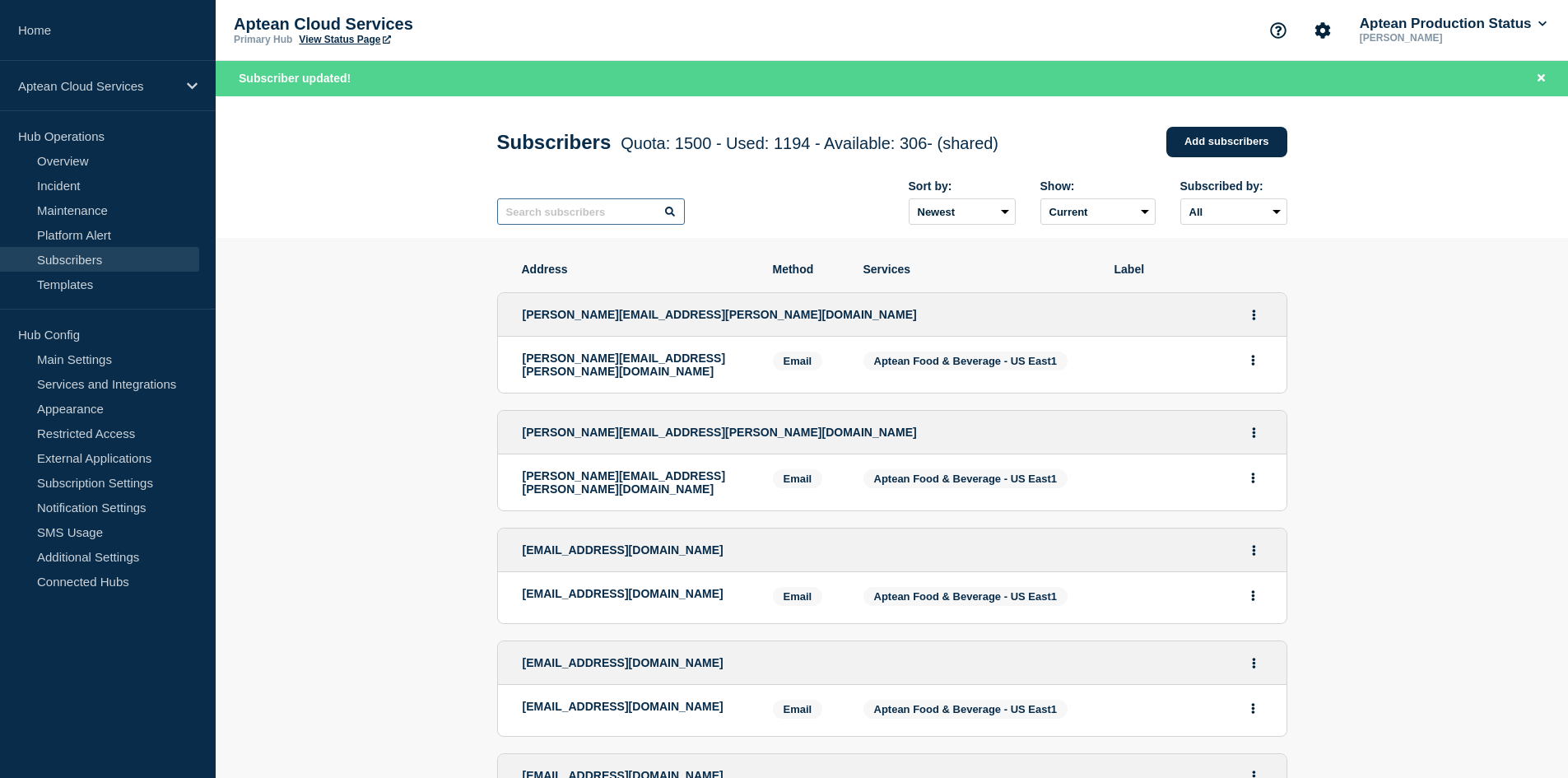
click at [624, 217] on input "text" at bounding box center [591, 211] width 187 height 27
paste input "[PERSON_NAME][EMAIL_ADDRESS][DOMAIN_NAME]"
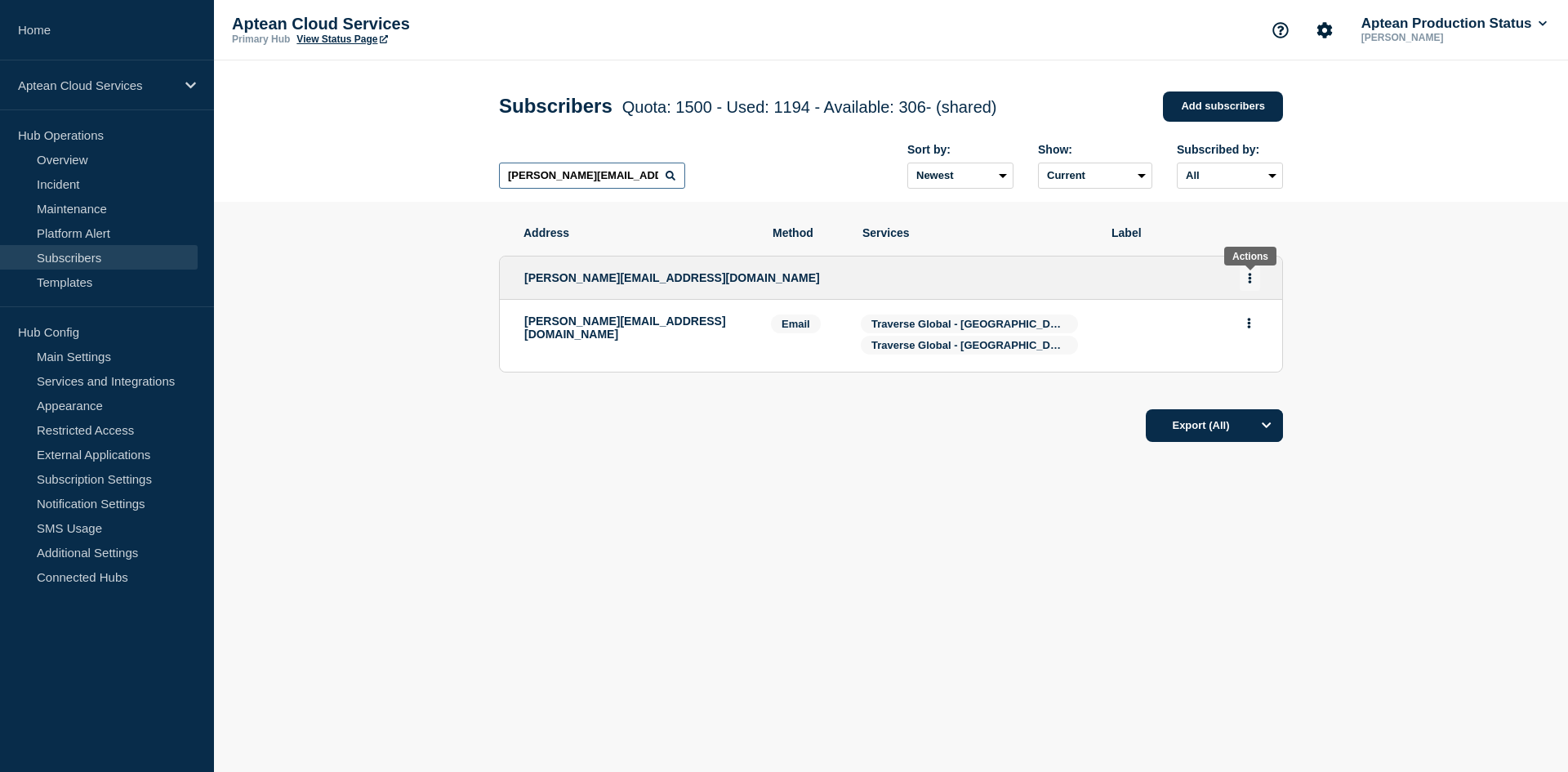
type input "[PERSON_NAME][EMAIL_ADDRESS][DOMAIN_NAME]"
click at [1256, 273] on button "Actions" at bounding box center [1250, 278] width 20 height 25
click at [1244, 325] on link "Edit" at bounding box center [1244, 324] width 18 height 12
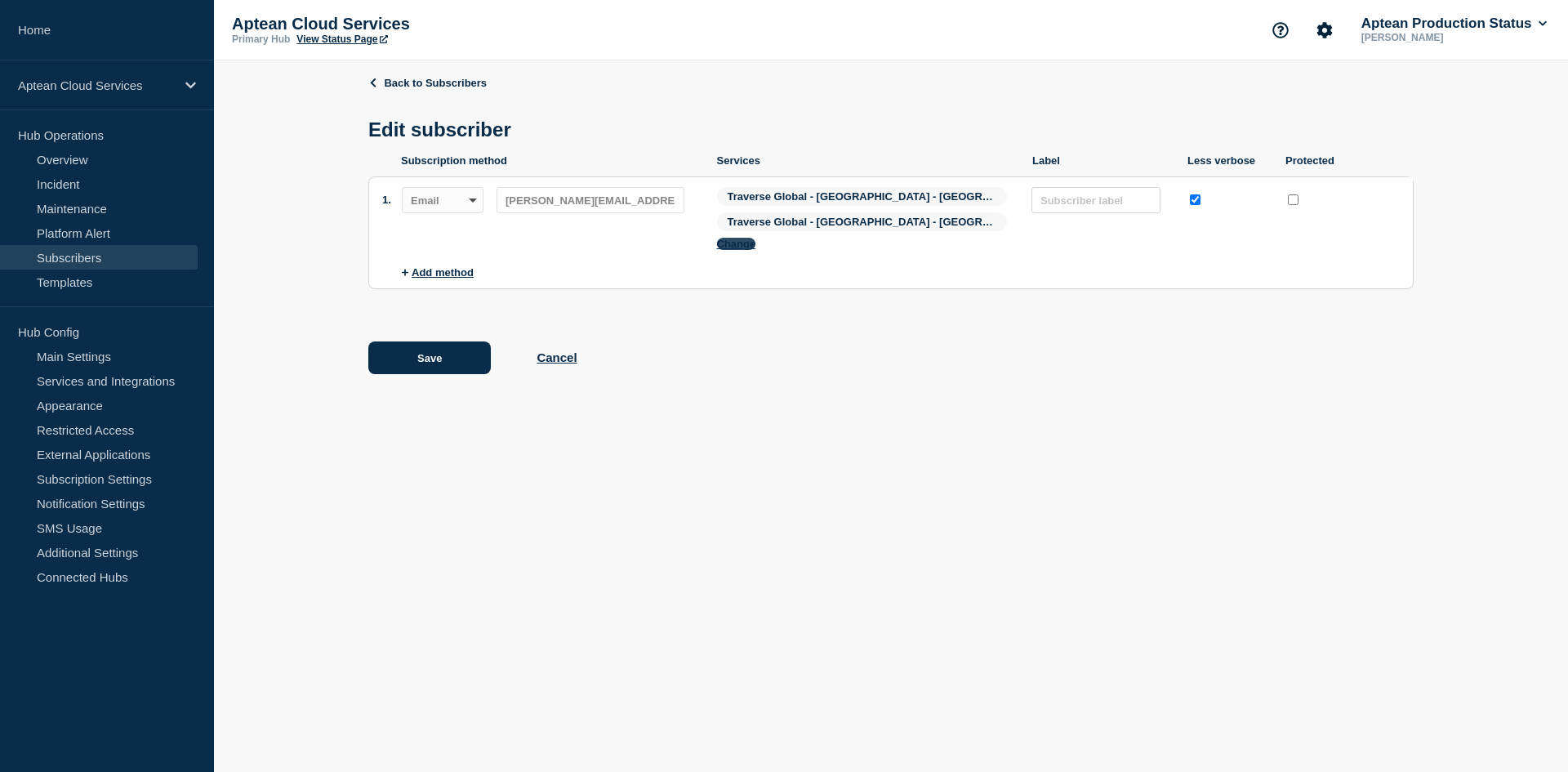
click at [756, 238] on button "Change" at bounding box center [736, 244] width 39 height 12
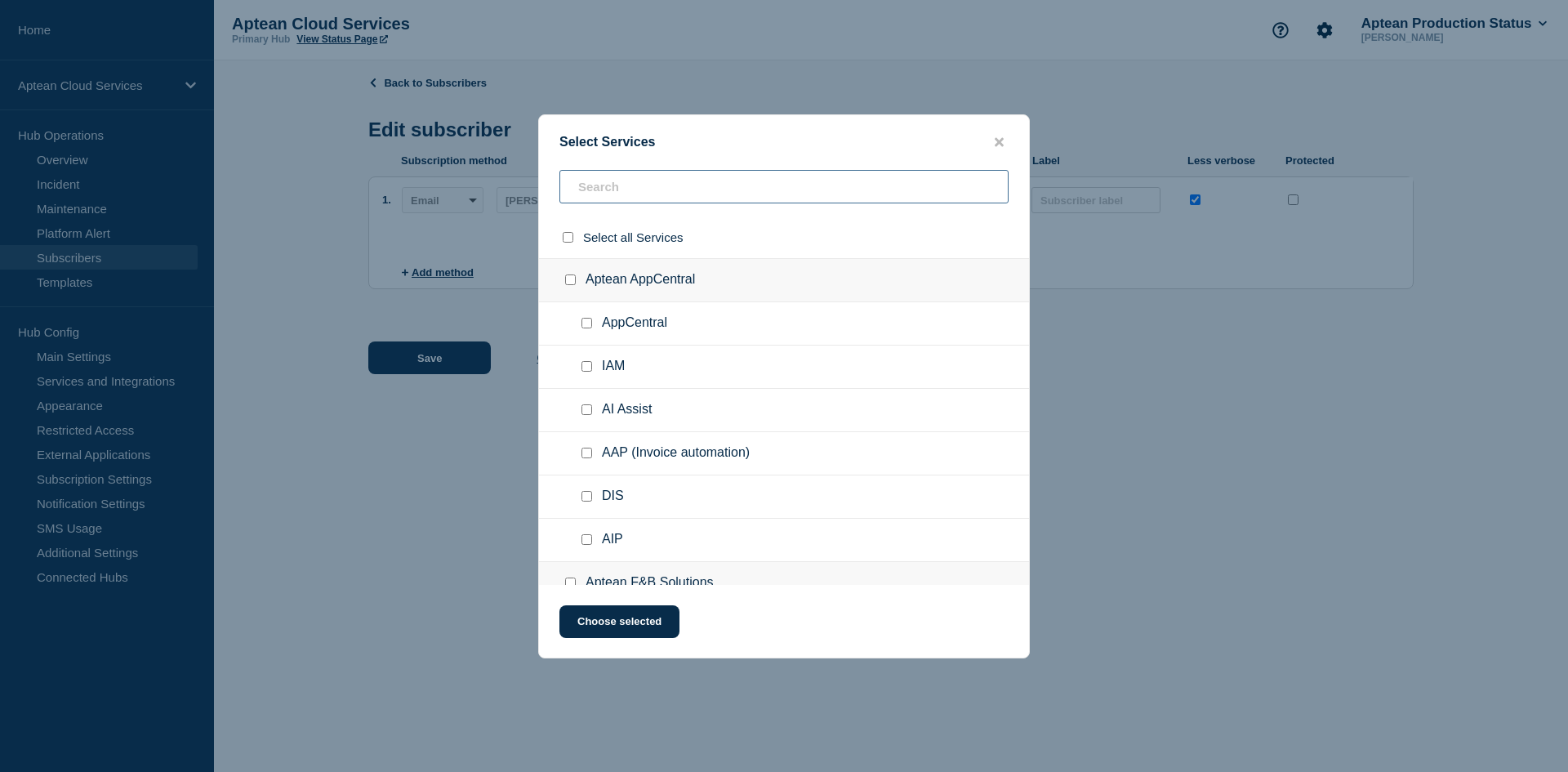
click at [617, 189] on input "text" at bounding box center [784, 186] width 449 height 33
paste input "Aptean Food & Beverage - US East1"
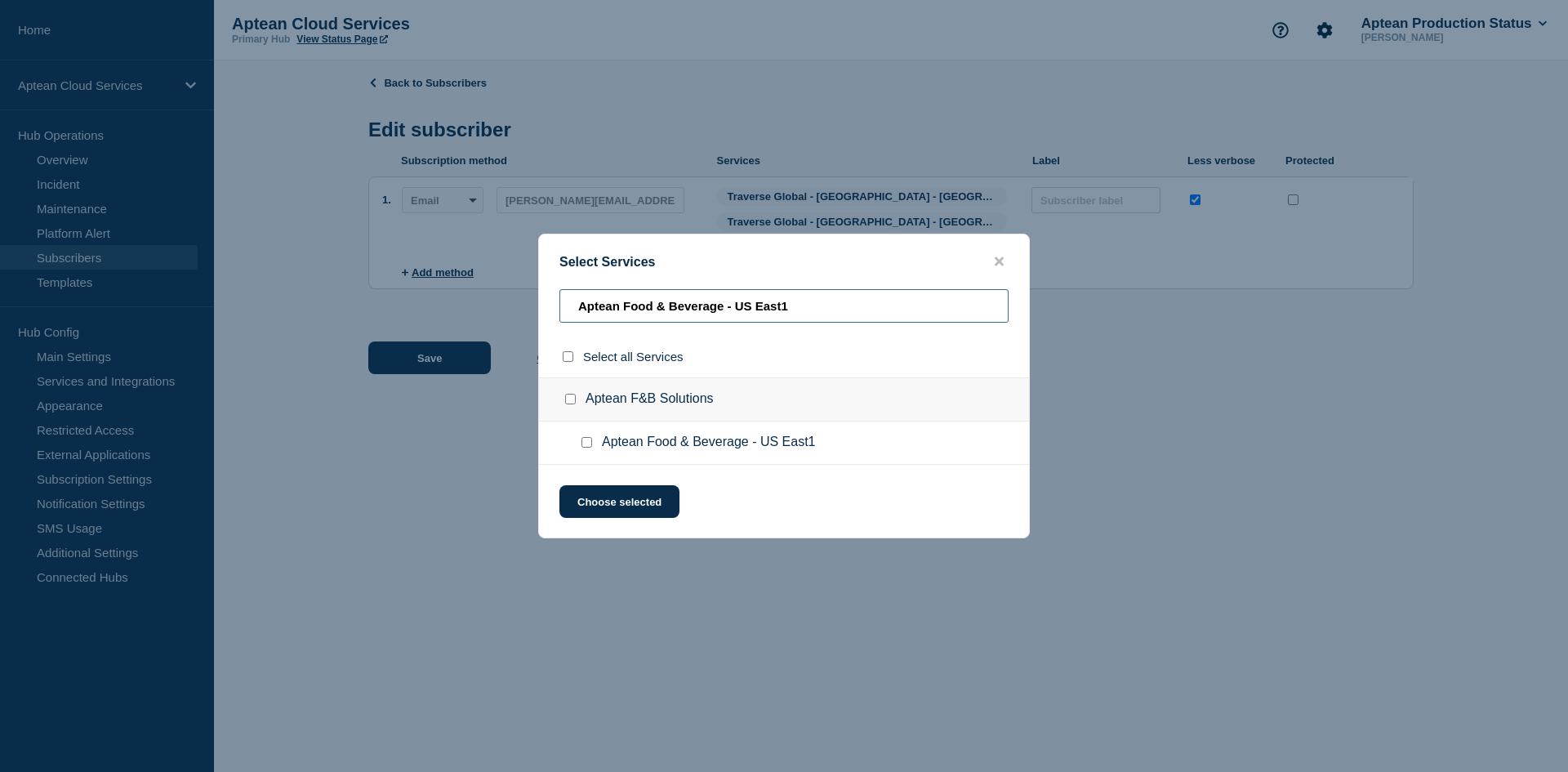
type input "Aptean Food & Beverage - US East1"
click at [584, 446] on input "Aptean Food & Beverage - US East1 checkbox" at bounding box center [587, 442] width 10 height 10
checkbox input "true"
click at [610, 501] on button "Choose selected" at bounding box center [619, 501] width 120 height 32
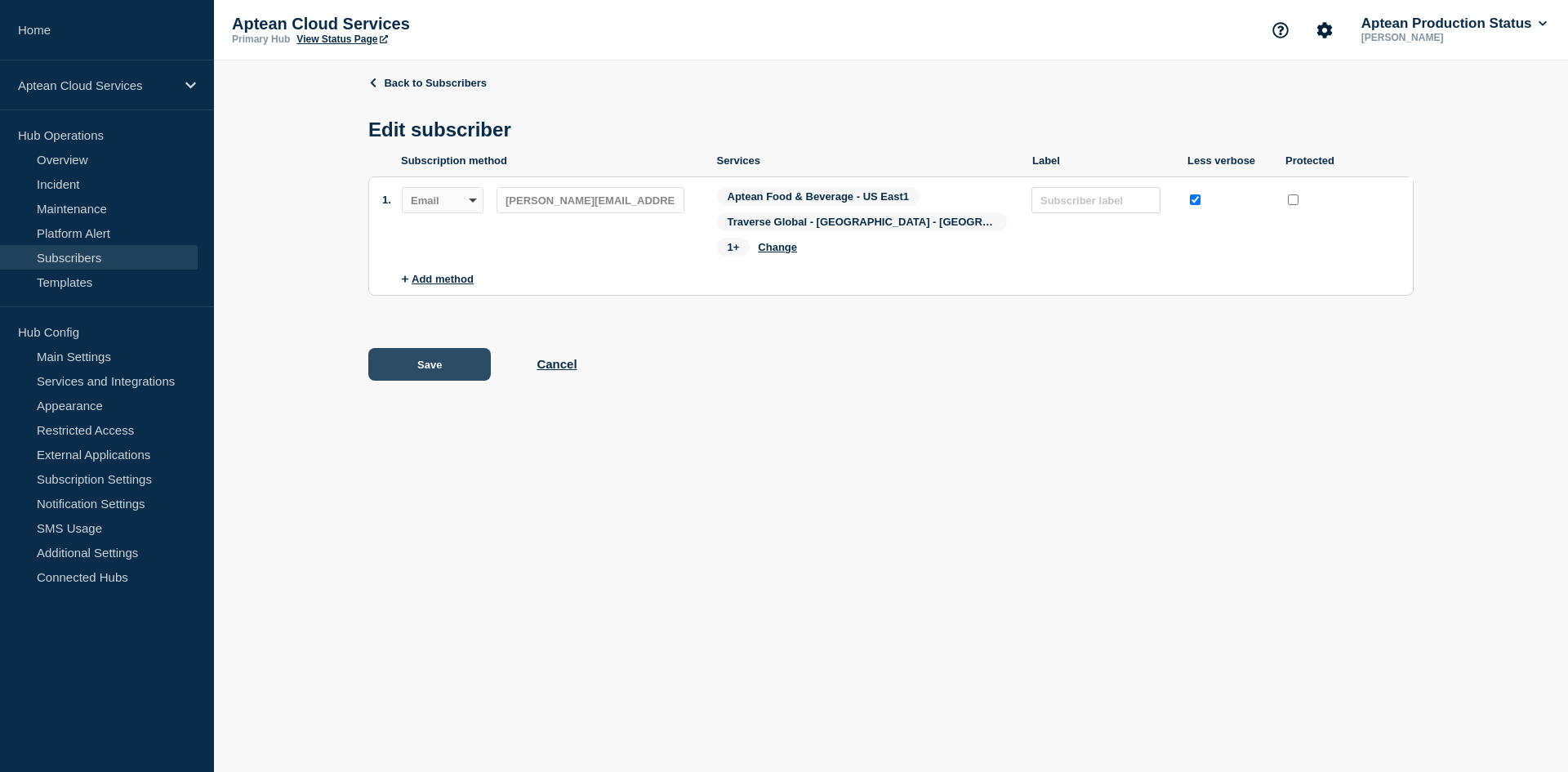
click at [447, 348] on button "Save" at bounding box center [430, 364] width 122 height 32
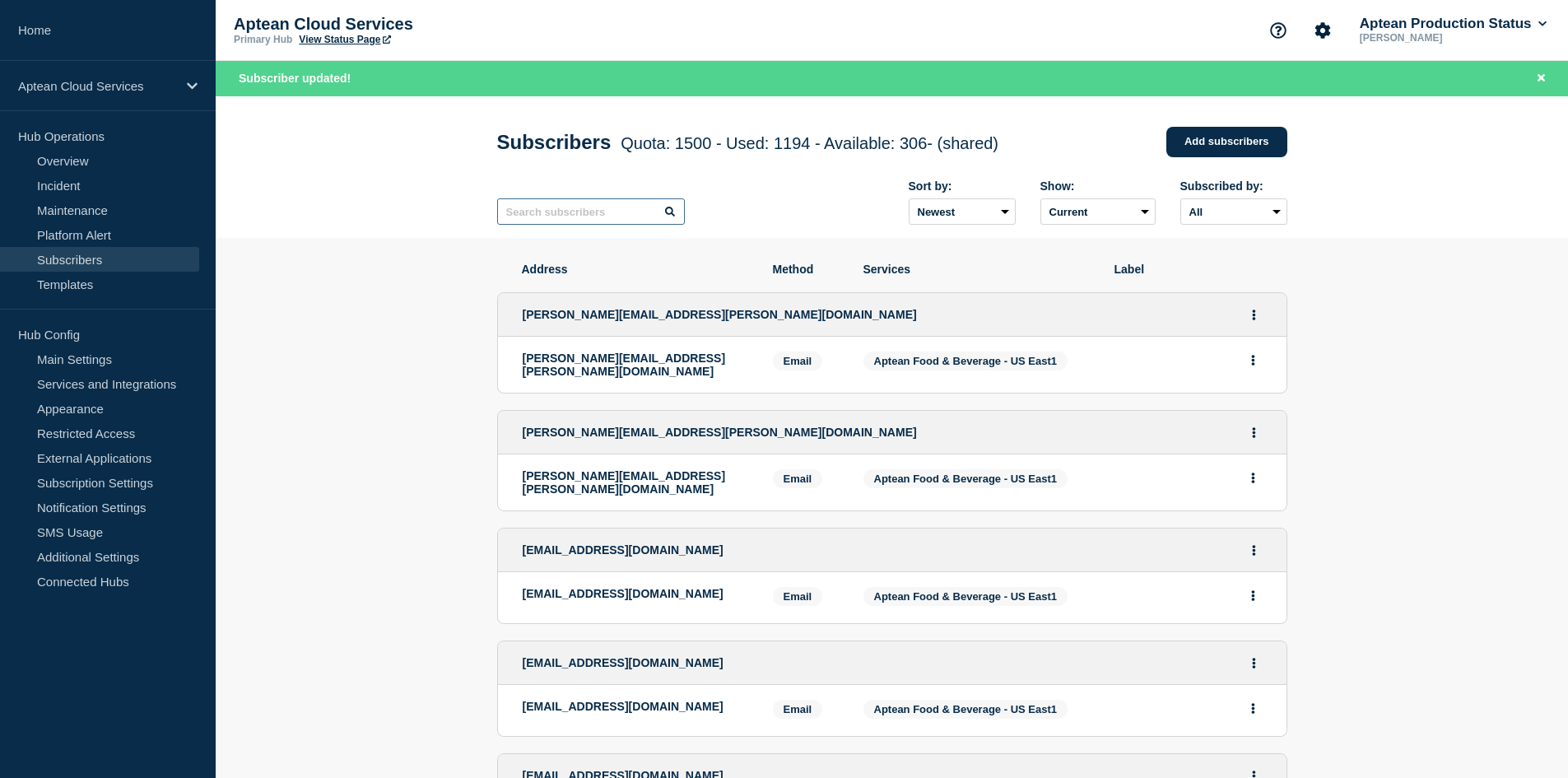
click at [558, 215] on input "text" at bounding box center [591, 211] width 187 height 27
paste input "[PERSON_NAME][EMAIL_ADDRESS][DOMAIN_NAME]"
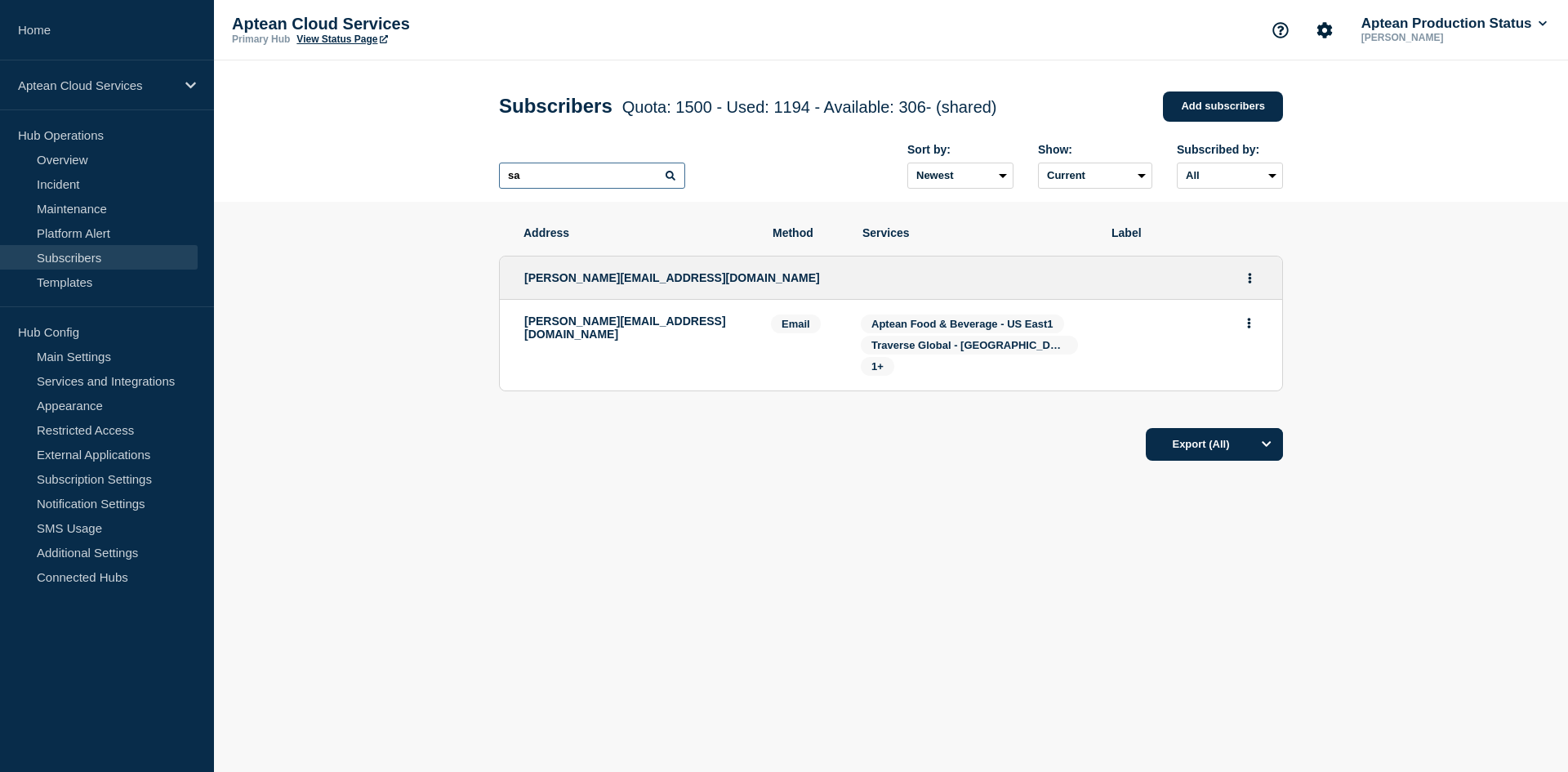
type input "s"
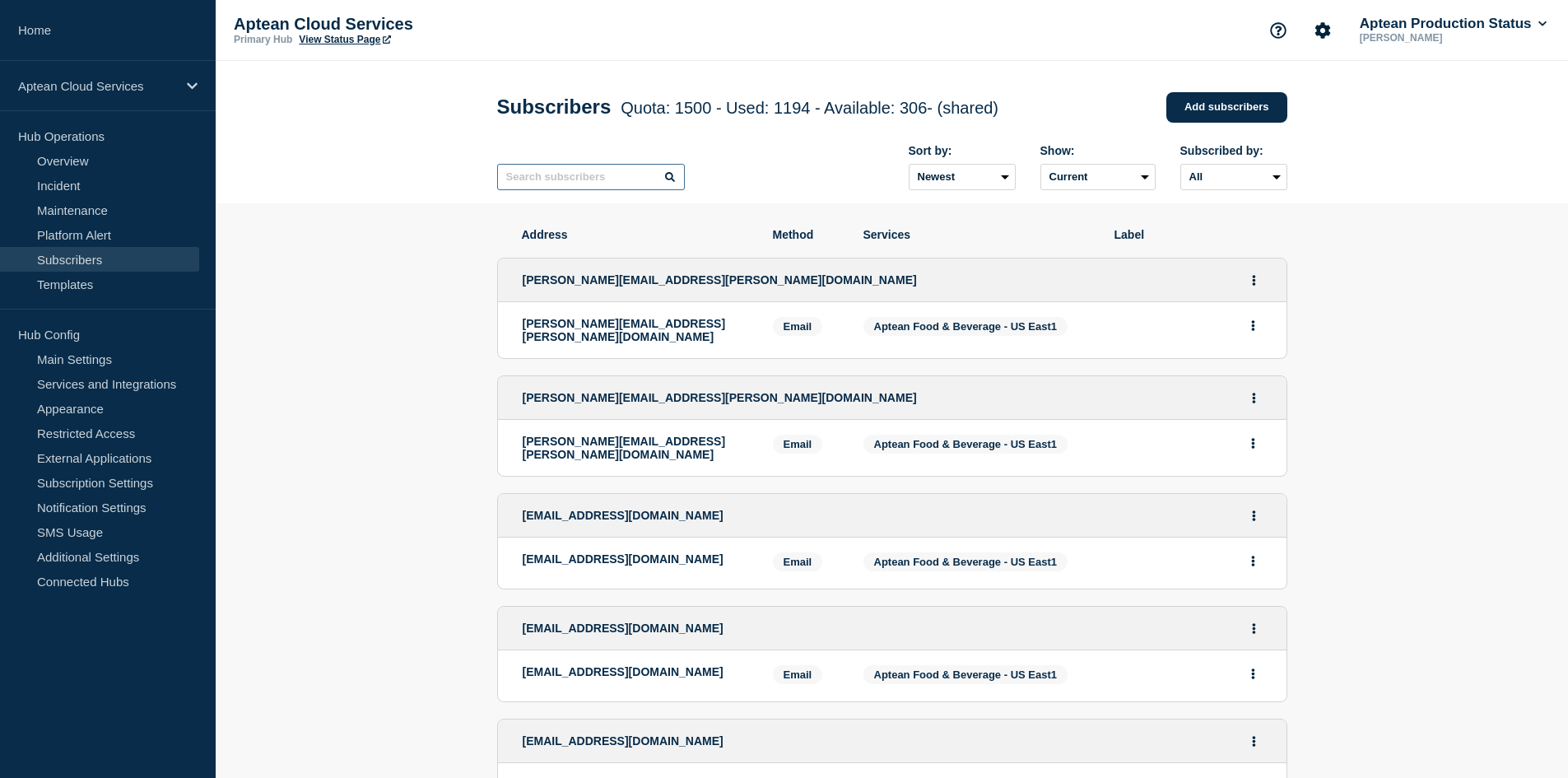
click at [579, 185] on input "text" at bounding box center [591, 176] width 187 height 27
paste input "[PERSON_NAME][EMAIL_ADDRESS][PERSON_NAME][DOMAIN_NAME]"
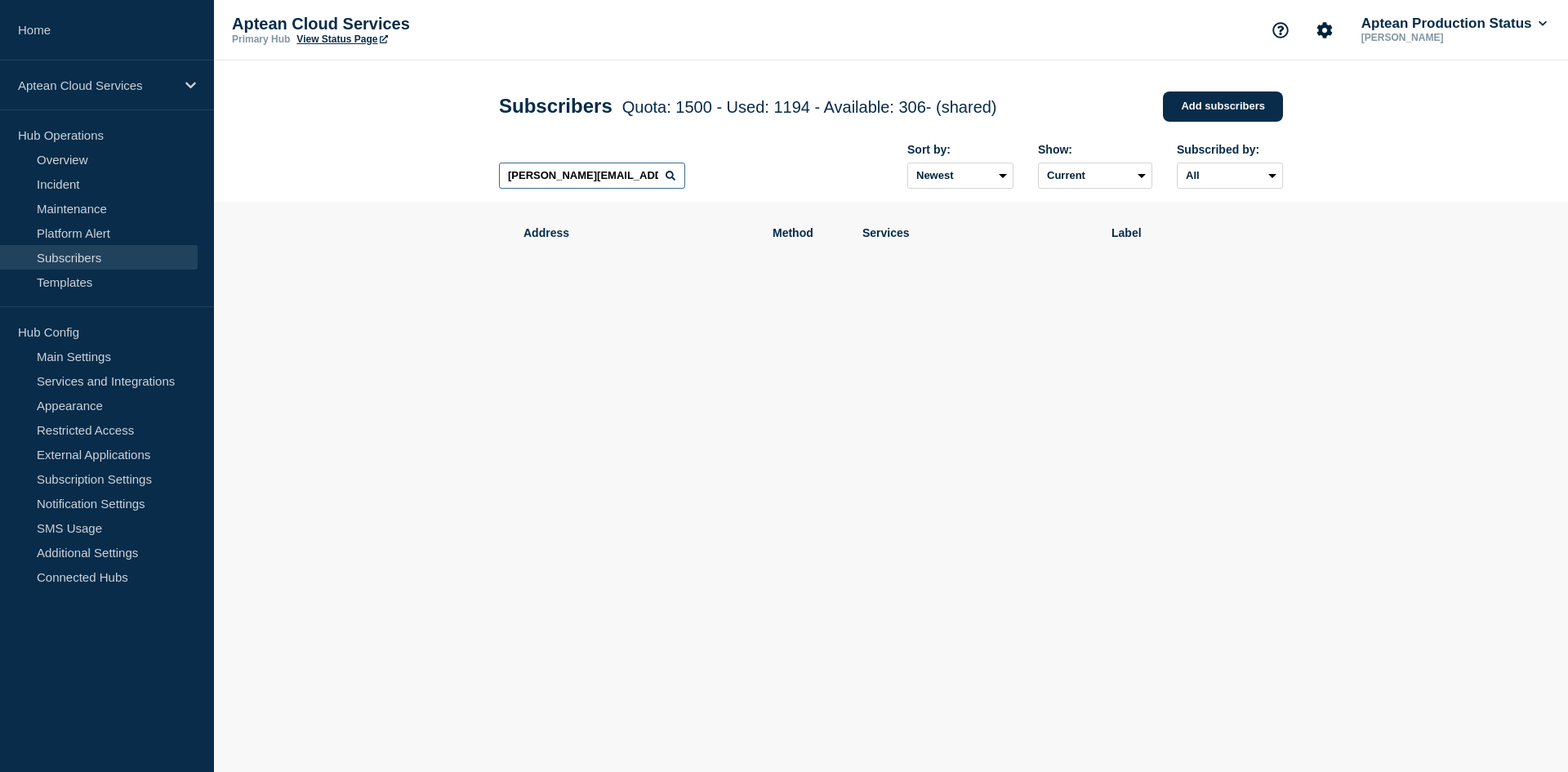
drag, startPoint x: 645, startPoint y: 180, endPoint x: 499, endPoint y: 189, distance: 146.3
click at [499, 189] on input "[PERSON_NAME][EMAIL_ADDRESS][PERSON_NAME][DOMAIN_NAME]" at bounding box center [591, 175] width 186 height 26
paste input "mac.graff"
type input "[EMAIL_ADDRESS][PERSON_NAME][DOMAIN_NAME]"
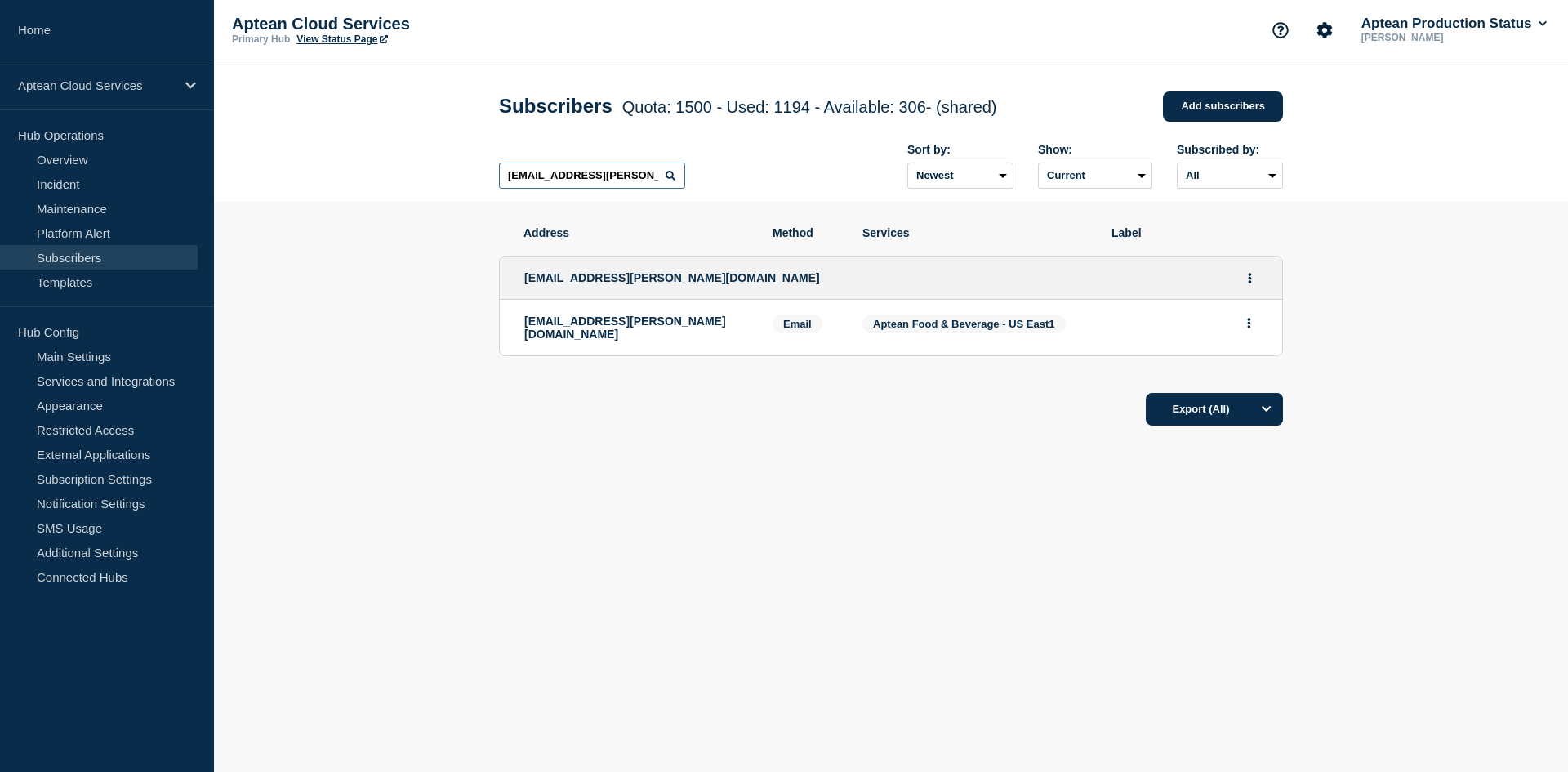
drag, startPoint x: 631, startPoint y: 178, endPoint x: 486, endPoint y: 181, distance: 145.0
click at [486, 181] on div "Subscribers Quota: 1500 - Used: 1194 - Available: 306 - (shared) Quota Used Ava…" at bounding box center [891, 131] width 821 height 141
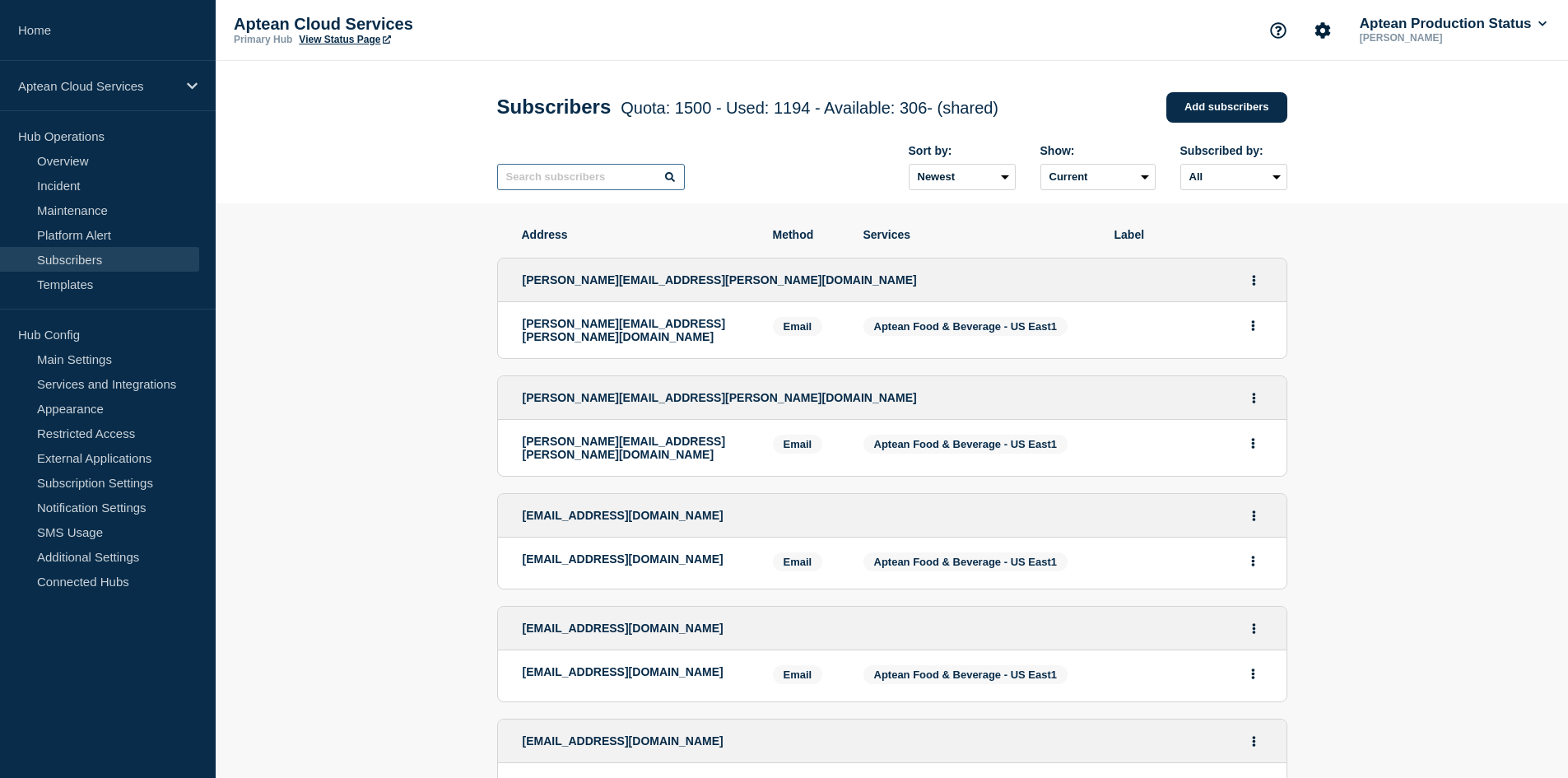
click at [587, 177] on input "text" at bounding box center [591, 176] width 187 height 27
paste input "[PERSON_NAME][EMAIL_ADDRESS][PERSON_NAME][DOMAIN_NAME]"
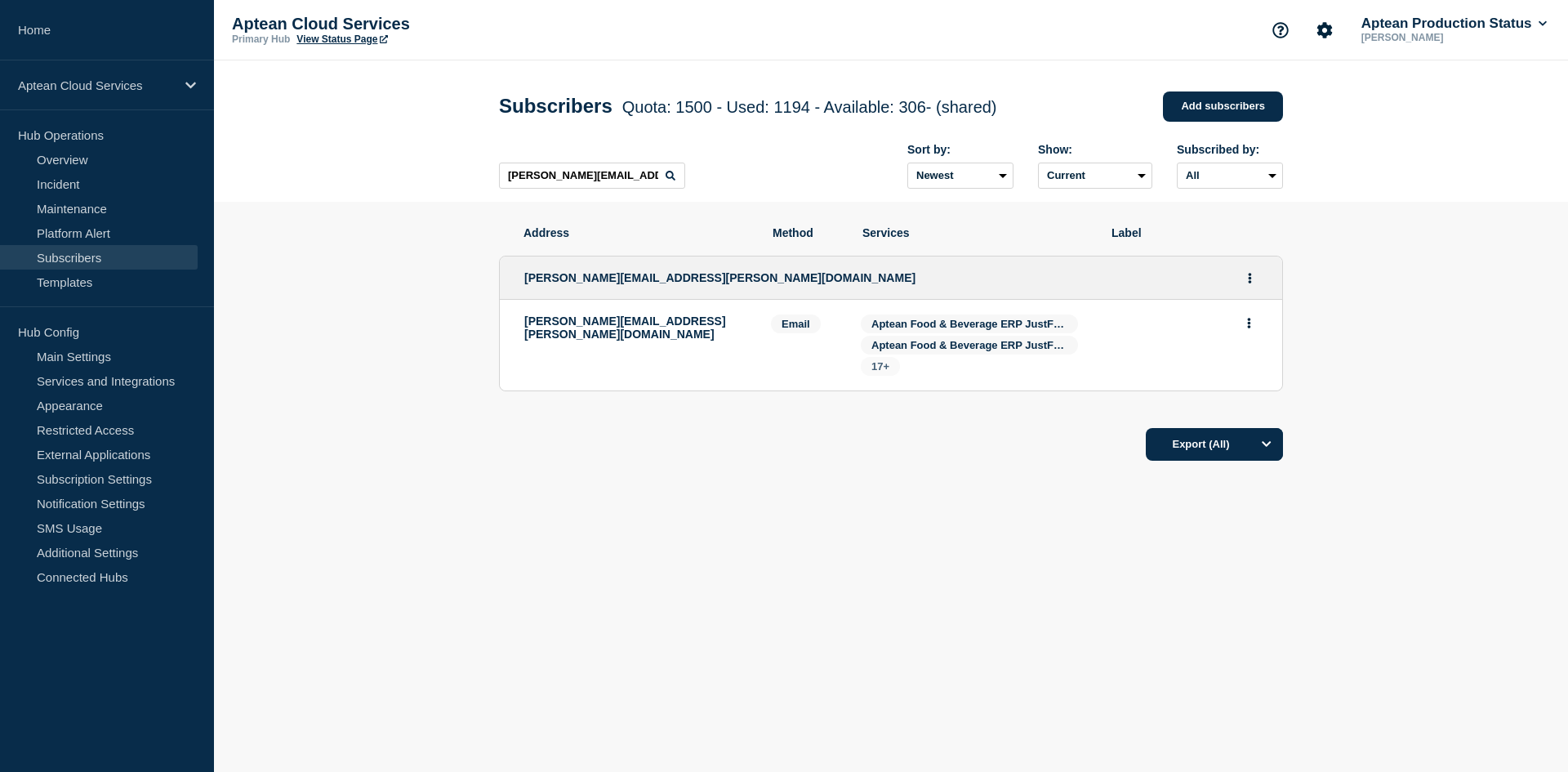
click at [879, 370] on span "17+" at bounding box center [880, 366] width 18 height 12
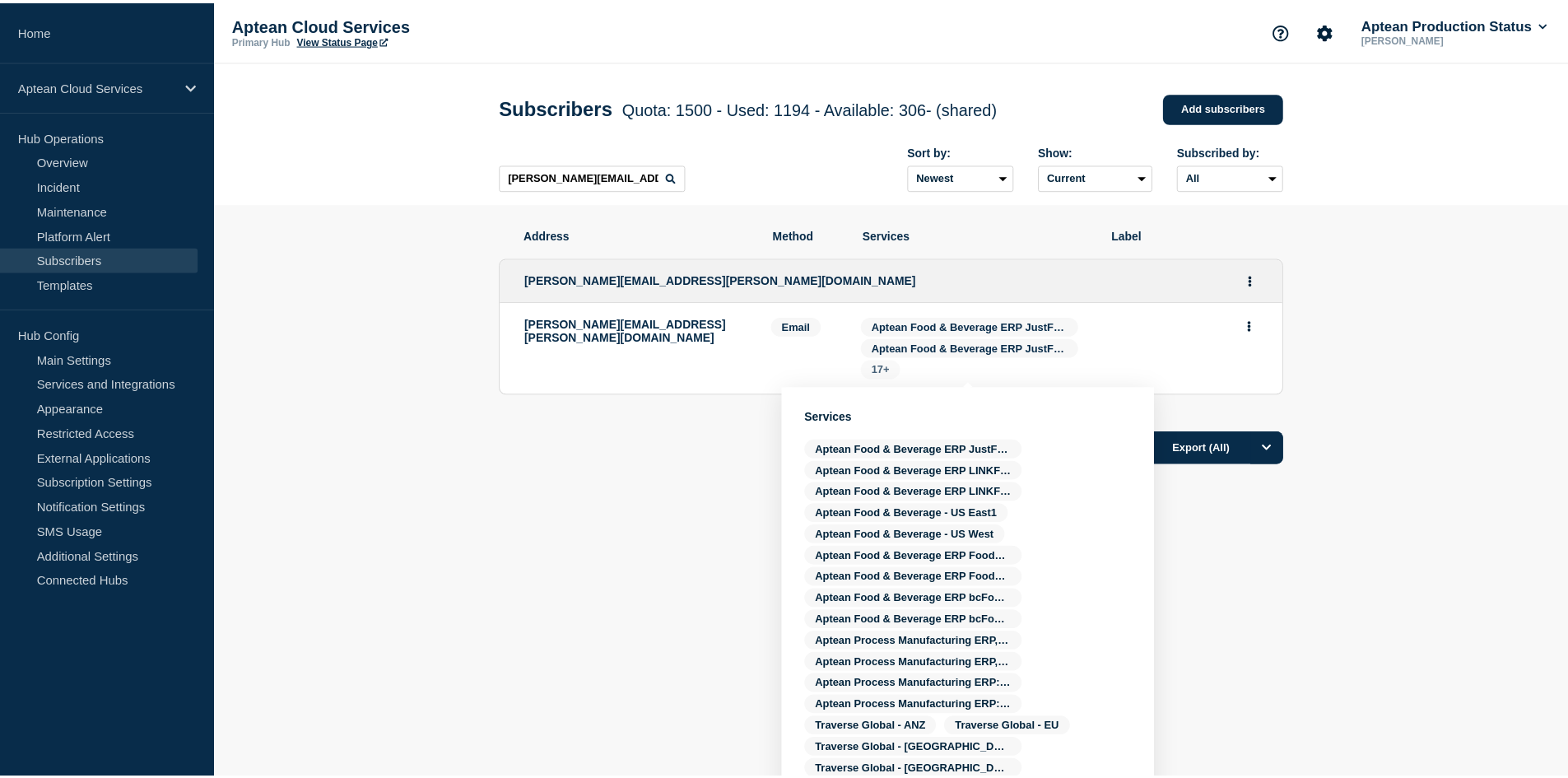
scroll to position [30, 0]
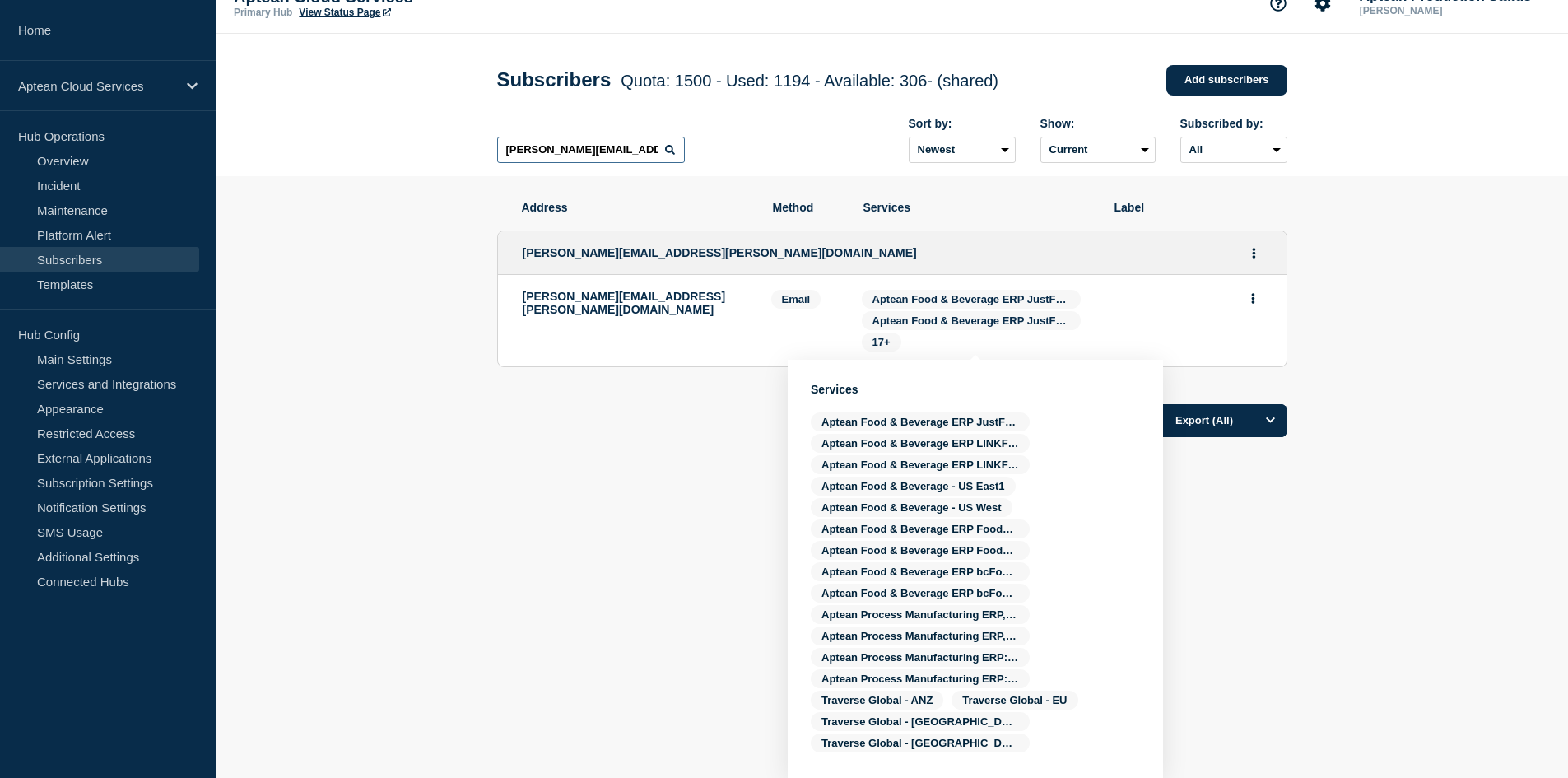
drag, startPoint x: 654, startPoint y: 154, endPoint x: 434, endPoint y: 175, distance: 221.0
click at [434, 175] on header "Subscribers Quota: 1500 - Used: 1194 - Available: 306 - (shared) Quota Used Ava…" at bounding box center [892, 104] width 1352 height 142
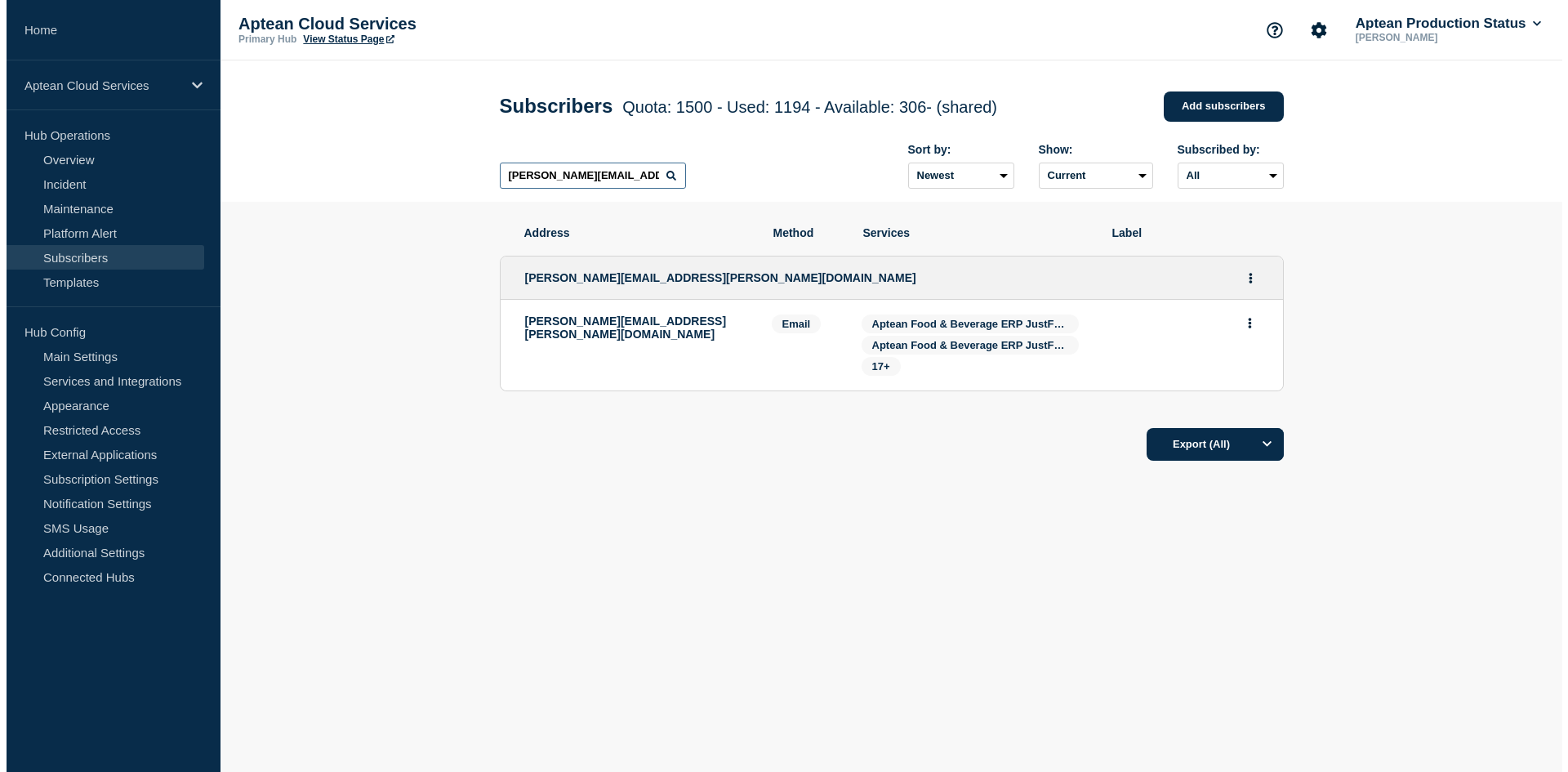
scroll to position [0, 0]
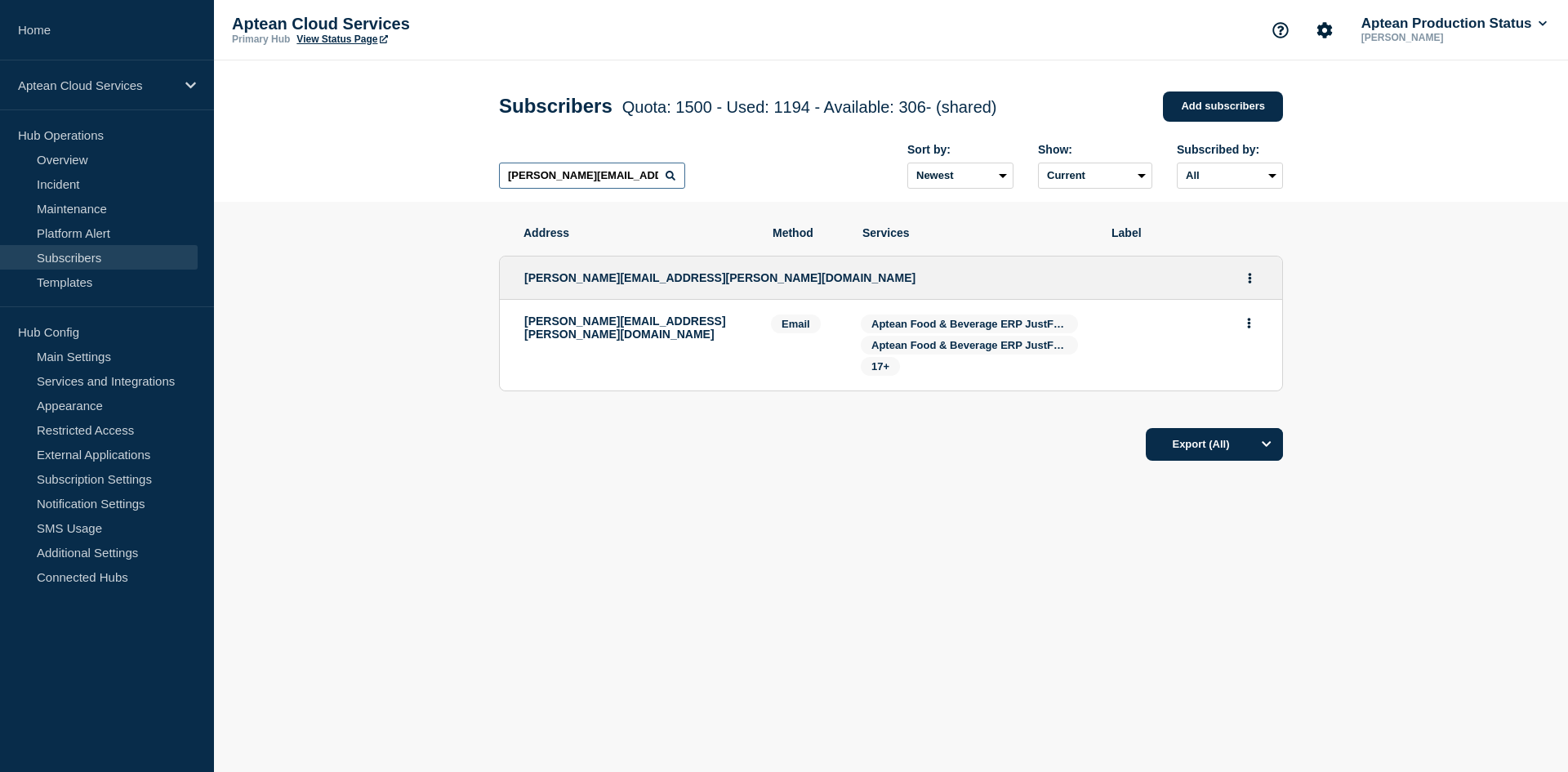
paste input "lisa.padilla"
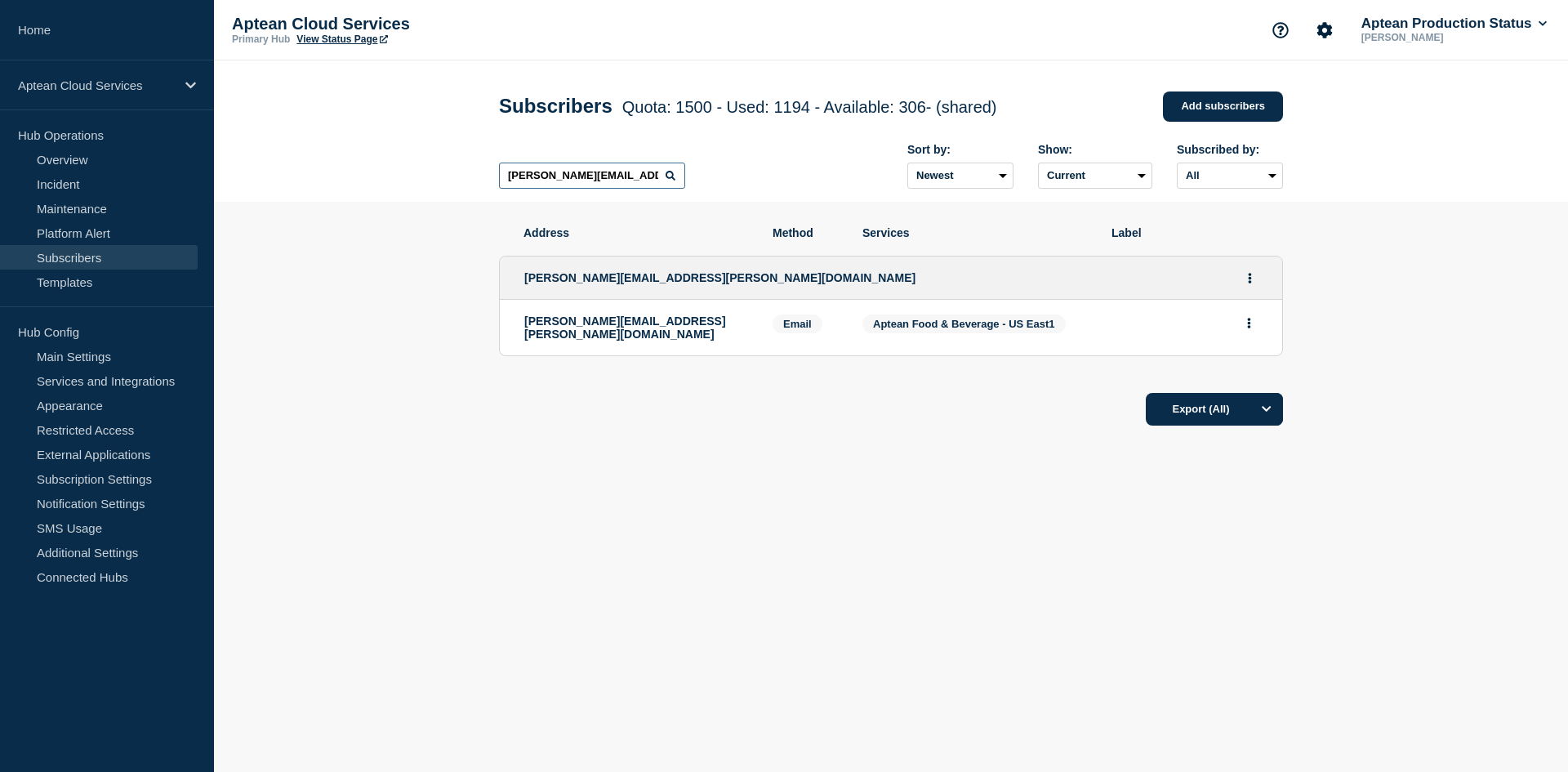
drag, startPoint x: 646, startPoint y: 178, endPoint x: 402, endPoint y: 206, distance: 245.6
click at [402, 206] on main "Subscribers Quota: 1500 - Used: 1194 - Available: 306 - (shared) Quota Used Ava…" at bounding box center [891, 317] width 1354 height 514
paste input "greg.nicholson"
drag, startPoint x: 646, startPoint y: 176, endPoint x: 408, endPoint y: 182, distance: 238.1
click at [408, 182] on header "Subscribers Quota: 1500 - Used: 1194 - Available: 306 - (shared) Quota Used Ava…" at bounding box center [891, 131] width 1354 height 141
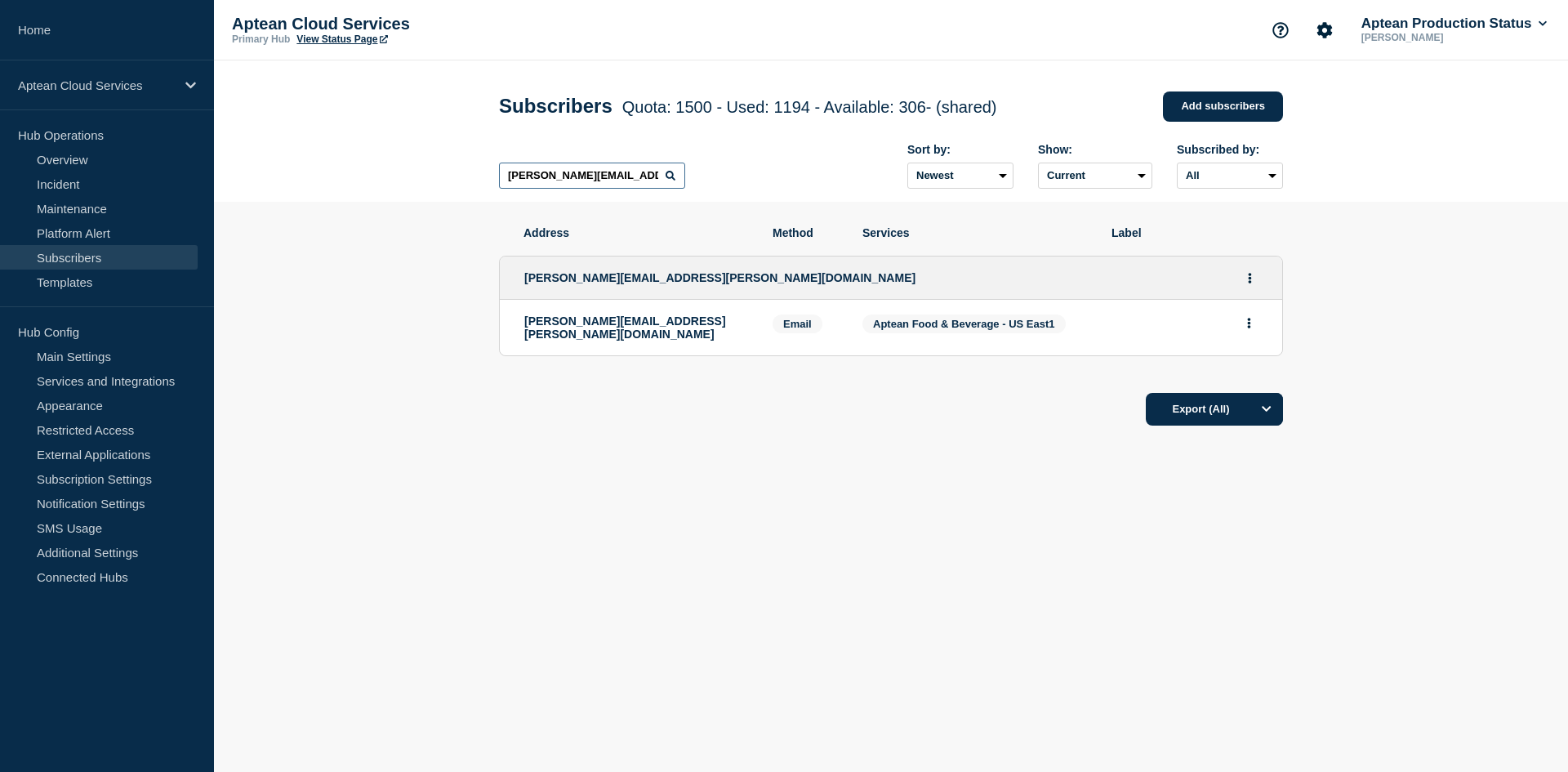
paste input "corbin.dooley"
click at [625, 181] on input "[PERSON_NAME][EMAIL_ADDRESS][PERSON_NAME][DOMAIN_NAME]" at bounding box center [591, 175] width 186 height 26
paste input "sara.pride"
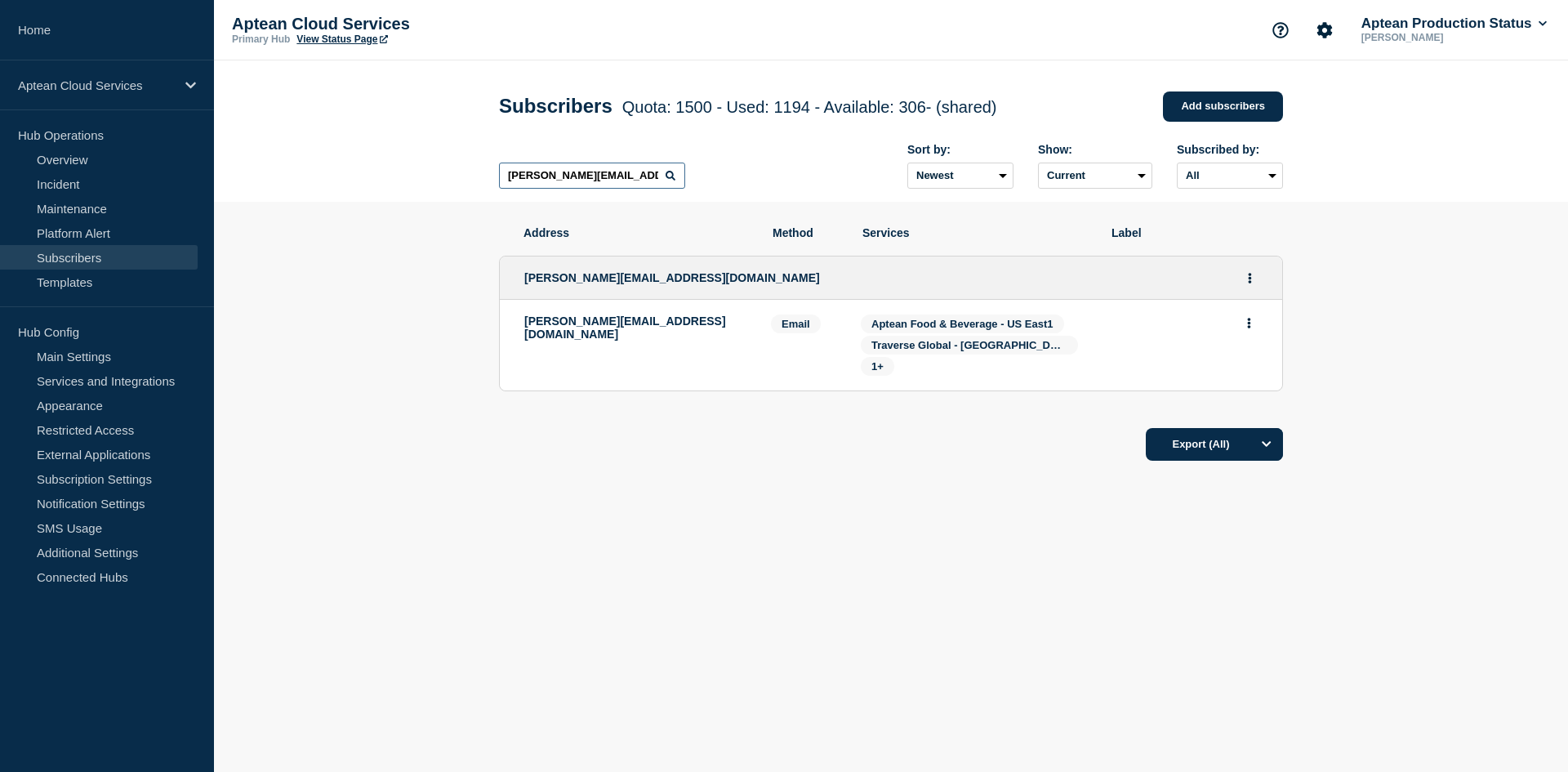
drag, startPoint x: 654, startPoint y: 178, endPoint x: 413, endPoint y: 190, distance: 241.3
click at [413, 190] on header "Subscribers Quota: 1500 - Used: 1194 - Available: 306 - (shared) Quota Used Ava…" at bounding box center [891, 131] width 1354 height 141
paste input "conor.cronin"
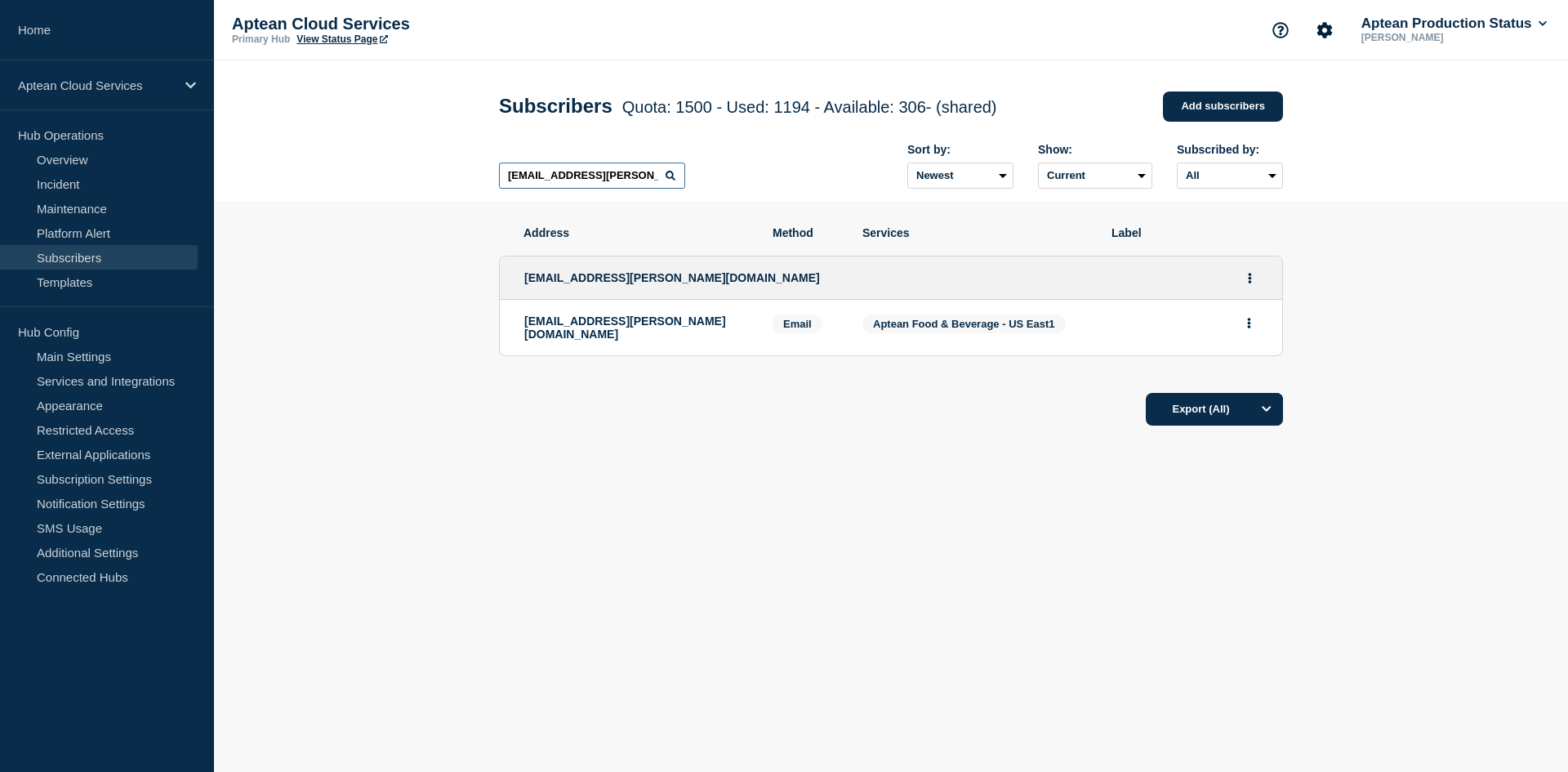
drag, startPoint x: 527, startPoint y: 184, endPoint x: 426, endPoint y: 183, distance: 101.0
click at [426, 183] on header "Subscribers Quota: 1500 - Used: 1194 - Available: 306 - (shared) Quota Used Ava…" at bounding box center [891, 131] width 1354 height 141
paste input "rey.crane"
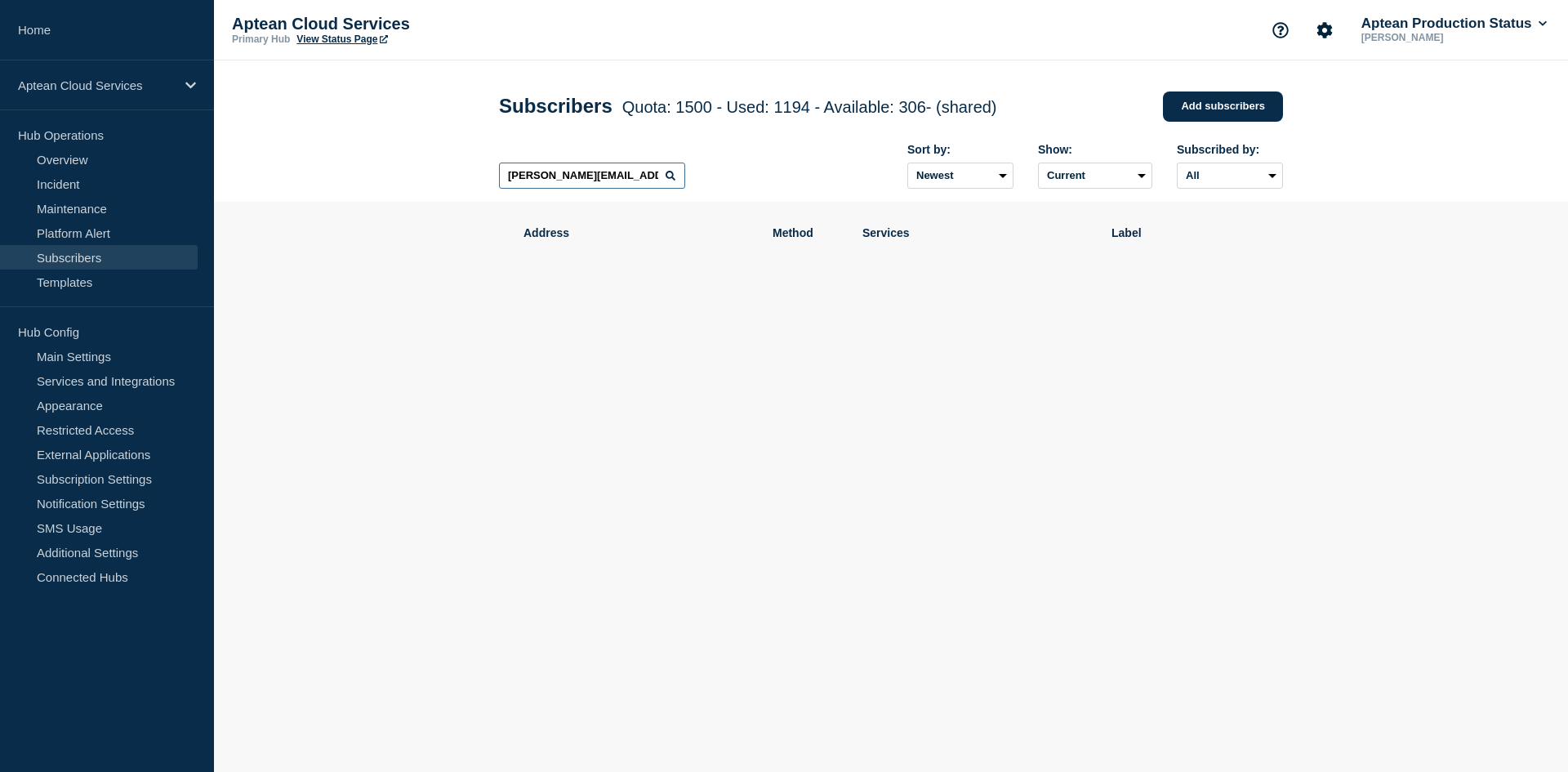
drag, startPoint x: 640, startPoint y: 177, endPoint x: 501, endPoint y: 182, distance: 139.1
click at [501, 182] on input "[PERSON_NAME][EMAIL_ADDRESS][PERSON_NAME][DOMAIN_NAME]" at bounding box center [591, 175] width 186 height 26
paste input "nathan.forbes"
drag, startPoint x: 646, startPoint y: 186, endPoint x: 503, endPoint y: 180, distance: 143.1
click at [503, 180] on input "[PERSON_NAME][EMAIL_ADDRESS][PERSON_NAME][DOMAIN_NAME]" at bounding box center [591, 175] width 186 height 26
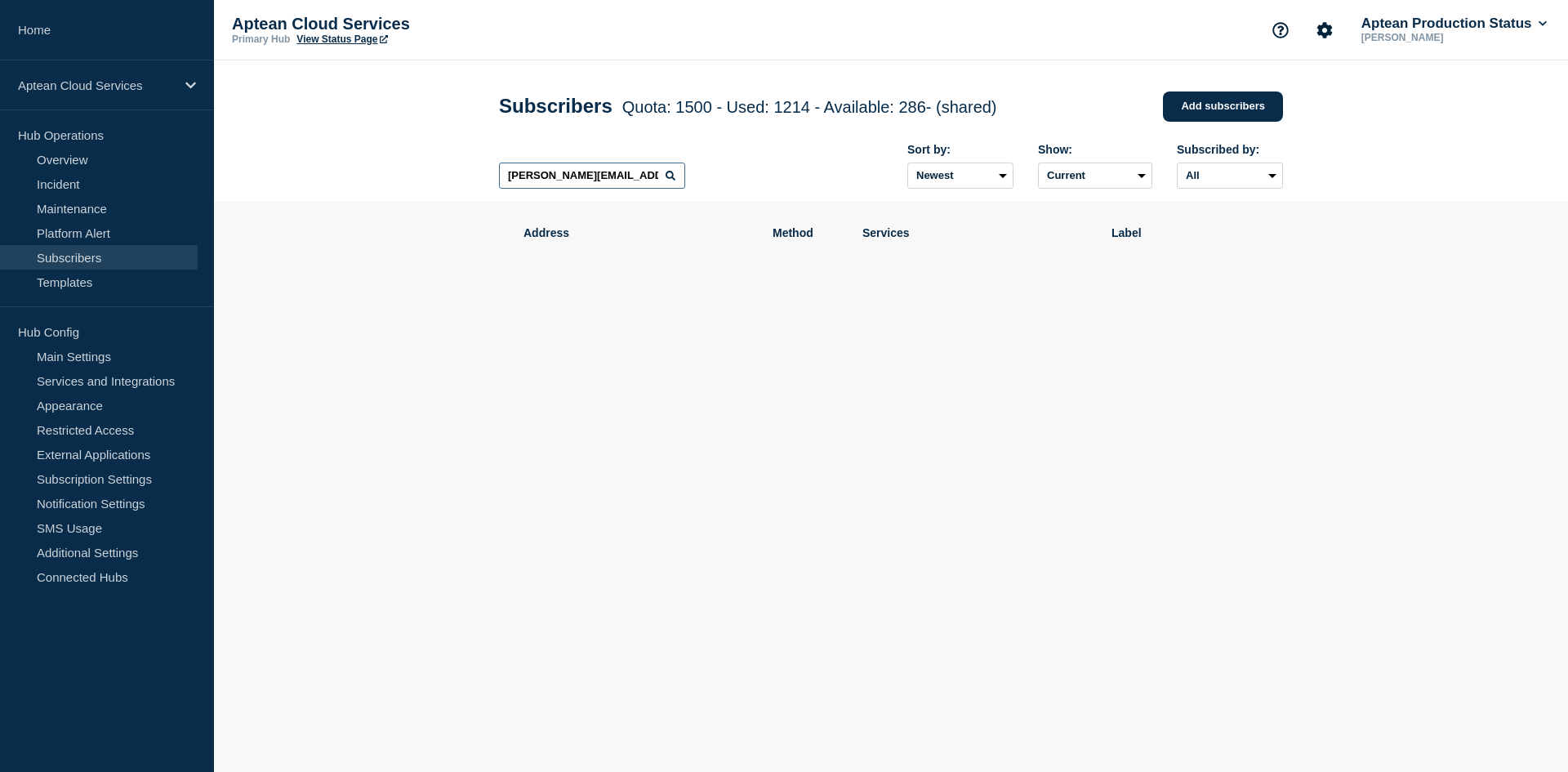
paste input "alexo@powerscreenfla"
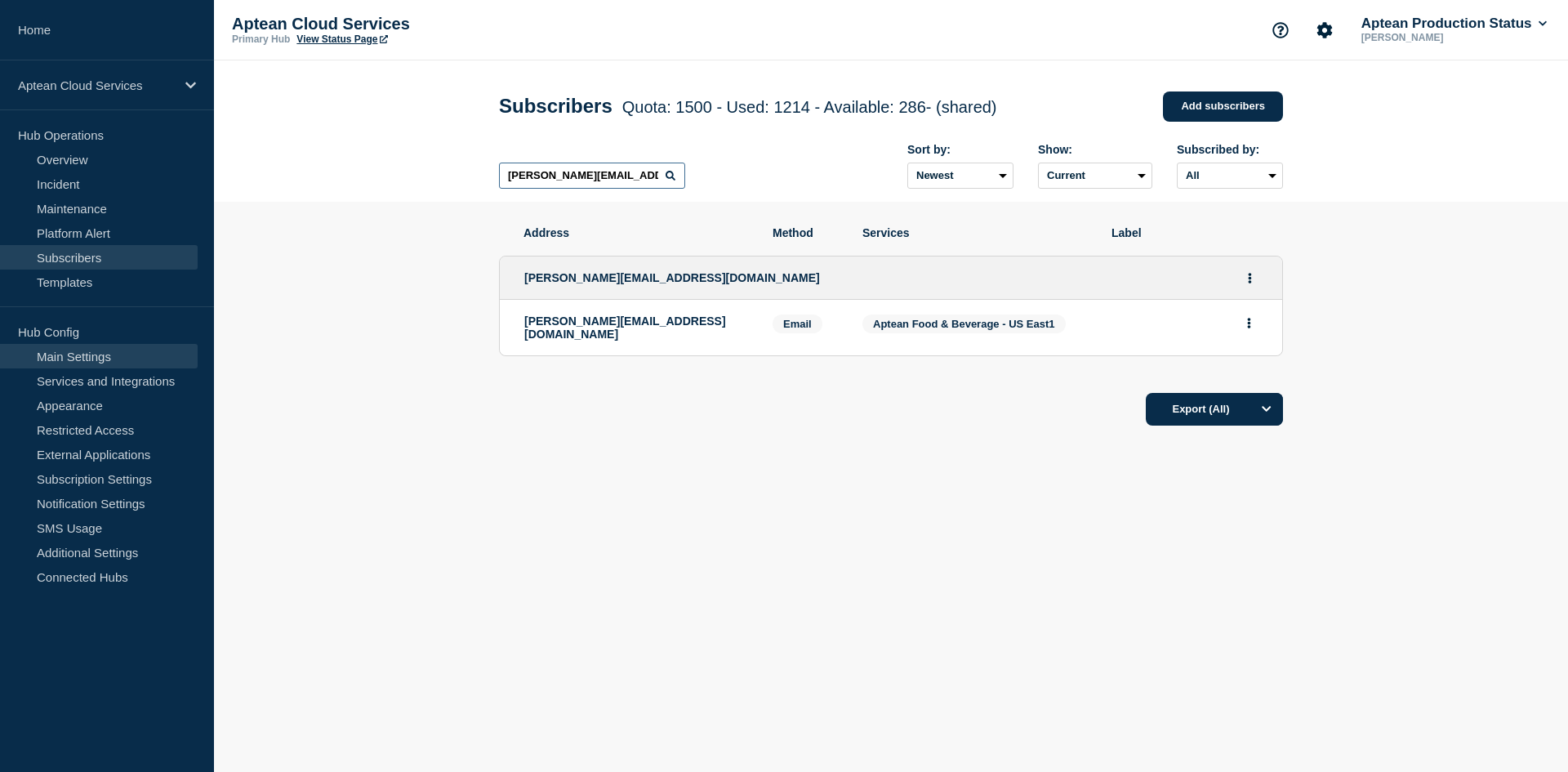
type input "[PERSON_NAME][EMAIL_ADDRESS][DOMAIN_NAME]"
